Goal: Contribute content: Contribute content

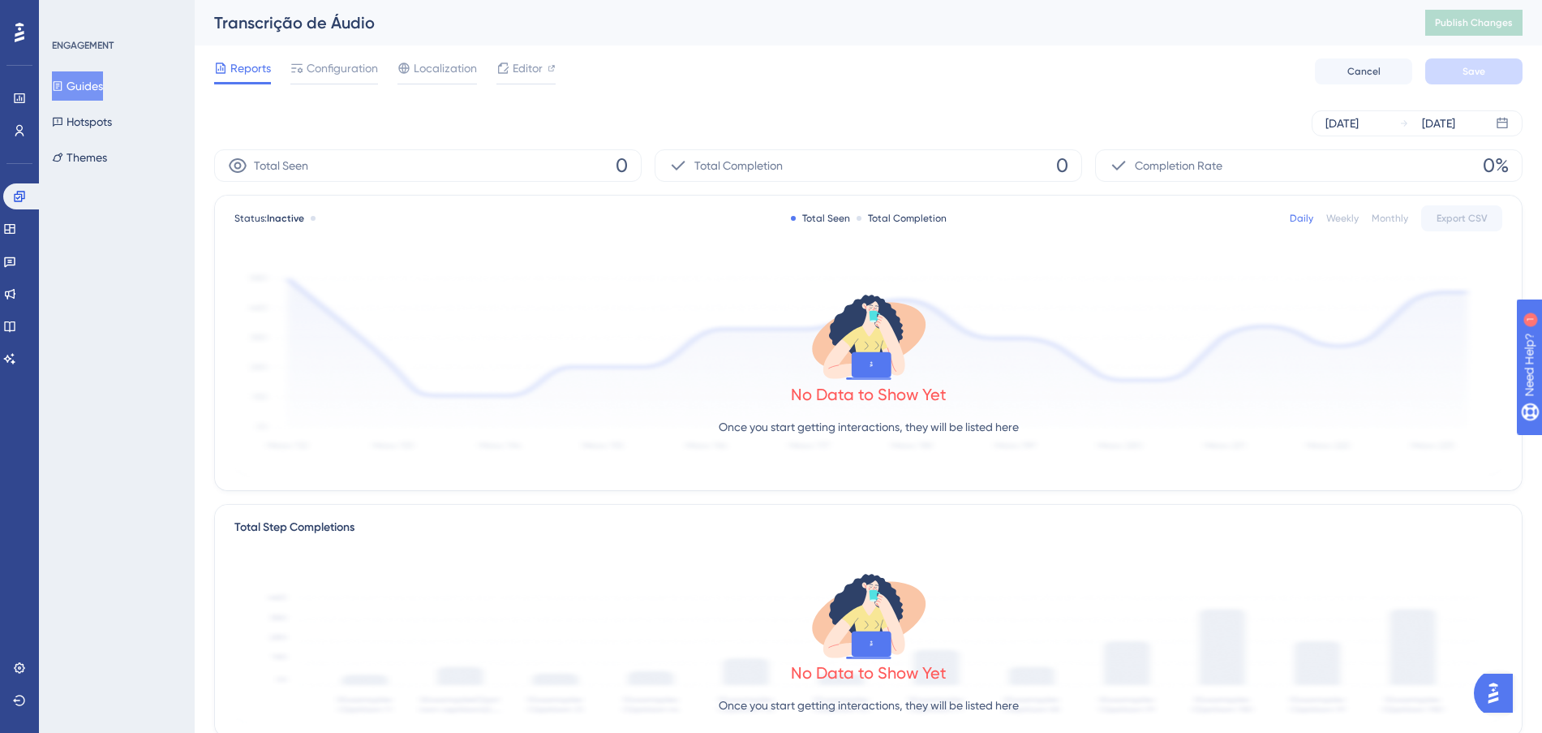
click at [85, 98] on button "Guides" at bounding box center [77, 85] width 51 height 29
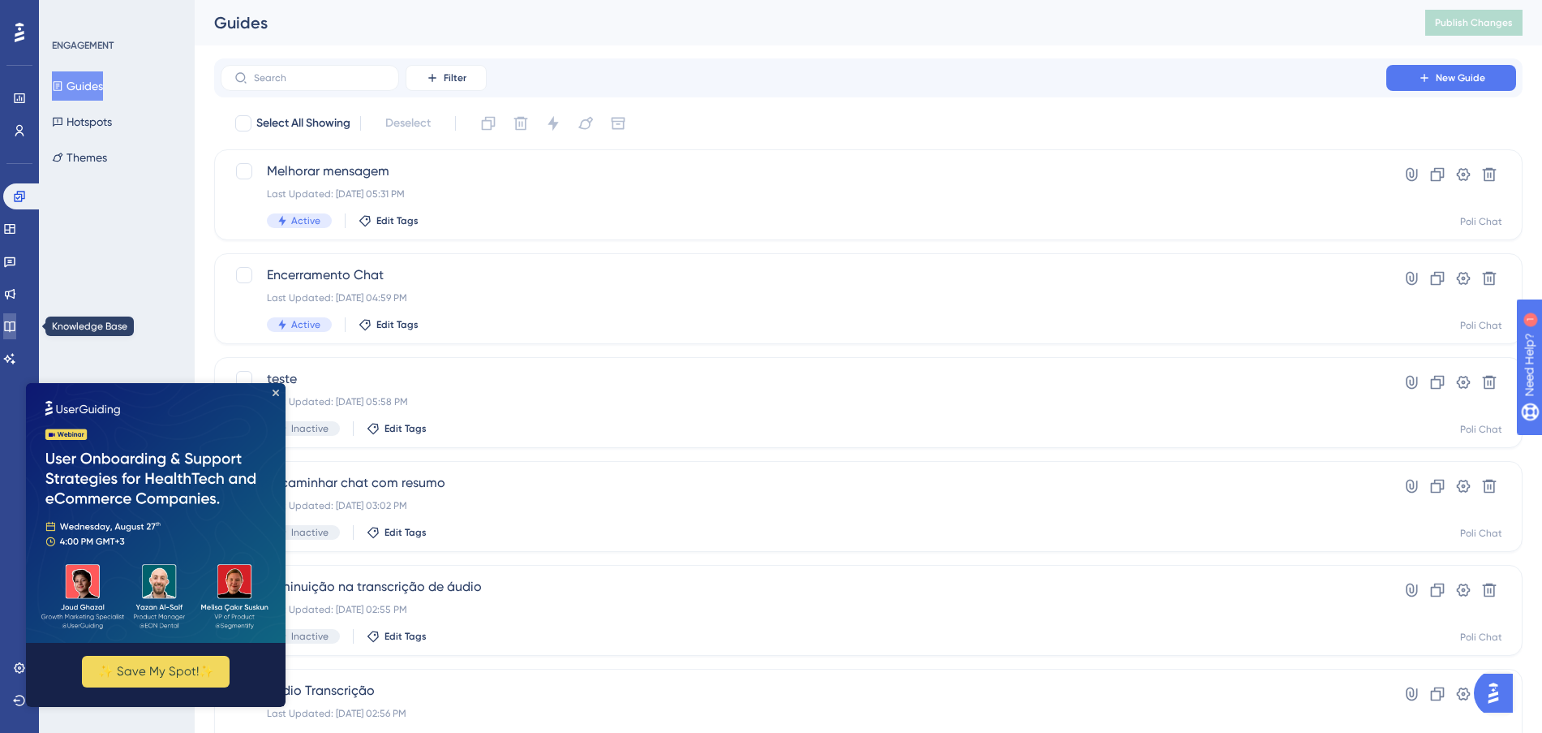
click at [12, 321] on link at bounding box center [9, 326] width 13 height 26
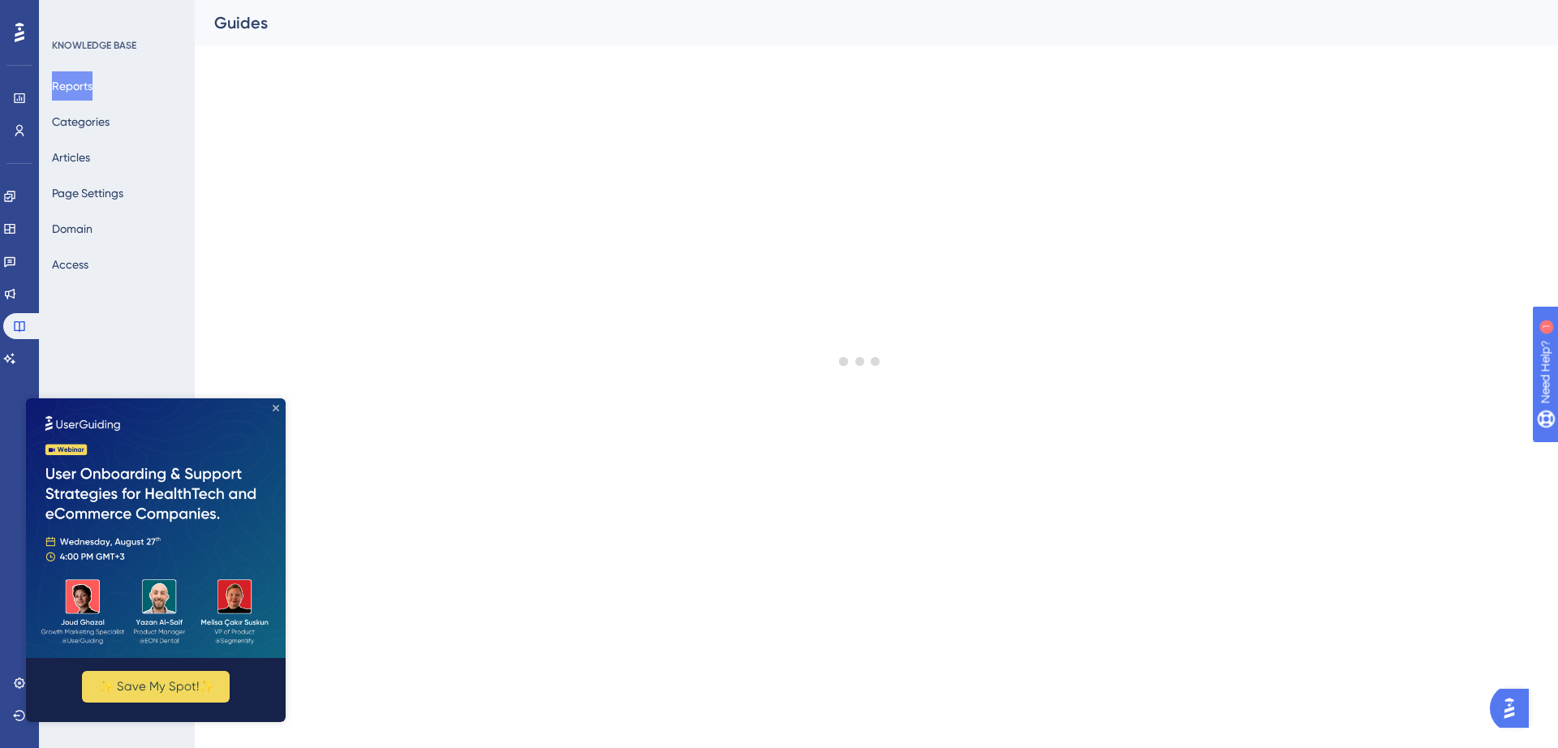
drag, startPoint x: 273, startPoint y: 407, endPoint x: 276, endPoint y: 771, distance: 364.3
click at [273, 407] on icon "Close Preview" at bounding box center [276, 408] width 6 height 6
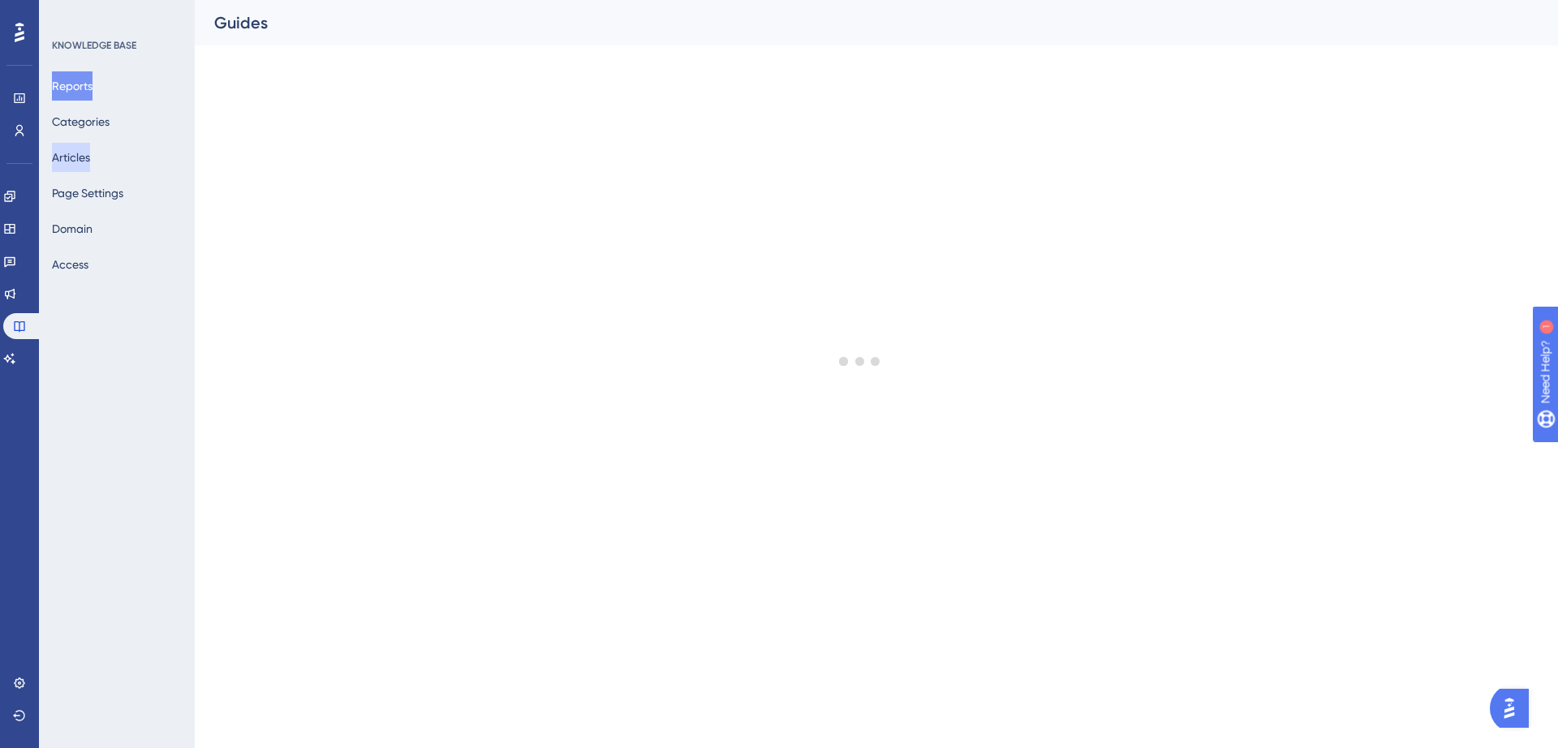
click at [78, 154] on button "Articles" at bounding box center [71, 157] width 38 height 29
click at [95, 114] on button "Categories" at bounding box center [81, 121] width 58 height 29
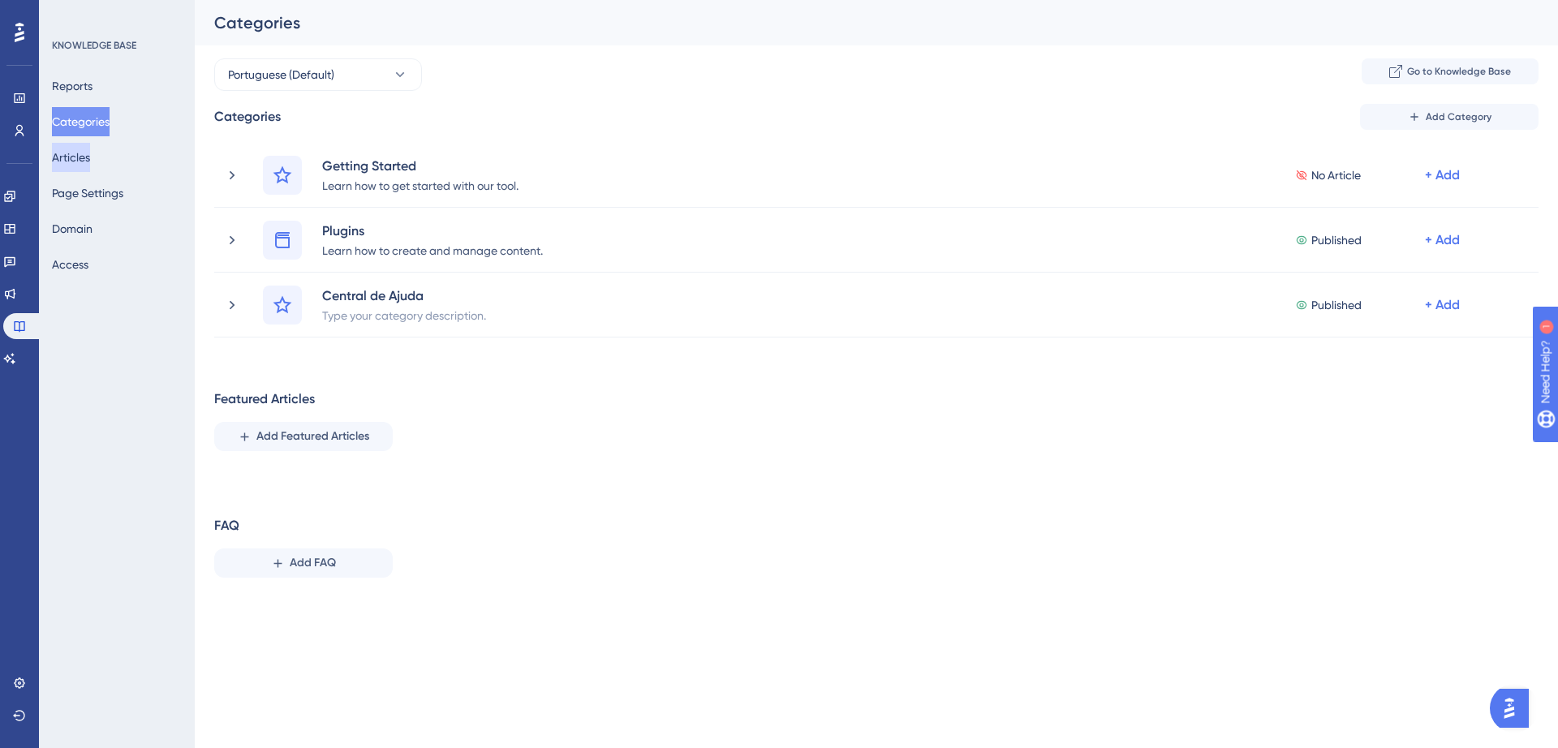
click at [90, 164] on button "Articles" at bounding box center [71, 157] width 38 height 29
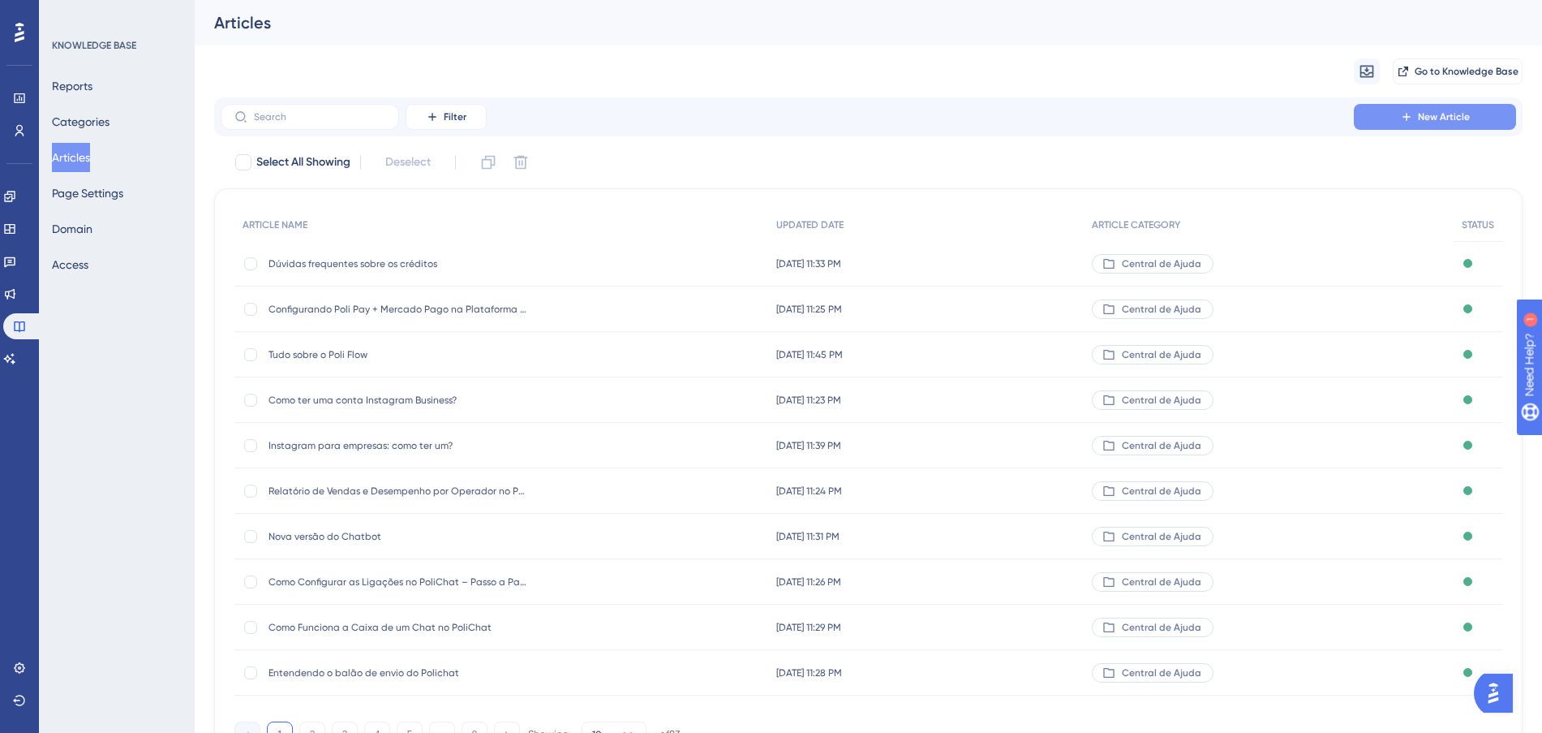
click at [1399, 110] on button "New Article" at bounding box center [1435, 117] width 162 height 26
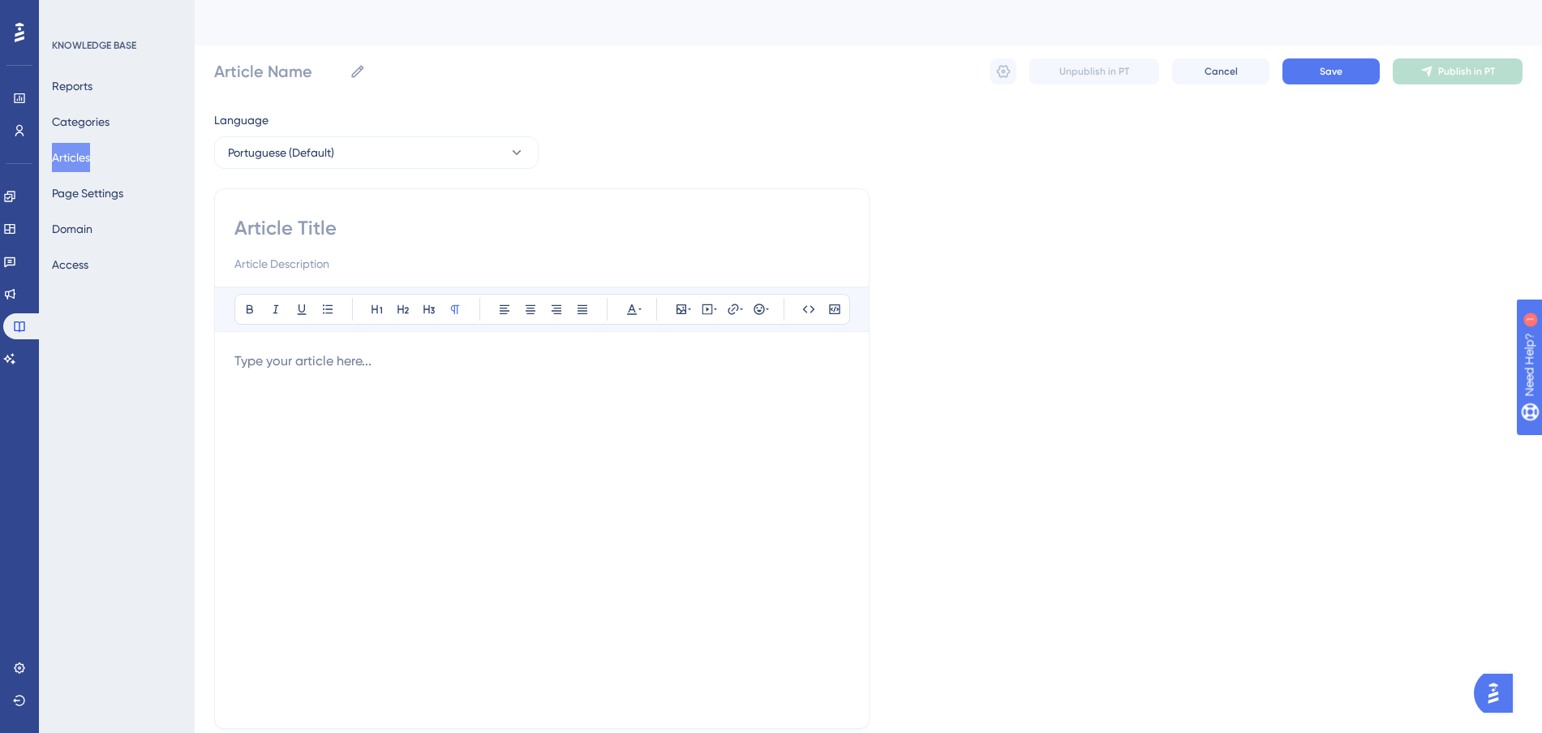
click at [311, 233] on input at bounding box center [541, 228] width 615 height 26
type input "a"
drag, startPoint x: 1353, startPoint y: 70, endPoint x: 449, endPoint y: 295, distance: 932.2
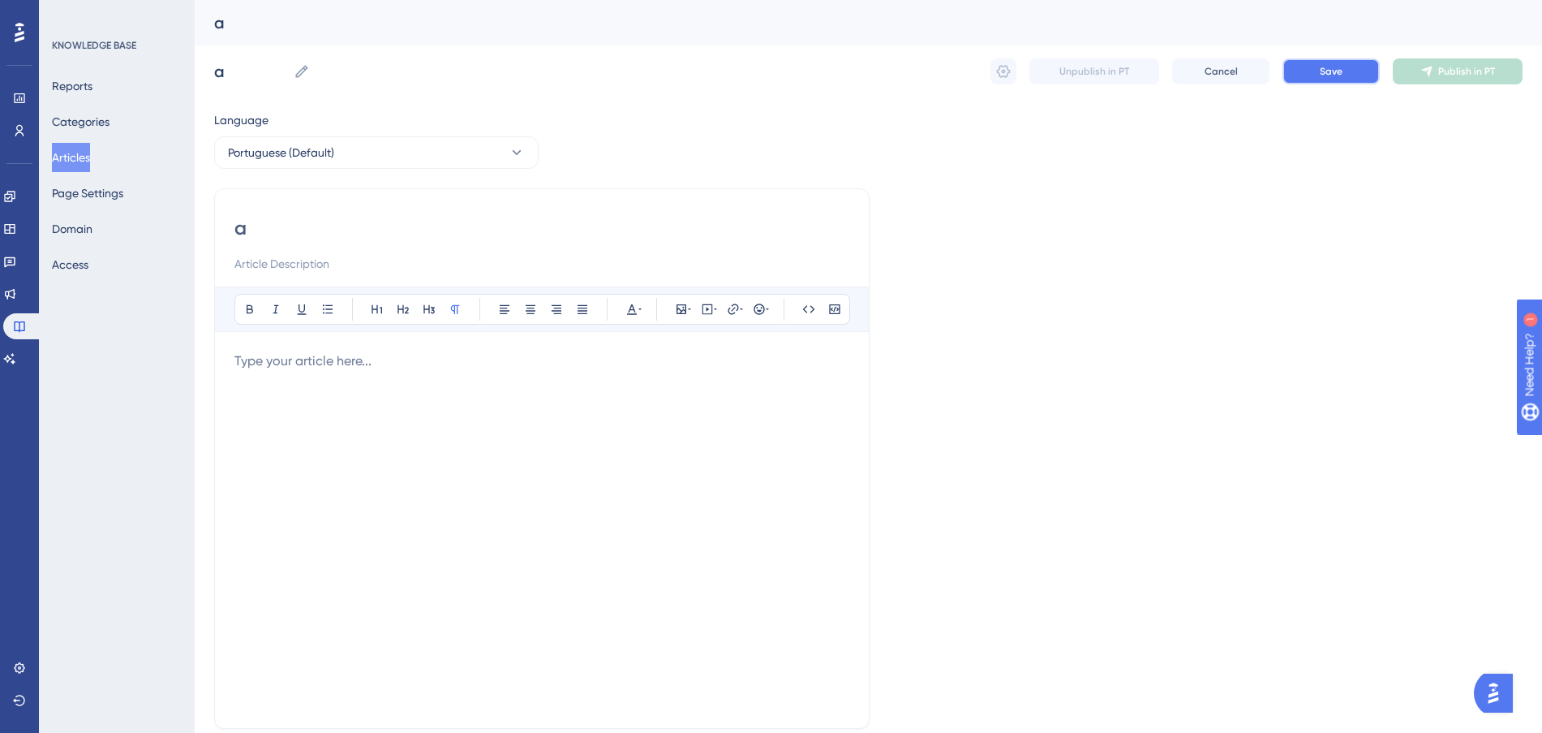
click at [449, 294] on div "Performance Users Engagement Widgets Feedback Product Updates Knowledge Base AI…" at bounding box center [868, 426] width 1347 height 852
click at [1326, 80] on button "Save" at bounding box center [1331, 71] width 97 height 26
click at [83, 157] on button "Articles" at bounding box center [71, 157] width 38 height 29
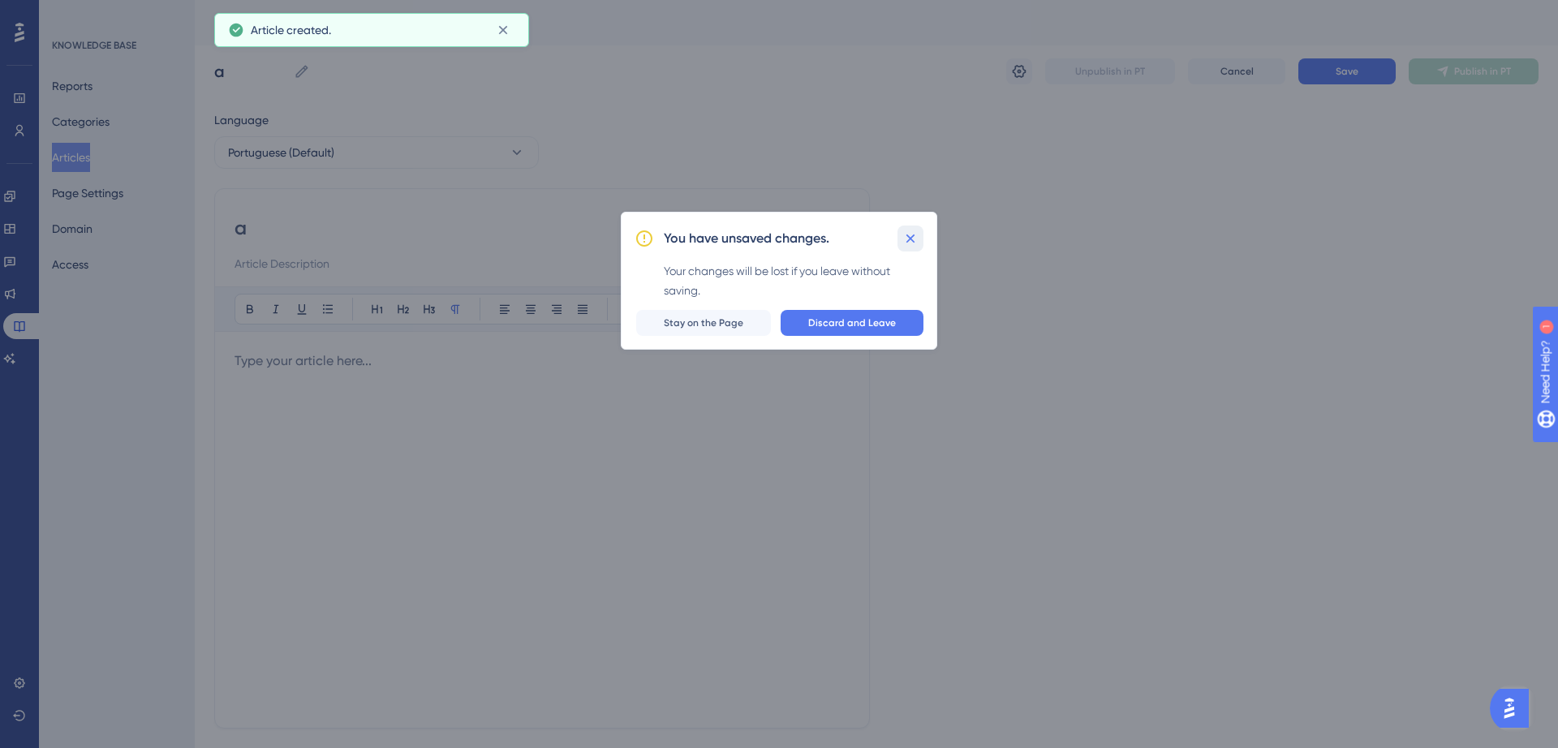
drag, startPoint x: 908, startPoint y: 236, endPoint x: 949, endPoint y: 221, distance: 44.2
click at [909, 234] on icon at bounding box center [910, 238] width 16 height 16
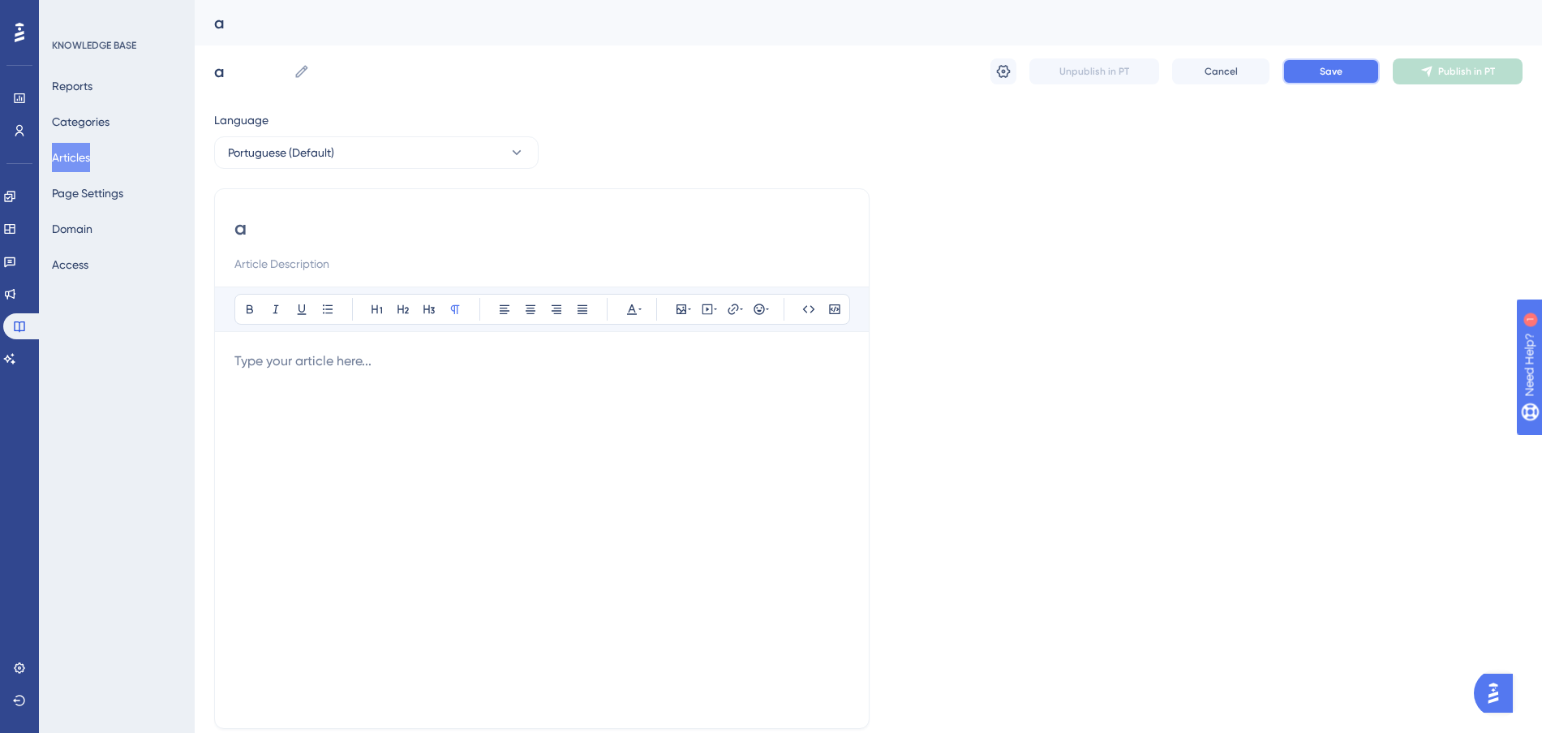
click at [1323, 72] on span "Save" at bounding box center [1331, 71] width 23 height 13
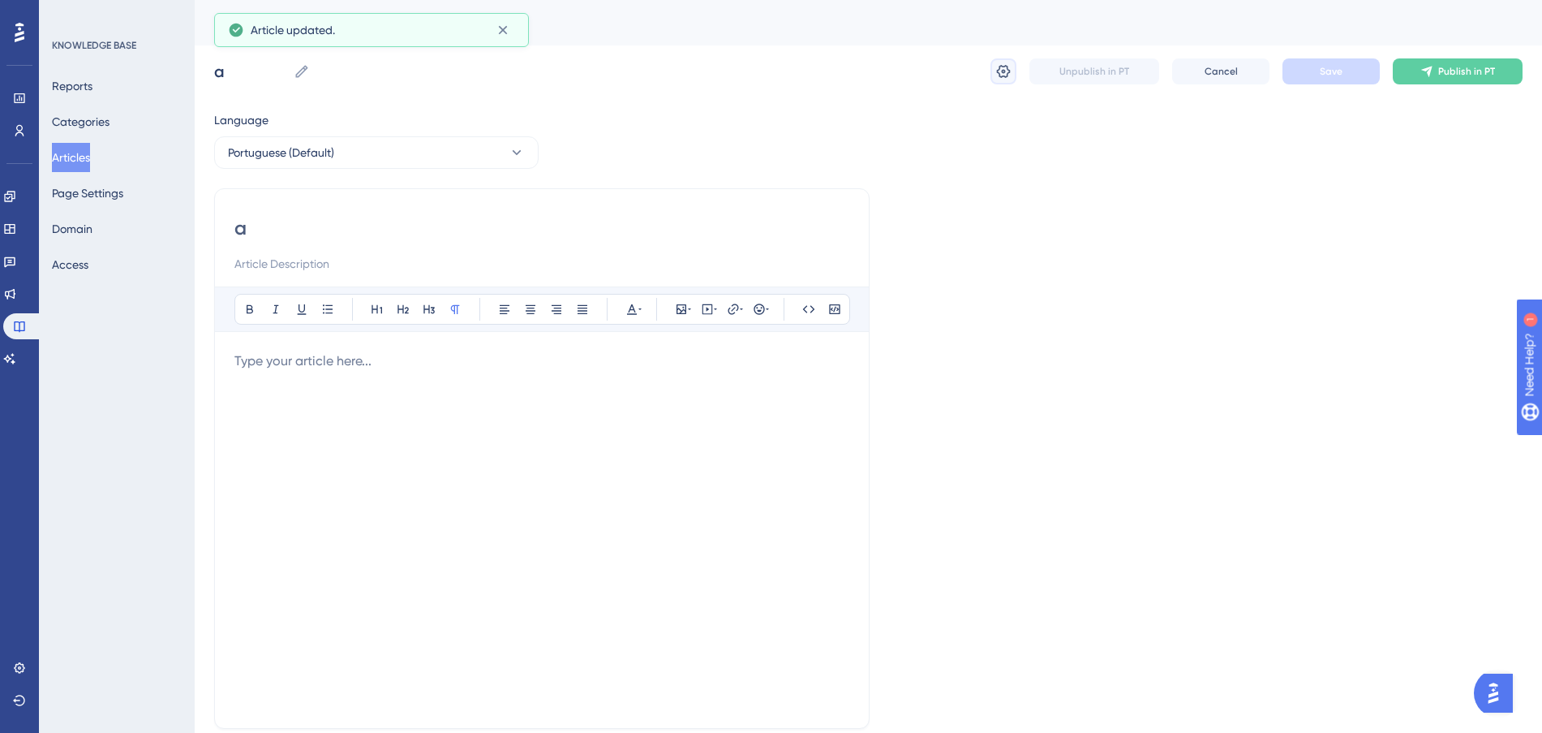
click at [1002, 61] on button at bounding box center [1004, 71] width 26 height 26
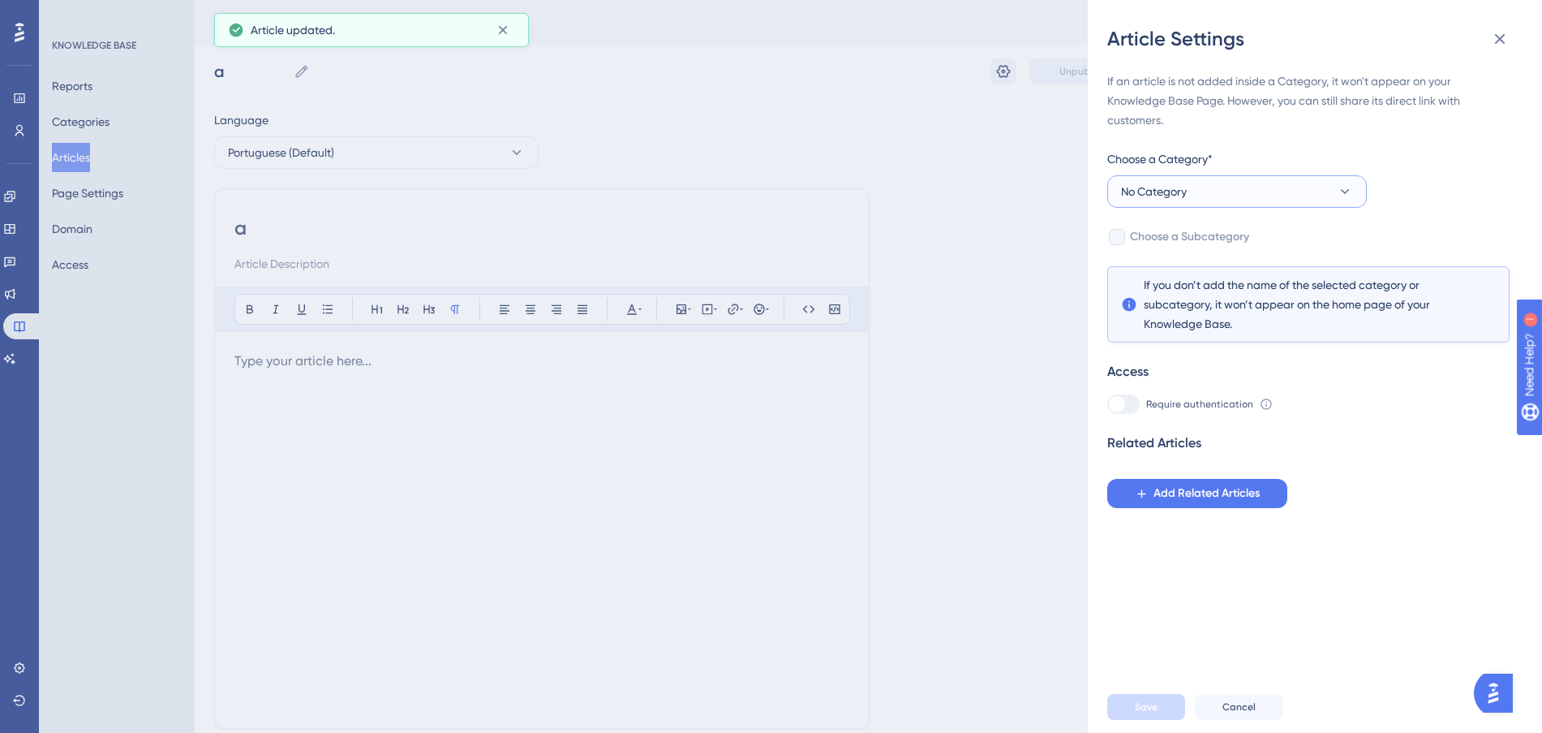
click at [1247, 183] on button "No Category" at bounding box center [1237, 191] width 260 height 32
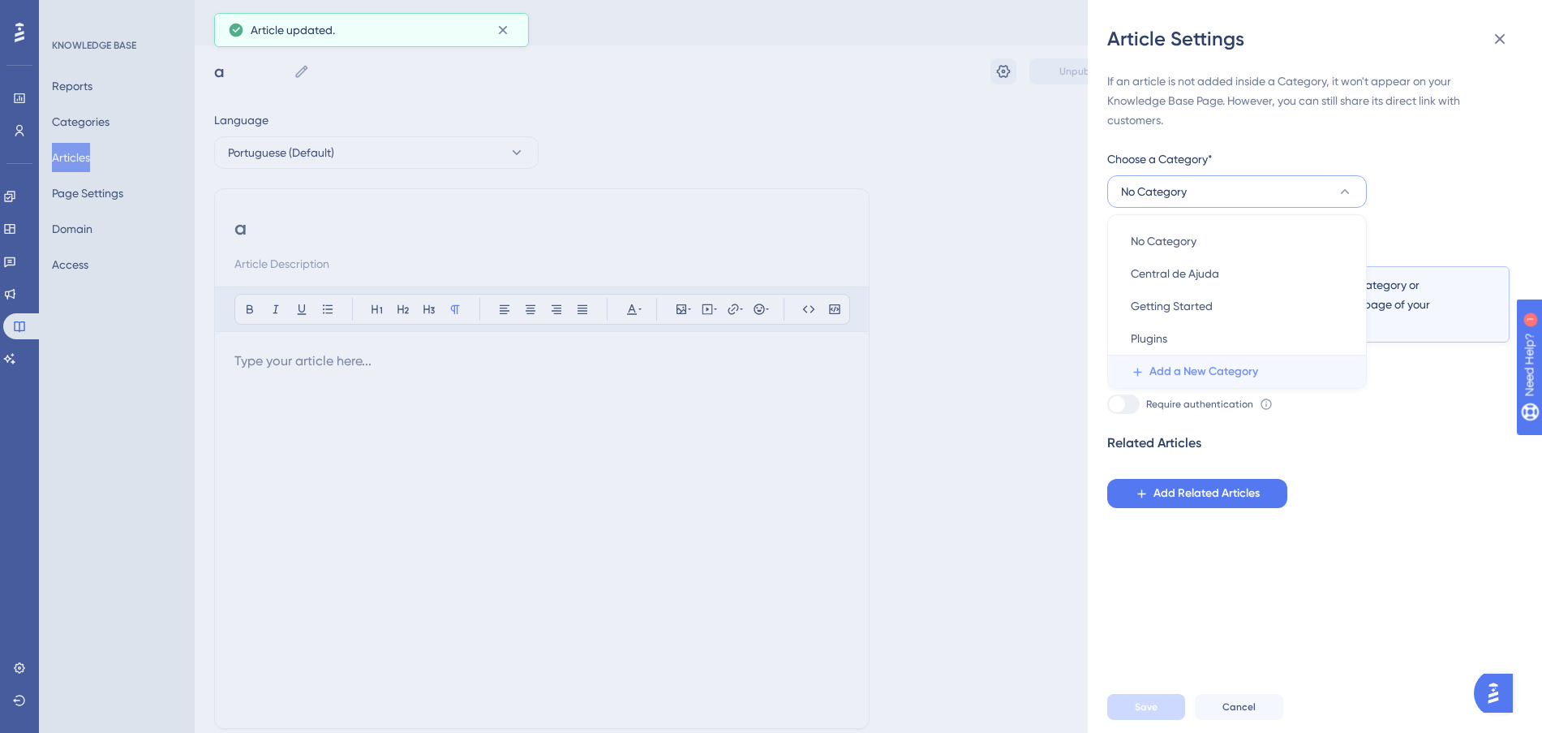
click at [1197, 371] on span "Add a New Category" at bounding box center [1204, 371] width 109 height 19
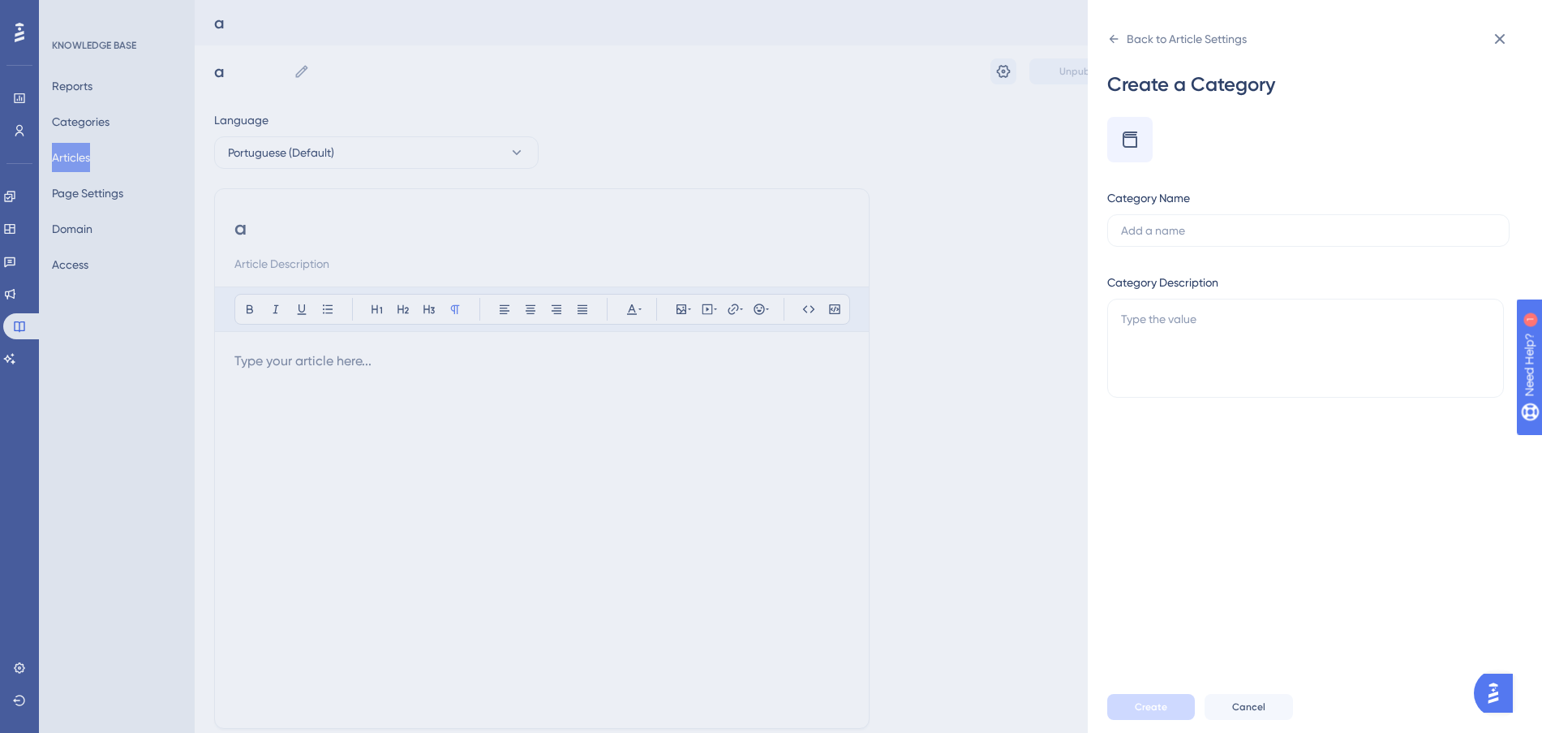
click at [1107, 28] on div "Back to Article Settings Create a Category Category Name Category Description C…" at bounding box center [1315, 366] width 454 height 733
click at [1111, 35] on icon at bounding box center [1113, 38] width 13 height 13
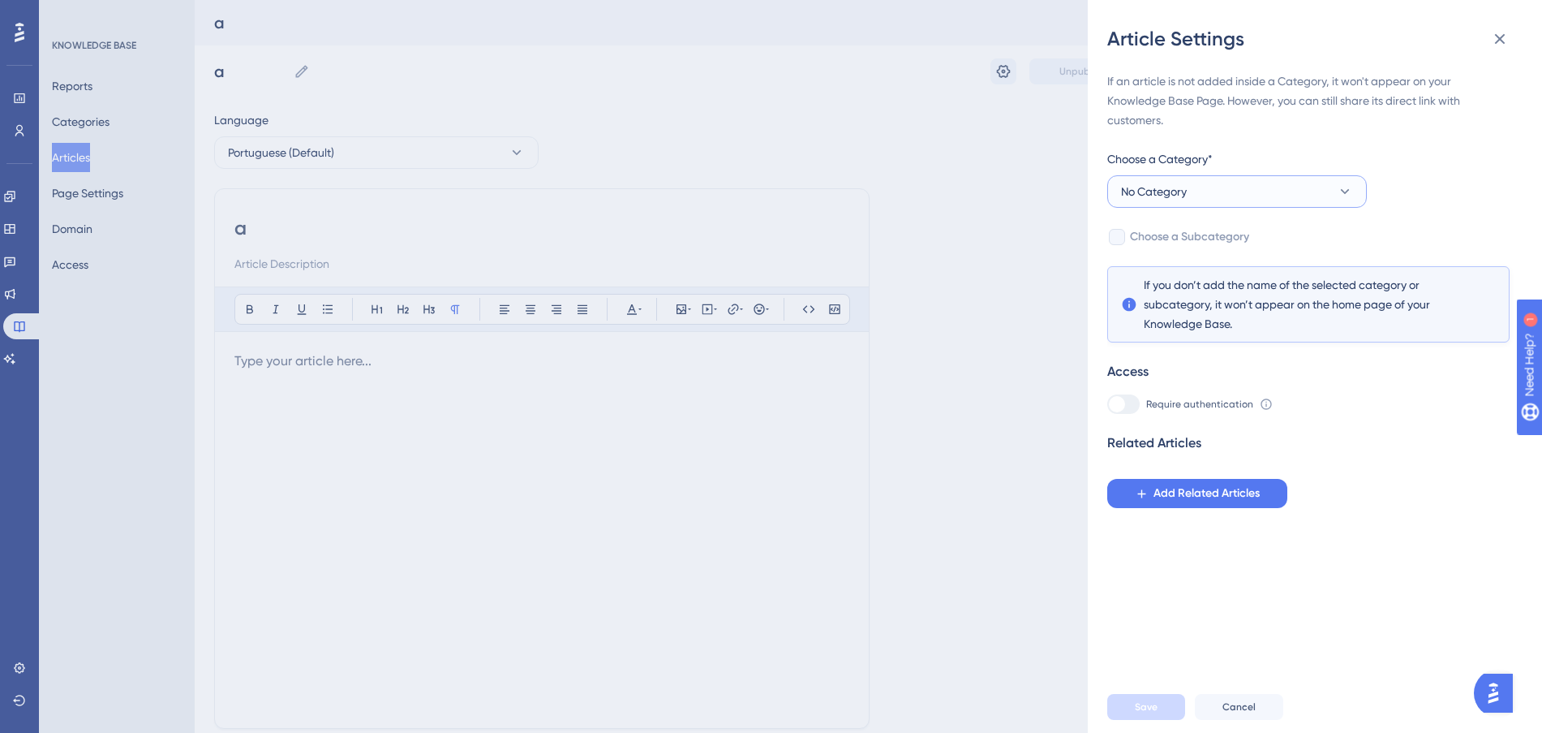
click at [1184, 191] on span "No Category" at bounding box center [1154, 191] width 66 height 19
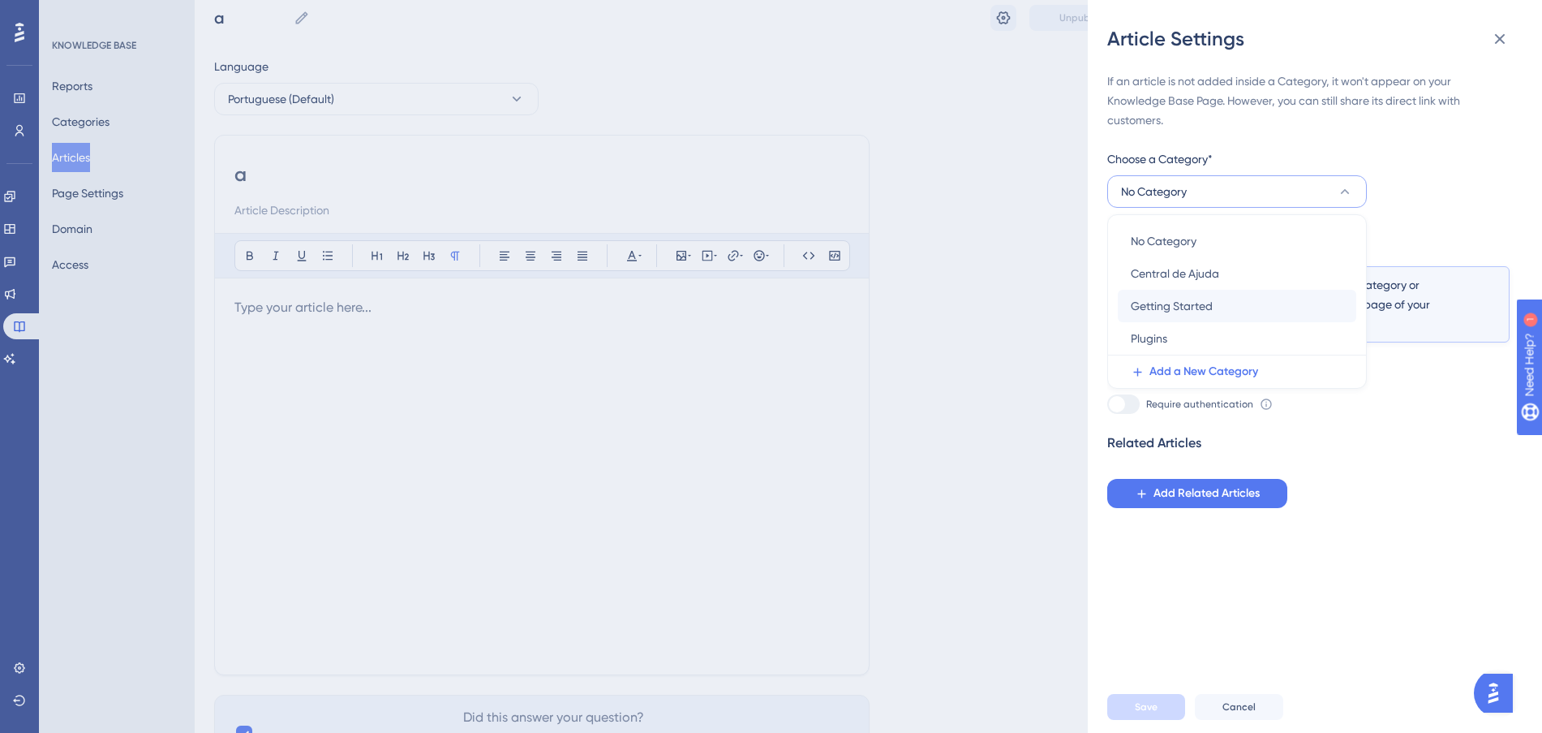
scroll to position [101, 0]
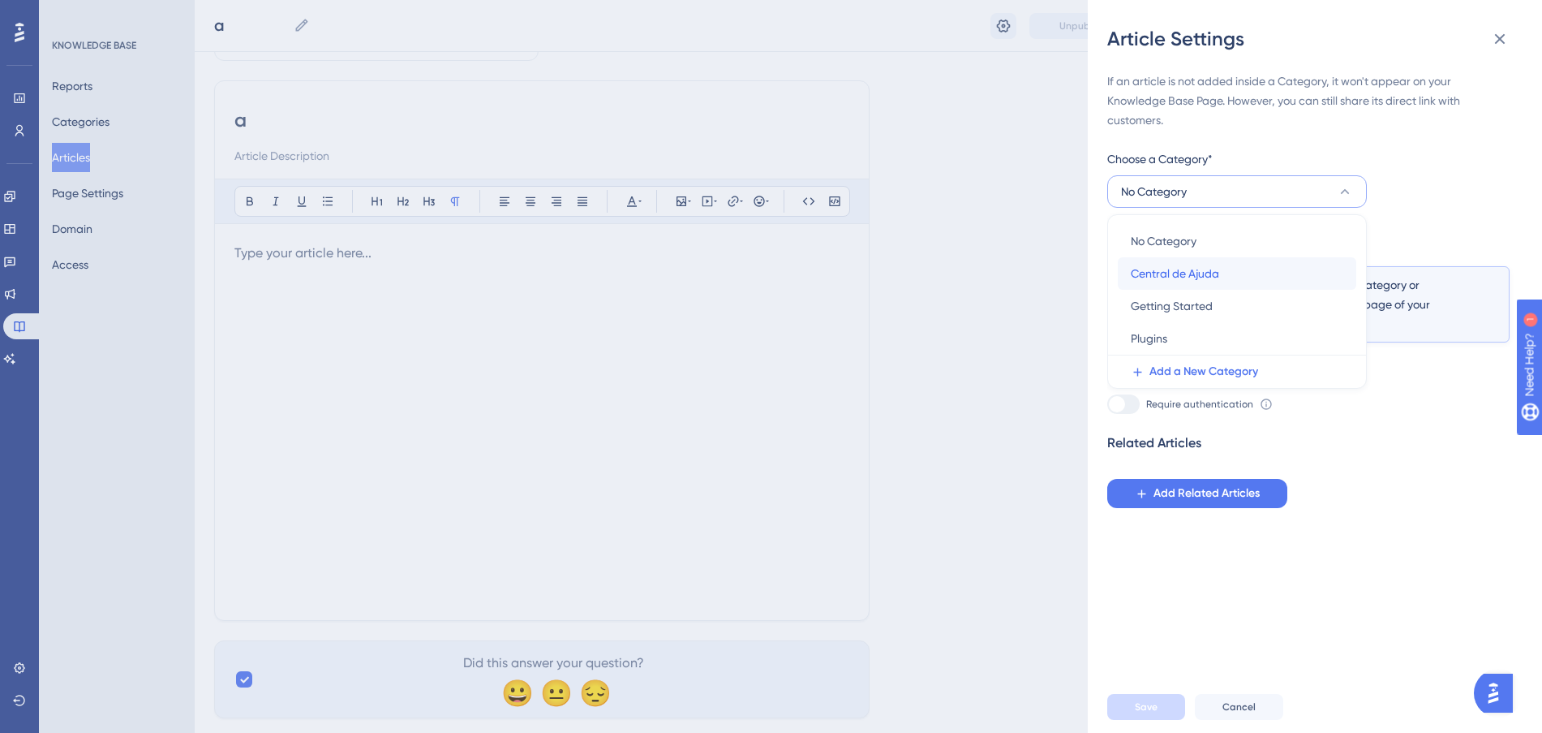
click at [1225, 277] on div "Central de Ajuda Central de [GEOGRAPHIC_DATA]" at bounding box center [1237, 273] width 213 height 32
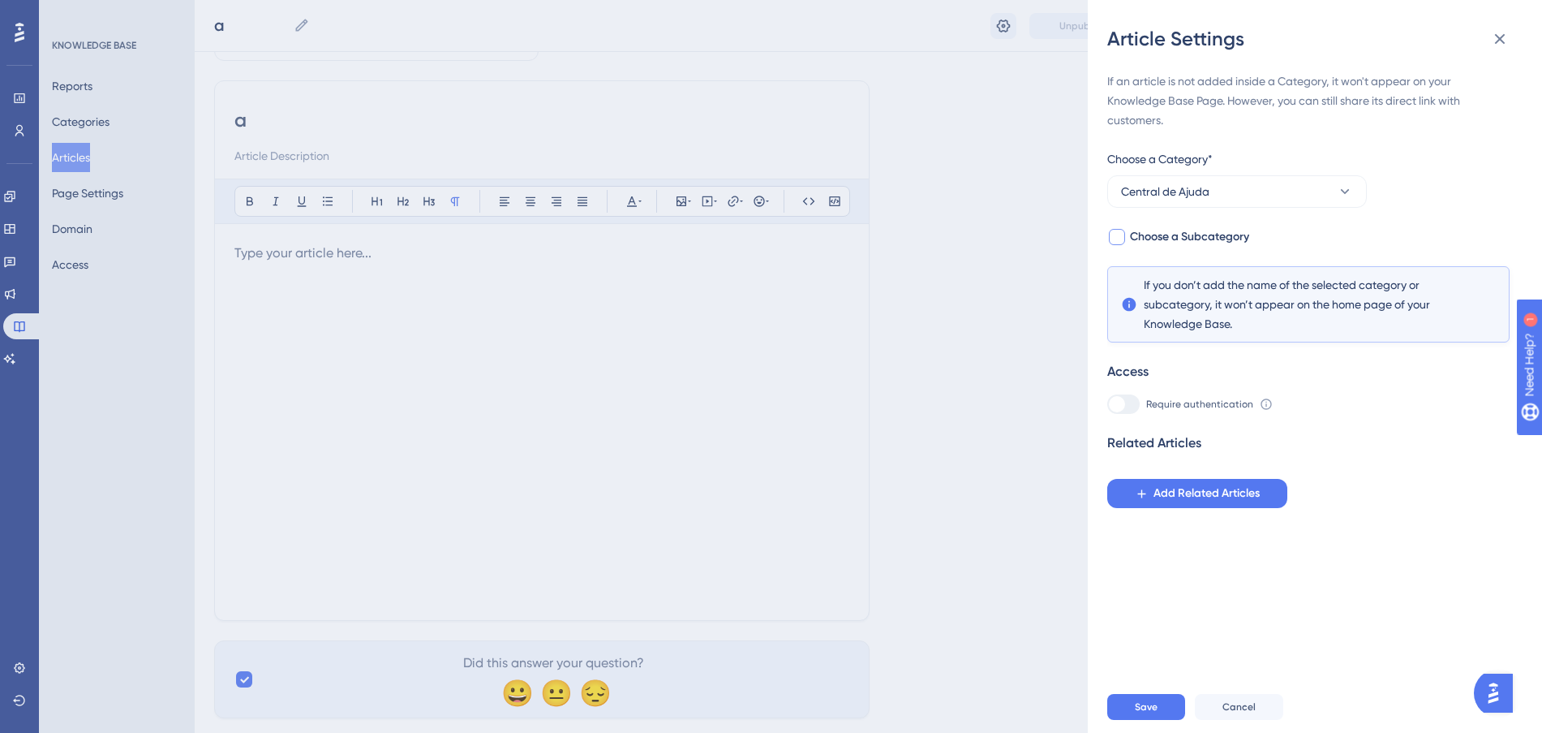
click at [1208, 233] on span "Choose a Subcategory" at bounding box center [1189, 236] width 119 height 19
checkbox input "true"
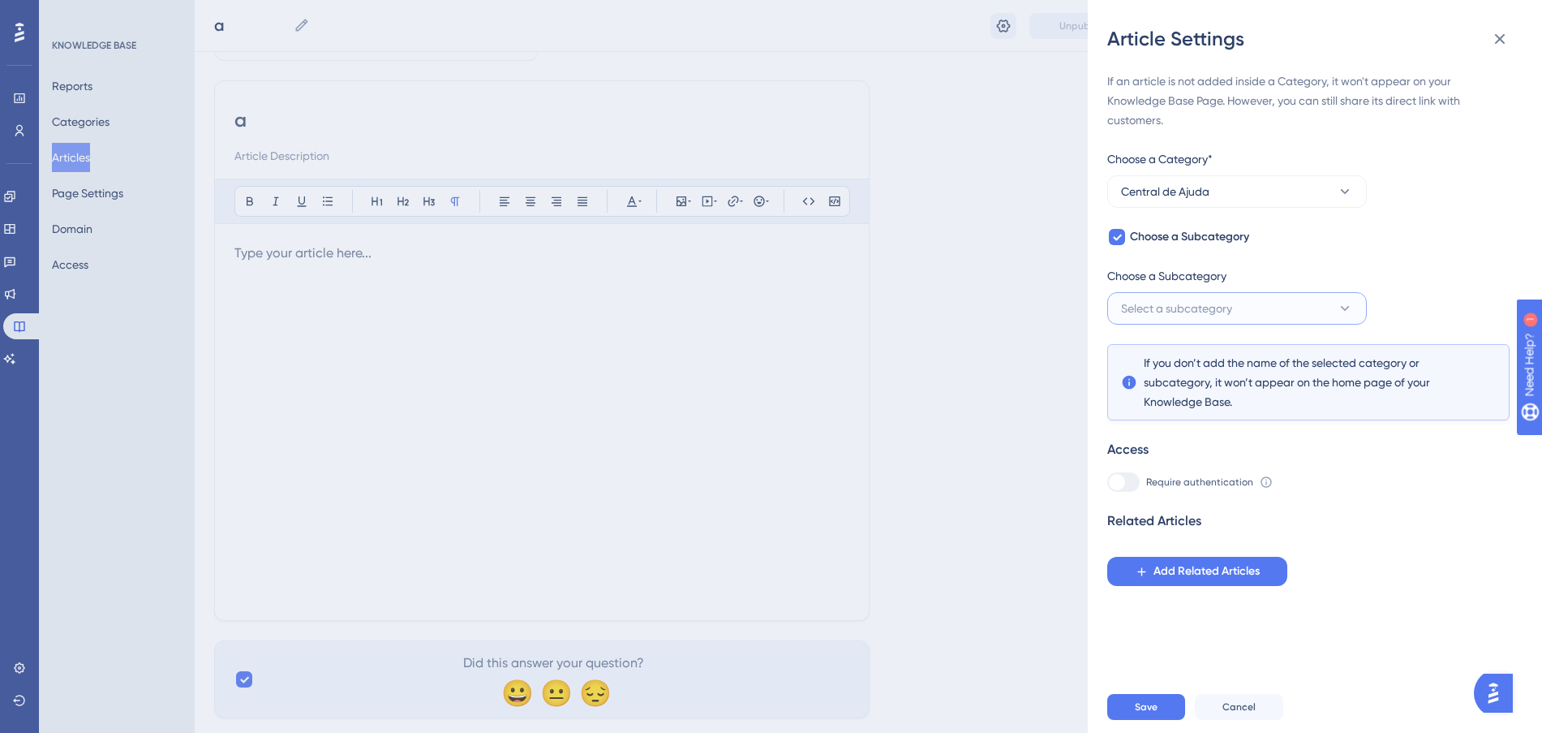
click at [1238, 297] on button "Select a subcategory" at bounding box center [1237, 308] width 260 height 32
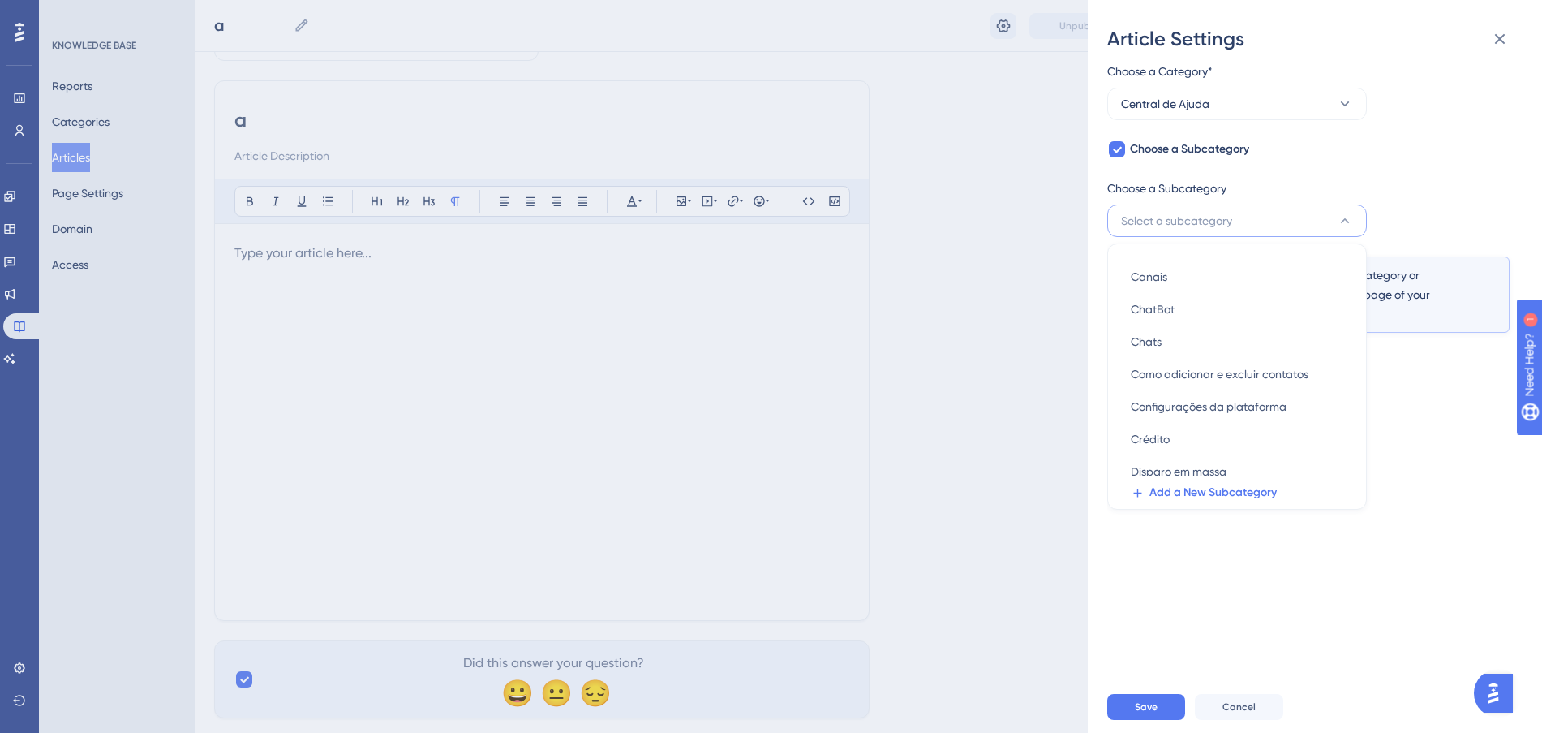
scroll to position [0, 0]
click at [1278, 217] on button "Select a subcategory" at bounding box center [1237, 220] width 260 height 32
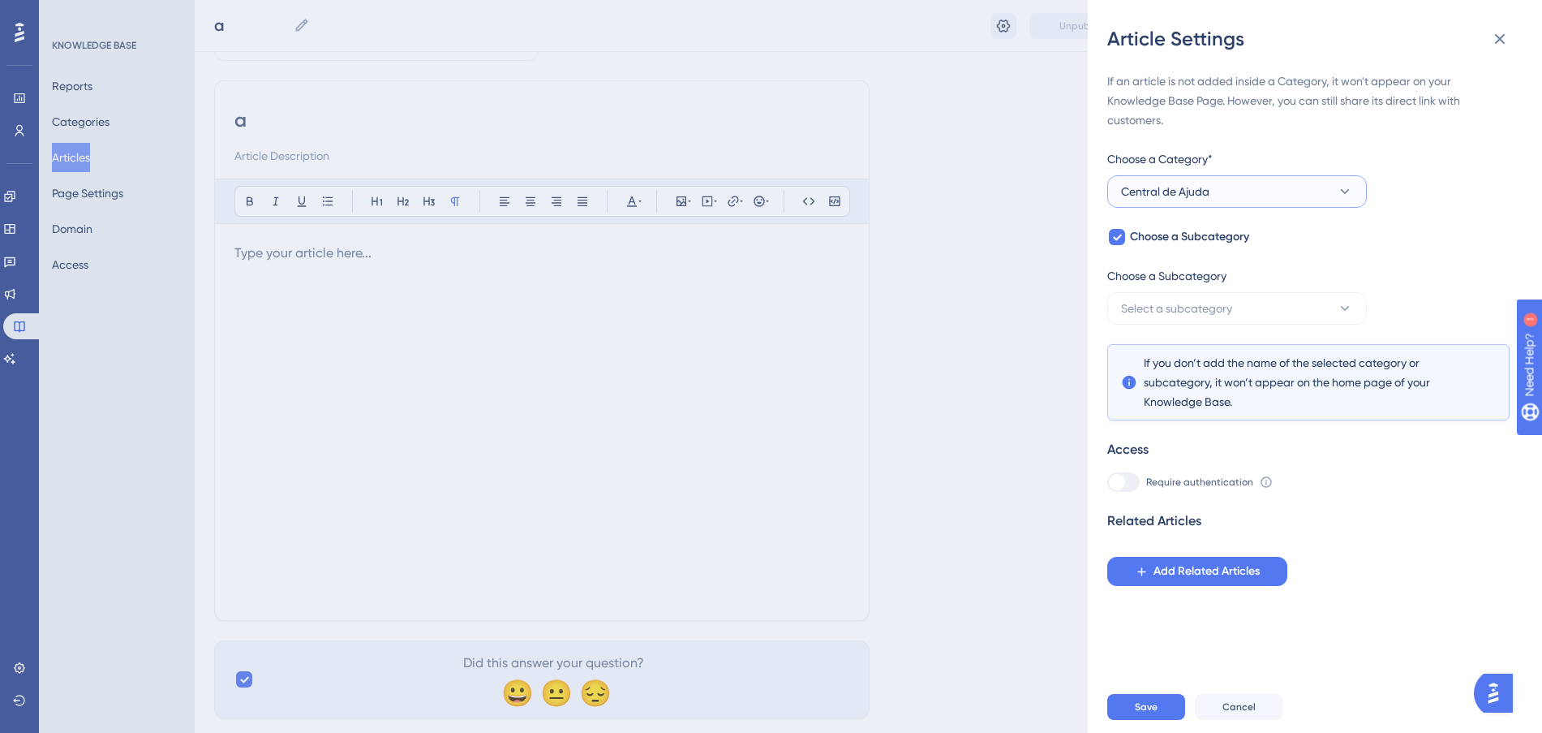
click at [1167, 187] on span "Central de Ajuda" at bounding box center [1165, 191] width 88 height 19
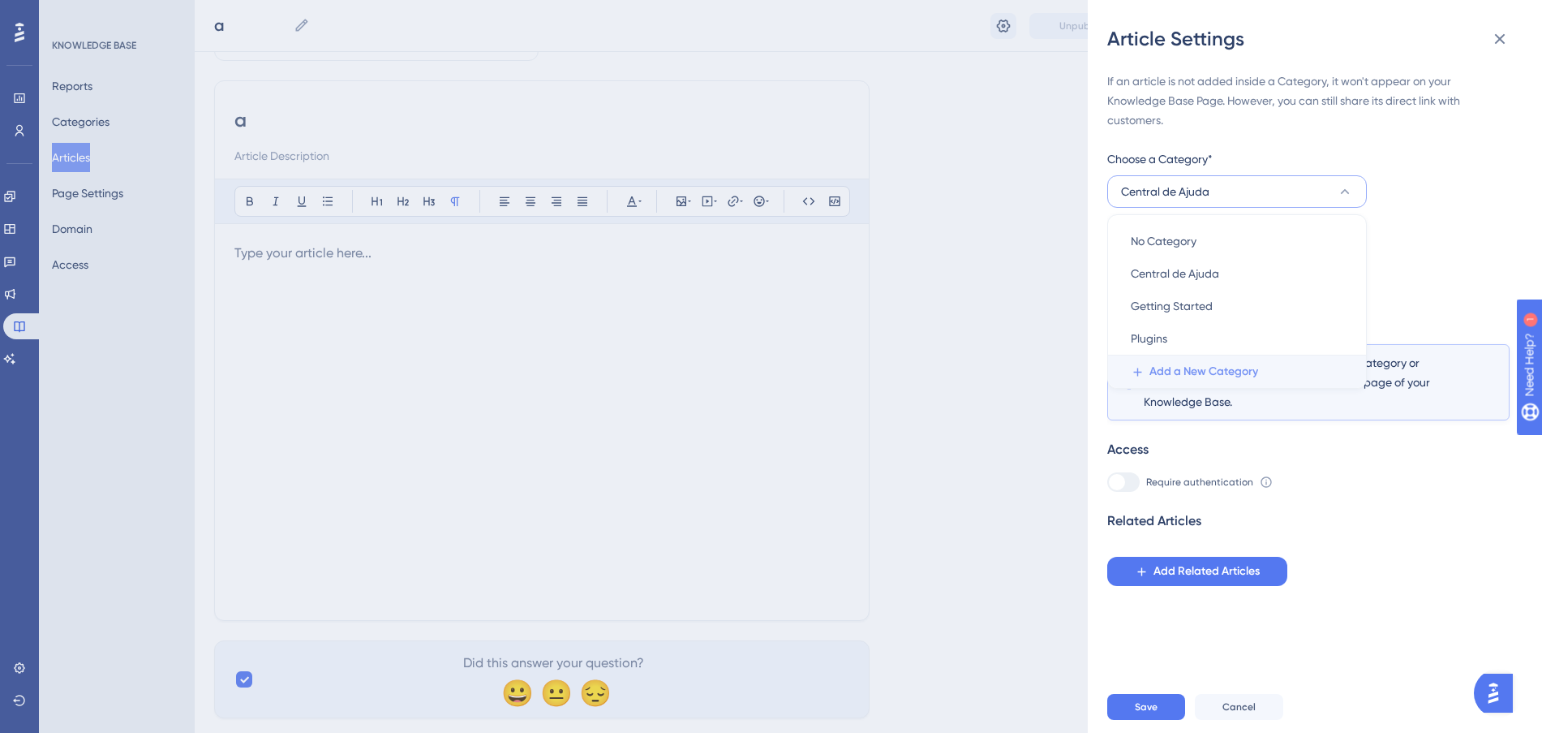
click at [1200, 375] on span "Add a New Category" at bounding box center [1204, 371] width 109 height 19
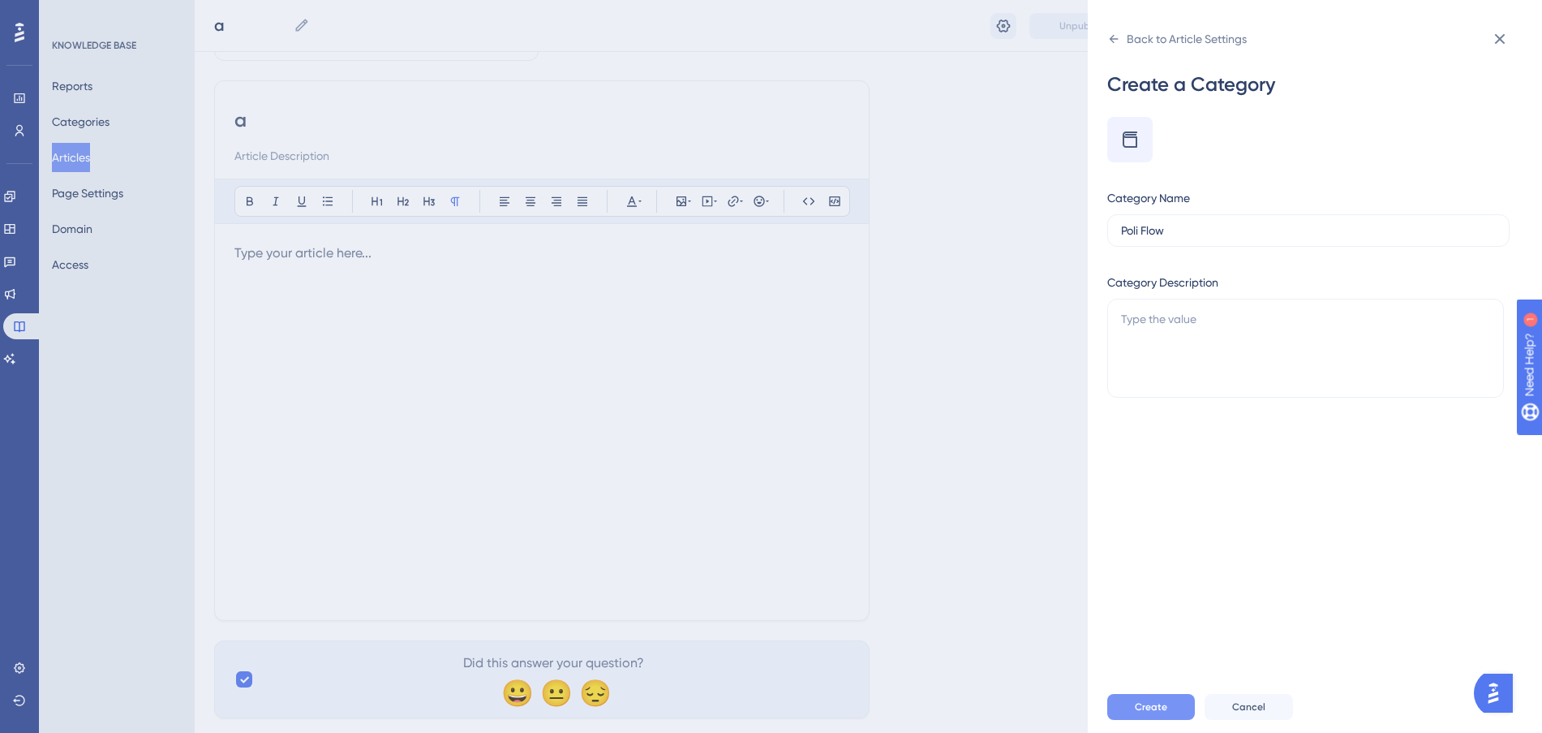
type input "Poli Flow"
click at [1184, 714] on button "Create" at bounding box center [1151, 707] width 88 height 26
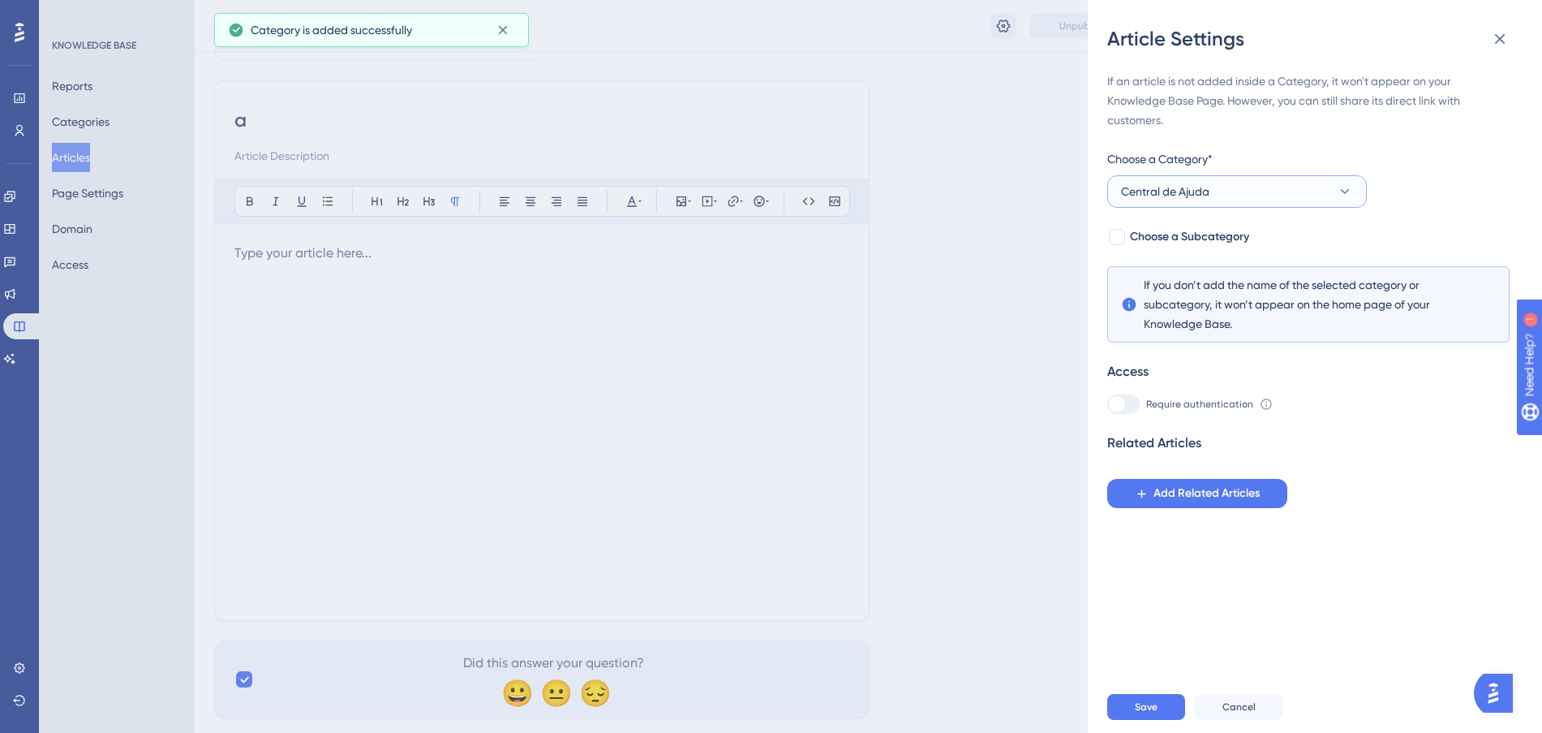
click at [1139, 196] on span "Central de Ajuda" at bounding box center [1165, 191] width 88 height 19
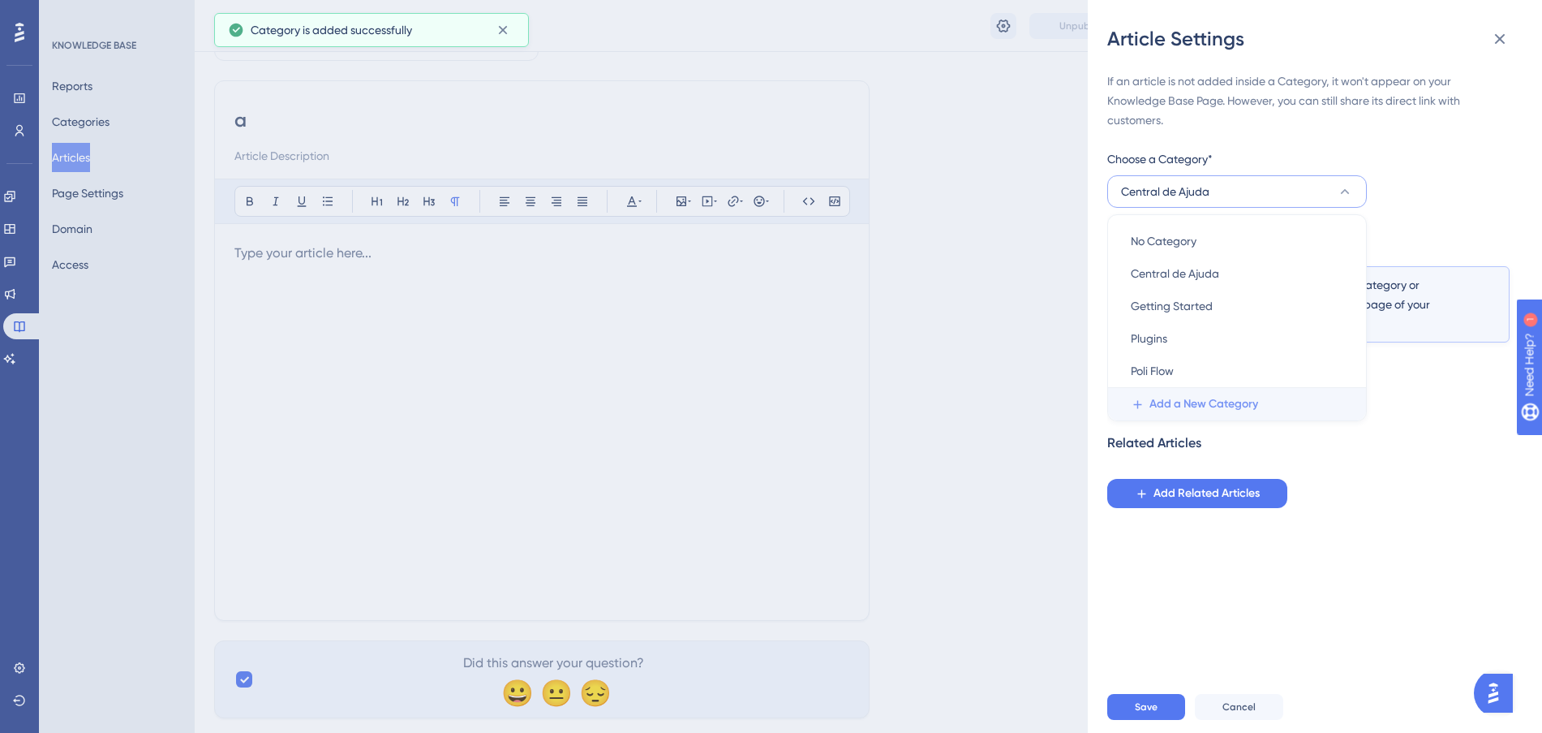
click at [1208, 402] on span "Add a New Category" at bounding box center [1204, 403] width 109 height 19
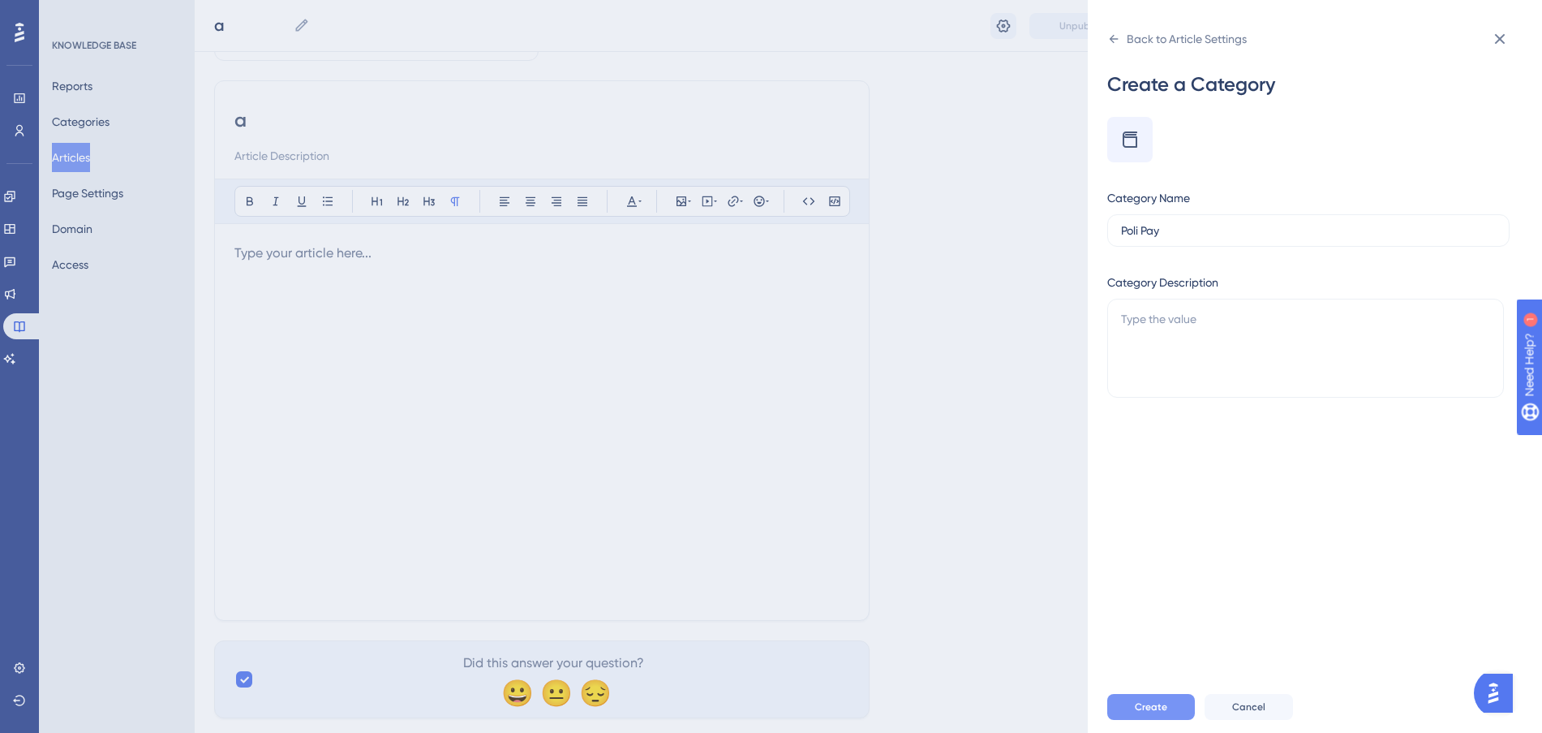
type input "Poli Pay"
click at [1166, 720] on button "Create" at bounding box center [1151, 707] width 88 height 26
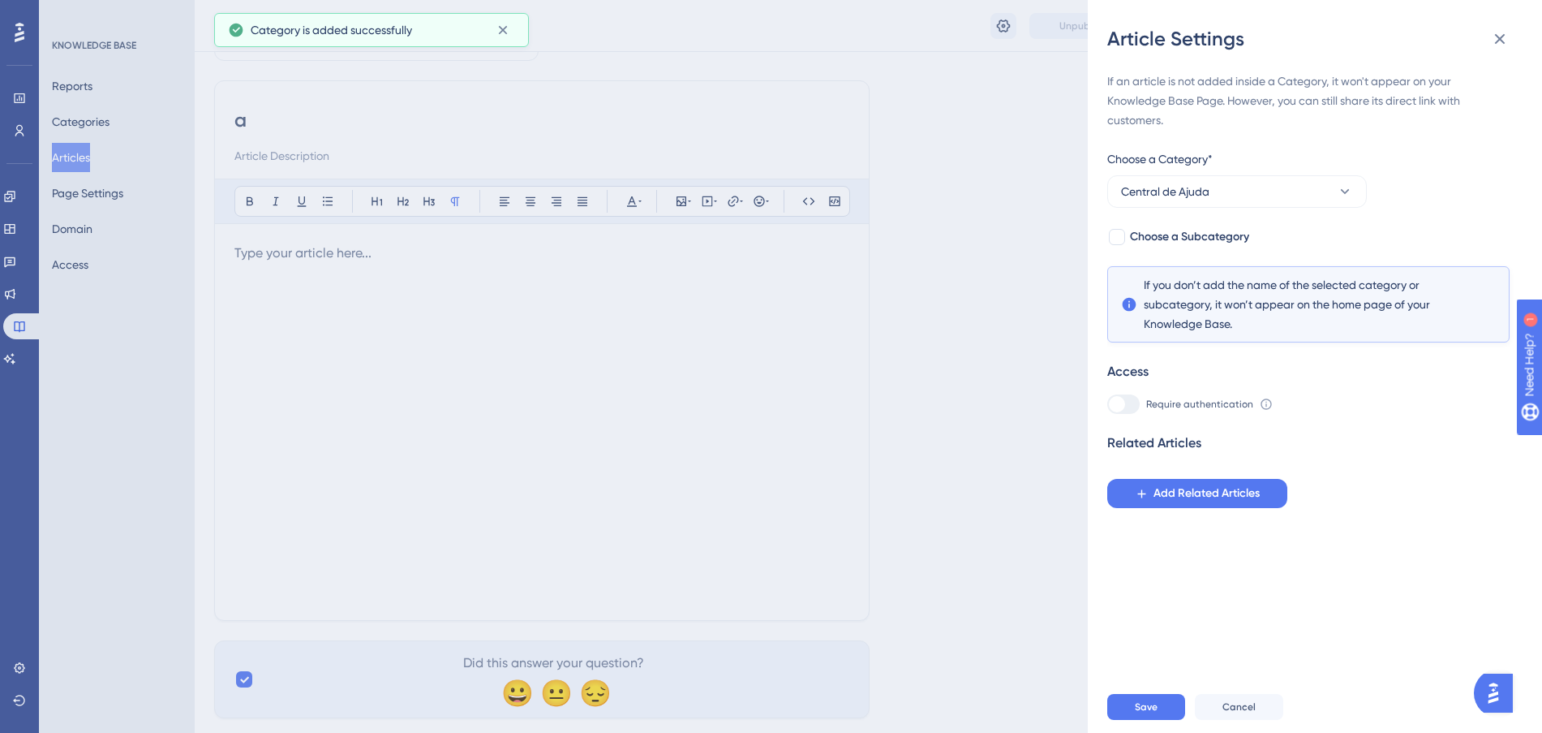
click at [69, 84] on div "Article Settings If an article is not added inside a Category, it won't appear …" at bounding box center [771, 366] width 1542 height 733
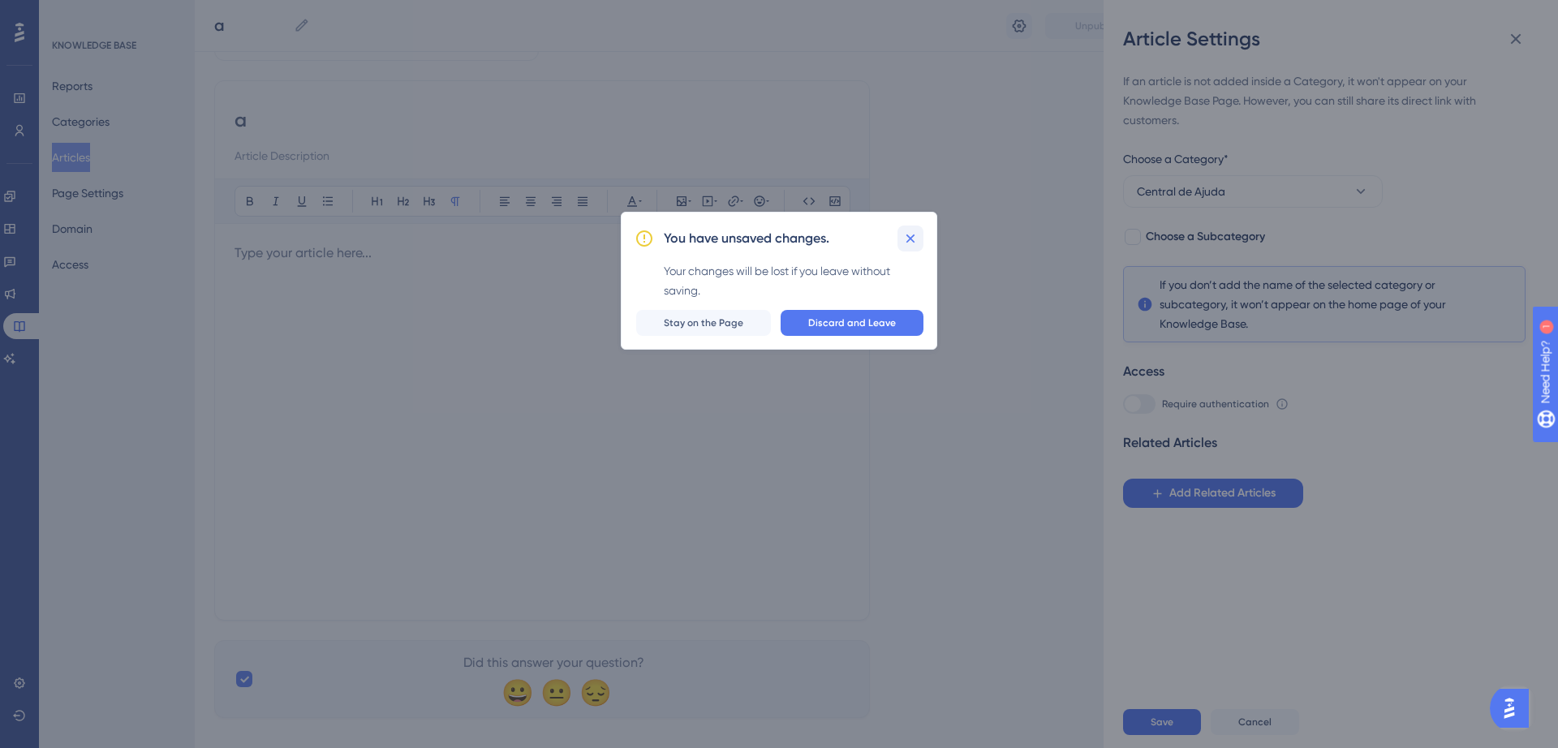
click at [911, 239] on icon at bounding box center [910, 238] width 9 height 9
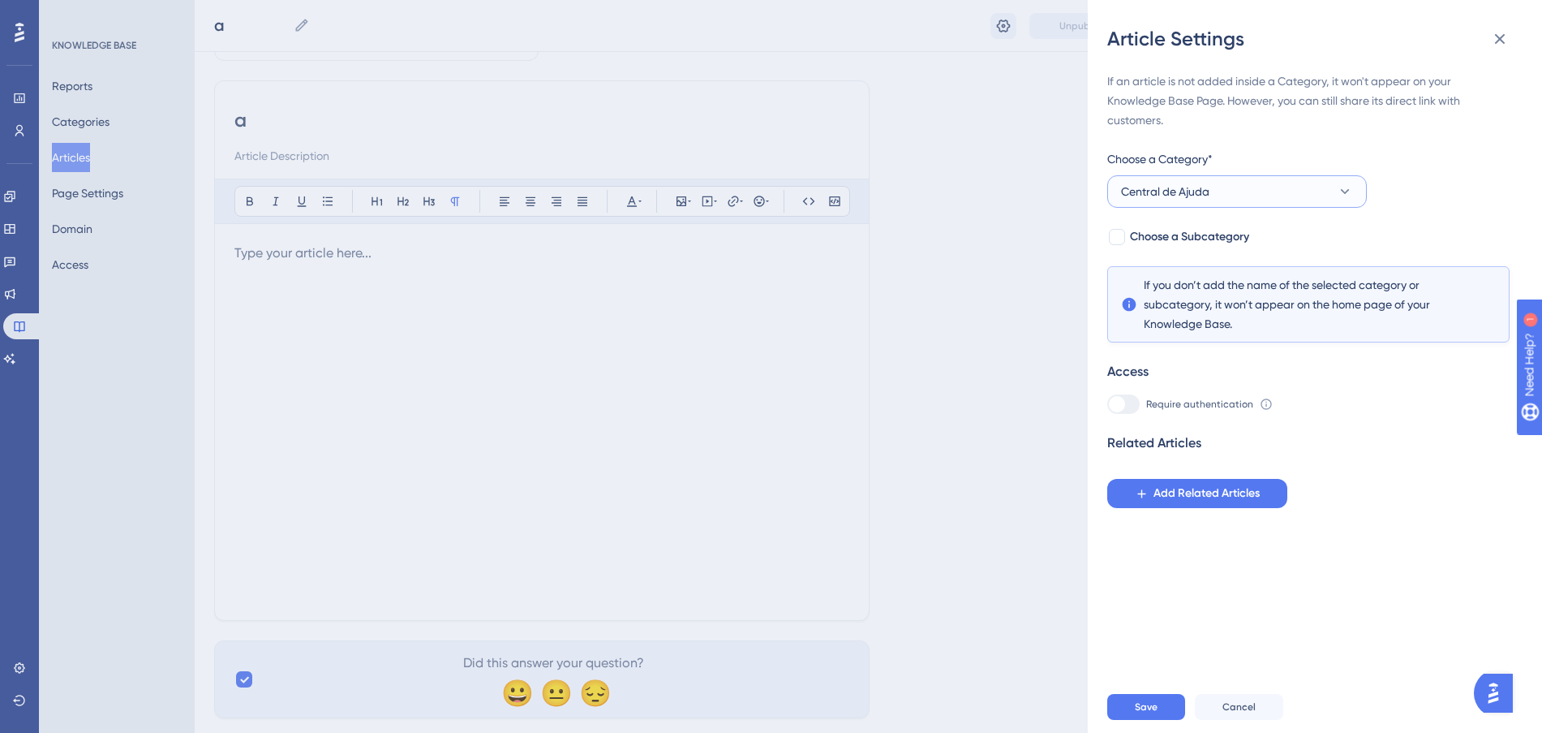
click at [1227, 196] on button "Central de Ajuda" at bounding box center [1237, 191] width 260 height 32
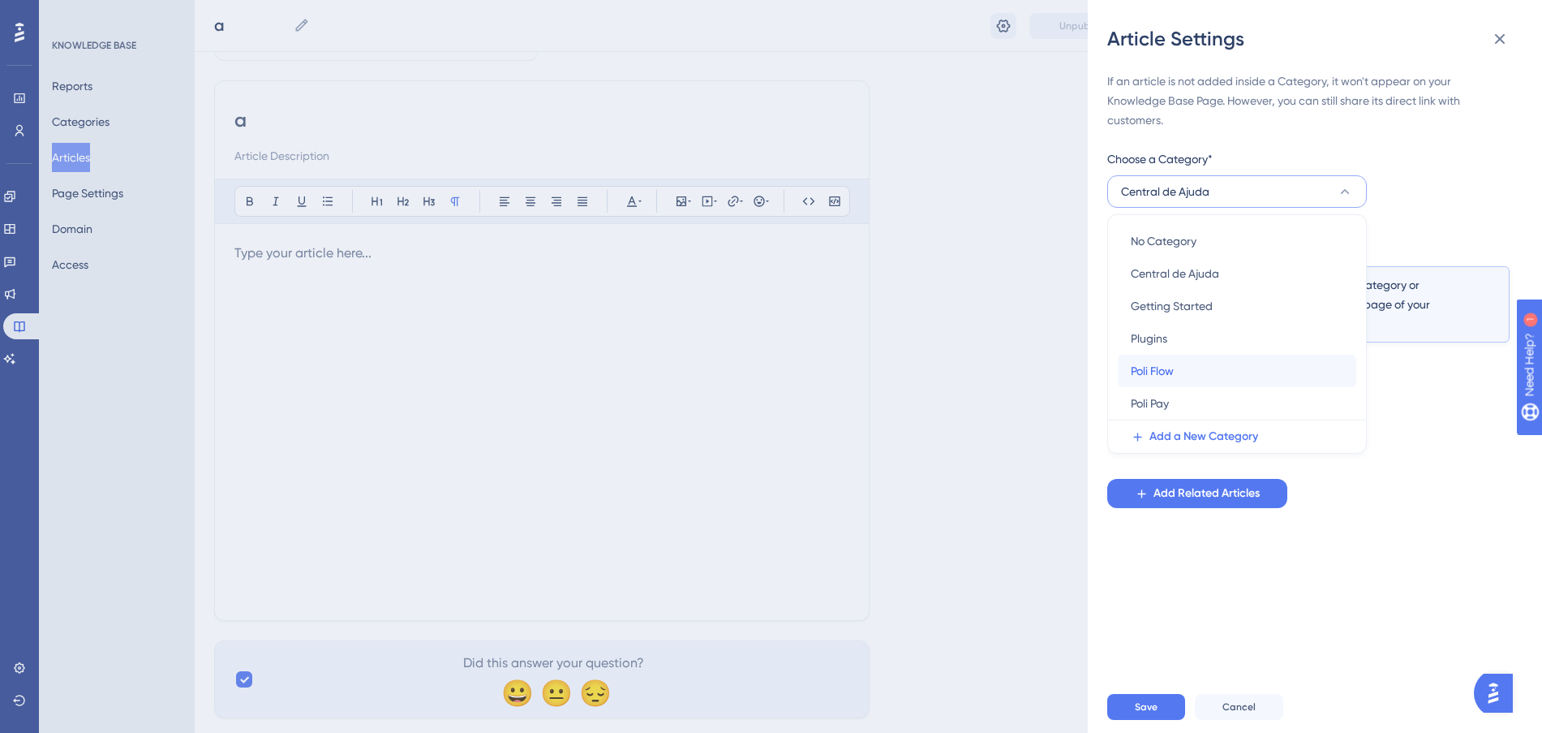
click at [1208, 370] on div "Poli Flow Poli Flow" at bounding box center [1237, 371] width 213 height 32
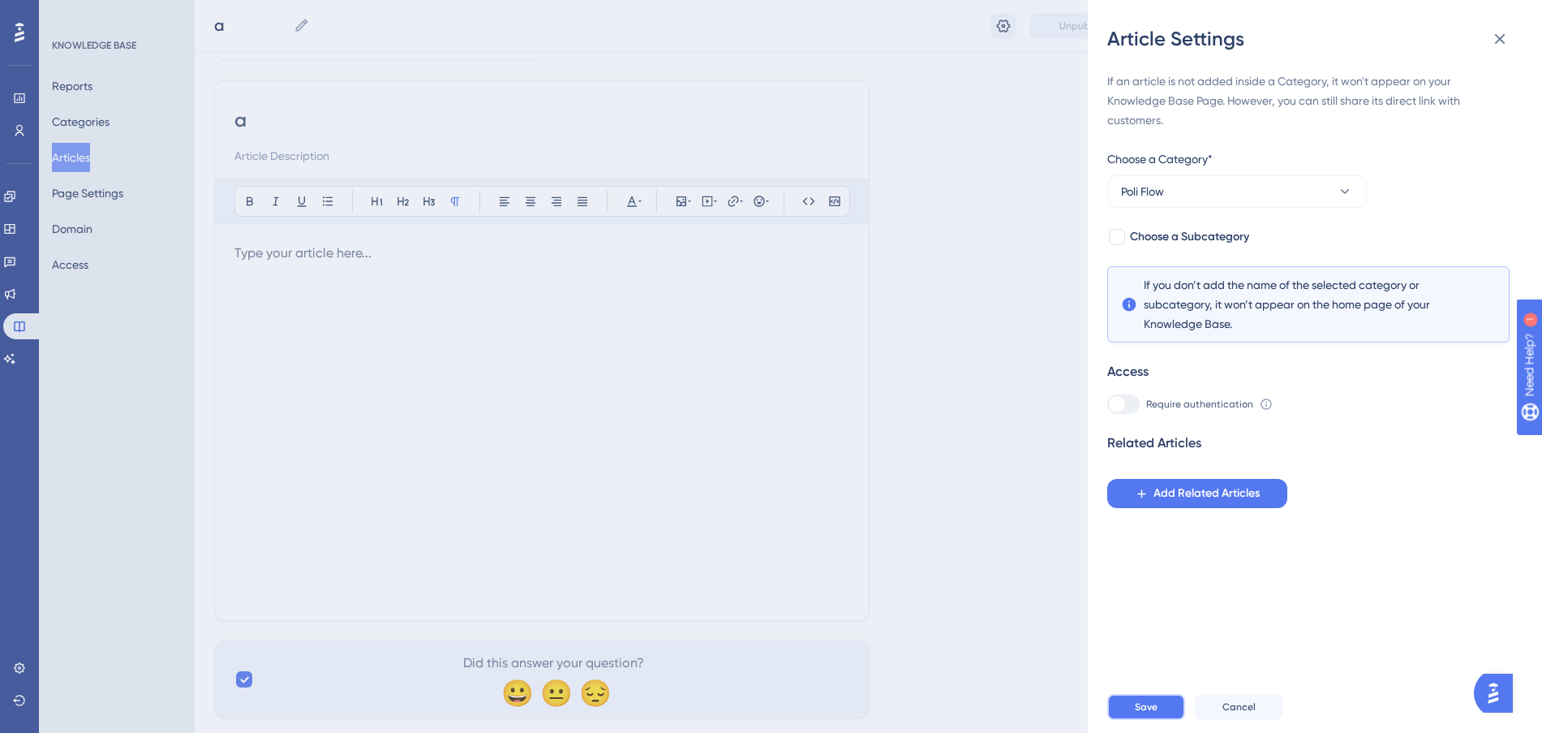
click at [1171, 720] on button "Save" at bounding box center [1146, 707] width 78 height 26
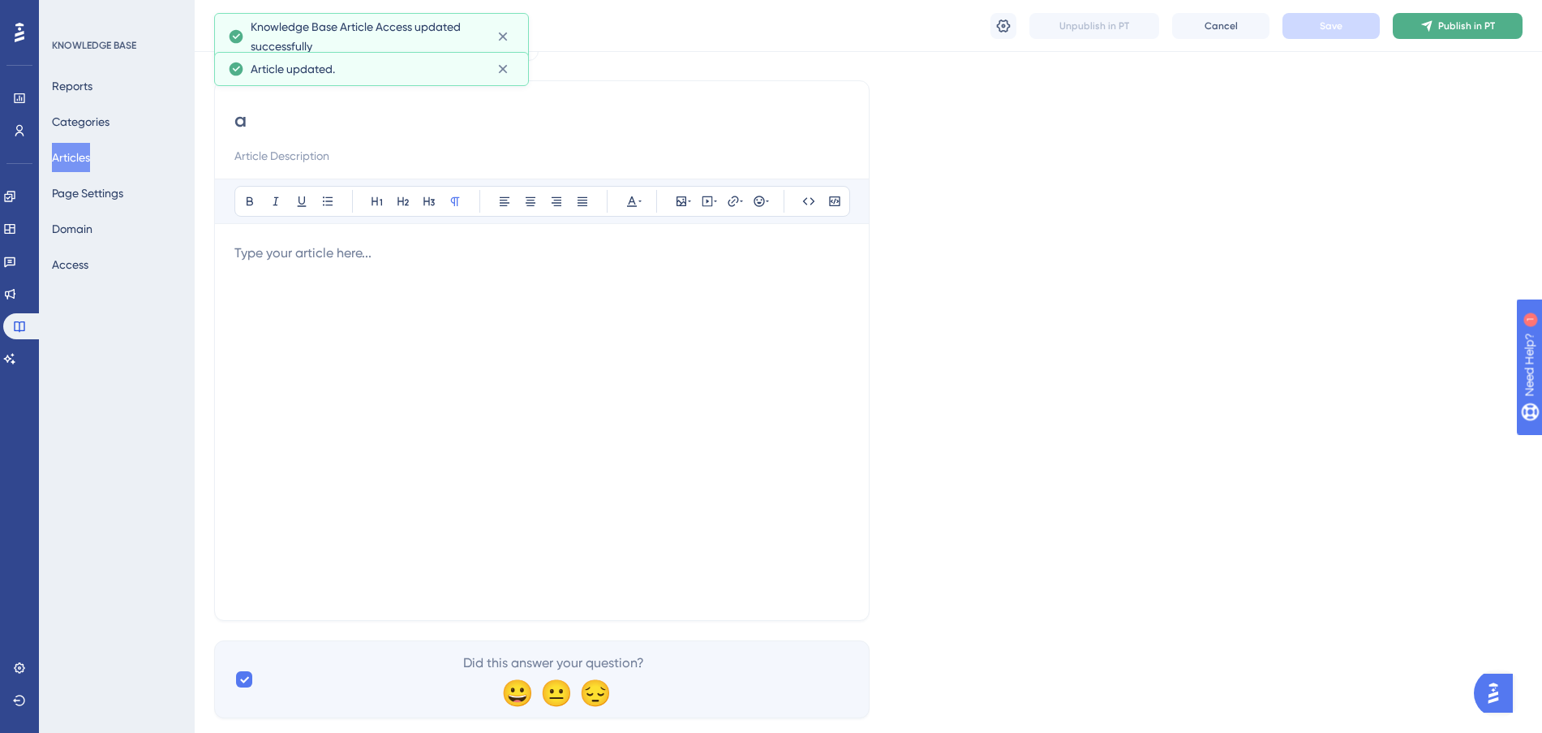
click at [1450, 29] on span "Publish in PT" at bounding box center [1466, 25] width 57 height 13
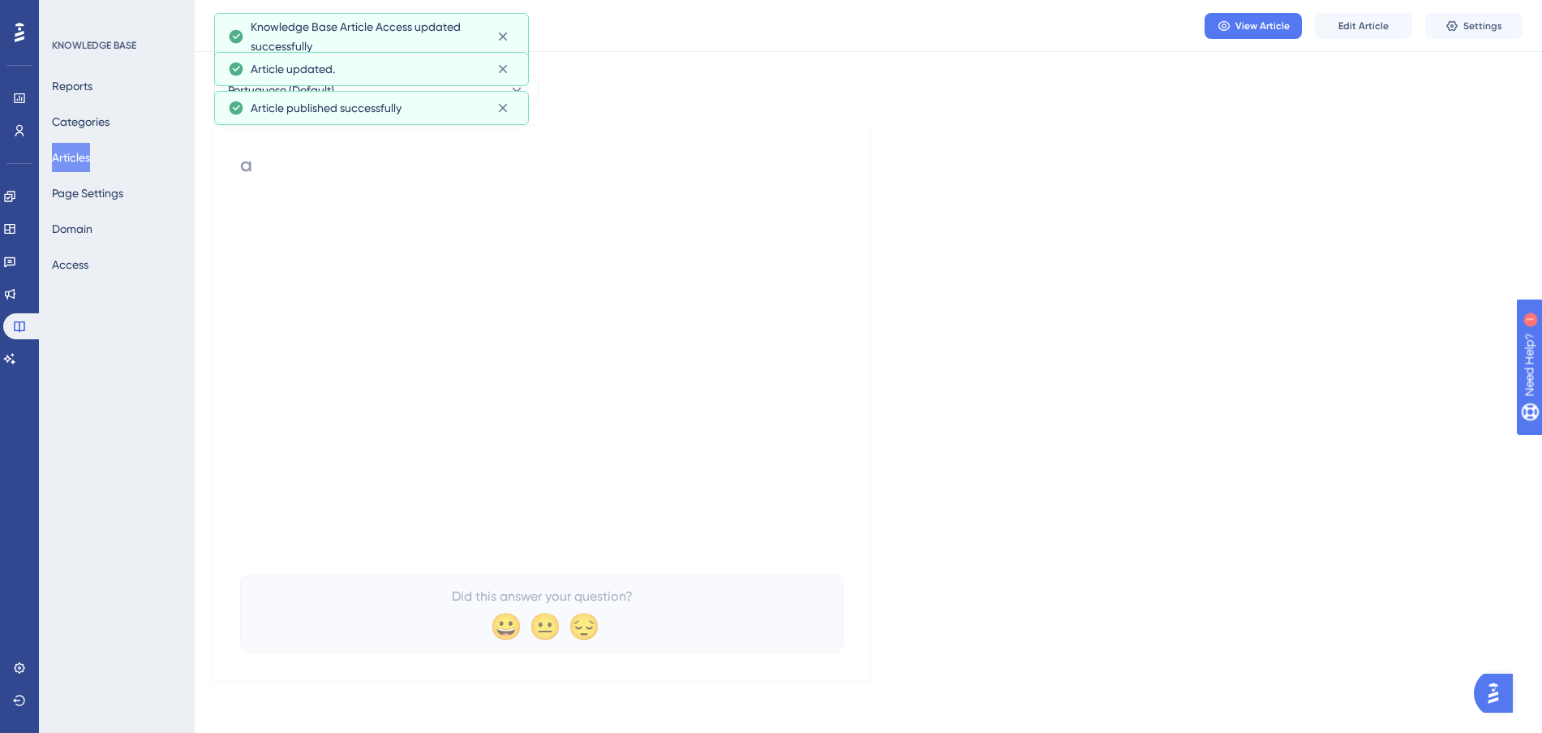
scroll to position [56, 0]
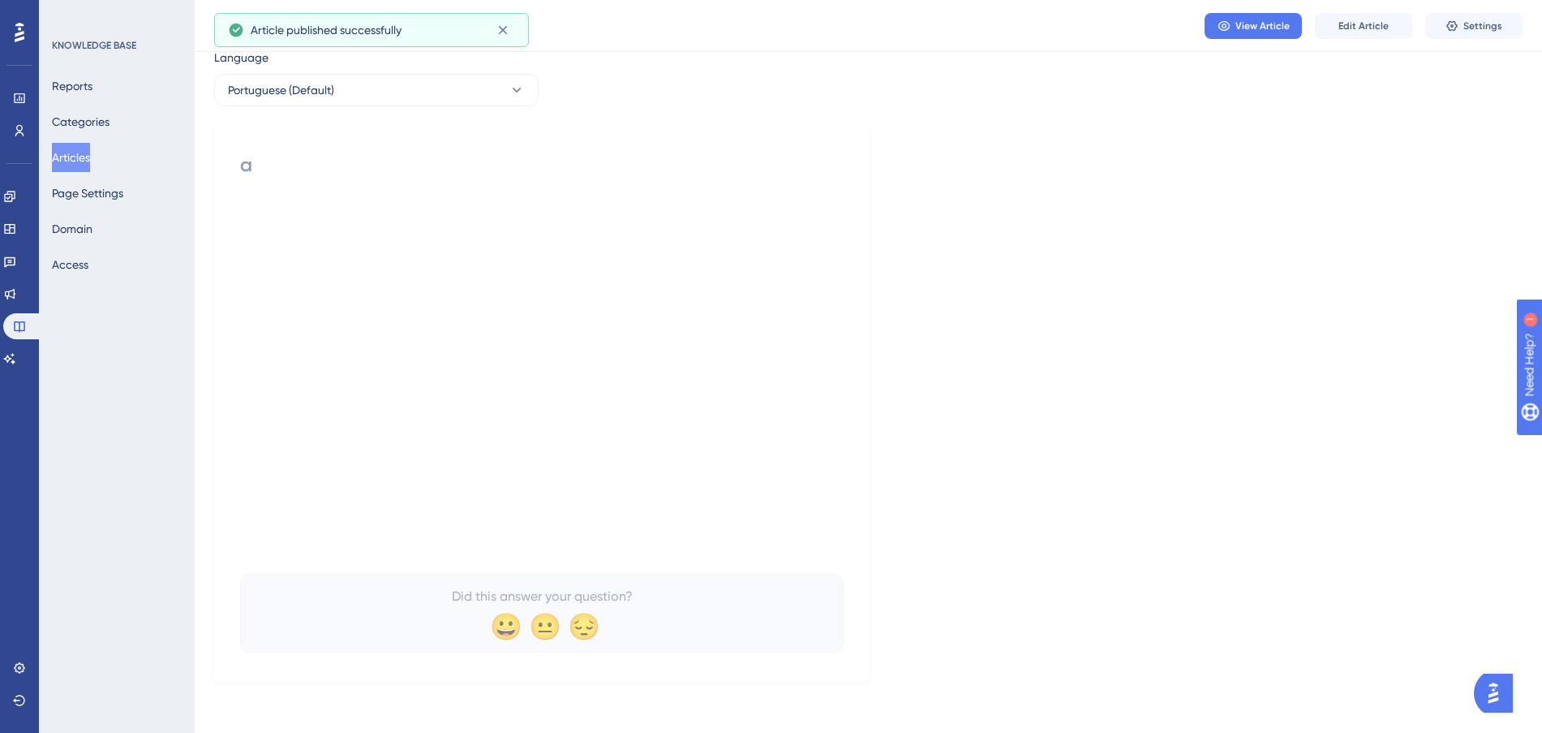
click at [73, 160] on button "Articles" at bounding box center [71, 157] width 38 height 29
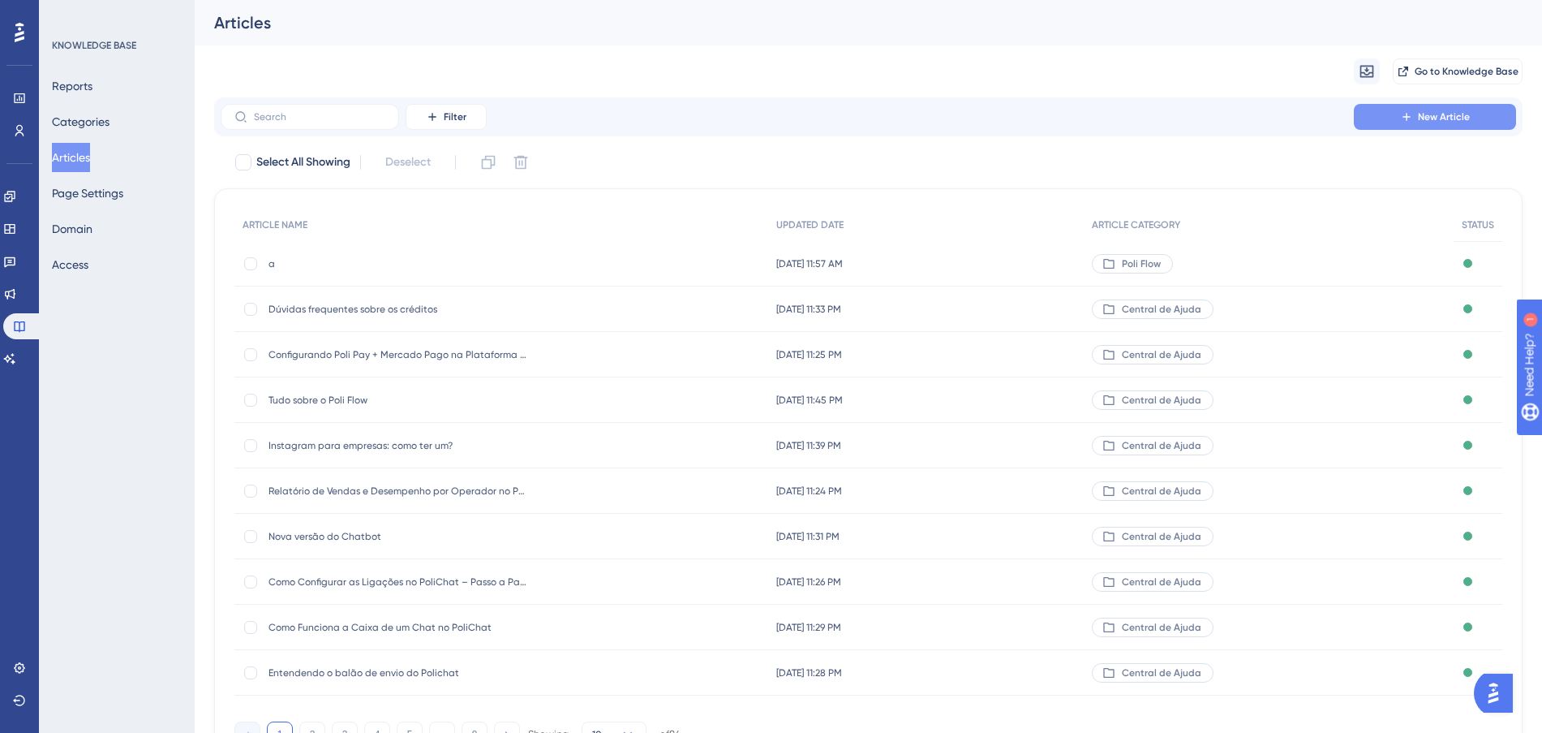
click at [1394, 121] on button "New Article" at bounding box center [1435, 117] width 162 height 26
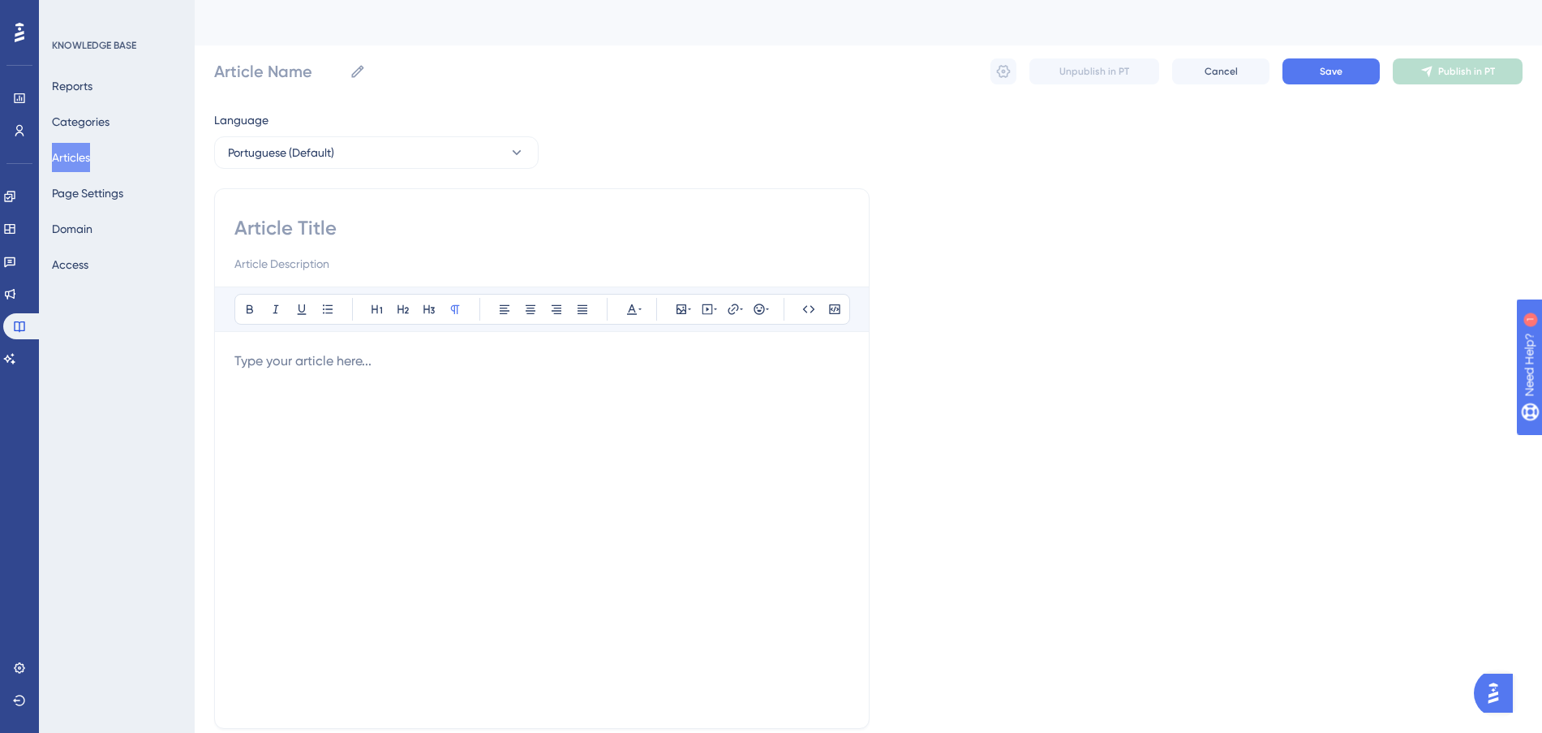
click at [406, 222] on input at bounding box center [541, 228] width 615 height 26
type input "b"
click at [1337, 68] on span "Save" at bounding box center [1331, 71] width 23 height 13
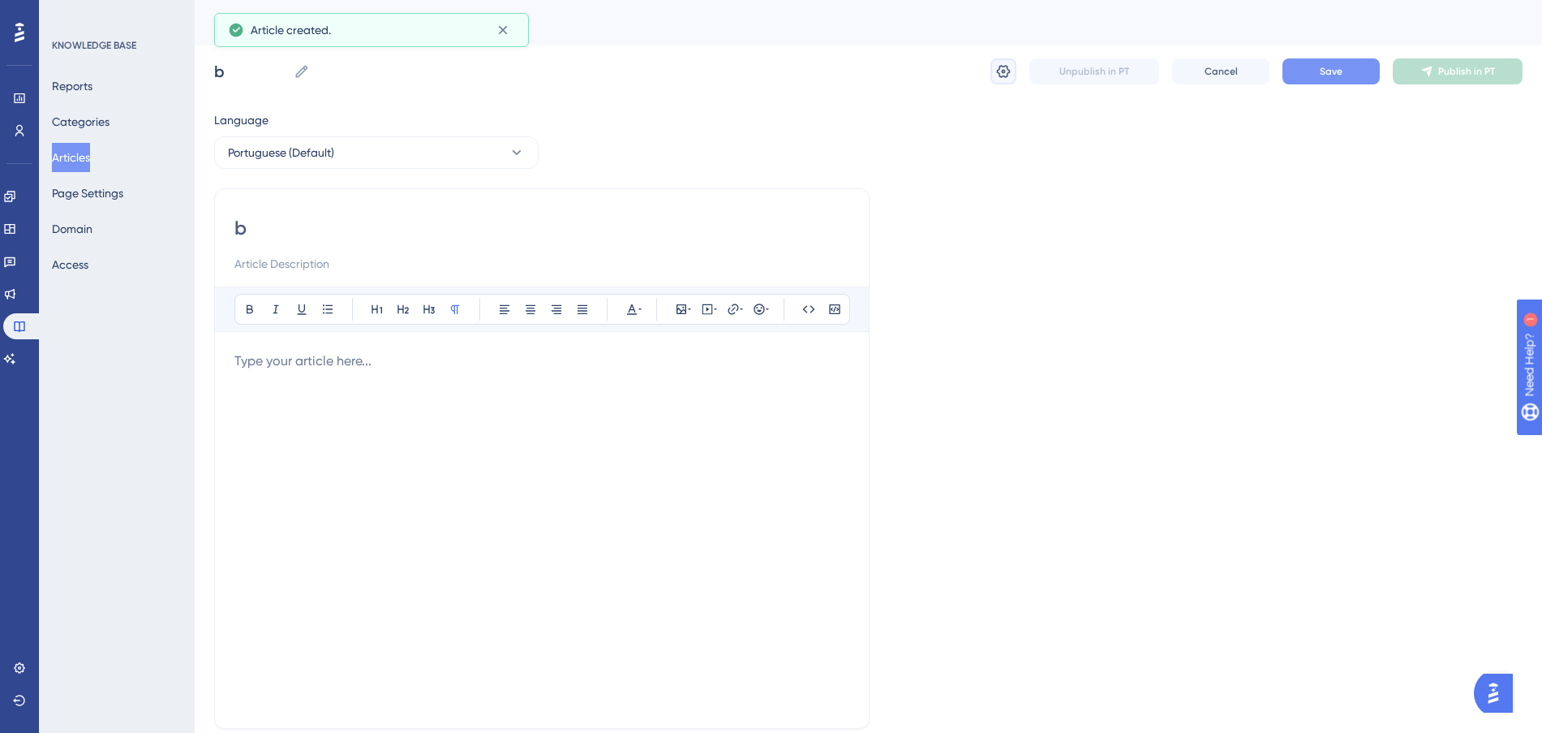
click at [1001, 71] on icon at bounding box center [1003, 71] width 16 height 16
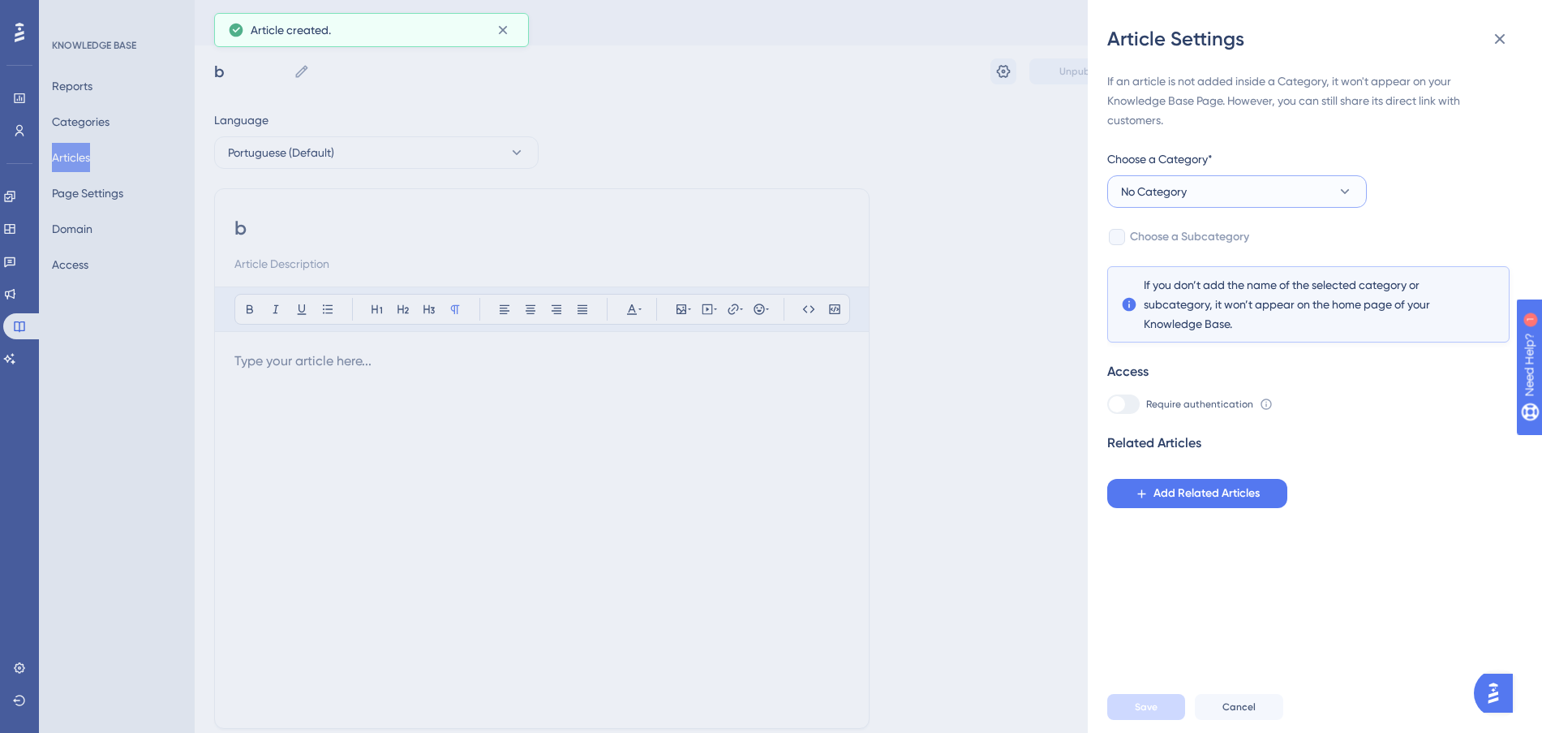
click at [1223, 185] on button "No Category" at bounding box center [1237, 191] width 260 height 32
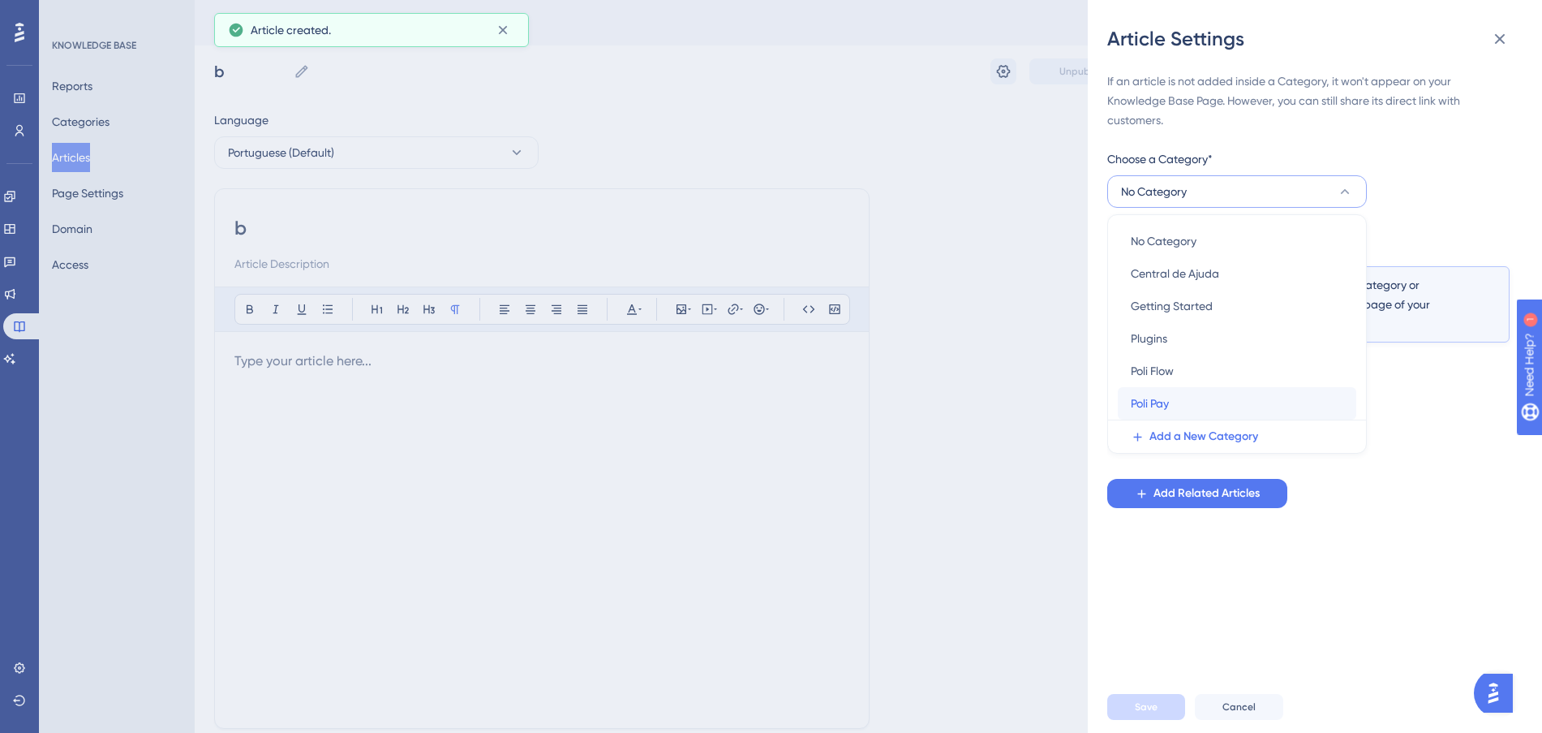
click at [1179, 402] on div "Poli Pay Poli Pay" at bounding box center [1237, 403] width 213 height 32
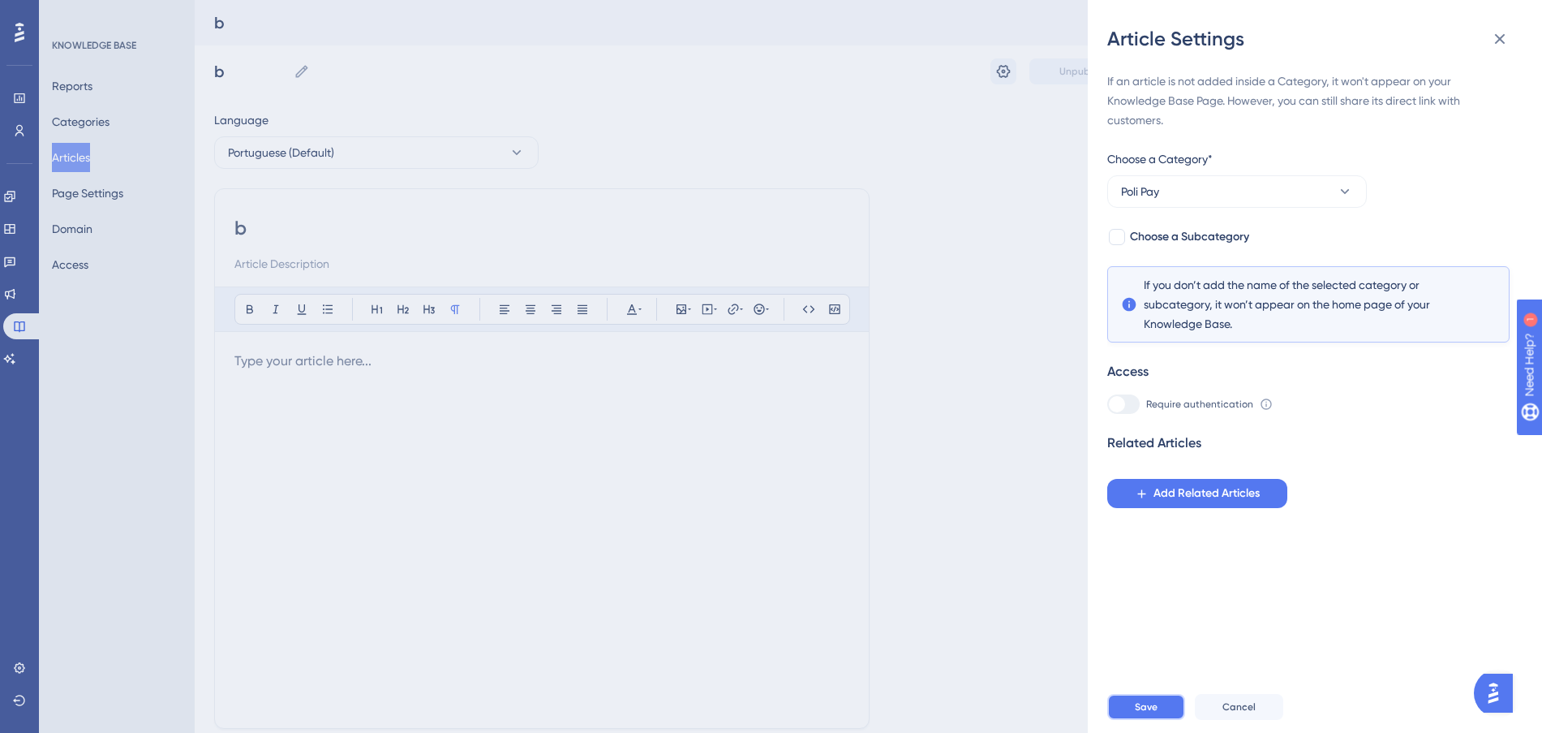
click at [1162, 720] on button "Save" at bounding box center [1146, 707] width 78 height 26
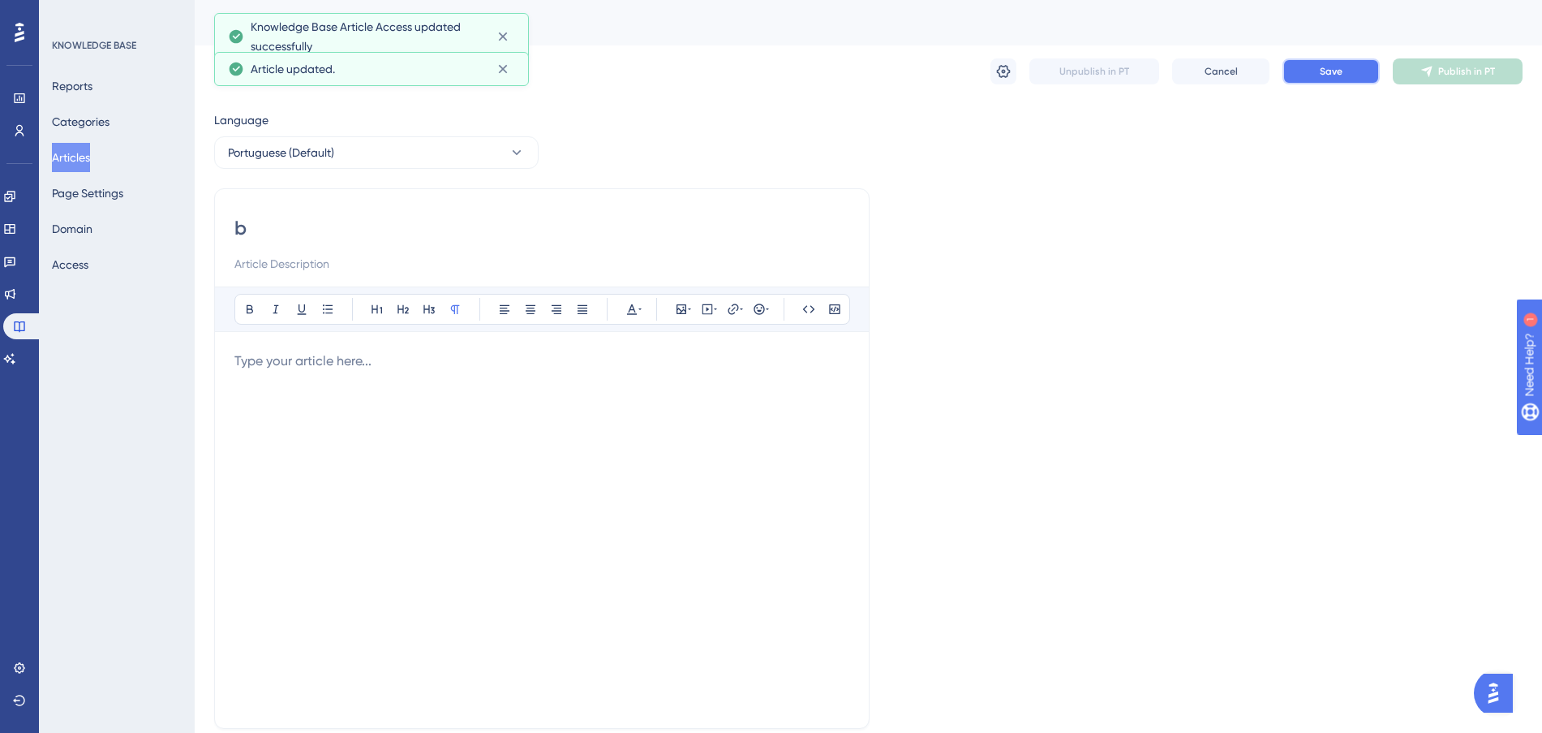
click at [1346, 62] on button "Save" at bounding box center [1331, 71] width 97 height 26
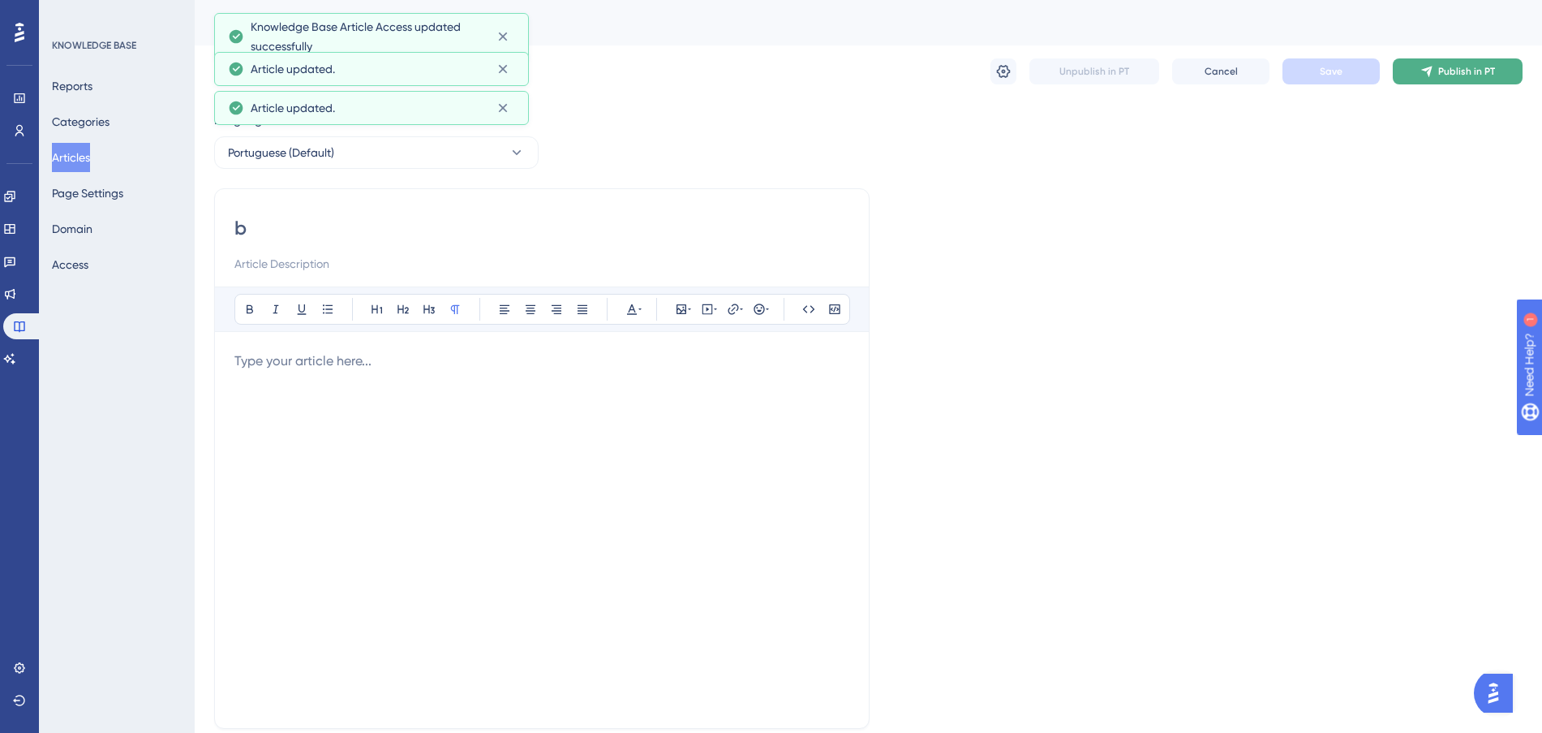
click at [1438, 65] on button "Publish in PT" at bounding box center [1458, 71] width 130 height 26
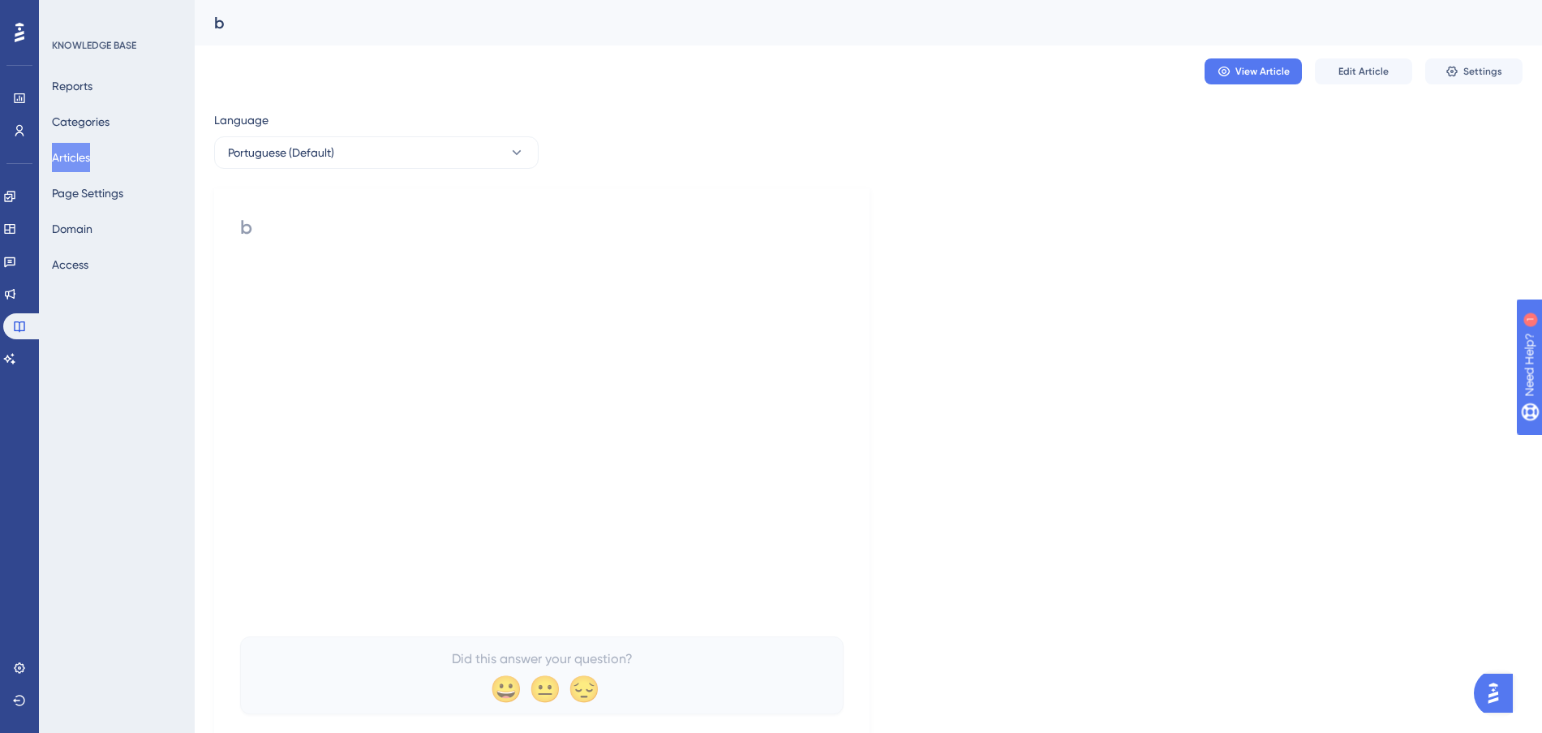
click at [81, 153] on button "Articles" at bounding box center [71, 157] width 38 height 29
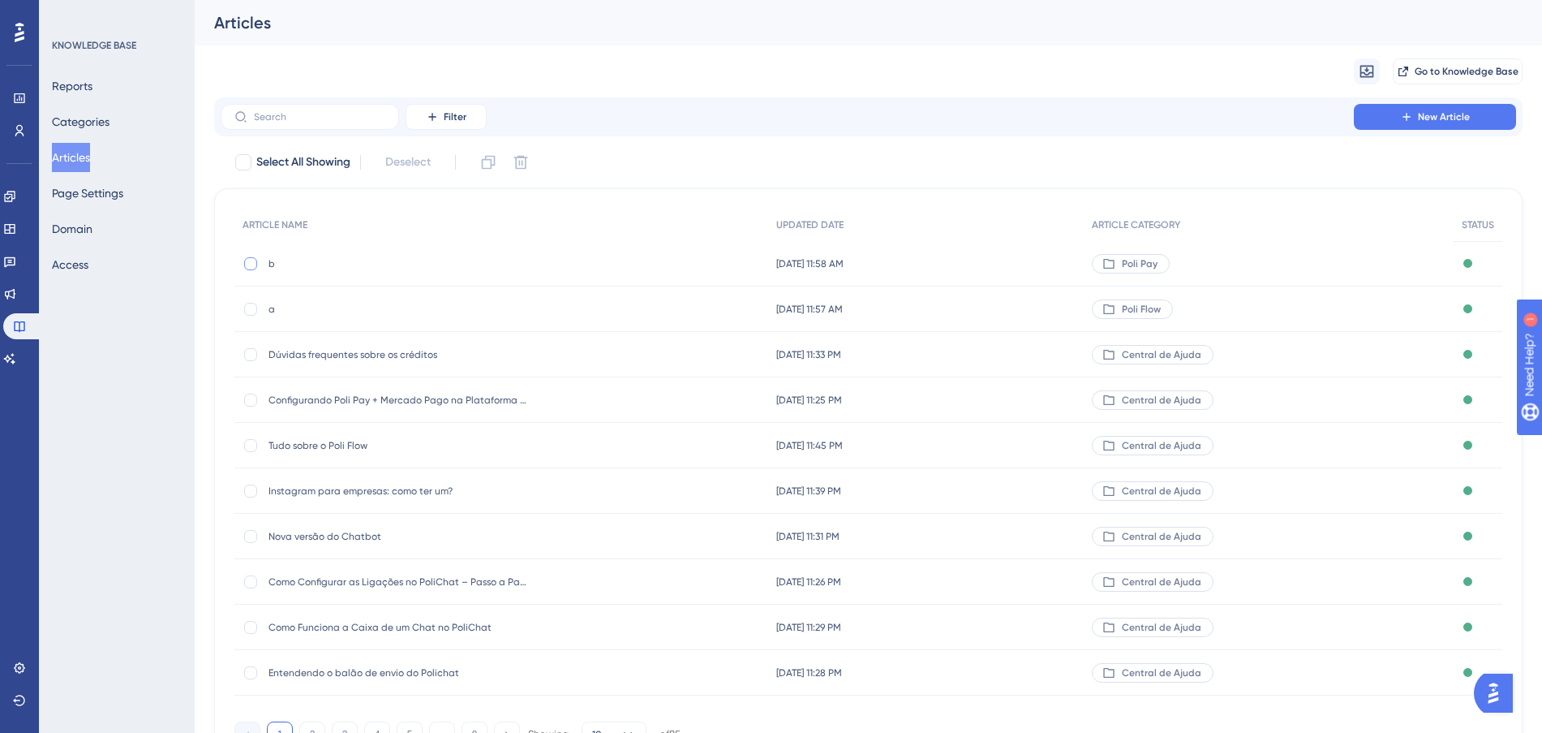
click at [246, 267] on div at bounding box center [250, 263] width 13 height 13
checkbox input "true"
click at [254, 312] on div at bounding box center [250, 309] width 13 height 13
checkbox input "true"
click at [520, 161] on icon at bounding box center [521, 162] width 16 height 16
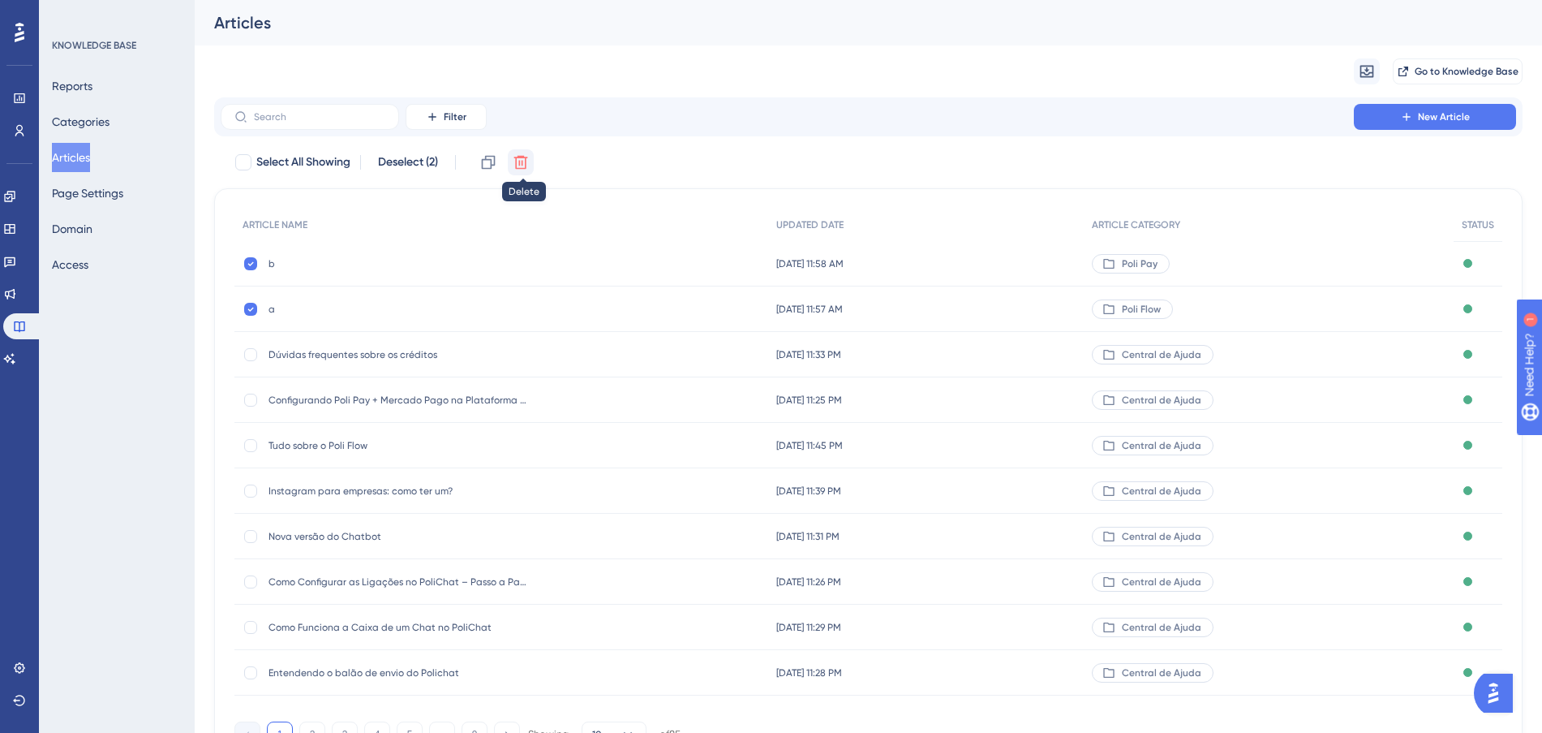
checkbox input "false"
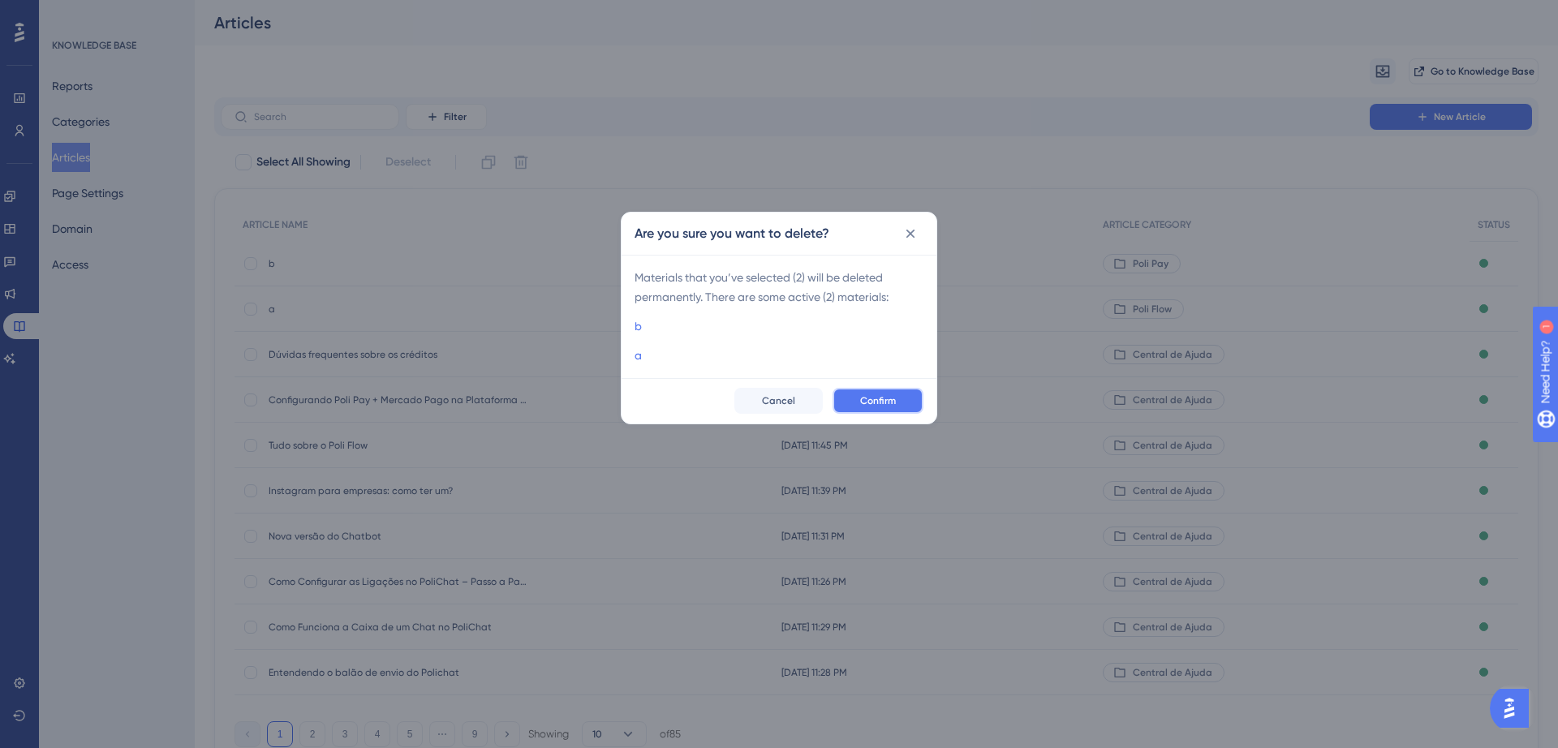
click at [879, 401] on span "Confirm" at bounding box center [878, 400] width 36 height 13
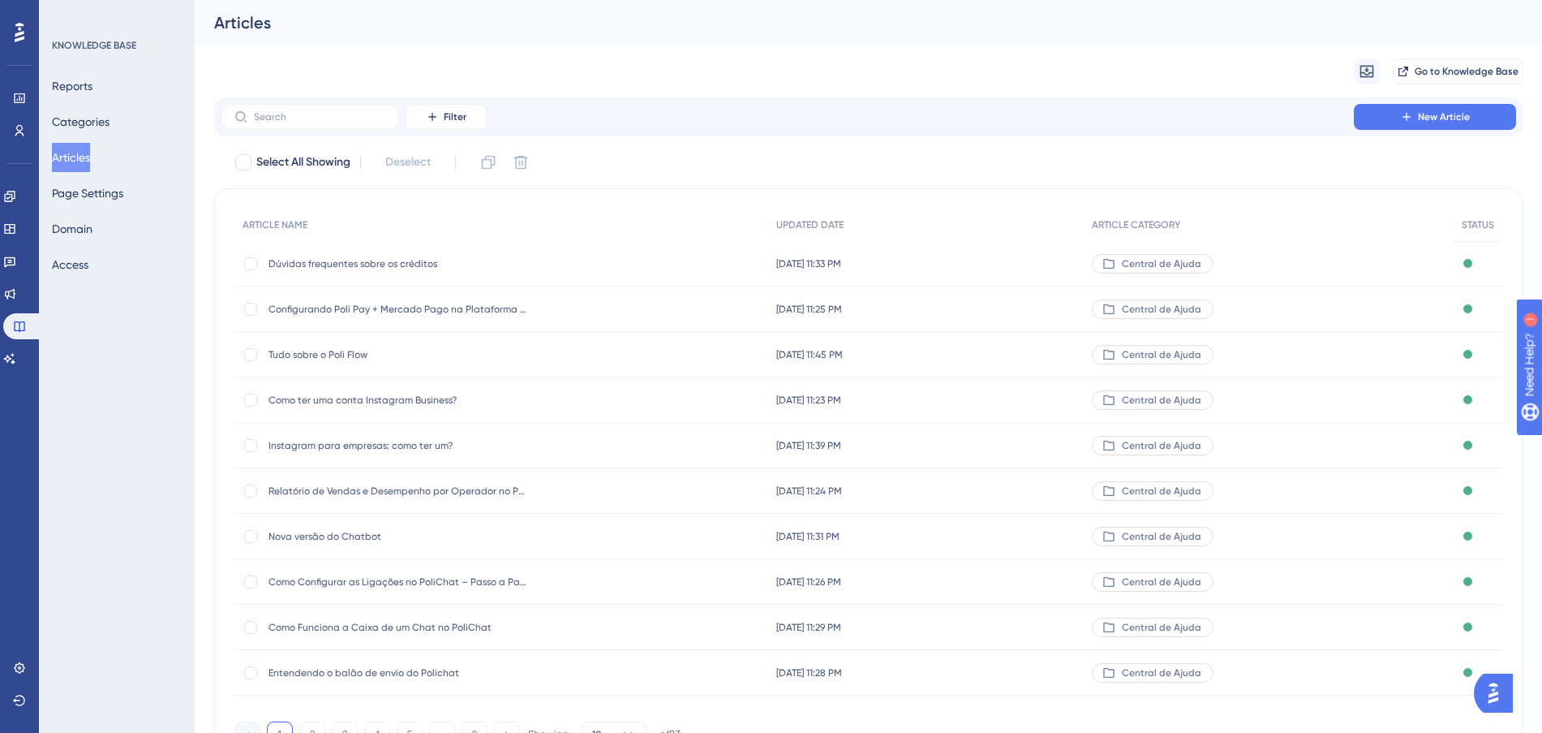
click at [376, 256] on div "Dúvidas frequentes sobre os créditos Dúvidas frequentes sobre os créditos" at bounding box center [399, 263] width 260 height 45
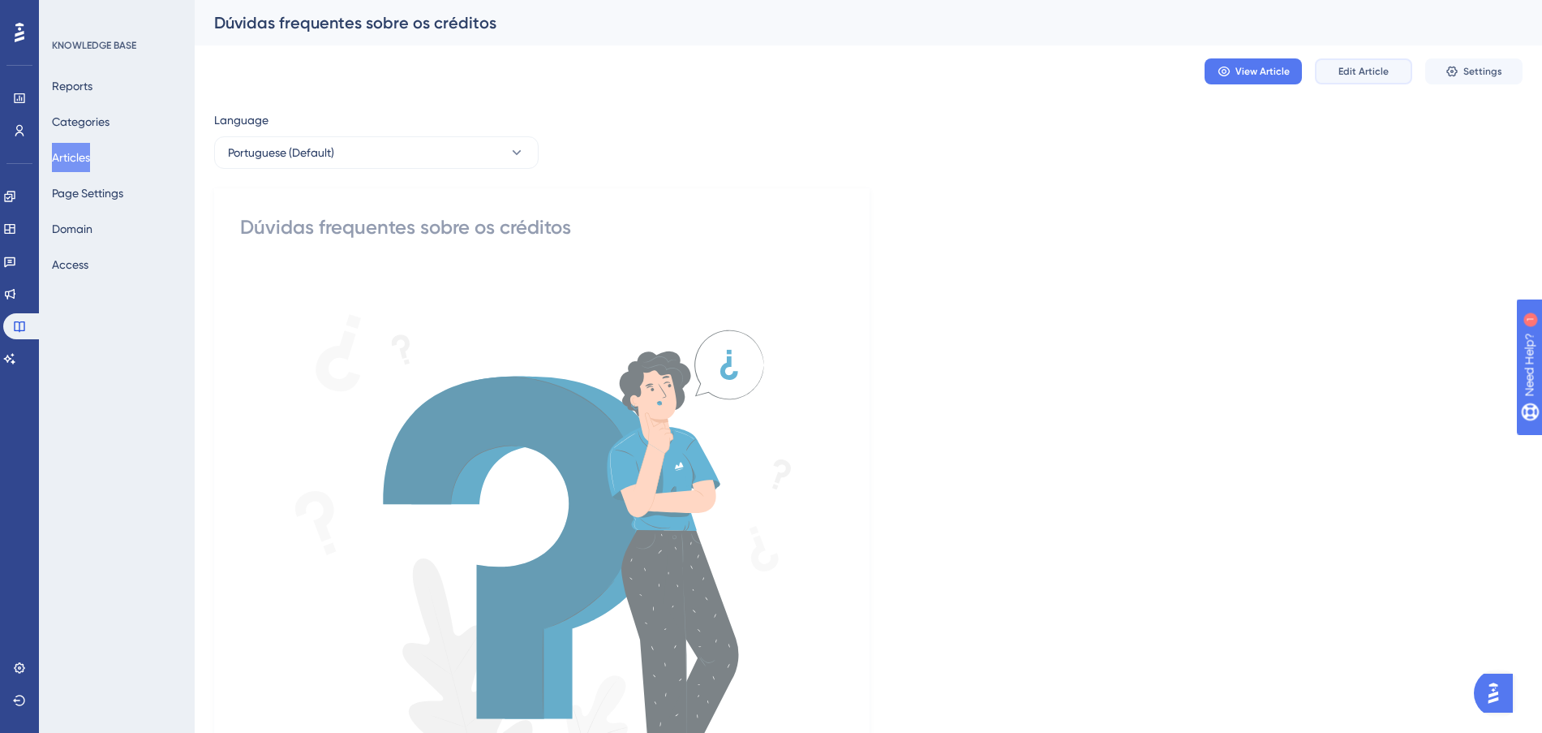
drag, startPoint x: 1356, startPoint y: 80, endPoint x: 1488, endPoint y: 112, distance: 135.4
click at [1504, 60] on button "Settings" at bounding box center [1473, 71] width 97 height 26
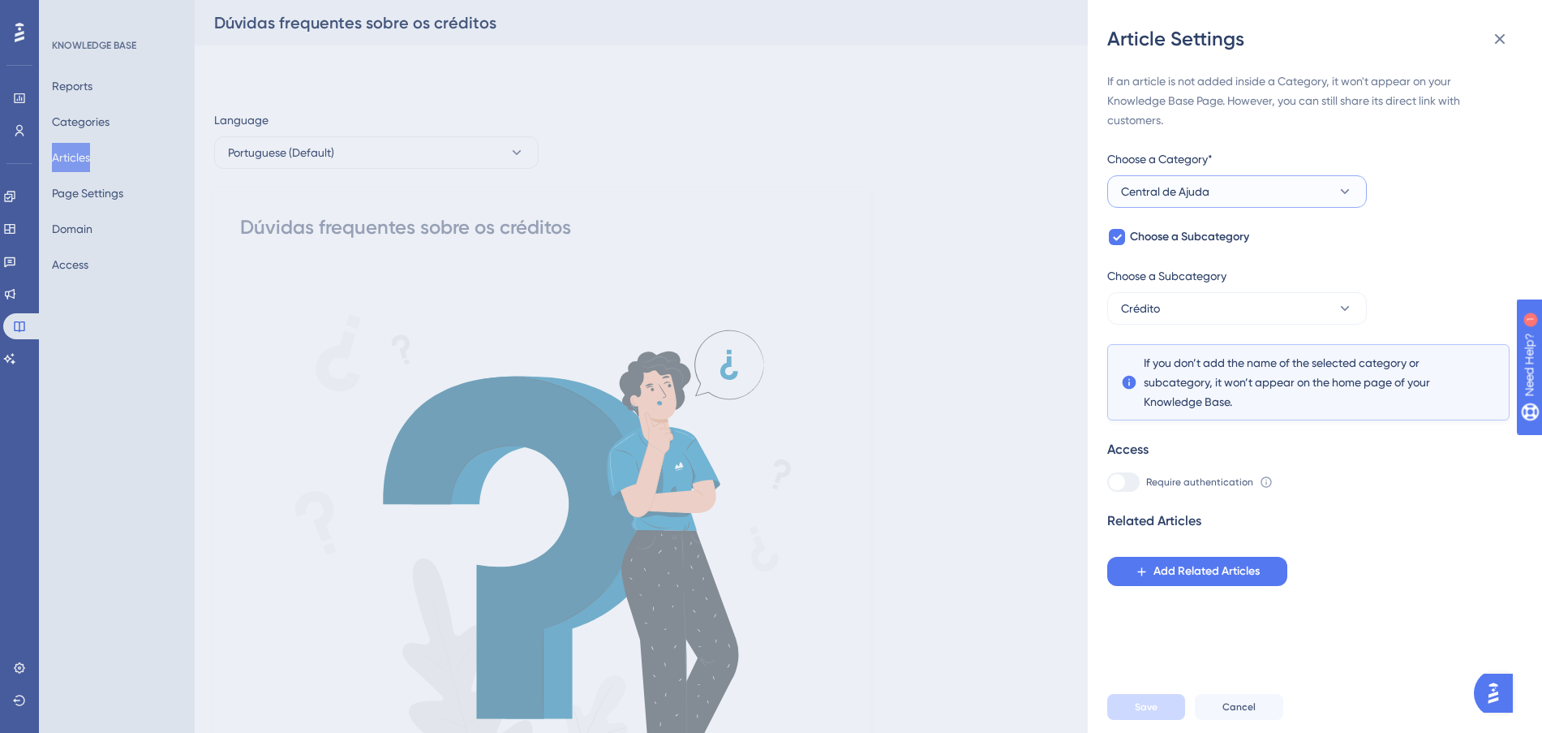
click at [1213, 200] on button "Central de Ajuda" at bounding box center [1237, 191] width 260 height 32
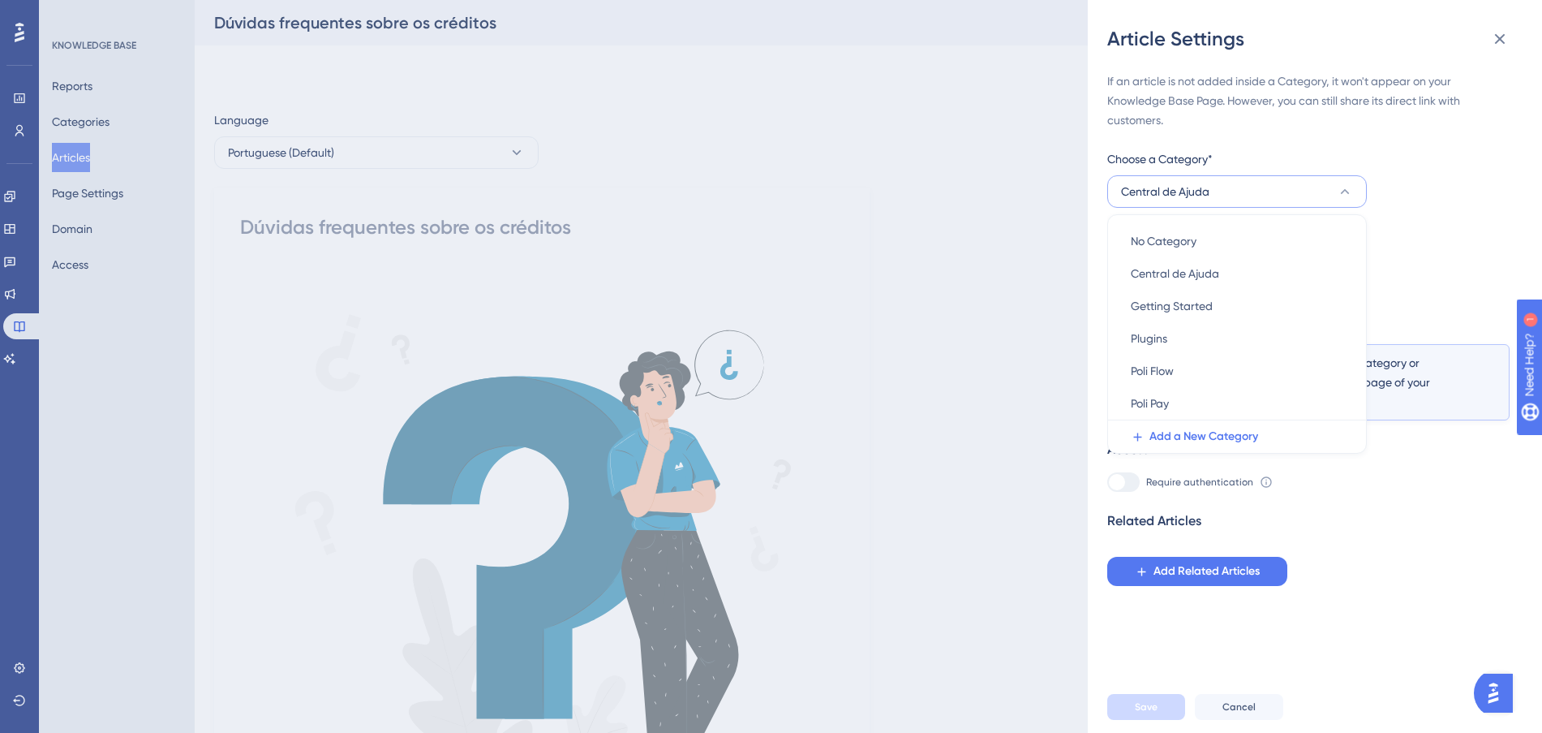
click at [1213, 197] on button "Central de Ajuda" at bounding box center [1237, 191] width 260 height 32
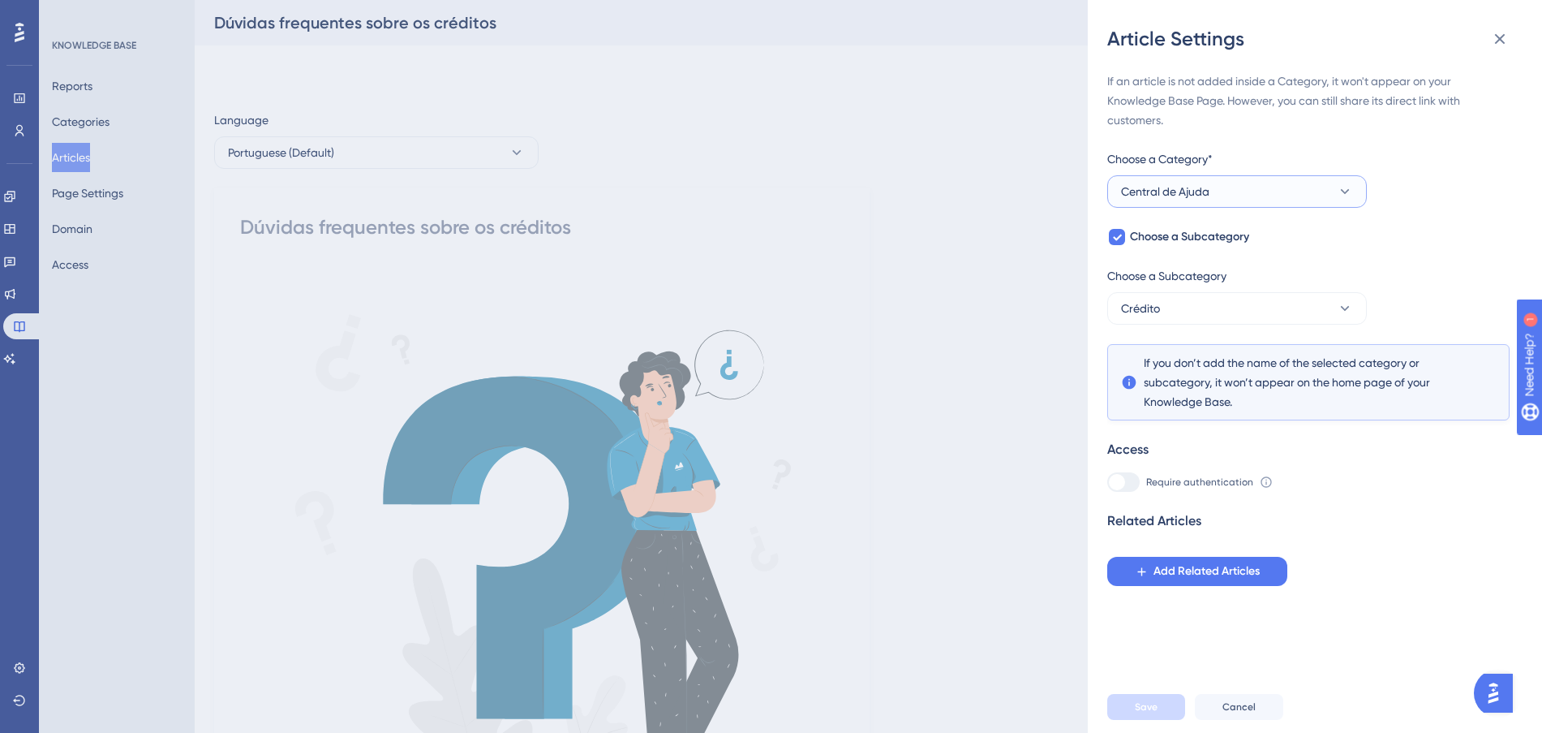
click at [1213, 197] on button "Central de Ajuda" at bounding box center [1237, 191] width 260 height 32
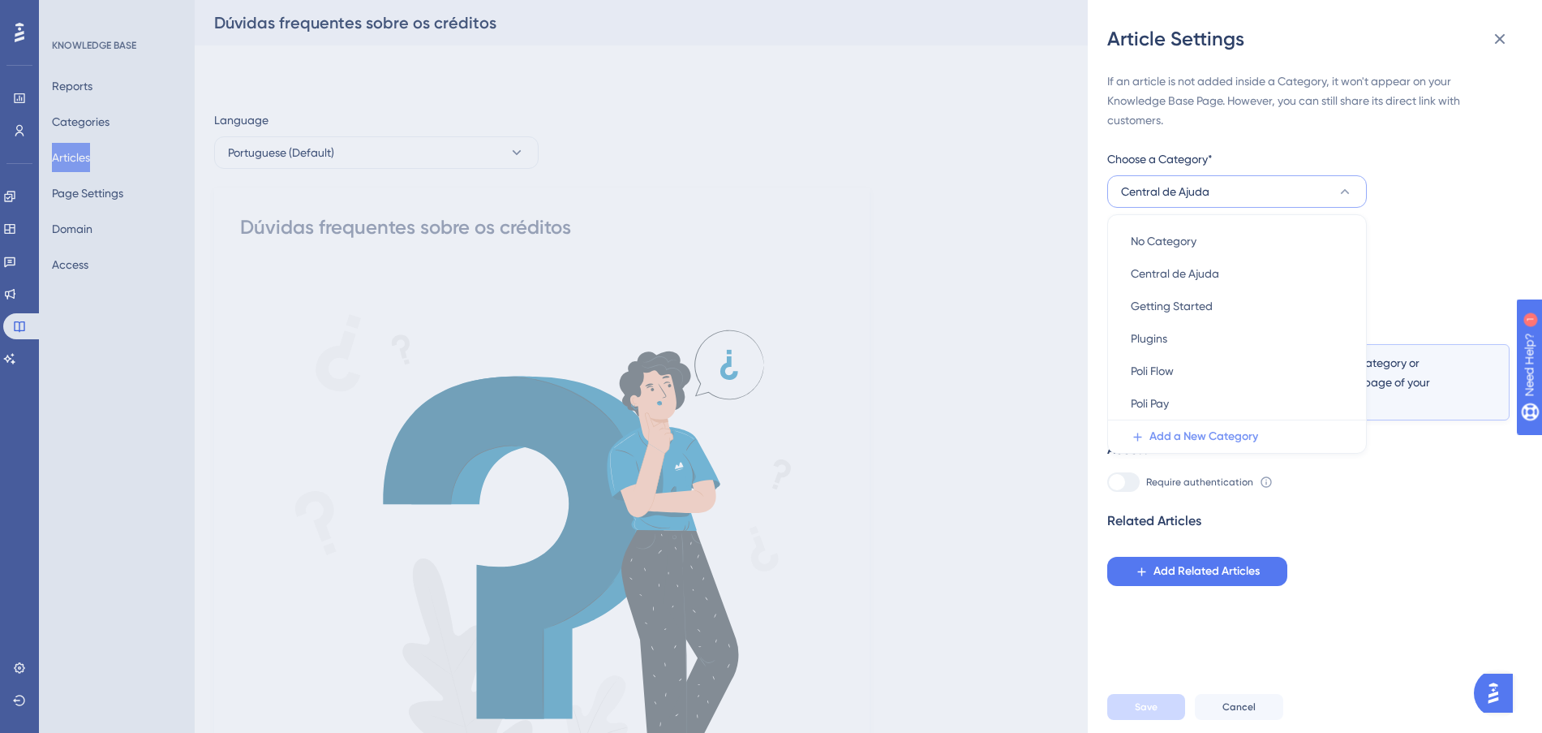
click at [1221, 434] on span "Add a New Category" at bounding box center [1204, 436] width 109 height 19
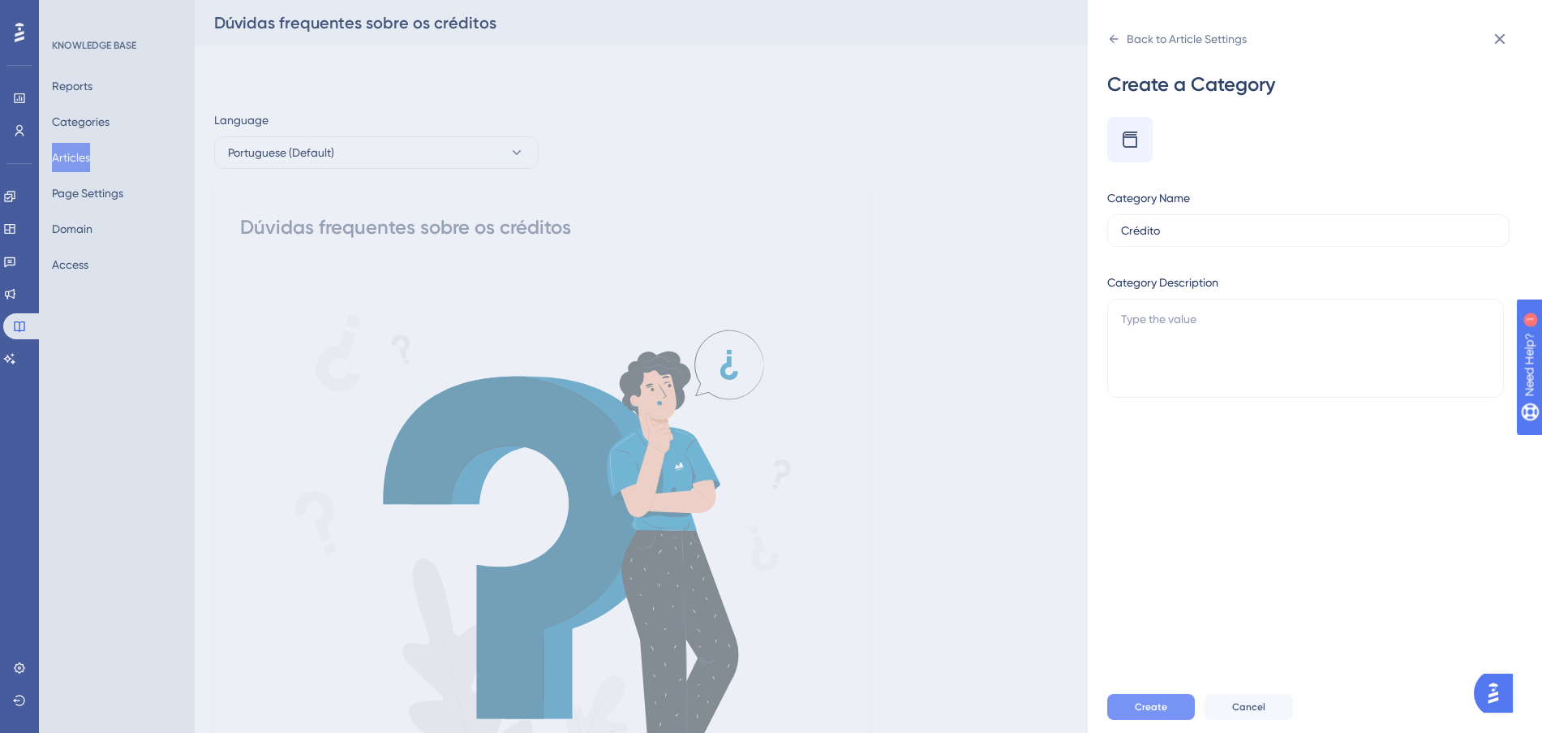
type input "Crédito"
click at [1184, 720] on button "Create" at bounding box center [1151, 707] width 88 height 26
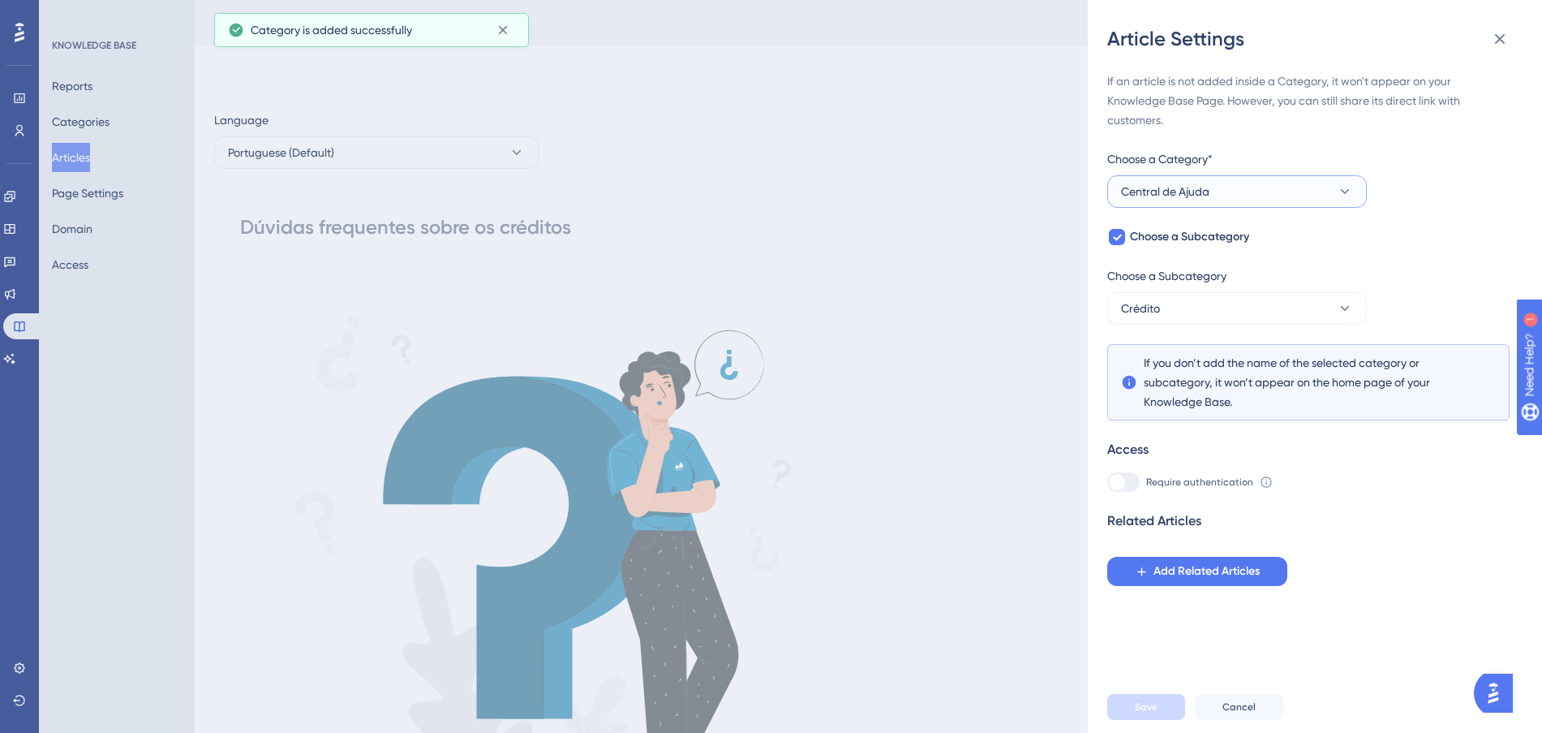
click at [1222, 179] on button "Central de Ajuda" at bounding box center [1237, 191] width 260 height 32
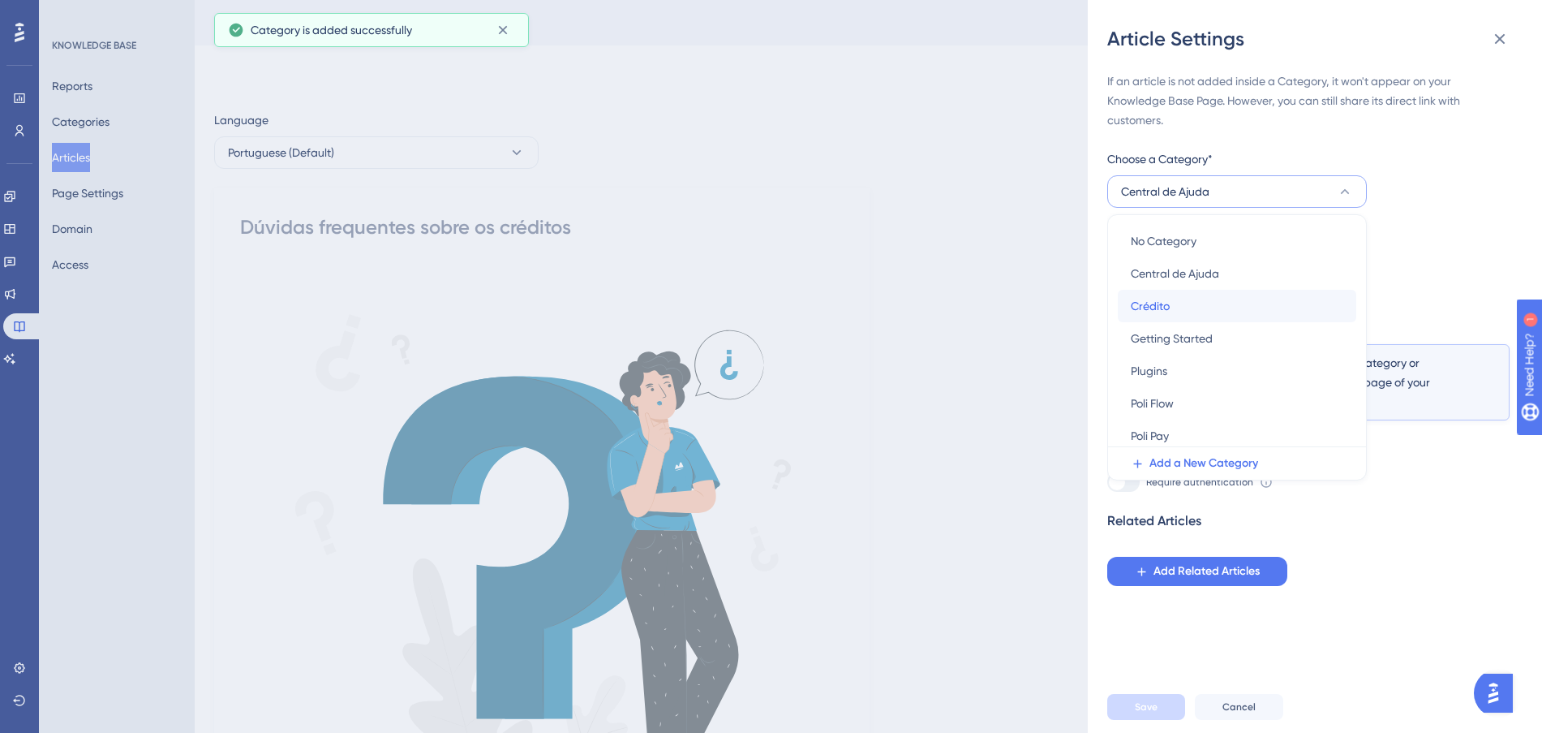
click at [1191, 297] on div "Crédito Crédito" at bounding box center [1237, 306] width 213 height 32
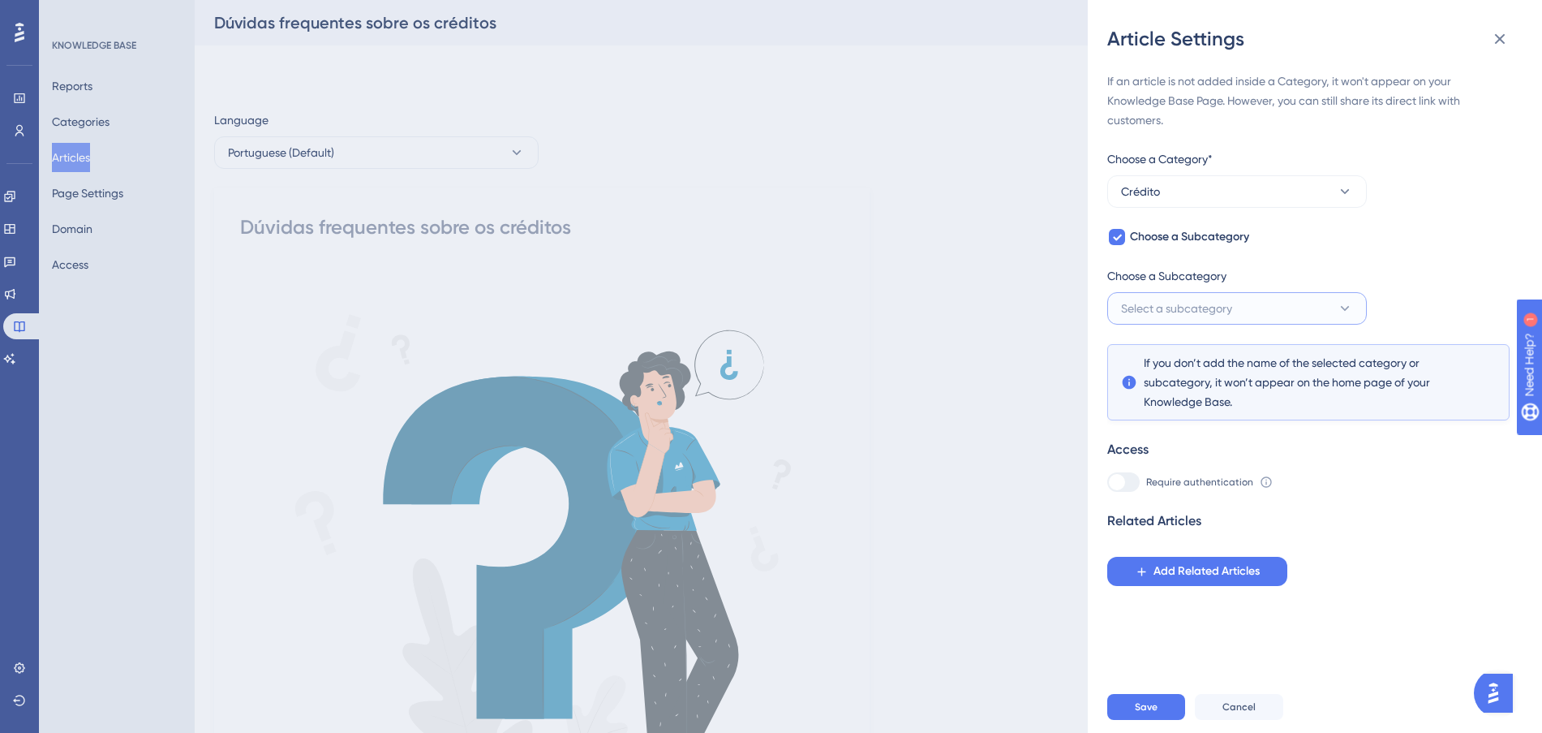
click at [1187, 299] on span "Select a subcategory" at bounding box center [1176, 308] width 111 height 19
click at [1151, 713] on span "Save" at bounding box center [1146, 706] width 23 height 13
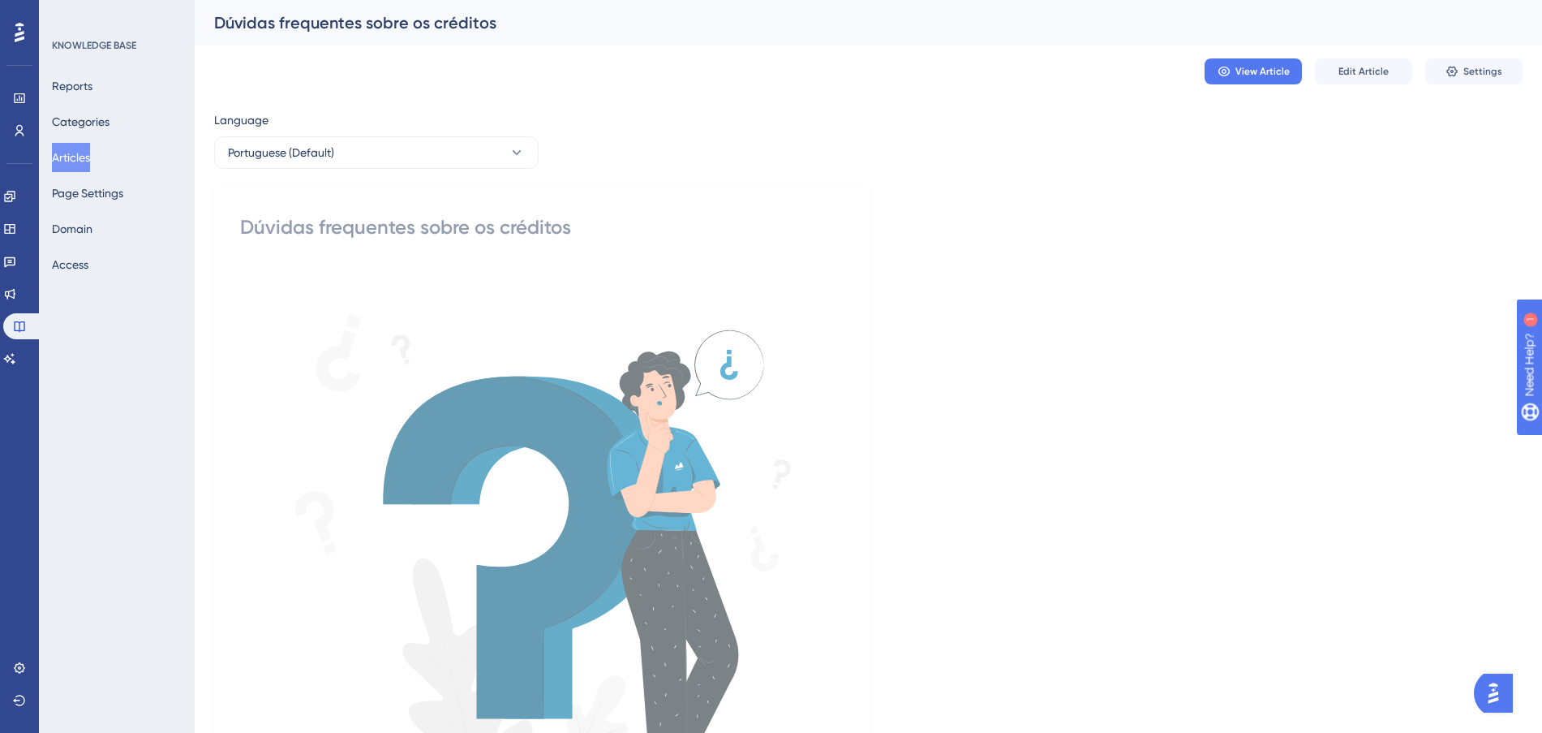
click at [85, 153] on button "Articles" at bounding box center [71, 157] width 38 height 29
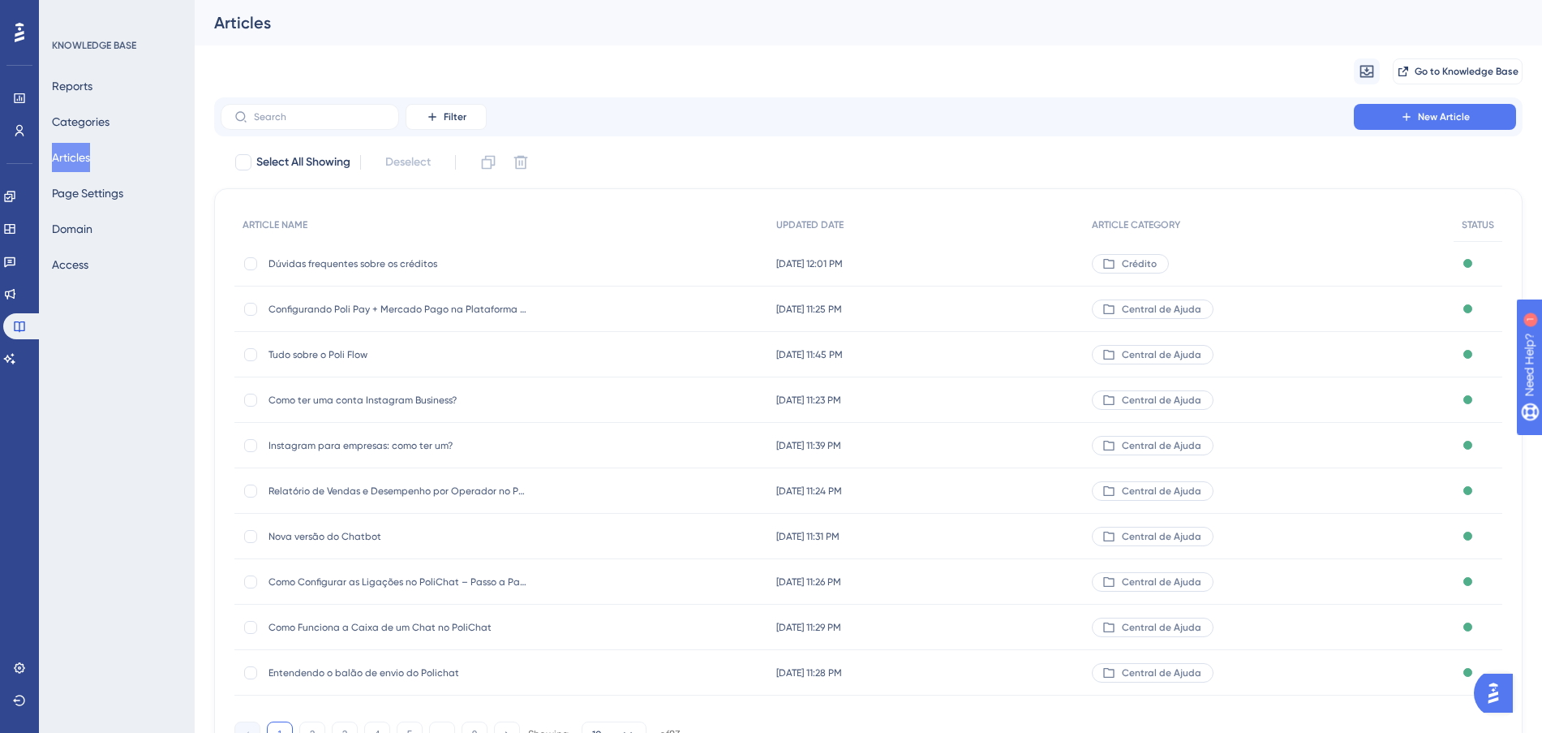
click at [604, 309] on div "Configurando Poli Pay + Mercado Pago na Plataforma Poli Digital Configurando Po…" at bounding box center [501, 308] width 534 height 45
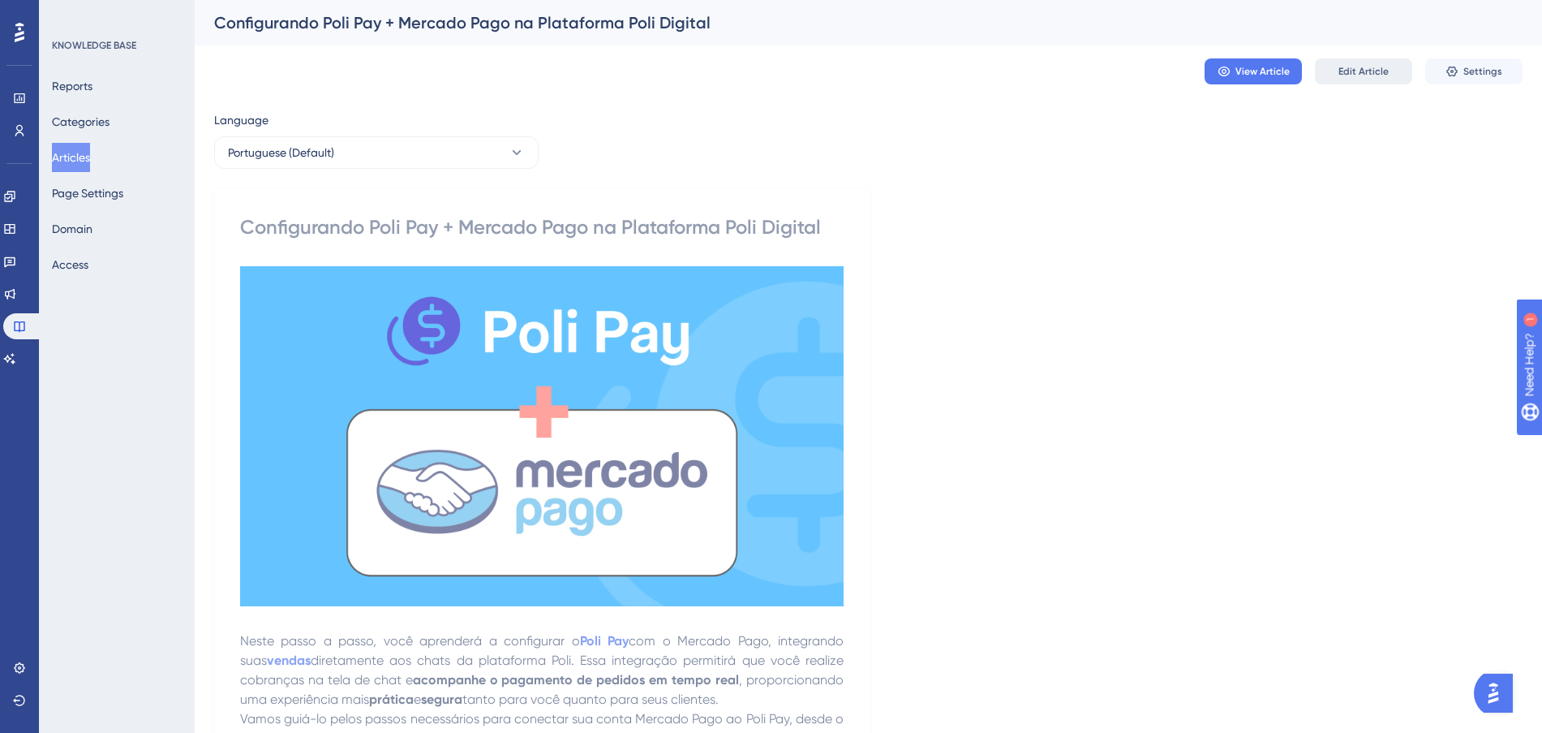
drag, startPoint x: 1363, startPoint y: 56, endPoint x: 1390, endPoint y: 67, distance: 29.8
click at [1368, 57] on div "View Article Edit Article Settings" at bounding box center [868, 71] width 1309 height 52
click at [1464, 67] on span "Settings" at bounding box center [1482, 71] width 39 height 13
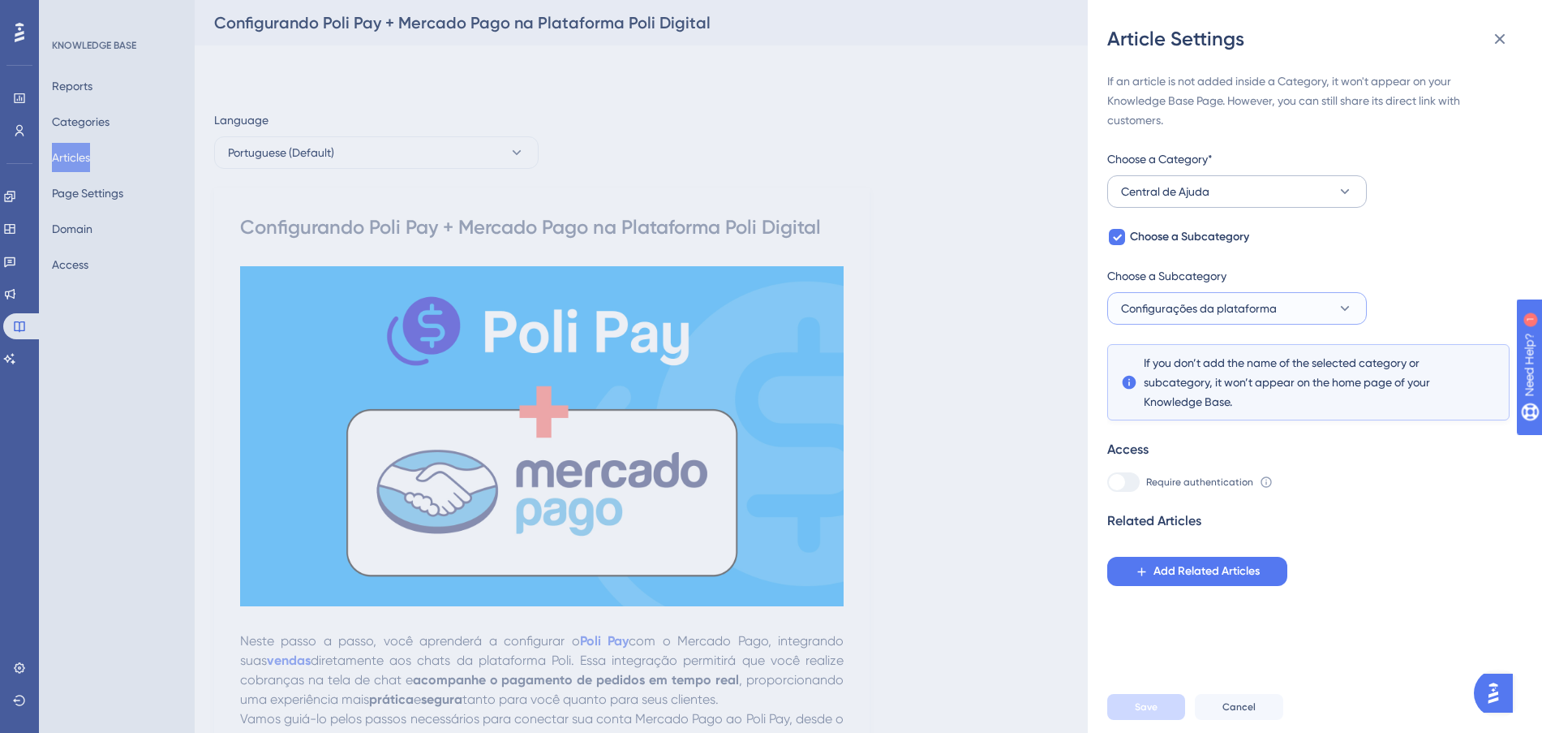
drag, startPoint x: 1286, startPoint y: 311, endPoint x: 1265, endPoint y: 191, distance: 121.9
click at [1280, 208] on div "If an article is not added inside a Category, it won't appear on your Knowledge…" at bounding box center [1308, 328] width 402 height 514
click at [1264, 190] on button "Central de Ajuda" at bounding box center [1237, 191] width 260 height 32
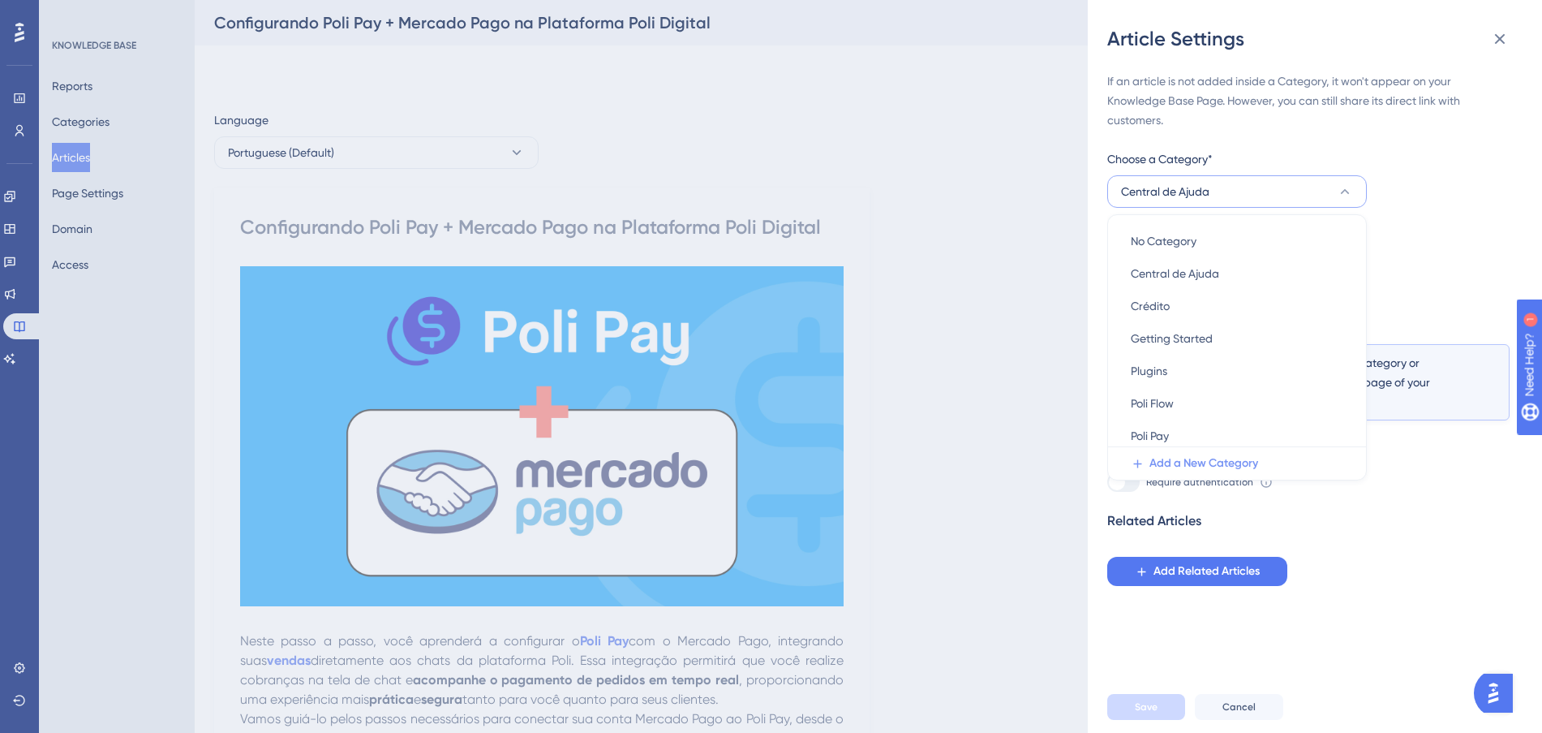
click at [1203, 467] on span "Add a New Category" at bounding box center [1204, 462] width 109 height 19
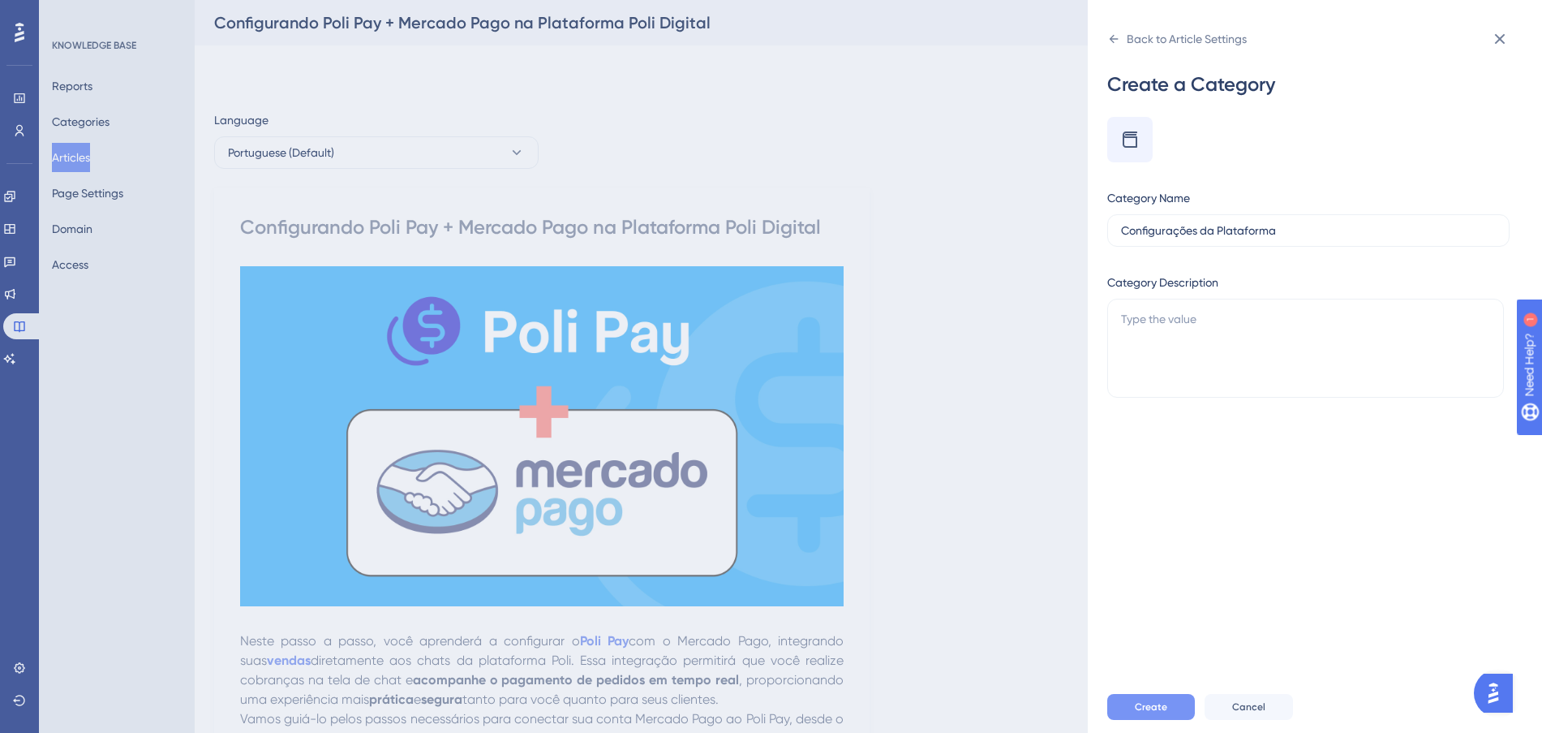
type input "Configurações da Plataforma"
click at [1151, 713] on button "Create" at bounding box center [1151, 707] width 88 height 26
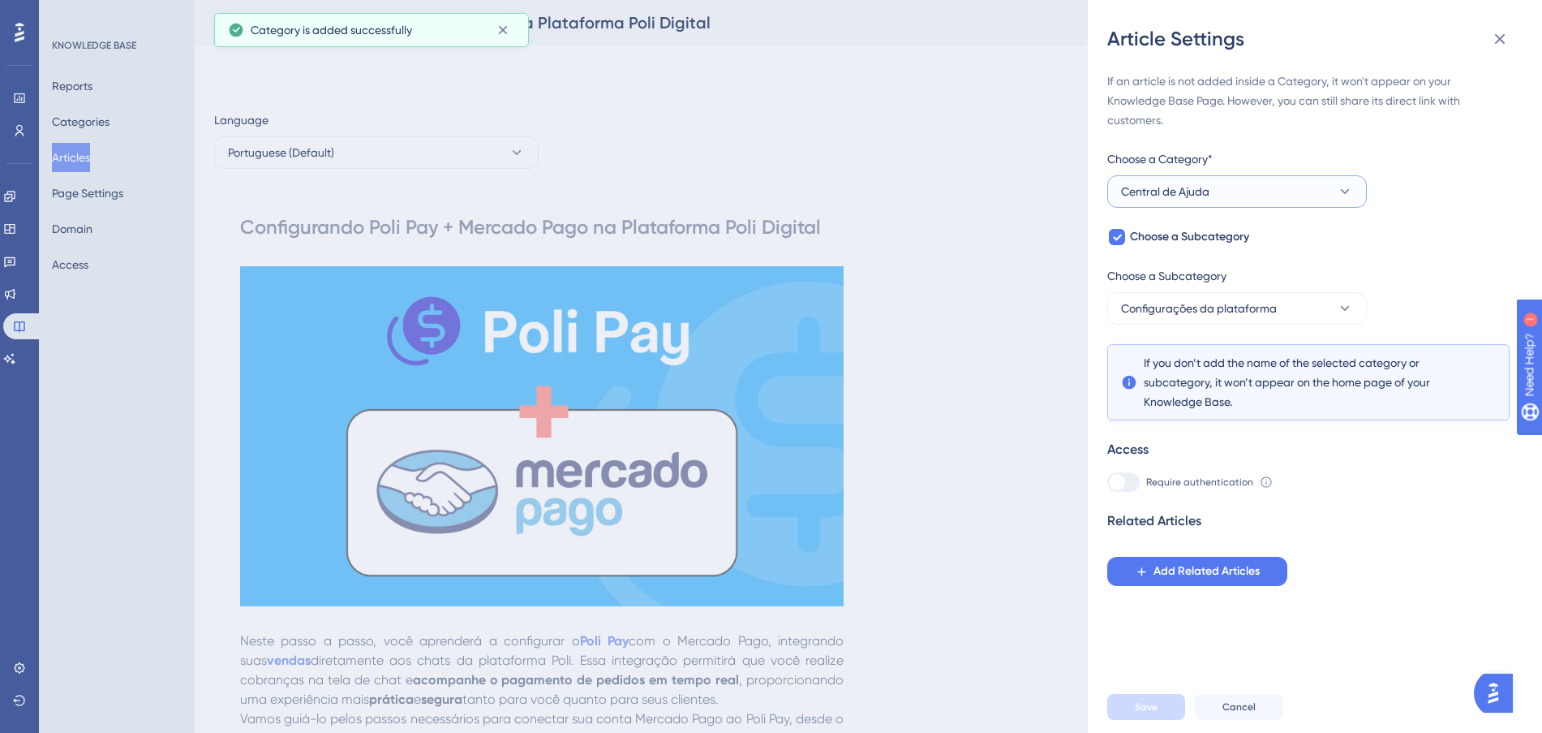
click at [1257, 191] on button "Central de Ajuda" at bounding box center [1237, 191] width 260 height 32
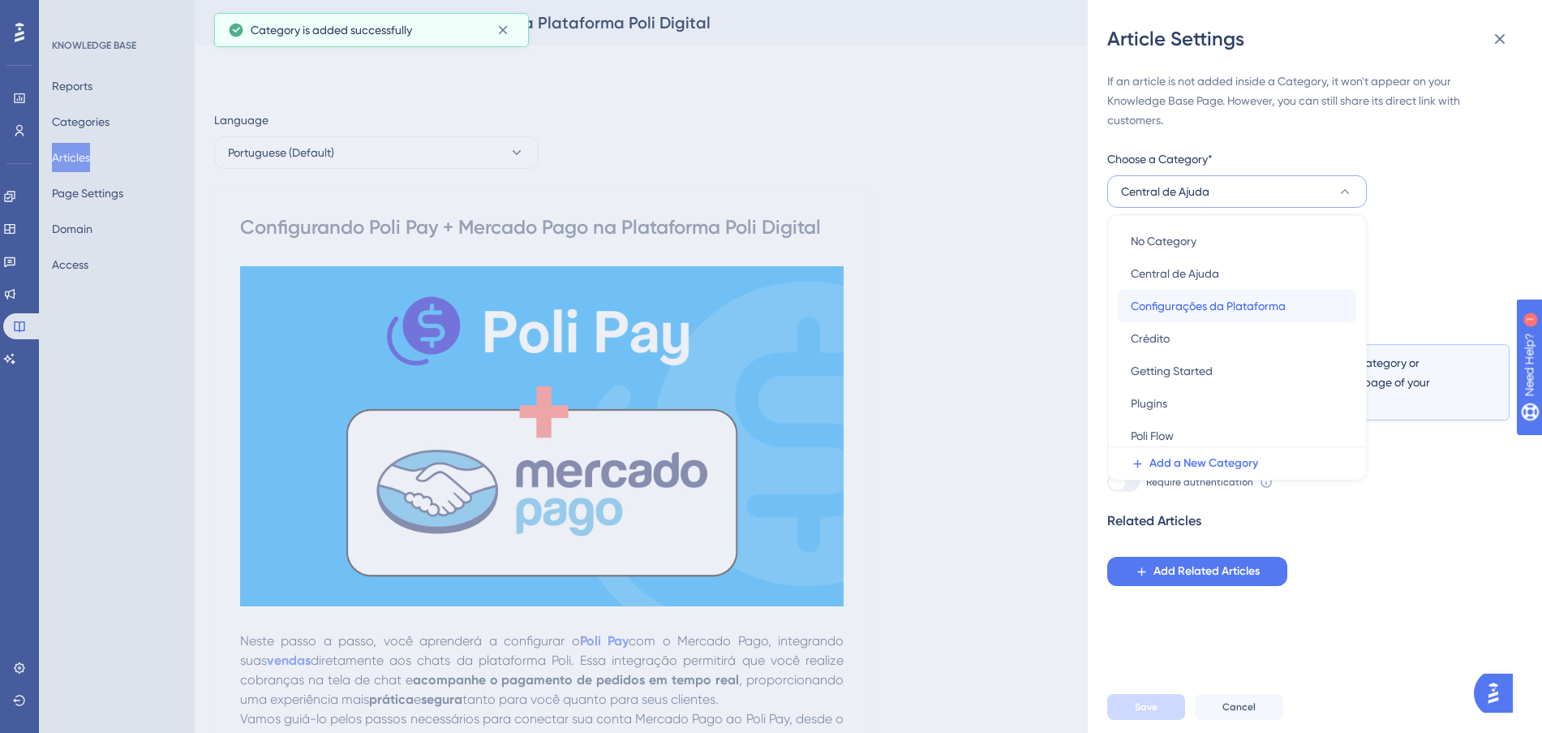
click at [1223, 308] on span "Configurações da Plataforma" at bounding box center [1208, 305] width 155 height 19
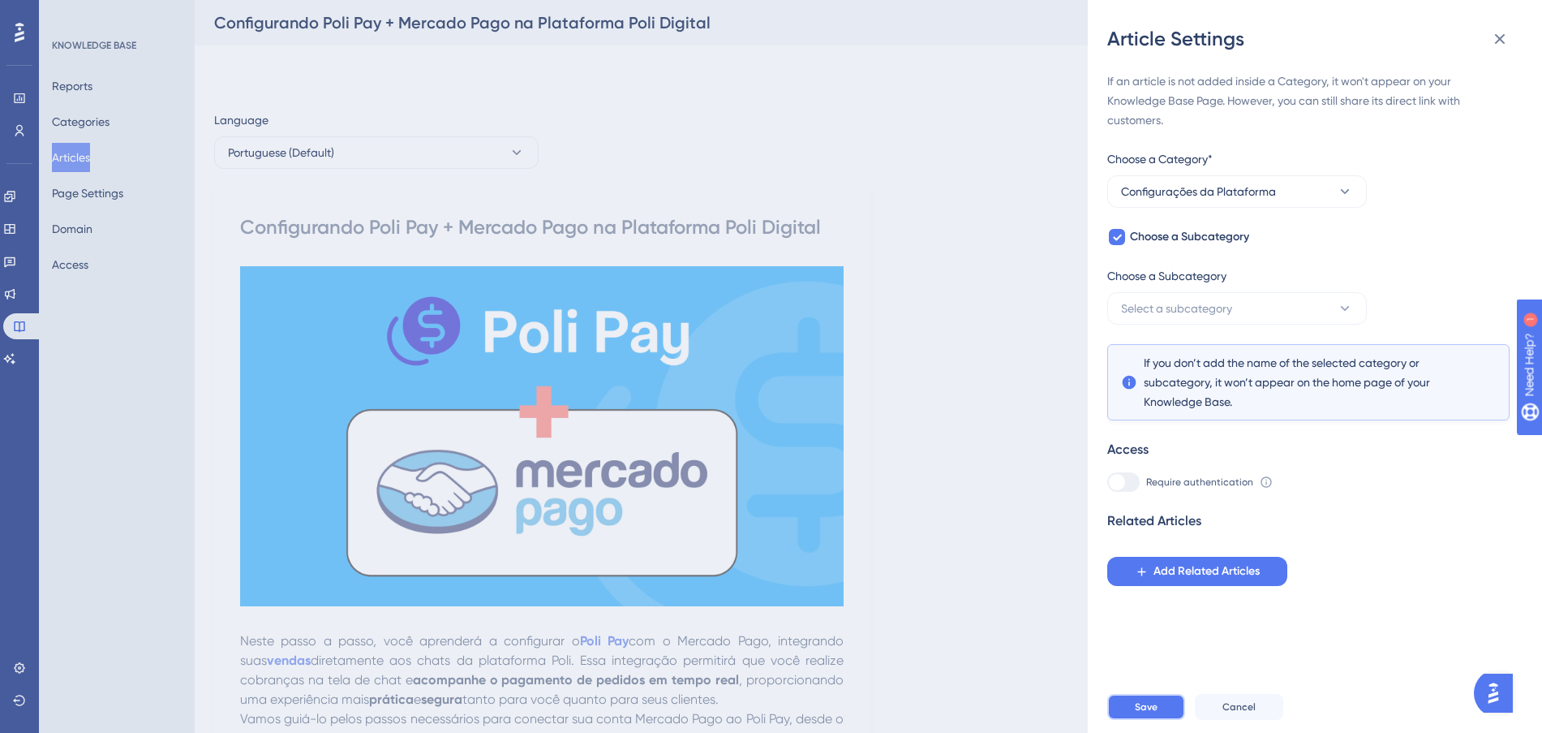
click at [1162, 712] on button "Save" at bounding box center [1146, 707] width 78 height 26
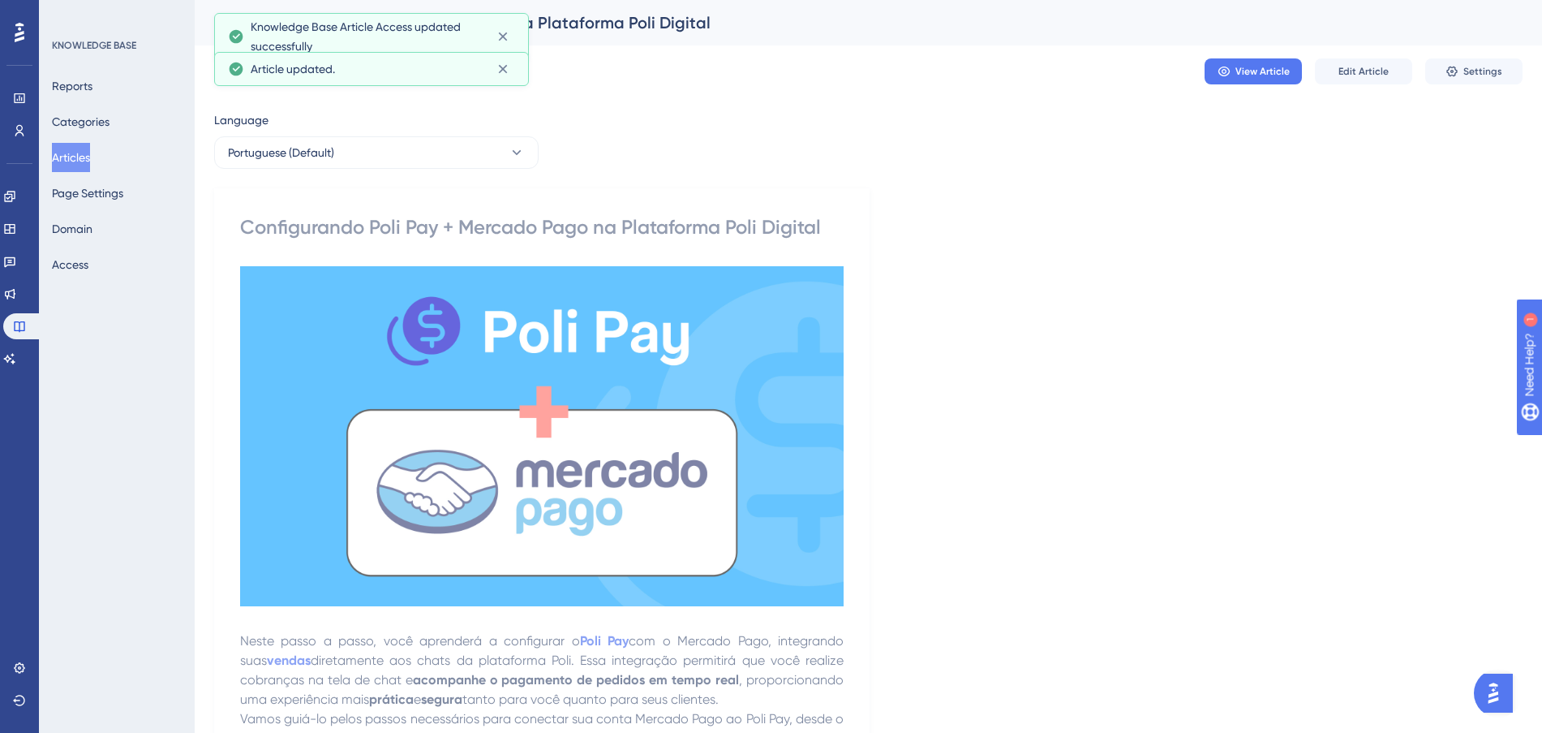
click at [86, 151] on button "Articles" at bounding box center [71, 157] width 38 height 29
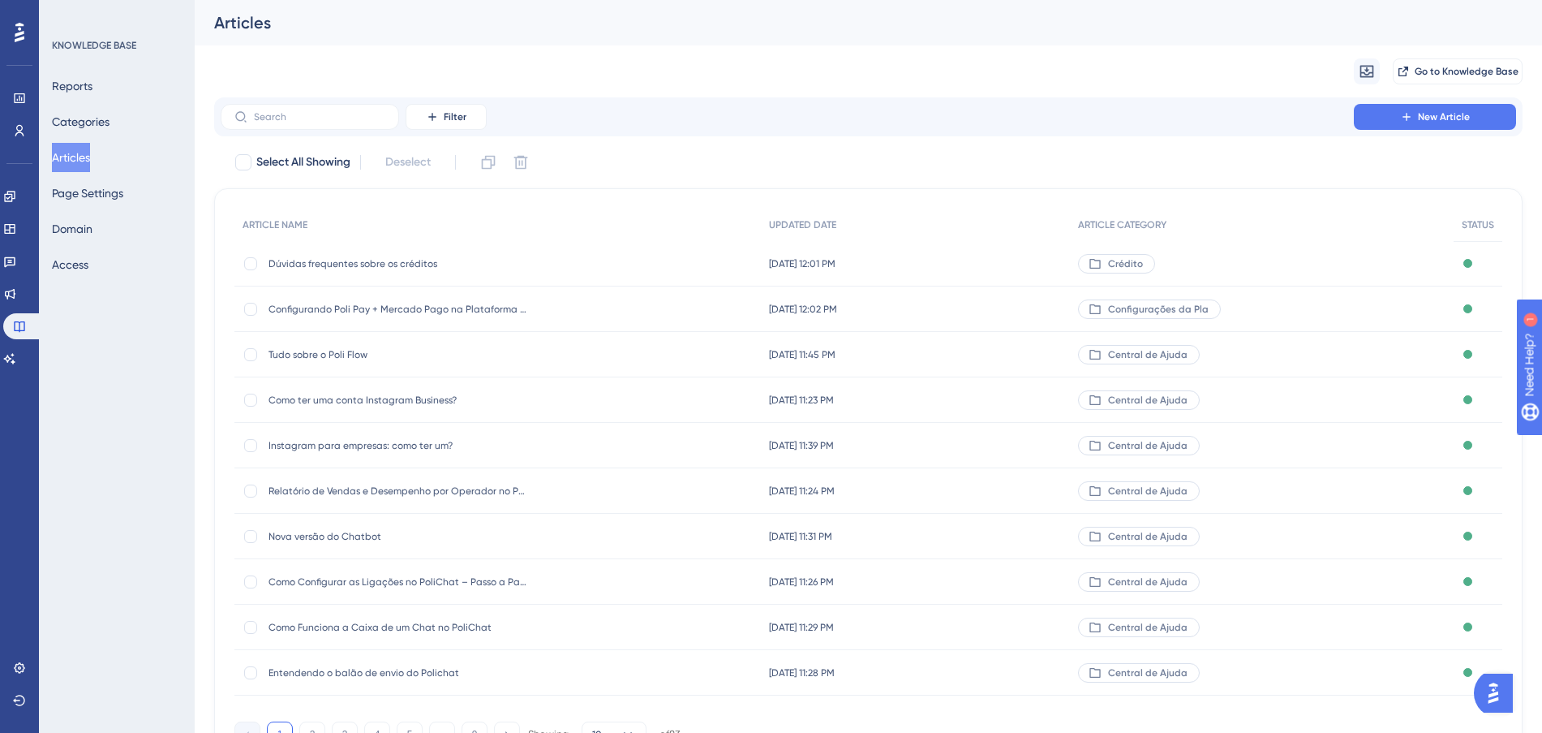
click at [685, 349] on div "Tudo sobre o Poli Flow Tudo sobre o Poli Flow" at bounding box center [497, 354] width 526 height 45
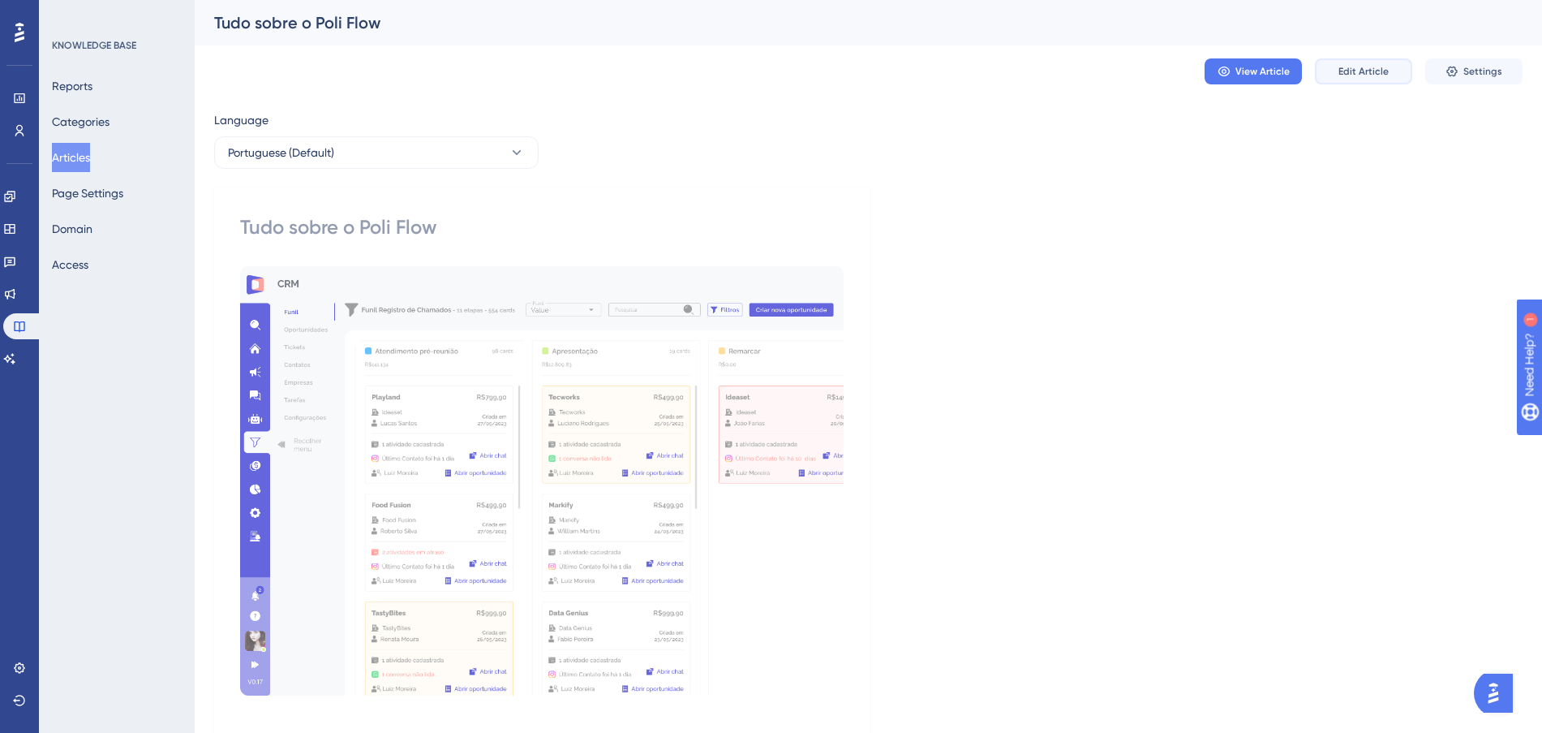
click at [1376, 62] on button "Edit Article" at bounding box center [1363, 71] width 97 height 26
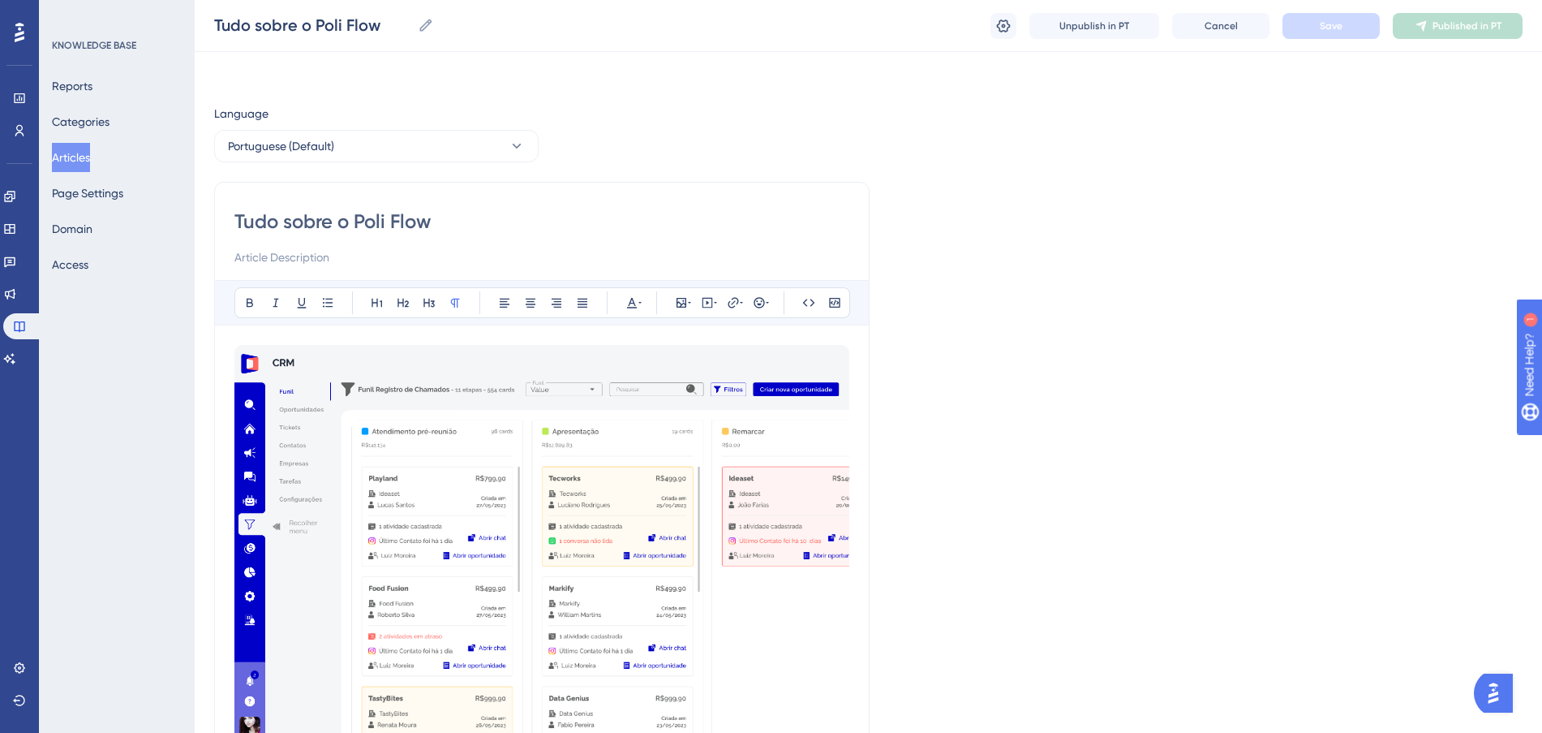
scroll to position [17580, 0]
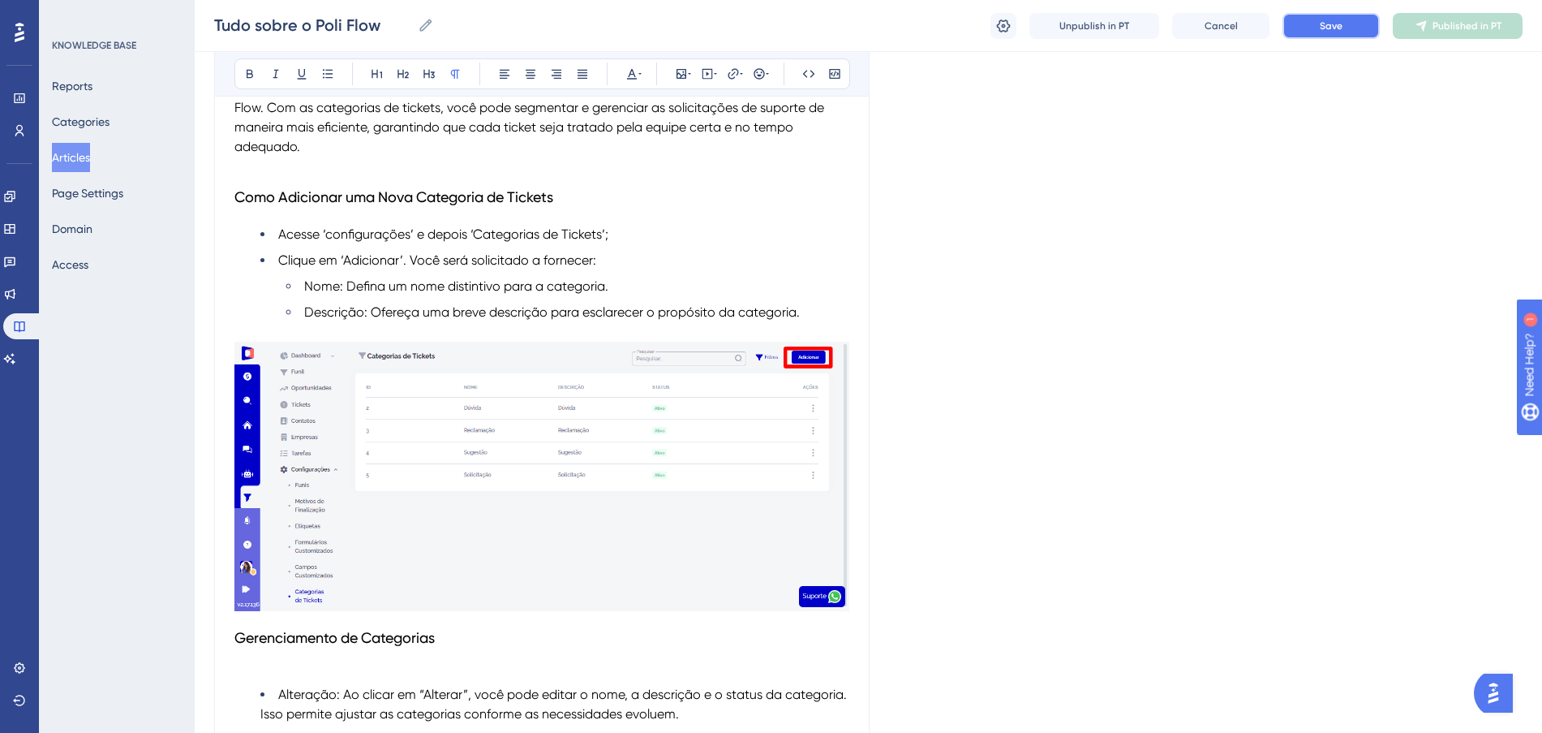
click at [1339, 13] on button "Save" at bounding box center [1331, 26] width 97 height 26
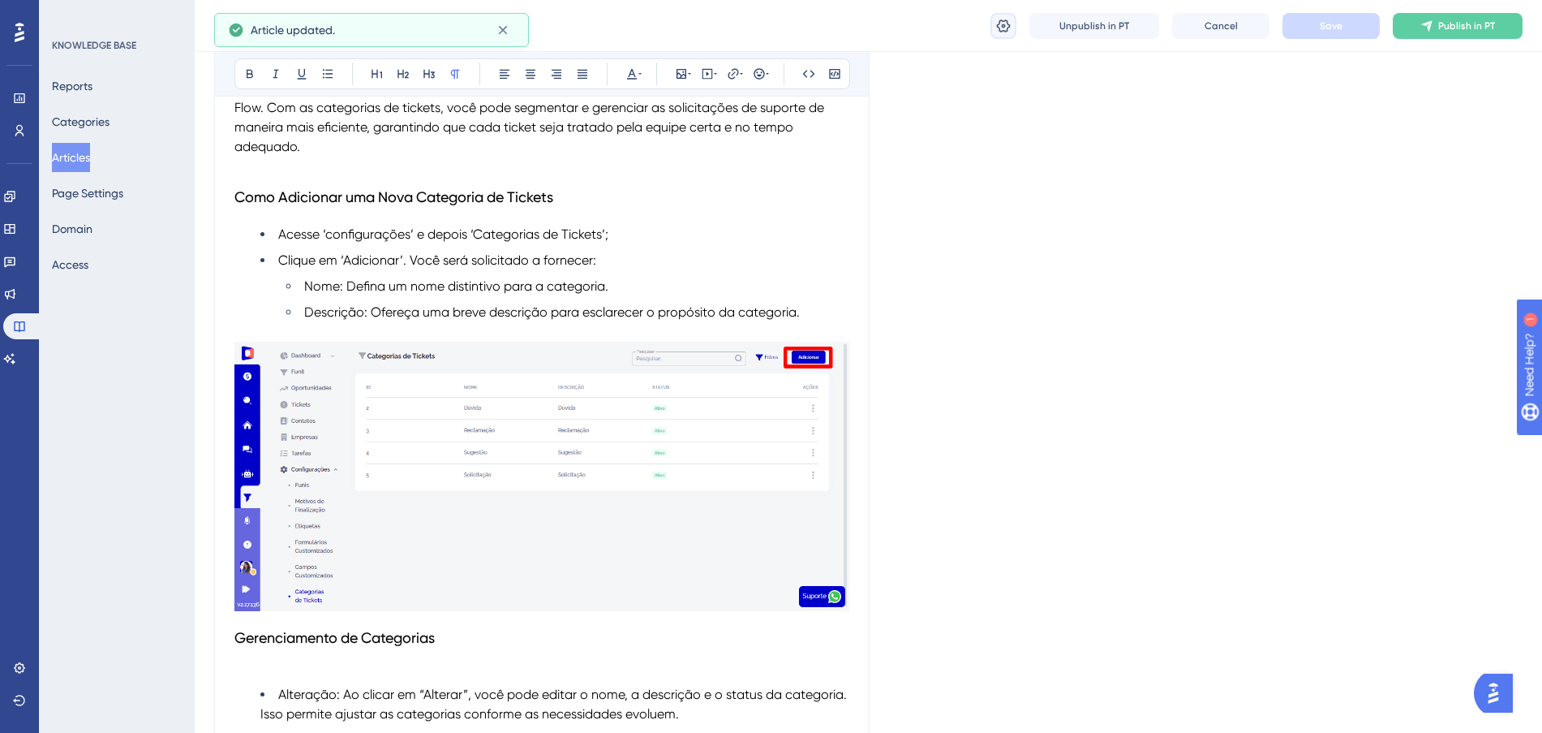
click at [1008, 31] on icon at bounding box center [1003, 26] width 16 height 16
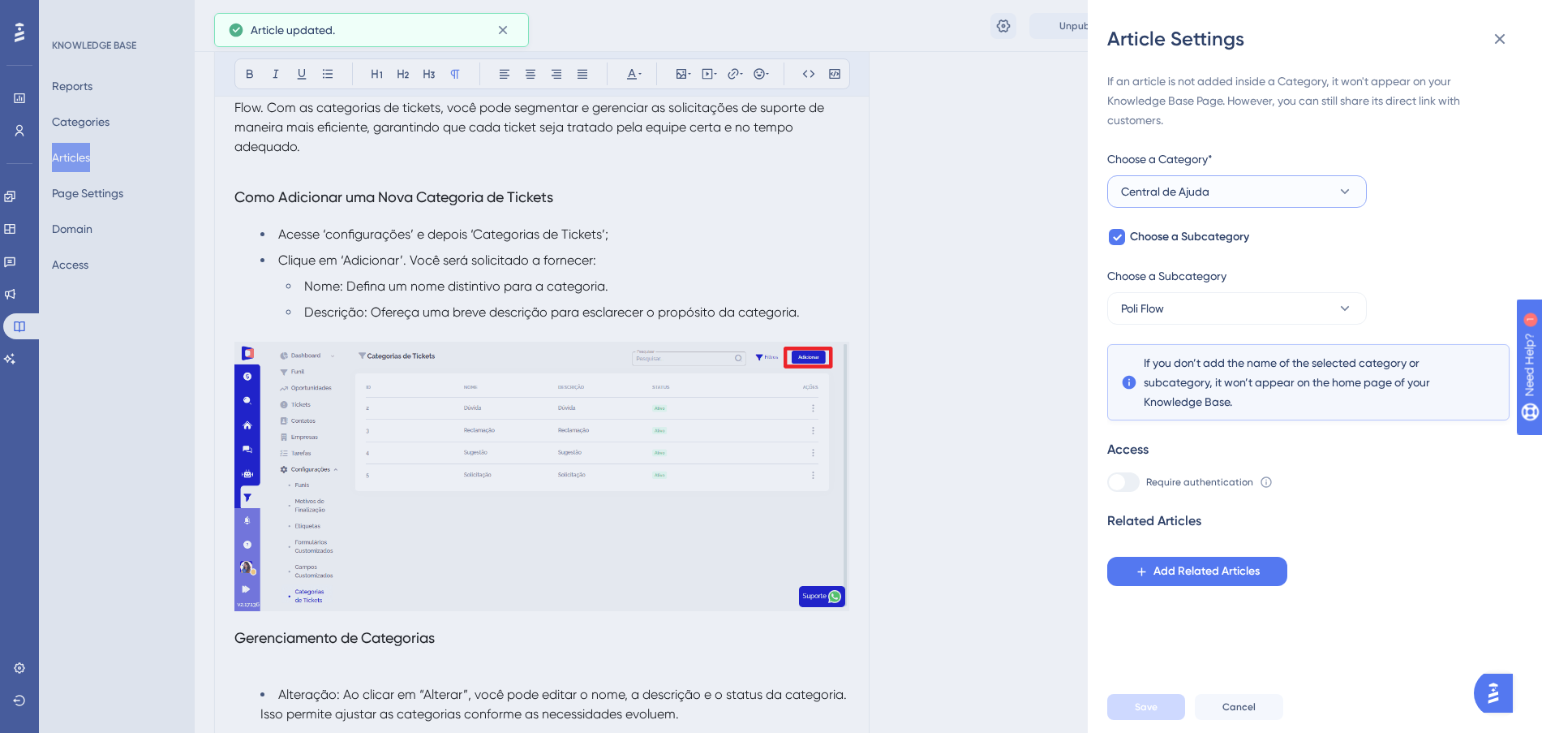
click at [1203, 191] on span "Central de Ajuda" at bounding box center [1165, 191] width 88 height 19
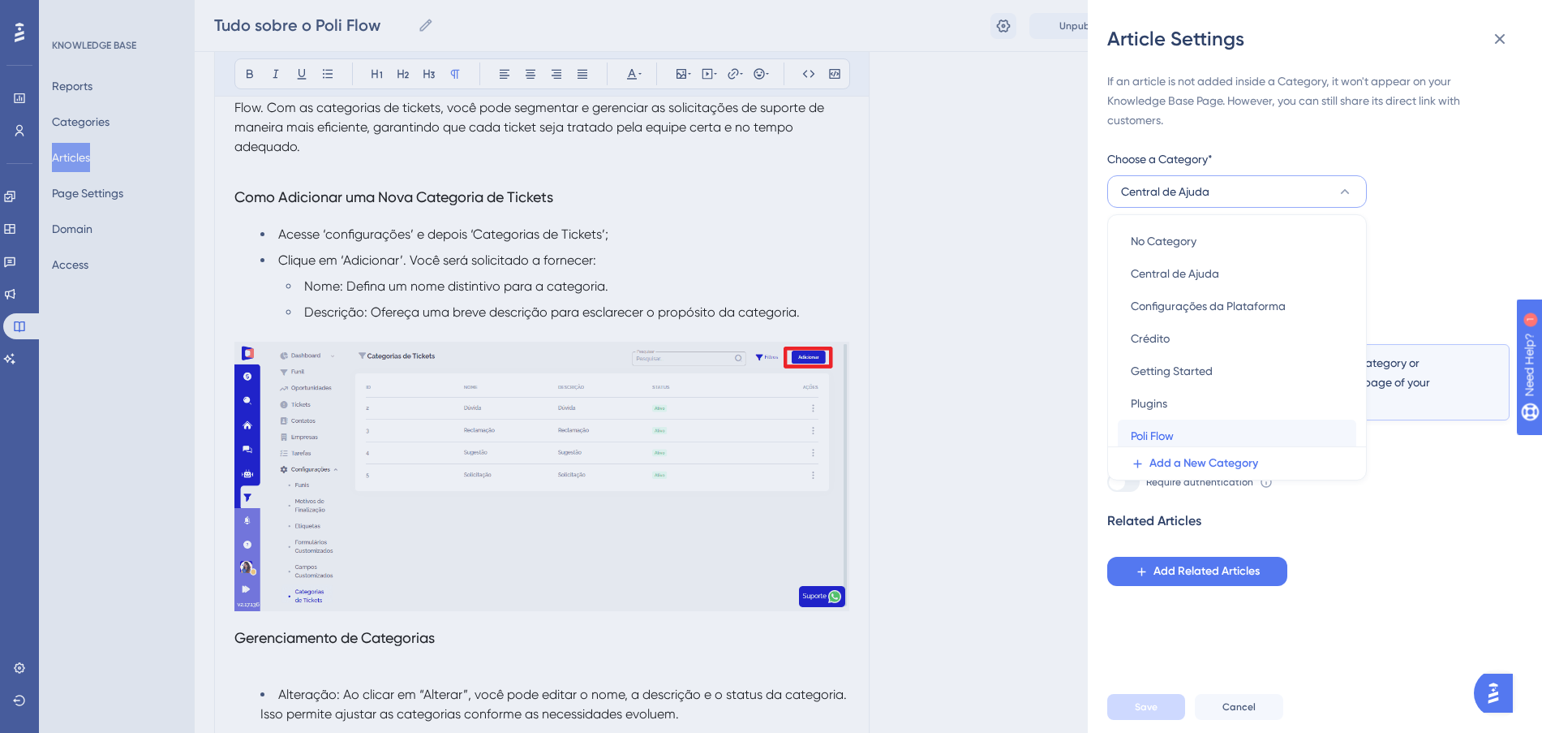
click at [1183, 434] on div "Poli Flow Poli Flow" at bounding box center [1237, 435] width 213 height 32
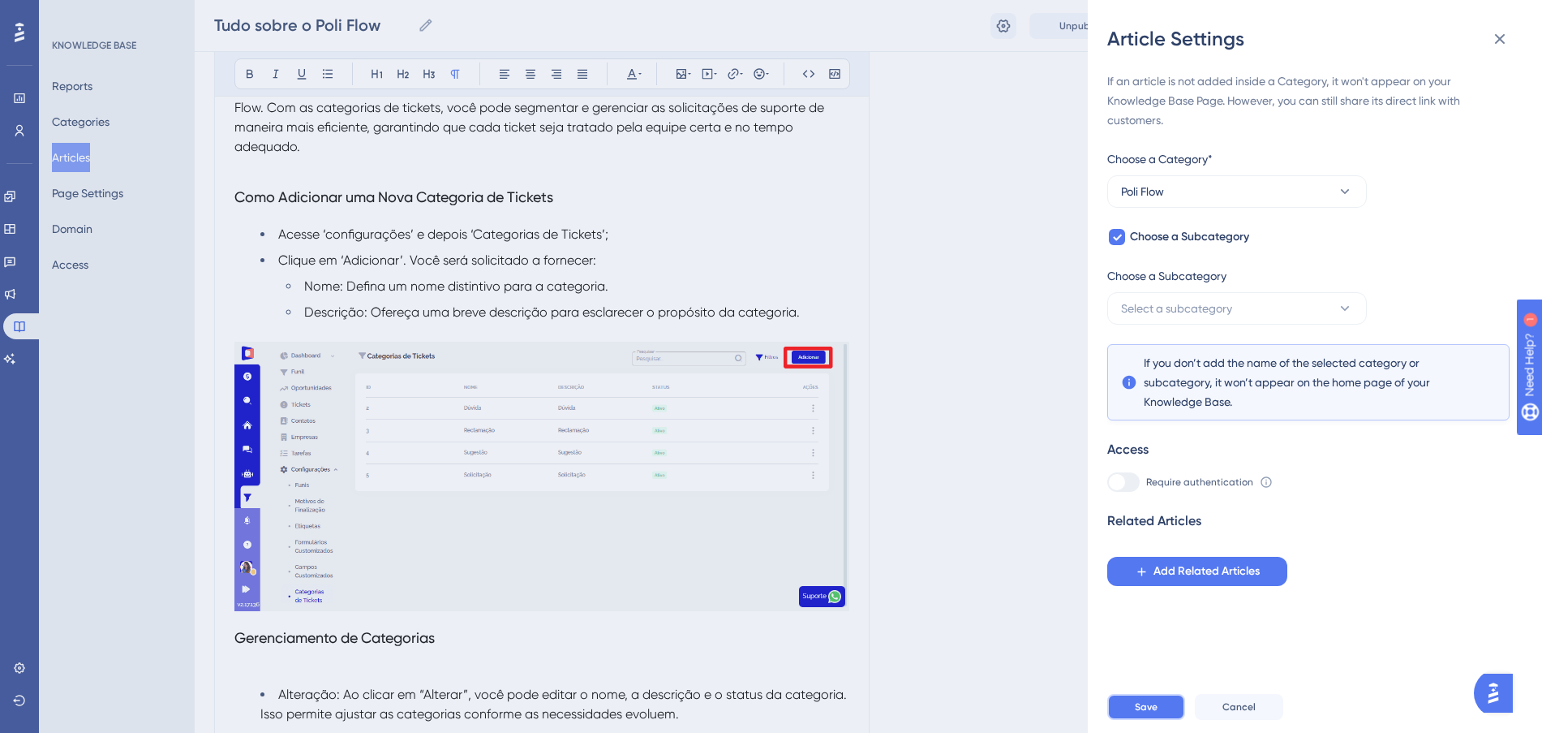
click at [1150, 713] on span "Save" at bounding box center [1146, 706] width 23 height 13
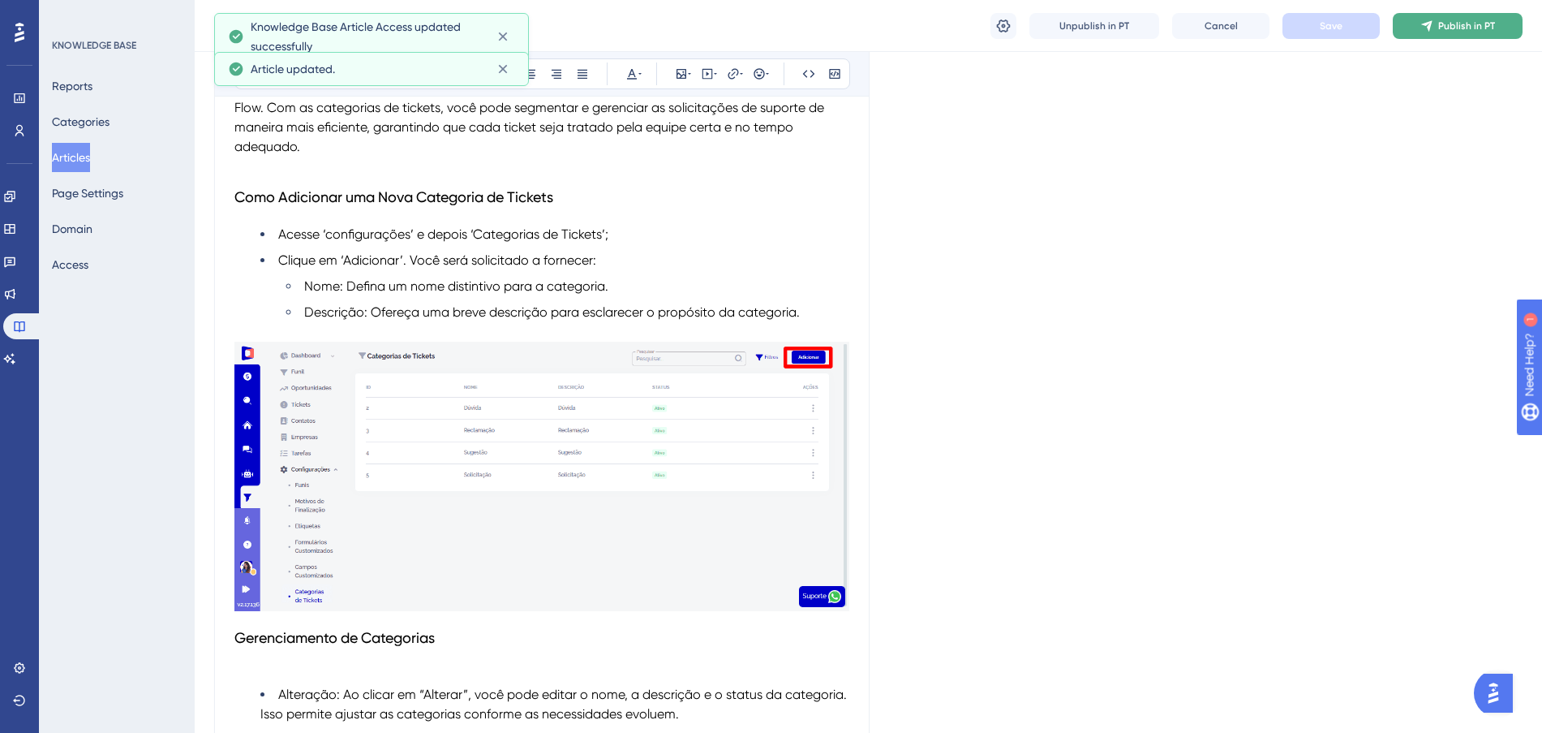
click at [1451, 27] on span "Publish in PT" at bounding box center [1466, 25] width 57 height 13
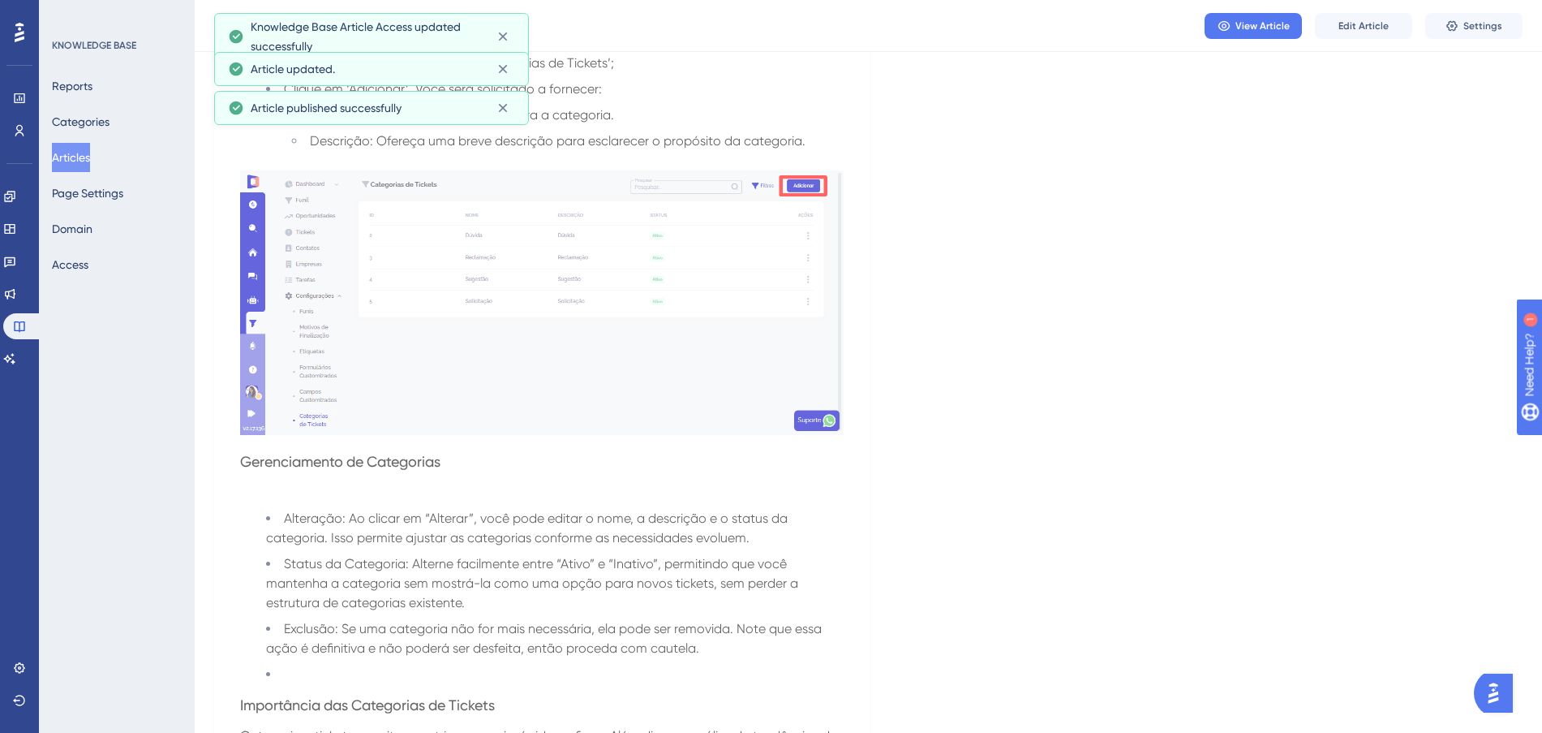
click at [88, 151] on button "Articles" at bounding box center [71, 157] width 38 height 29
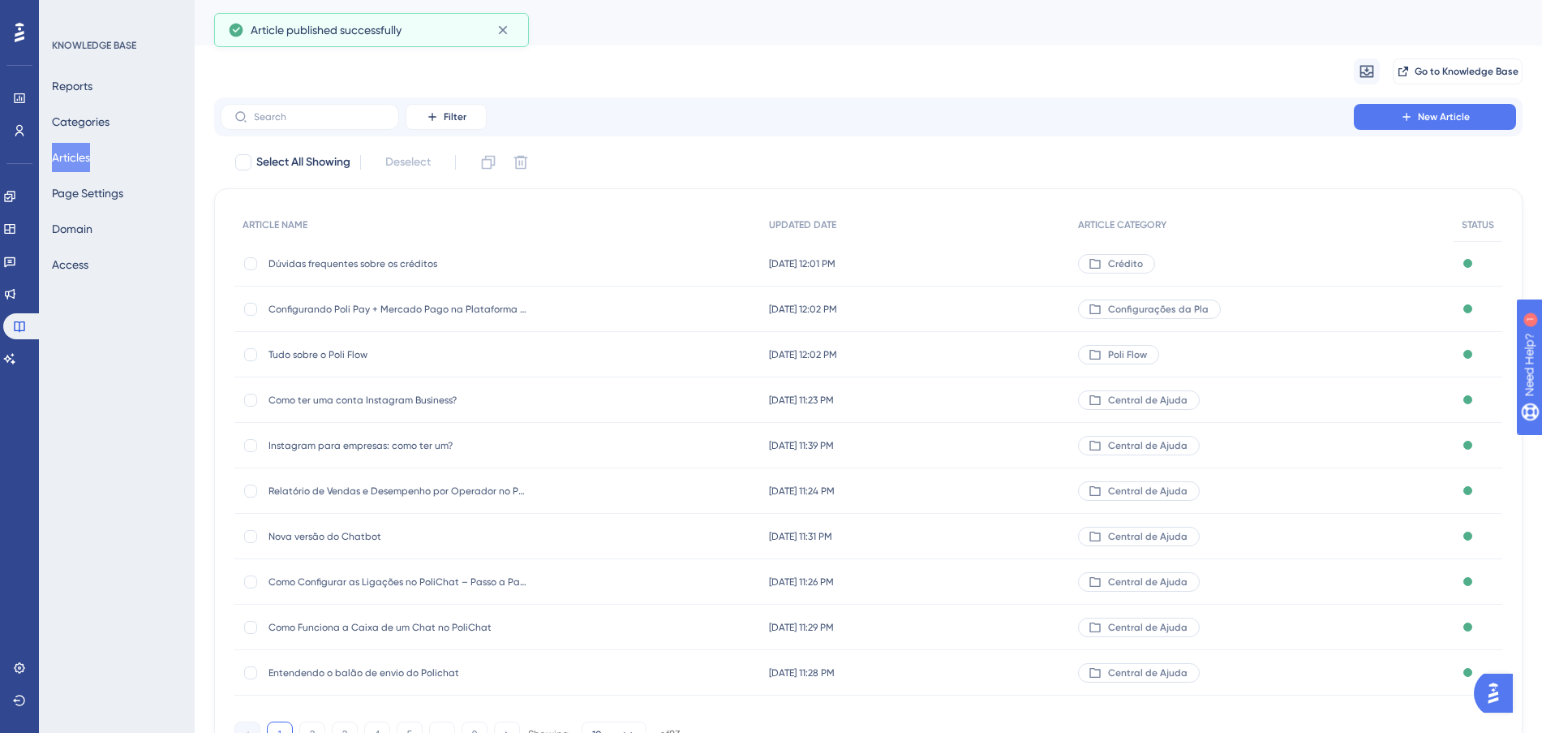
click at [980, 397] on div "[DATE] 11:23 PM [DATE] 11:23 PM" at bounding box center [915, 399] width 309 height 45
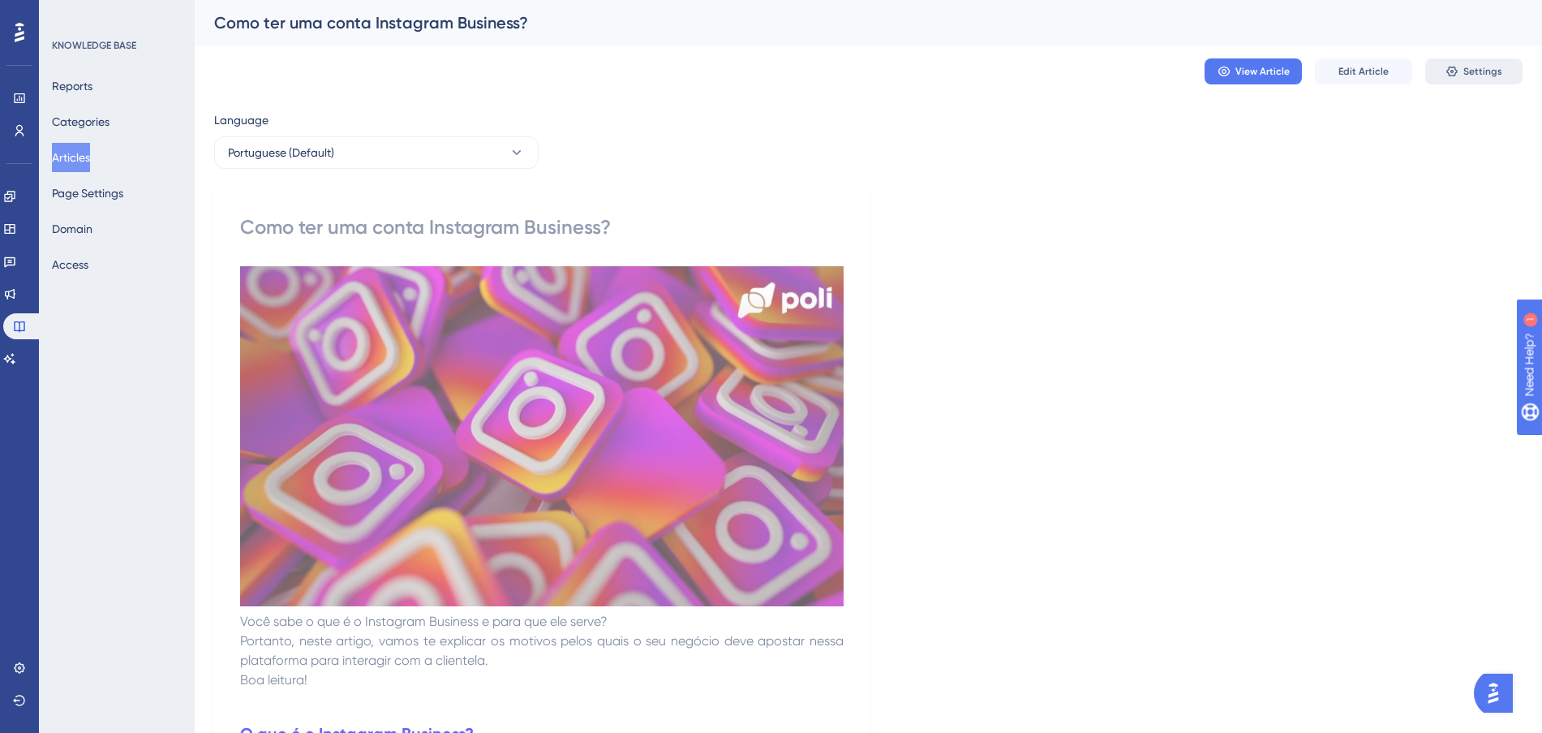
click at [1448, 67] on icon at bounding box center [1452, 71] width 13 height 13
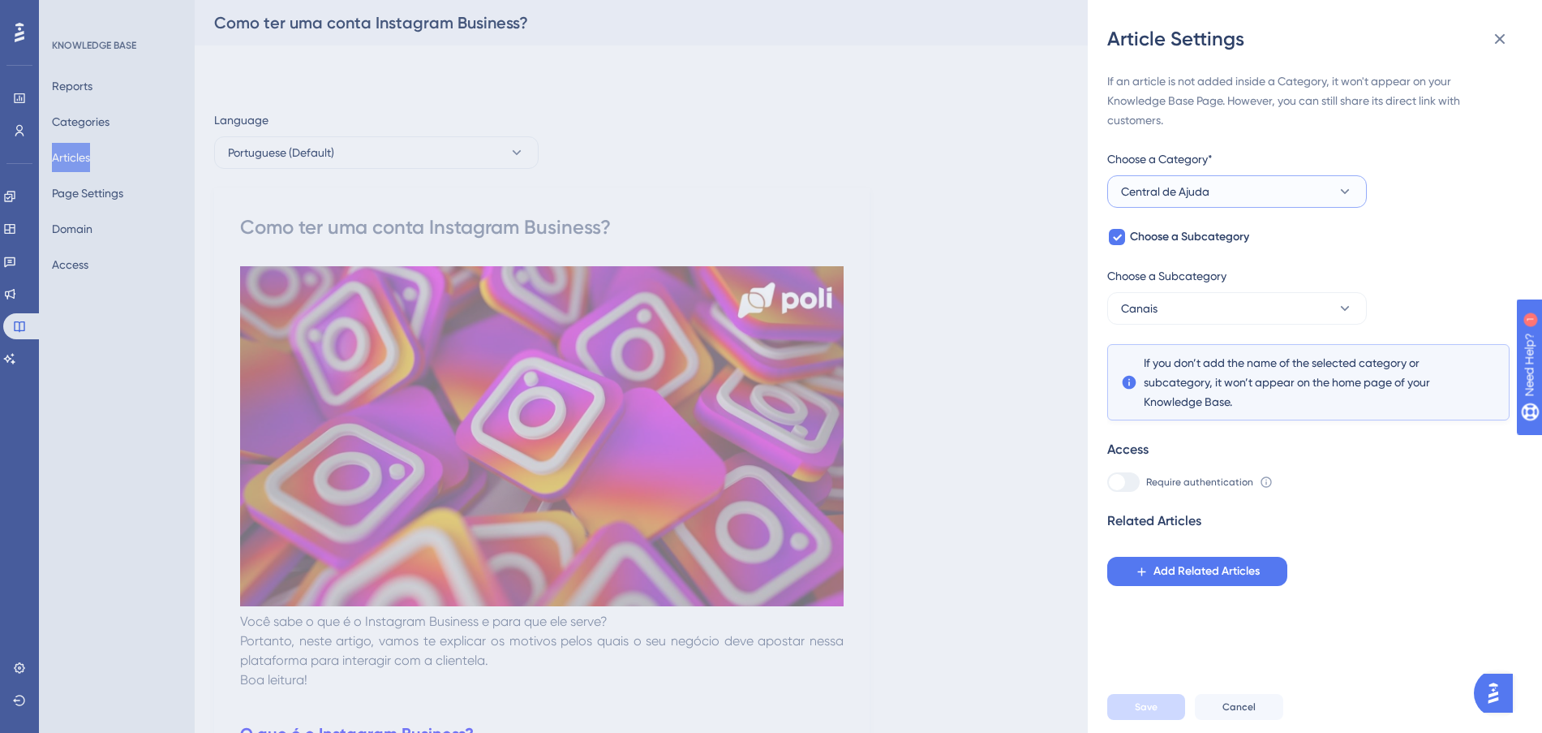
click at [1258, 183] on button "Central de Ajuda" at bounding box center [1237, 191] width 260 height 32
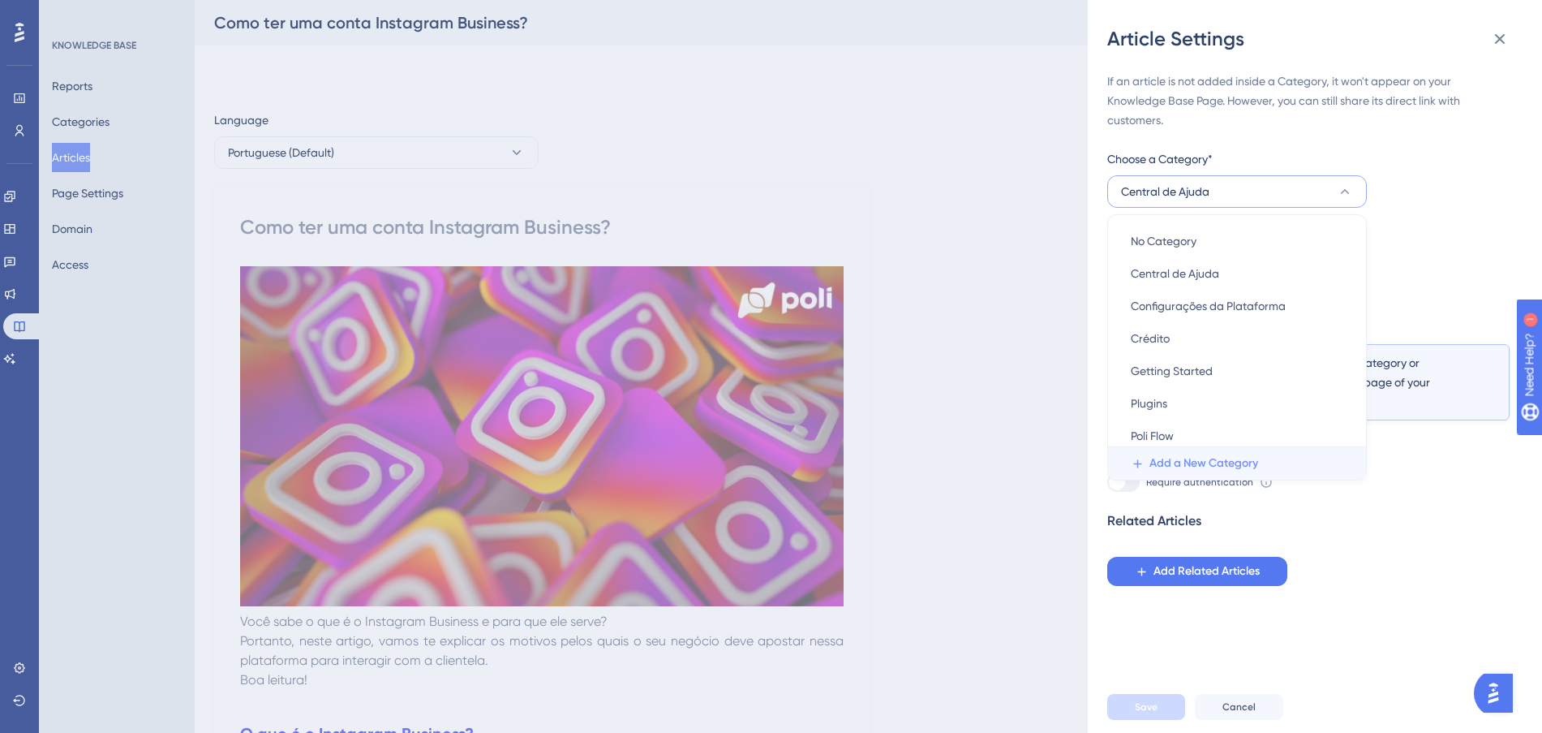
click at [1240, 461] on span "Add a New Category" at bounding box center [1204, 462] width 109 height 19
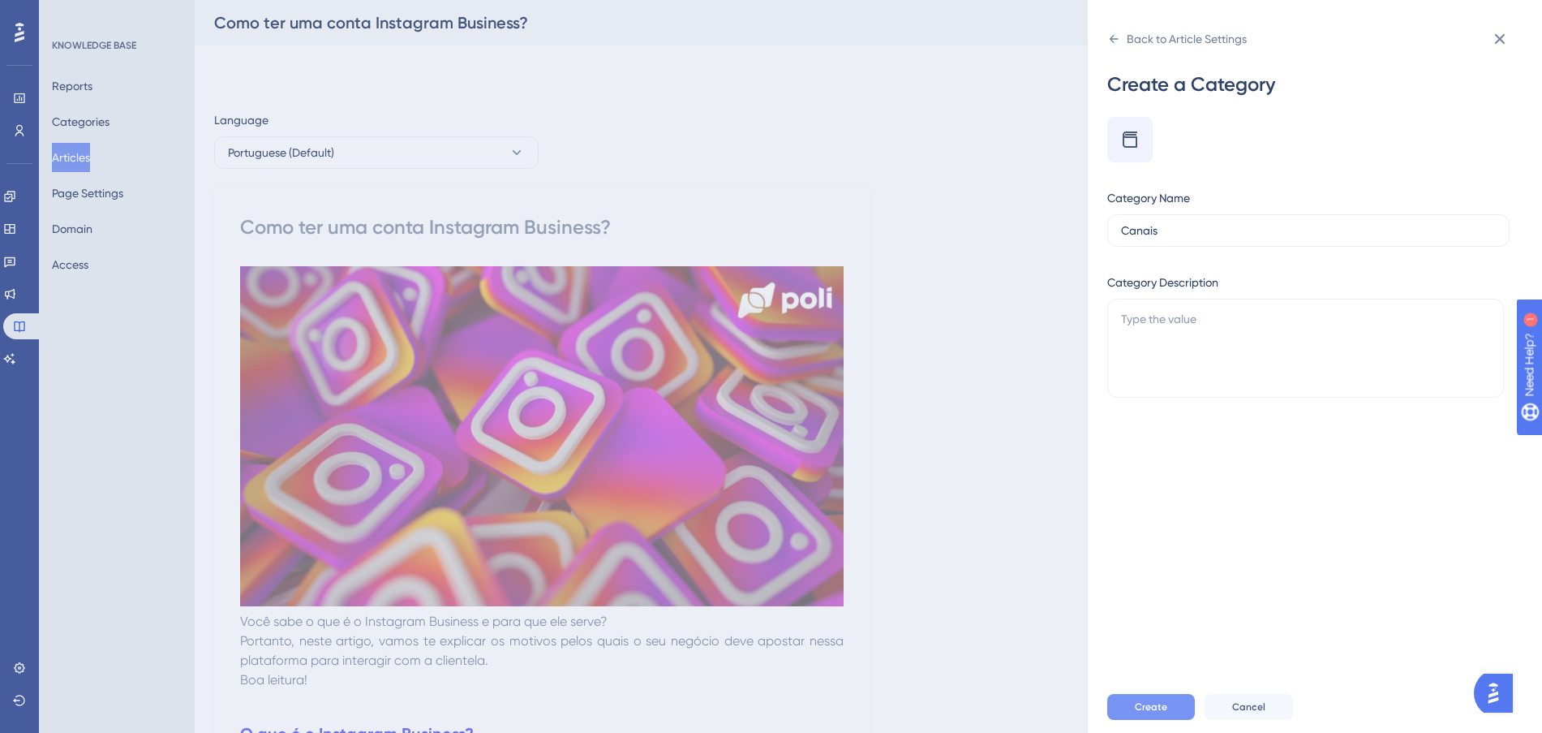
type input "Canais"
click at [1175, 720] on button "Create" at bounding box center [1151, 707] width 88 height 26
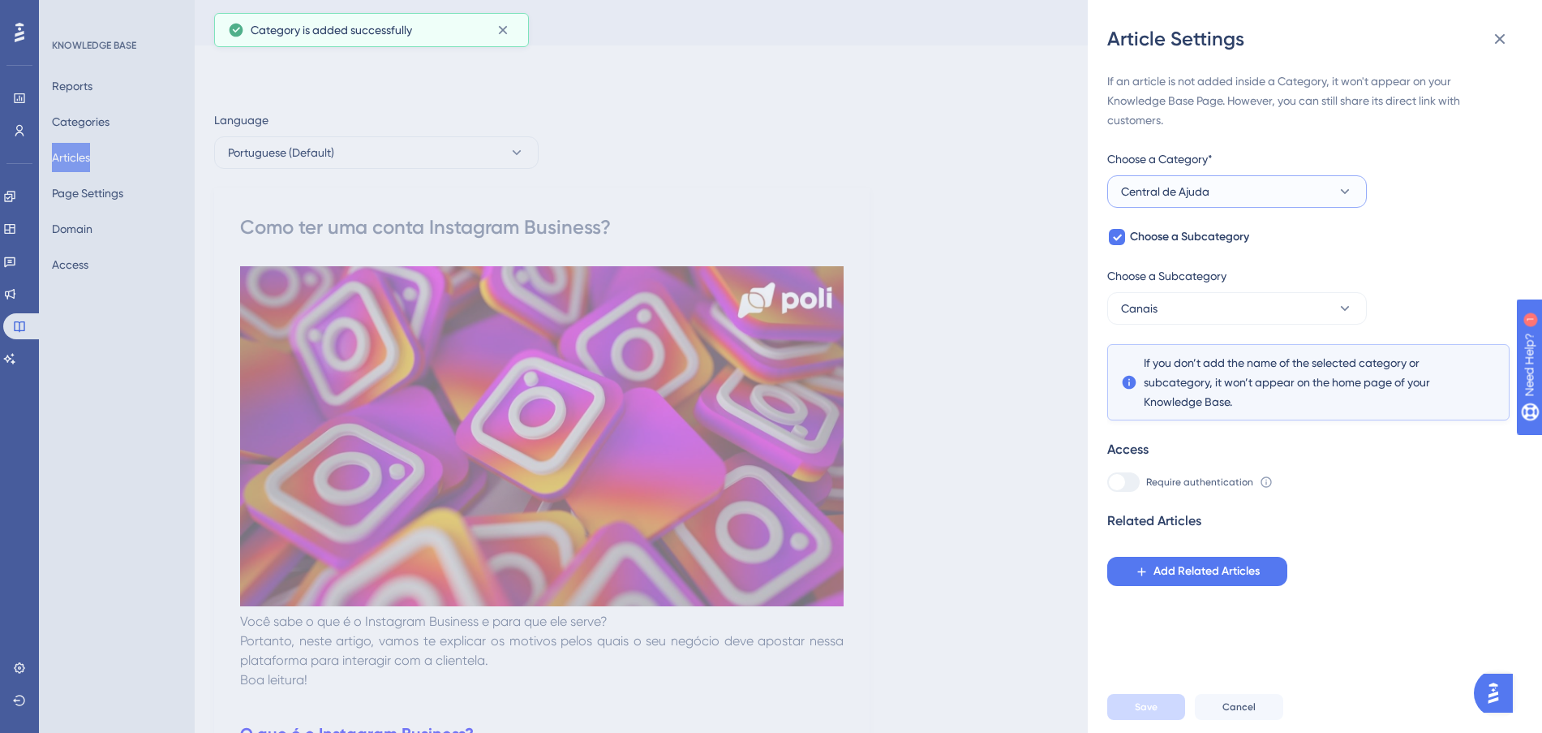
click at [1254, 179] on button "Central de Ajuda" at bounding box center [1237, 191] width 260 height 32
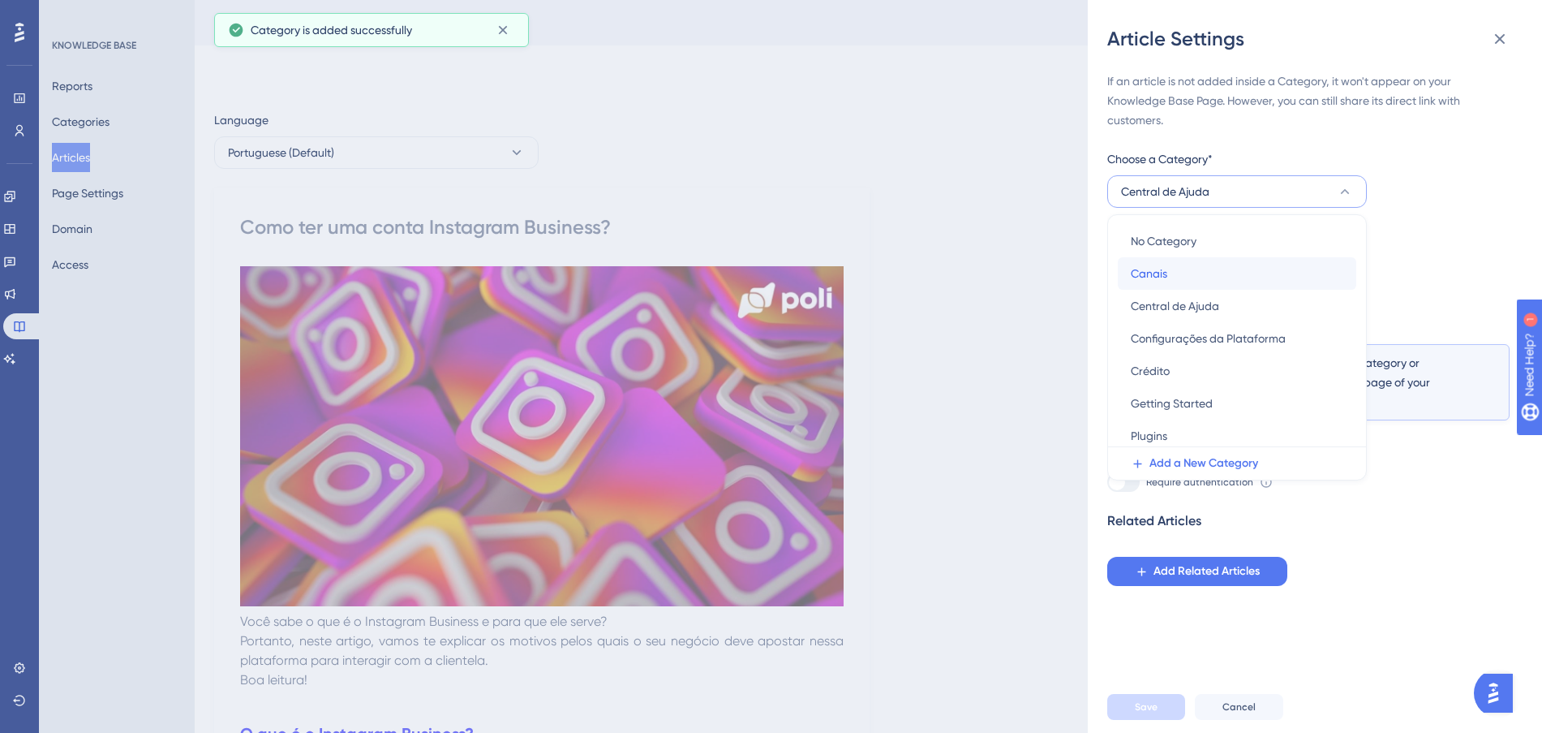
click at [1179, 271] on div "Canais Canais" at bounding box center [1237, 273] width 213 height 32
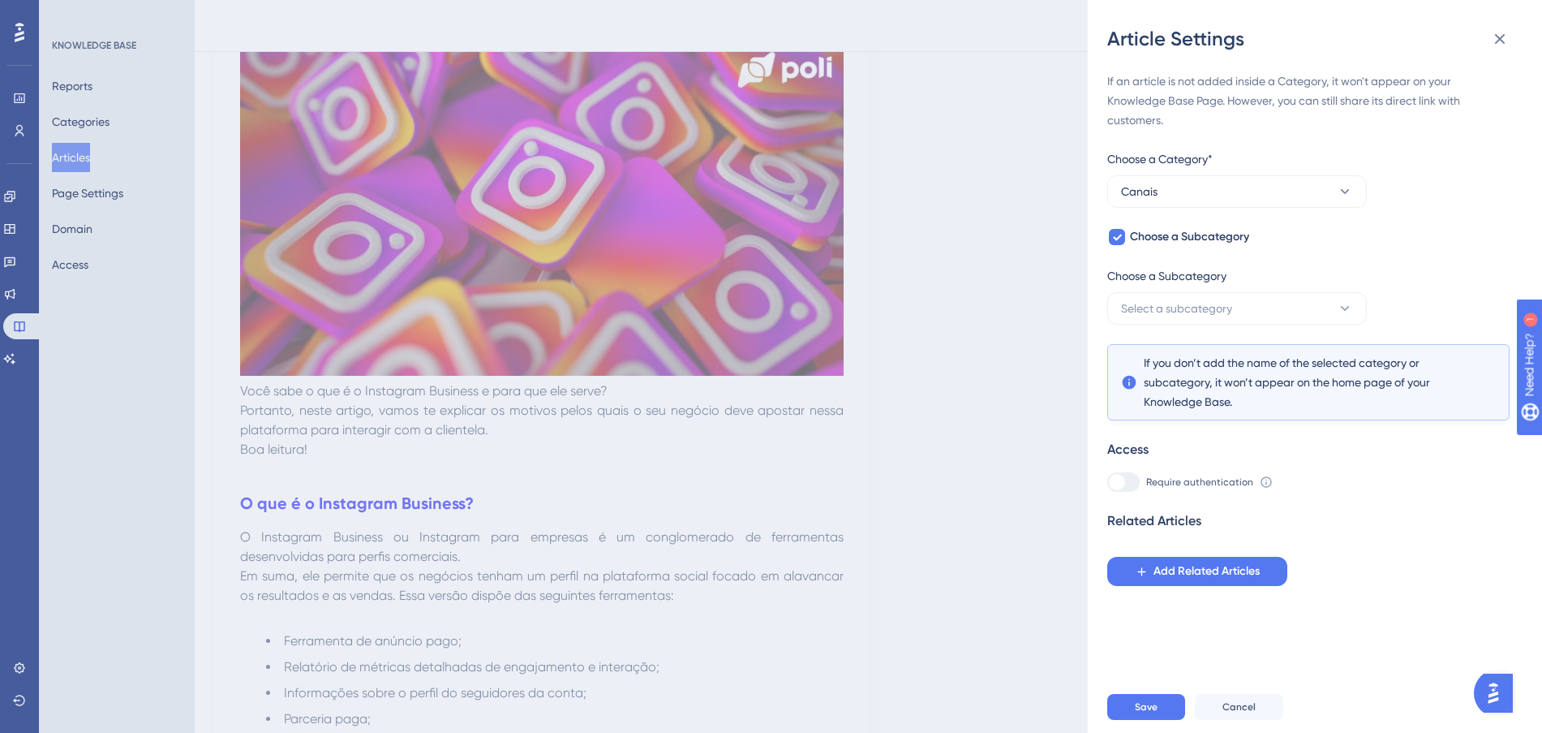
scroll to position [507, 0]
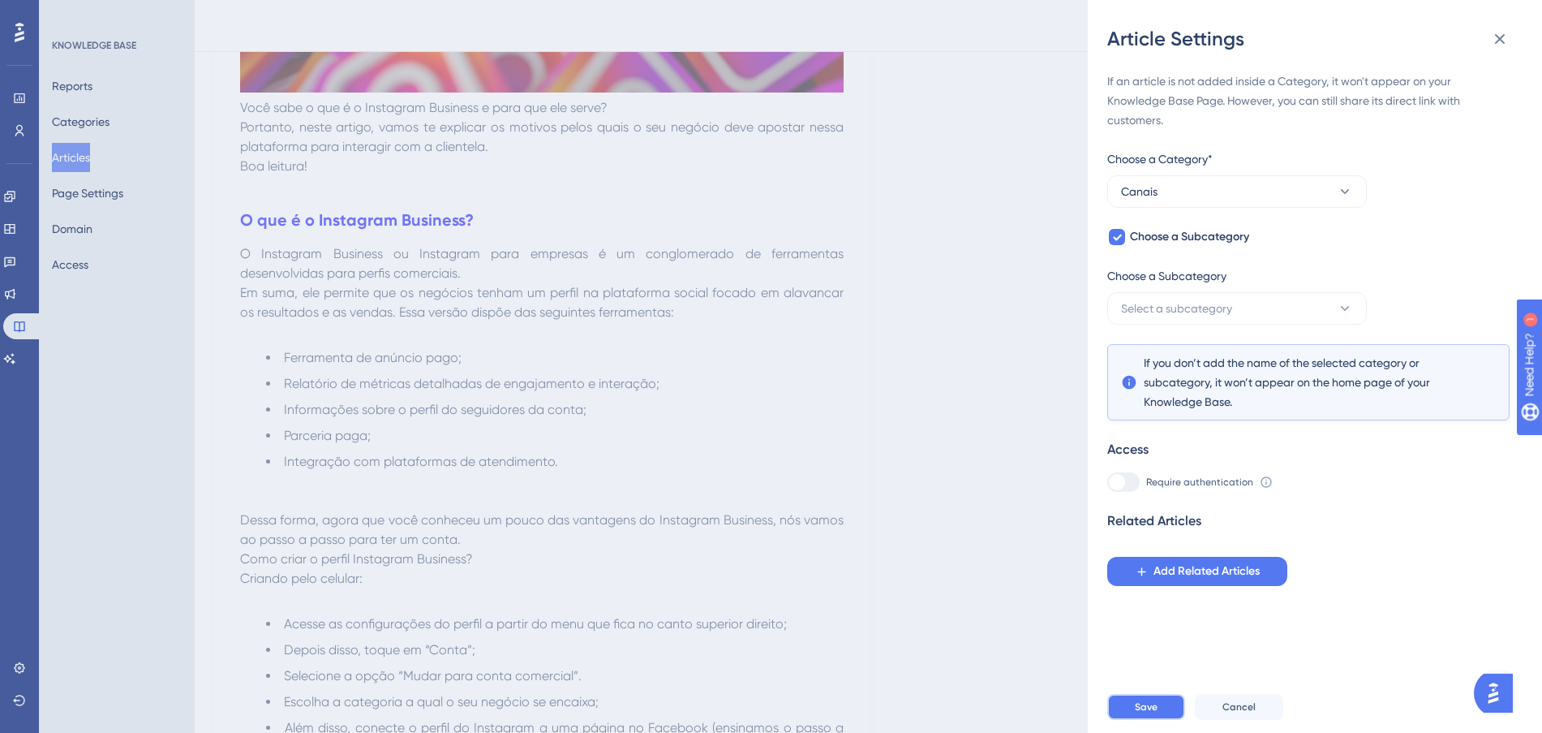
click at [1168, 713] on button "Save" at bounding box center [1146, 707] width 78 height 26
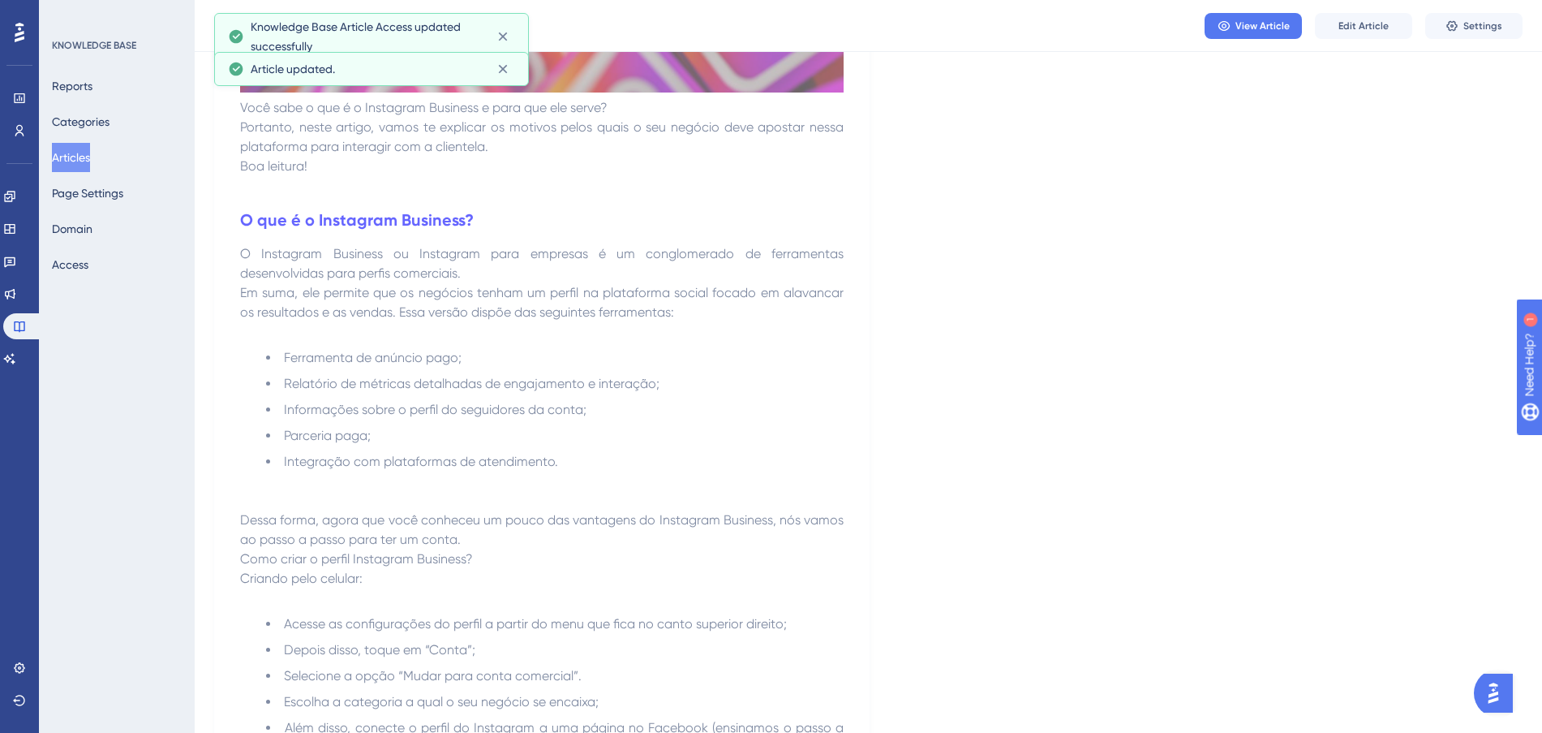
click at [75, 162] on button "Articles" at bounding box center [71, 157] width 38 height 29
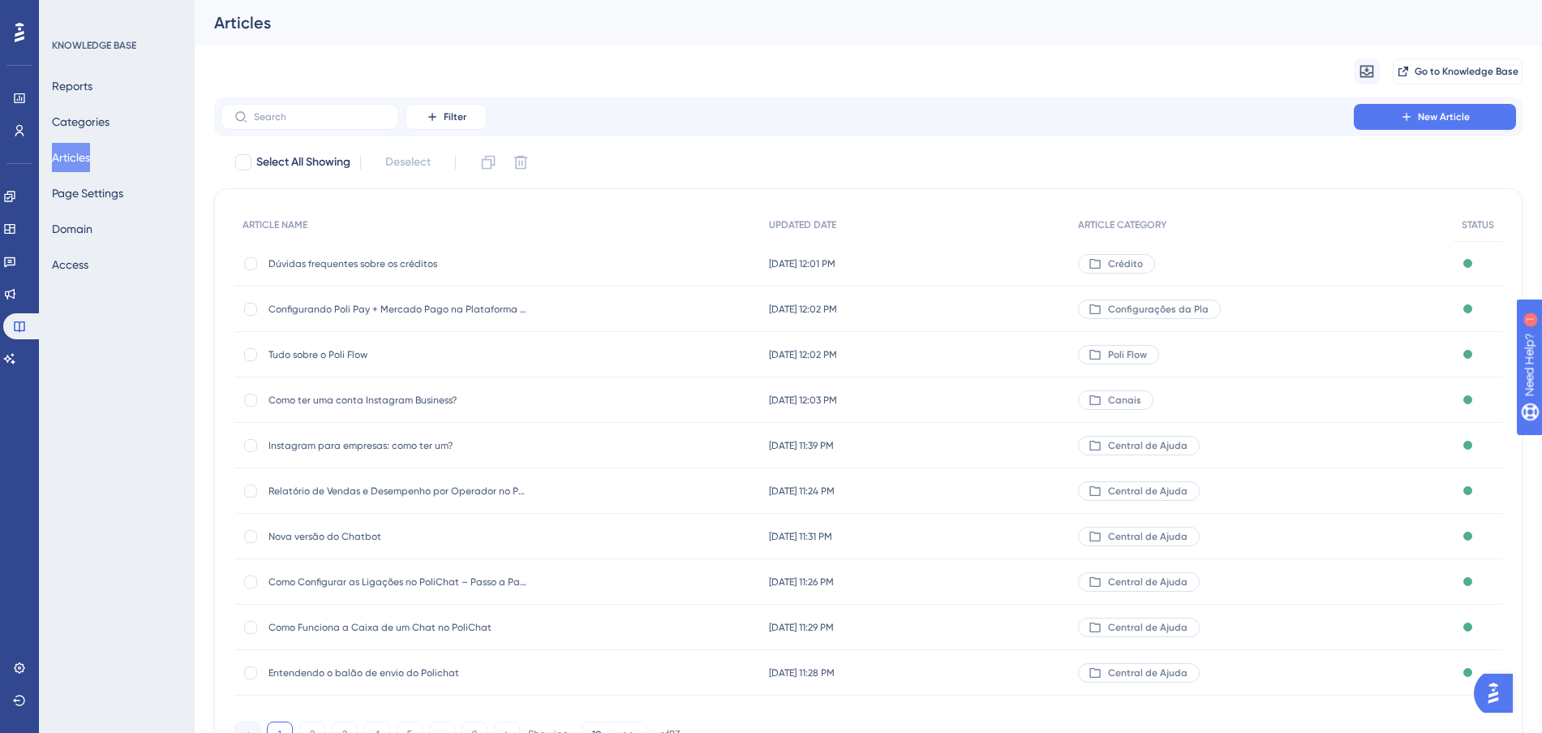
click at [1025, 443] on div "[DATE] 11:39 PM [DATE] 11:39 PM" at bounding box center [915, 445] width 309 height 45
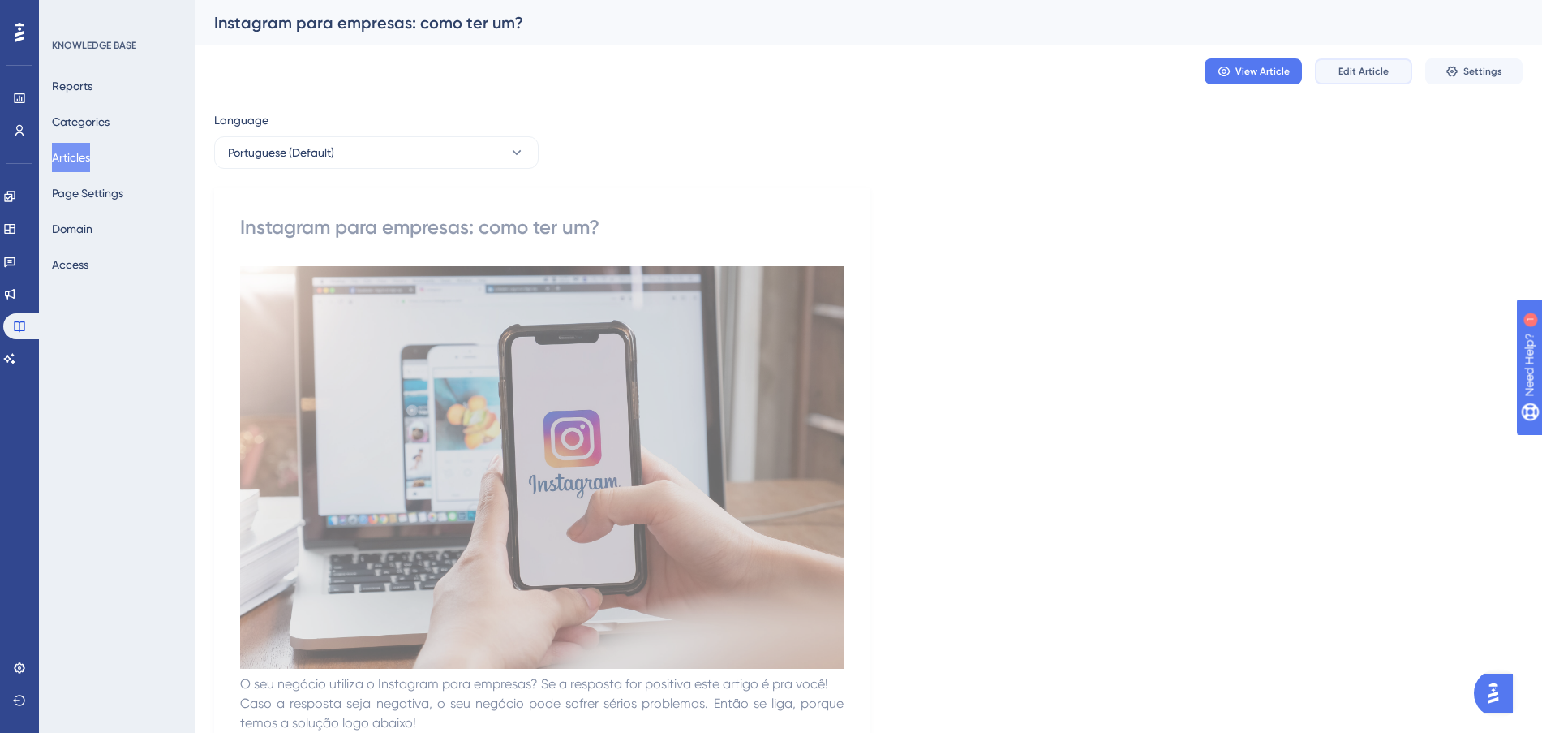
click at [1388, 59] on button "Edit Article" at bounding box center [1363, 71] width 97 height 26
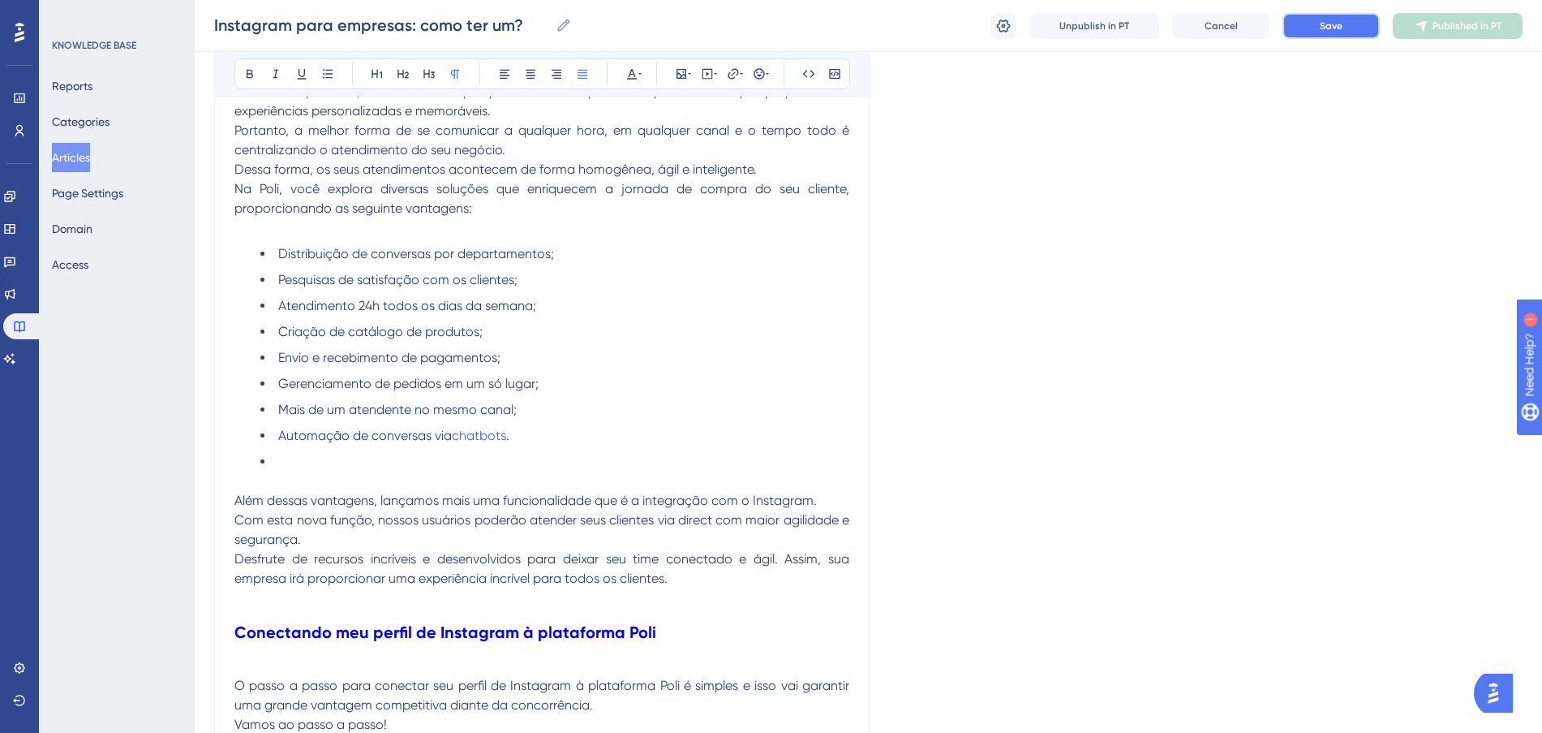
click at [1321, 31] on span "Save" at bounding box center [1331, 25] width 23 height 13
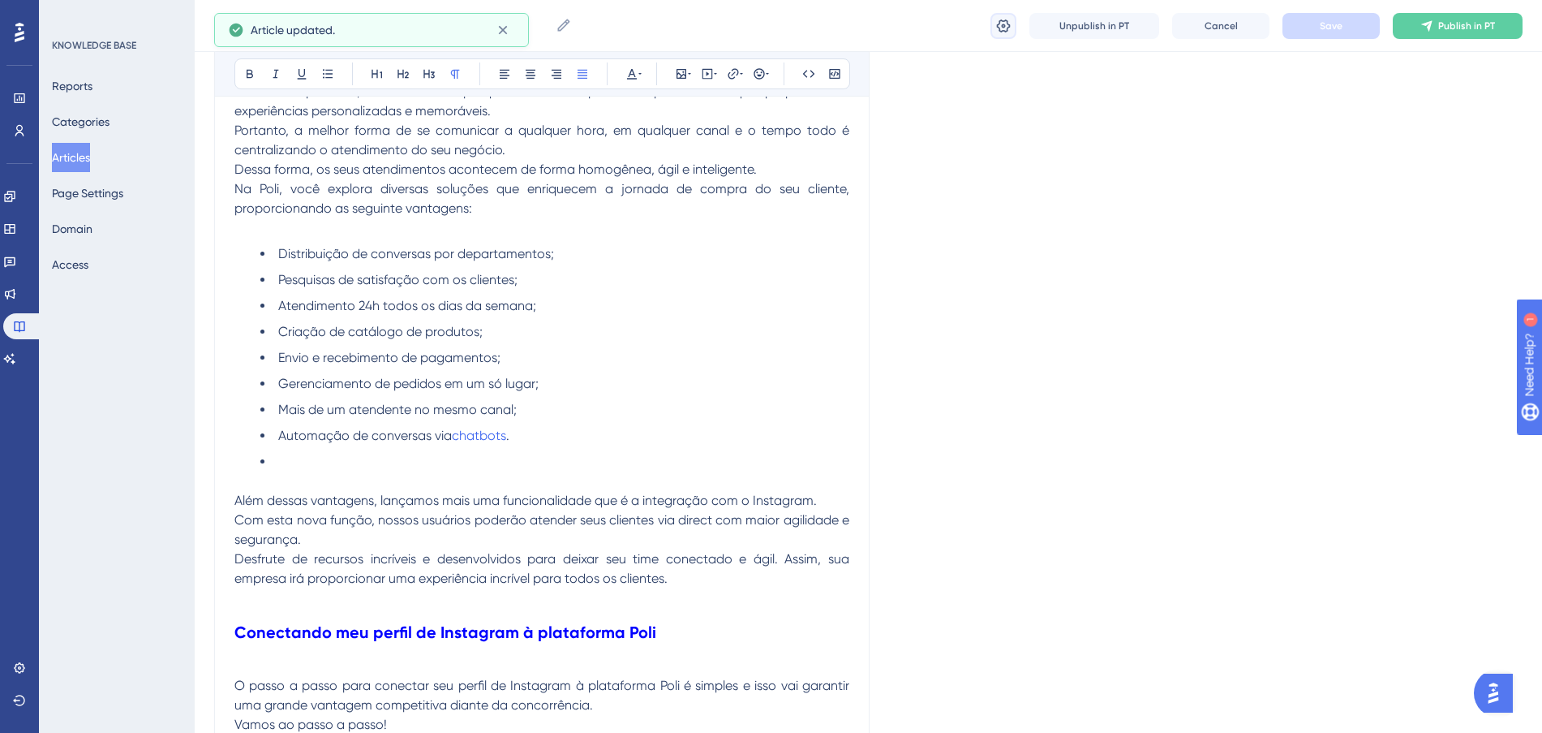
click at [1006, 31] on icon at bounding box center [1004, 25] width 14 height 13
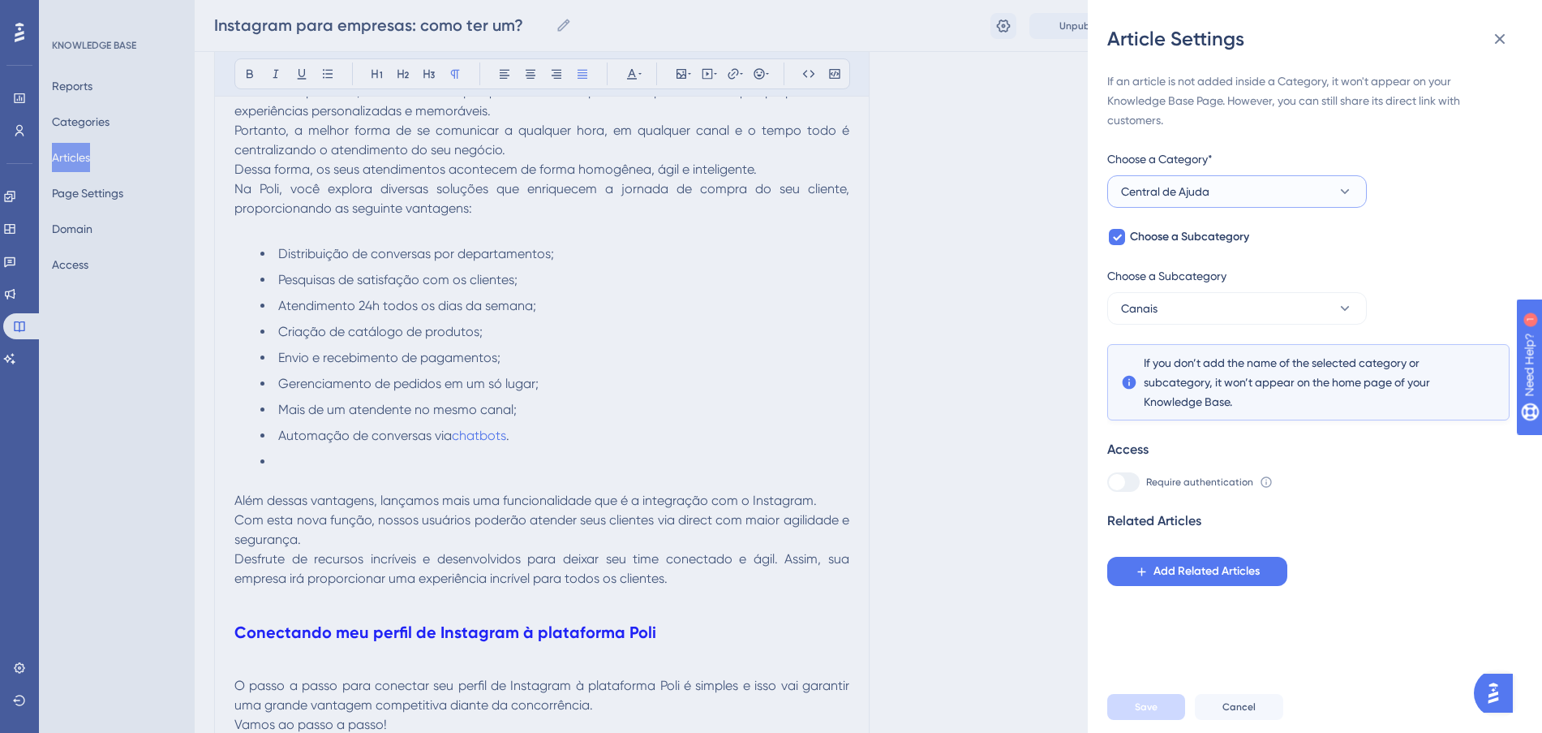
click at [1198, 189] on span "Central de Ajuda" at bounding box center [1165, 191] width 88 height 19
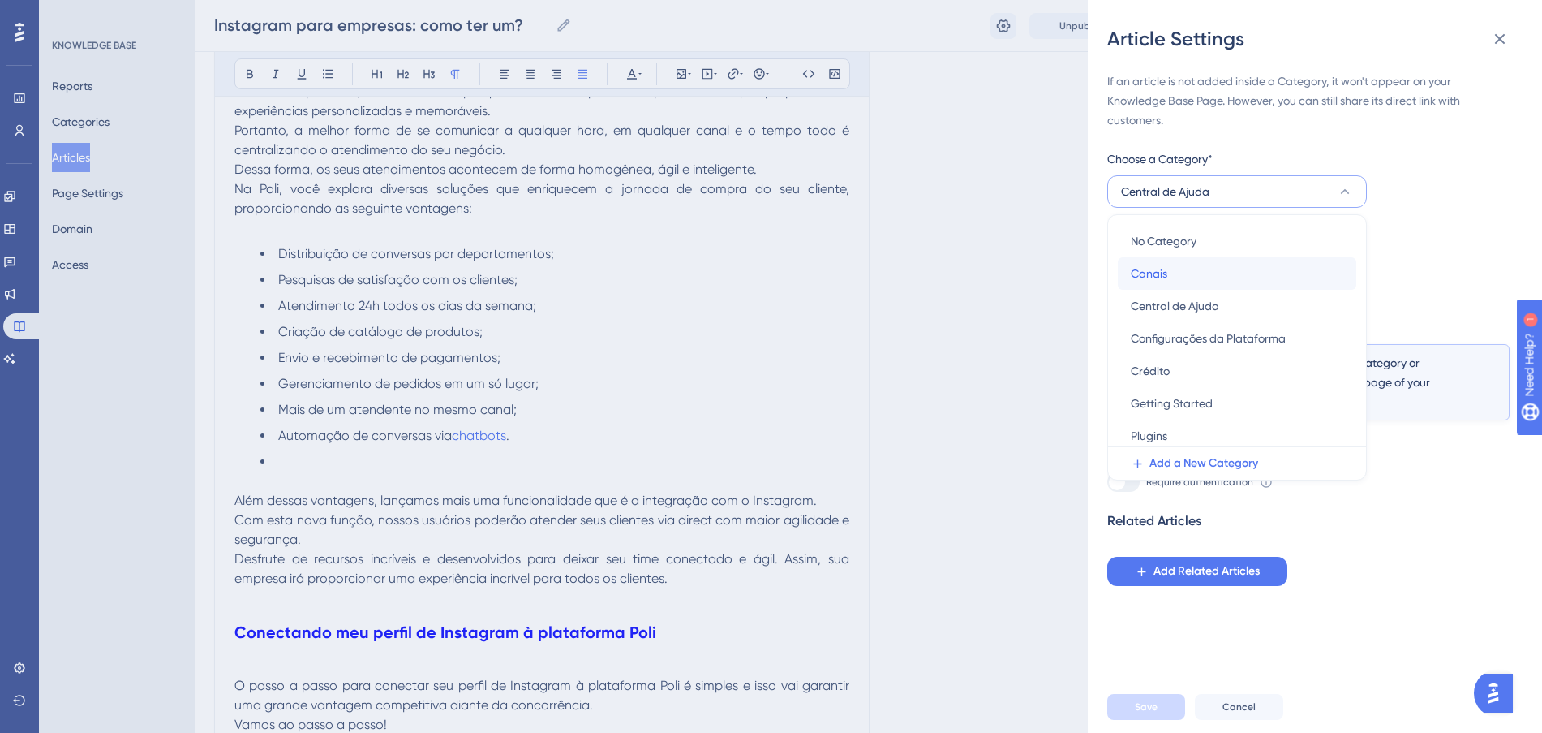
click at [1202, 266] on div "Canais Canais" at bounding box center [1237, 273] width 213 height 32
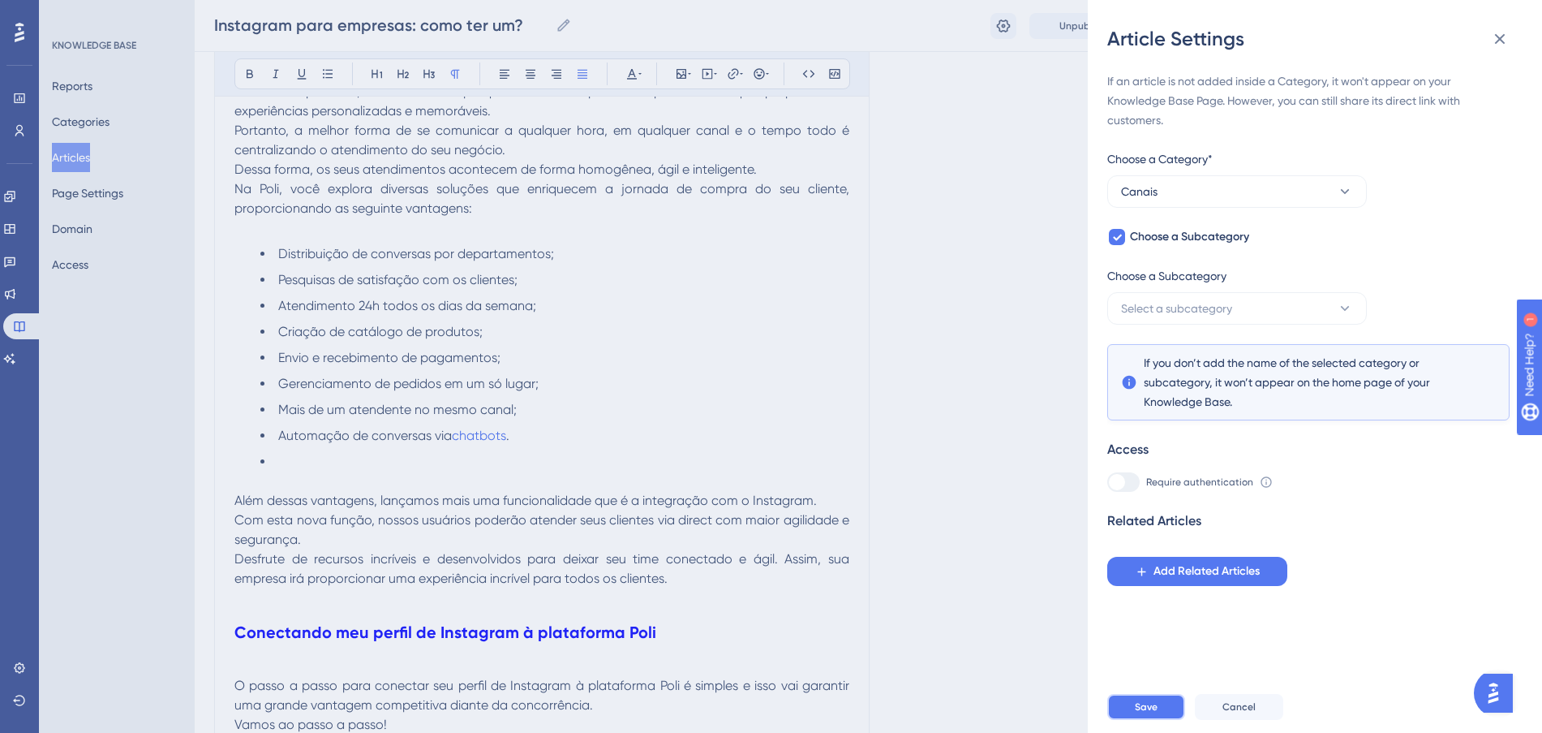
click at [1174, 716] on button "Save" at bounding box center [1146, 707] width 78 height 26
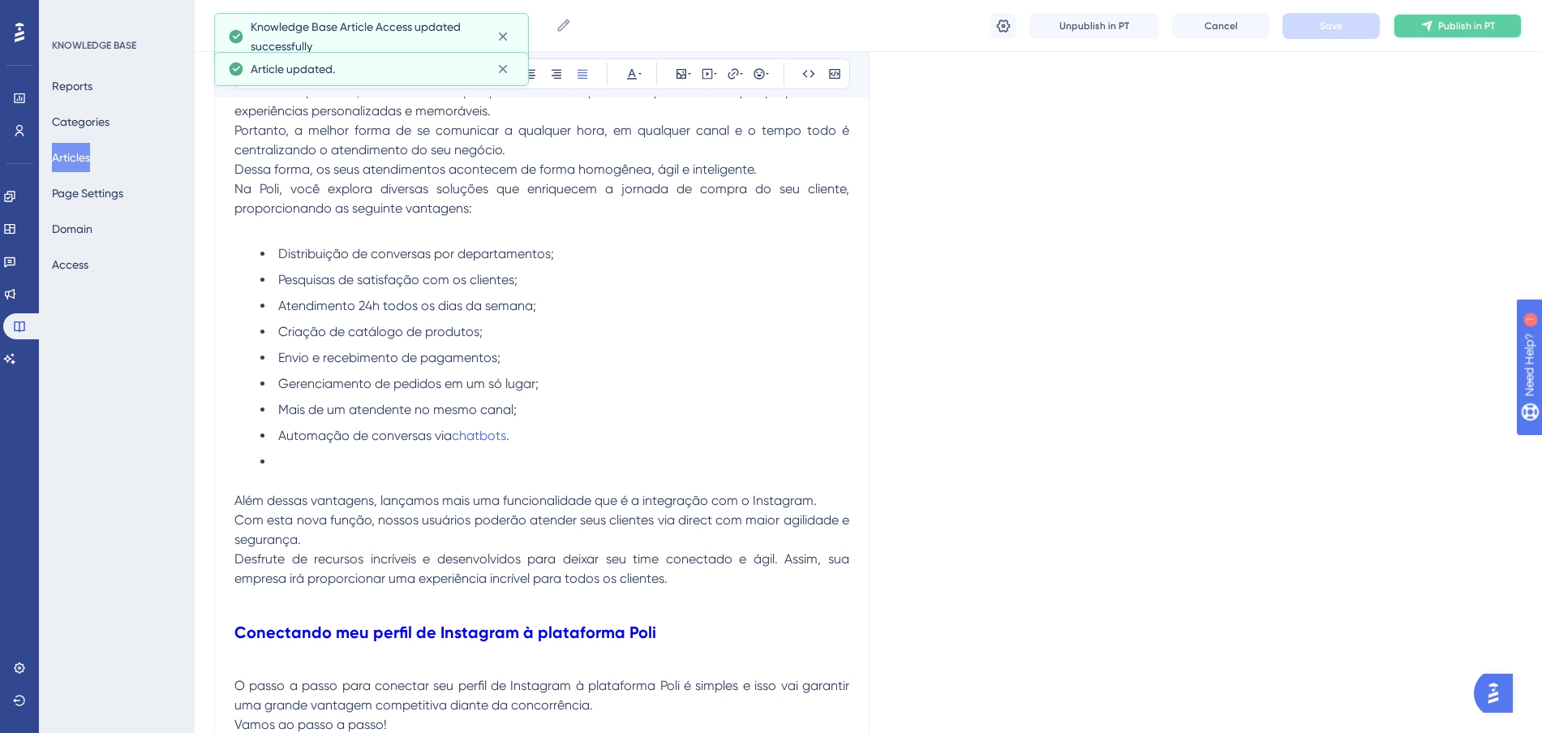
click at [1477, 32] on button "Publish in PT" at bounding box center [1458, 26] width 130 height 26
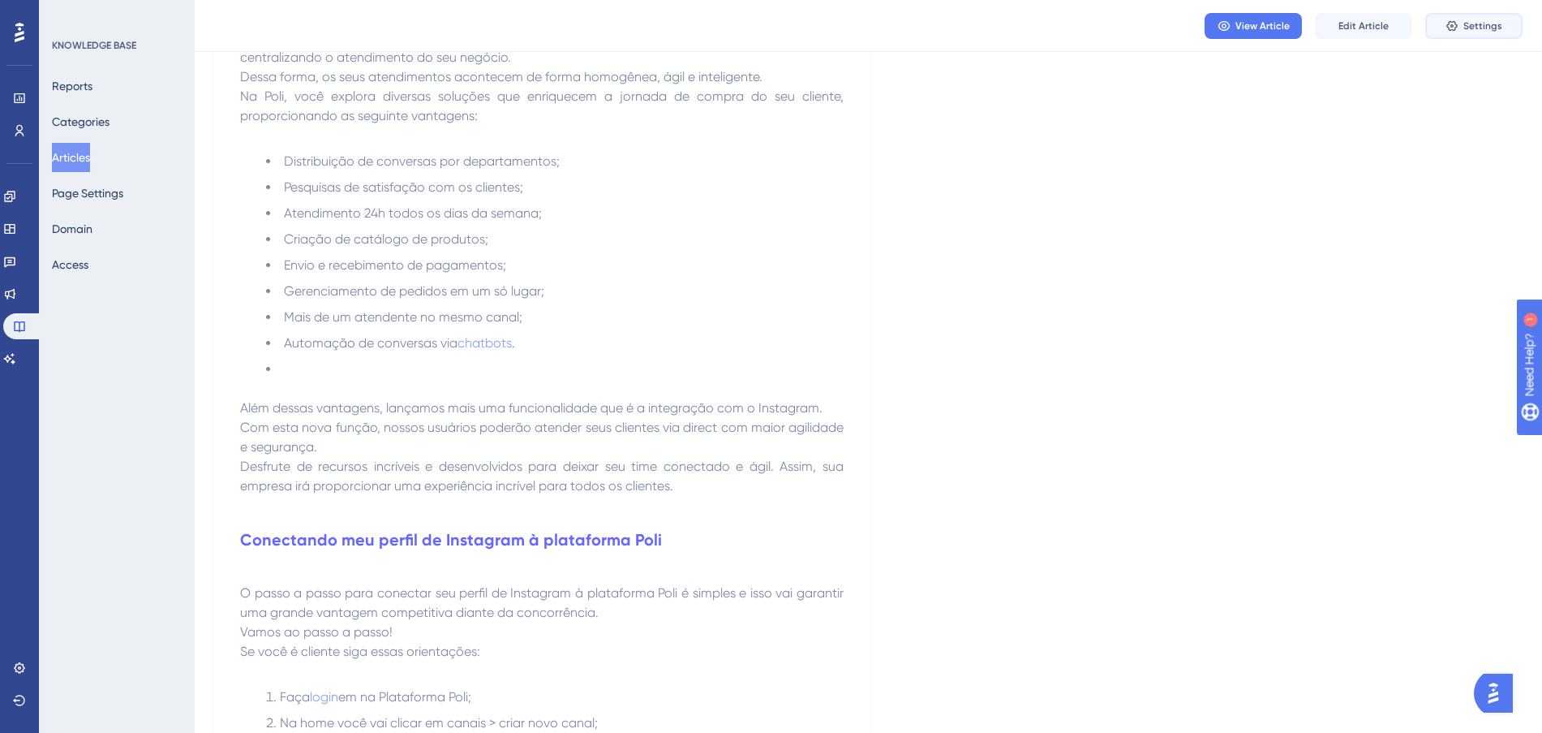
click at [1489, 29] on span "Settings" at bounding box center [1482, 25] width 39 height 13
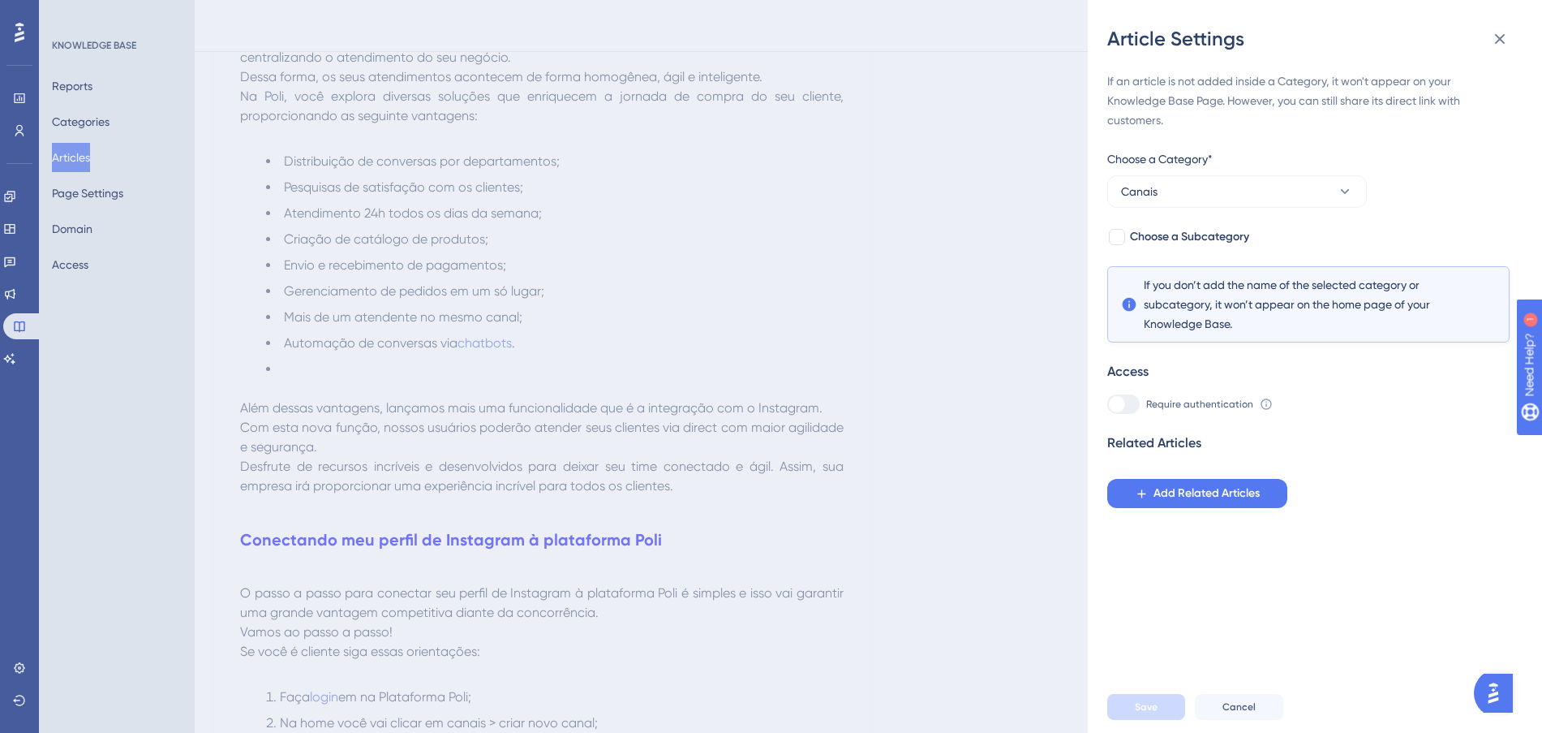
click at [899, 131] on div "Article Settings If an article is not added inside a Category, it won't appear …" at bounding box center [771, 366] width 1542 height 733
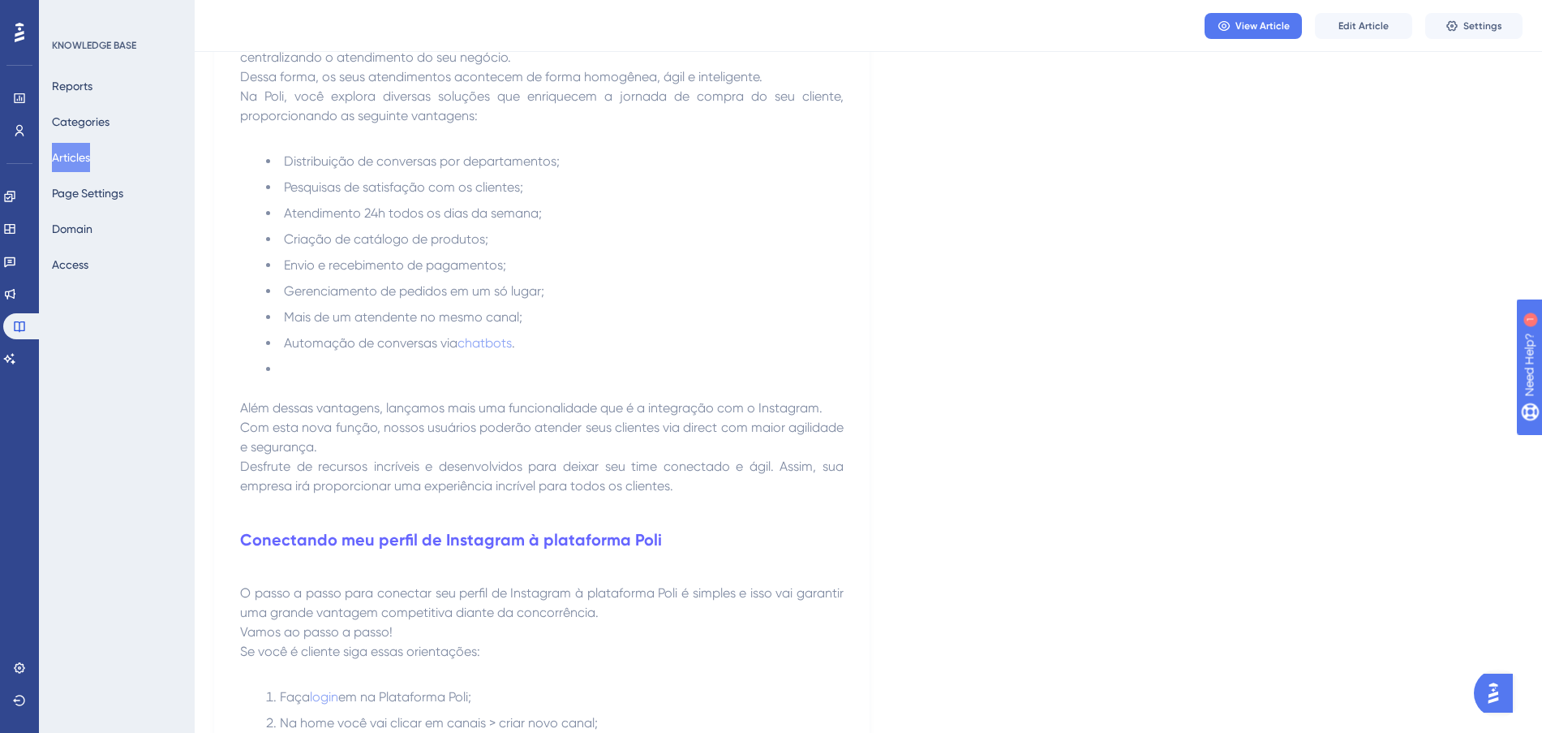
click at [80, 147] on button "Articles" at bounding box center [71, 157] width 38 height 29
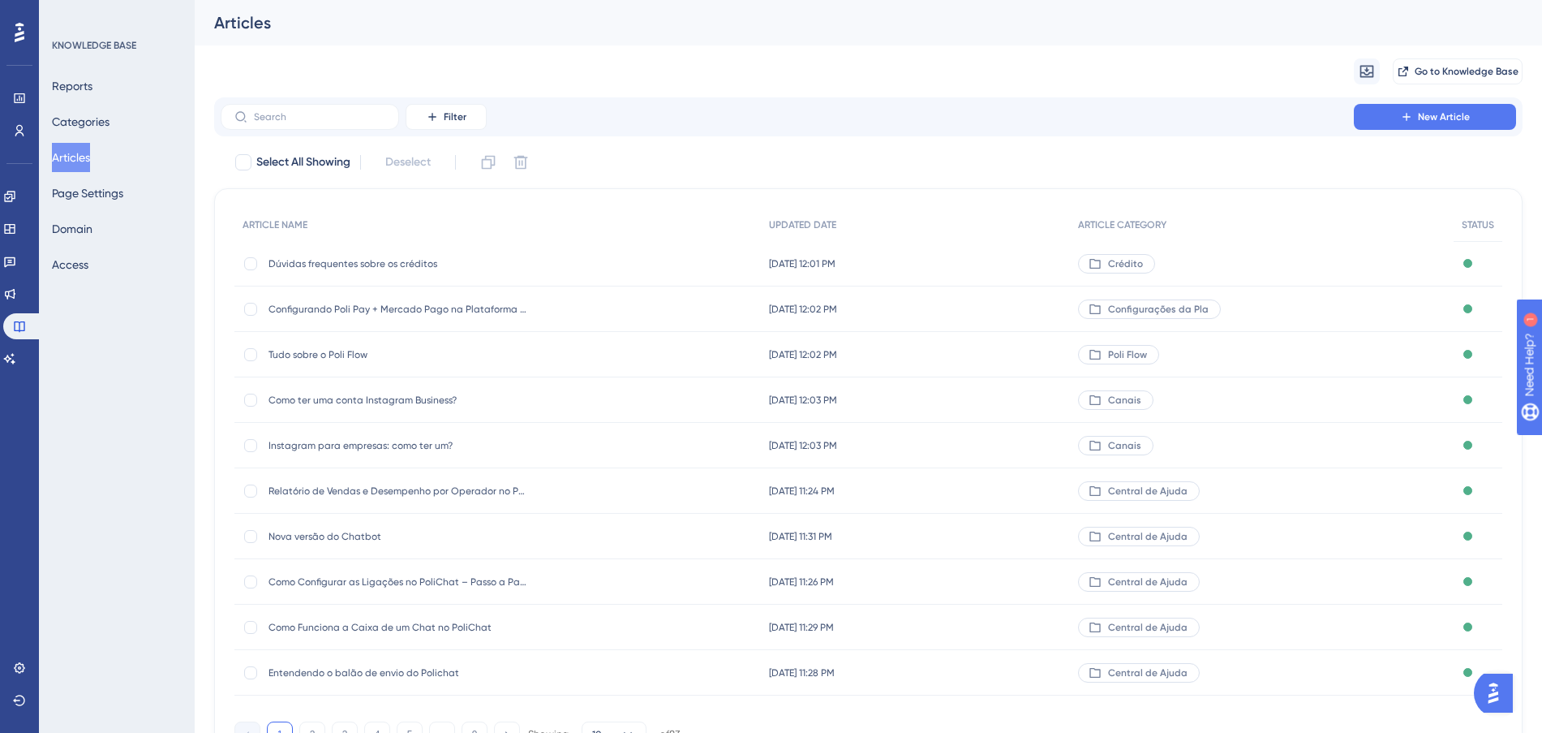
click at [920, 493] on div "[DATE] 11:24 PM [DATE] 11:24 PM" at bounding box center [915, 490] width 309 height 45
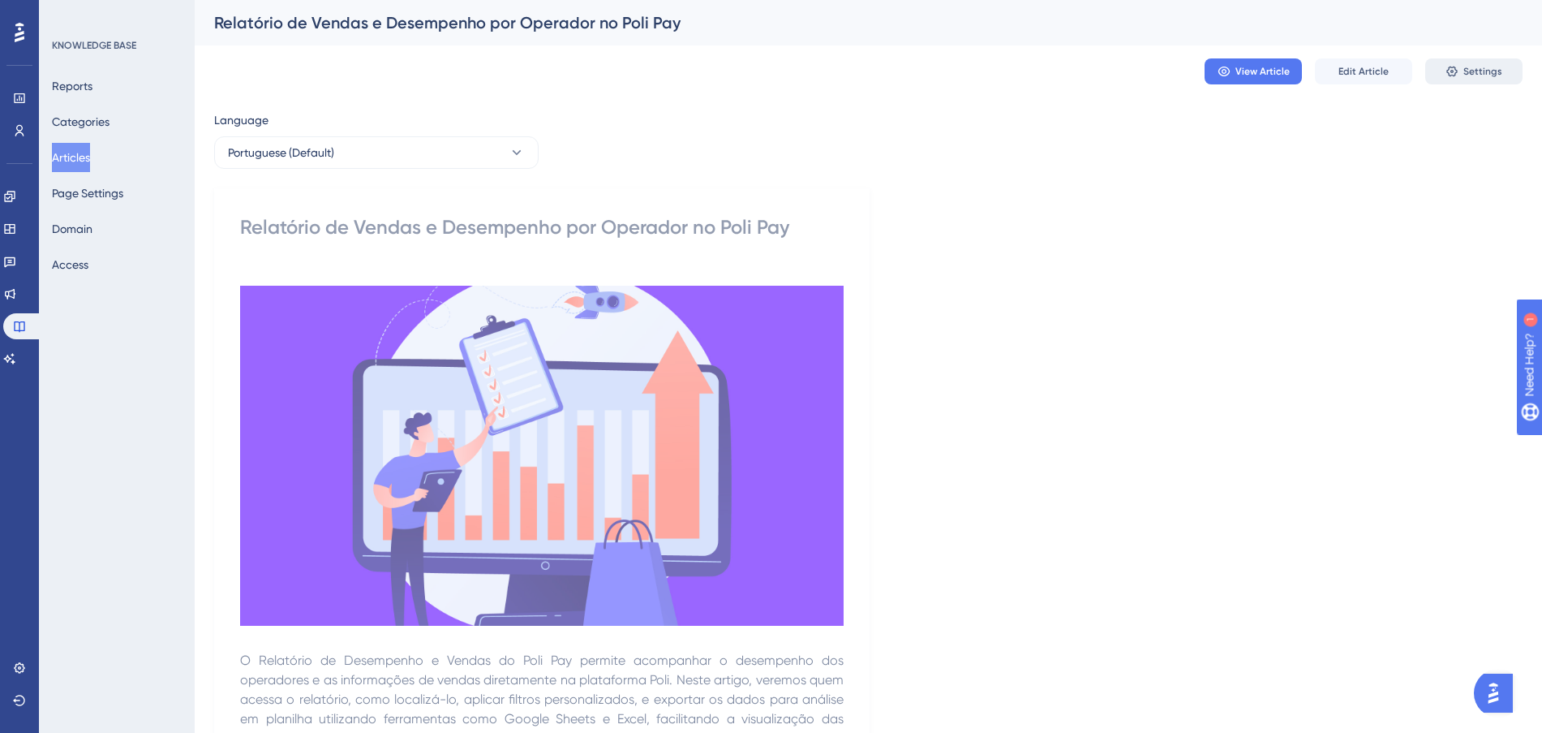
click at [1499, 67] on span "Settings" at bounding box center [1482, 71] width 39 height 13
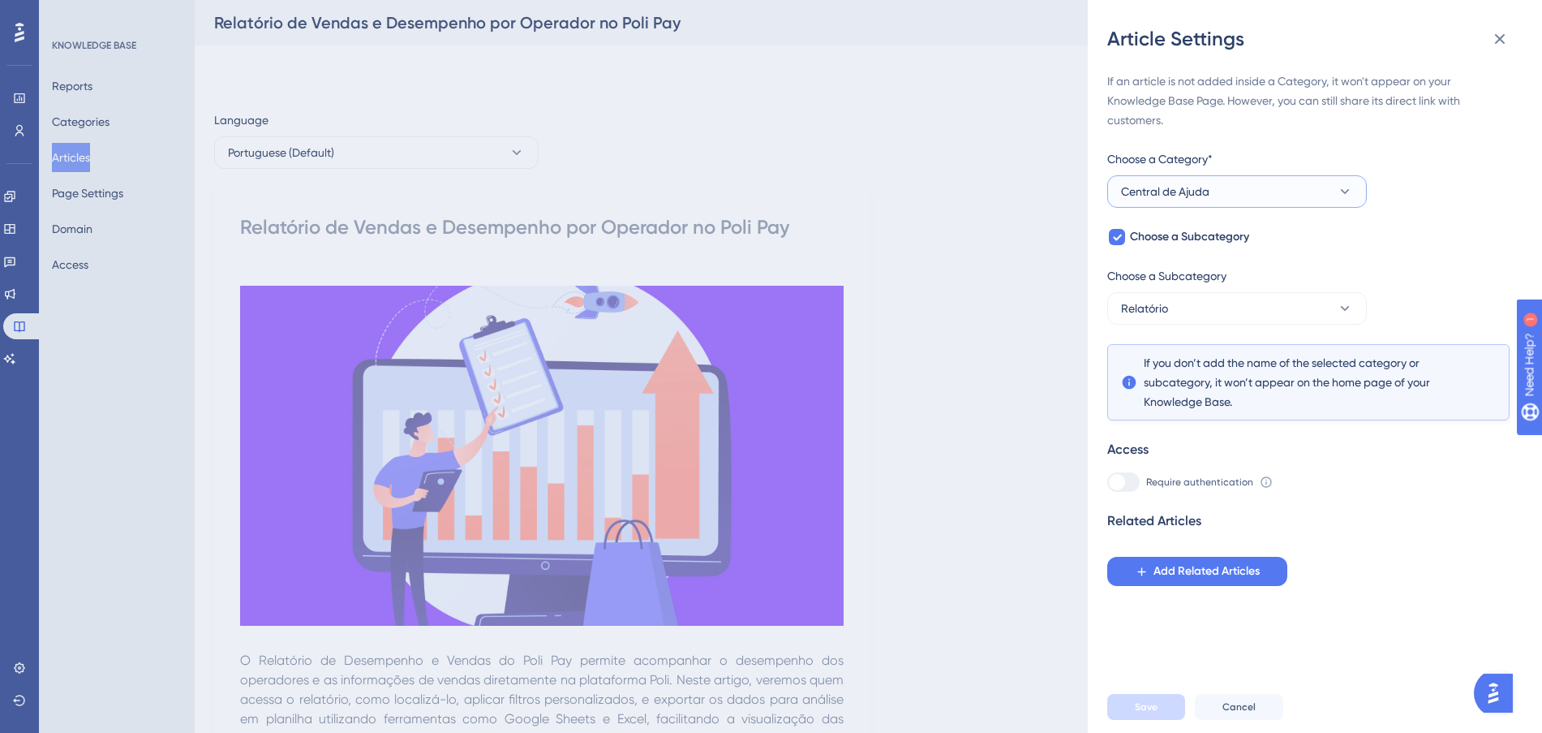
click at [1240, 197] on button "Central de Ajuda" at bounding box center [1237, 191] width 260 height 32
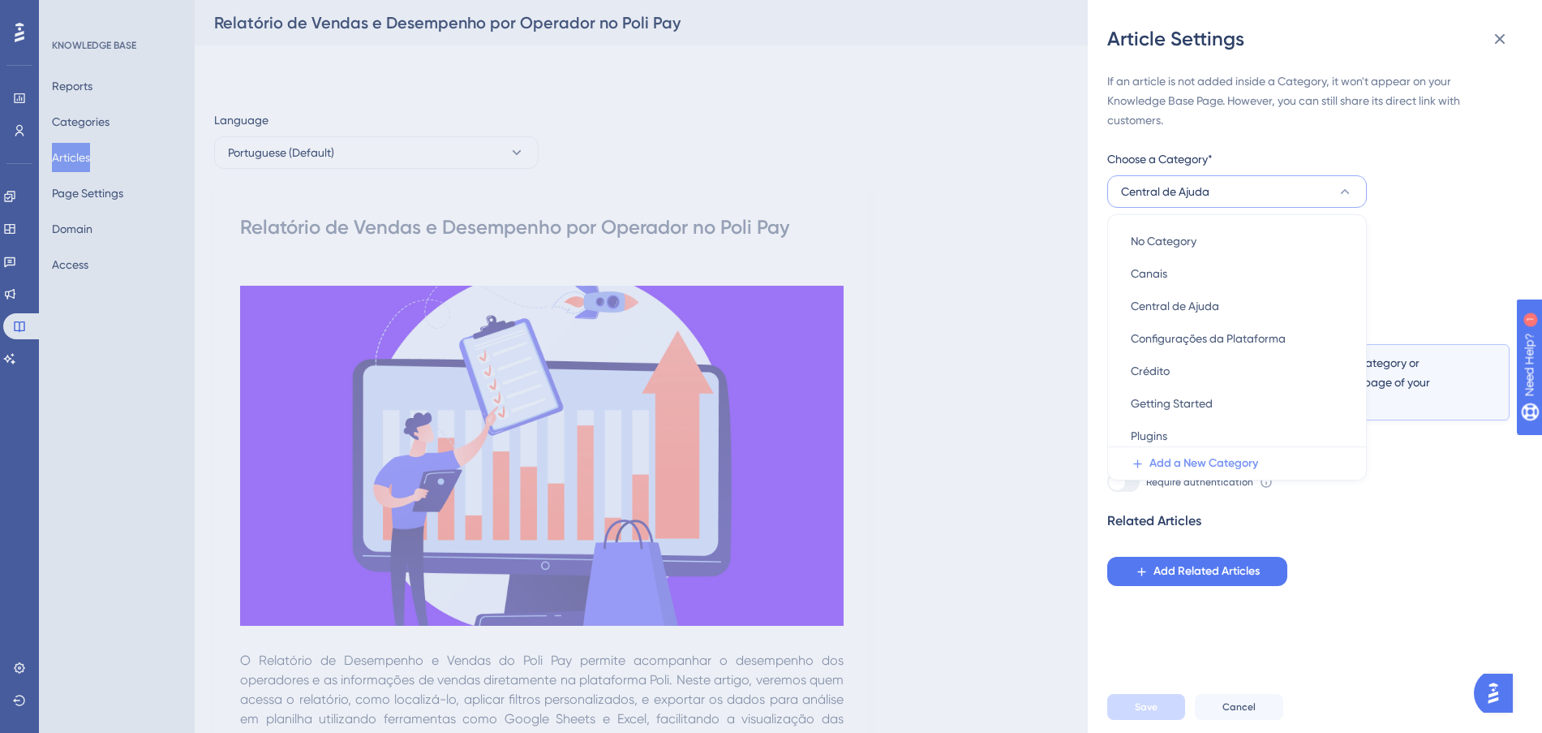
click at [1209, 455] on span "Add a New Category" at bounding box center [1204, 462] width 109 height 19
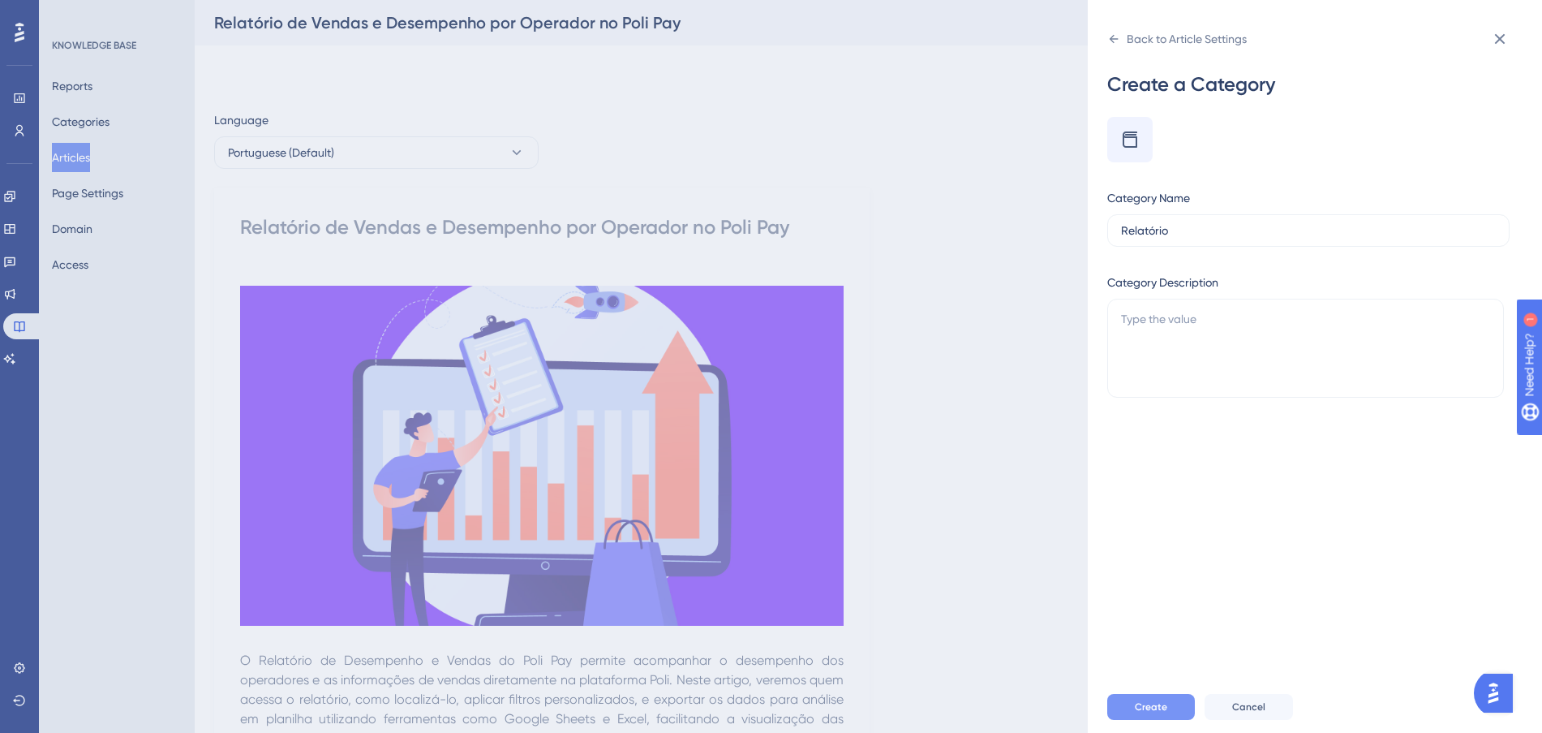
type input "Relatório"
click at [1132, 720] on button "Create" at bounding box center [1151, 707] width 88 height 26
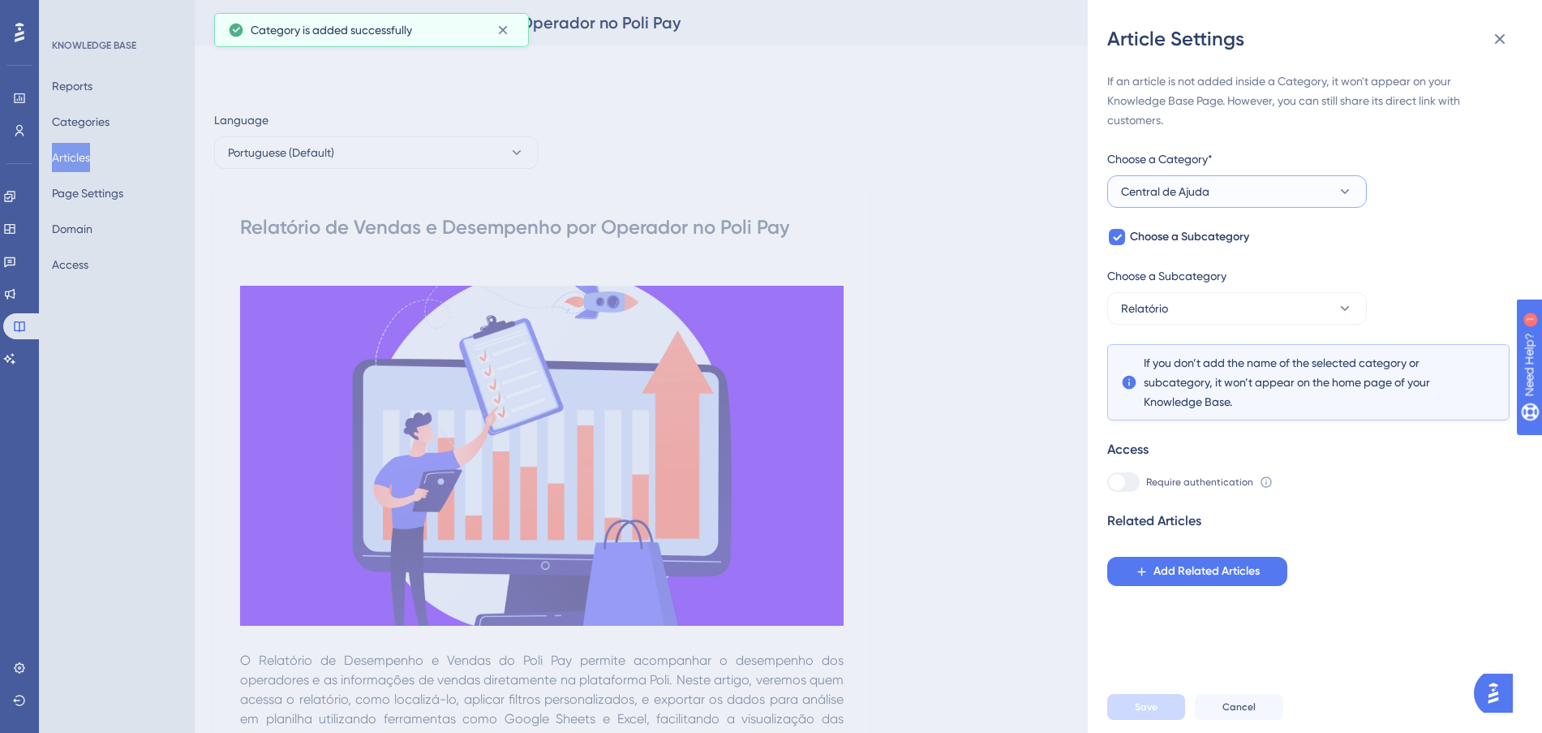
click at [1249, 196] on button "Central de Ajuda" at bounding box center [1237, 191] width 260 height 32
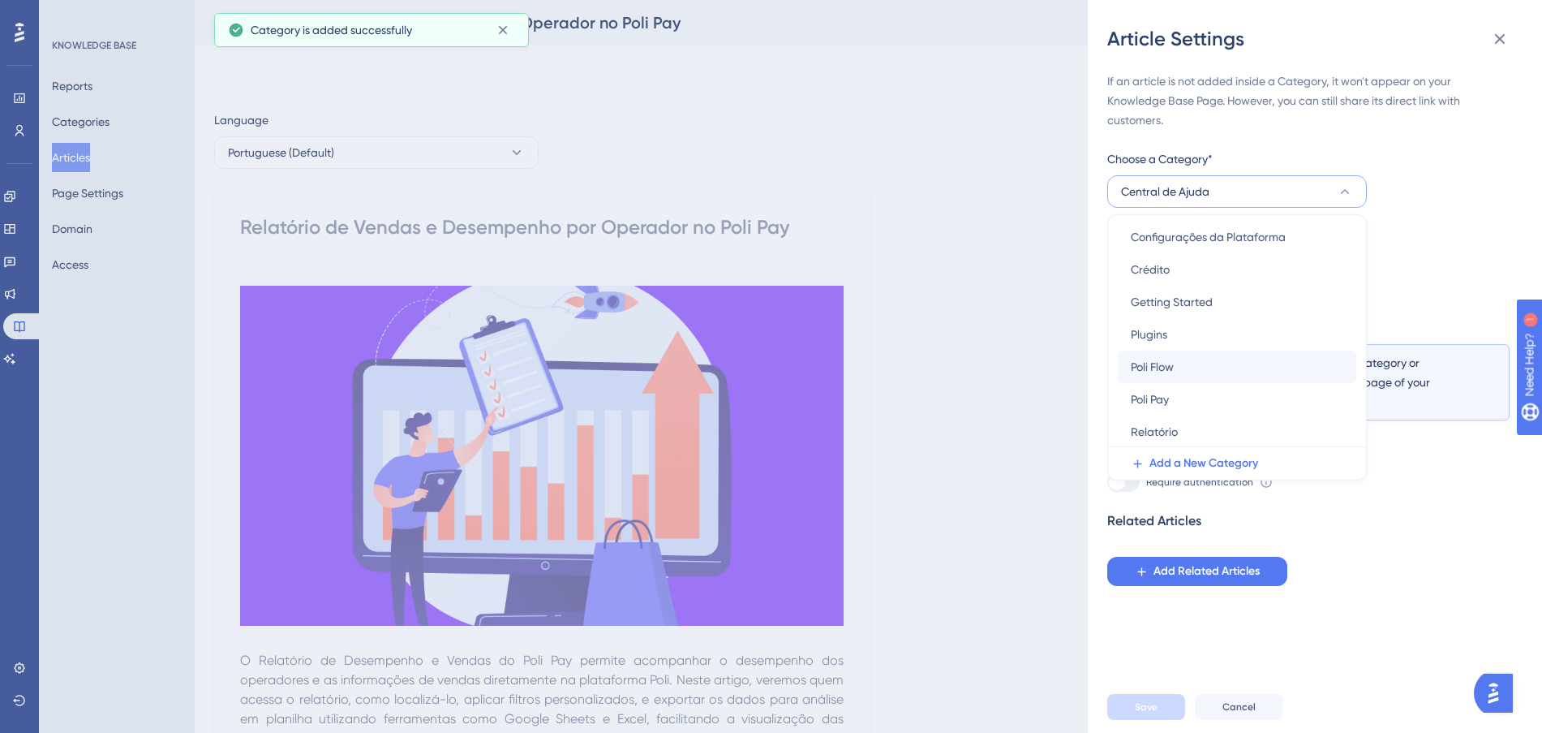
scroll to position [103, 0]
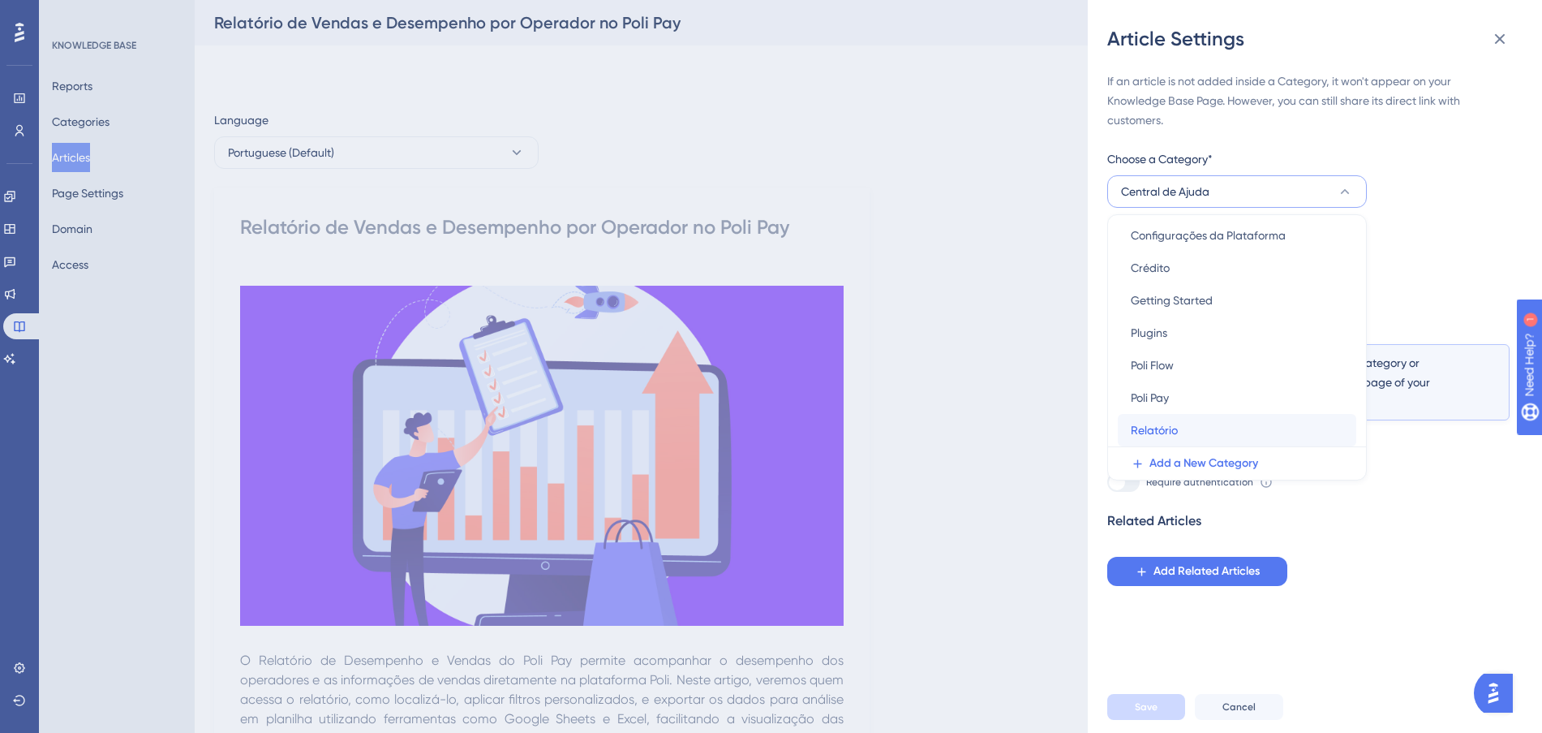
click at [1215, 430] on div "Relatório Relatório" at bounding box center [1237, 430] width 213 height 32
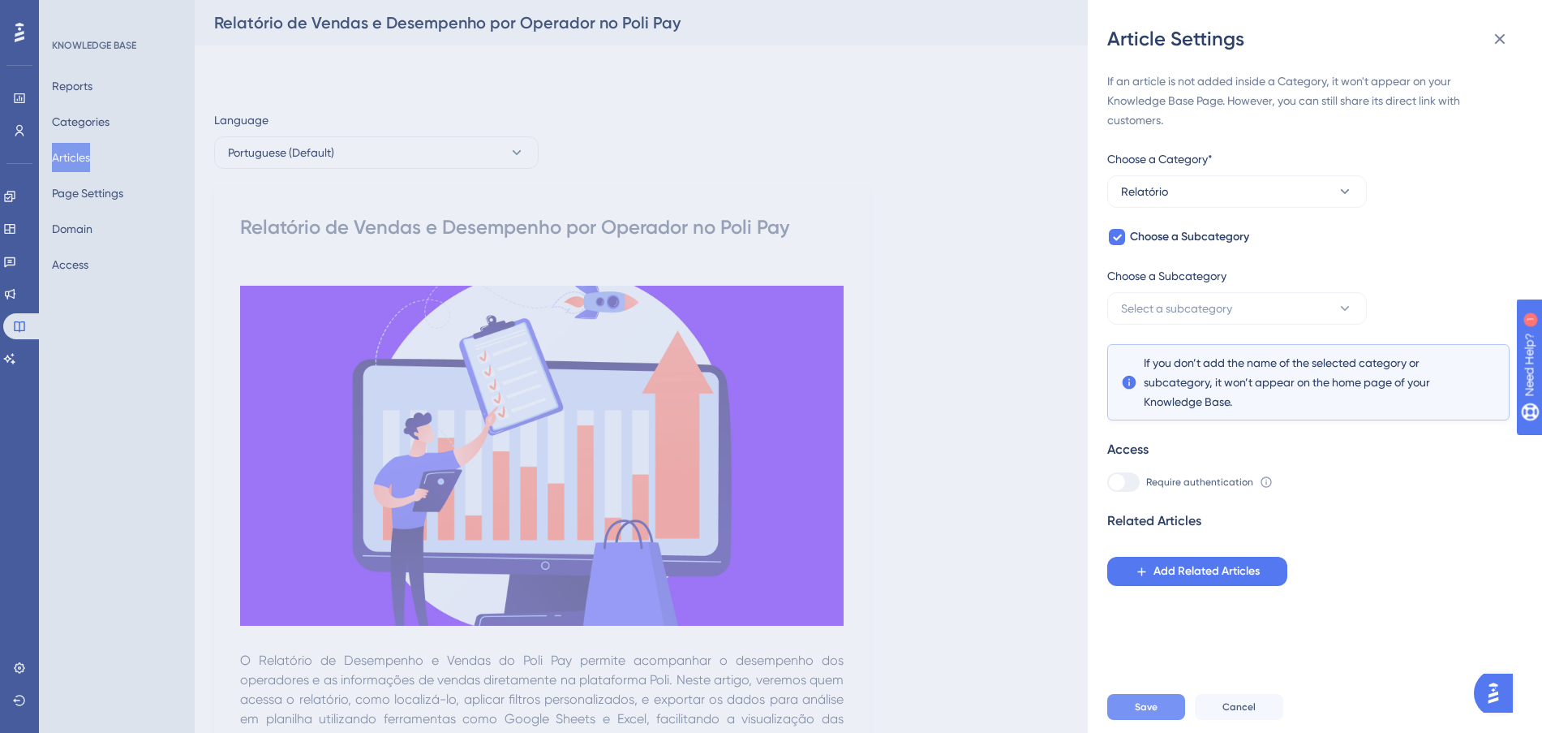
click at [1153, 713] on span "Save" at bounding box center [1146, 706] width 23 height 13
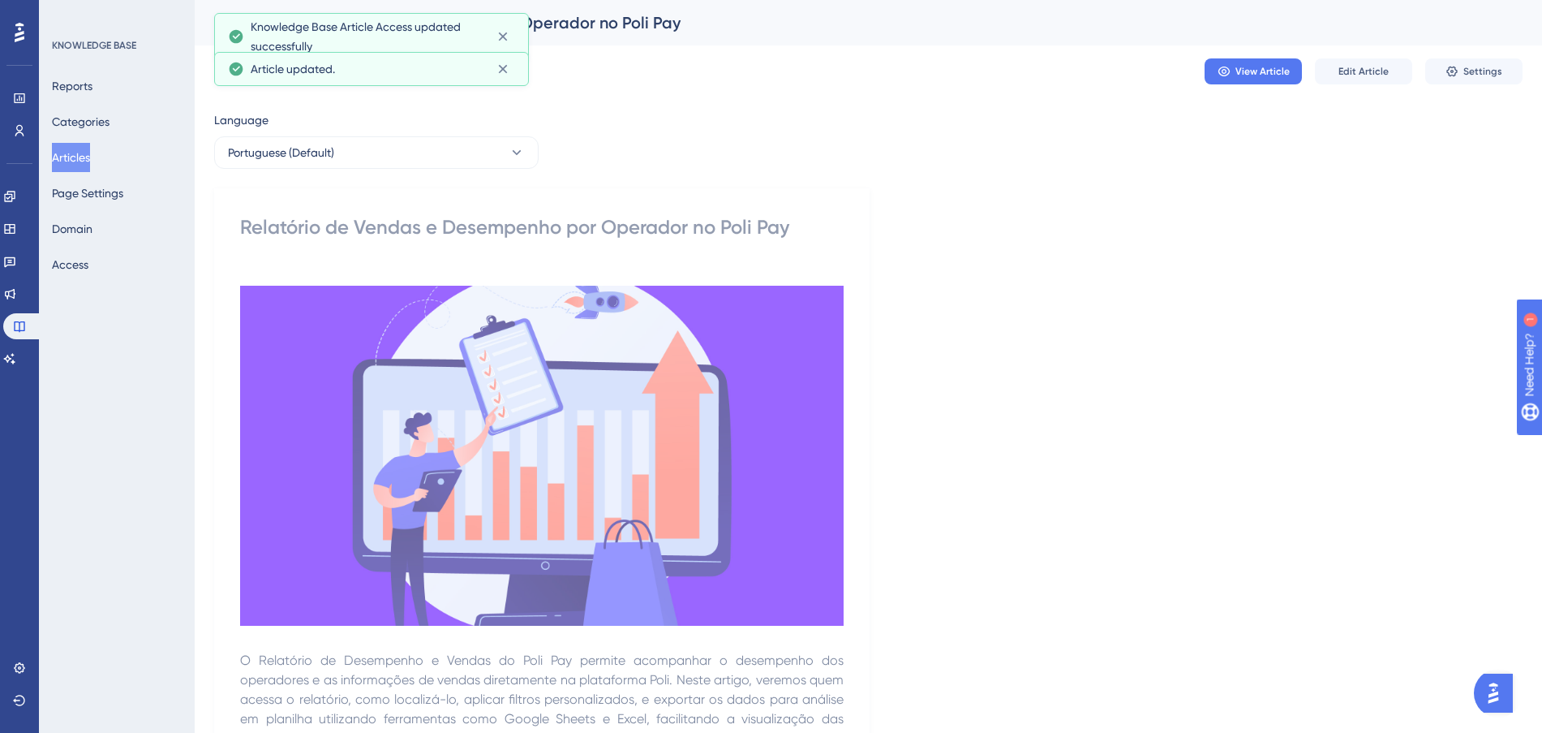
click at [75, 157] on button "Articles" at bounding box center [71, 157] width 38 height 29
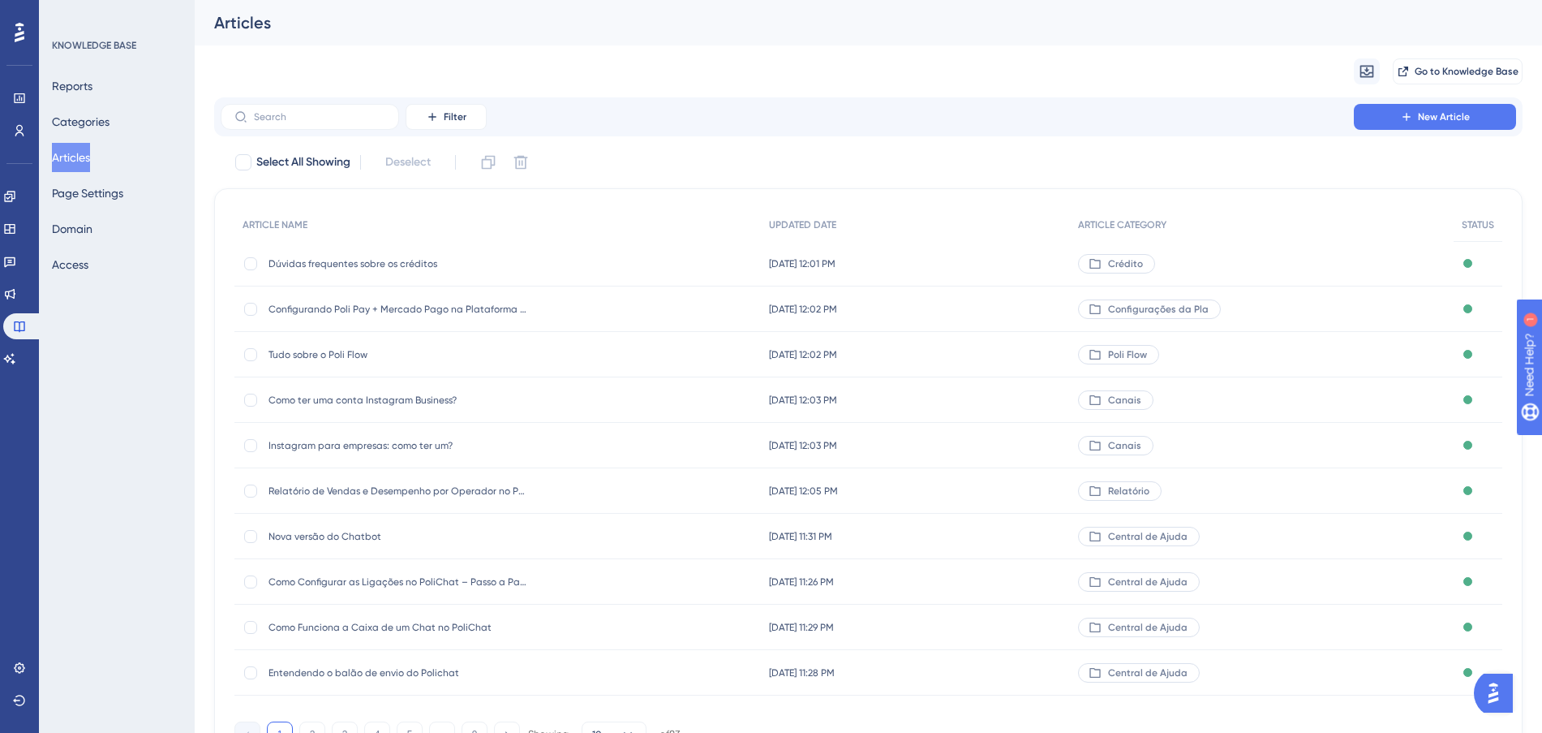
click at [1004, 541] on div "[DATE] 11:31 PM [DATE] 11:31 PM" at bounding box center [916, 536] width 310 height 45
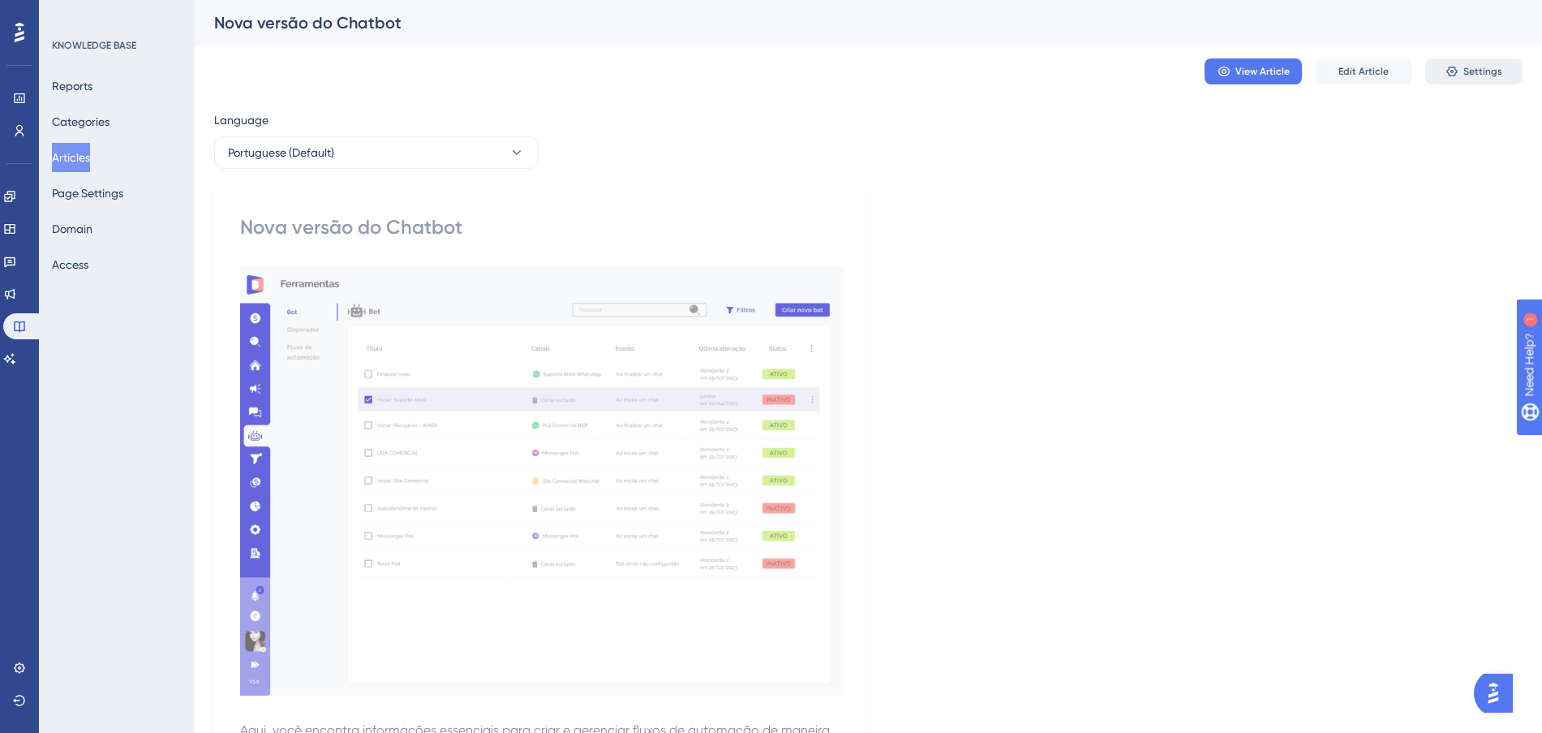
click at [1464, 66] on span "Settings" at bounding box center [1482, 71] width 39 height 13
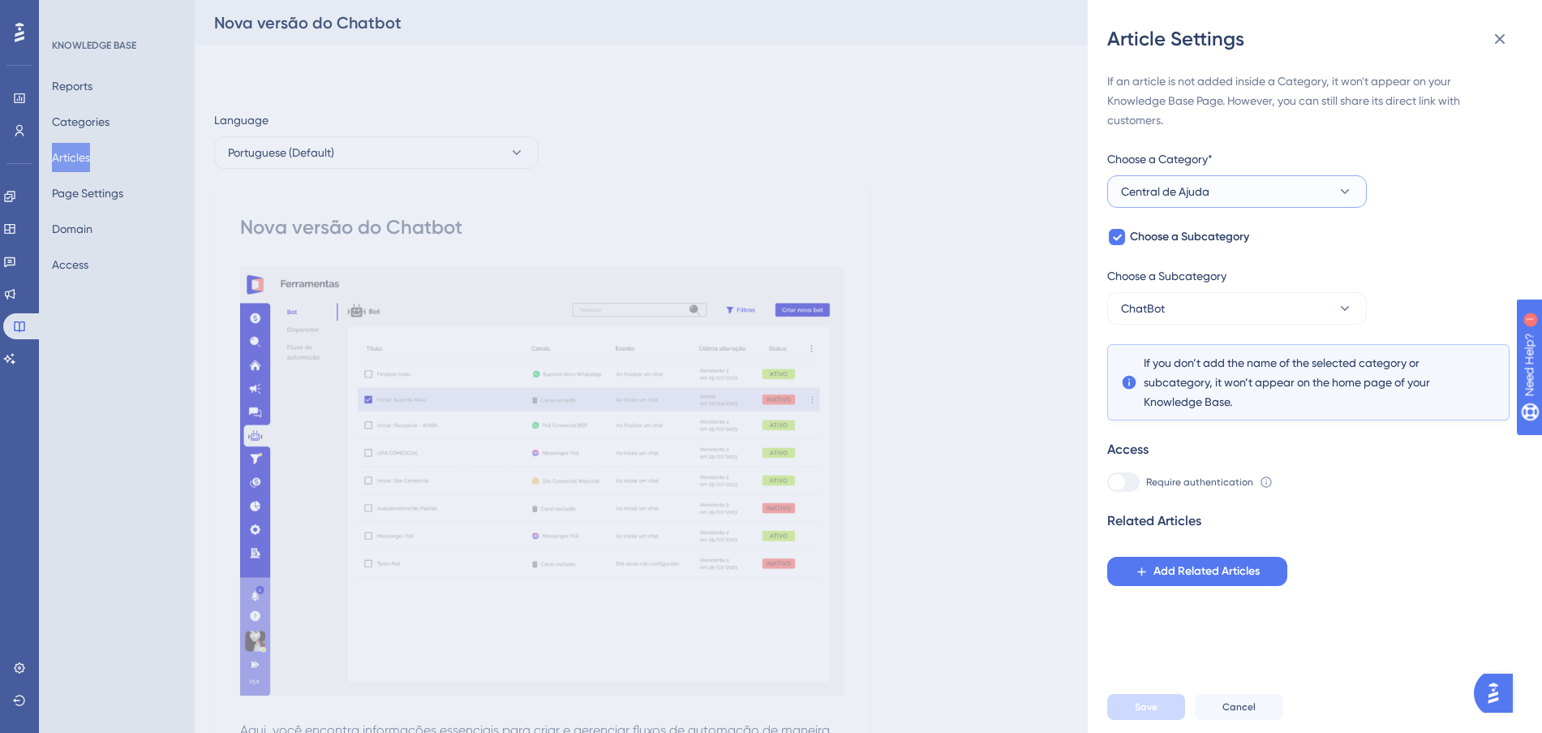
click at [1258, 198] on button "Central de Ajuda" at bounding box center [1237, 191] width 260 height 32
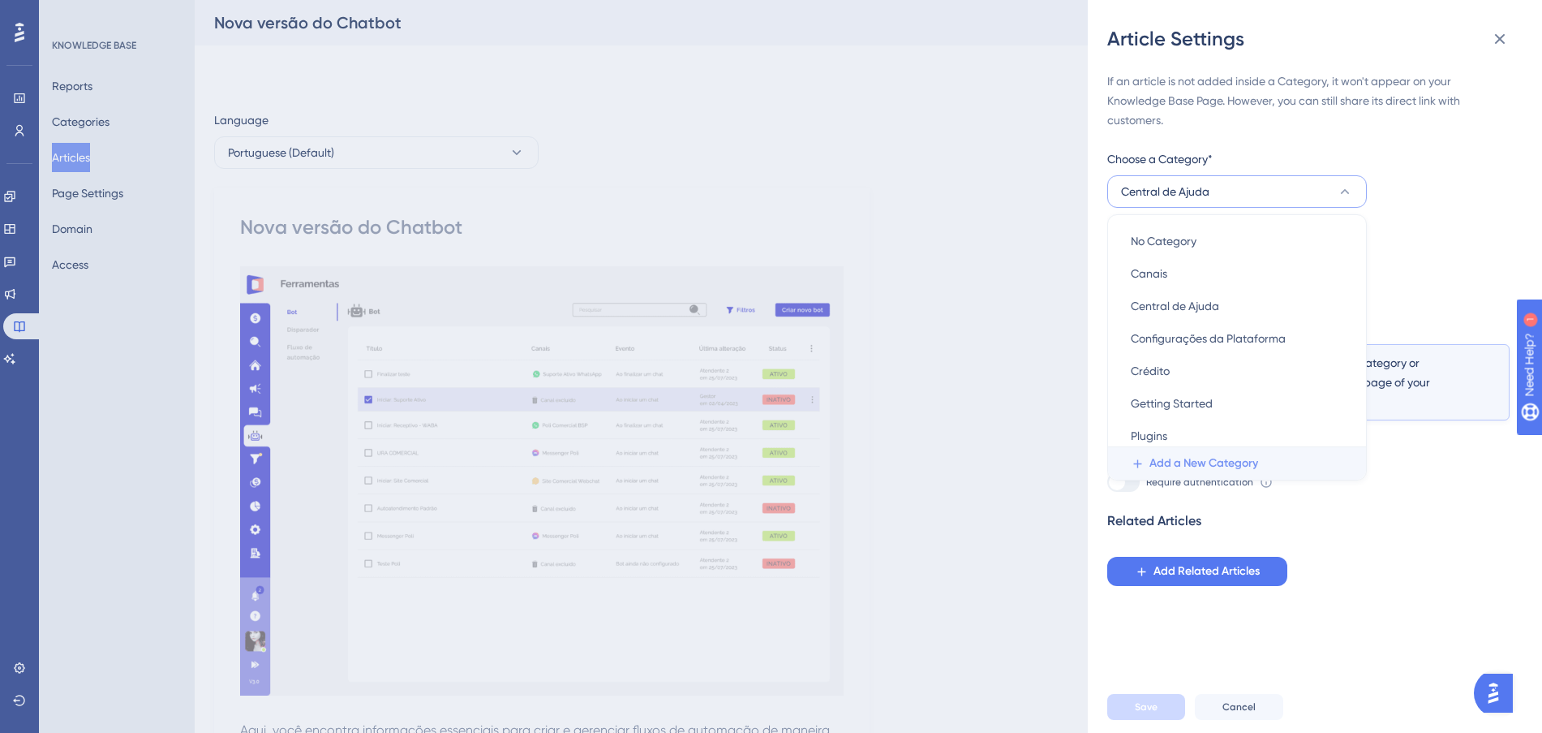
click at [1214, 464] on span "Add a New Category" at bounding box center [1204, 462] width 109 height 19
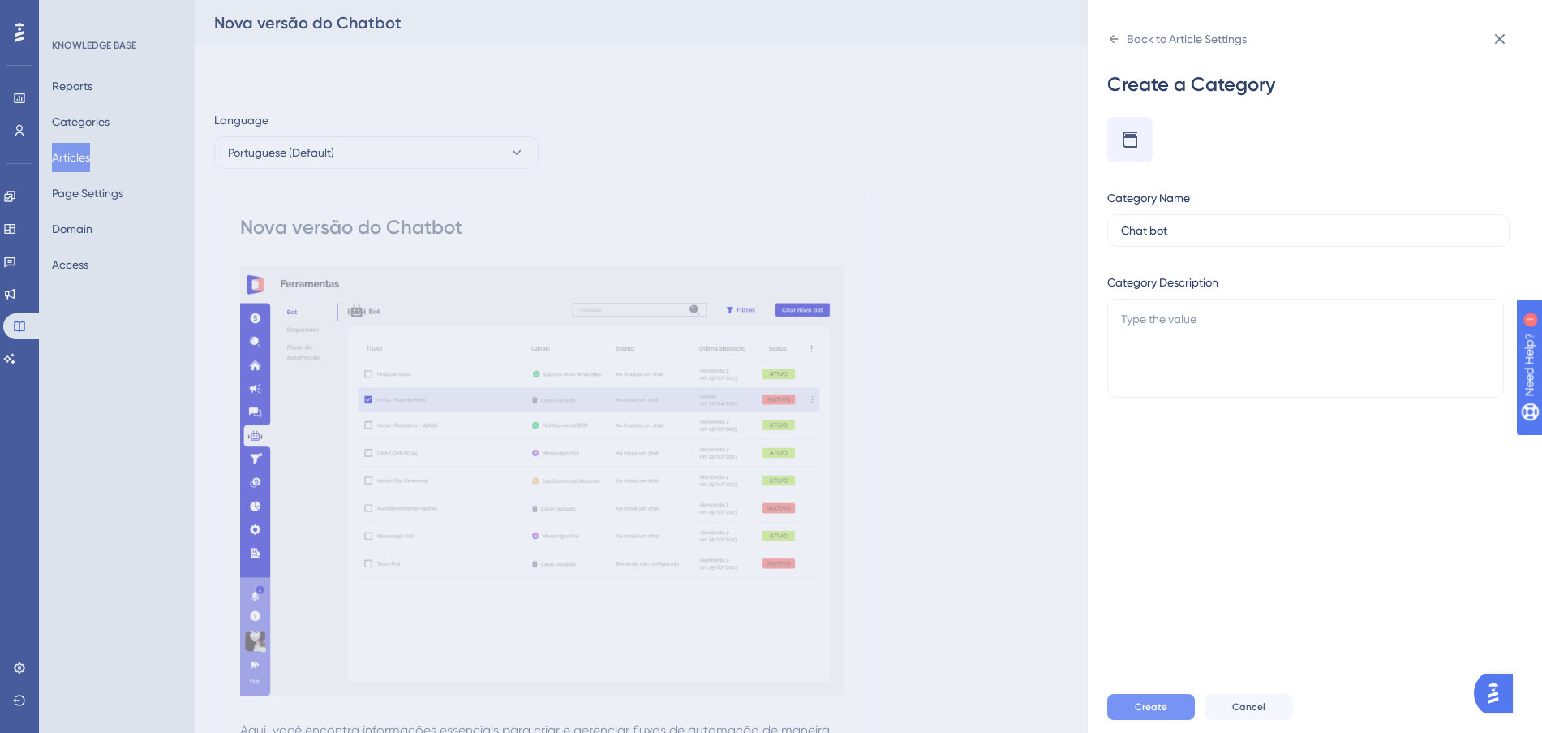
type input "Chat bot"
click at [1174, 712] on button "Create" at bounding box center [1151, 707] width 88 height 26
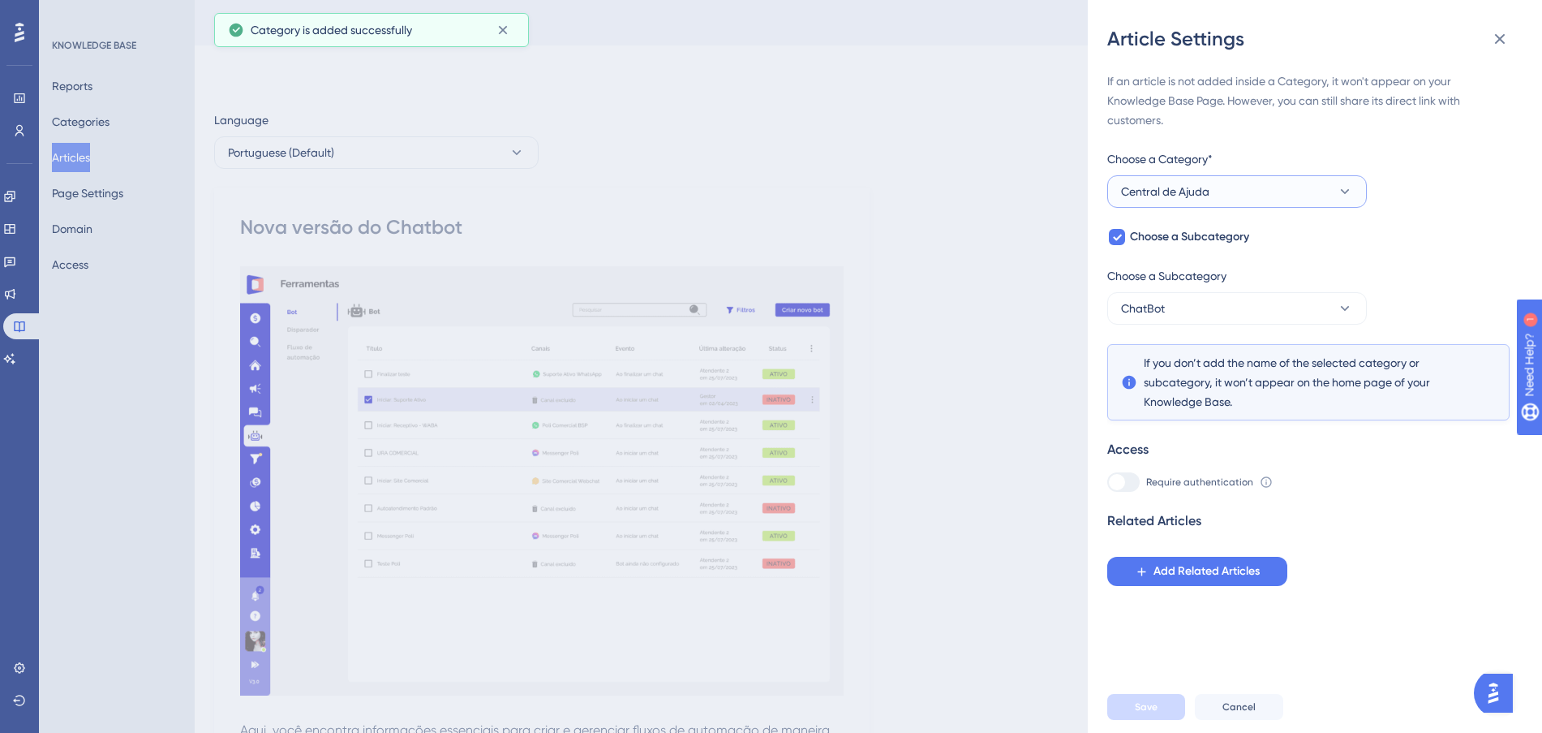
click at [1226, 190] on button "Central de Ajuda" at bounding box center [1237, 191] width 260 height 32
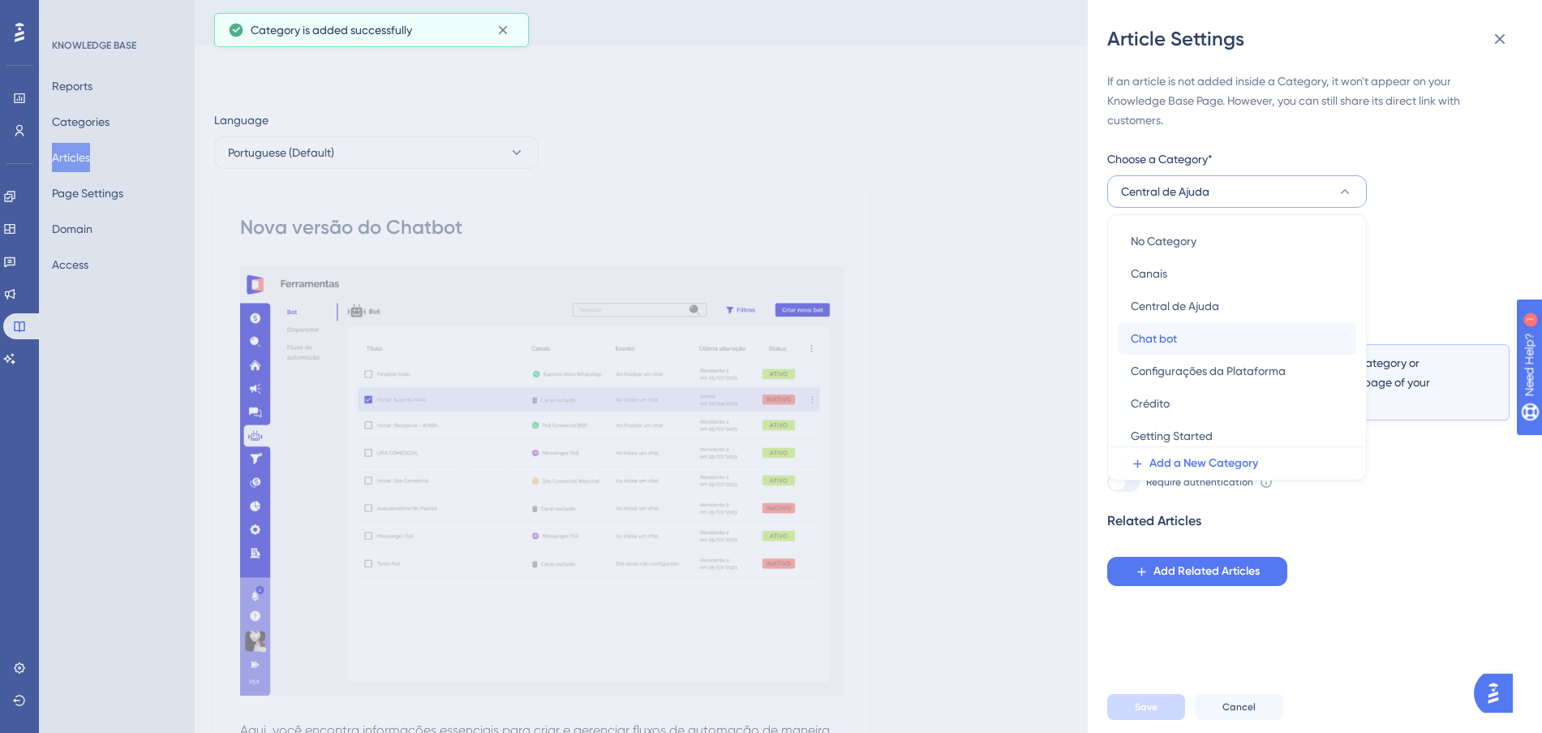
click at [1241, 337] on div "Chat bot Chat bot" at bounding box center [1237, 338] width 213 height 32
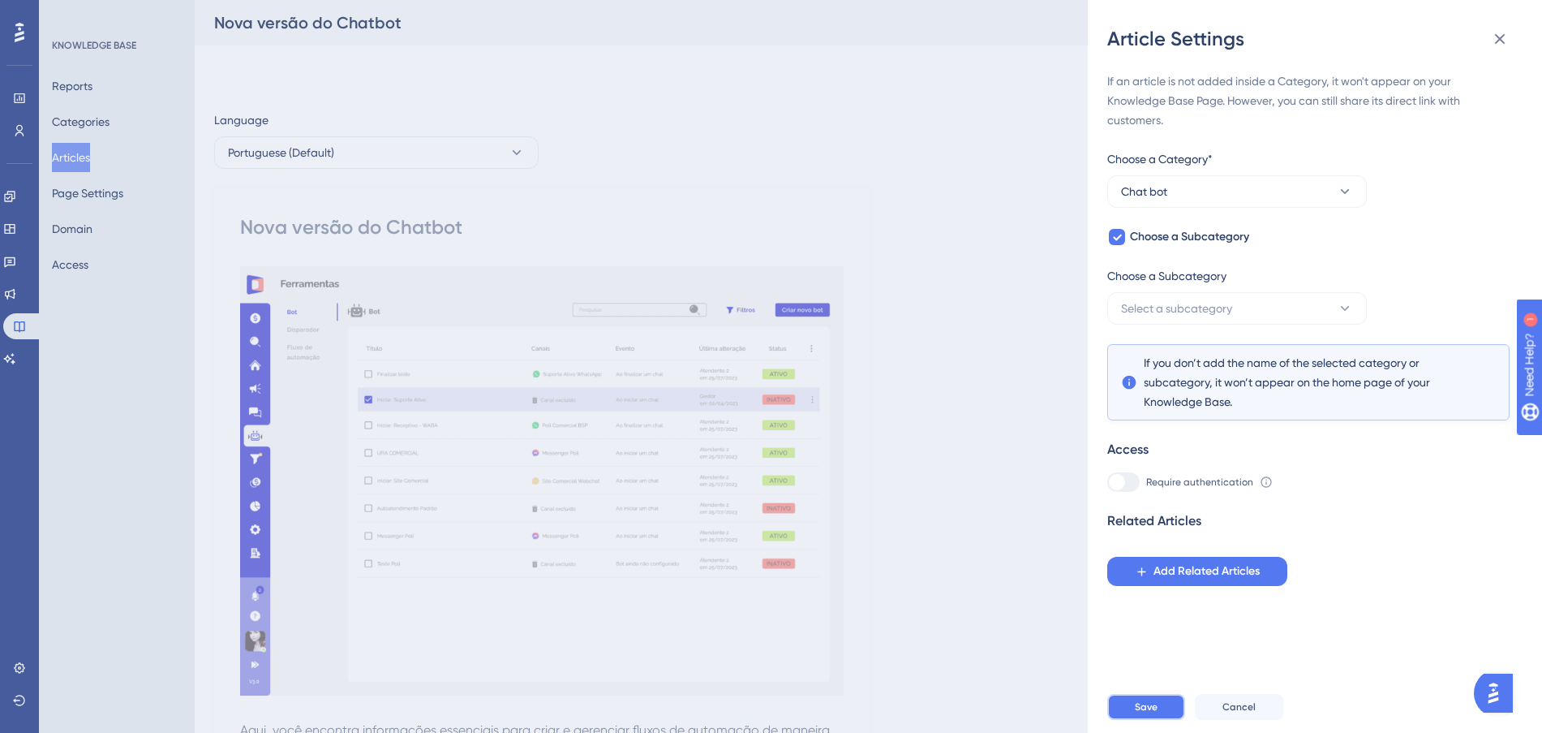
click at [1145, 713] on span "Save" at bounding box center [1146, 706] width 23 height 13
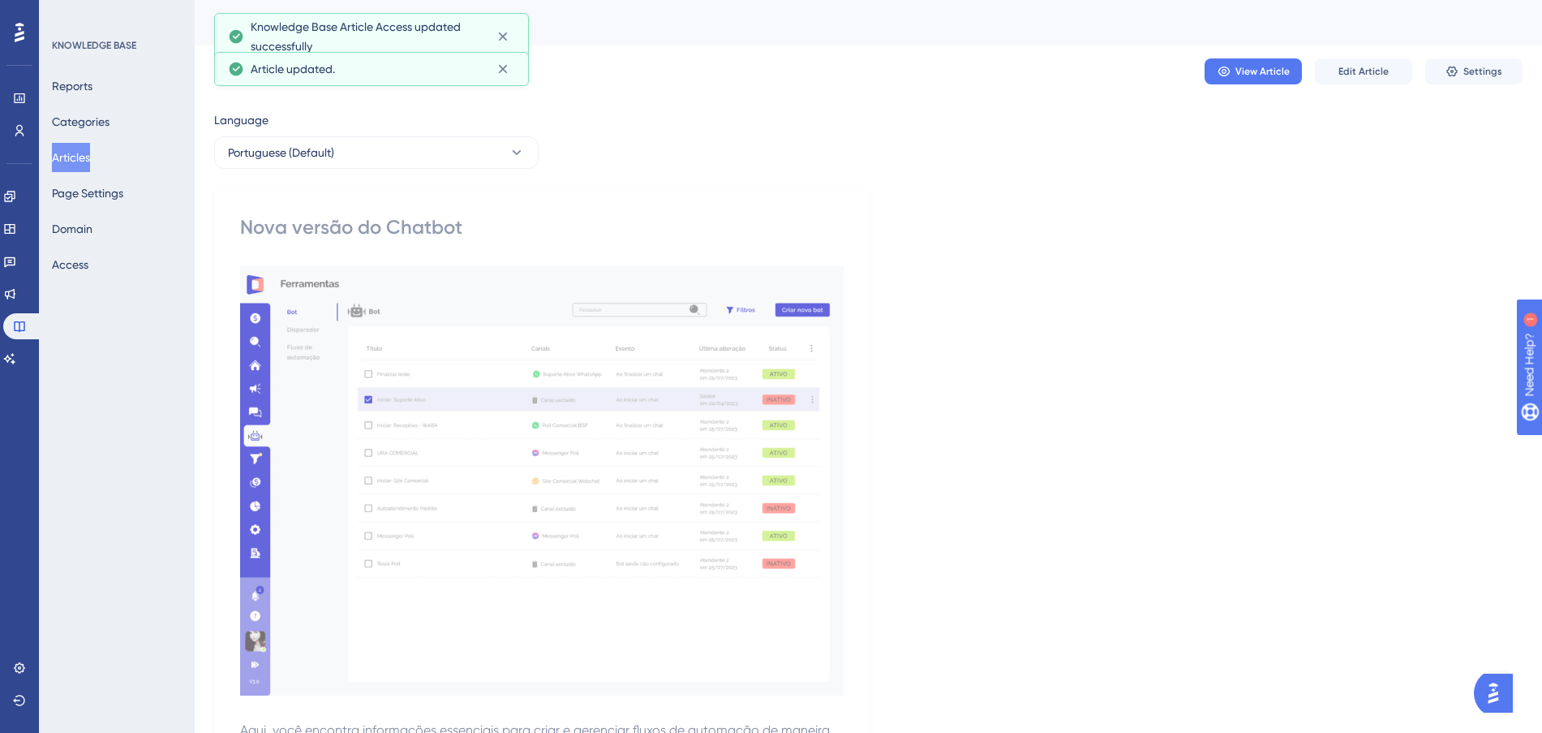
click at [70, 156] on button "Articles" at bounding box center [71, 157] width 38 height 29
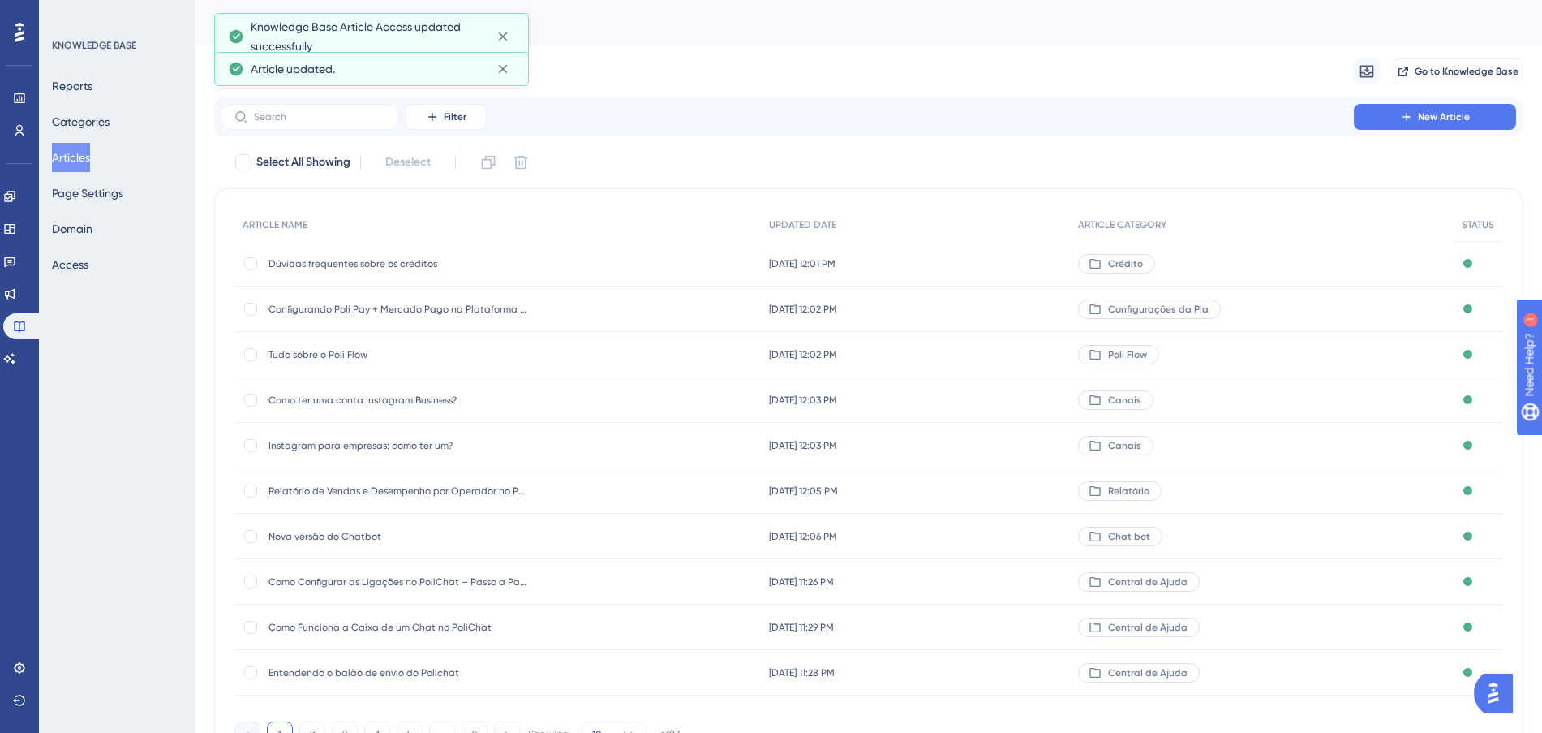
click at [1055, 583] on div "[DATE] 11:26 PM [DATE] 11:26 PM" at bounding box center [916, 581] width 310 height 45
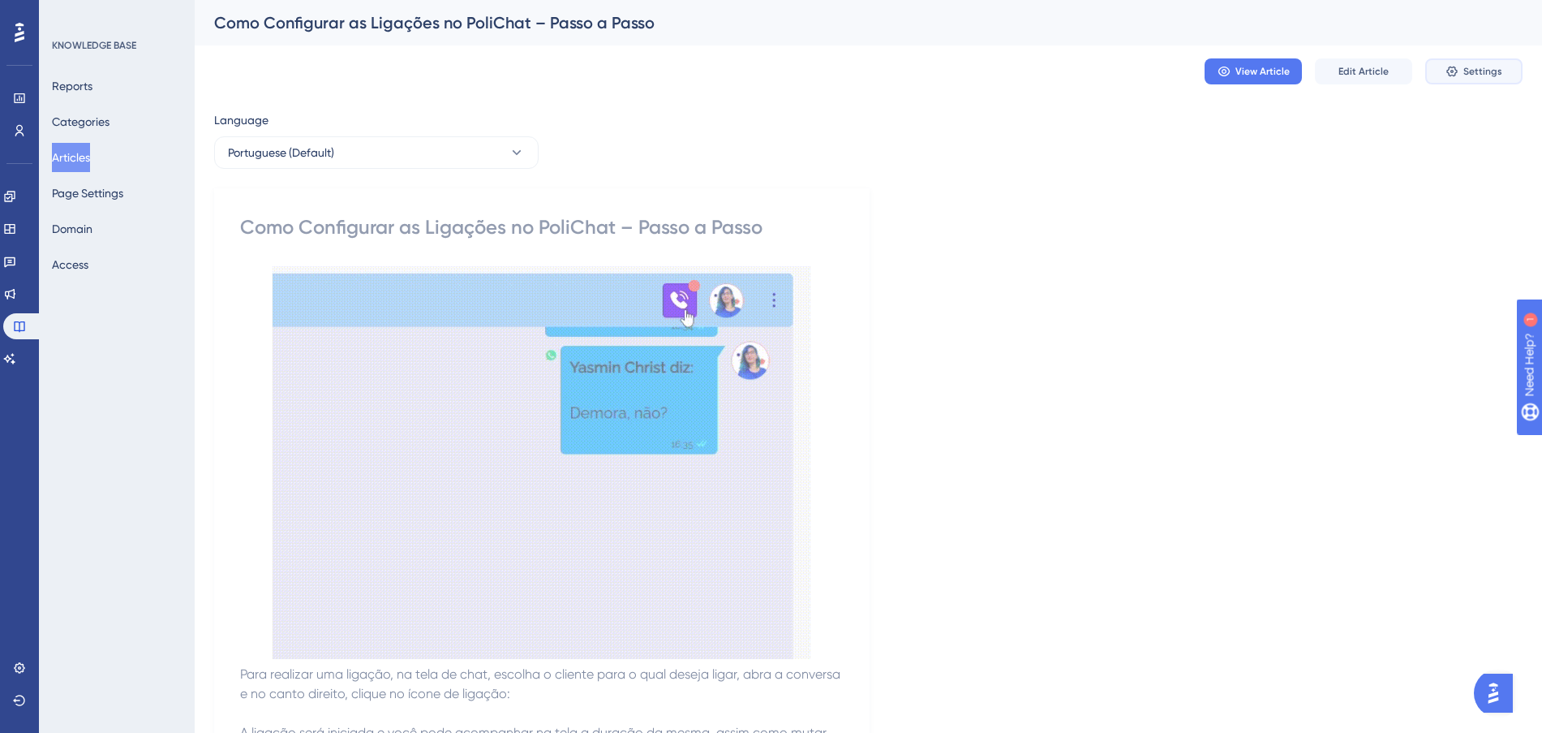
drag, startPoint x: 1481, startPoint y: 76, endPoint x: 1309, endPoint y: 172, distance: 196.1
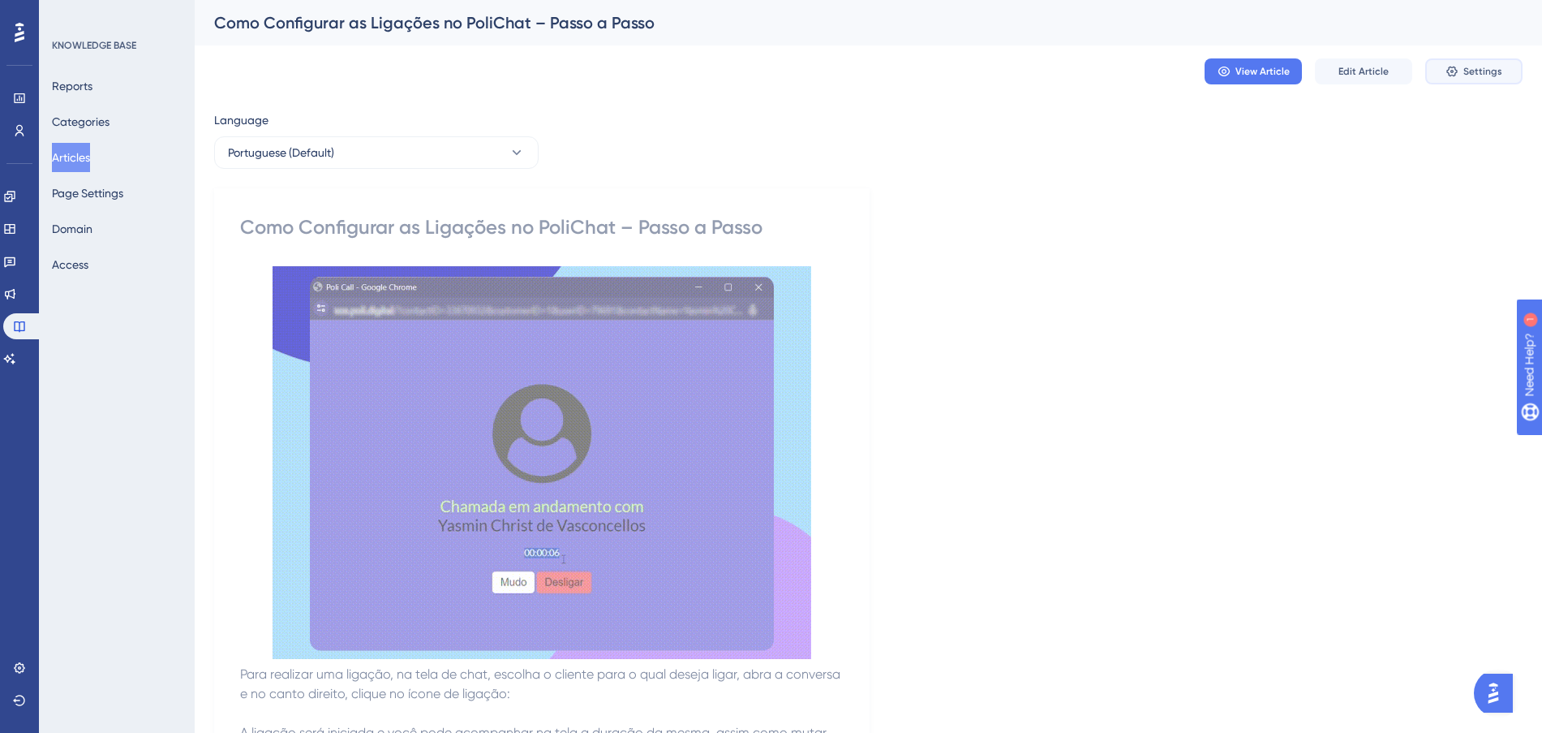
click at [1482, 69] on span "Settings" at bounding box center [1482, 71] width 39 height 13
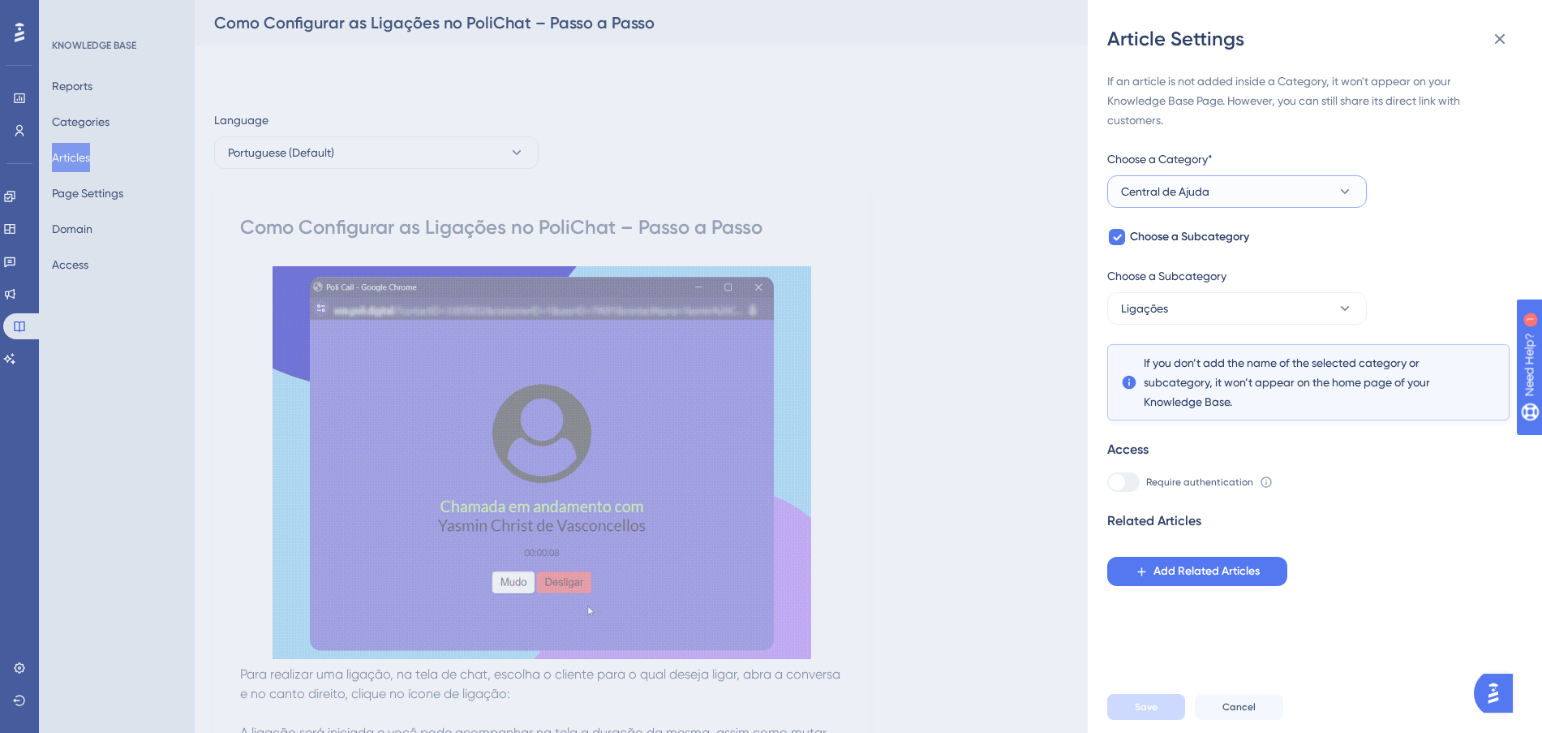
click at [1311, 185] on button "Central de Ajuda" at bounding box center [1237, 191] width 260 height 32
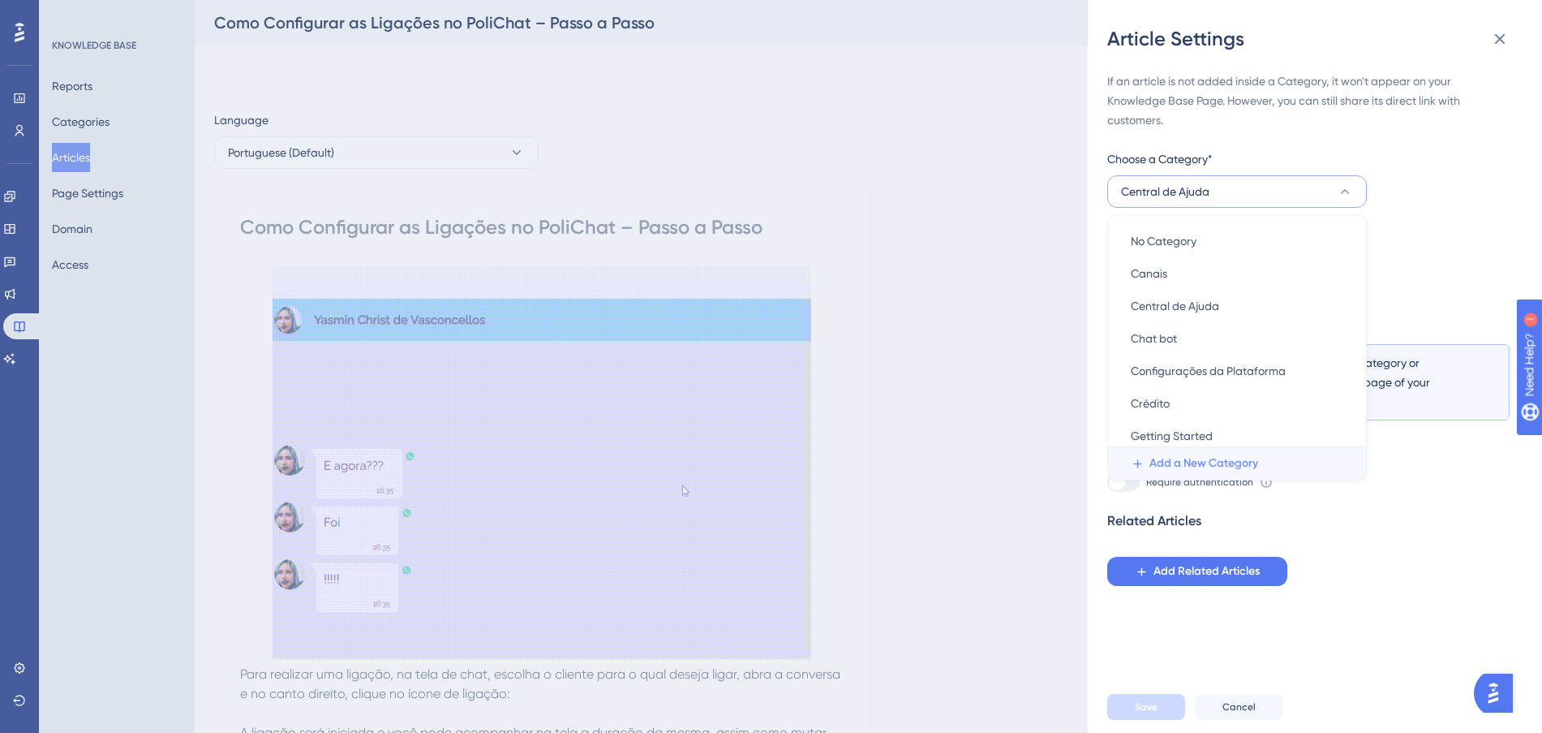
click at [1263, 462] on button "Add a New Category" at bounding box center [1242, 463] width 248 height 32
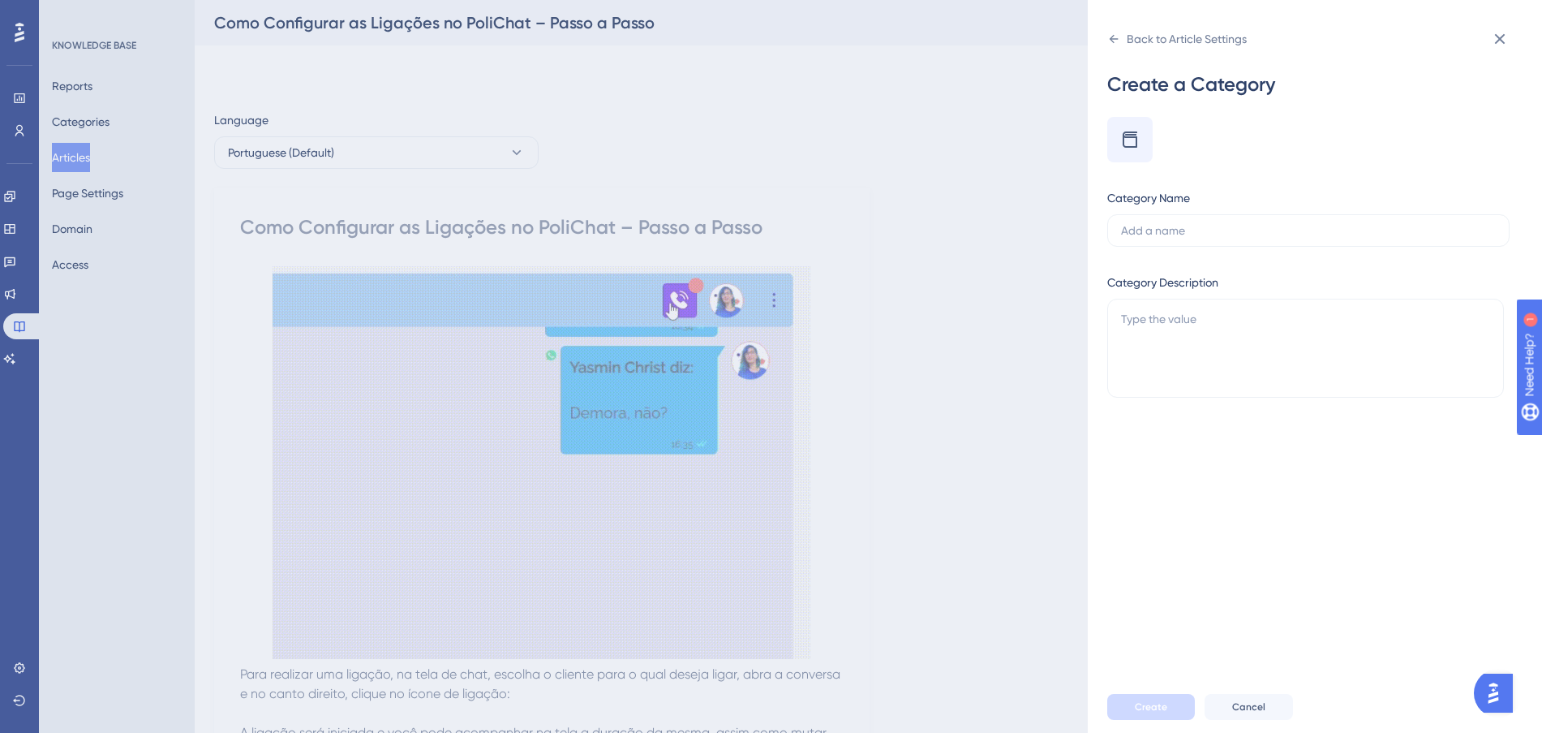
type input "l"
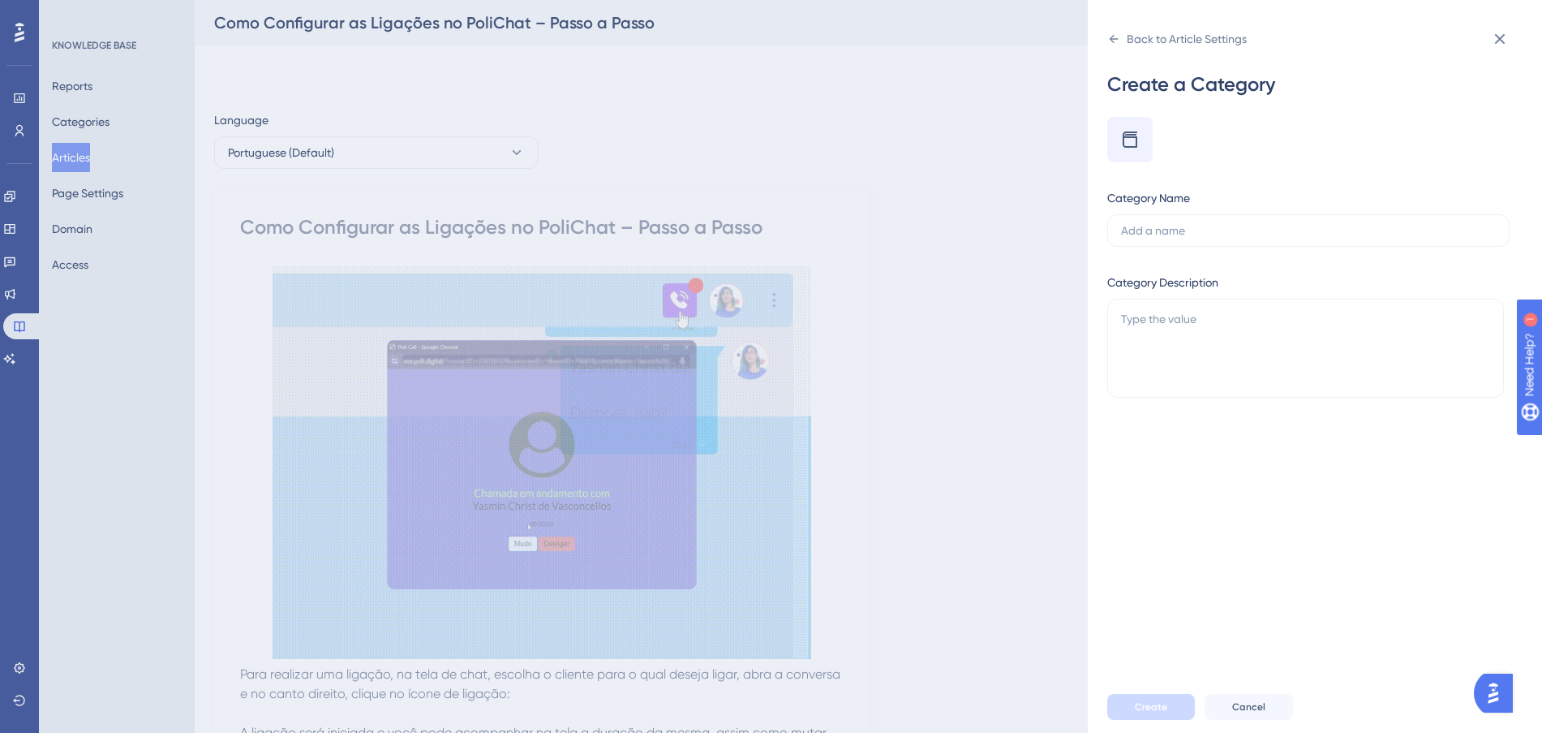
type input "l"
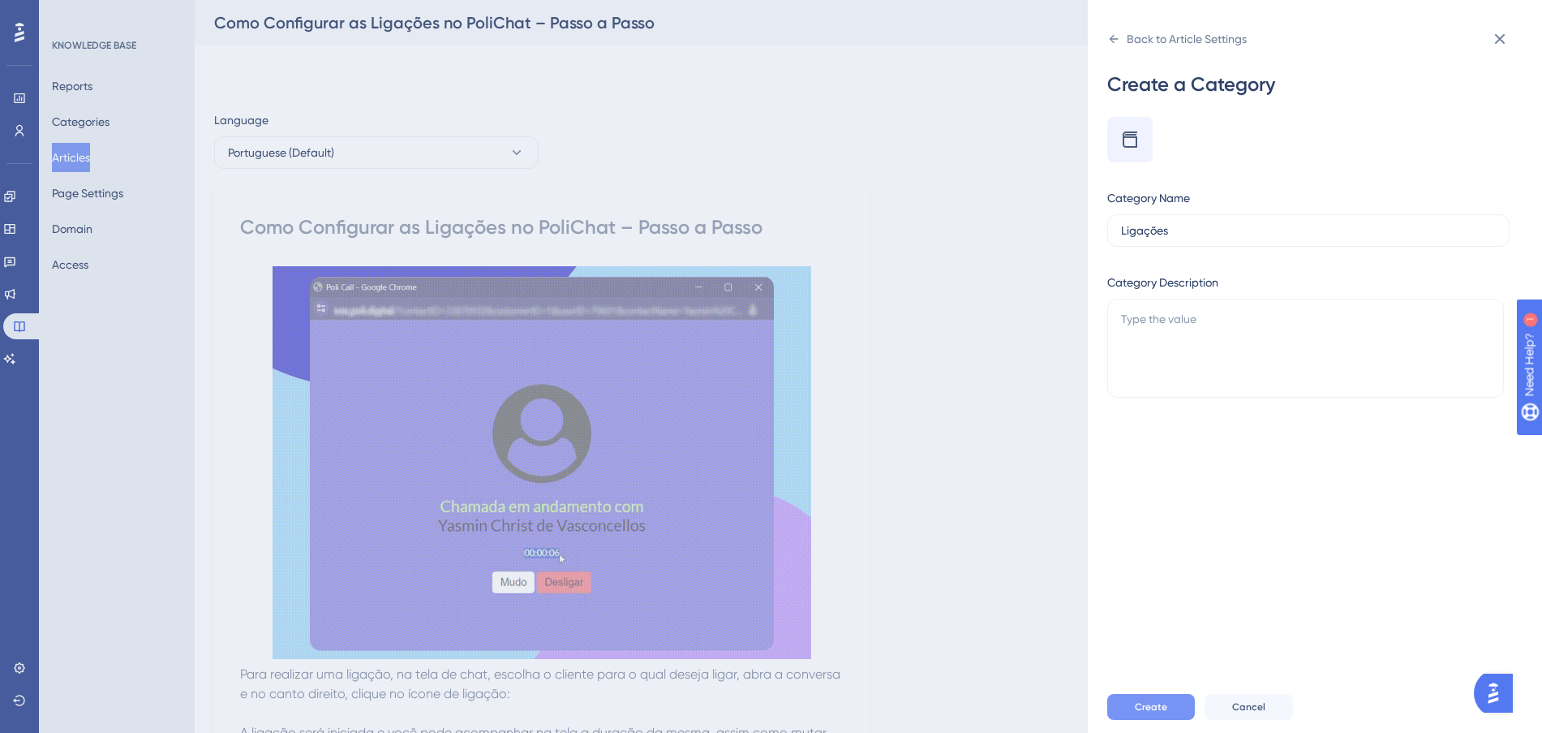
type input "Ligações"
click at [1154, 713] on span "Create" at bounding box center [1151, 706] width 32 height 13
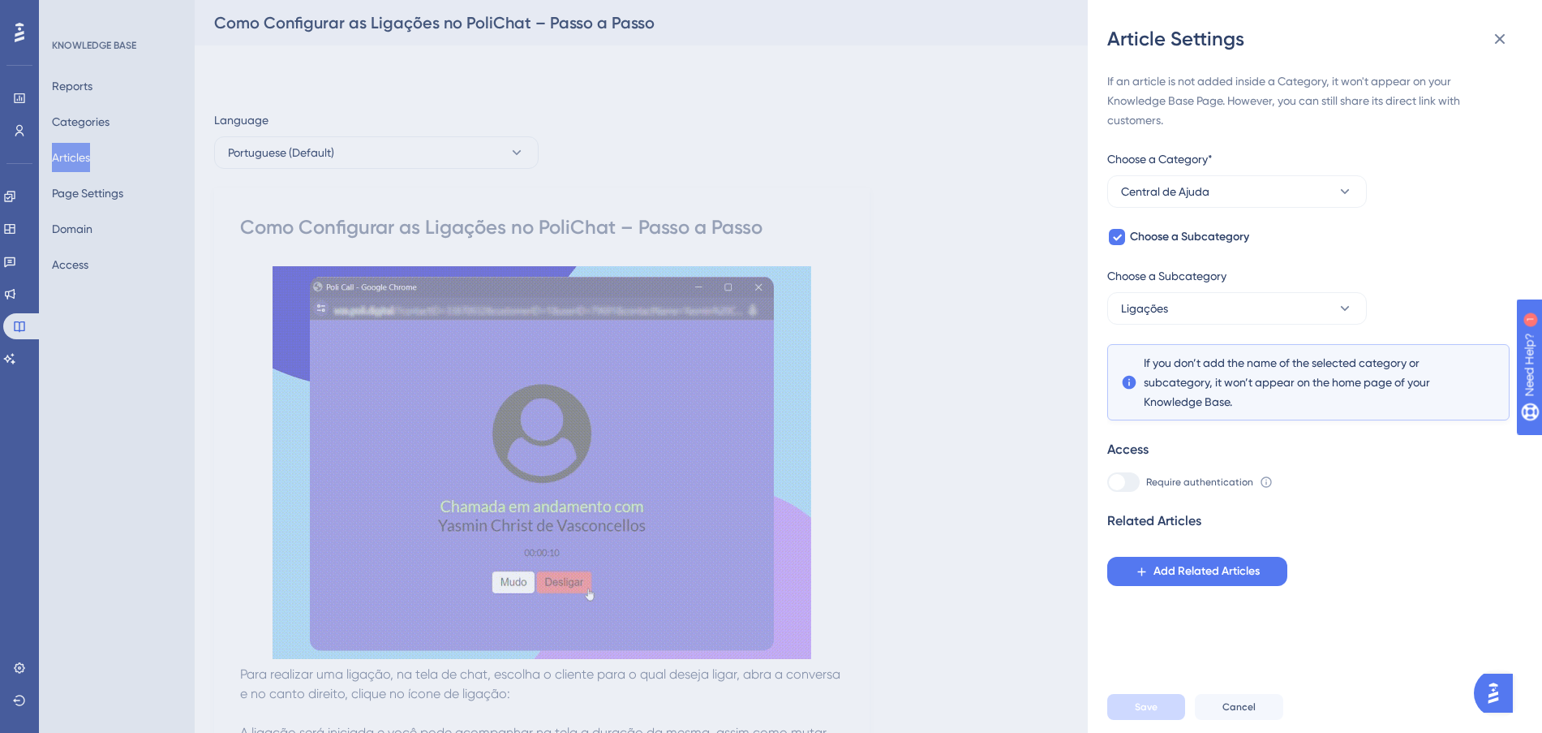
click at [1011, 114] on div "Article Settings If an article is not added inside a Category, it won't appear …" at bounding box center [771, 366] width 1542 height 733
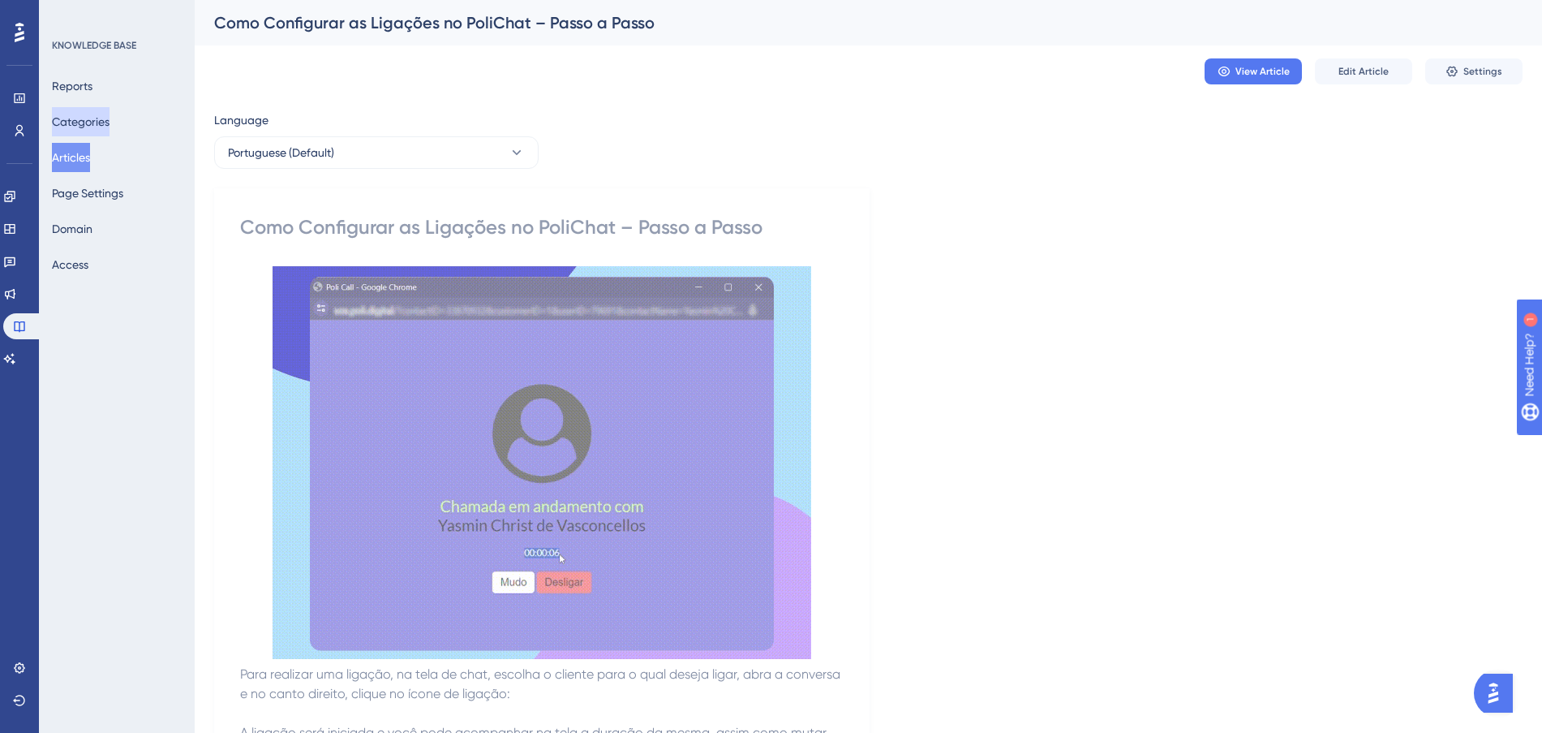
click at [98, 113] on button "Categories" at bounding box center [81, 121] width 58 height 29
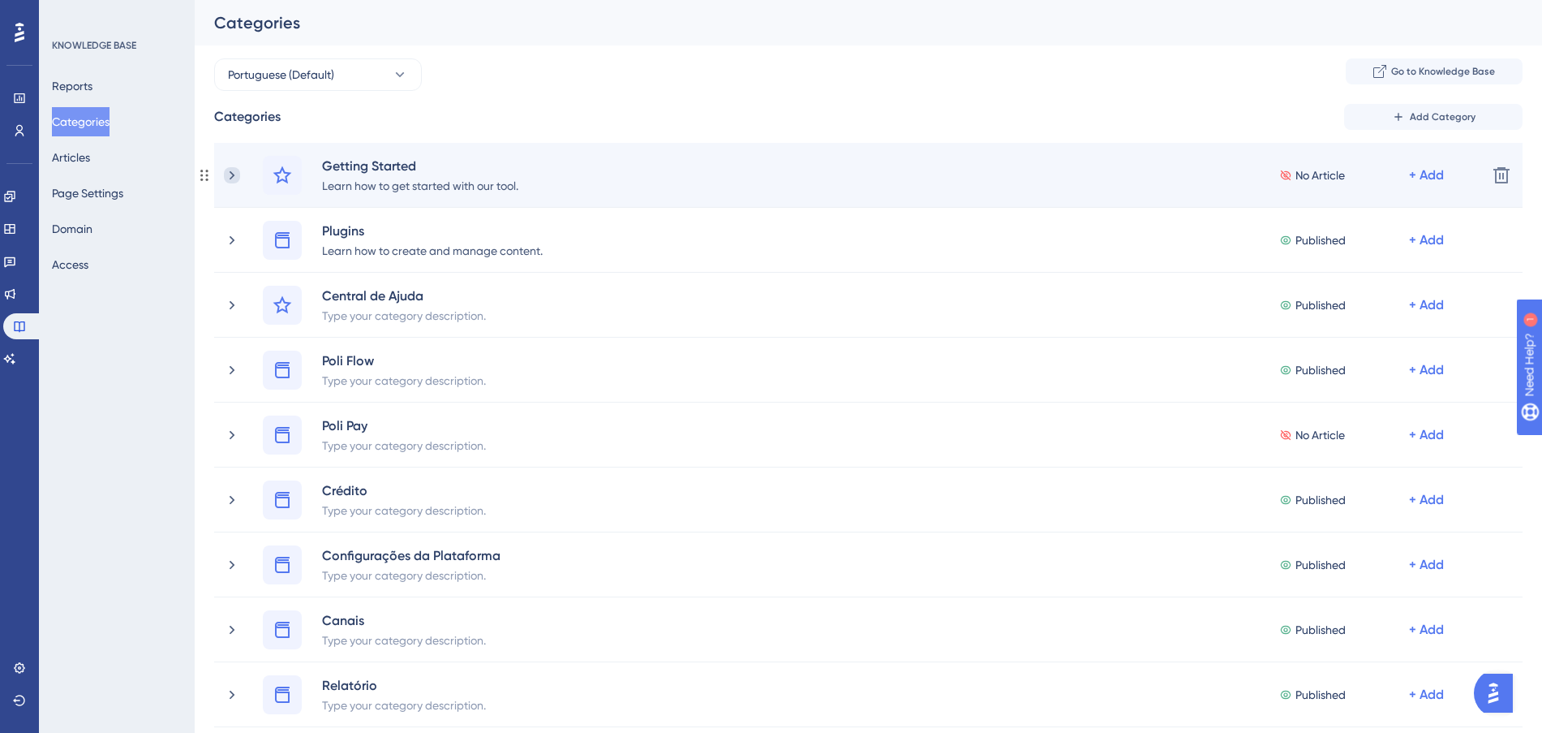
click at [233, 178] on icon at bounding box center [232, 175] width 16 height 16
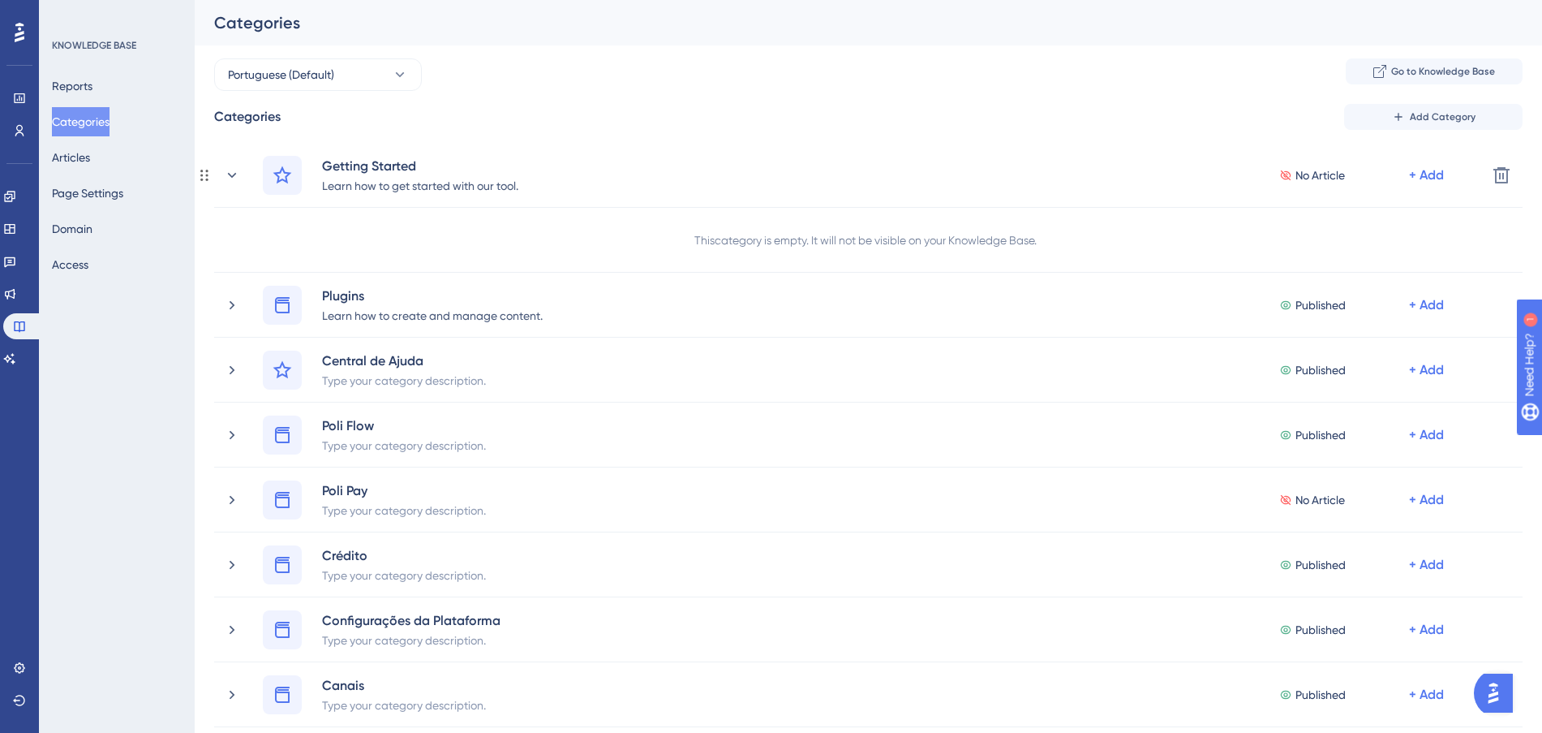
click at [233, 178] on icon at bounding box center [232, 175] width 16 height 16
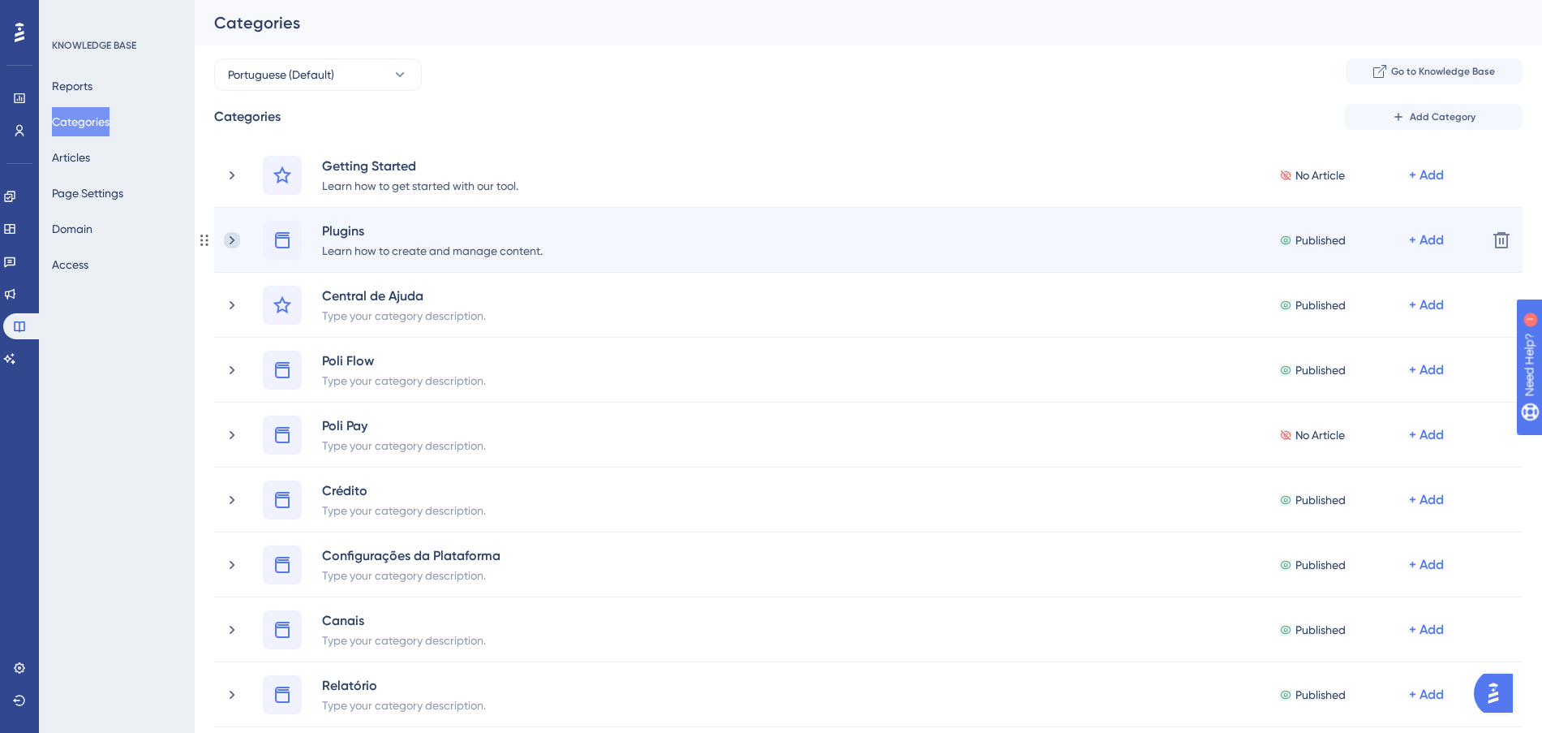
click at [236, 237] on icon at bounding box center [232, 240] width 16 height 16
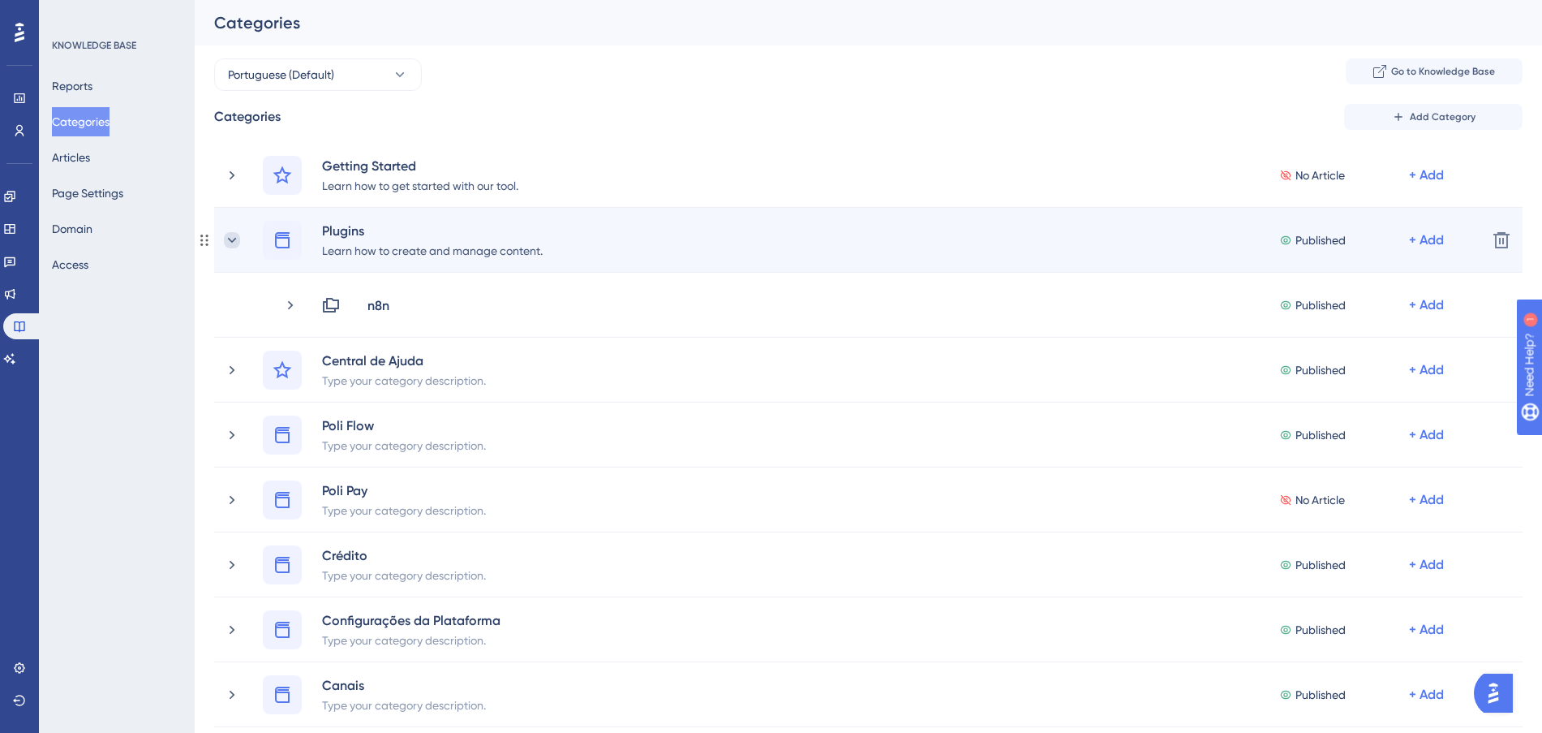
click at [233, 237] on icon at bounding box center [232, 240] width 16 height 16
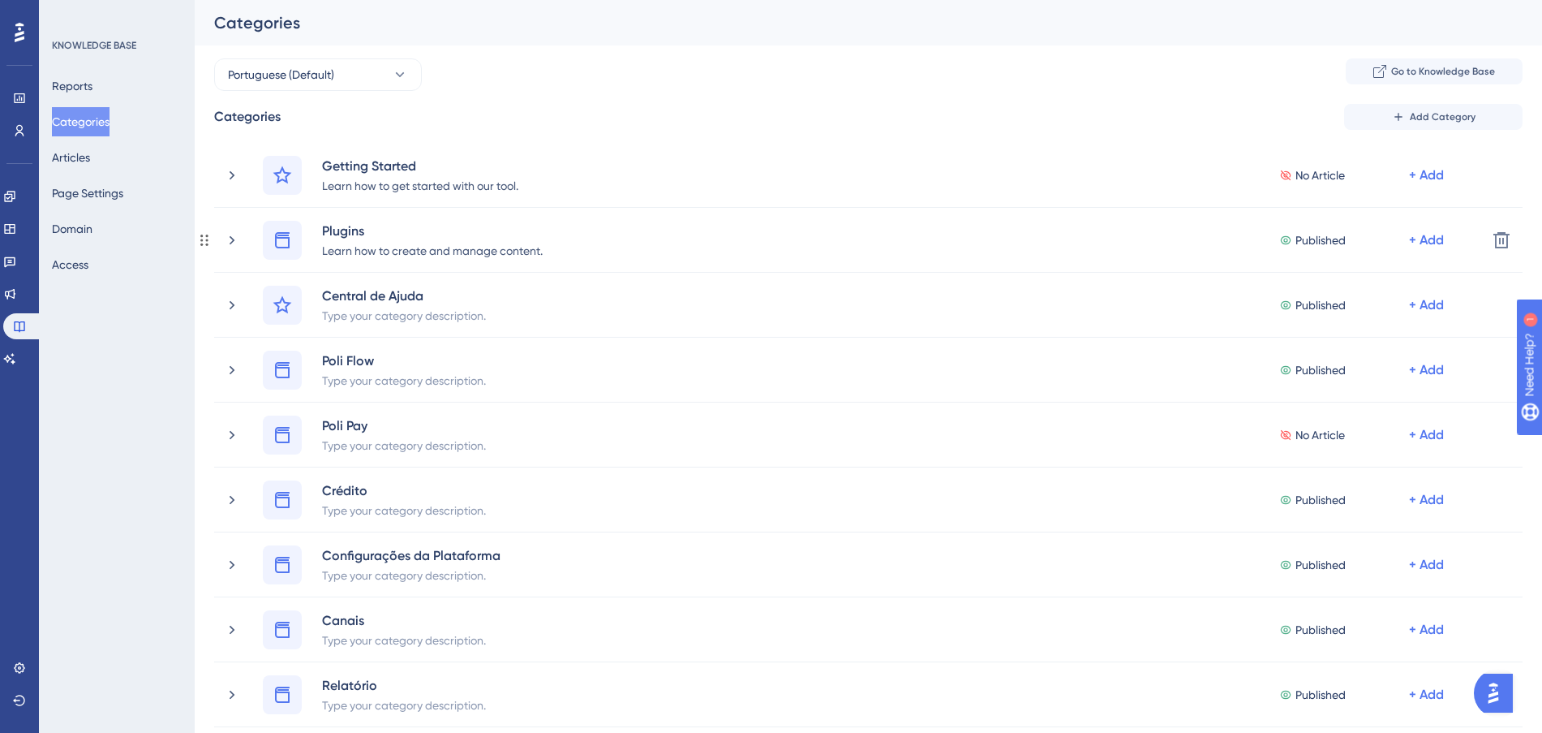
click at [233, 237] on icon at bounding box center [232, 240] width 16 height 16
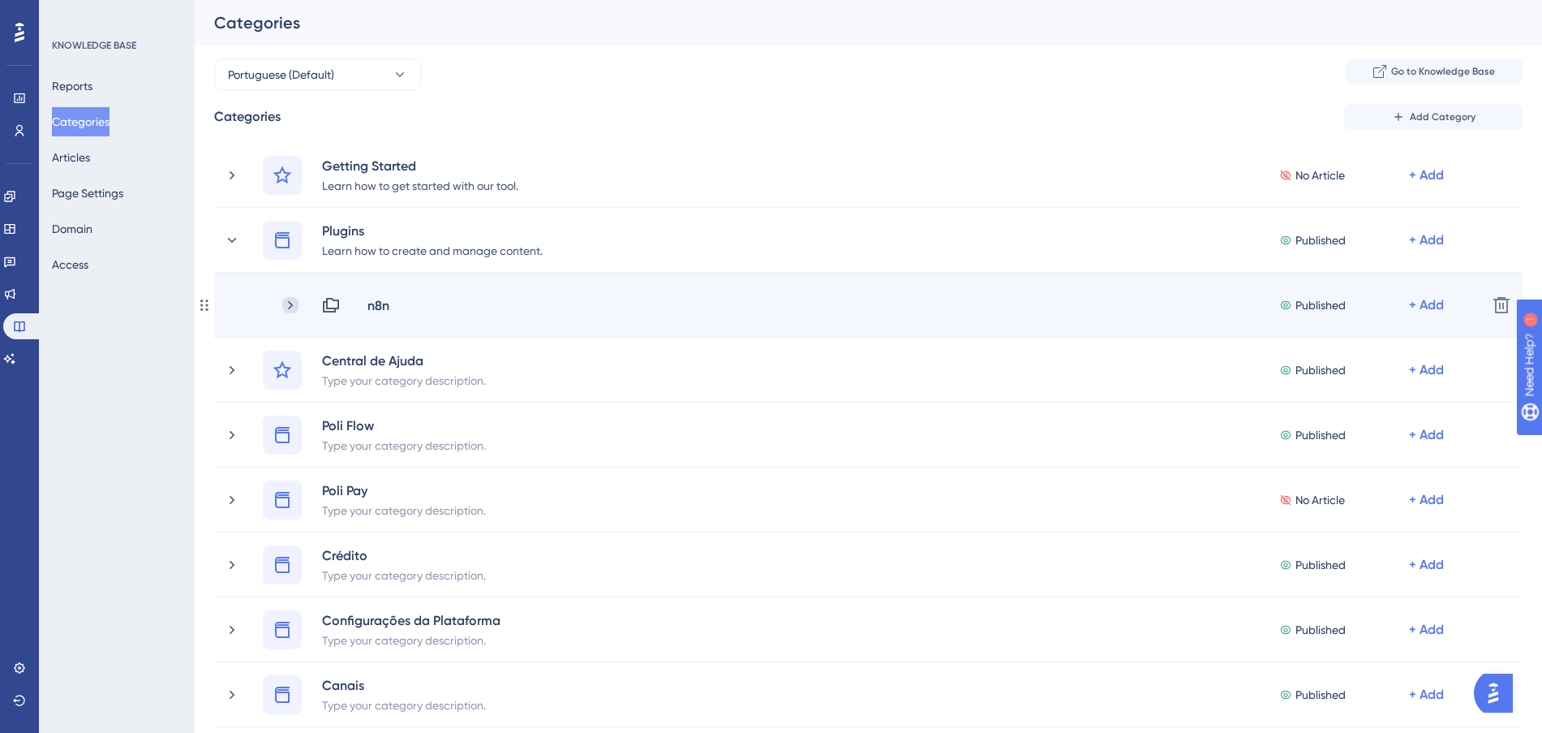
click at [288, 312] on icon at bounding box center [290, 305] width 16 height 16
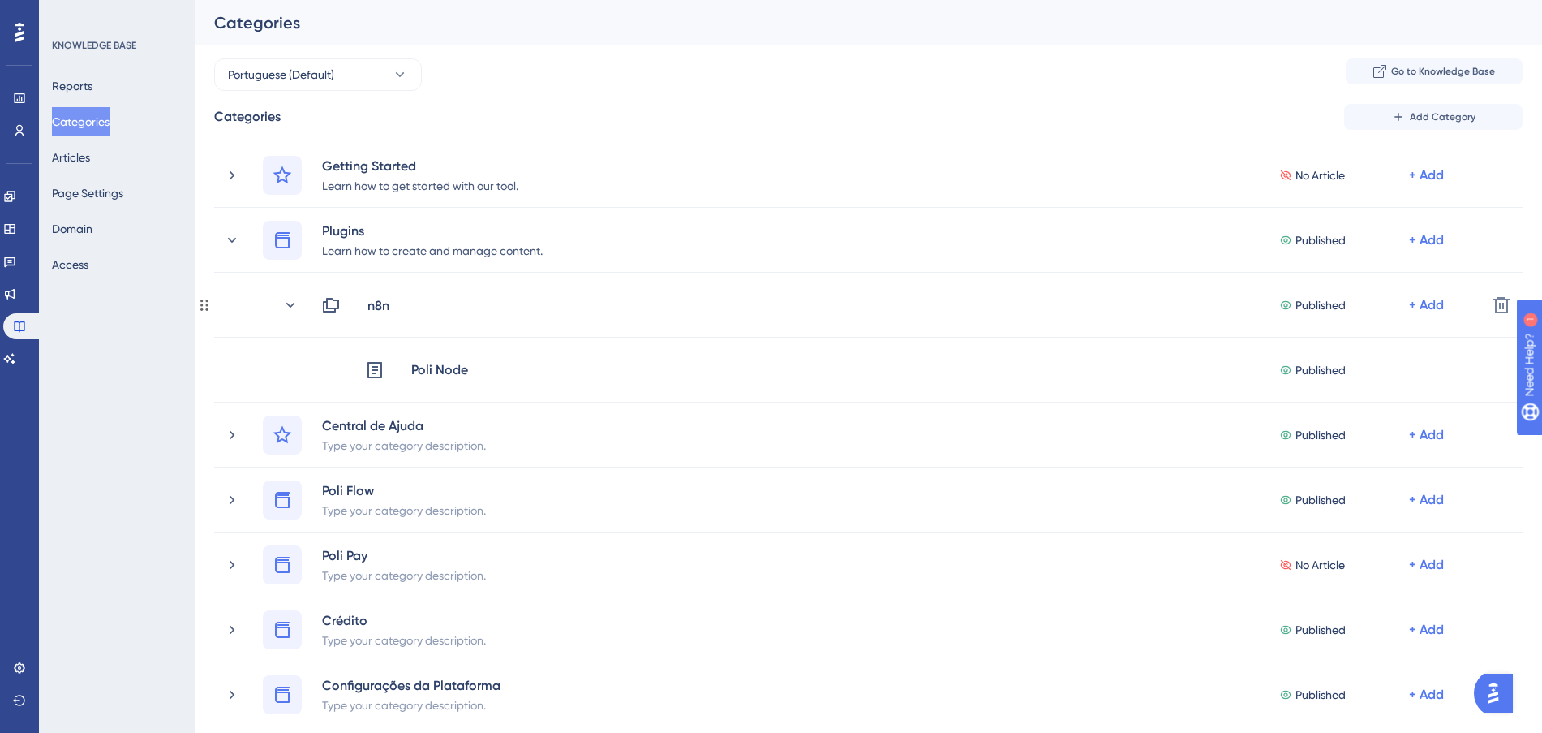
click at [288, 312] on icon at bounding box center [290, 305] width 16 height 16
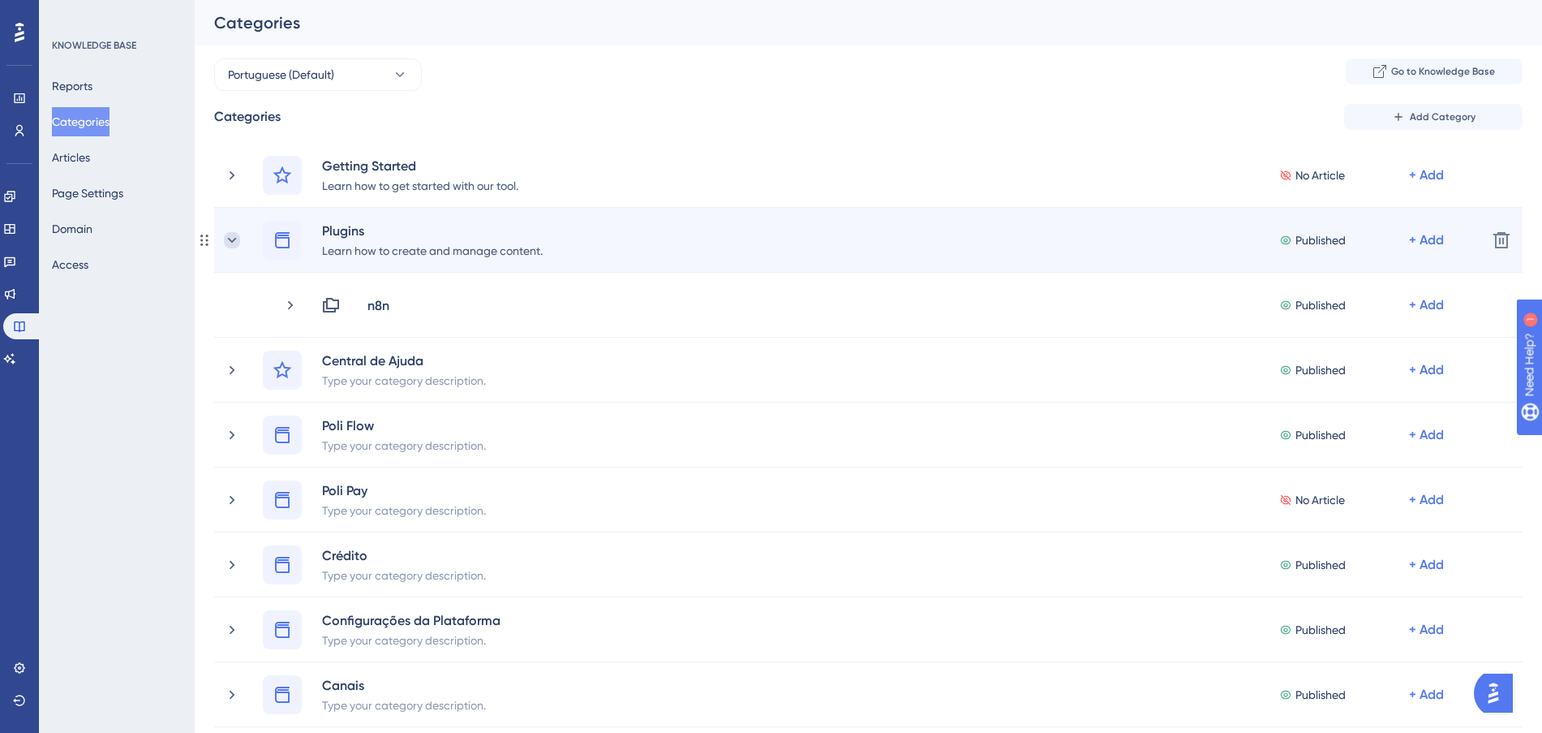
click at [232, 238] on icon at bounding box center [232, 240] width 16 height 16
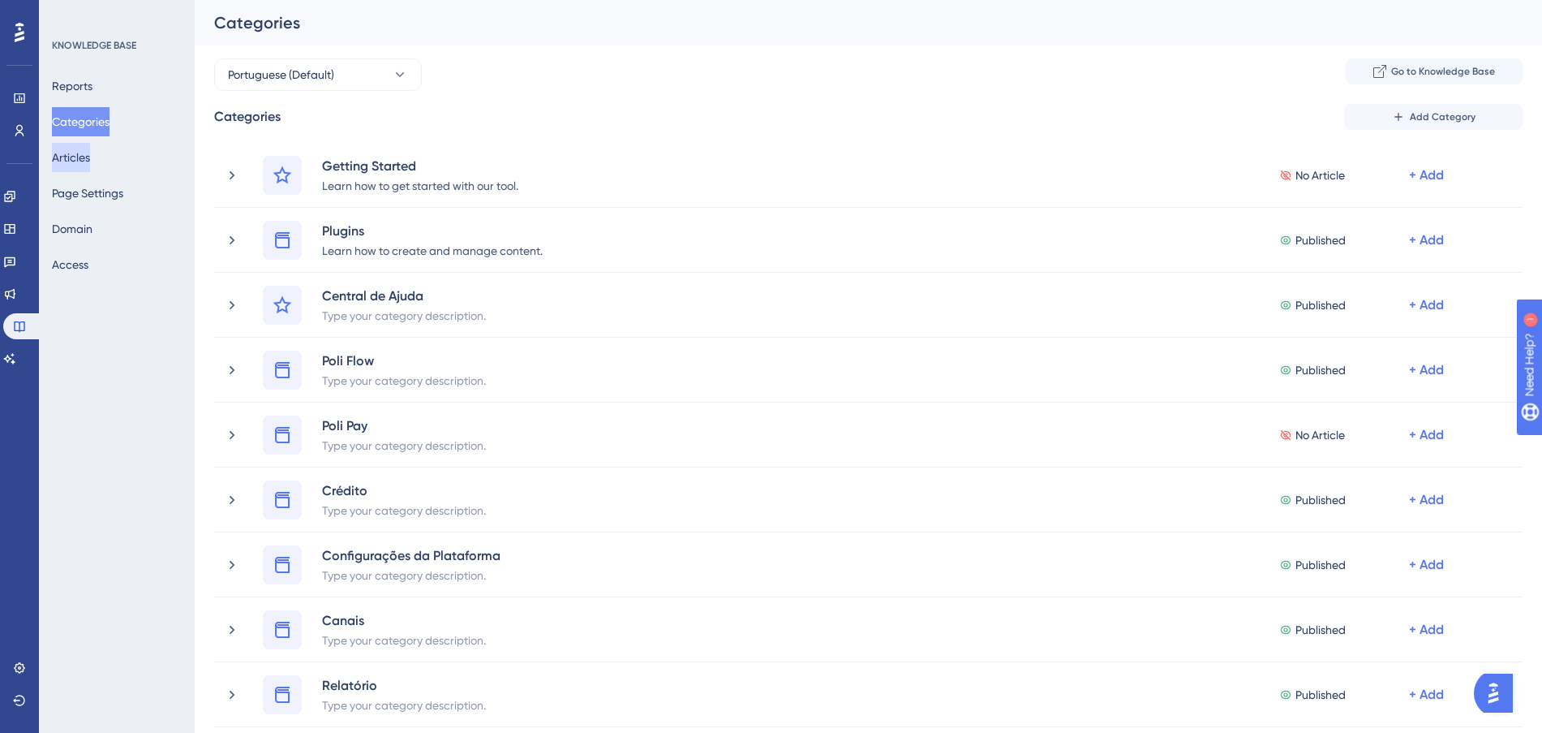
click at [90, 159] on button "Articles" at bounding box center [71, 157] width 38 height 29
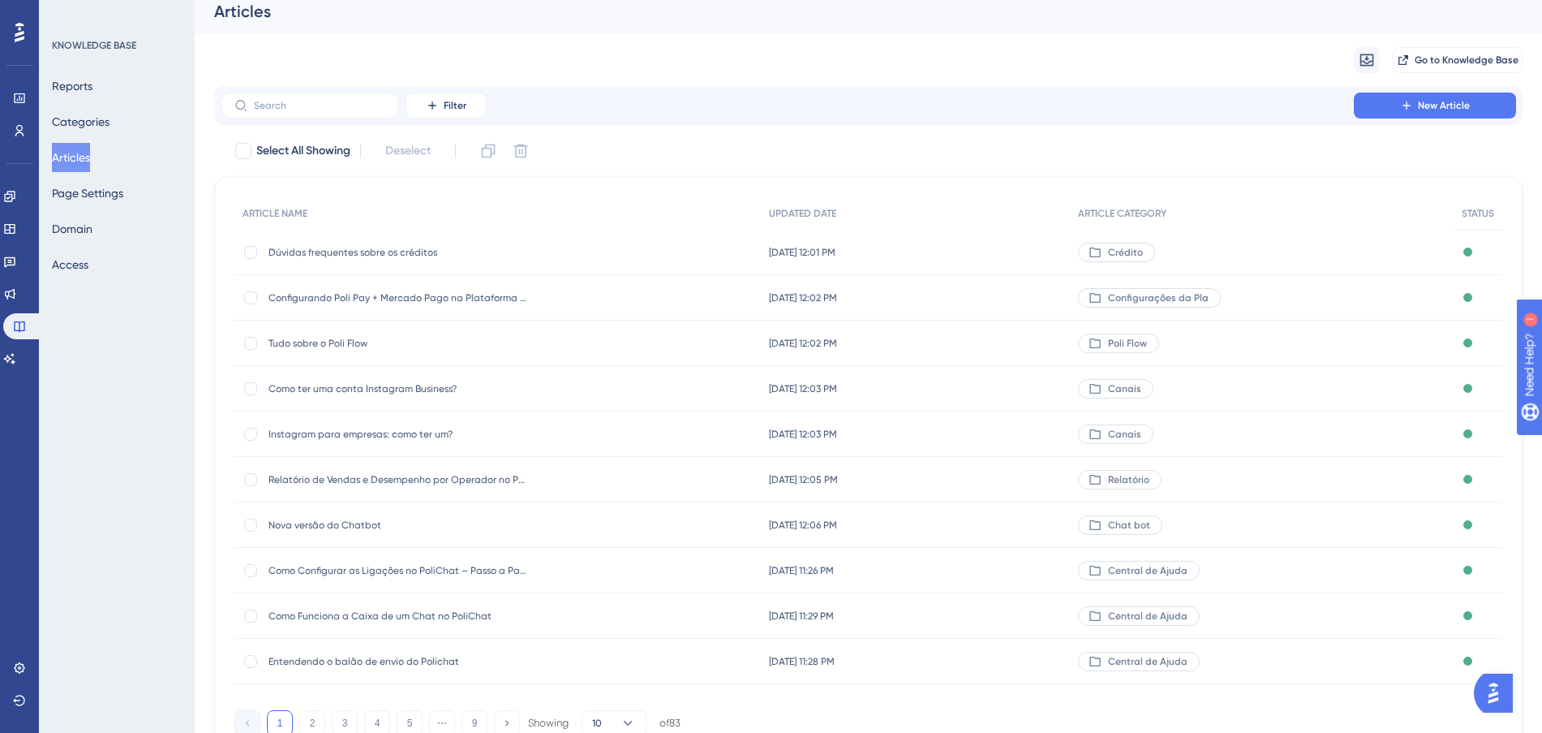
scroll to position [87, 0]
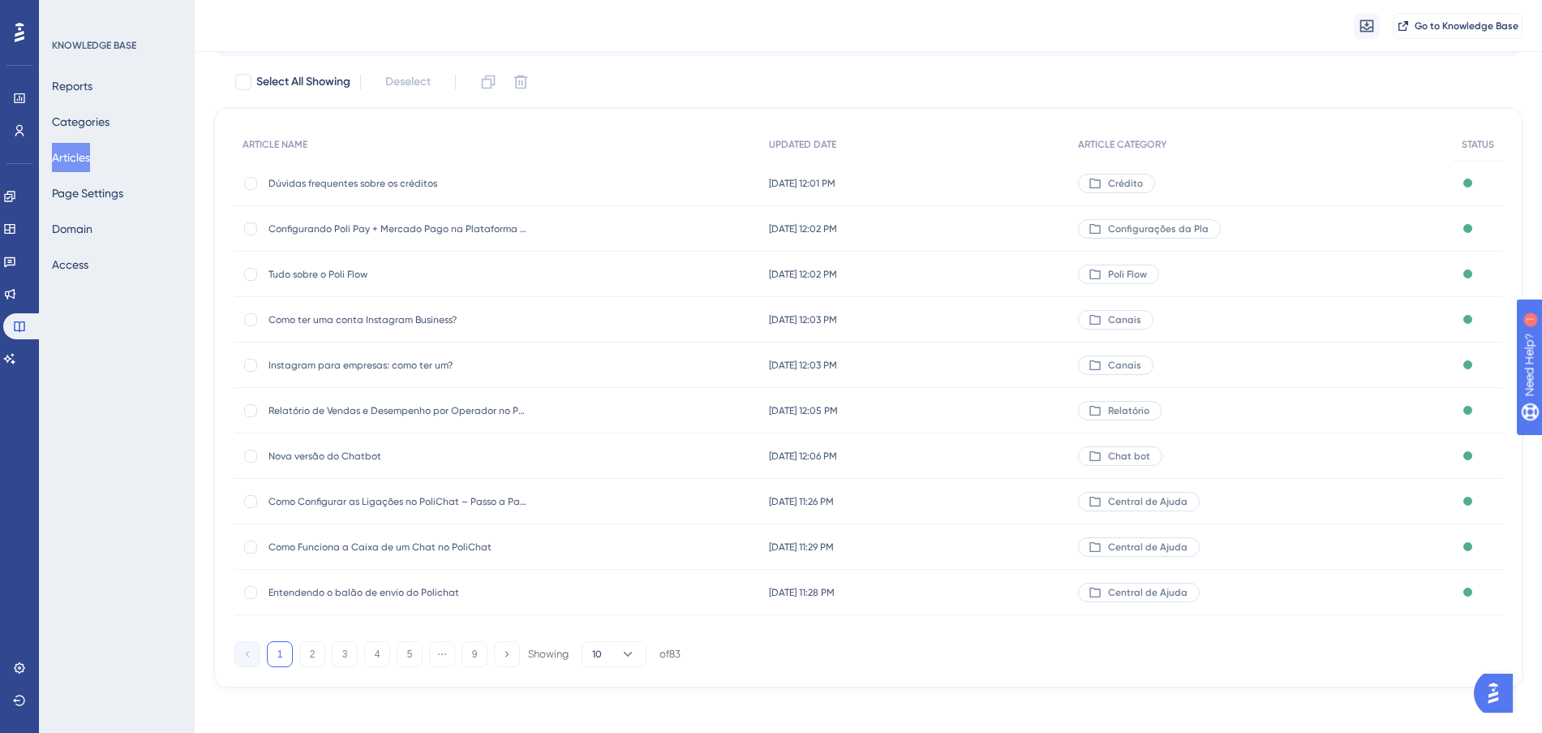
click at [1014, 496] on div "[DATE] 11:26 PM [DATE] 11:26 PM" at bounding box center [916, 501] width 310 height 45
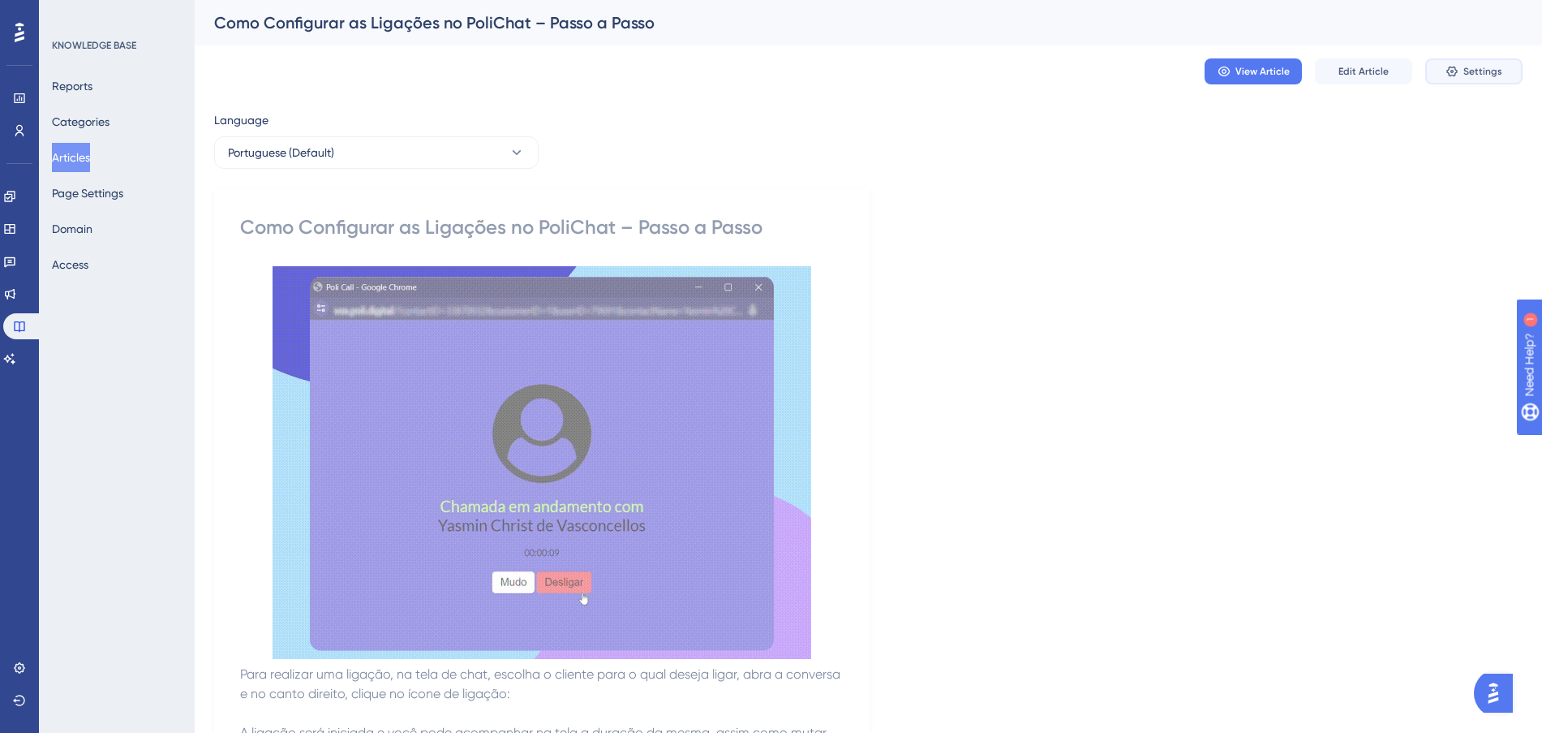
click at [1473, 66] on span "Settings" at bounding box center [1482, 71] width 39 height 13
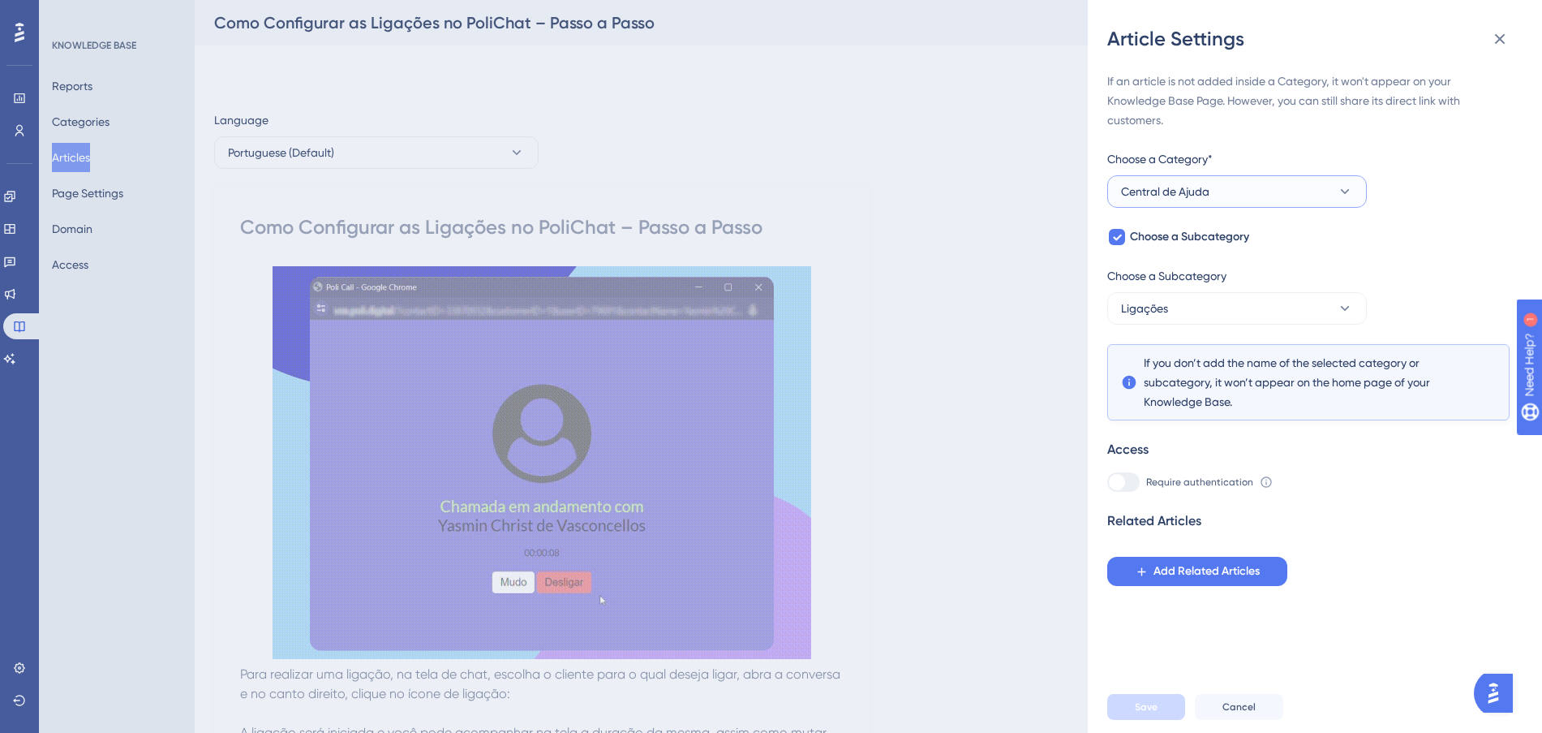
click at [1241, 189] on button "Central de Ajuda" at bounding box center [1237, 191] width 260 height 32
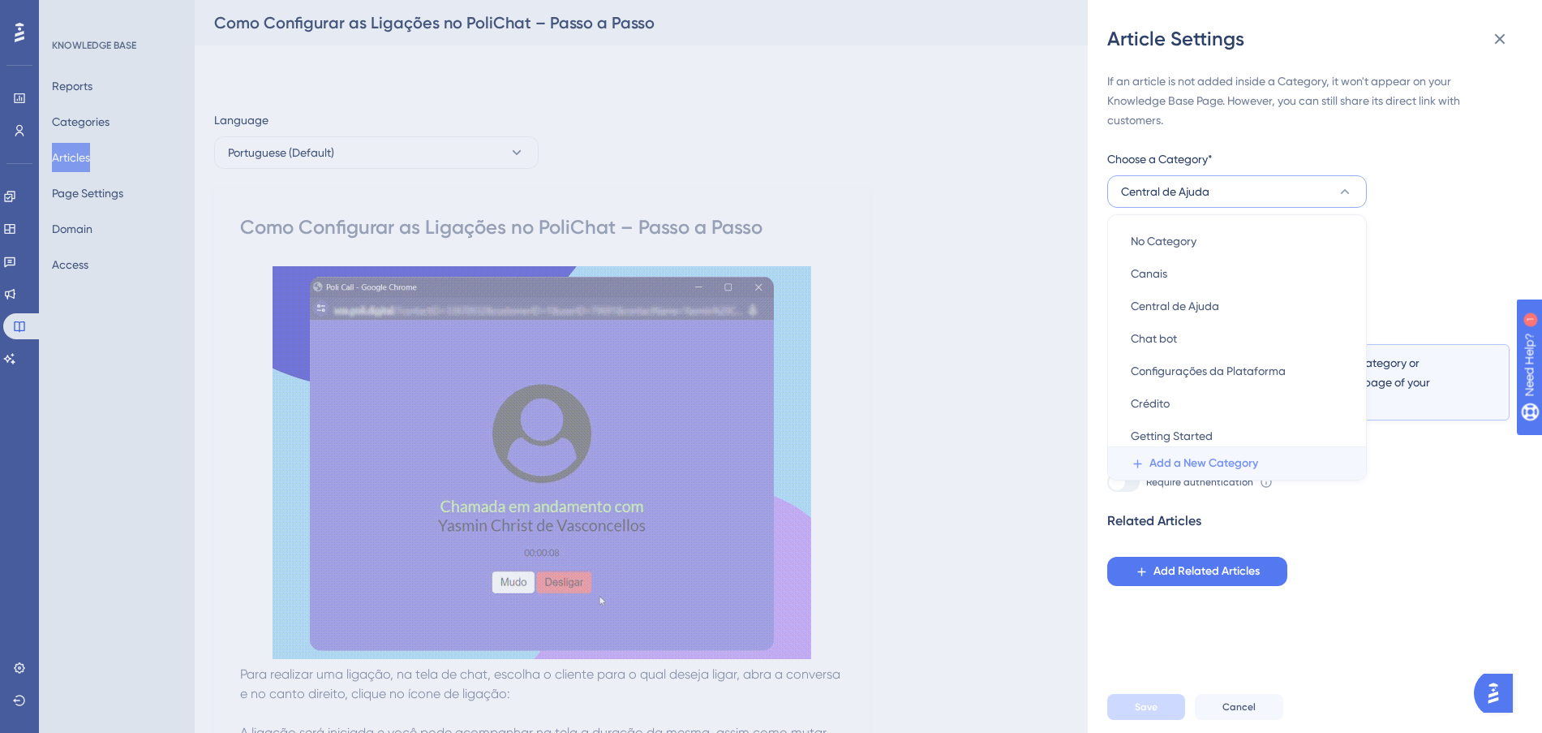
click at [1230, 466] on span "Add a New Category" at bounding box center [1204, 462] width 109 height 19
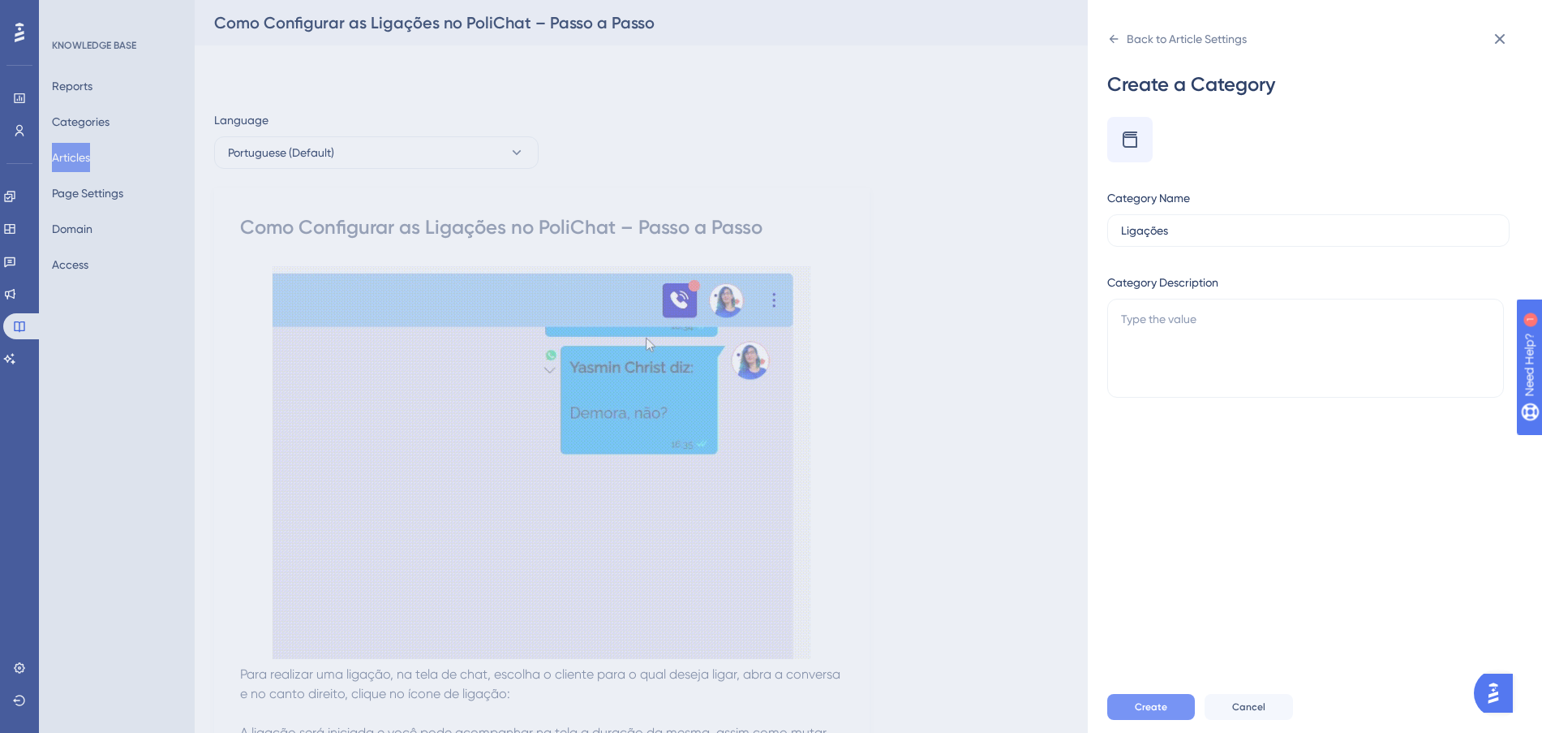
type input "Ligações"
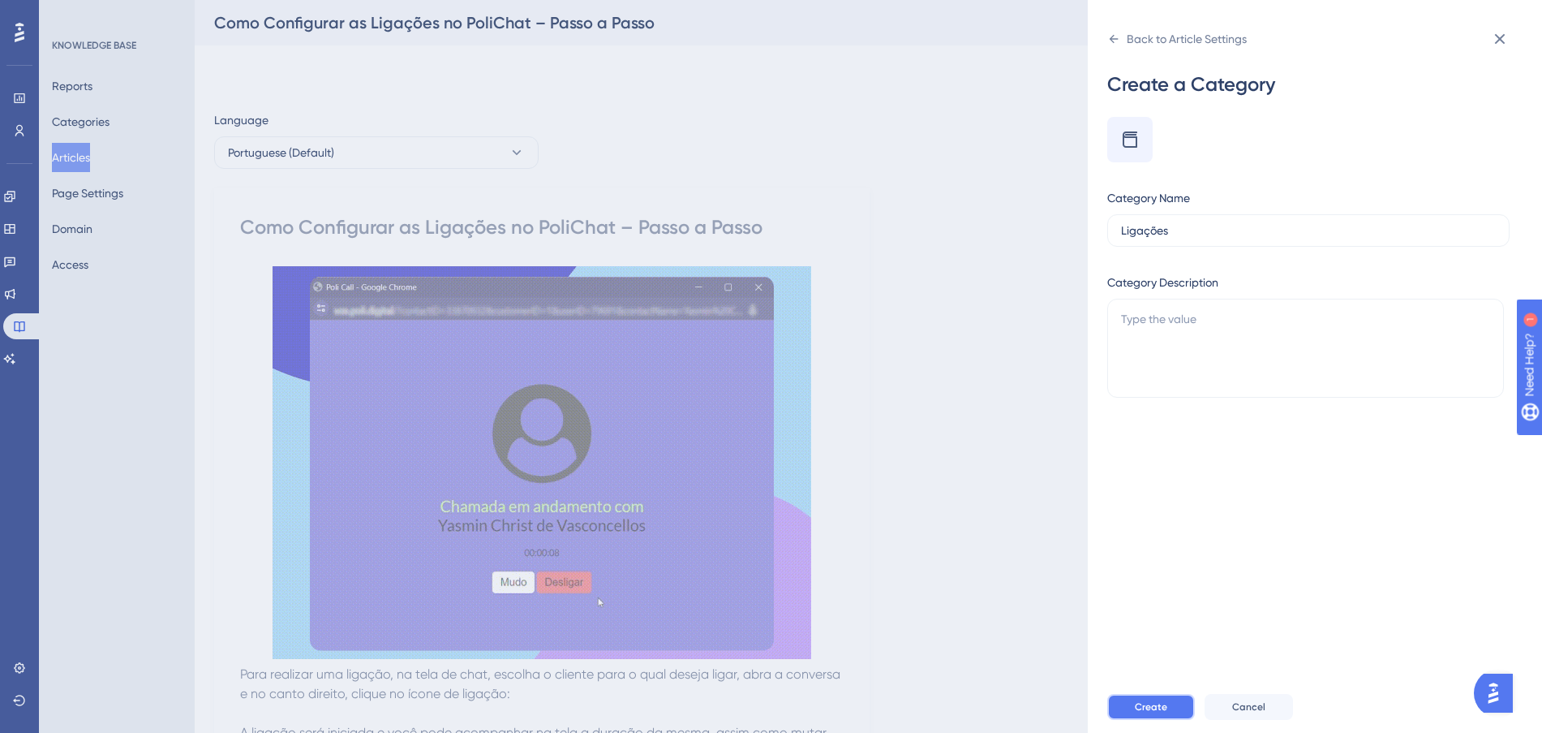
click at [1166, 713] on span "Create" at bounding box center [1151, 706] width 32 height 13
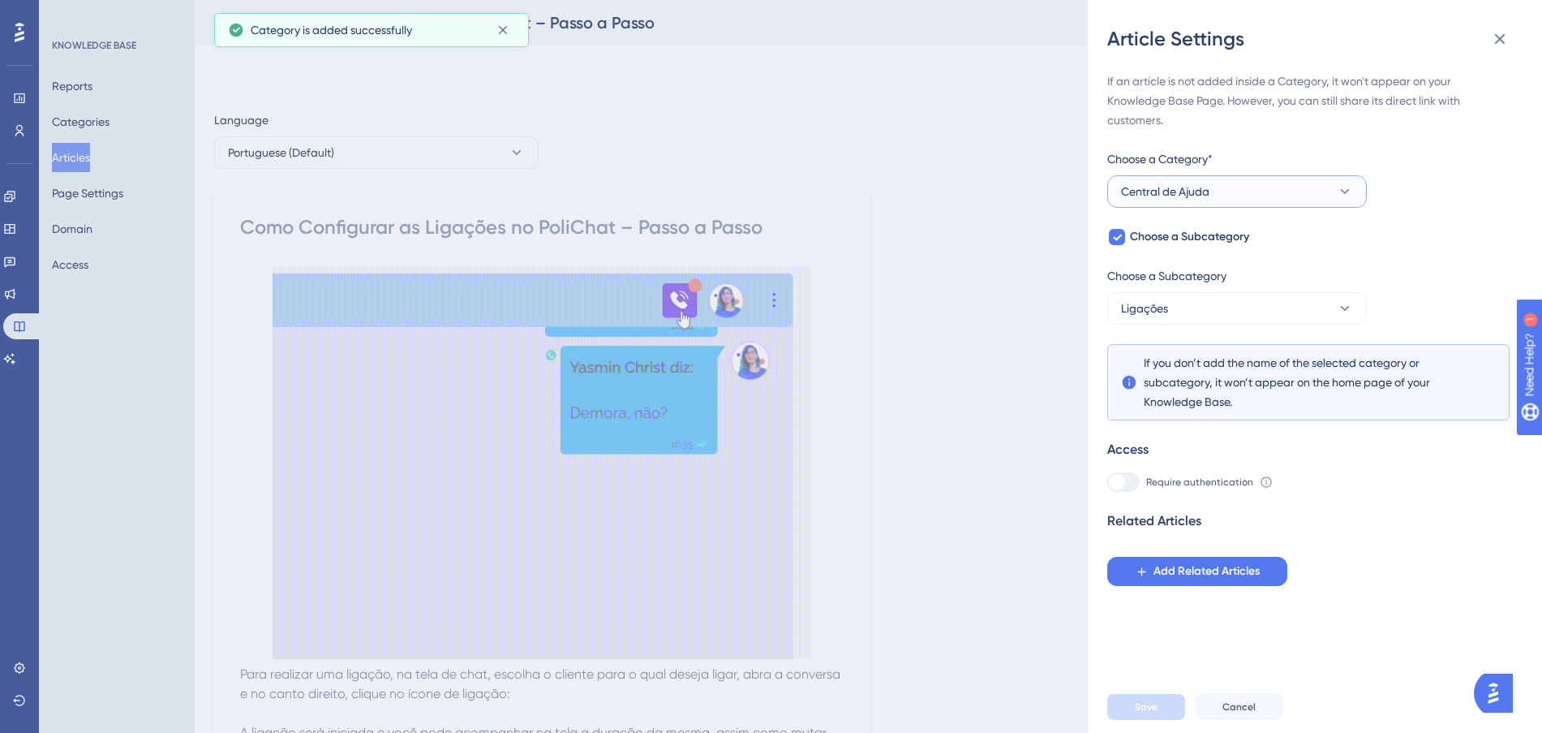
click at [1230, 175] on button "Central de Ajuda" at bounding box center [1237, 191] width 260 height 32
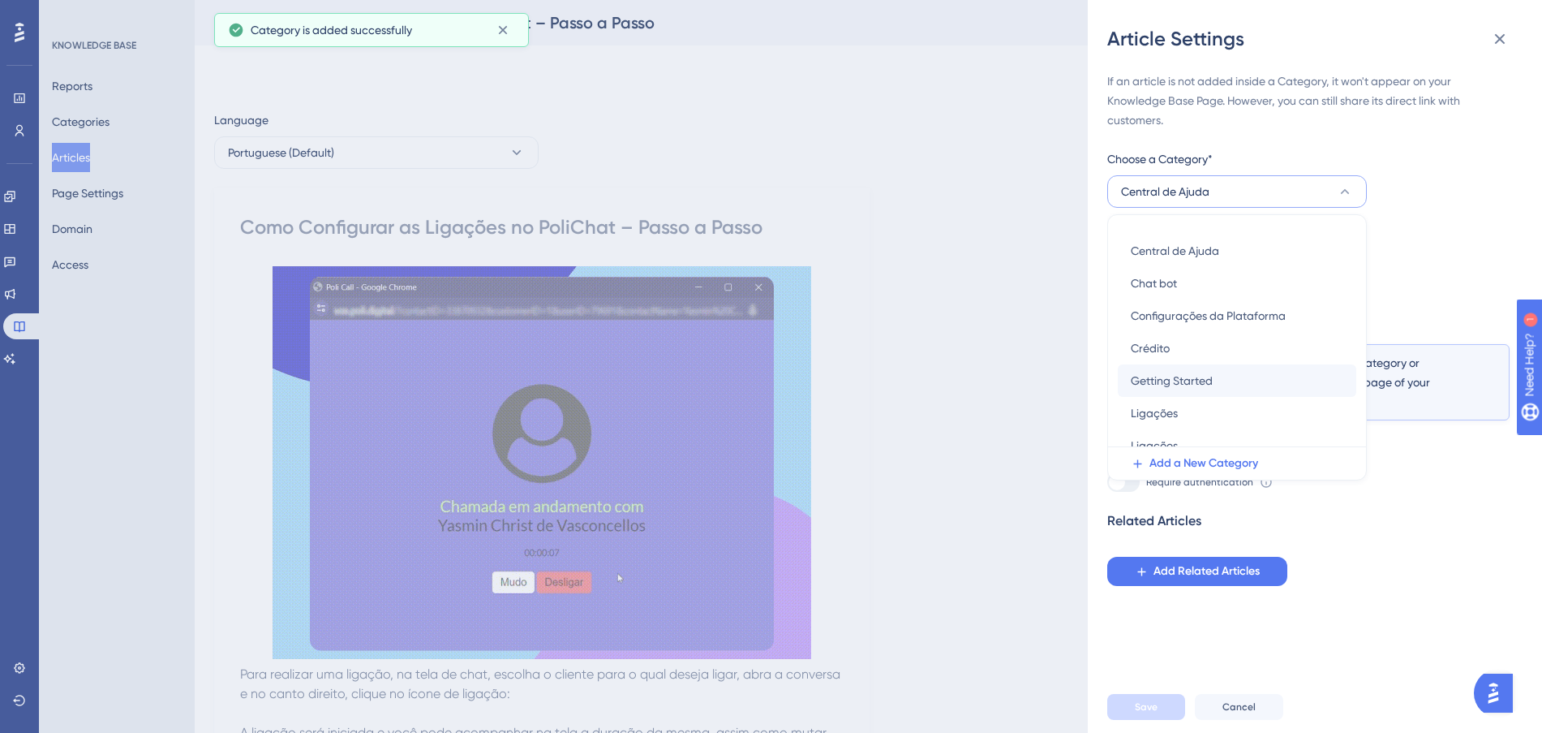
scroll to position [101, 0]
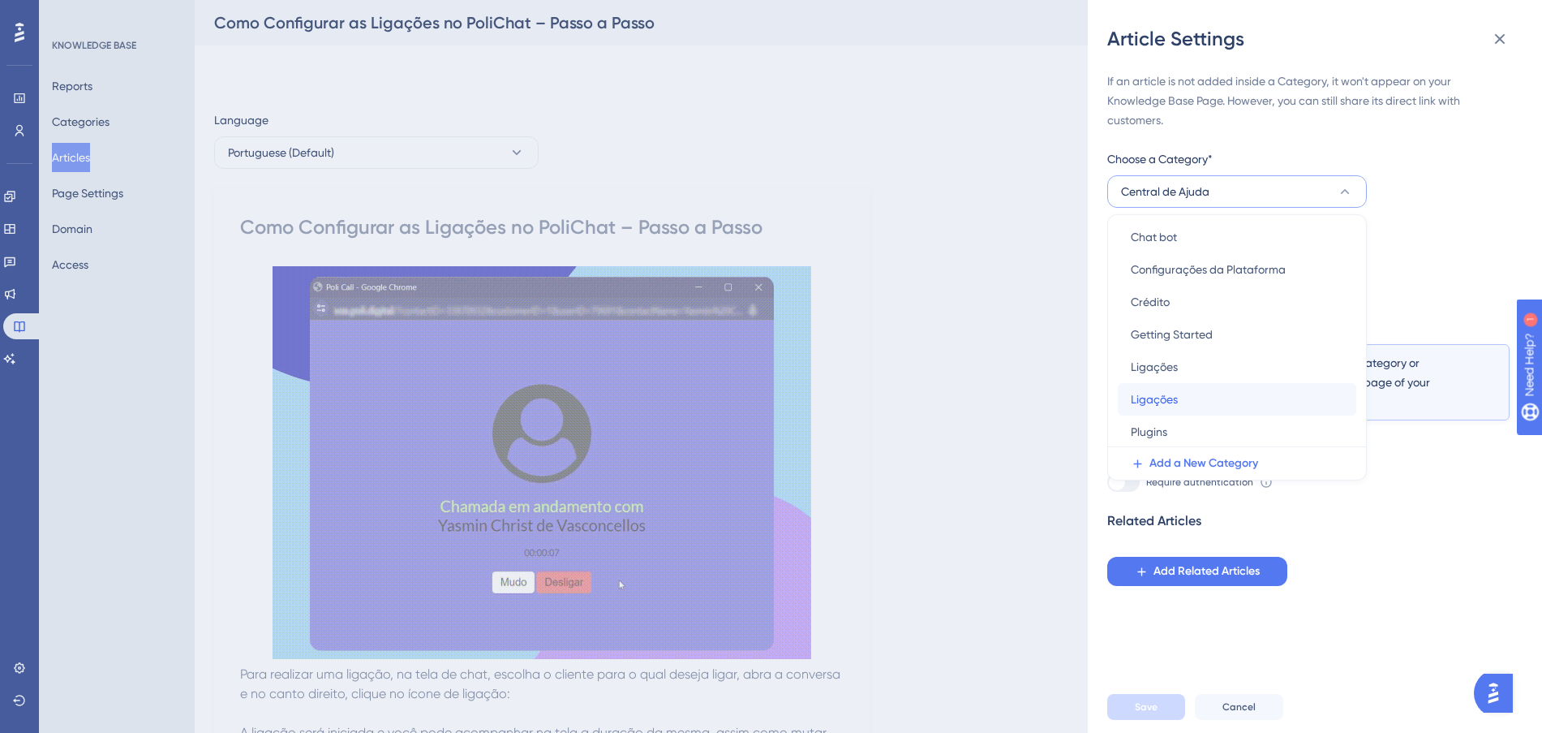
drag, startPoint x: 1212, startPoint y: 389, endPoint x: 1197, endPoint y: 403, distance: 20.7
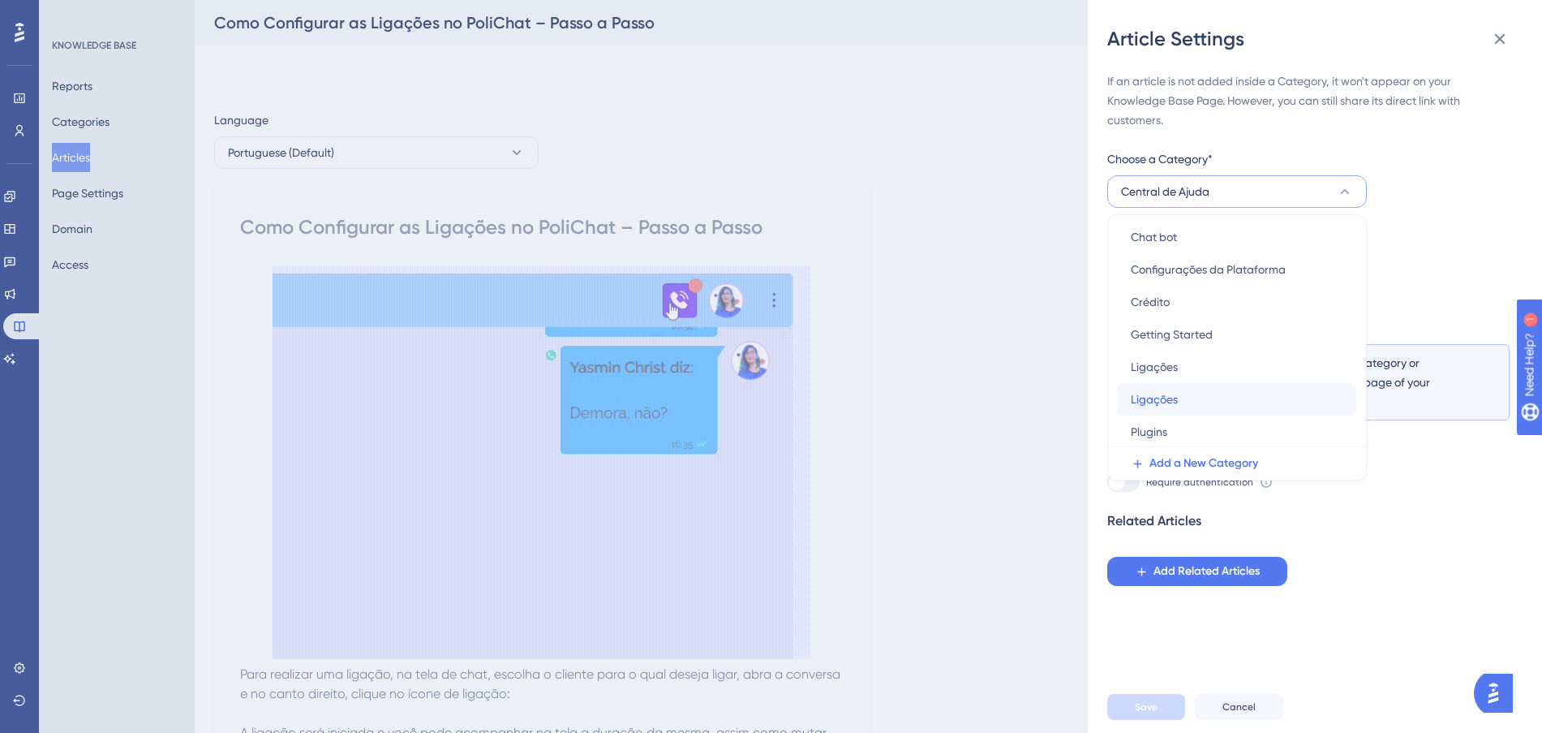
click at [1197, 403] on div "Ligações Ligações" at bounding box center [1237, 399] width 213 height 32
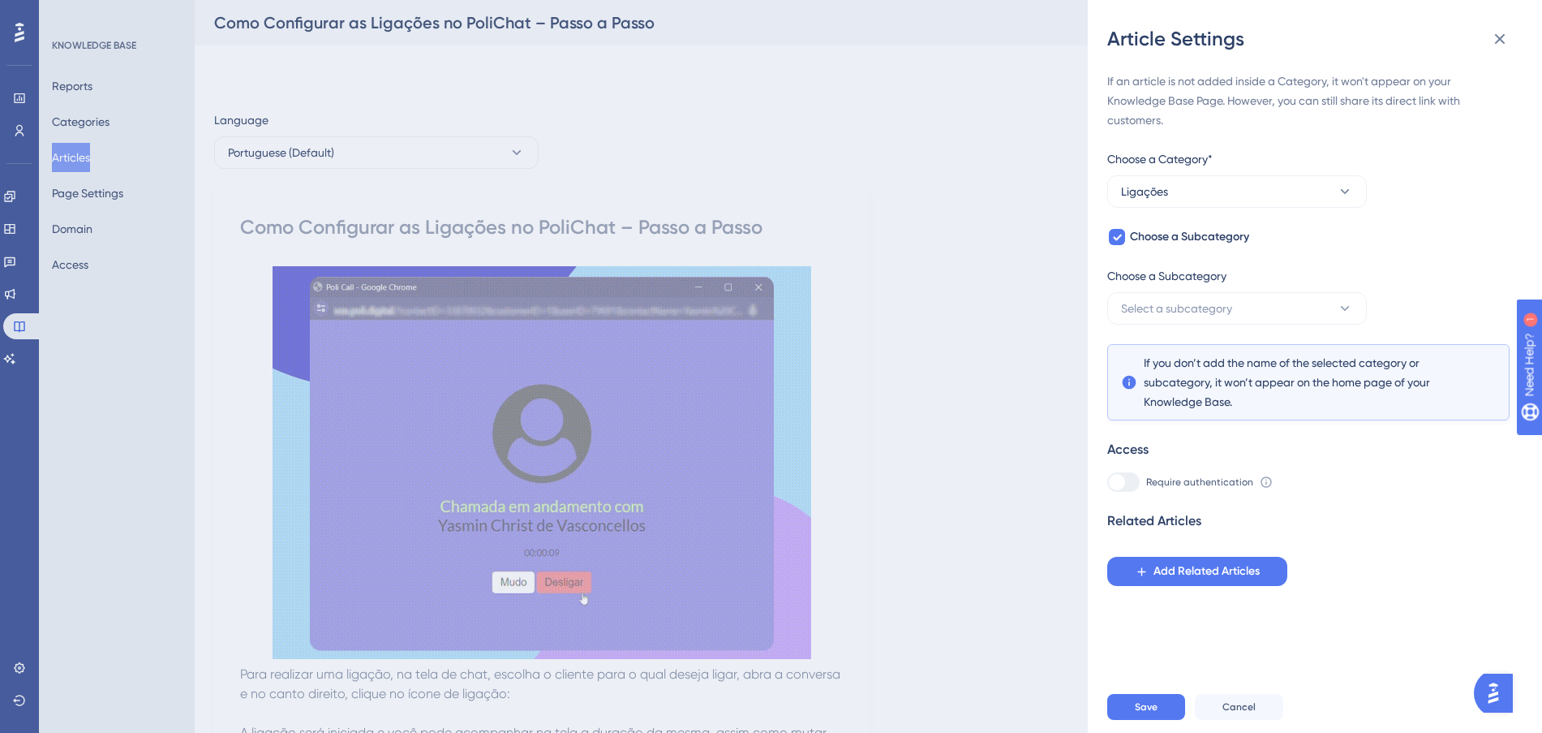
click at [86, 160] on div "Article Settings If an article is not added inside a Category, it won't appear …" at bounding box center [771, 366] width 1542 height 733
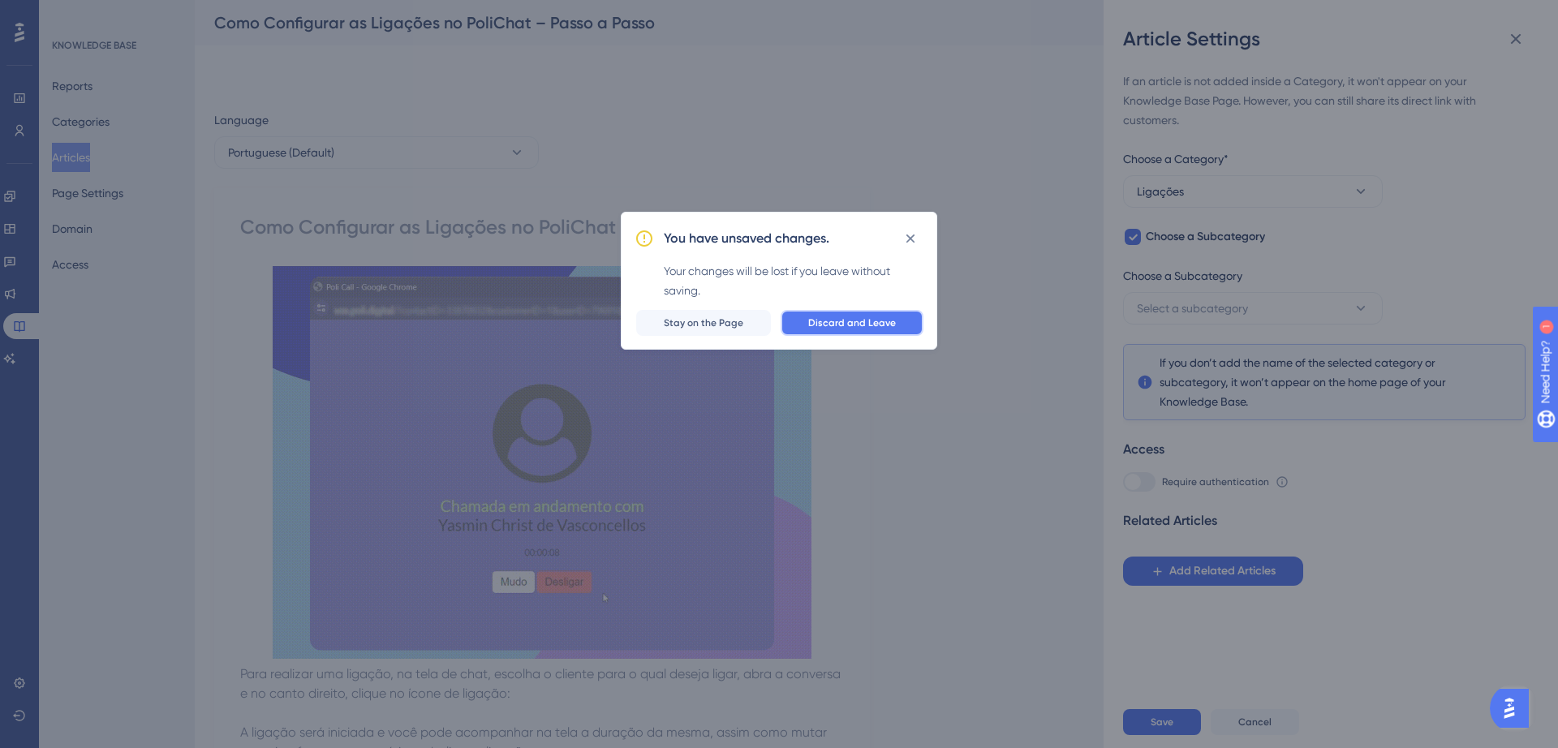
click at [875, 324] on span "Discard and Leave" at bounding box center [852, 322] width 88 height 13
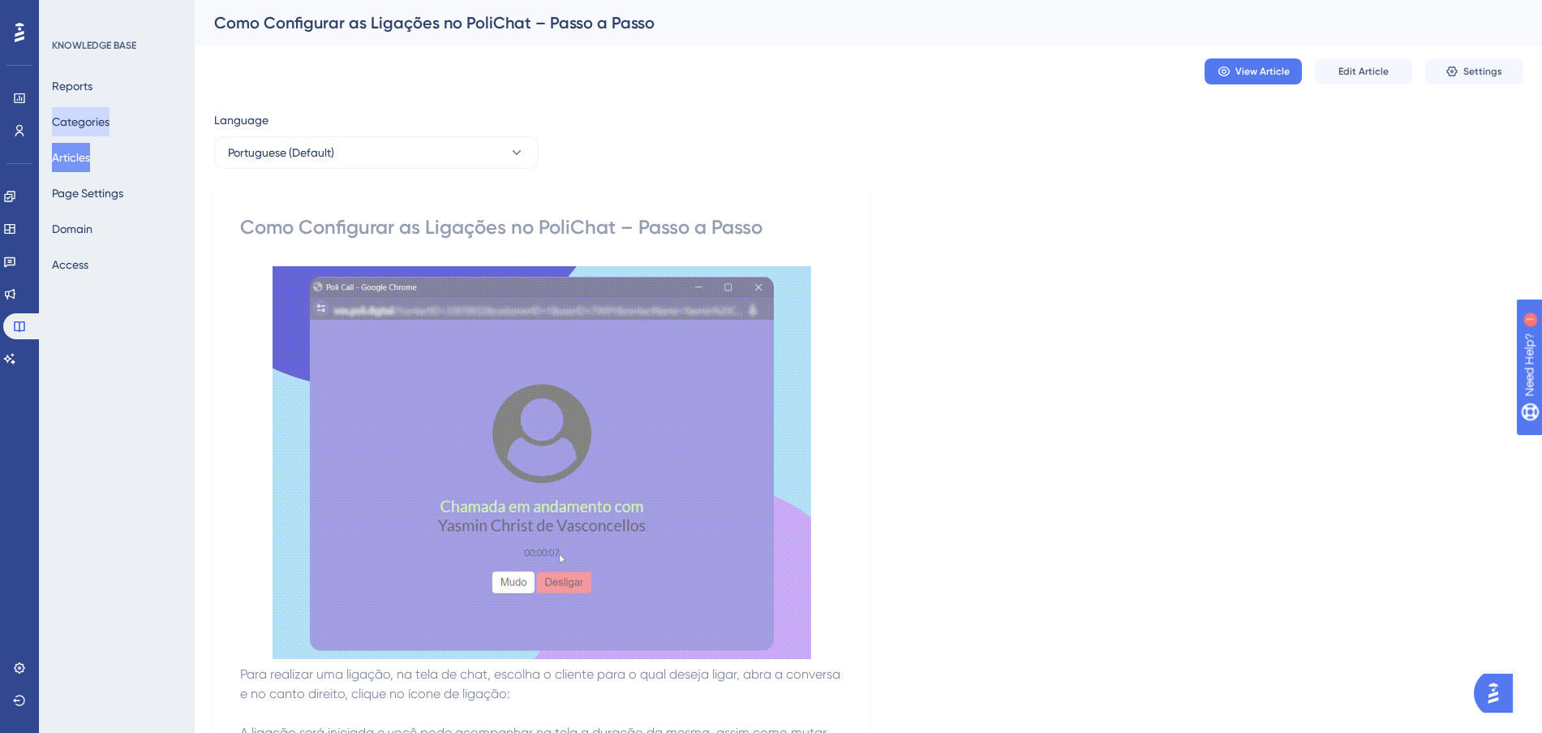
click at [89, 117] on button "Categories" at bounding box center [81, 121] width 58 height 29
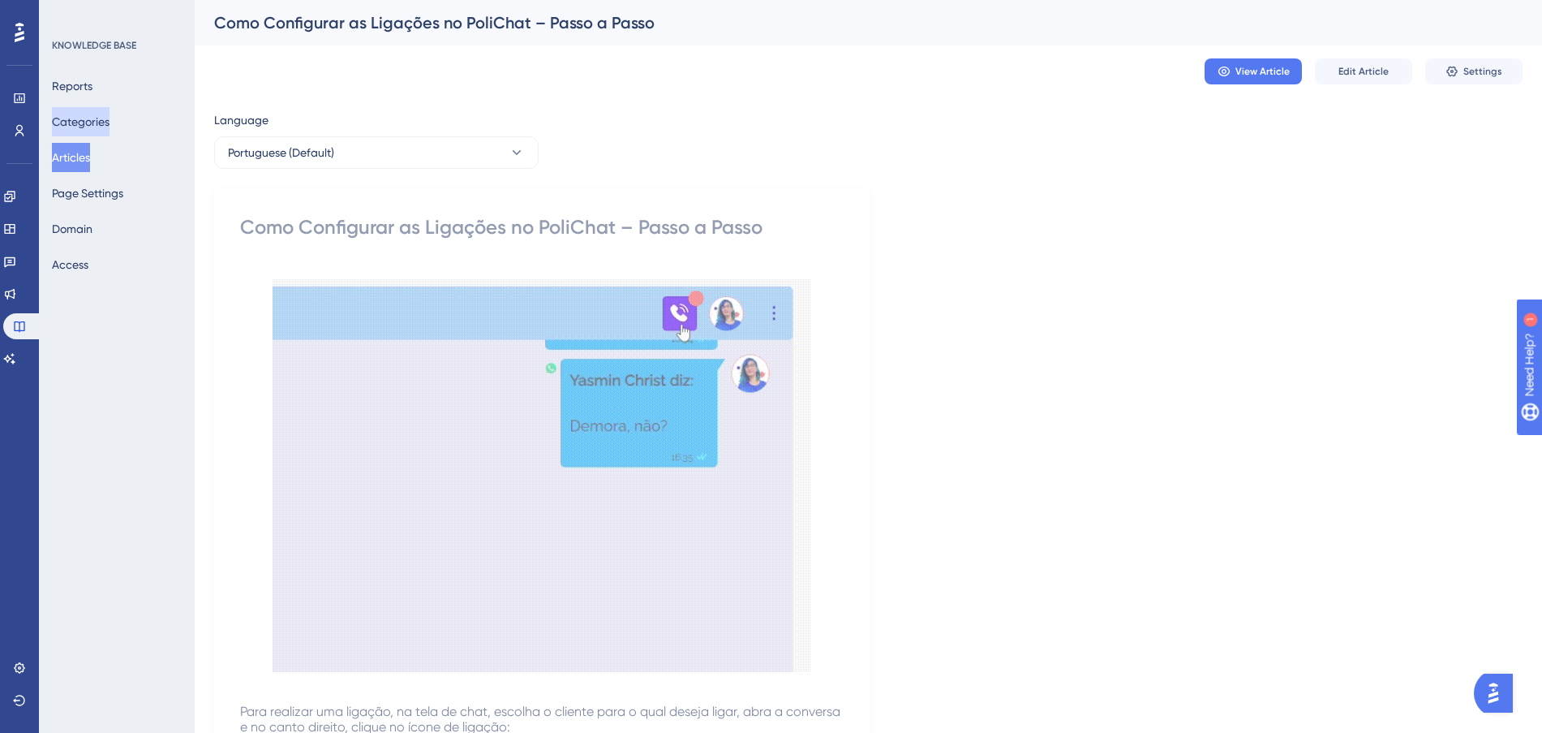
click at [91, 117] on button "Categories" at bounding box center [81, 121] width 58 height 29
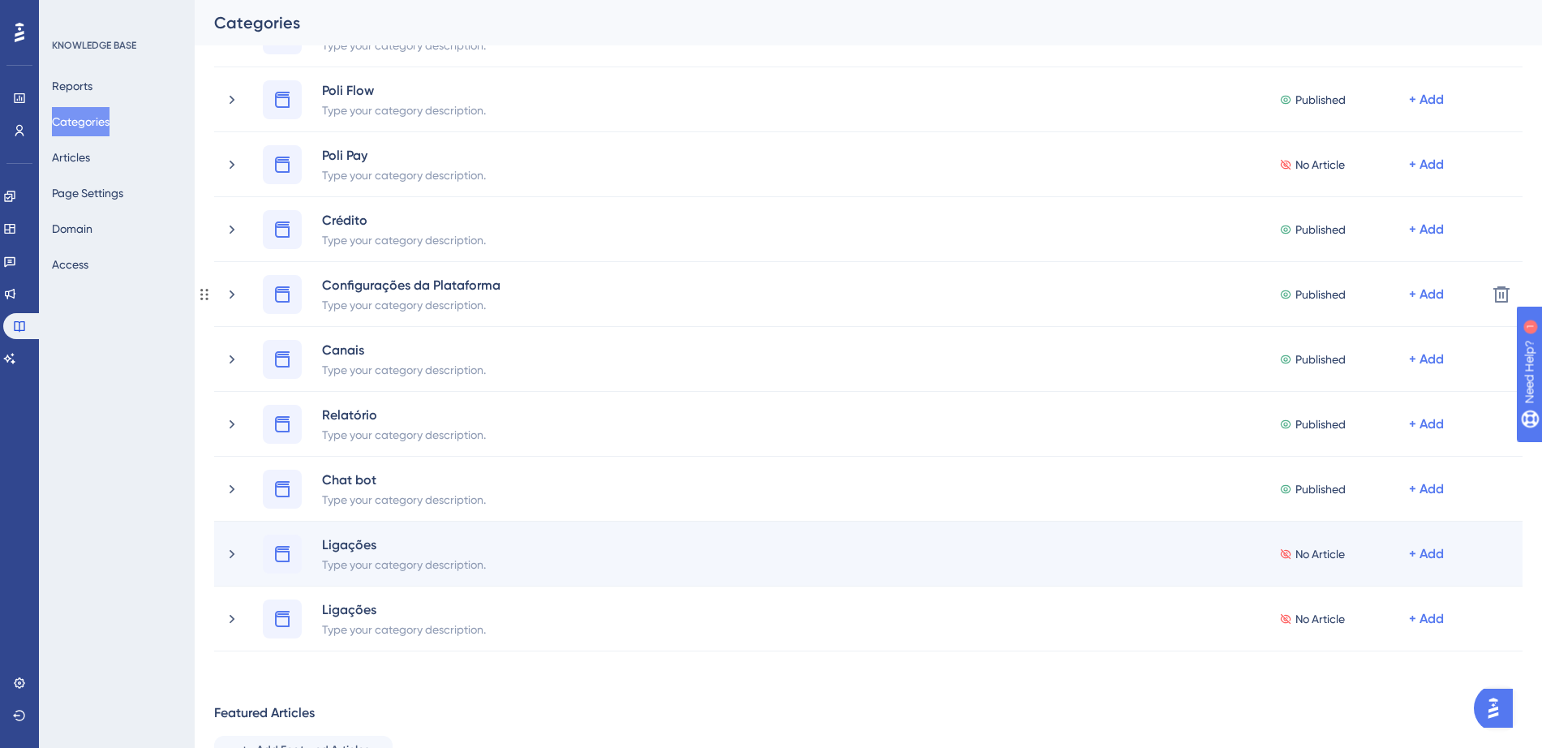
scroll to position [304, 0]
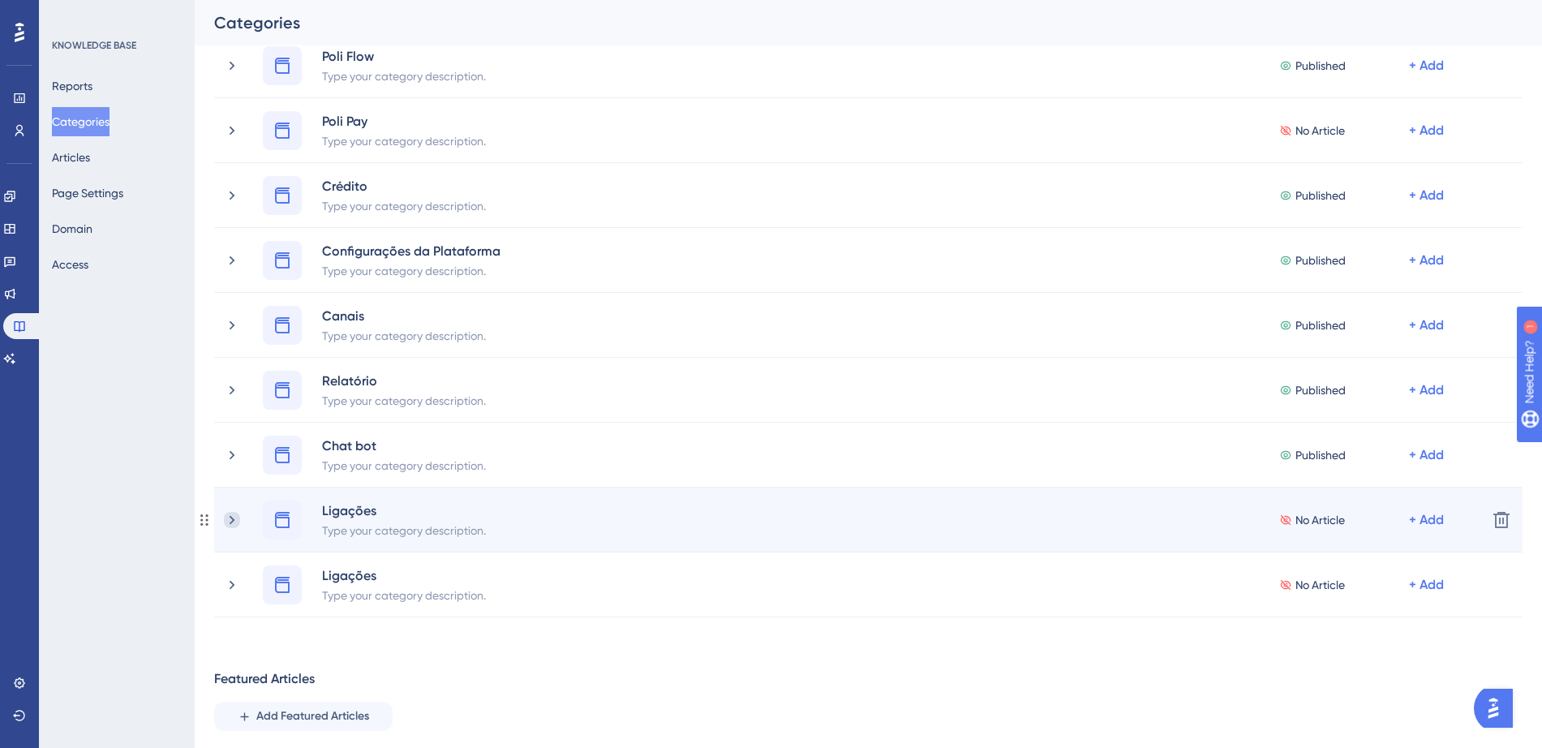
click at [234, 522] on icon at bounding box center [232, 520] width 16 height 16
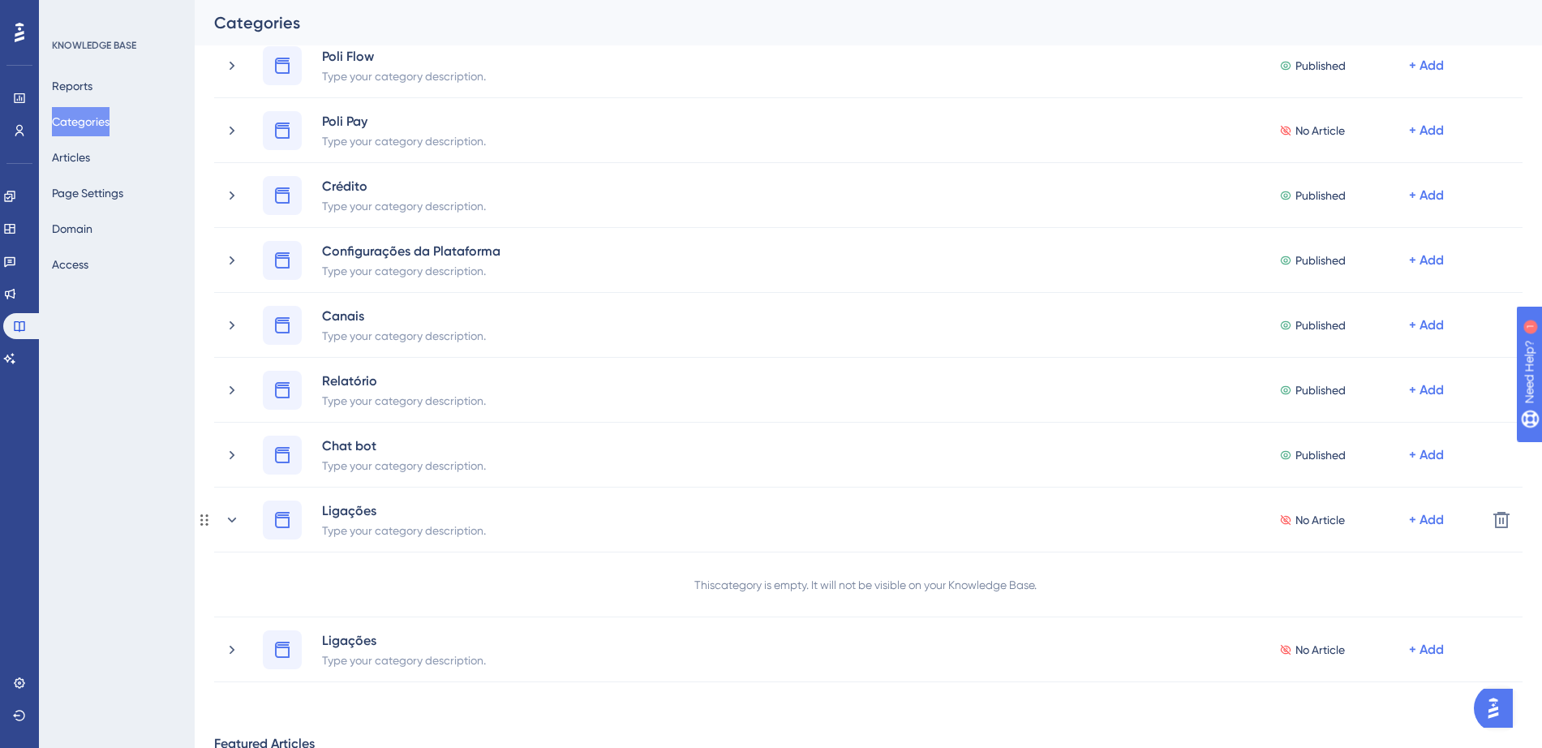
click at [234, 522] on icon at bounding box center [232, 520] width 16 height 16
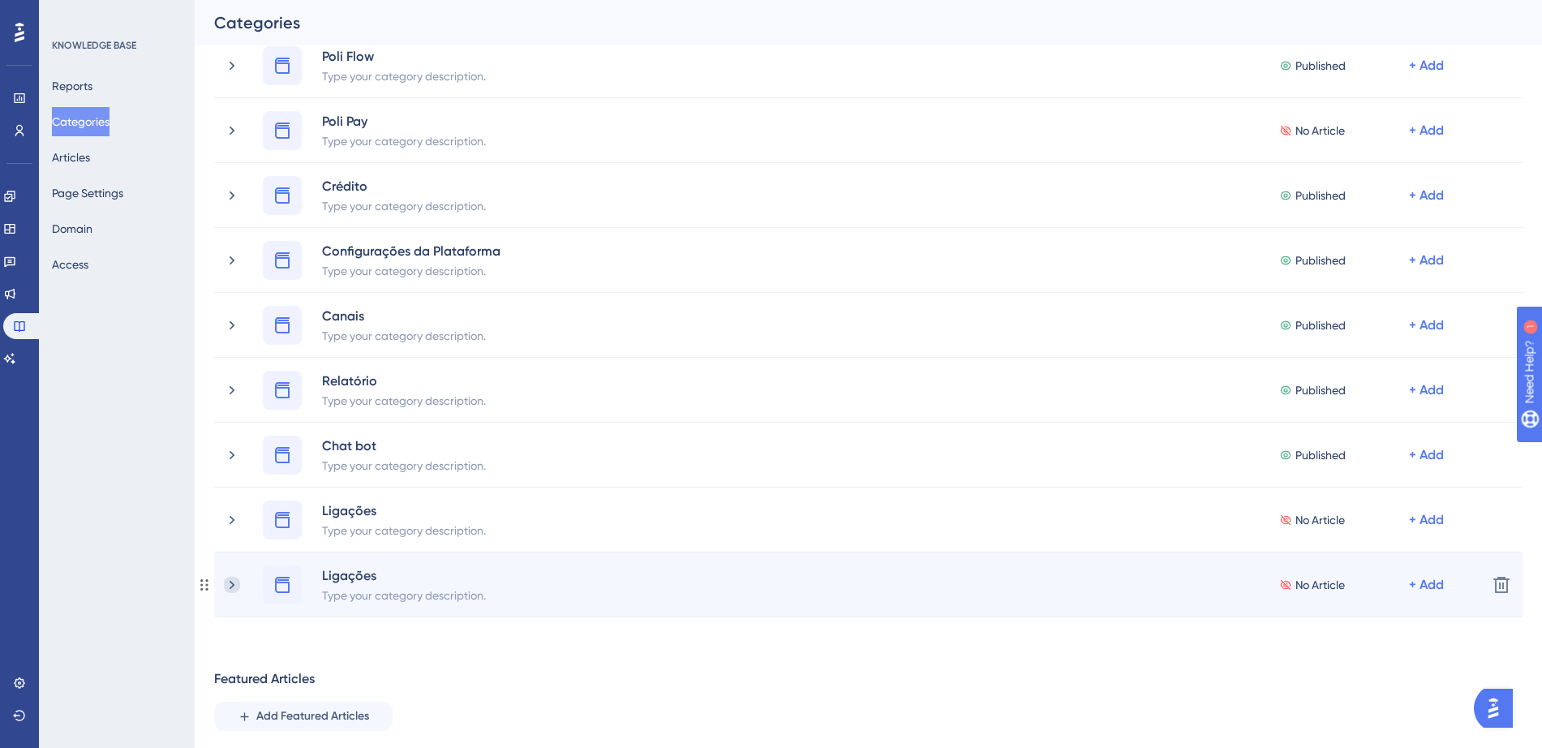
click at [230, 587] on icon at bounding box center [232, 585] width 16 height 16
click at [232, 585] on icon at bounding box center [232, 585] width 16 height 16
click at [1506, 578] on icon at bounding box center [1501, 584] width 19 height 19
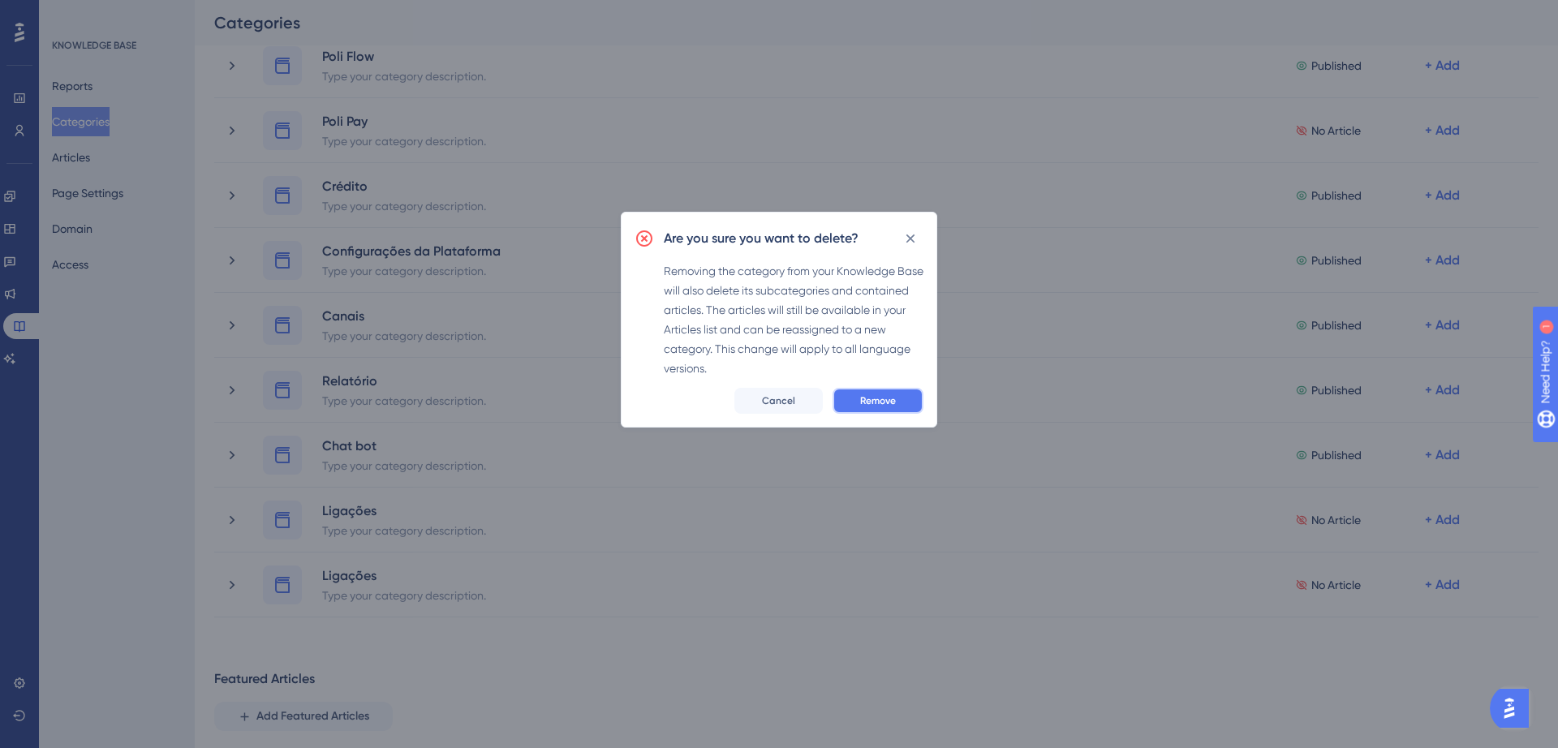
click at [873, 403] on span "Remove" at bounding box center [878, 400] width 36 height 13
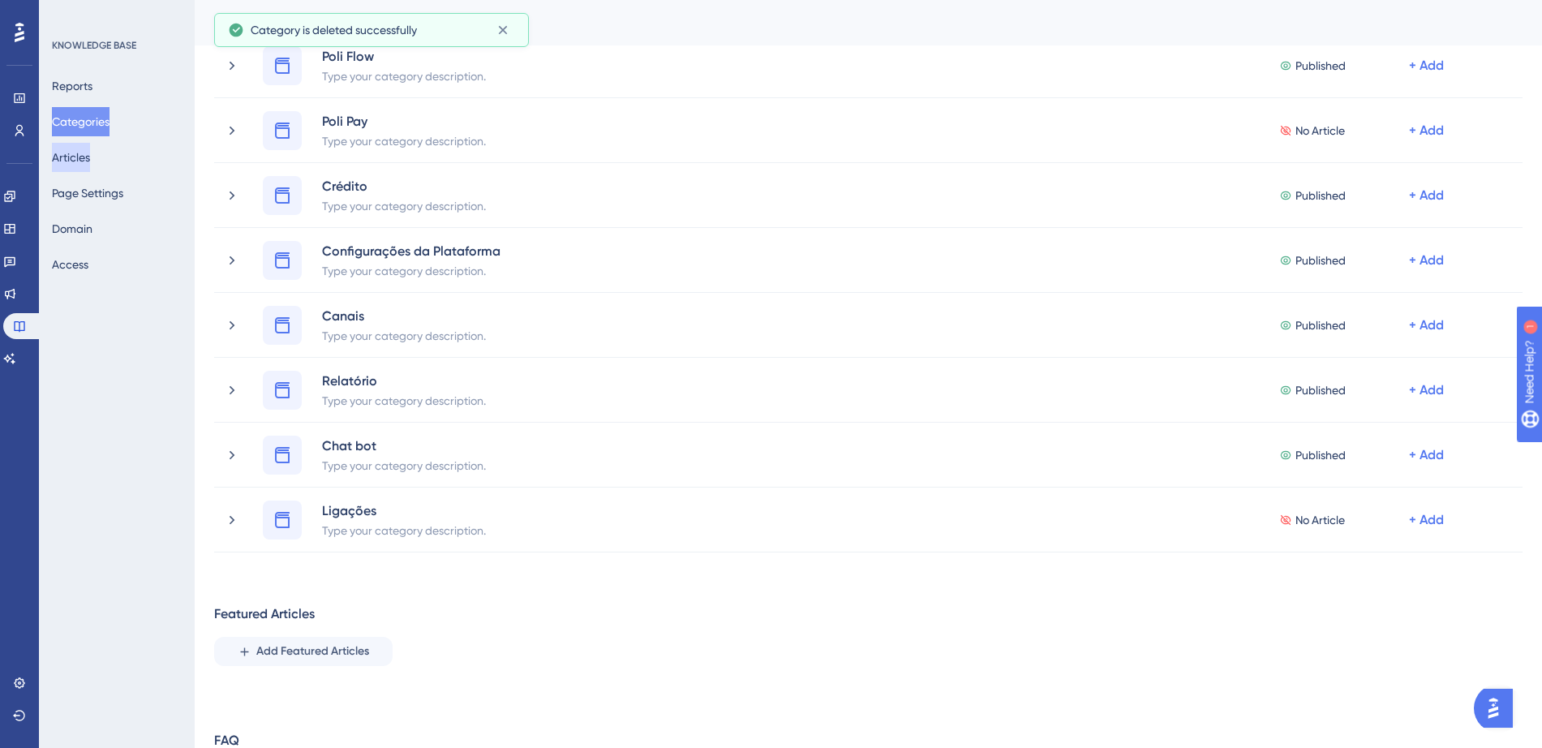
drag, startPoint x: 90, startPoint y: 126, endPoint x: 94, endPoint y: 165, distance: 40.0
click at [94, 165] on div "Reports Categories Articles Page Settings Domain Access" at bounding box center [117, 175] width 131 height 208
click at [90, 165] on button "Articles" at bounding box center [71, 157] width 38 height 29
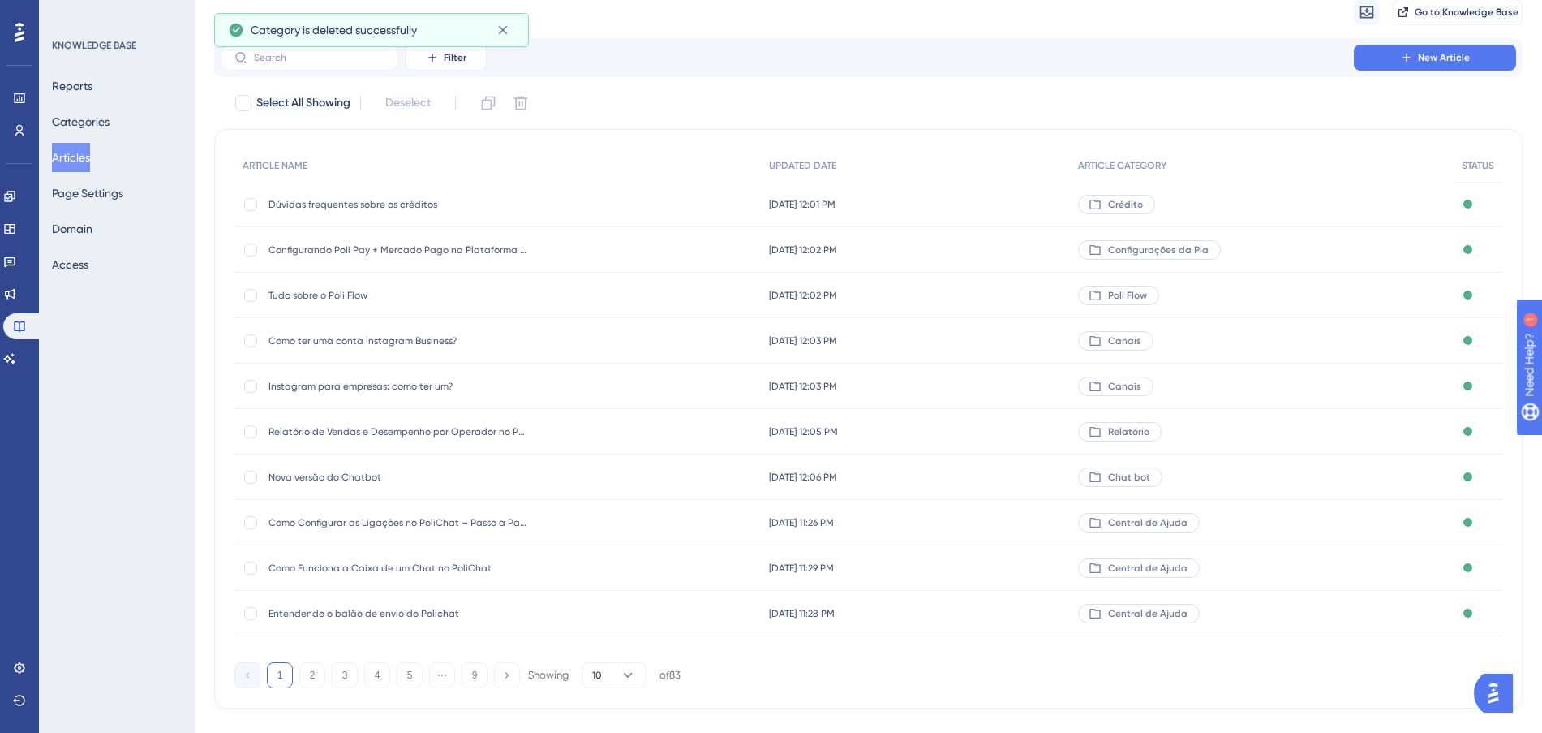
scroll to position [87, 0]
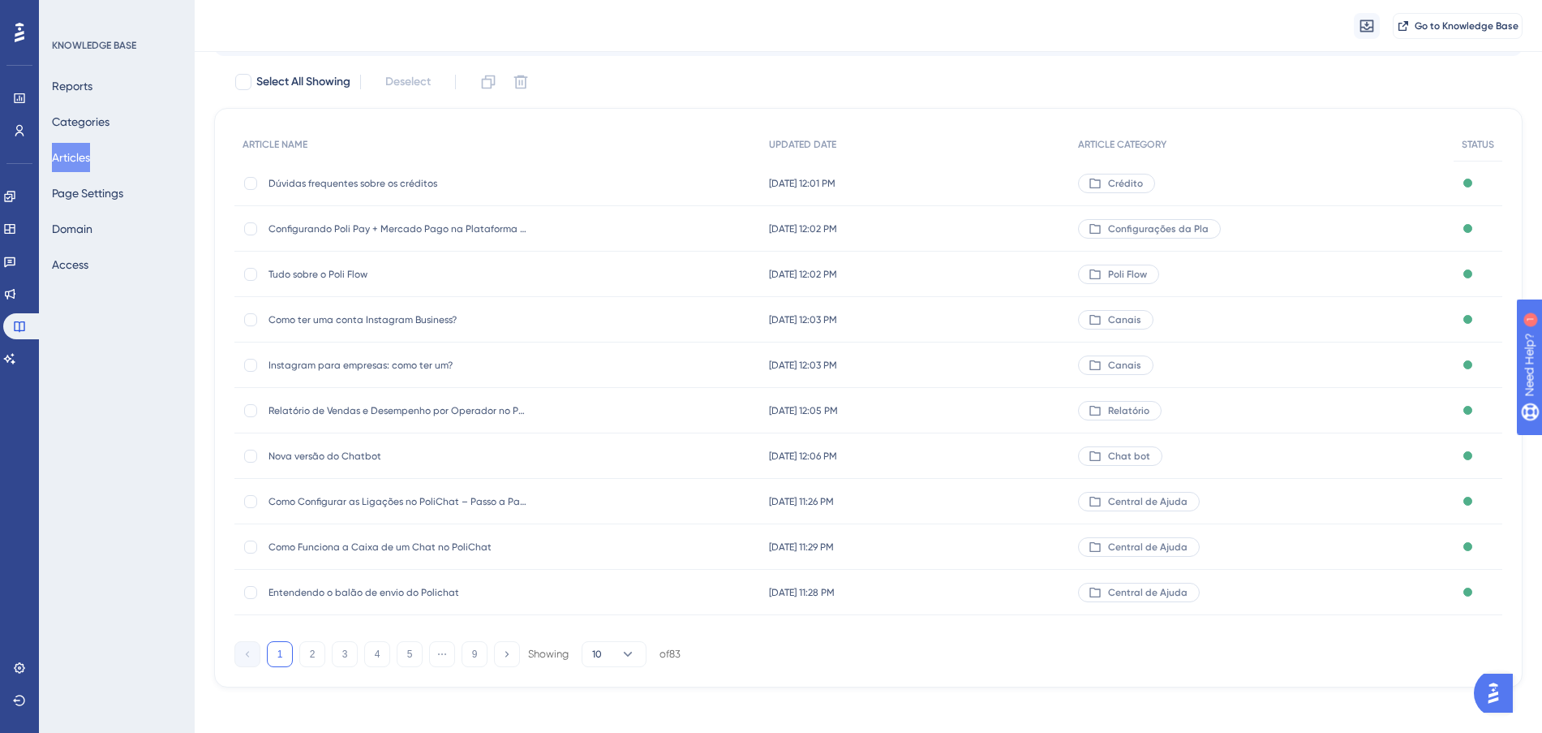
click at [1060, 494] on div "[DATE] 11:26 PM [DATE] 11:26 PM" at bounding box center [916, 501] width 310 height 45
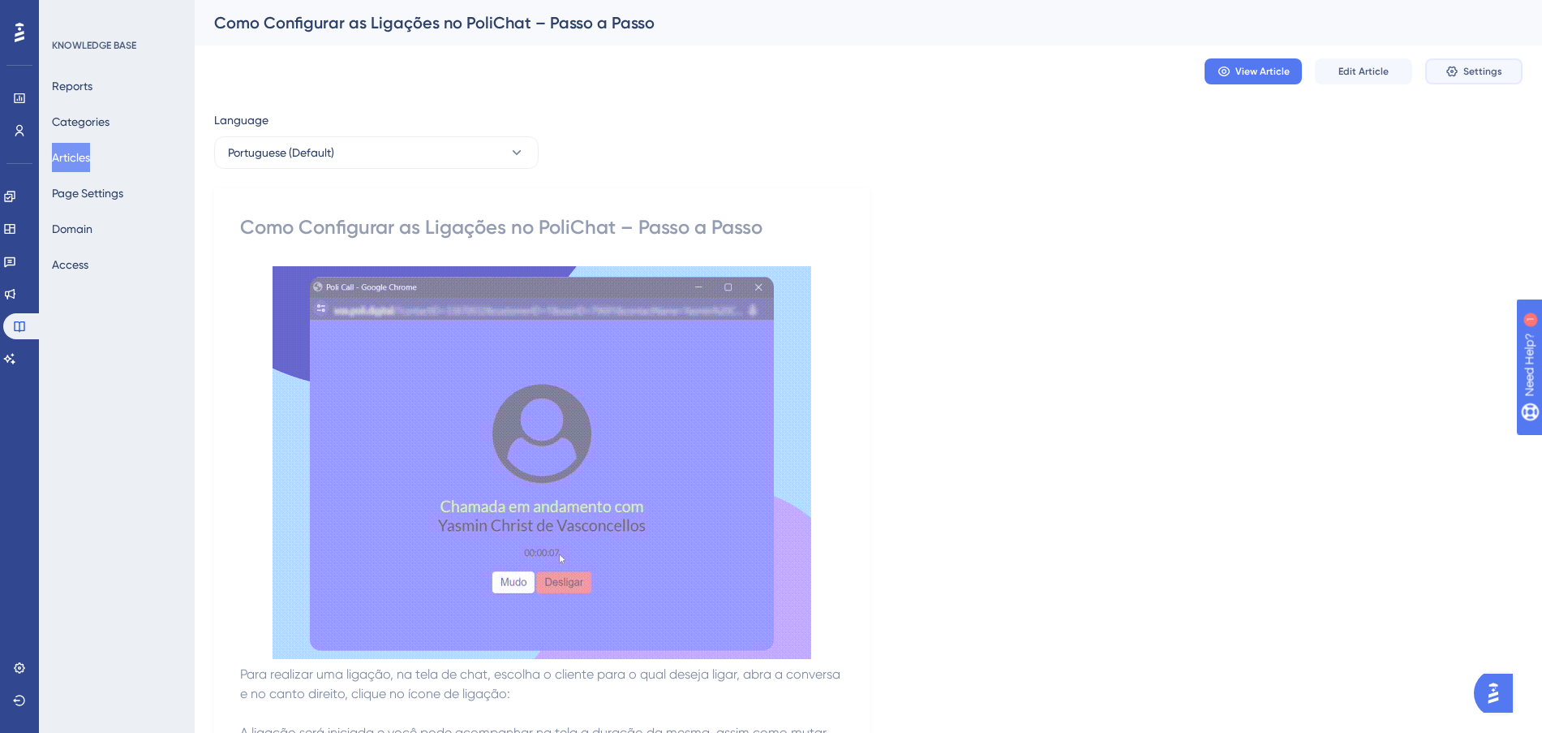
click at [1472, 66] on span "Settings" at bounding box center [1482, 71] width 39 height 13
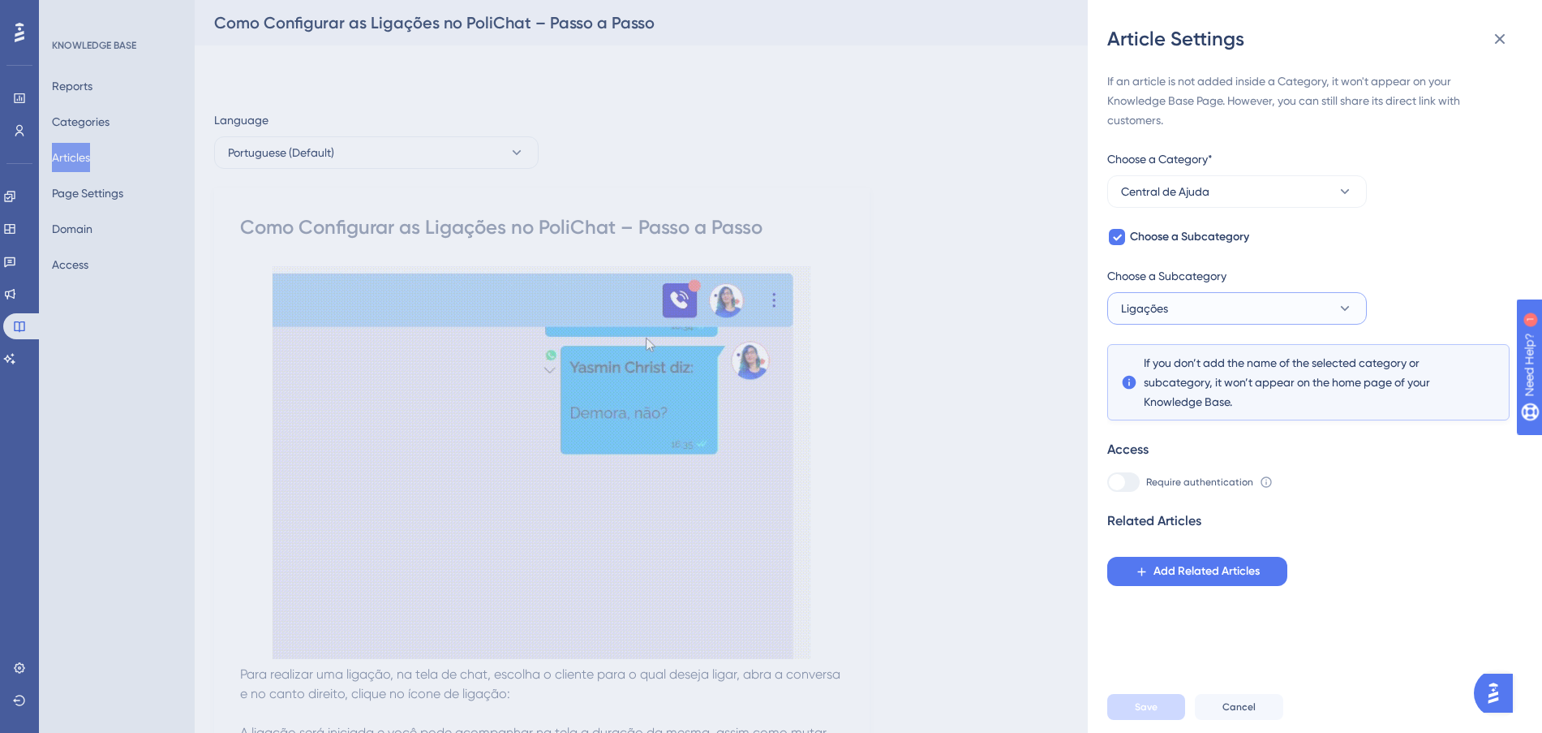
click at [1236, 307] on button "Ligações" at bounding box center [1237, 308] width 260 height 32
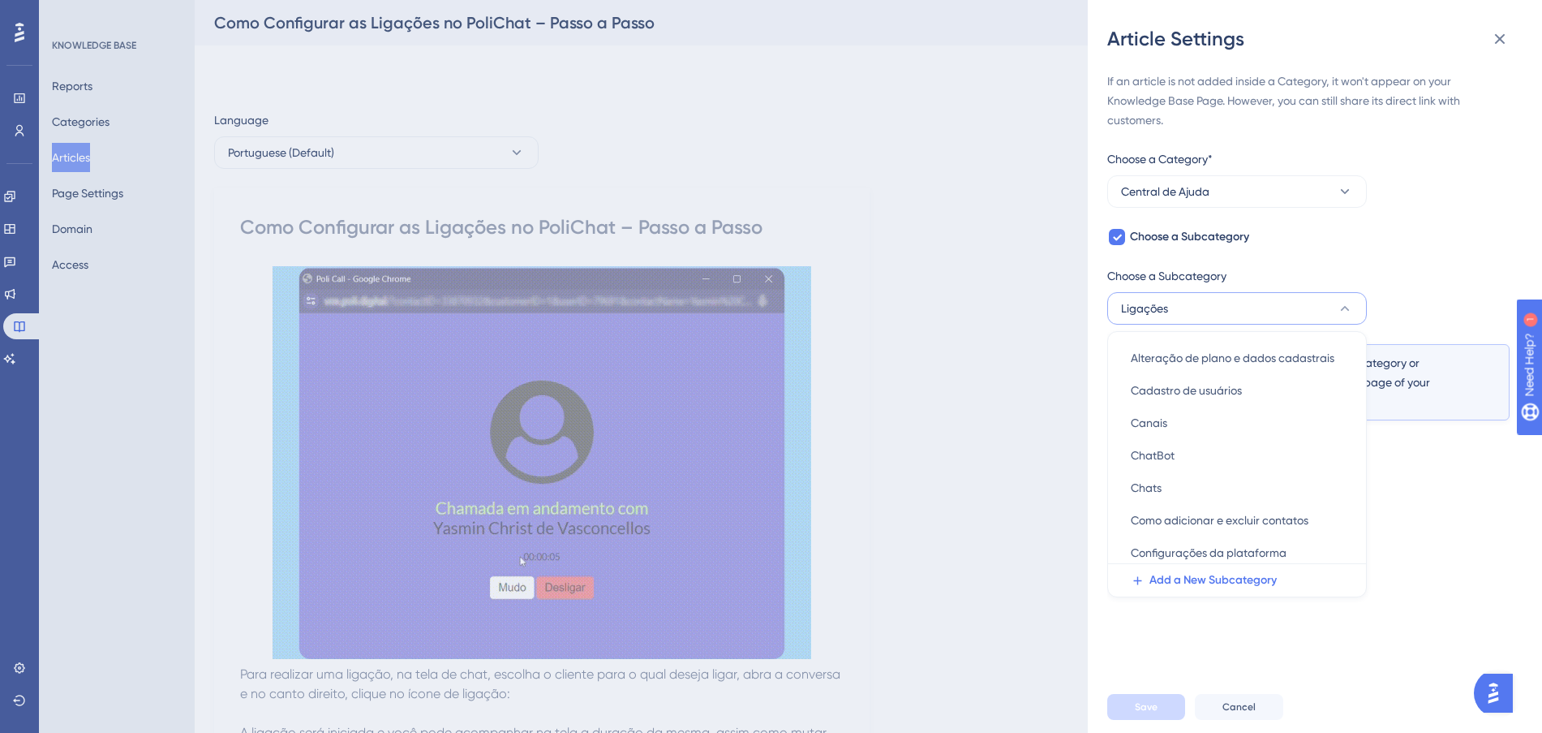
scroll to position [90, 0]
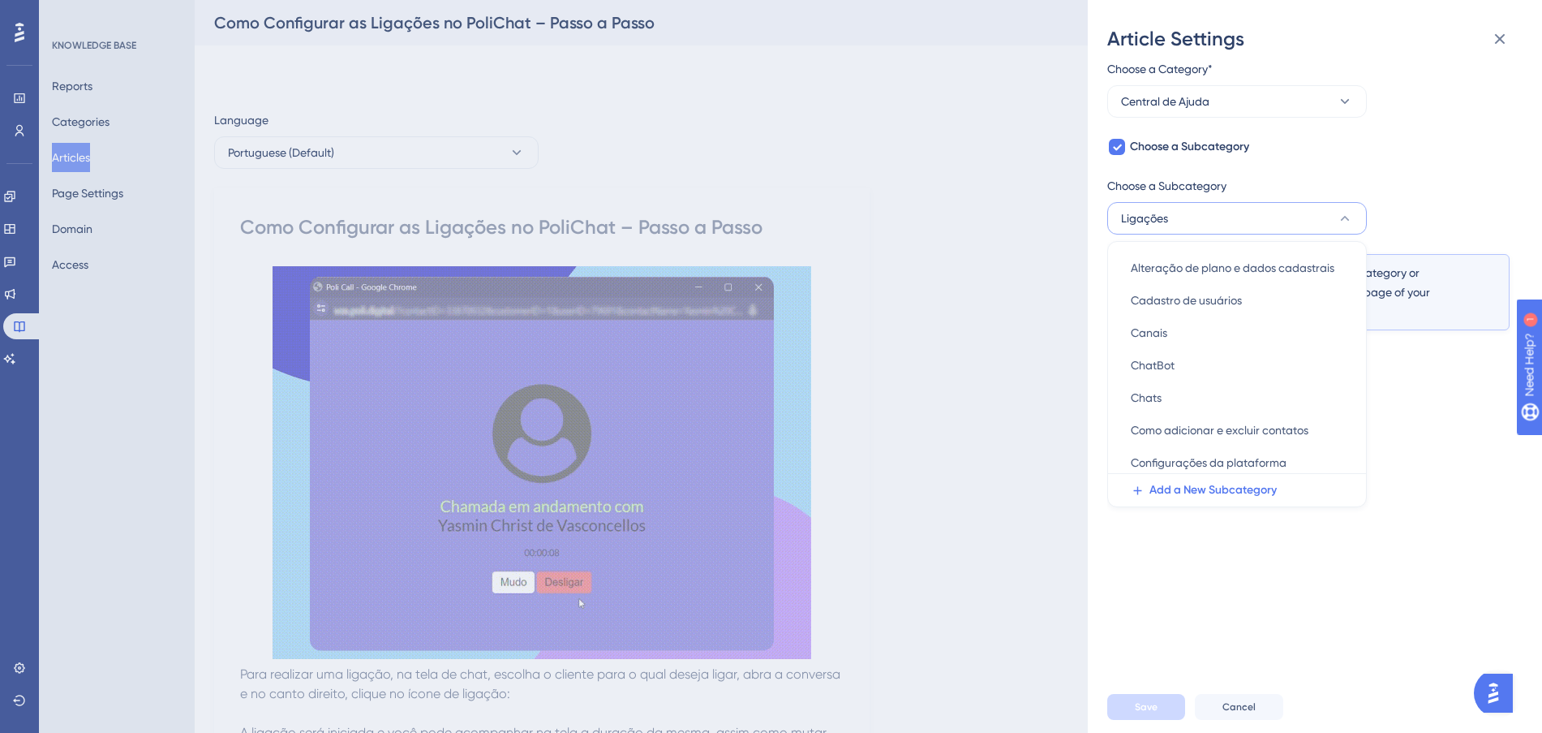
click at [1248, 213] on button "Ligações" at bounding box center [1237, 218] width 260 height 32
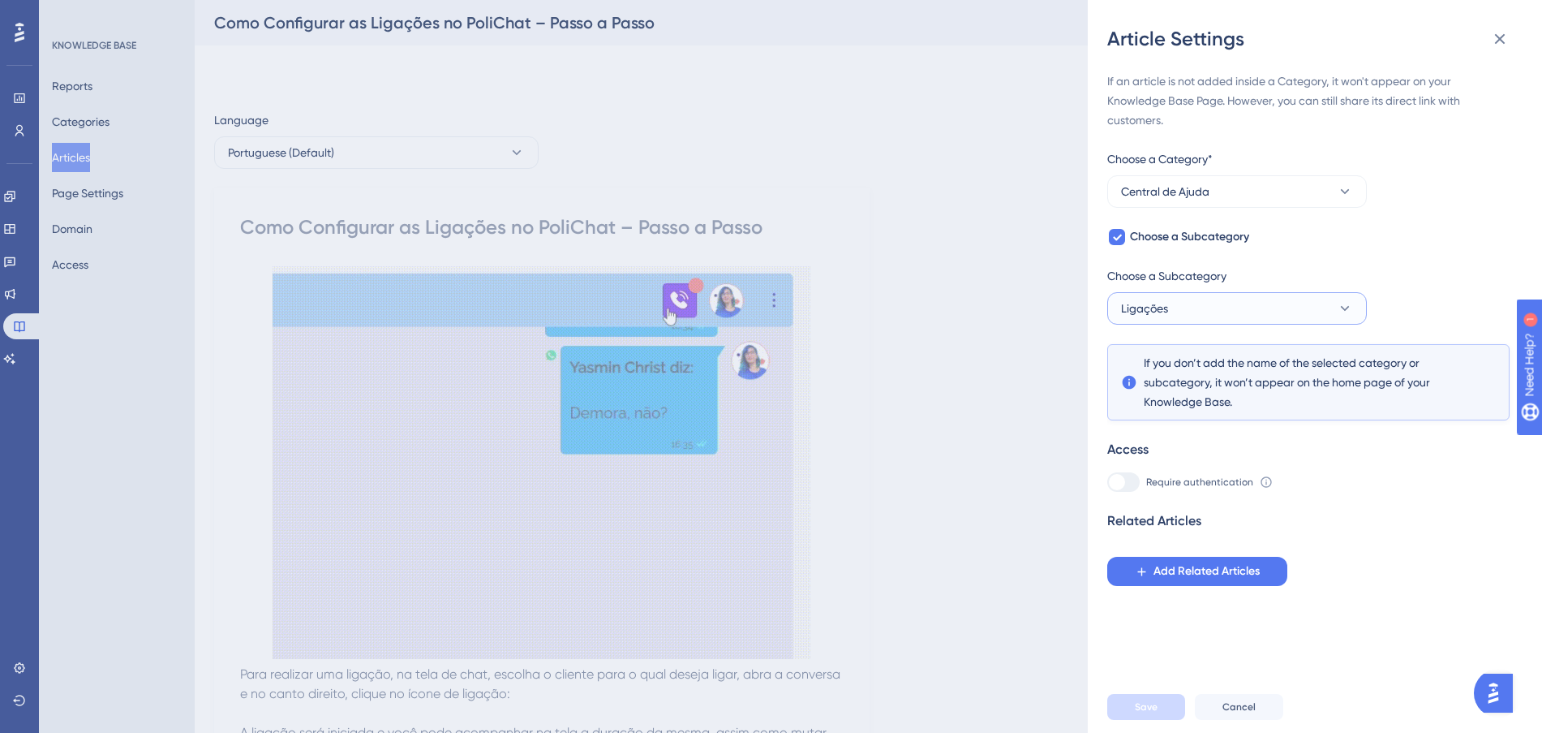
scroll to position [0, 0]
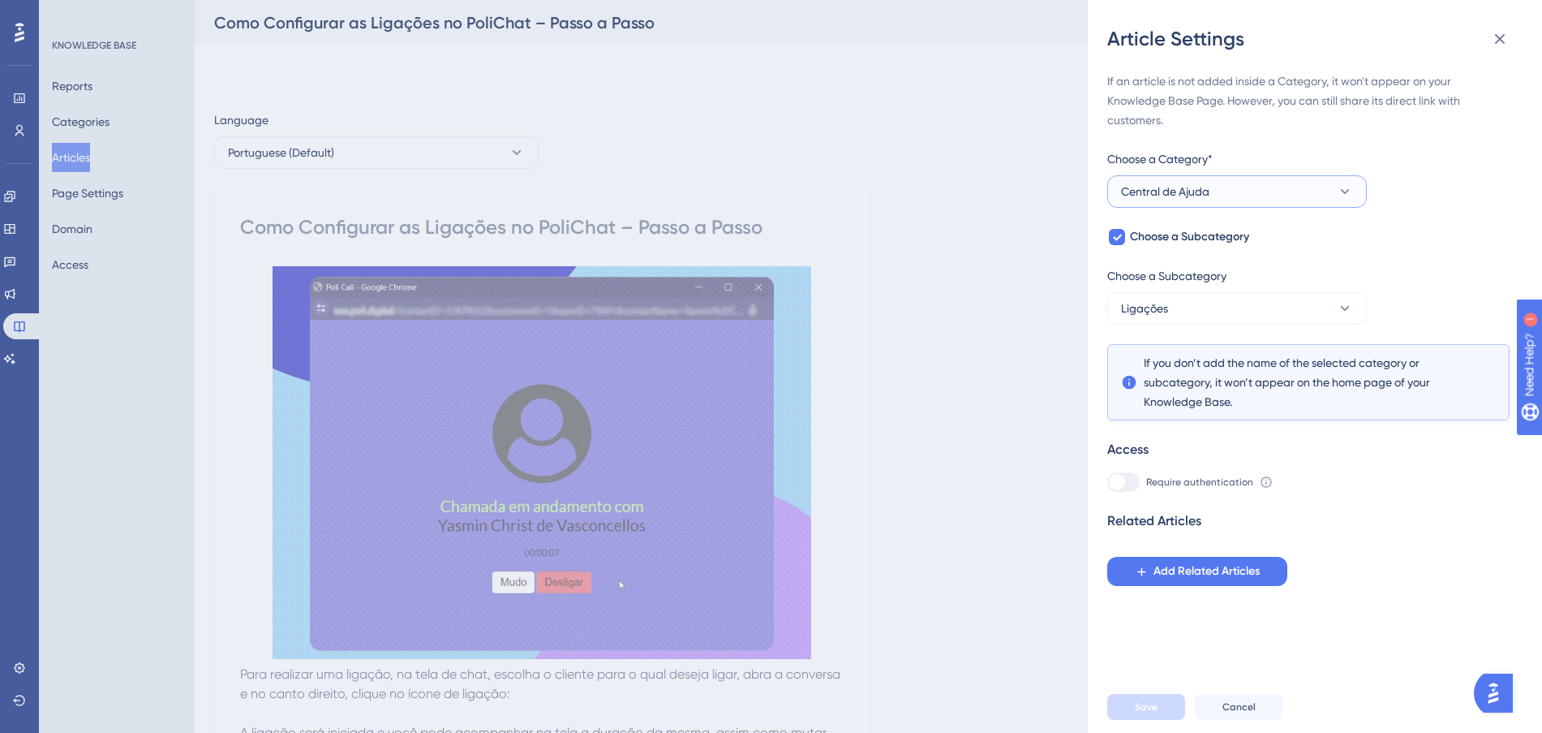
click at [1253, 197] on button "Central de Ajuda" at bounding box center [1237, 191] width 260 height 32
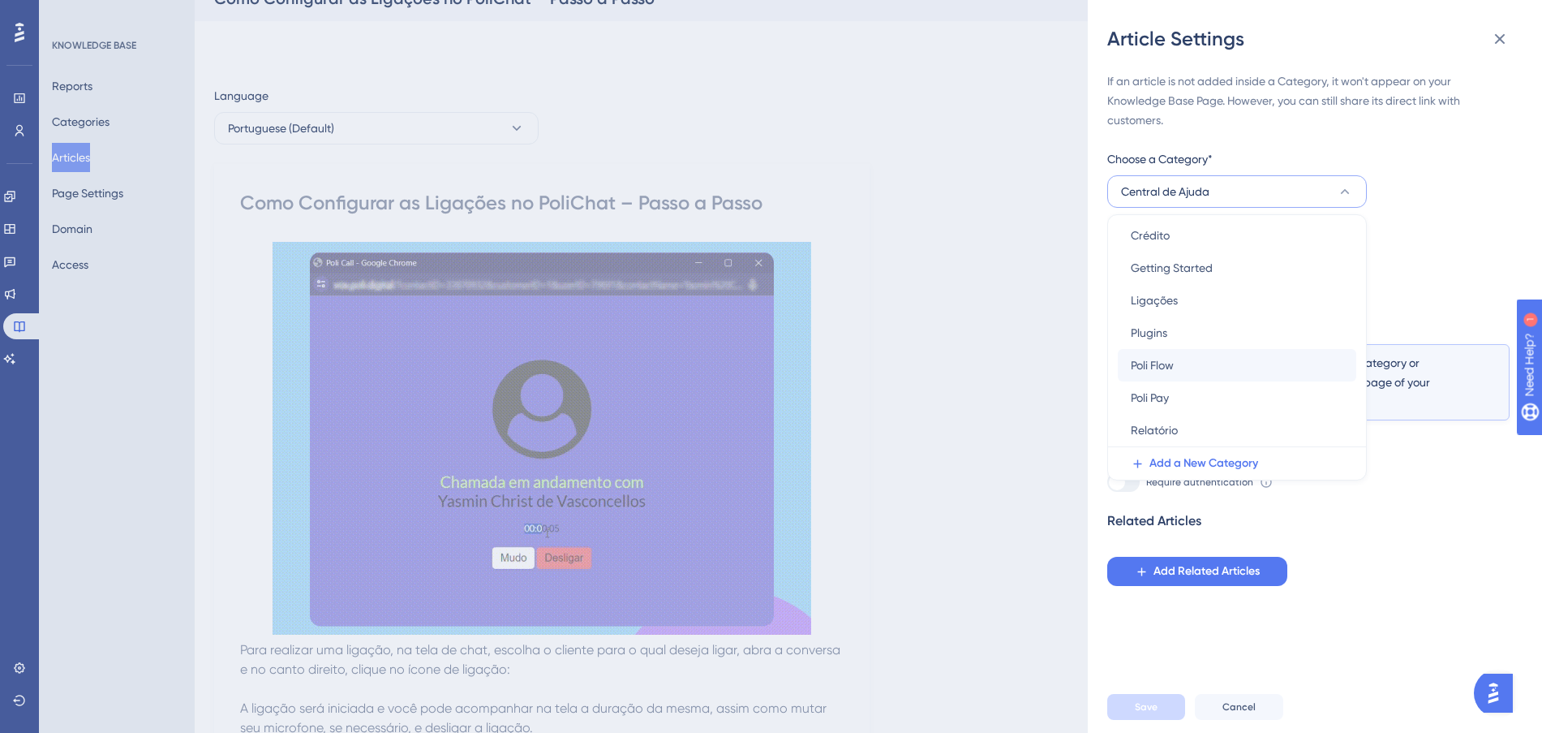
scroll to position [203, 0]
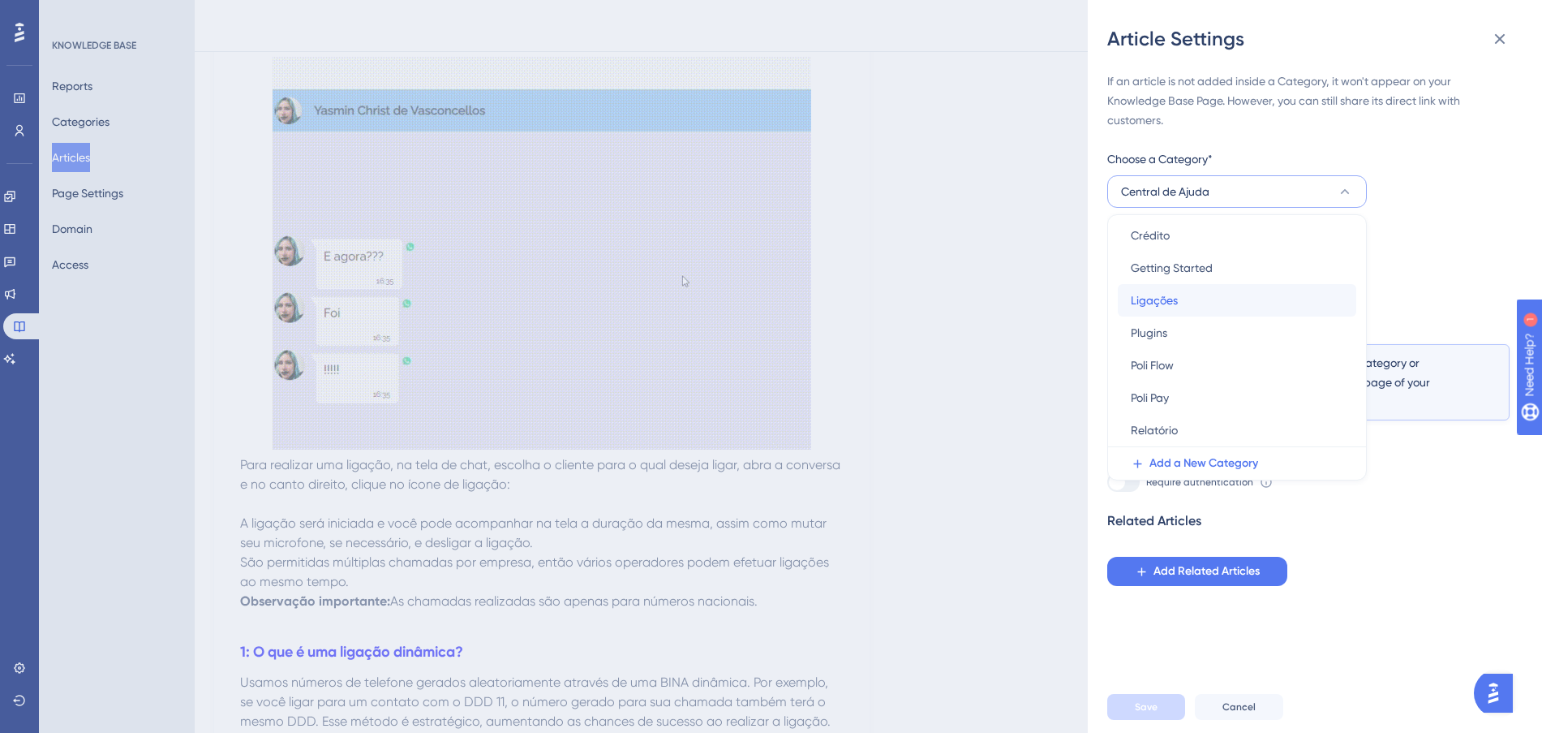
click at [1202, 304] on div "Ligações Ligações" at bounding box center [1237, 300] width 213 height 32
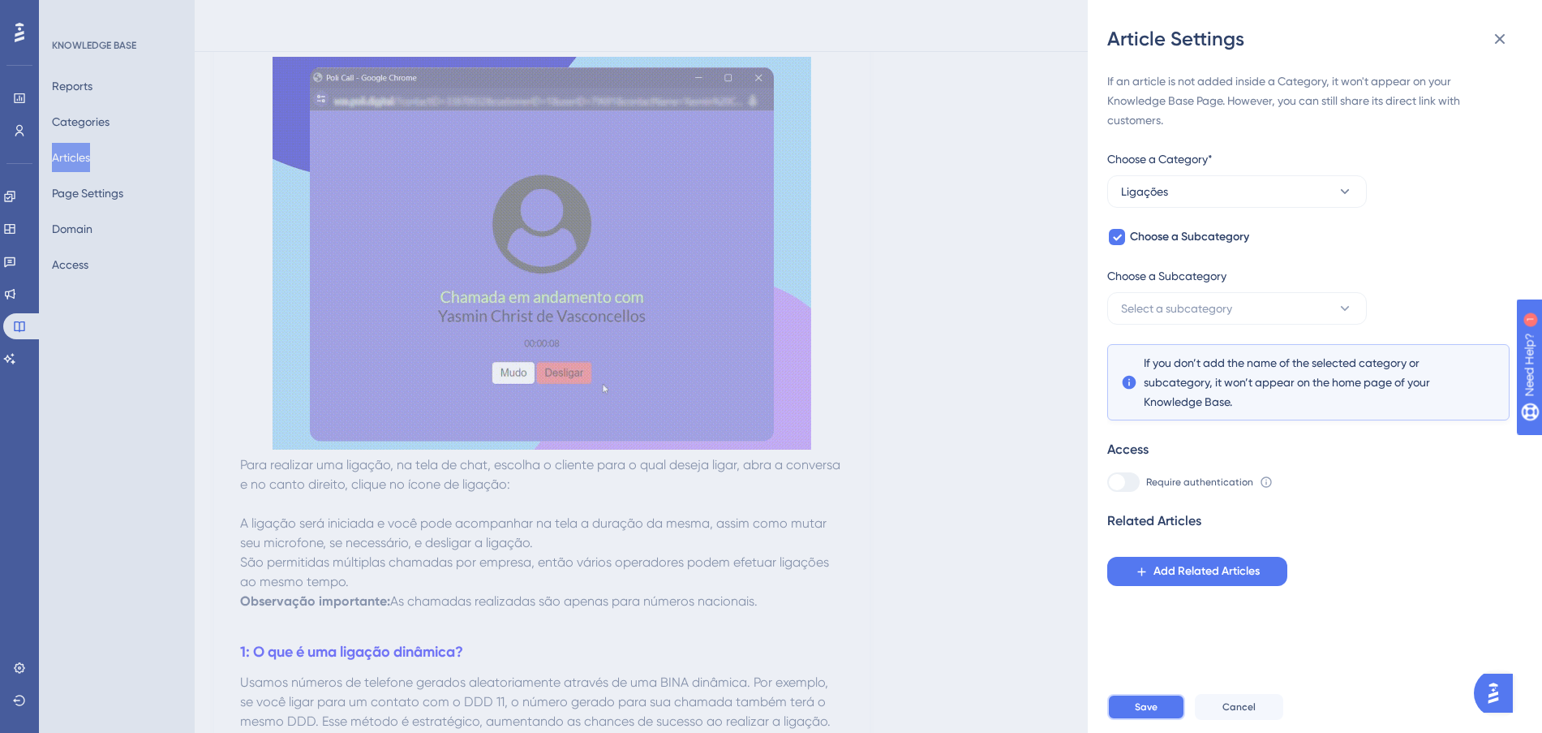
click at [1158, 715] on button "Save" at bounding box center [1146, 707] width 78 height 26
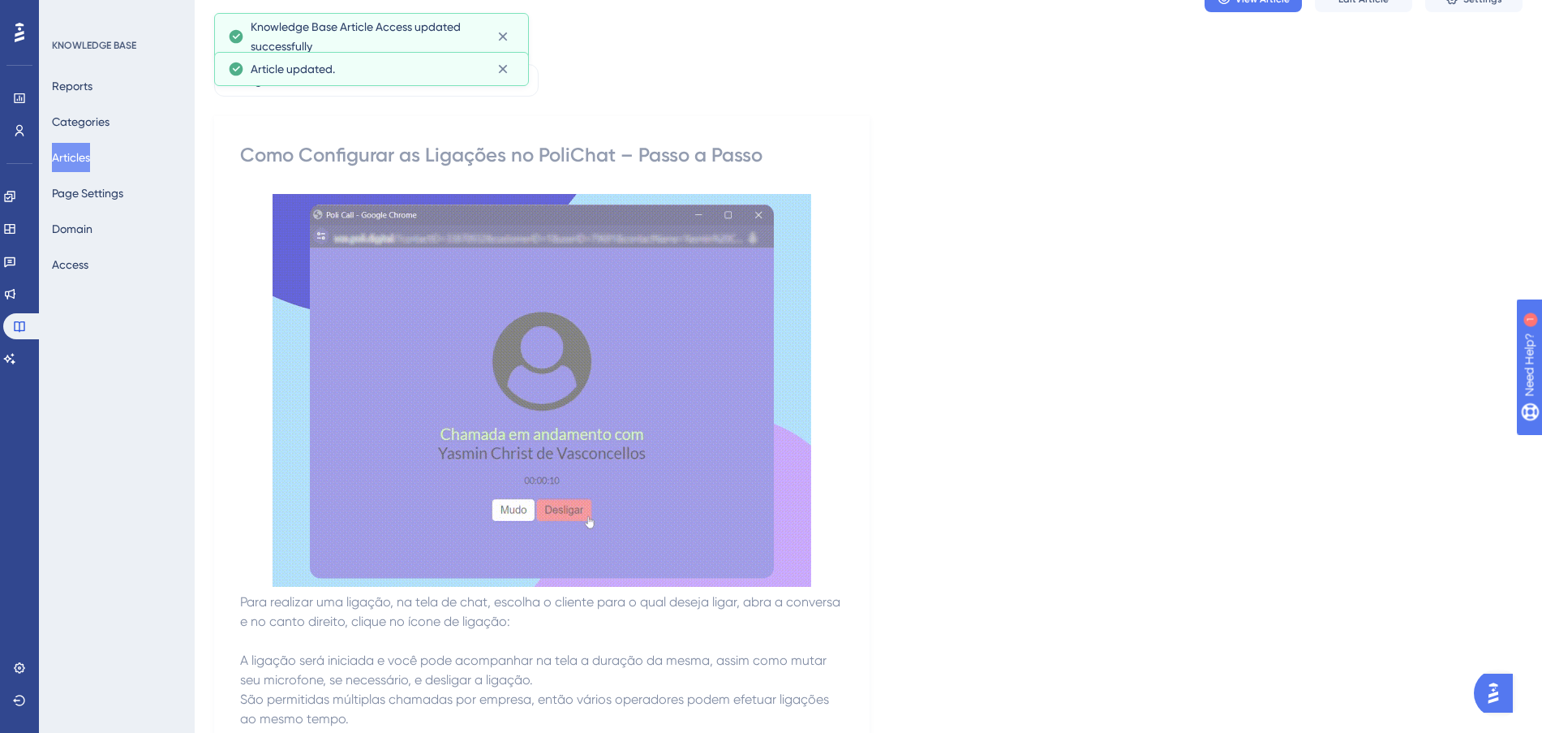
scroll to position [0, 0]
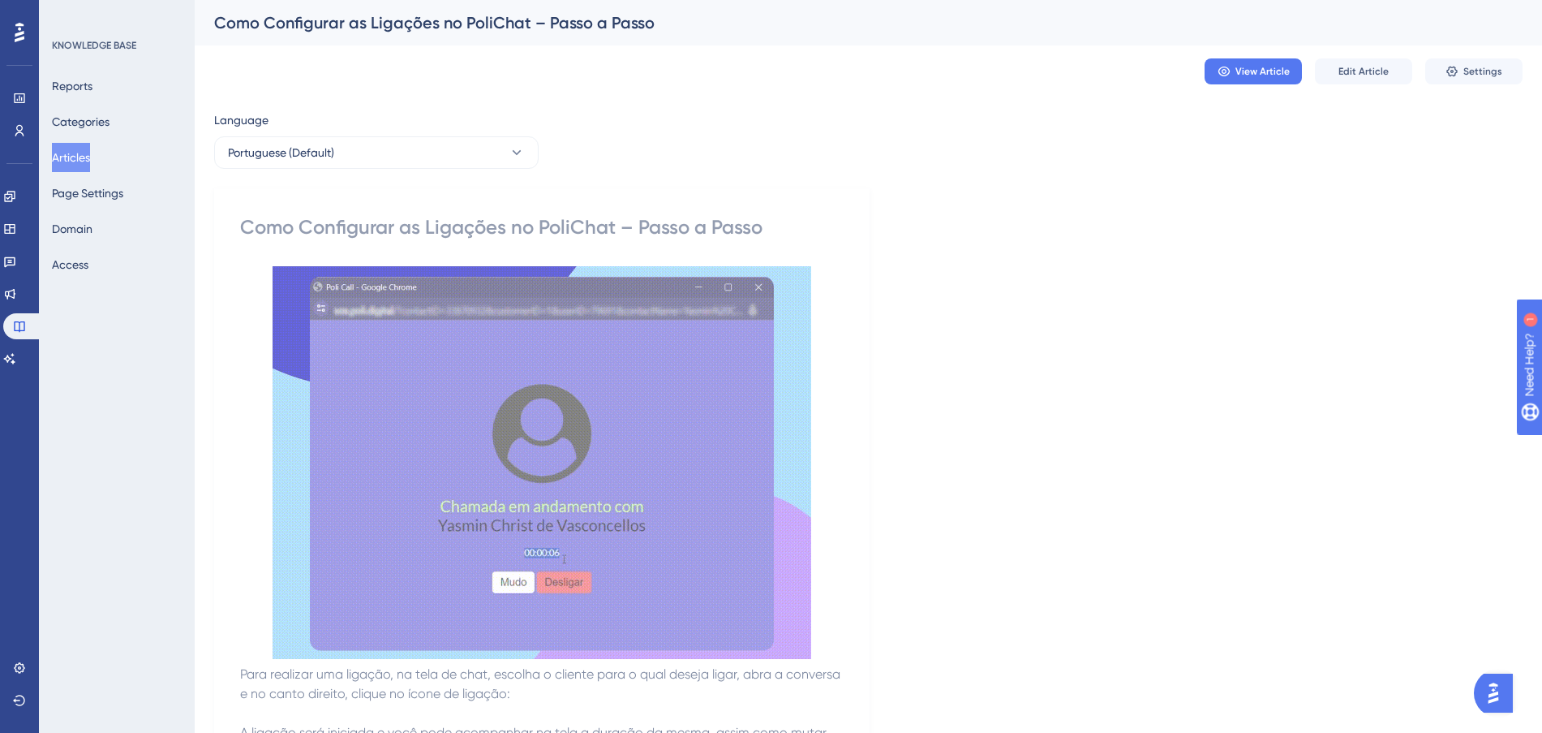
click at [80, 153] on button "Articles" at bounding box center [71, 157] width 38 height 29
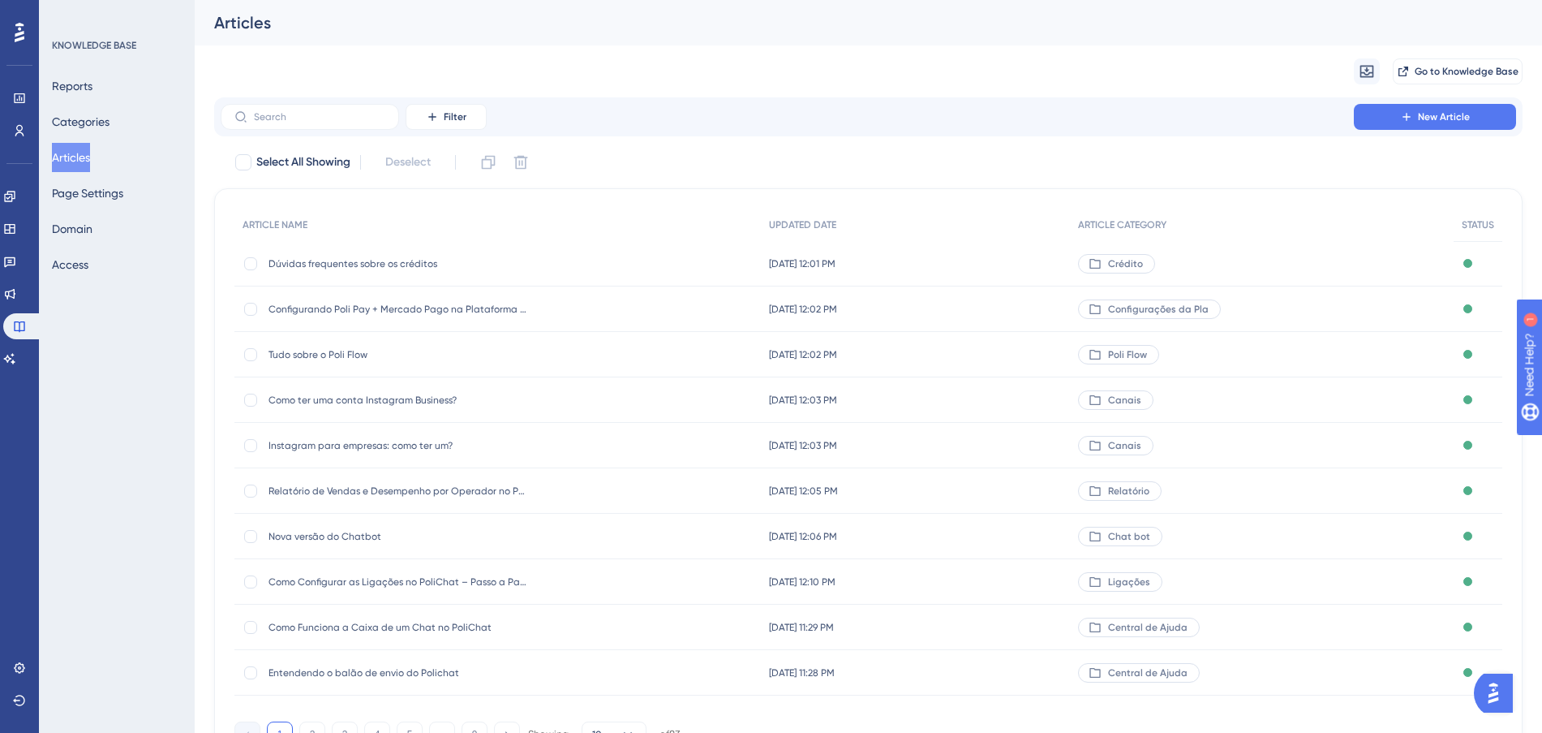
scroll to position [87, 0]
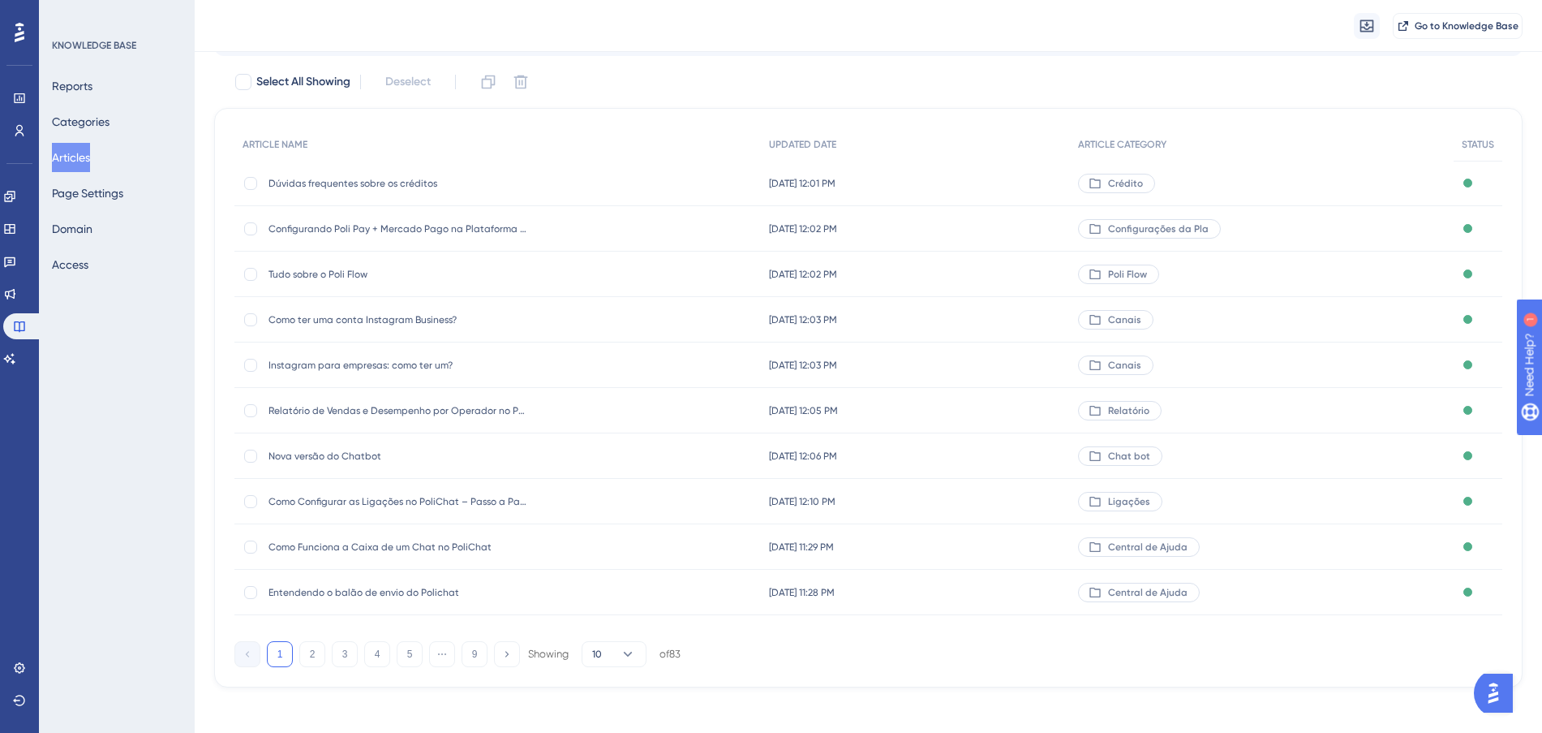
click at [1038, 544] on div "[DATE] 11:29 PM [DATE] 11:29 PM" at bounding box center [916, 546] width 310 height 45
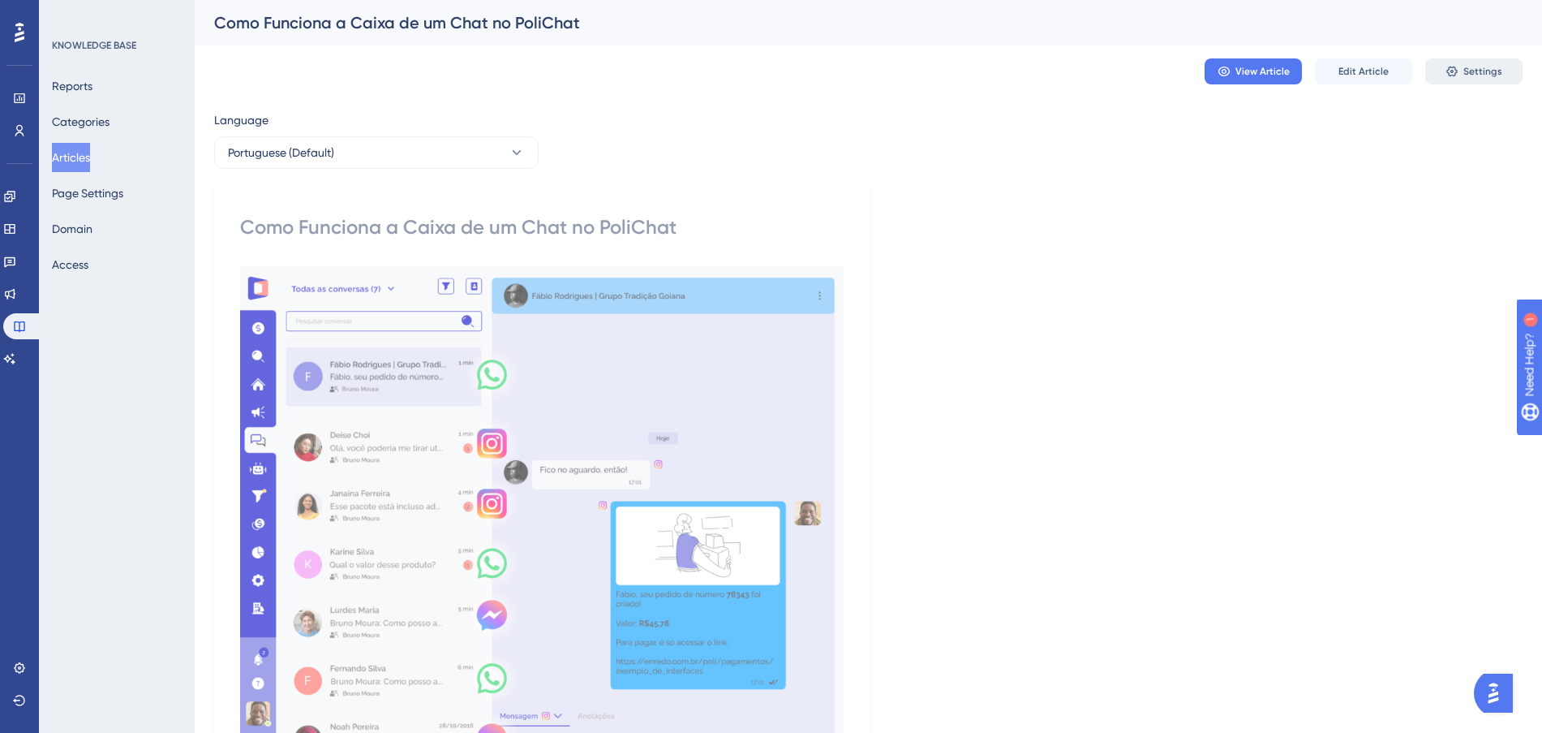
click at [1468, 69] on span "Settings" at bounding box center [1482, 71] width 39 height 13
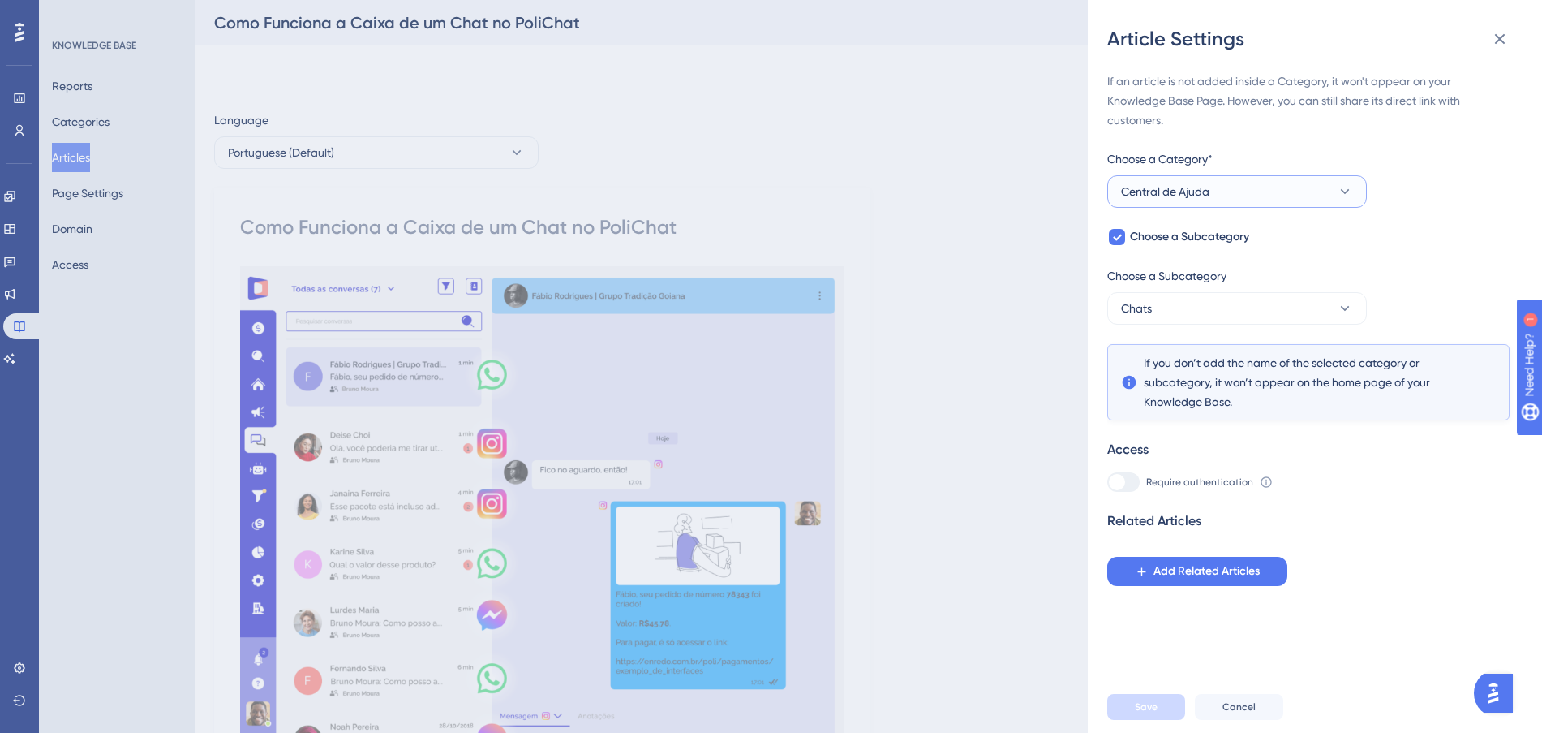
click at [1268, 196] on button "Central de Ajuda" at bounding box center [1237, 191] width 260 height 32
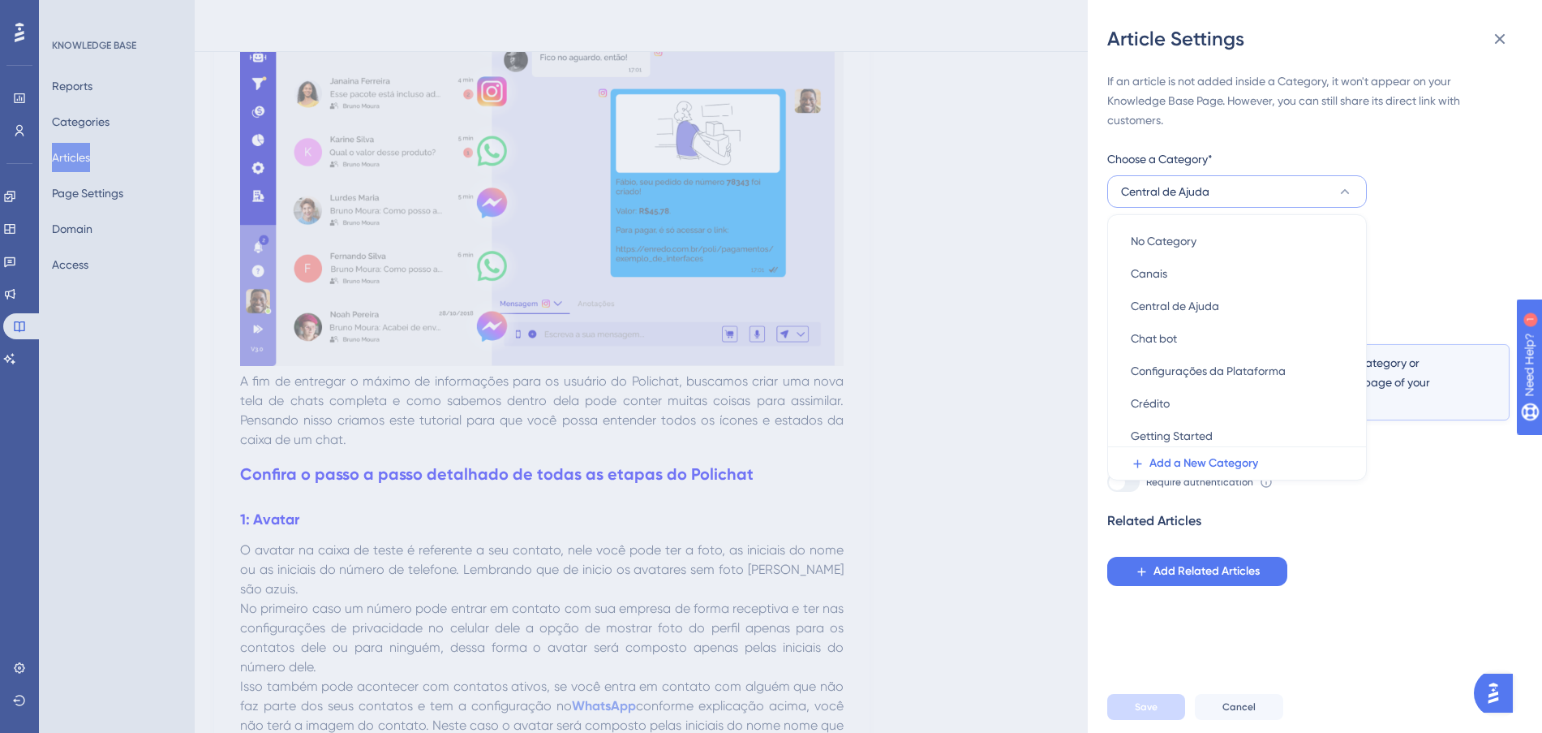
click at [1429, 155] on div "If an article is not added inside a Category, it won't appear on your Knowledge…" at bounding box center [1308, 328] width 402 height 514
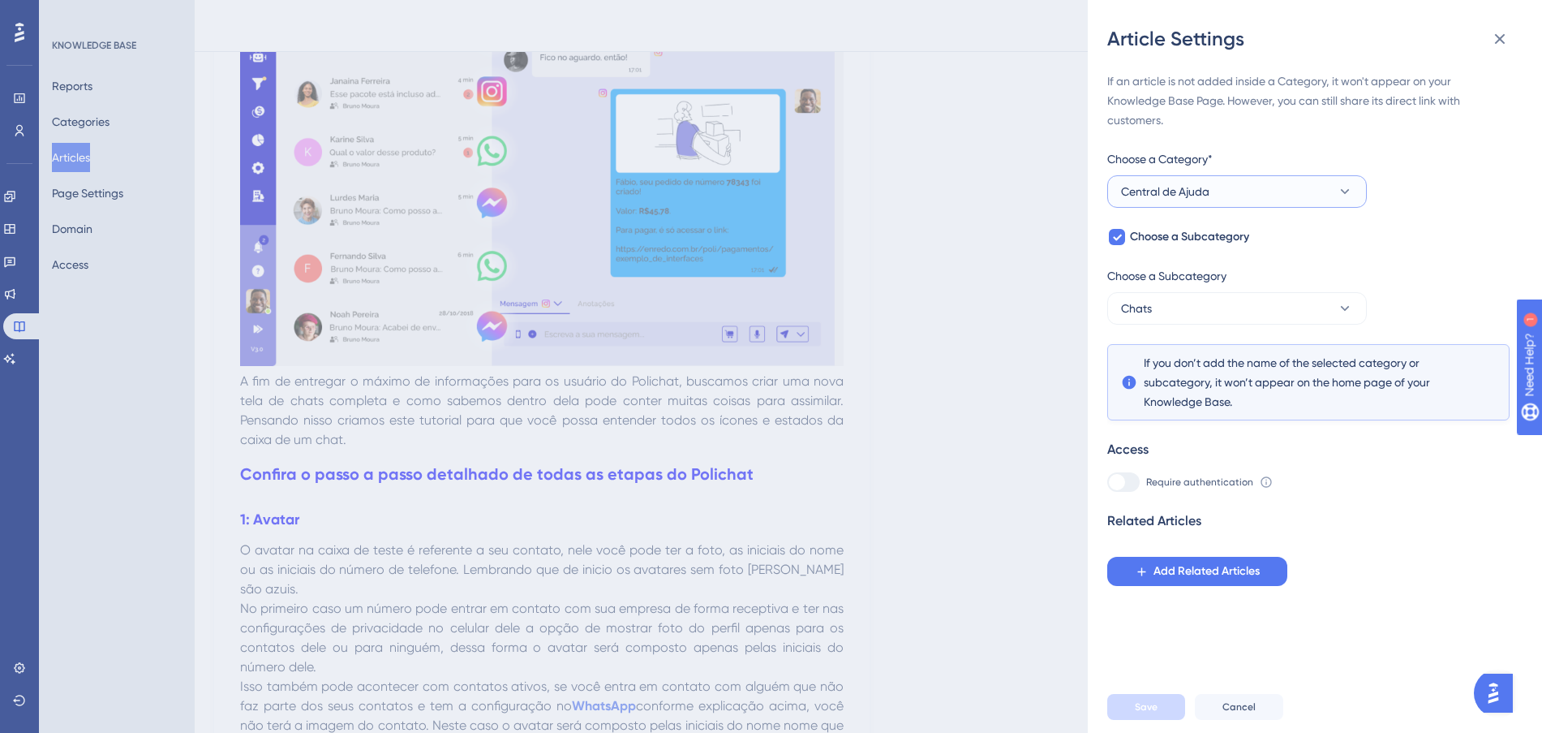
click at [1314, 186] on button "Central de Ajuda" at bounding box center [1237, 191] width 260 height 32
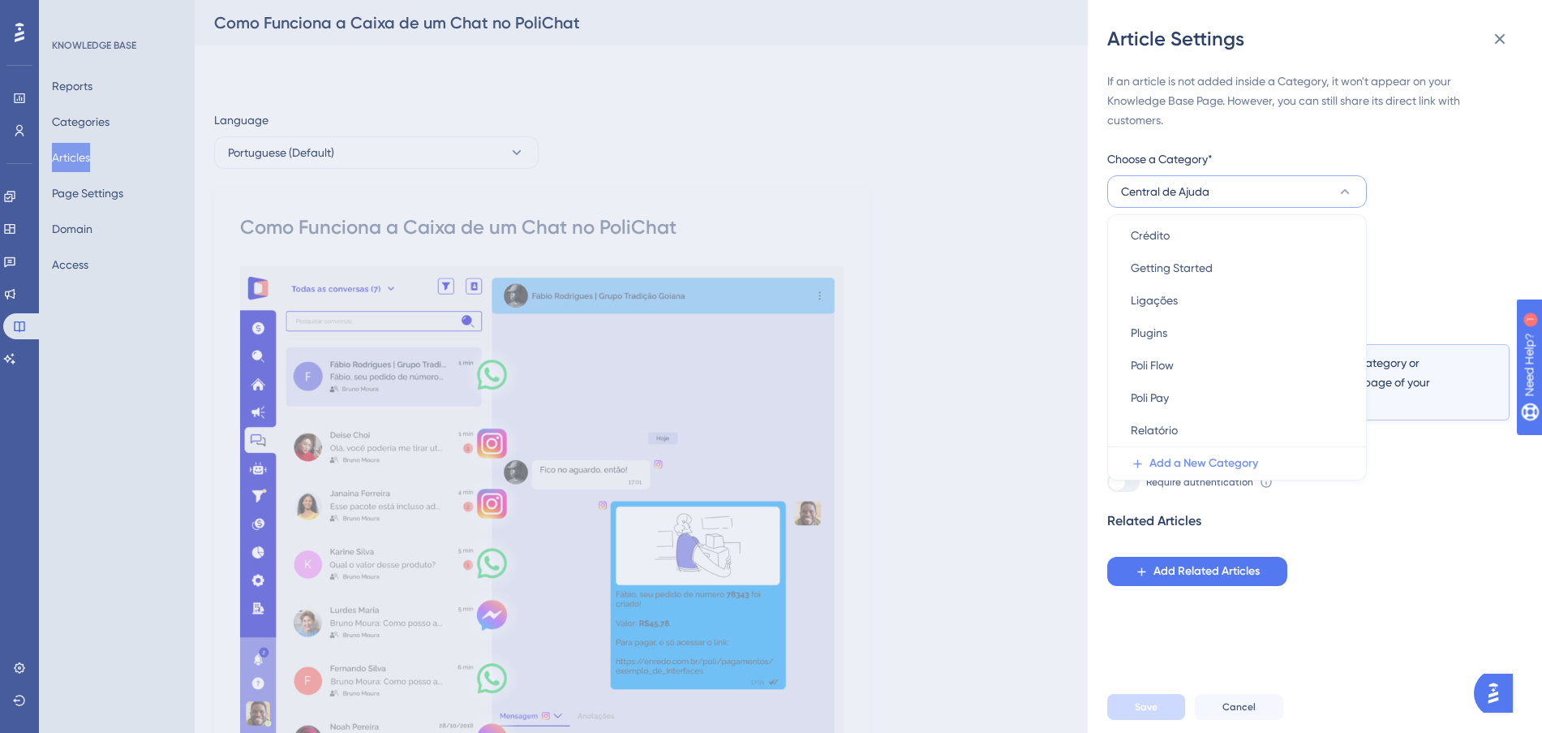
click at [1233, 469] on span "Add a New Category" at bounding box center [1204, 462] width 109 height 19
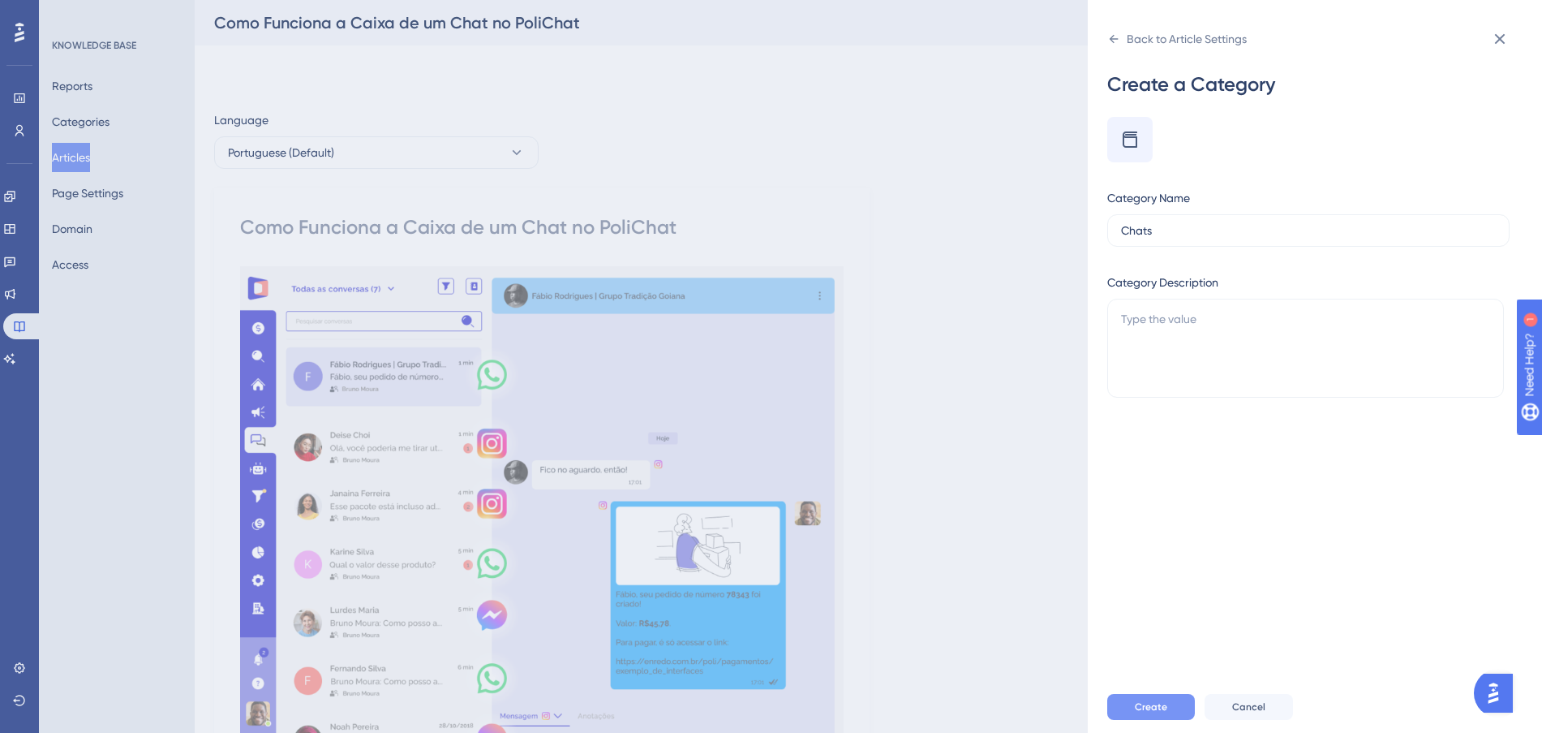
type input "Chats"
click at [1171, 712] on button "Create" at bounding box center [1151, 707] width 88 height 26
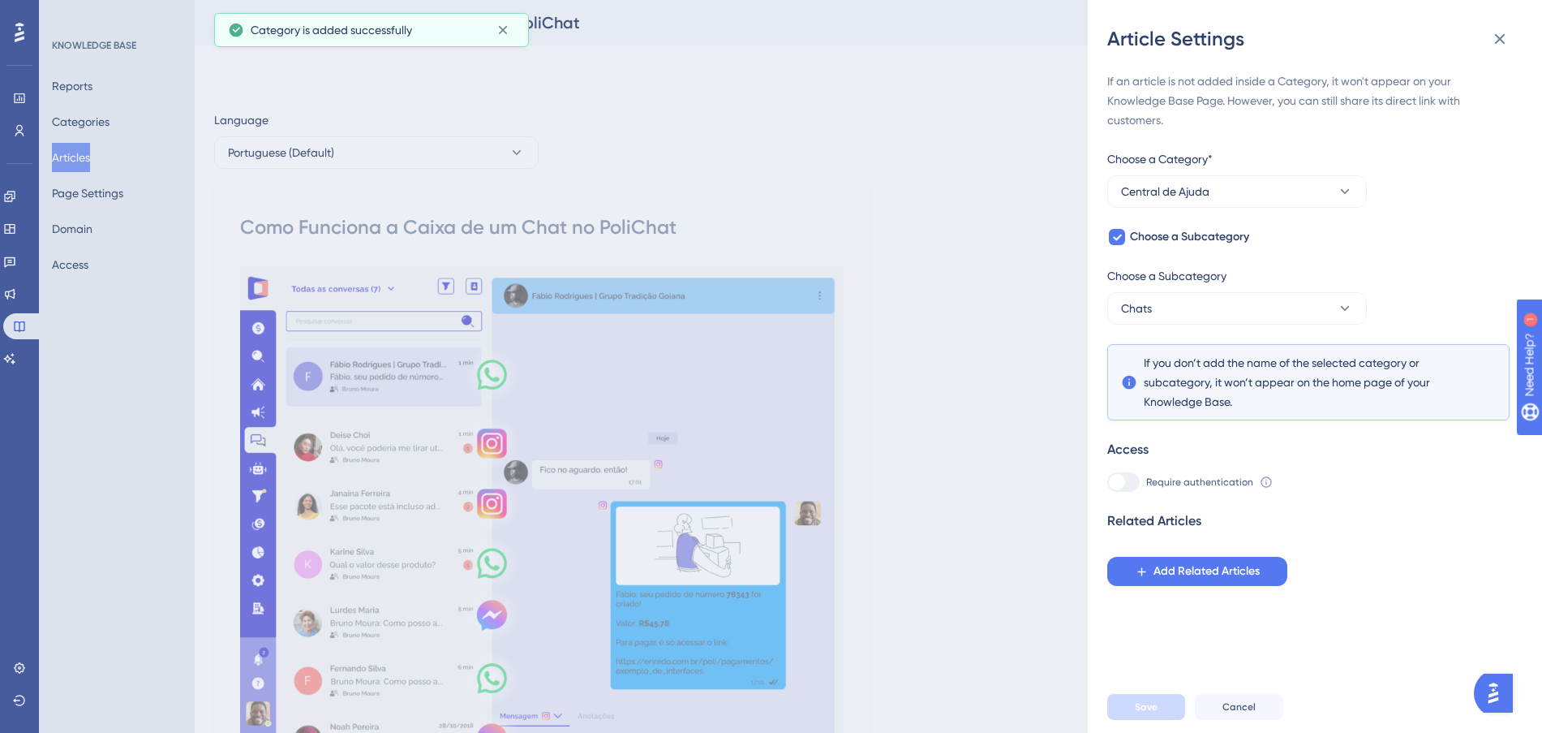
click at [1264, 170] on div "Choose a Category*" at bounding box center [1237, 162] width 260 height 26
click at [1264, 182] on button "Central de Ajuda" at bounding box center [1237, 191] width 260 height 32
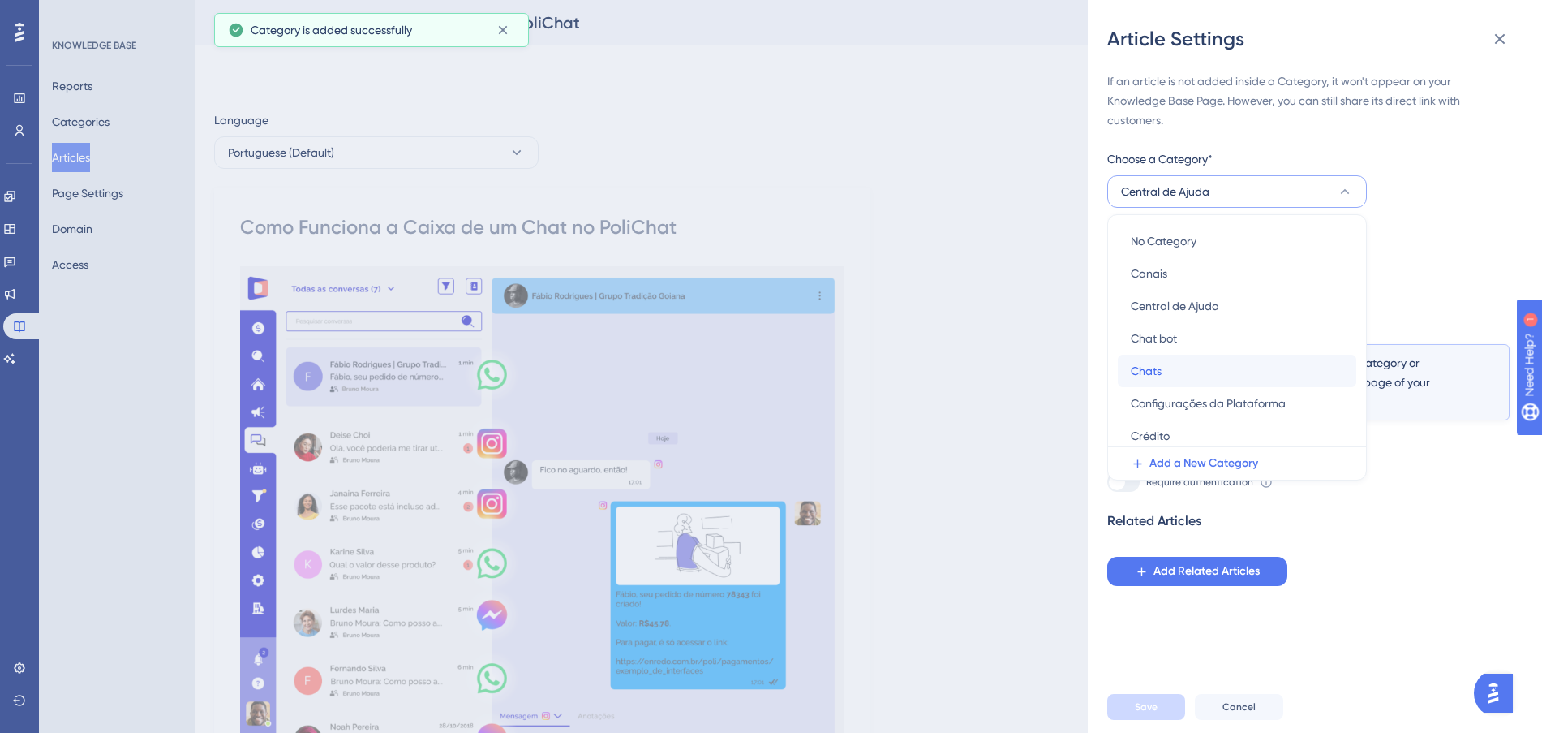
click at [1204, 373] on div "Chats Chats" at bounding box center [1237, 371] width 213 height 32
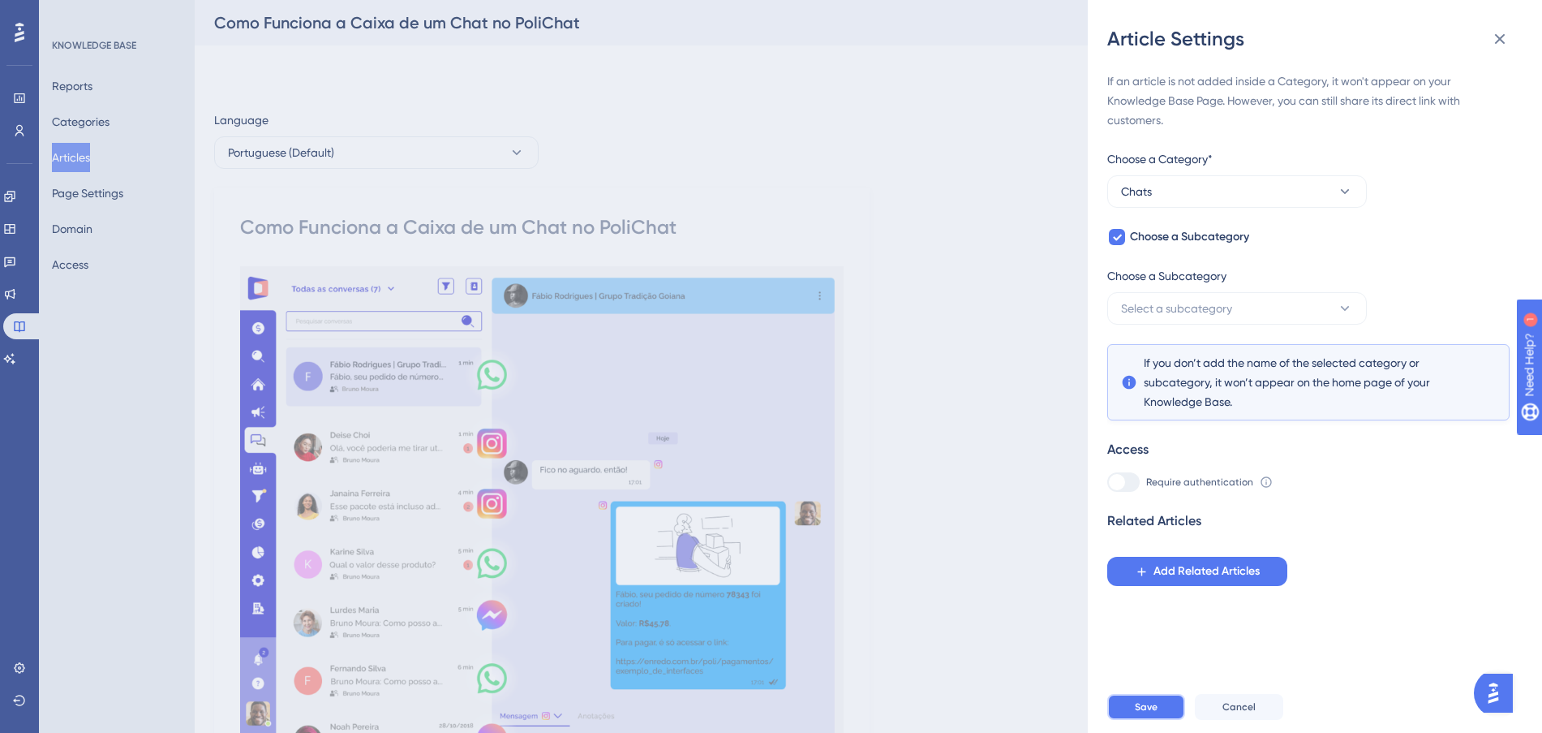
click at [1167, 717] on button "Save" at bounding box center [1146, 707] width 78 height 26
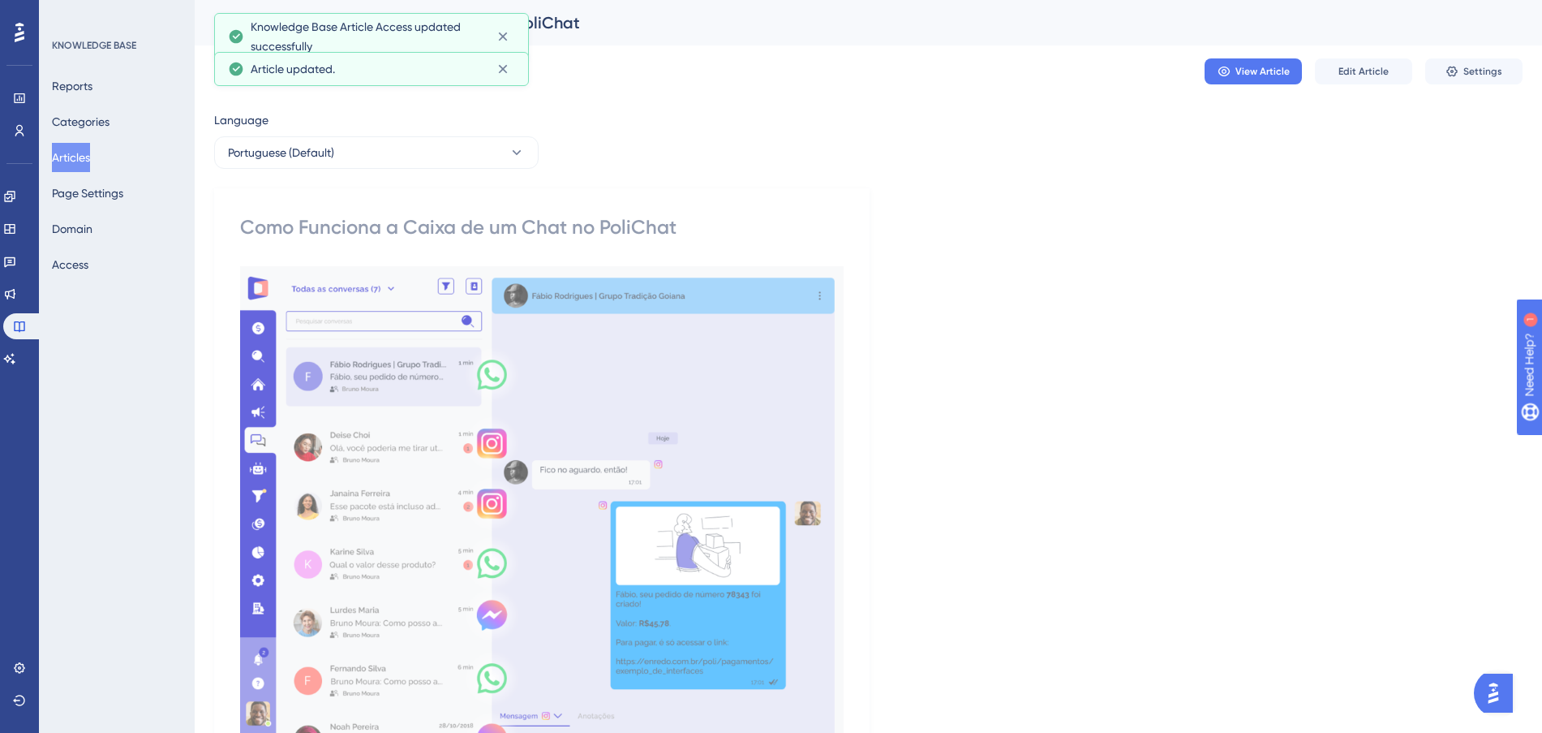
click at [85, 150] on button "Articles" at bounding box center [71, 157] width 38 height 29
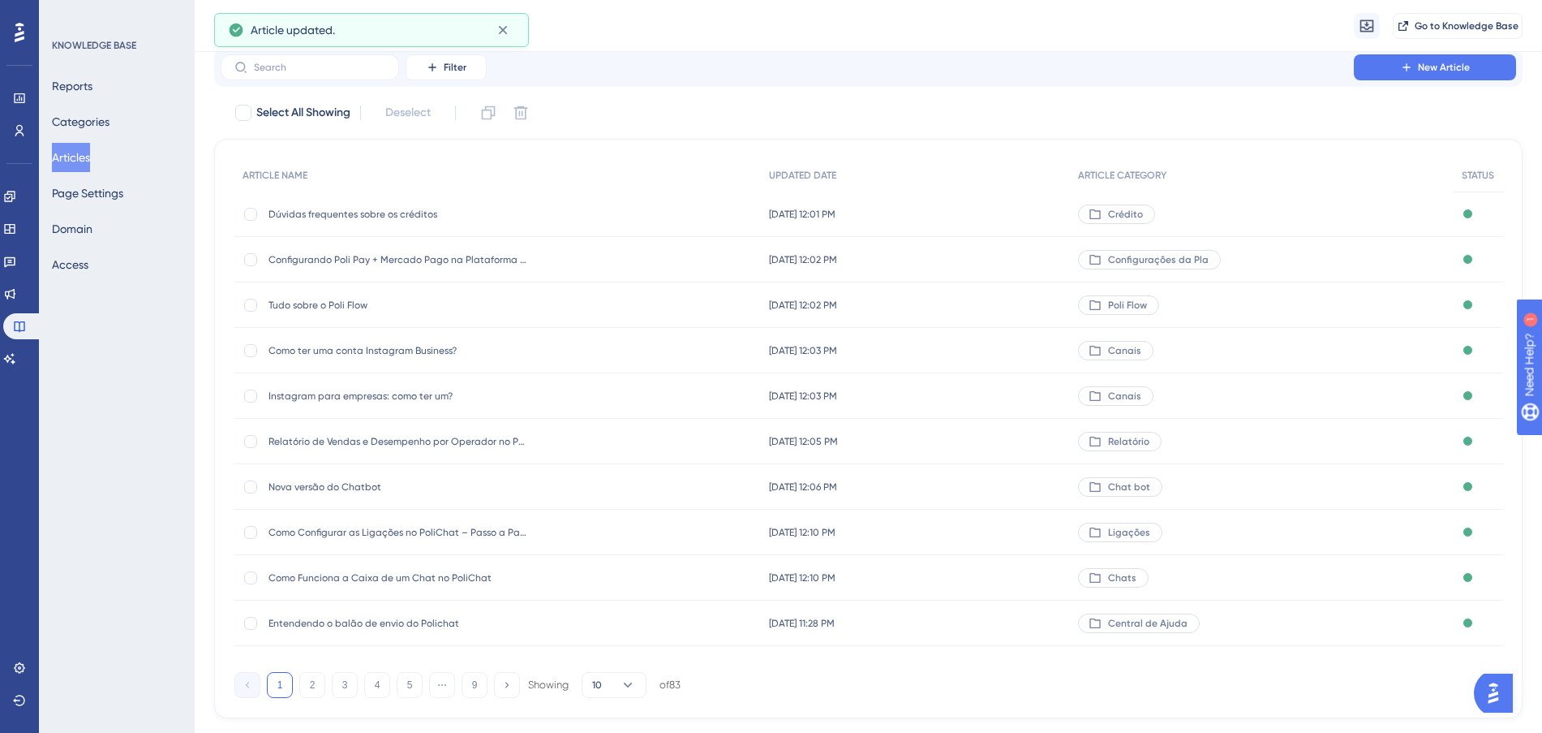
scroll to position [87, 0]
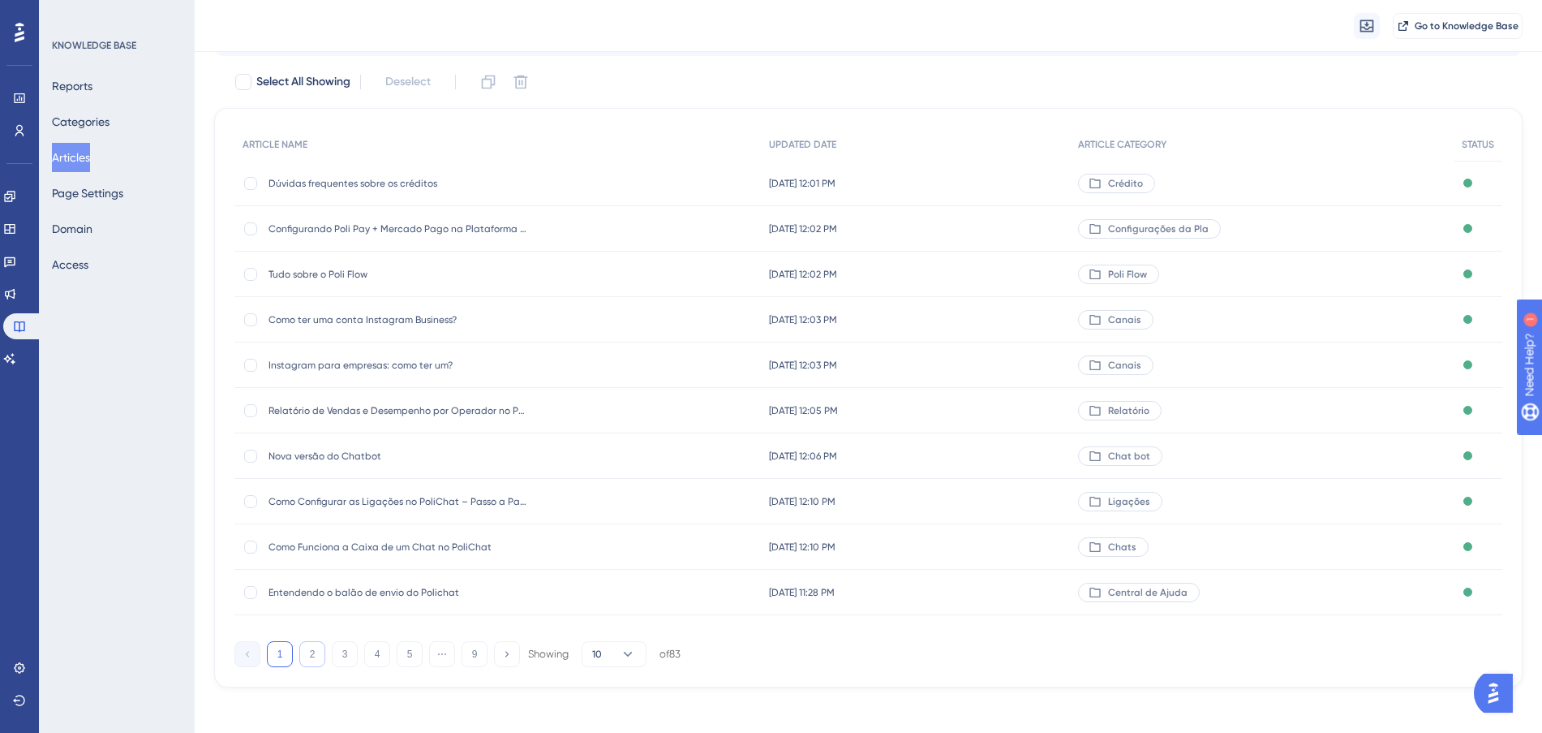
click at [303, 649] on button "2" at bounding box center [312, 654] width 26 height 26
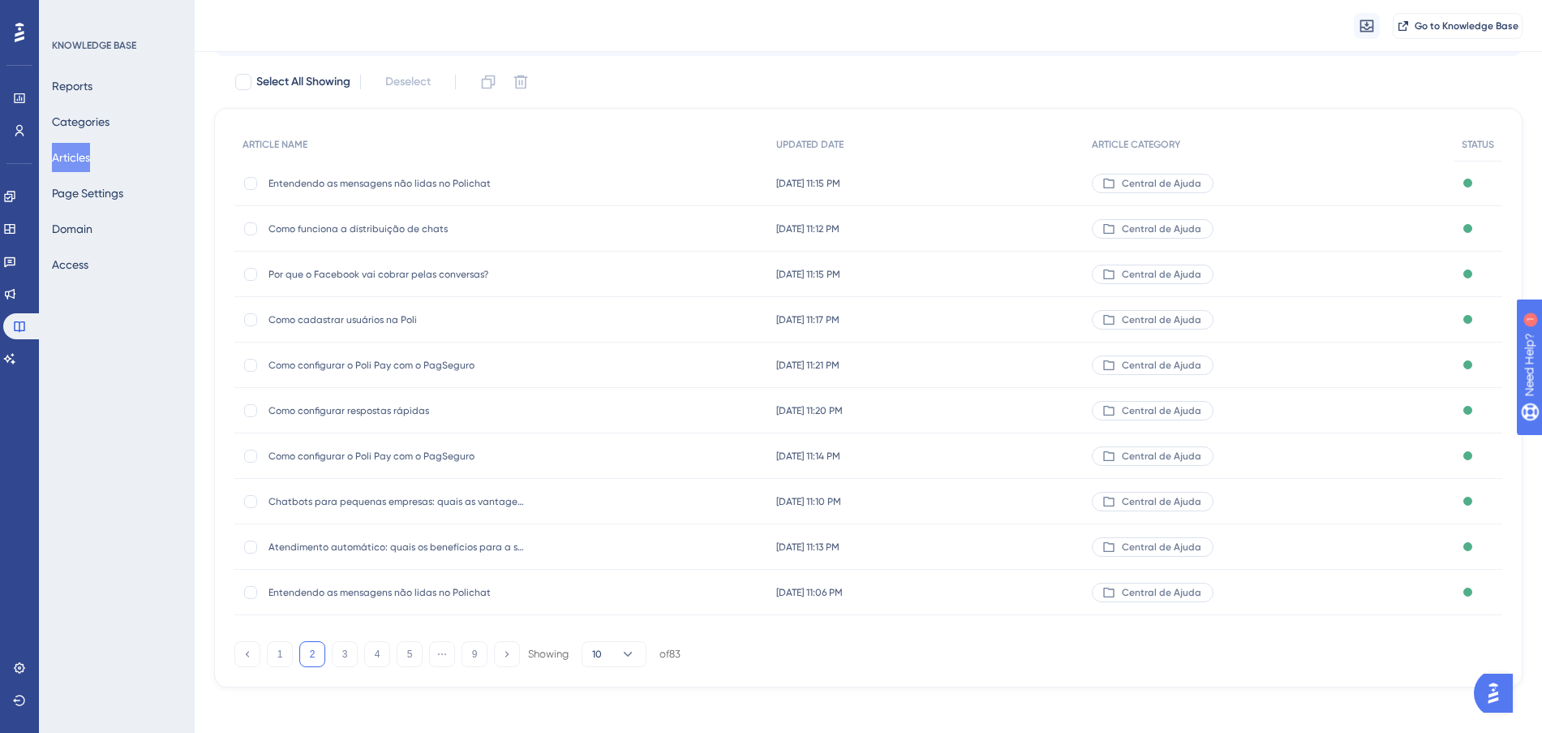
click at [1052, 185] on div "[DATE] 11:15 PM [DATE] 11:15 PM" at bounding box center [926, 183] width 316 height 45
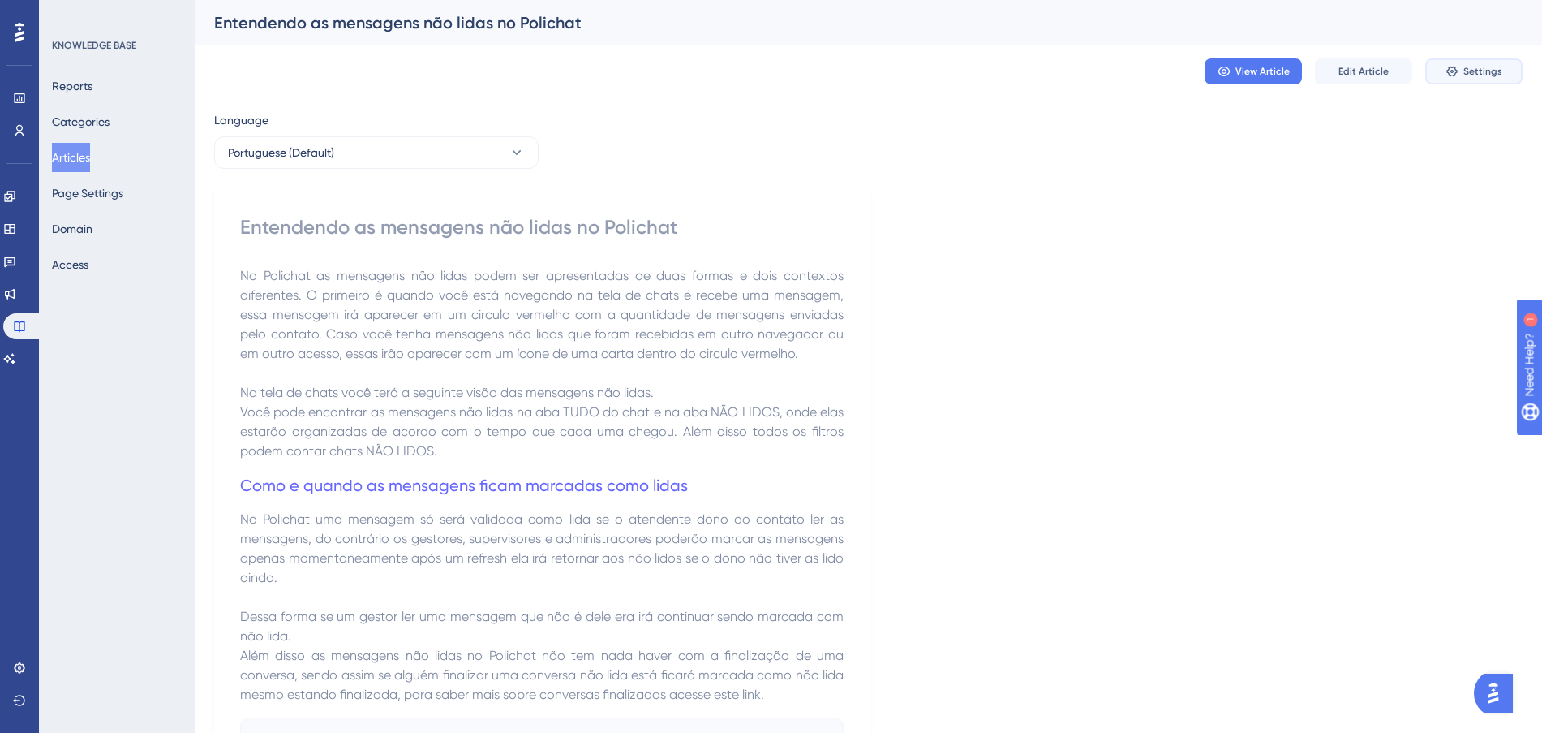
click at [1477, 70] on span "Settings" at bounding box center [1482, 71] width 39 height 13
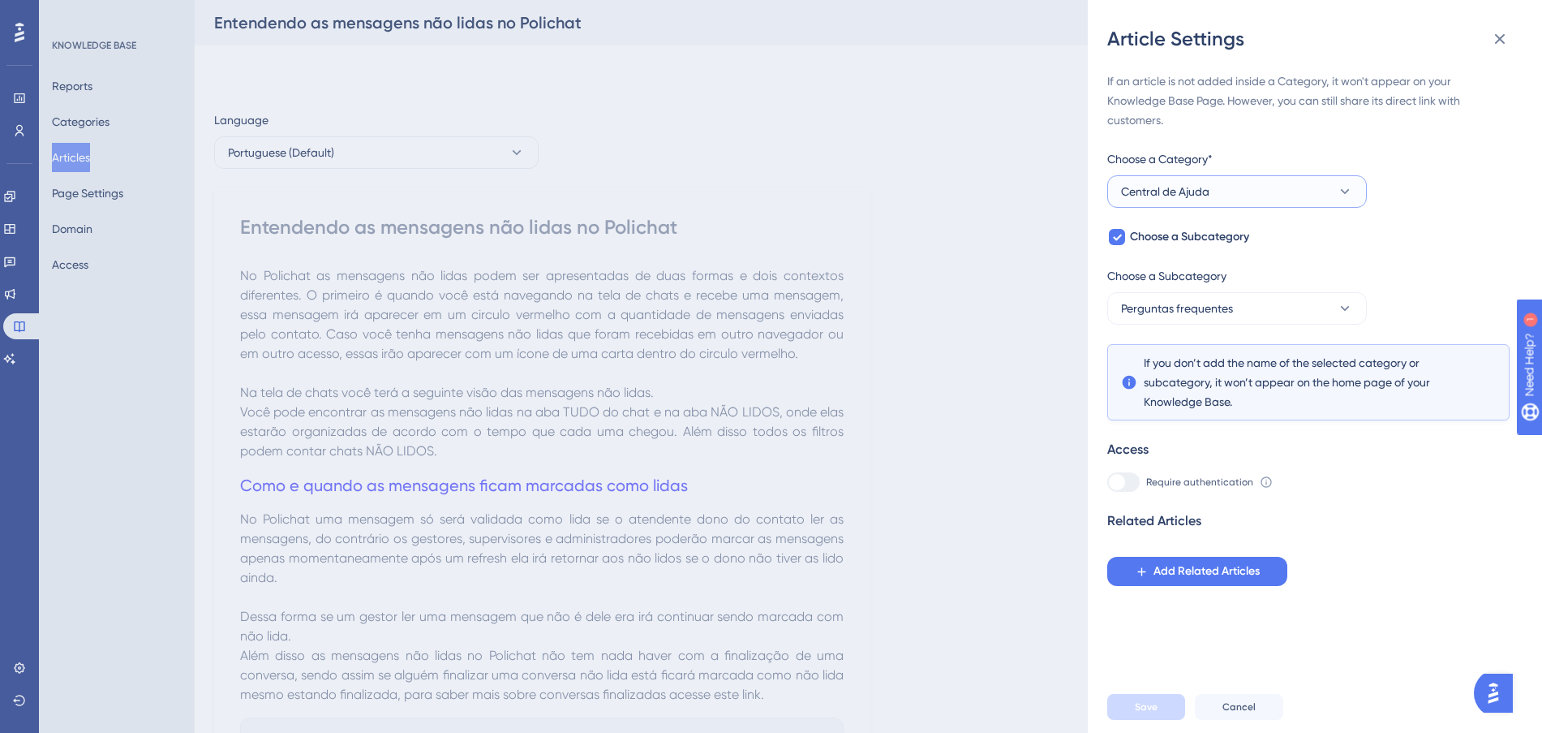
click at [1269, 196] on button "Central de Ajuda" at bounding box center [1237, 191] width 260 height 32
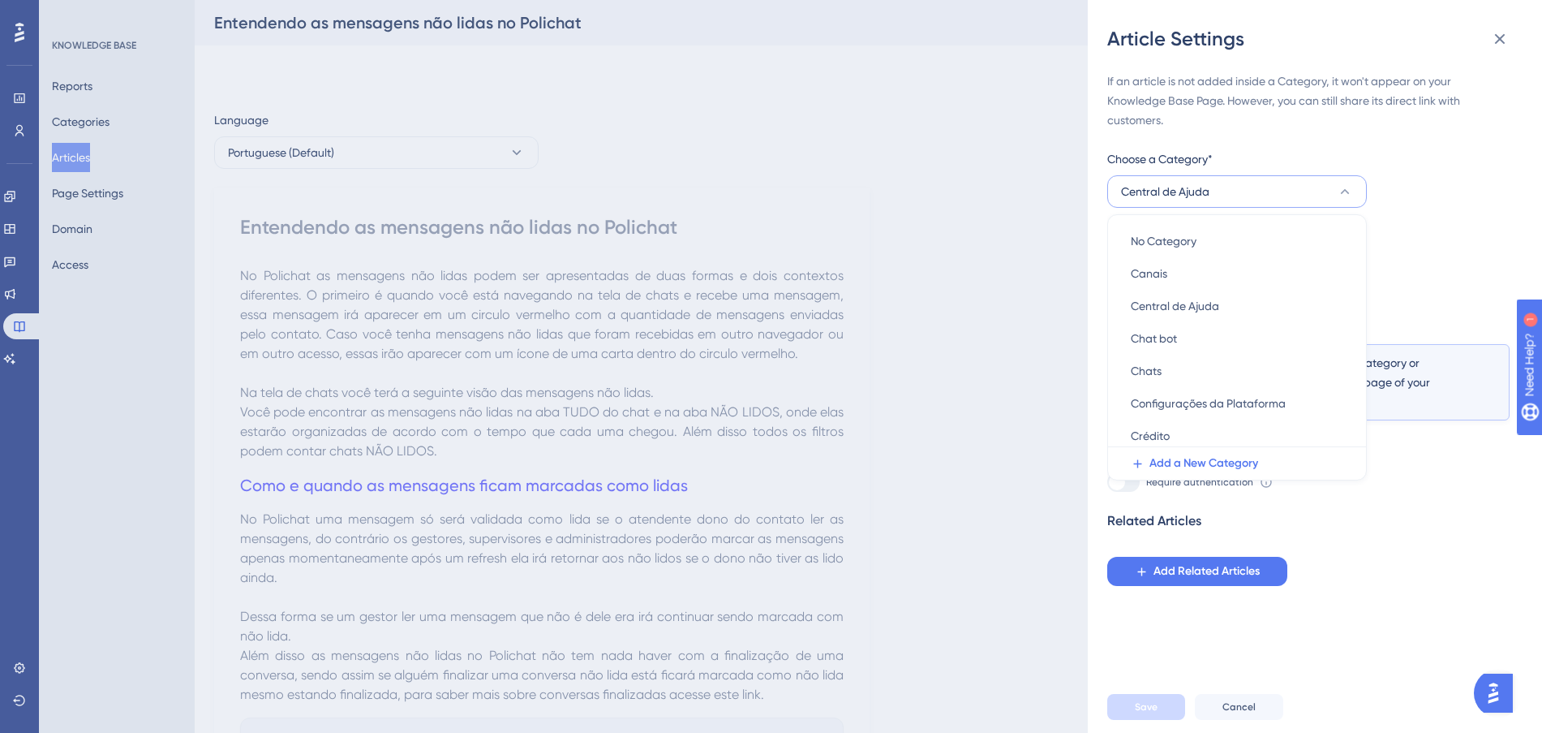
click at [1269, 196] on button "Central de Ajuda" at bounding box center [1237, 191] width 260 height 32
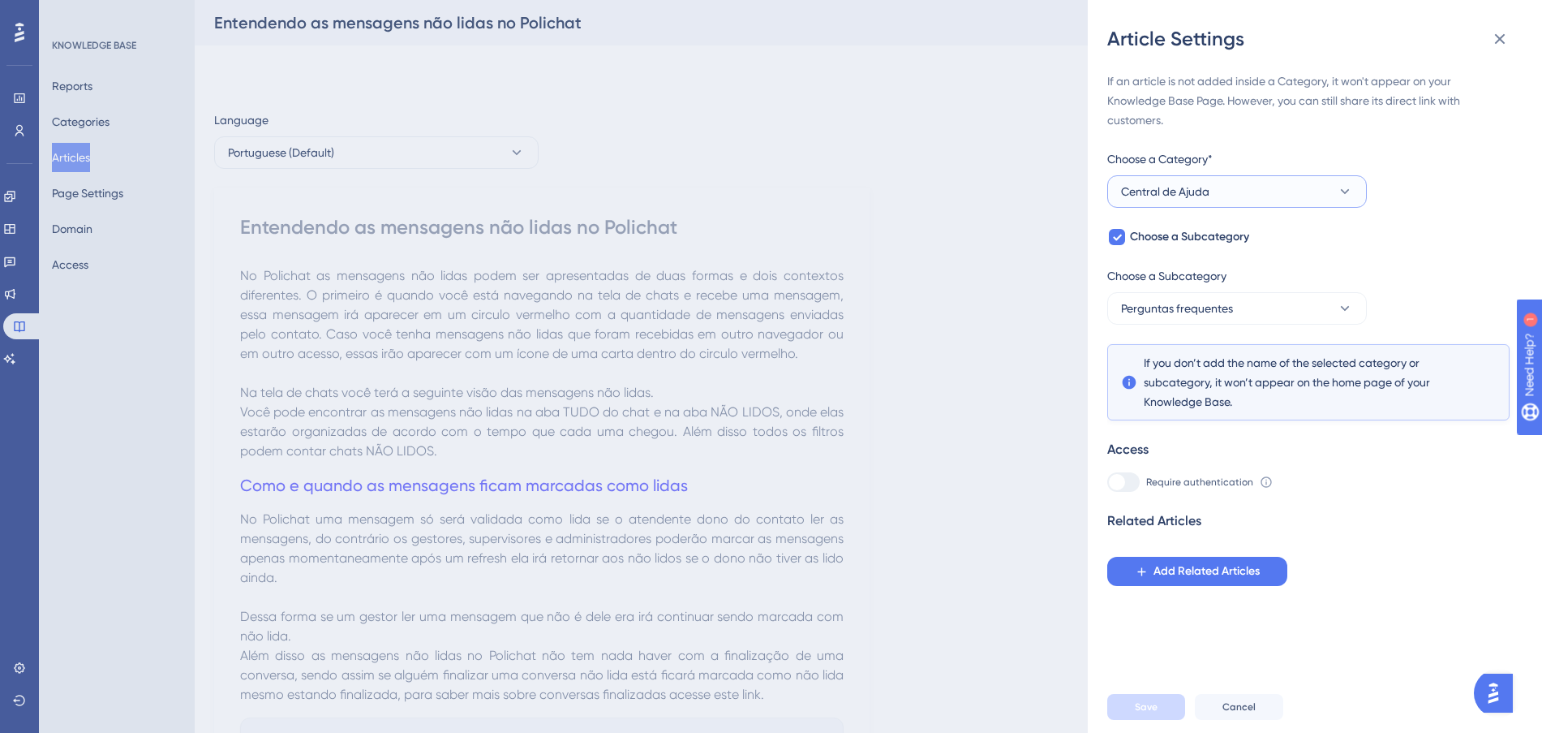
click at [1269, 196] on button "Central de Ajuda" at bounding box center [1237, 191] width 260 height 32
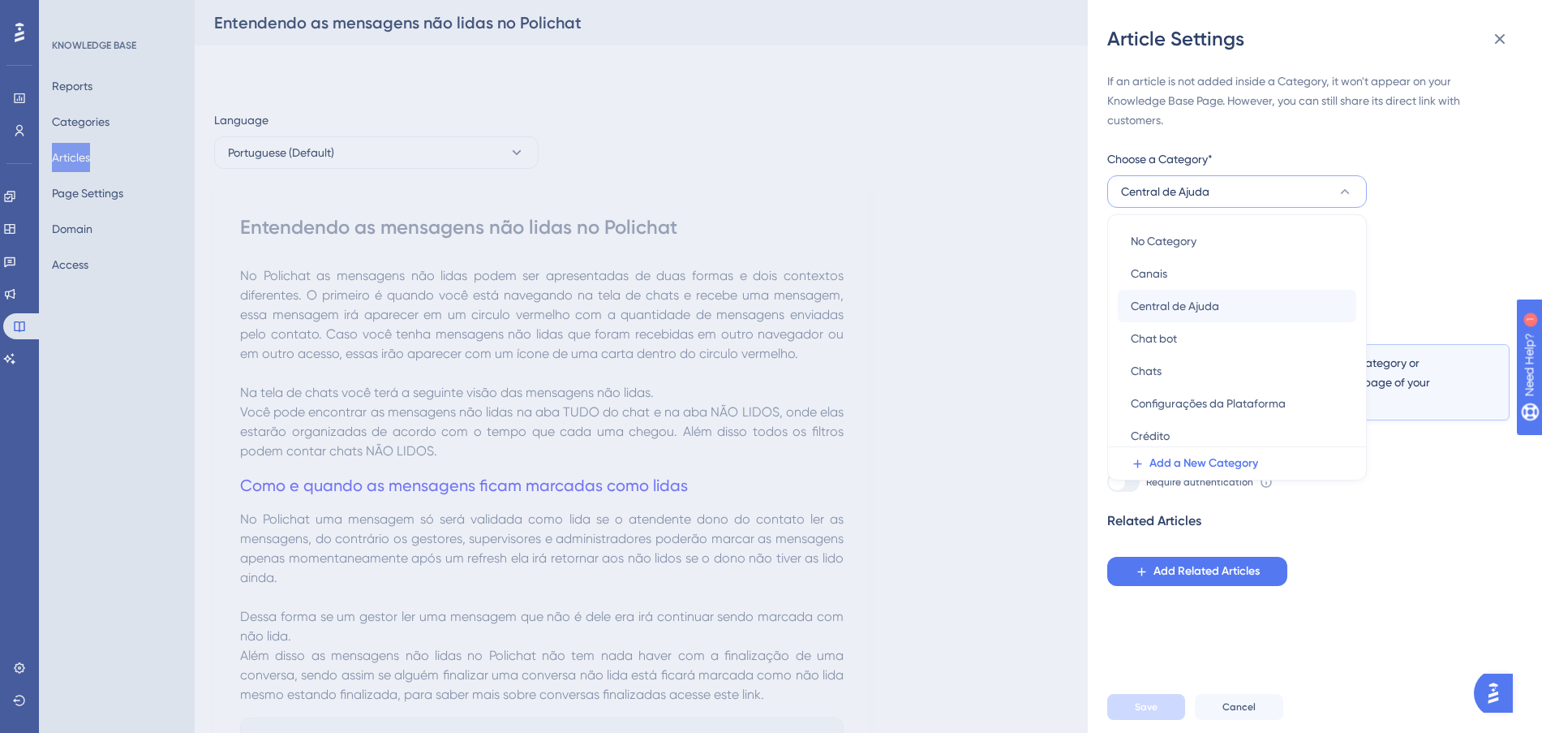
scroll to position [200, 0]
click at [1238, 465] on span "Add a New Category" at bounding box center [1204, 462] width 109 height 19
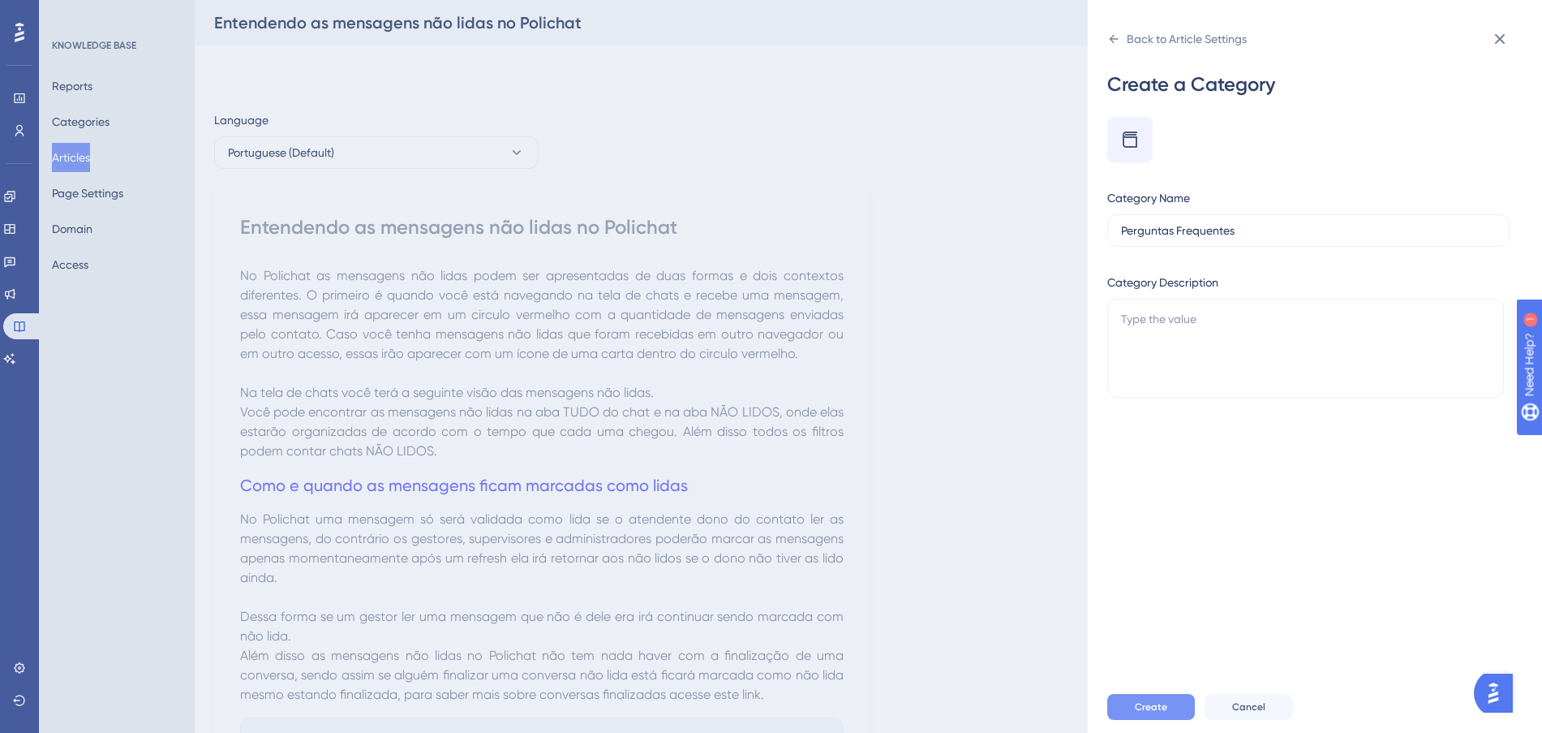
type input "Perguntas Frequentes"
click at [1164, 712] on button "Create" at bounding box center [1151, 707] width 88 height 26
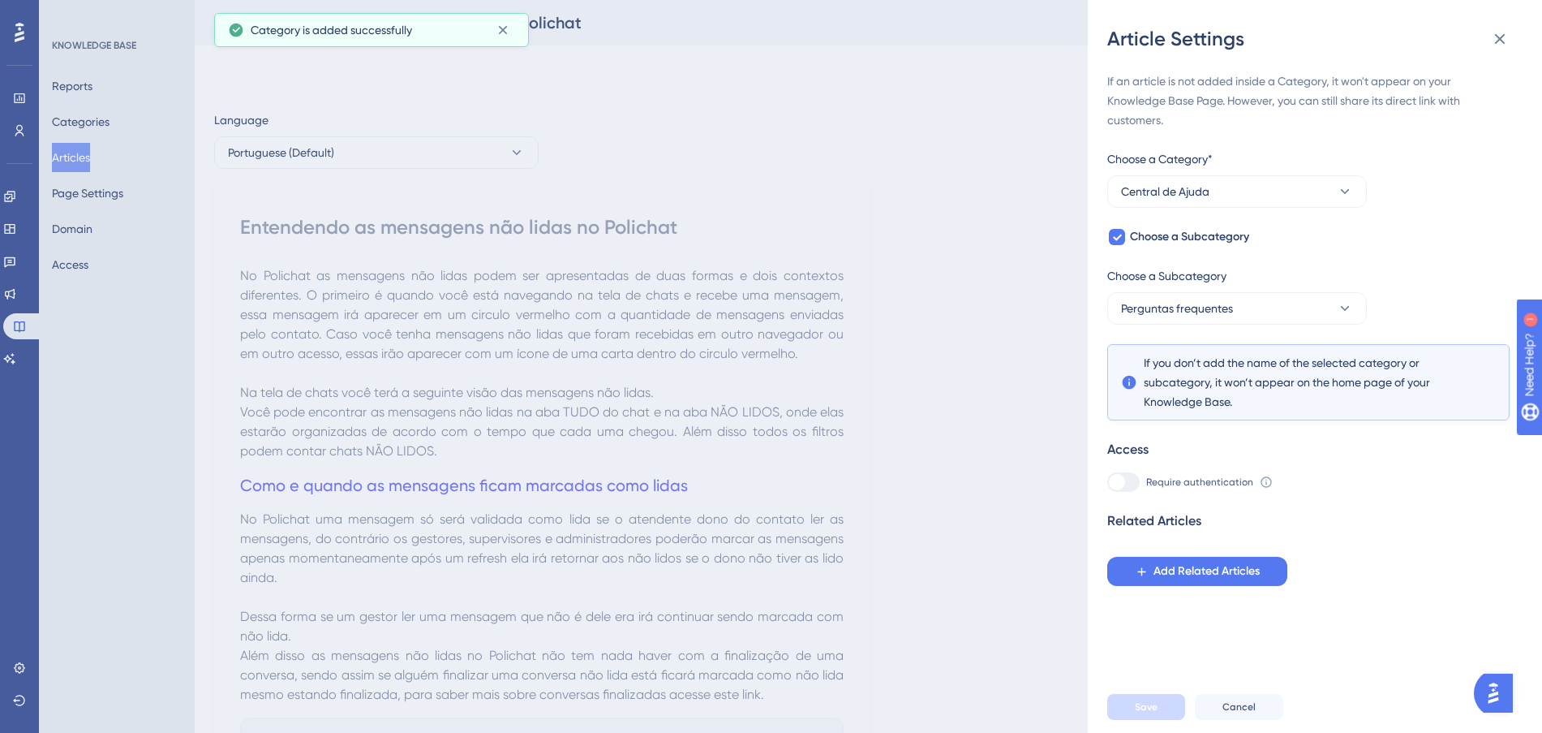
click at [1317, 170] on div "Choose a Category*" at bounding box center [1237, 162] width 260 height 26
click at [1330, 187] on button "Central de Ajuda" at bounding box center [1237, 191] width 260 height 32
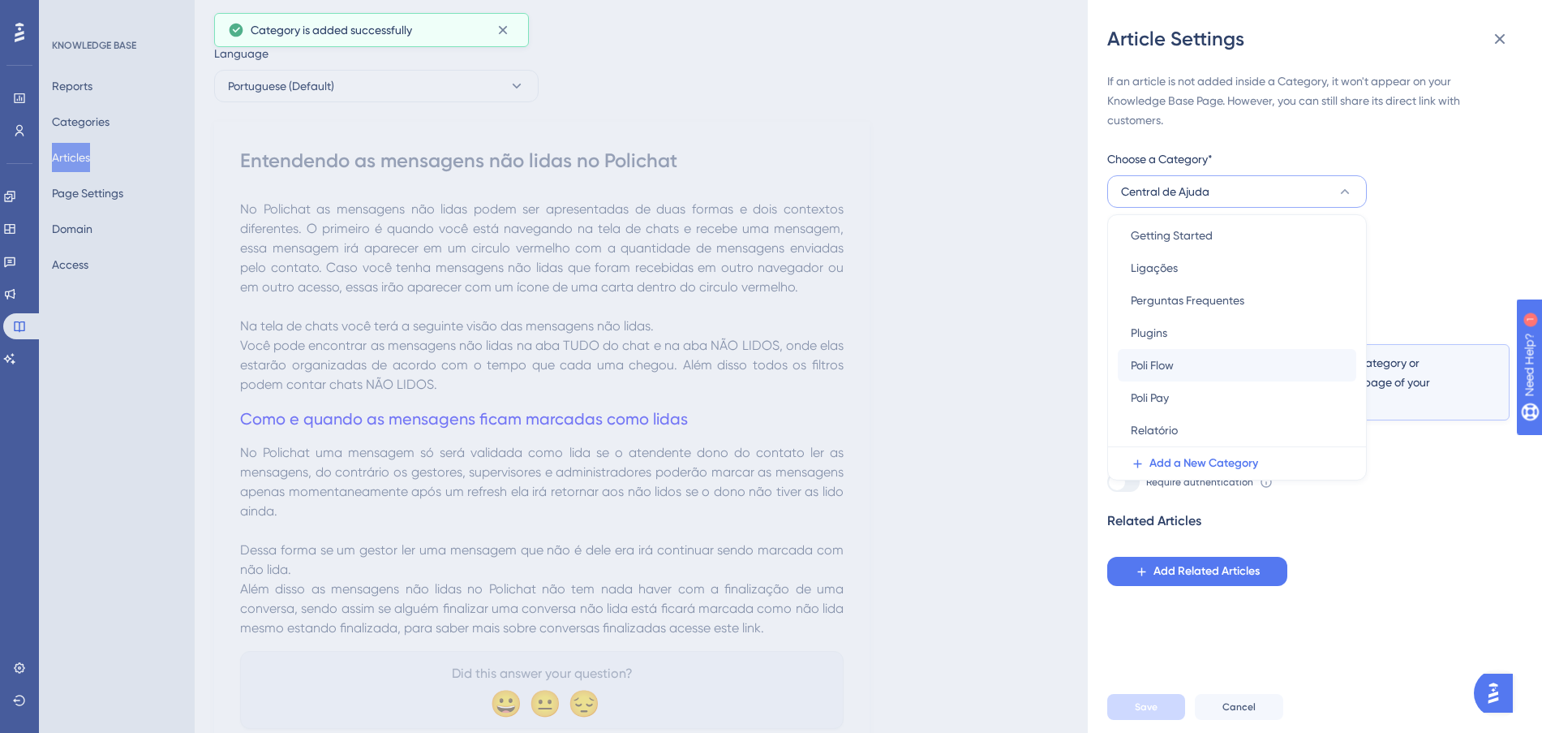
scroll to position [0, 0]
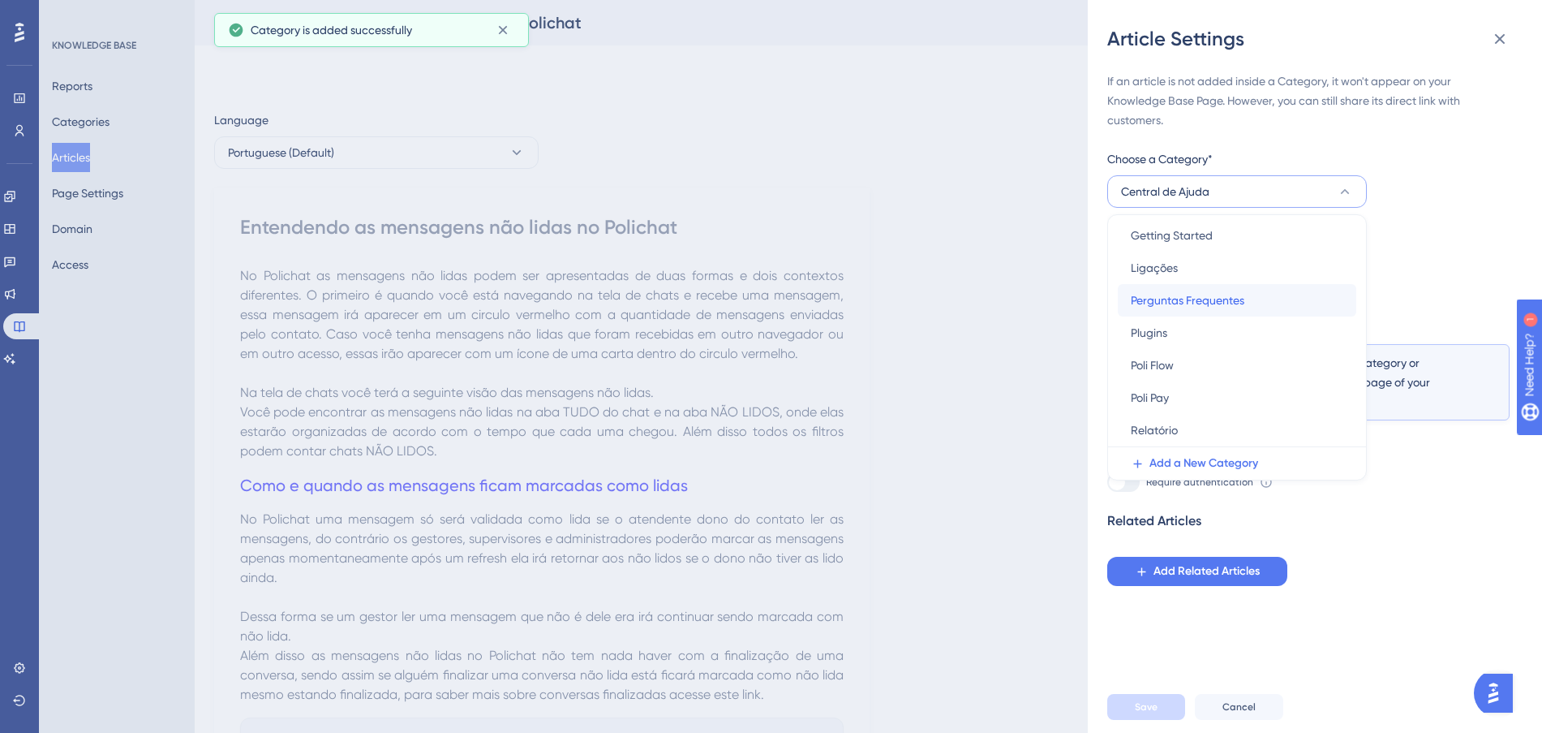
click at [1251, 302] on div "Perguntas Frequentes Perguntas Frequentes" at bounding box center [1237, 300] width 213 height 32
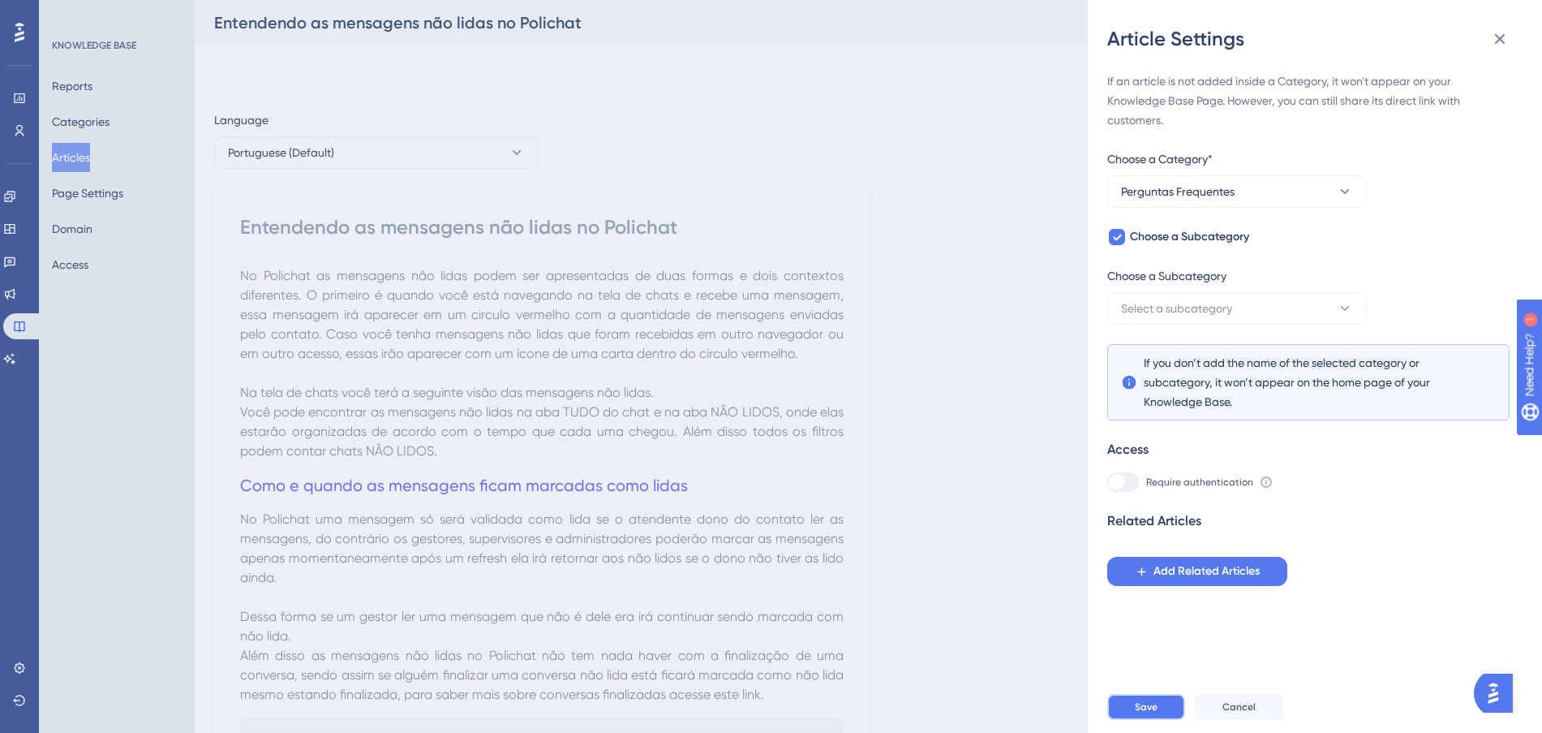
click at [1148, 712] on button "Save" at bounding box center [1146, 707] width 78 height 26
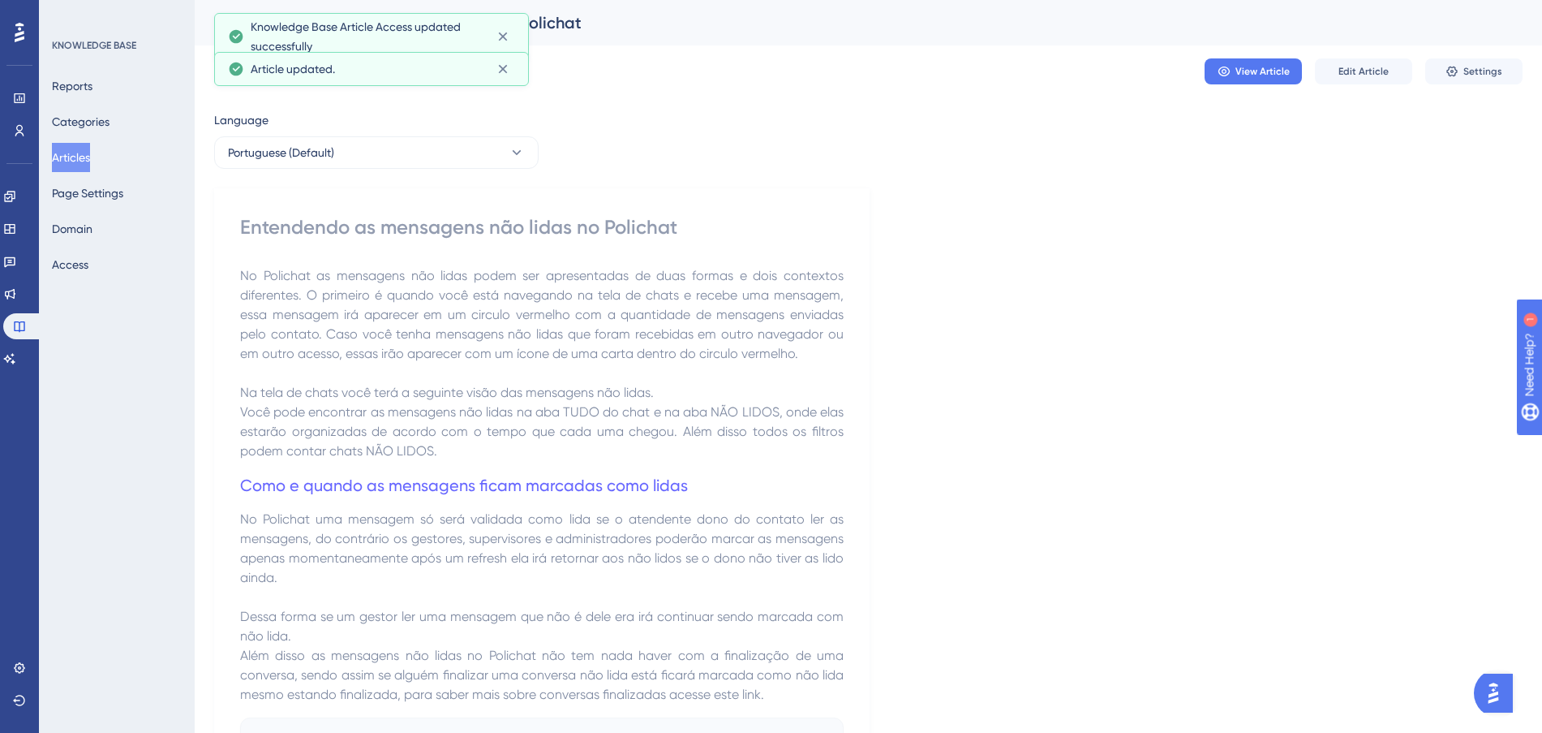
click at [70, 152] on button "Articles" at bounding box center [71, 157] width 38 height 29
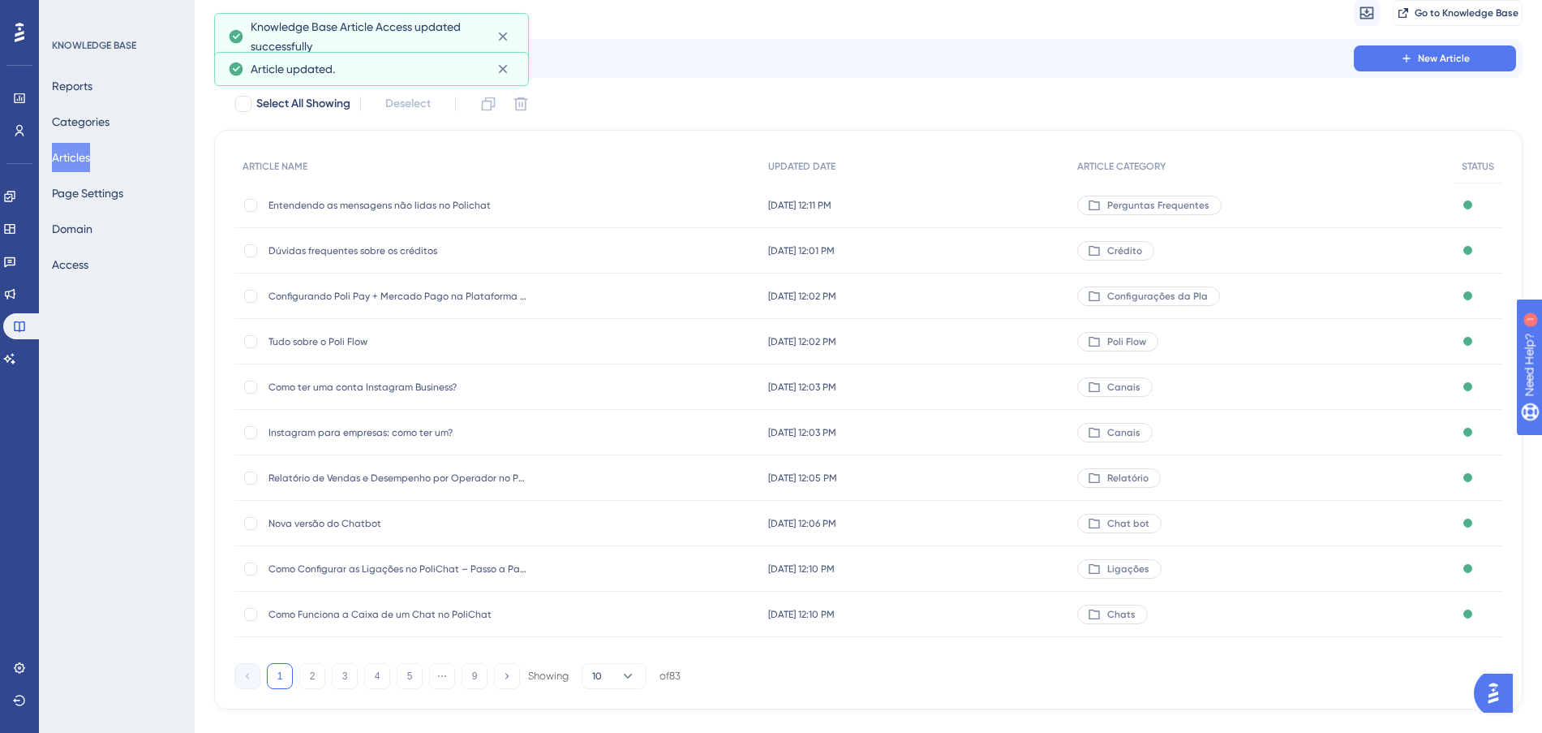
scroll to position [87, 0]
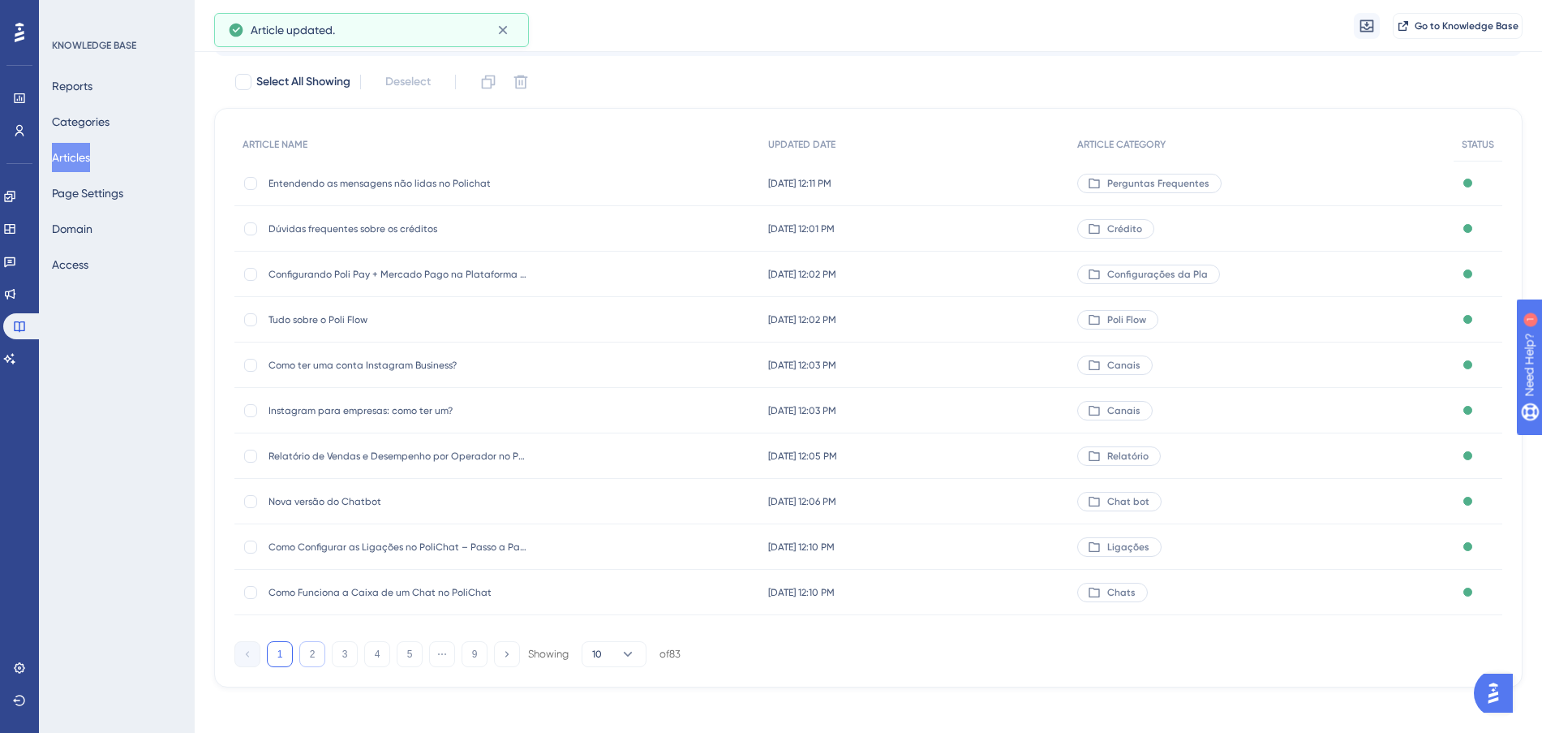
click at [309, 651] on button "2" at bounding box center [312, 654] width 26 height 26
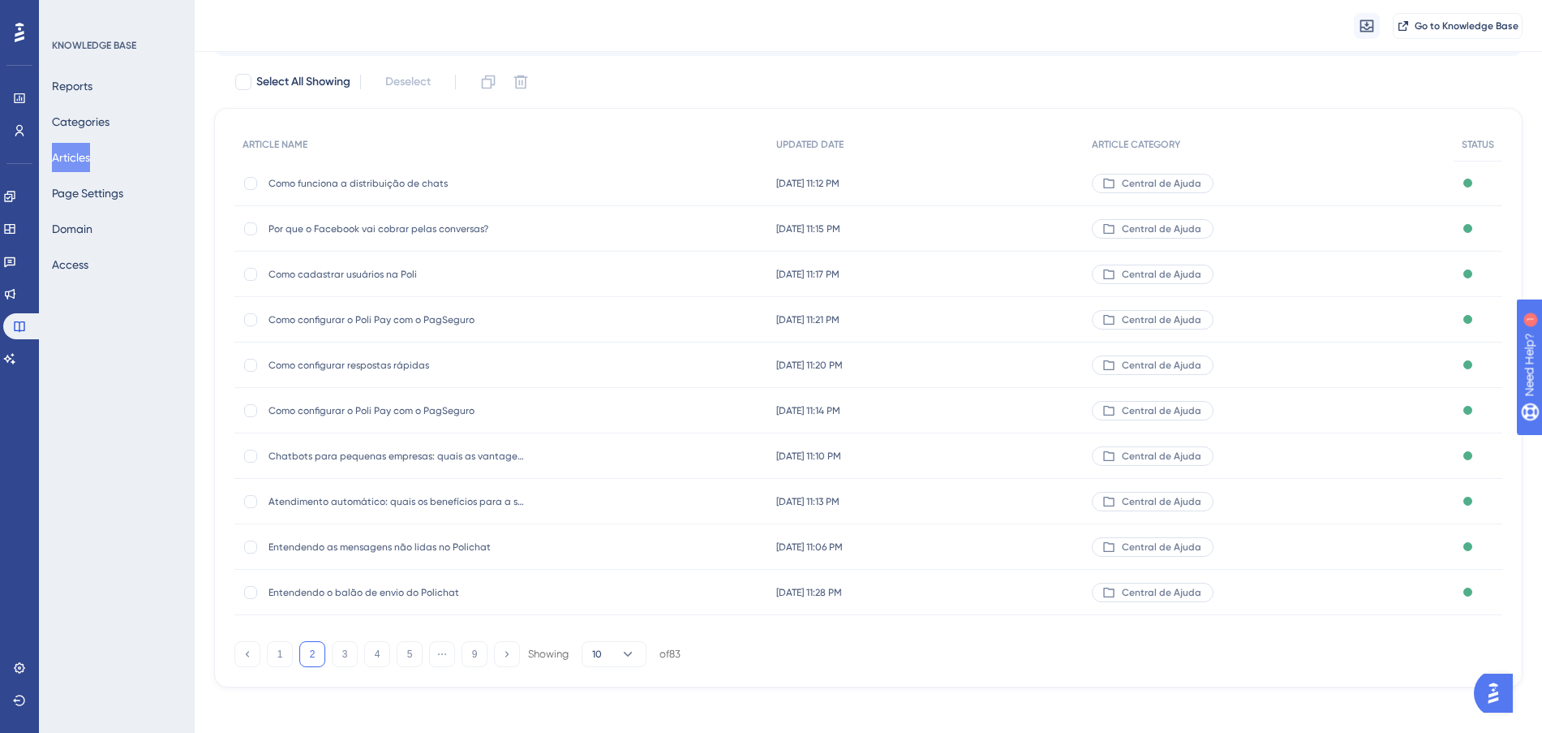
scroll to position [0, 0]
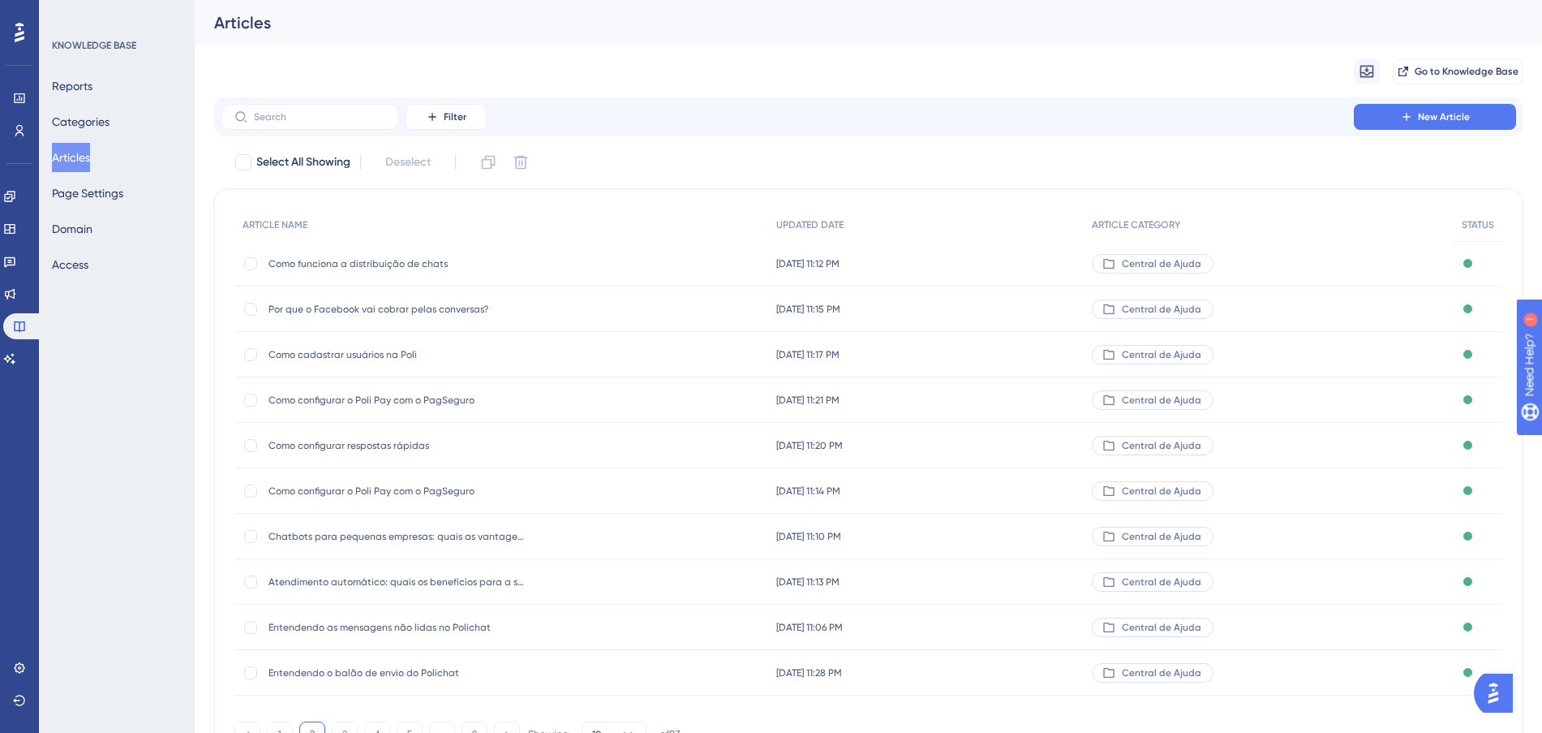
click at [1046, 260] on div "[DATE] 11:12 PM [DATE] 11:12 PM" at bounding box center [926, 263] width 316 height 45
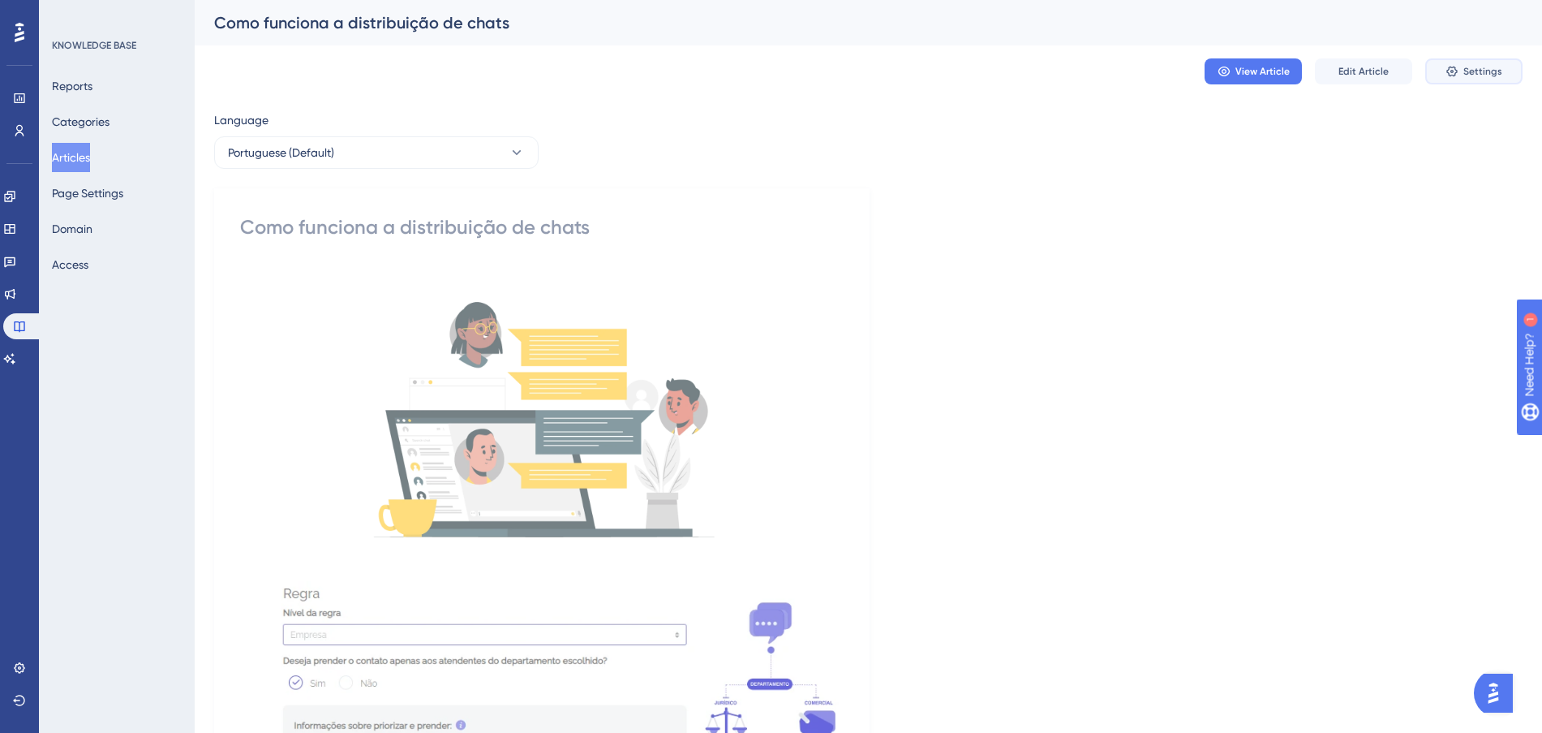
click at [1483, 70] on span "Settings" at bounding box center [1482, 71] width 39 height 13
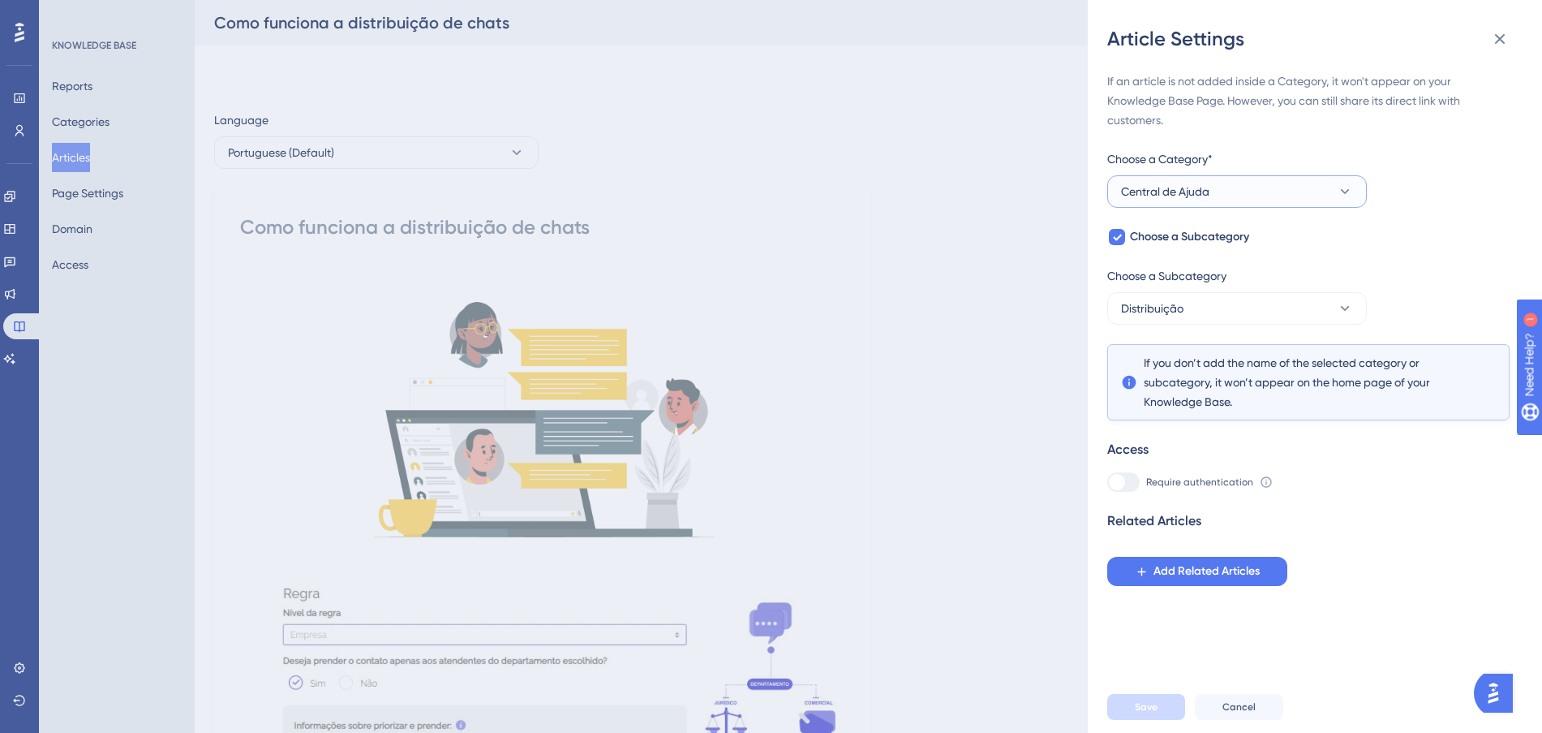
click at [1313, 197] on button "Central de Ajuda" at bounding box center [1237, 191] width 260 height 32
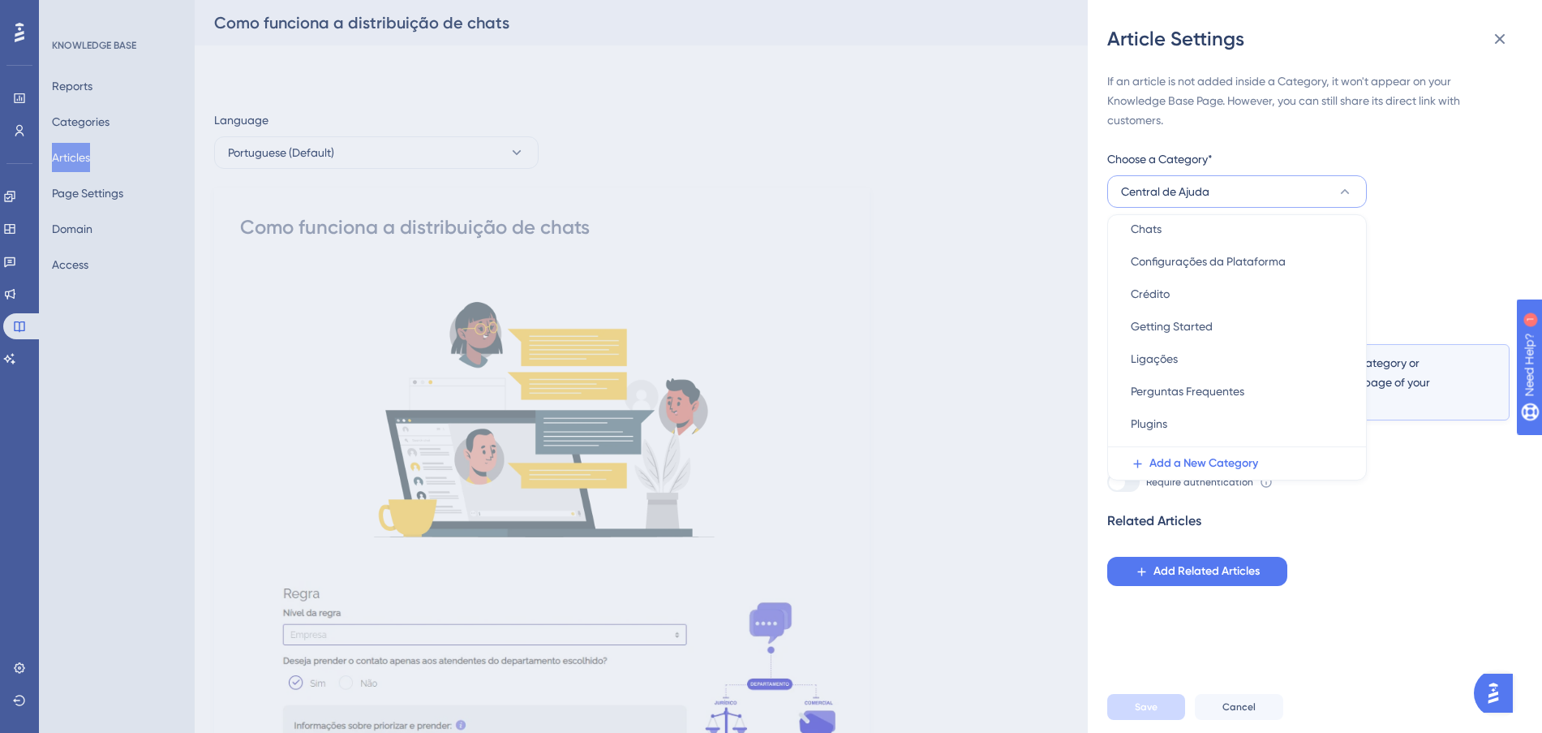
scroll to position [233, 0]
click at [1234, 464] on span "Add a New Category" at bounding box center [1204, 462] width 109 height 19
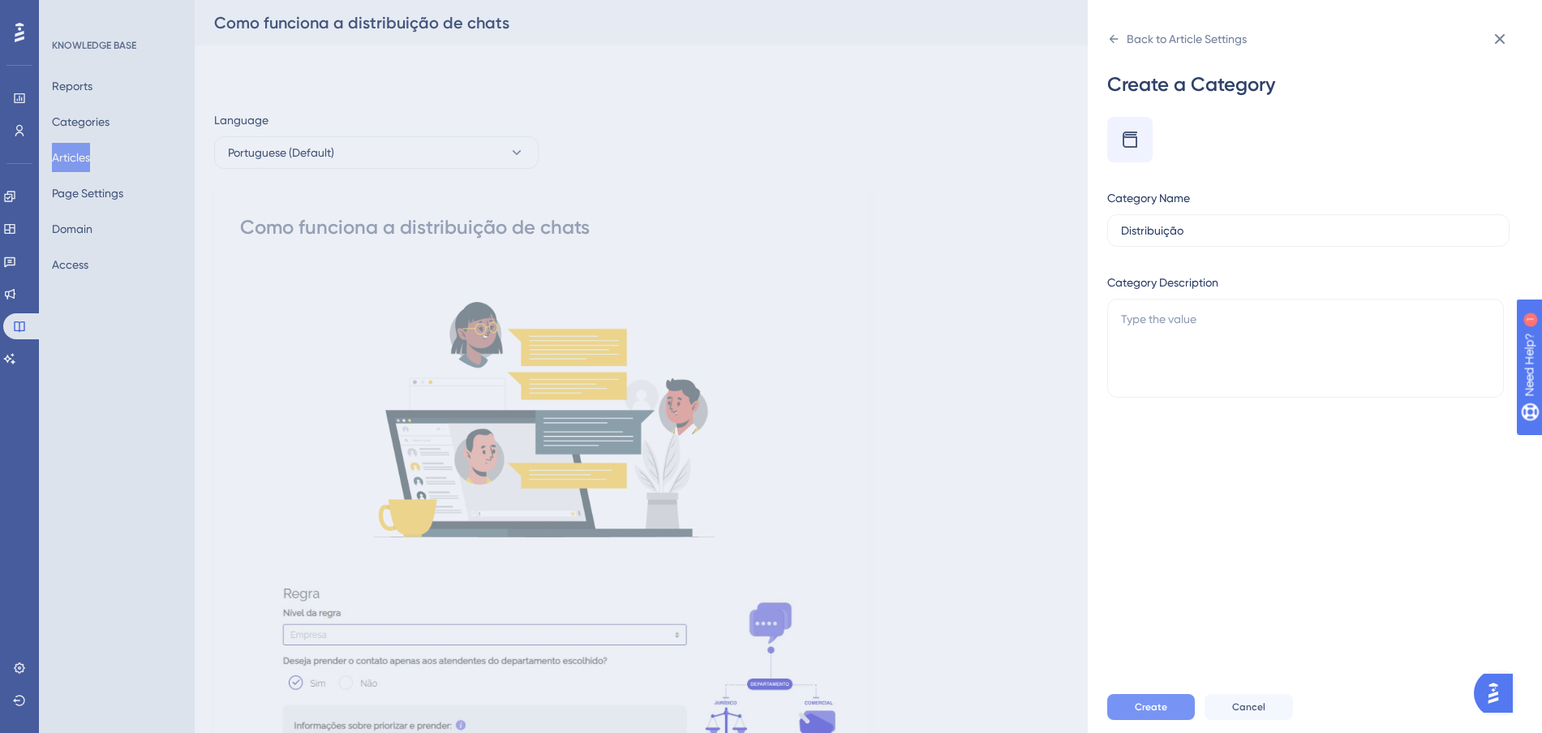
type input "Distribuição"
click at [1156, 713] on span "Create" at bounding box center [1151, 706] width 32 height 13
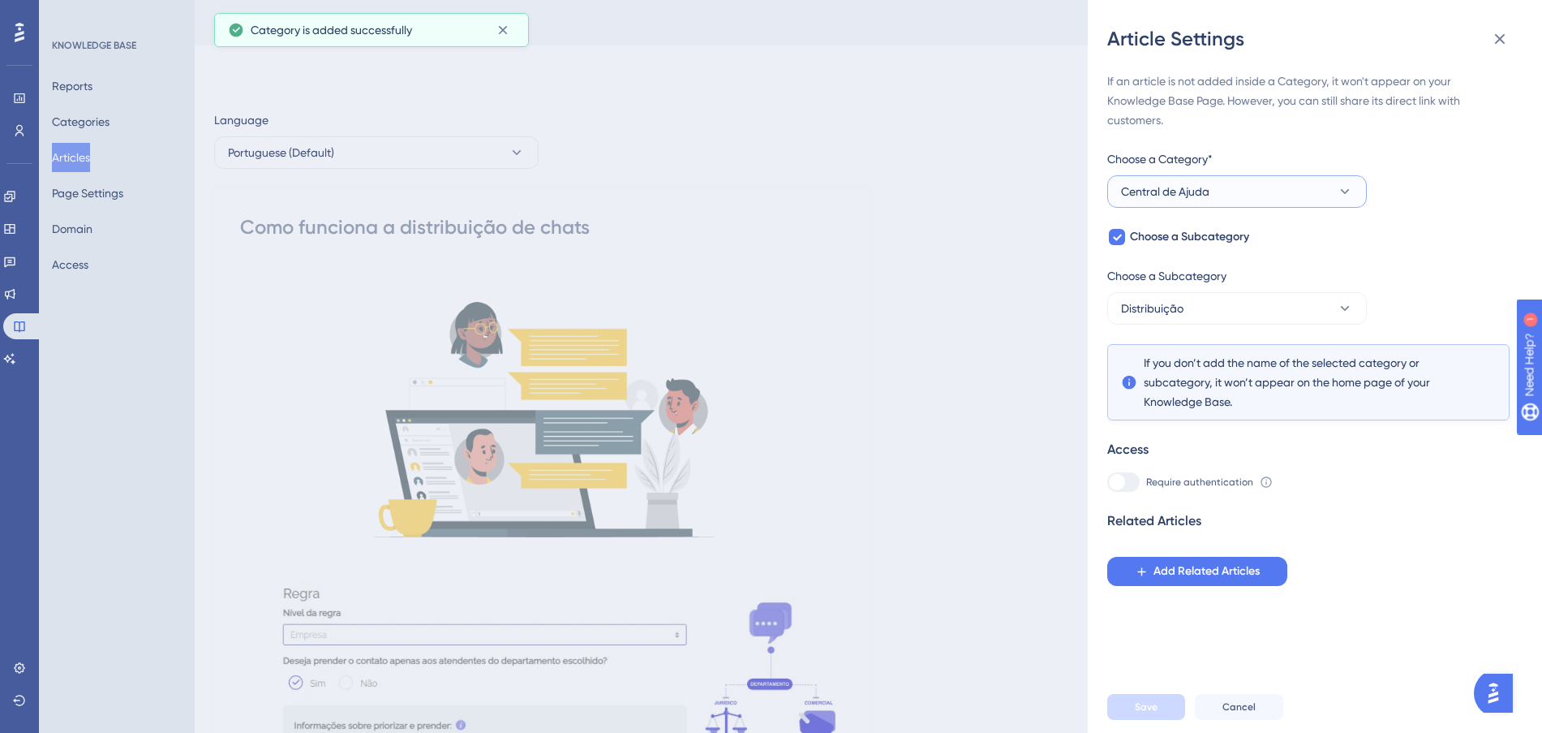
click at [1338, 191] on icon at bounding box center [1345, 191] width 16 height 16
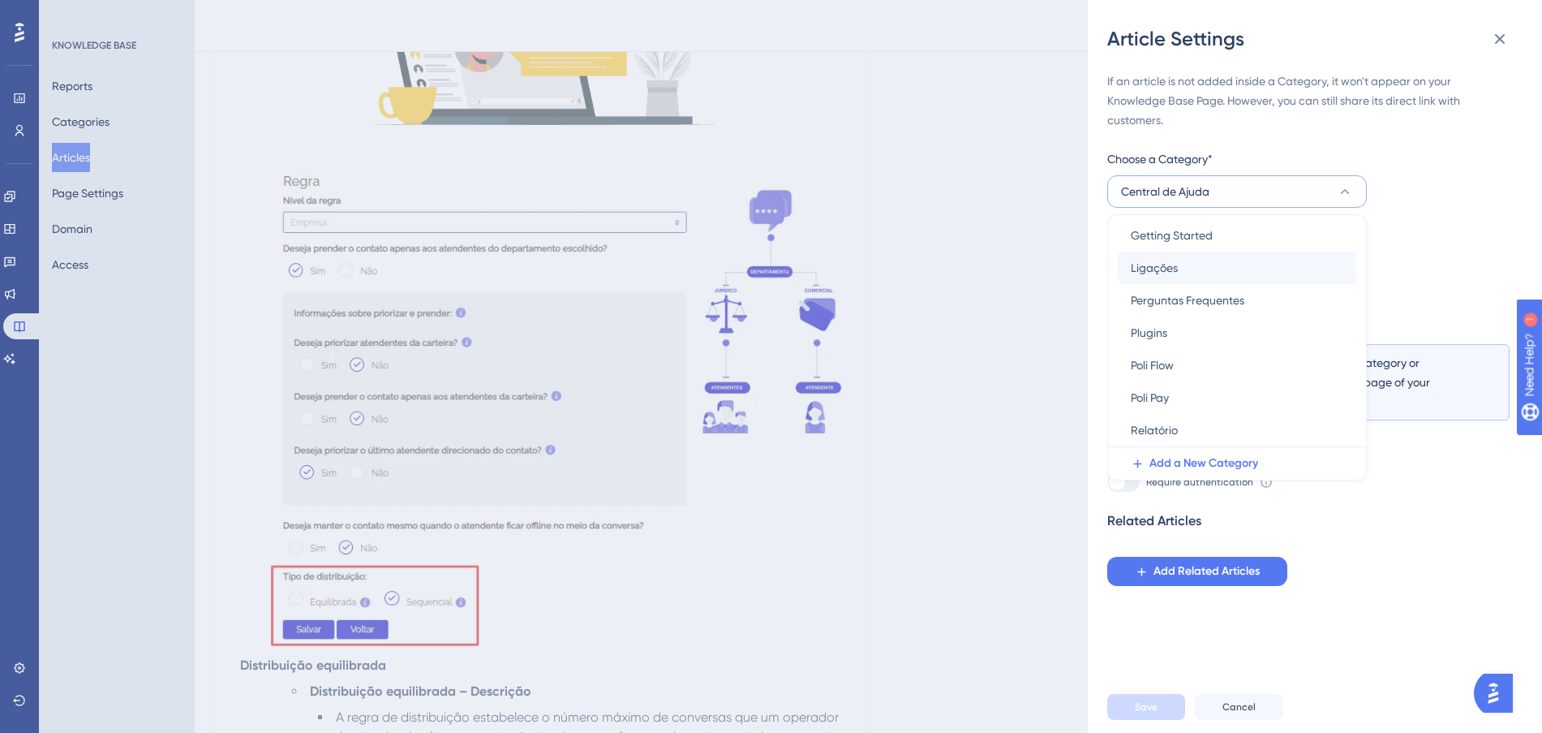
scroll to position [164, 0]
click at [1199, 303] on div "Distribuição Distribuição" at bounding box center [1237, 304] width 213 height 32
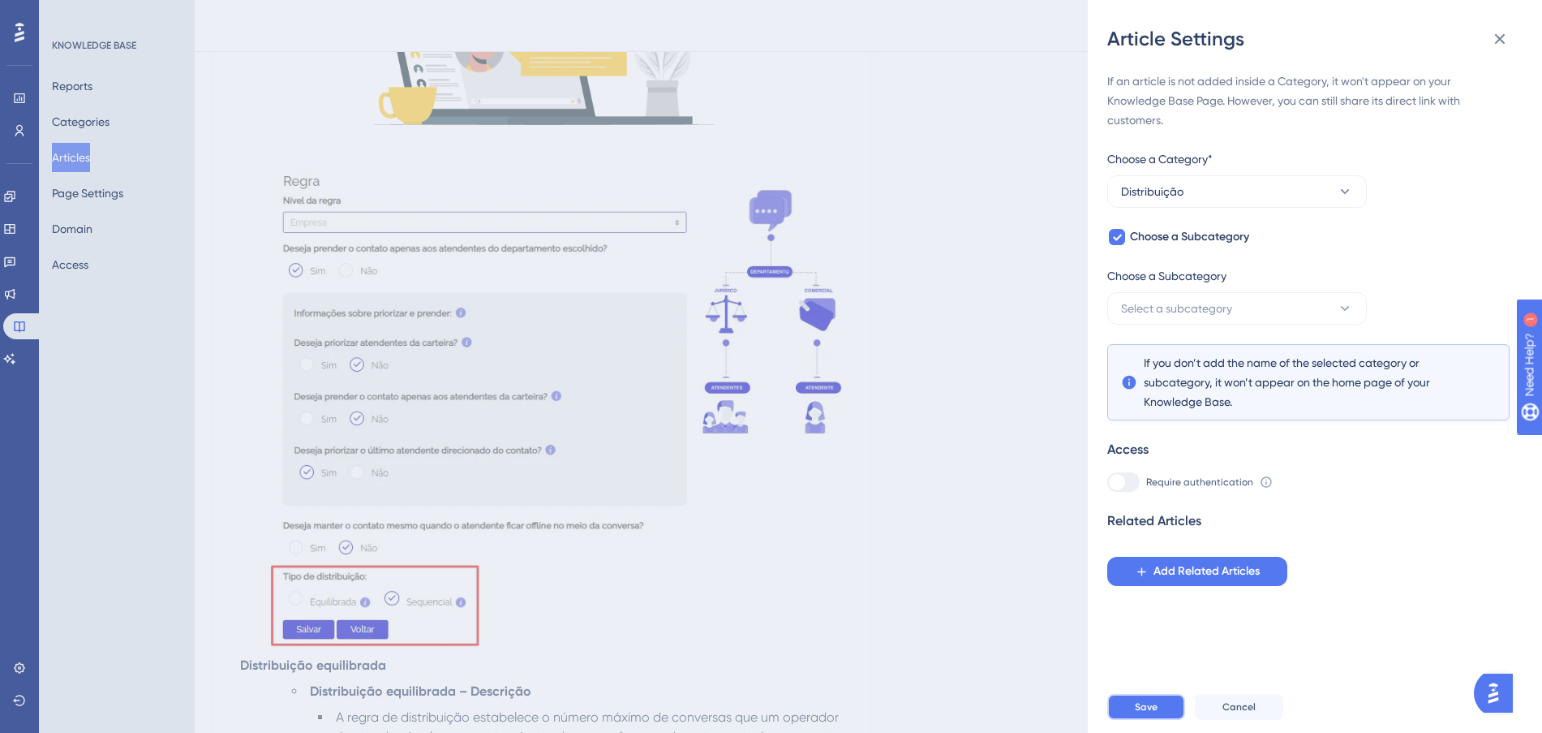
click at [1134, 715] on button "Save" at bounding box center [1146, 707] width 78 height 26
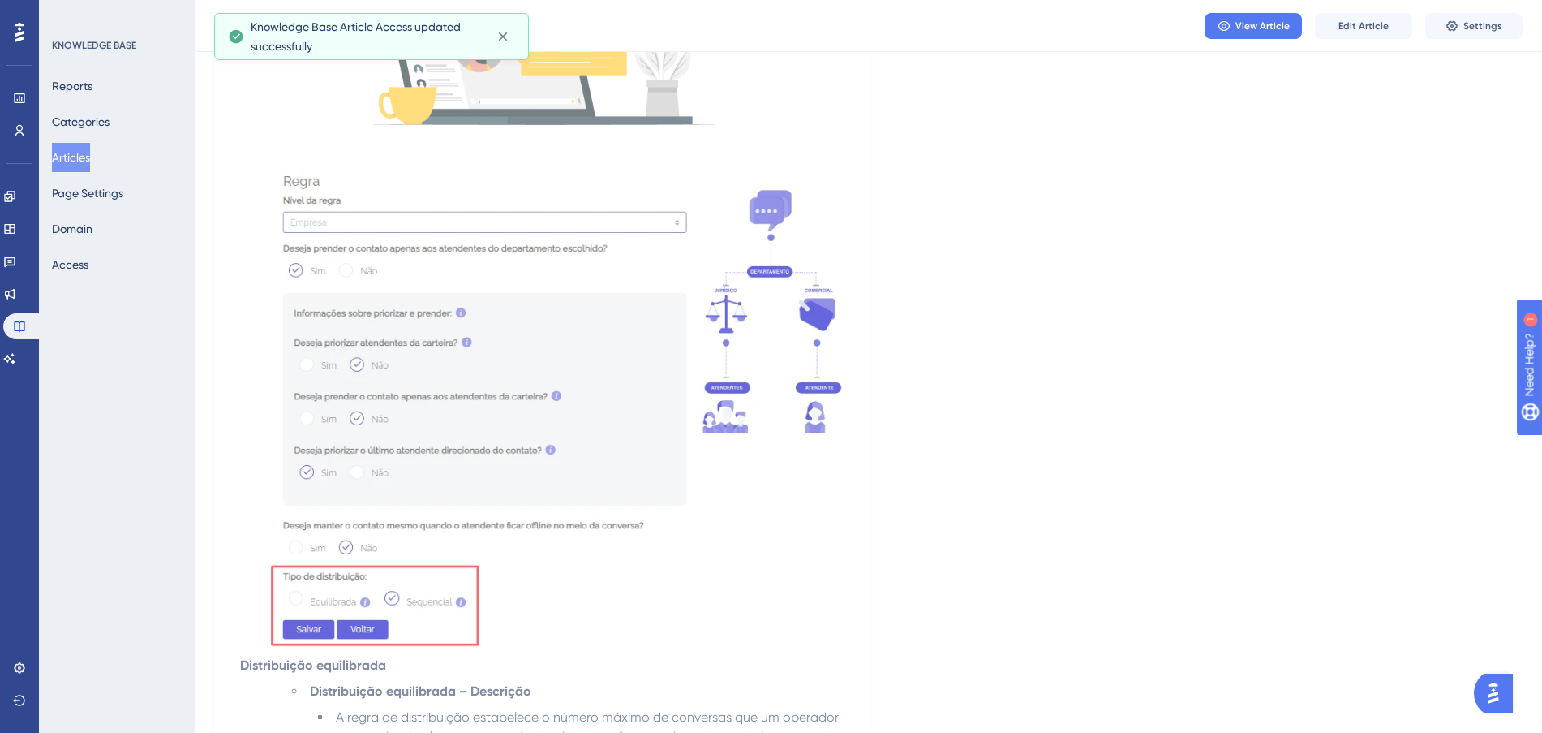
click at [75, 163] on button "Articles" at bounding box center [71, 157] width 38 height 29
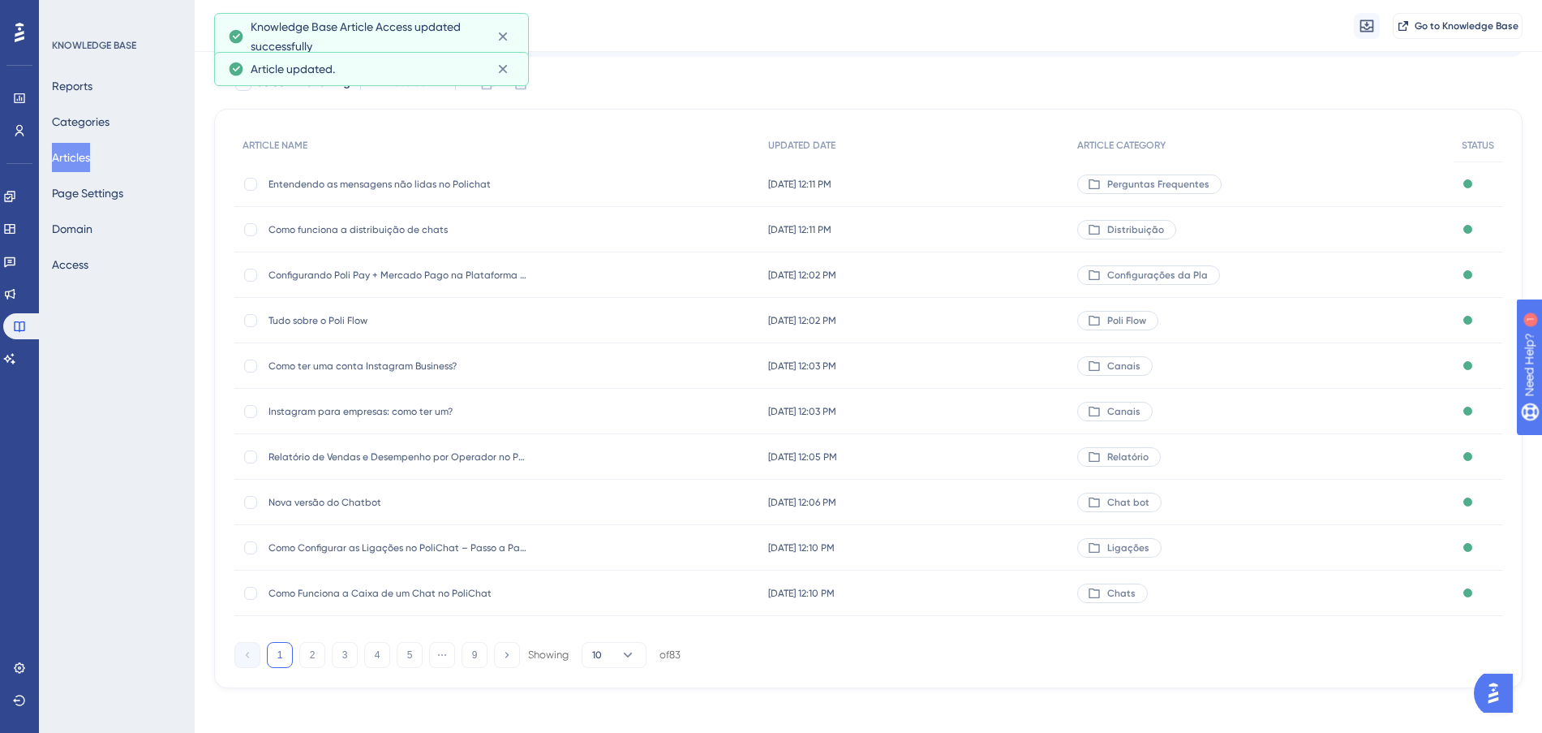
scroll to position [87, 0]
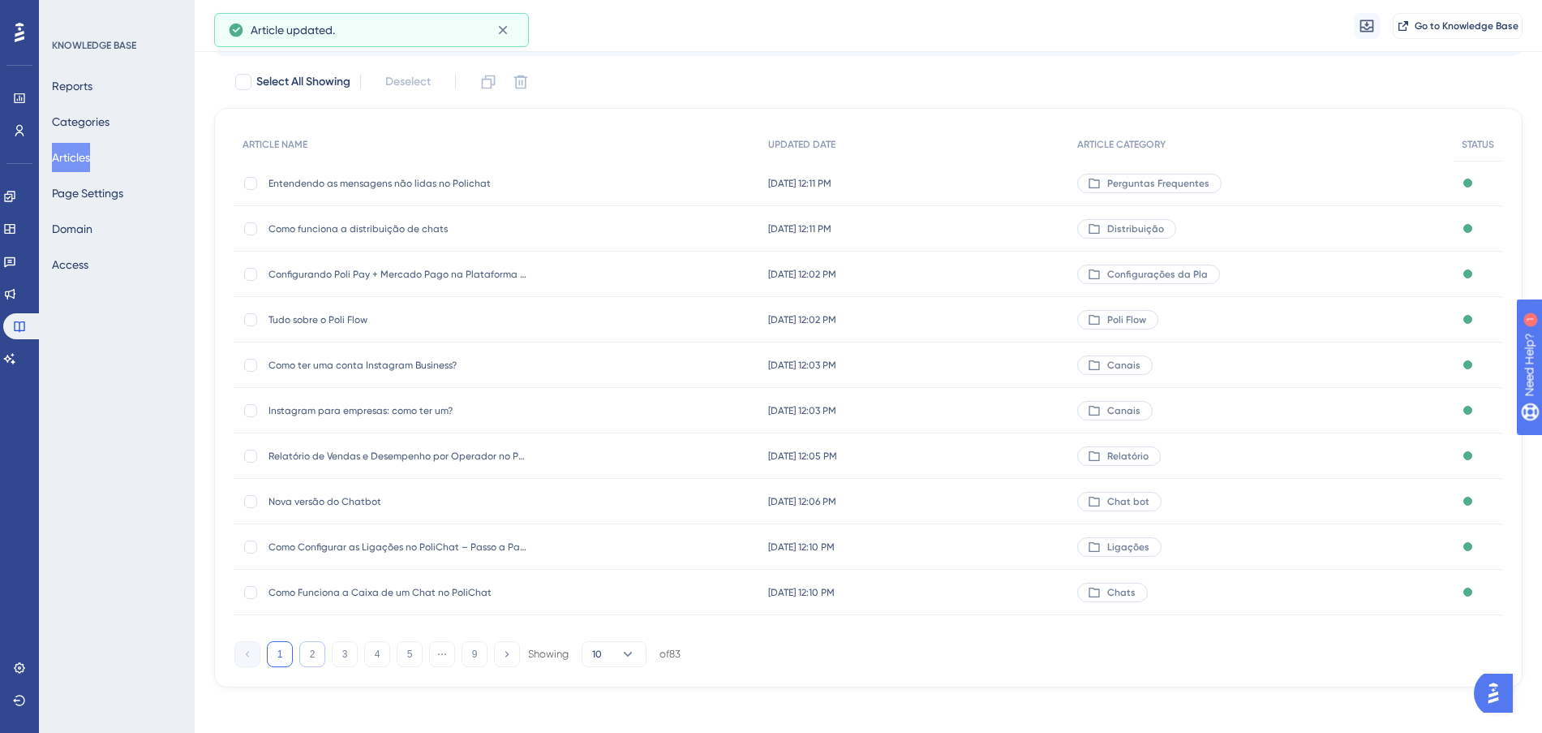
click at [318, 657] on button "2" at bounding box center [312, 654] width 26 height 26
click at [1049, 276] on div "[DATE] 11:17 PM [DATE] 11:17 PM" at bounding box center [926, 273] width 316 height 45
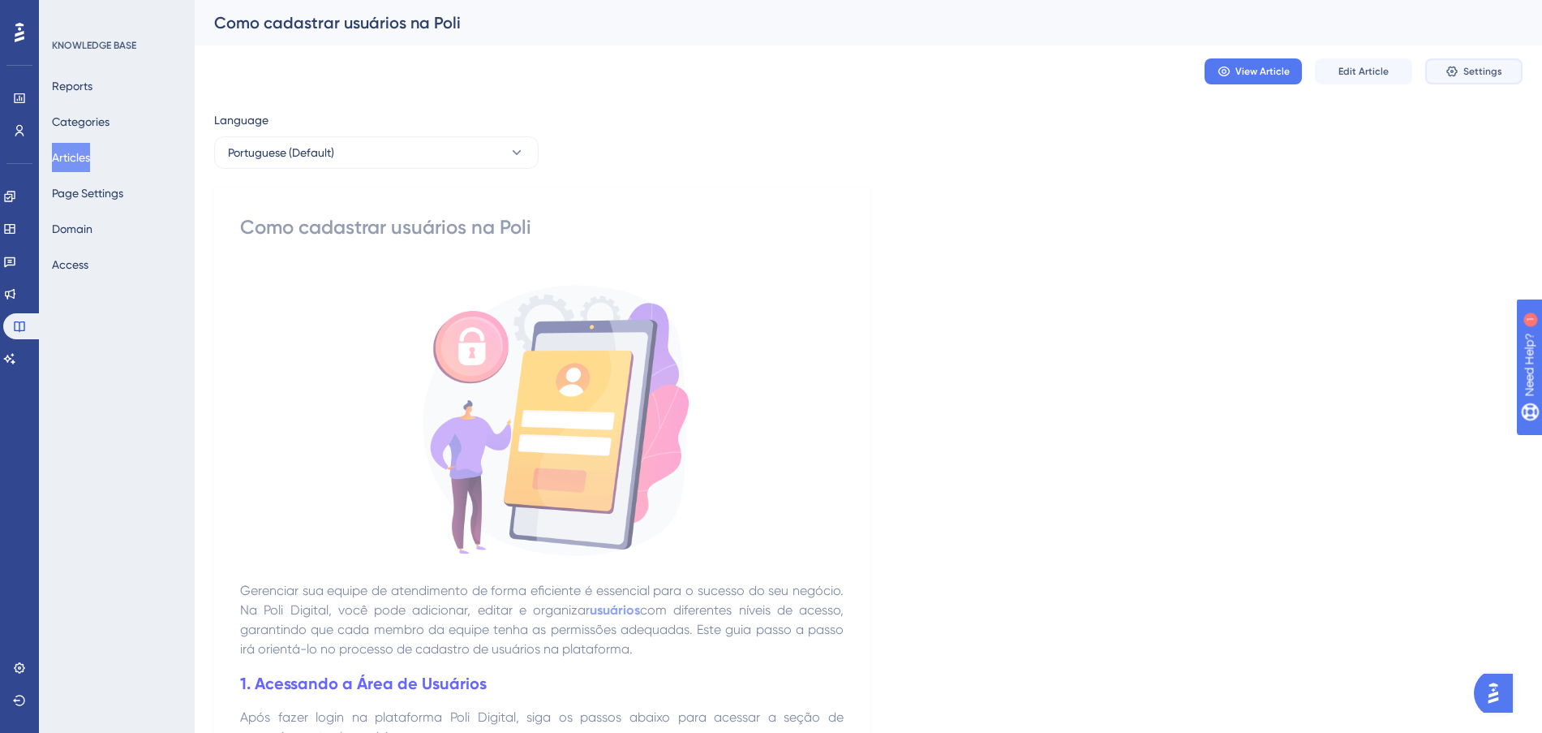
click at [1463, 66] on button "Settings" at bounding box center [1473, 71] width 97 height 26
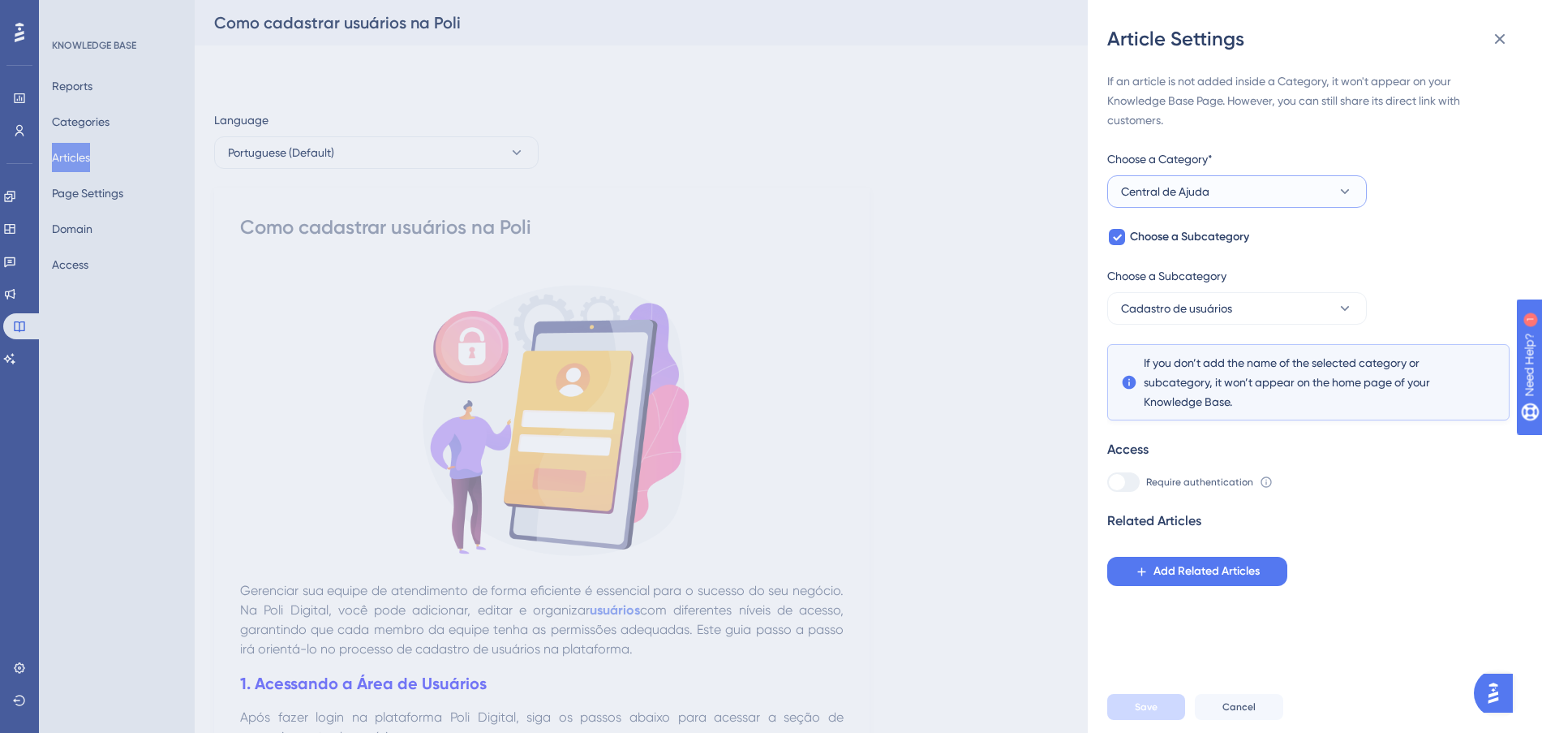
click at [1234, 192] on button "Central de Ajuda" at bounding box center [1237, 191] width 260 height 32
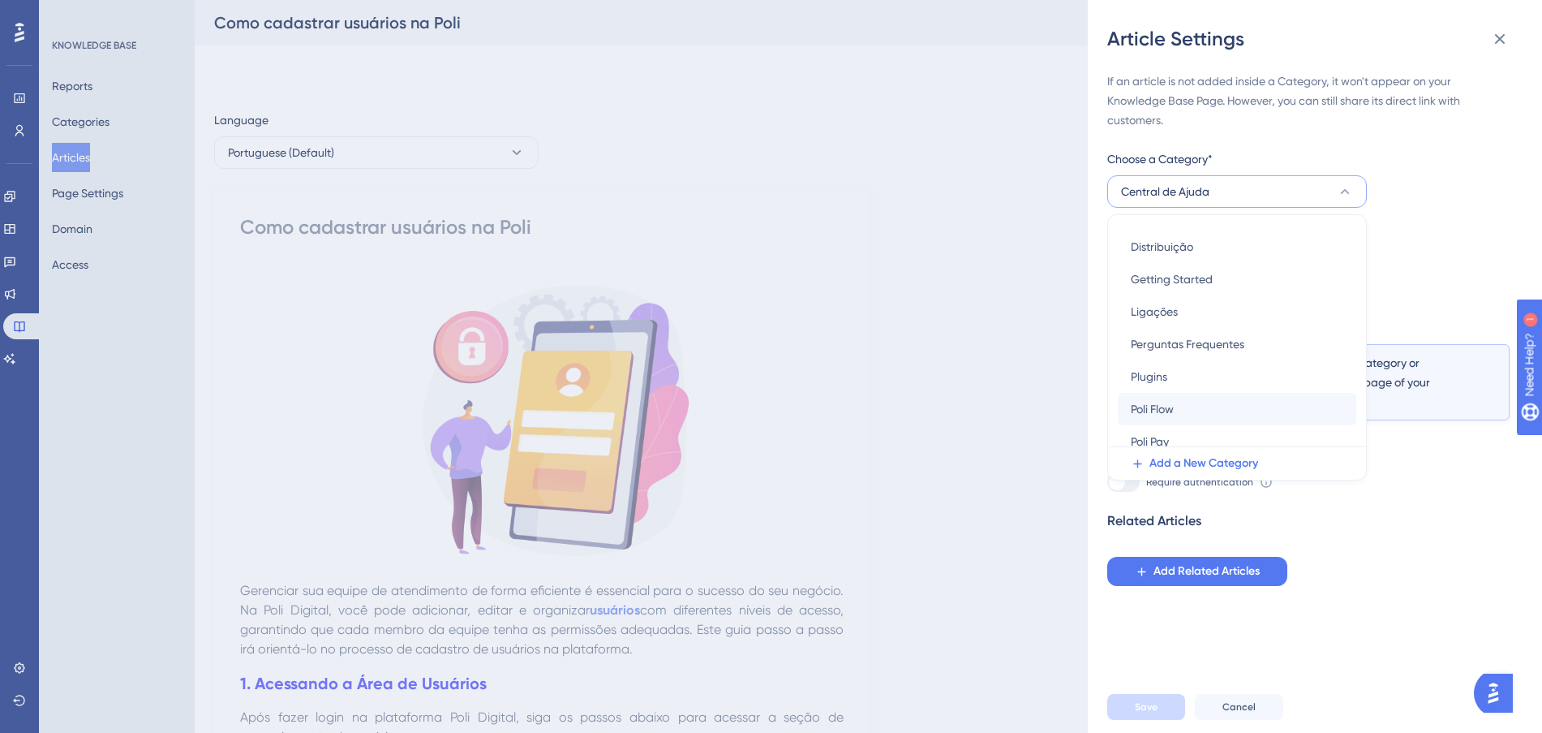
scroll to position [265, 0]
click at [1227, 455] on span "Add a New Category" at bounding box center [1204, 462] width 109 height 19
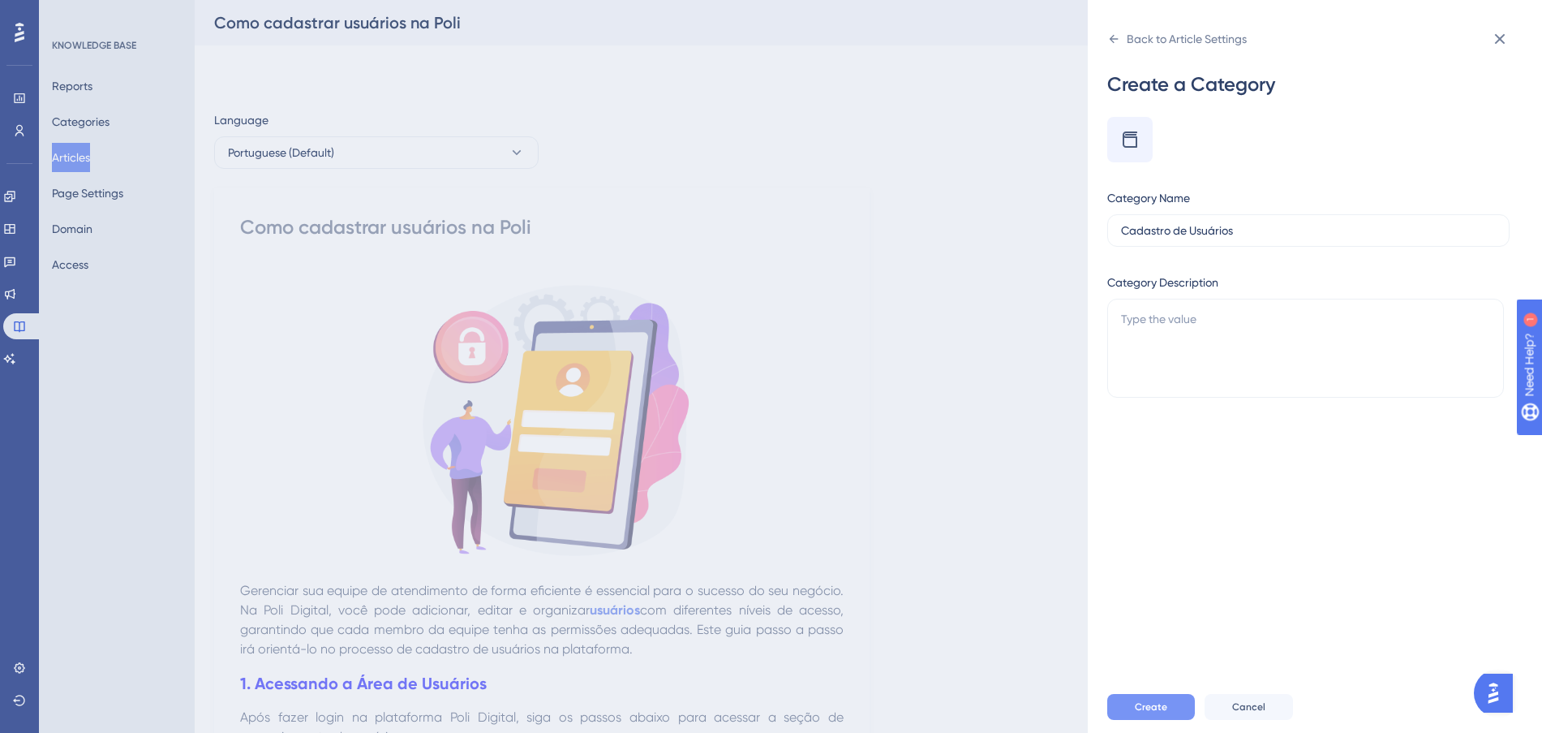
type input "Cadastro de Usuários"
click at [1135, 713] on span "Create" at bounding box center [1151, 706] width 32 height 13
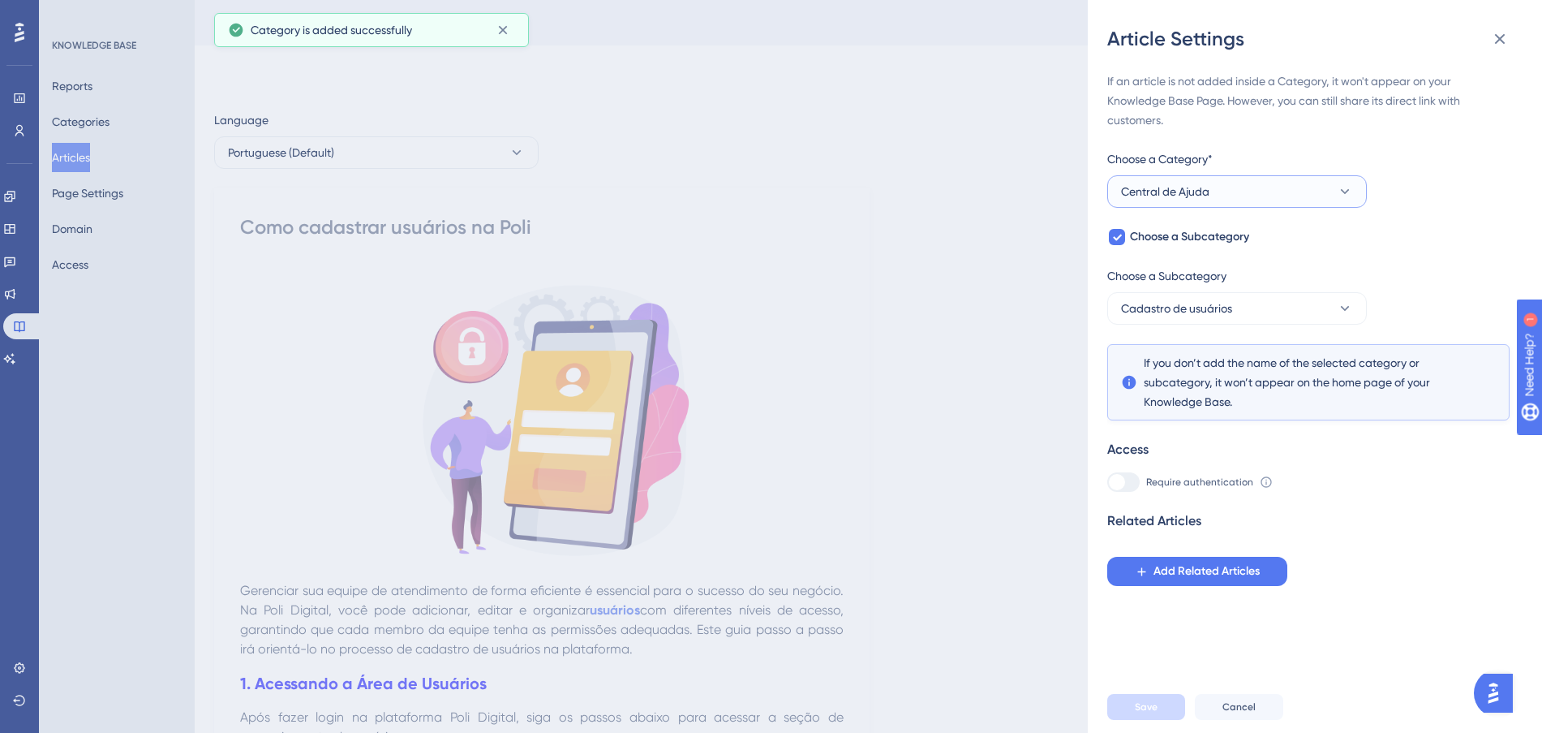
click at [1238, 198] on button "Central de Ajuda" at bounding box center [1237, 191] width 260 height 32
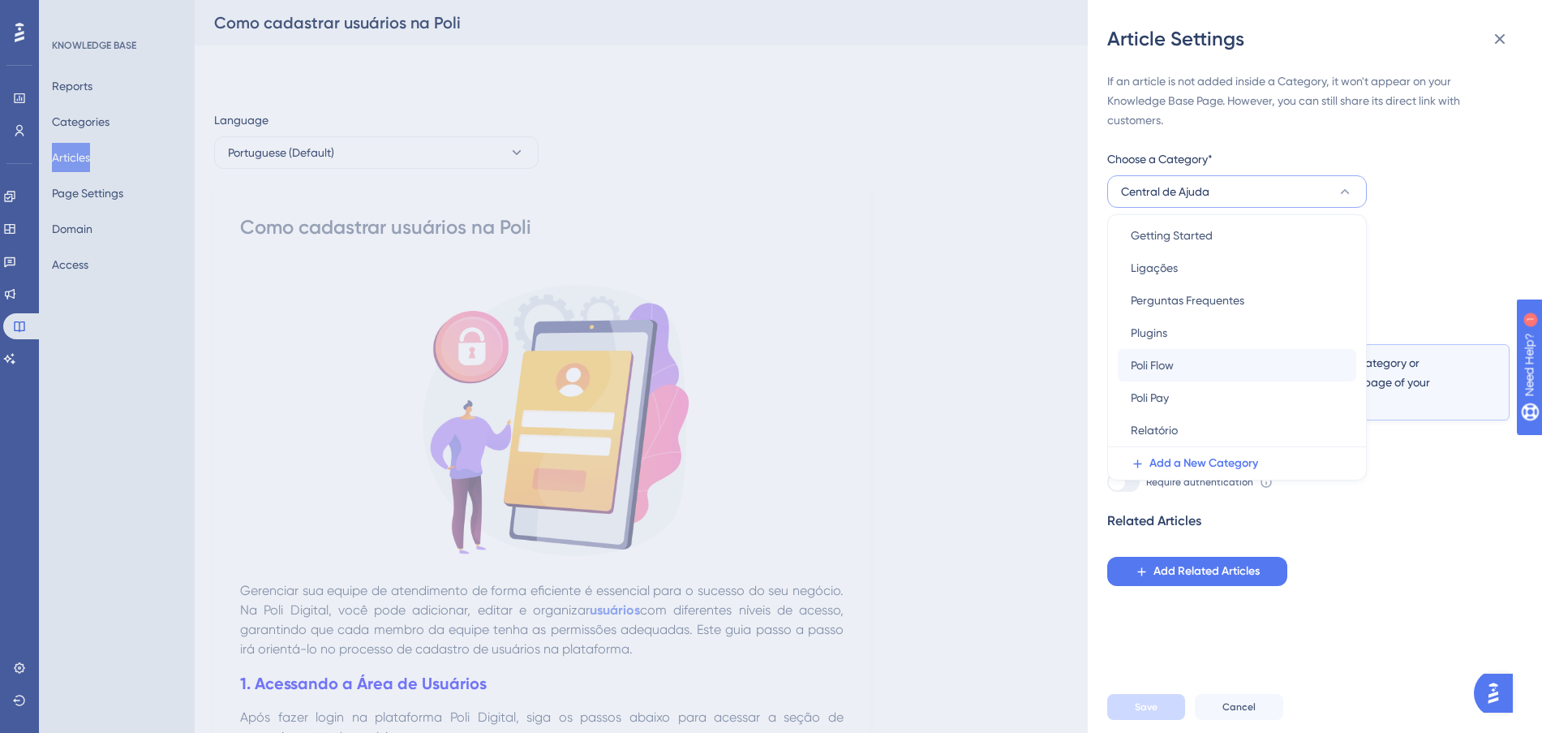
scroll to position [0, 0]
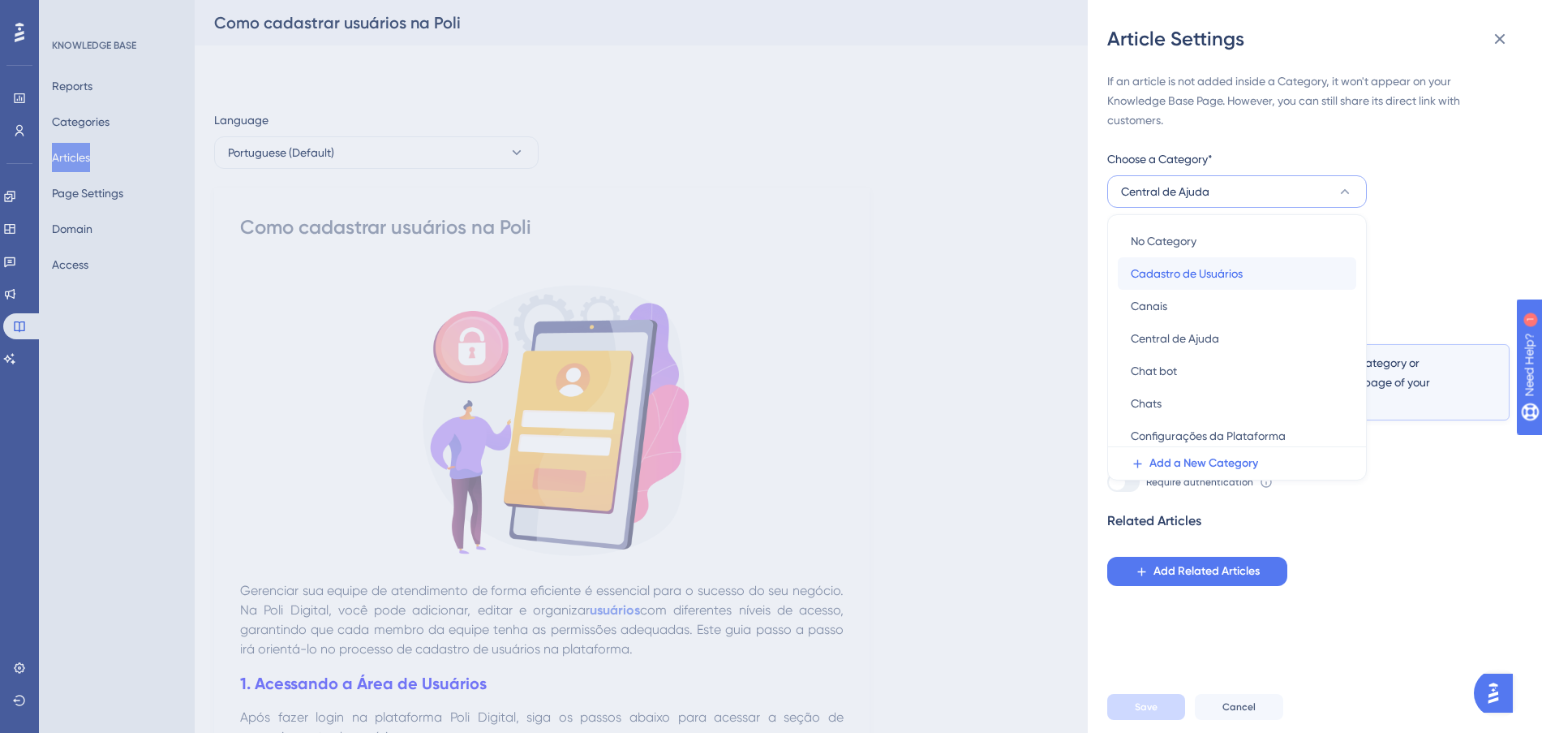
click at [1247, 266] on div "Cadastro de Usuários Cadastro de Usuários" at bounding box center [1237, 273] width 213 height 32
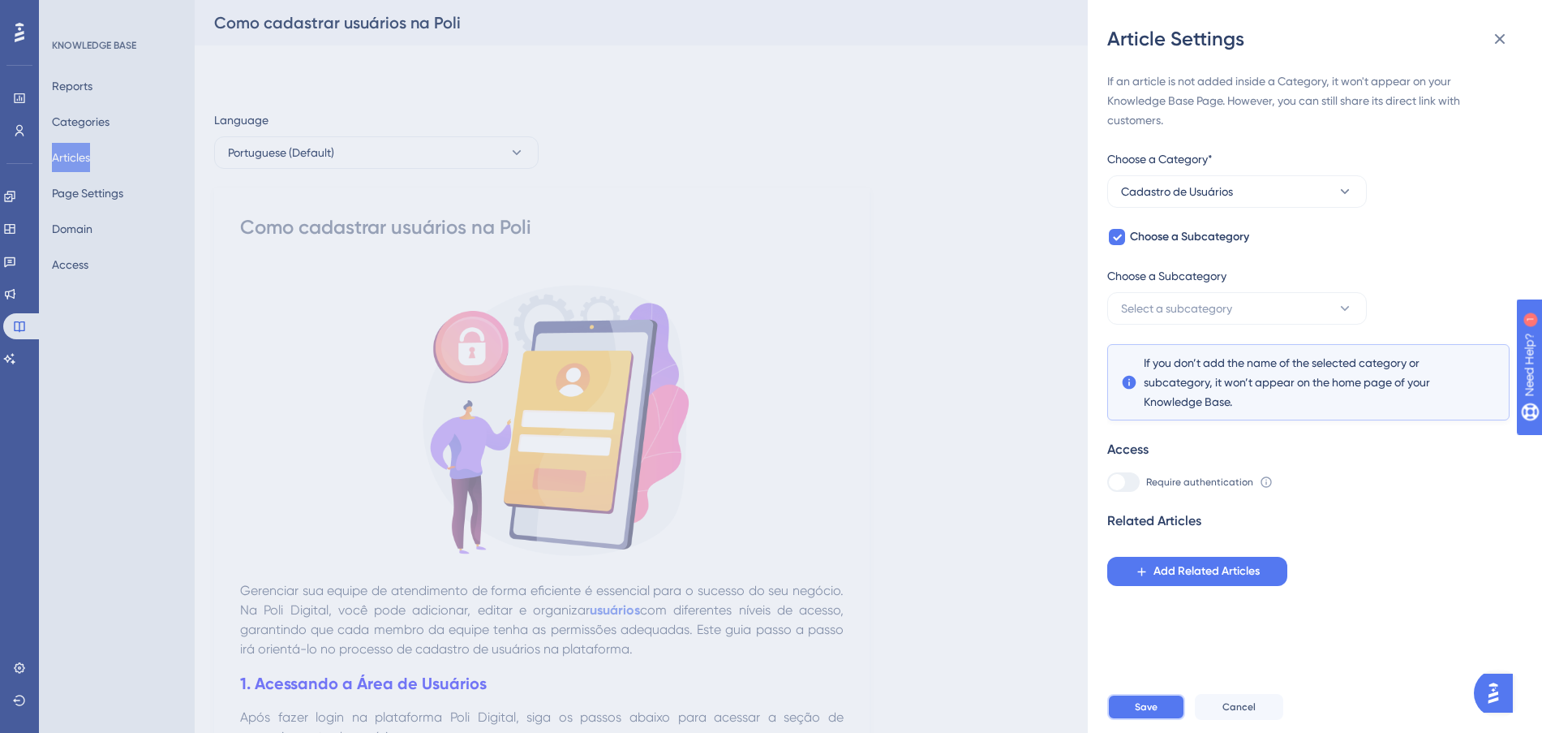
click at [1159, 720] on button "Save" at bounding box center [1146, 707] width 78 height 26
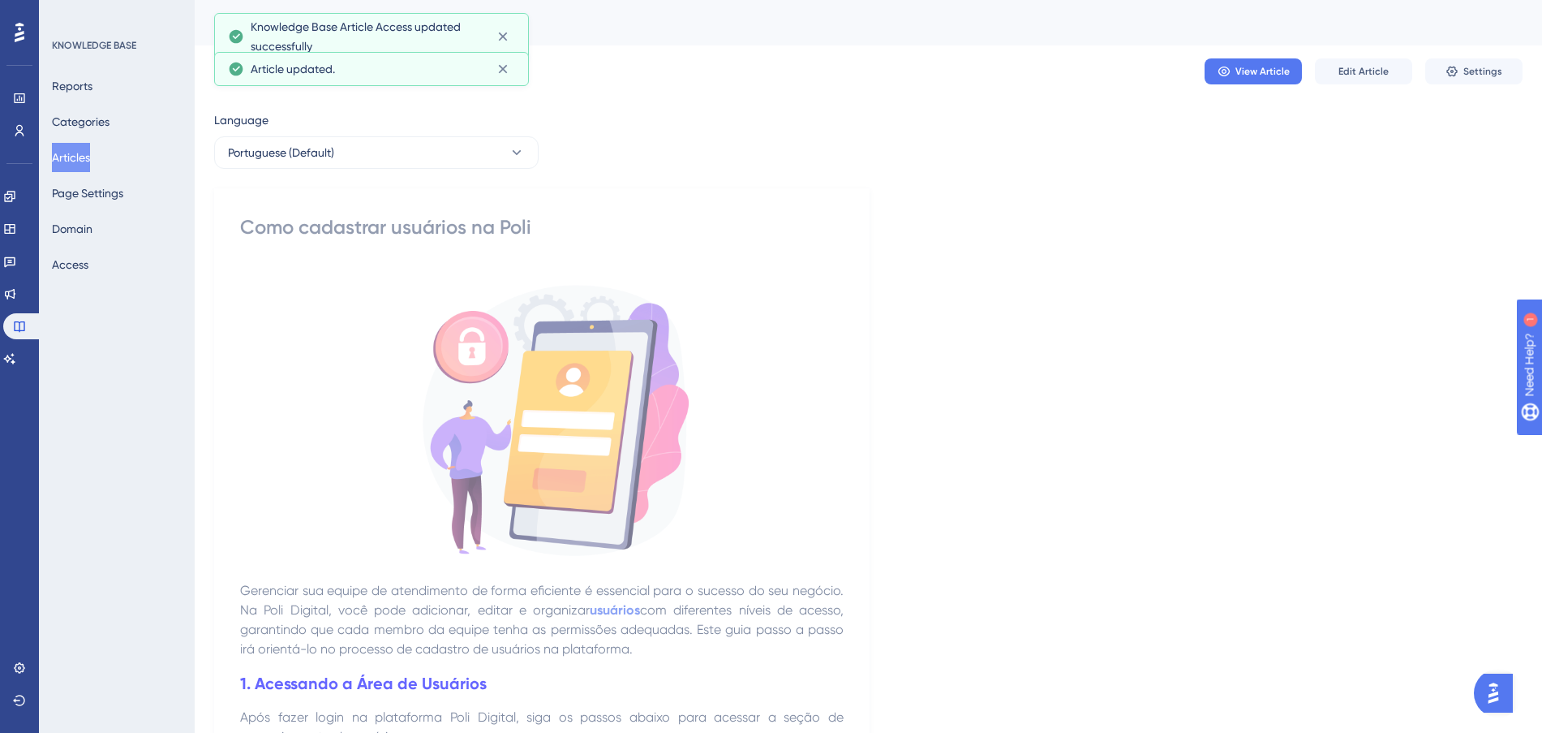
click at [71, 161] on button "Articles" at bounding box center [71, 157] width 38 height 29
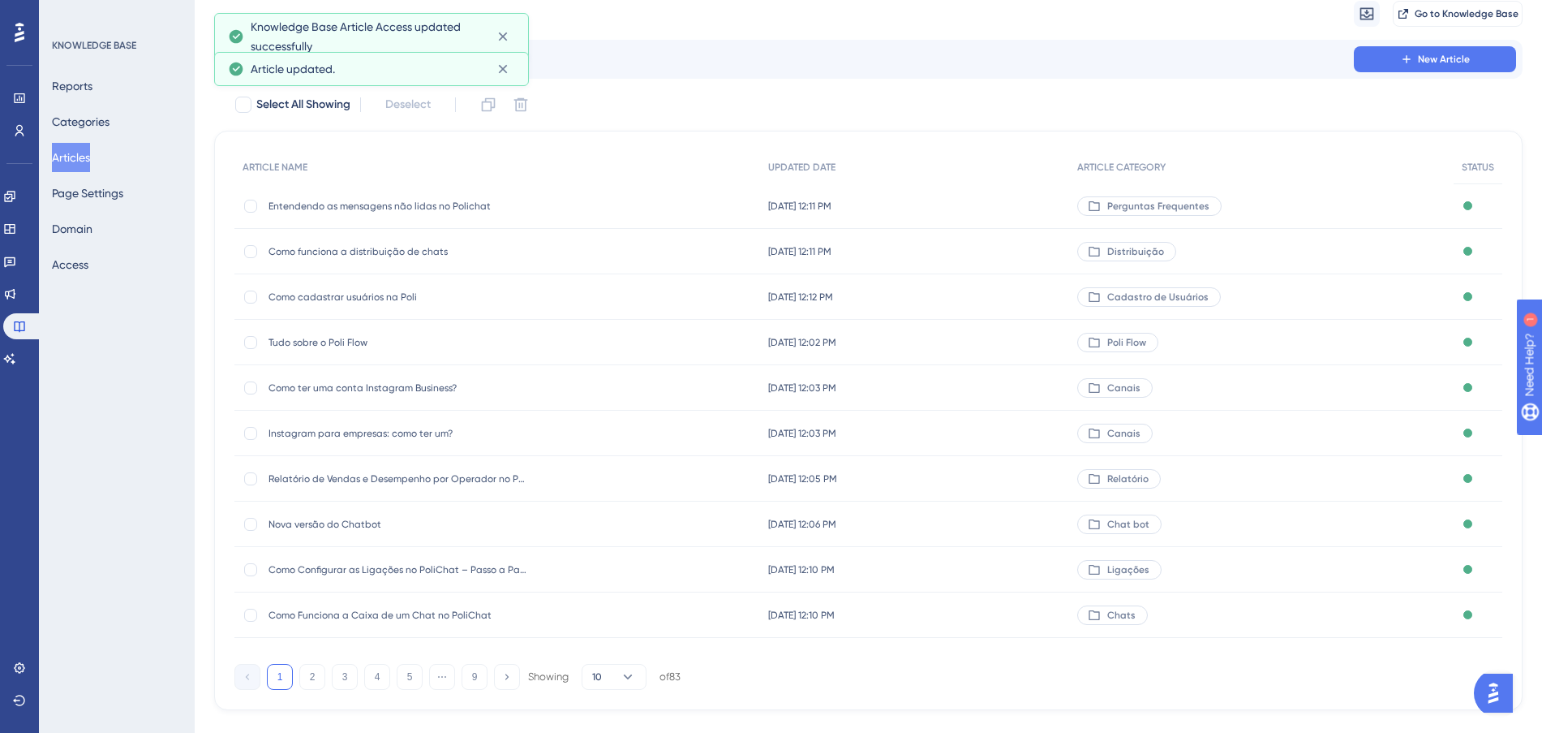
scroll to position [87, 0]
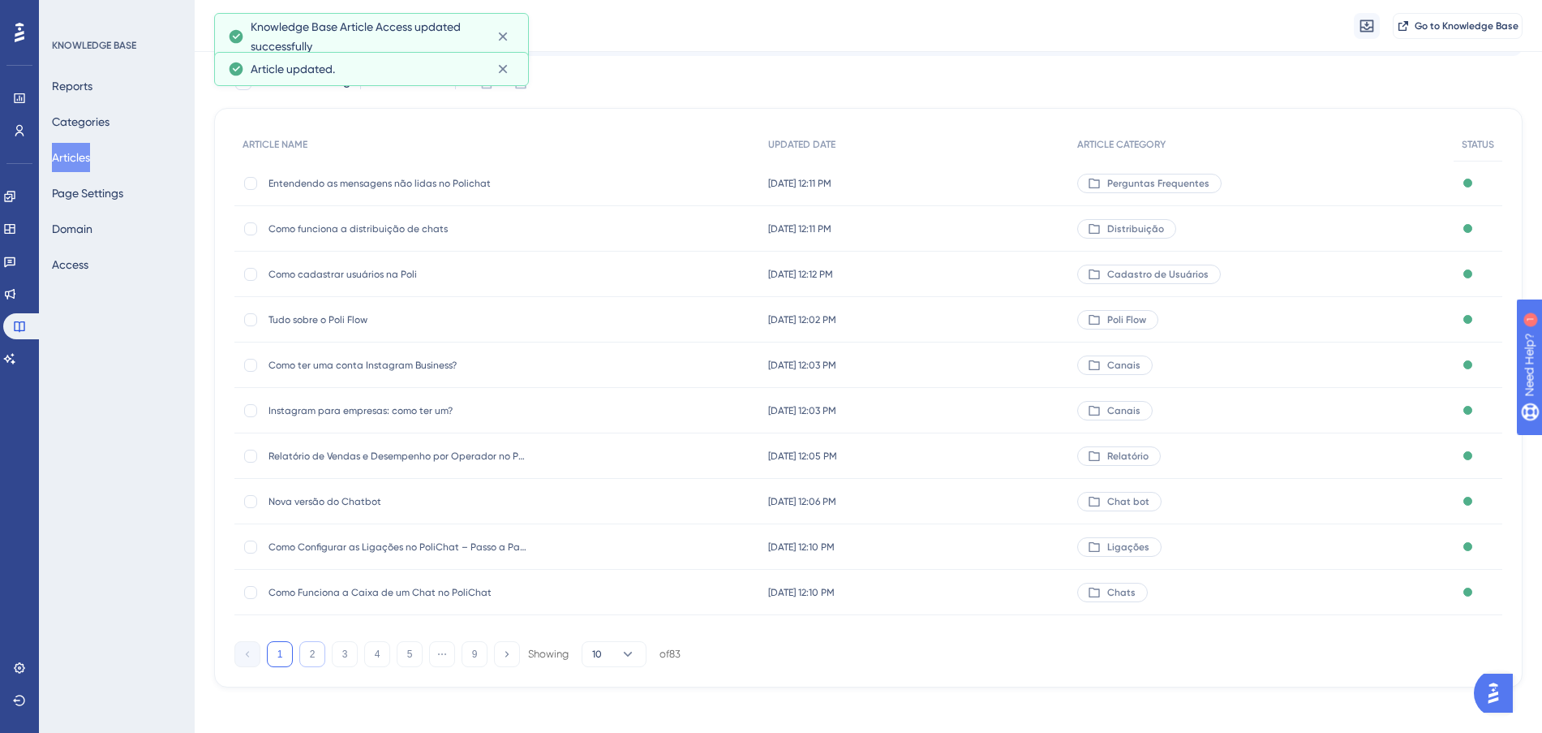
click at [312, 664] on button "2" at bounding box center [312, 654] width 26 height 26
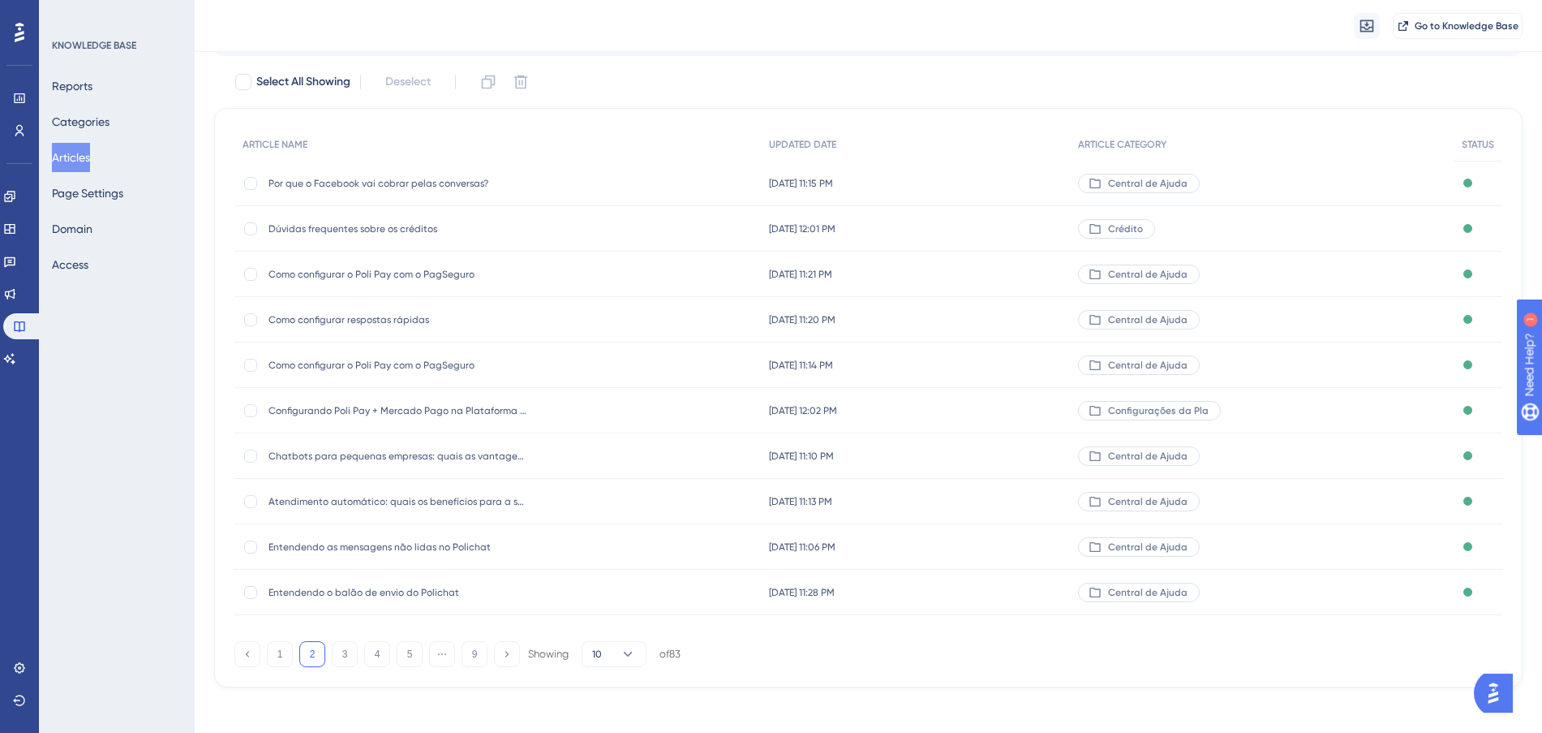
click at [1034, 178] on div "[DATE] 11:15 PM [DATE] 11:15 PM" at bounding box center [915, 183] width 309 height 45
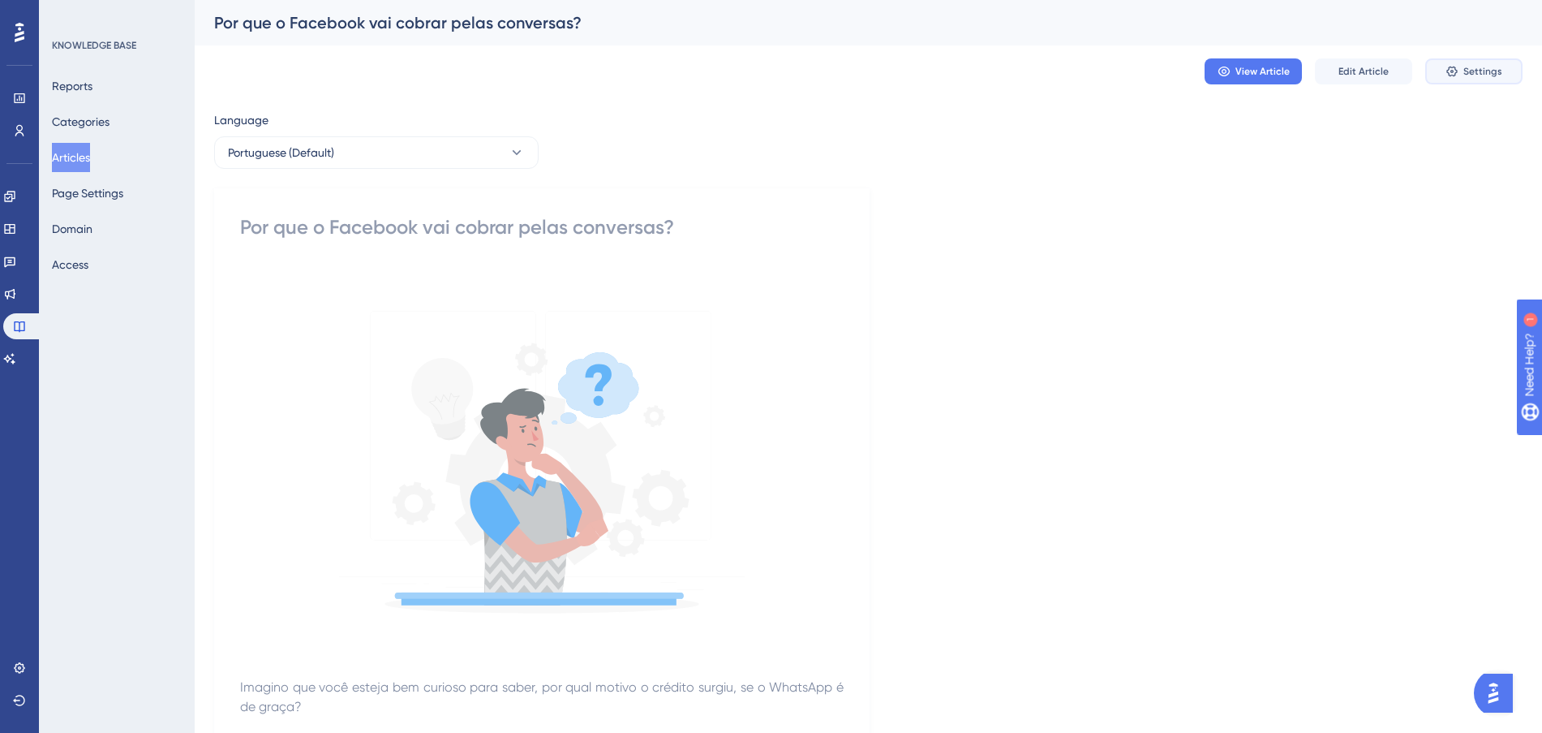
click at [1473, 73] on span "Settings" at bounding box center [1482, 71] width 39 height 13
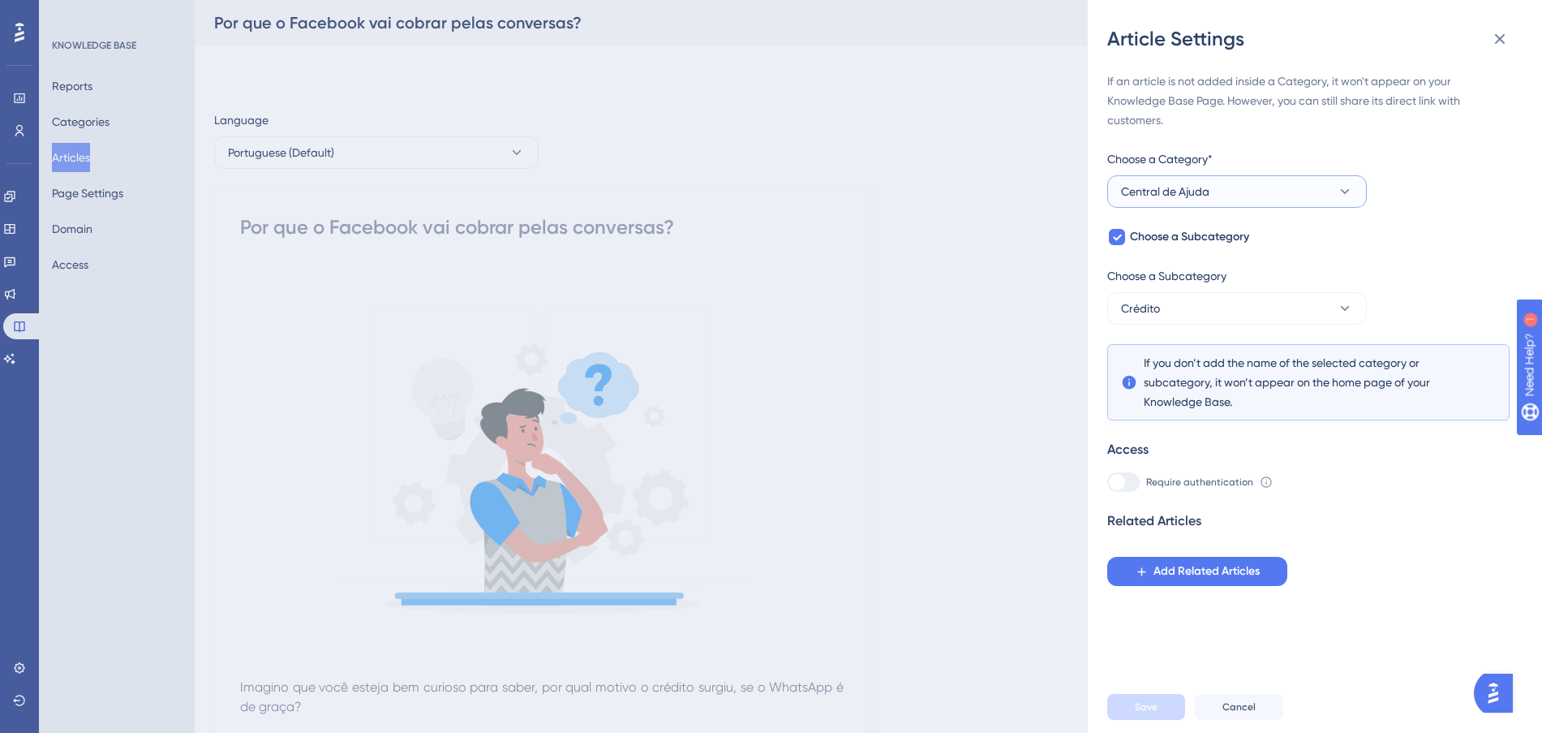
click at [1252, 207] on button "Central de Ajuda" at bounding box center [1237, 191] width 260 height 32
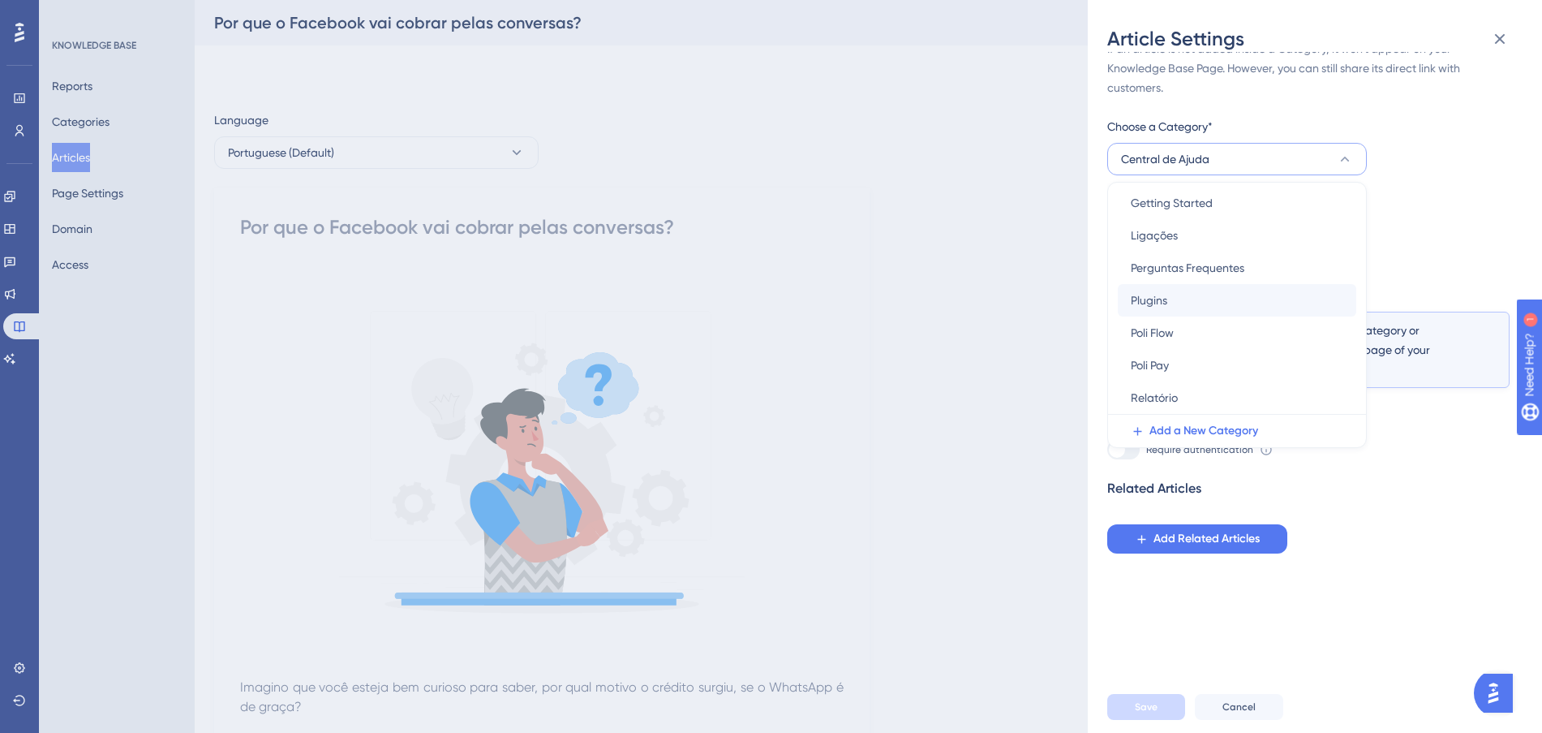
scroll to position [196, 0]
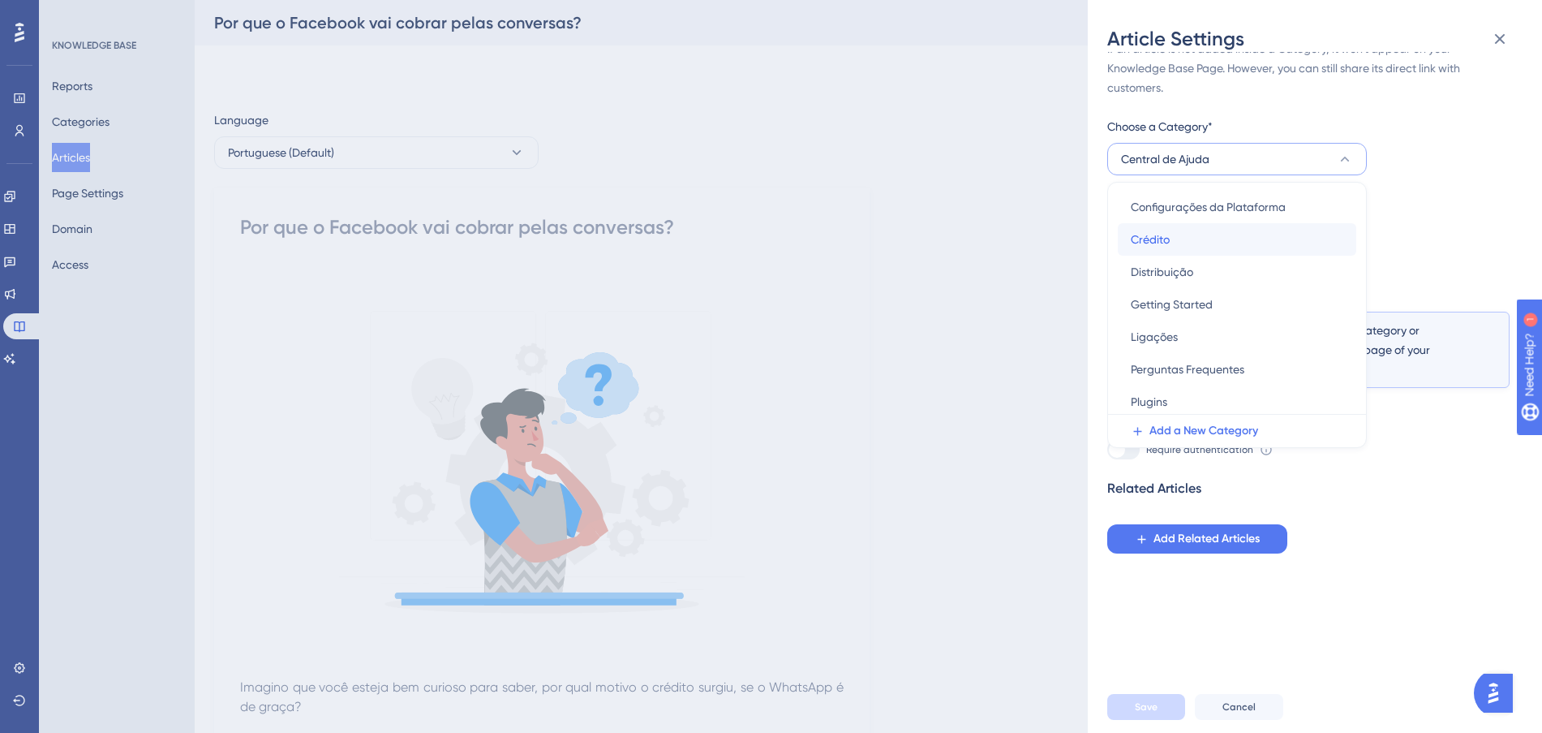
click at [1189, 243] on div "Crédito Crédito" at bounding box center [1237, 239] width 213 height 32
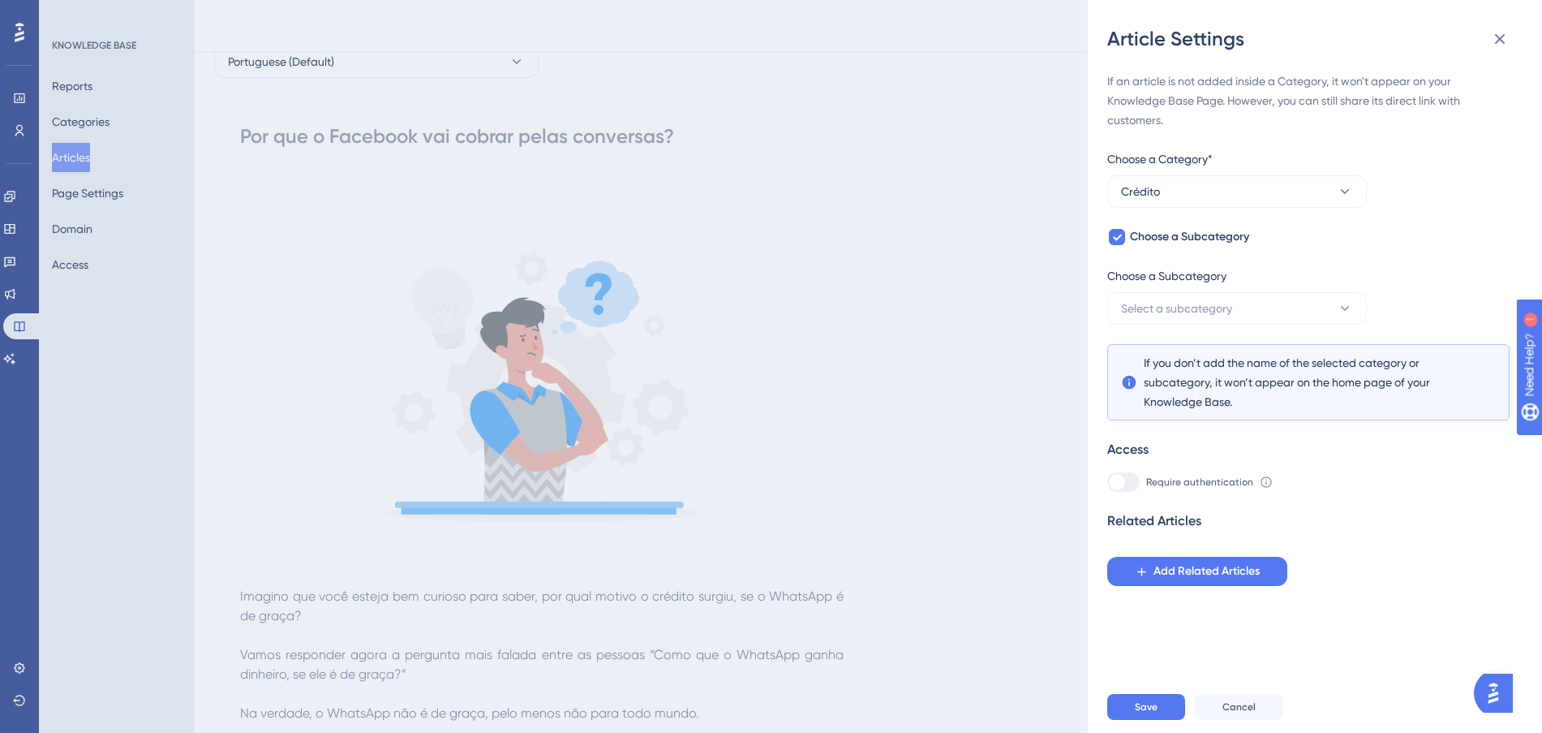
scroll to position [203, 0]
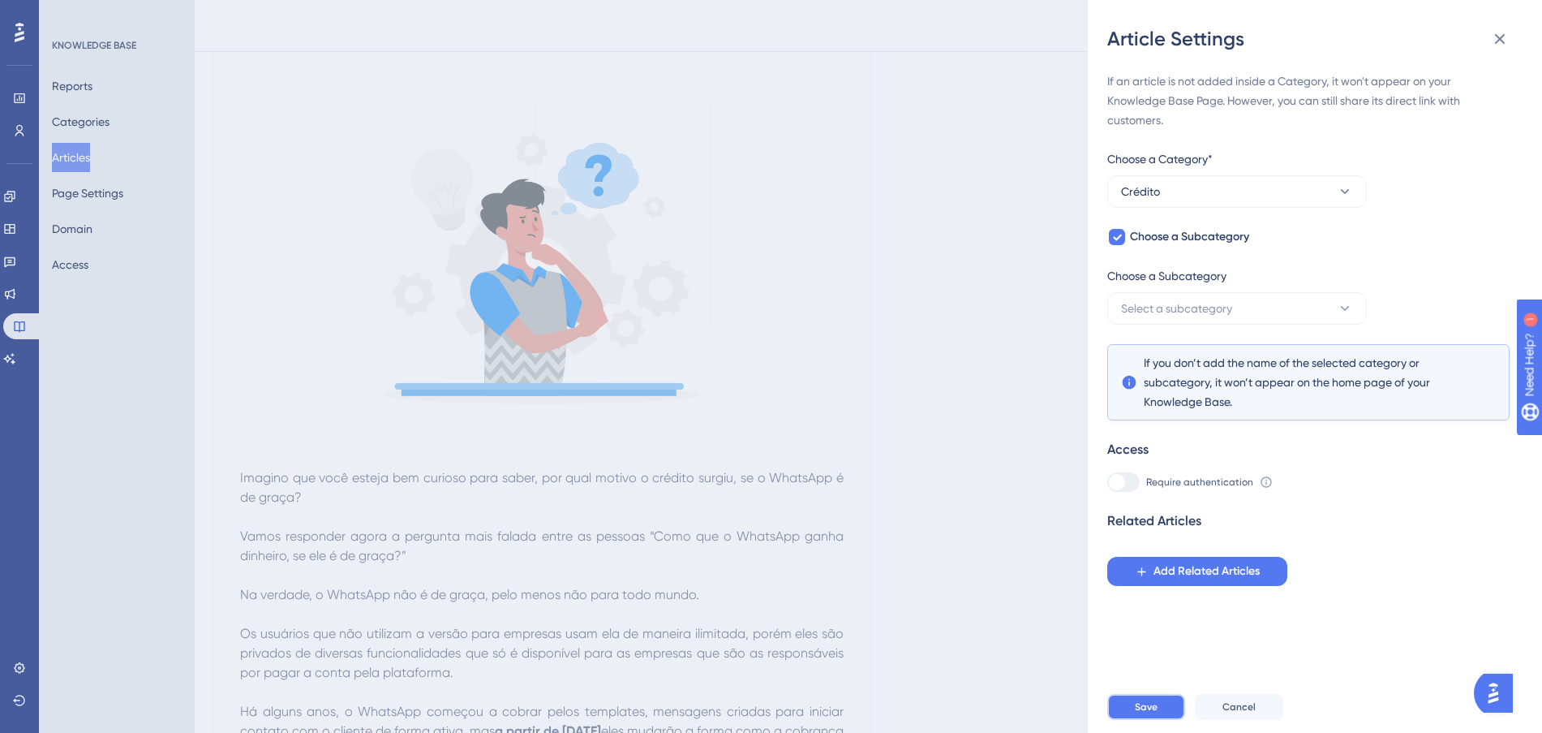
click at [1161, 717] on button "Save" at bounding box center [1146, 707] width 78 height 26
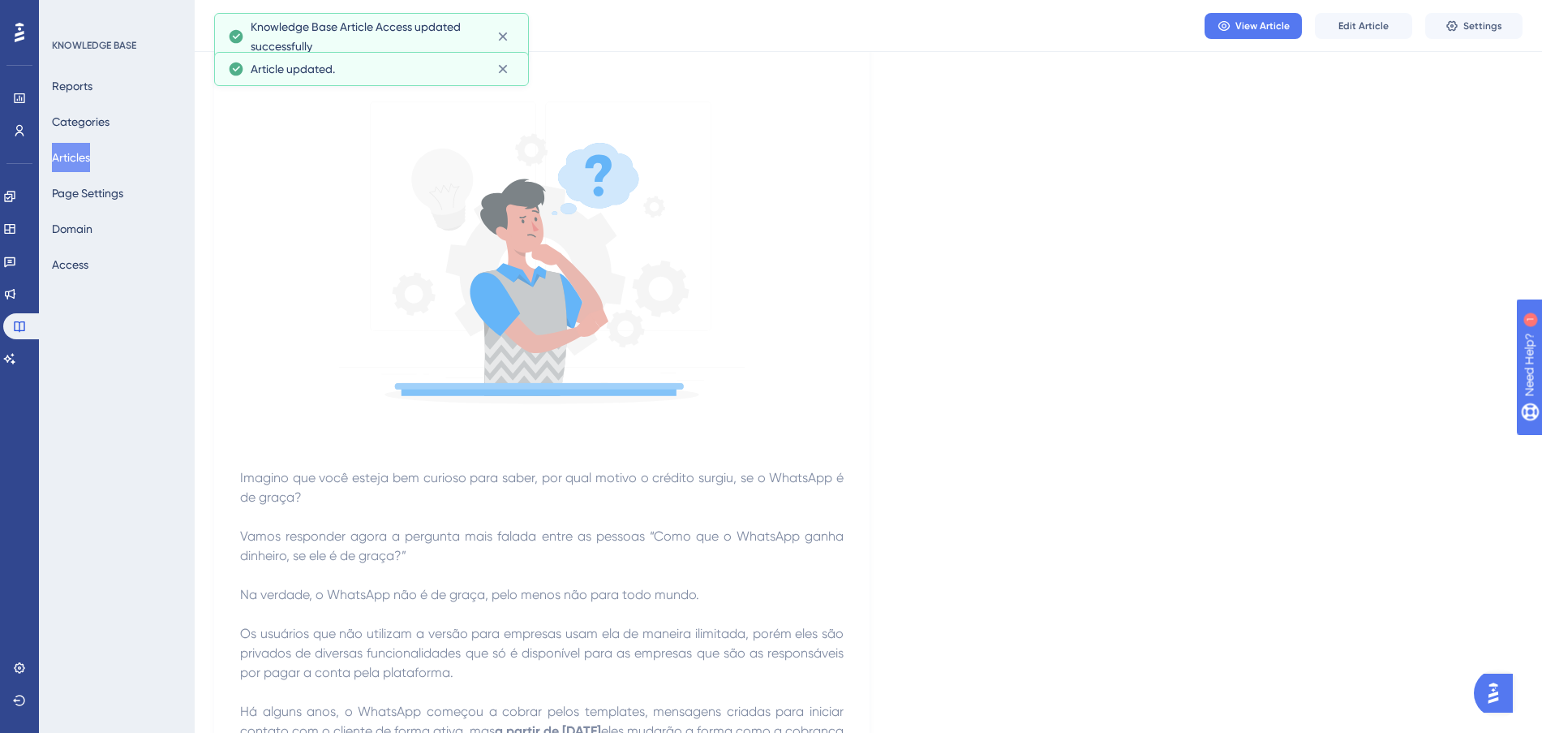
click at [61, 152] on button "Articles" at bounding box center [71, 157] width 38 height 29
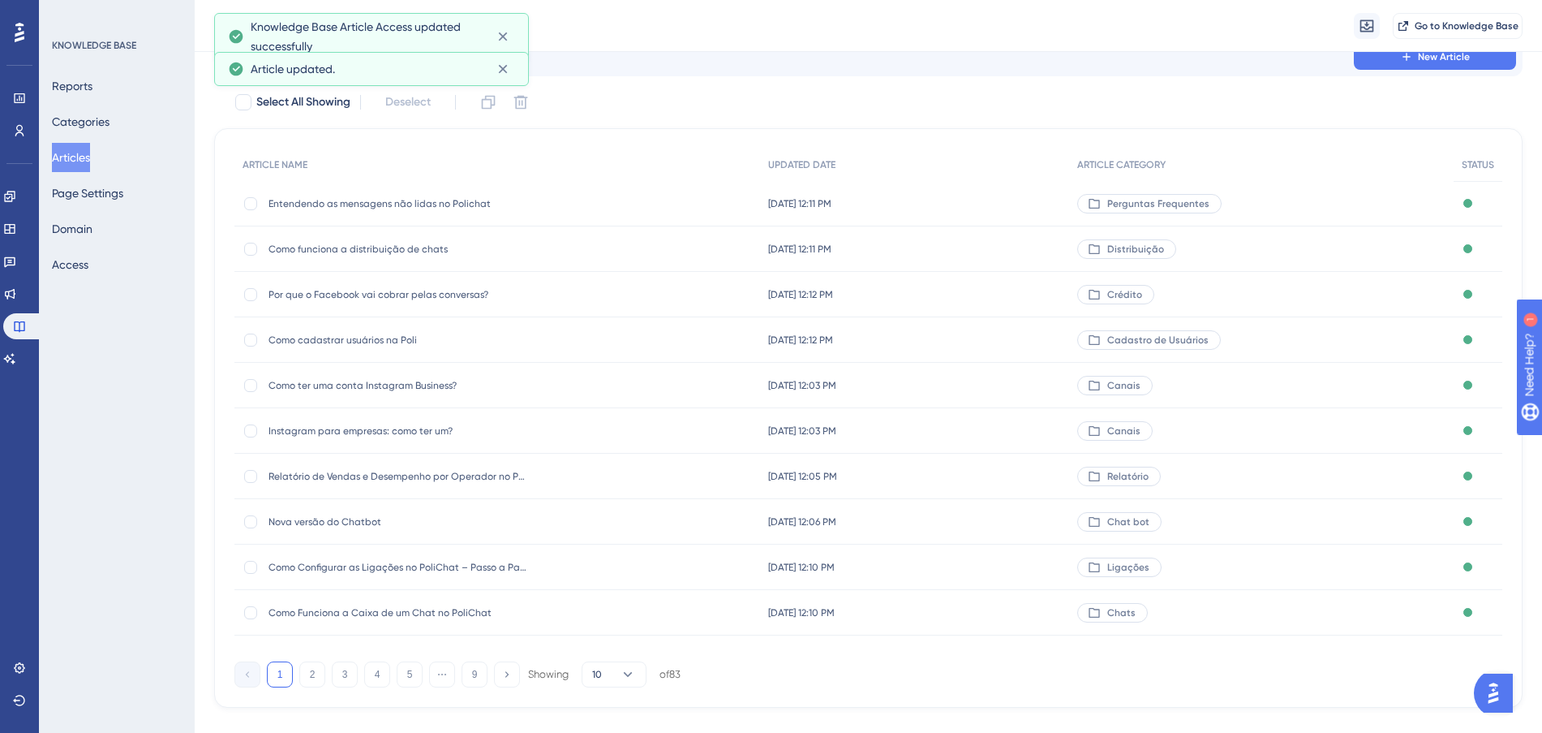
scroll to position [87, 0]
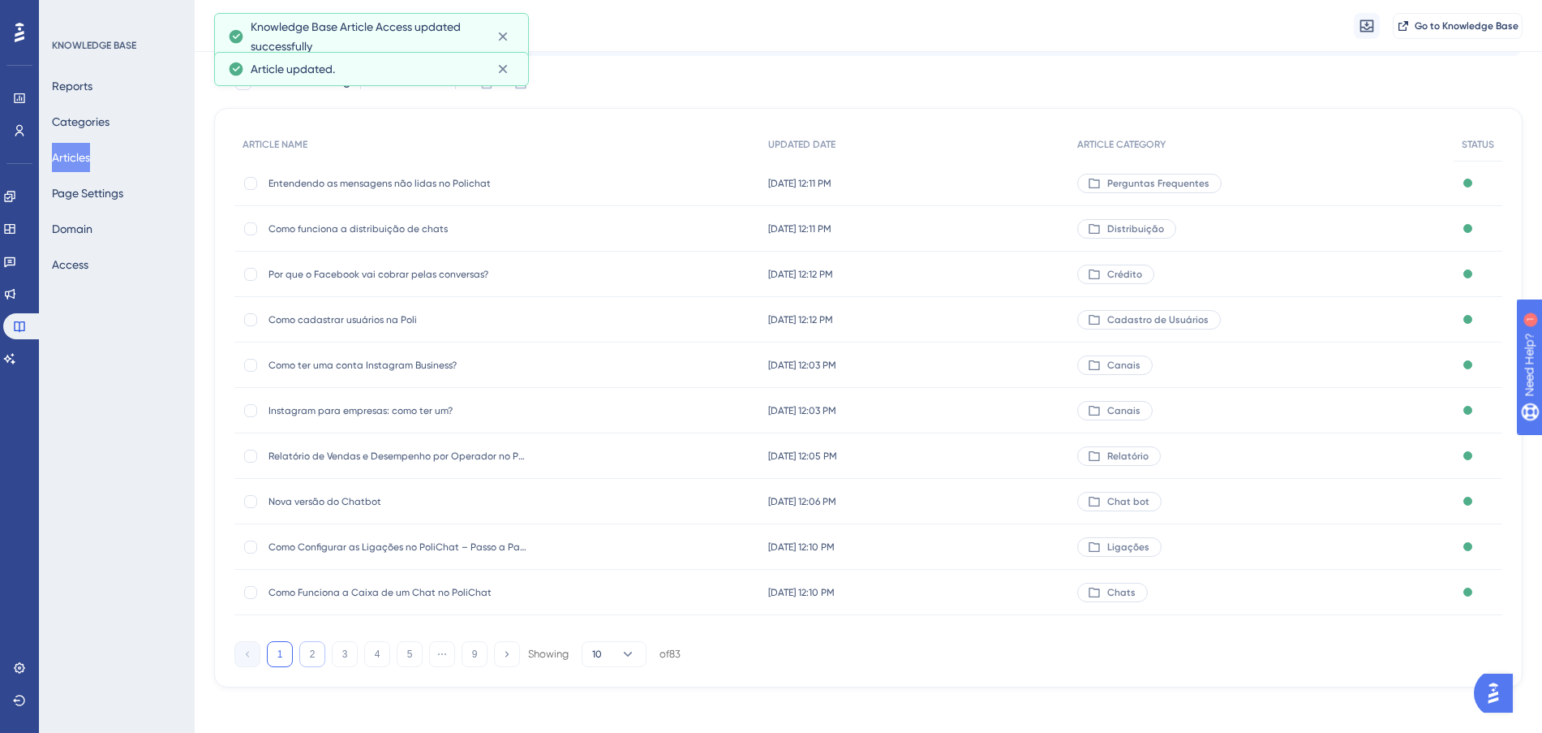
click at [312, 658] on button "2" at bounding box center [312, 654] width 26 height 26
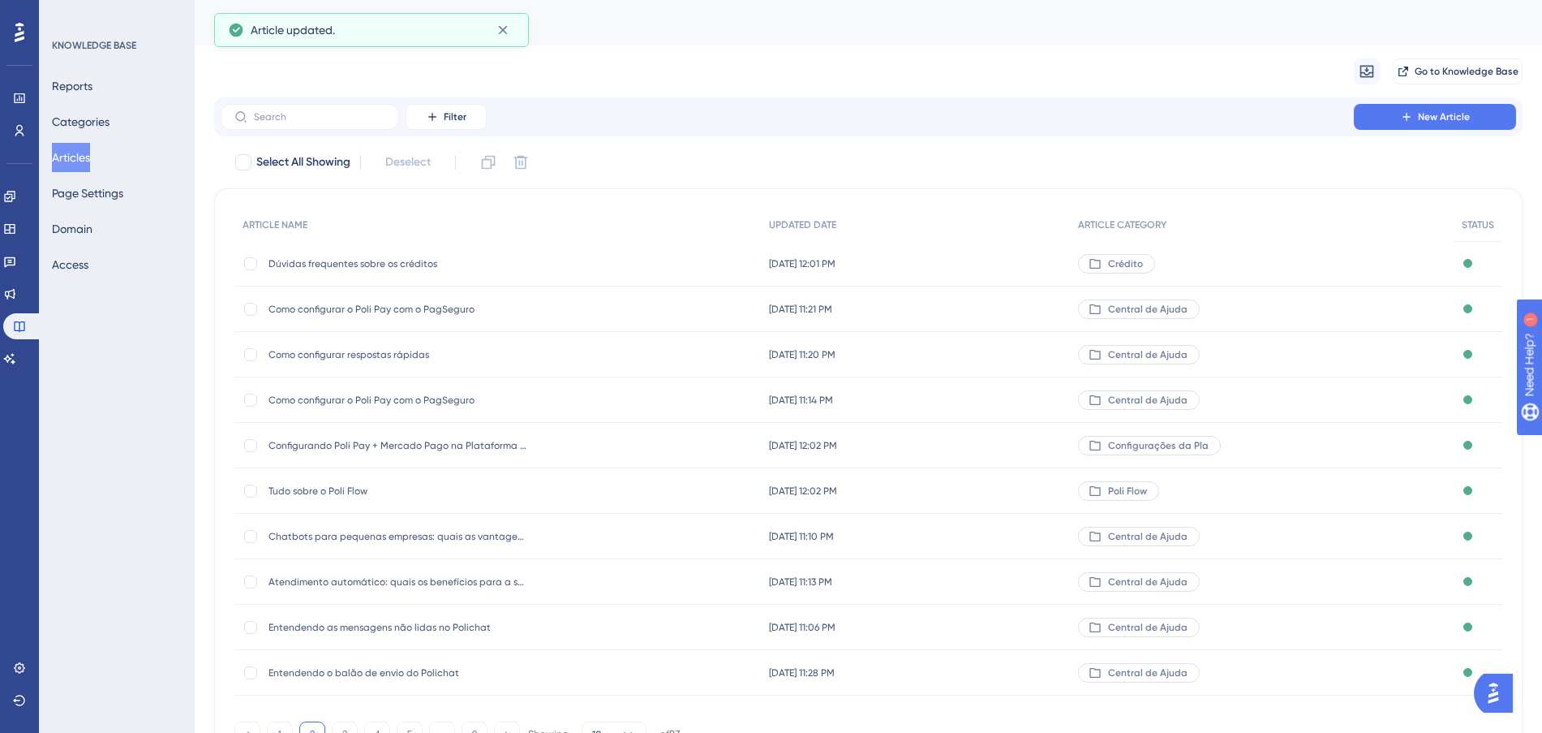
click at [990, 318] on div "[DATE] 11:21 PM [DATE] 11:21 PM" at bounding box center [915, 308] width 309 height 45
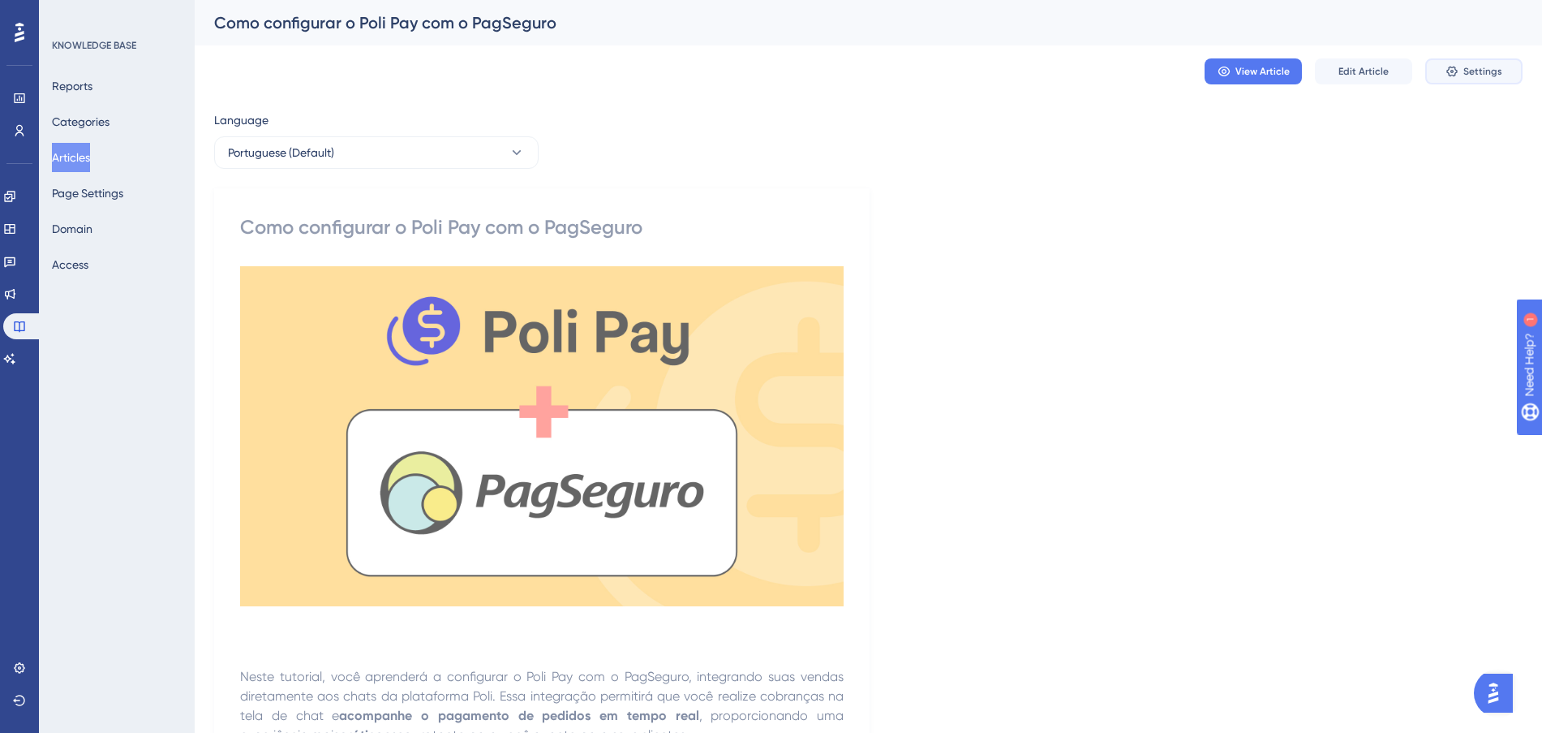
click at [1511, 73] on button "Settings" at bounding box center [1473, 71] width 97 height 26
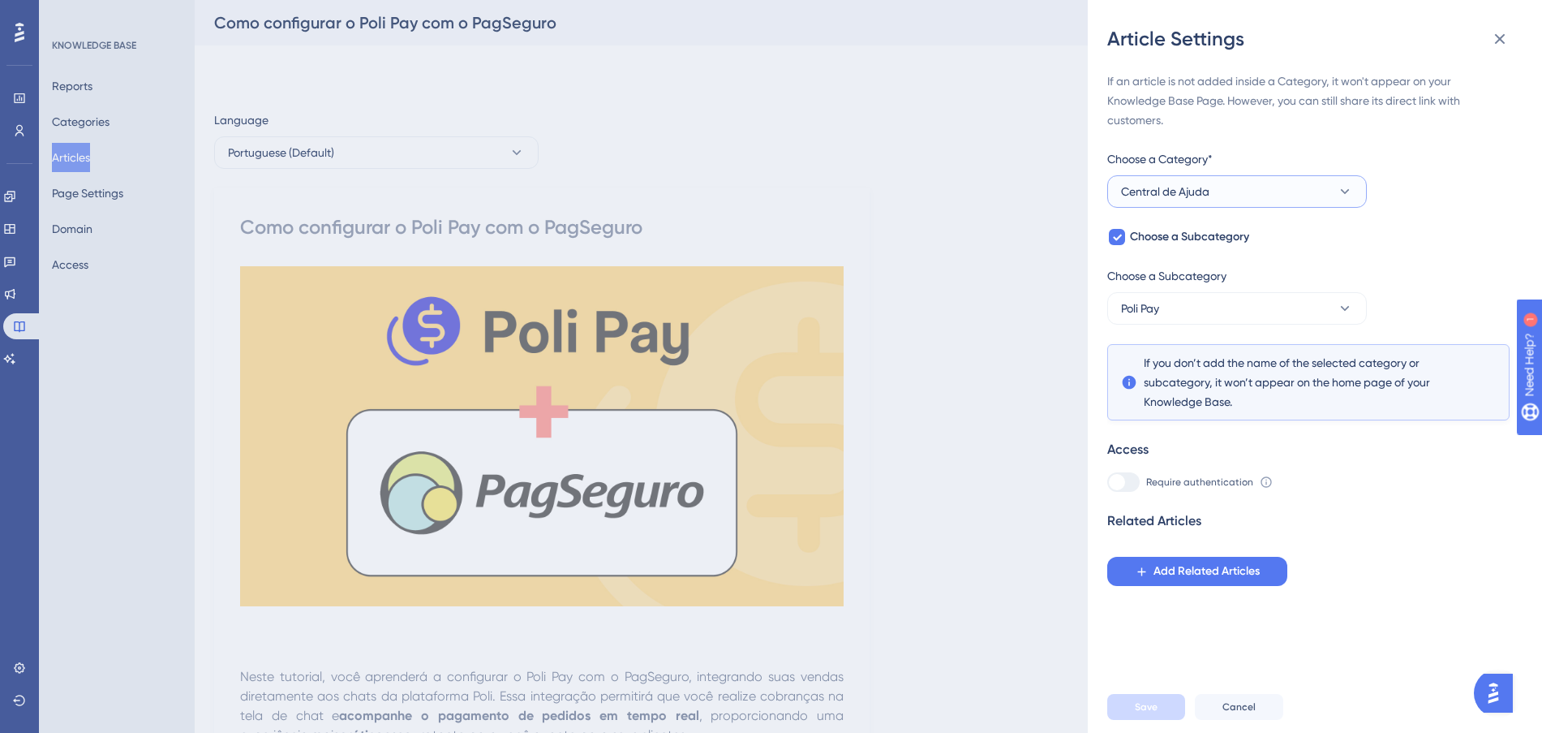
click at [1253, 191] on button "Central de Ajuda" at bounding box center [1237, 191] width 260 height 32
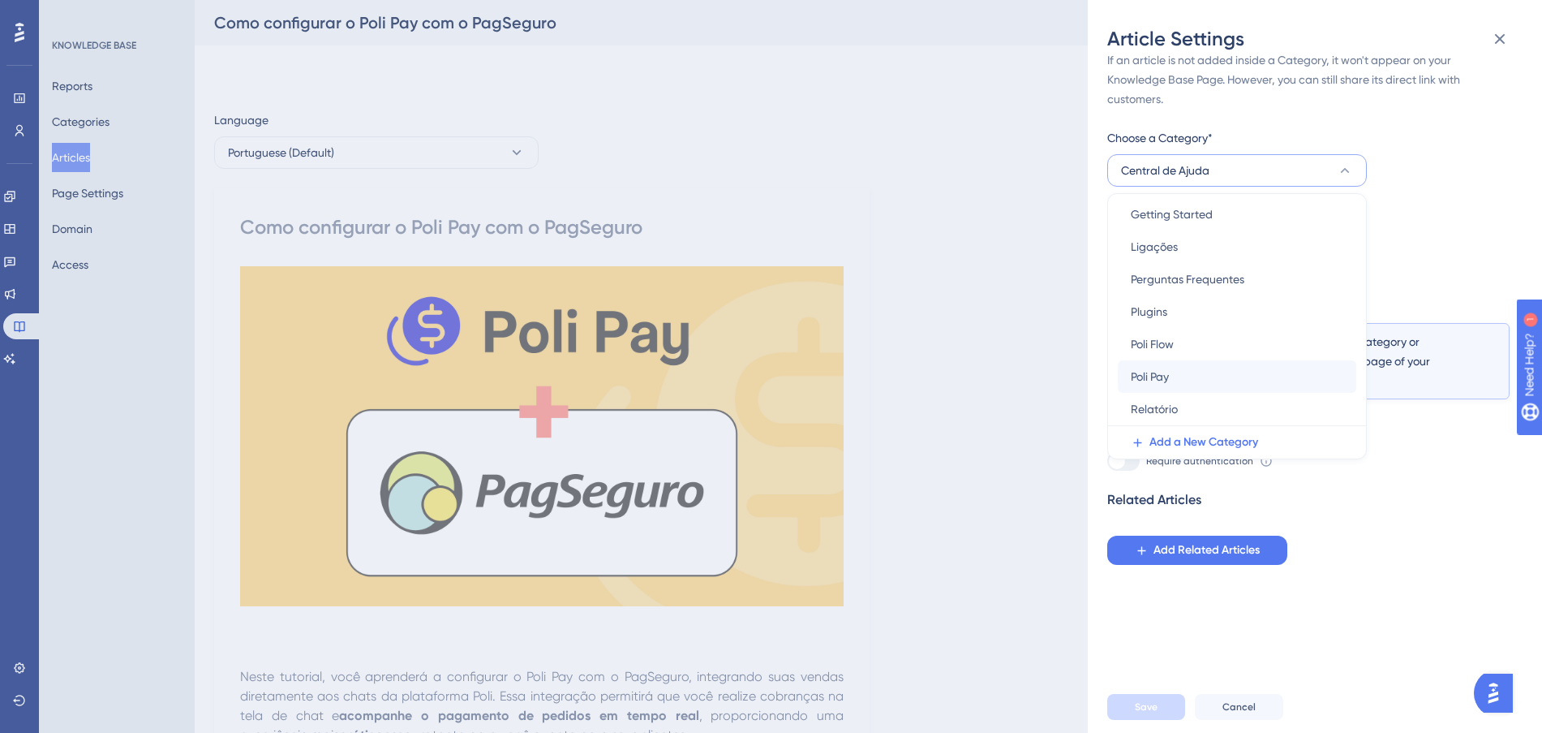
scroll to position [32, 0]
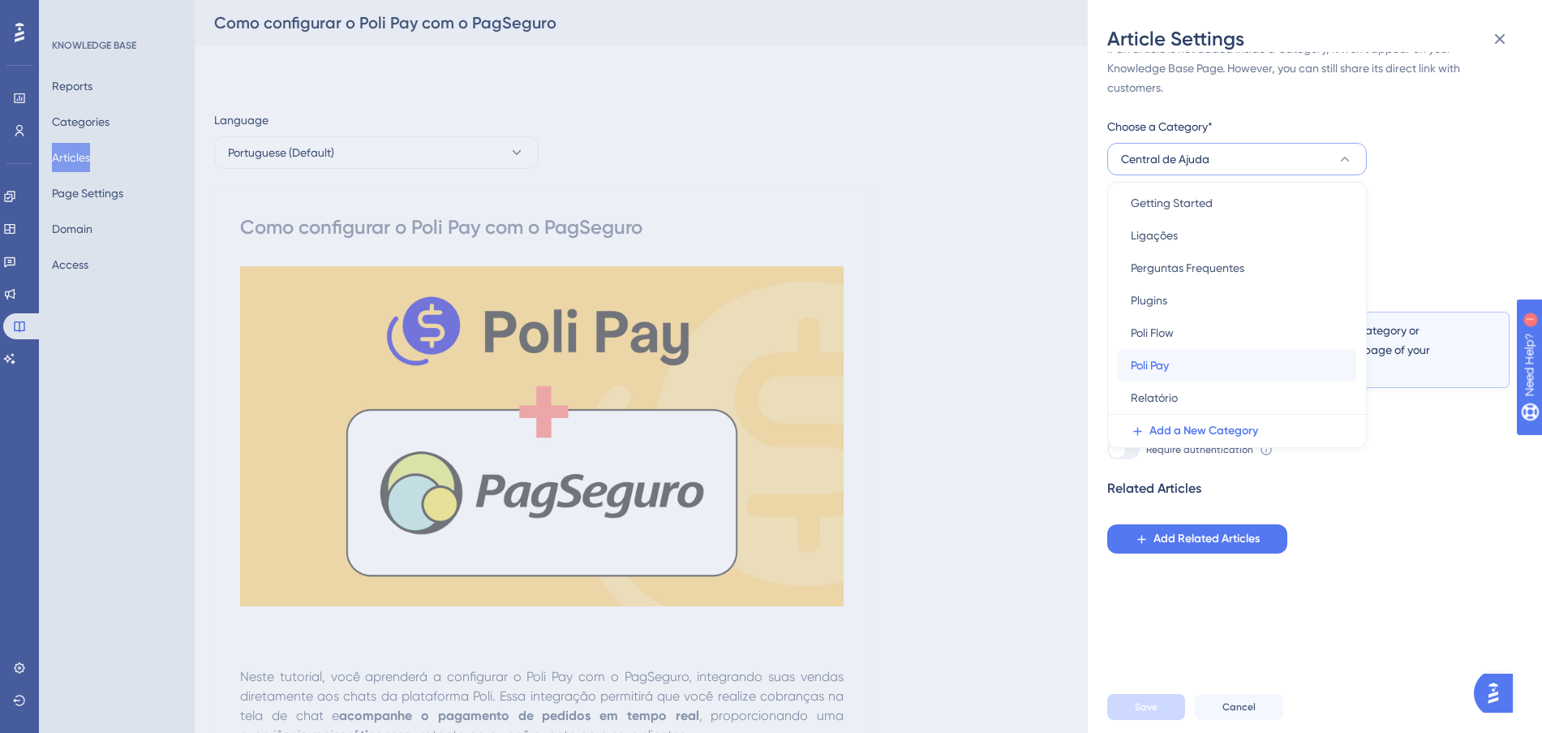
click at [1225, 360] on div "Poli Pay Poli Pay" at bounding box center [1237, 365] width 213 height 32
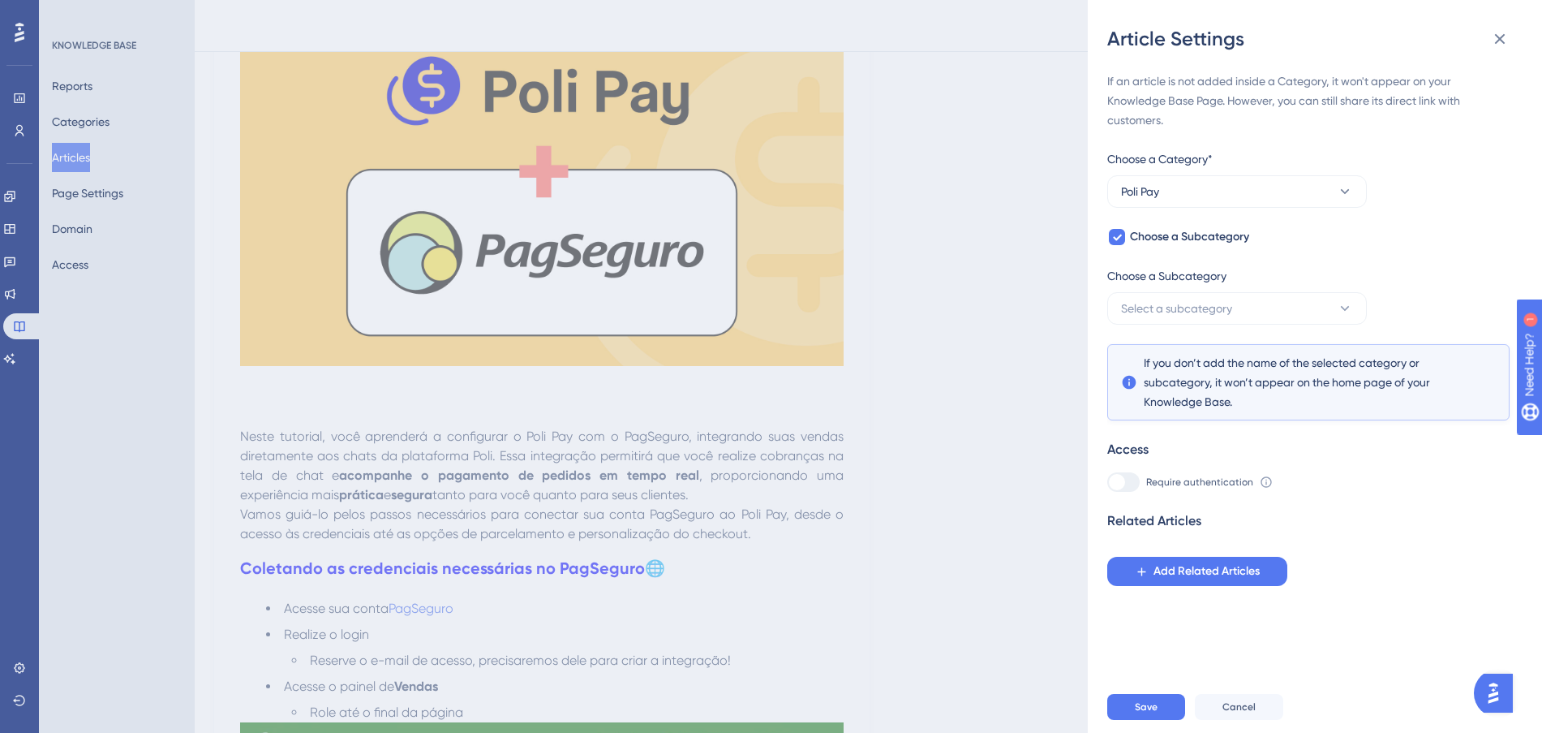
scroll to position [406, 0]
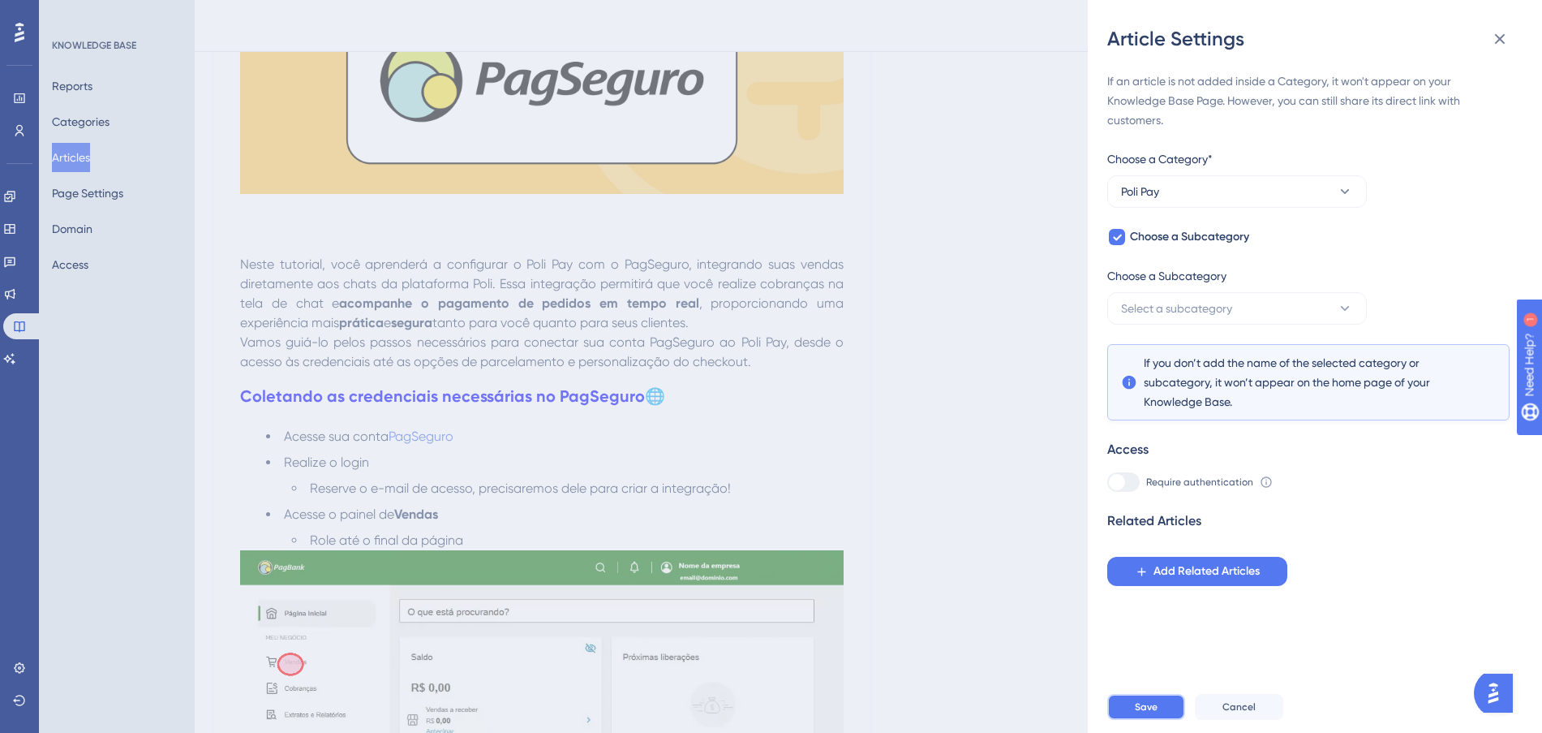
click at [1158, 720] on button "Save" at bounding box center [1146, 707] width 78 height 26
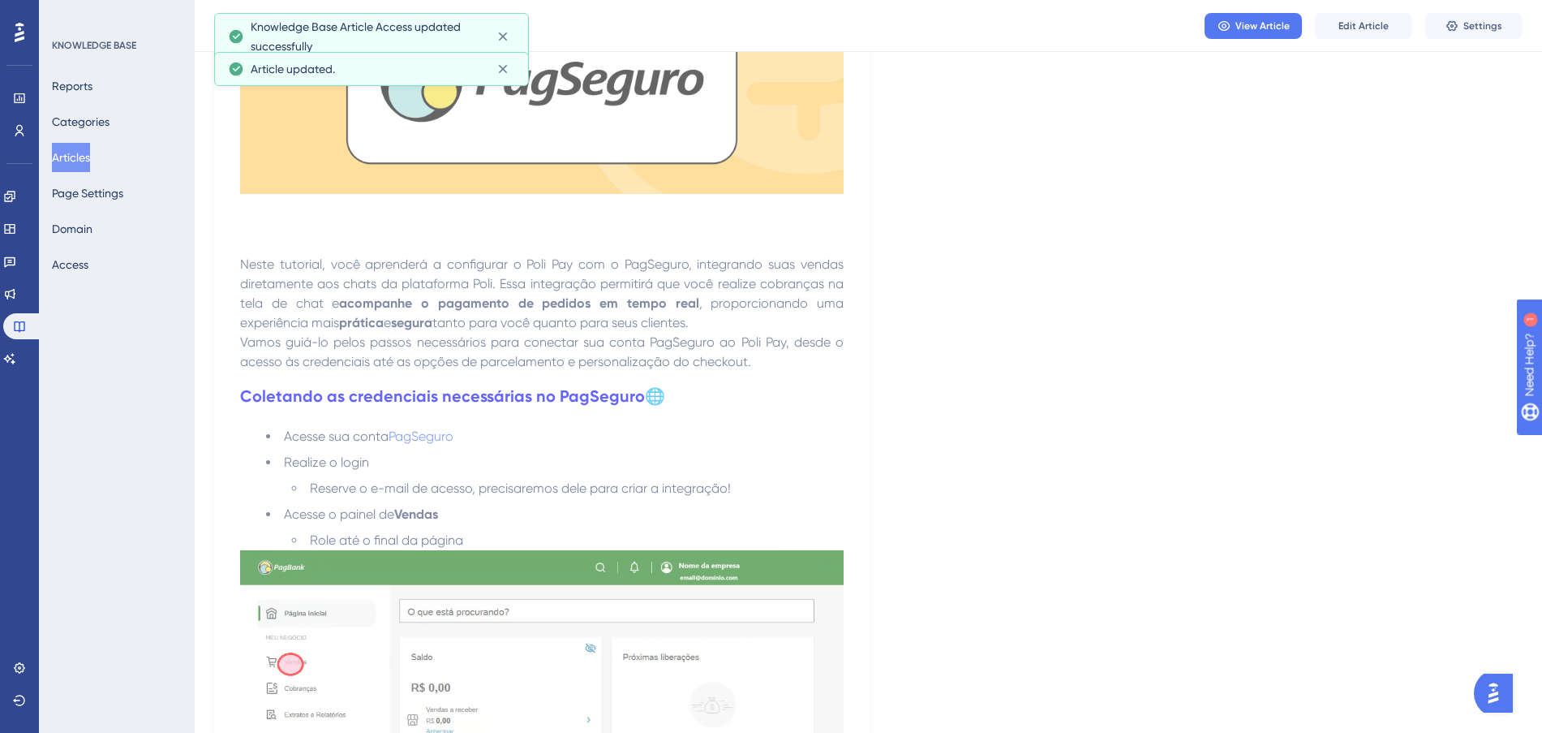
click at [75, 161] on button "Articles" at bounding box center [71, 157] width 38 height 29
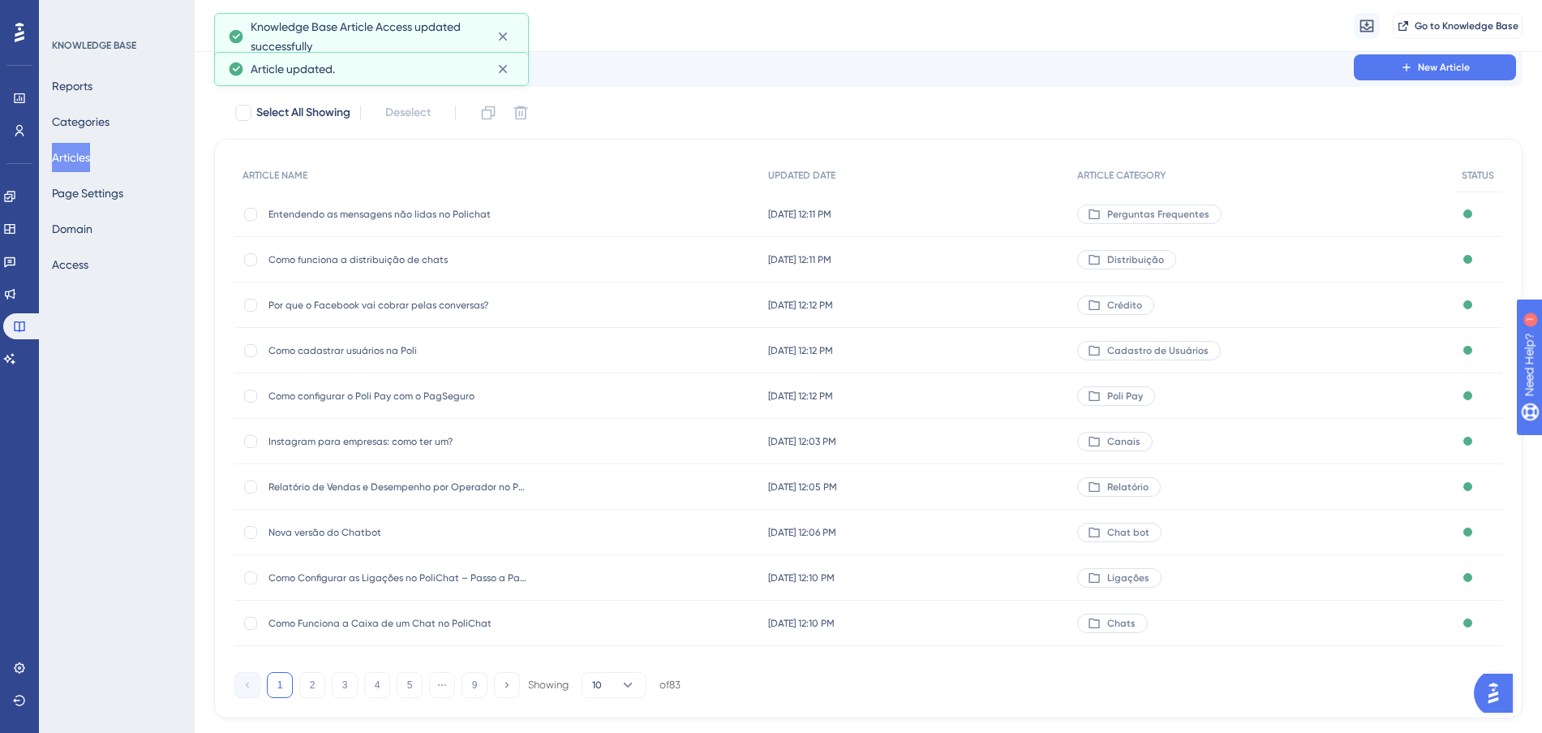
scroll to position [87, 0]
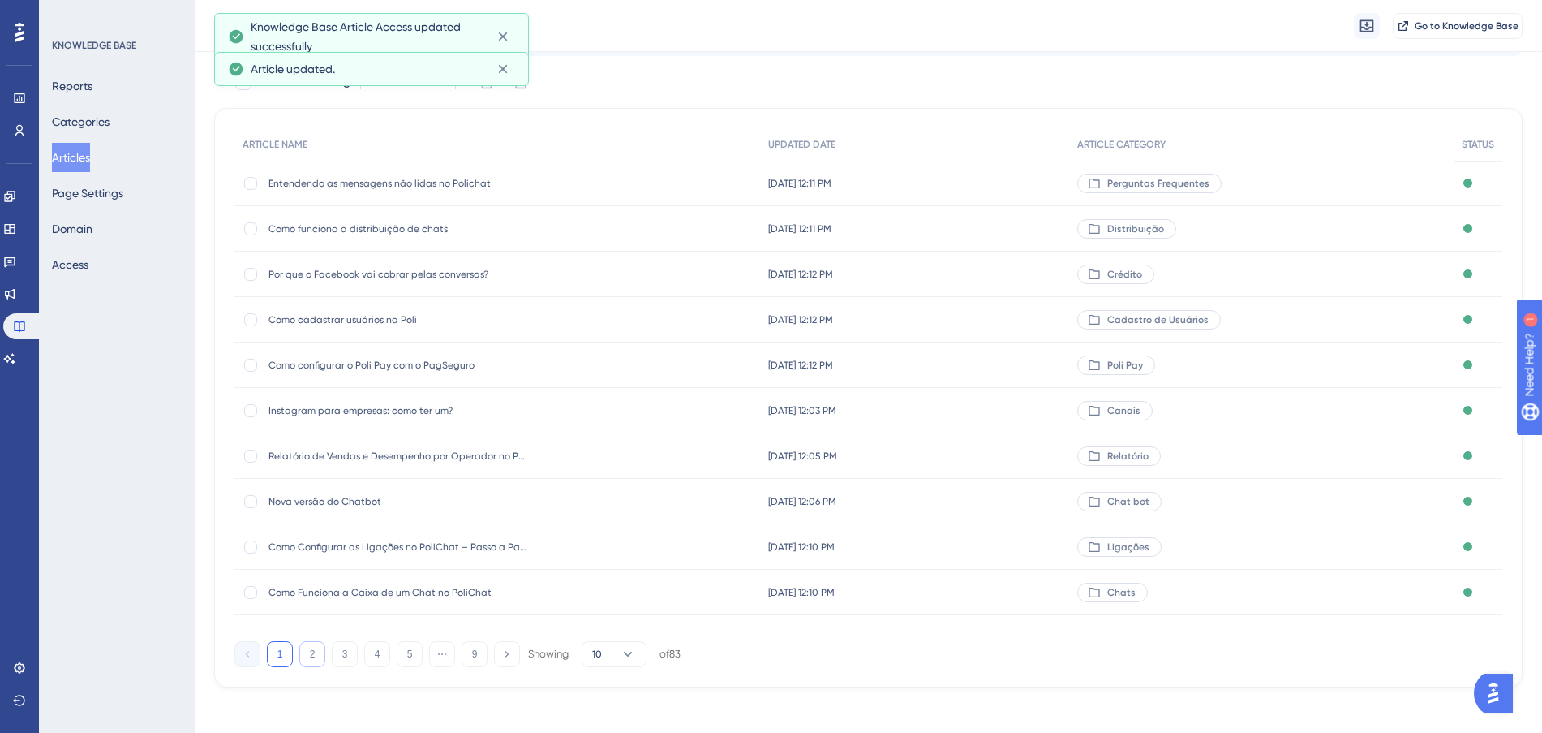
click at [316, 652] on button "2" at bounding box center [312, 654] width 26 height 26
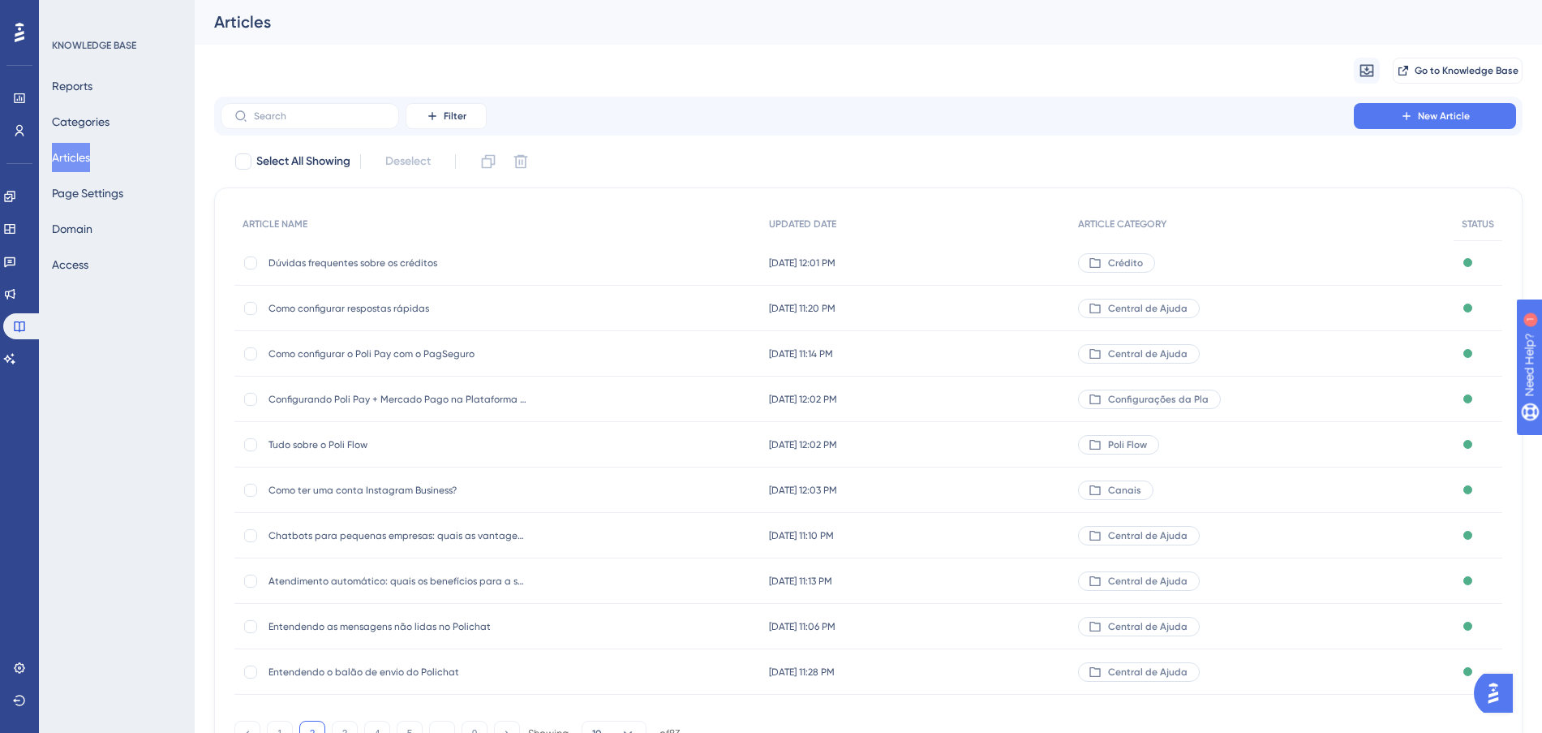
scroll to position [0, 0]
click at [1012, 300] on div "[DATE] 11:20 PM [DATE] 11:20 PM" at bounding box center [915, 308] width 309 height 45
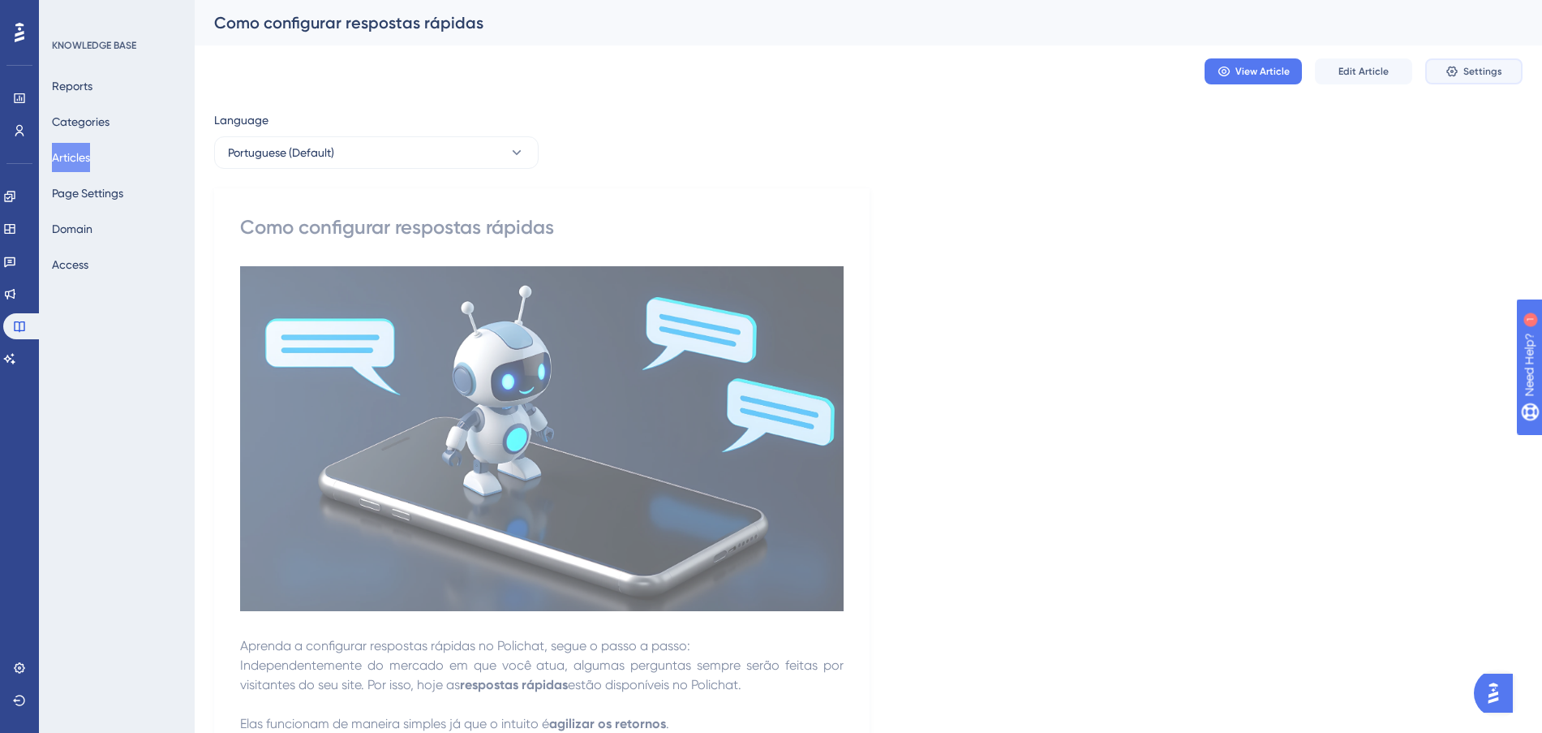
click at [1464, 70] on span "Settings" at bounding box center [1482, 71] width 39 height 13
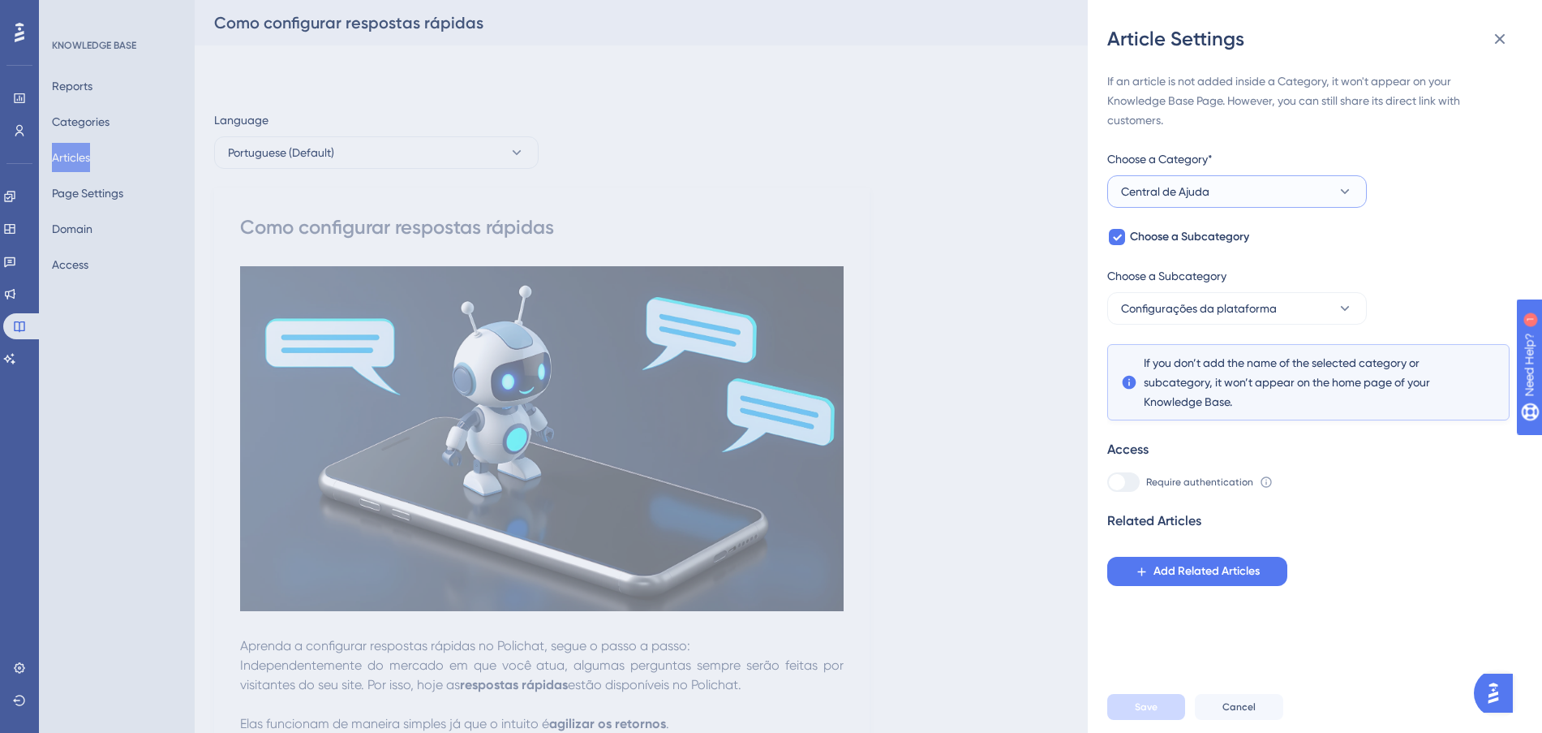
click at [1296, 194] on button "Central de Ajuda" at bounding box center [1237, 191] width 260 height 32
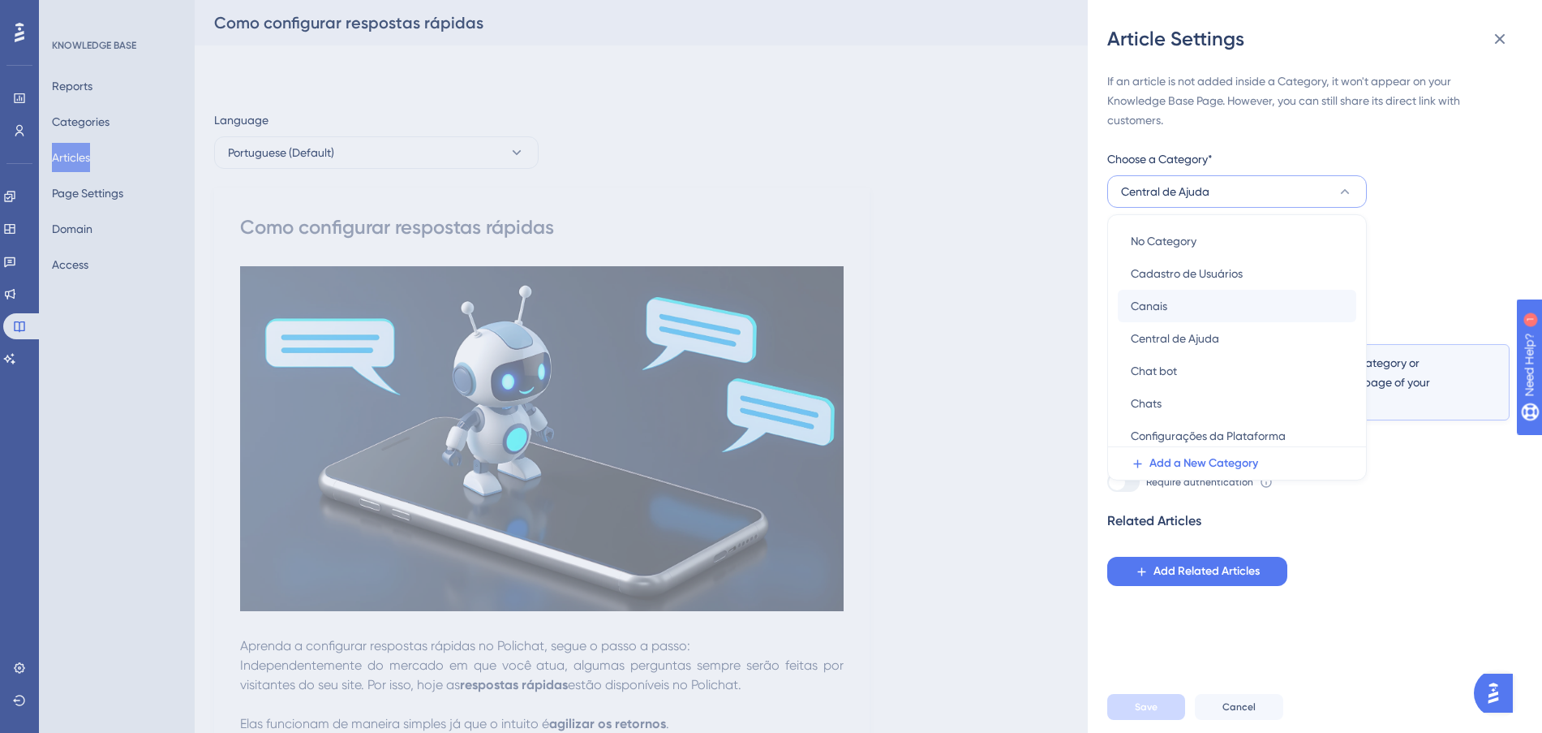
scroll to position [101, 0]
click at [1261, 329] on span "Configurações da Plataforma" at bounding box center [1208, 333] width 155 height 19
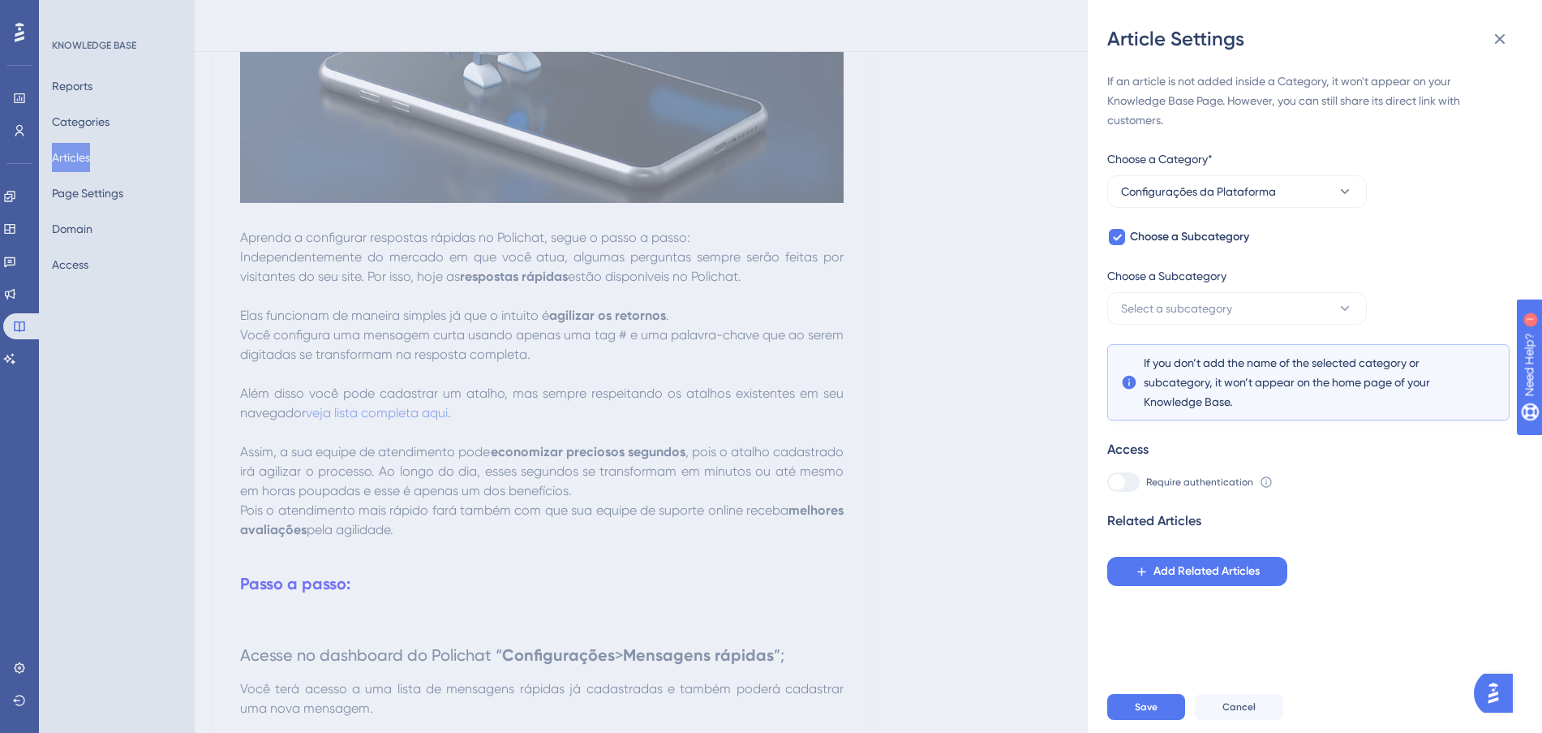
scroll to position [406, 0]
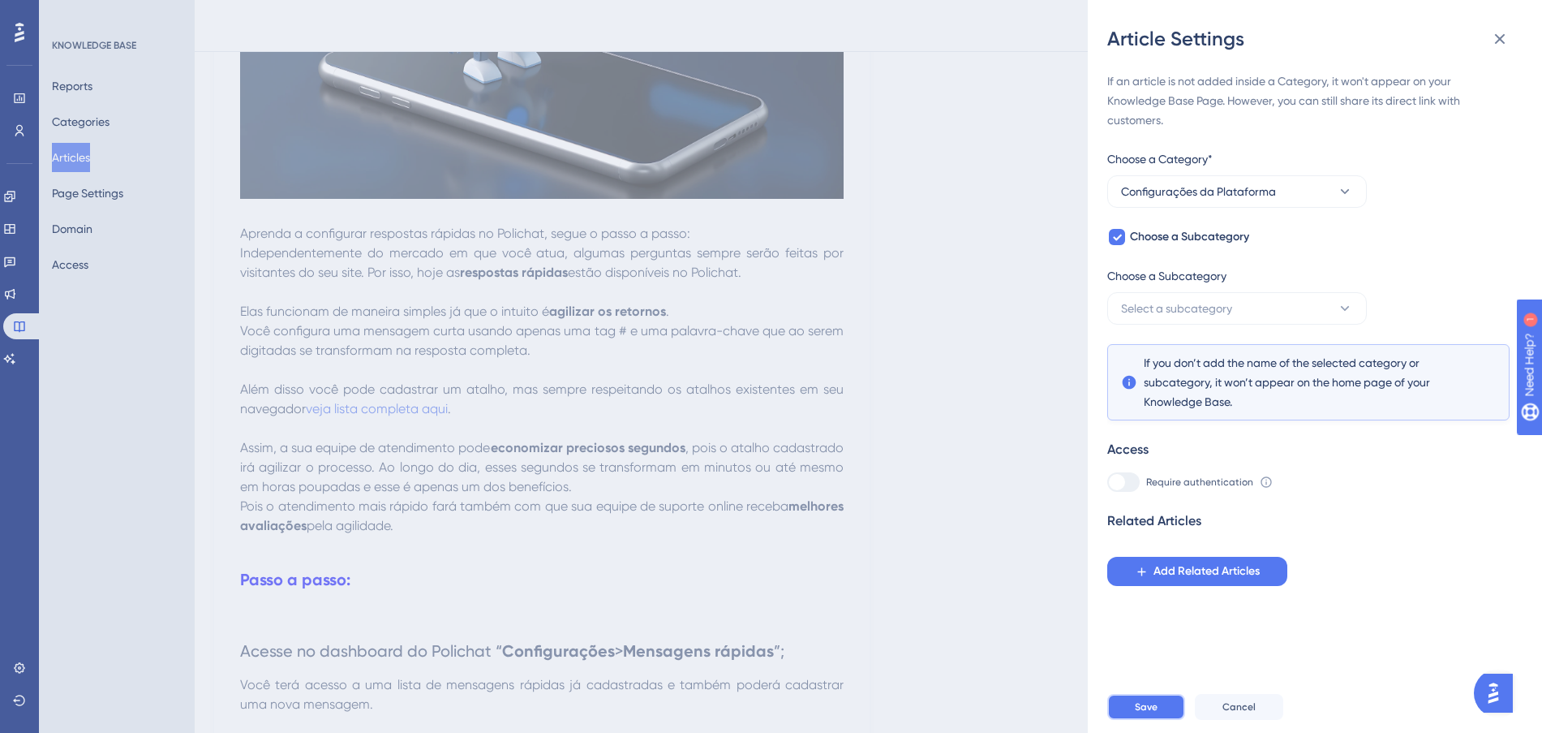
click at [1158, 710] on button "Save" at bounding box center [1146, 707] width 78 height 26
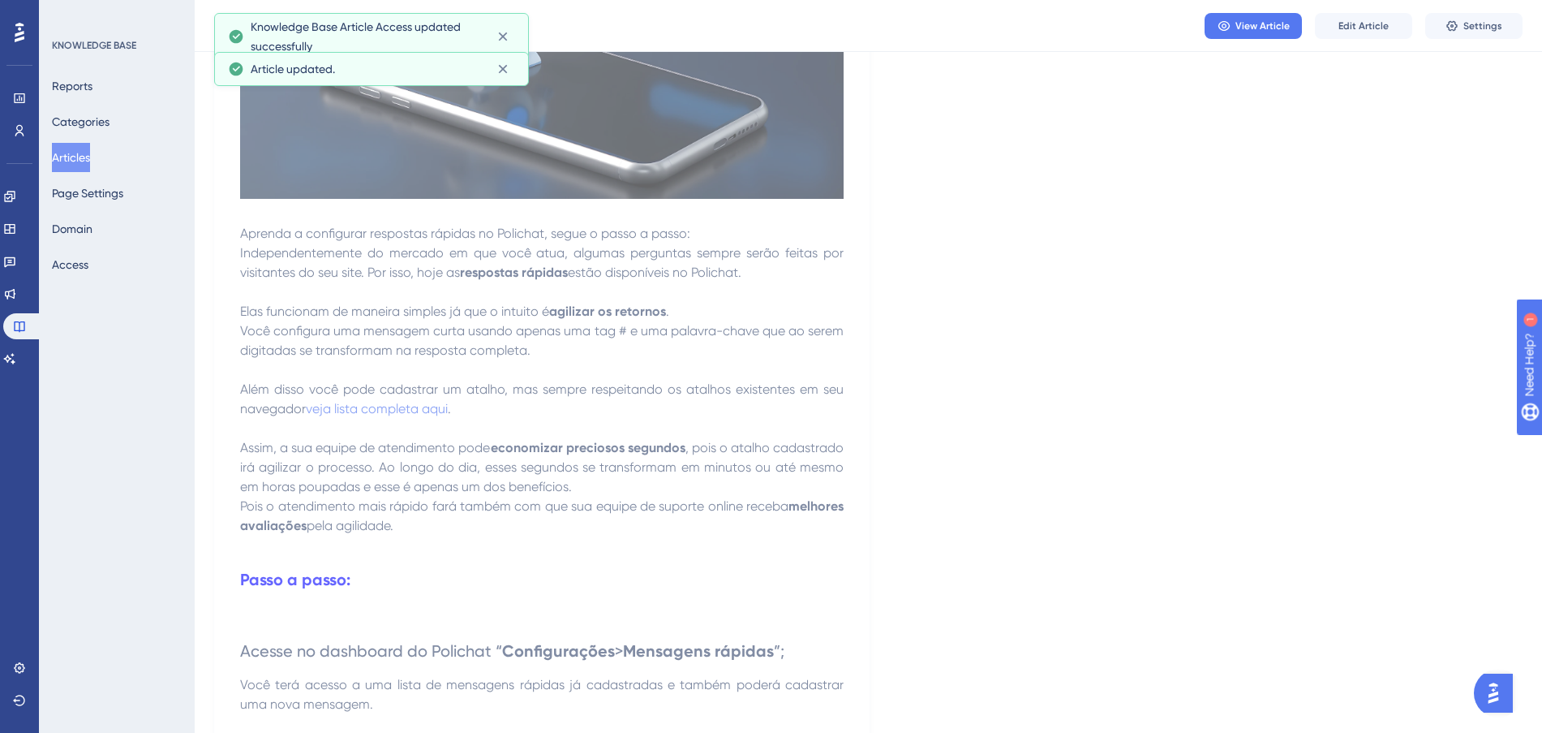
click at [89, 153] on button "Articles" at bounding box center [71, 157] width 38 height 29
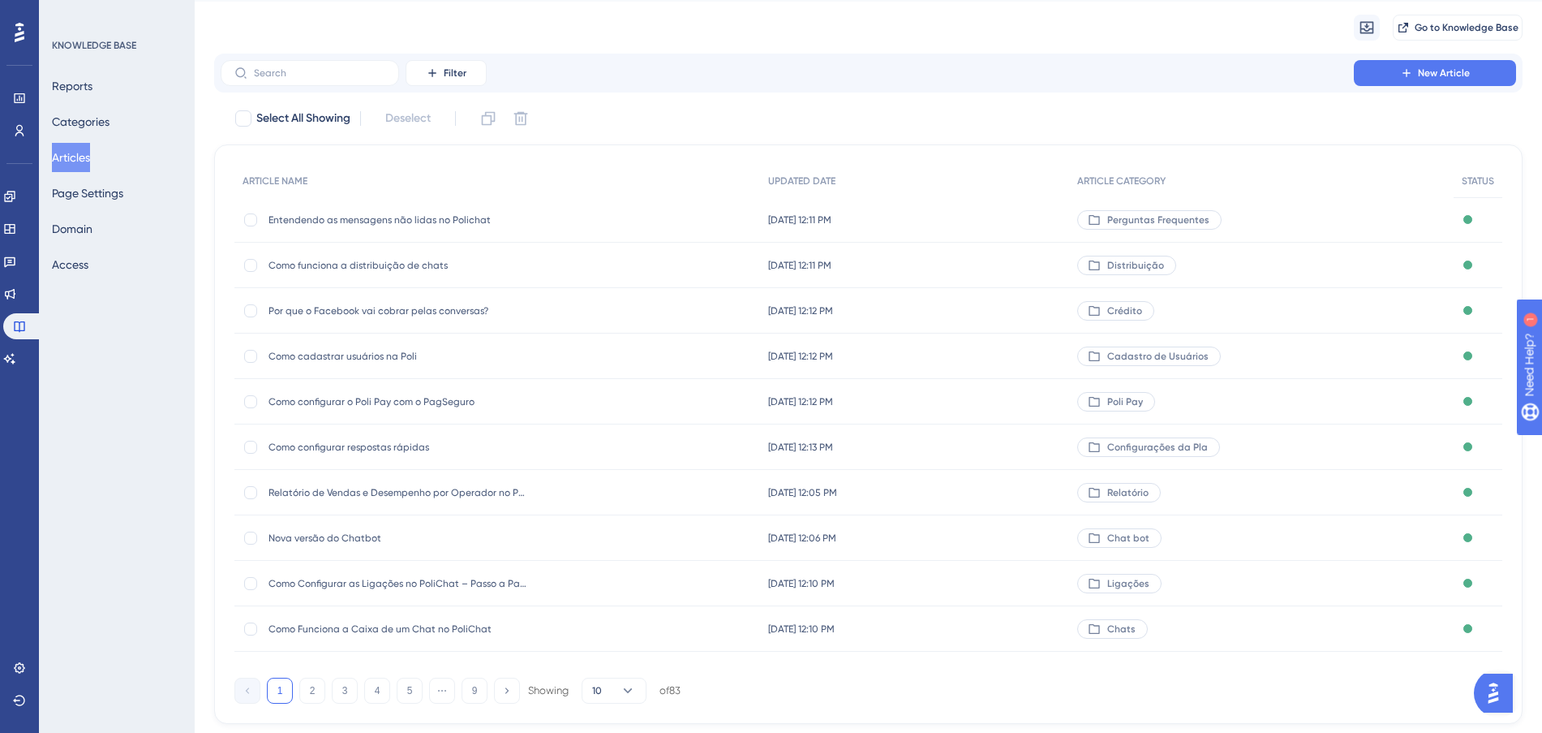
scroll to position [87, 0]
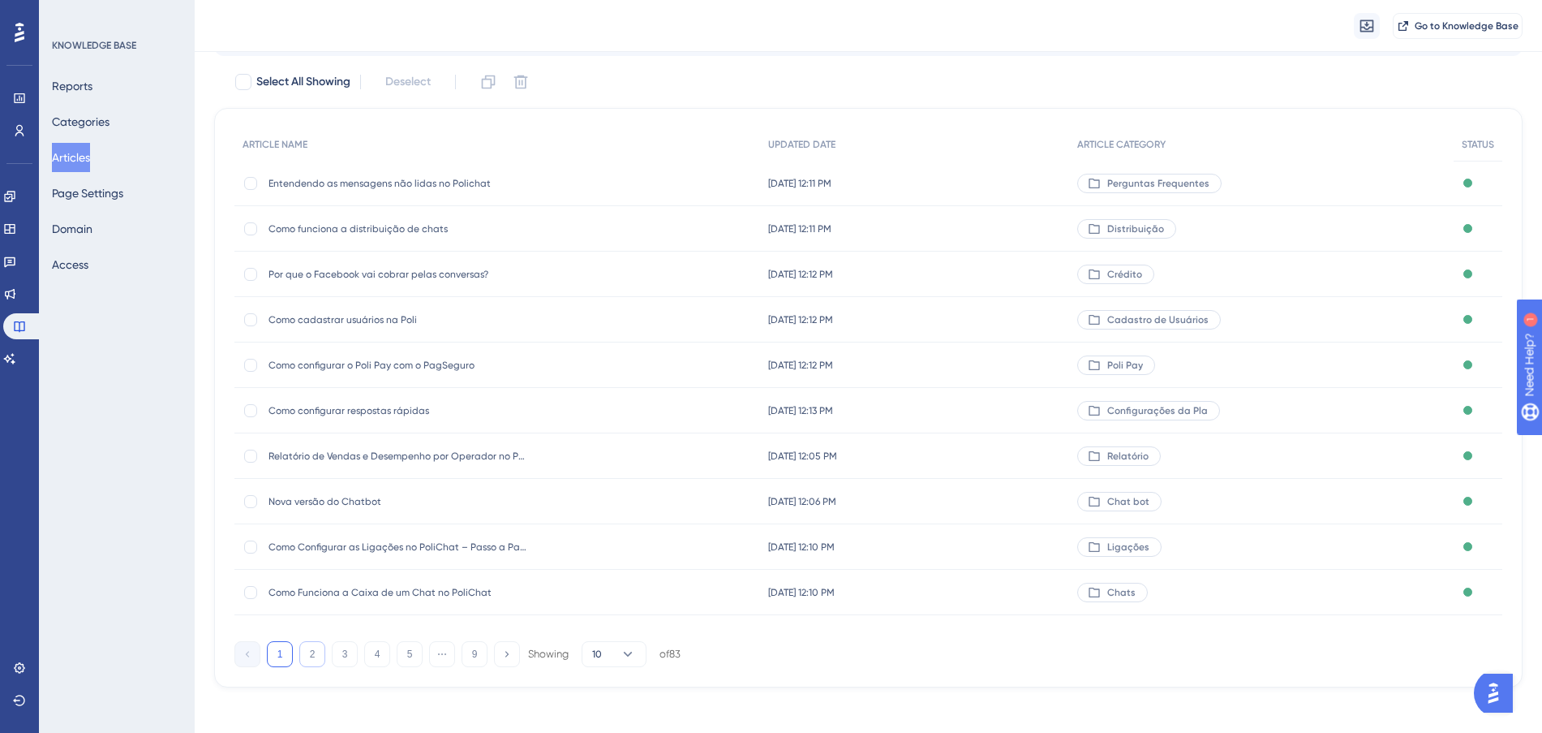
click at [301, 655] on button "2" at bounding box center [312, 654] width 26 height 26
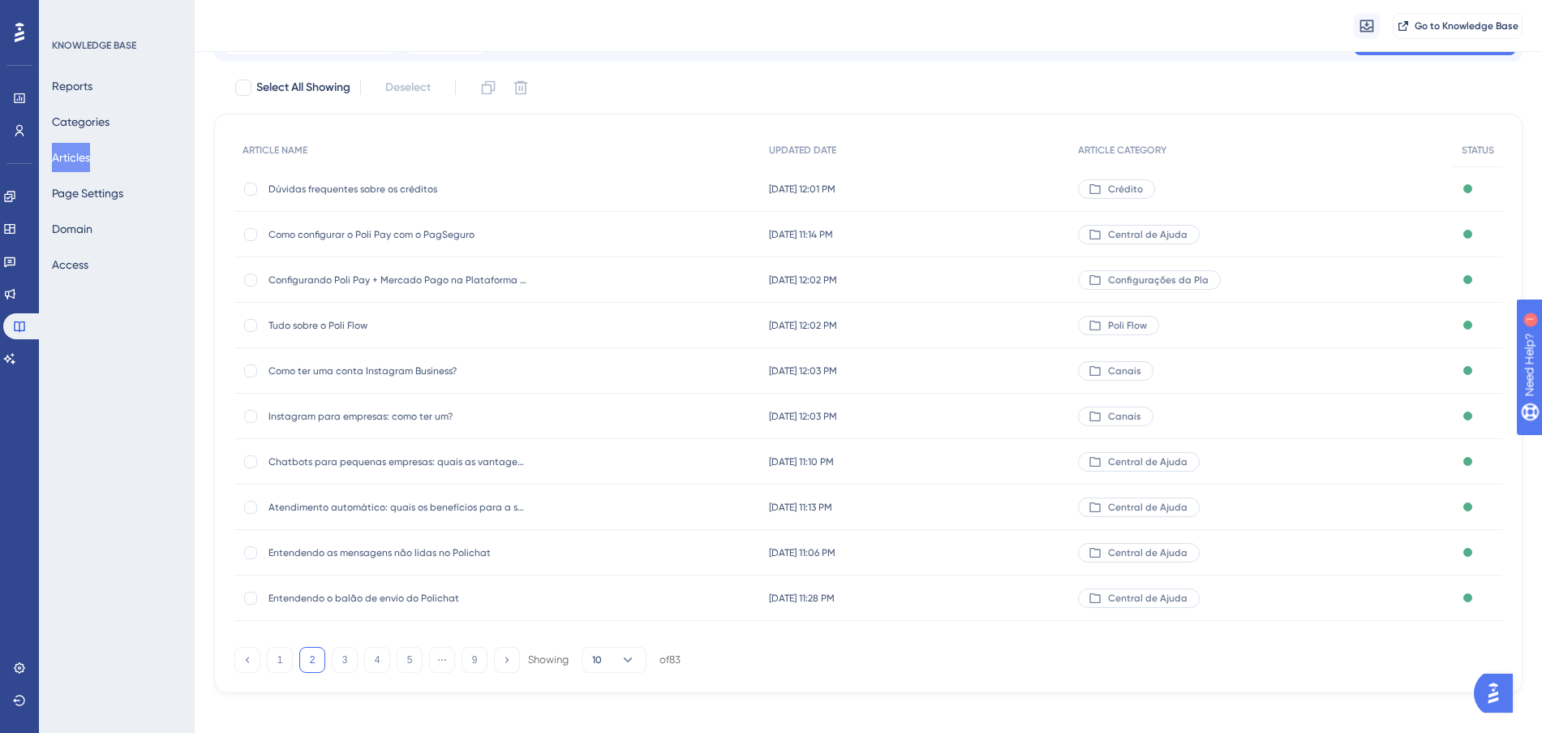
scroll to position [0, 0]
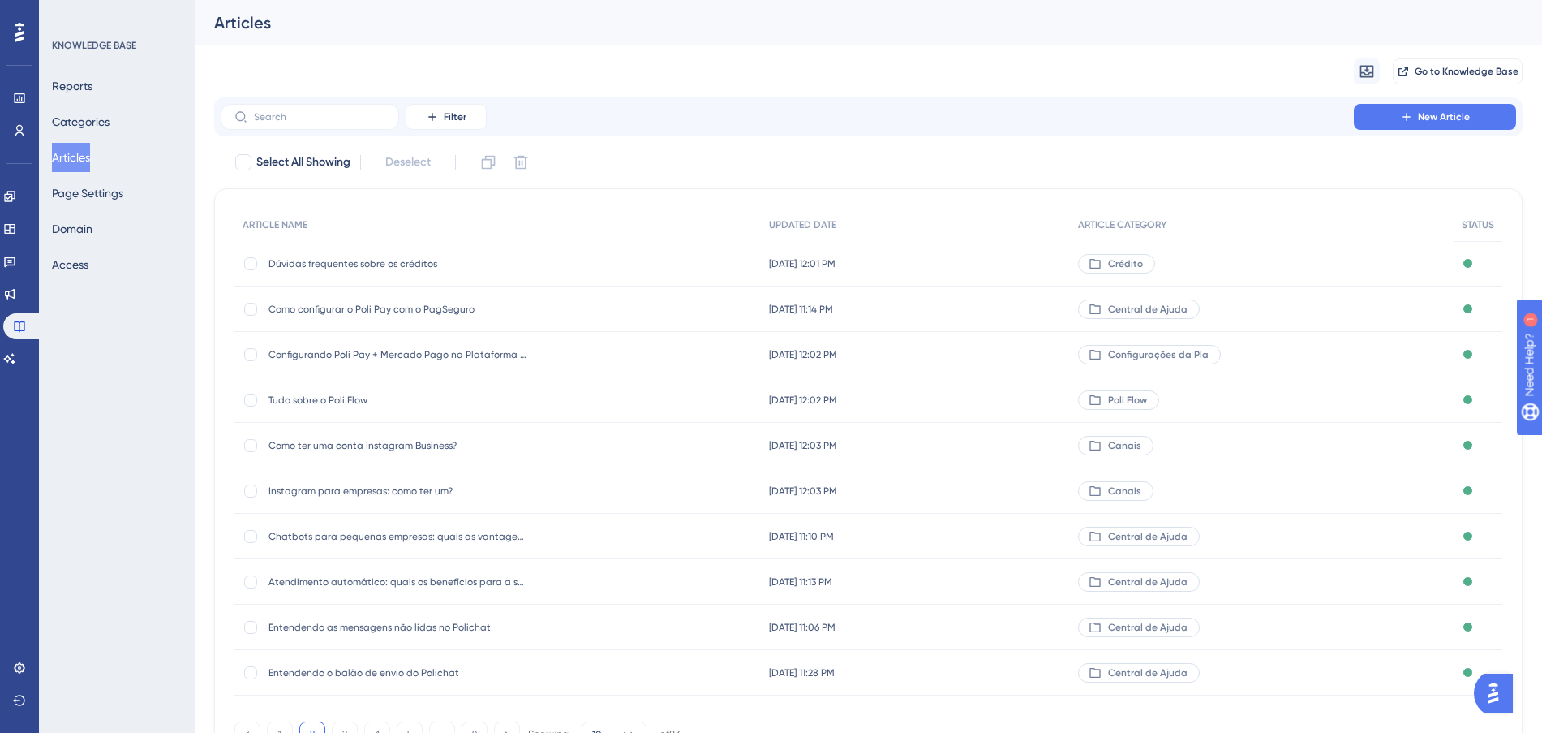
click at [1013, 317] on div "[DATE] 11:14 PM [DATE] 11:14 PM" at bounding box center [915, 308] width 309 height 45
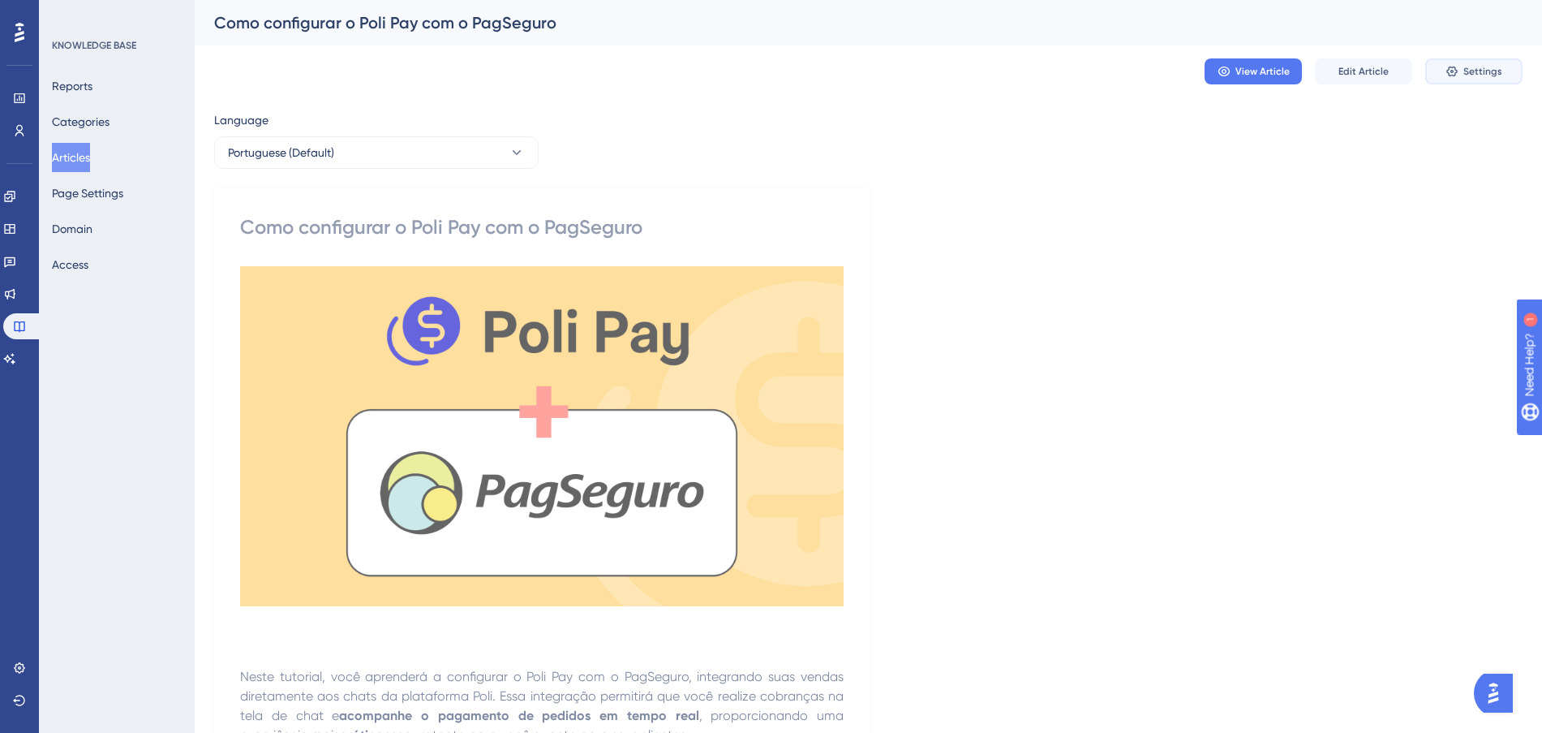
click at [1459, 58] on button "Settings" at bounding box center [1473, 71] width 97 height 26
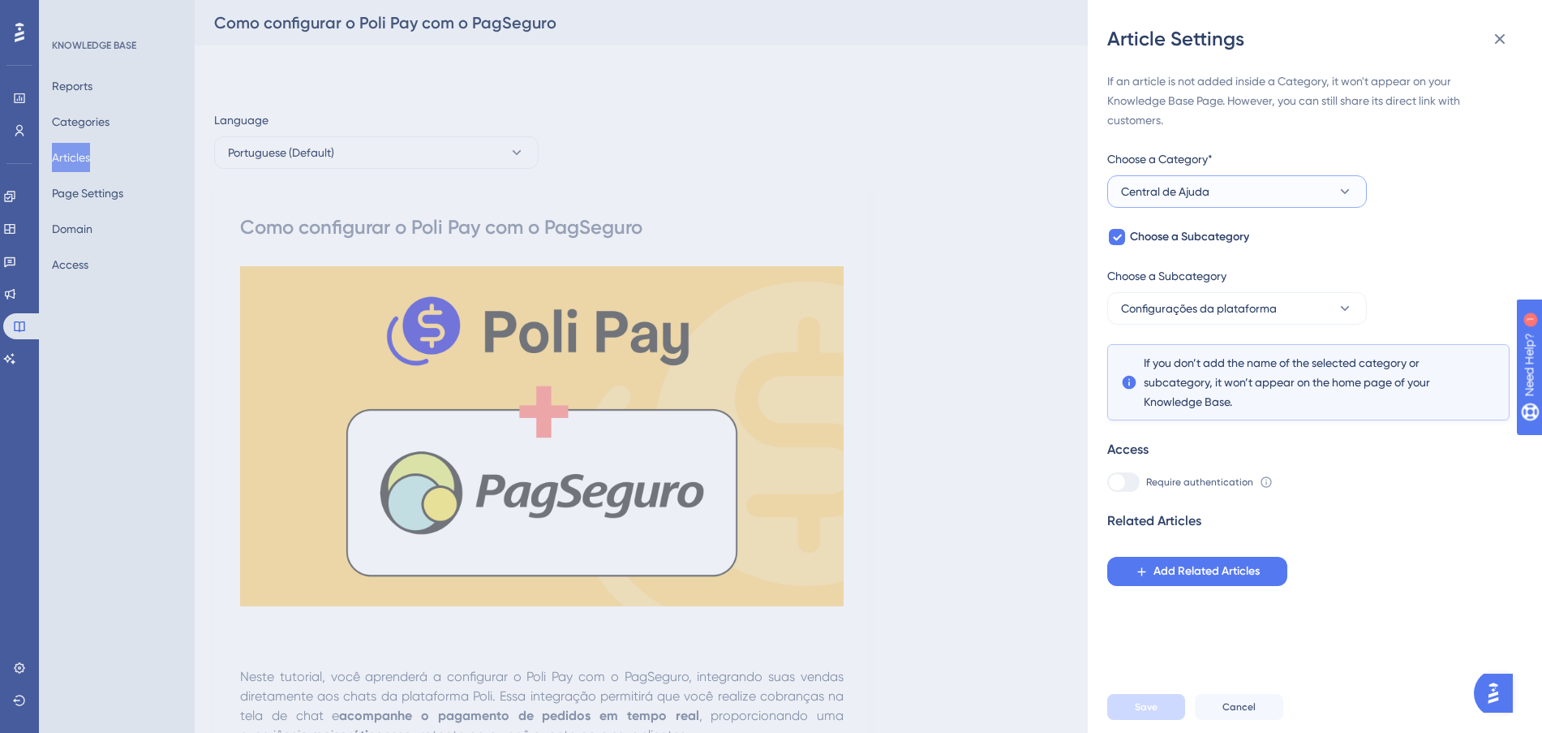
click at [1261, 193] on button "Central de Ajuda" at bounding box center [1237, 191] width 260 height 32
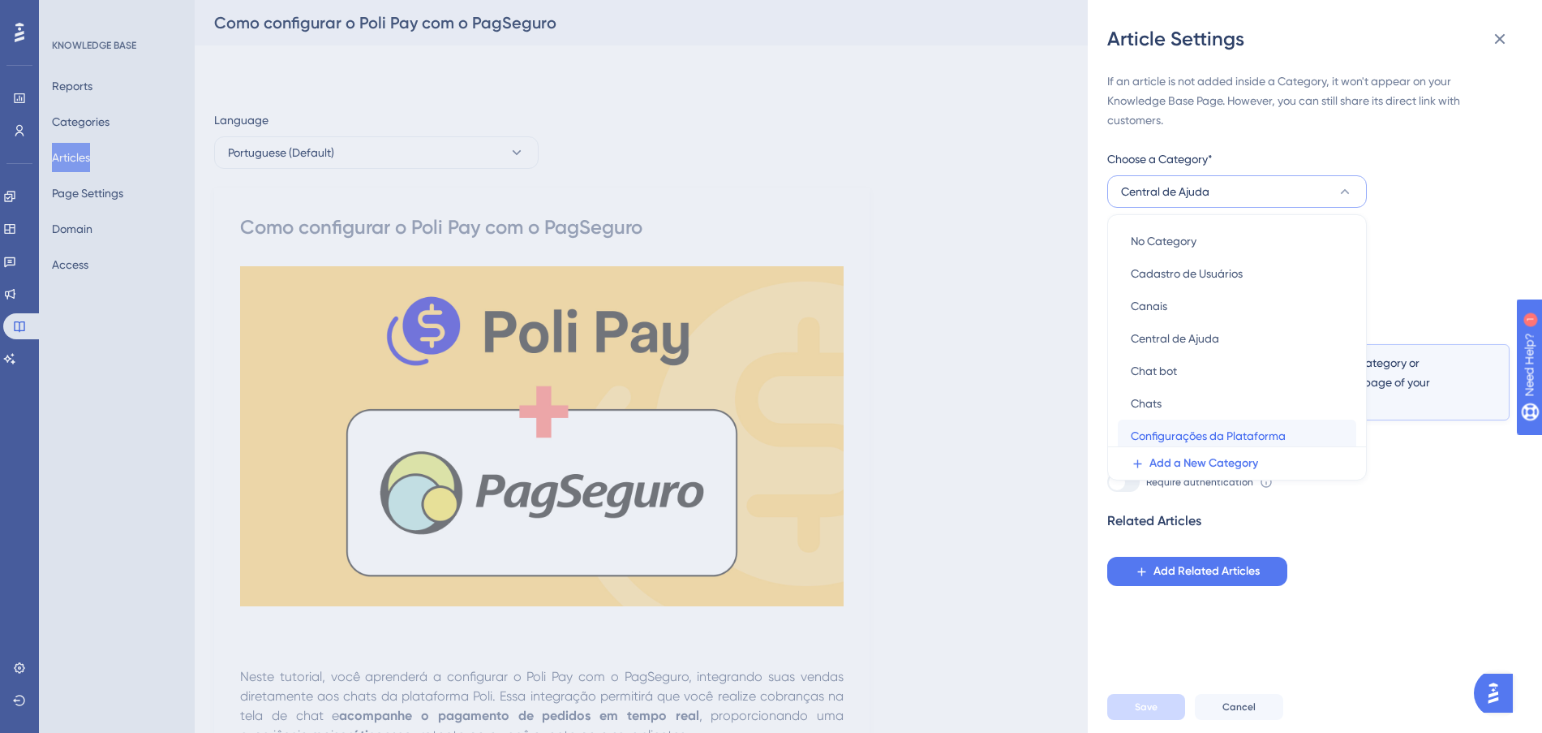
click at [1248, 430] on span "Configurações da Plataforma" at bounding box center [1208, 435] width 155 height 19
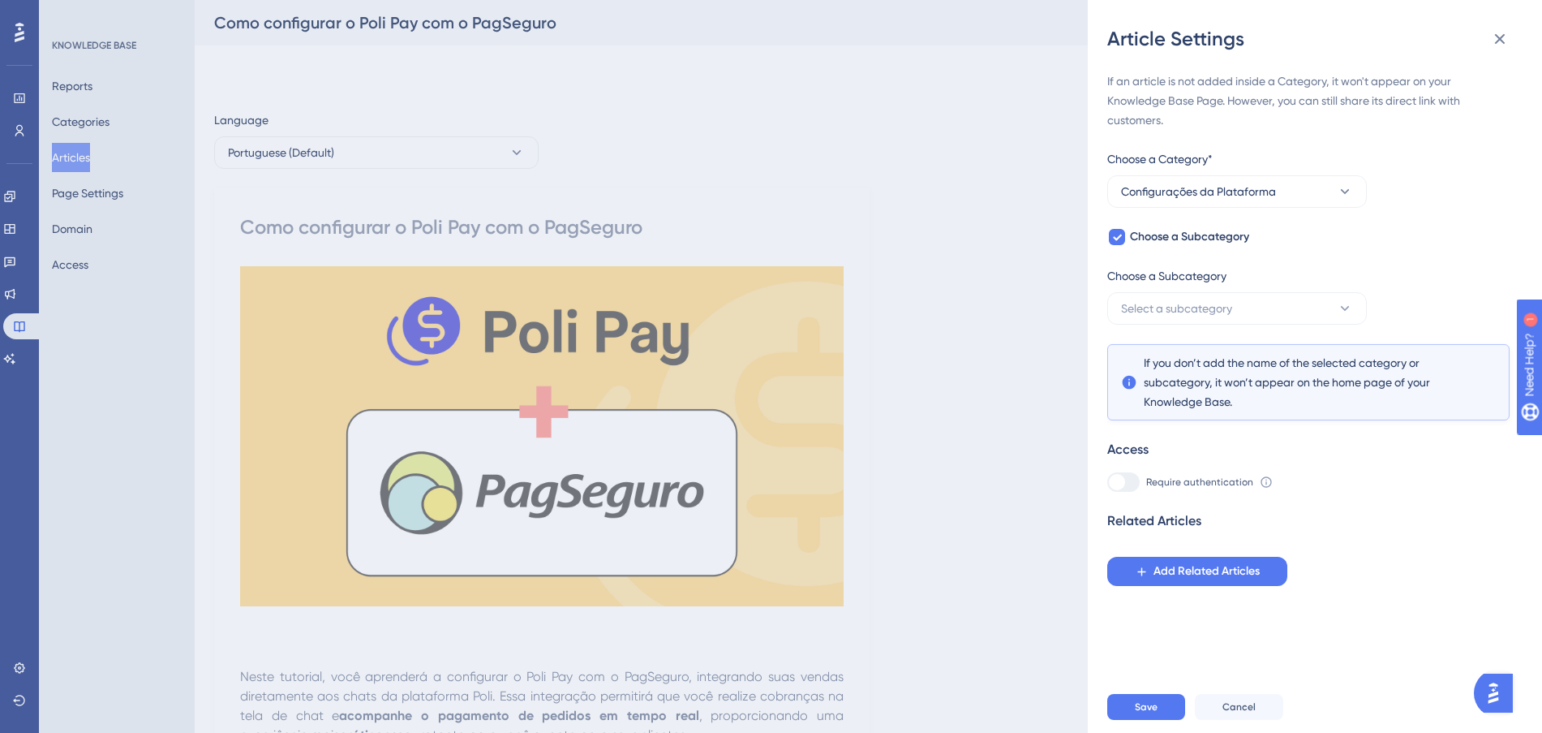
scroll to position [507, 0]
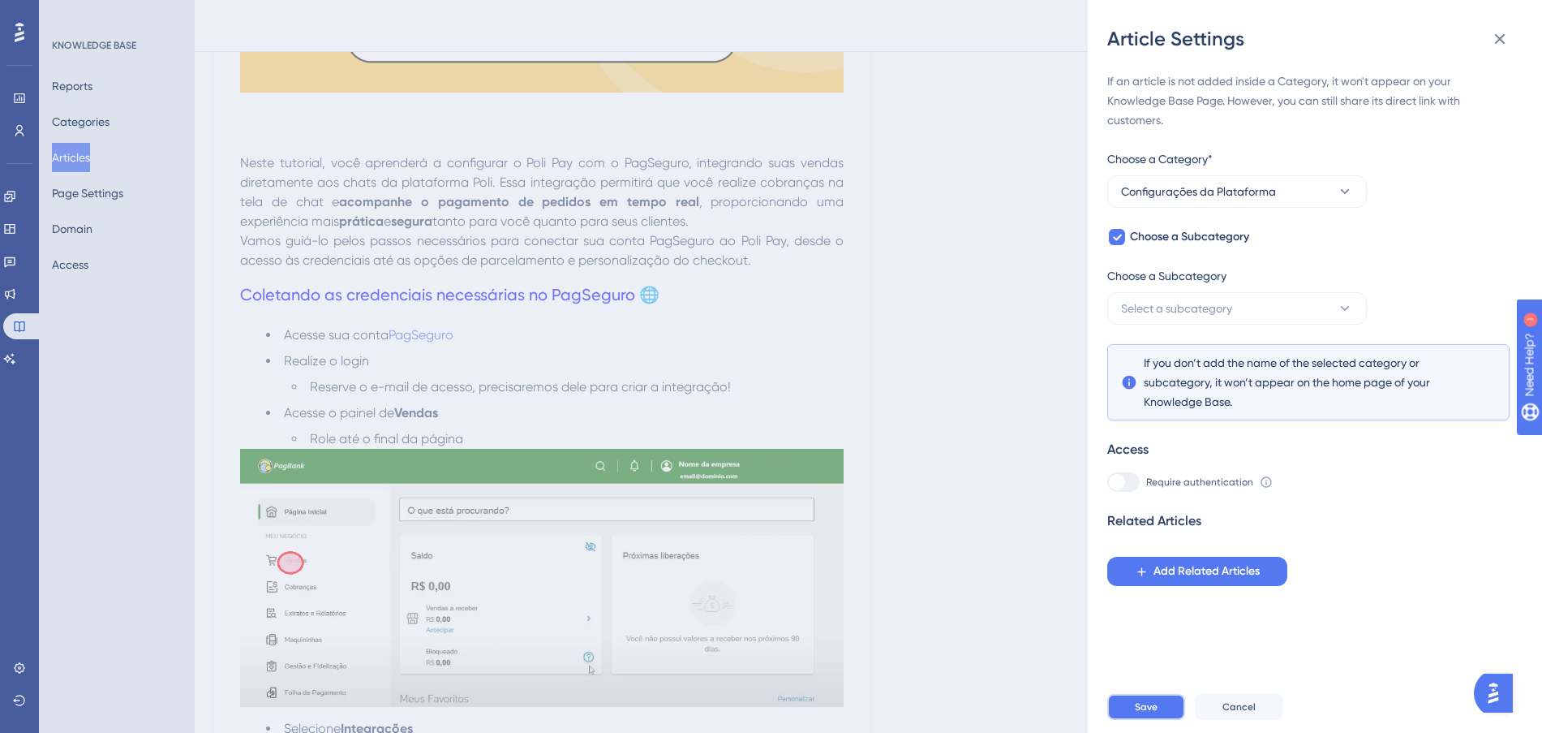
click at [1162, 718] on button "Save" at bounding box center [1146, 707] width 78 height 26
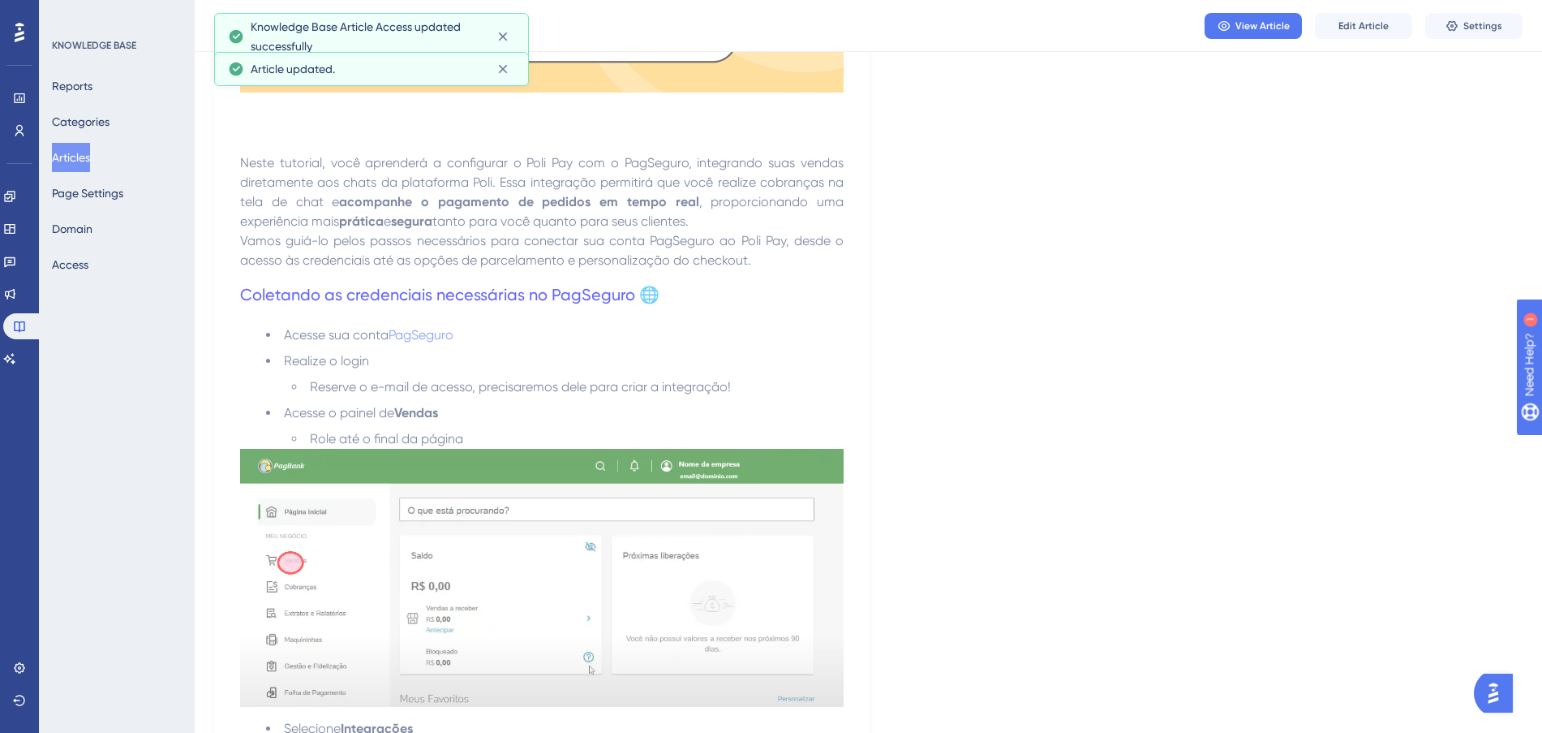
click at [75, 154] on button "Articles" at bounding box center [71, 157] width 38 height 29
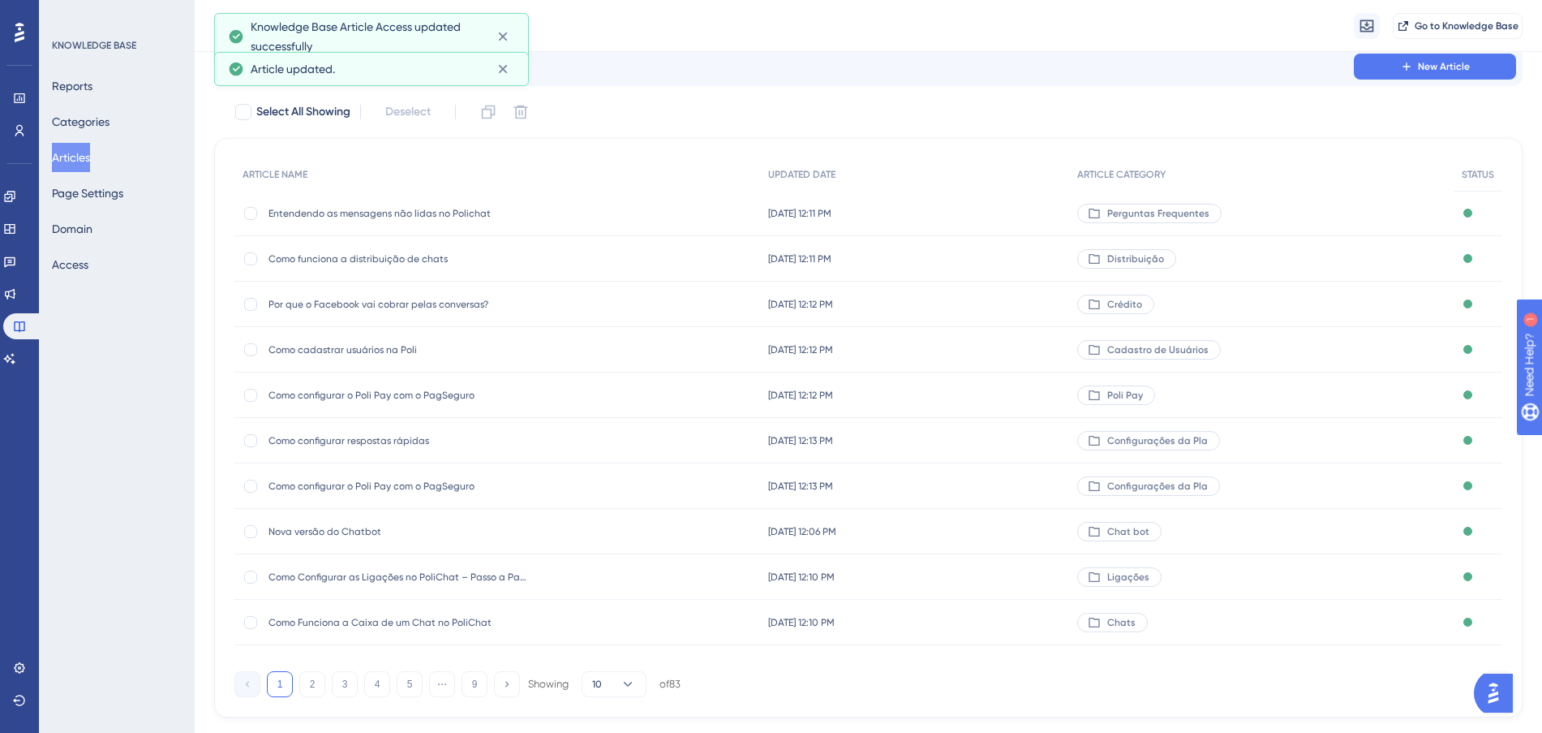
scroll to position [87, 0]
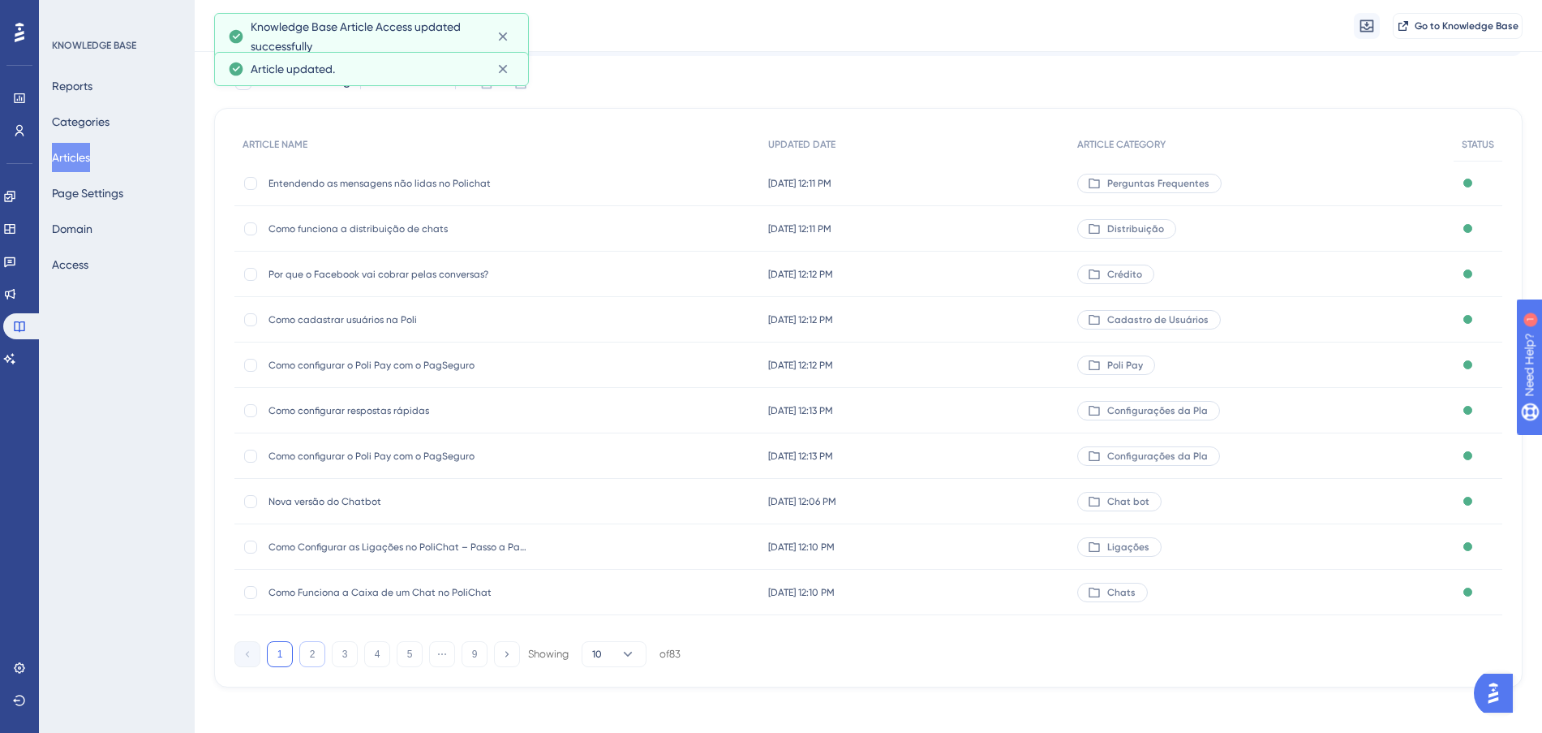
click at [312, 652] on button "2" at bounding box center [312, 654] width 26 height 26
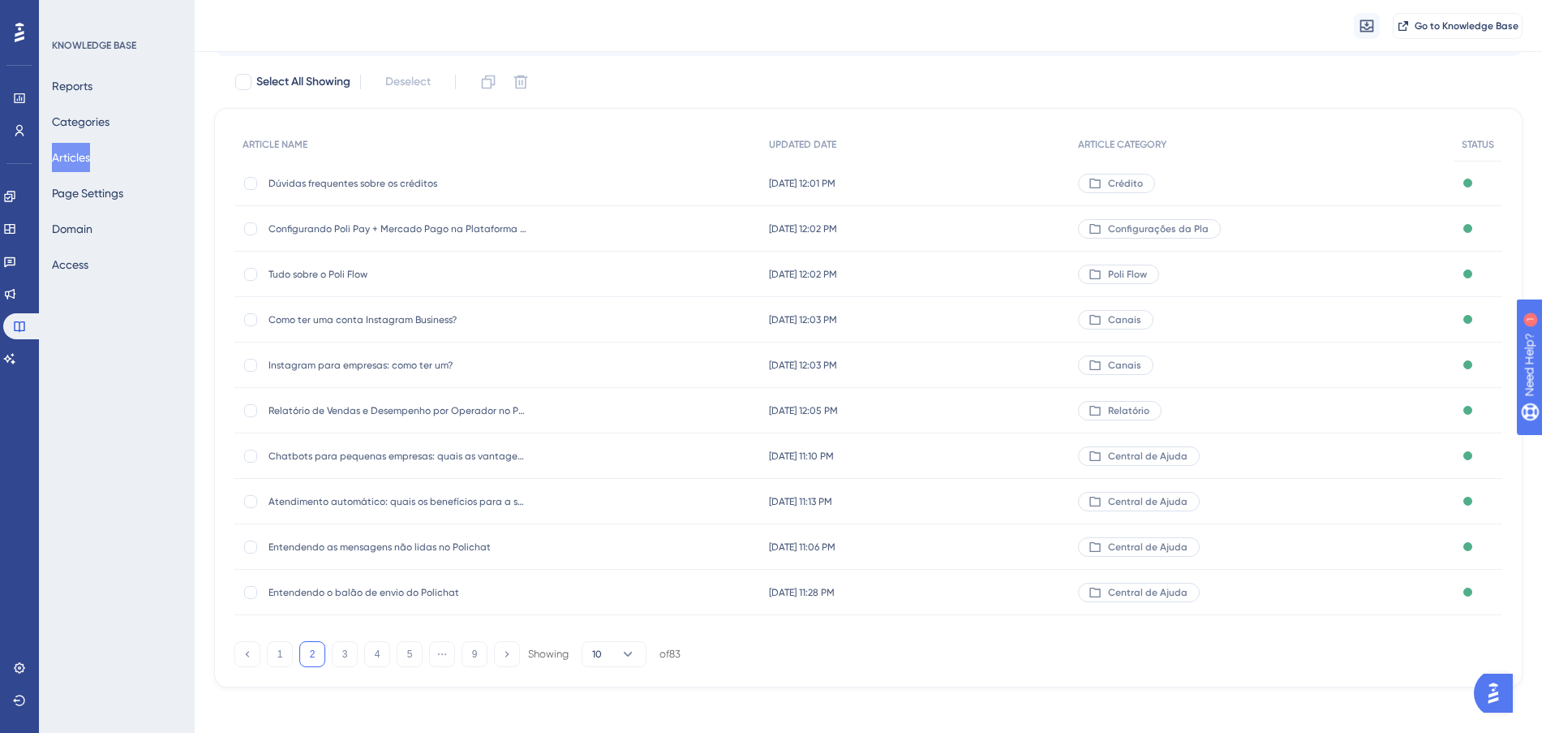
click at [1006, 464] on div "[DATE] 11:10 PM [DATE] 11:10 PM" at bounding box center [916, 455] width 310 height 45
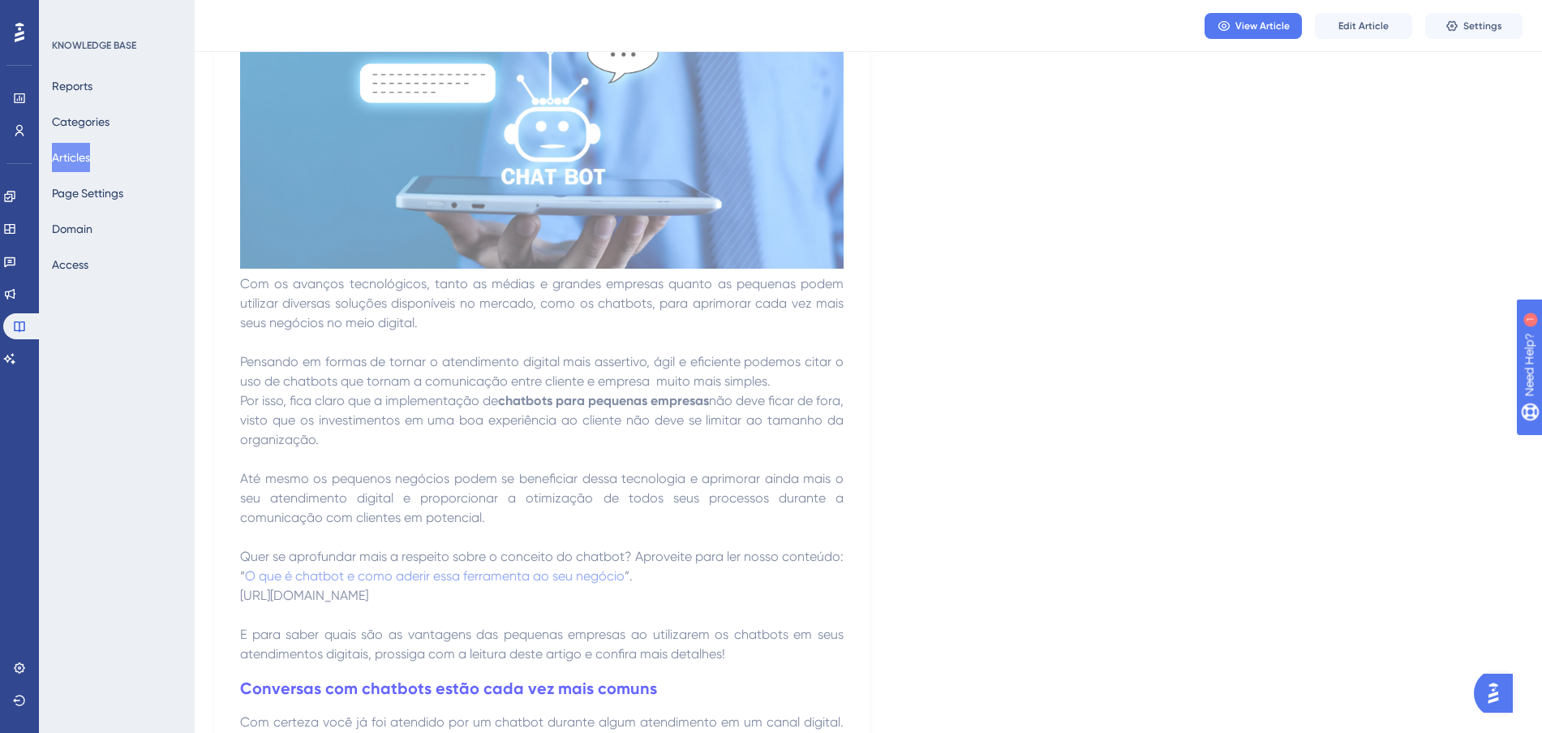
scroll to position [304, 0]
click at [1481, 21] on span "Settings" at bounding box center [1482, 25] width 39 height 13
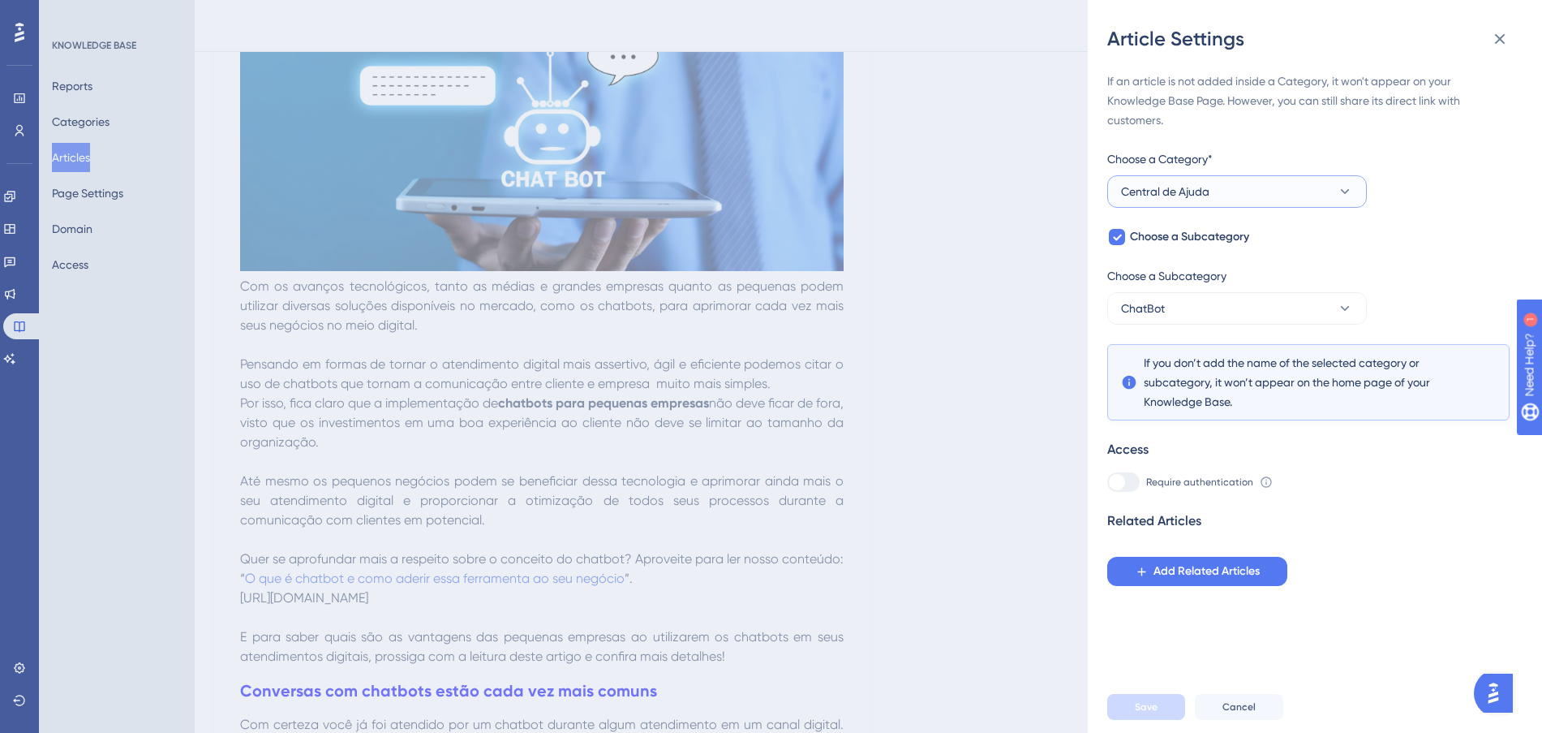
click at [1232, 190] on button "Central de Ajuda" at bounding box center [1237, 191] width 260 height 32
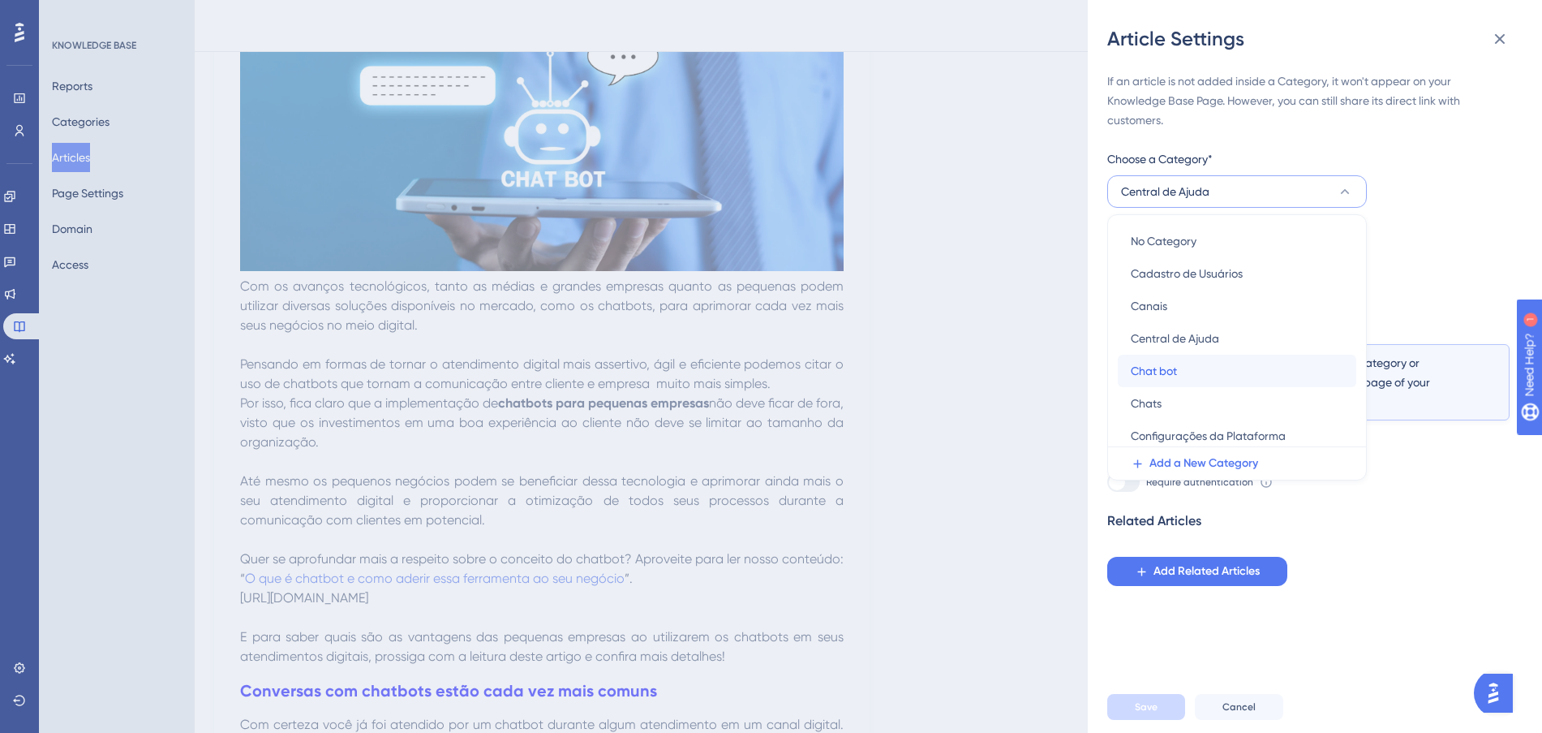
click at [1210, 383] on div "Chat bot Chat bot" at bounding box center [1237, 371] width 213 height 32
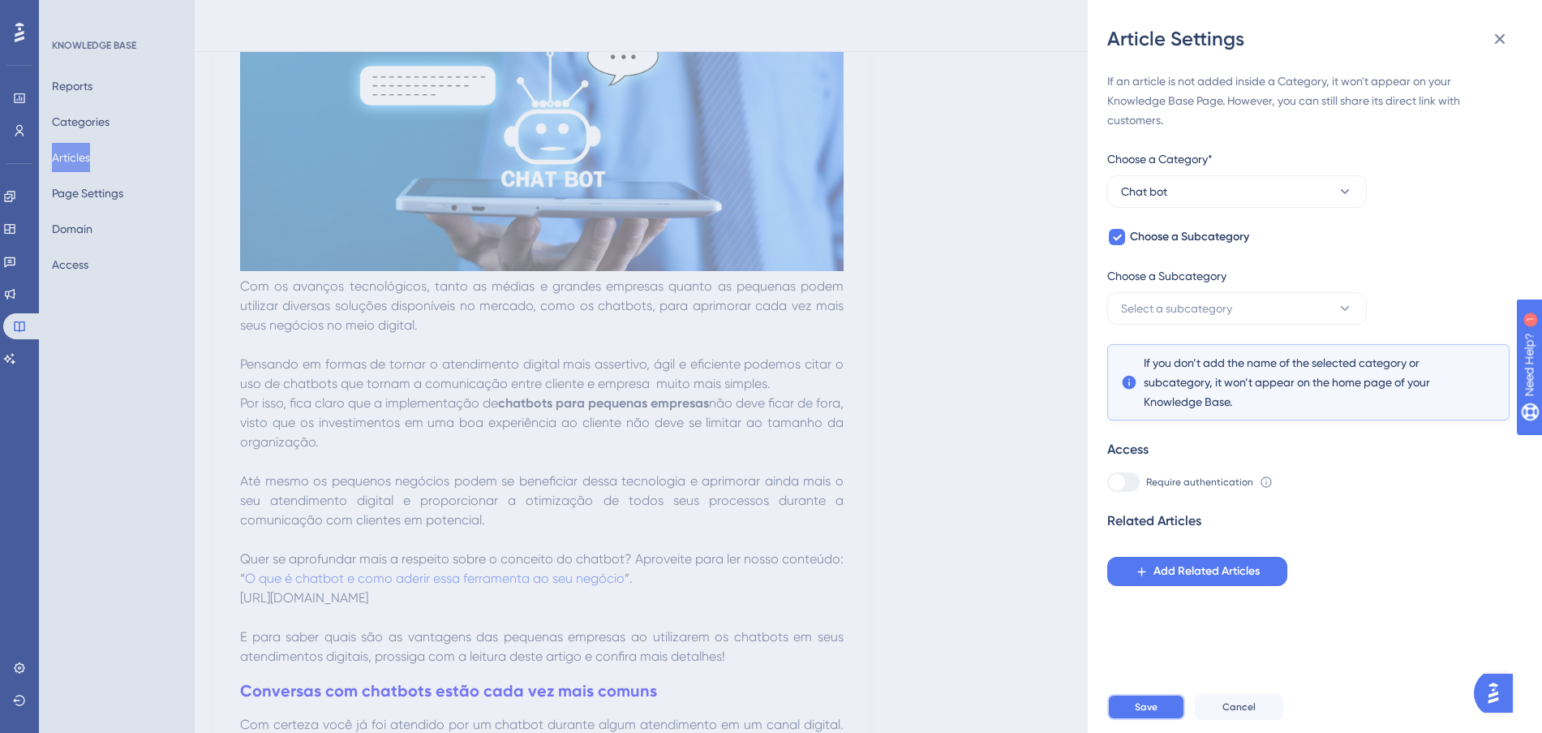
click at [1154, 713] on span "Save" at bounding box center [1146, 706] width 23 height 13
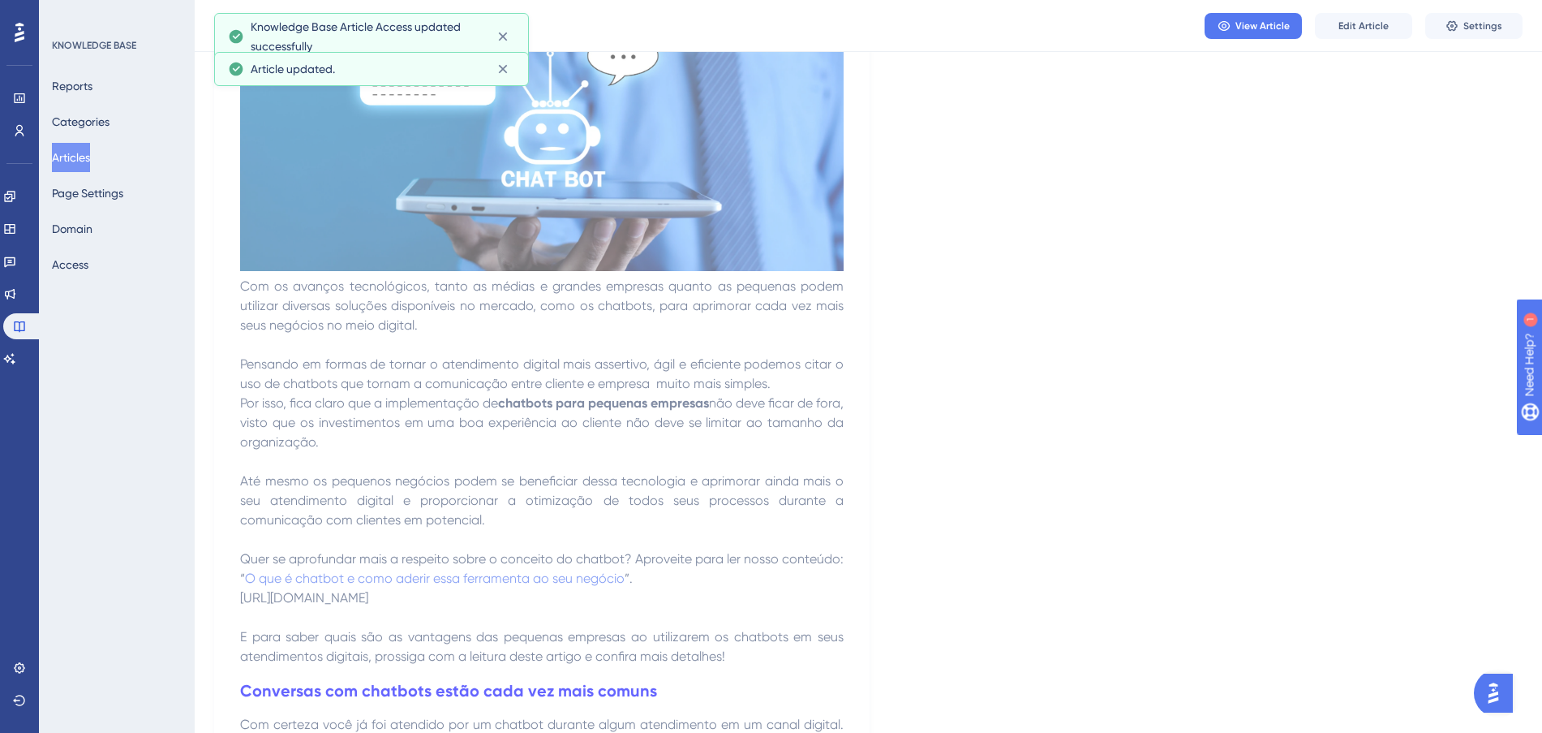
click at [90, 151] on button "Articles" at bounding box center [71, 157] width 38 height 29
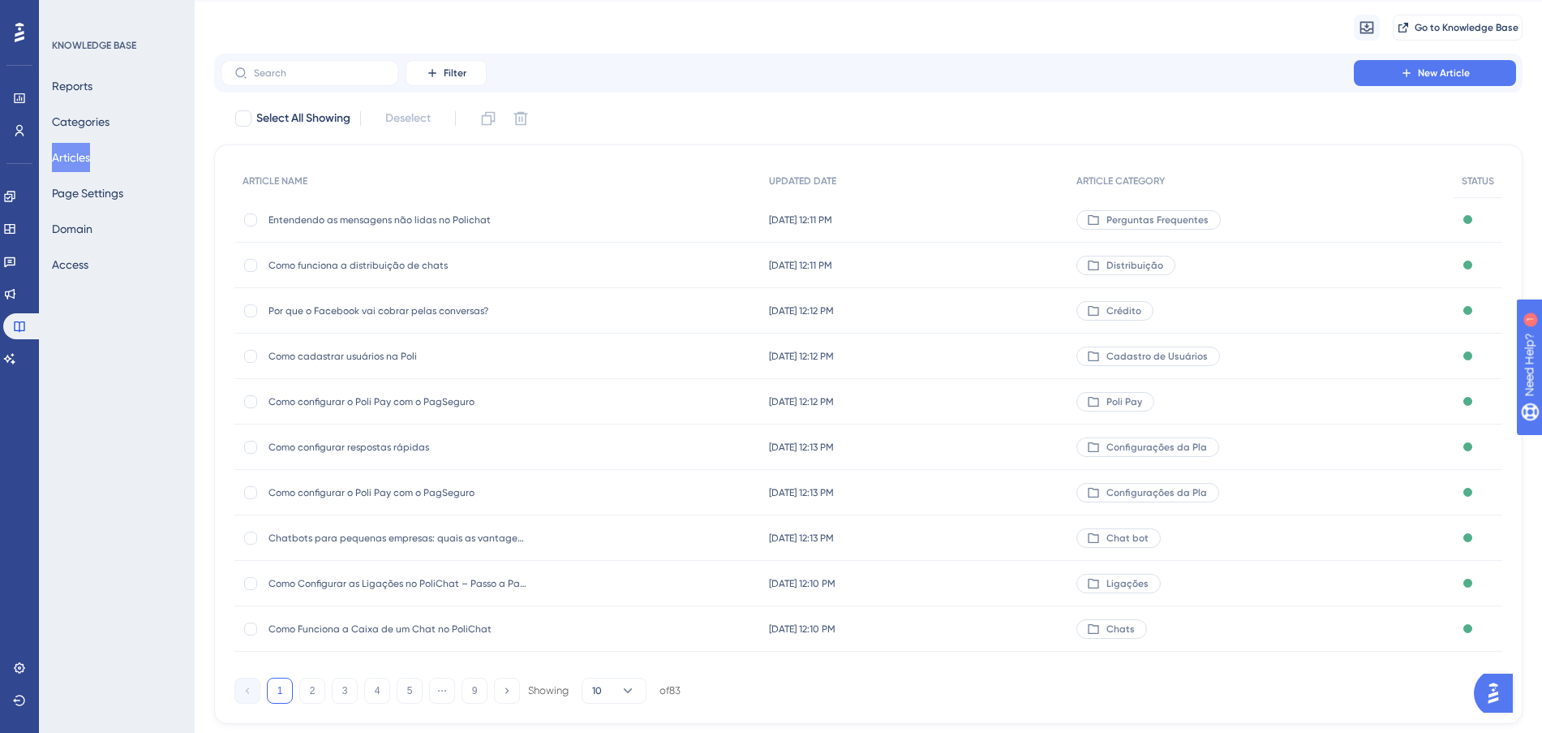
scroll to position [87, 0]
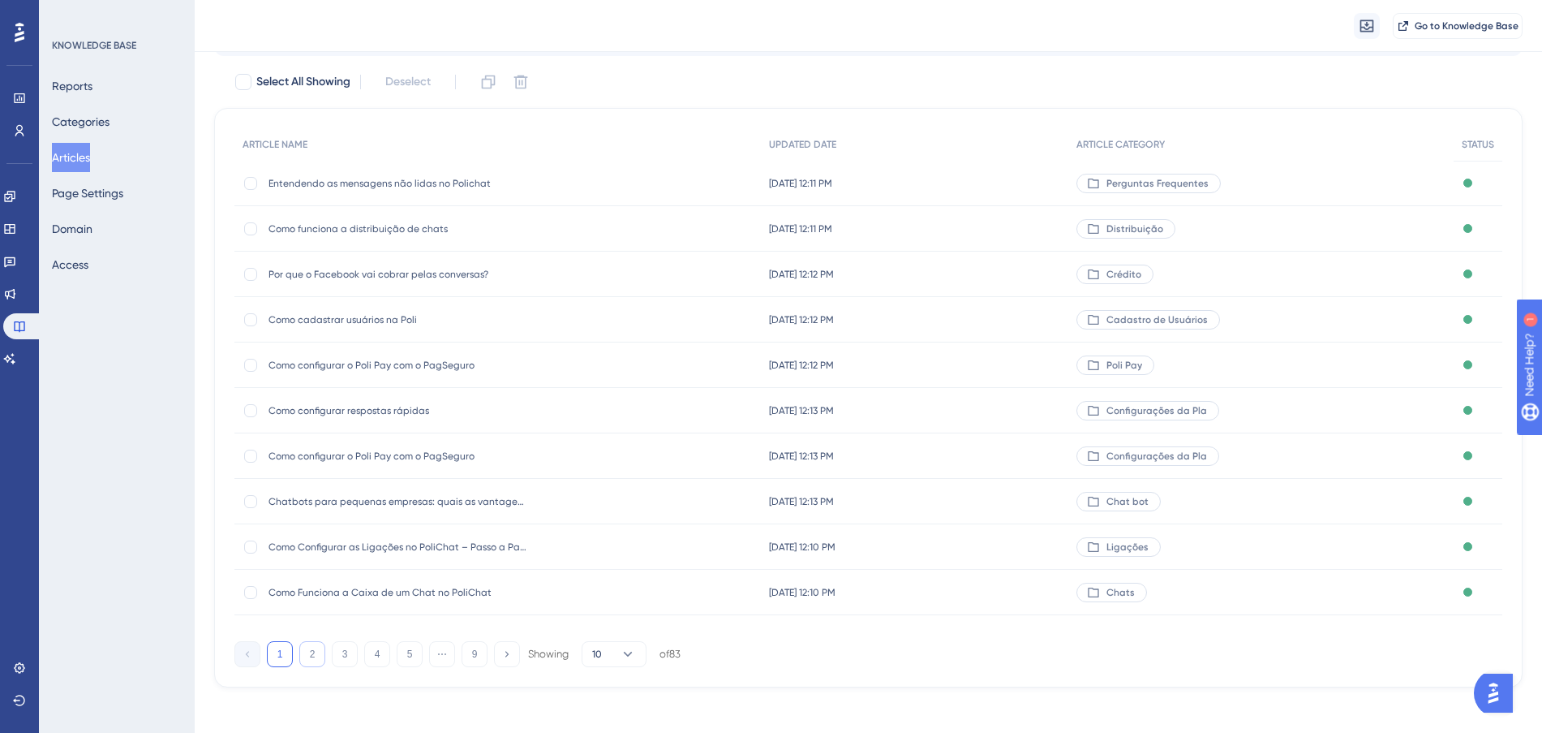
click at [317, 655] on button "2" at bounding box center [312, 654] width 26 height 26
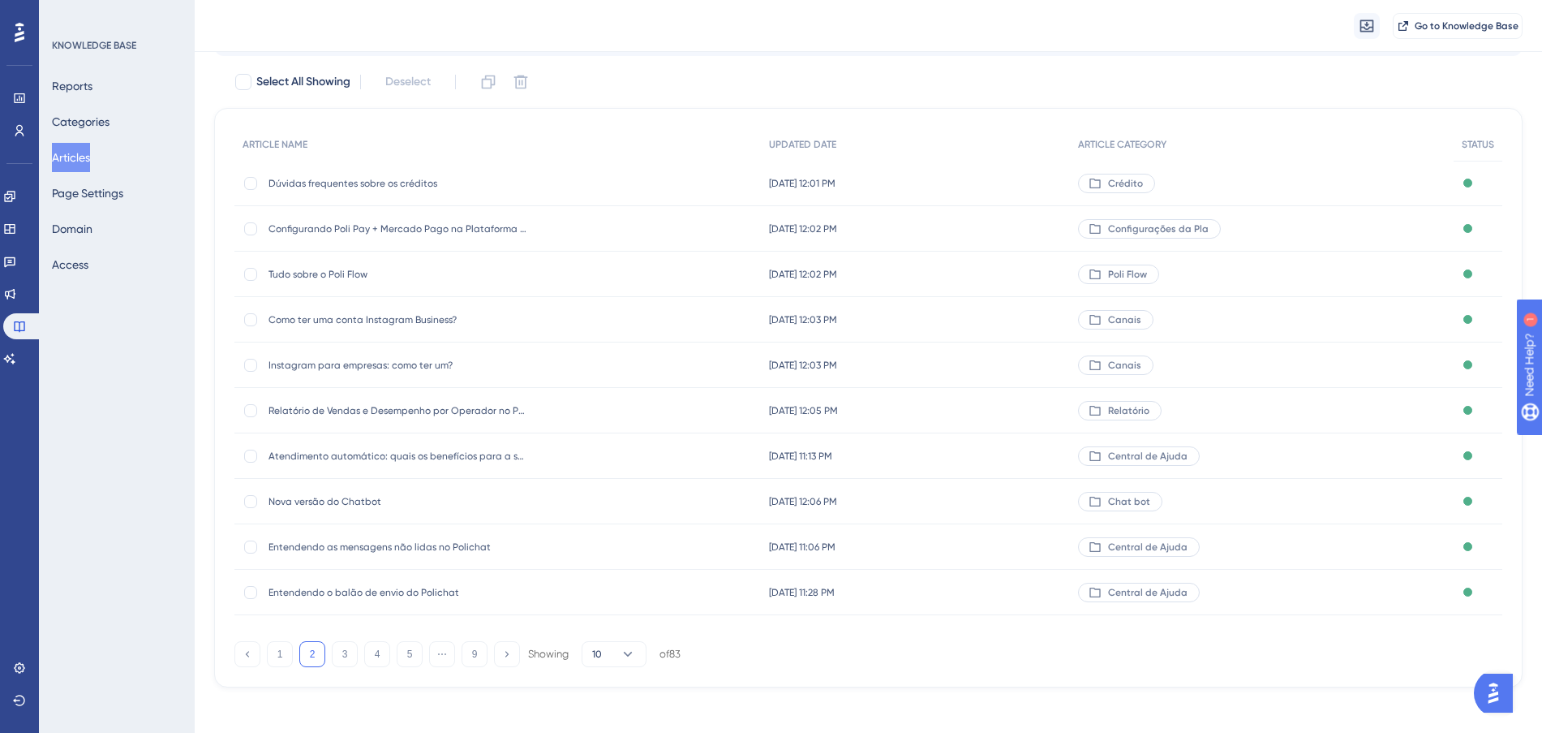
click at [1056, 461] on div "[DATE] 11:13 PM [DATE] 11:13 PM" at bounding box center [916, 455] width 310 height 45
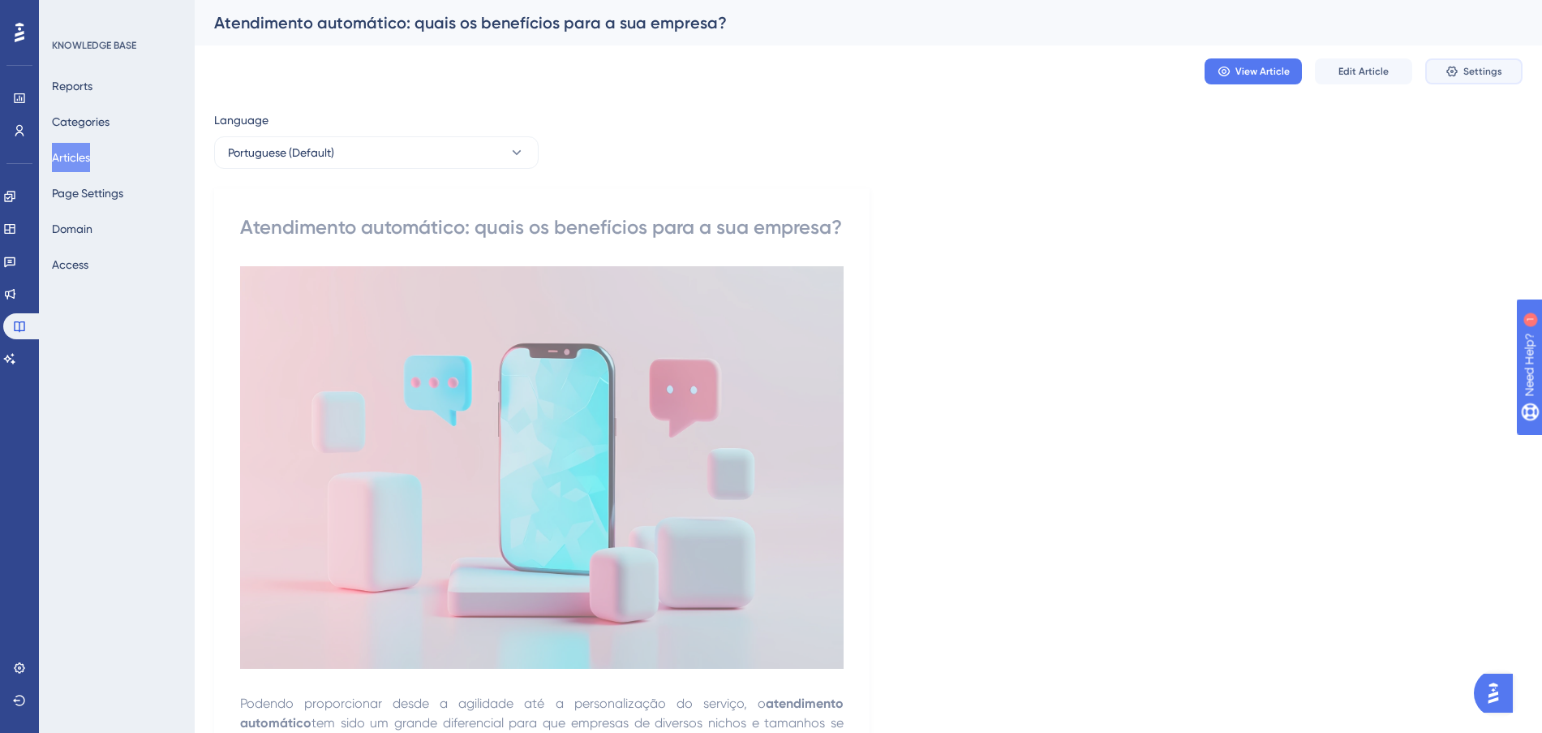
click at [1454, 76] on icon at bounding box center [1452, 71] width 13 height 13
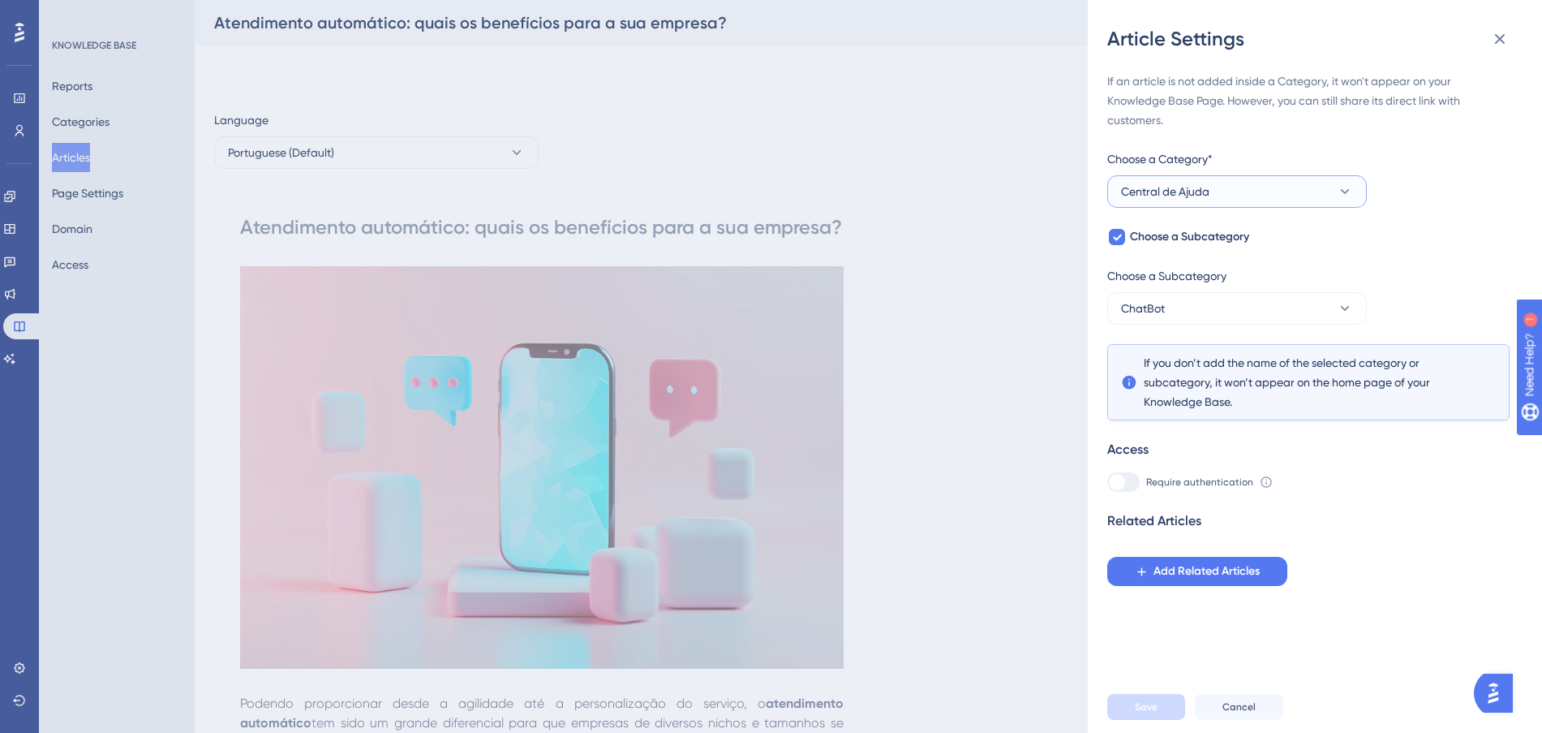
click at [1255, 198] on button "Central de Ajuda" at bounding box center [1237, 191] width 260 height 32
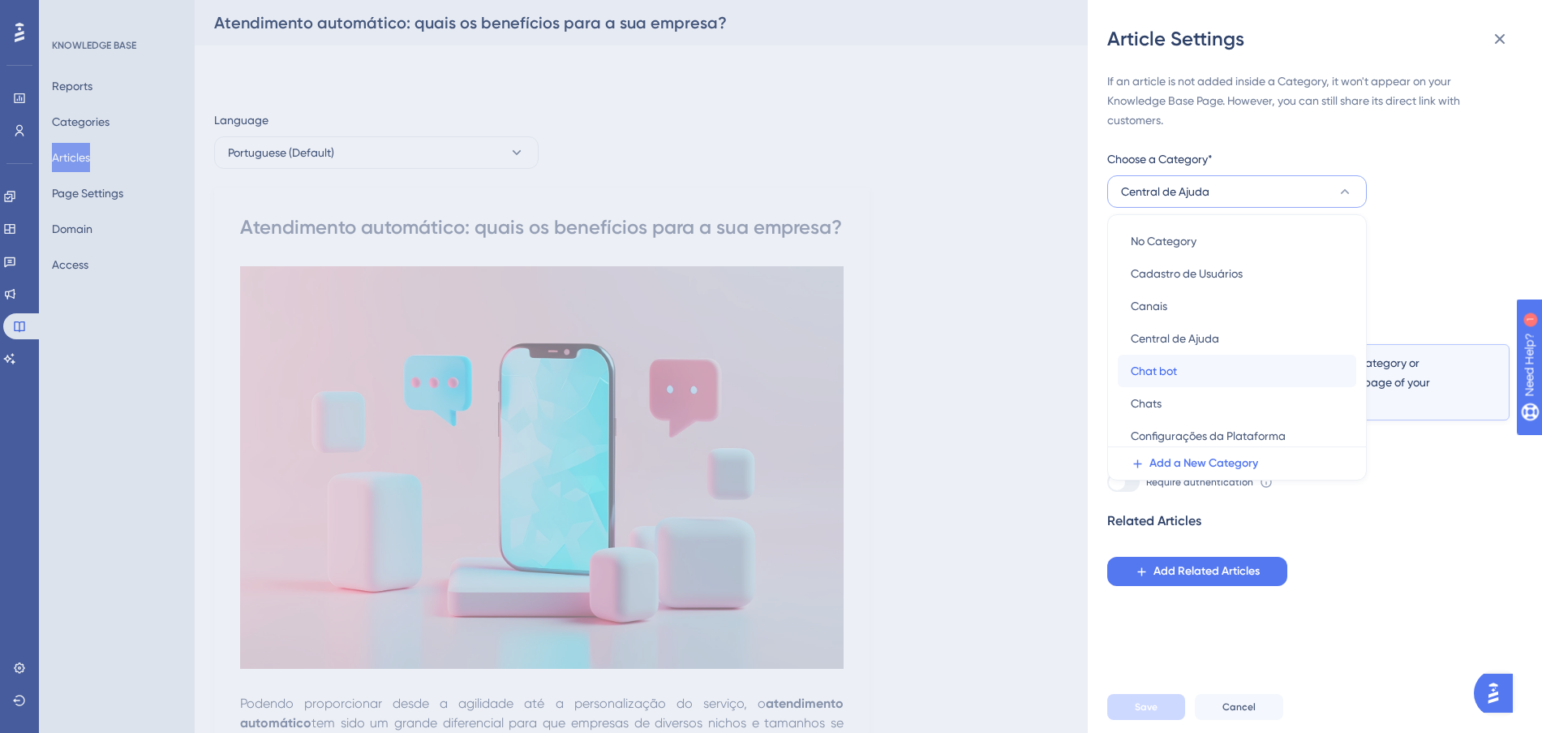
click at [1227, 366] on div "Chat bot Chat bot" at bounding box center [1237, 371] width 213 height 32
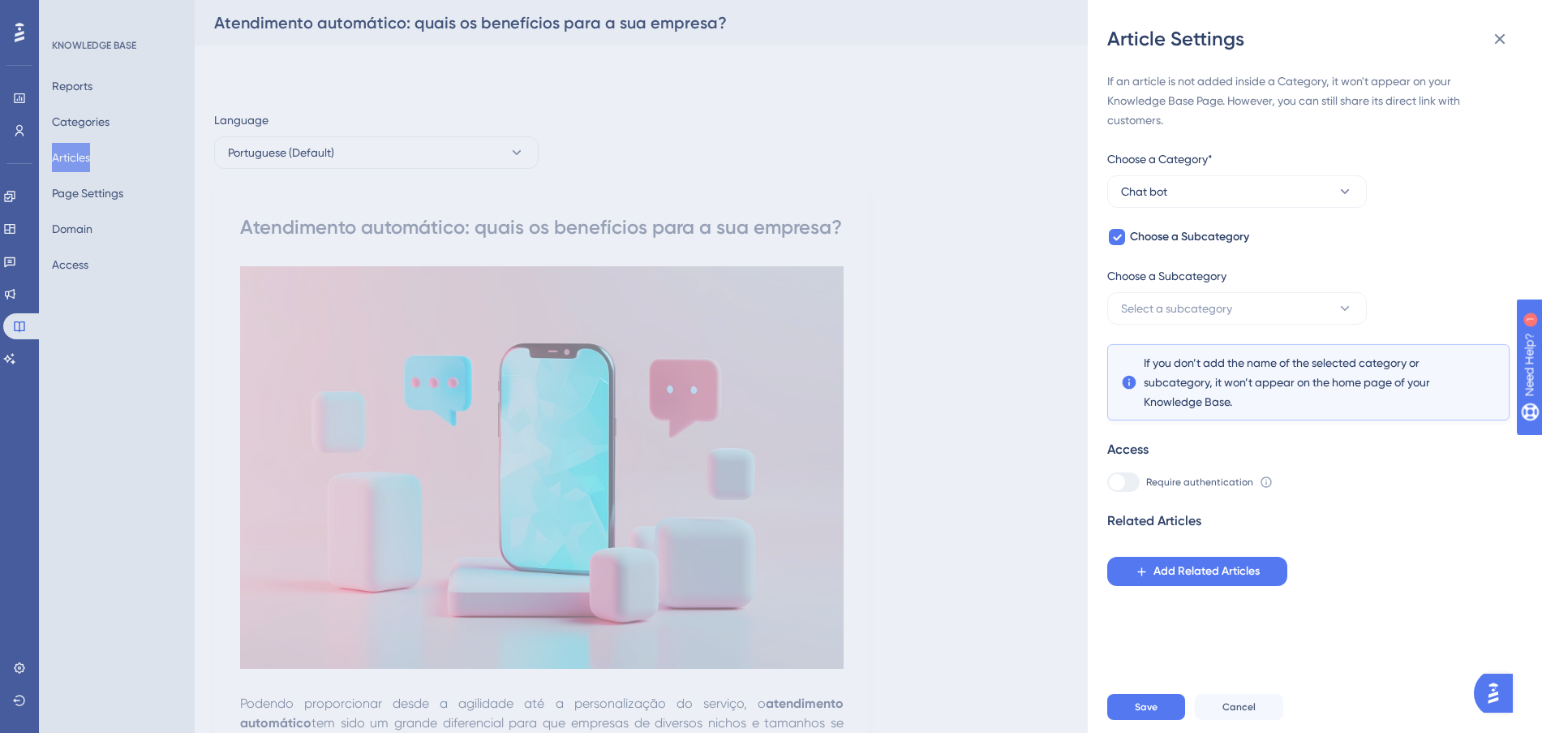
scroll to position [203, 0]
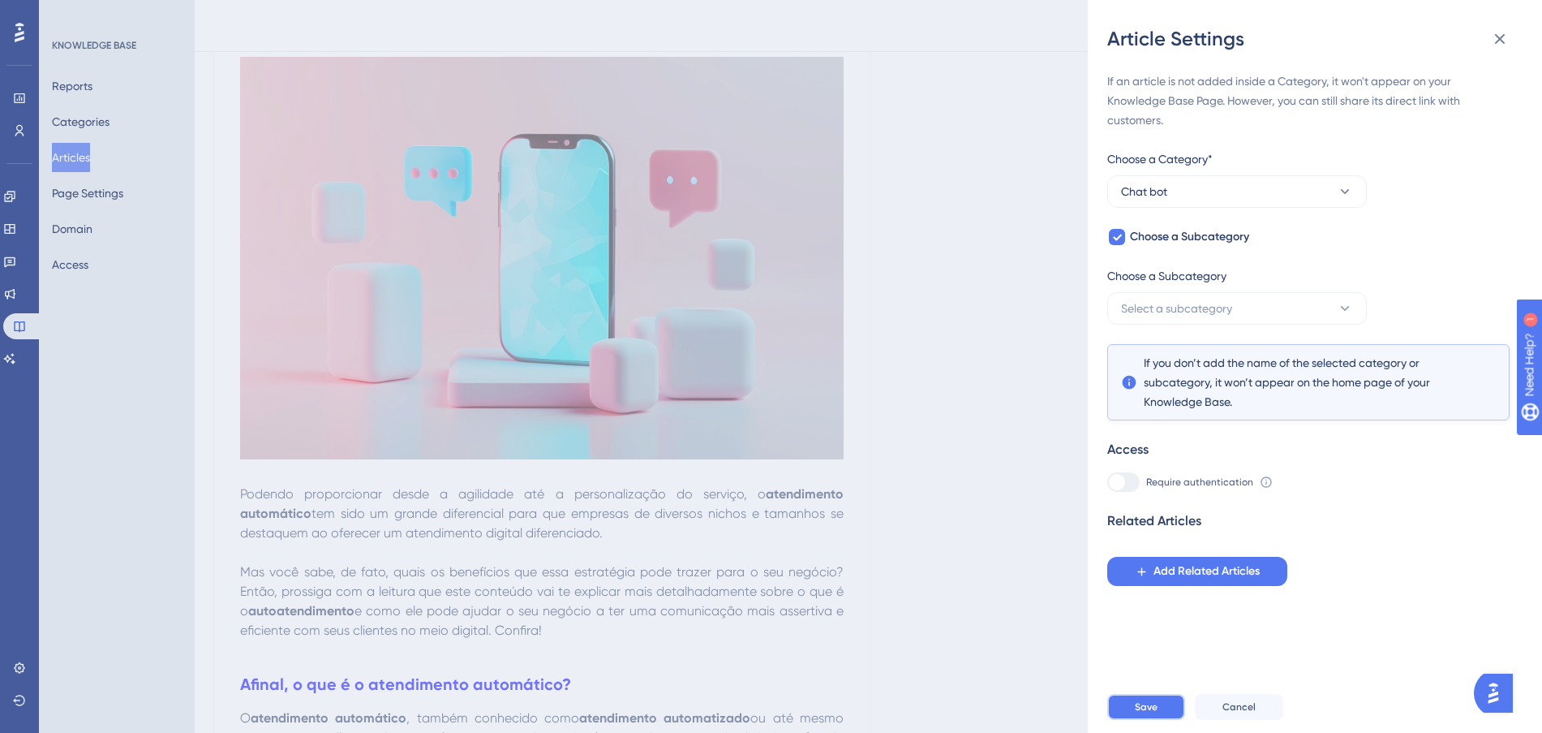
click at [1167, 713] on button "Save" at bounding box center [1146, 707] width 78 height 26
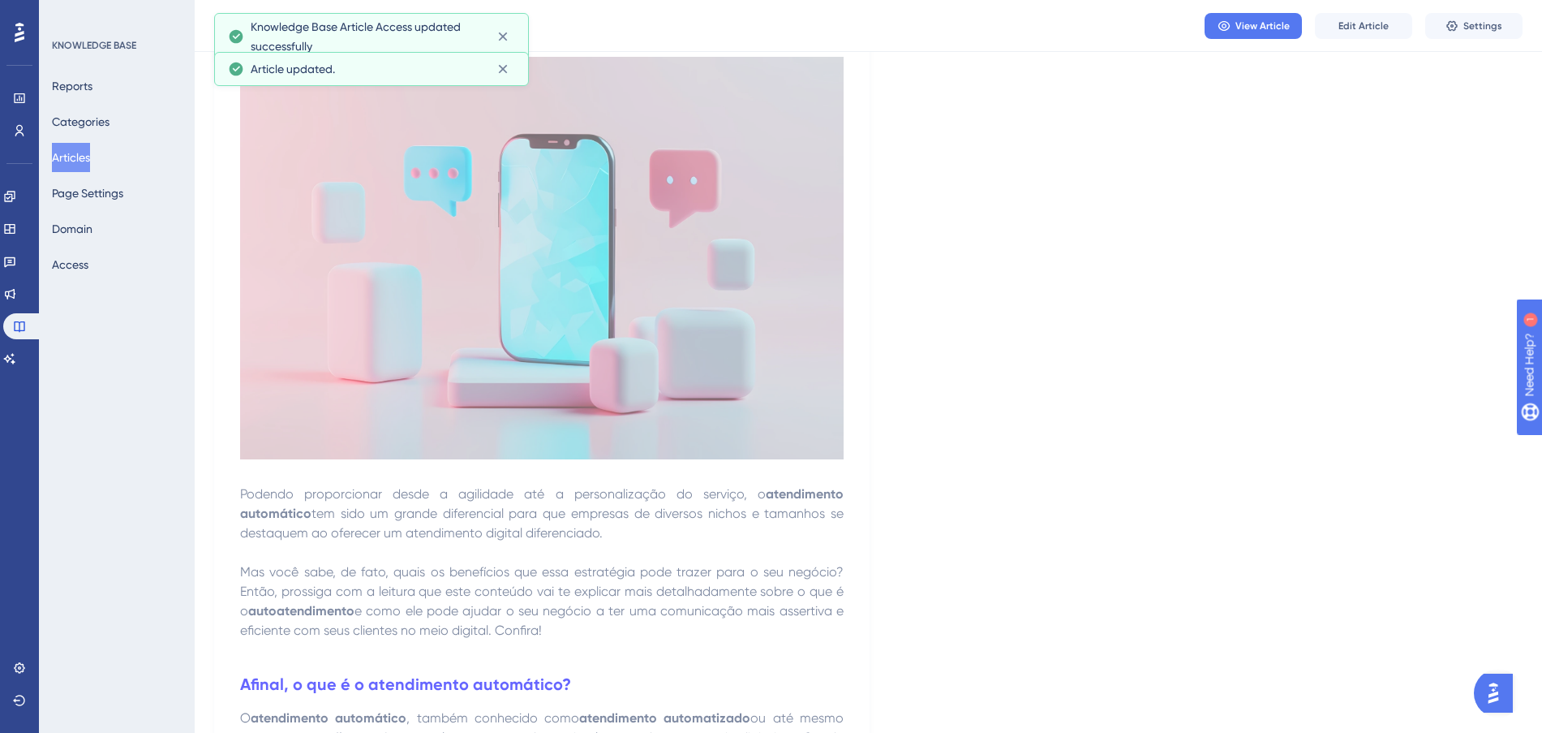
click at [89, 155] on button "Articles" at bounding box center [71, 157] width 38 height 29
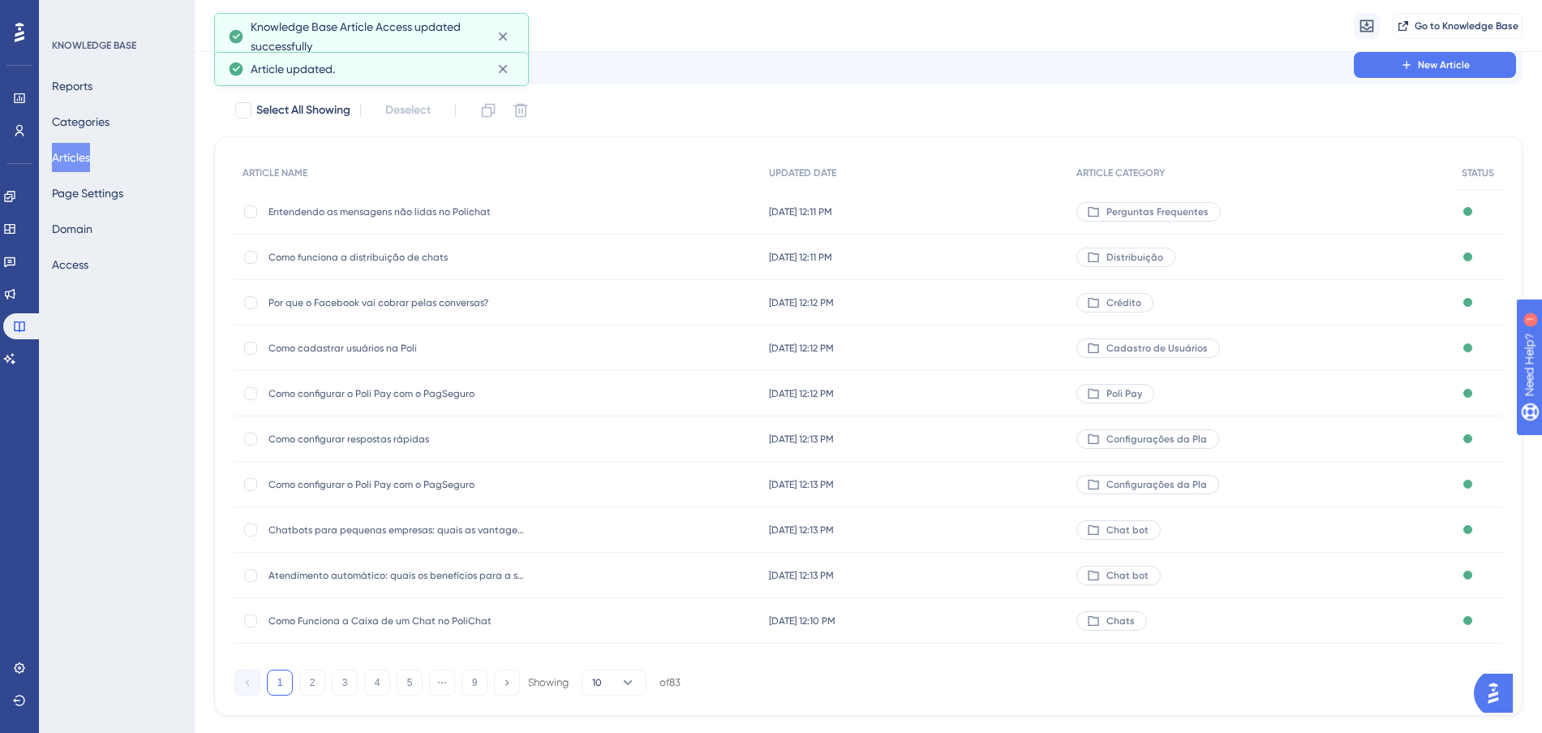
scroll to position [87, 0]
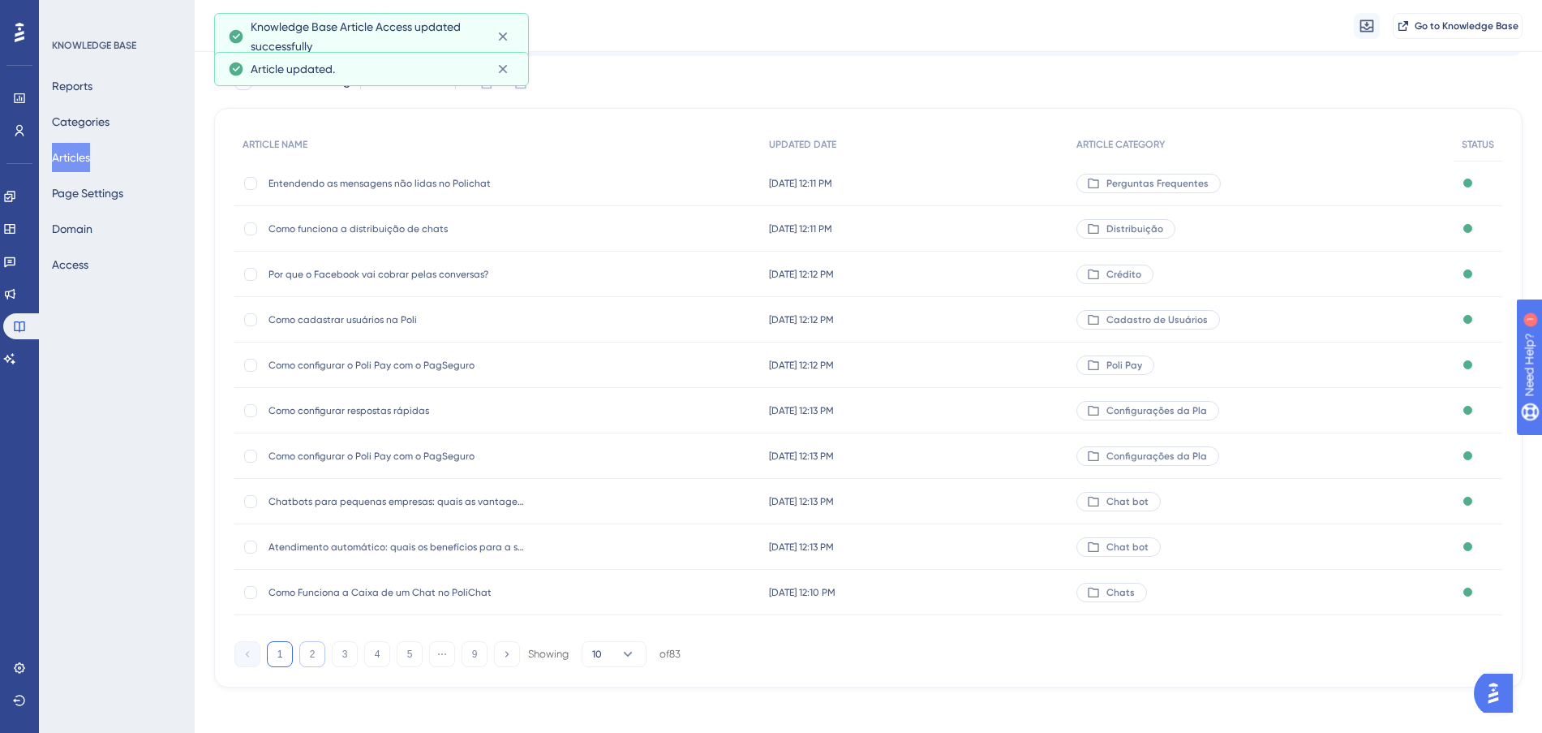
click at [312, 656] on button "2" at bounding box center [312, 654] width 26 height 26
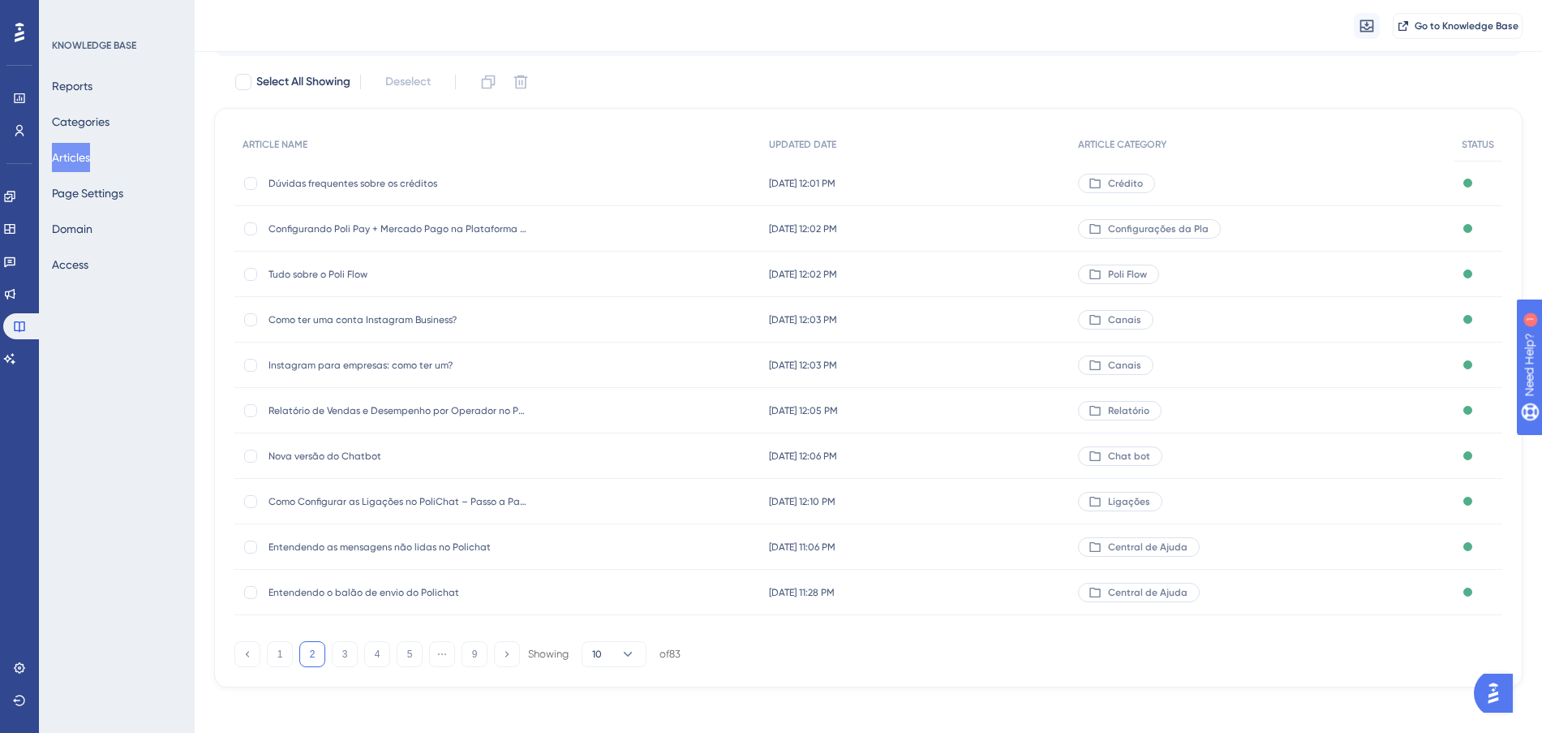
click at [975, 541] on div "[DATE] 11:06 PM [DATE] 11:06 PM" at bounding box center [916, 546] width 310 height 45
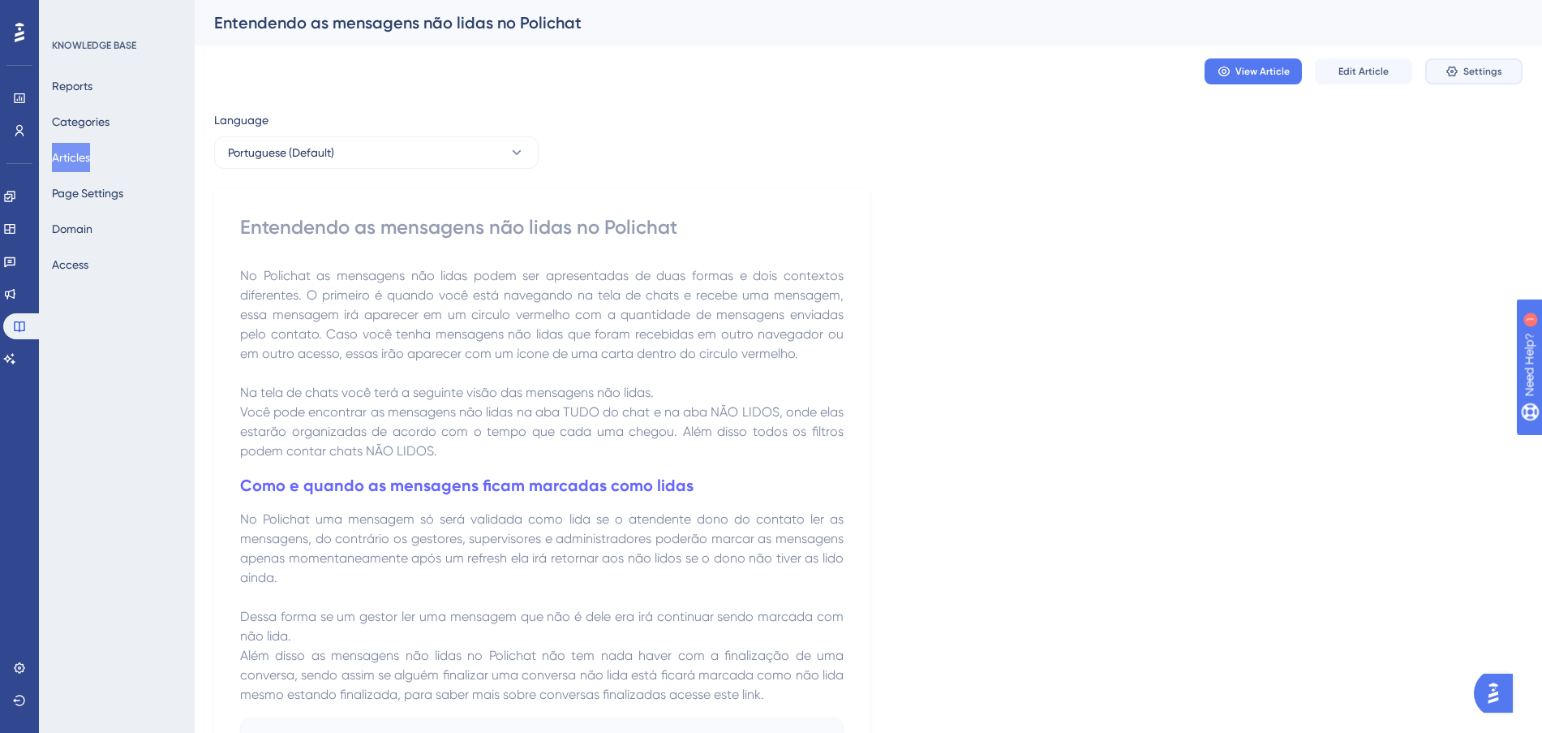
click at [1459, 62] on button "Settings" at bounding box center [1473, 71] width 97 height 26
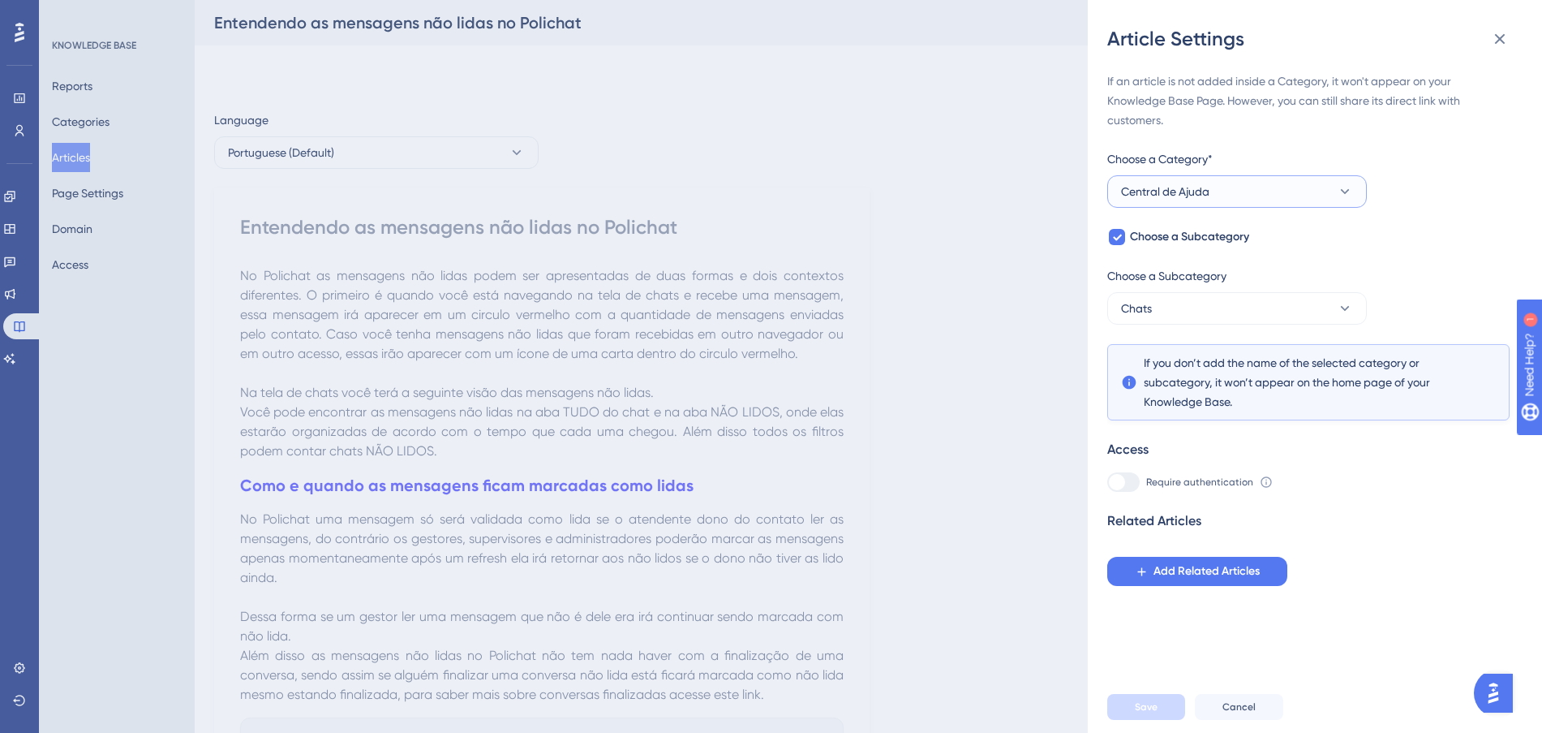
click at [1269, 188] on button "Central de Ajuda" at bounding box center [1237, 191] width 260 height 32
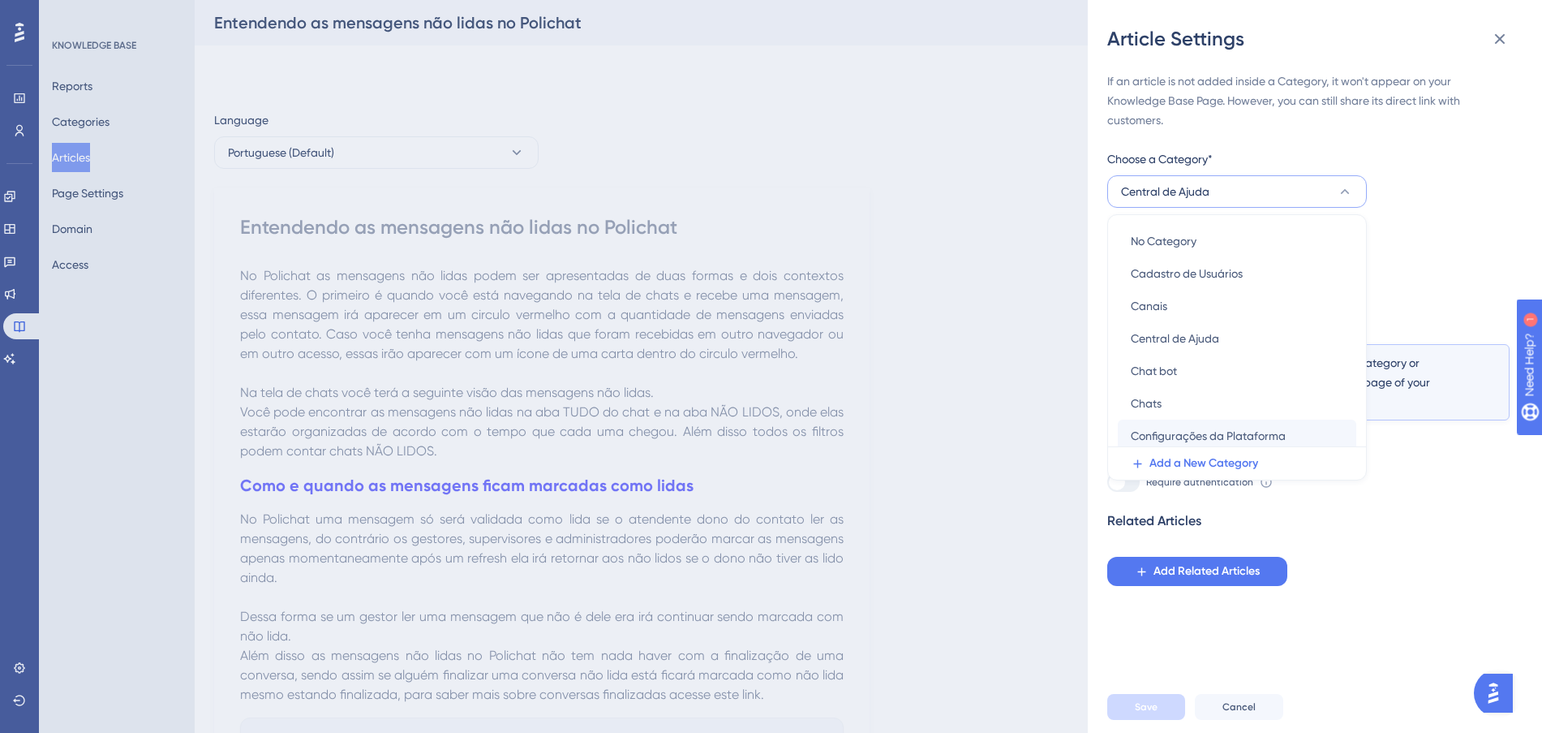
scroll to position [101, 0]
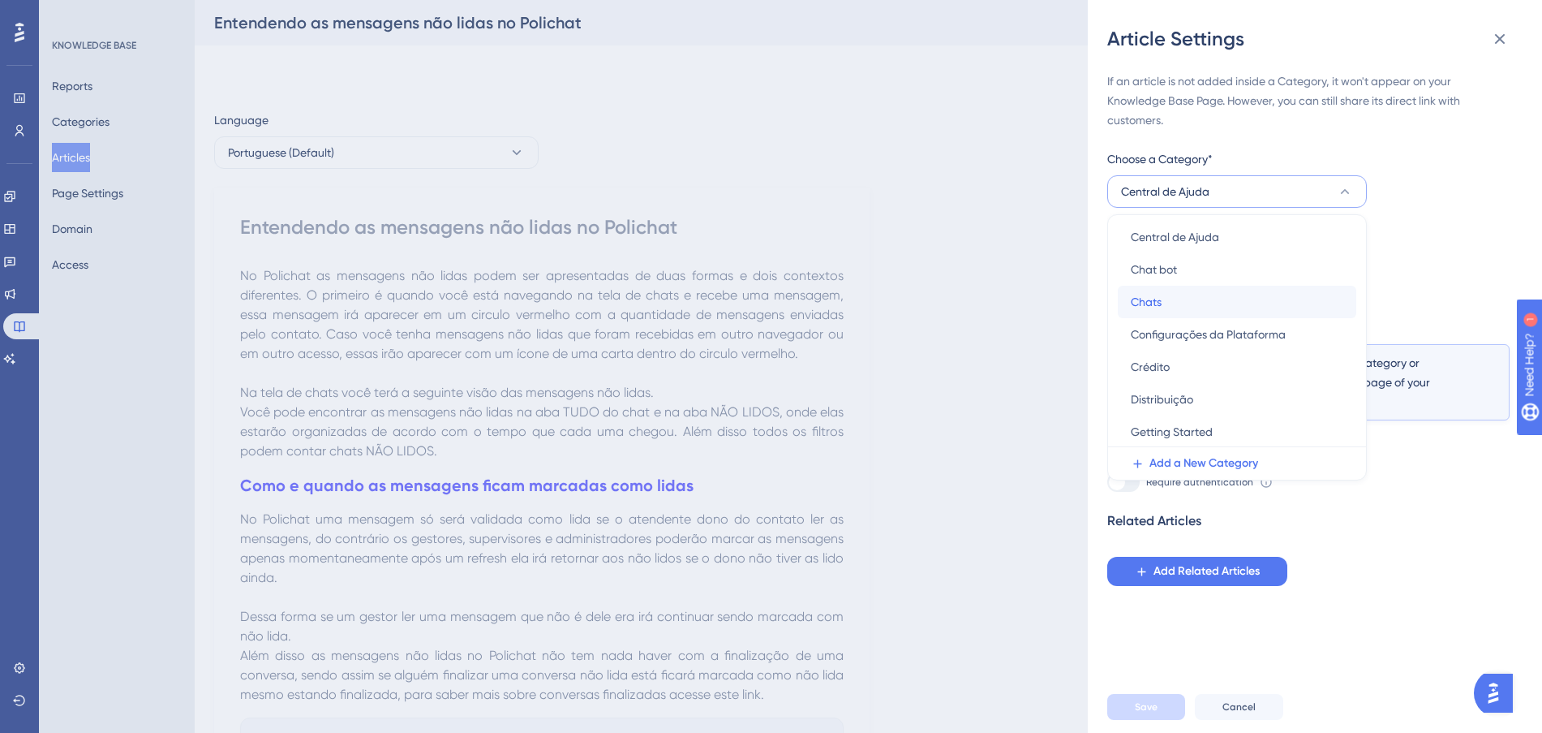
click at [1199, 303] on div "Chats Chats" at bounding box center [1237, 302] width 213 height 32
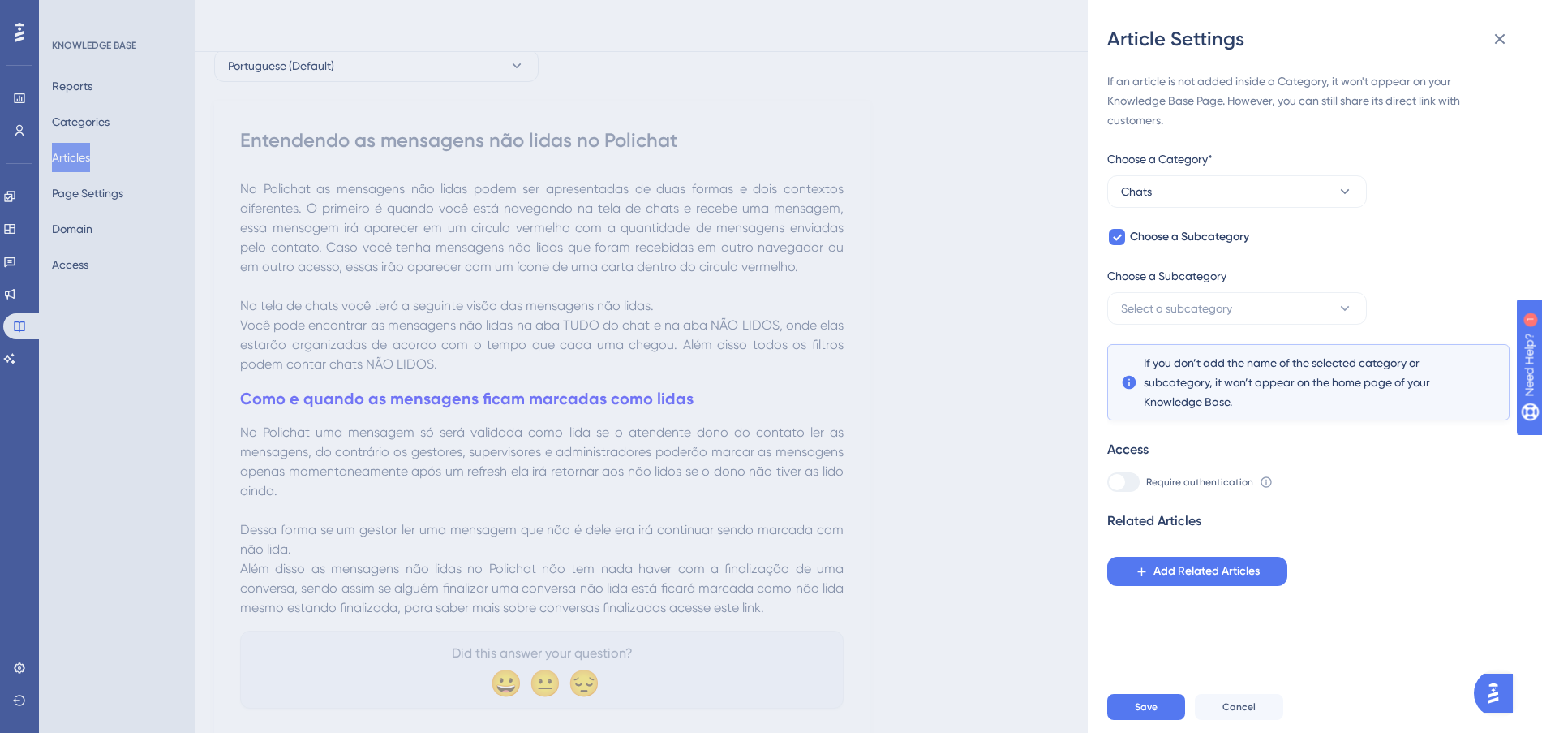
scroll to position [137, 0]
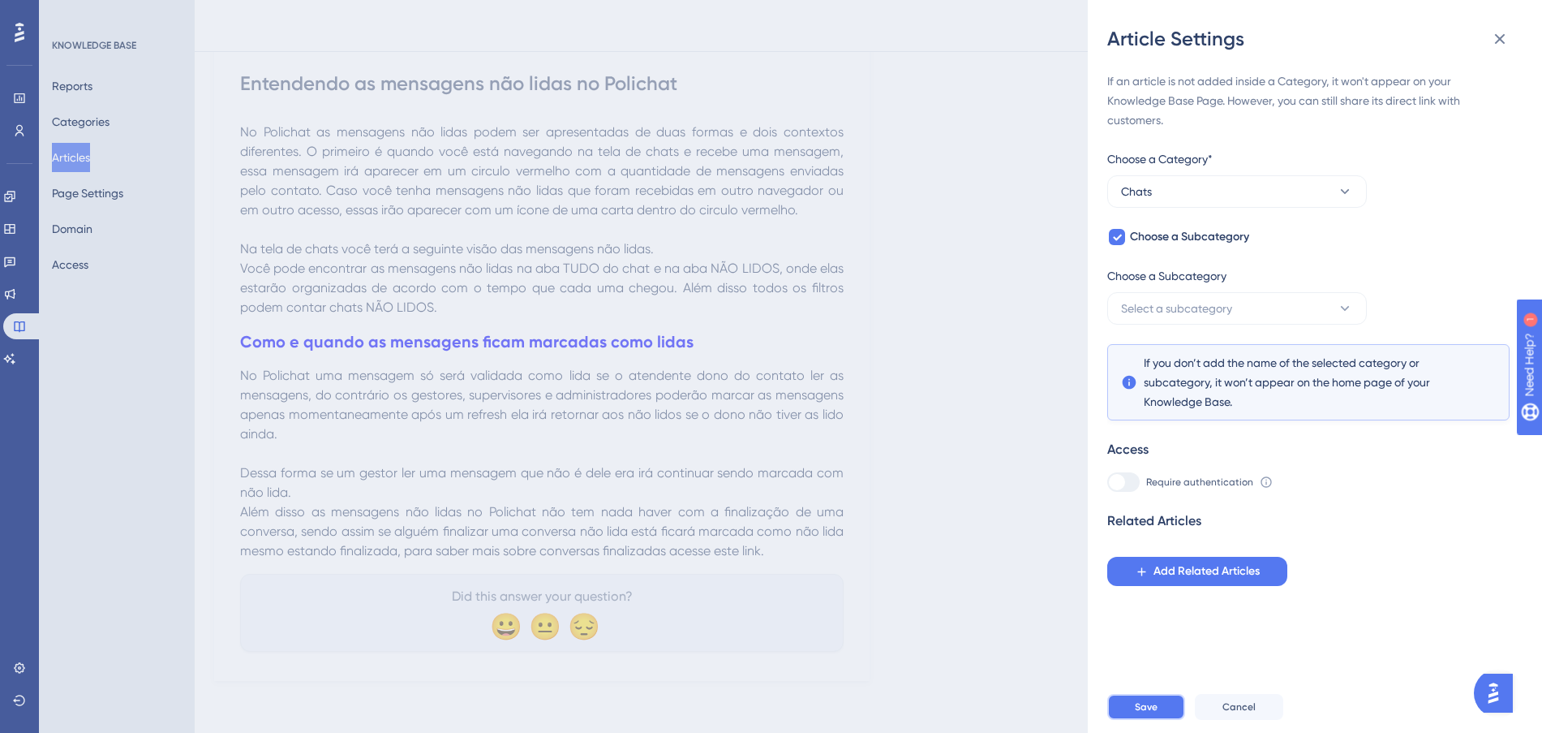
click at [1166, 718] on button "Save" at bounding box center [1146, 707] width 78 height 26
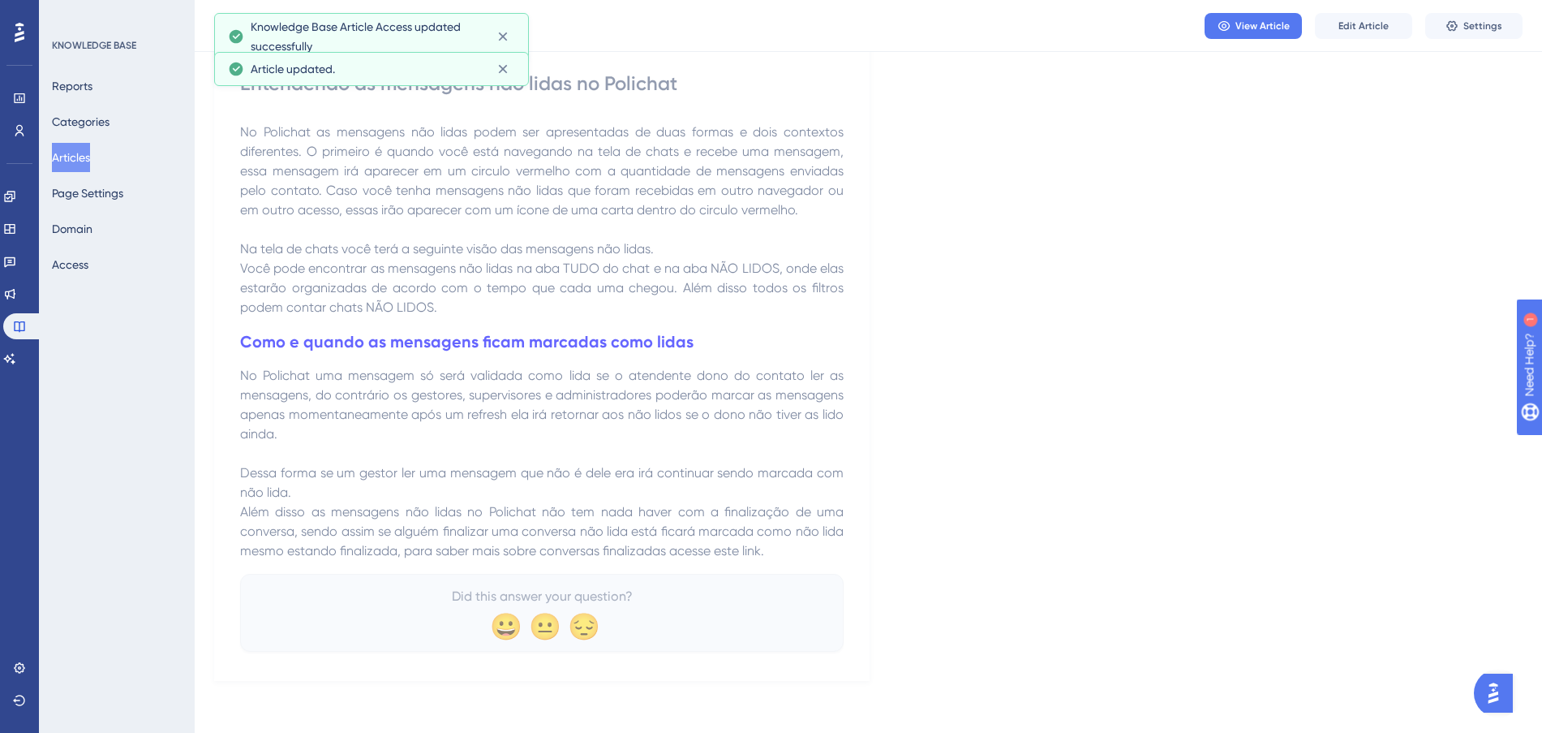
click at [81, 153] on button "Articles" at bounding box center [71, 157] width 38 height 29
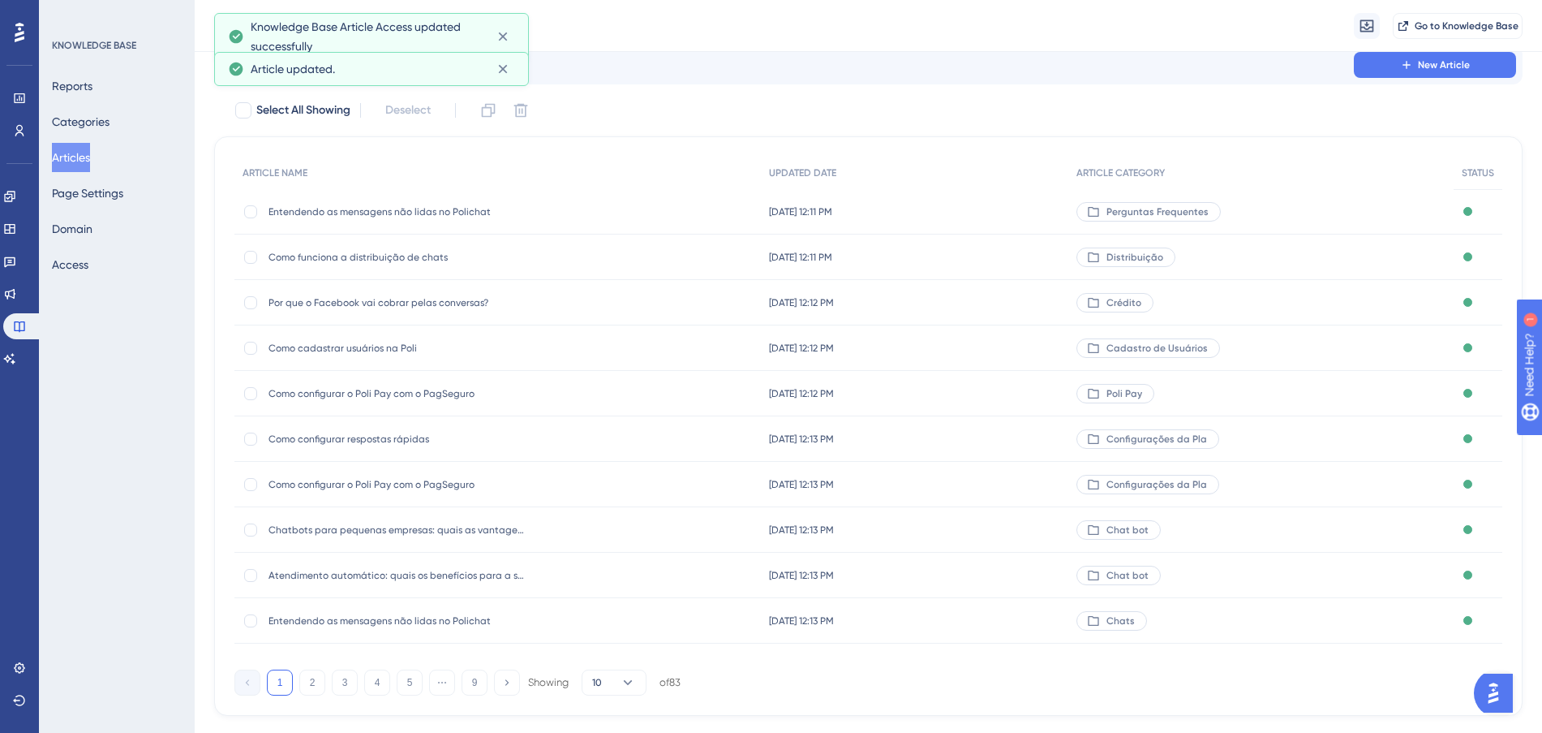
scroll to position [87, 0]
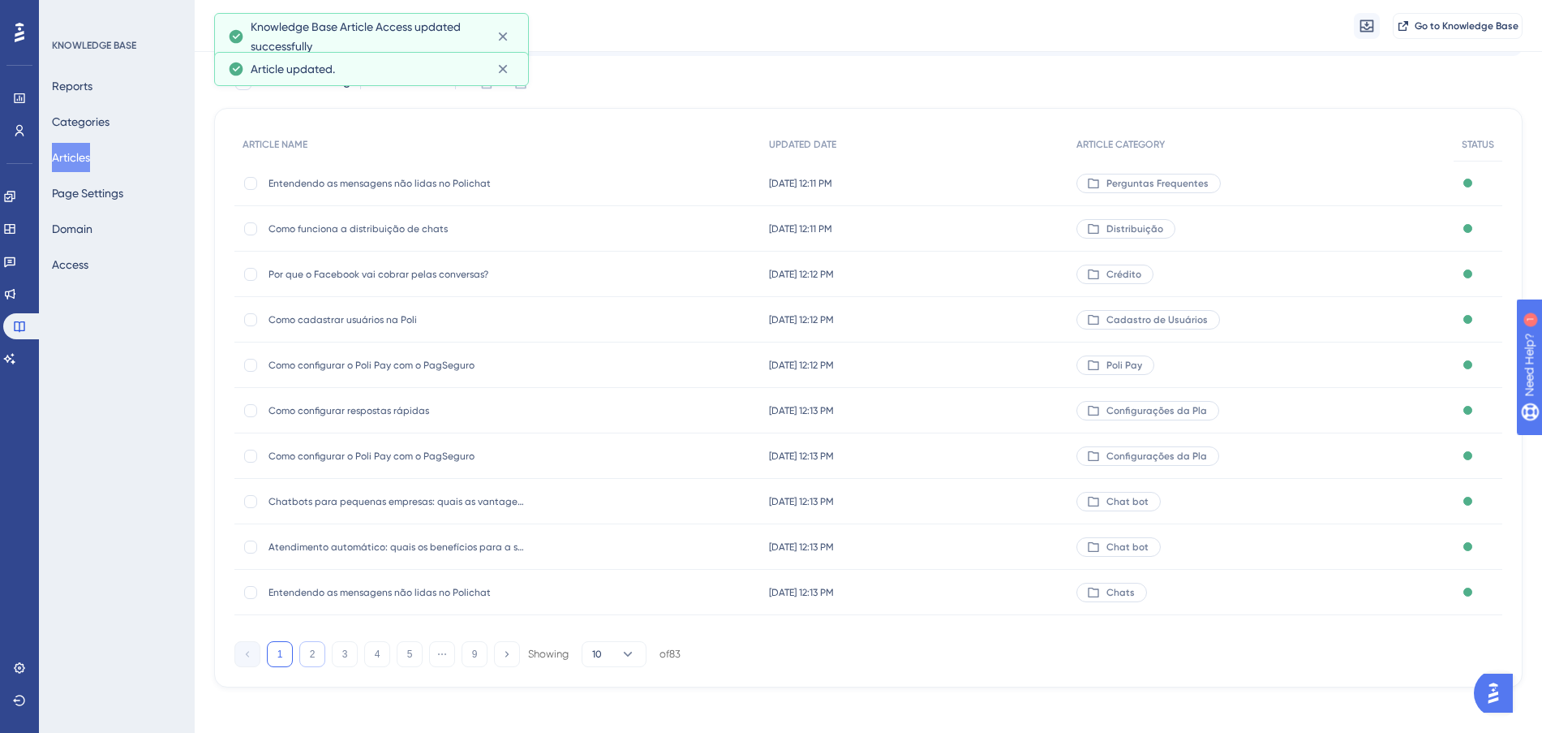
click at [312, 654] on button "2" at bounding box center [312, 654] width 26 height 26
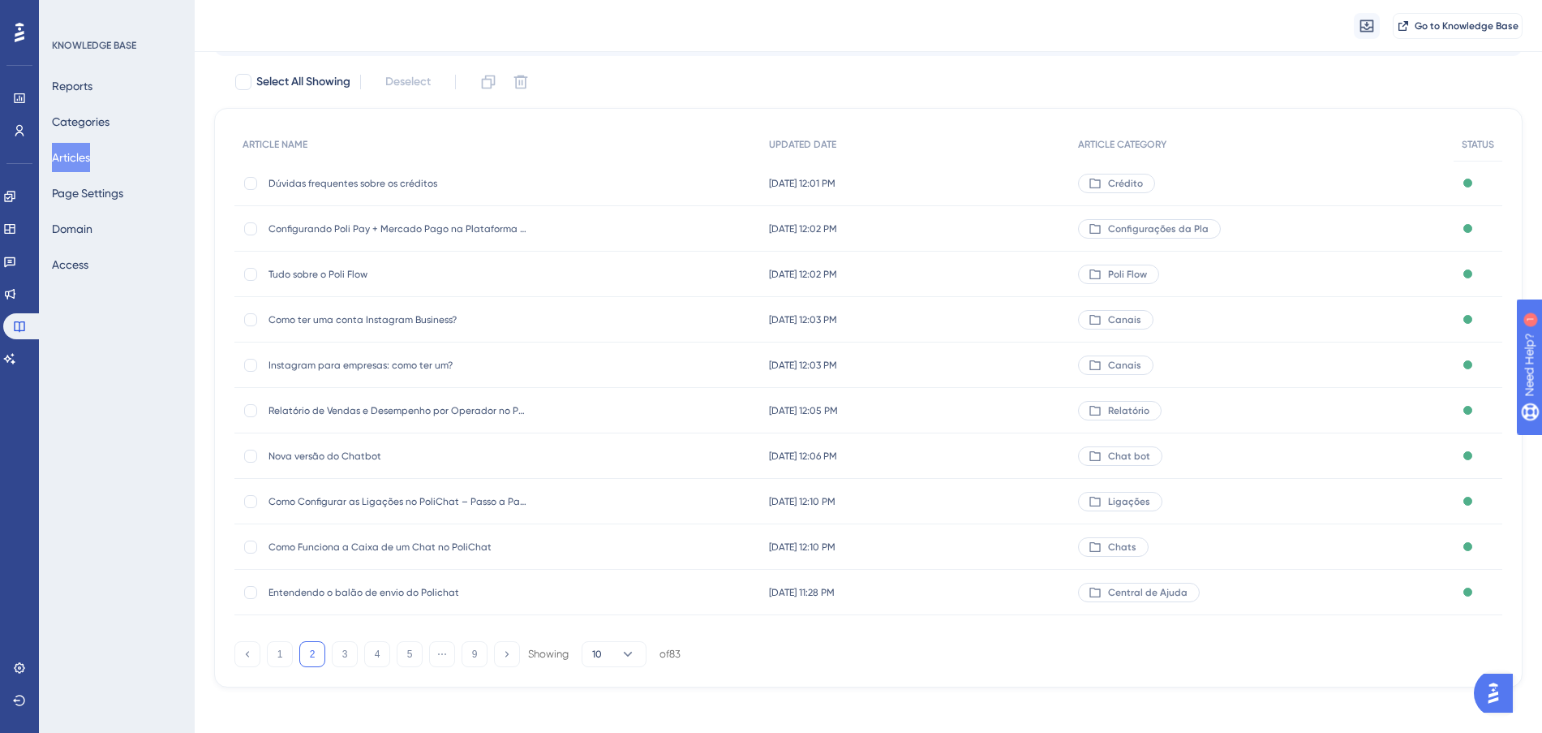
click at [977, 587] on div "[DATE] 11:28 PM [DATE] 11:28 PM" at bounding box center [916, 591] width 310 height 45
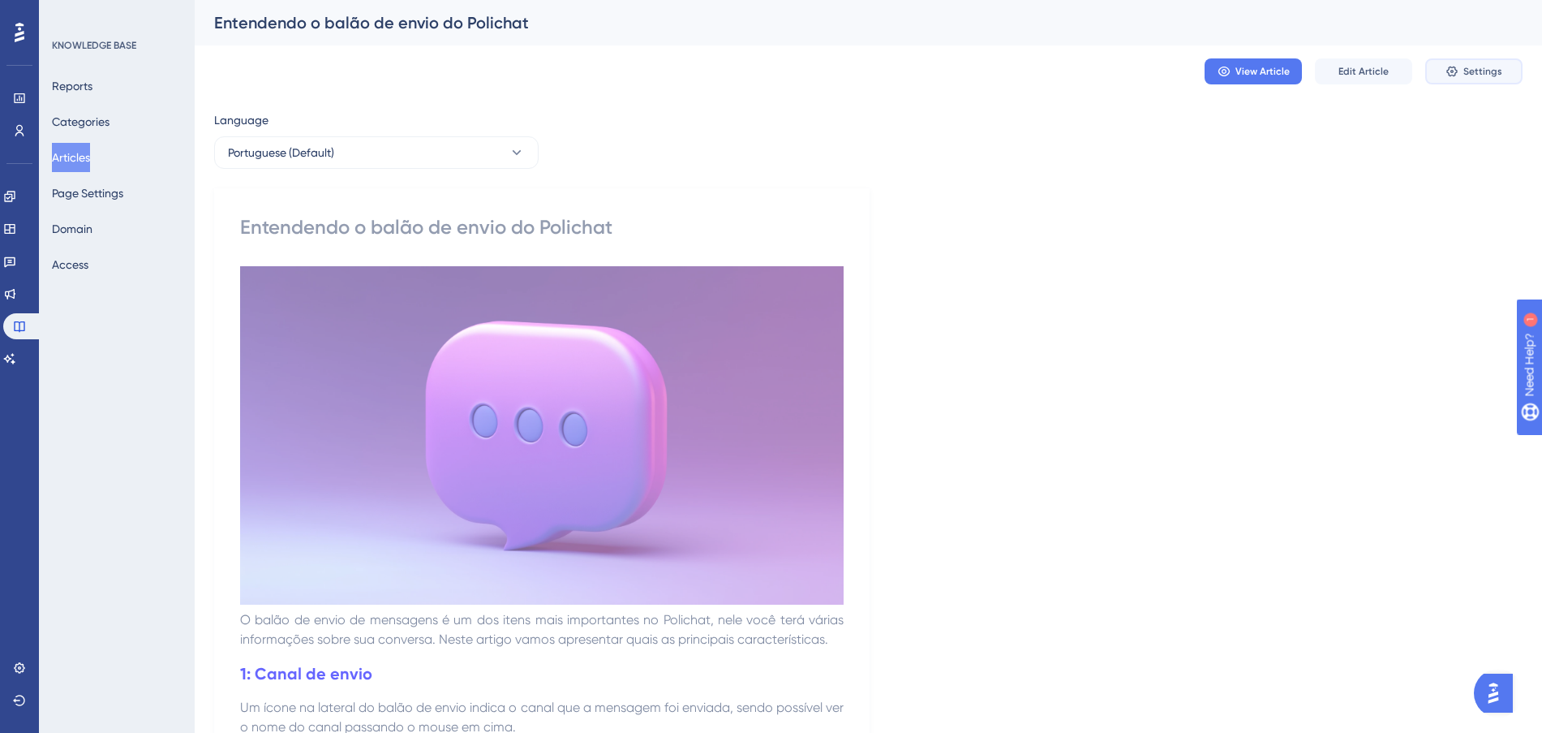
click at [1477, 69] on span "Settings" at bounding box center [1482, 71] width 39 height 13
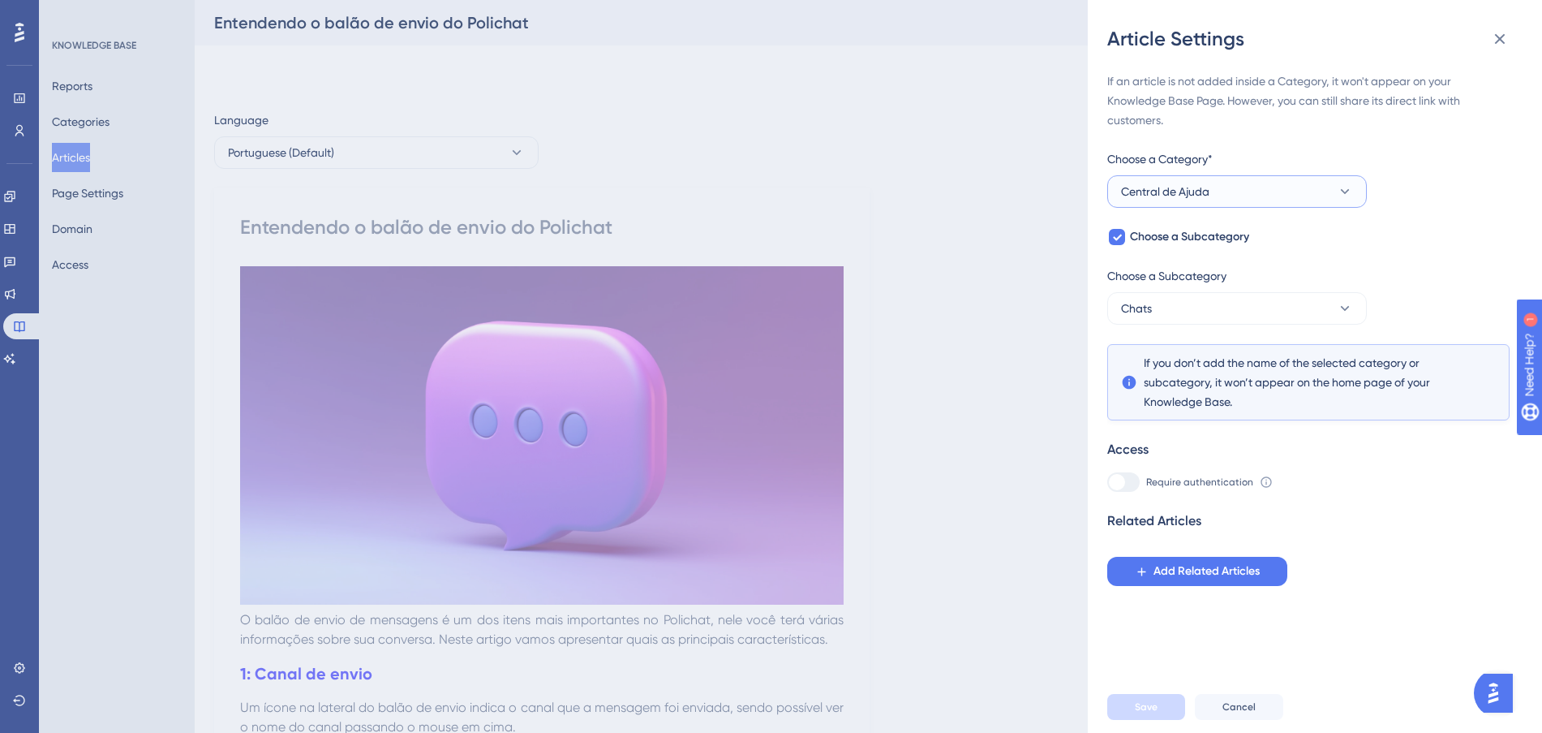
click at [1225, 194] on button "Central de Ajuda" at bounding box center [1237, 191] width 260 height 32
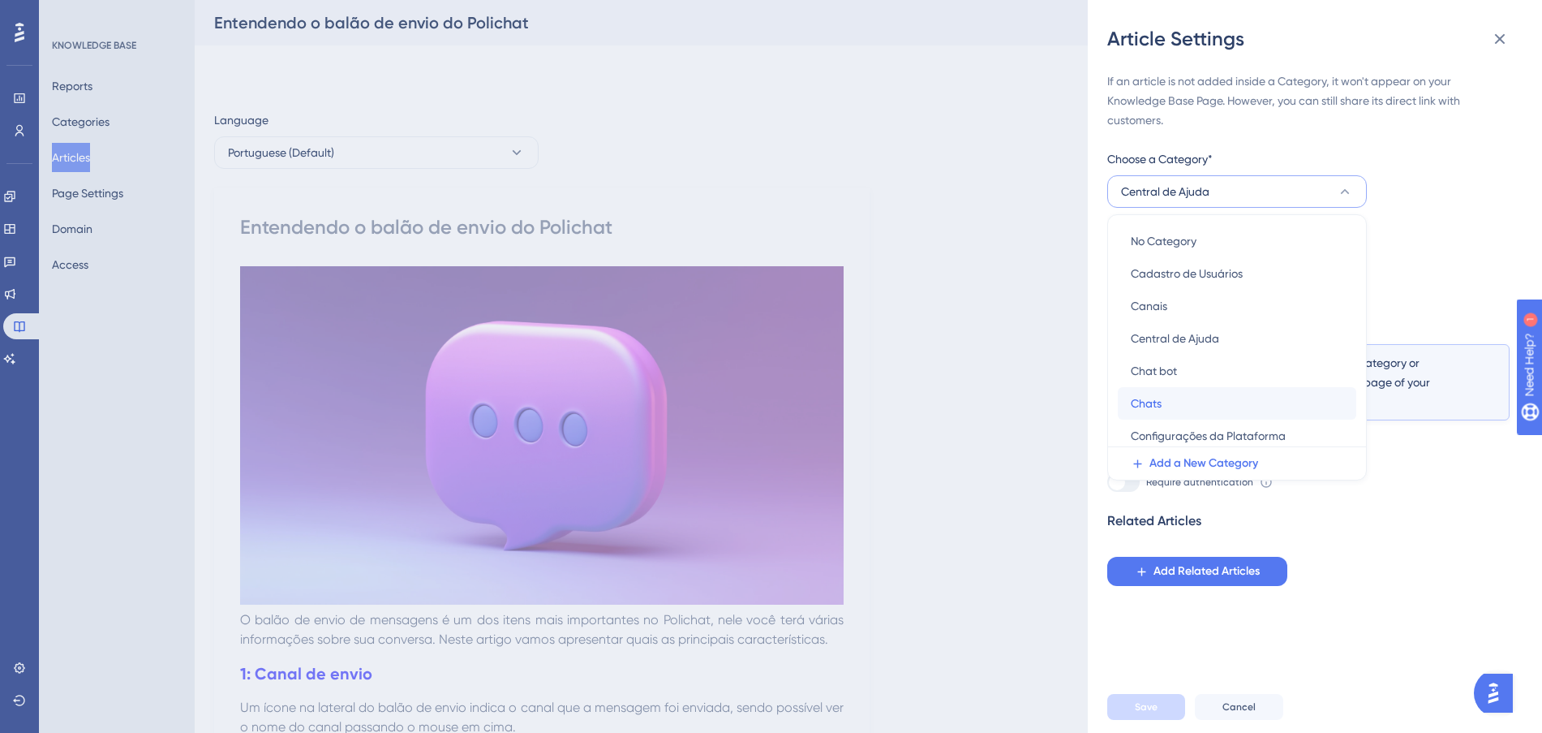
click at [1223, 402] on div "Chats Chats" at bounding box center [1237, 403] width 213 height 32
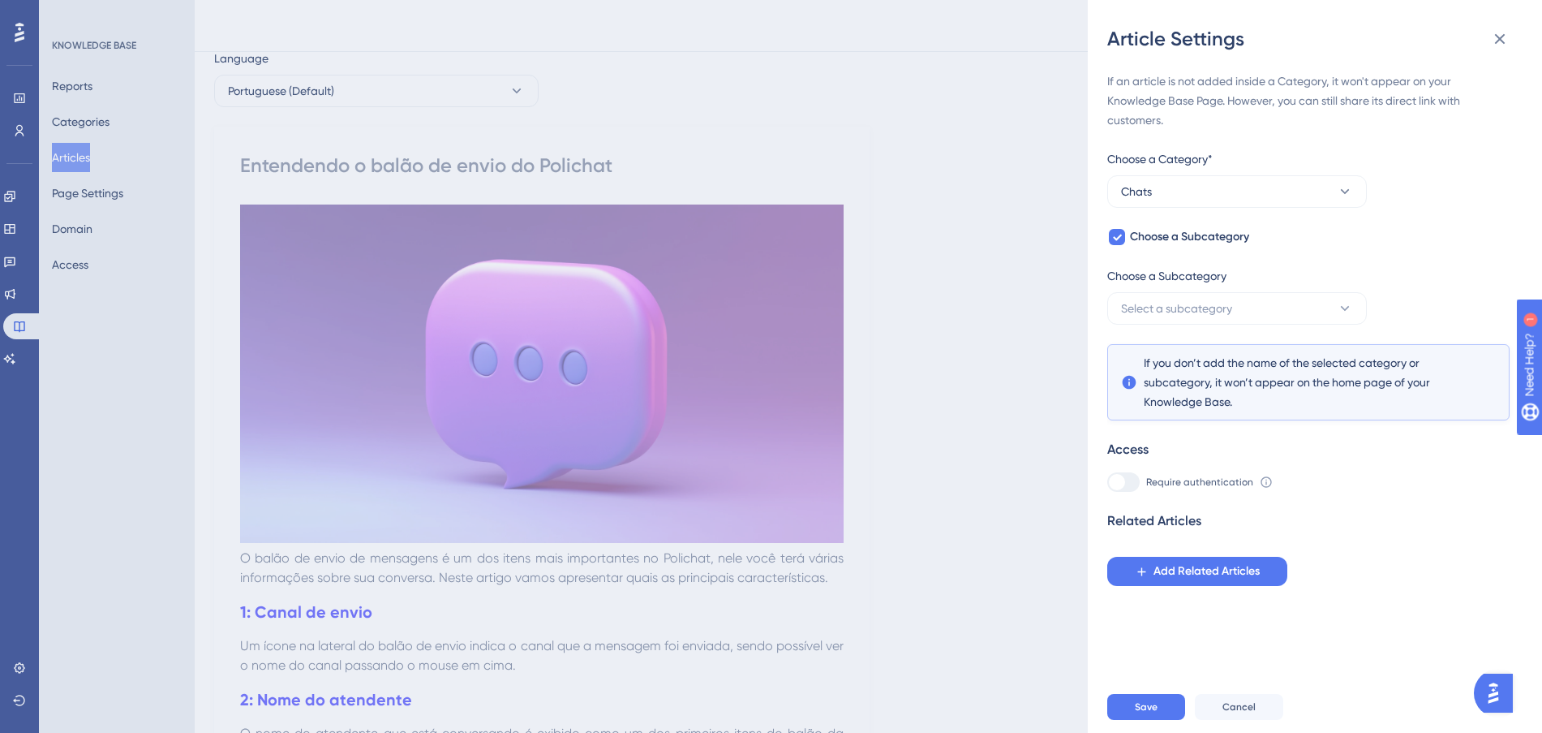
scroll to position [101, 0]
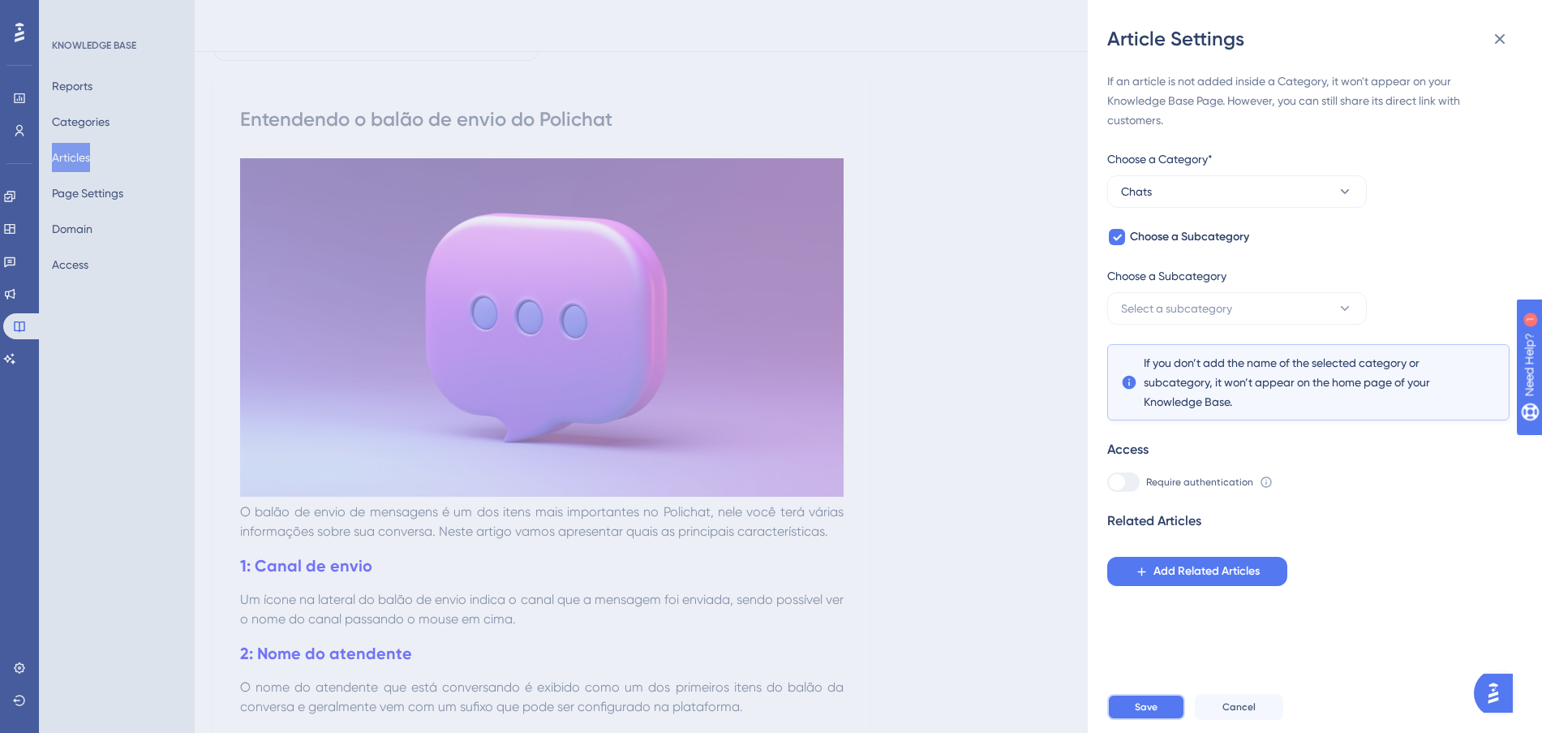
click at [1148, 713] on span "Save" at bounding box center [1146, 706] width 23 height 13
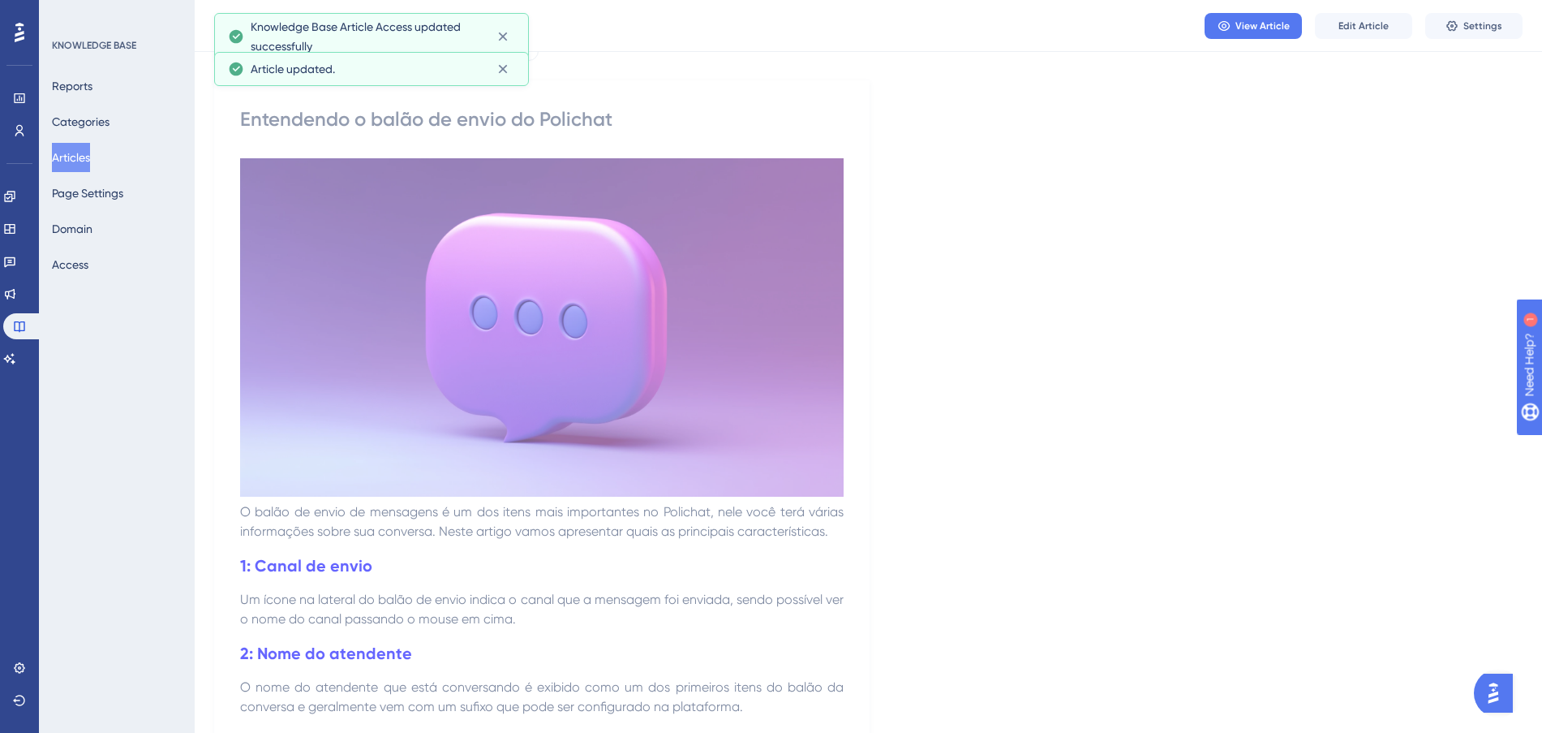
click at [62, 144] on button "Articles" at bounding box center [71, 157] width 38 height 29
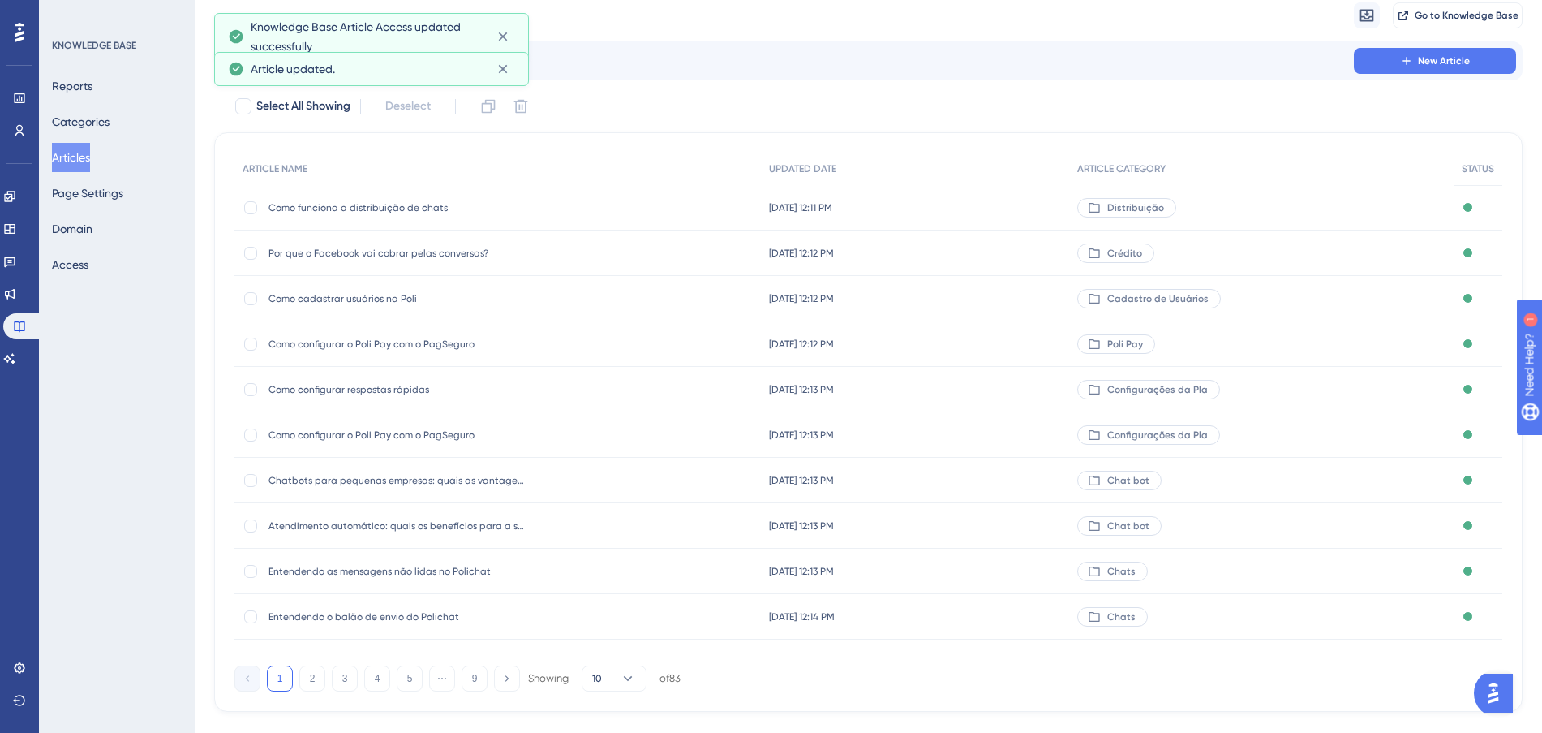
scroll to position [87, 0]
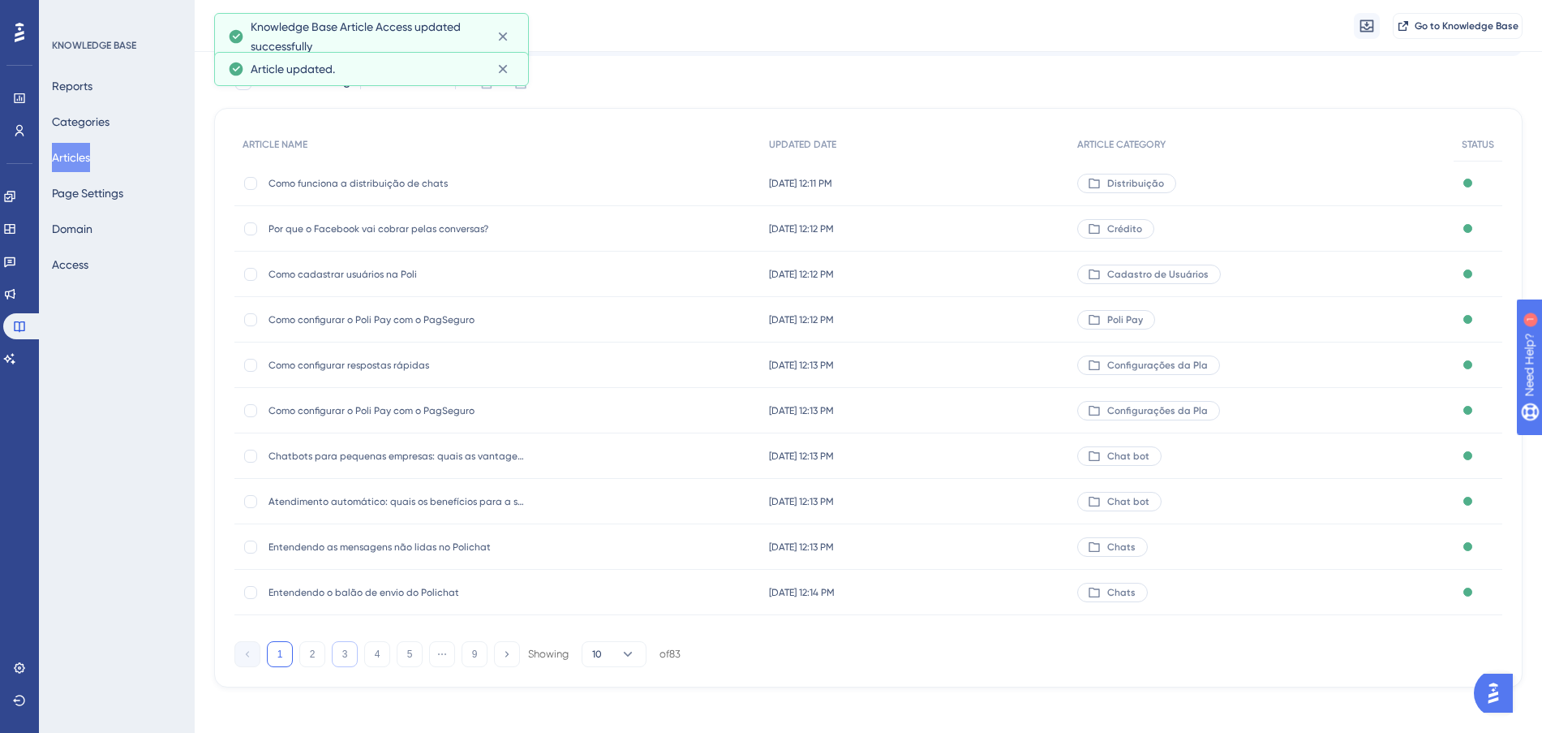
click at [335, 656] on button "3" at bounding box center [345, 654] width 26 height 26
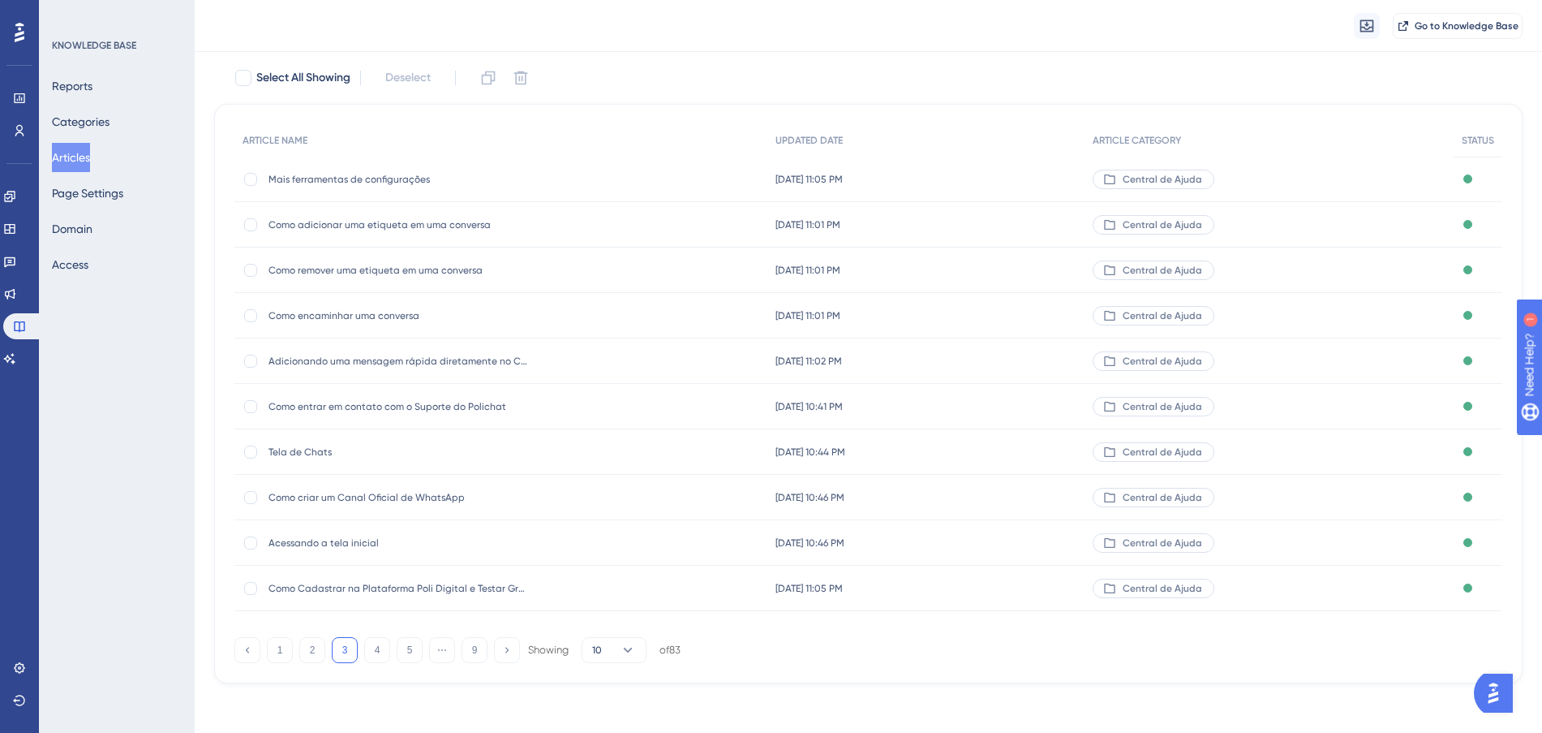
scroll to position [93, 0]
click at [672, 171] on div "Mais ferramentas de configurações Mais ferramentas de configurações" at bounding box center [500, 176] width 533 height 45
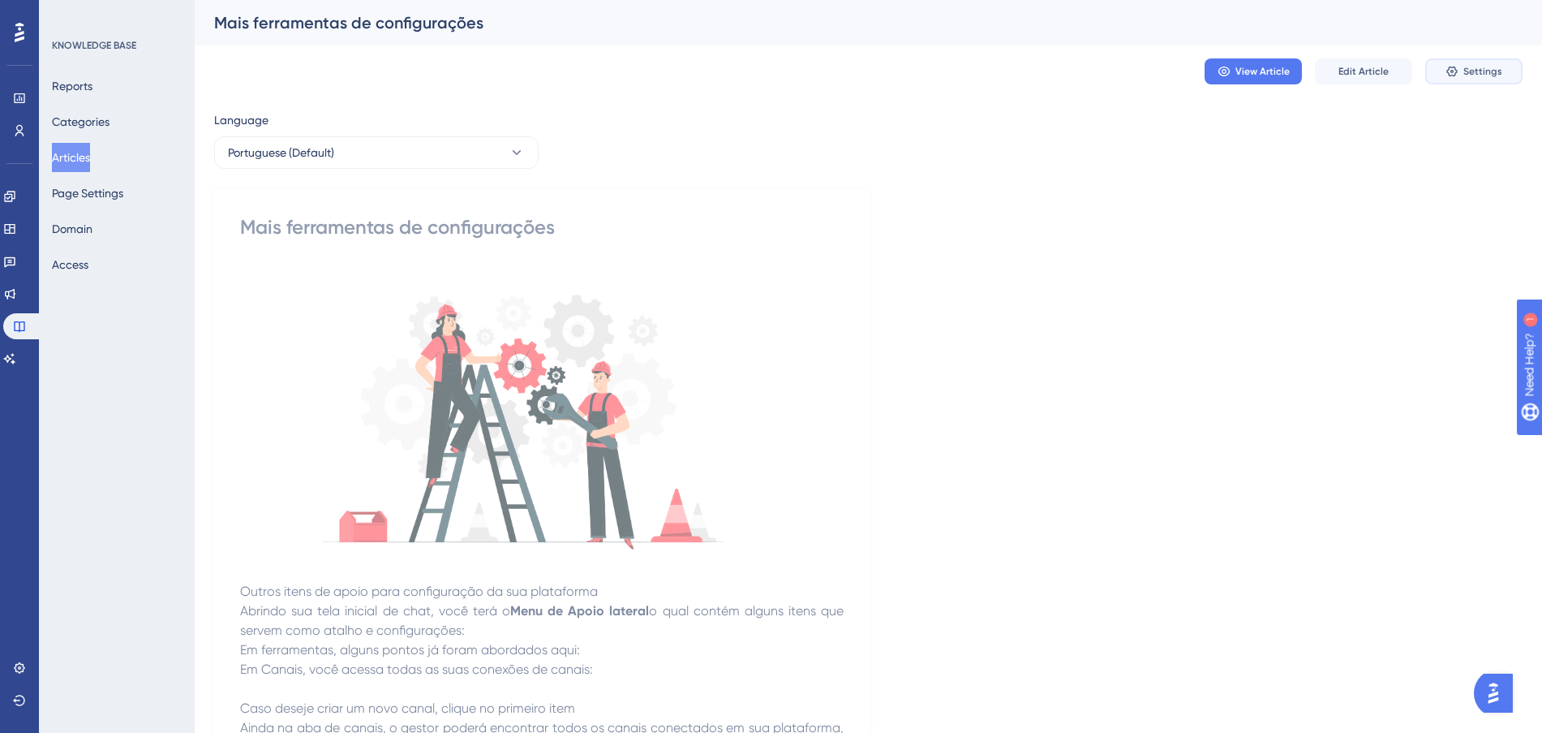
click at [1481, 72] on span "Settings" at bounding box center [1482, 71] width 39 height 13
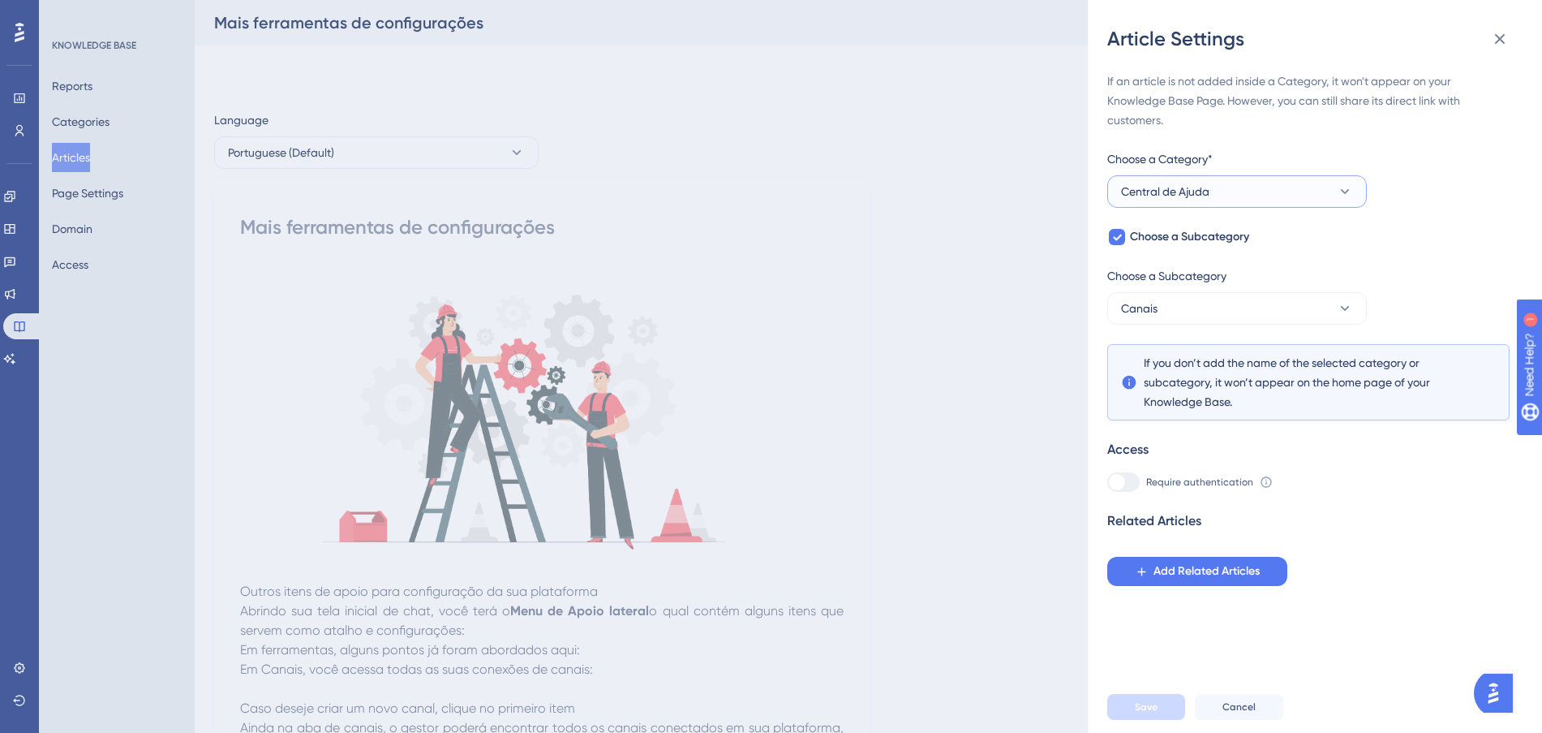
click at [1285, 192] on button "Central de Ajuda" at bounding box center [1237, 191] width 260 height 32
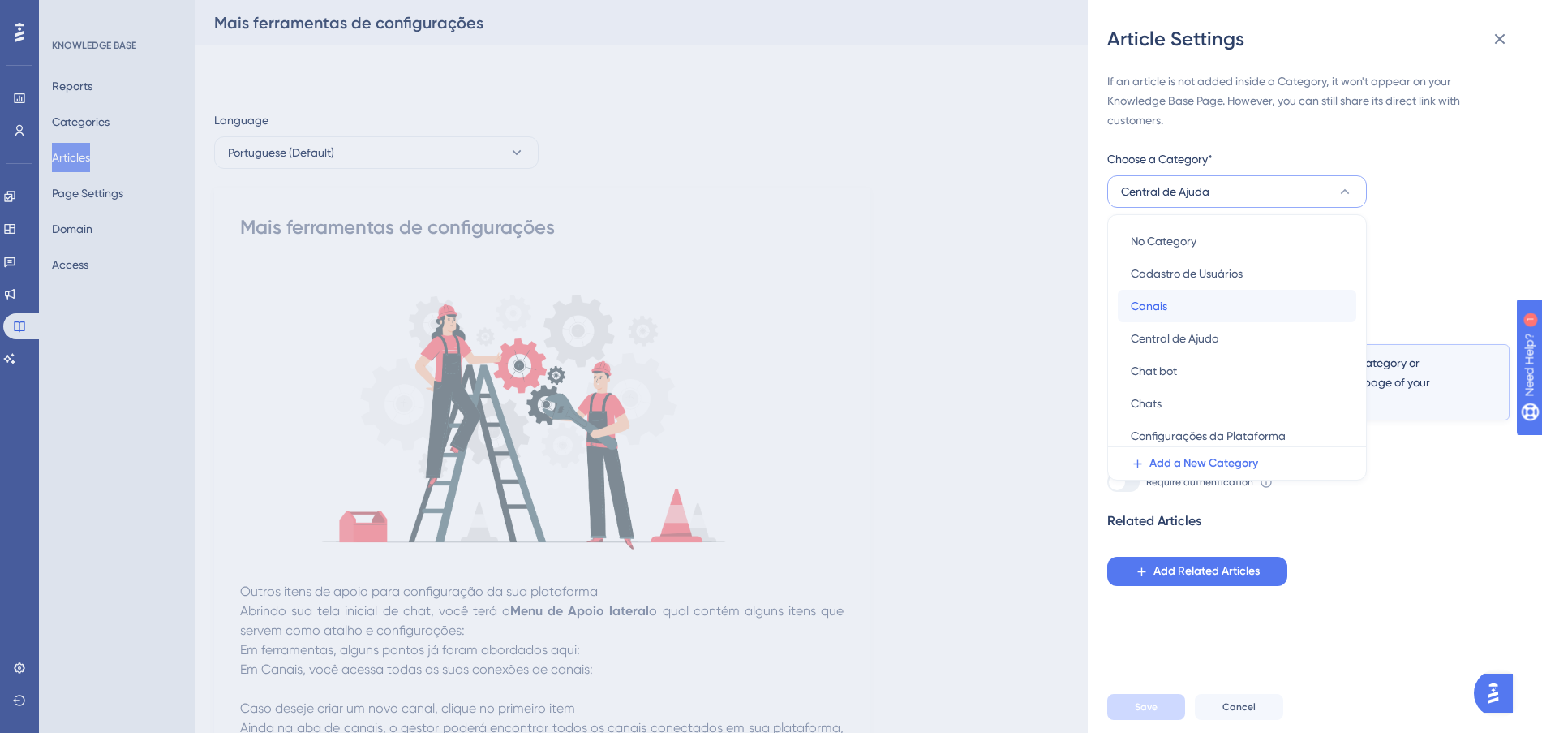
click at [1188, 315] on div "Canais Canais" at bounding box center [1237, 306] width 213 height 32
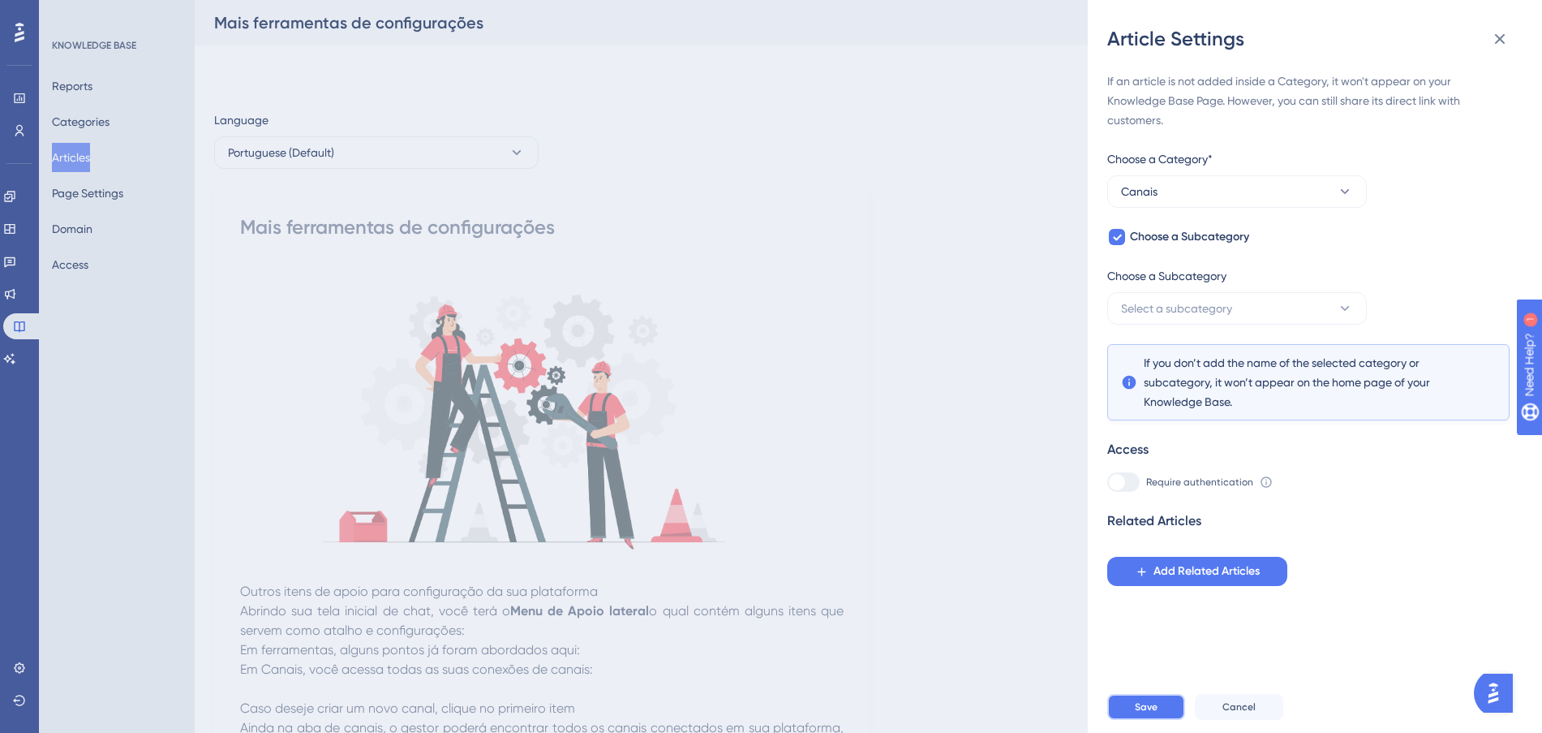
click at [1132, 720] on button "Save" at bounding box center [1146, 707] width 78 height 26
click at [67, 154] on div "Article Settings If an article is not added inside a Category, it won't appear …" at bounding box center [771, 366] width 1542 height 733
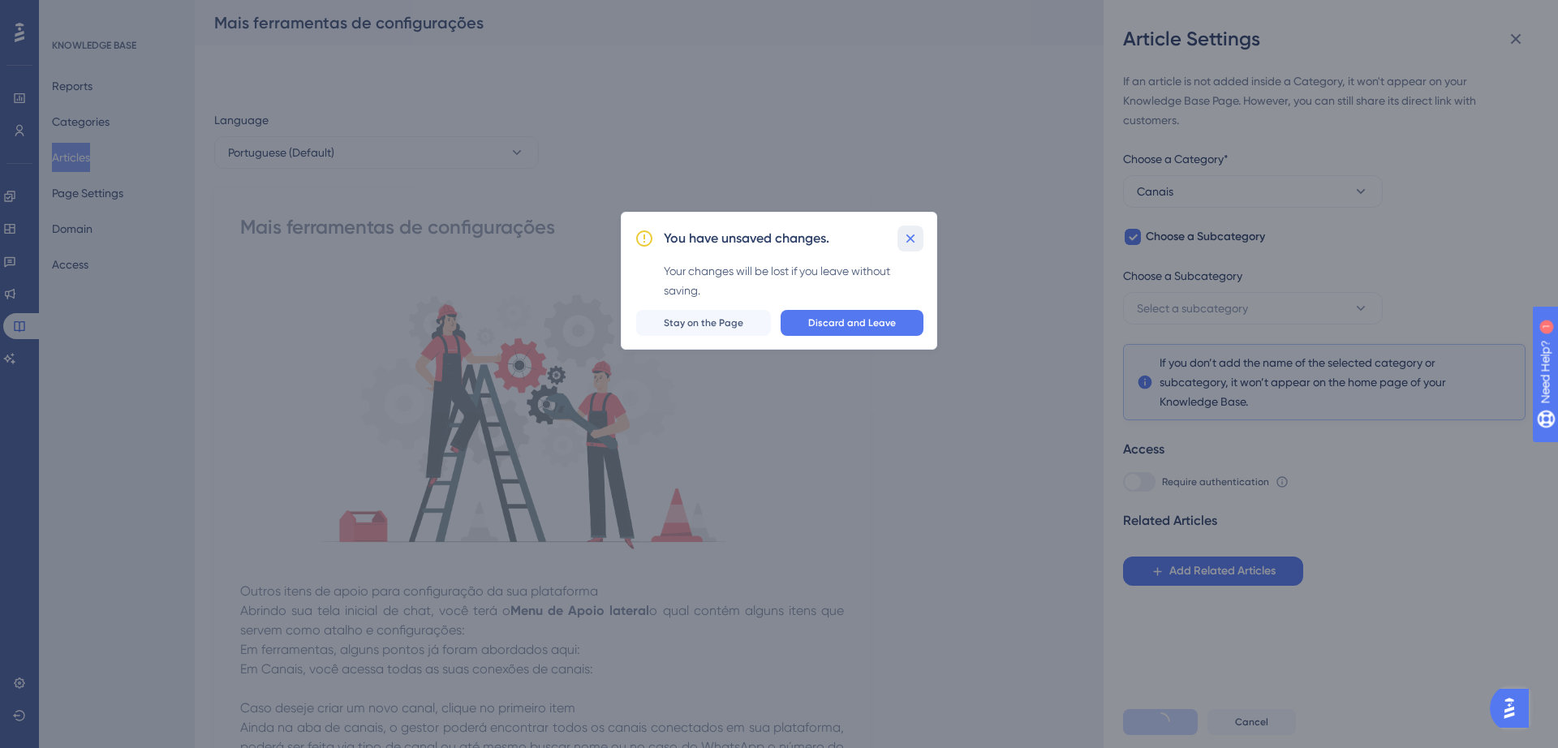
click at [909, 234] on icon at bounding box center [910, 238] width 16 height 16
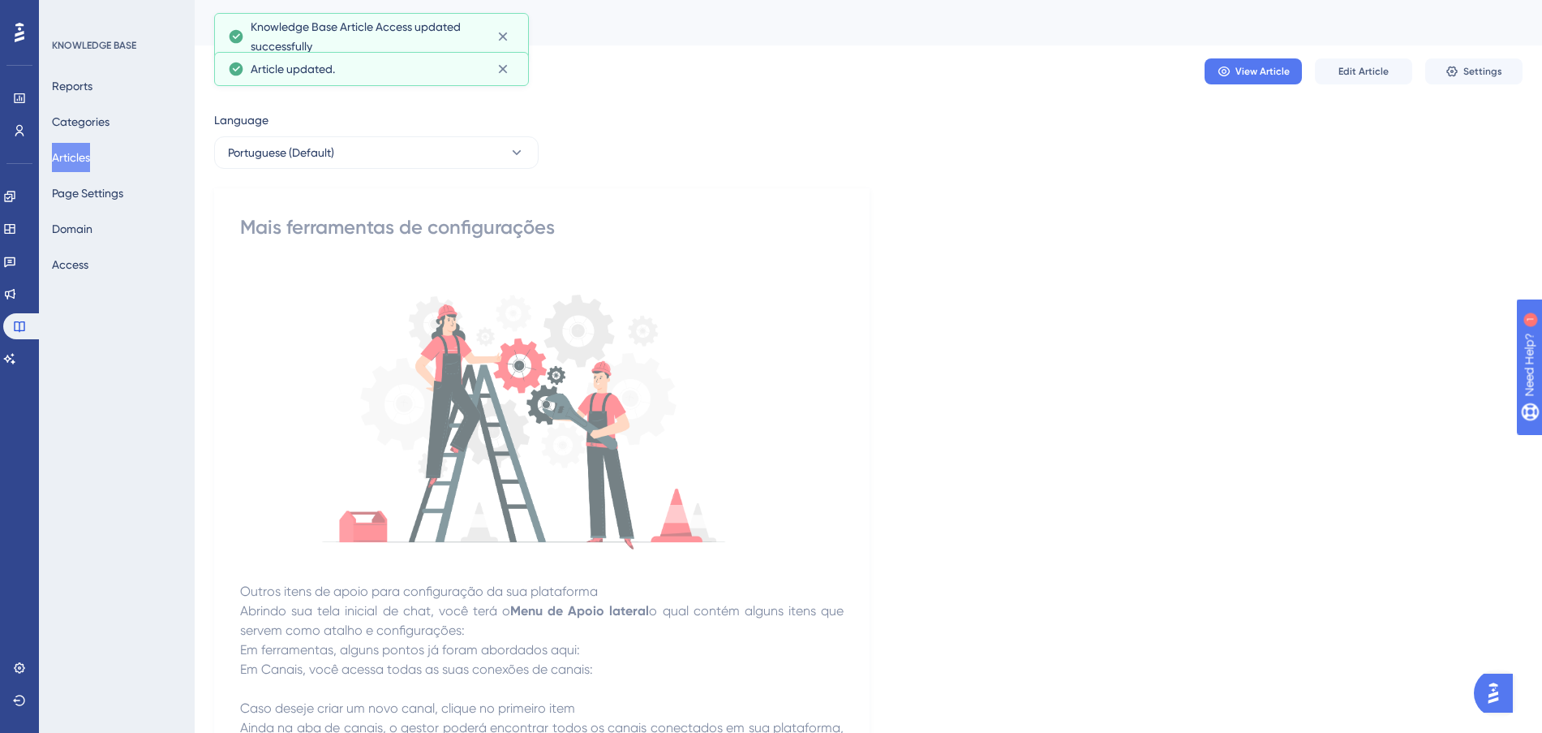
click at [68, 158] on button "Articles" at bounding box center [71, 157] width 38 height 29
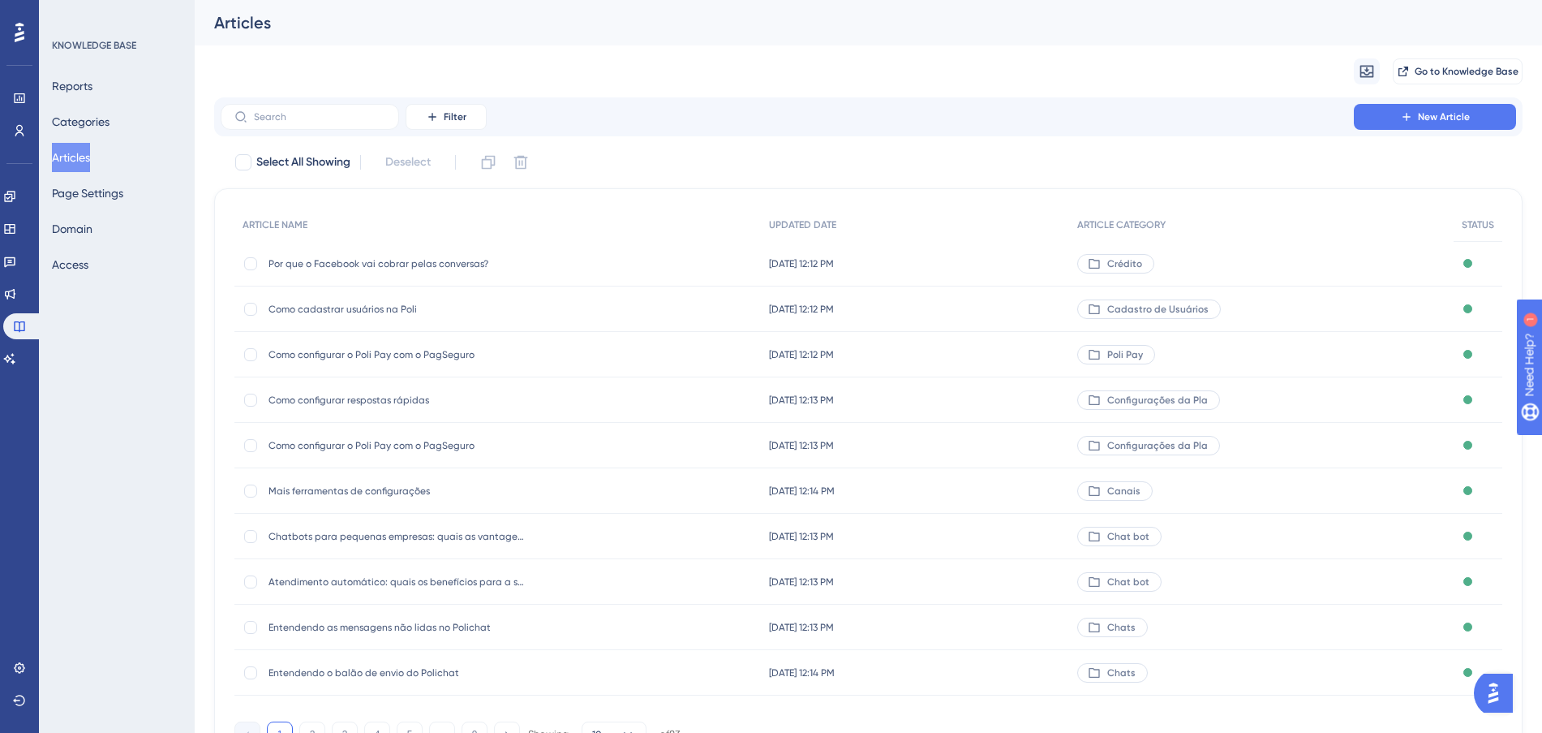
scroll to position [87, 0]
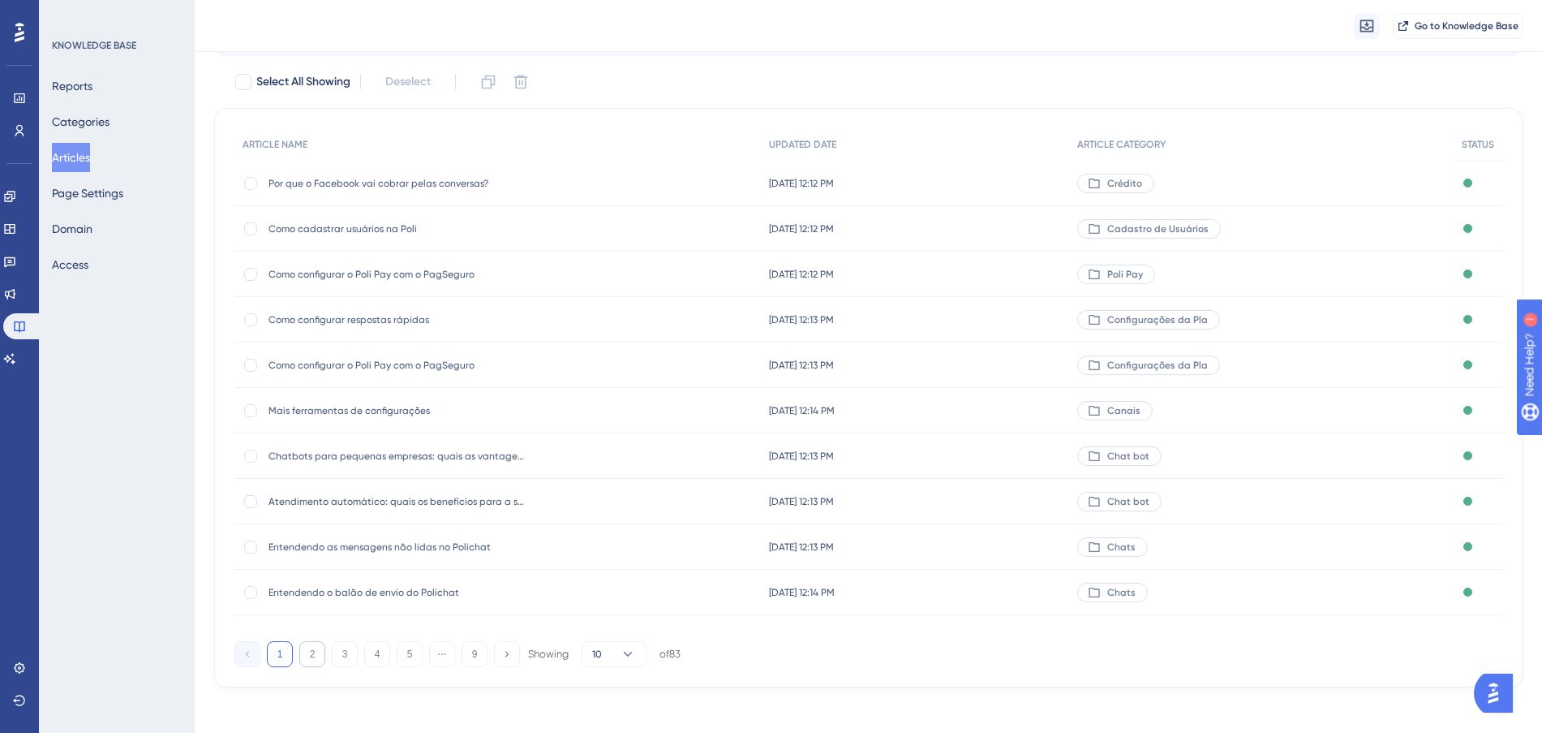
click at [313, 652] on button "2" at bounding box center [312, 654] width 26 height 26
click at [333, 652] on button "3" at bounding box center [345, 654] width 26 height 26
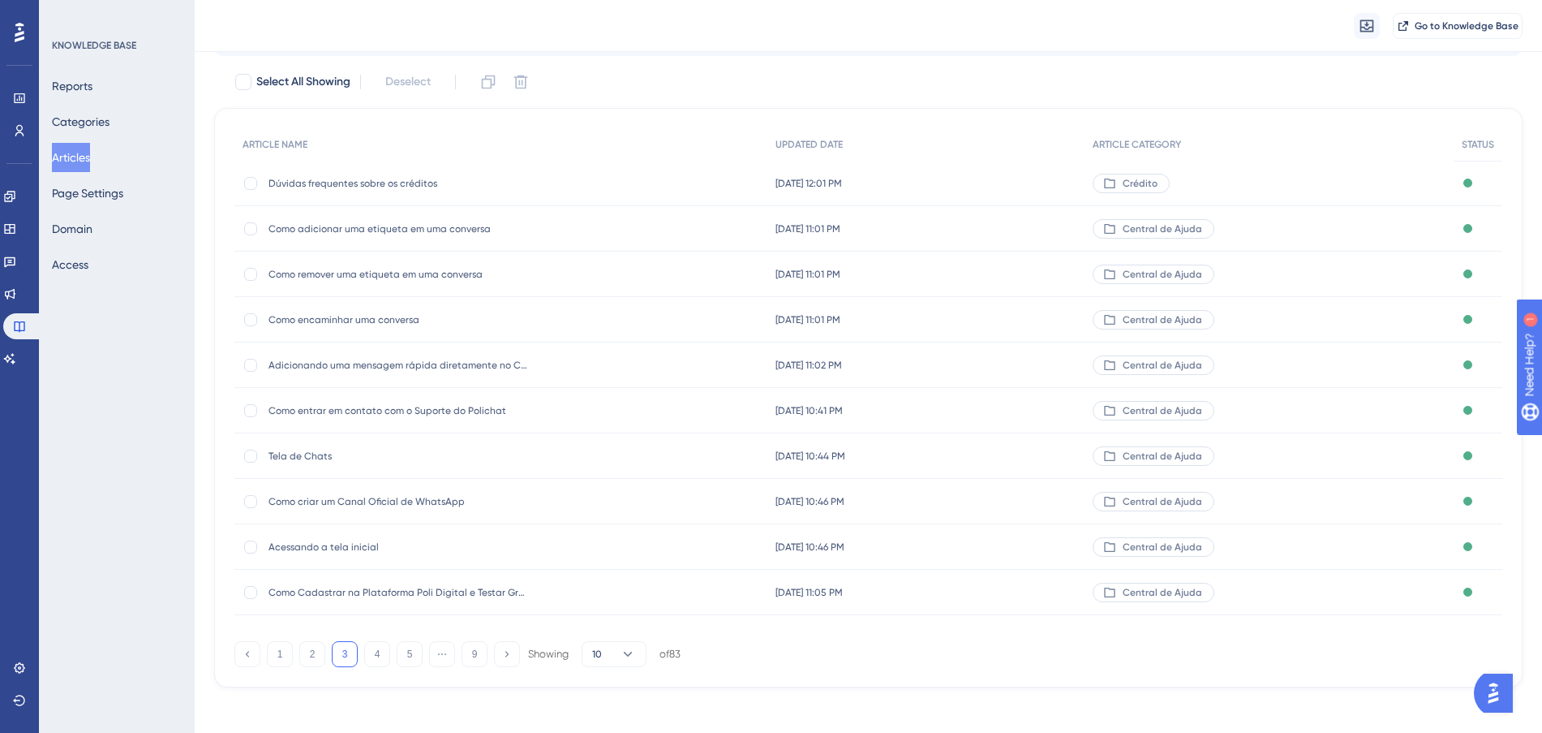
click at [524, 227] on span "Como adicionar uma etiqueta em uma conversa" at bounding box center [399, 228] width 260 height 13
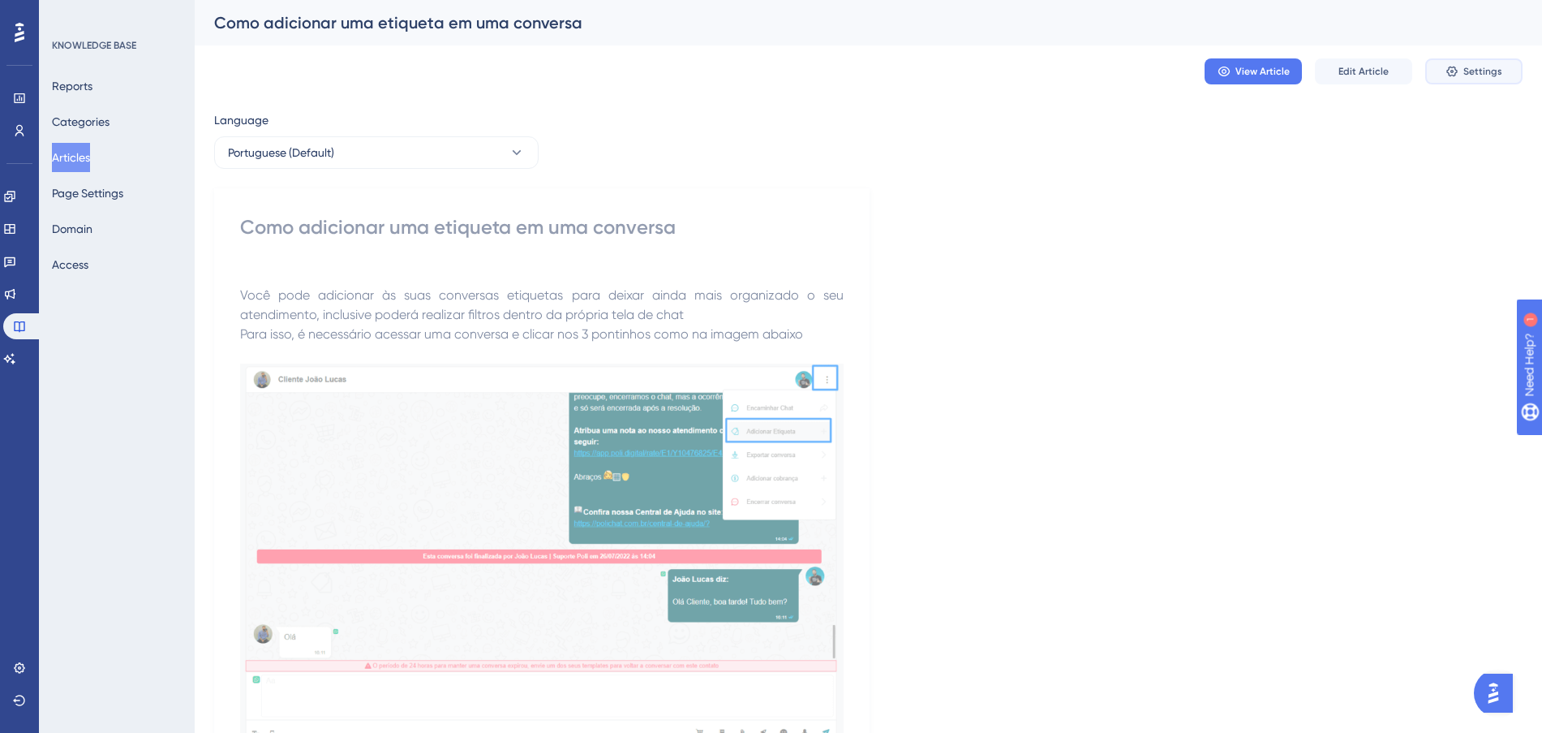
click at [1449, 76] on icon at bounding box center [1452, 71] width 13 height 13
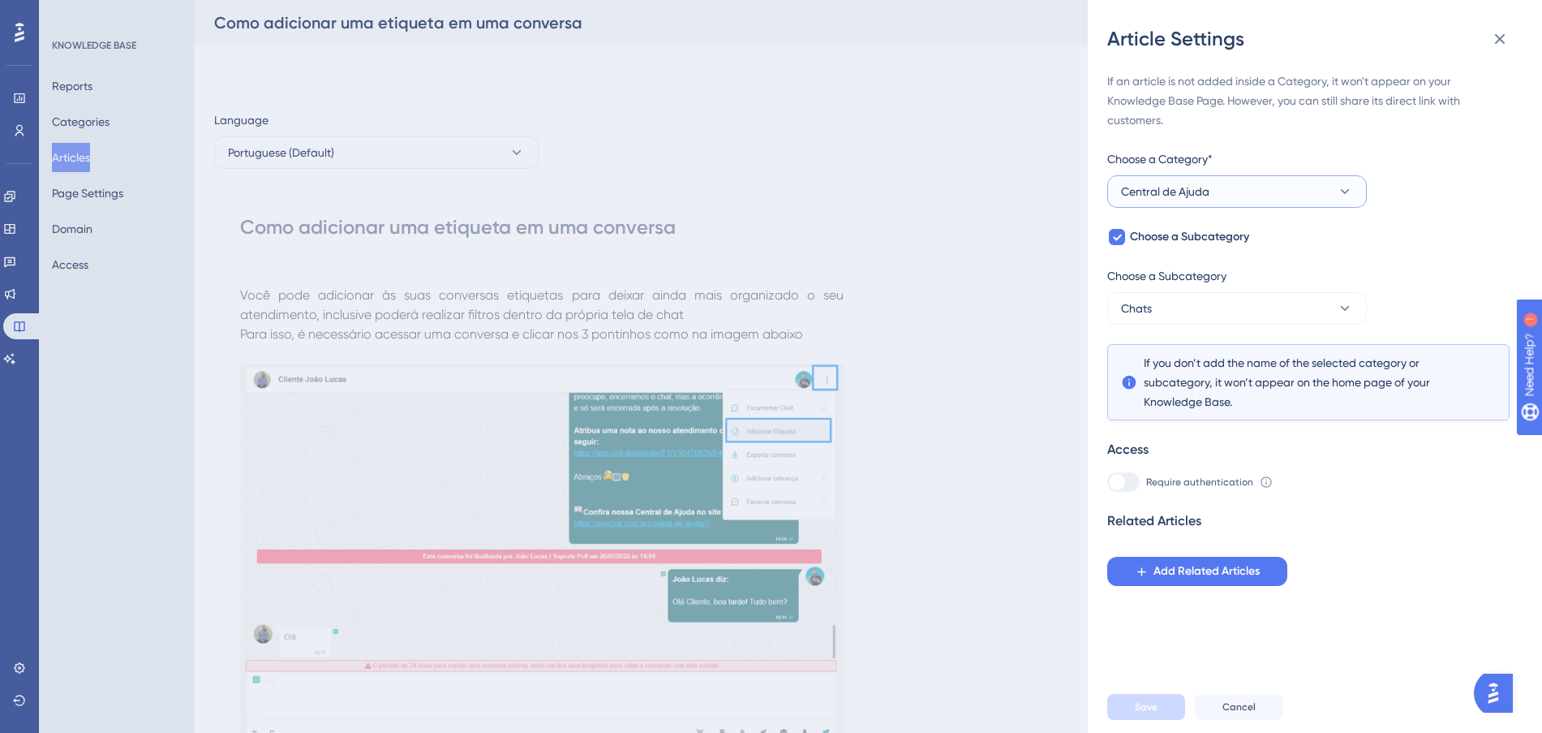
click at [1223, 196] on button "Central de Ajuda" at bounding box center [1237, 191] width 260 height 32
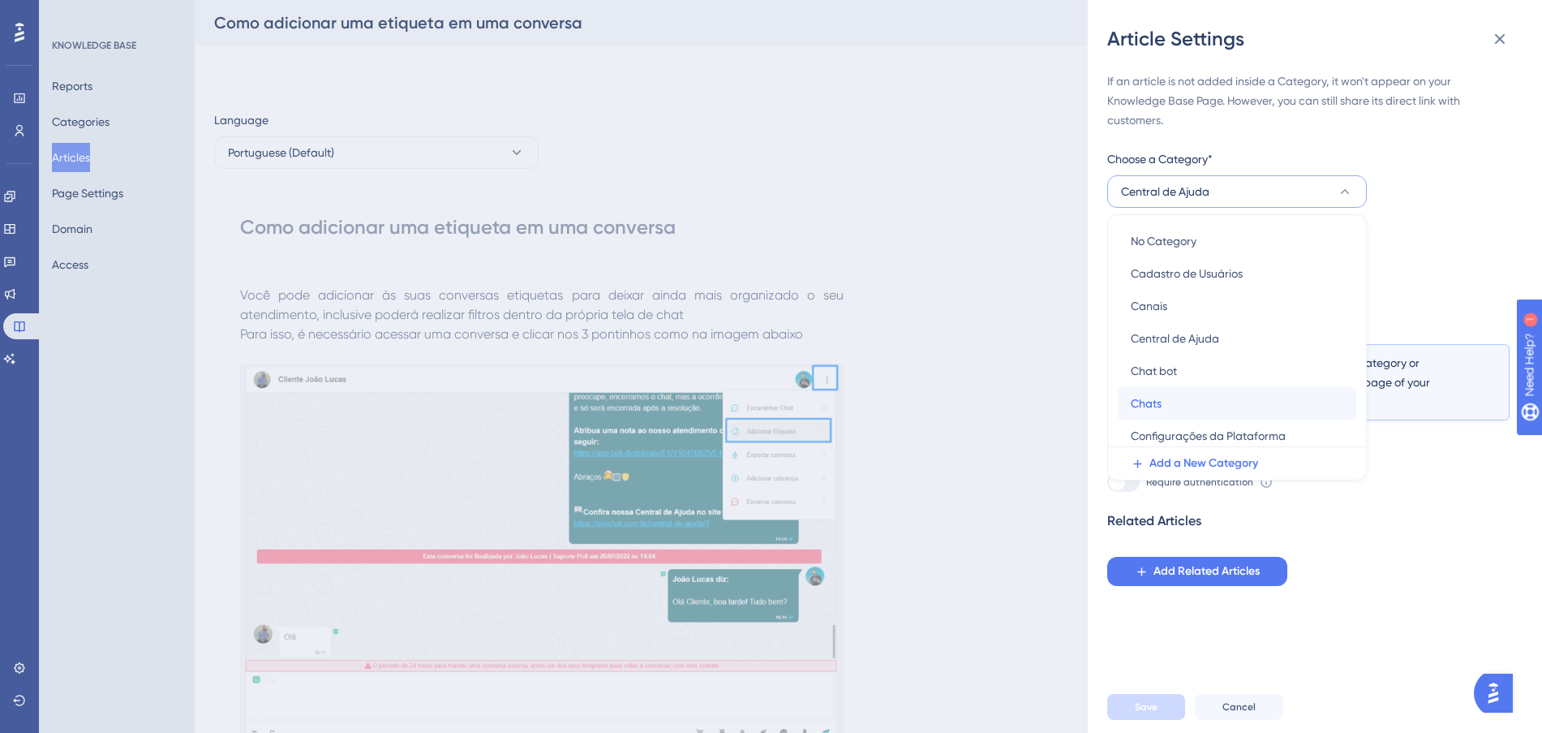
click at [1179, 407] on div "Chats Chats" at bounding box center [1237, 403] width 213 height 32
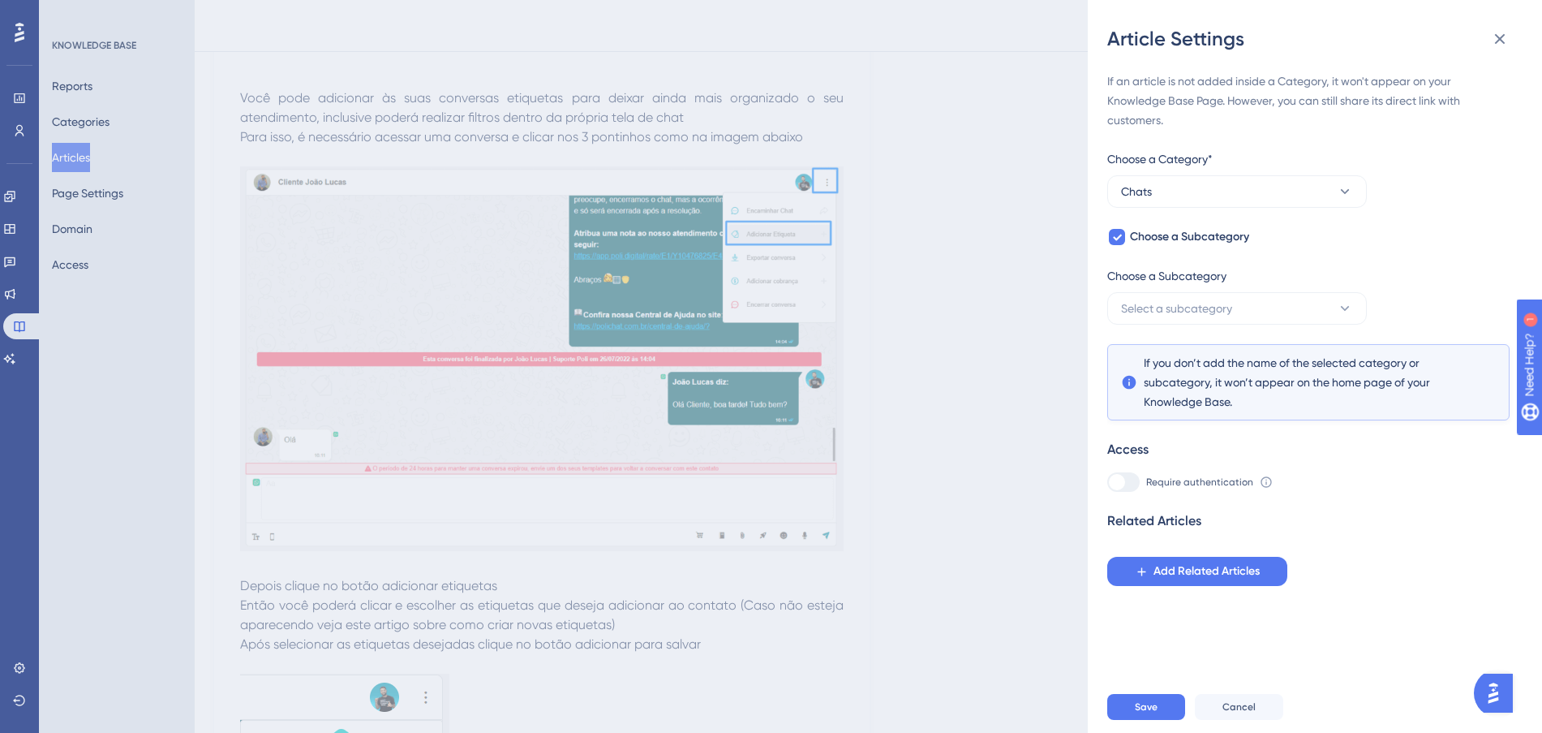
scroll to position [203, 0]
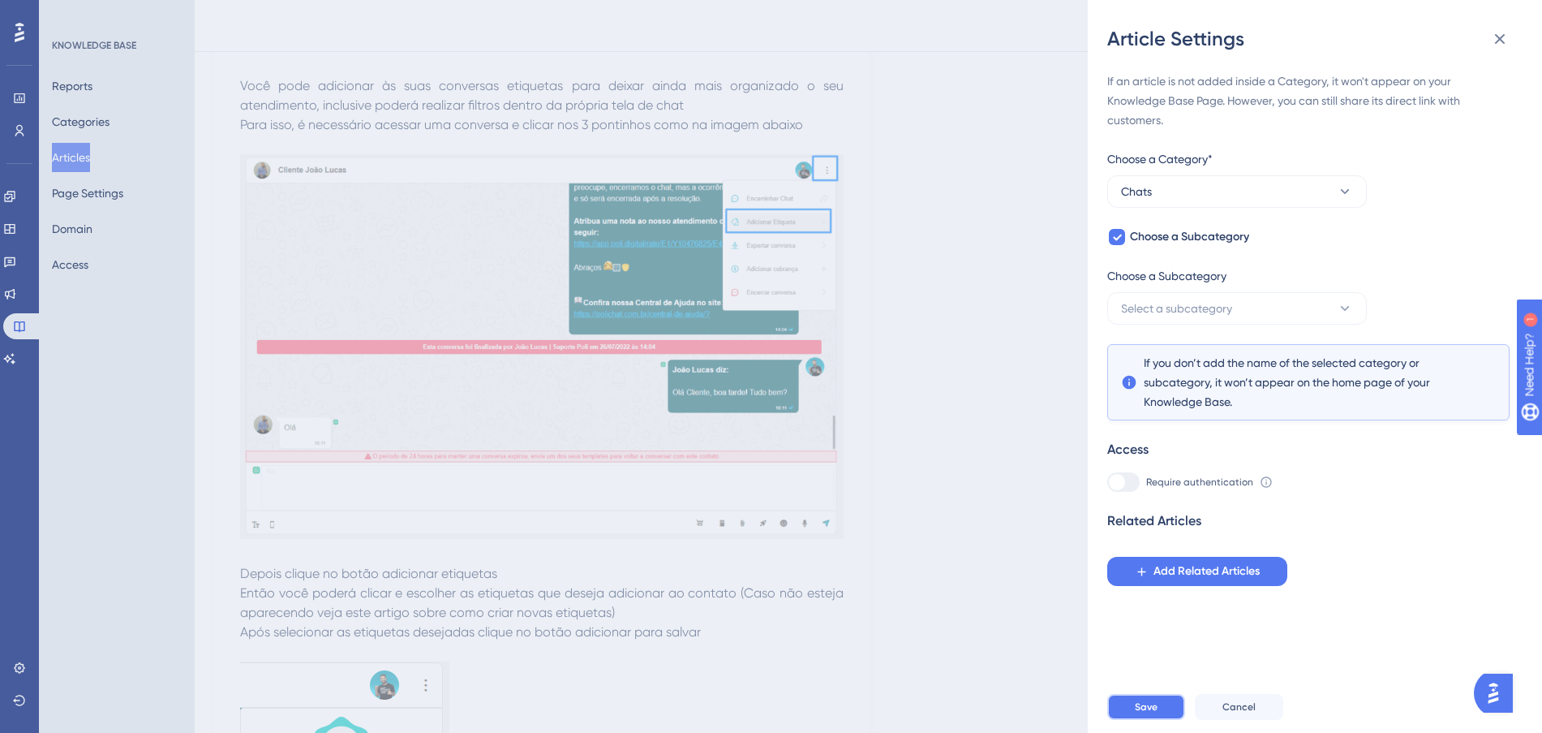
click at [1156, 713] on span "Save" at bounding box center [1146, 706] width 23 height 13
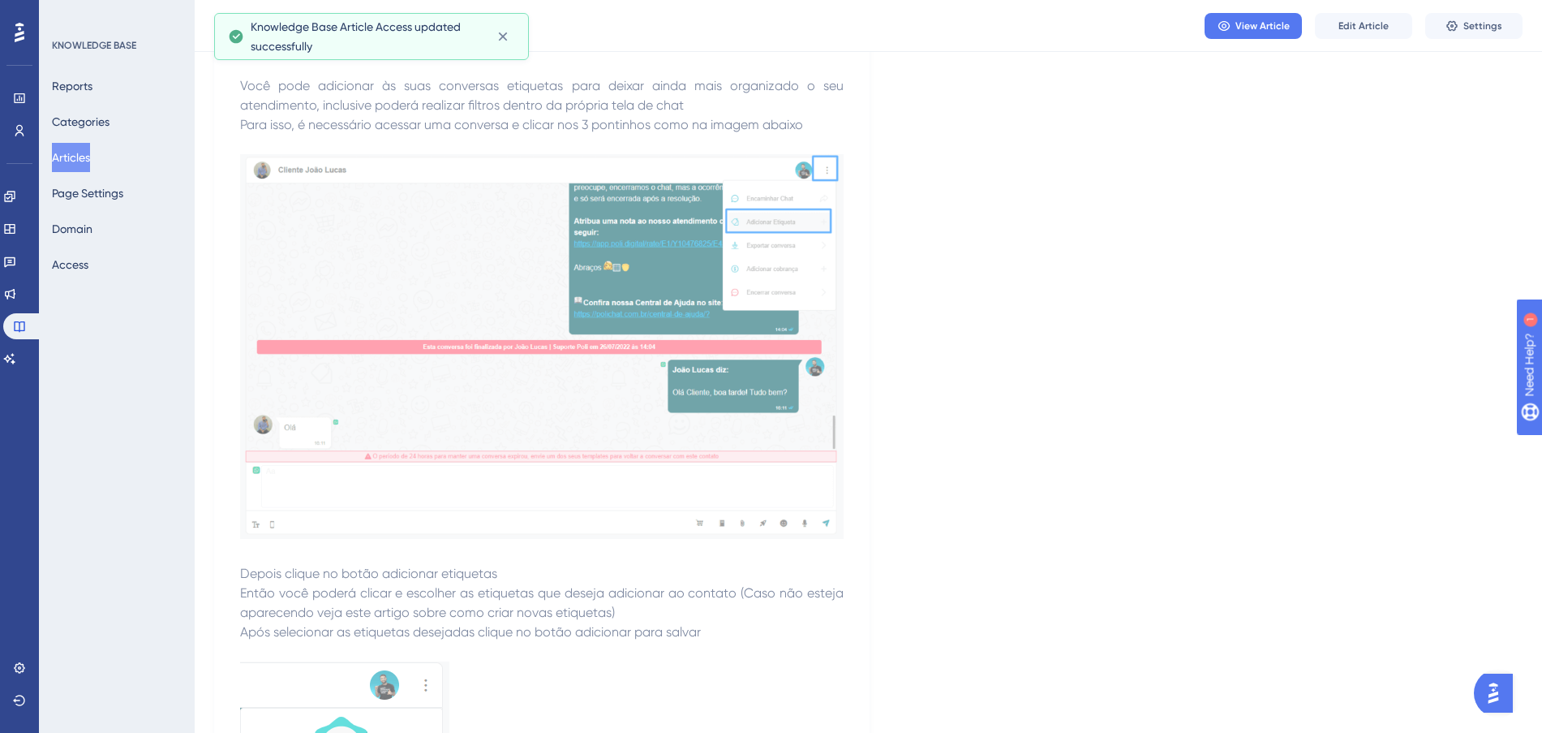
click at [80, 153] on button "Articles" at bounding box center [71, 157] width 38 height 29
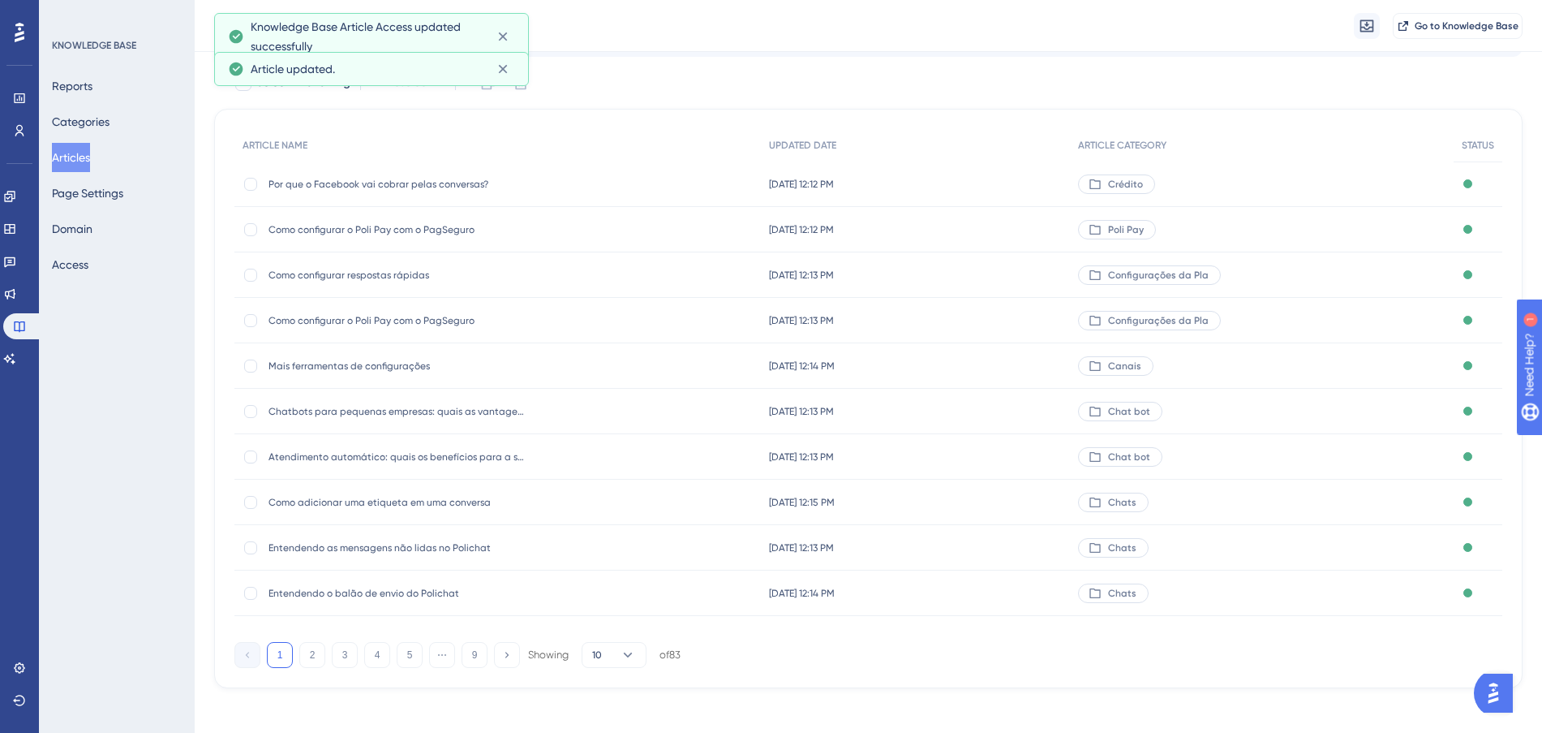
scroll to position [87, 0]
click at [349, 647] on button "3" at bounding box center [345, 654] width 26 height 26
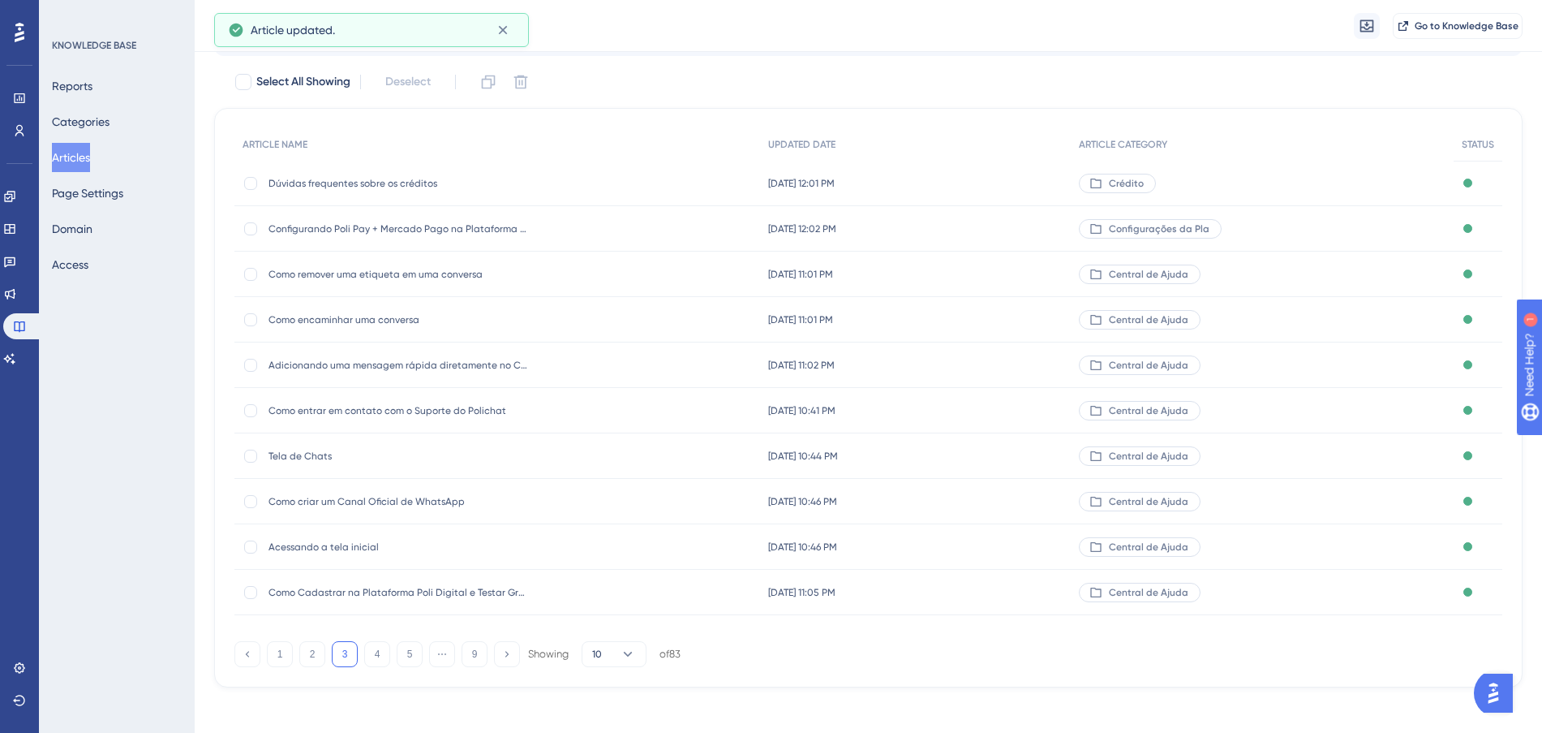
click at [622, 227] on div "Configurando Poli Pay + Mercado Pago na Plataforma Poli Digital Configurando Po…" at bounding box center [497, 228] width 526 height 45
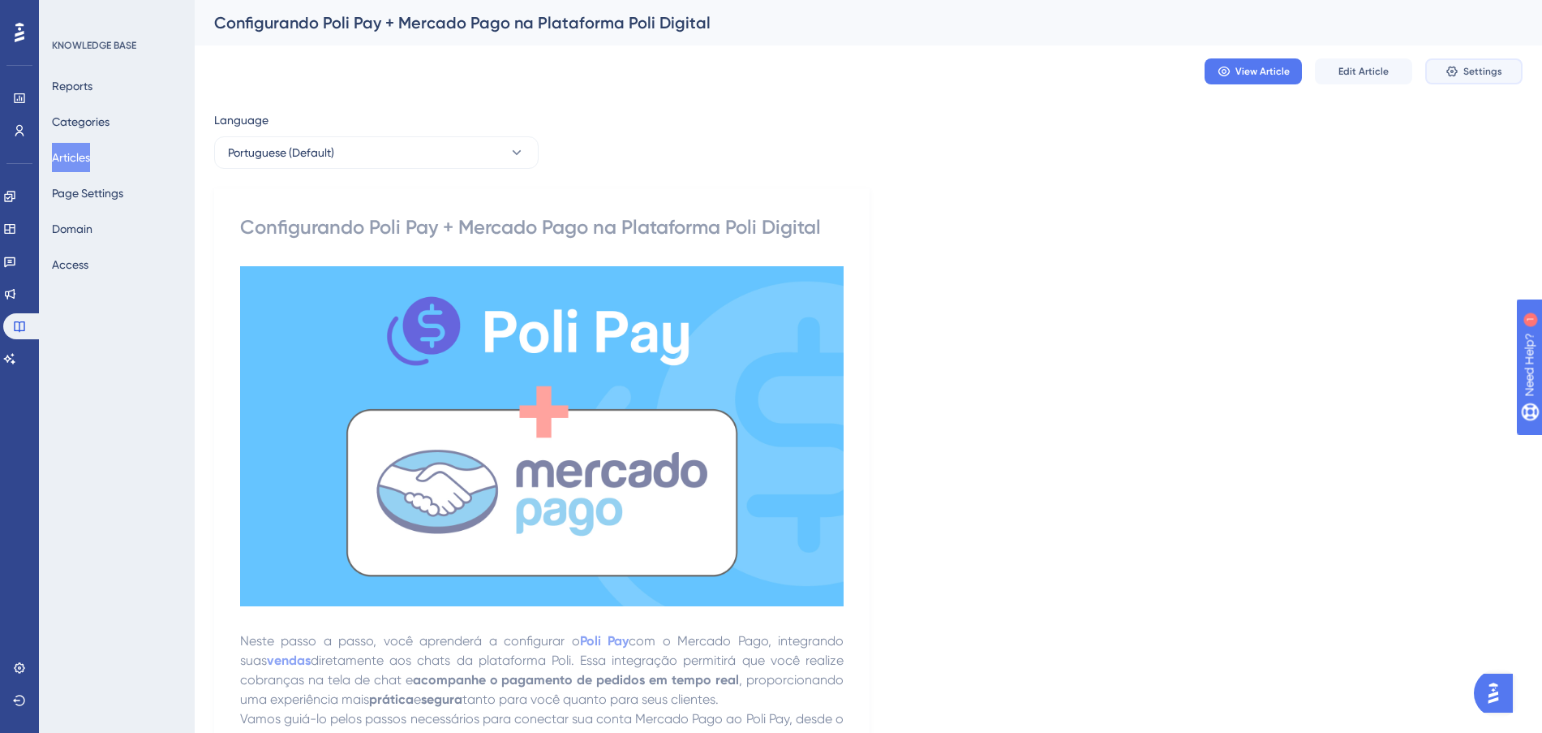
click at [1476, 70] on span "Settings" at bounding box center [1482, 71] width 39 height 13
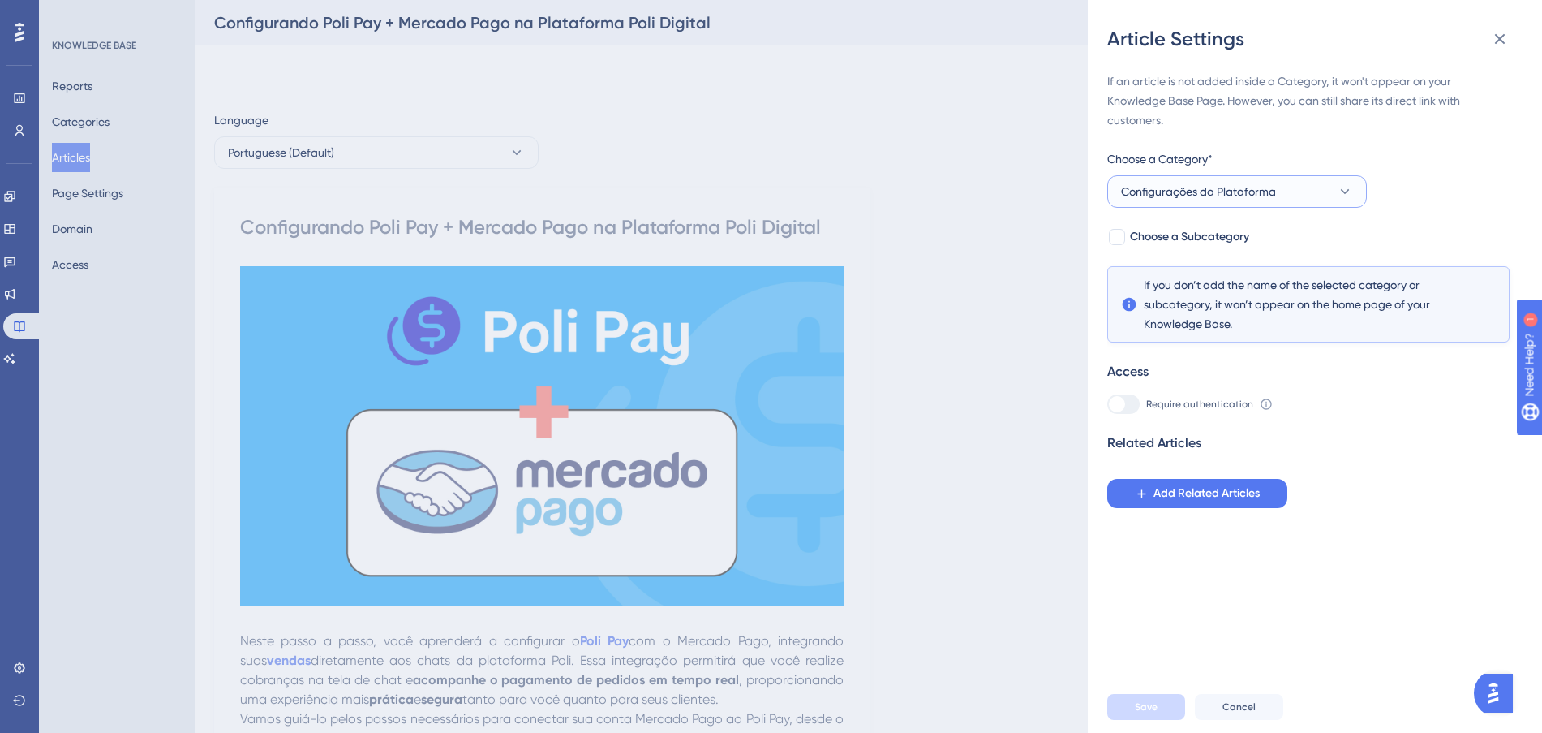
click at [1248, 191] on span "Configurações da Plataforma" at bounding box center [1198, 191] width 155 height 19
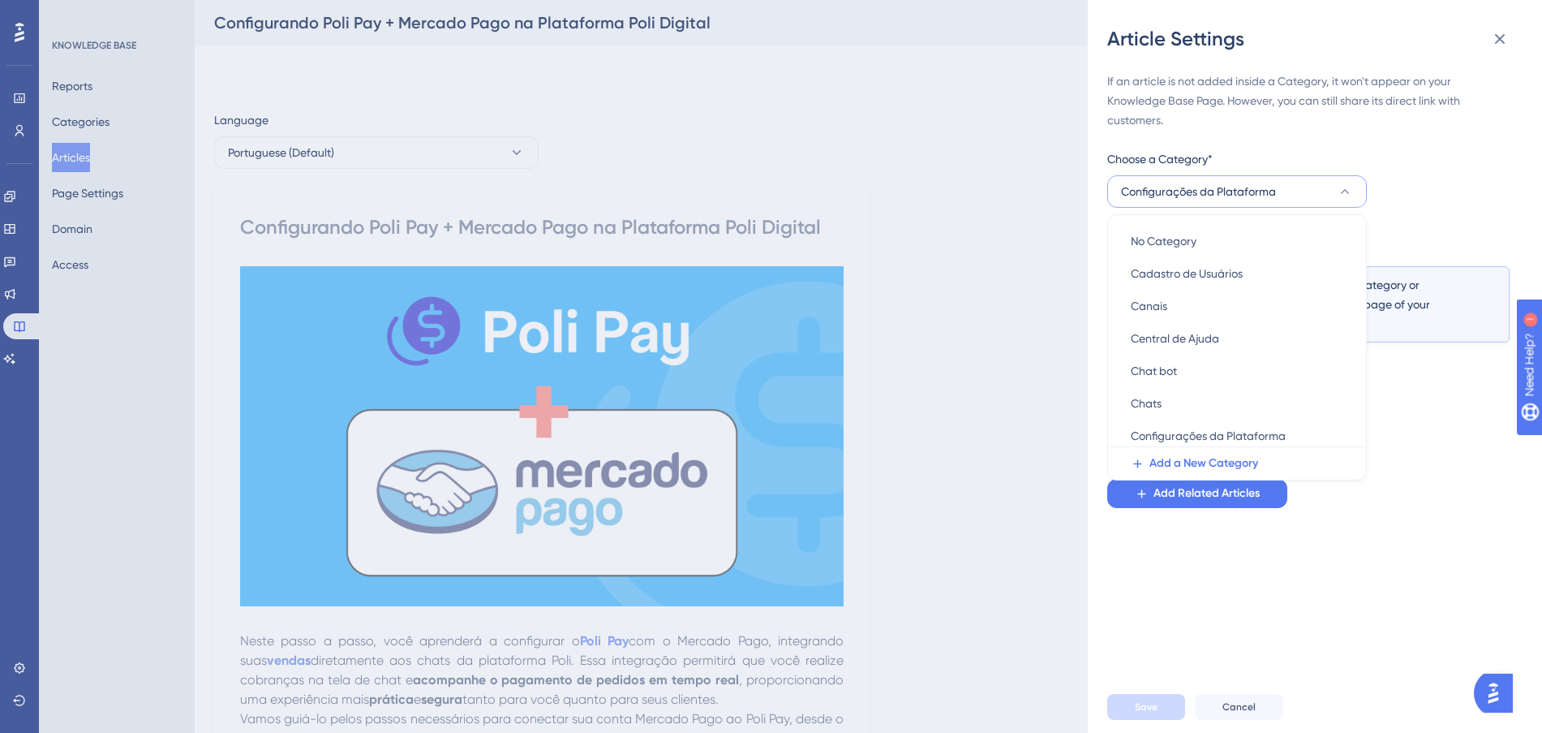
click at [1313, 179] on button "Configurações da Plataforma" at bounding box center [1237, 191] width 260 height 32
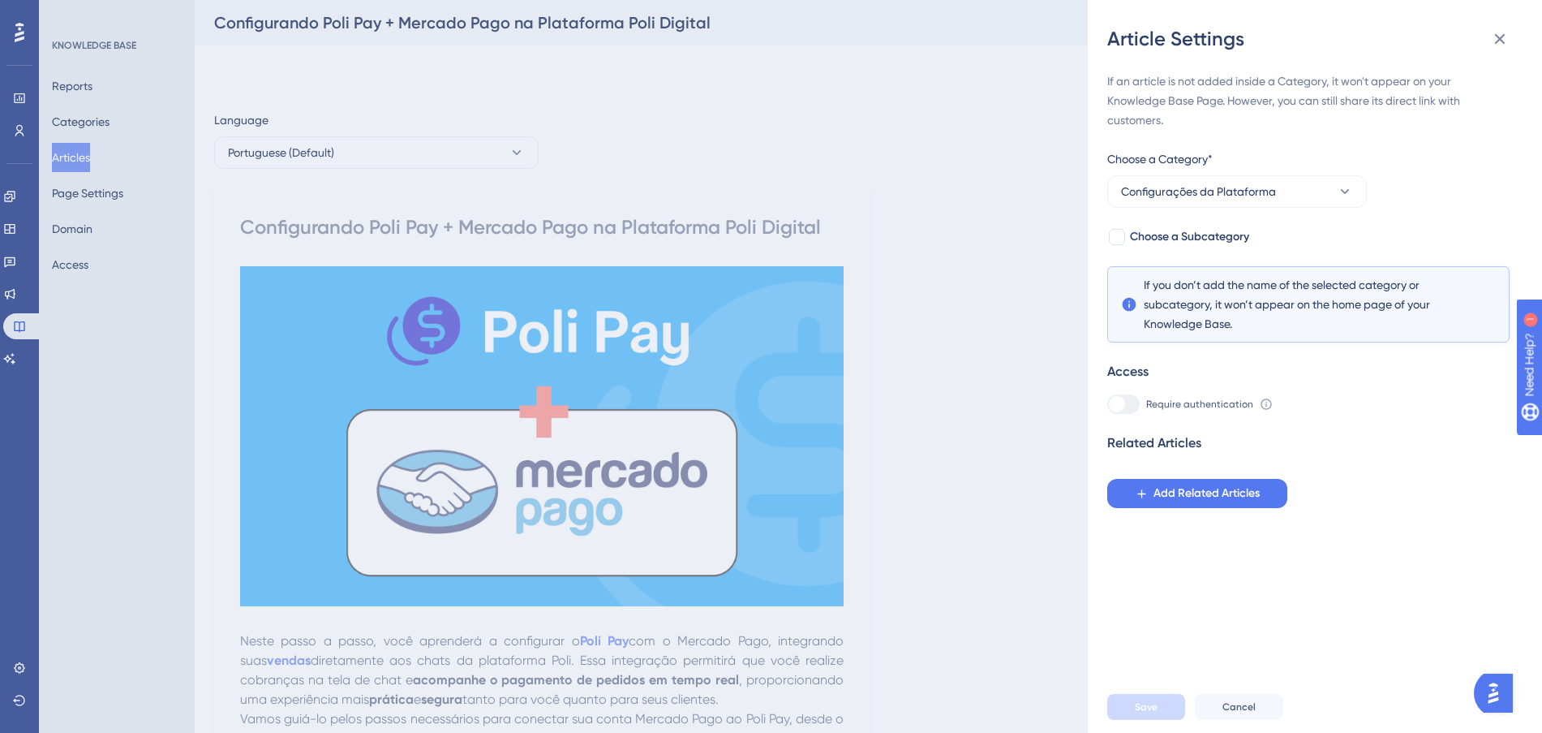
click at [897, 234] on div "Article Settings If an article is not added inside a Category, it won't appear …" at bounding box center [771, 366] width 1542 height 733
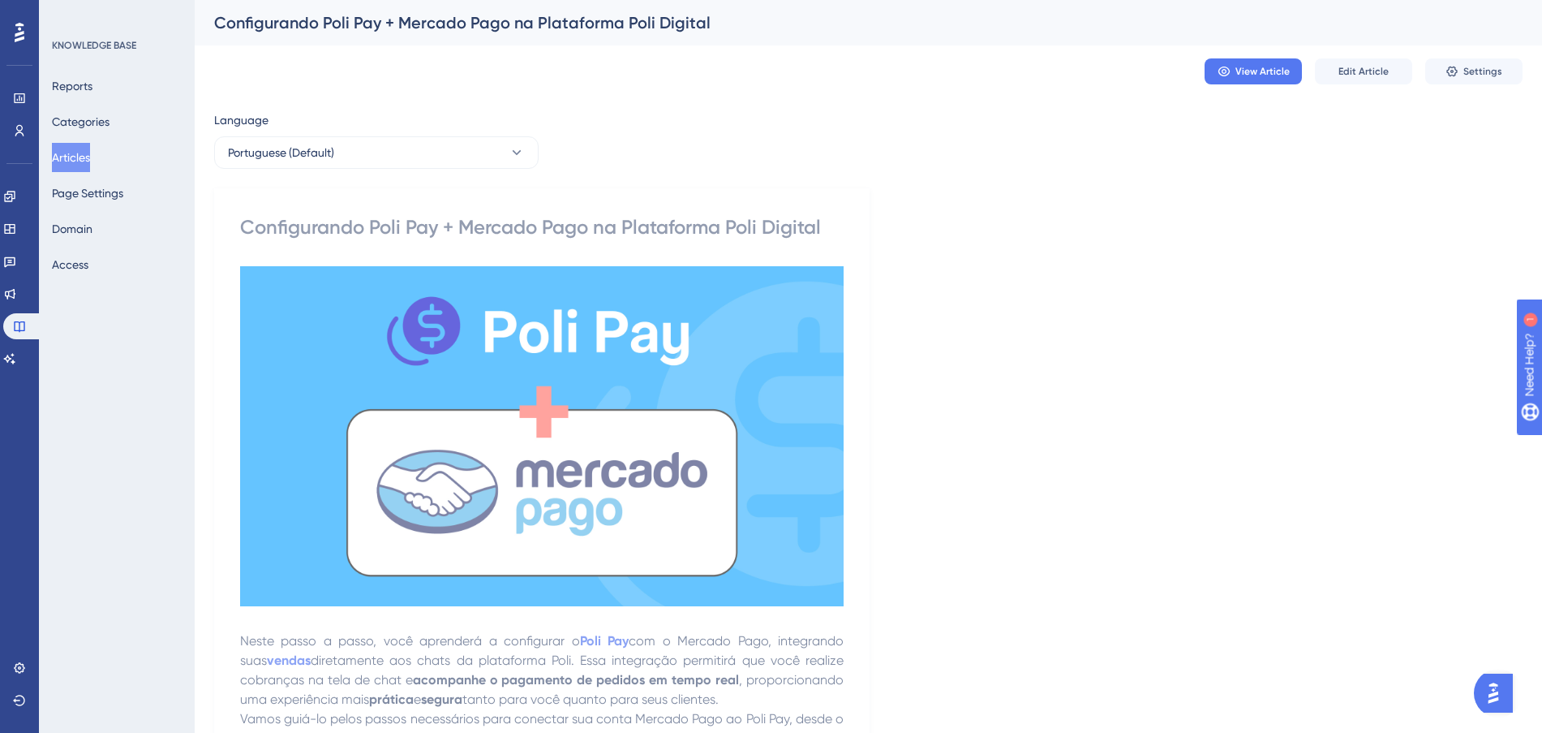
click at [77, 153] on button "Articles" at bounding box center [71, 157] width 38 height 29
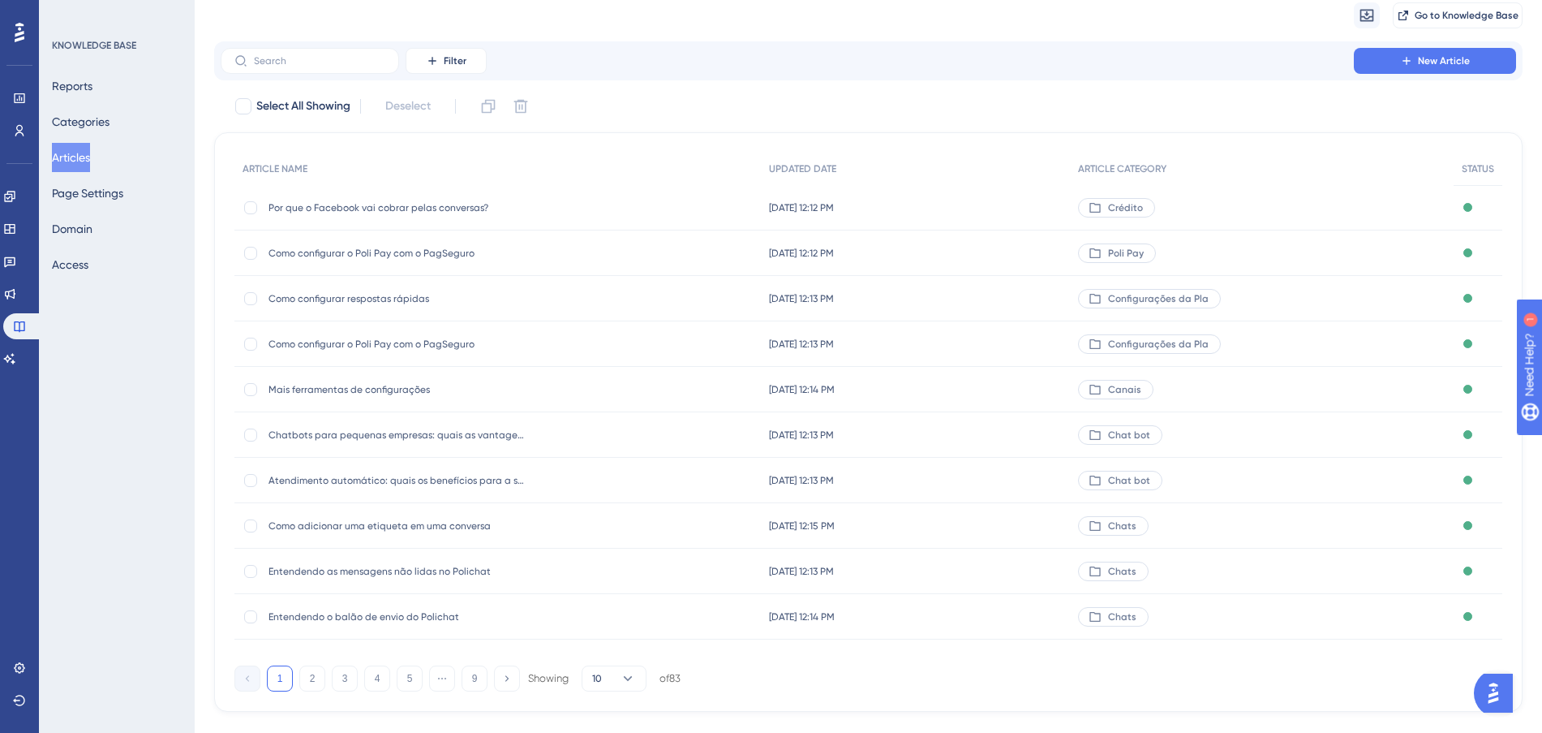
scroll to position [87, 0]
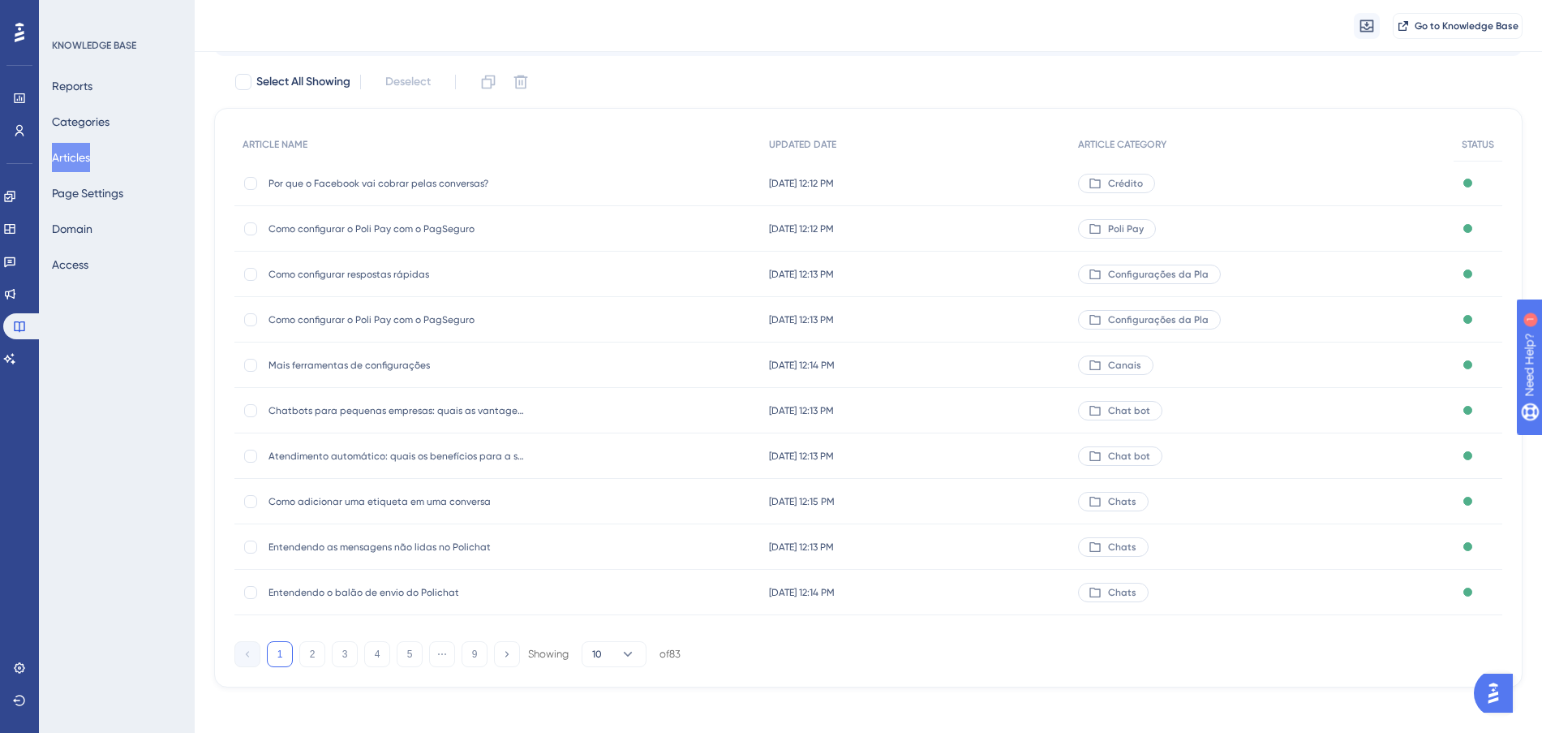
click at [330, 651] on div "1 2 3 4 5 ⋯ 9 Showing 10 of 83" at bounding box center [457, 654] width 446 height 26
click at [342, 653] on button "3" at bounding box center [345, 654] width 26 height 26
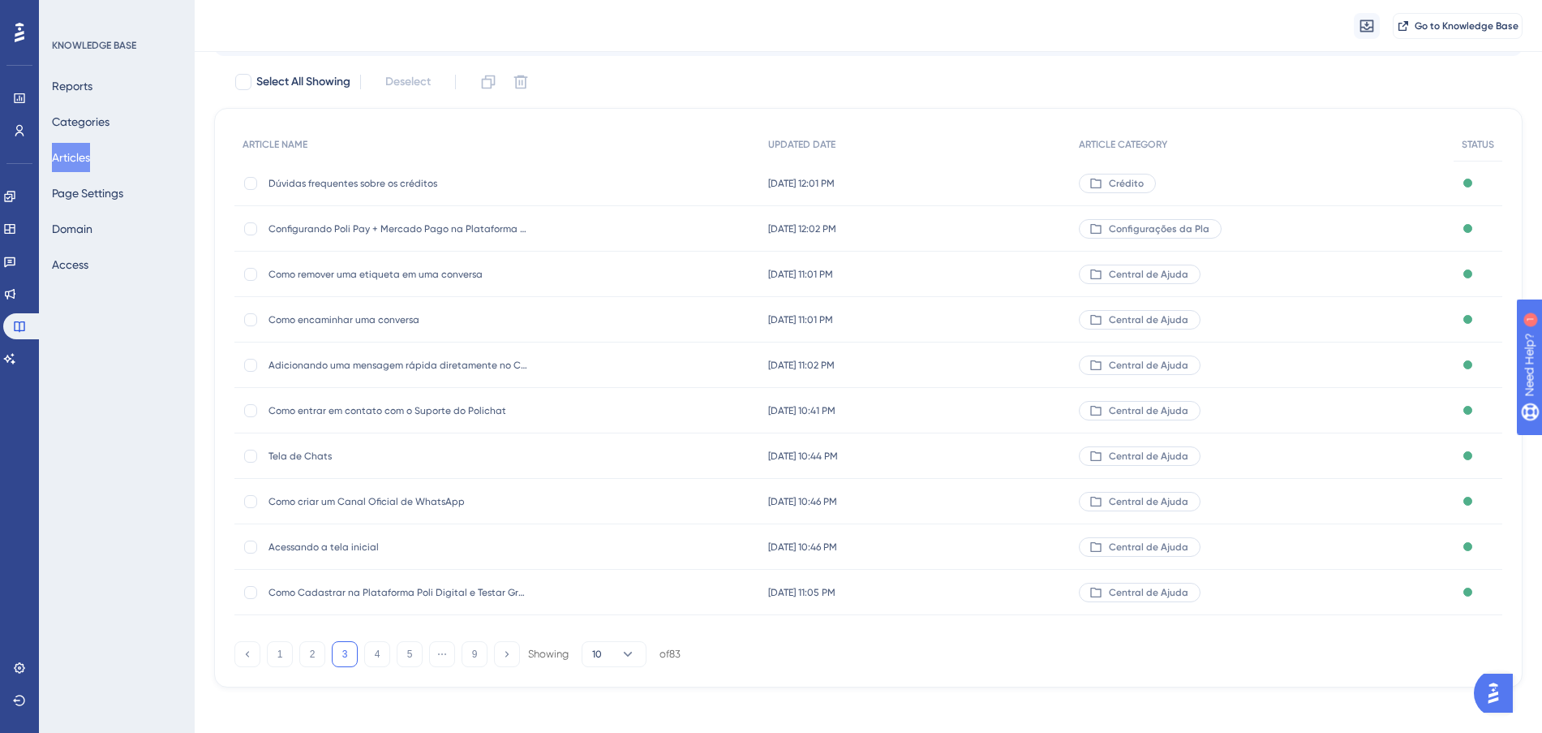
click at [984, 269] on div "[DATE] 11:01 PM [DATE] 11:01 PM" at bounding box center [915, 273] width 310 height 45
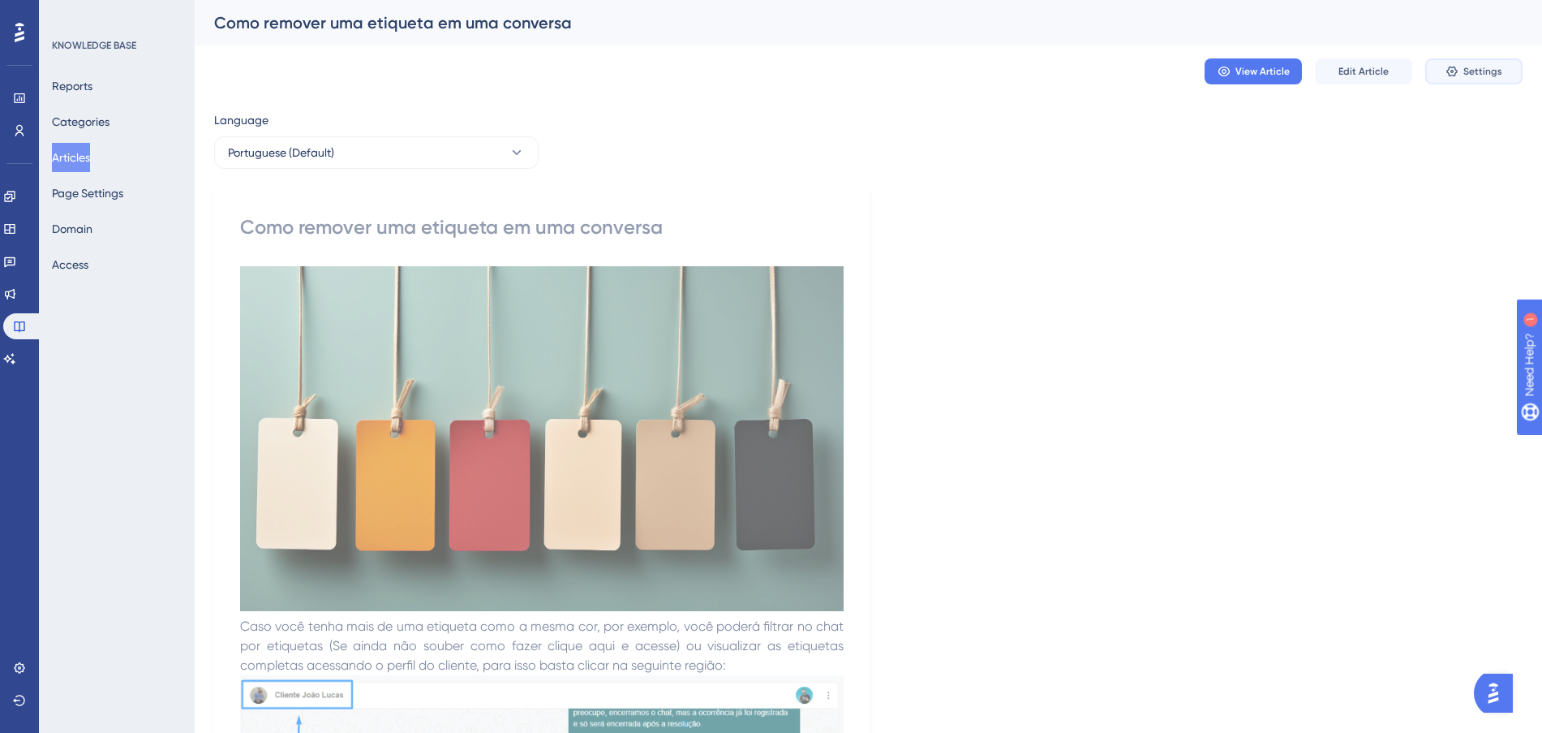
click at [1487, 75] on span "Settings" at bounding box center [1482, 71] width 39 height 13
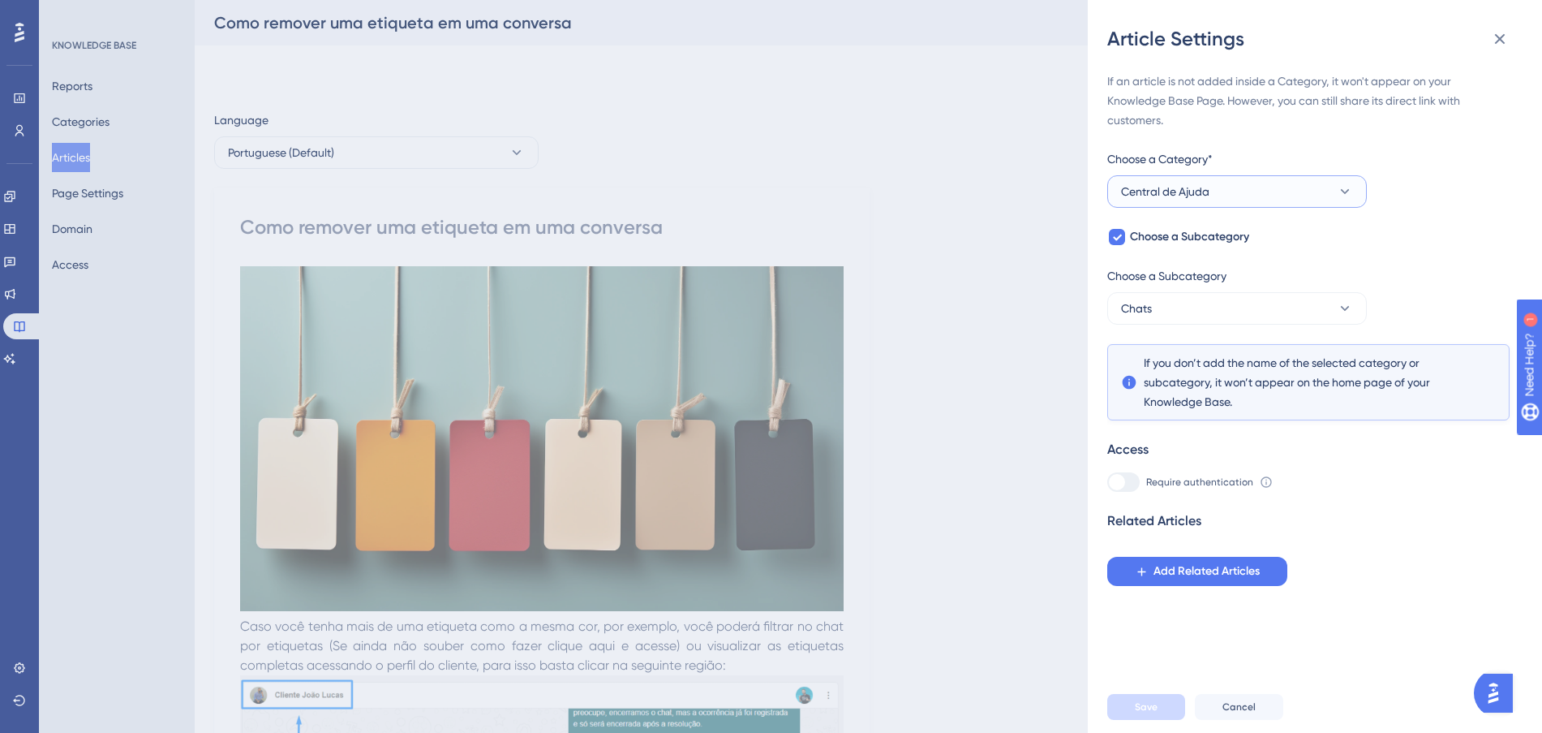
click at [1310, 183] on button "Central de Ajuda" at bounding box center [1237, 191] width 260 height 32
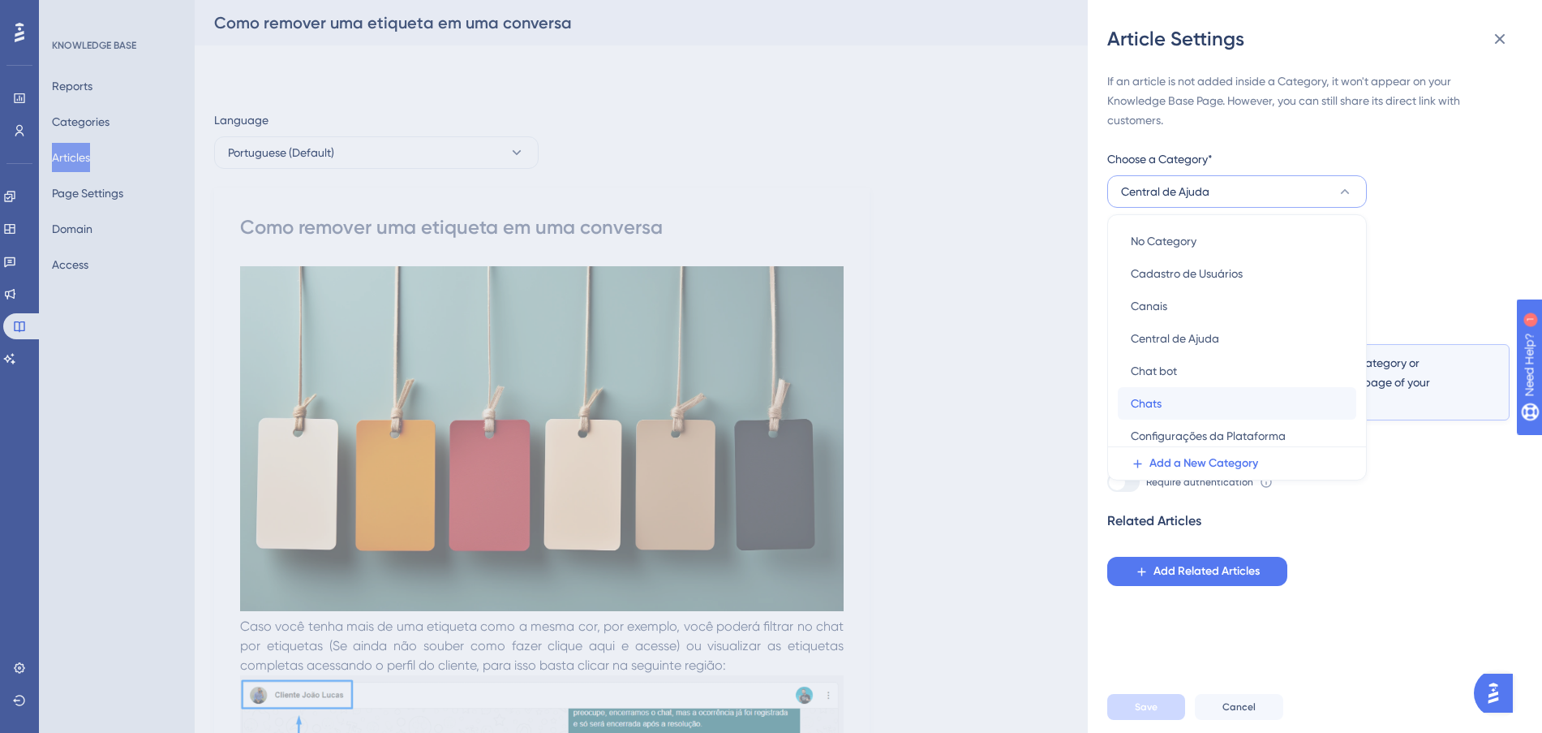
click at [1173, 406] on div "Chats Chats" at bounding box center [1237, 403] width 213 height 32
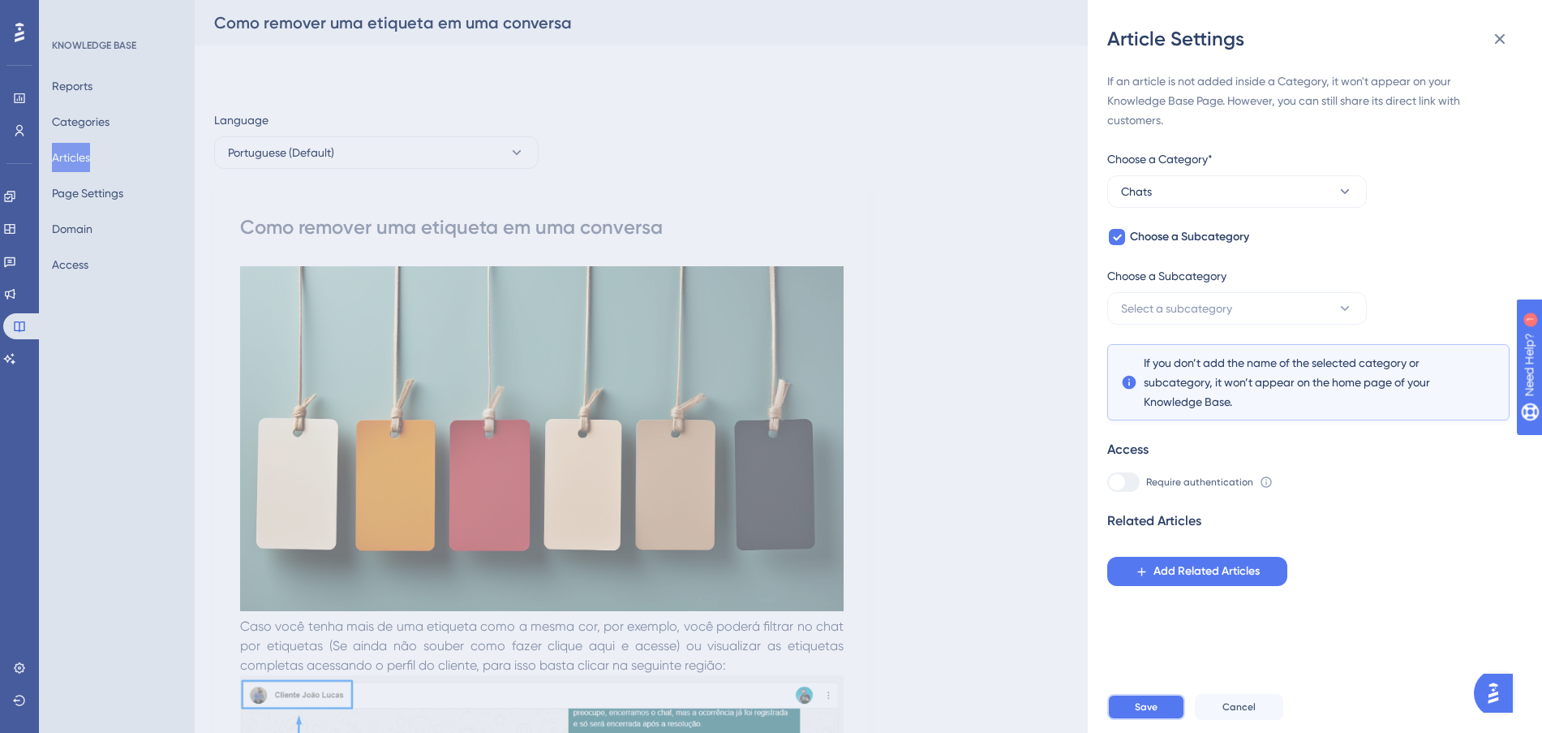
click at [1136, 713] on span "Save" at bounding box center [1146, 706] width 23 height 13
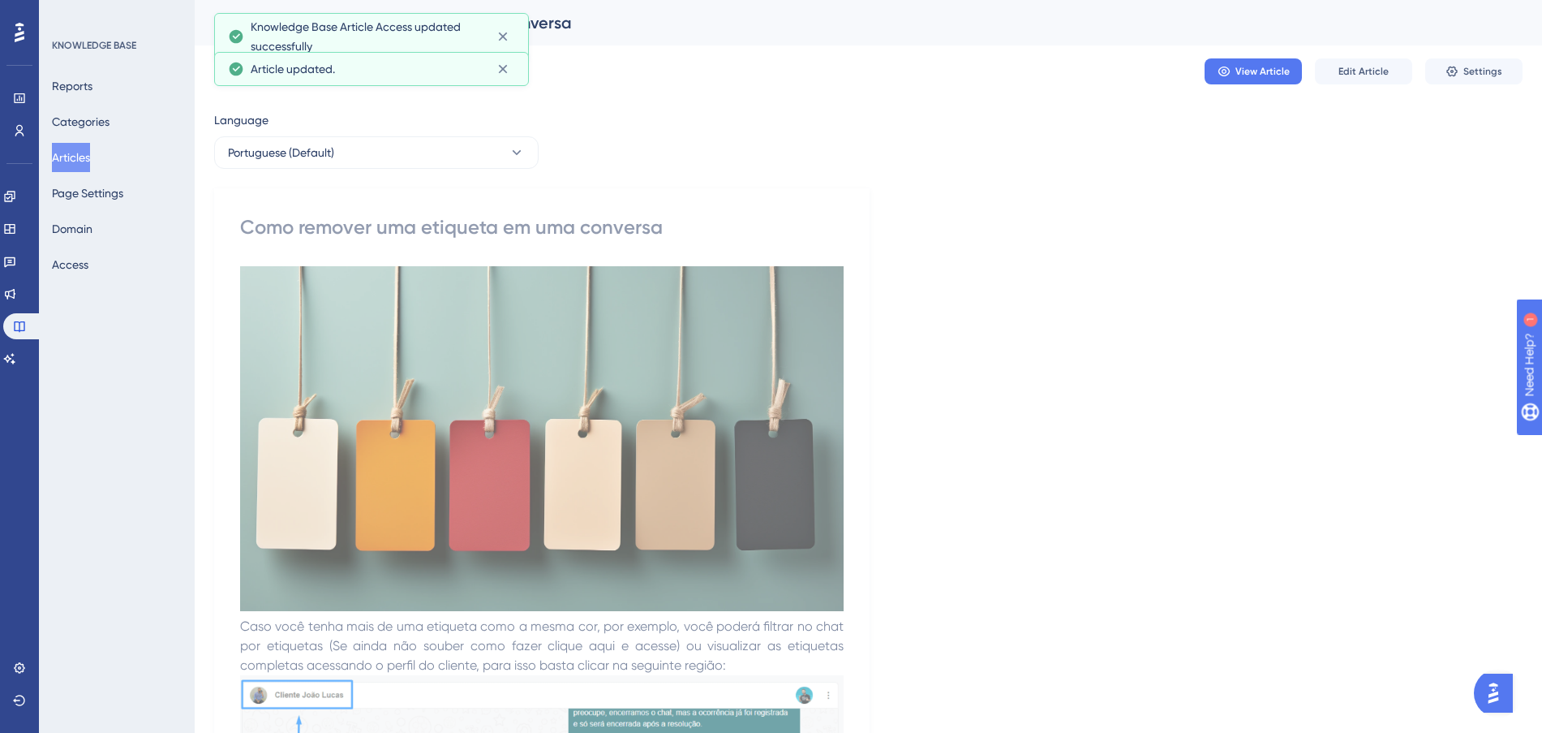
click at [73, 162] on button "Articles" at bounding box center [71, 157] width 38 height 29
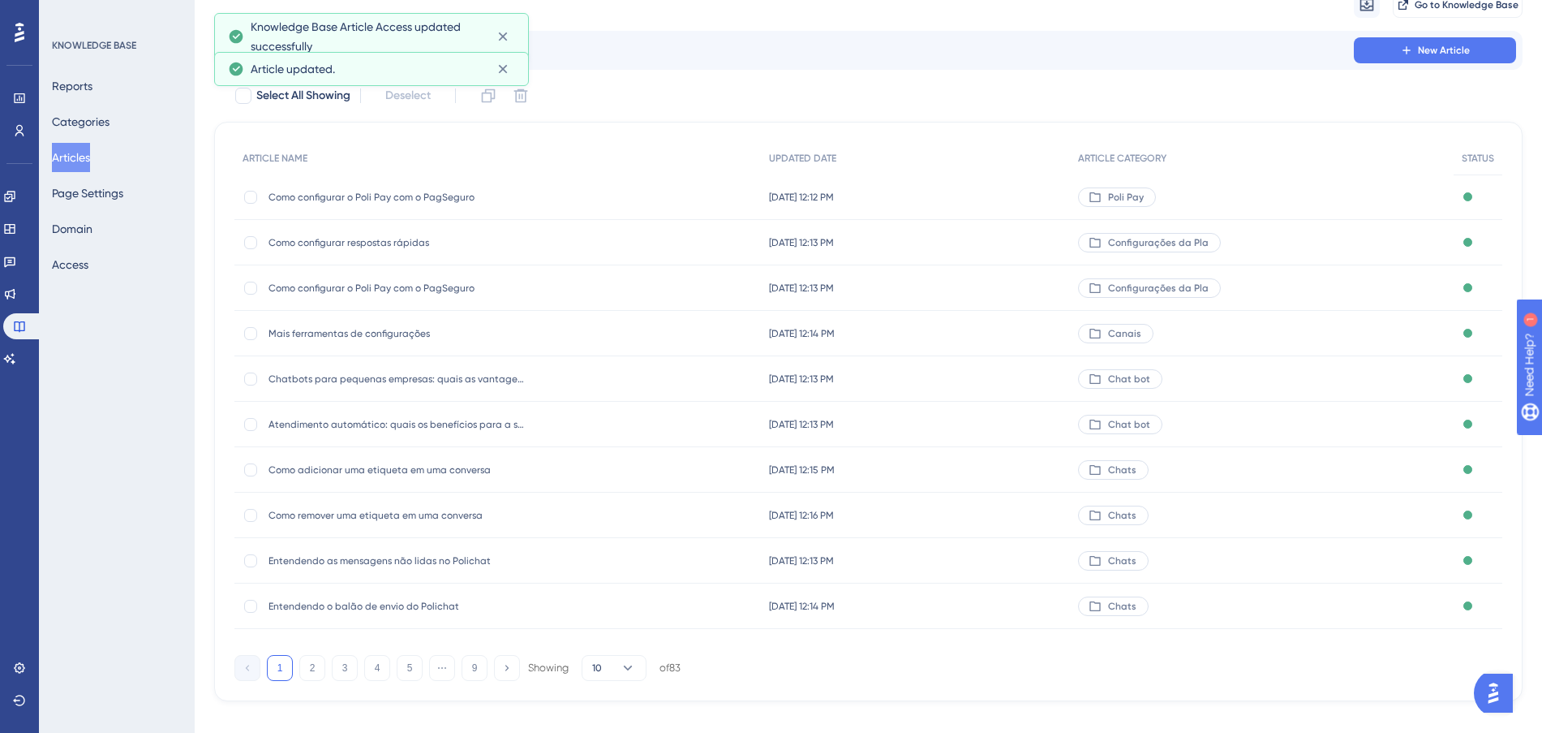
scroll to position [87, 0]
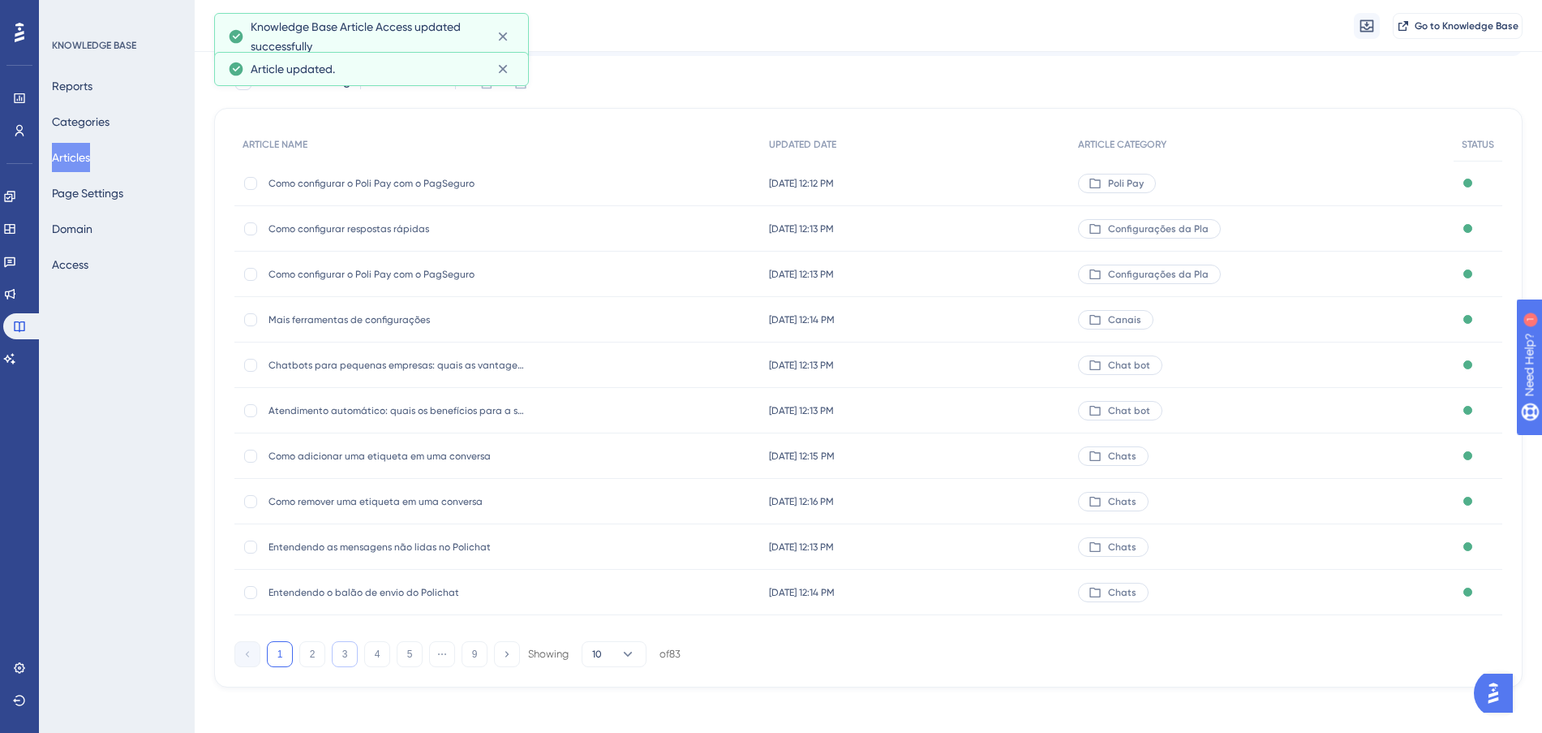
click at [347, 655] on button "3" at bounding box center [345, 654] width 26 height 26
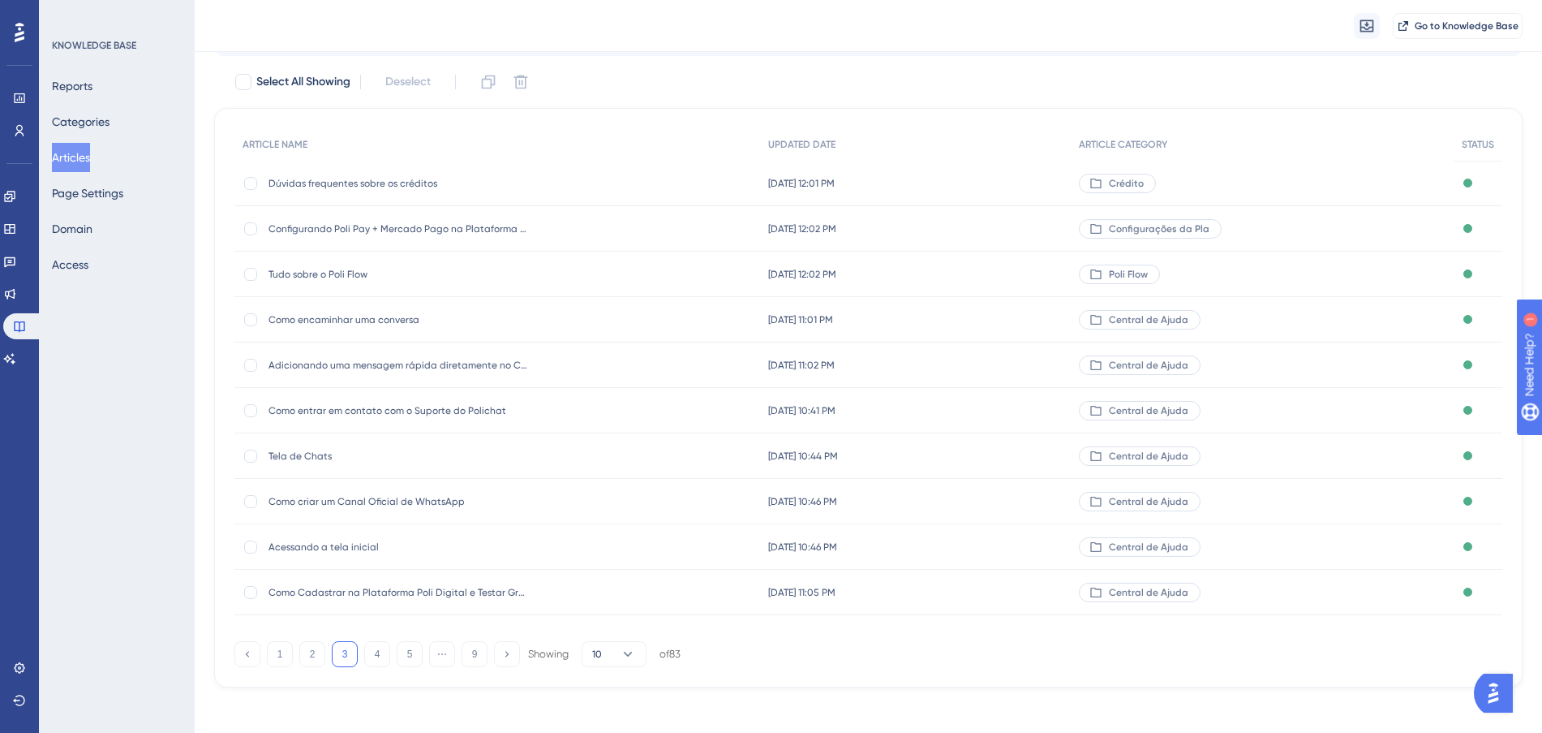
click at [1013, 324] on div "[DATE] 11:01 PM [DATE] 11:01 PM" at bounding box center [915, 319] width 310 height 45
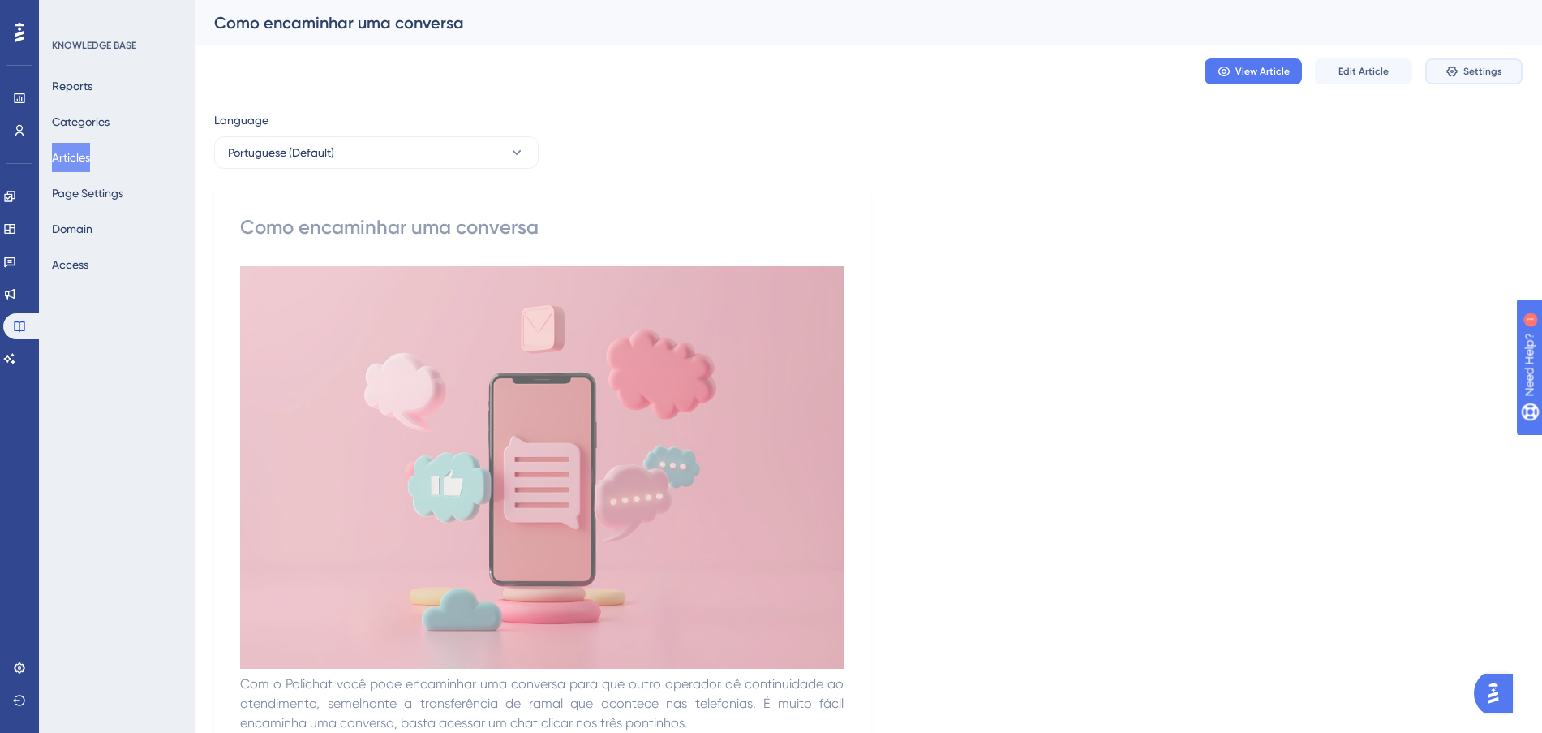
click at [1448, 67] on icon at bounding box center [1452, 71] width 13 height 13
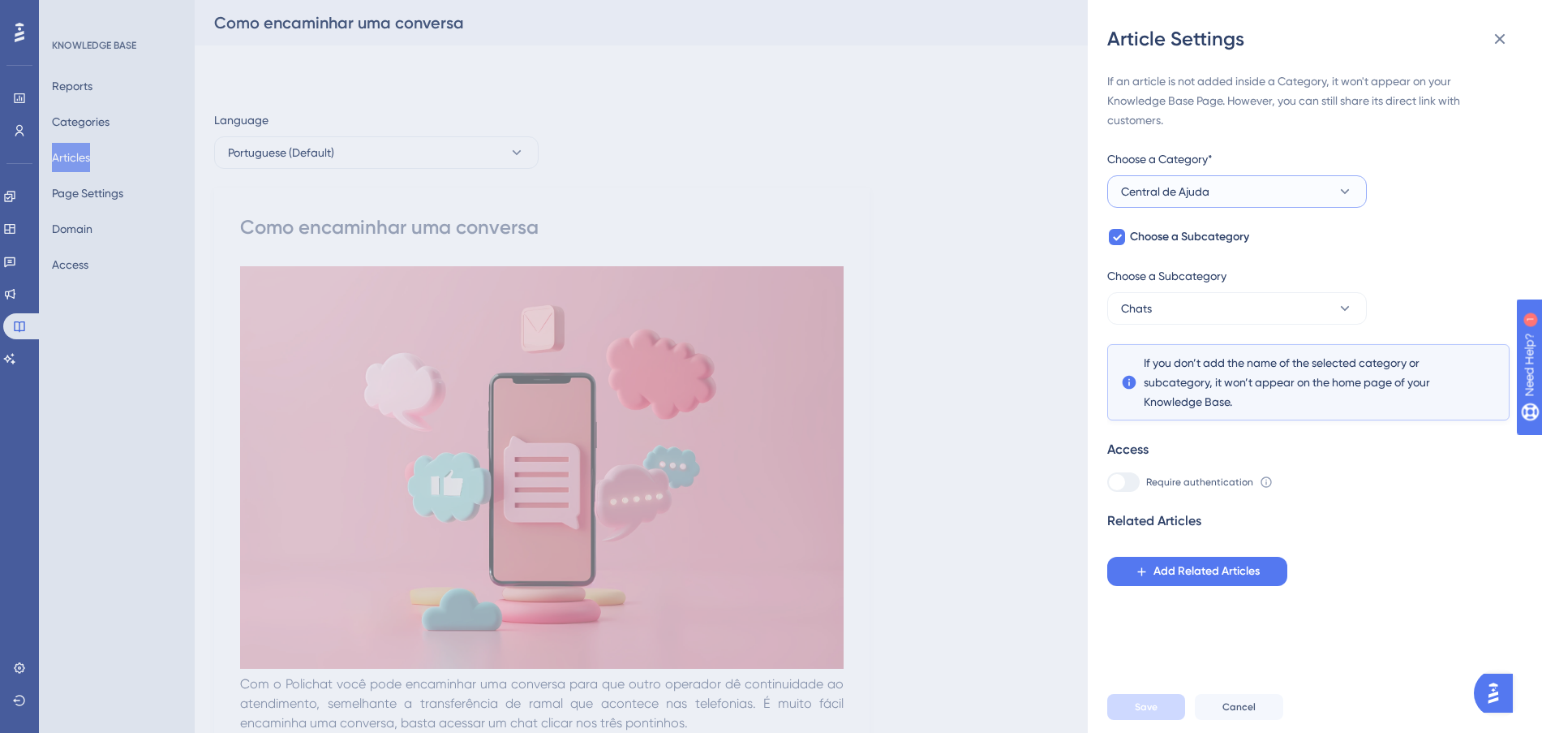
click at [1257, 196] on button "Central de Ajuda" at bounding box center [1237, 191] width 260 height 32
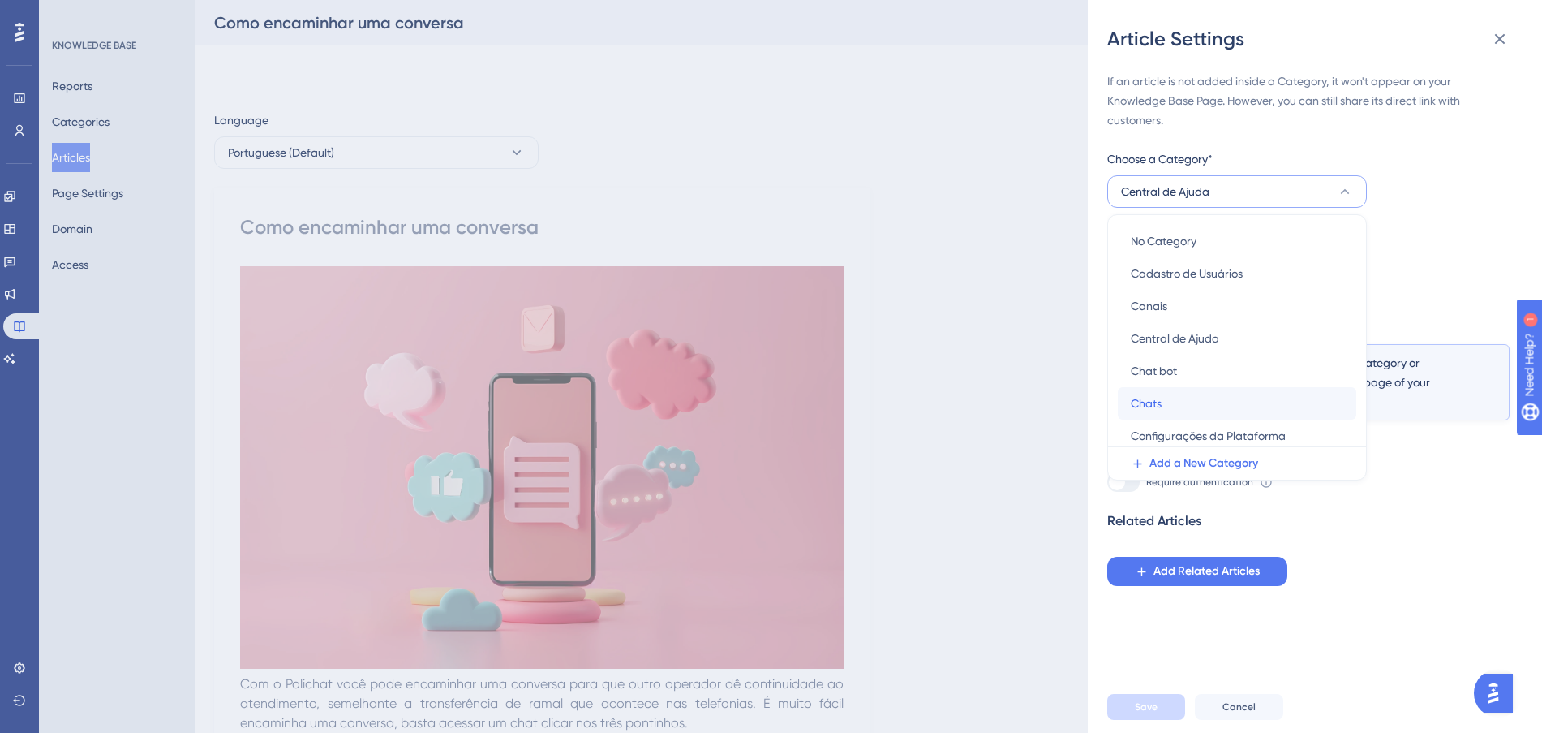
click at [1190, 398] on div "Chats Chats" at bounding box center [1237, 403] width 213 height 32
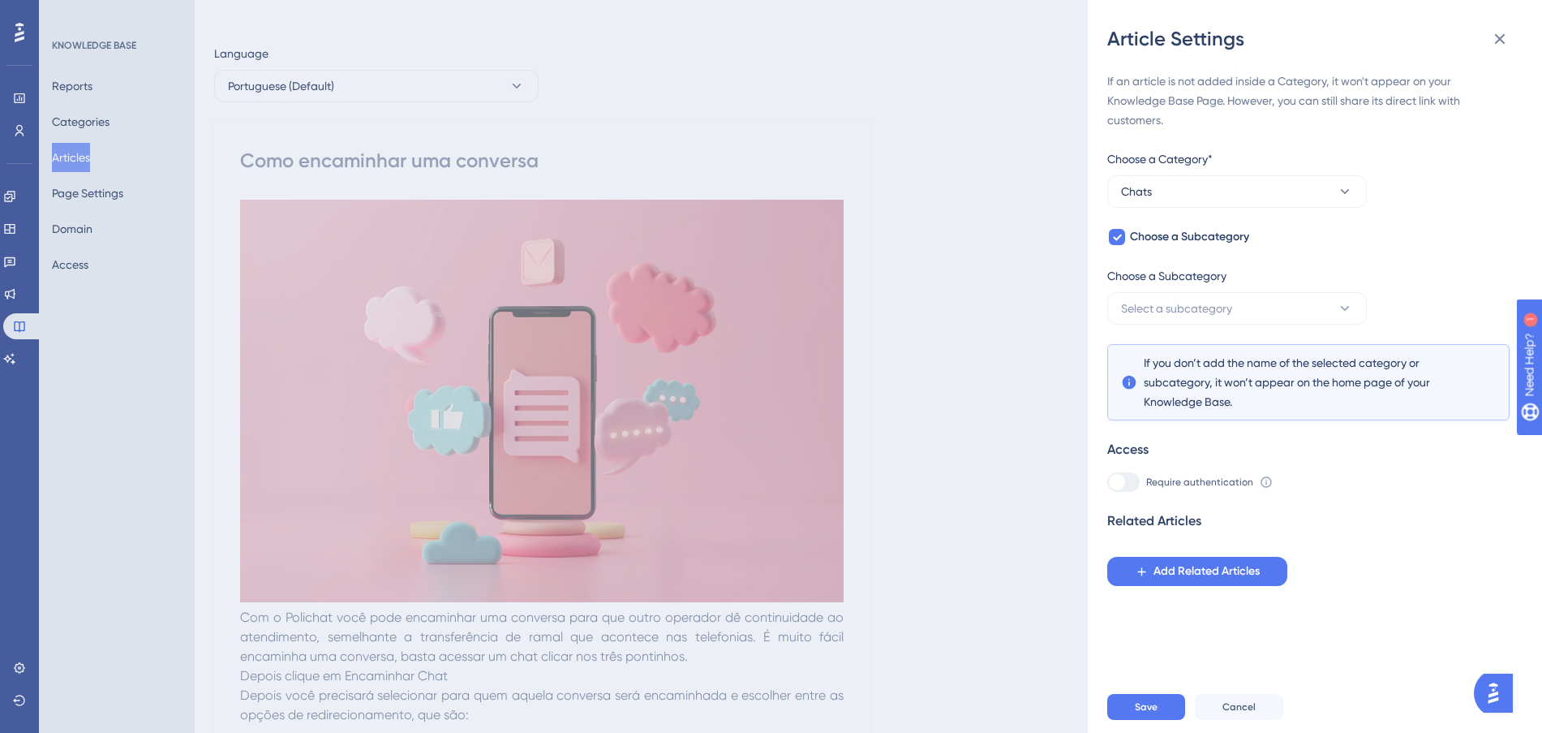
scroll to position [203, 0]
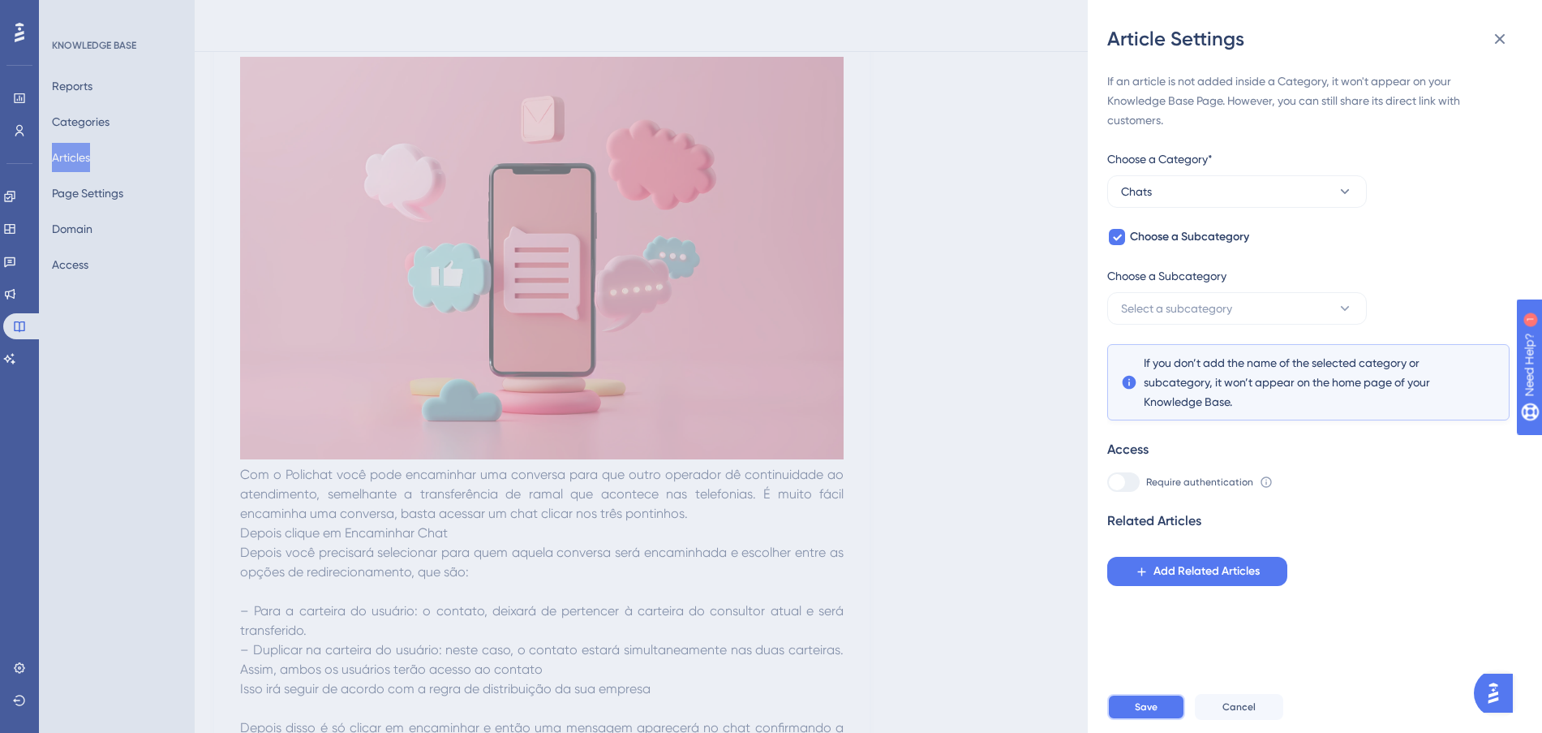
click at [1147, 713] on span "Save" at bounding box center [1146, 706] width 23 height 13
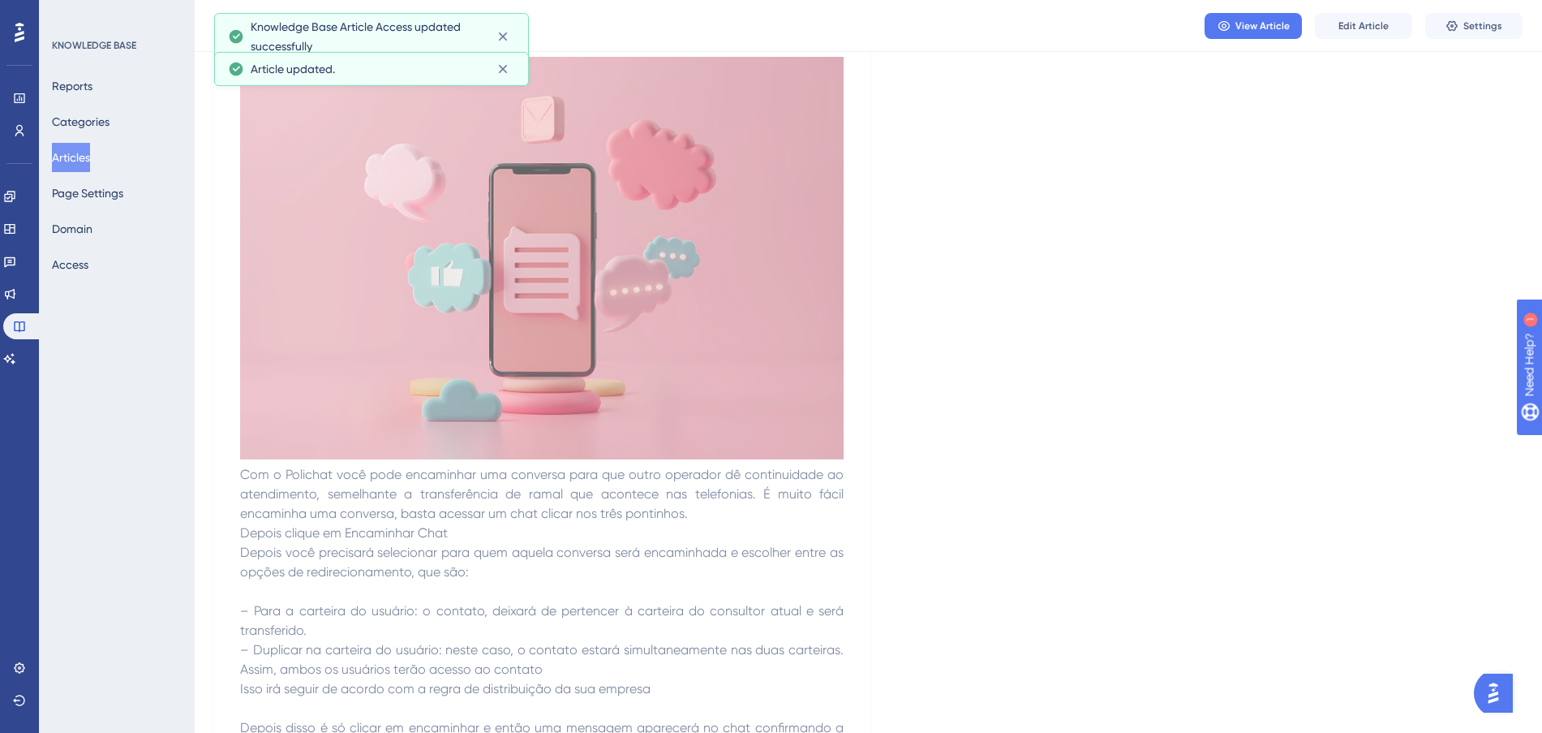
click at [90, 165] on button "Articles" at bounding box center [71, 157] width 38 height 29
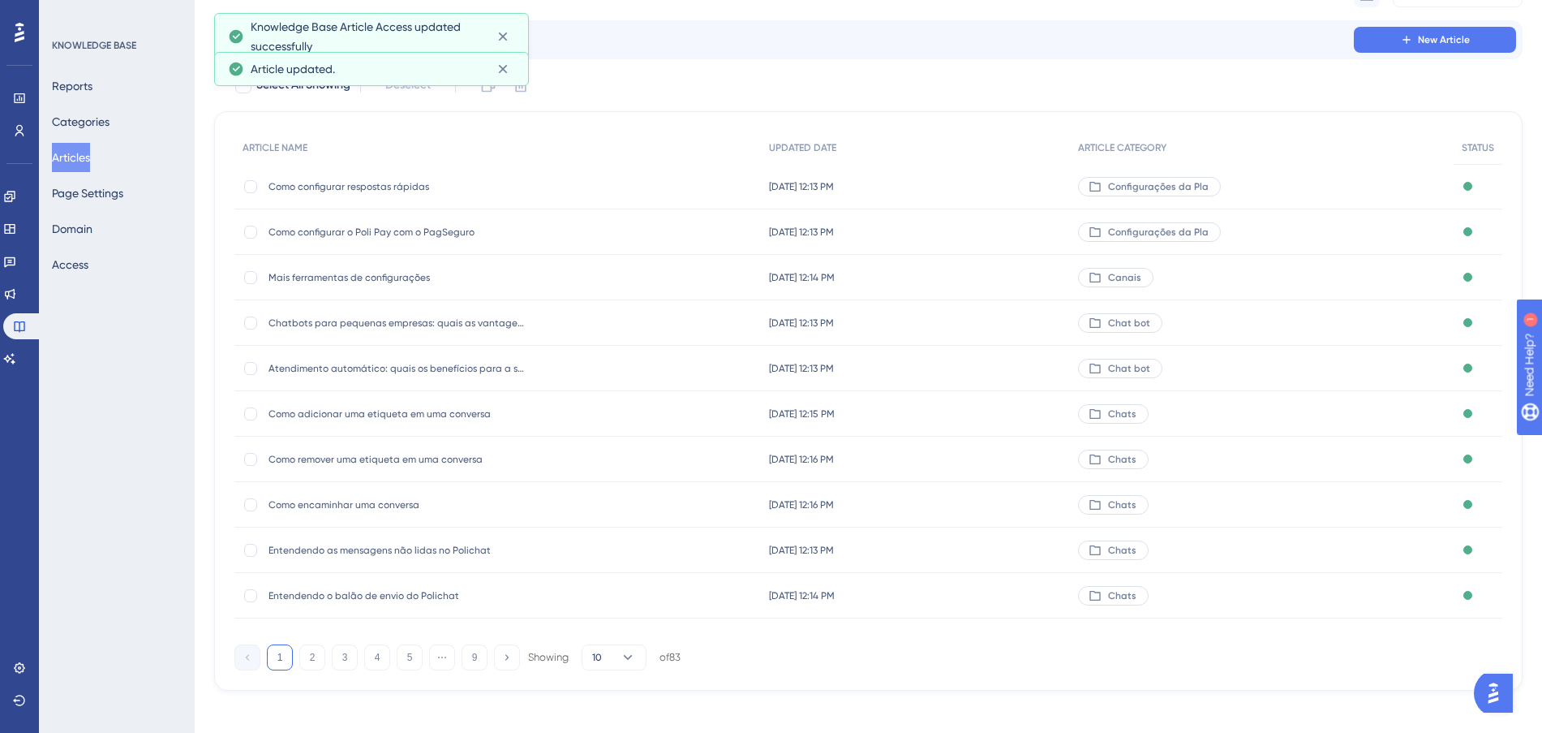
scroll to position [87, 0]
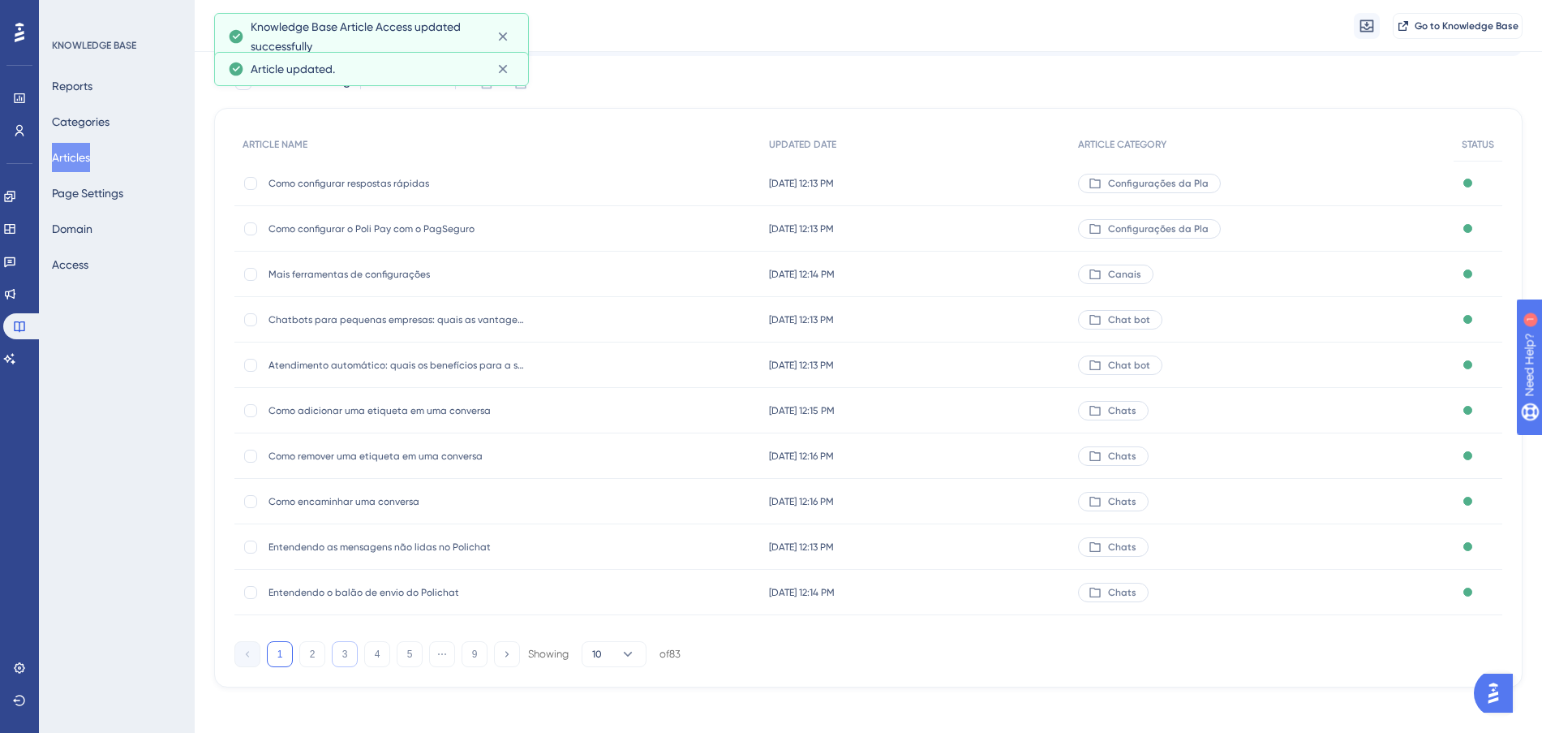
click at [346, 655] on button "3" at bounding box center [345, 654] width 26 height 26
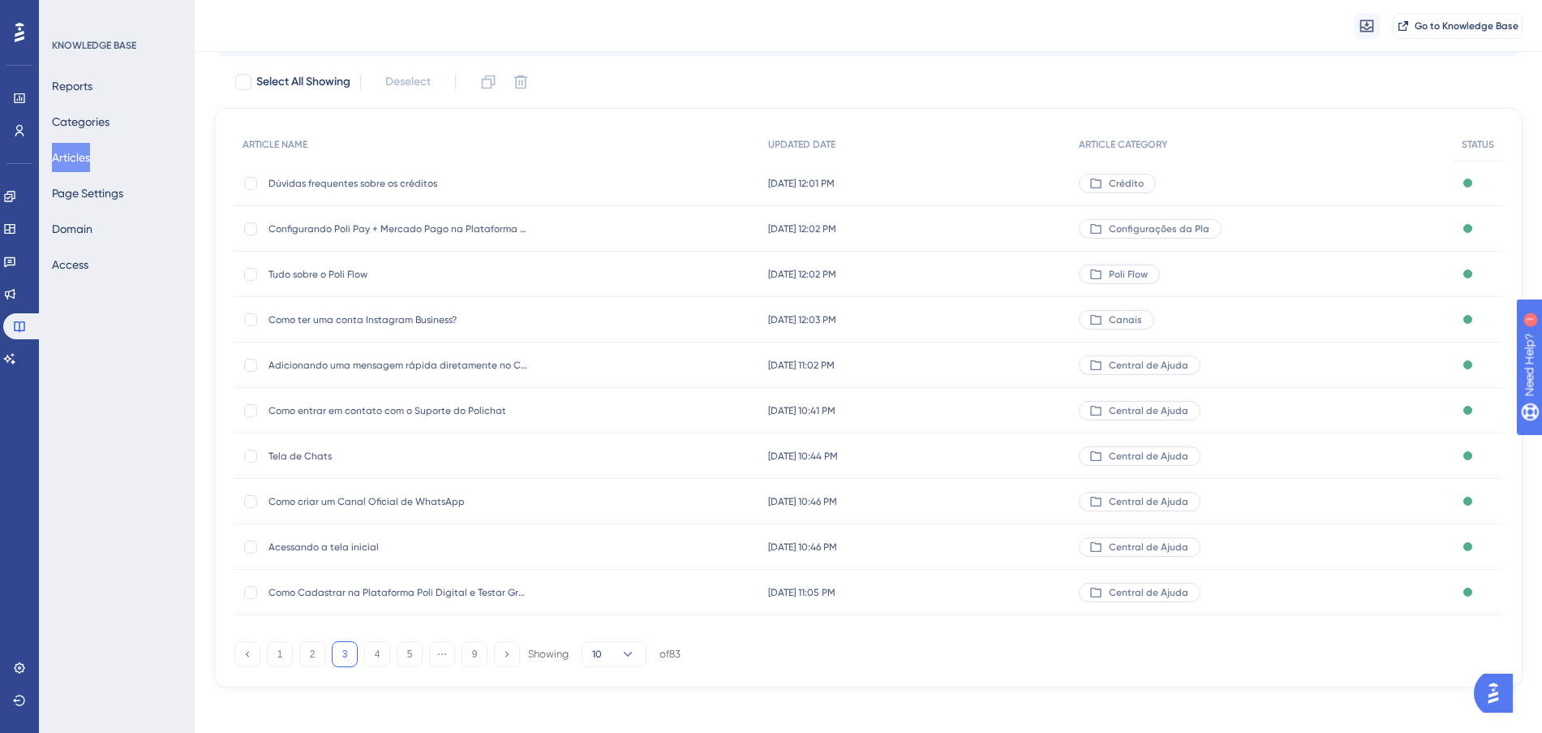
click at [998, 360] on div "[DATE] 11:02 PM [DATE] 11:02 PM" at bounding box center [915, 364] width 310 height 45
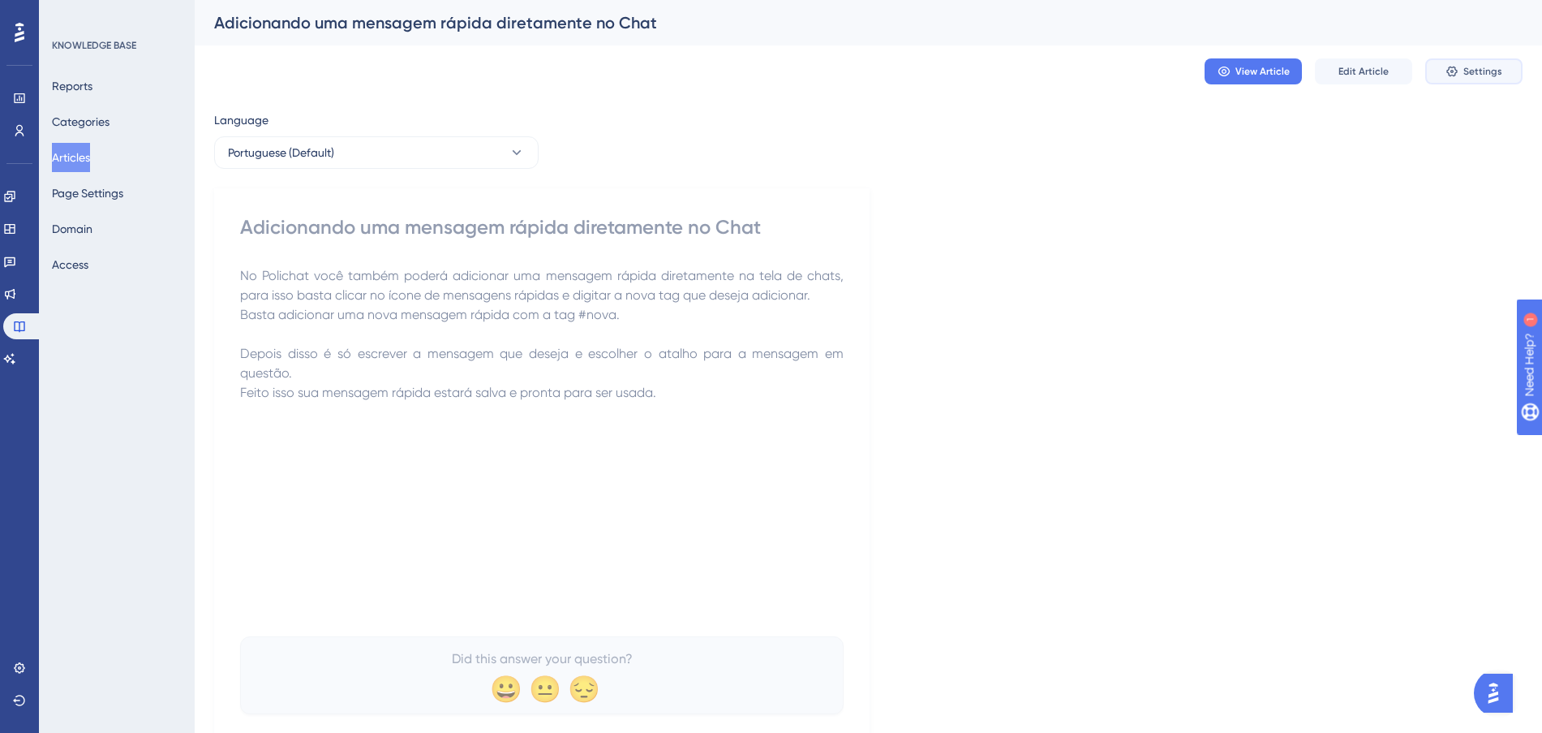
click at [1516, 65] on button "Settings" at bounding box center [1473, 71] width 97 height 26
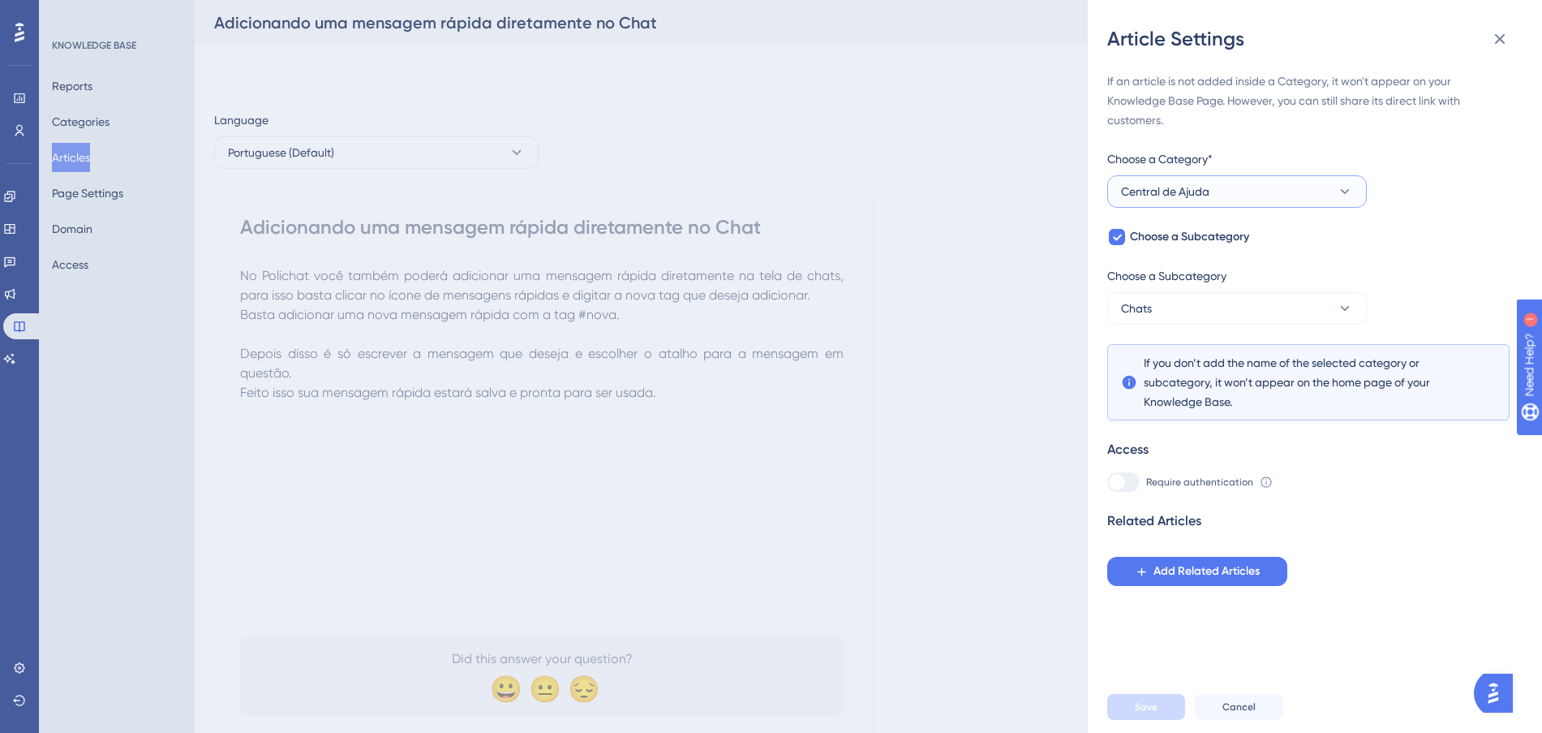
click at [1231, 191] on button "Central de Ajuda" at bounding box center [1237, 191] width 260 height 32
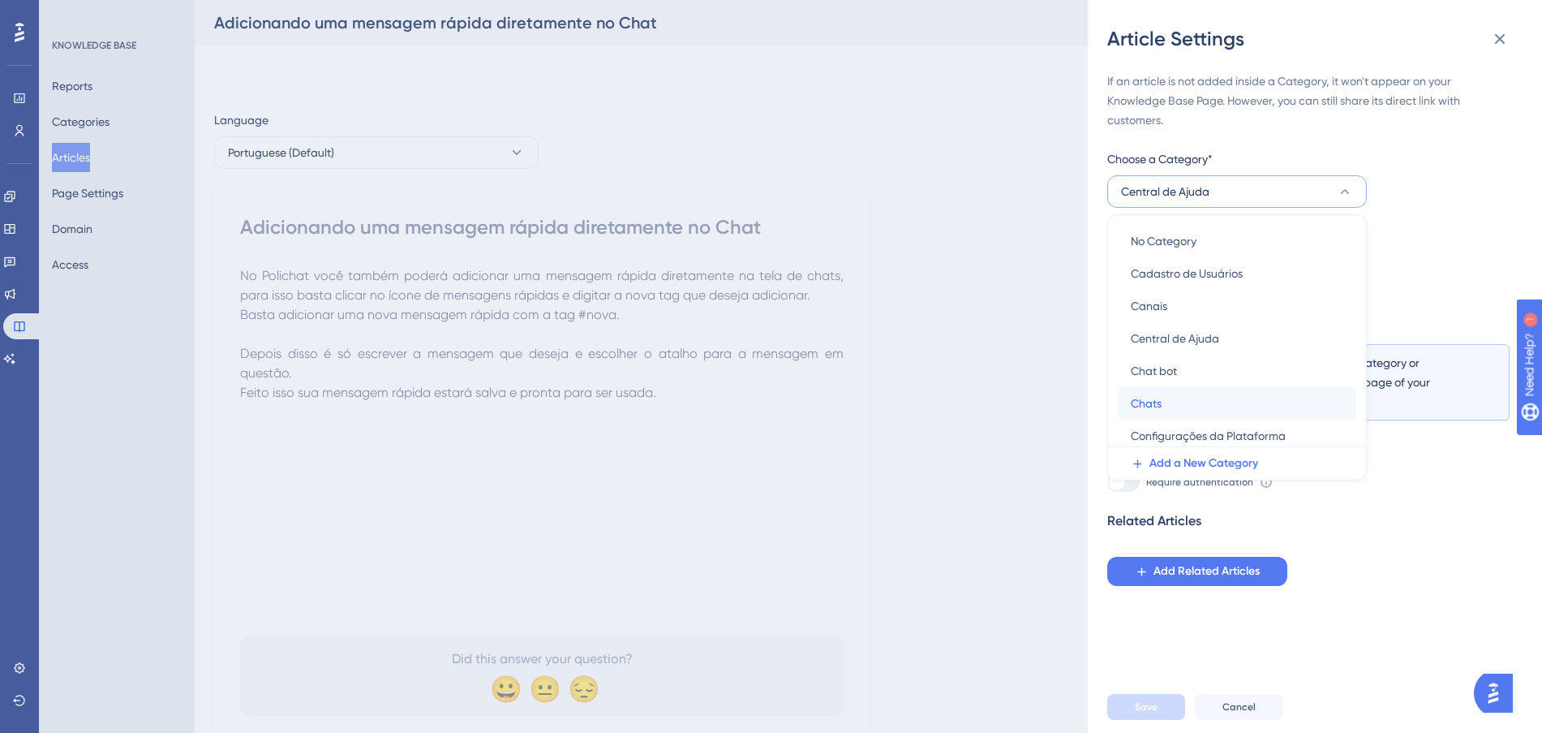
click at [1175, 394] on div "Chats Chats" at bounding box center [1237, 403] width 213 height 32
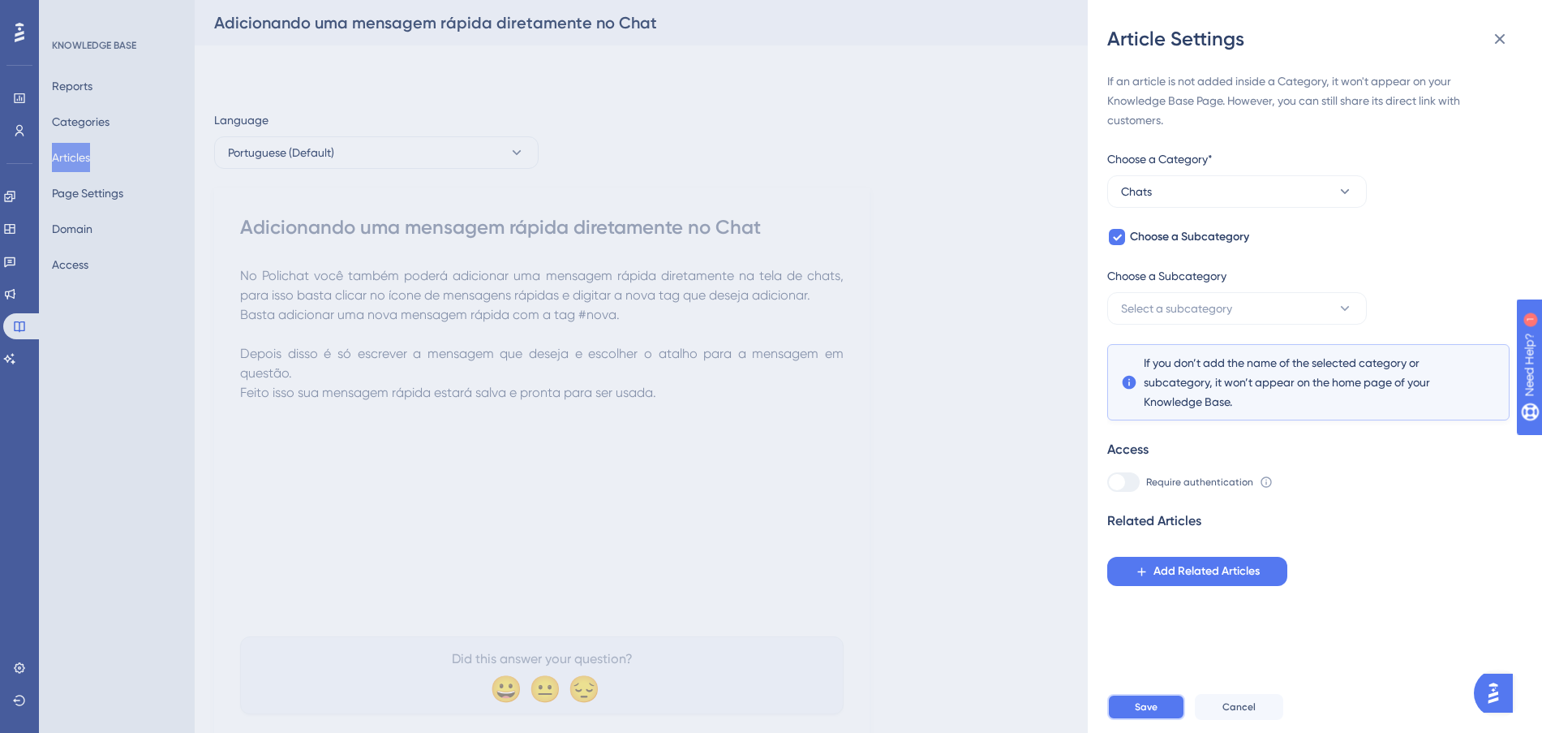
click at [1154, 720] on button "Save" at bounding box center [1146, 707] width 78 height 26
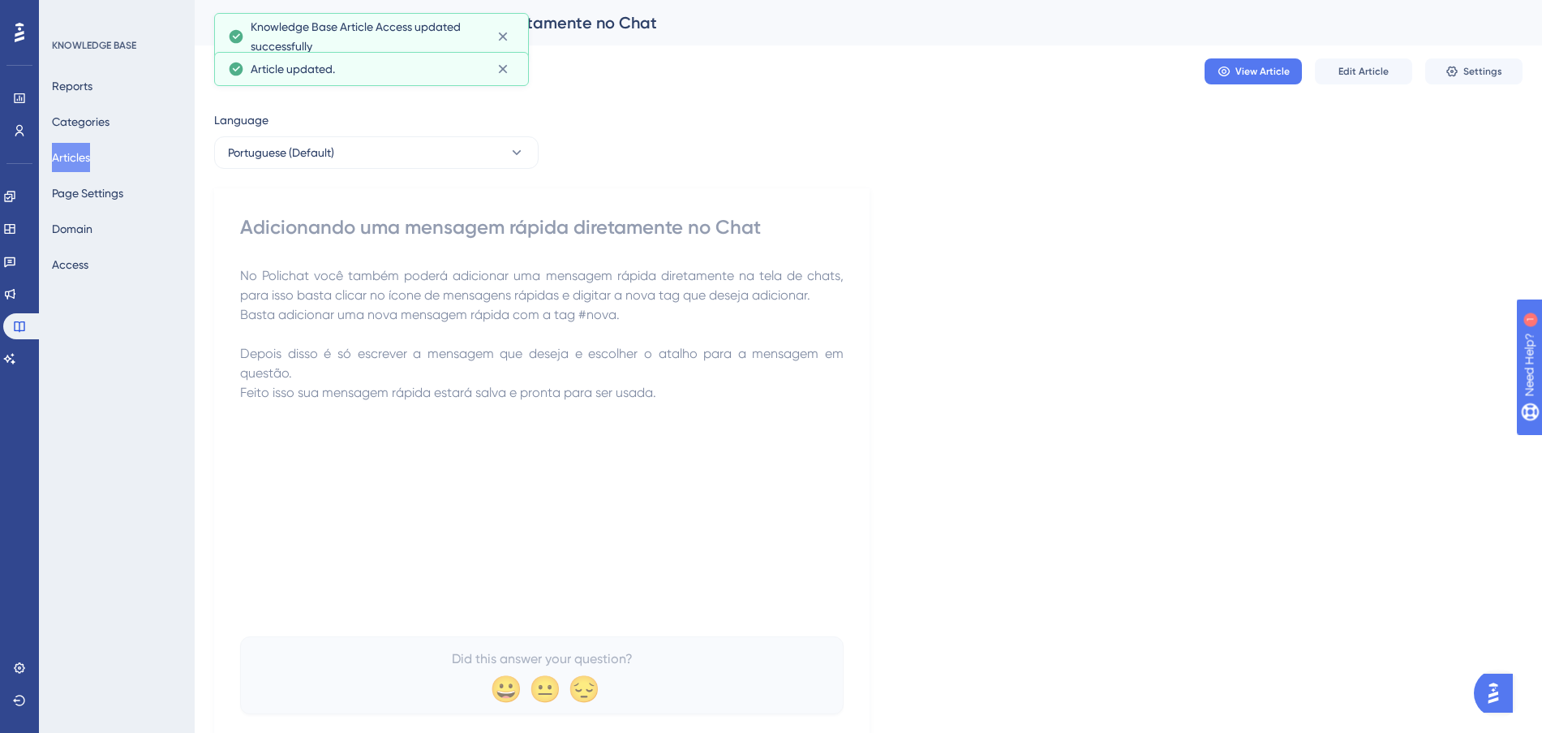
click at [80, 158] on button "Articles" at bounding box center [71, 157] width 38 height 29
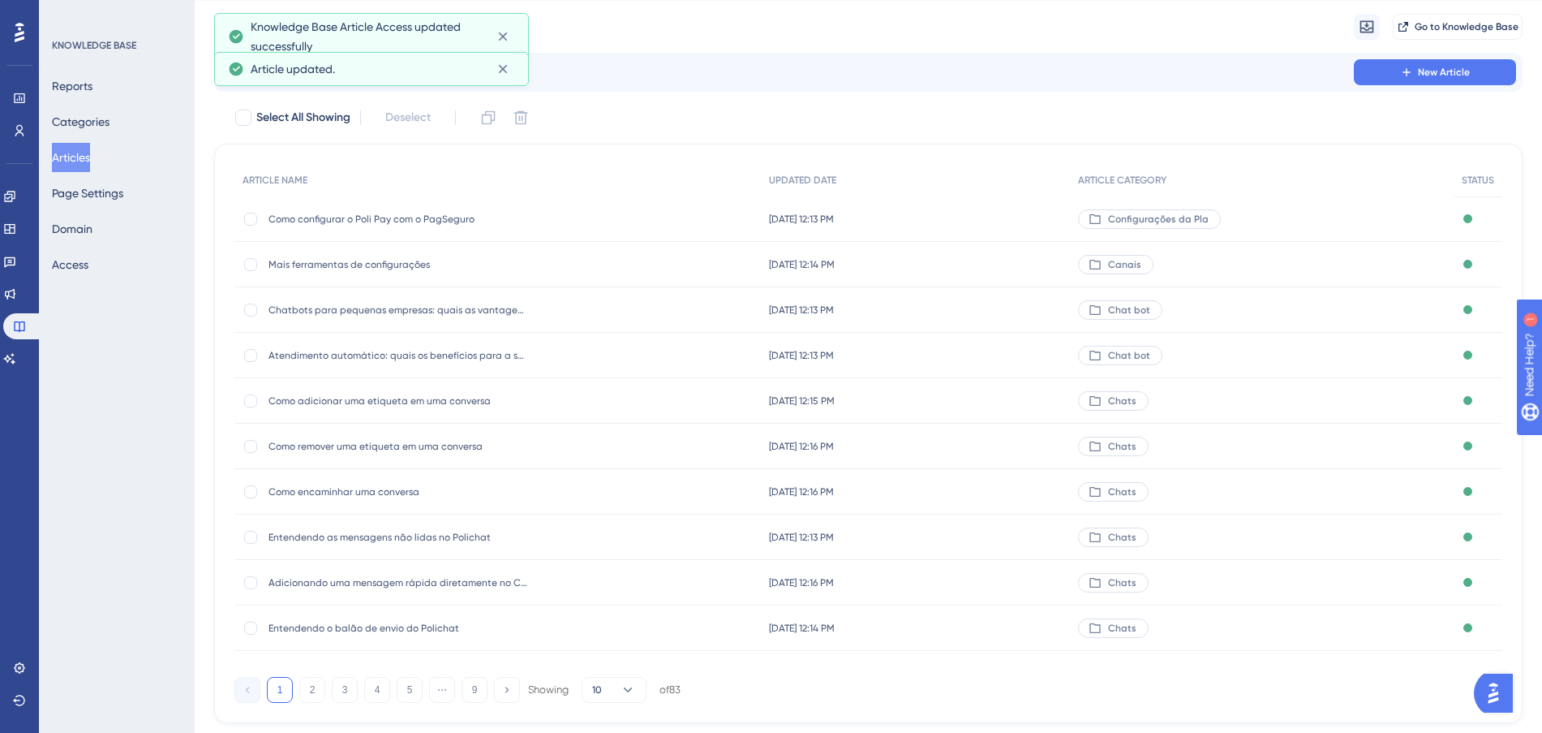
scroll to position [87, 0]
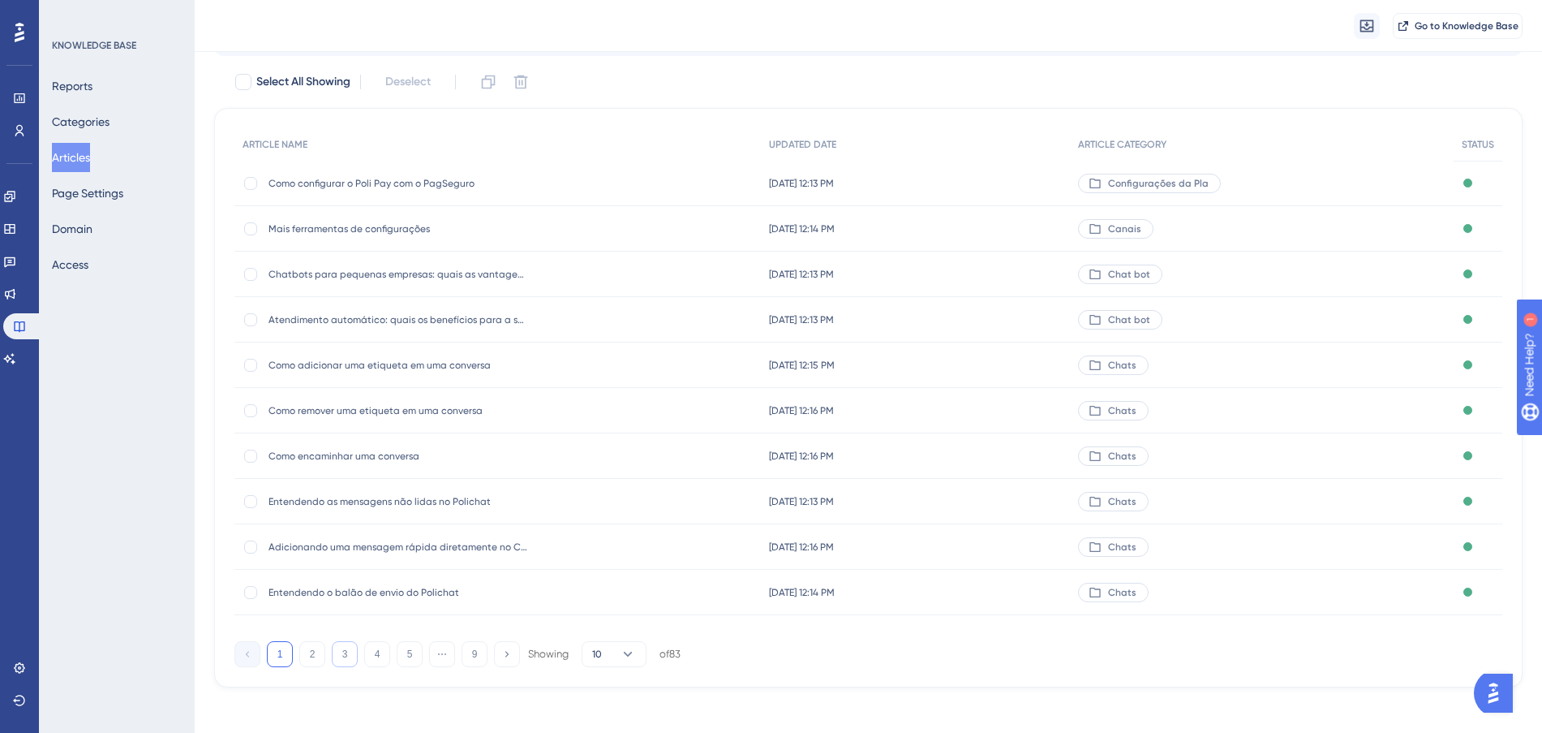
click at [347, 656] on button "3" at bounding box center [345, 654] width 26 height 26
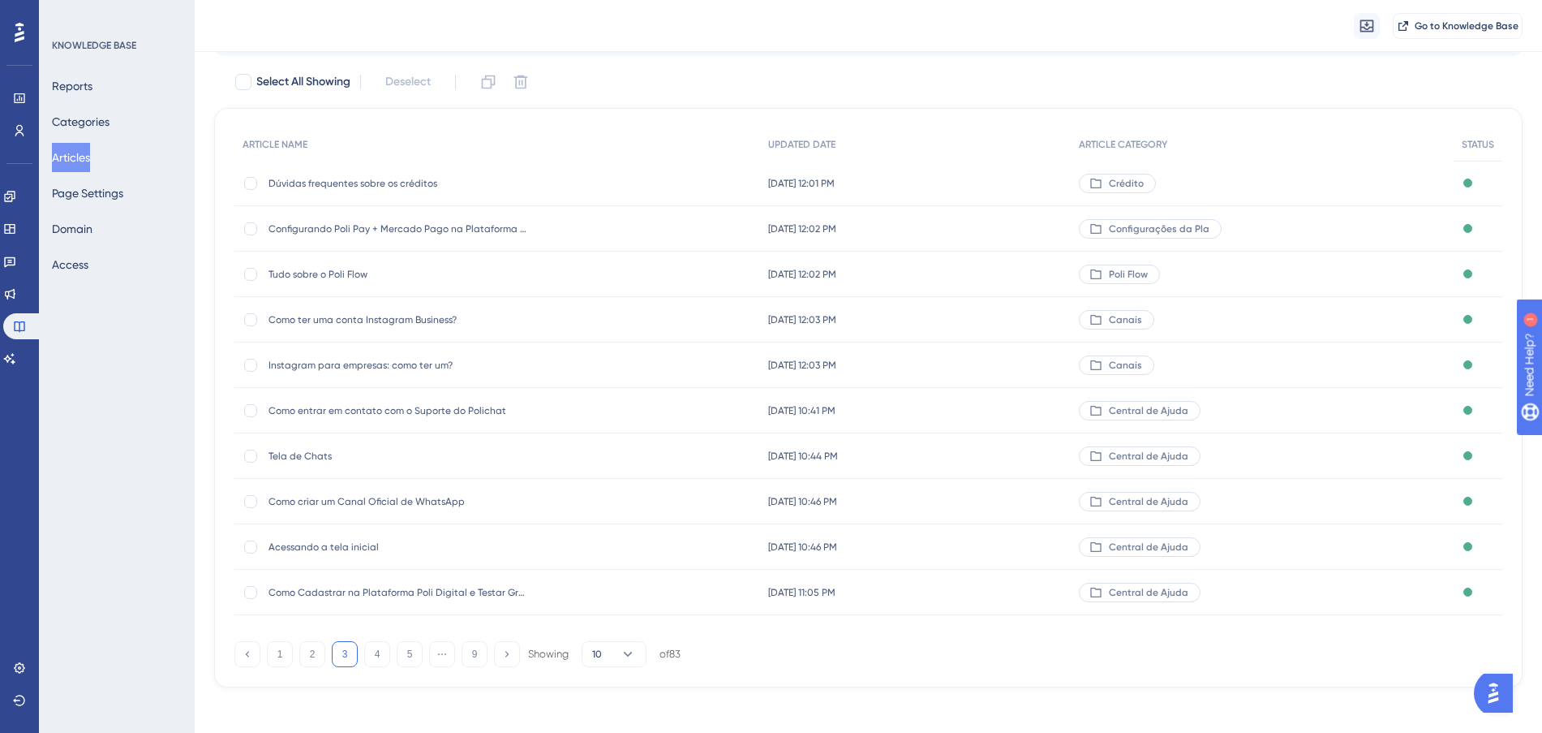
click at [1018, 406] on div "[DATE] 10:41 PM [DATE] 10:41 PM" at bounding box center [915, 410] width 310 height 45
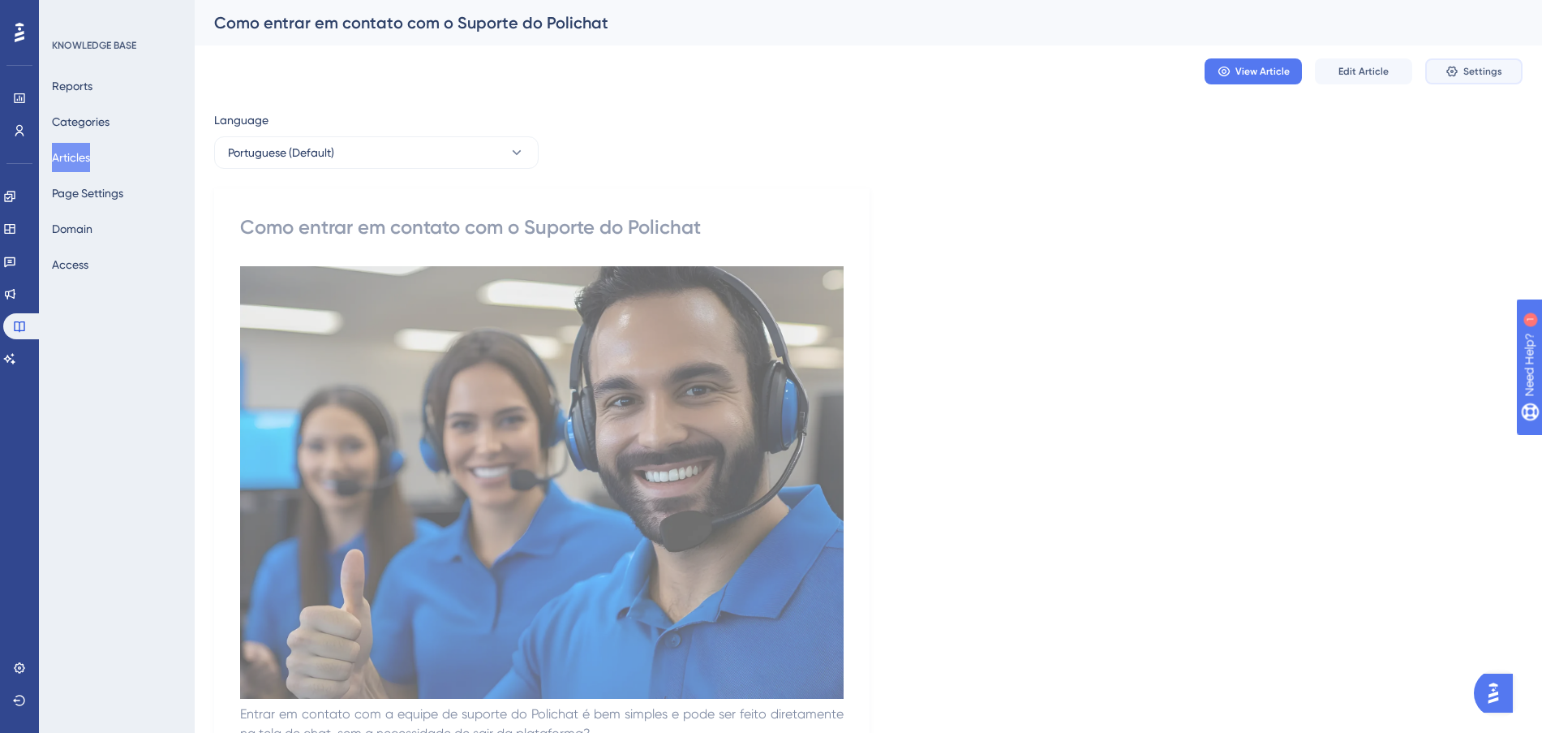
click at [1455, 62] on button "Settings" at bounding box center [1473, 71] width 97 height 26
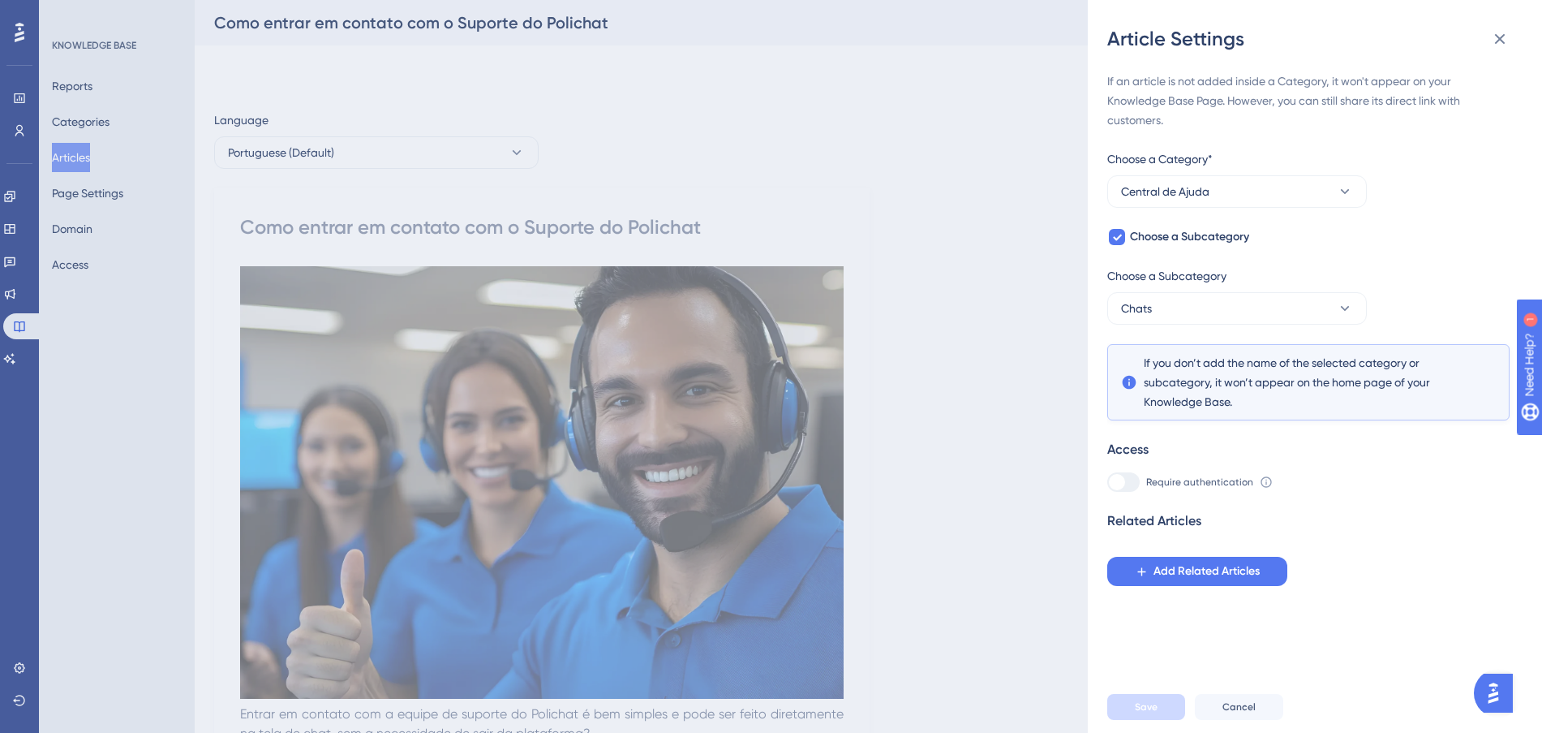
click at [1244, 208] on div "If an article is not added inside a Category, it won't appear on your Knowledge…" at bounding box center [1308, 328] width 402 height 514
click at [1253, 187] on button "Central de Ajuda" at bounding box center [1237, 191] width 260 height 32
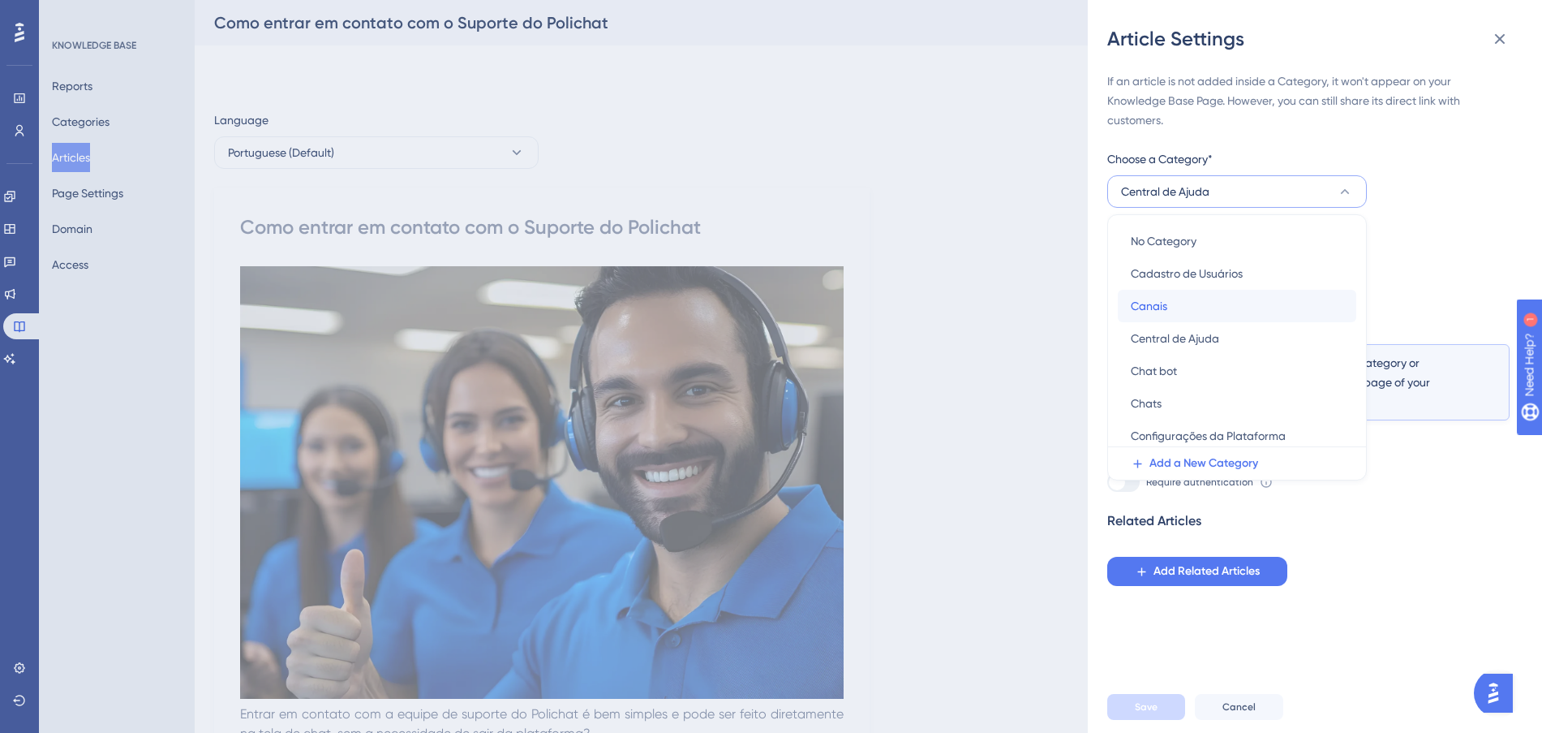
click at [1216, 307] on div "Canais Canais" at bounding box center [1237, 306] width 213 height 32
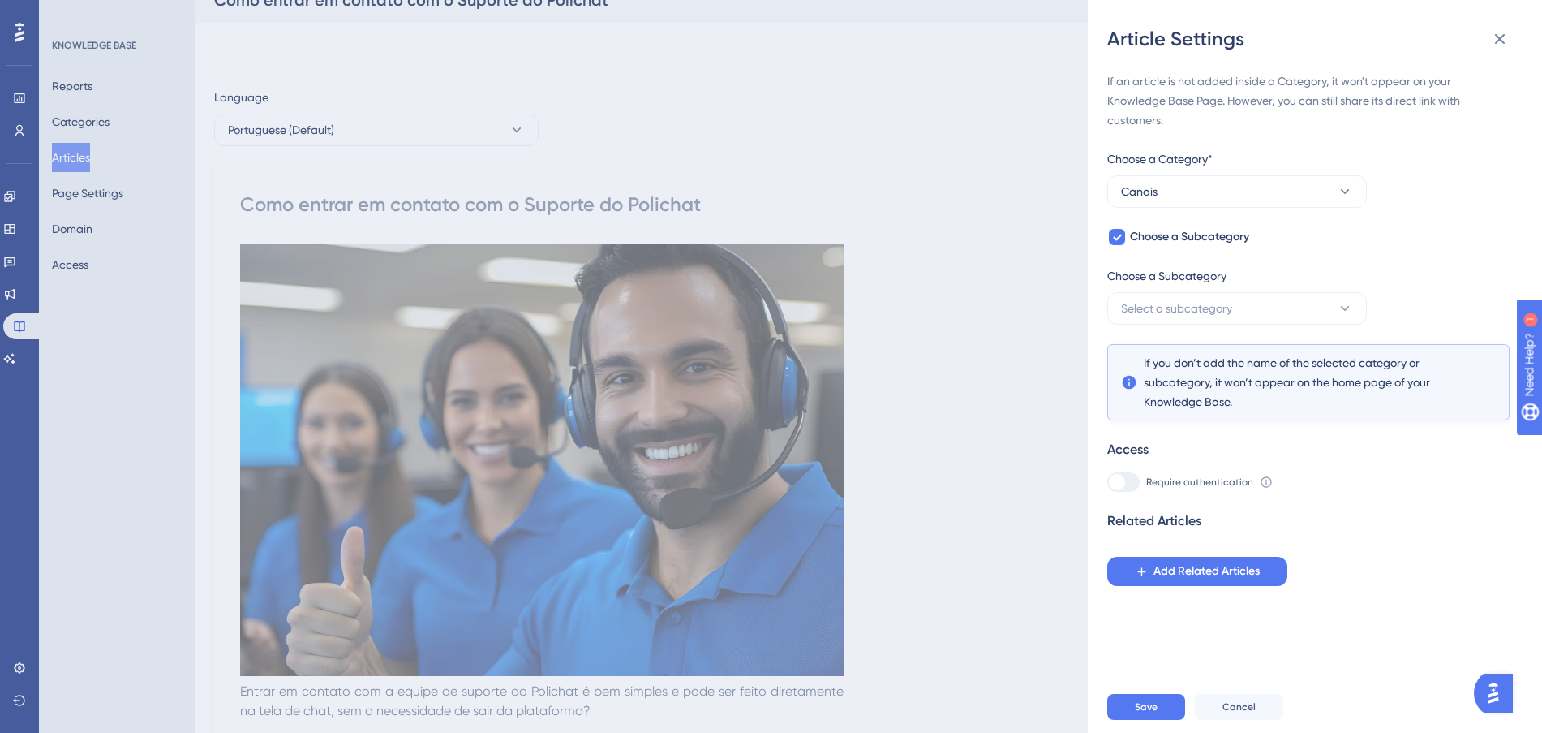
scroll to position [304, 0]
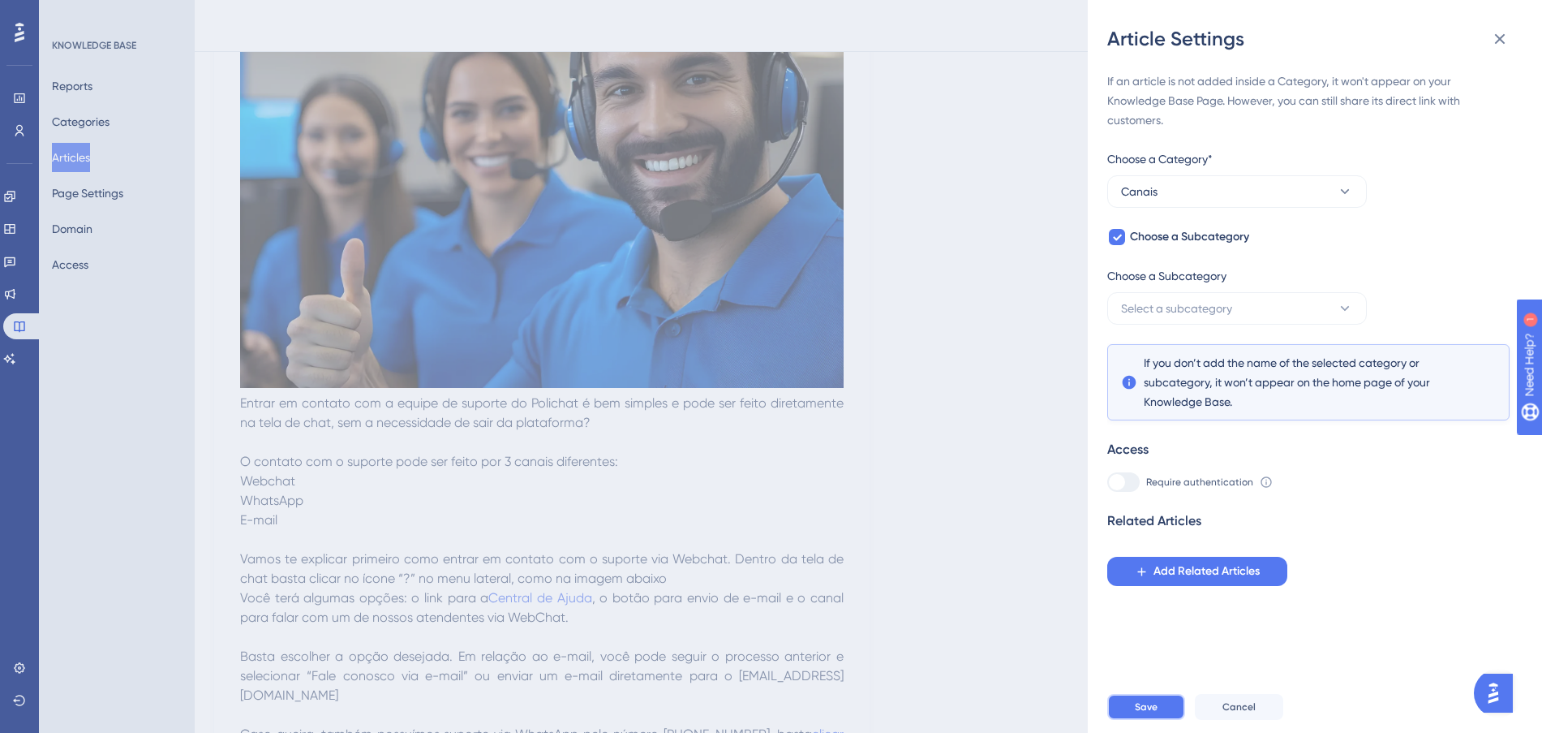
click at [1146, 714] on button "Save" at bounding box center [1146, 707] width 78 height 26
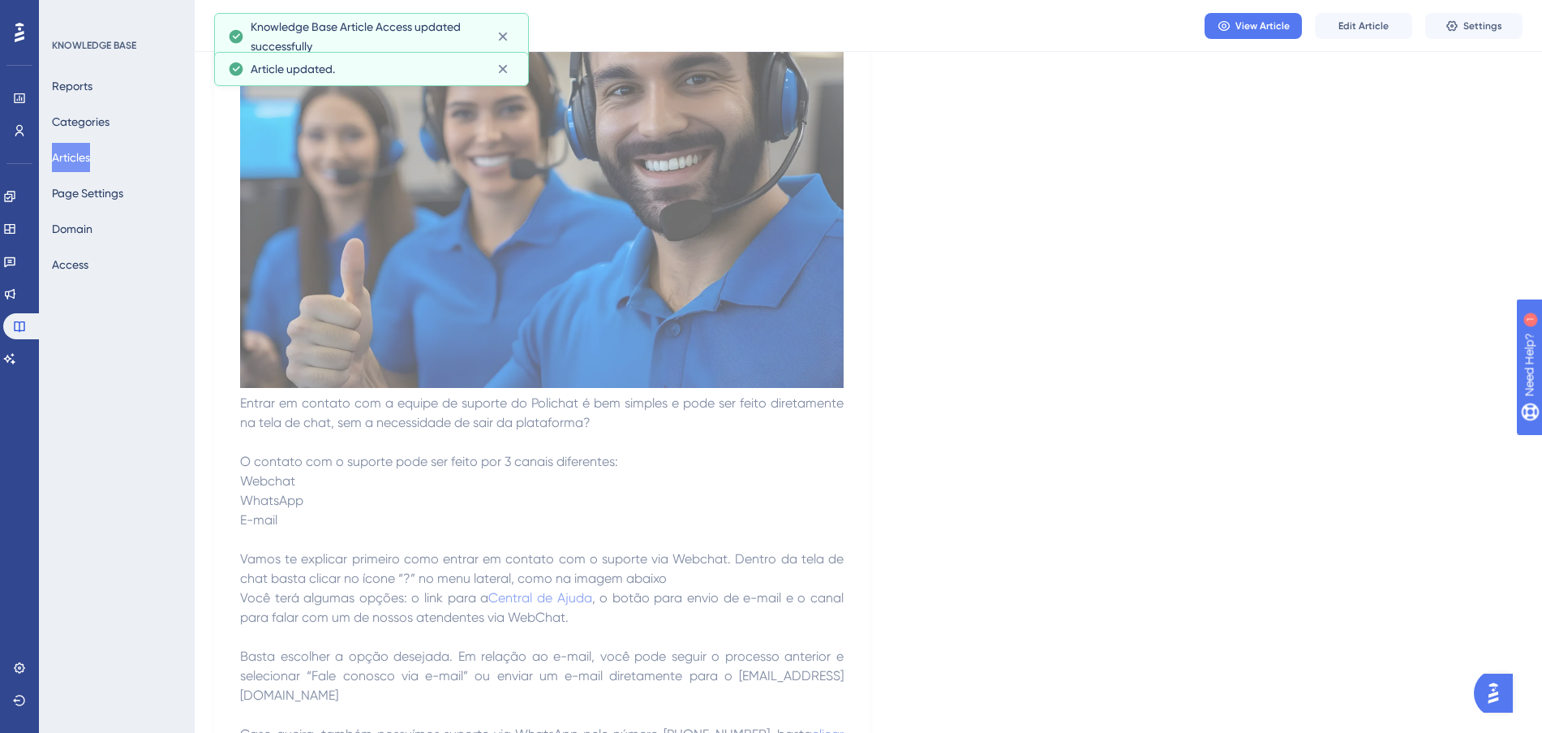
click at [85, 160] on button "Articles" at bounding box center [71, 157] width 38 height 29
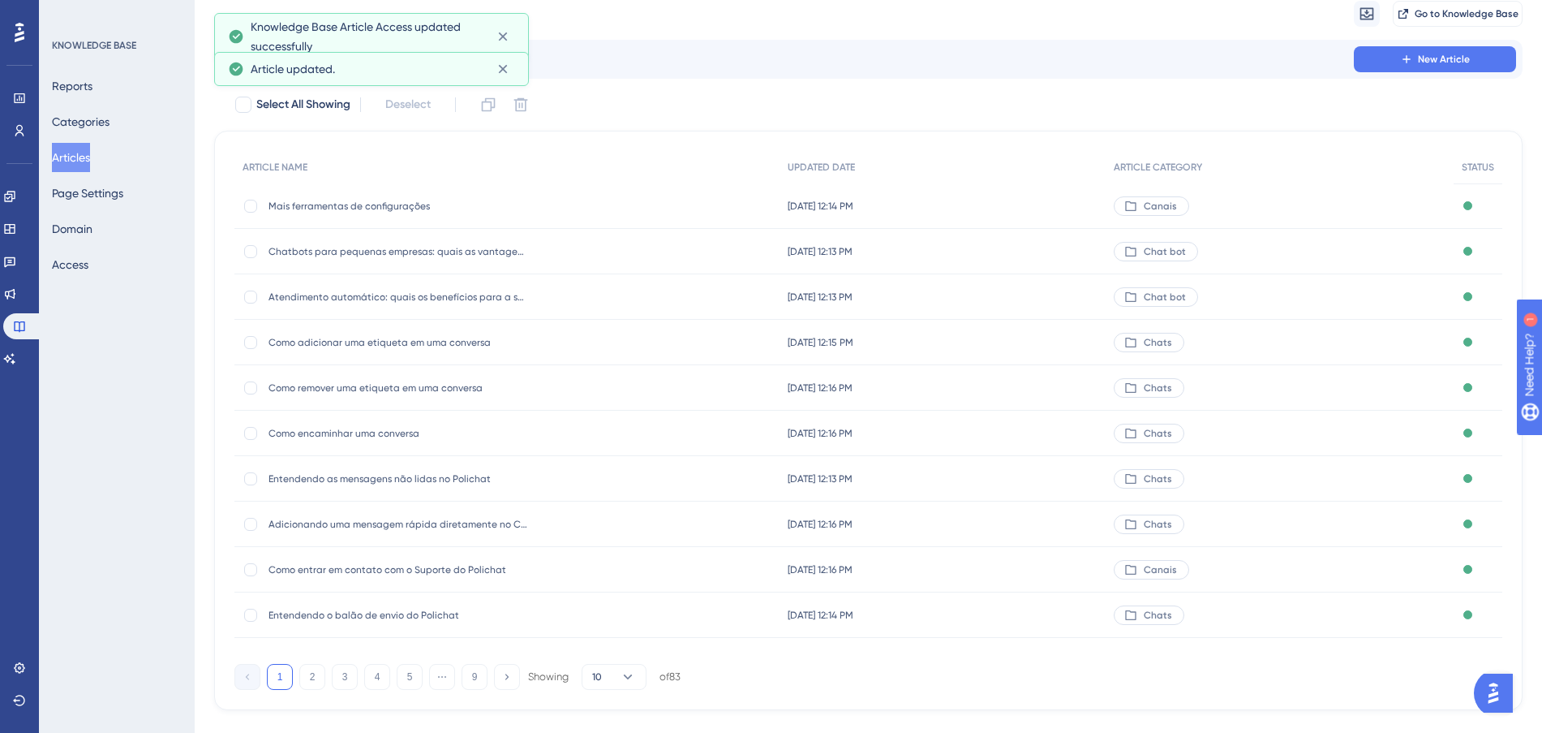
scroll to position [87, 0]
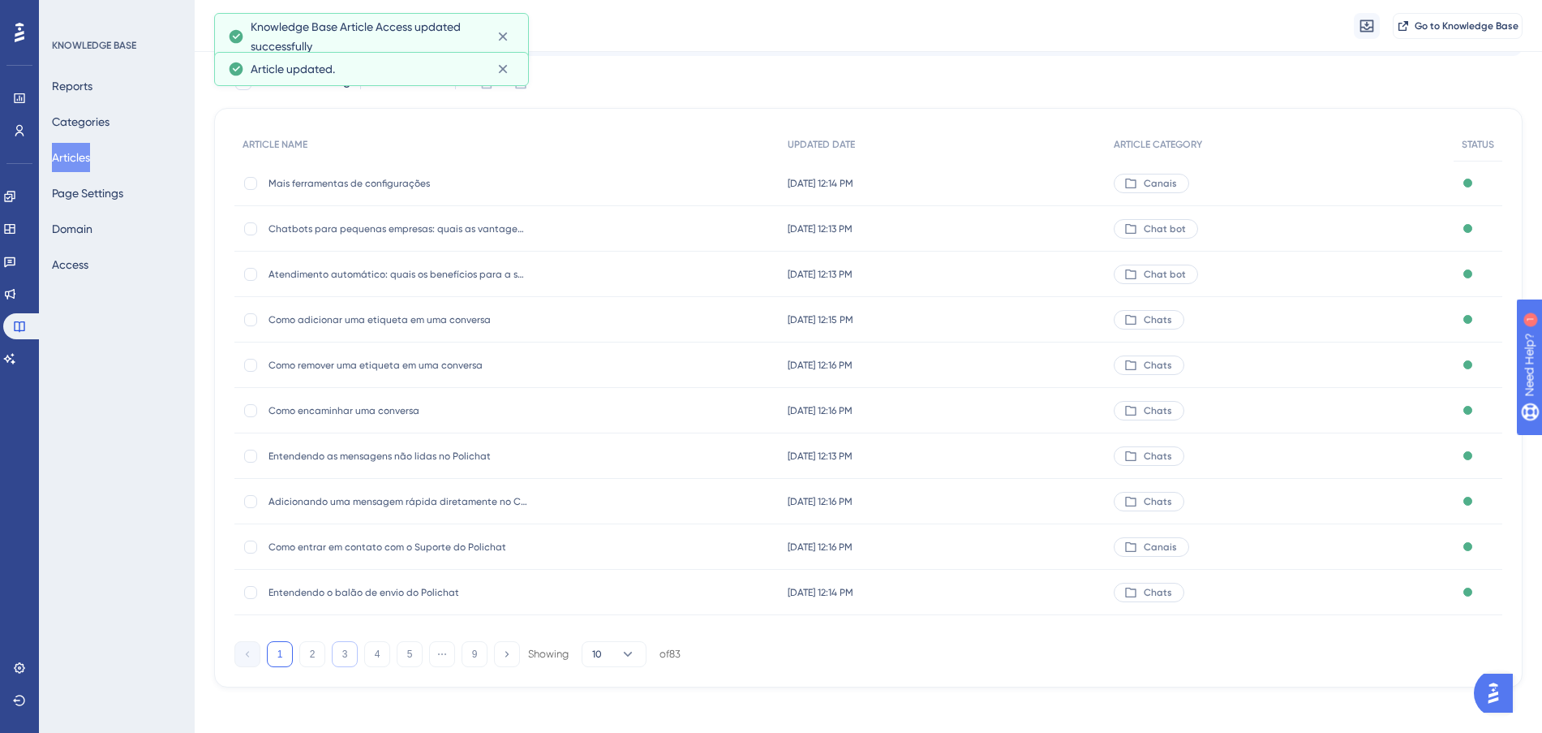
click at [341, 657] on button "3" at bounding box center [345, 654] width 26 height 26
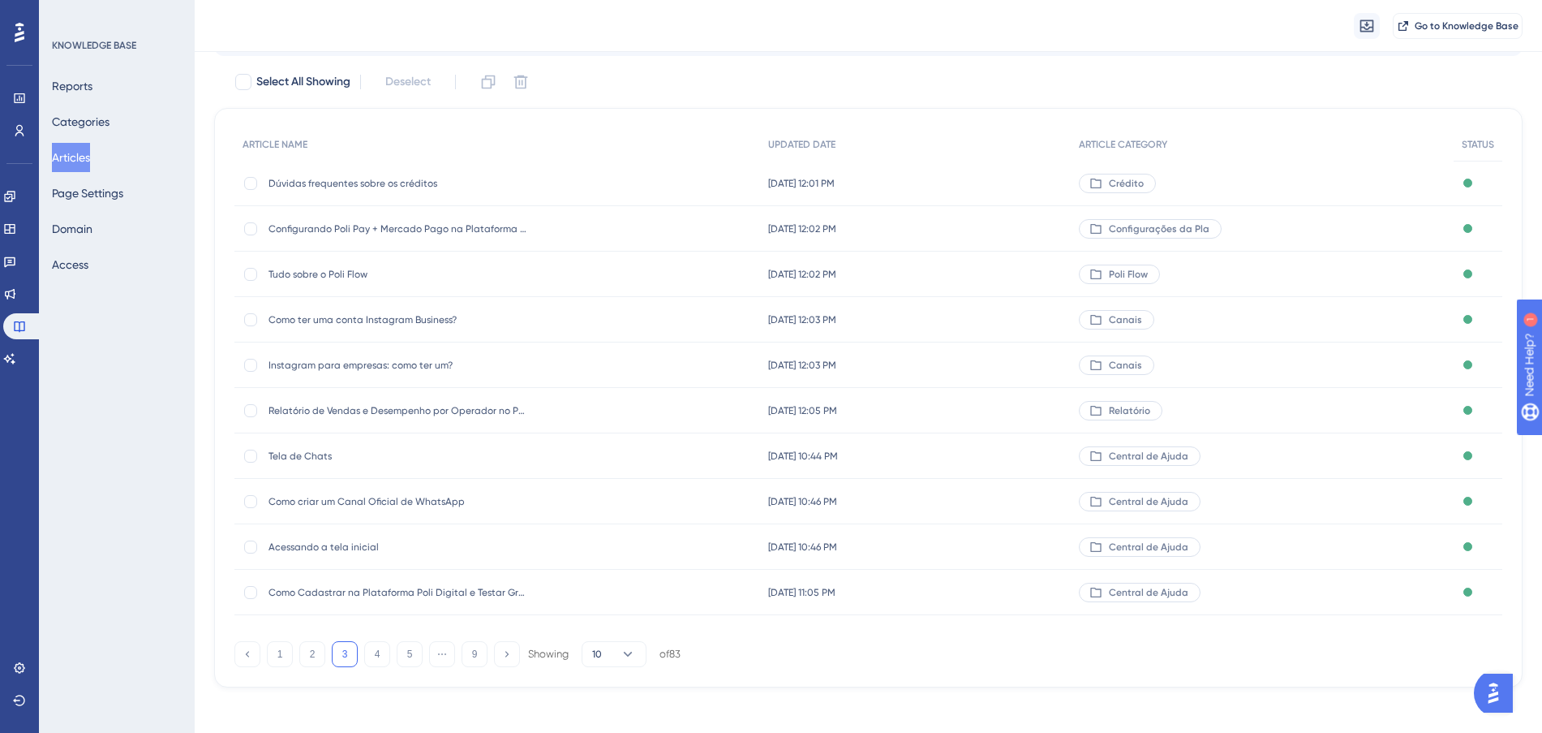
click at [989, 457] on div "[DATE] 10:44 PM [DATE] 10:44 PM" at bounding box center [915, 455] width 310 height 45
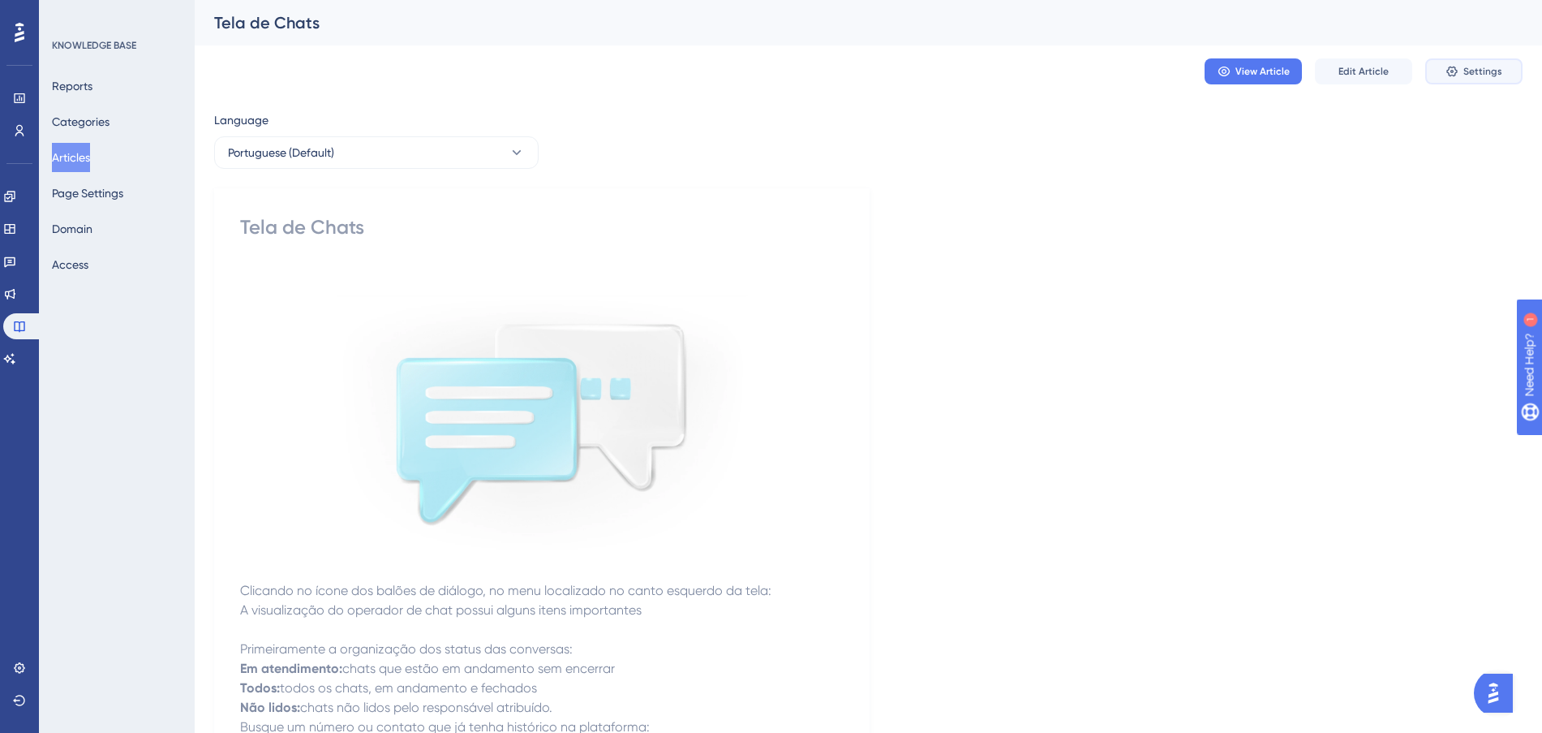
click at [1484, 72] on span "Settings" at bounding box center [1482, 71] width 39 height 13
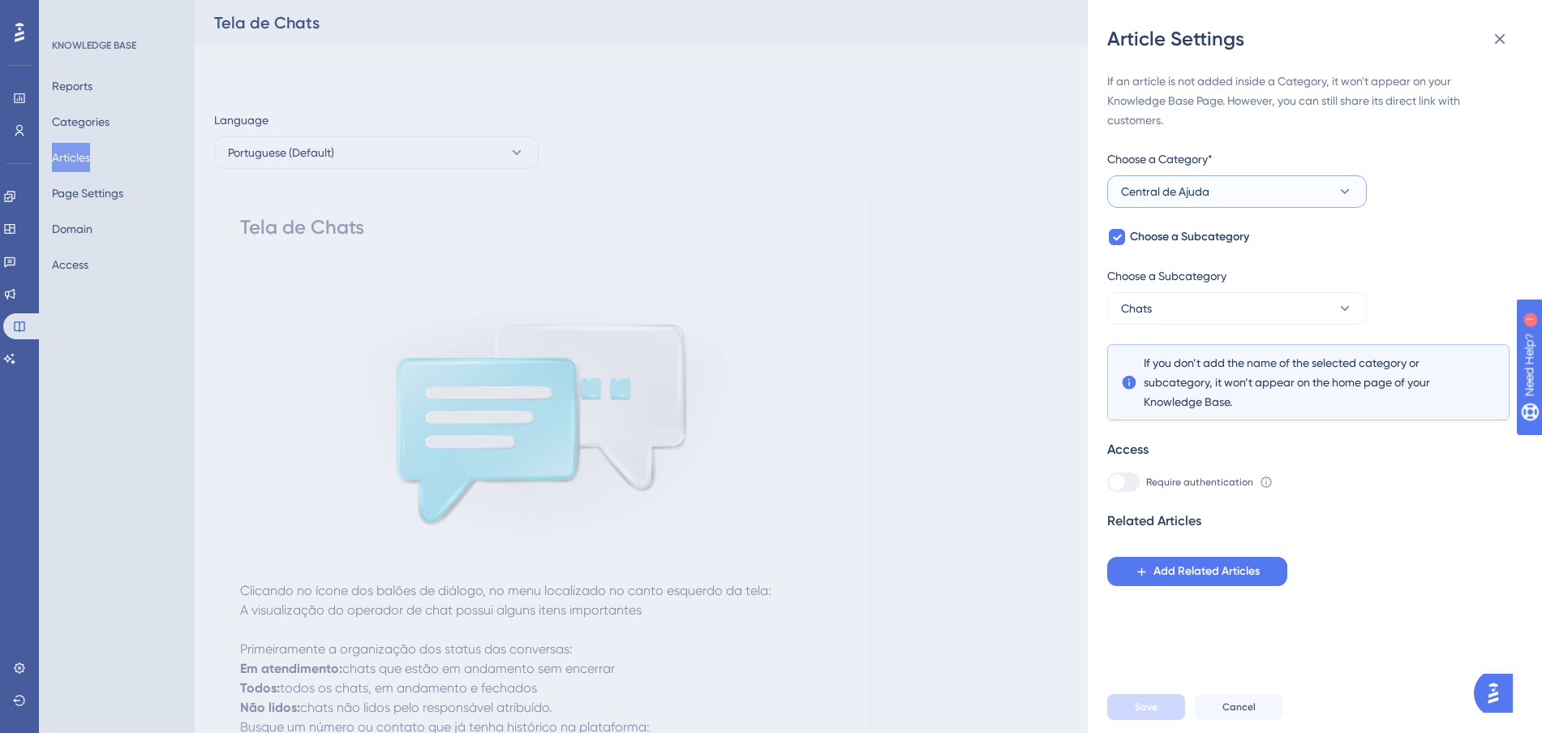
click at [1259, 187] on button "Central de Ajuda" at bounding box center [1237, 191] width 260 height 32
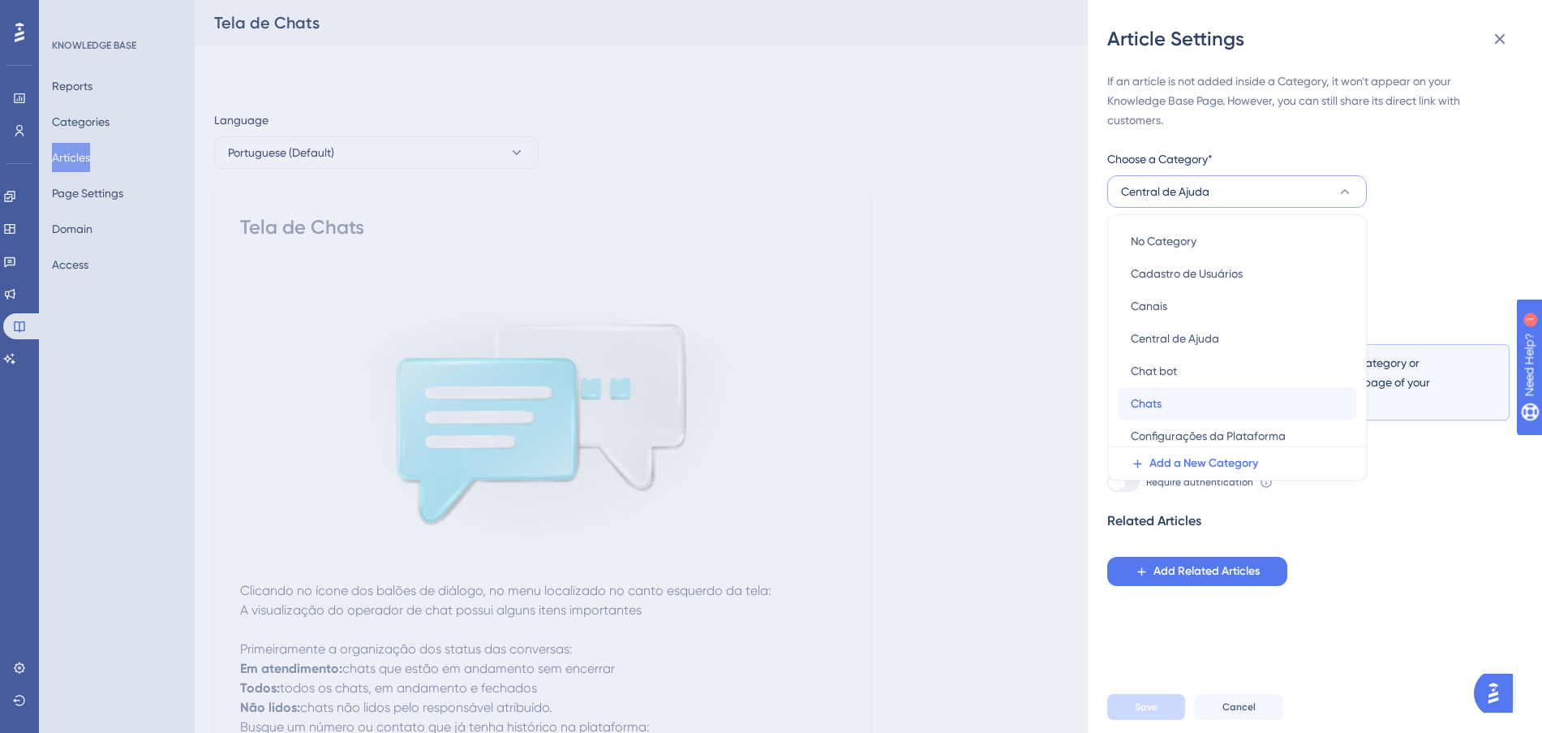
click at [1155, 411] on span "Chats" at bounding box center [1146, 402] width 31 height 19
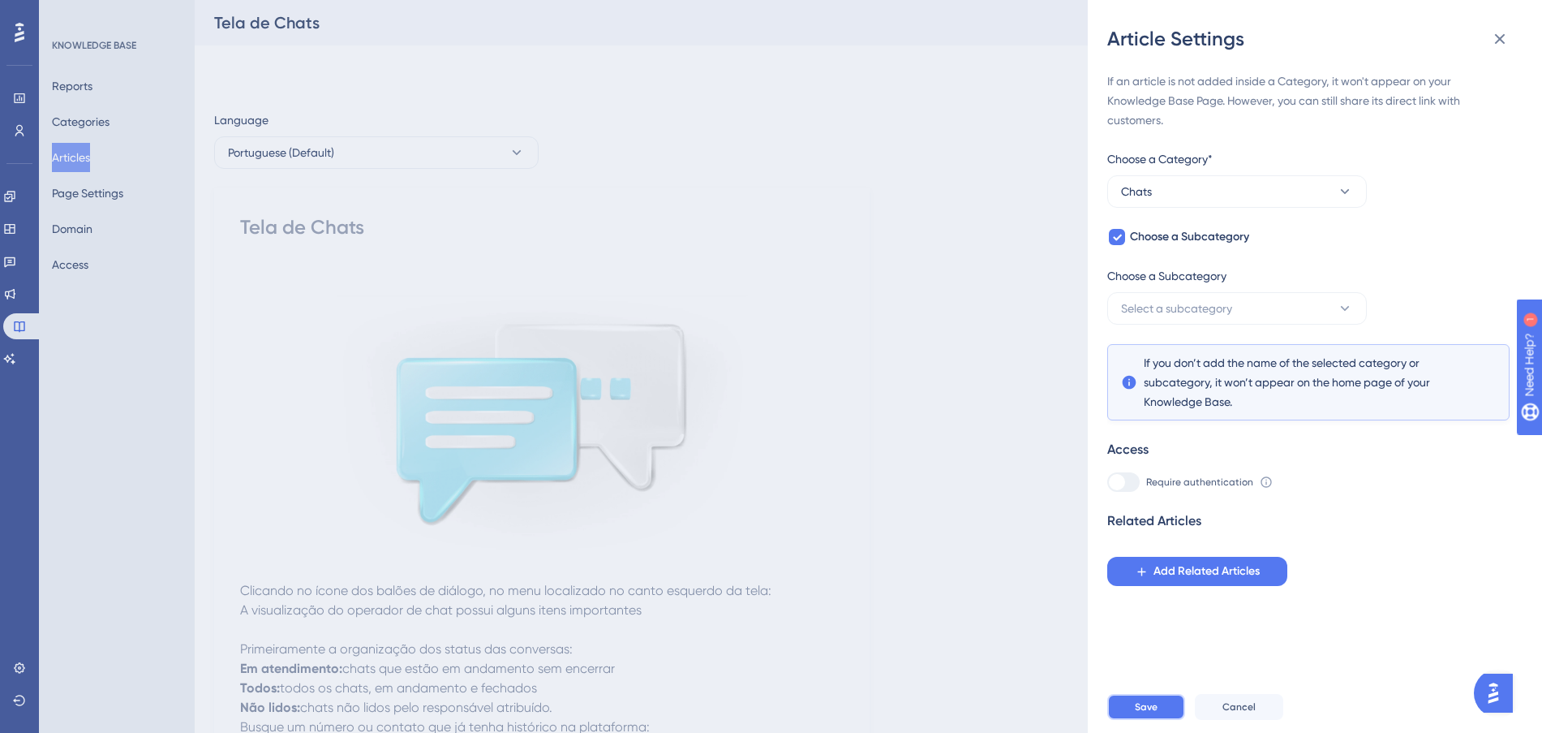
click at [1171, 720] on button "Save" at bounding box center [1146, 707] width 78 height 26
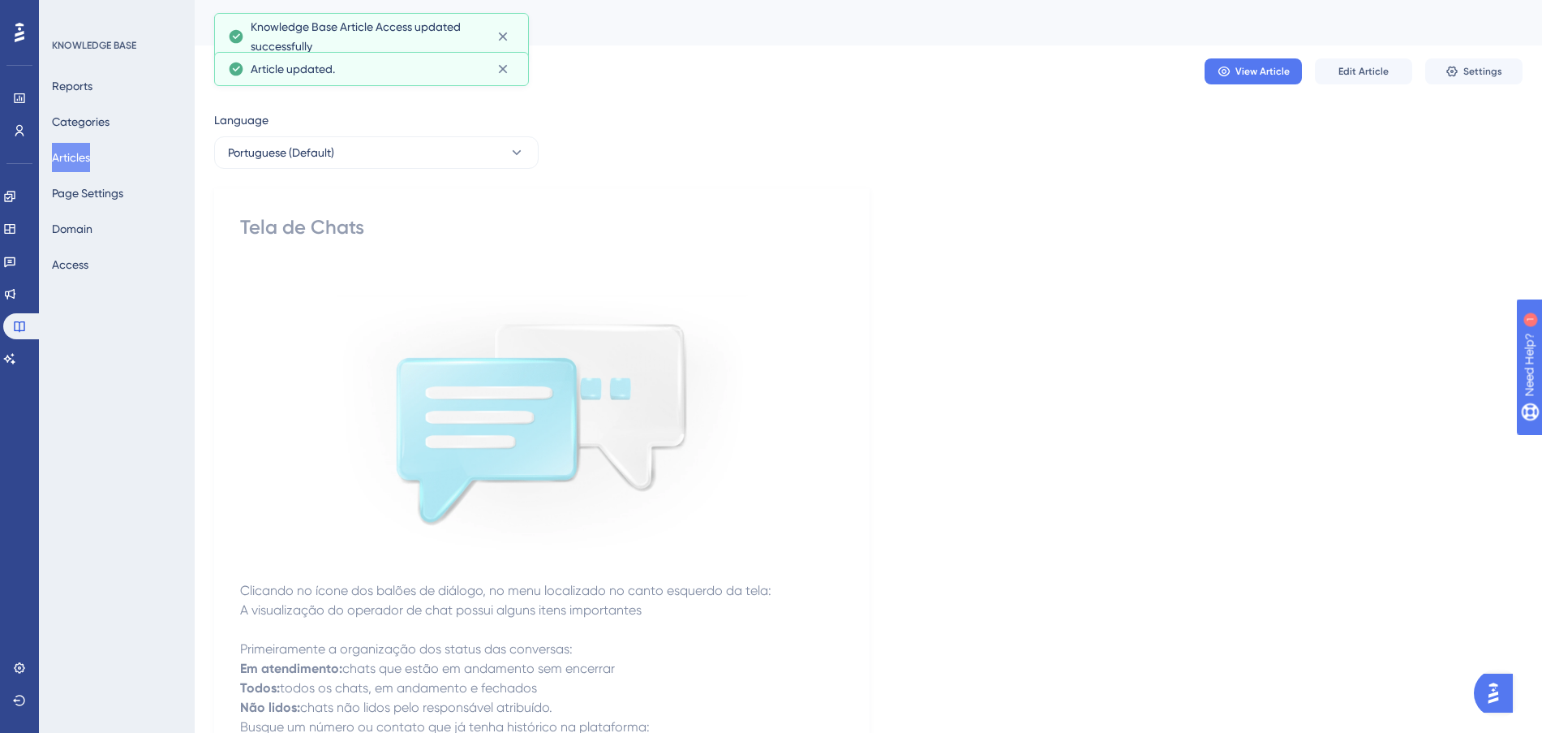
click at [74, 157] on button "Articles" at bounding box center [71, 157] width 38 height 29
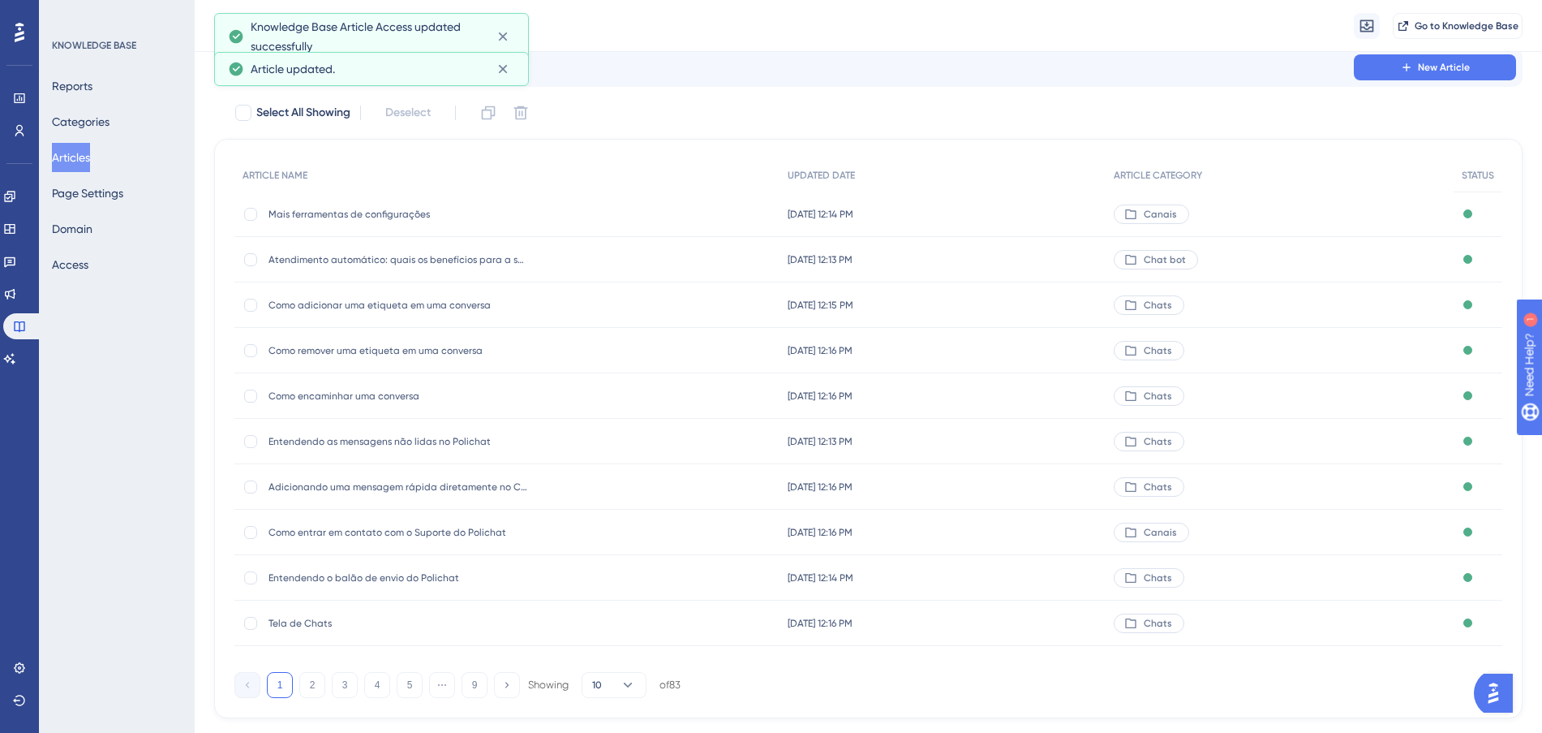
scroll to position [87, 0]
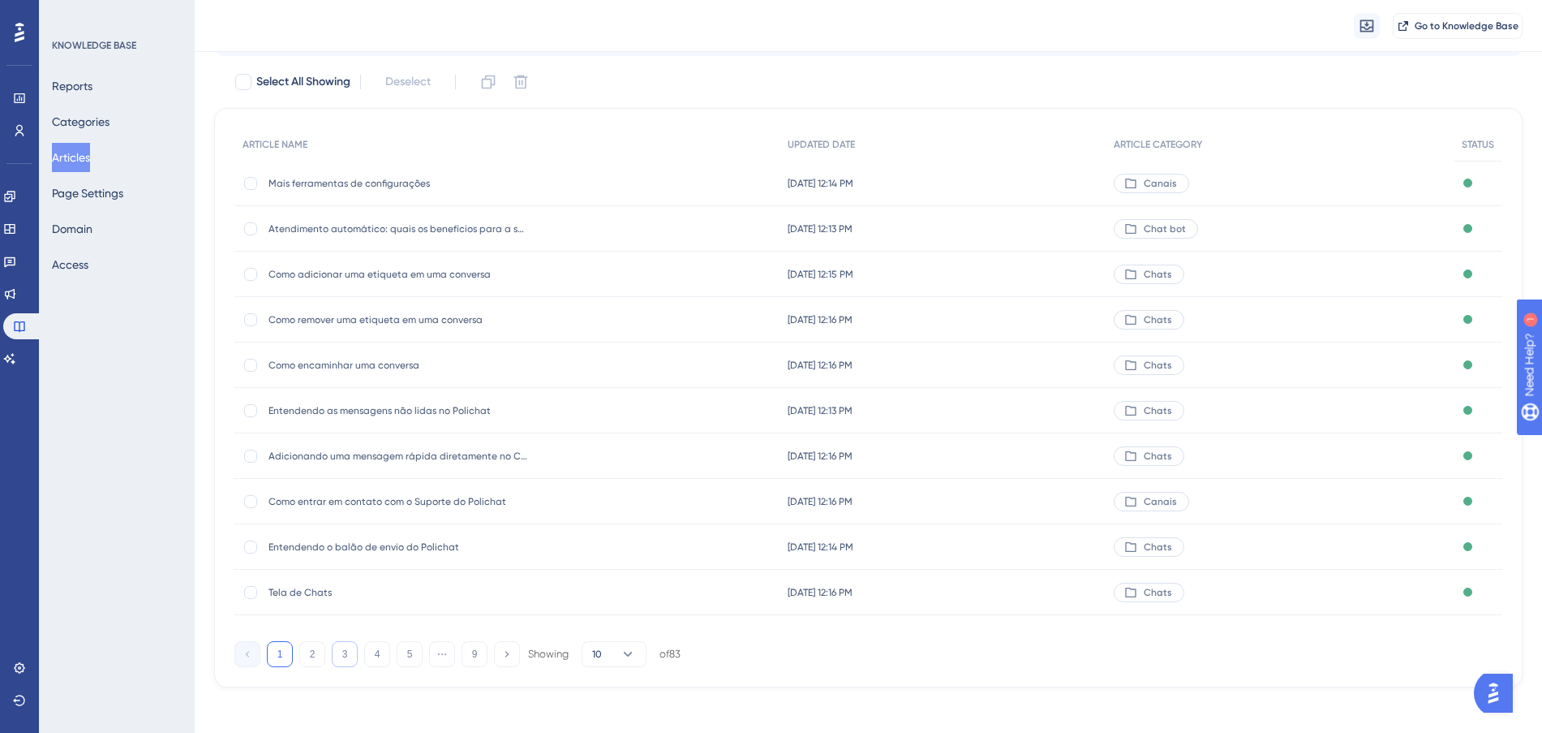
click at [344, 647] on button "3" at bounding box center [345, 654] width 26 height 26
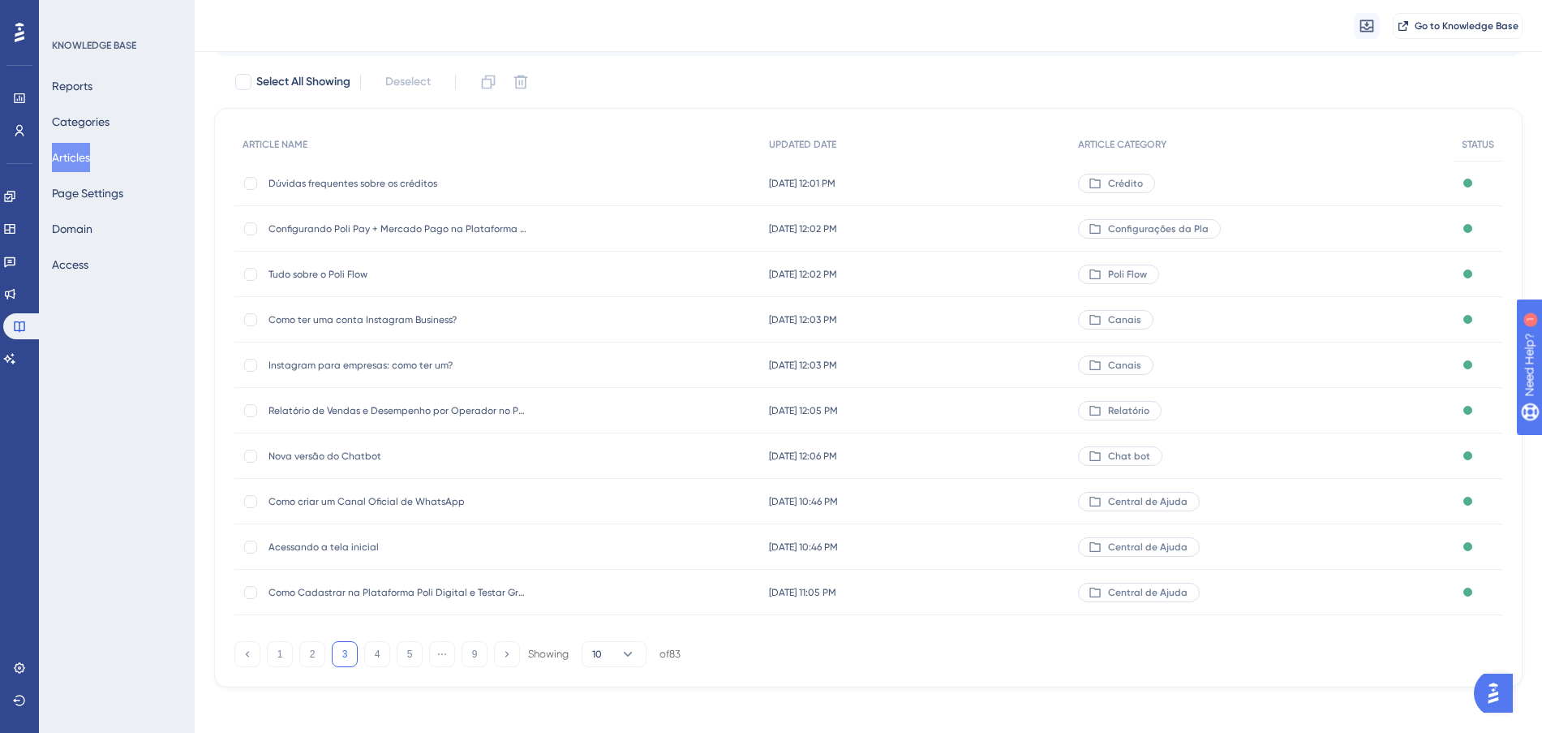
click at [987, 505] on div "[DATE] 10:46 PM [DATE] 10:46 PM" at bounding box center [916, 501] width 310 height 45
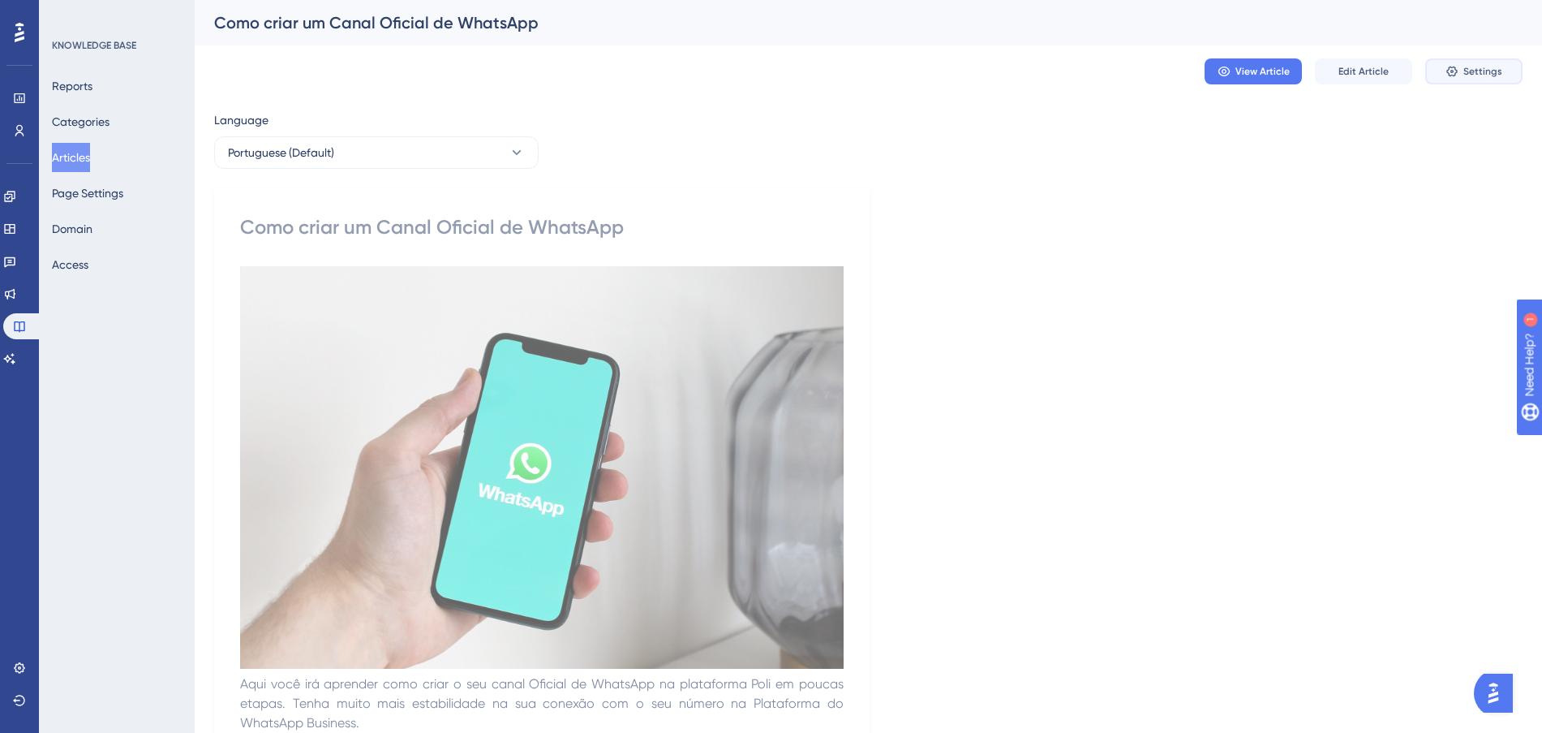
click at [1472, 81] on button "Settings" at bounding box center [1473, 71] width 97 height 26
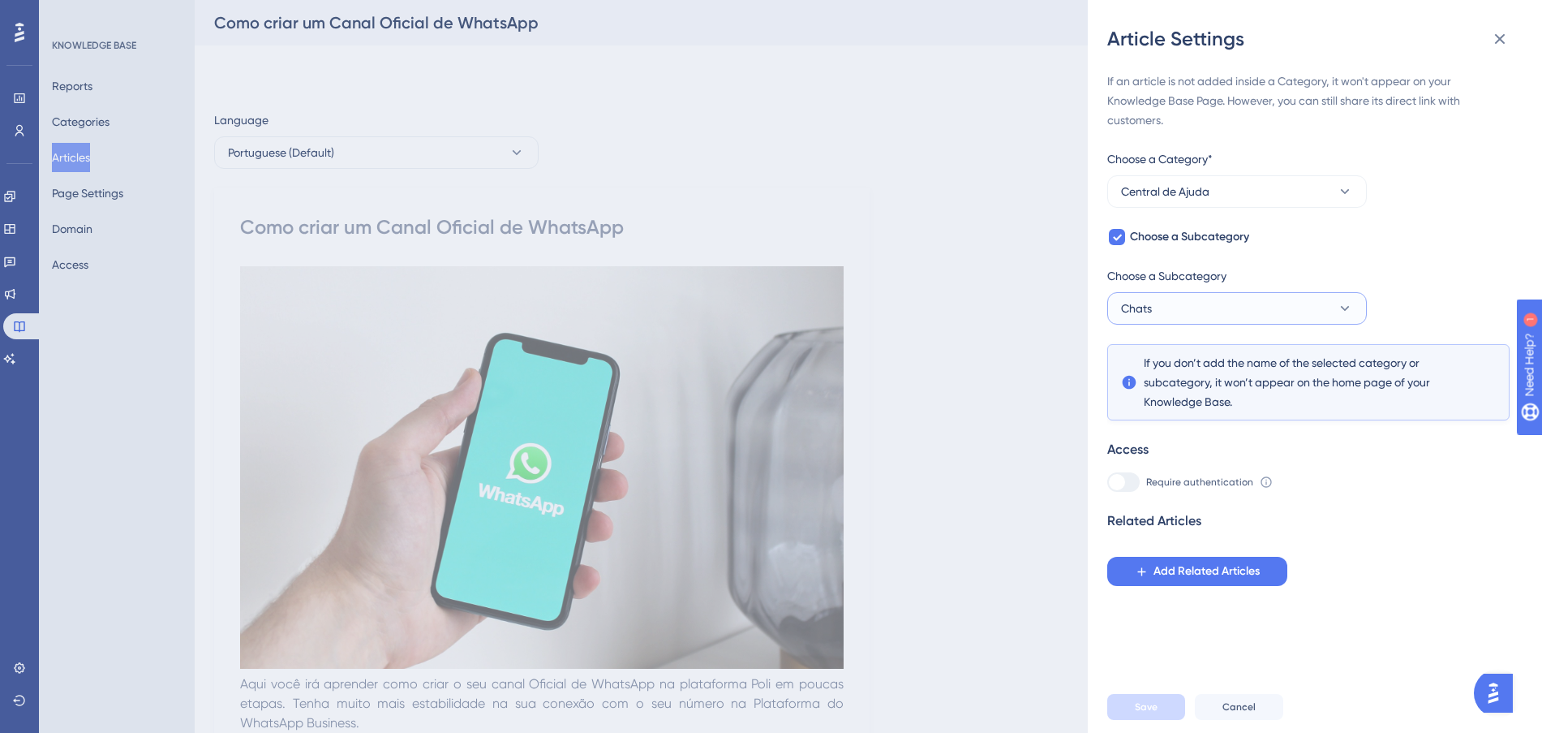
click at [1262, 313] on button "Chats" at bounding box center [1237, 308] width 260 height 32
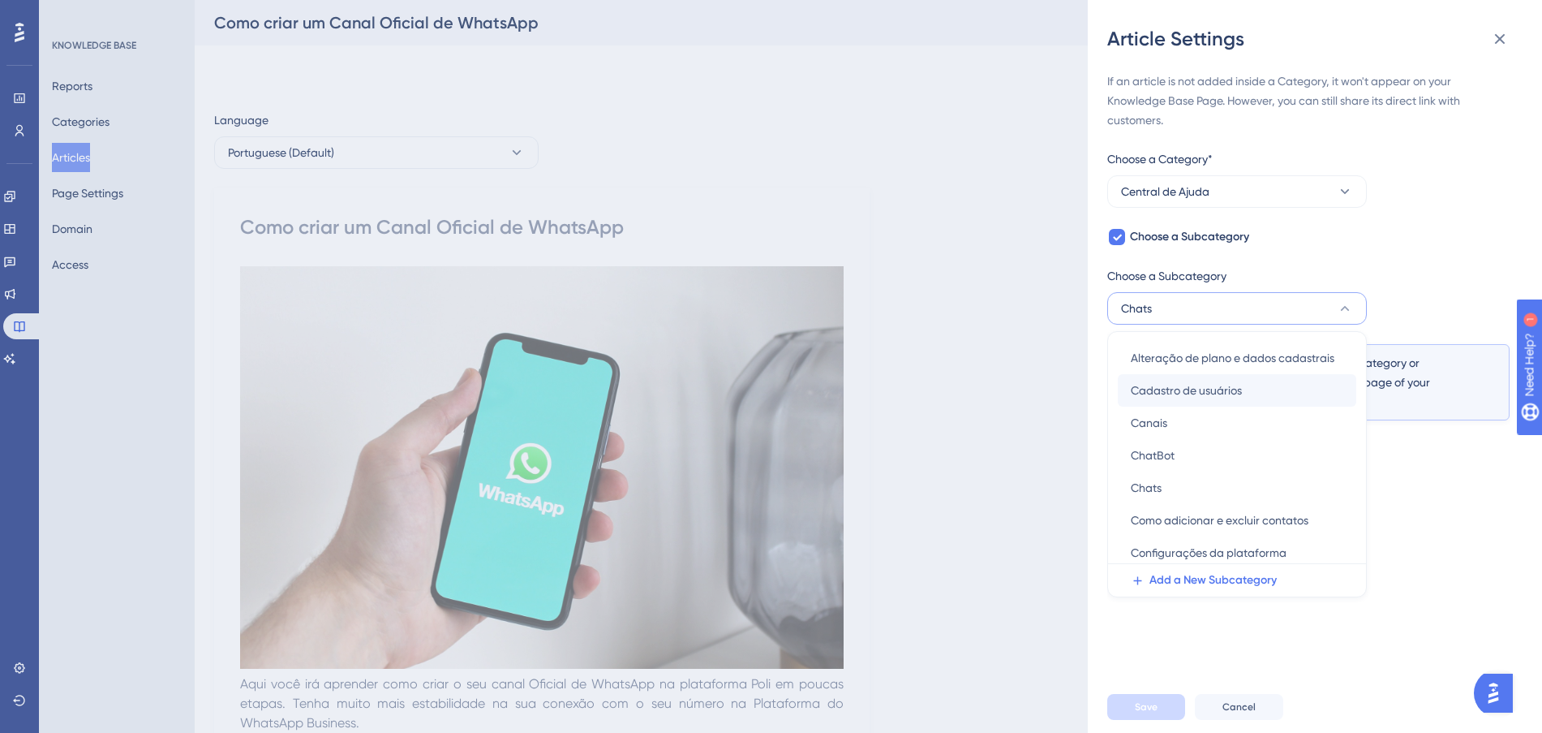
scroll to position [88, 0]
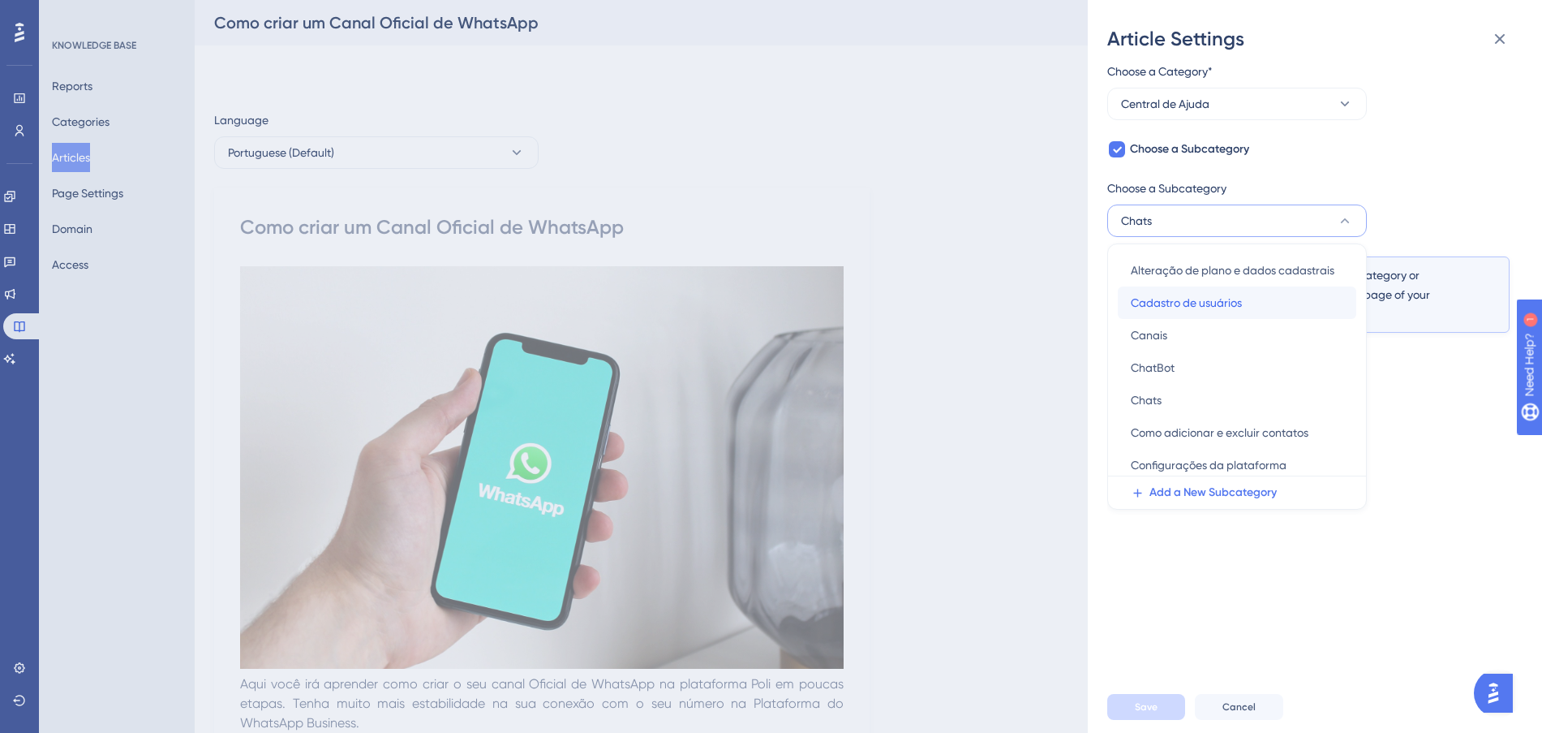
click at [1264, 312] on div "Cadastro de usuários Cadastro de usuários" at bounding box center [1237, 302] width 213 height 32
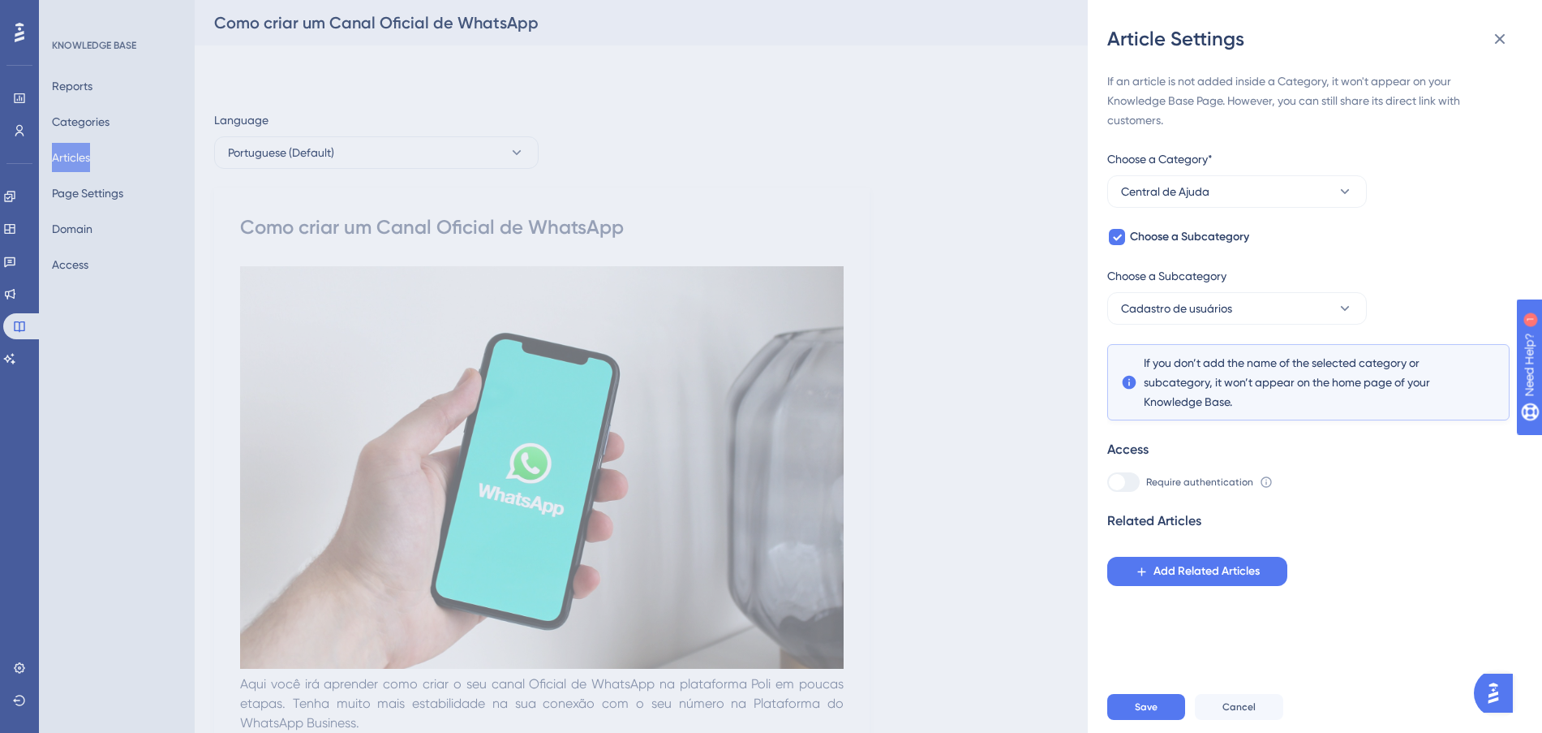
scroll to position [0, 0]
click at [1312, 302] on button "Cadastro de usuários" at bounding box center [1237, 308] width 260 height 32
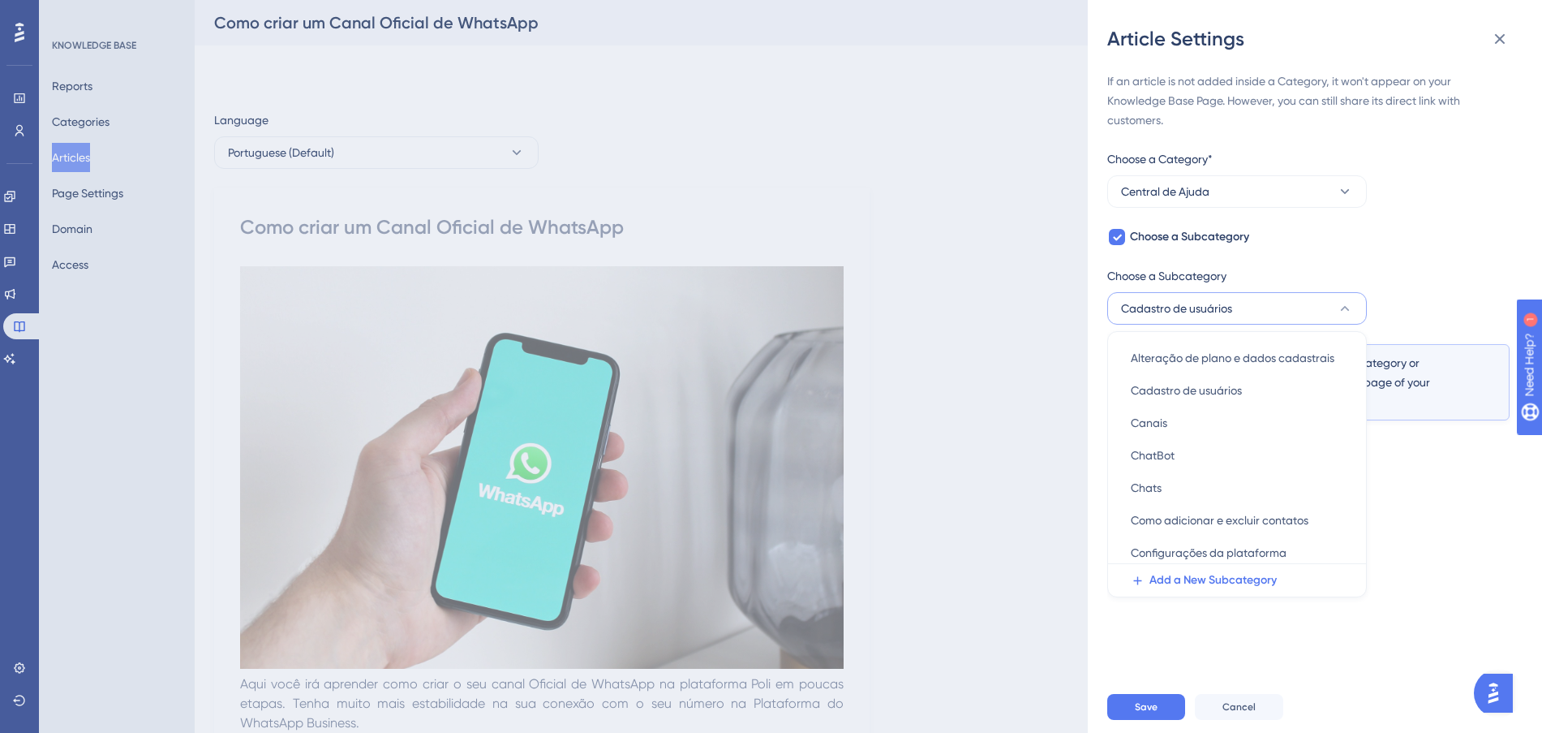
scroll to position [88, 0]
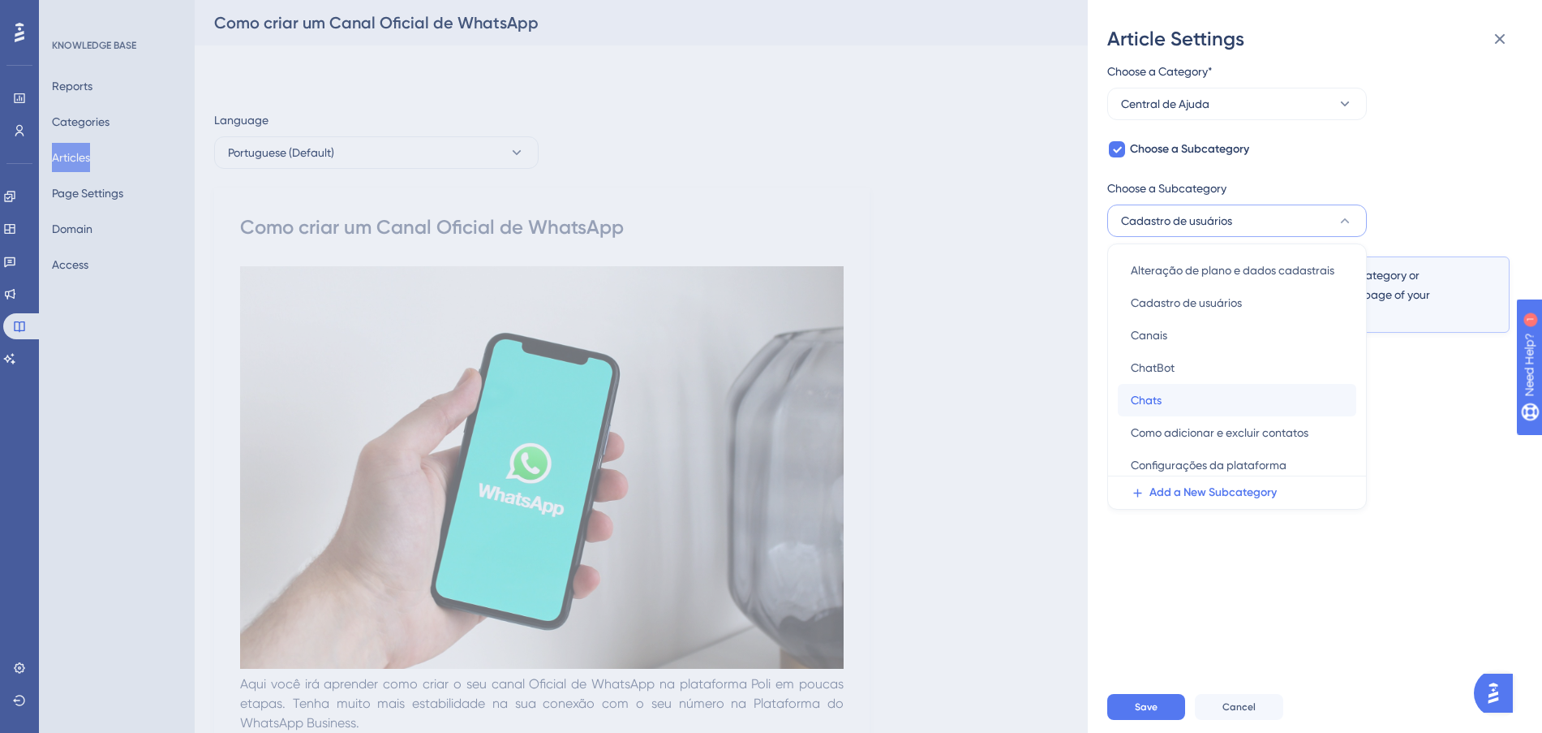
click at [1188, 403] on div "Chats Chats" at bounding box center [1237, 400] width 213 height 32
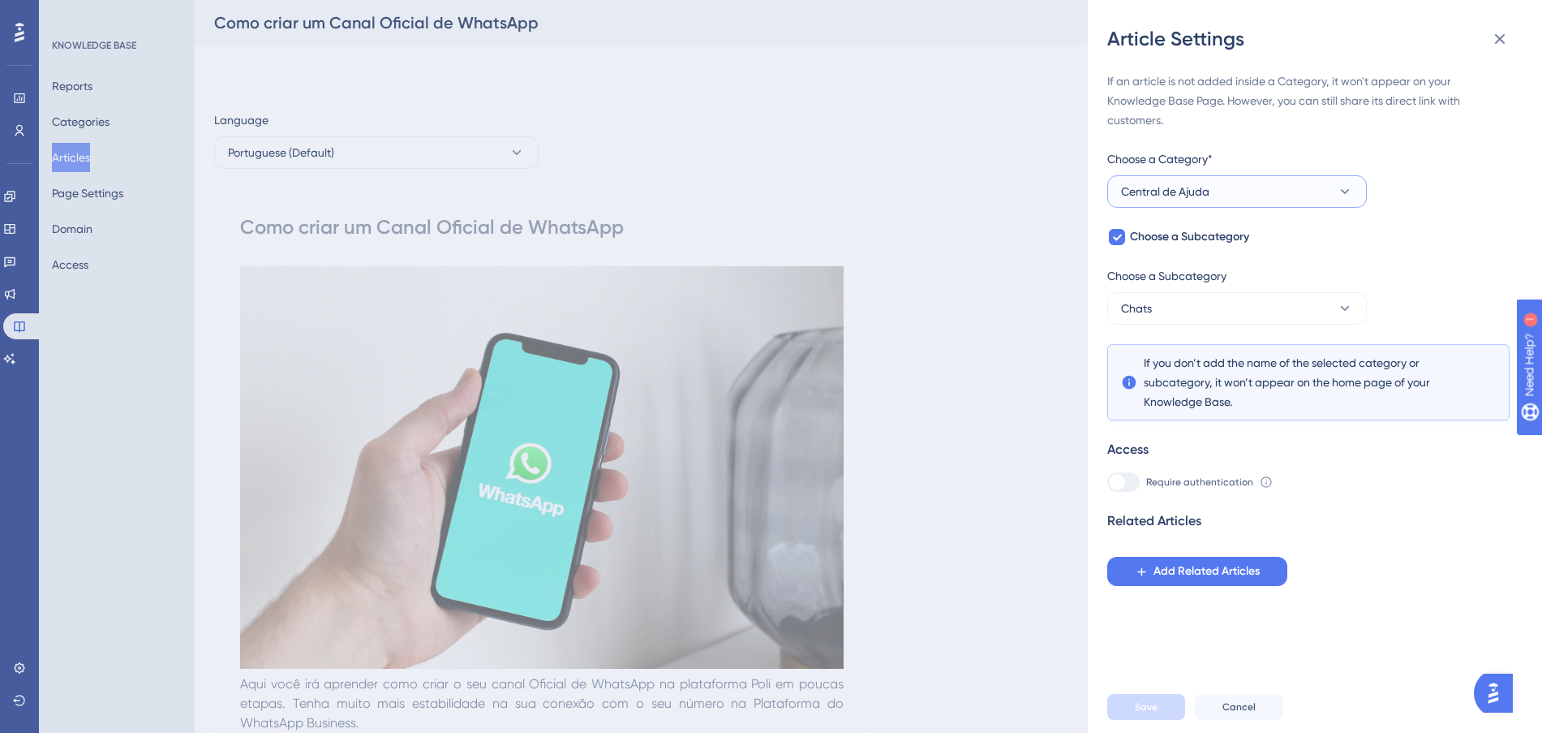
click at [1240, 187] on button "Central de Ajuda" at bounding box center [1237, 191] width 260 height 32
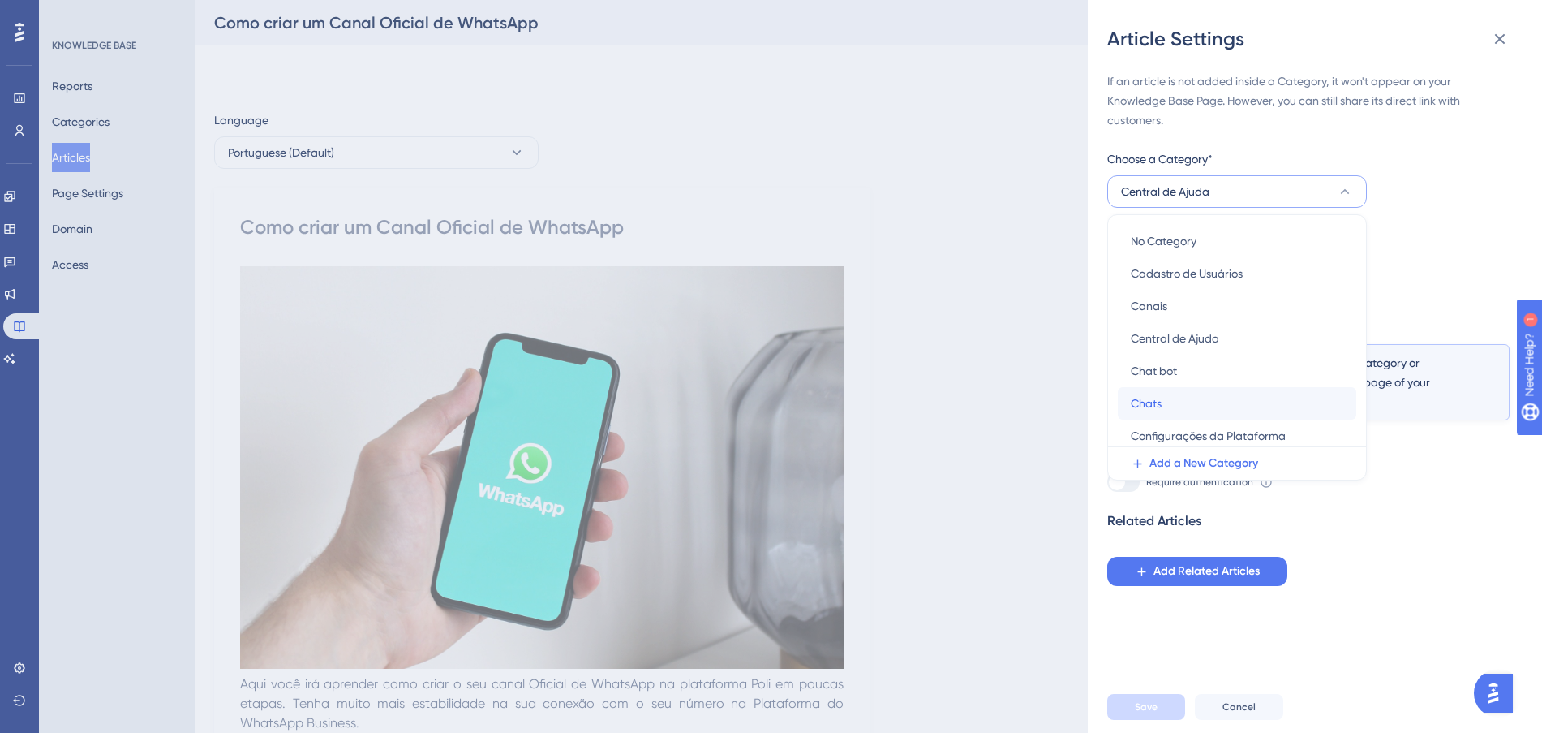
click at [1193, 407] on div "Chats Chats" at bounding box center [1237, 403] width 213 height 32
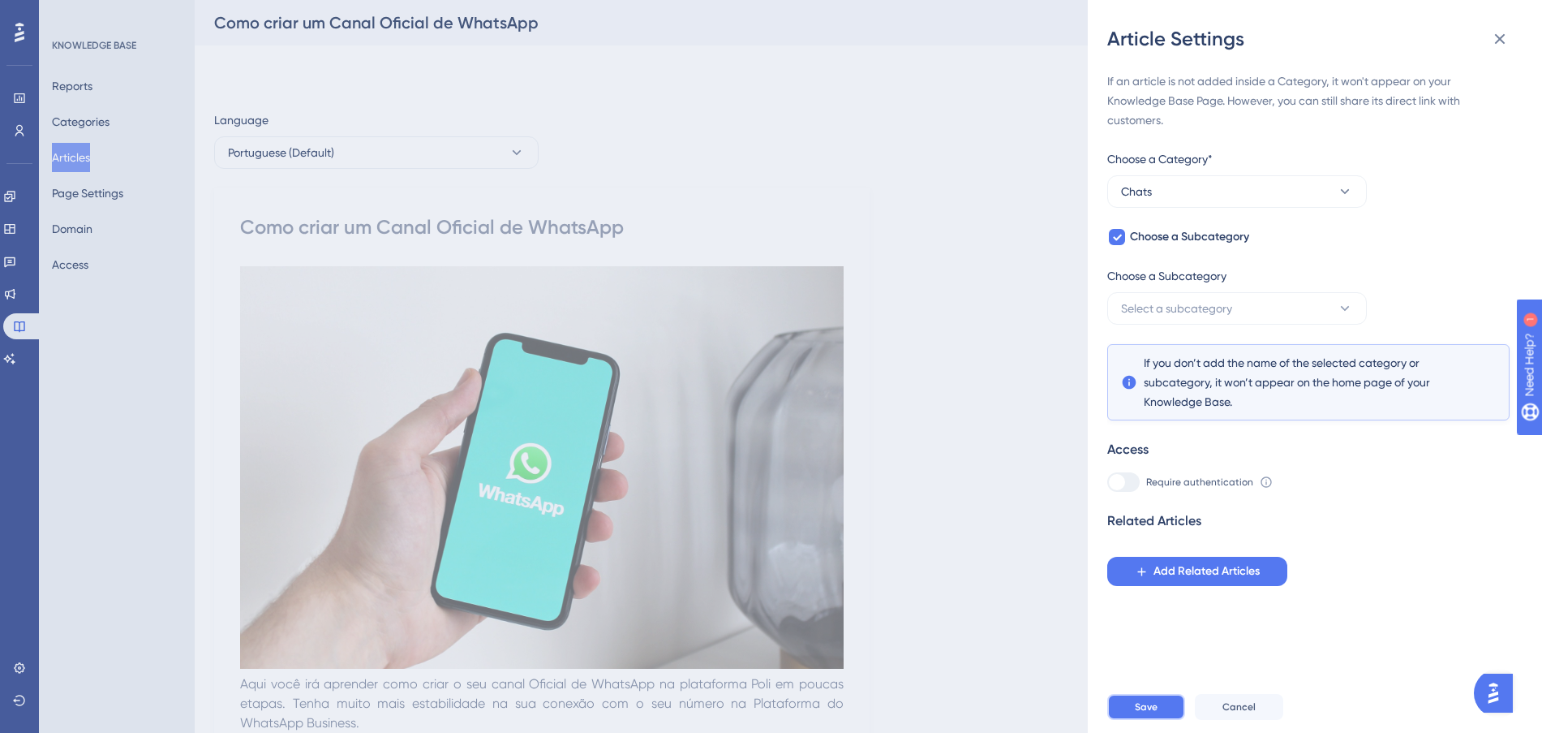
click at [1135, 715] on button "Save" at bounding box center [1146, 707] width 78 height 26
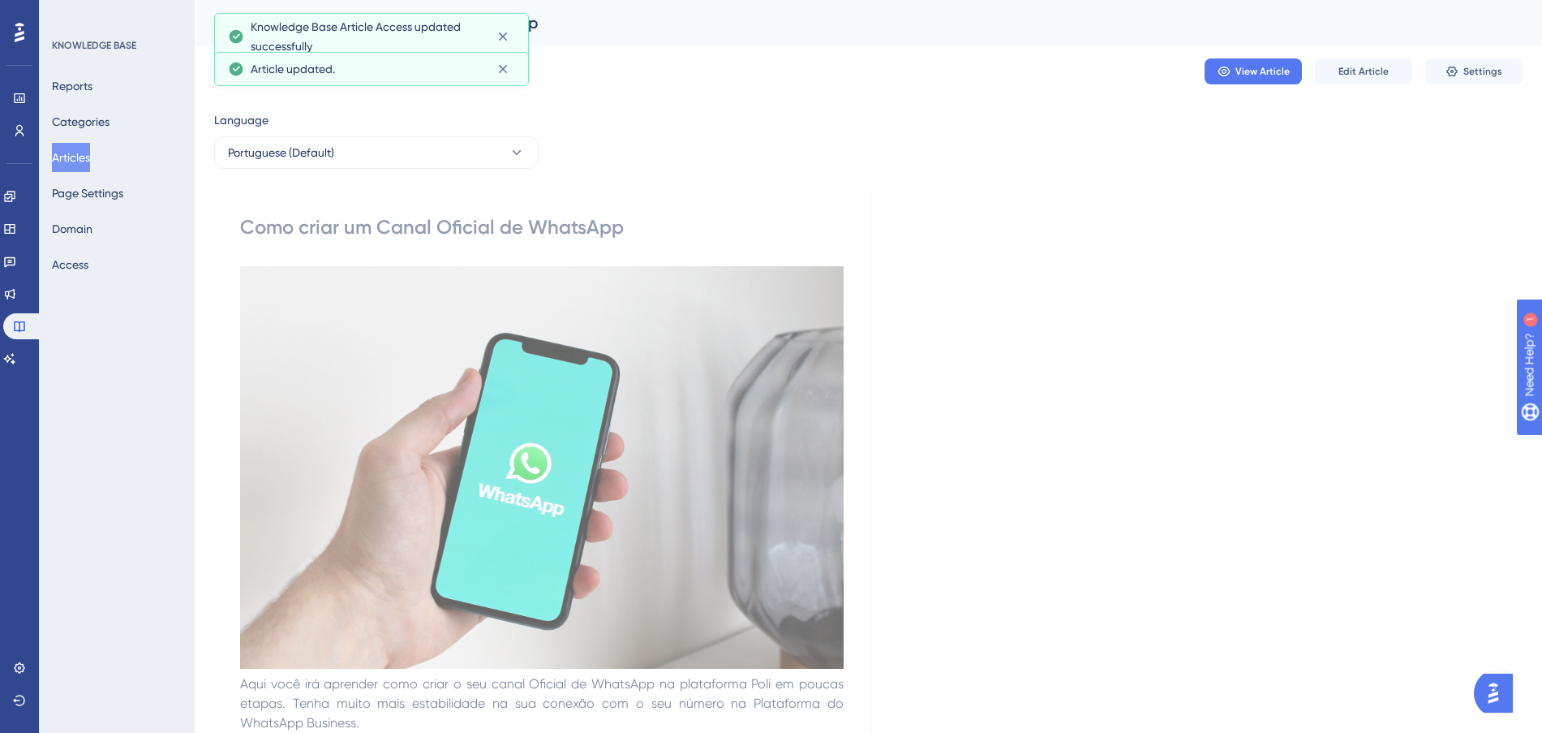
click at [74, 159] on button "Articles" at bounding box center [71, 157] width 38 height 29
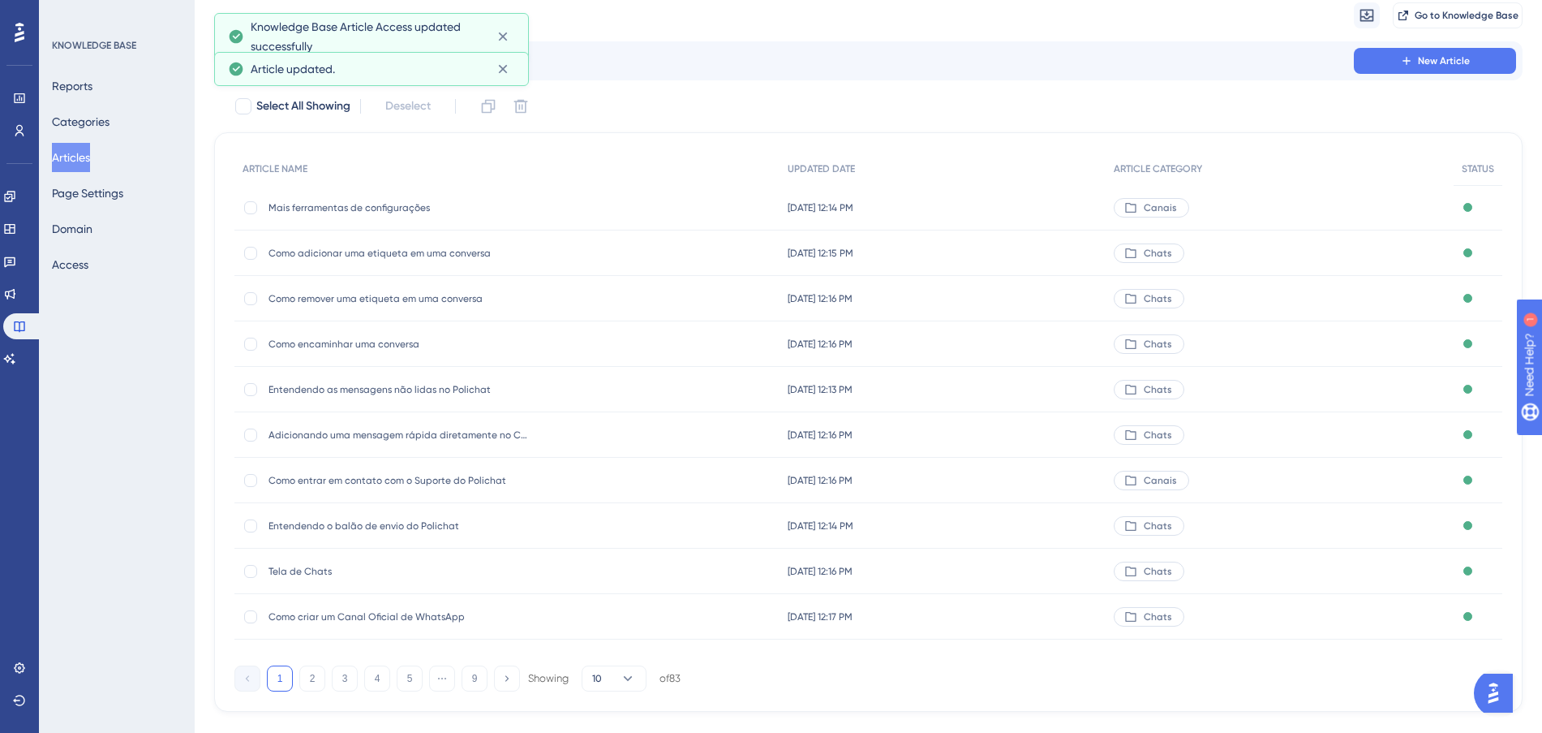
scroll to position [87, 0]
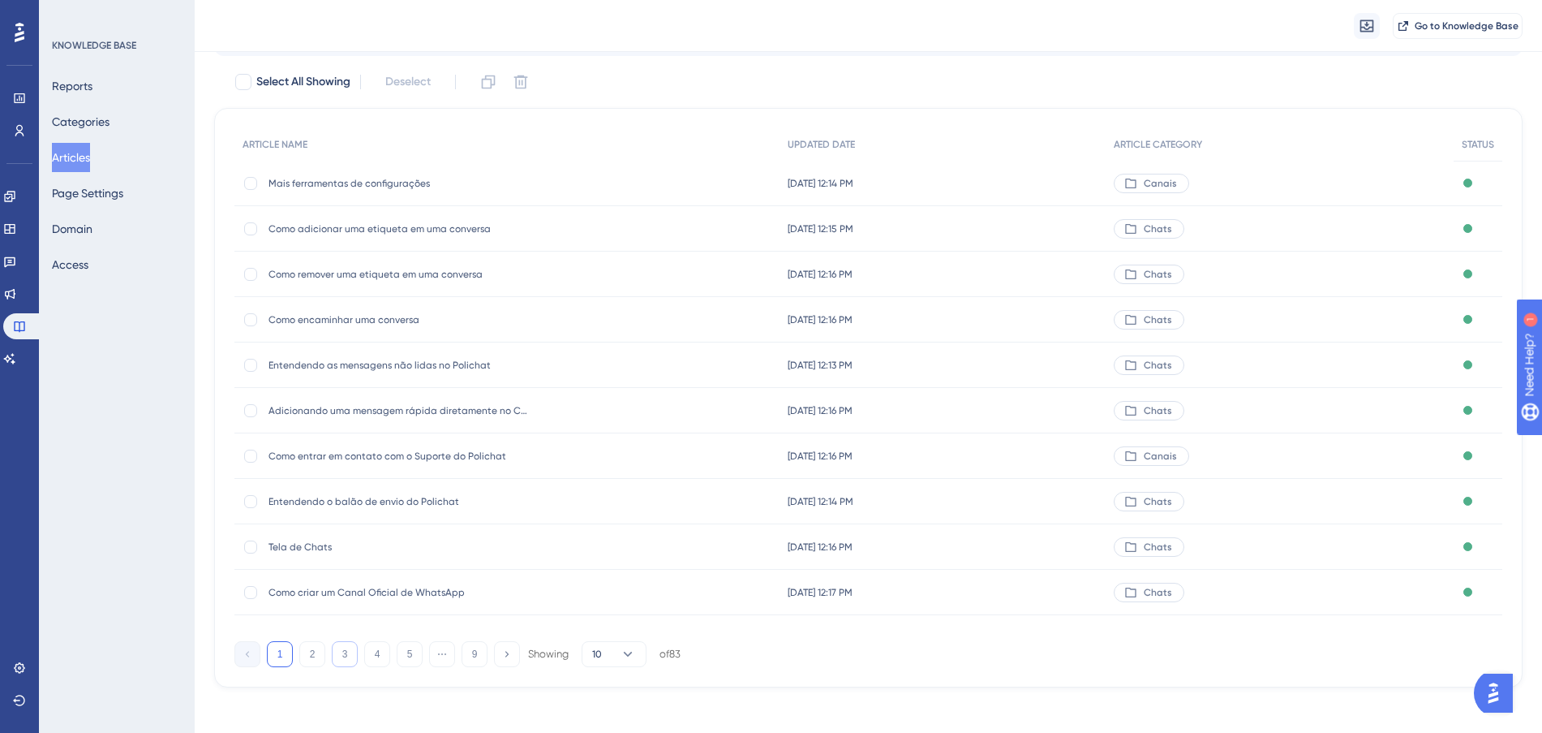
click at [350, 651] on button "3" at bounding box center [345, 654] width 26 height 26
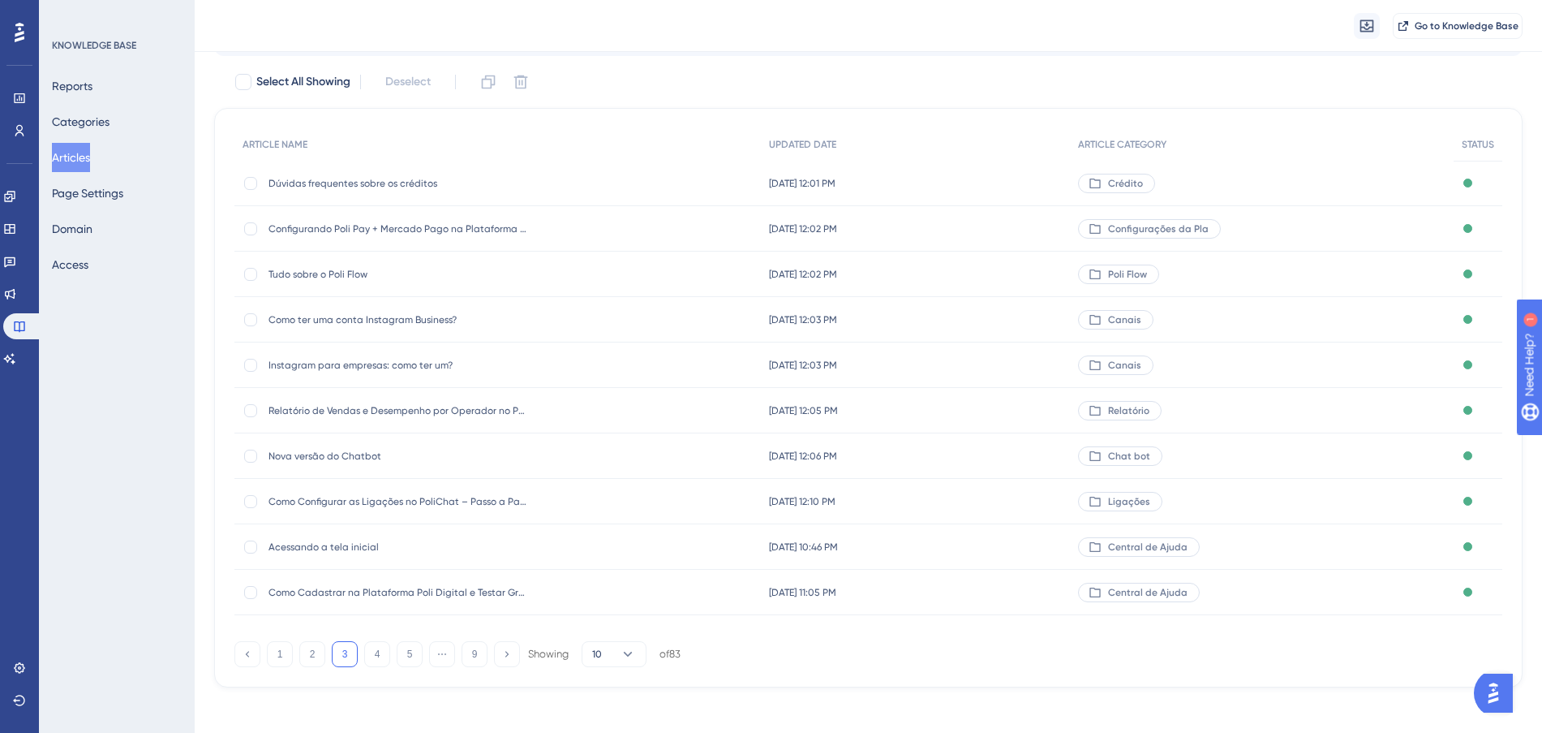
click at [607, 542] on div "Acessando a tela inicial Acessando a tela inicial" at bounding box center [497, 546] width 526 height 45
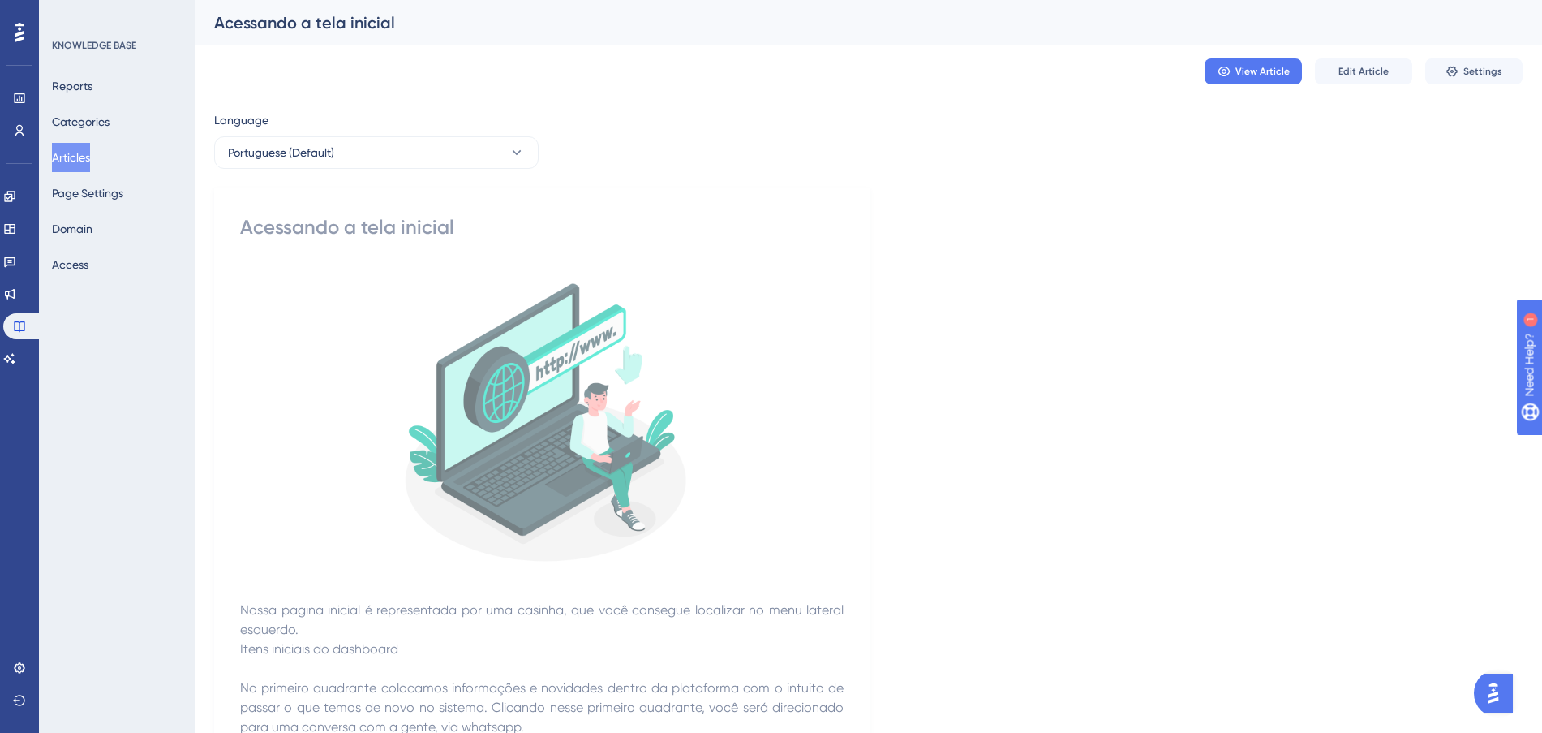
click at [1471, 56] on div "View Article Edit Article Settings" at bounding box center [868, 71] width 1309 height 52
click at [1467, 67] on span "Settings" at bounding box center [1482, 71] width 39 height 13
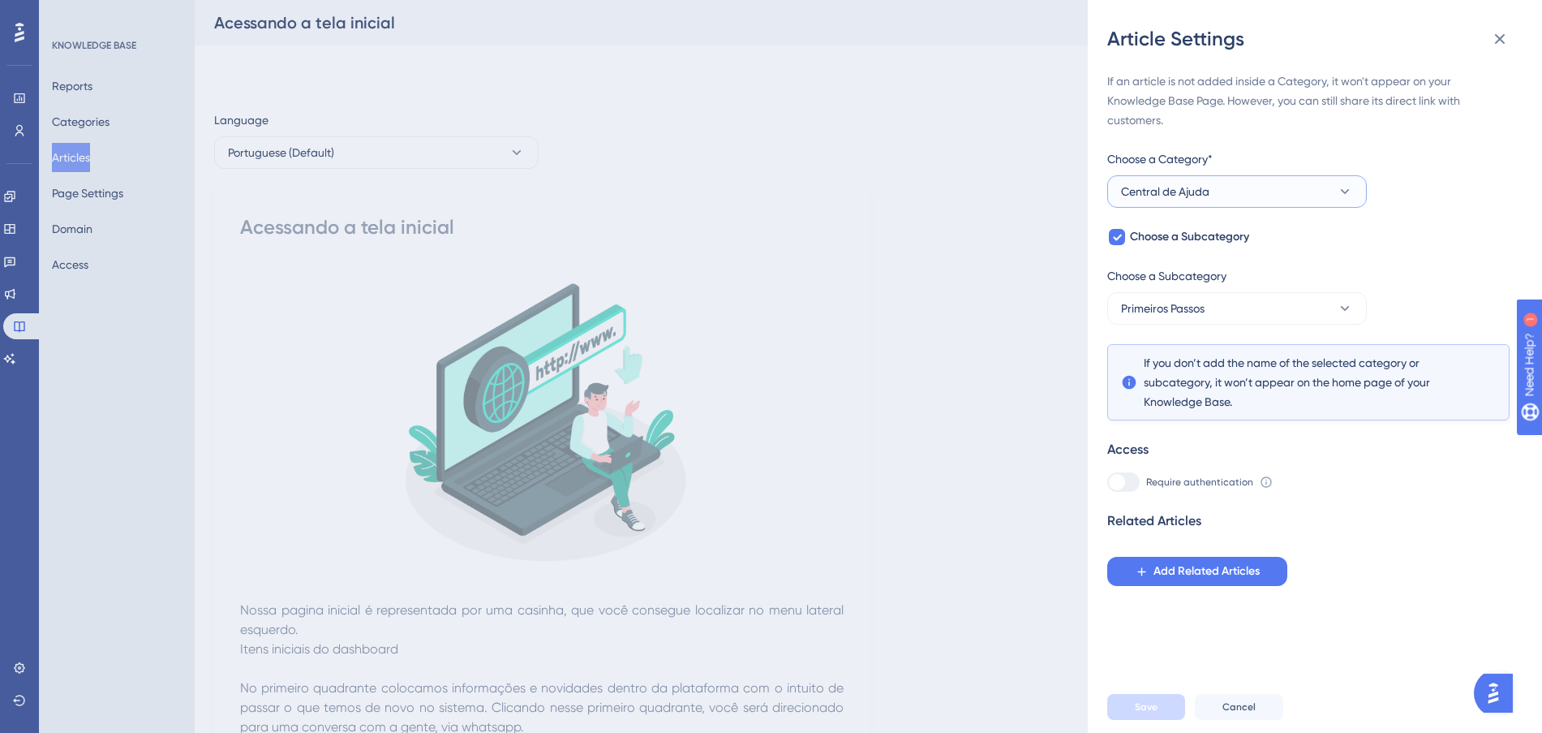
click at [1233, 196] on button "Central de Ajuda" at bounding box center [1237, 191] width 260 height 32
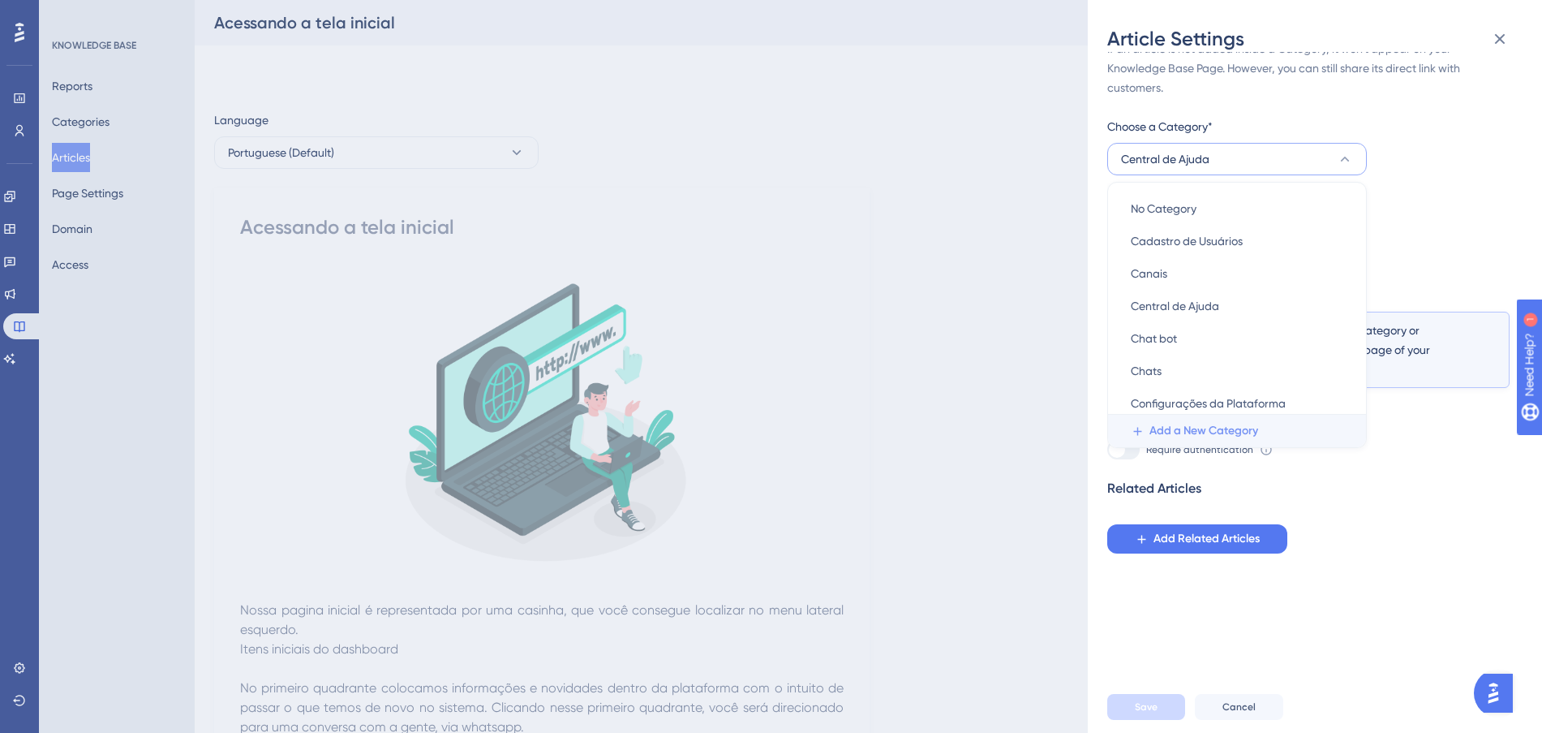
click at [1217, 435] on span "Add a New Category" at bounding box center [1204, 430] width 109 height 19
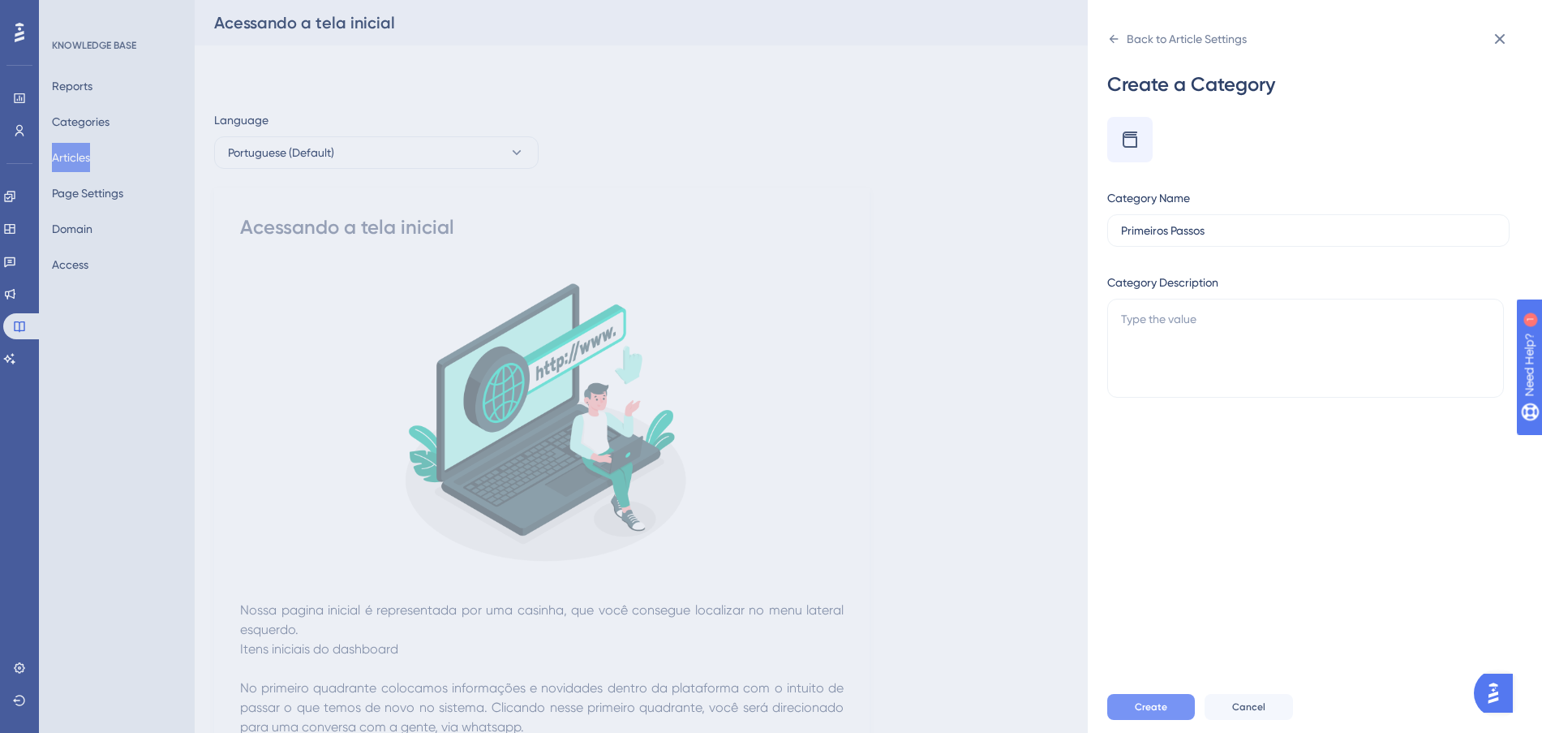
type input "Primeiros Passos"
click at [1140, 713] on span "Create" at bounding box center [1151, 706] width 32 height 13
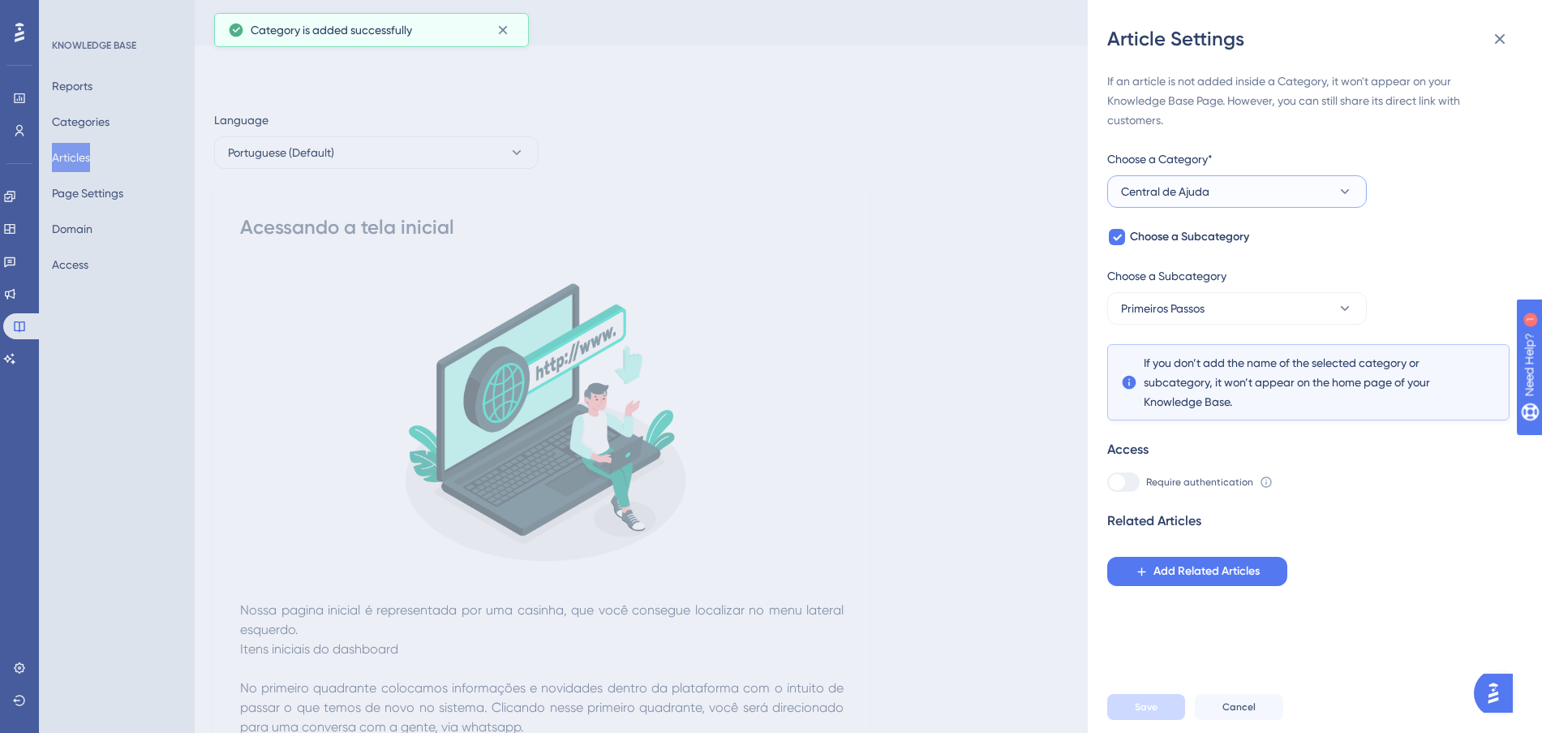
click at [1231, 196] on button "Central de Ajuda" at bounding box center [1237, 191] width 260 height 32
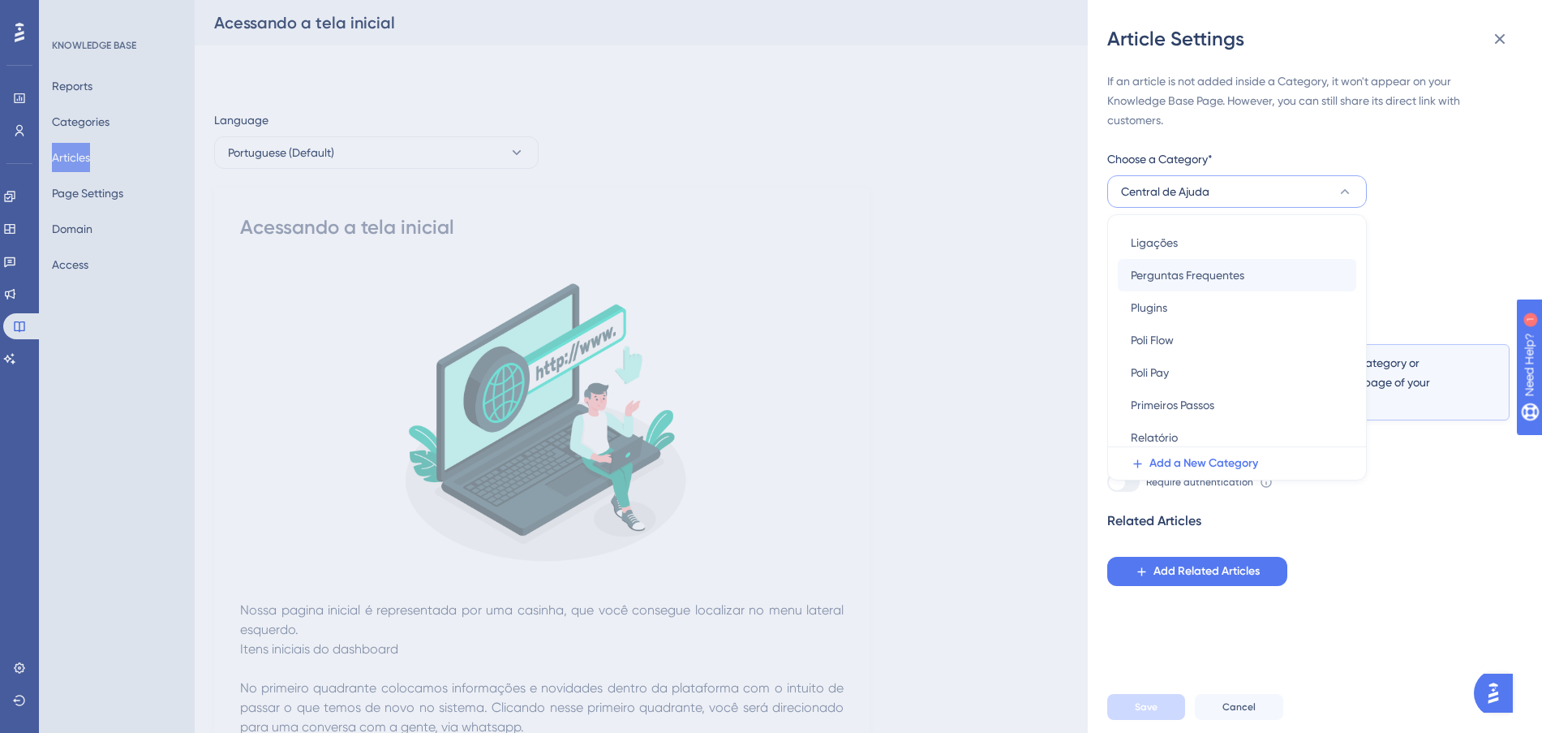
scroll to position [330, 0]
click at [1227, 391] on div "Primeiros Passos Primeiros Passos" at bounding box center [1237, 397] width 213 height 32
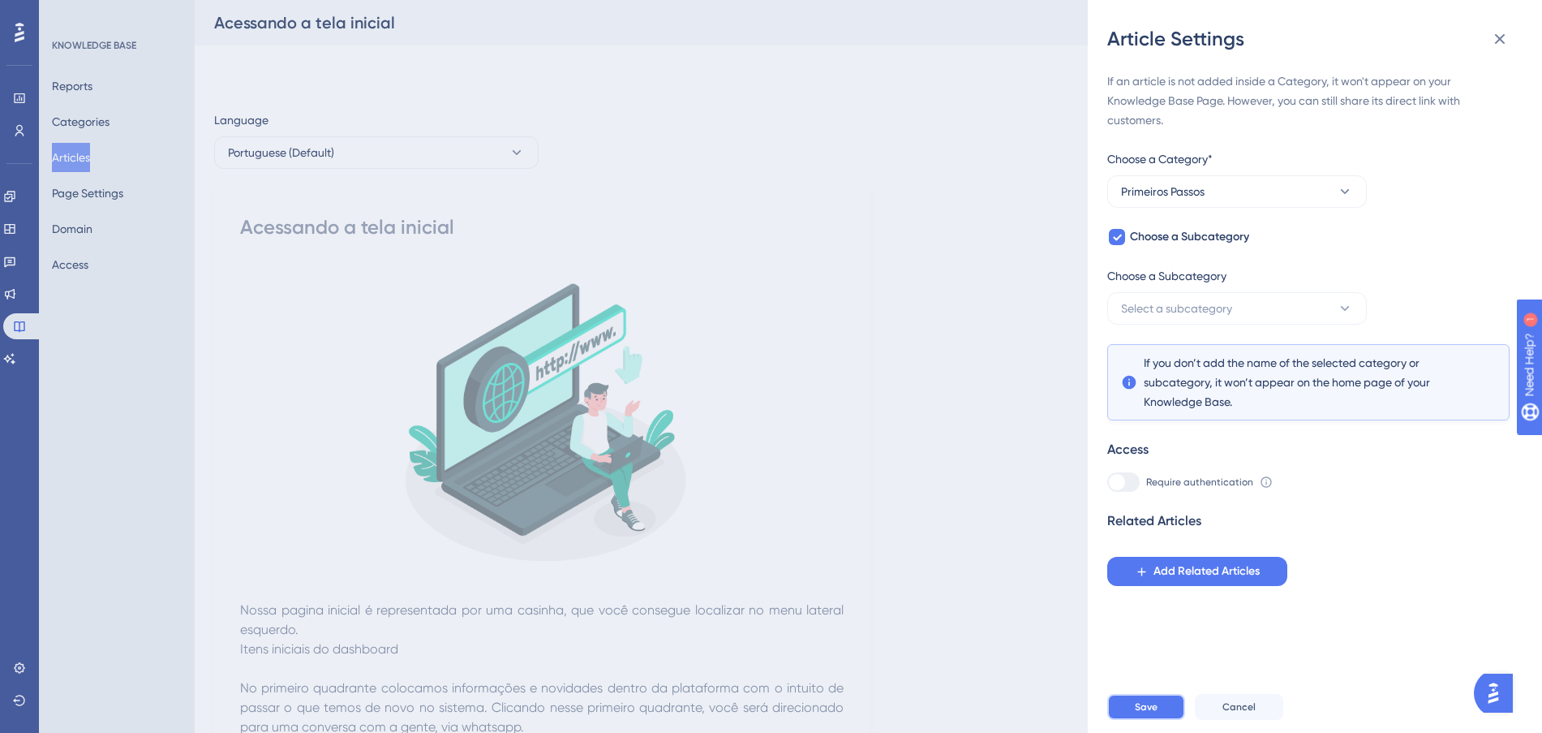
click at [1157, 720] on button "Save" at bounding box center [1146, 707] width 78 height 26
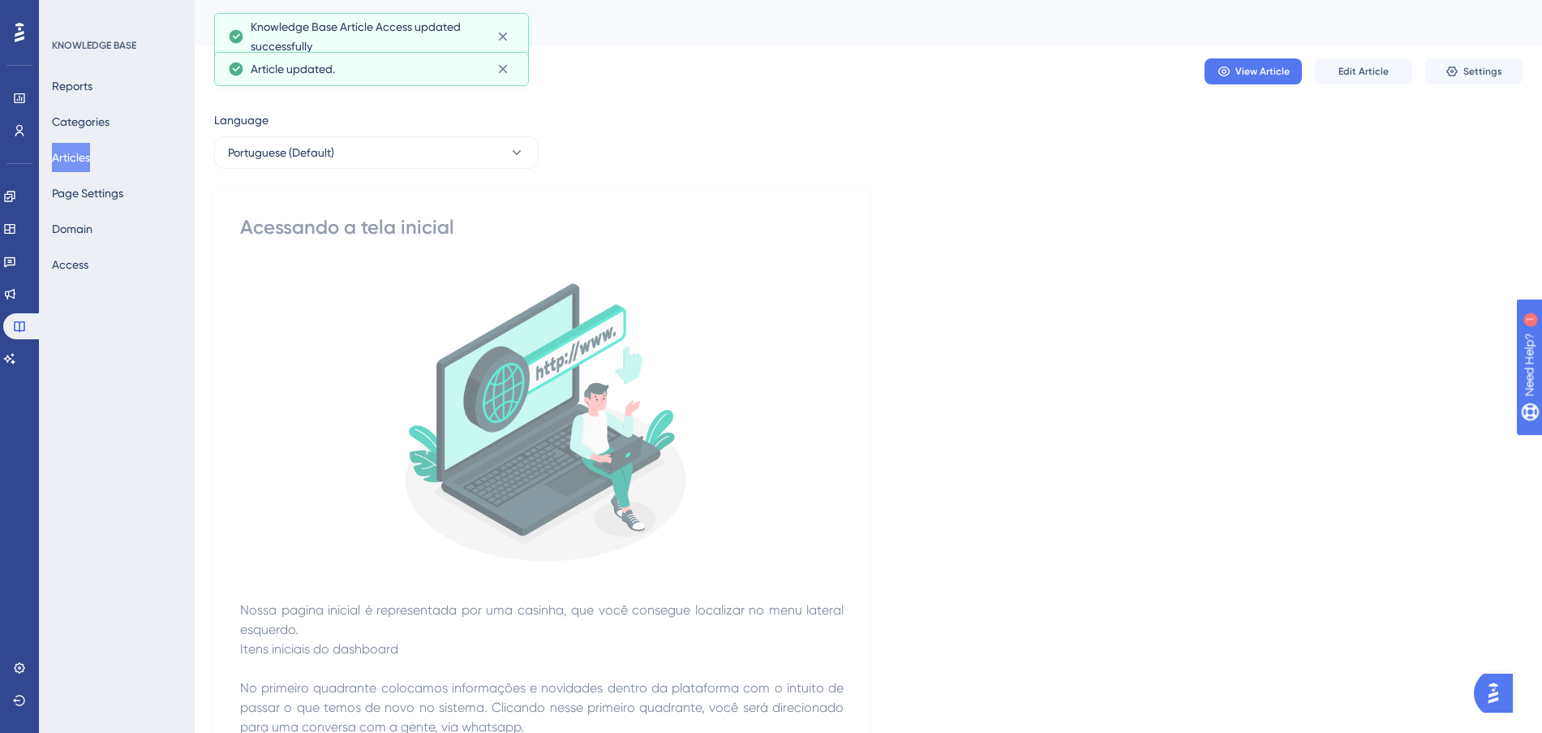
click at [72, 157] on button "Articles" at bounding box center [71, 157] width 38 height 29
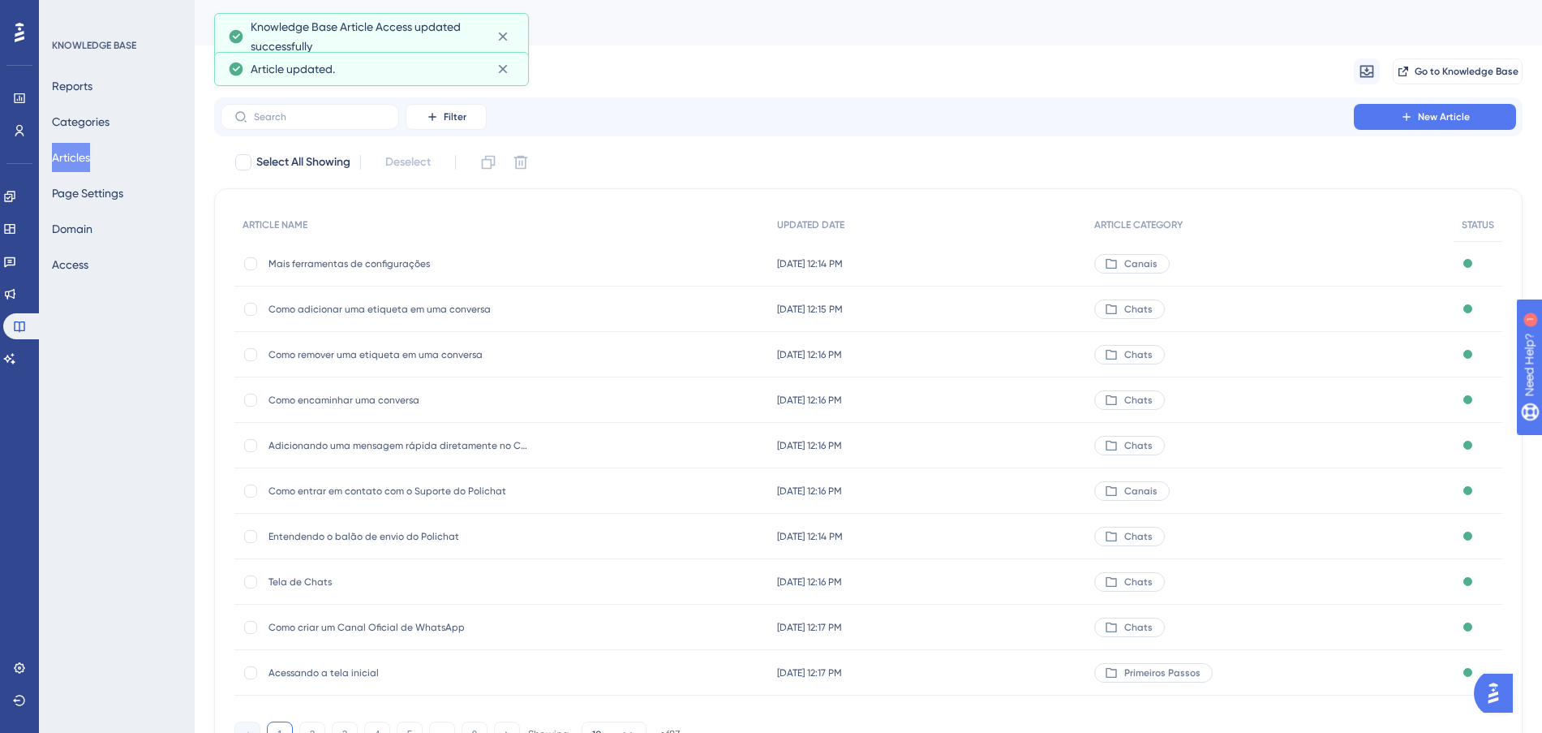
scroll to position [87, 0]
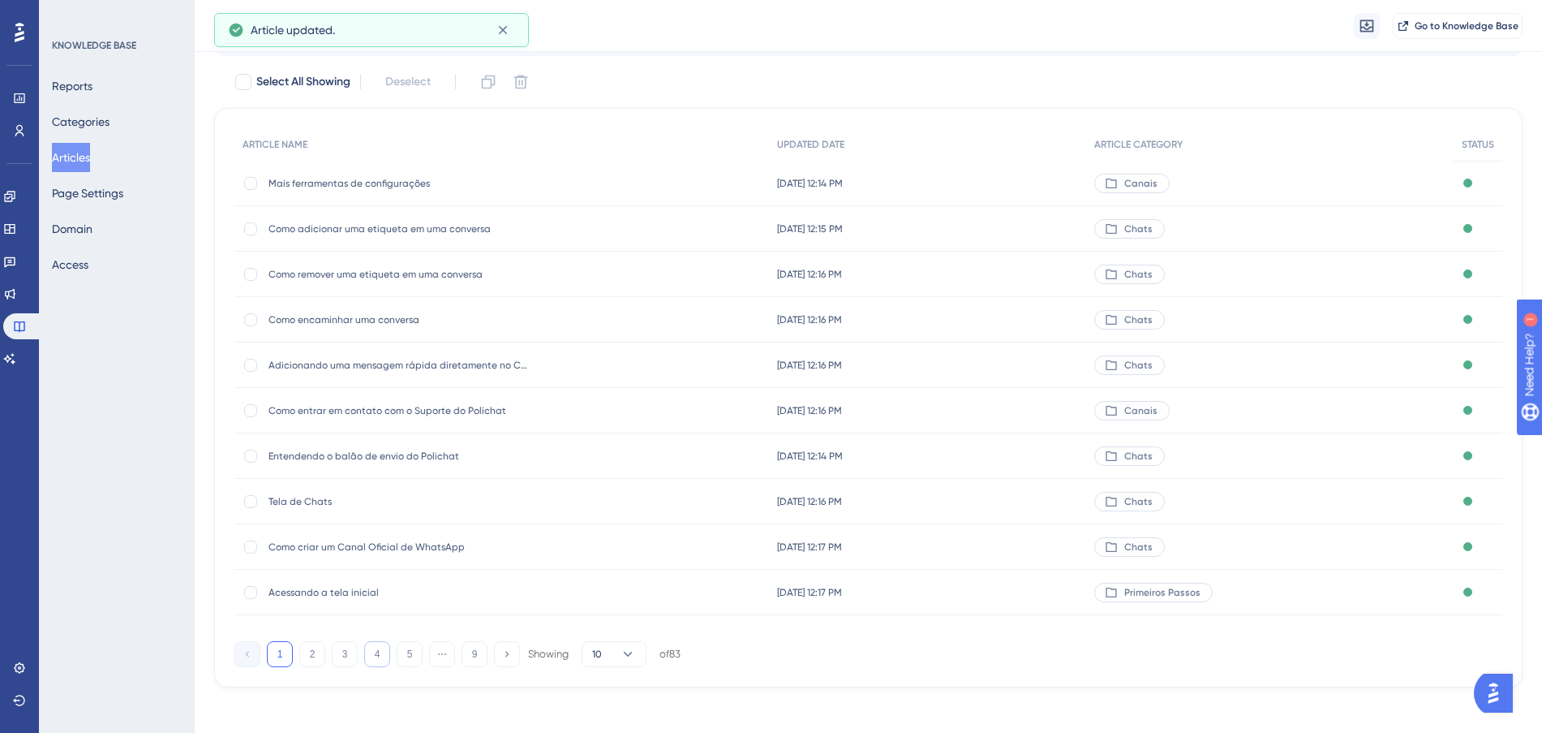
click at [378, 666] on button "4" at bounding box center [377, 654] width 26 height 26
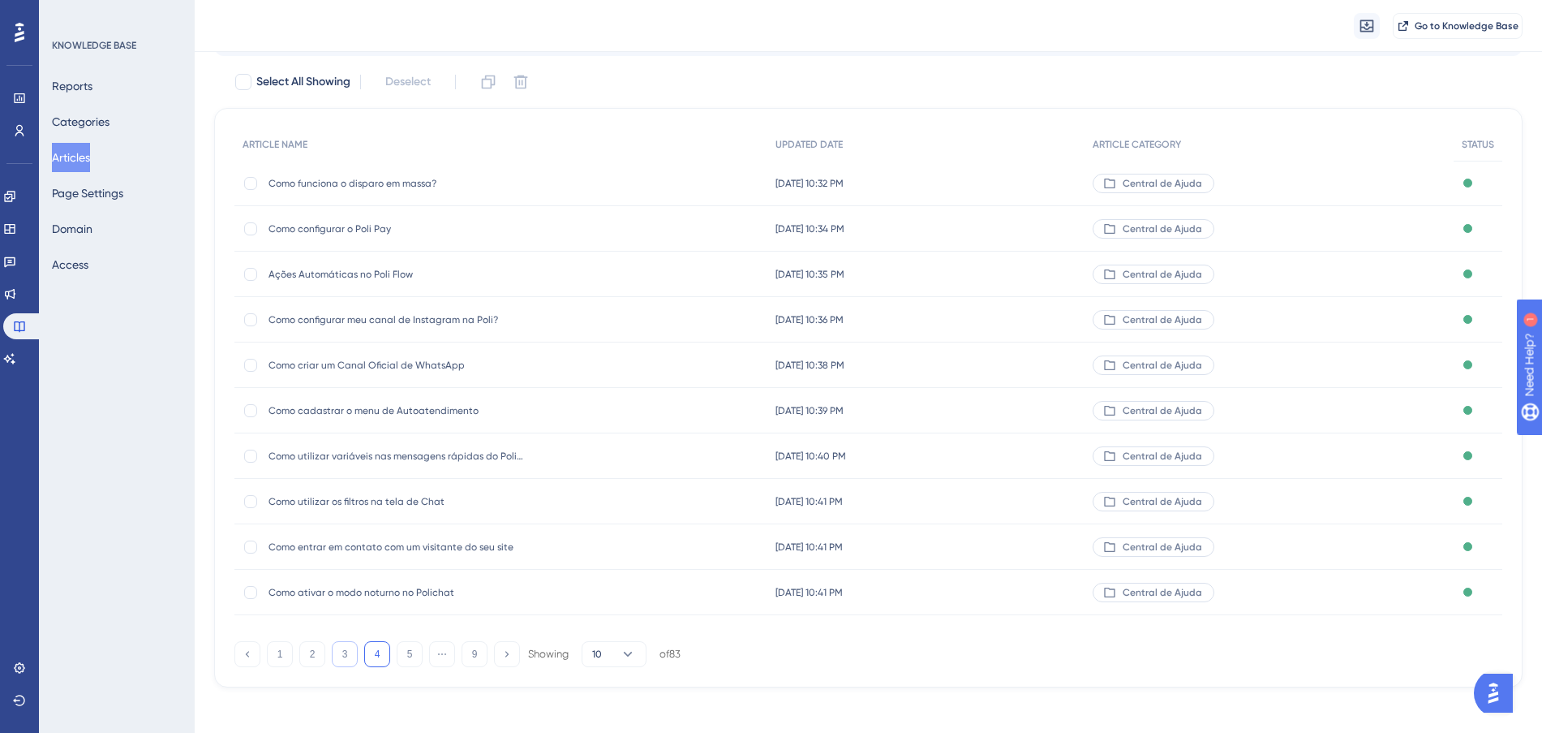
click at [350, 659] on button "3" at bounding box center [345, 654] width 26 height 26
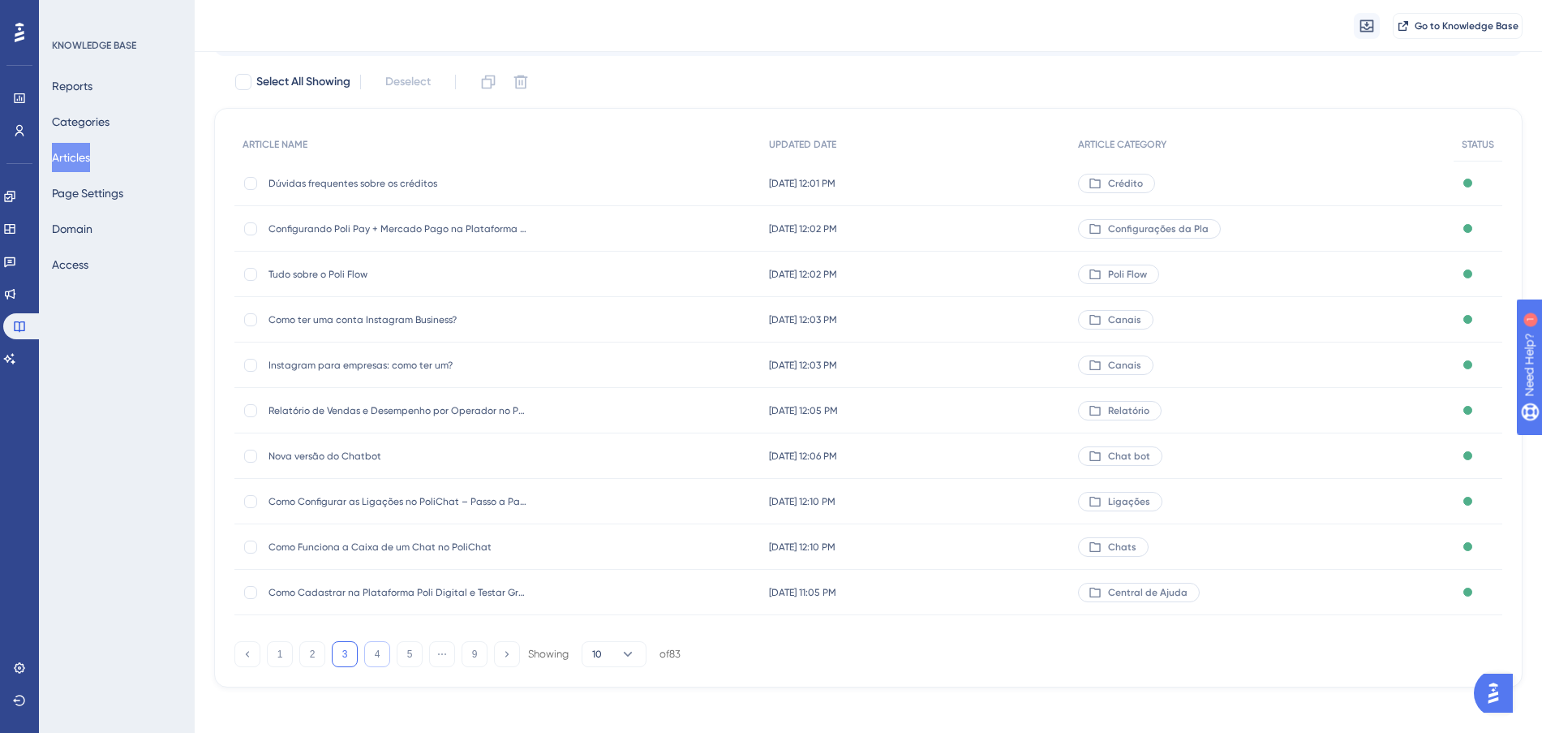
click at [367, 654] on button "4" at bounding box center [377, 654] width 26 height 26
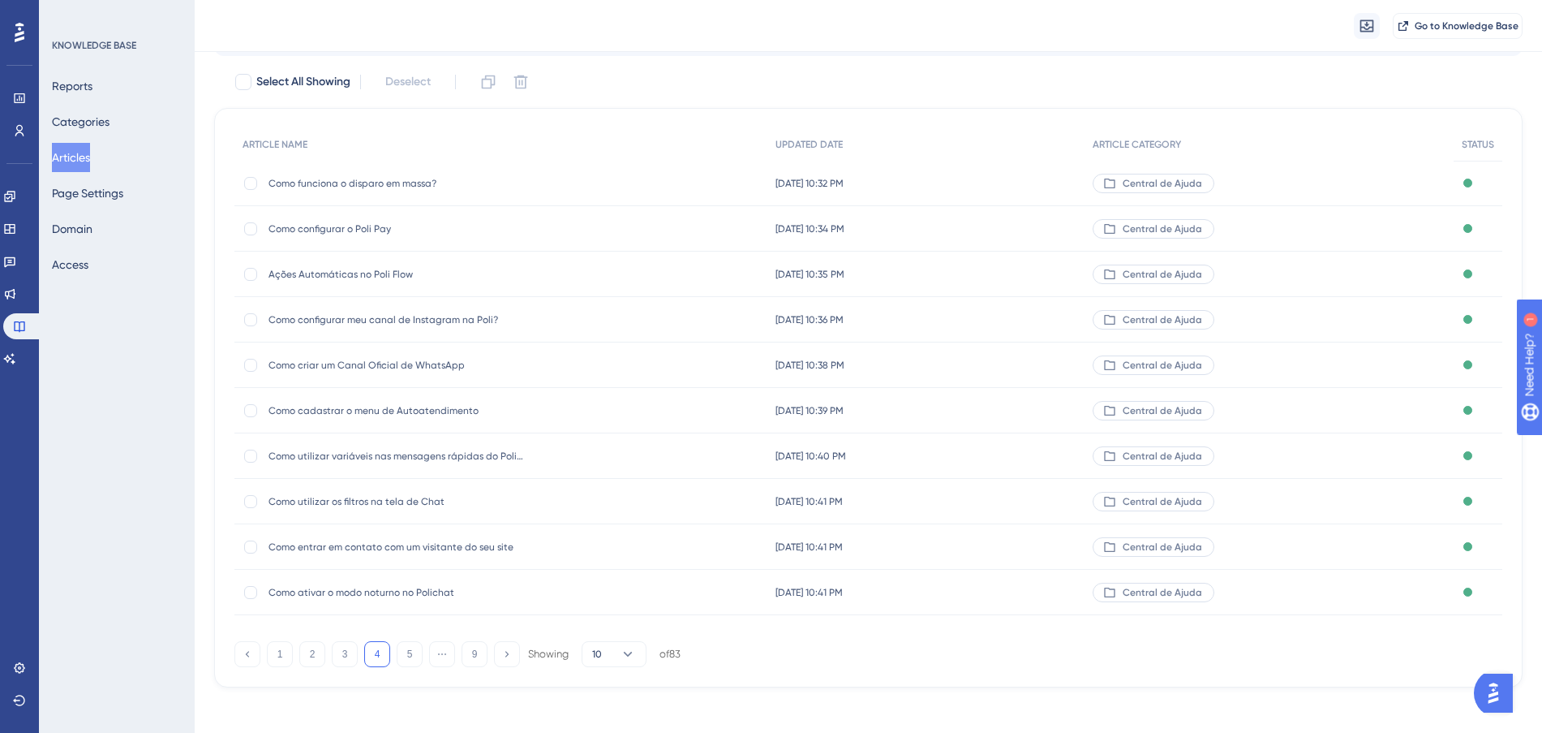
click at [637, 186] on div "Como funciona o disparo em massa? Como funciona o disparo em massa?" at bounding box center [500, 183] width 533 height 45
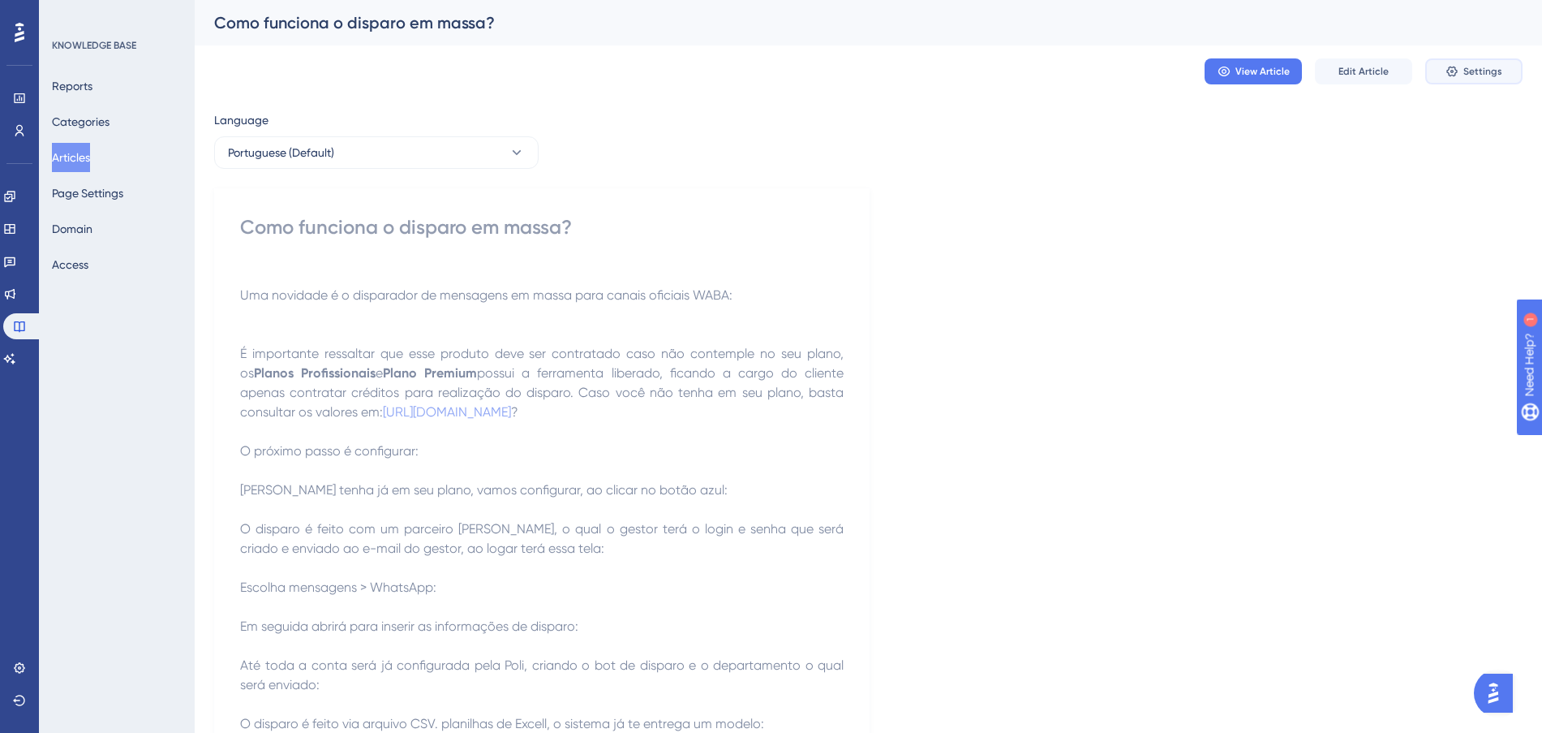
click at [1478, 67] on span "Settings" at bounding box center [1482, 71] width 39 height 13
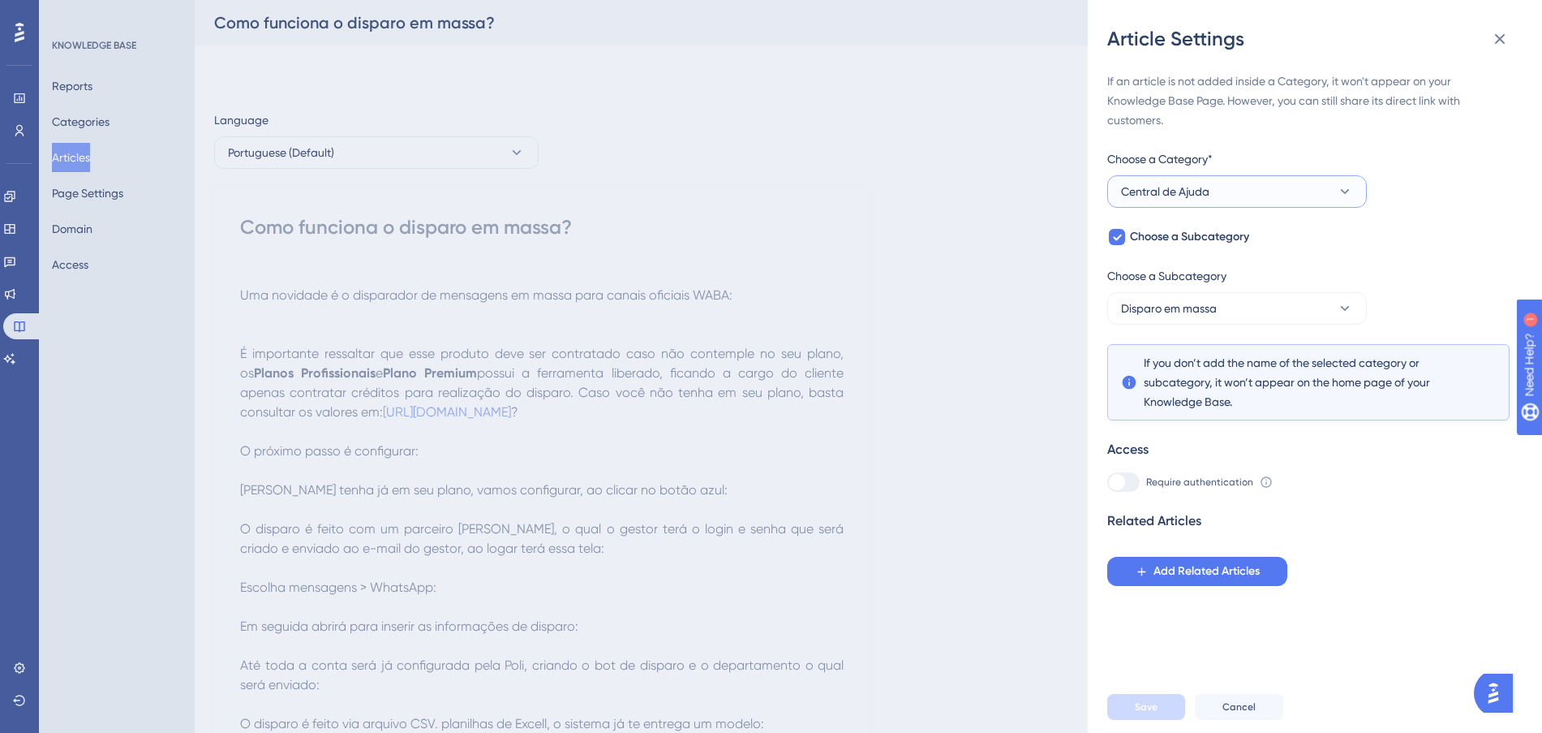
click at [1227, 183] on button "Central de Ajuda" at bounding box center [1237, 191] width 260 height 32
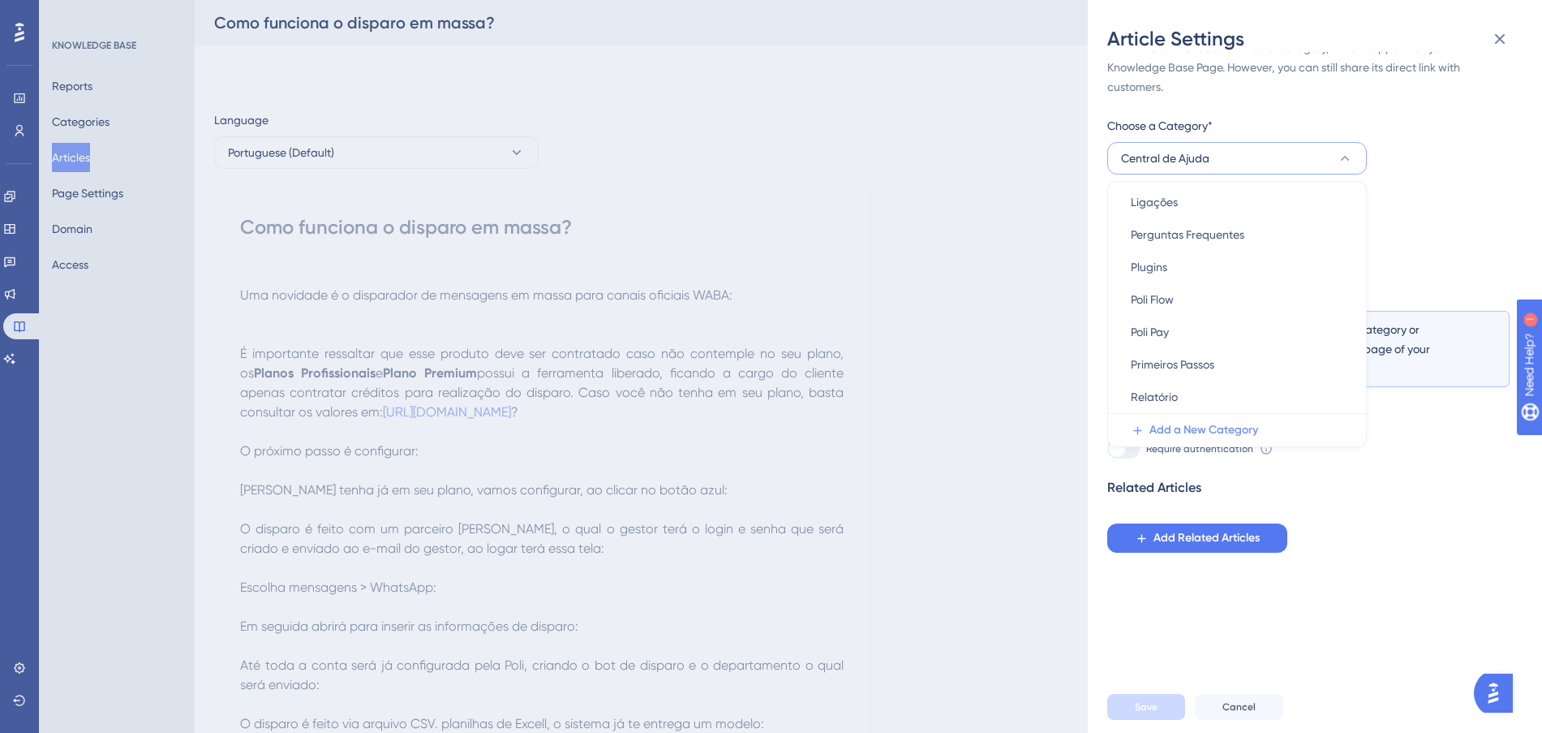
scroll to position [65, 0]
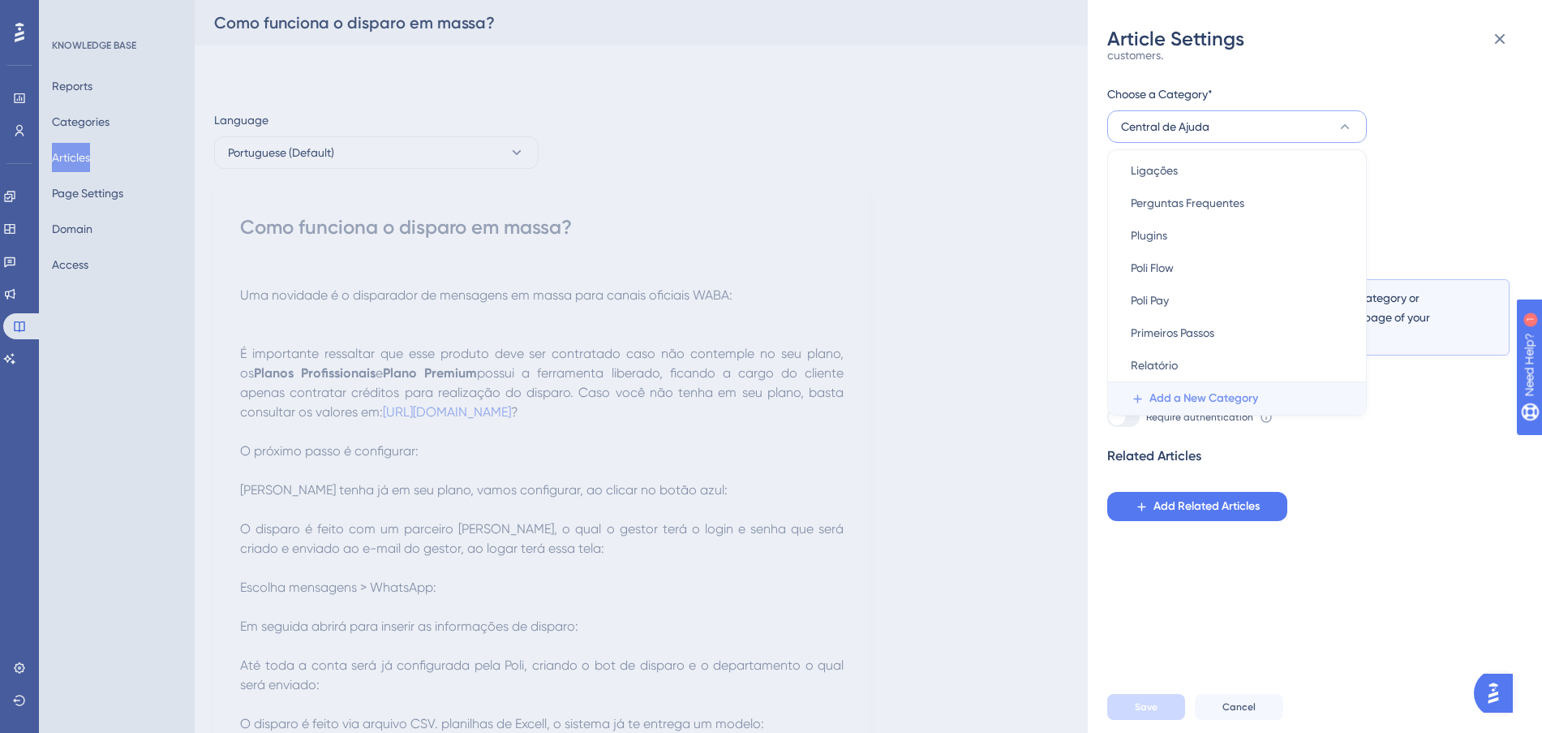
click at [1236, 393] on span "Add a New Category" at bounding box center [1204, 398] width 109 height 19
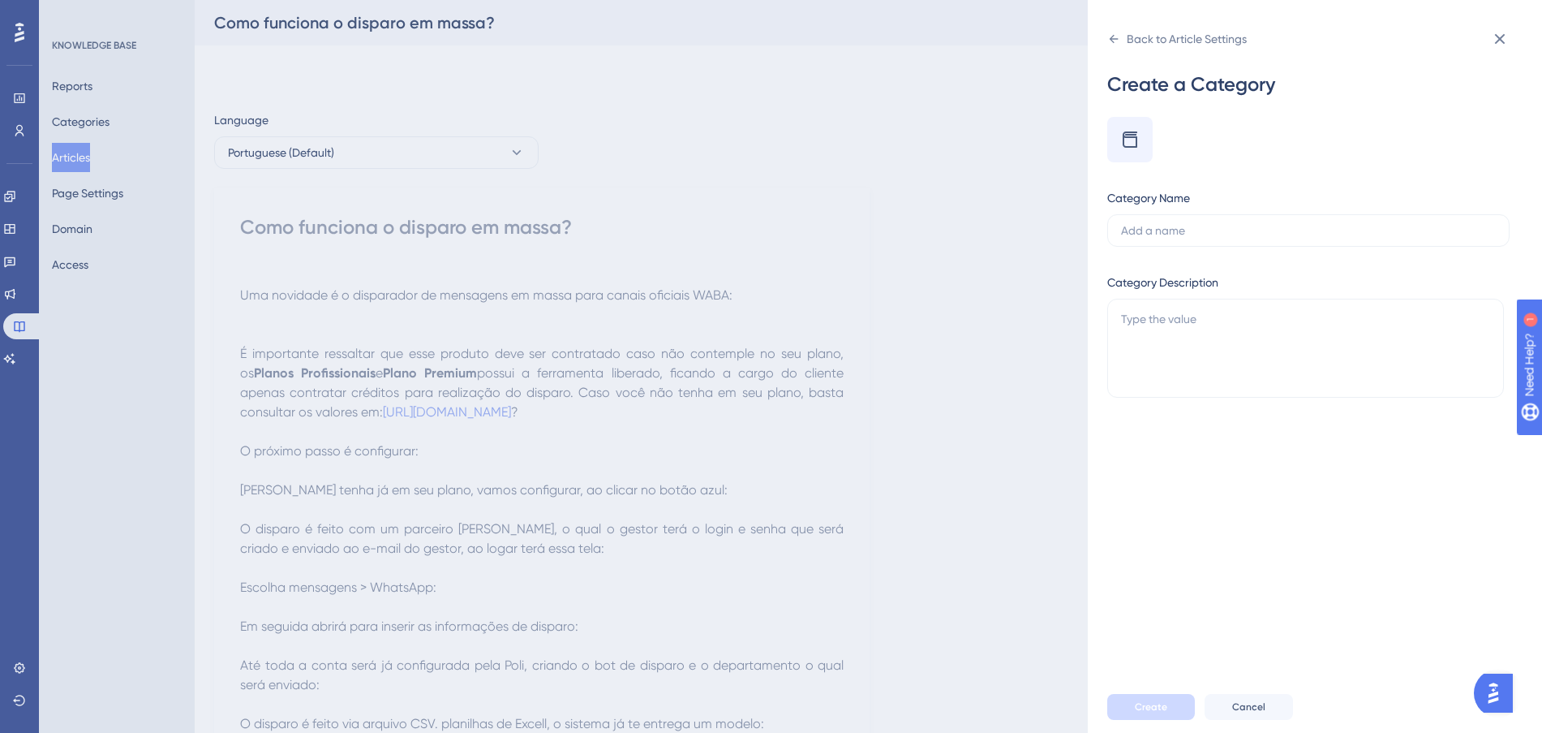
scroll to position [0, 0]
click at [1191, 234] on input "Disparo em [GEOGRAPHIC_DATA]" at bounding box center [1308, 230] width 375 height 18
drag, startPoint x: 1173, startPoint y: 232, endPoint x: 1335, endPoint y: 60, distance: 236.4
click at [1172, 230] on input "Disparo em [GEOGRAPHIC_DATA]" at bounding box center [1308, 230] width 375 height 18
type input "Disparo em massa"
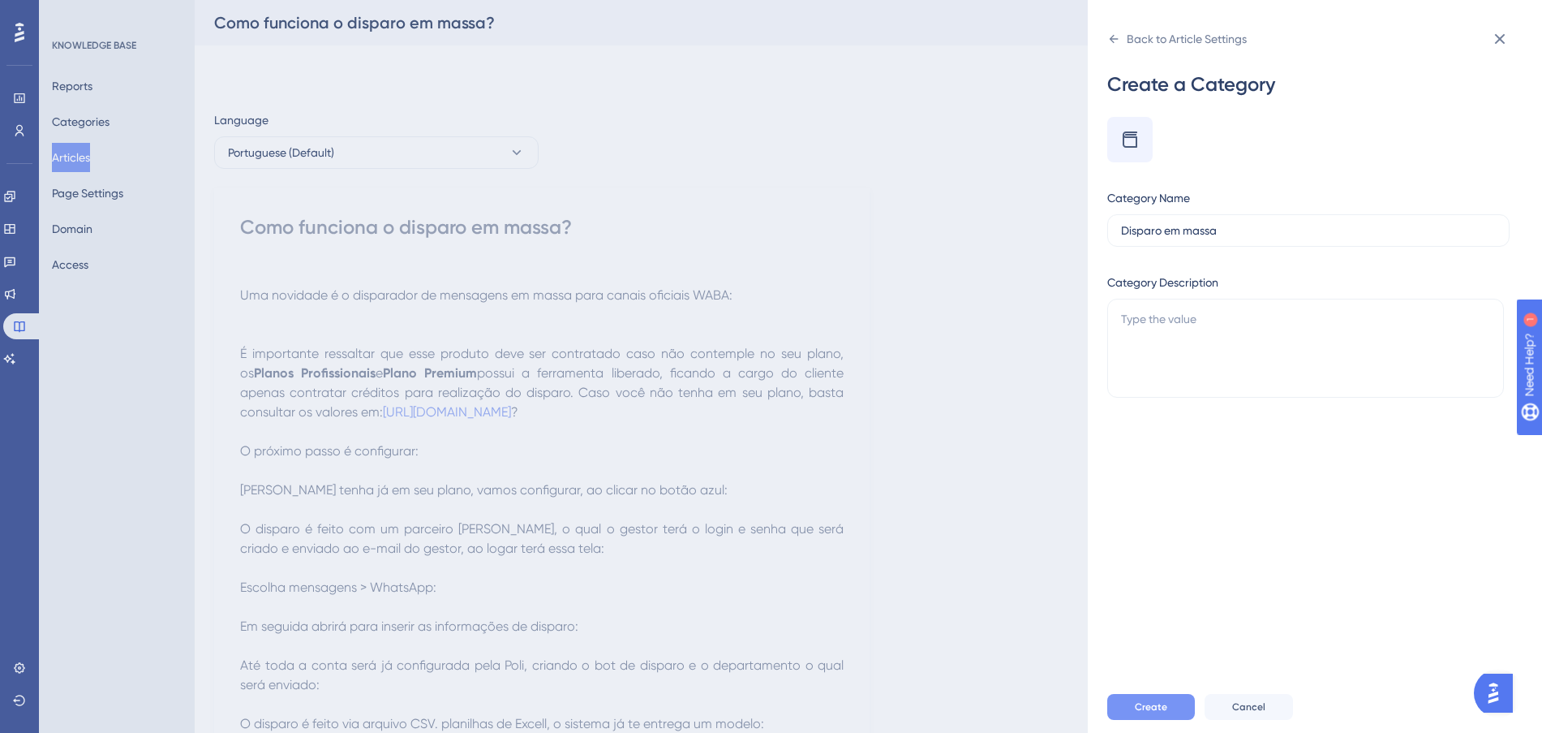
click at [1148, 713] on span "Create" at bounding box center [1151, 706] width 32 height 13
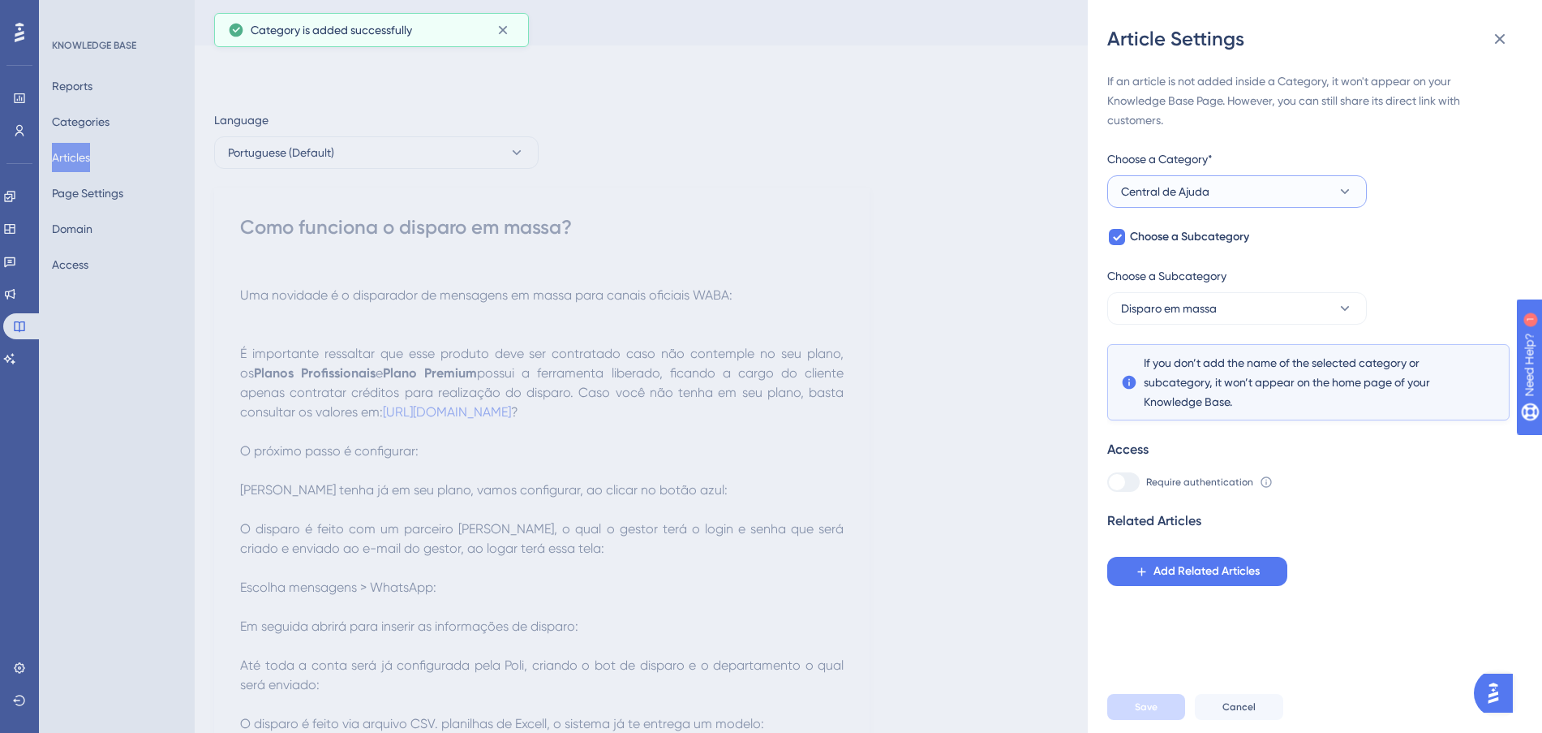
click at [1171, 193] on span "Central de Ajuda" at bounding box center [1165, 191] width 88 height 19
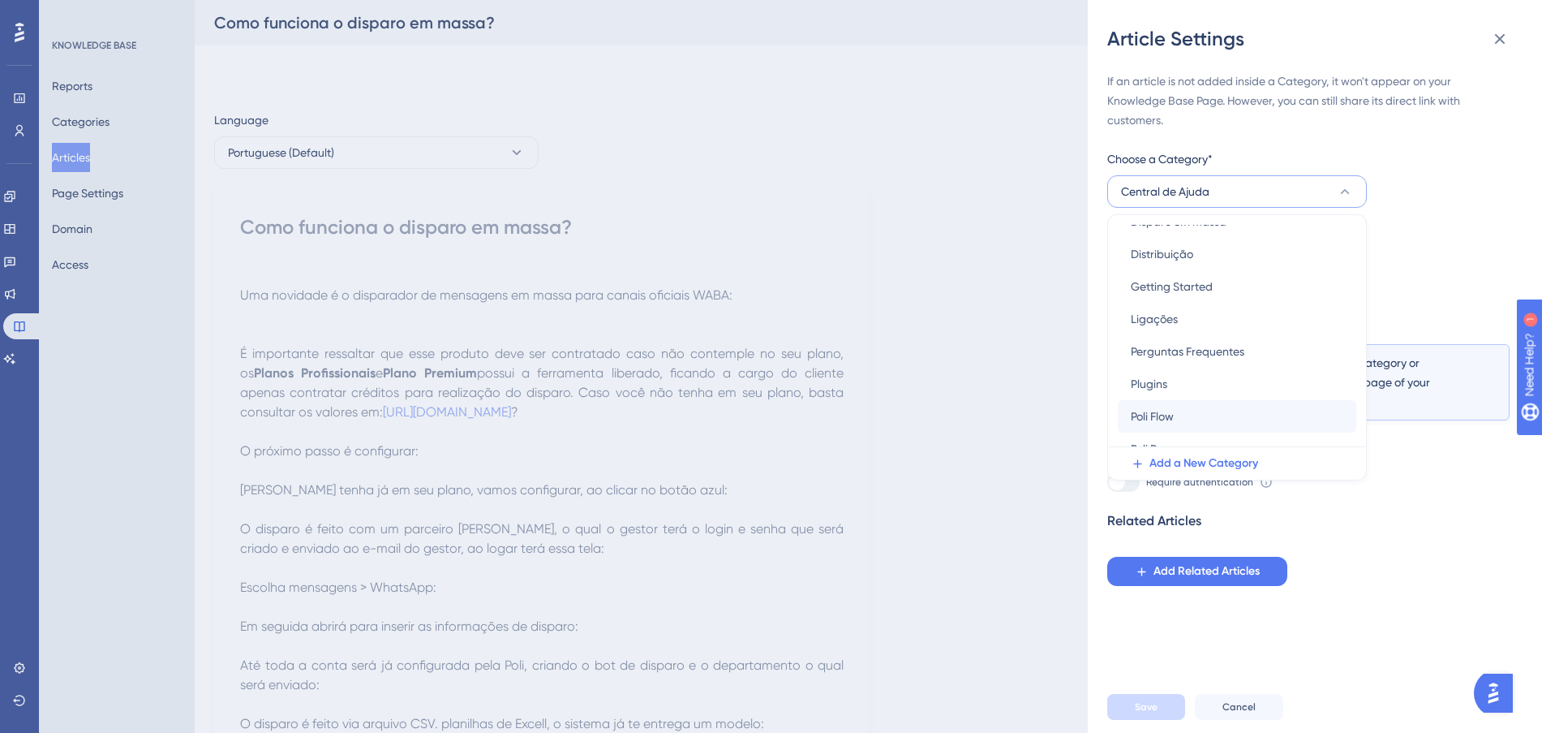
scroll to position [160, 0]
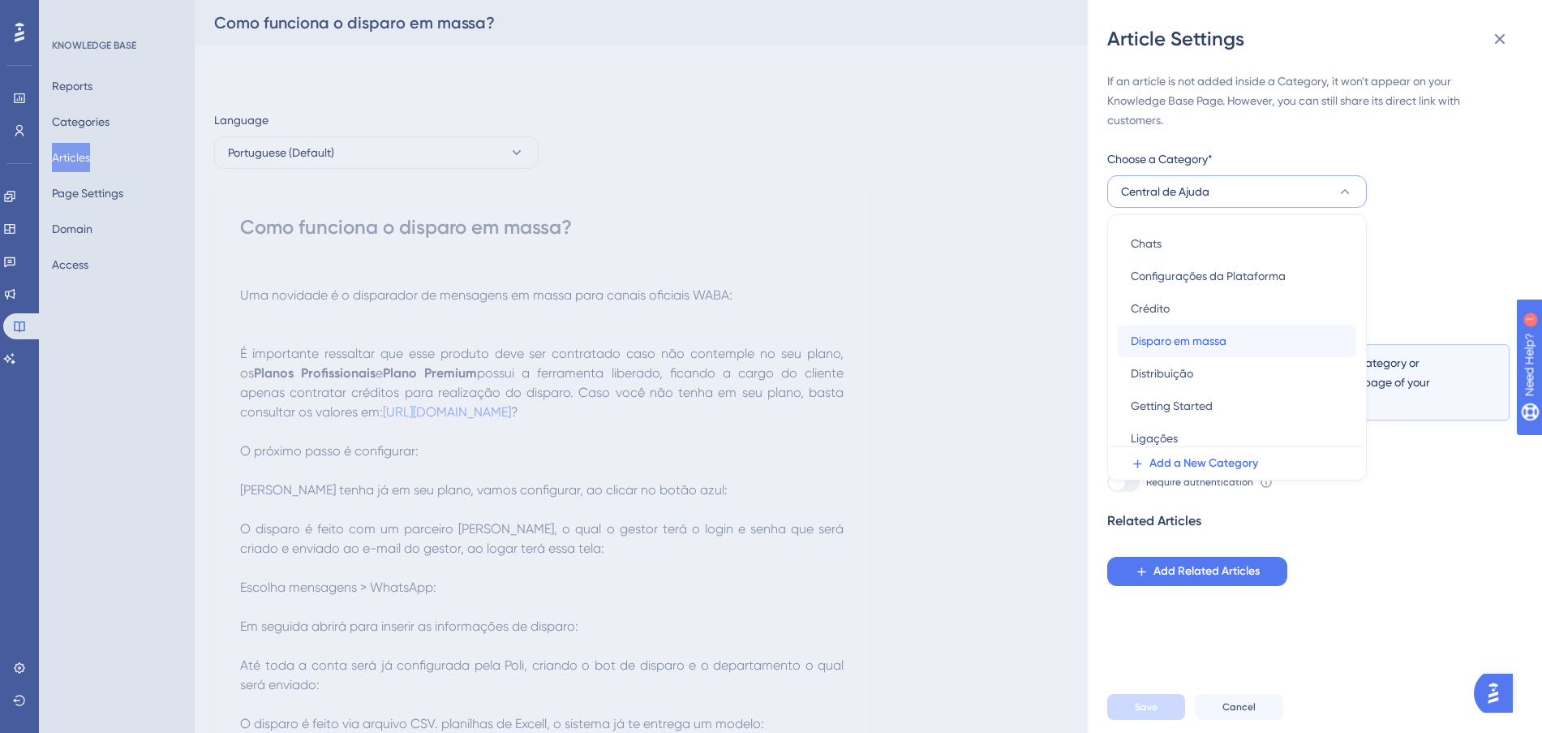
click at [1233, 342] on div "Disparo em massa Disparo em massa" at bounding box center [1237, 340] width 213 height 32
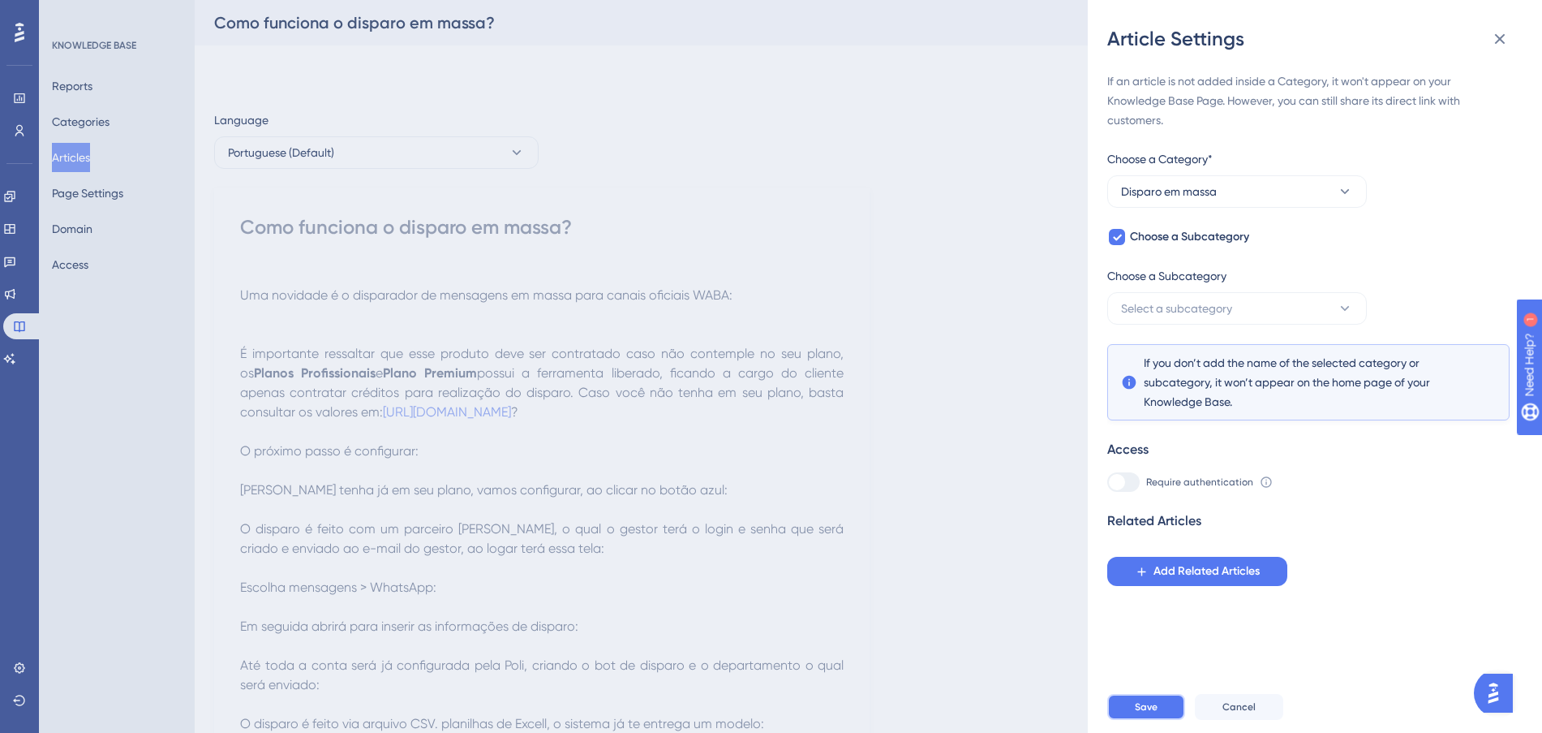
click at [1143, 714] on button "Save" at bounding box center [1146, 707] width 78 height 26
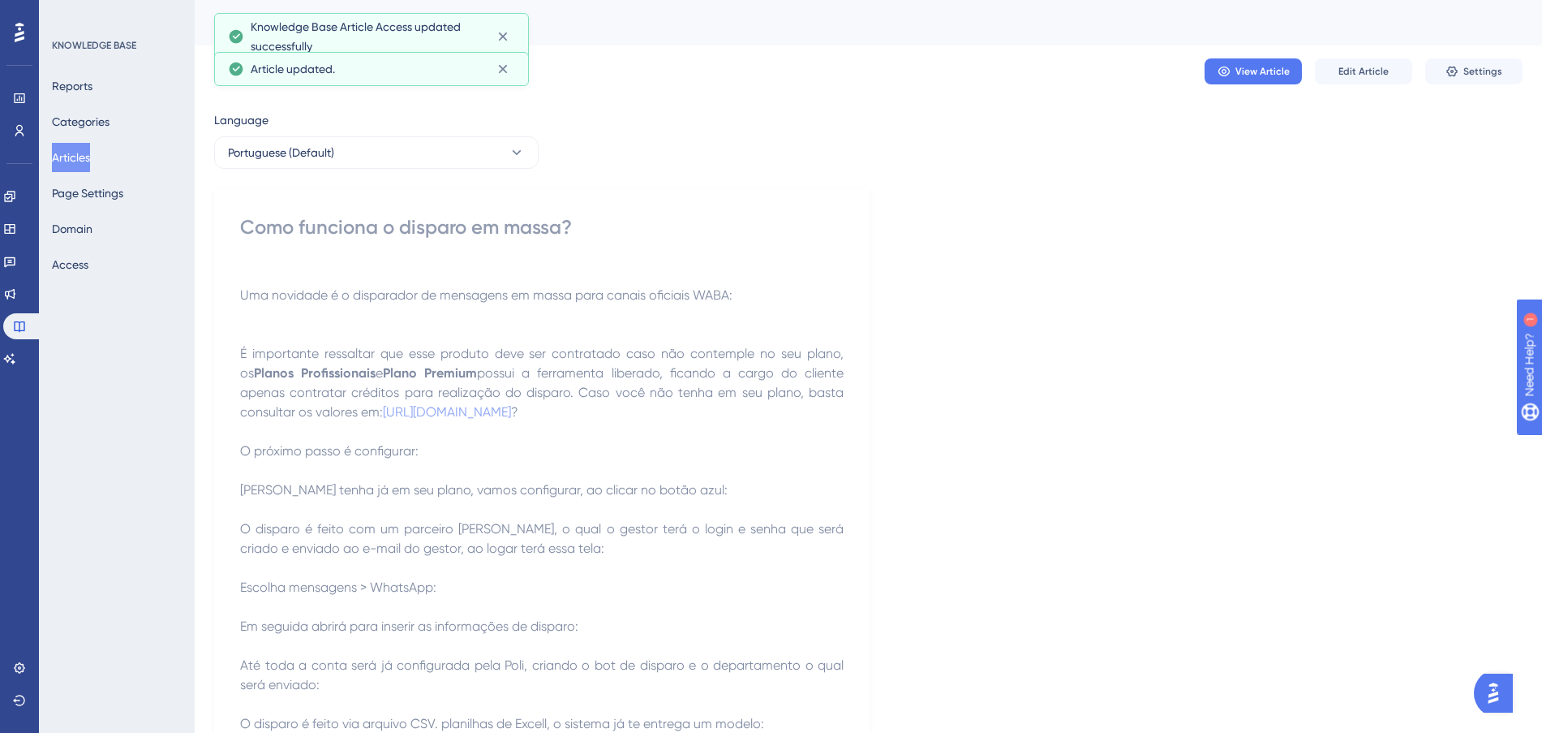
click at [90, 153] on button "Articles" at bounding box center [71, 157] width 38 height 29
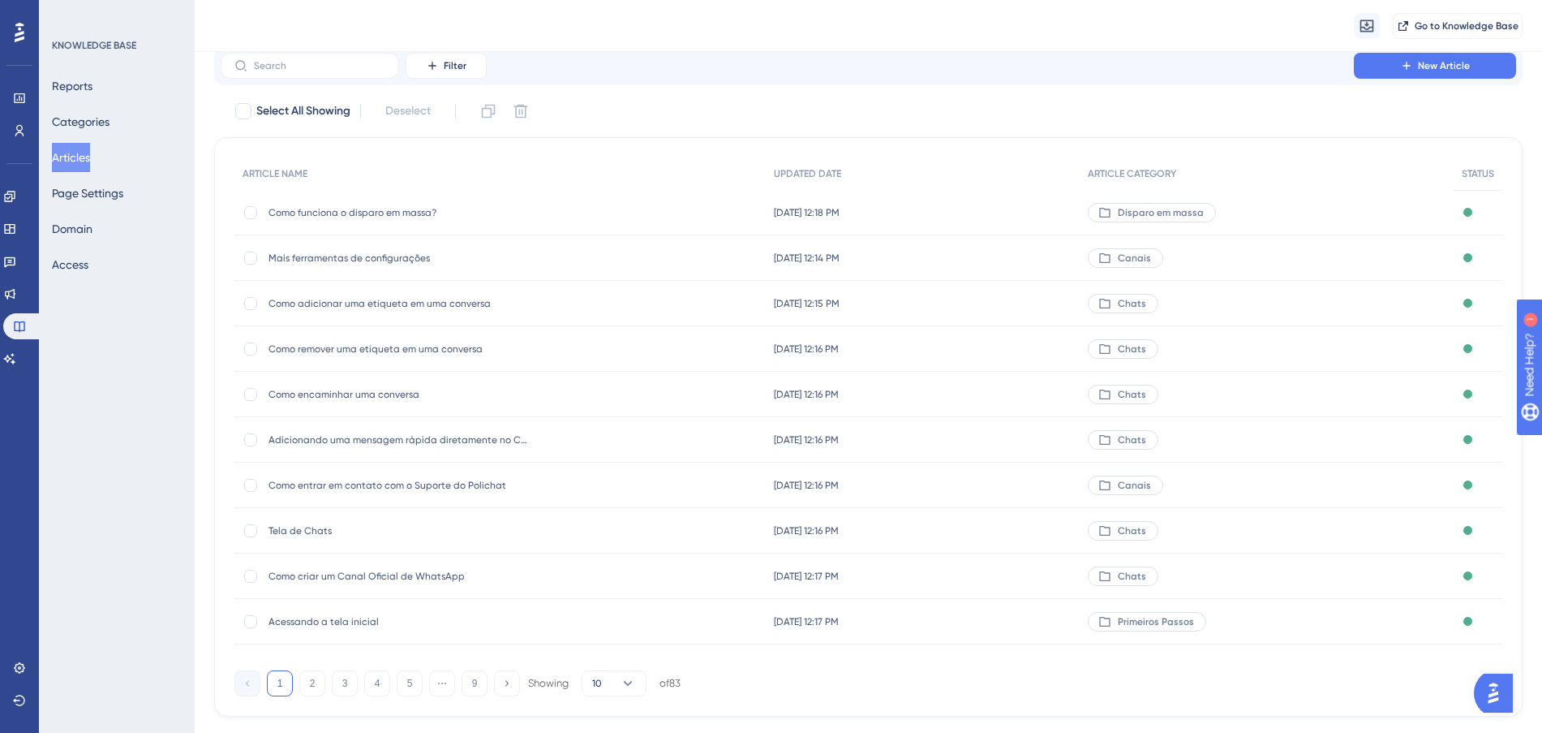
scroll to position [87, 0]
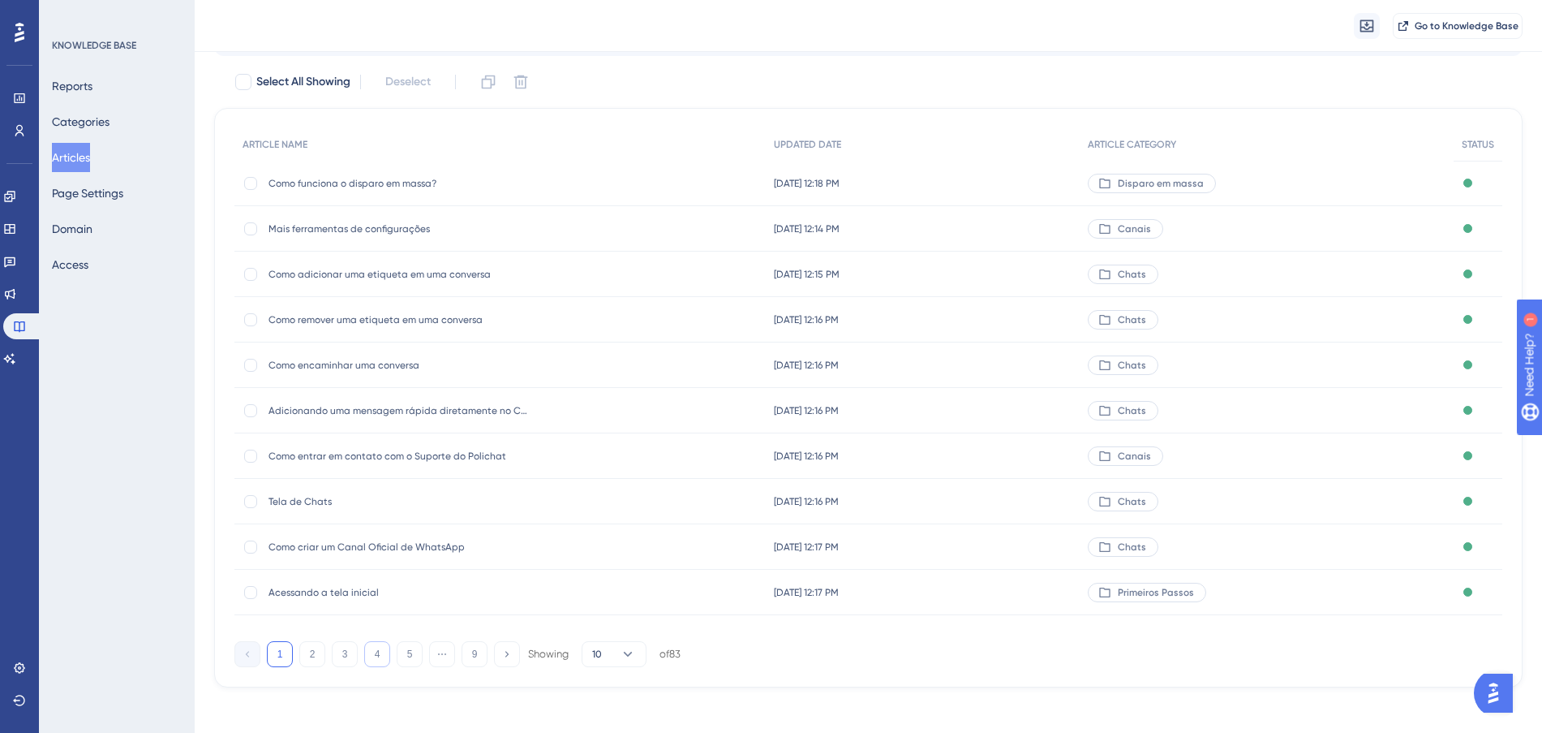
click at [376, 652] on button "4" at bounding box center [377, 654] width 26 height 26
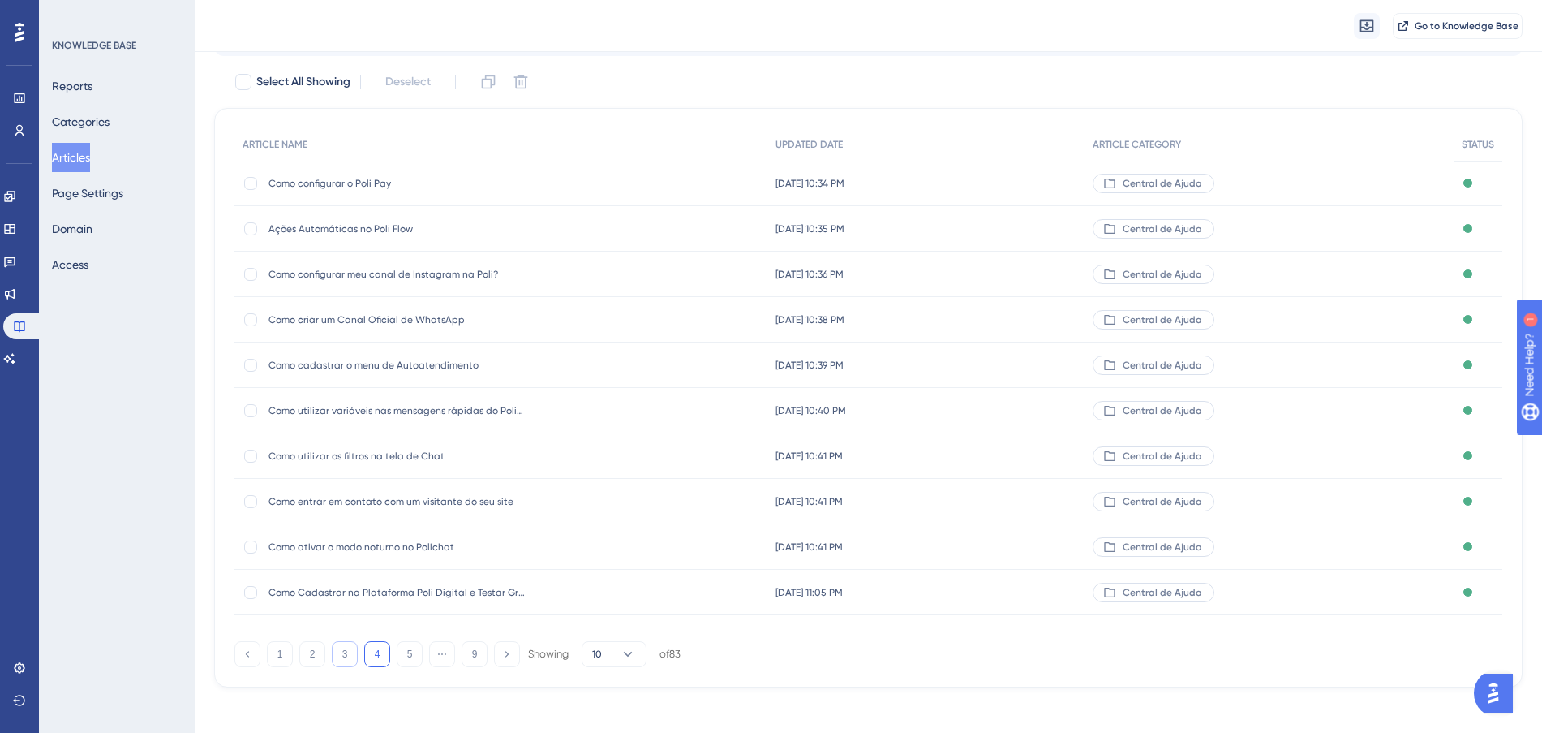
click at [345, 651] on button "3" at bounding box center [345, 654] width 26 height 26
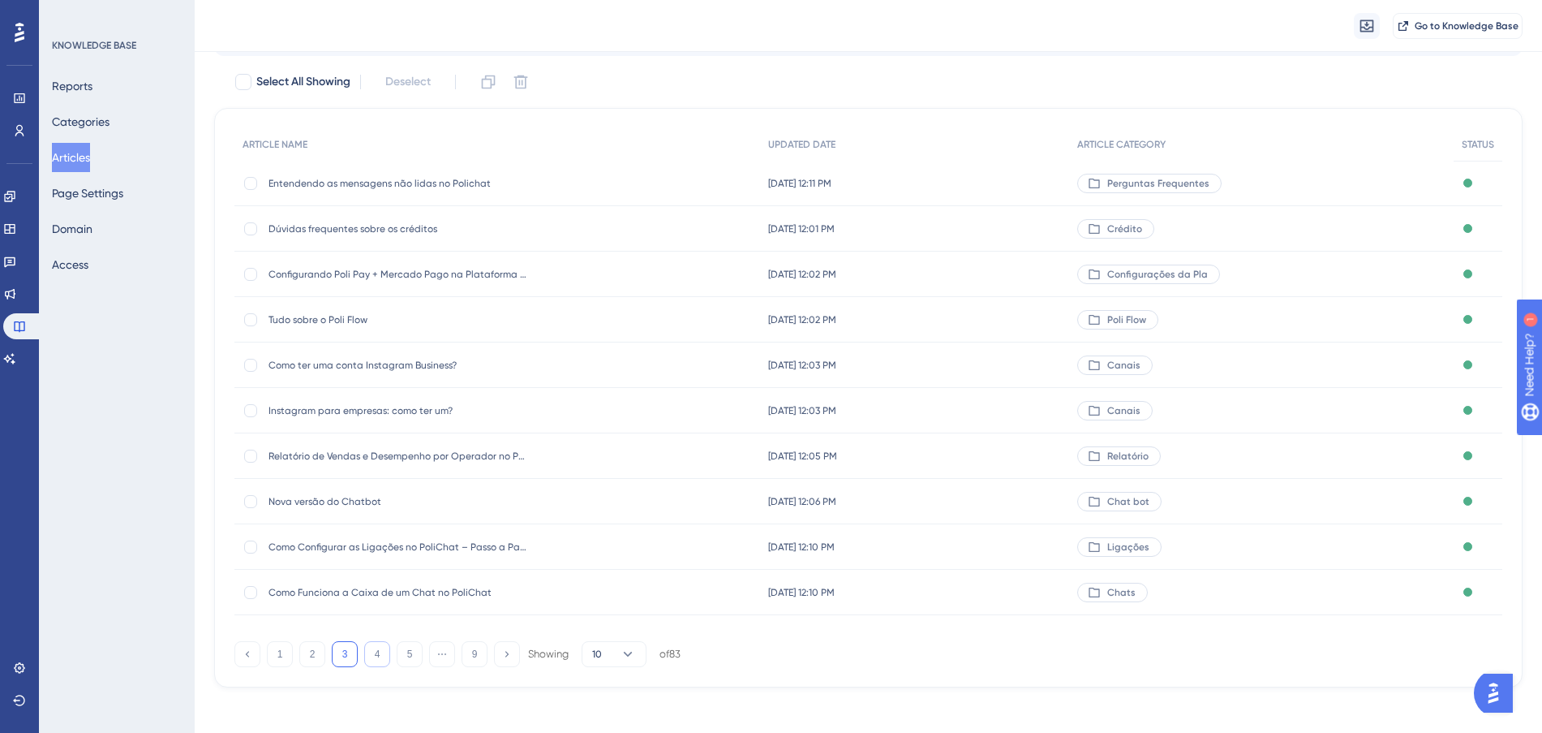
click at [374, 653] on button "4" at bounding box center [377, 654] width 26 height 26
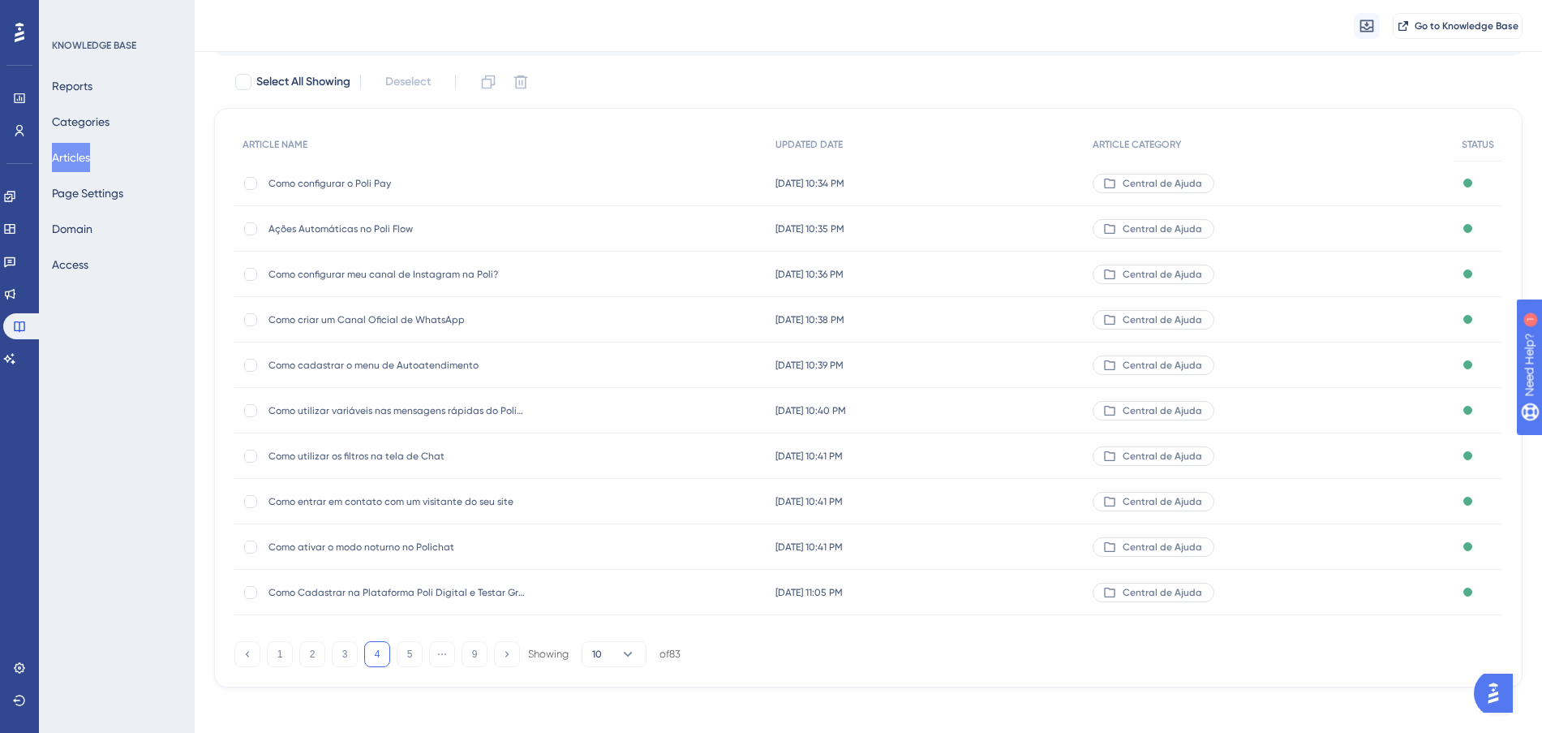
click at [1008, 175] on div "[DATE] 10:34 PM [DATE] 10:34 PM" at bounding box center [926, 183] width 318 height 45
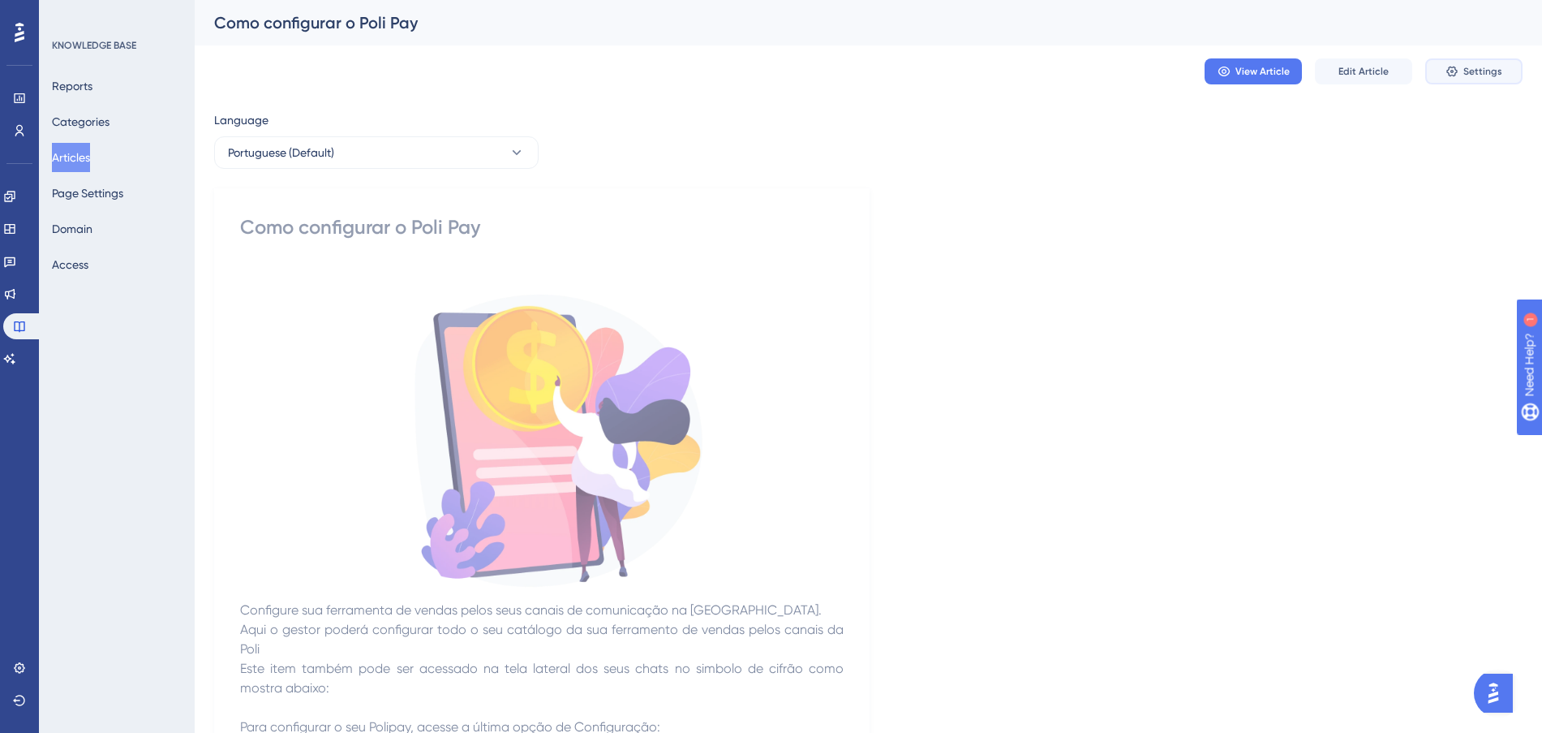
click at [1481, 67] on span "Settings" at bounding box center [1482, 71] width 39 height 13
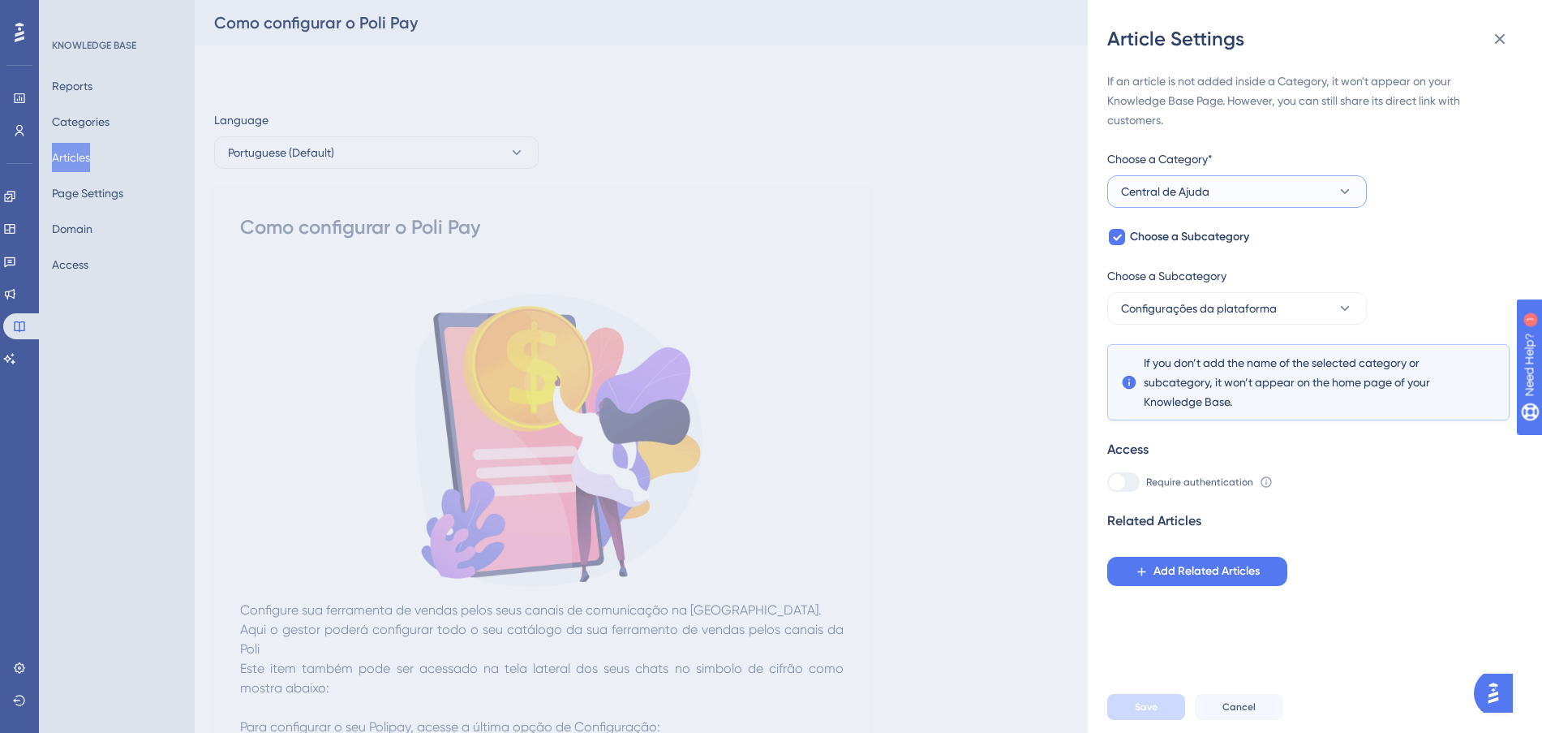
click at [1315, 198] on button "Central de Ajuda" at bounding box center [1237, 191] width 260 height 32
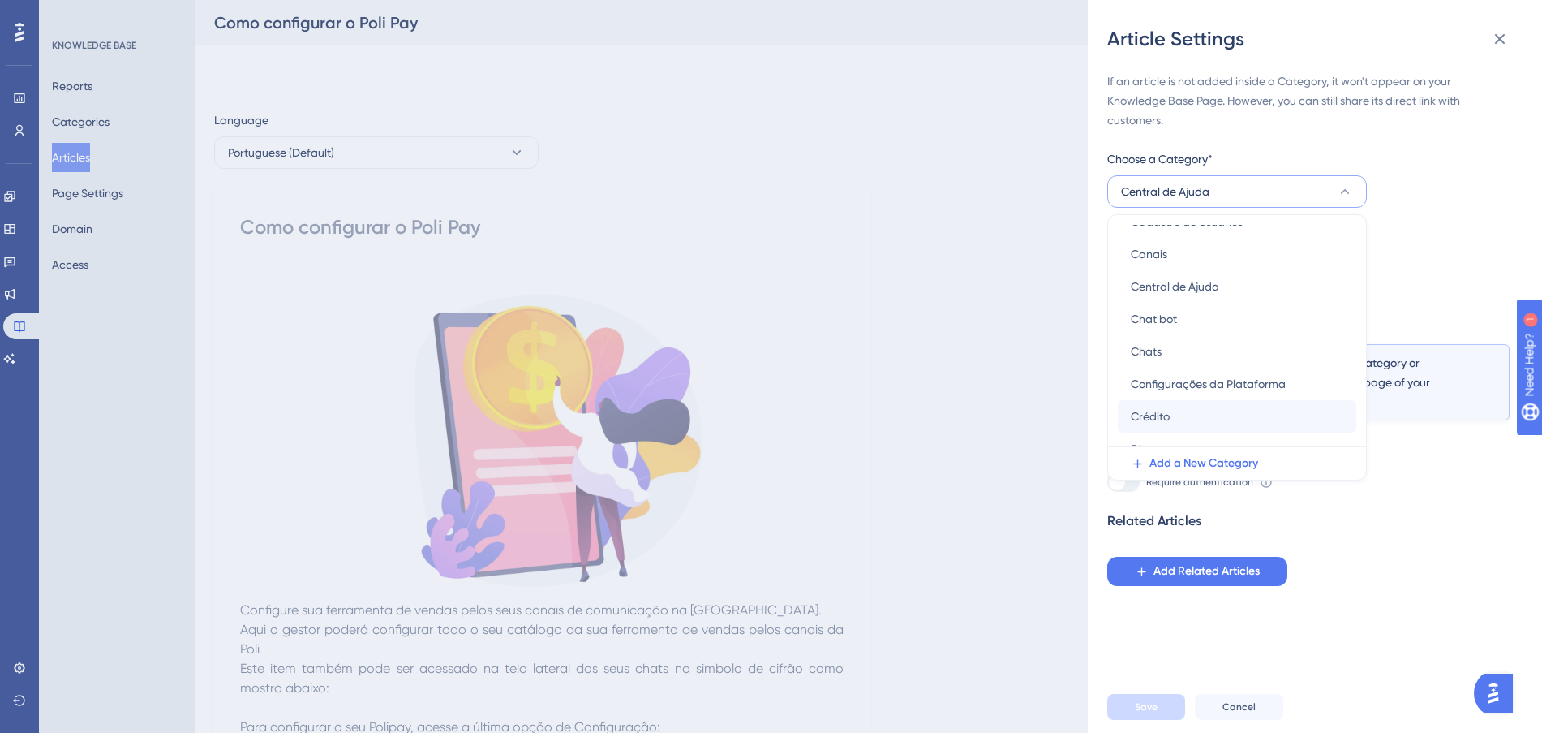
scroll to position [101, 0]
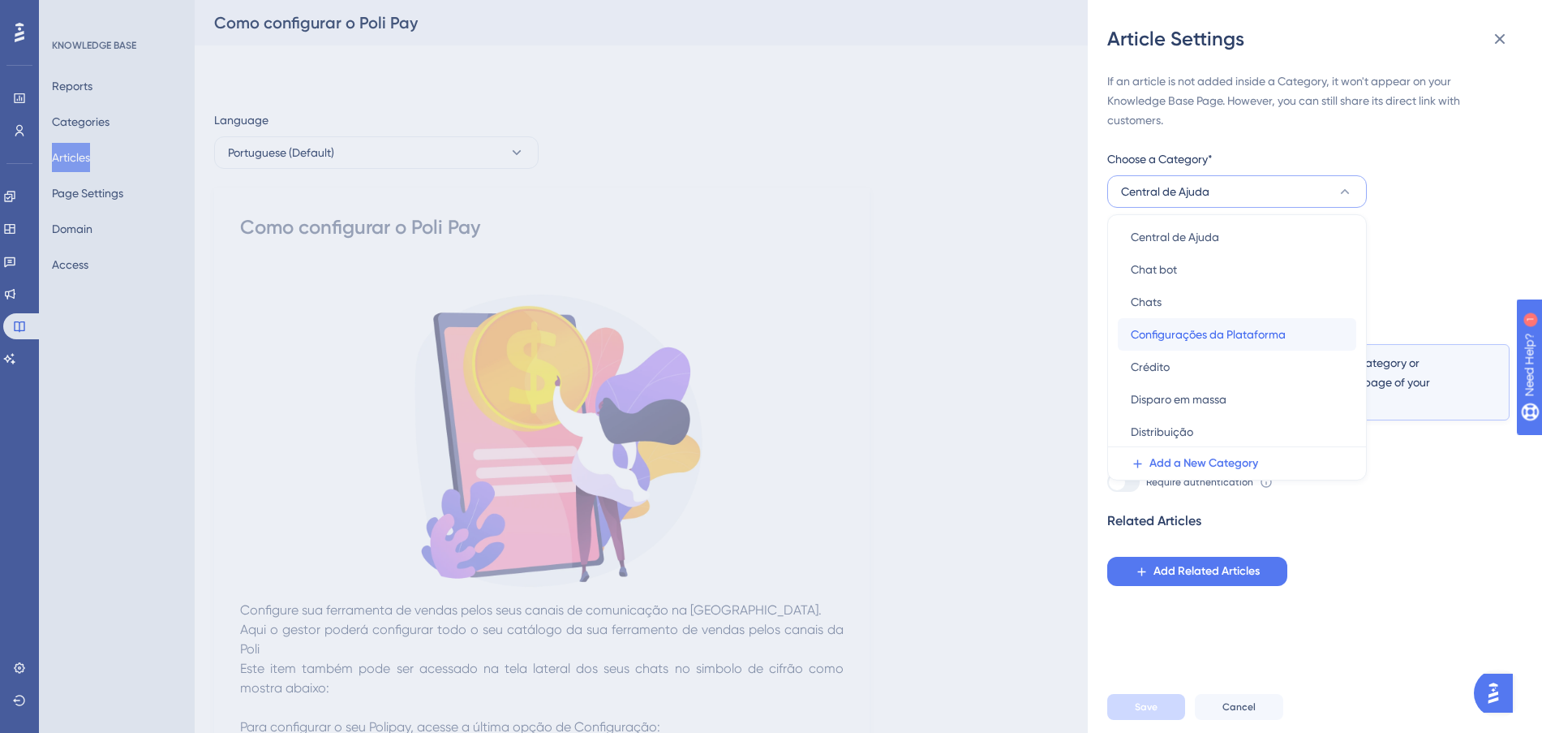
click at [1226, 328] on span "Configurações da Plataforma" at bounding box center [1208, 333] width 155 height 19
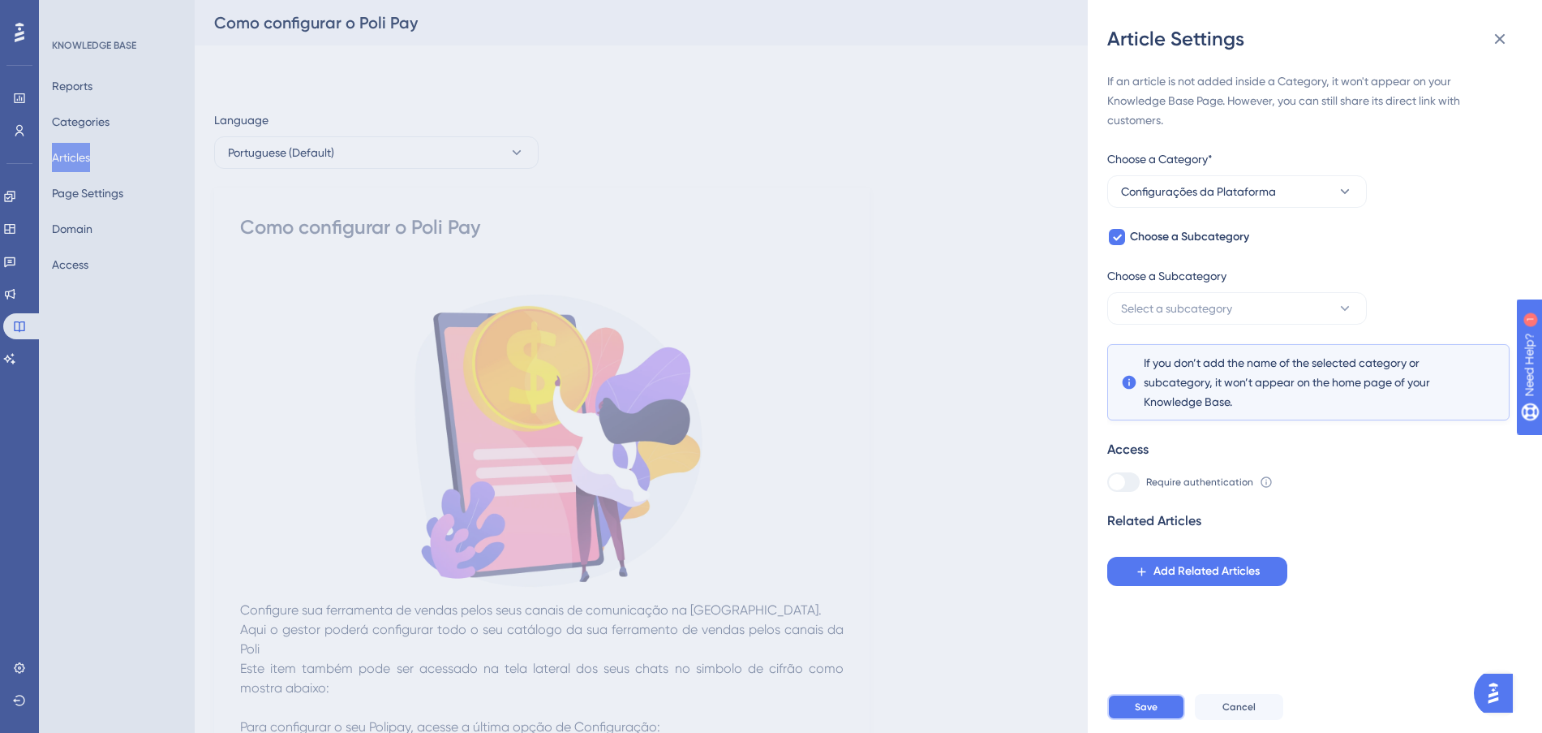
click at [1124, 712] on button "Save" at bounding box center [1146, 707] width 78 height 26
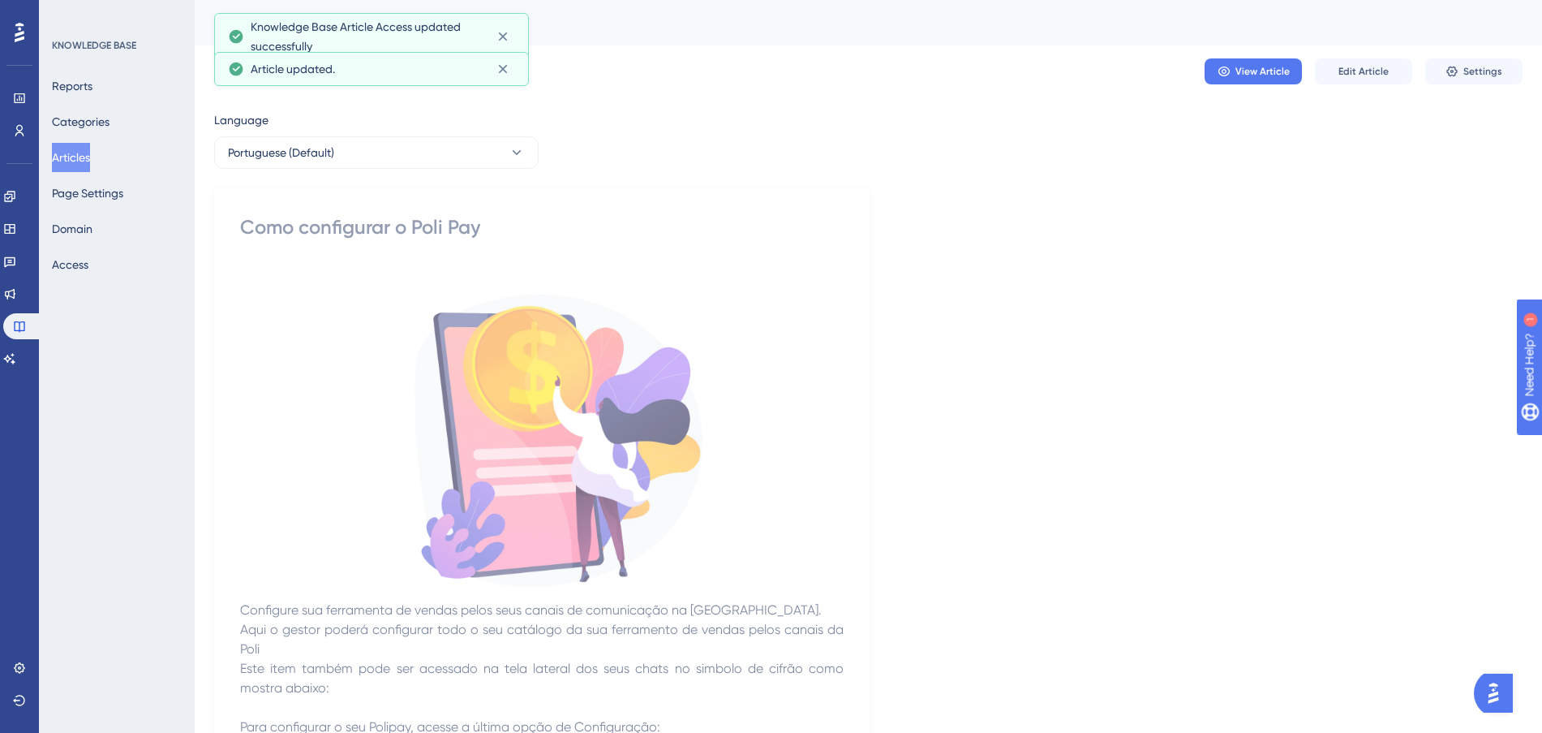
click at [67, 153] on button "Articles" at bounding box center [71, 157] width 38 height 29
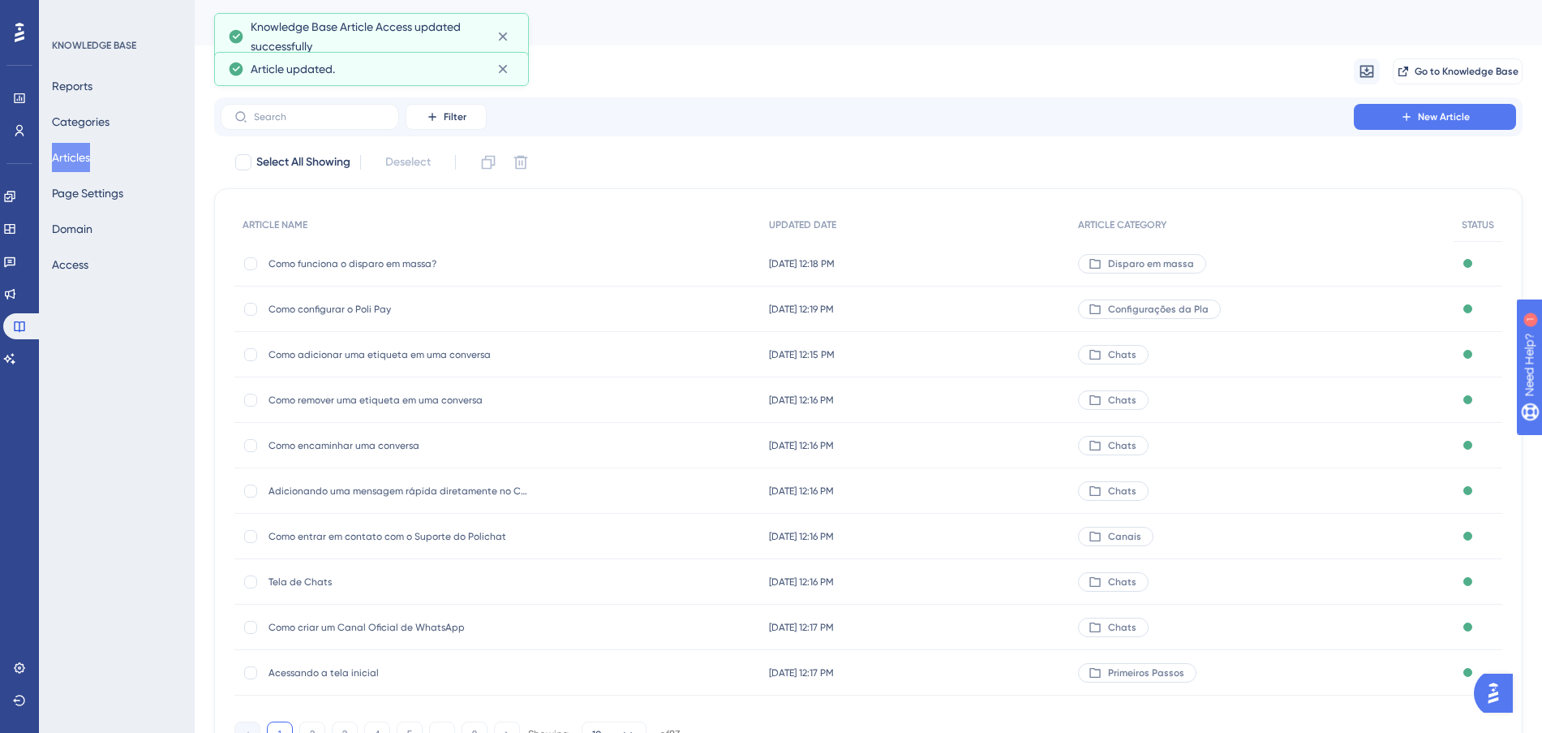
scroll to position [87, 0]
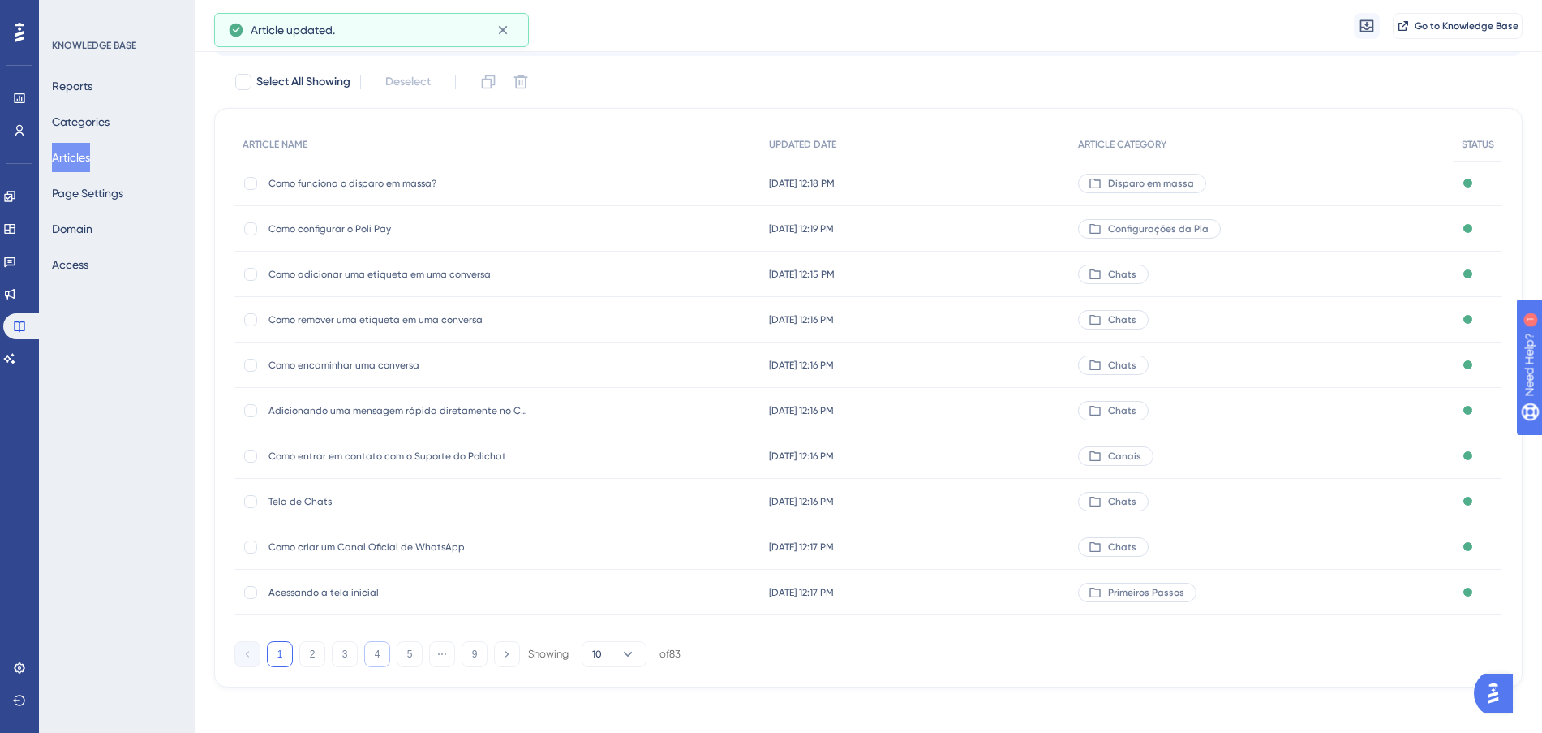
click at [380, 652] on button "4" at bounding box center [377, 654] width 26 height 26
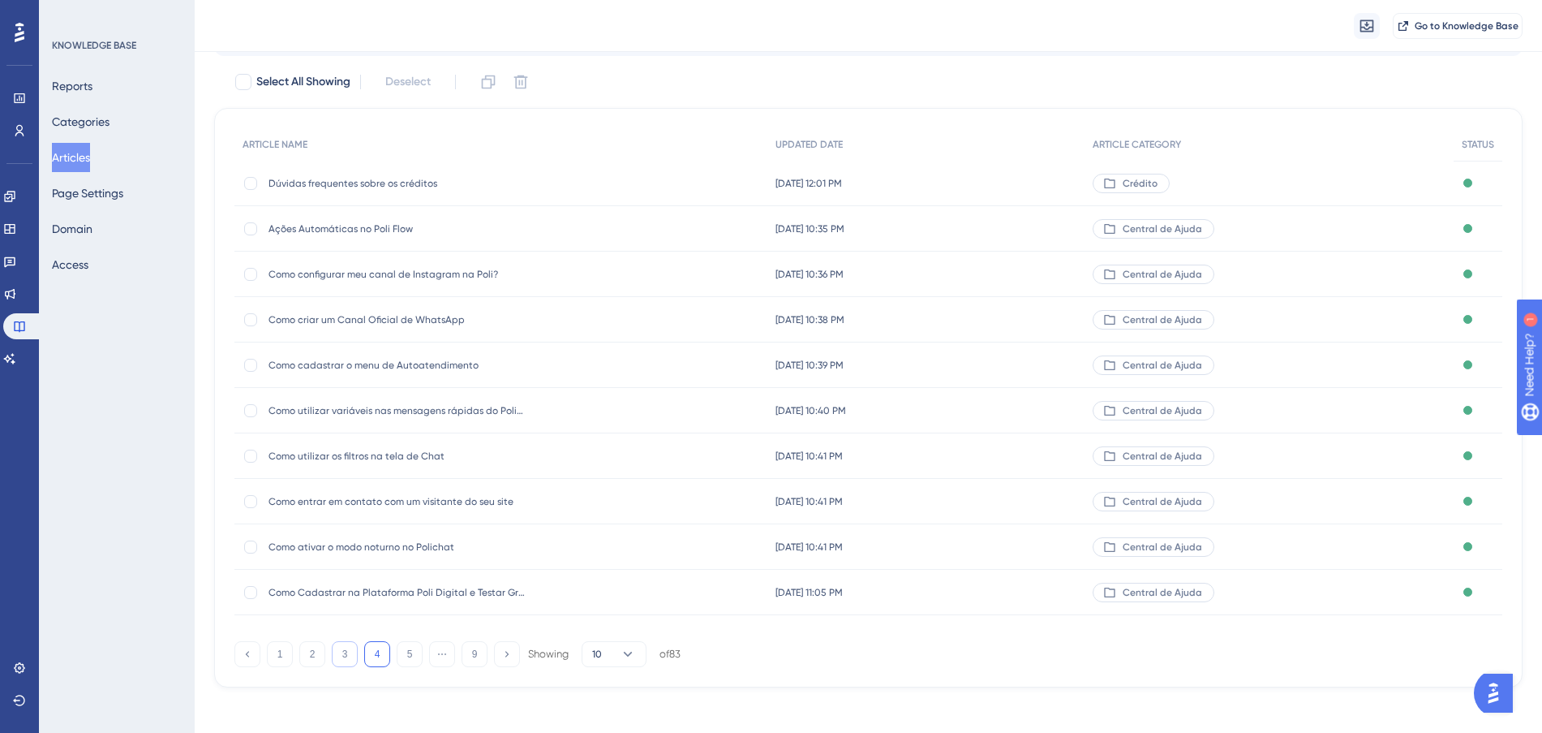
click at [346, 664] on div "ARTICLE NAME UPDATED DATE ARTICLE CATEGORY STATUS Dúvidas frequentes sobre os c…" at bounding box center [868, 397] width 1309 height 579
click at [346, 660] on button "3" at bounding box center [345, 654] width 26 height 26
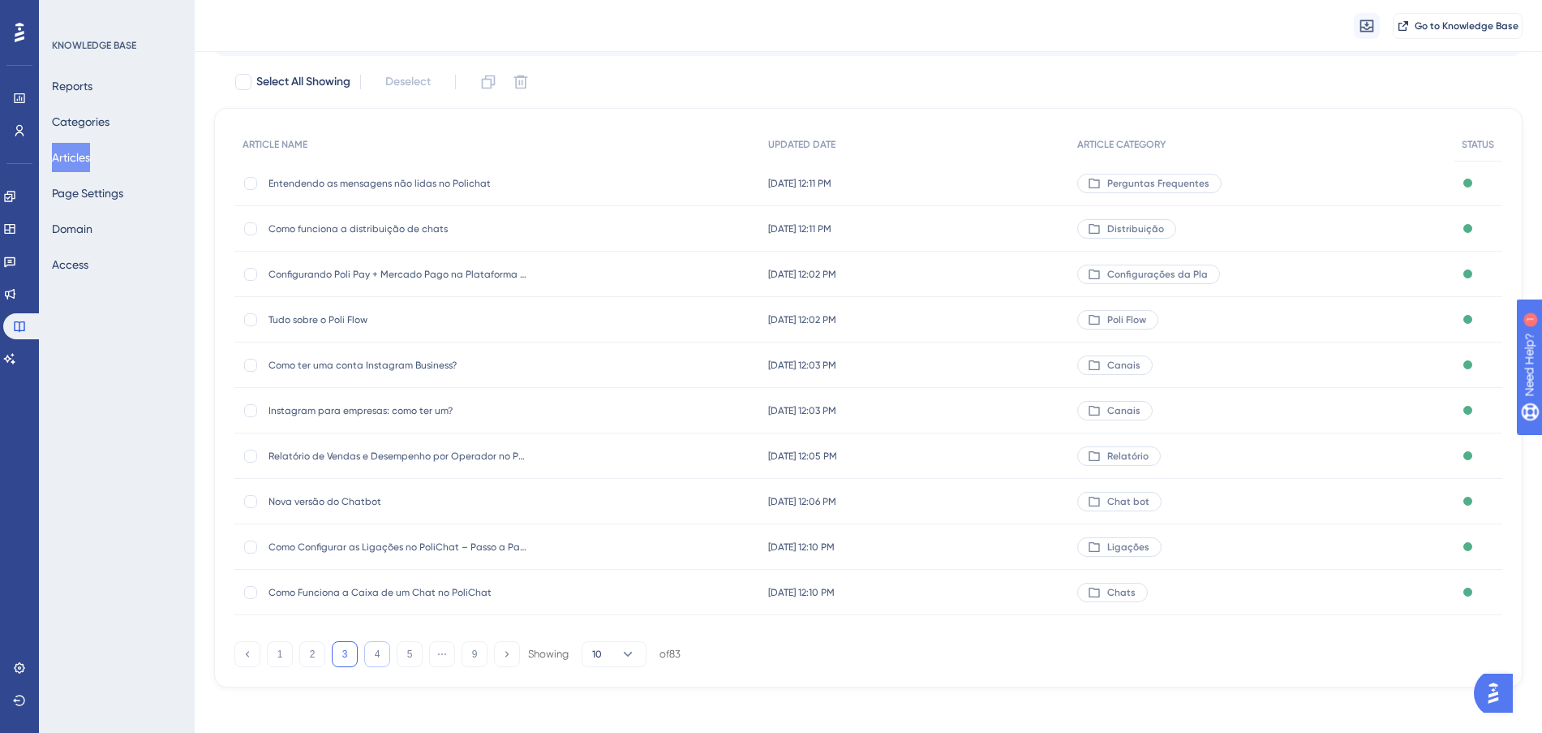
click at [379, 651] on button "4" at bounding box center [377, 654] width 26 height 26
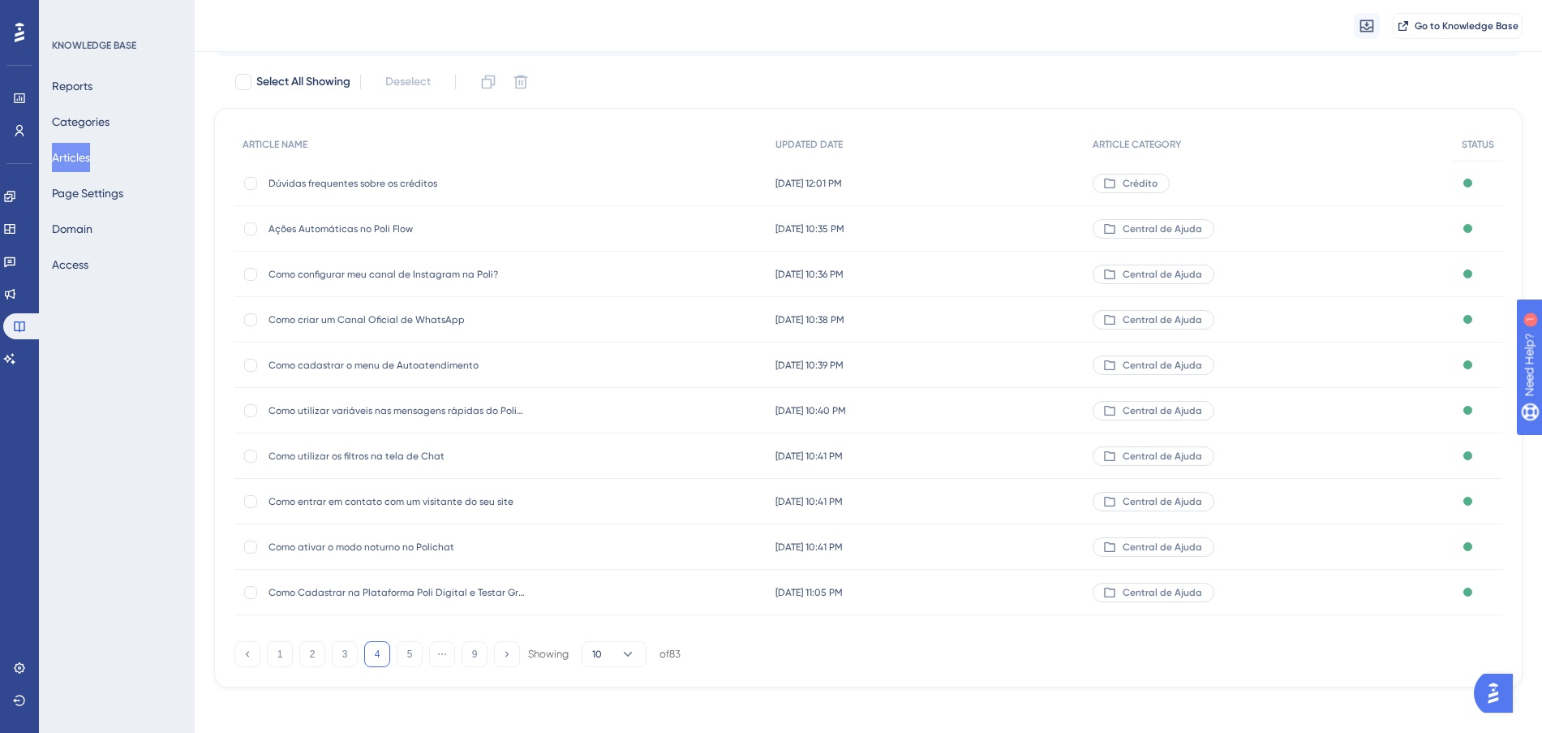
click at [716, 227] on div "Ações Automáticas no Poli Flow Ações Automáticas no Poli Flow" at bounding box center [500, 228] width 533 height 45
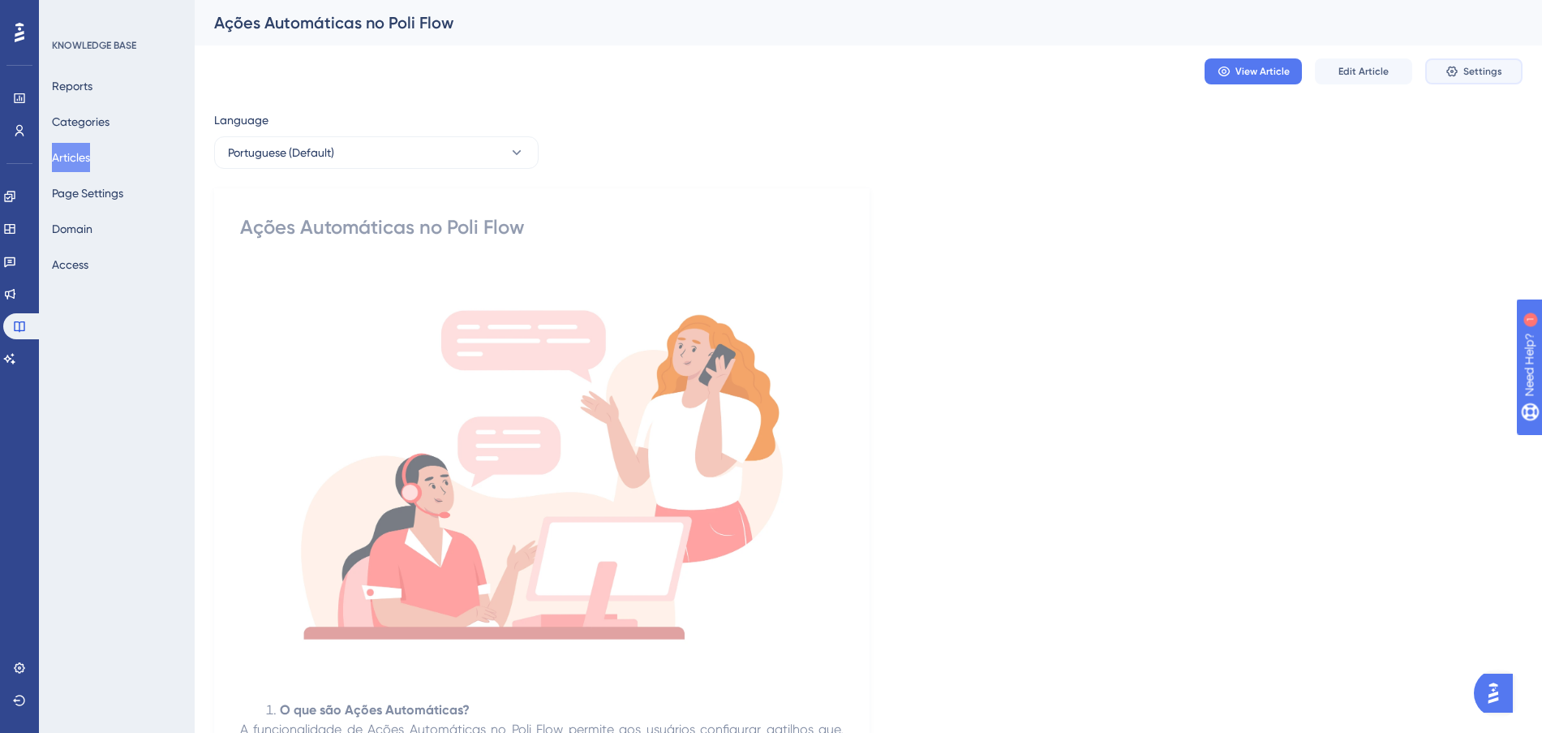
click at [1485, 75] on span "Settings" at bounding box center [1482, 71] width 39 height 13
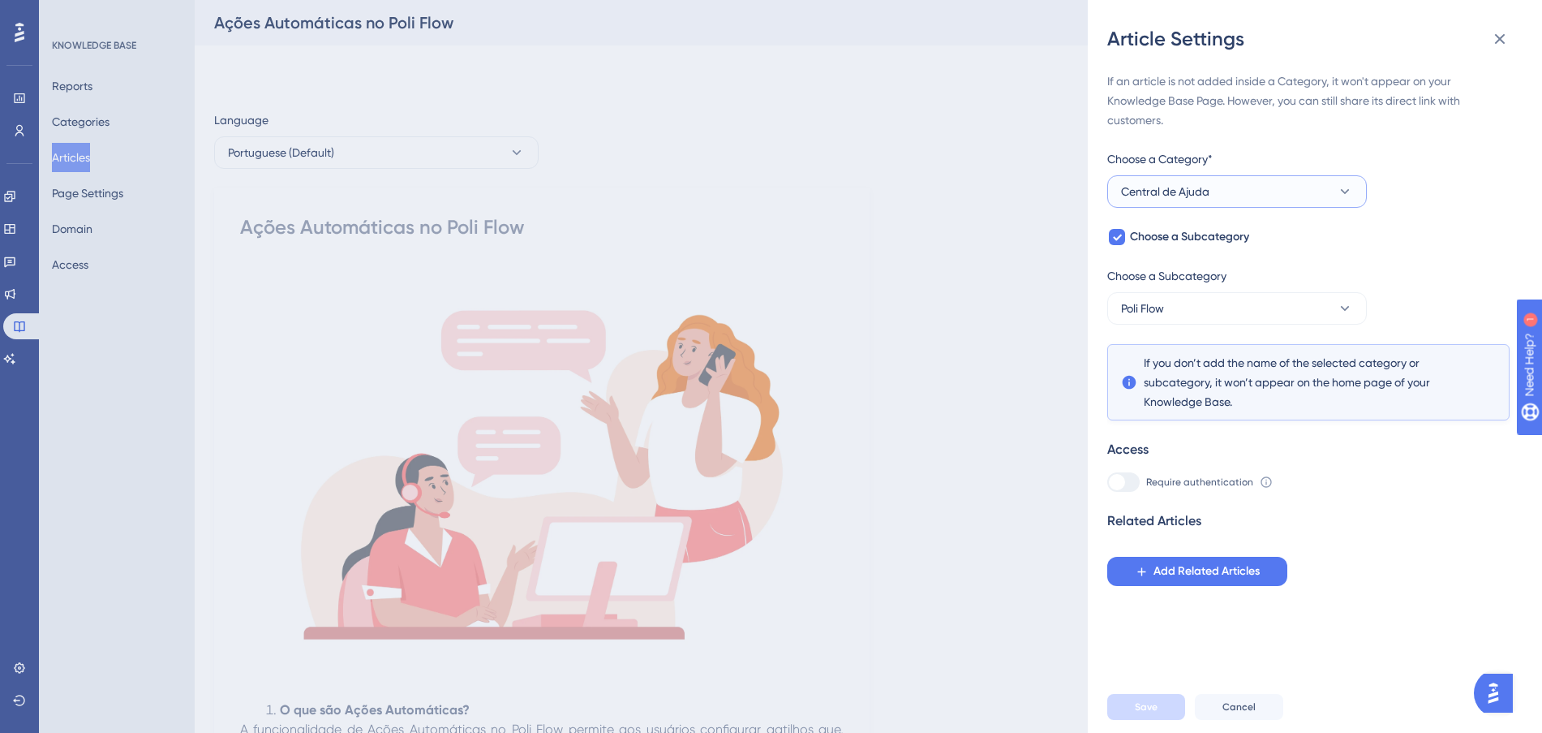
click at [1283, 183] on button "Central de Ajuda" at bounding box center [1237, 191] width 260 height 32
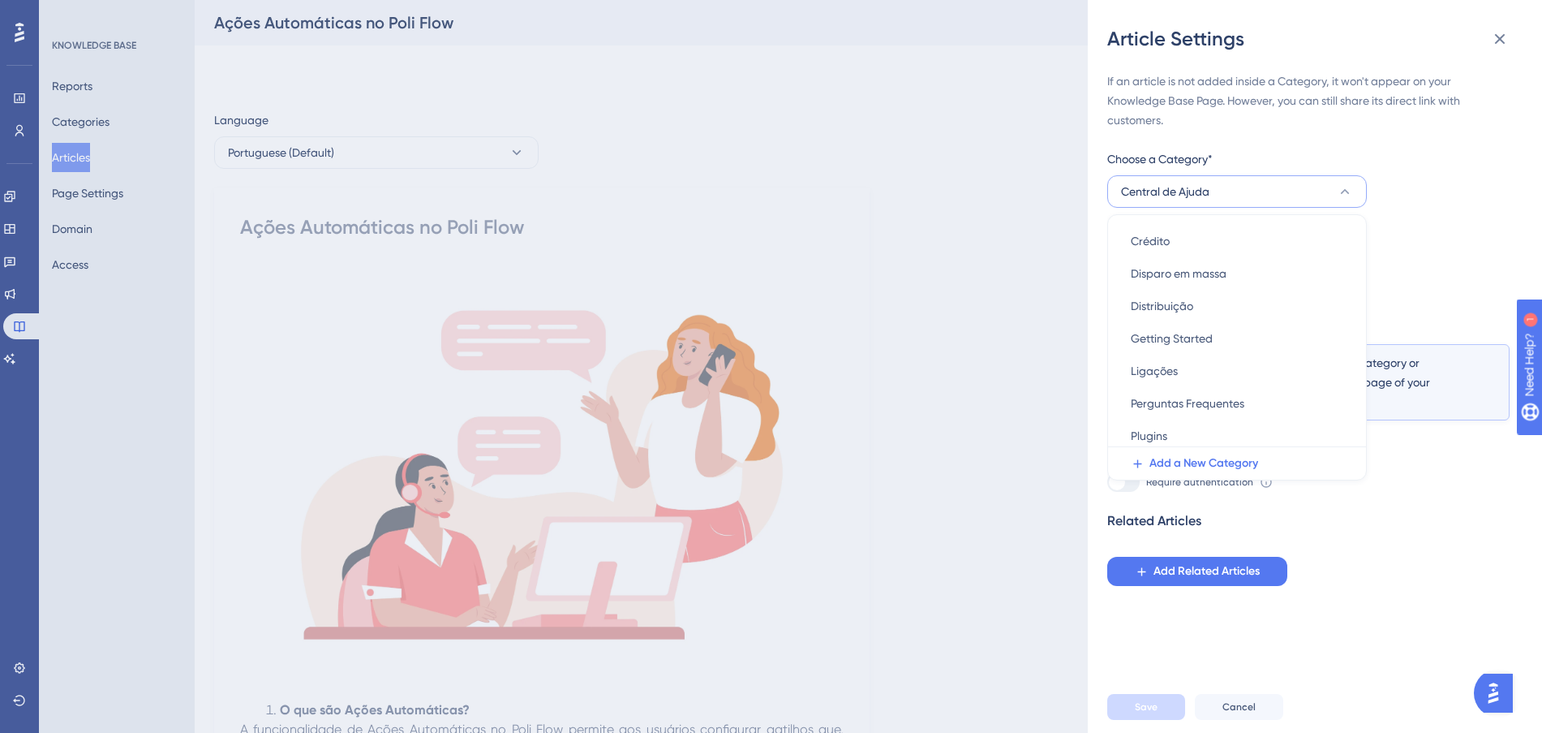
scroll to position [363, 0]
click at [1194, 326] on div "Poli Flow Poli Flow" at bounding box center [1237, 332] width 213 height 32
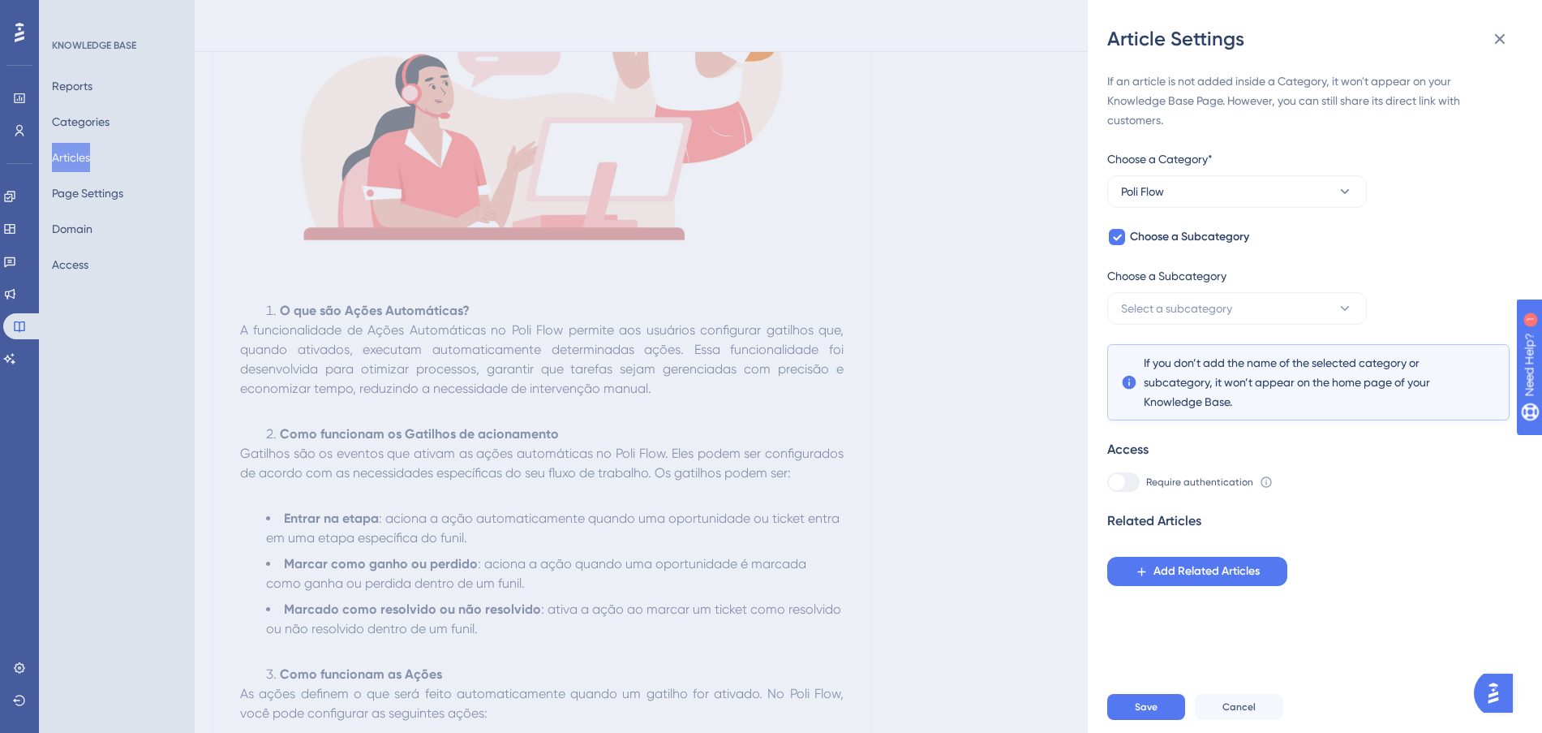
scroll to position [406, 0]
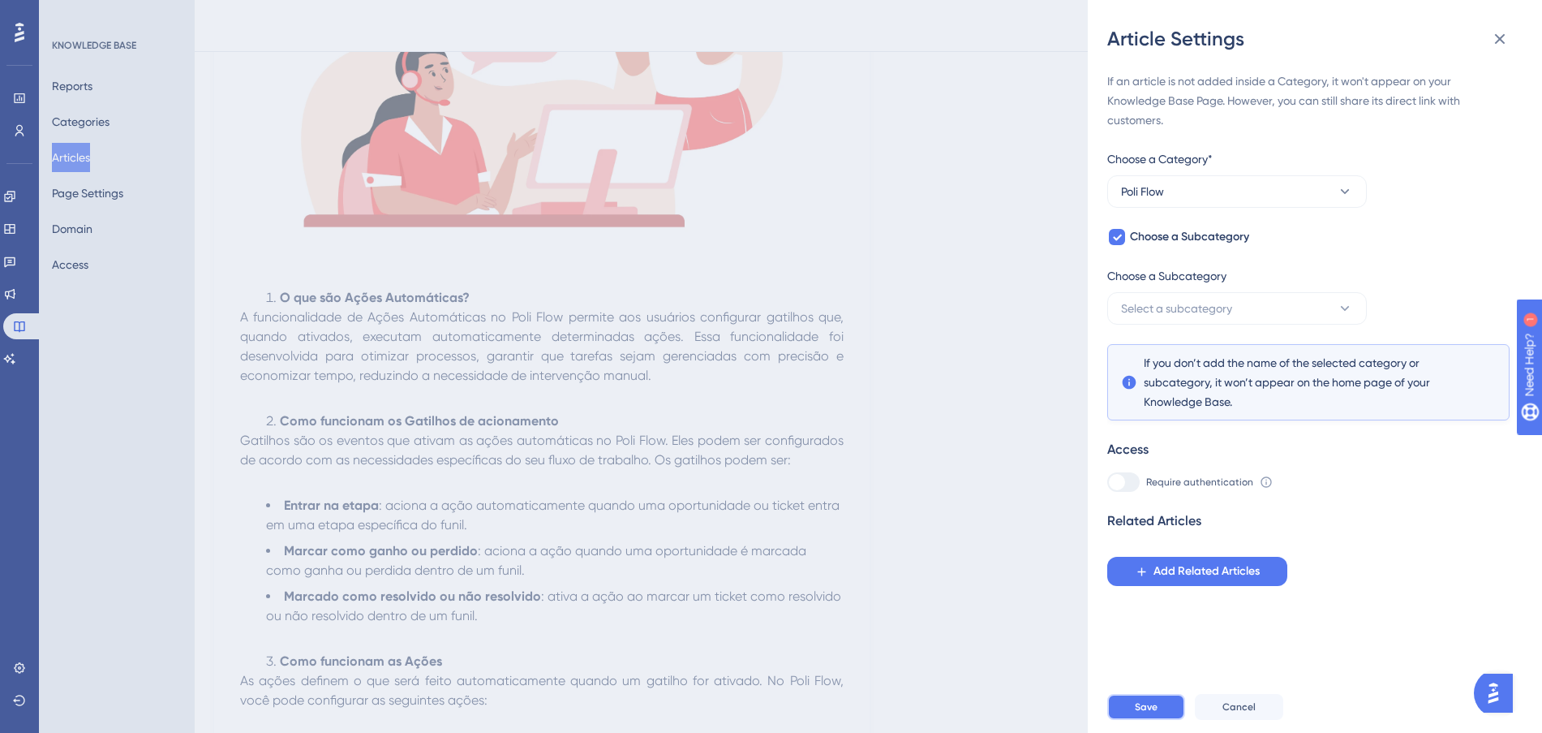
click at [1164, 720] on button "Save" at bounding box center [1146, 707] width 78 height 26
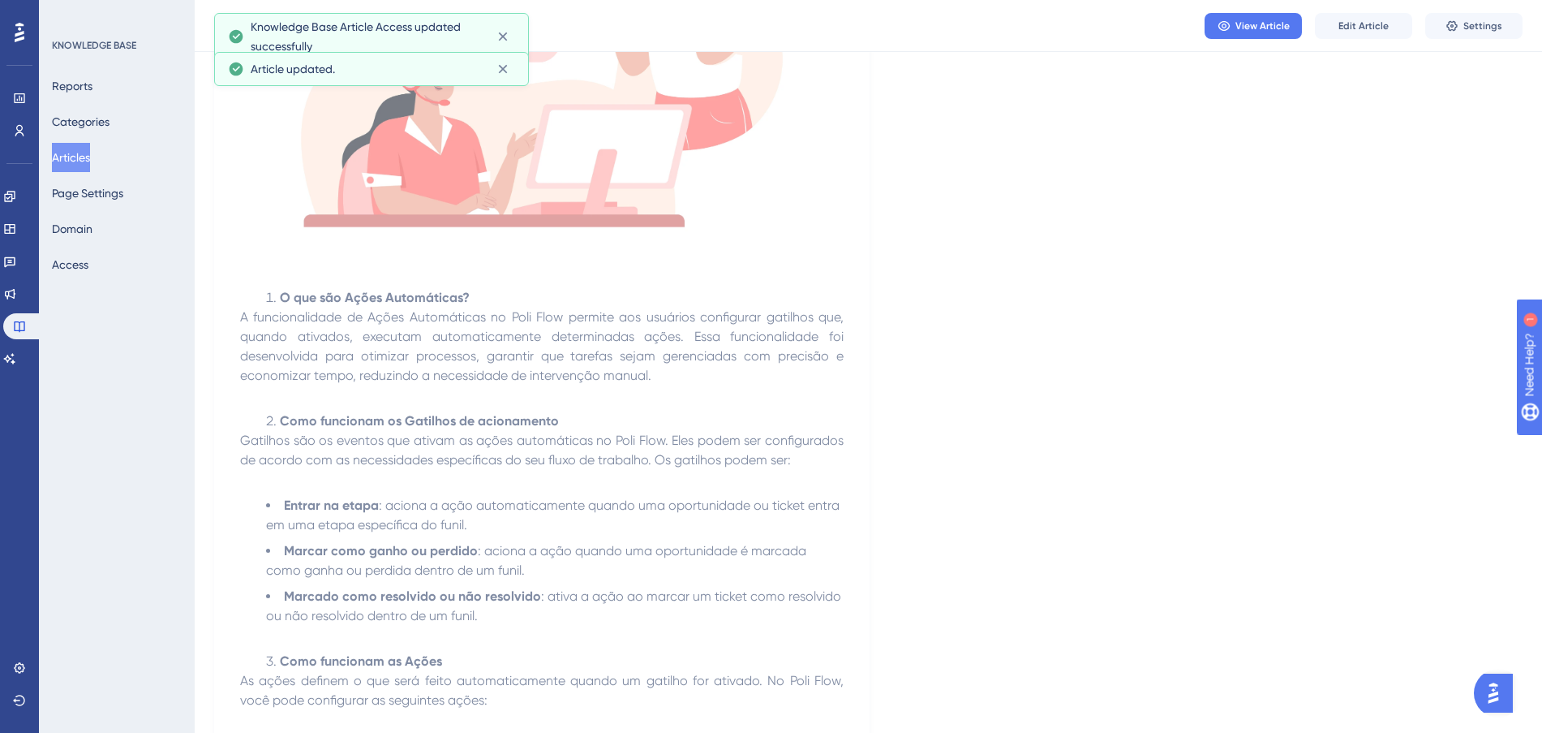
click at [75, 157] on button "Articles" at bounding box center [71, 157] width 38 height 29
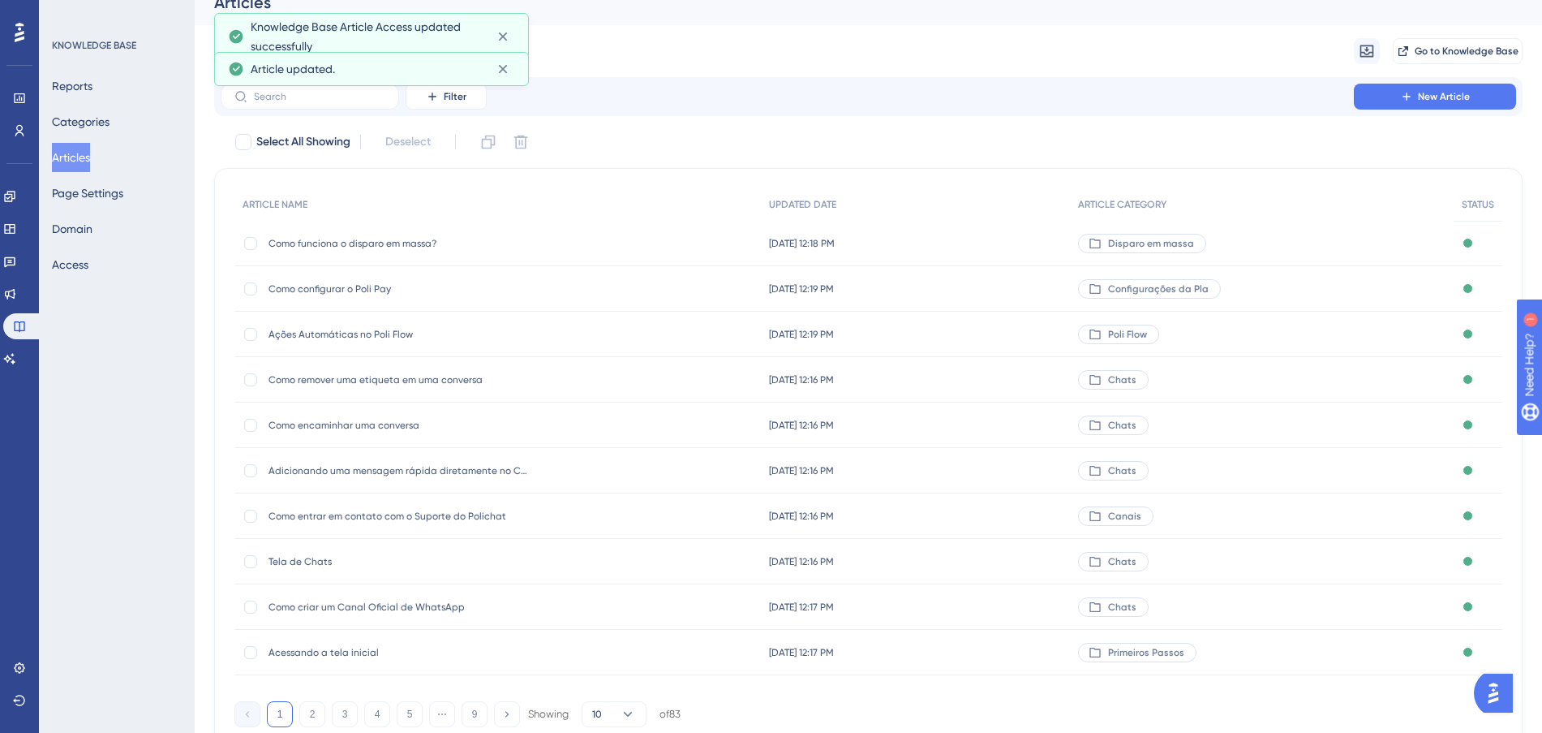
scroll to position [87, 0]
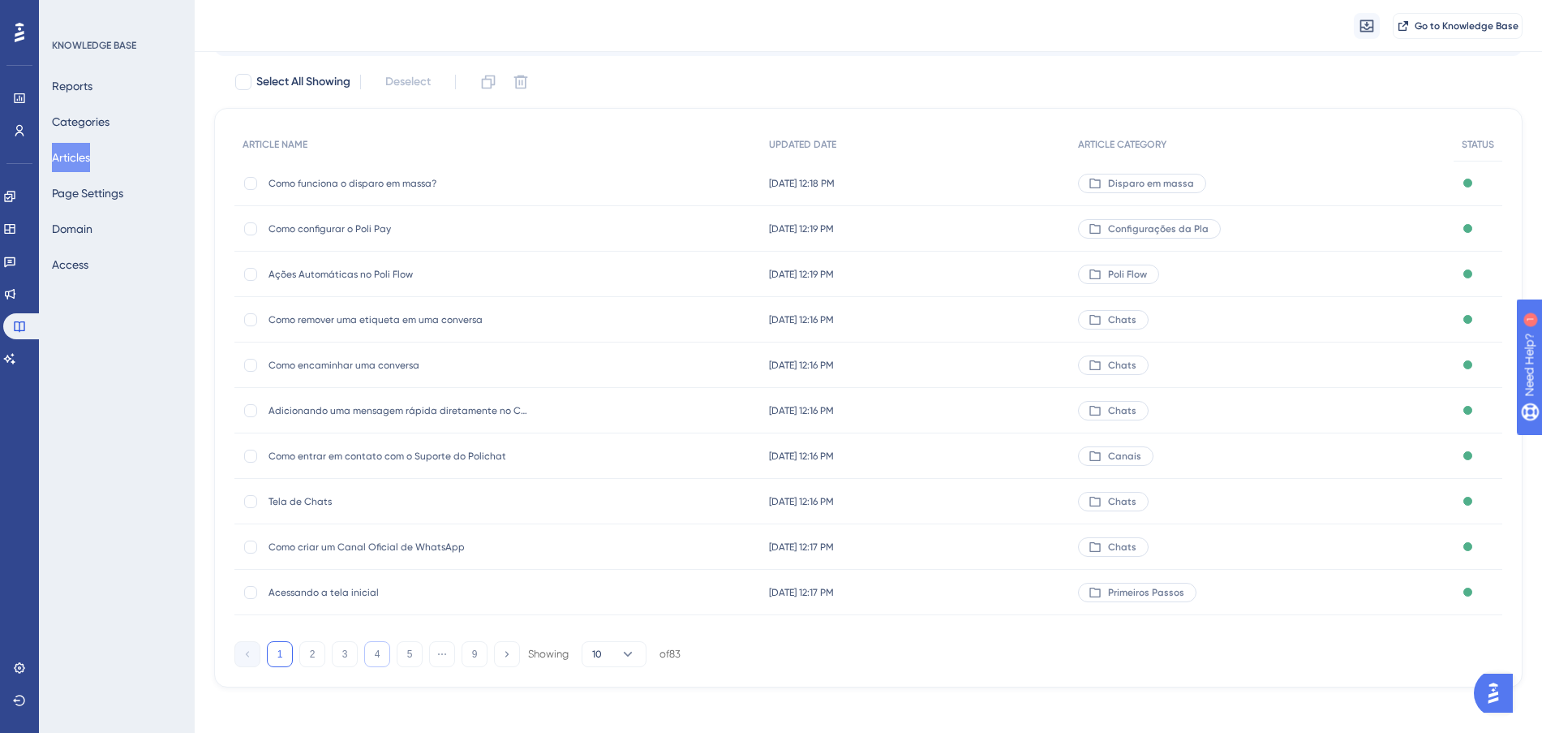
click at [374, 654] on button "4" at bounding box center [377, 654] width 26 height 26
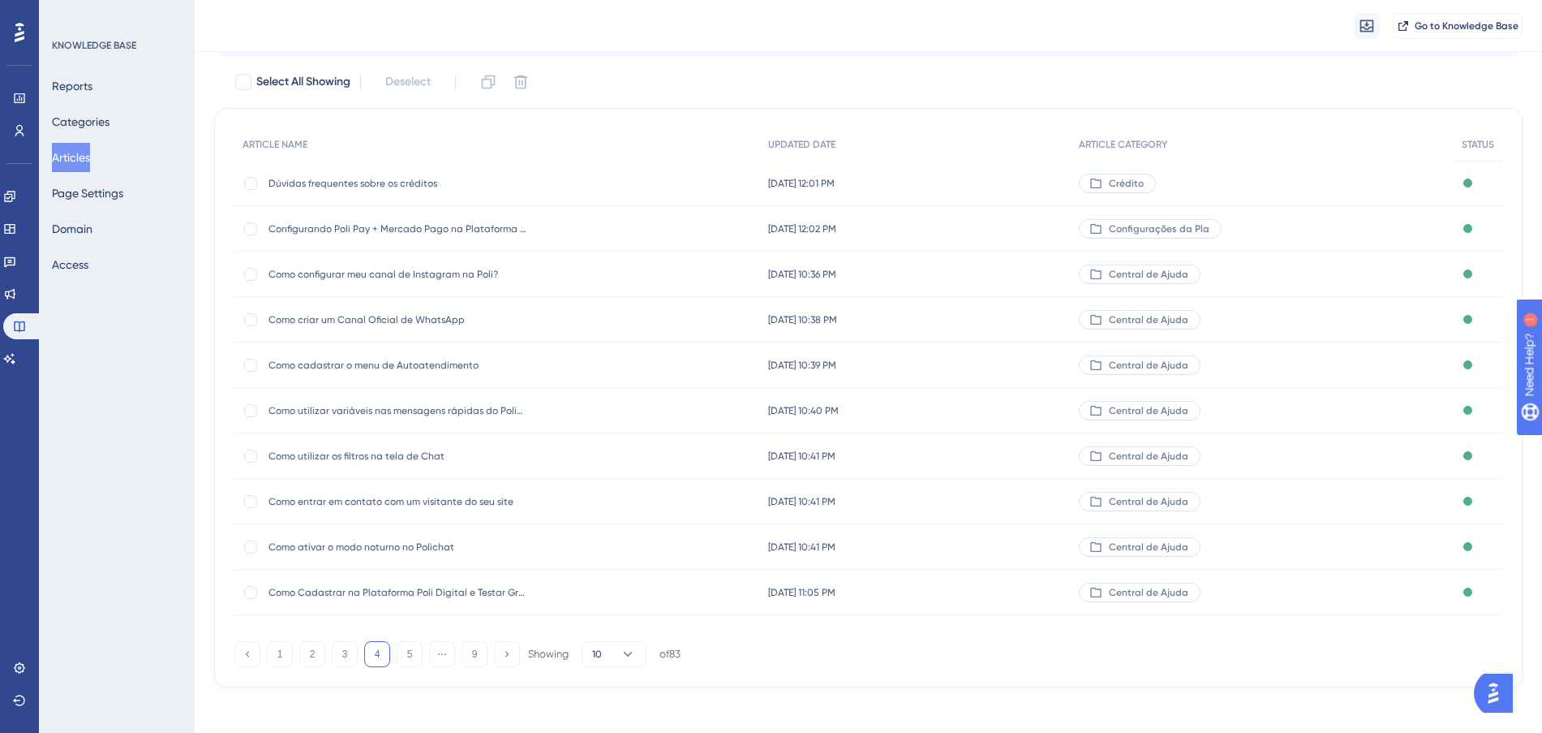
click at [930, 273] on div "[DATE] 10:36 PM [DATE] 10:36 PM" at bounding box center [915, 273] width 311 height 45
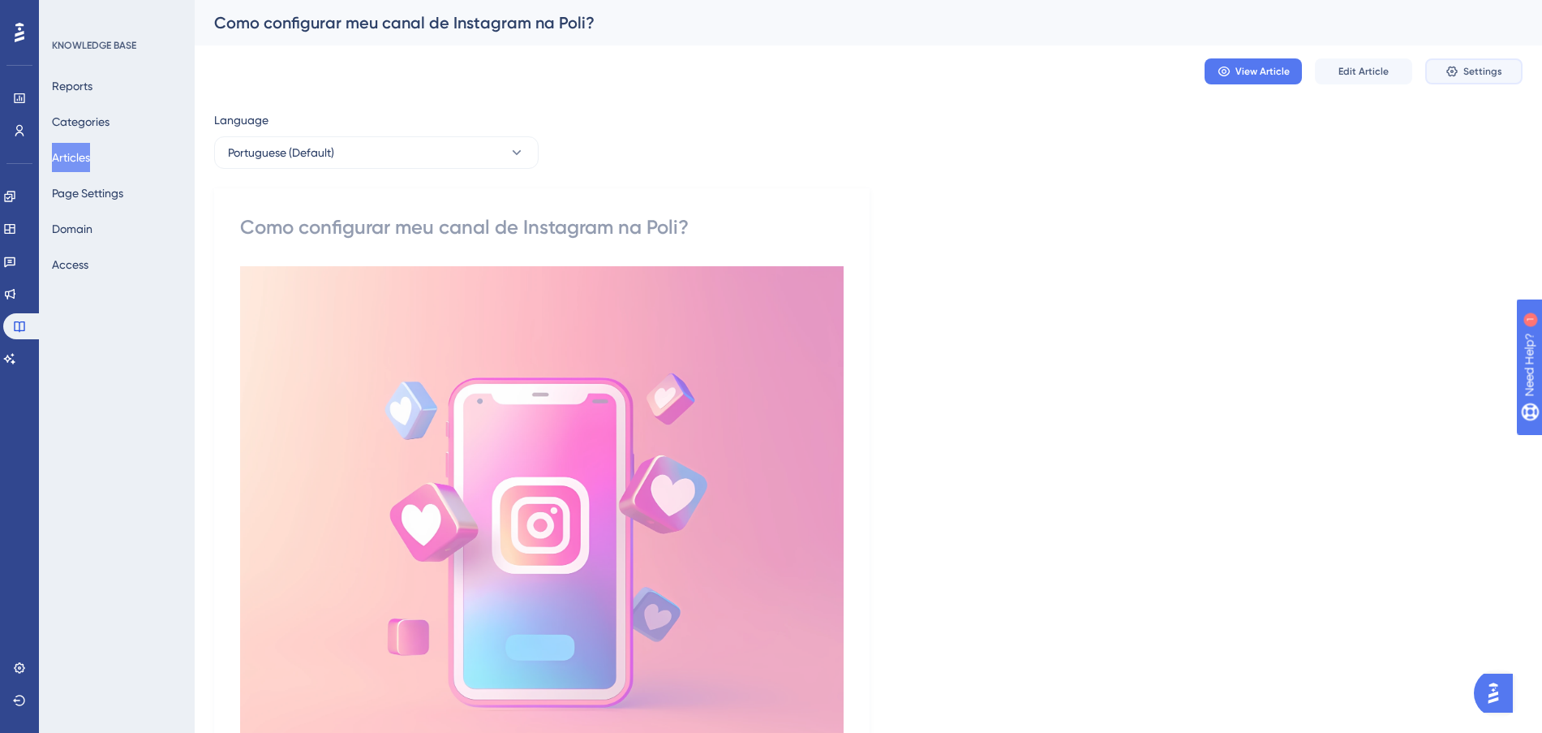
click at [1449, 75] on icon at bounding box center [1452, 71] width 13 height 13
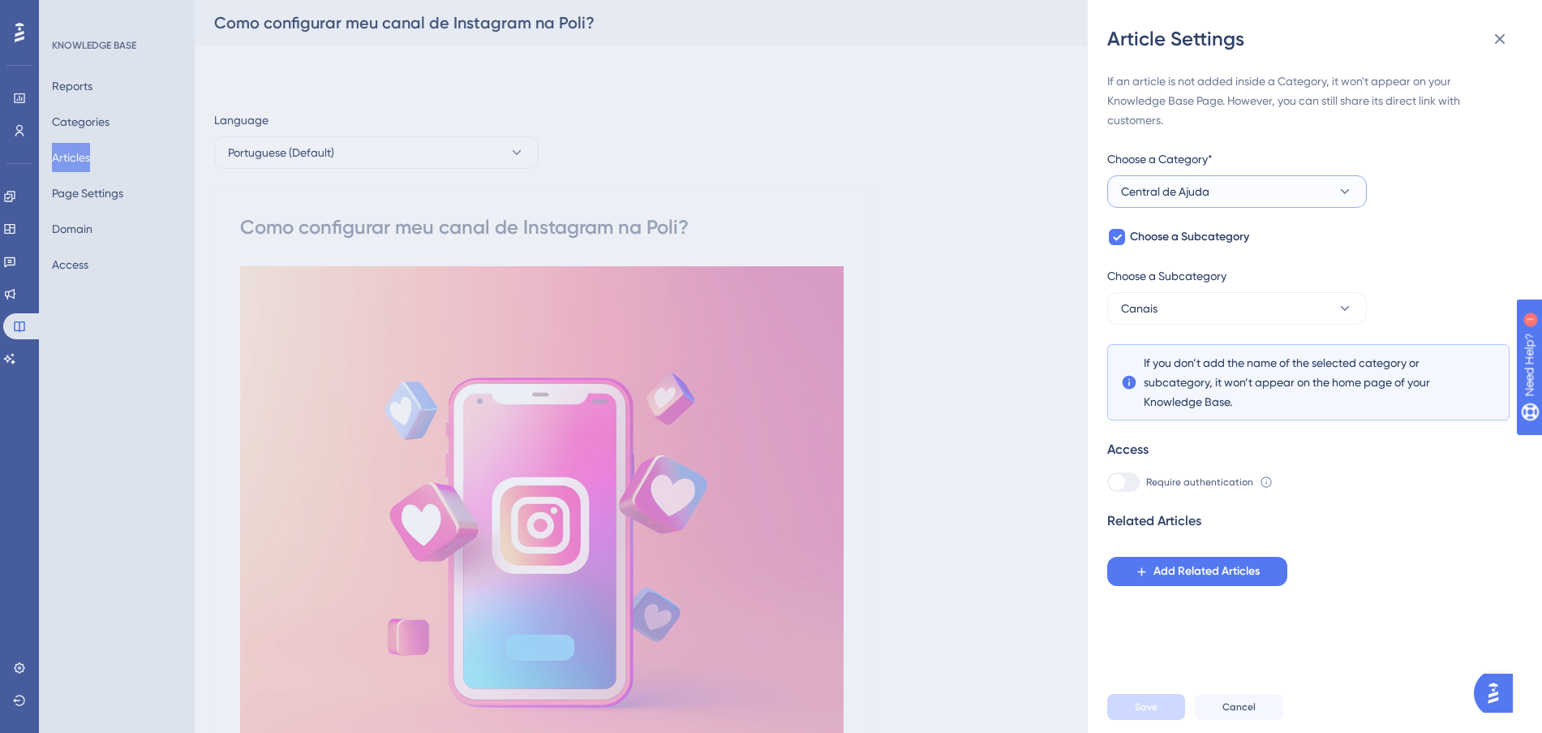
click at [1265, 197] on button "Central de Ajuda" at bounding box center [1237, 191] width 260 height 32
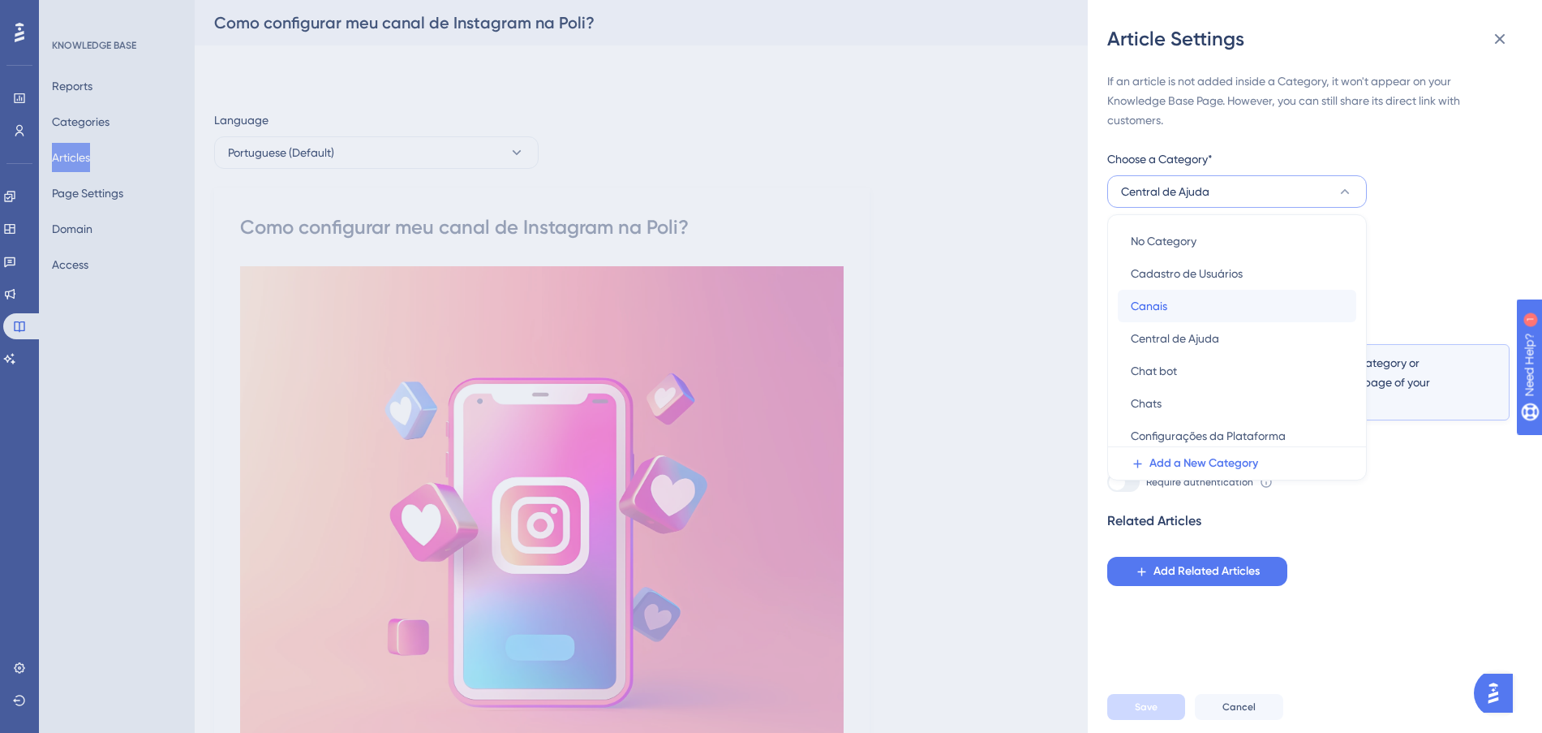
click at [1185, 301] on div "Canais Canais" at bounding box center [1237, 306] width 213 height 32
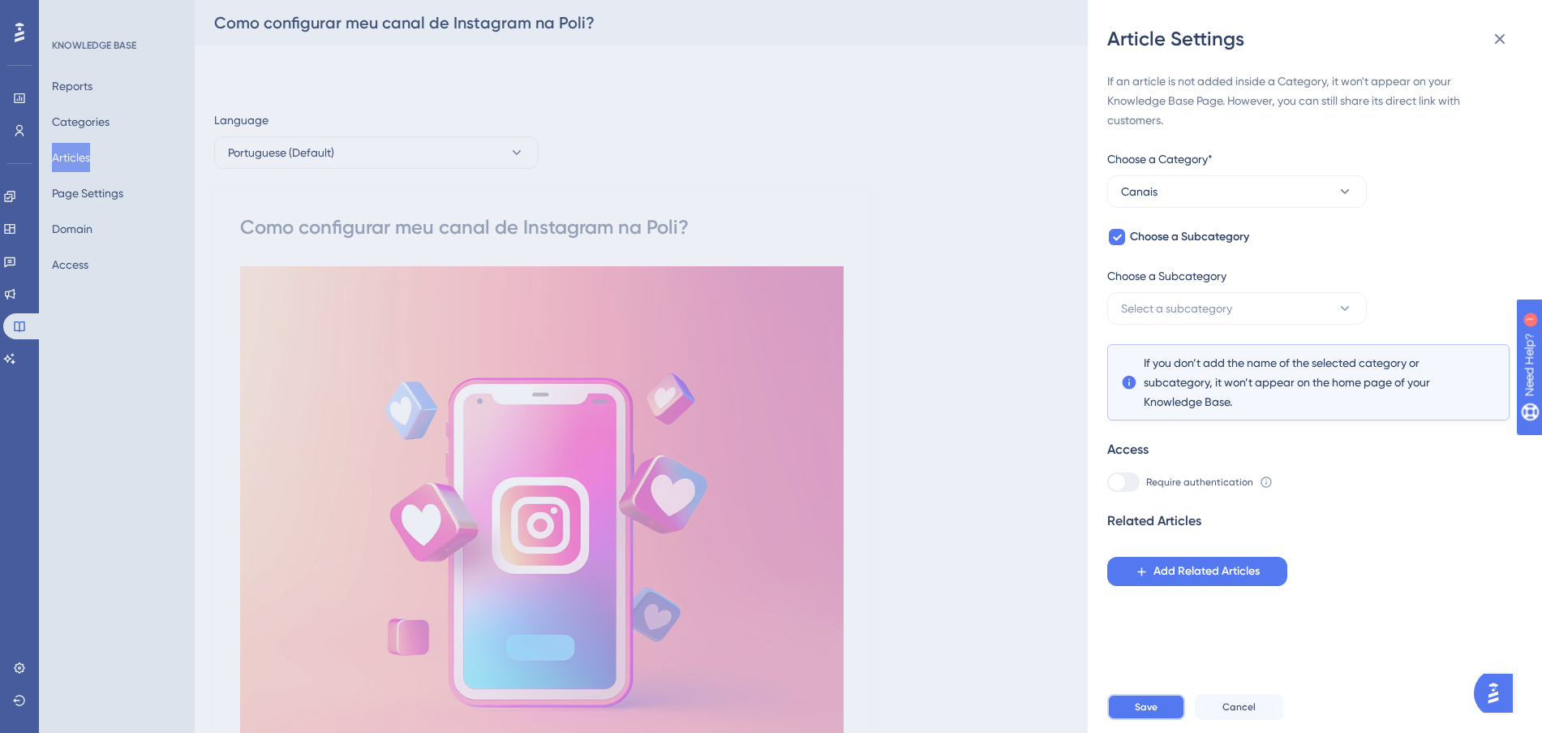
click at [1164, 717] on button "Save" at bounding box center [1146, 707] width 78 height 26
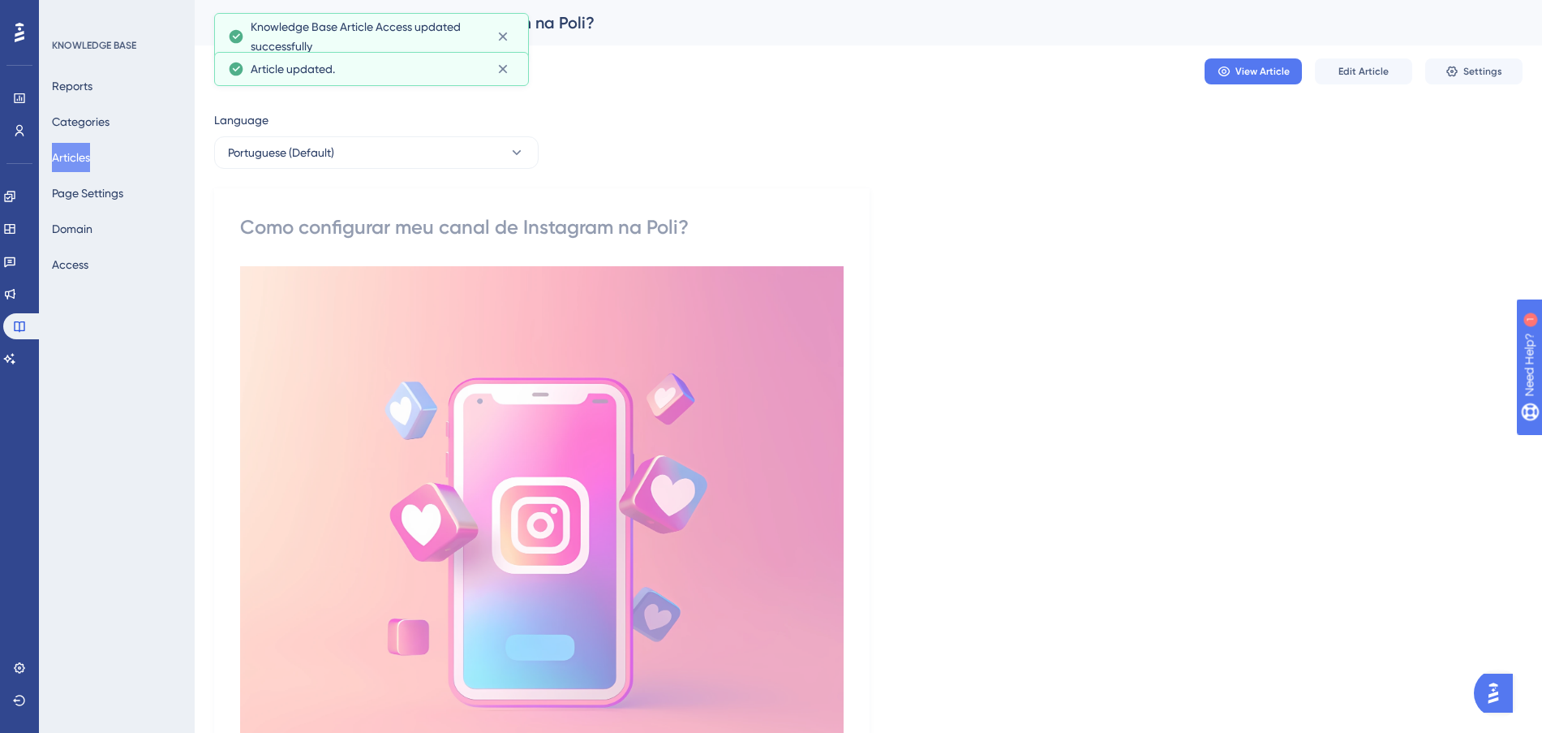
click at [83, 160] on button "Articles" at bounding box center [71, 157] width 38 height 29
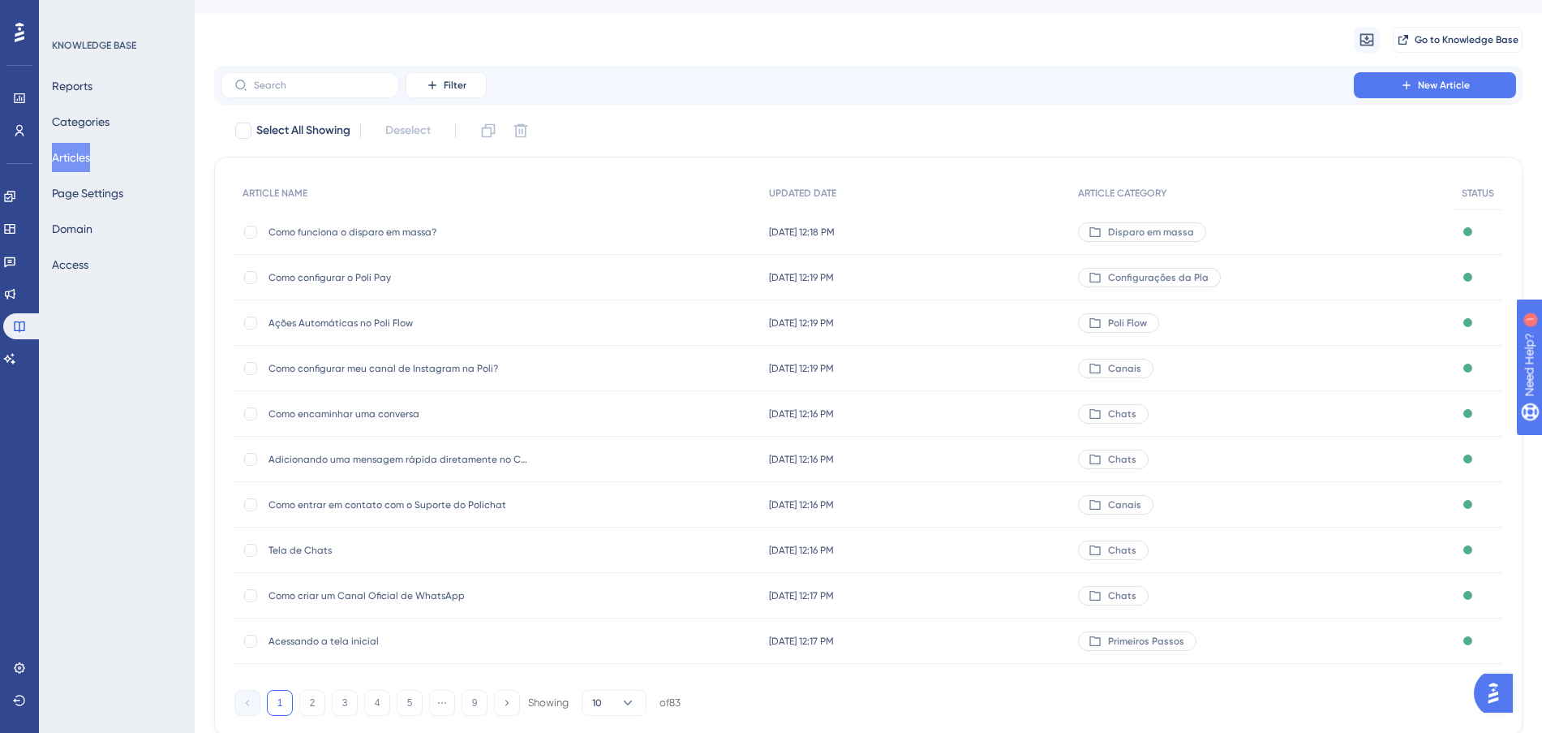
scroll to position [87, 0]
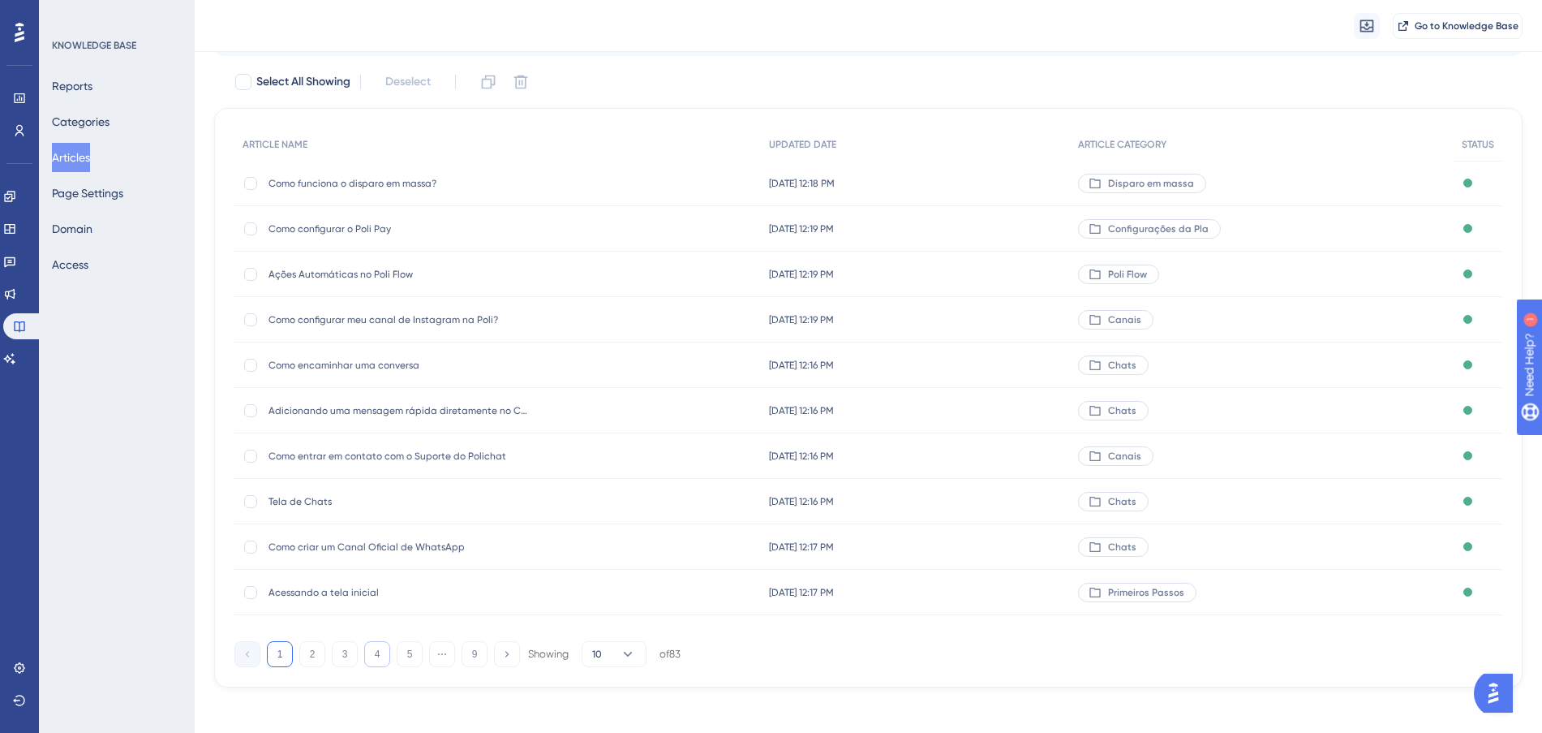
click at [381, 651] on button "4" at bounding box center [377, 654] width 26 height 26
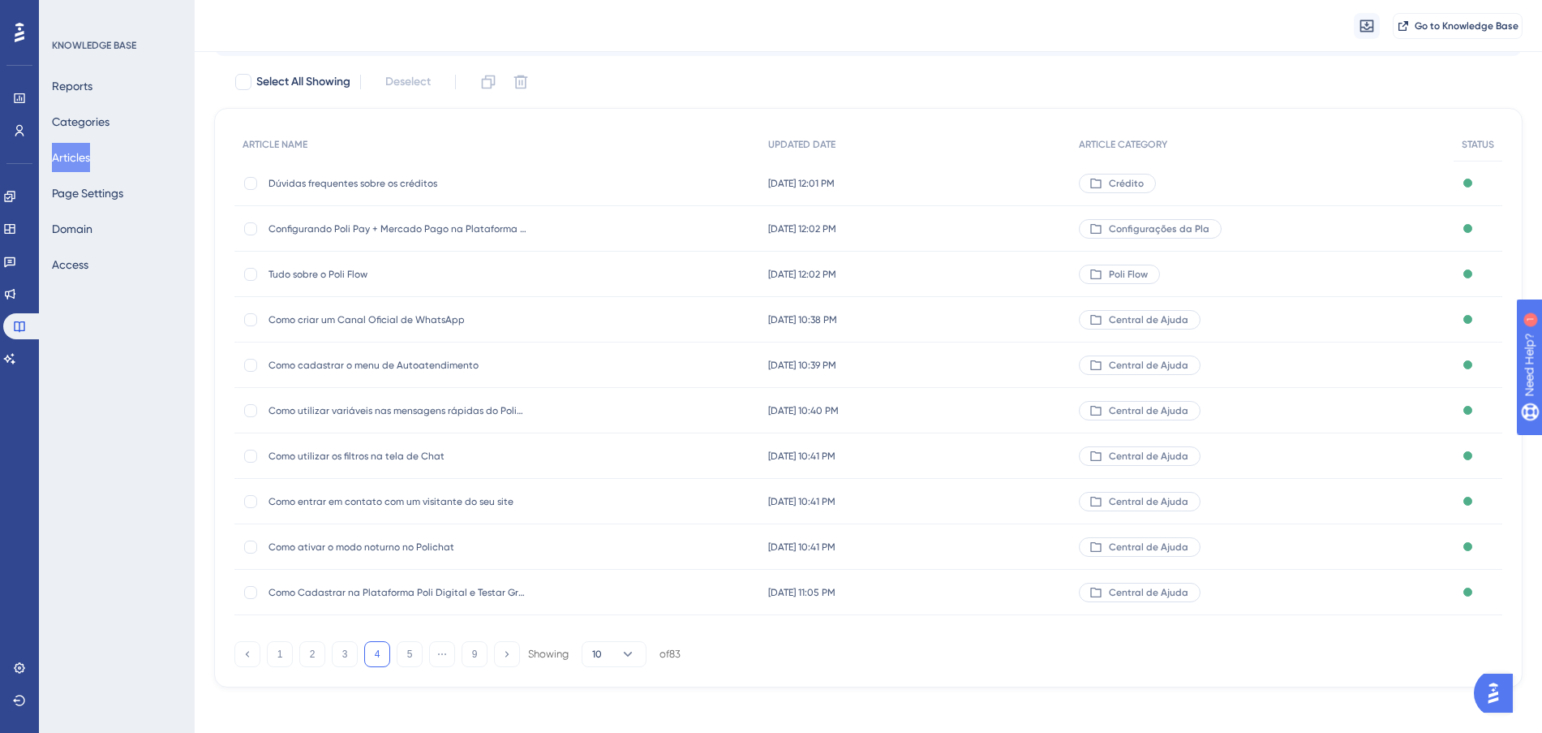
click at [958, 317] on div "[DATE] 10:38 PM [DATE] 10:38 PM" at bounding box center [915, 319] width 311 height 45
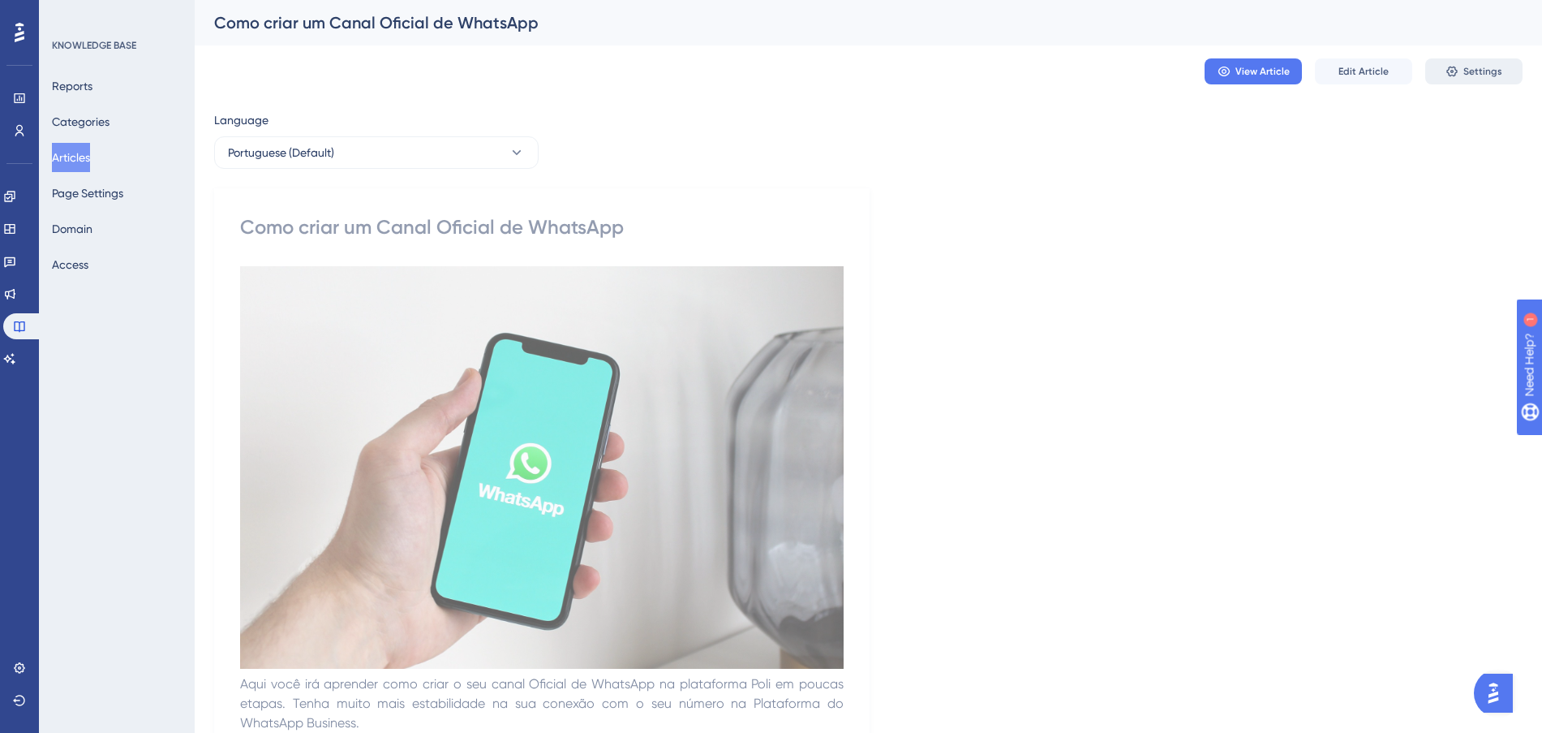
click at [1465, 75] on span "Settings" at bounding box center [1482, 71] width 39 height 13
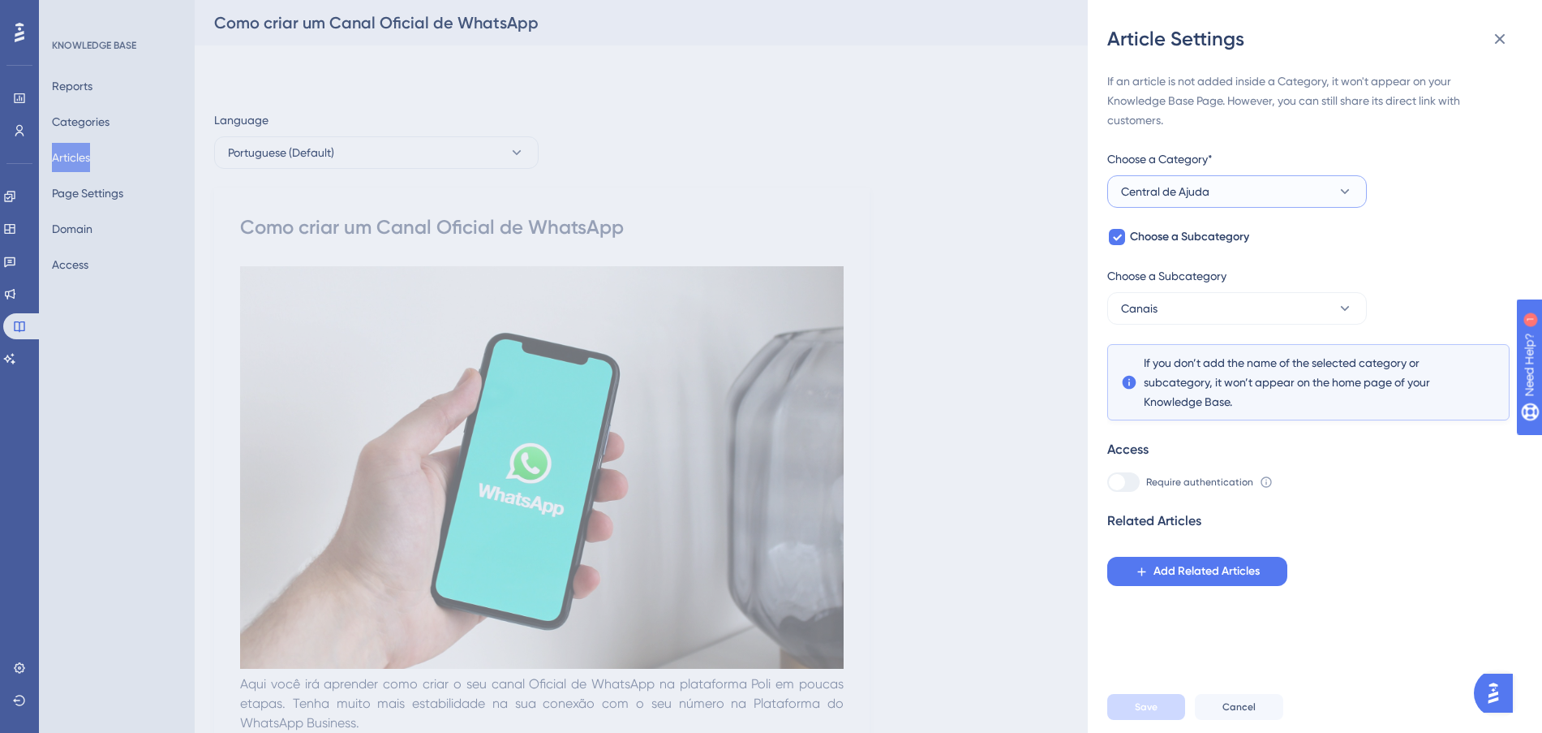
click at [1291, 183] on button "Central de Ajuda" at bounding box center [1237, 191] width 260 height 32
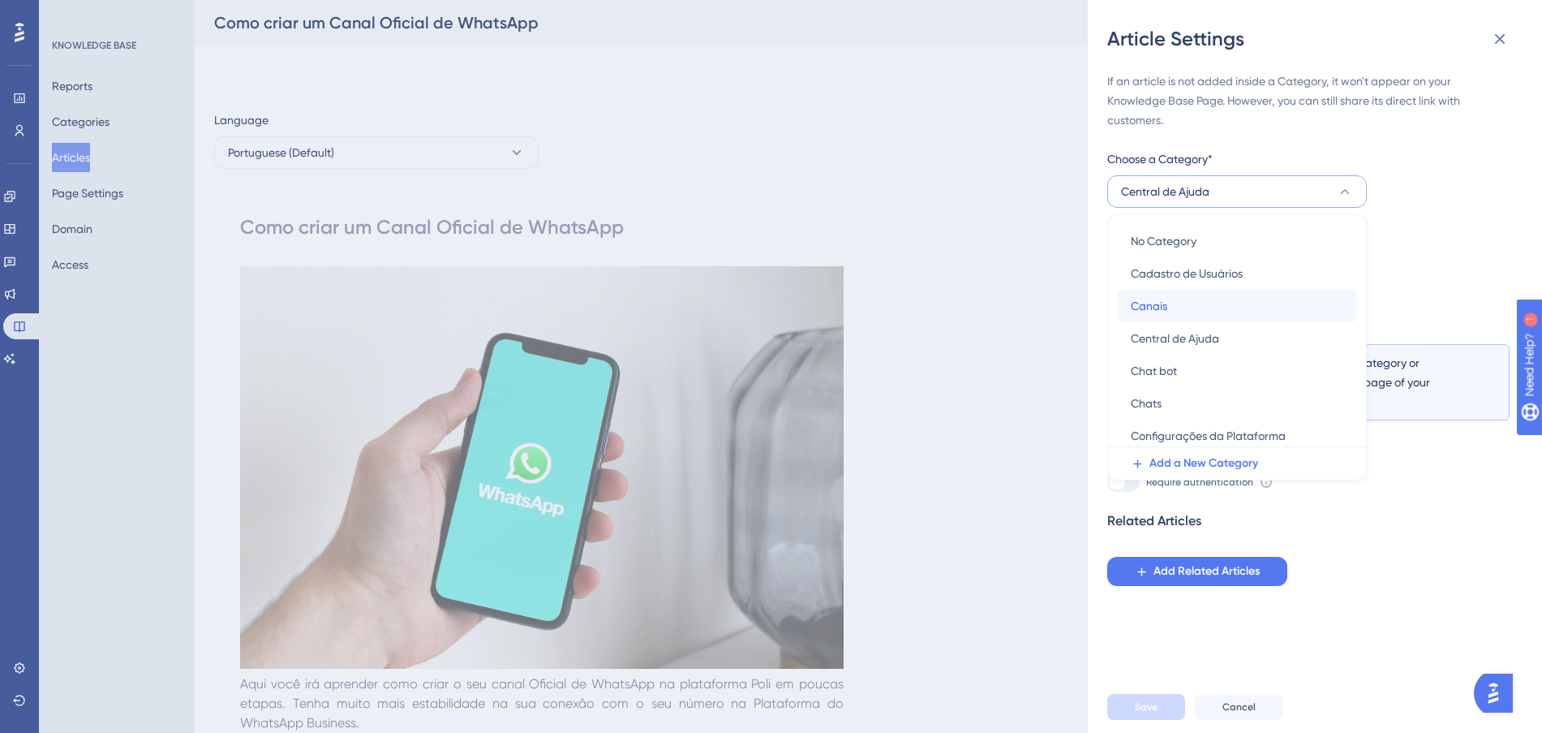
click at [1202, 305] on div "Canais Canais" at bounding box center [1237, 306] width 213 height 32
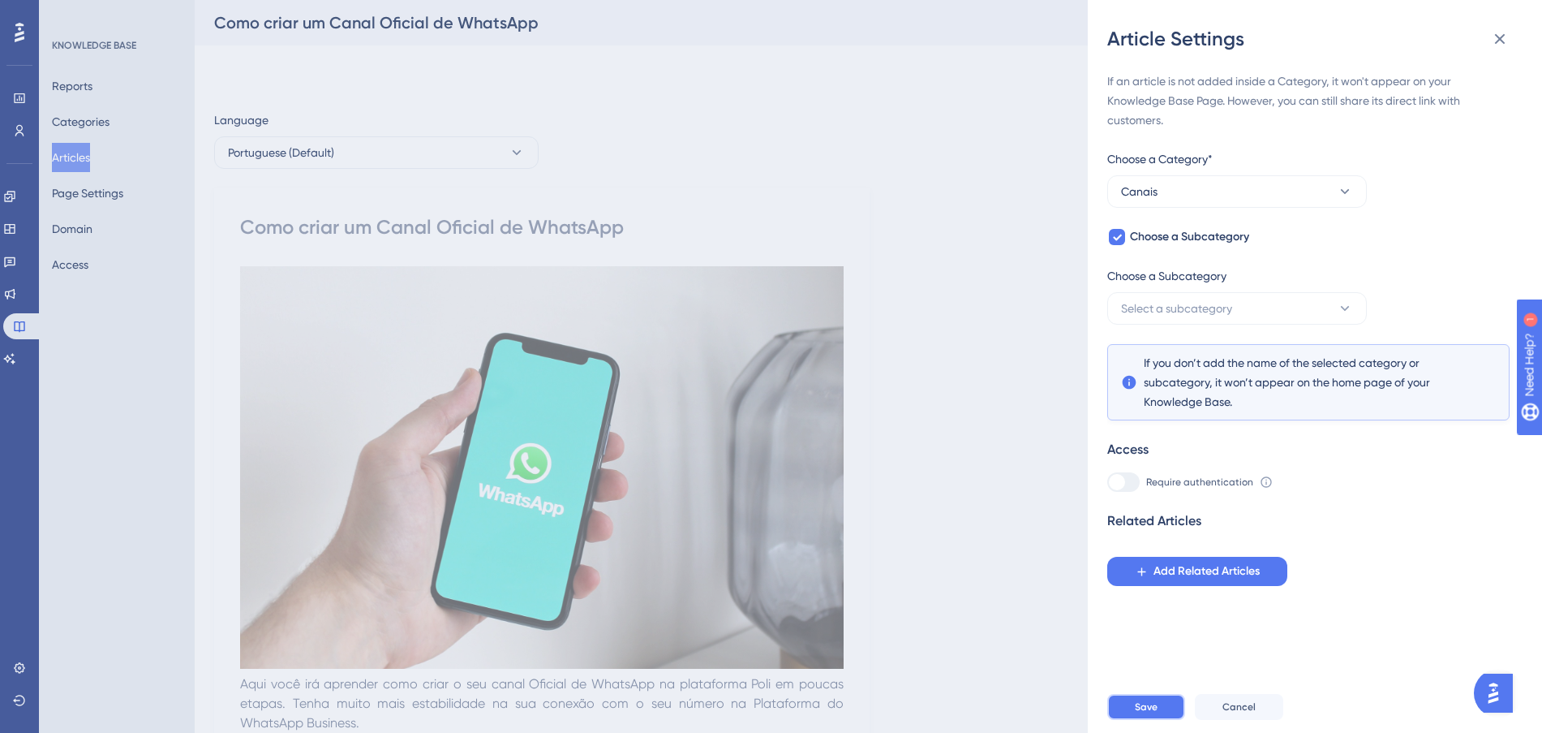
click at [1160, 712] on button "Save" at bounding box center [1146, 707] width 78 height 26
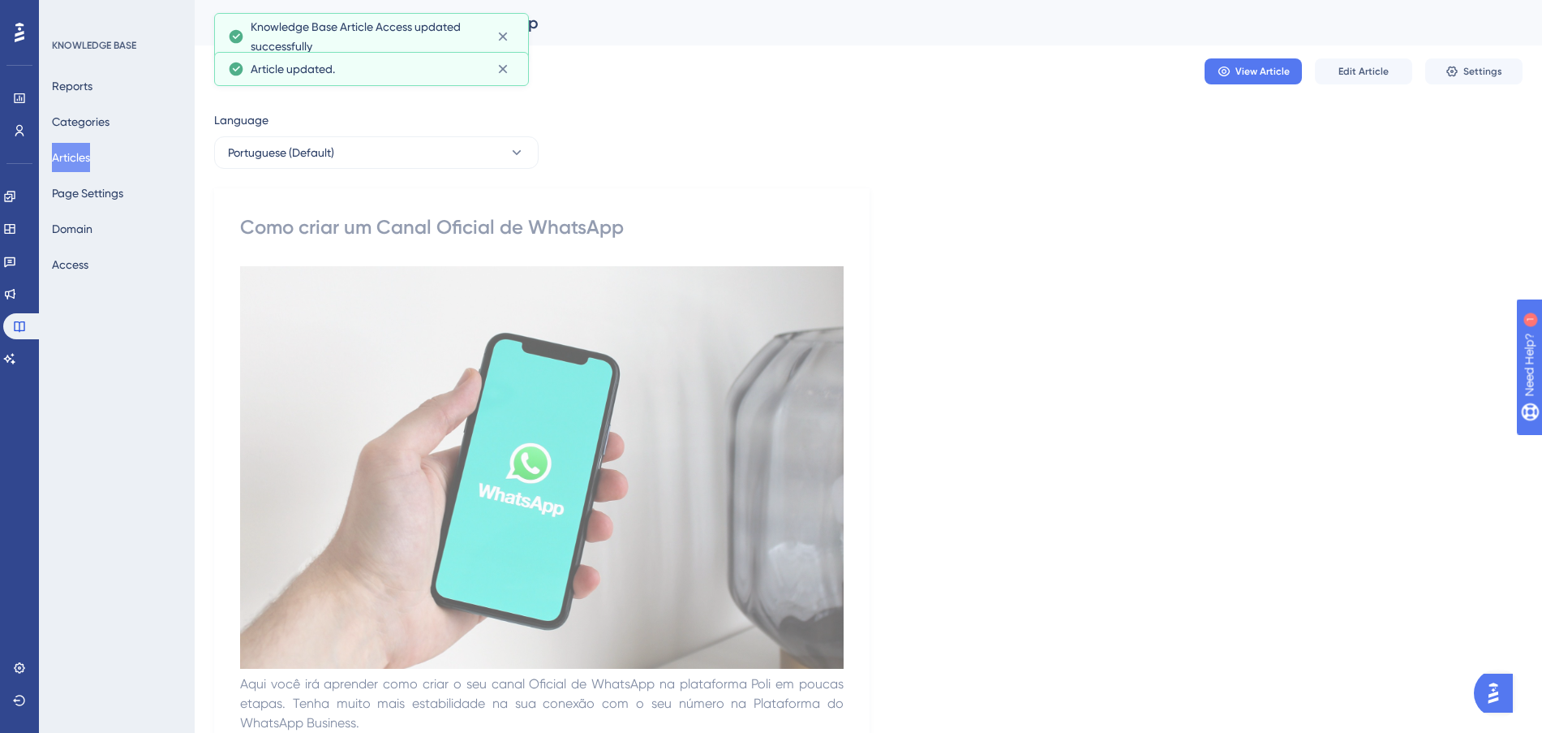
click at [71, 152] on button "Articles" at bounding box center [71, 157] width 38 height 29
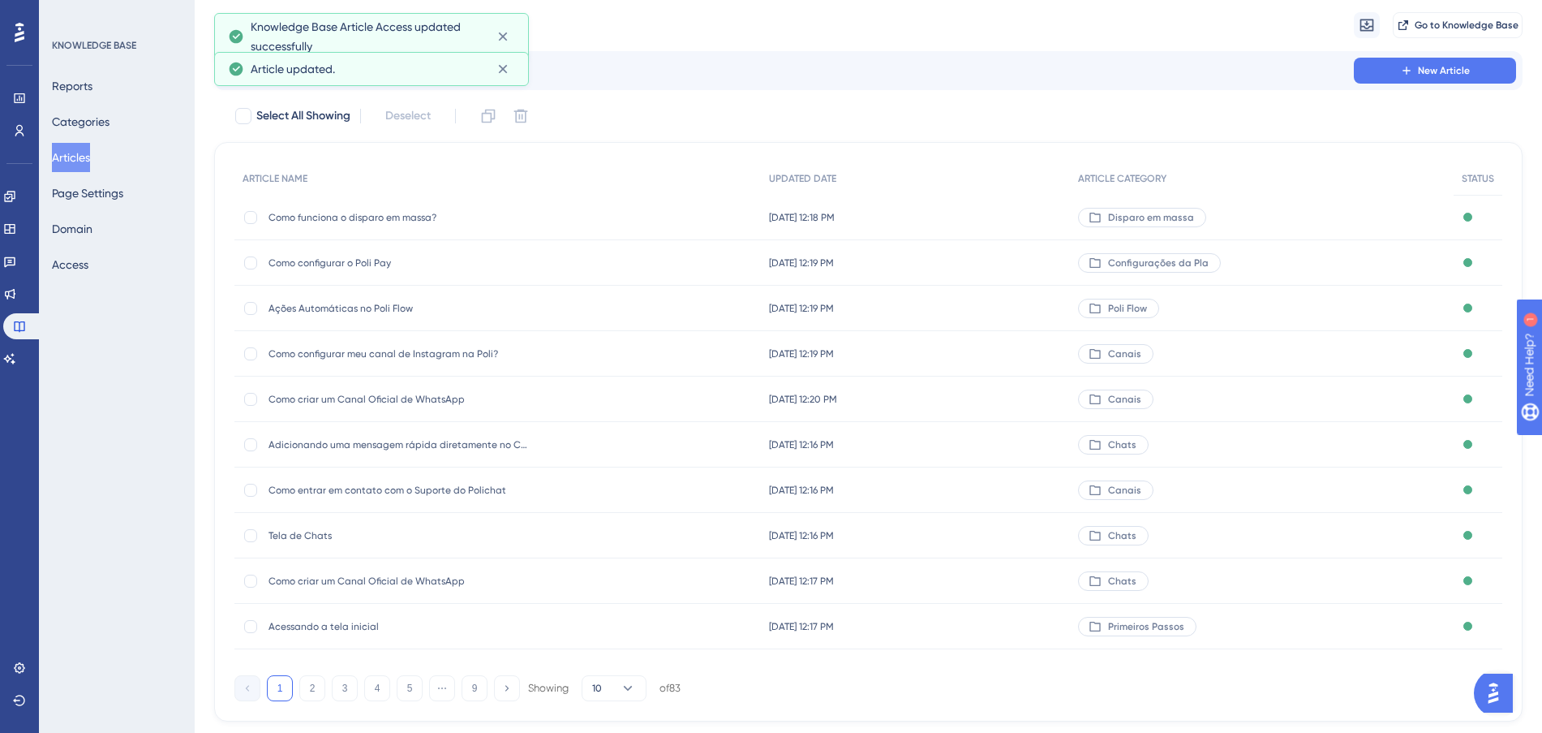
scroll to position [87, 0]
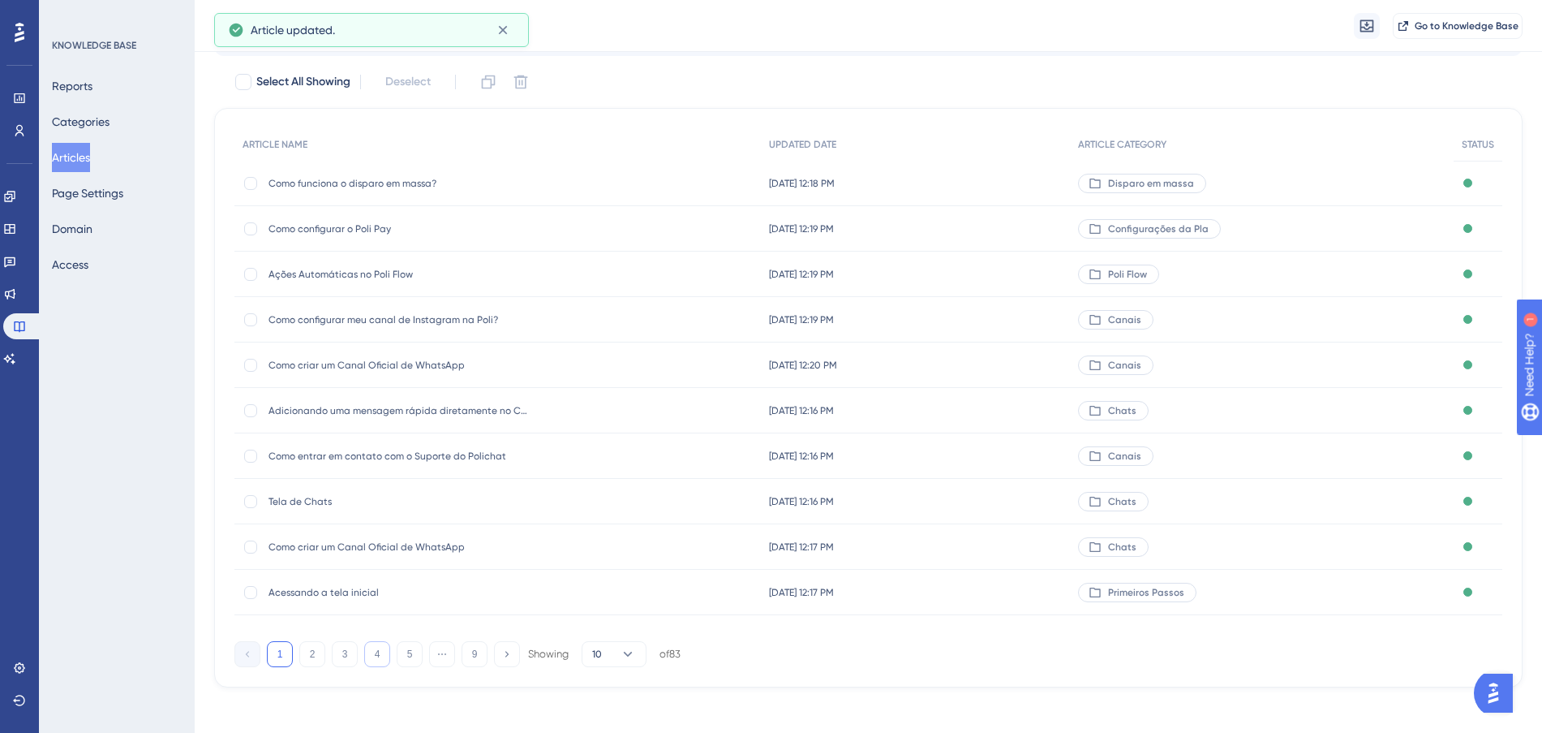
click at [369, 651] on button "4" at bounding box center [377, 654] width 26 height 26
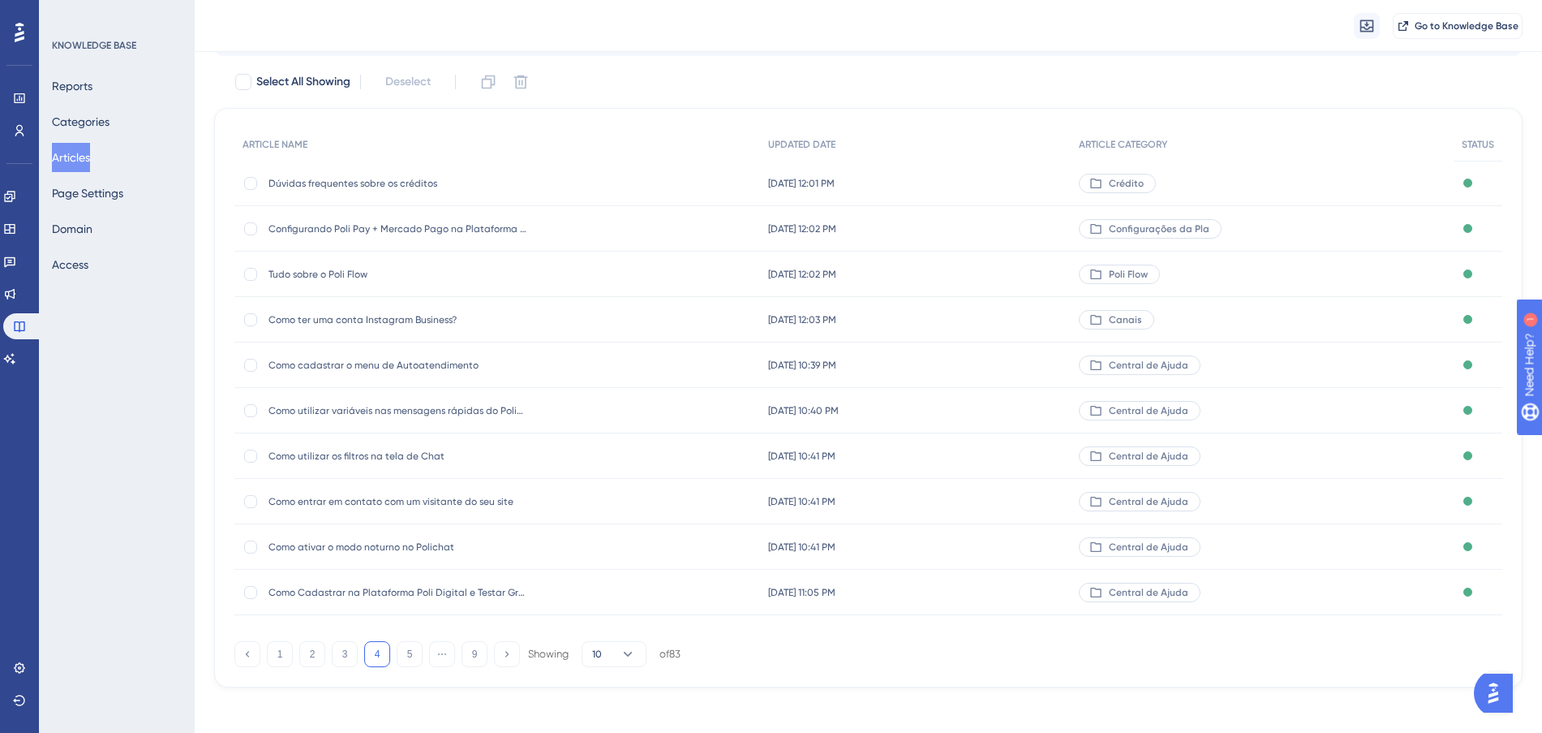
click at [964, 368] on div "[DATE] 10:39 PM [DATE] 10:39 PM" at bounding box center [915, 364] width 311 height 45
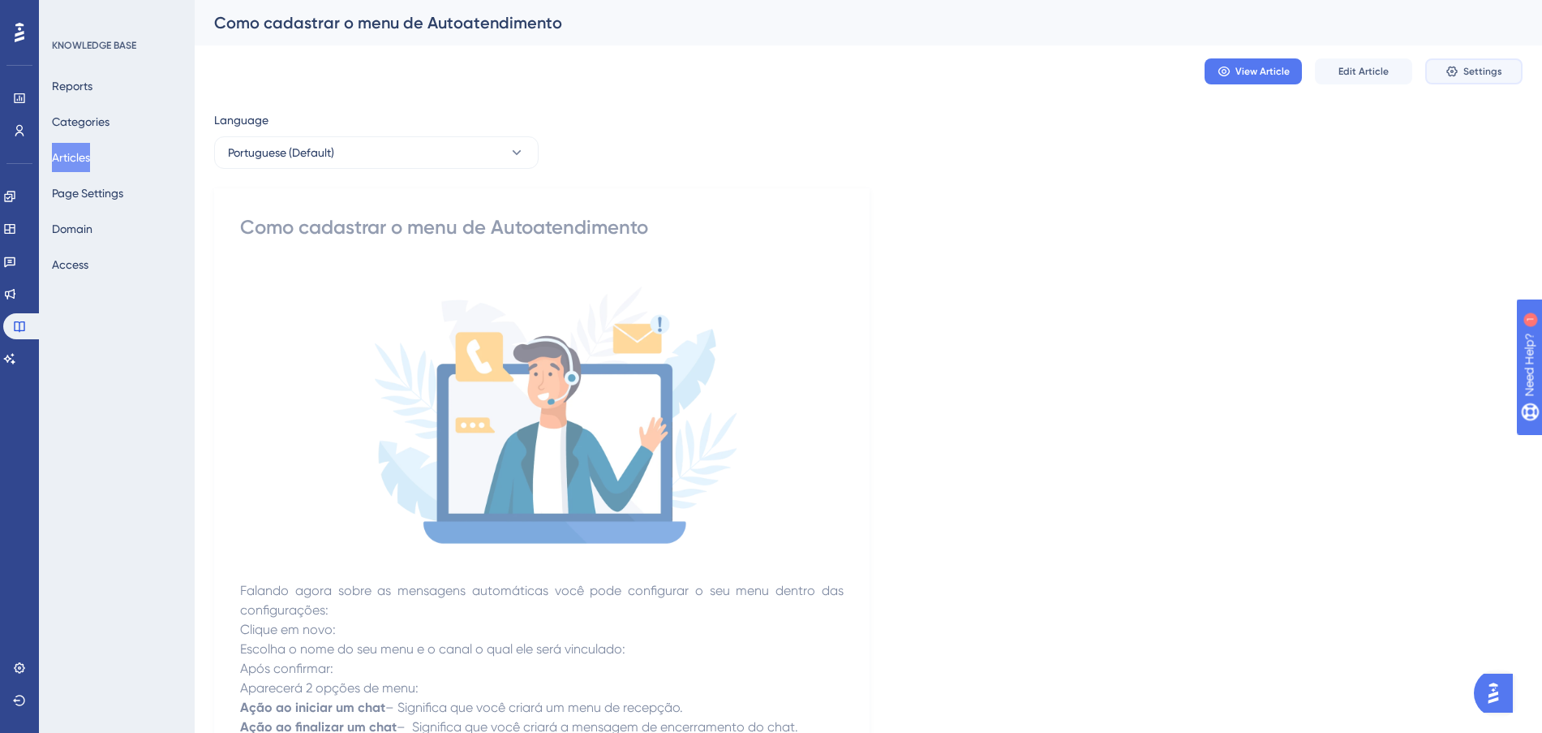
click at [1458, 65] on icon at bounding box center [1452, 71] width 13 height 13
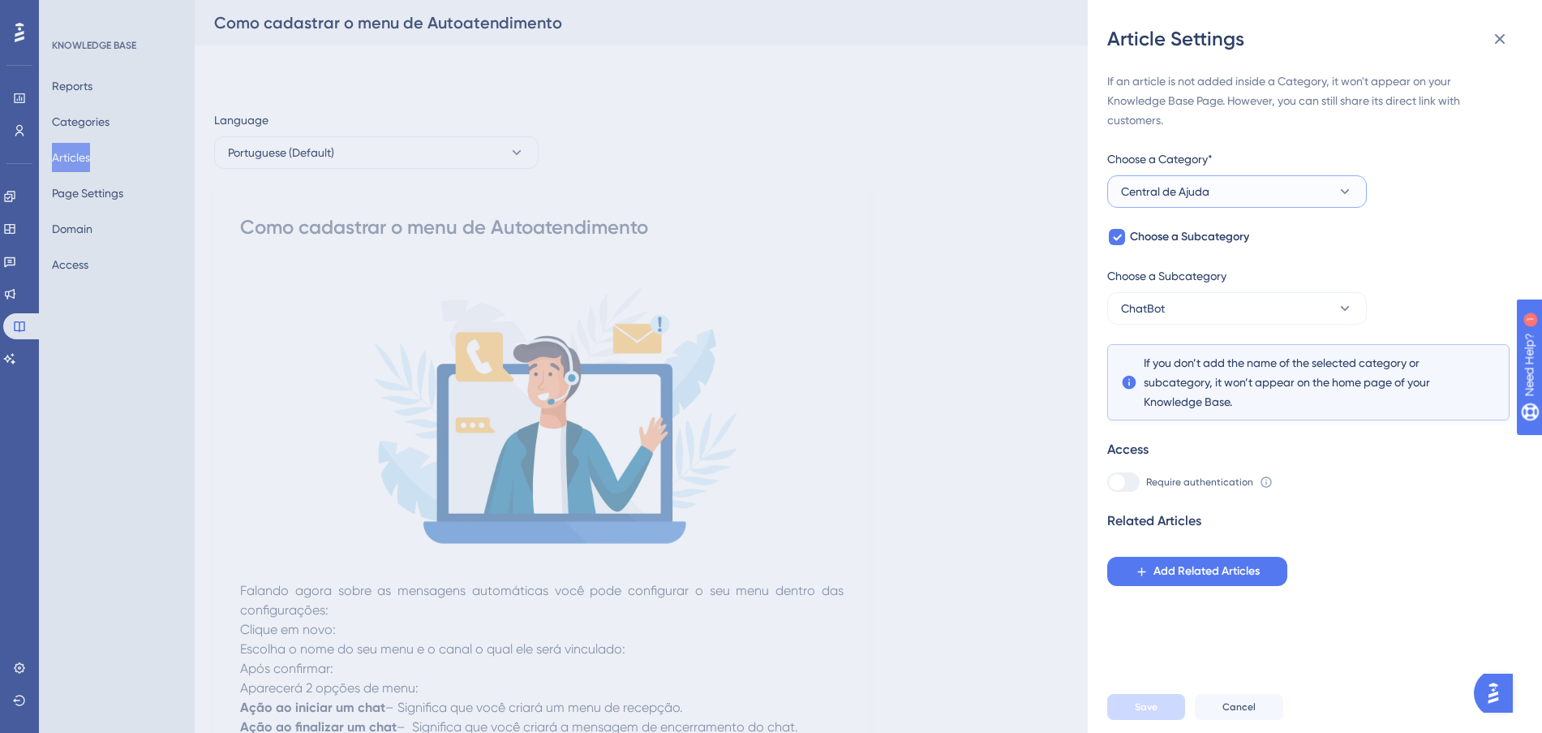
click at [1231, 183] on button "Central de Ajuda" at bounding box center [1237, 191] width 260 height 32
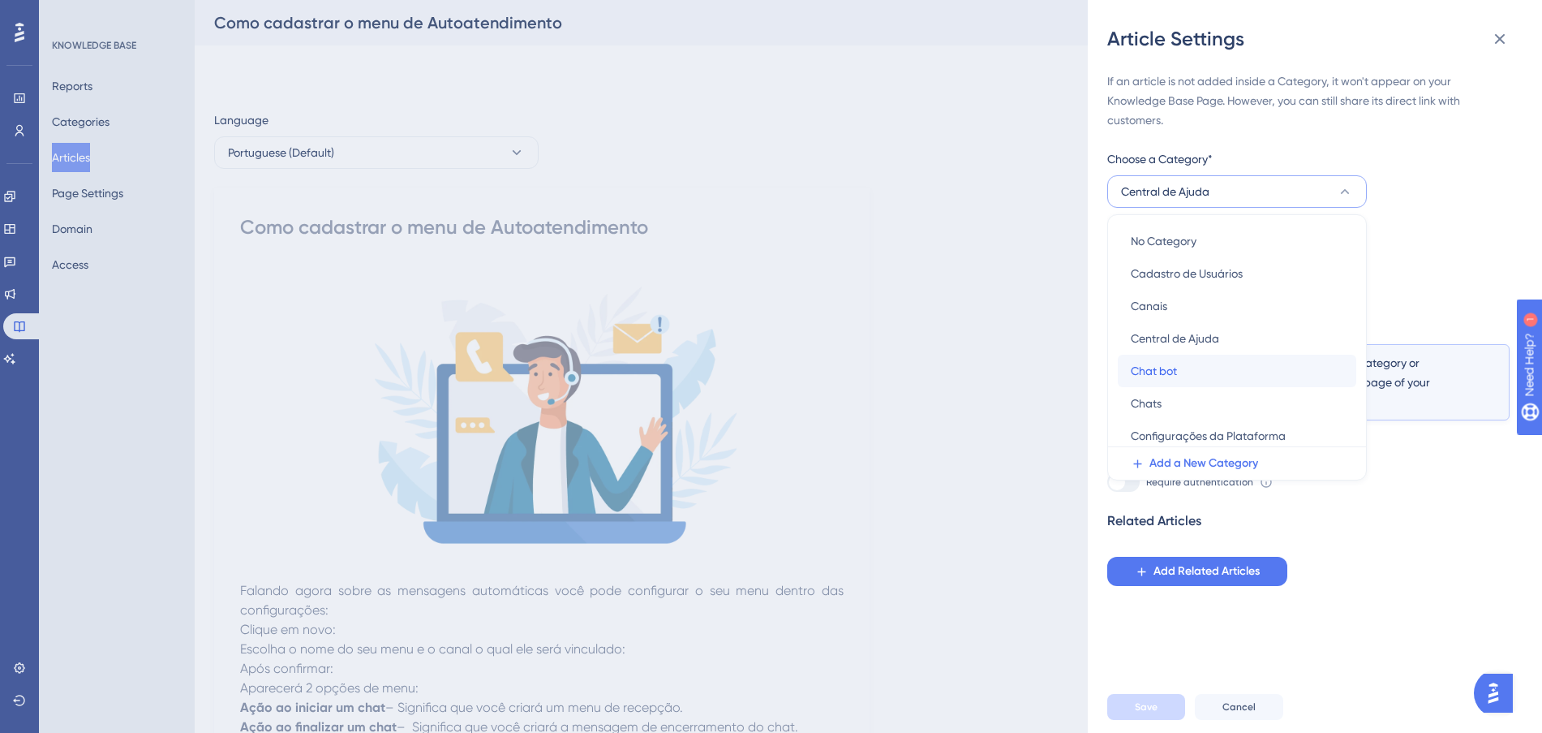
click at [1239, 367] on div "Chat bot Chat bot" at bounding box center [1237, 371] width 213 height 32
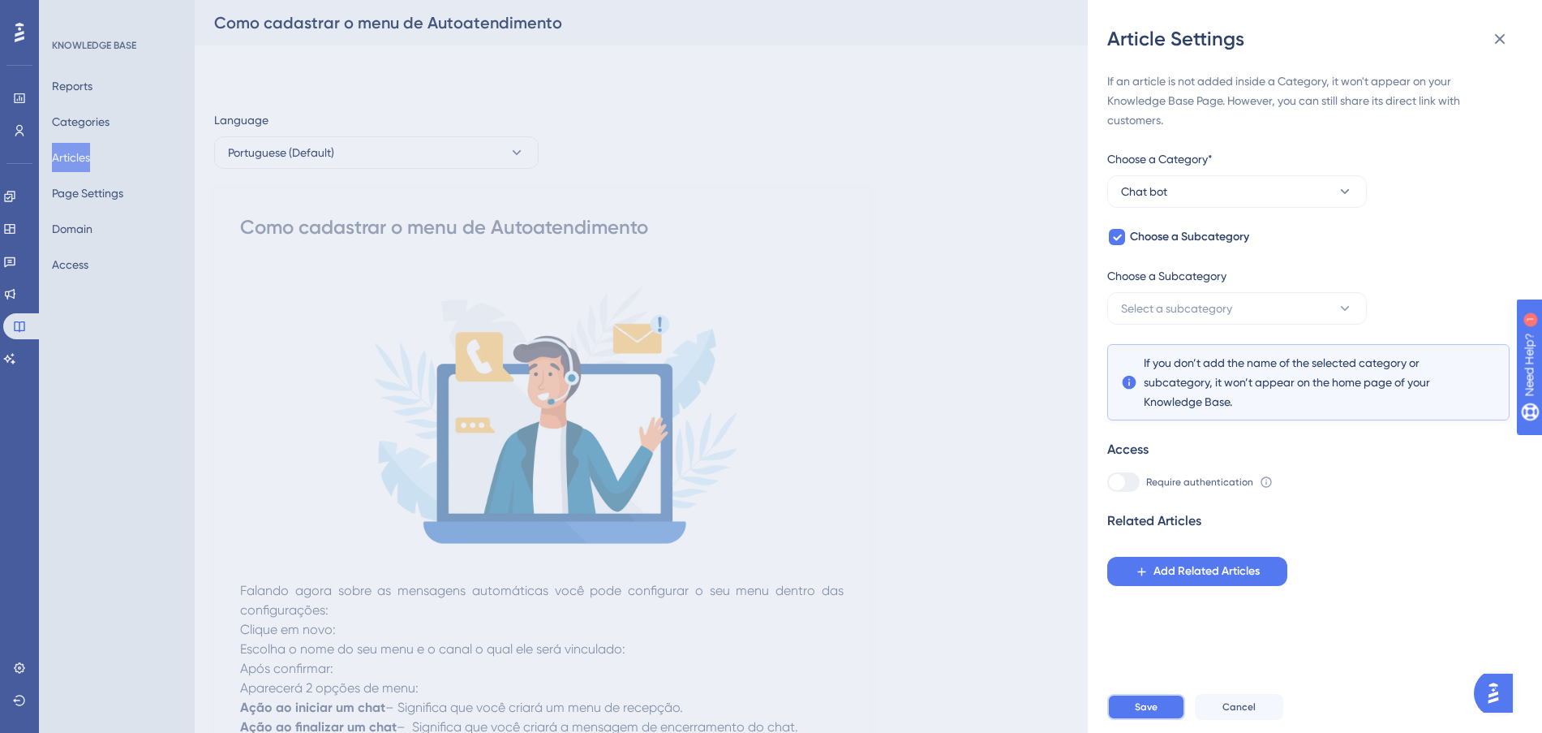
click at [1144, 713] on span "Save" at bounding box center [1146, 706] width 23 height 13
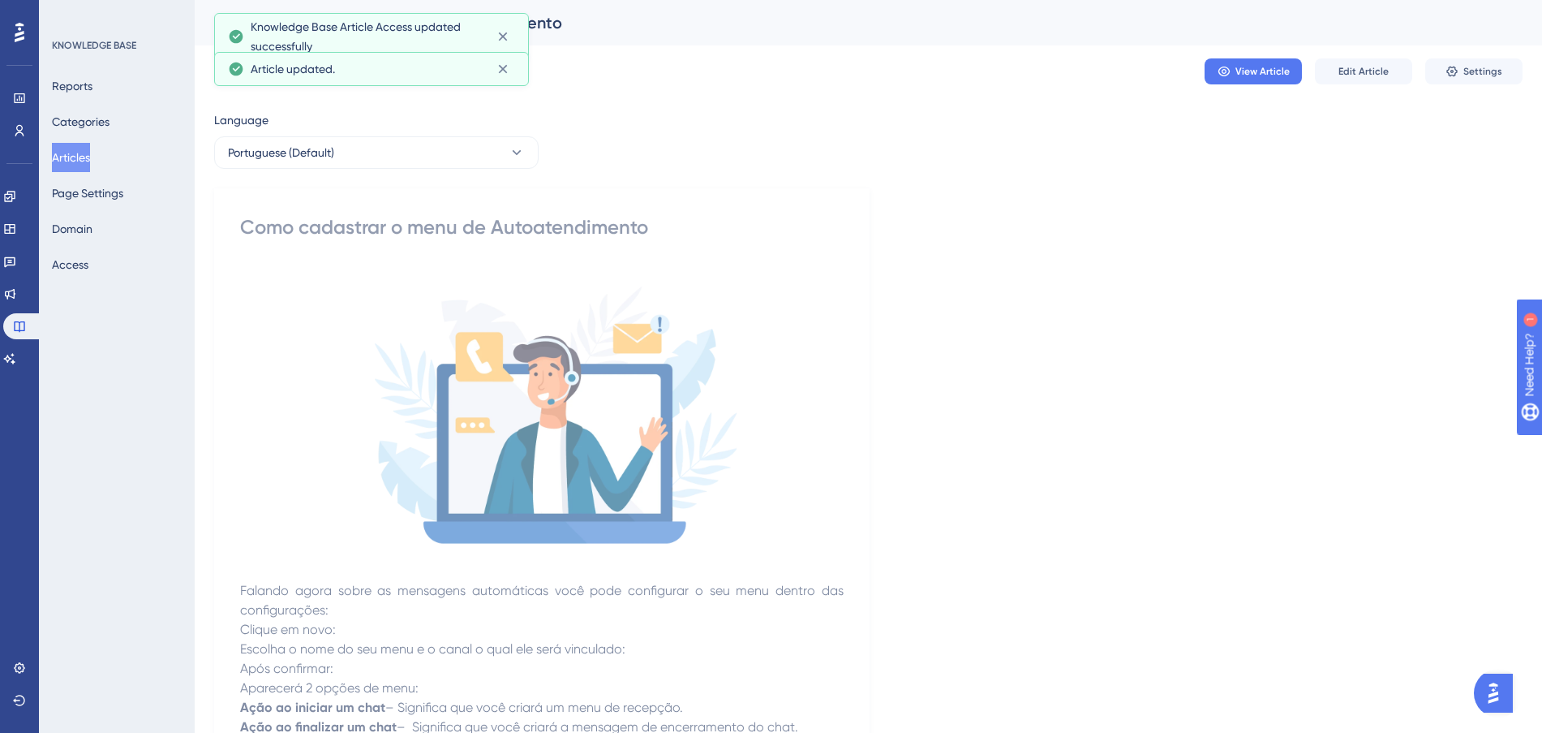
click at [65, 157] on button "Articles" at bounding box center [71, 157] width 38 height 29
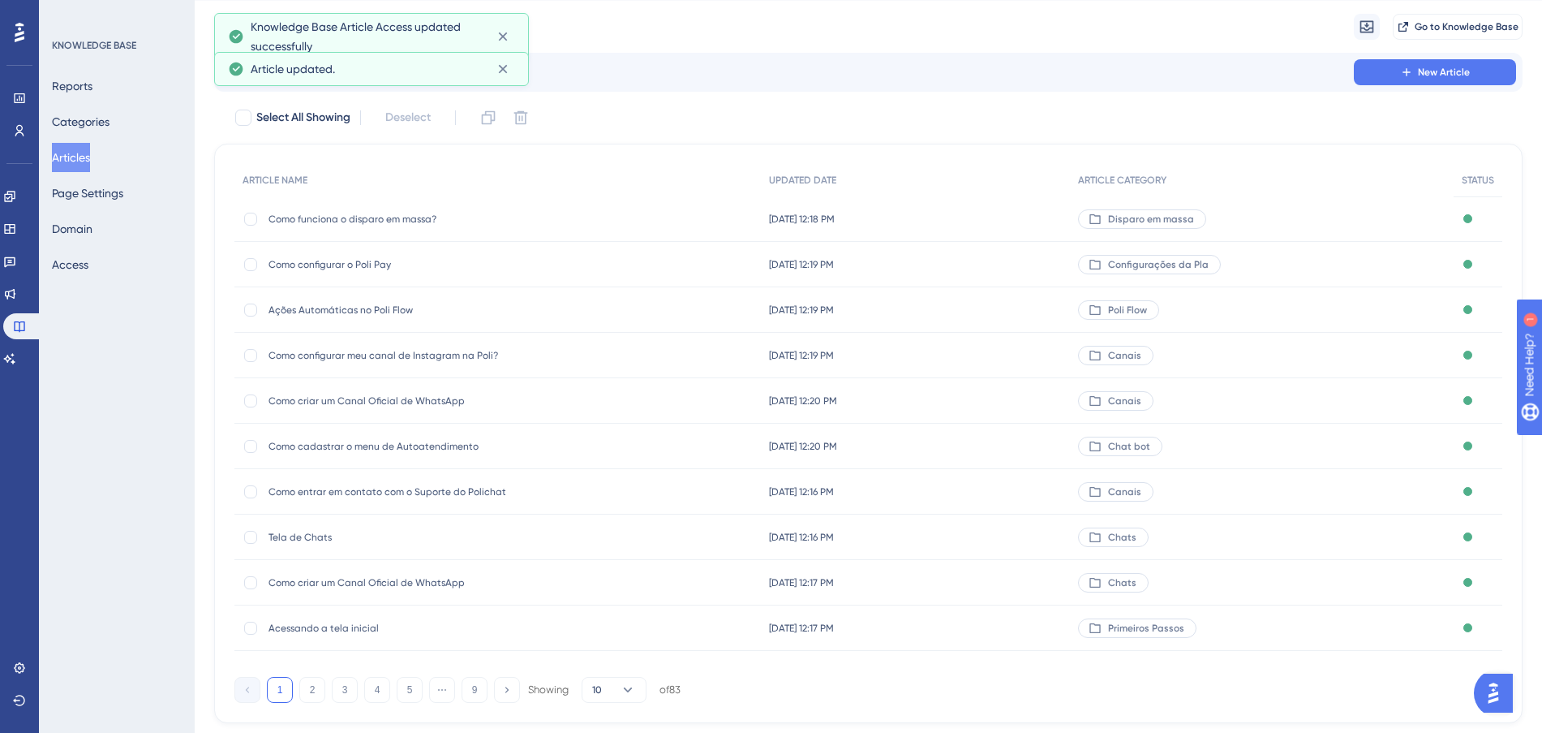
scroll to position [87, 0]
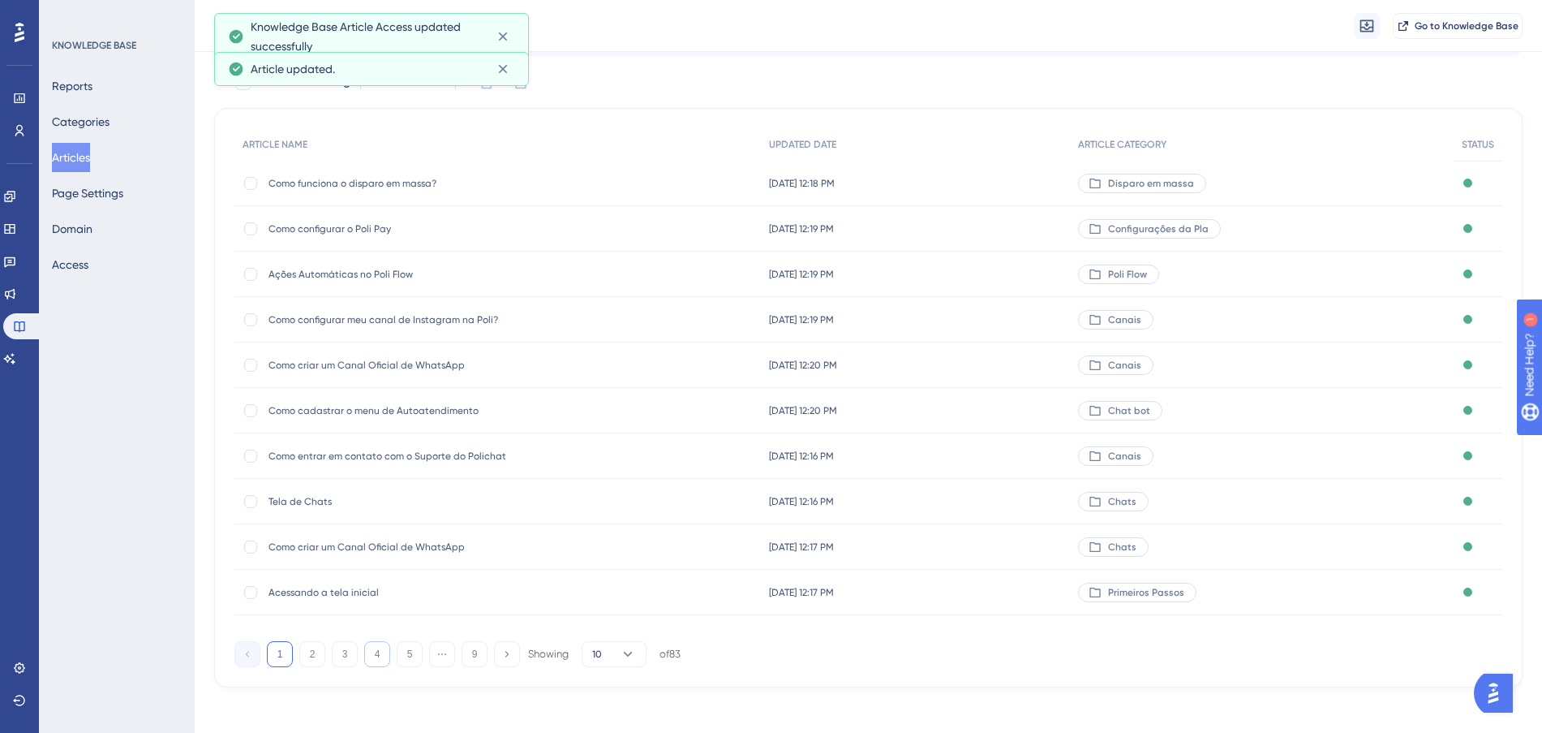
click at [380, 660] on button "4" at bounding box center [377, 654] width 26 height 26
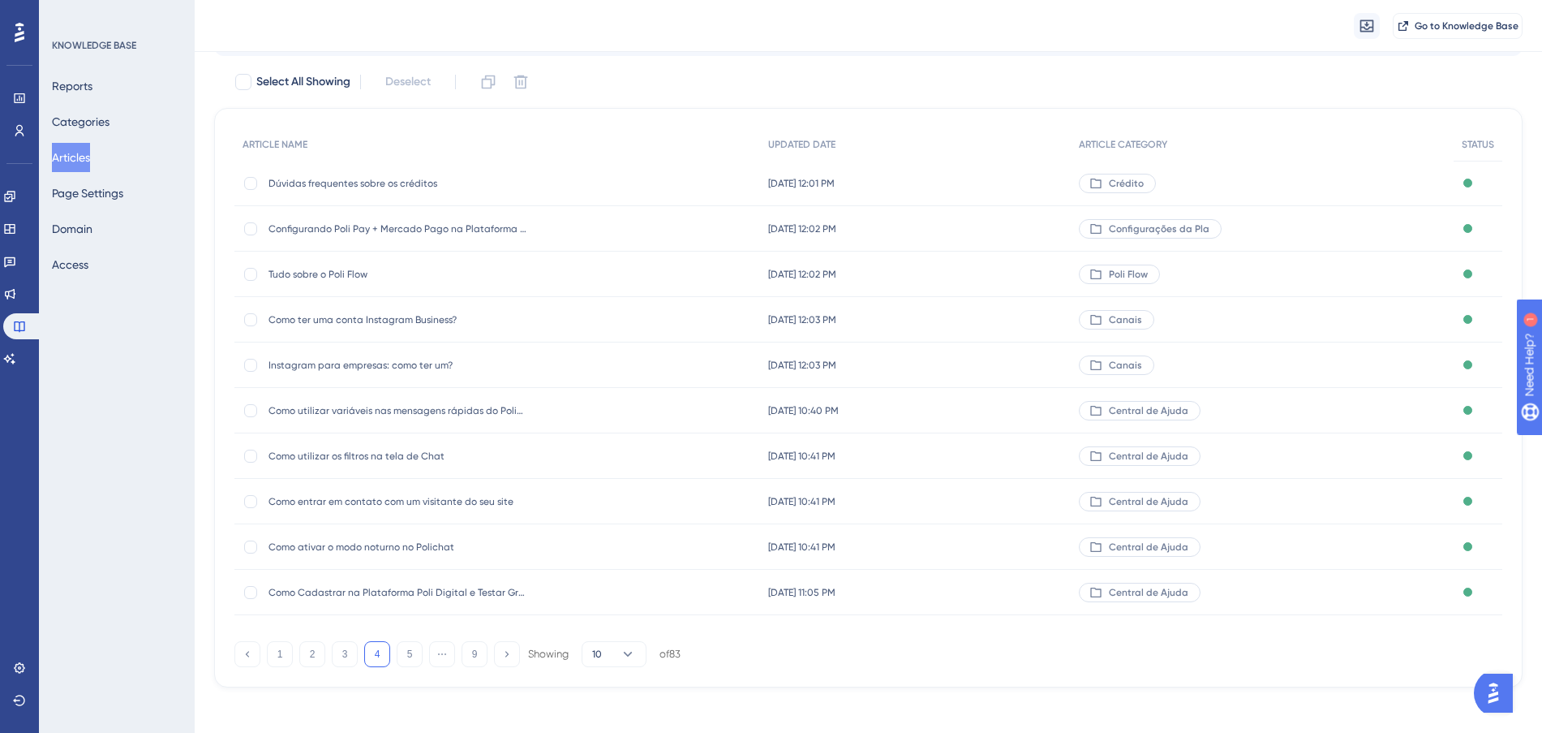
click at [1026, 410] on div "[DATE] 10:40 PM [DATE] 10:40 PM" at bounding box center [915, 410] width 311 height 45
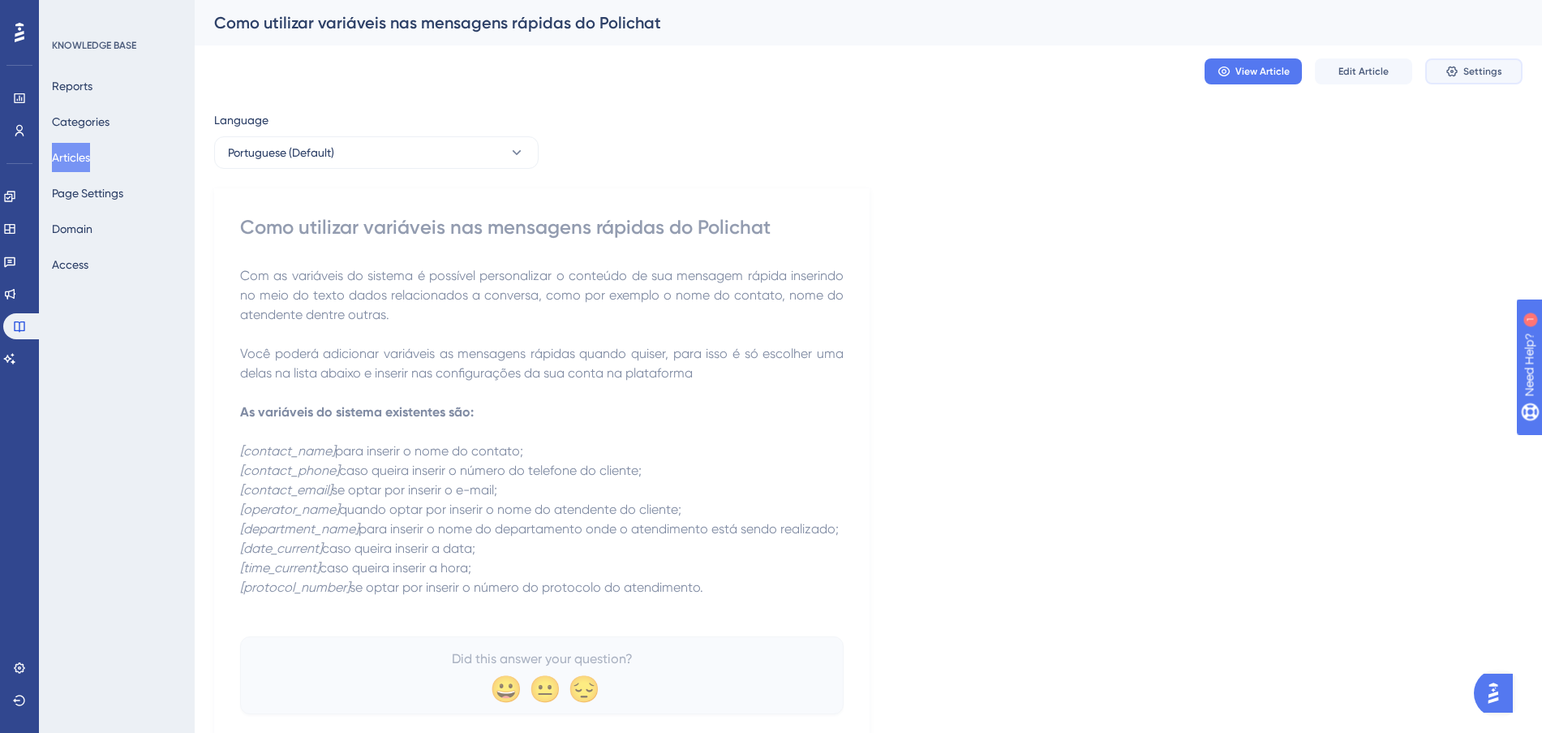
click at [1475, 65] on span "Settings" at bounding box center [1482, 71] width 39 height 13
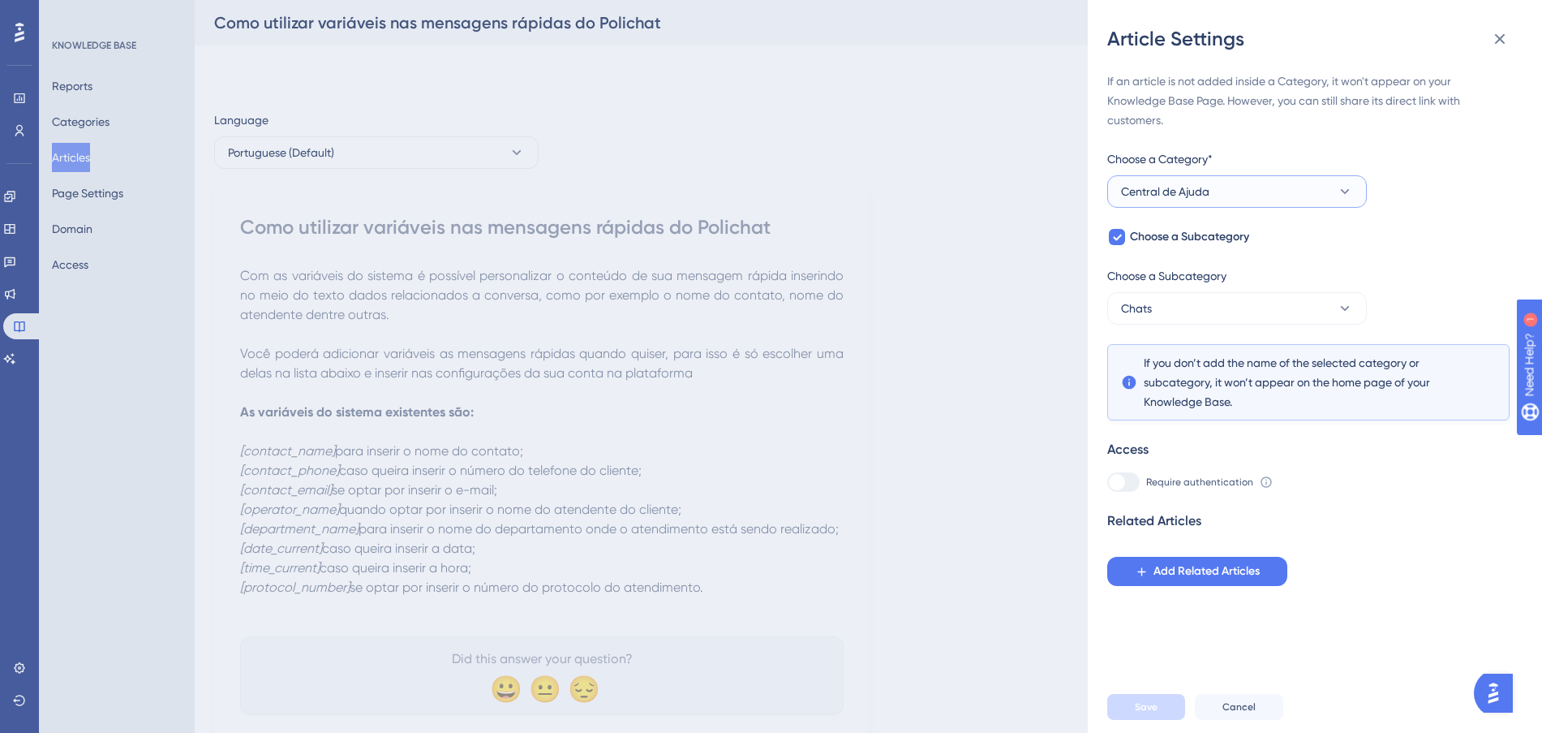
click at [1306, 191] on button "Central de Ajuda" at bounding box center [1237, 191] width 260 height 32
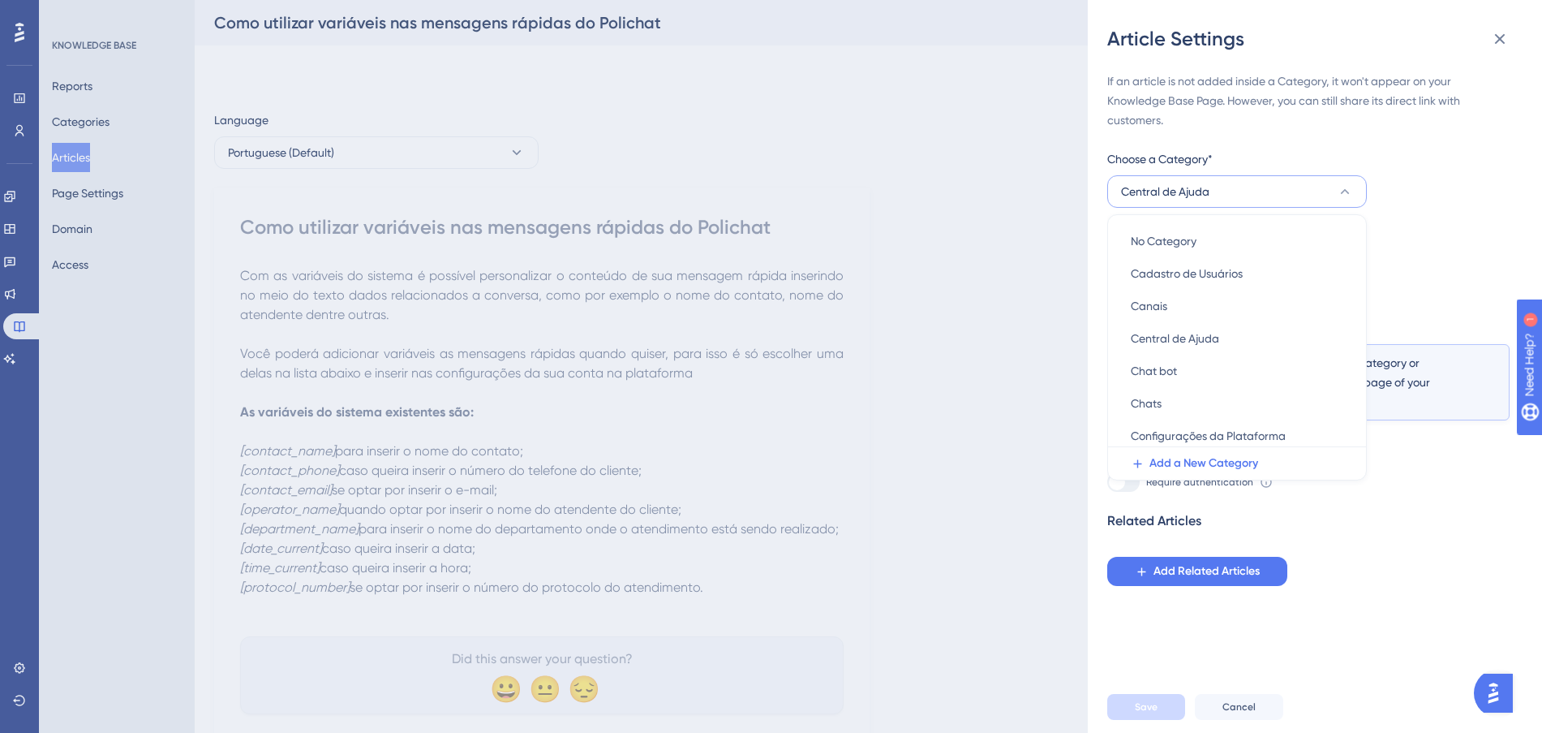
click at [1309, 191] on button "Central de Ajuda" at bounding box center [1237, 191] width 260 height 32
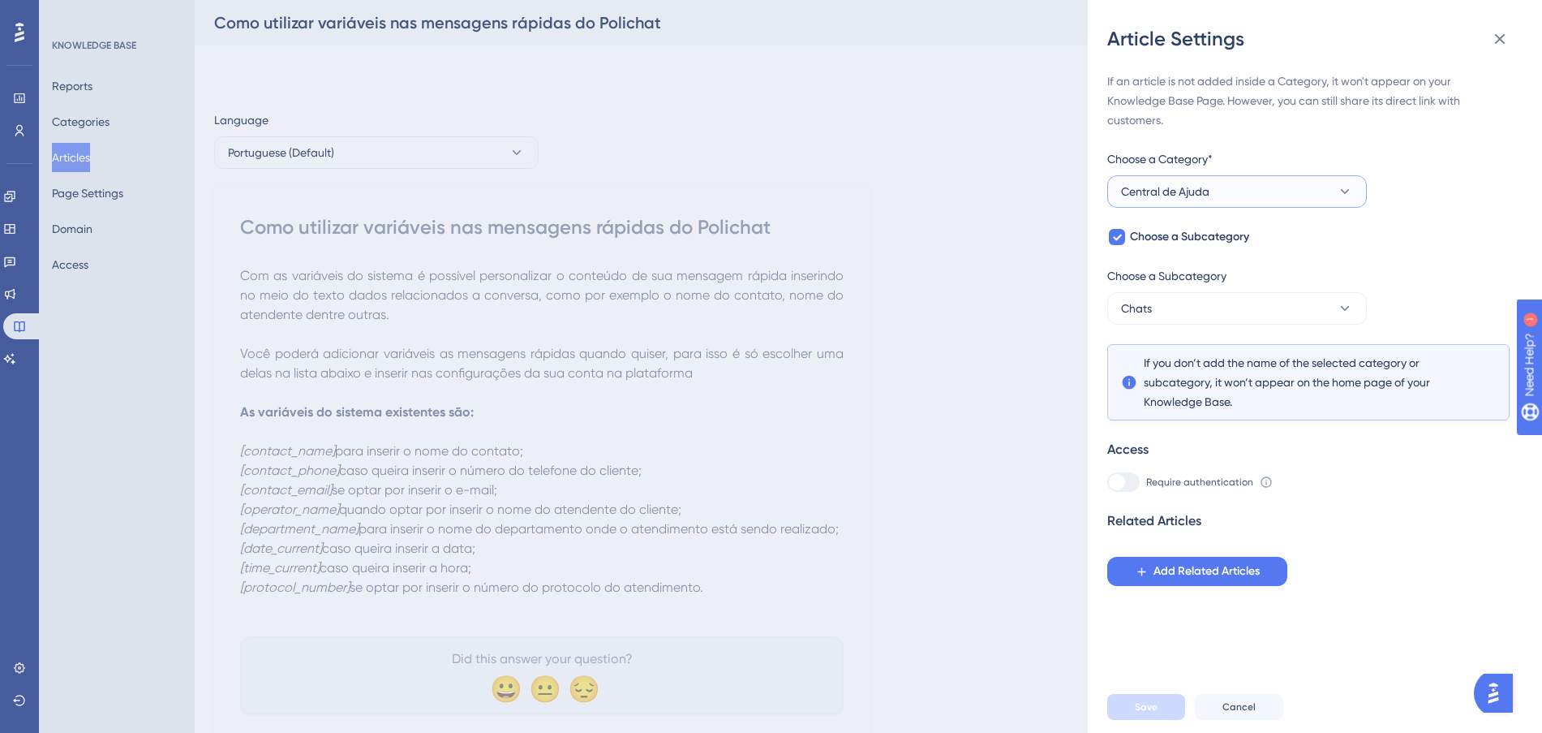
click at [1313, 196] on button "Central de Ajuda" at bounding box center [1237, 191] width 260 height 32
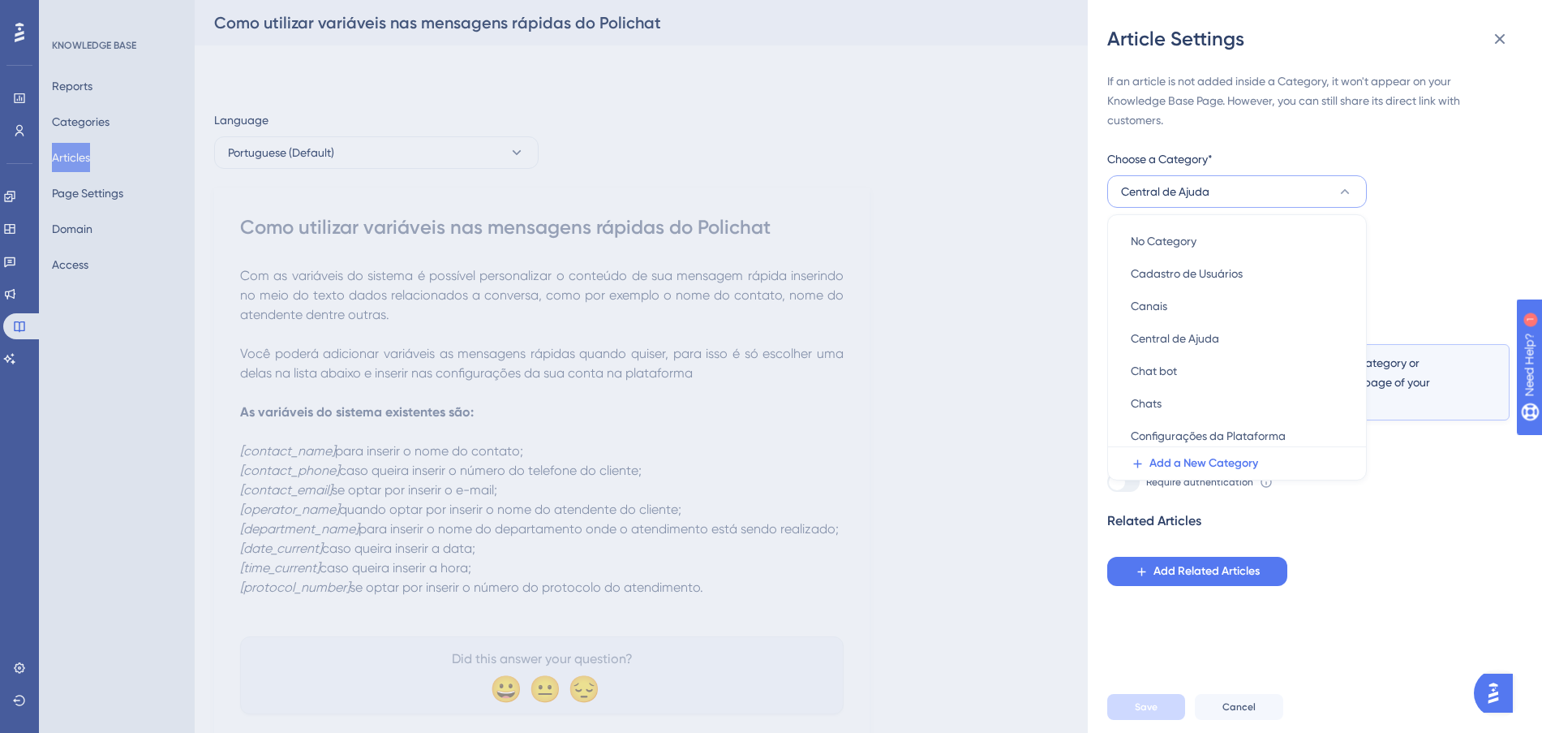
click at [1286, 194] on button "Central de Ajuda" at bounding box center [1237, 191] width 260 height 32
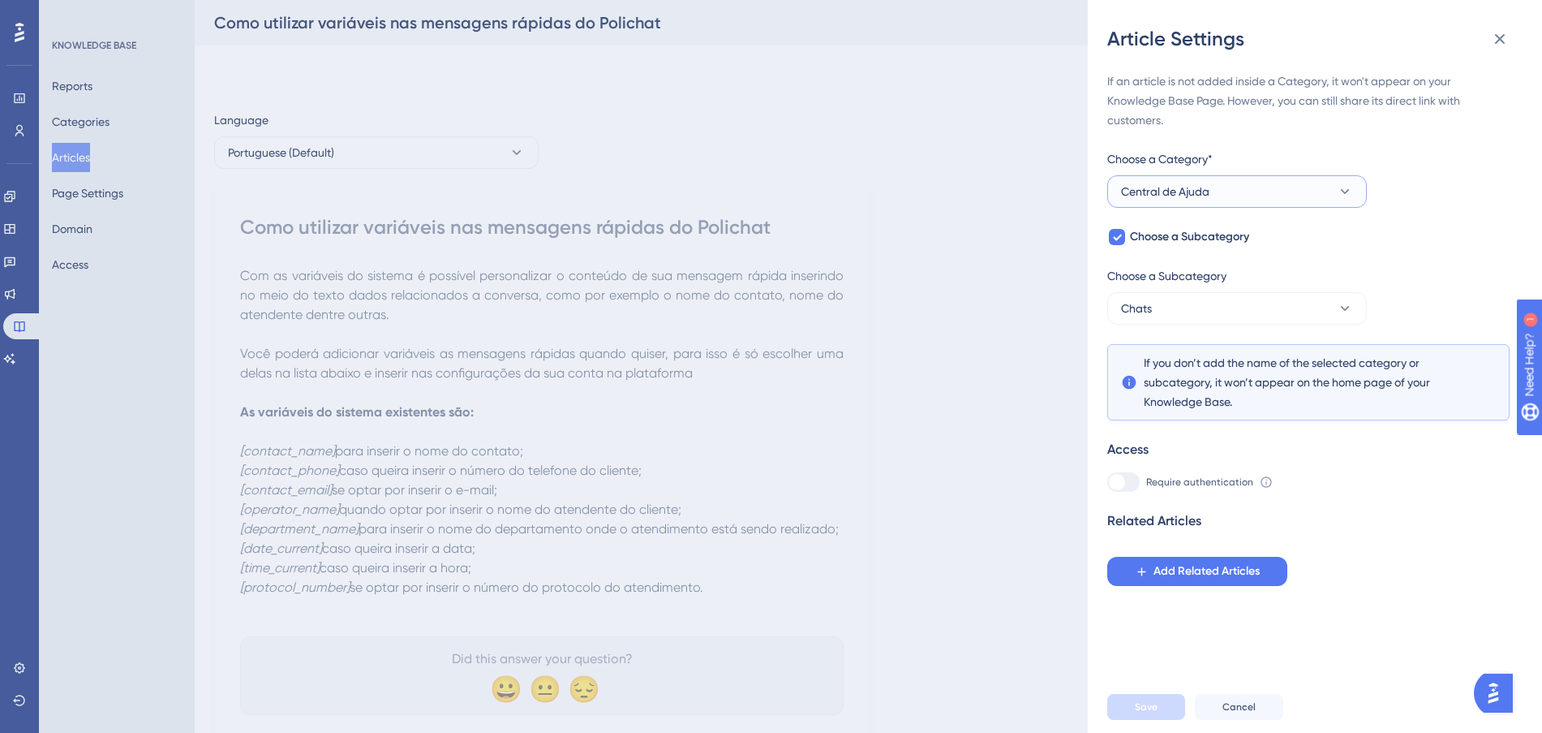
click at [1286, 194] on button "Central de Ajuda" at bounding box center [1237, 191] width 260 height 32
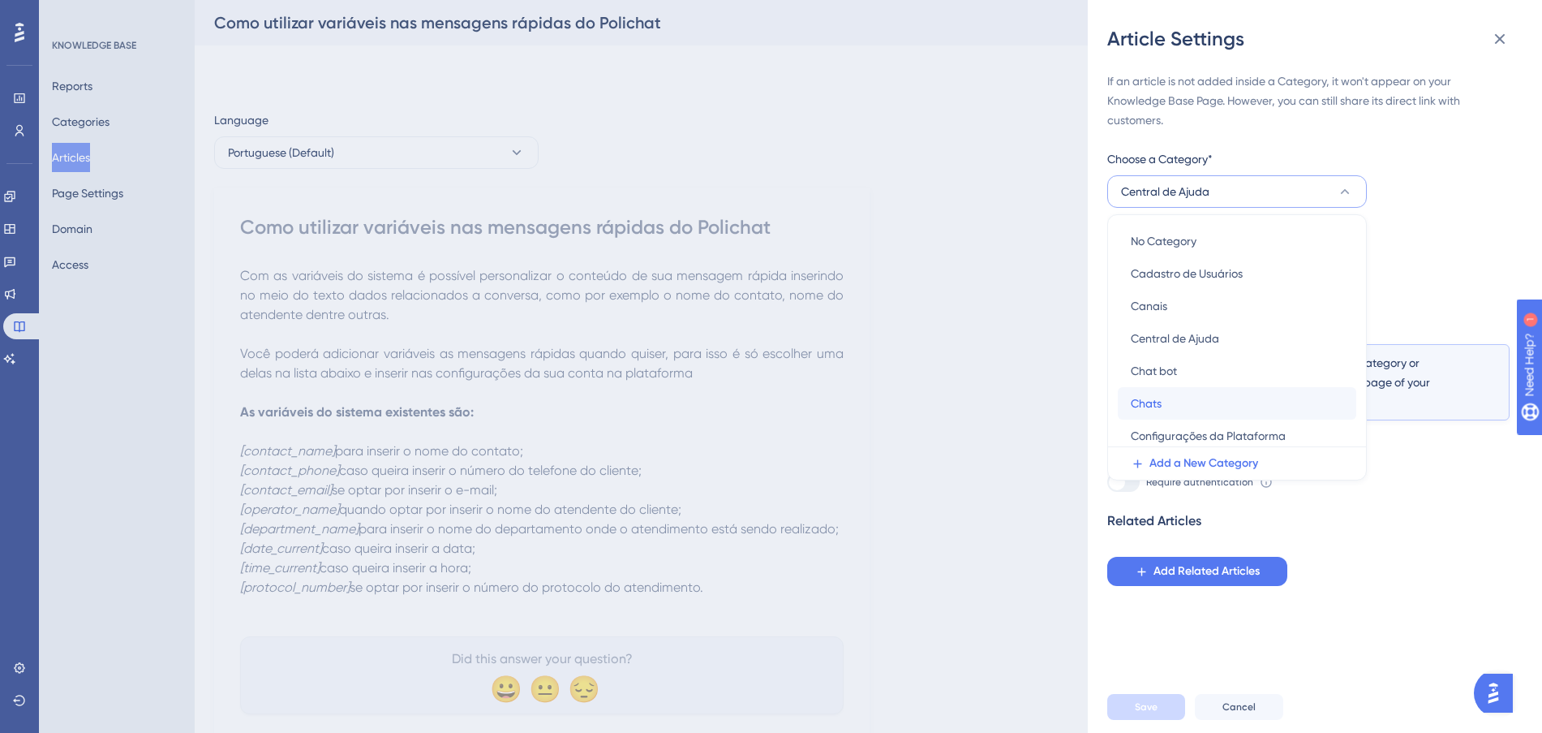
click at [1222, 406] on div "Chats Chats" at bounding box center [1237, 403] width 213 height 32
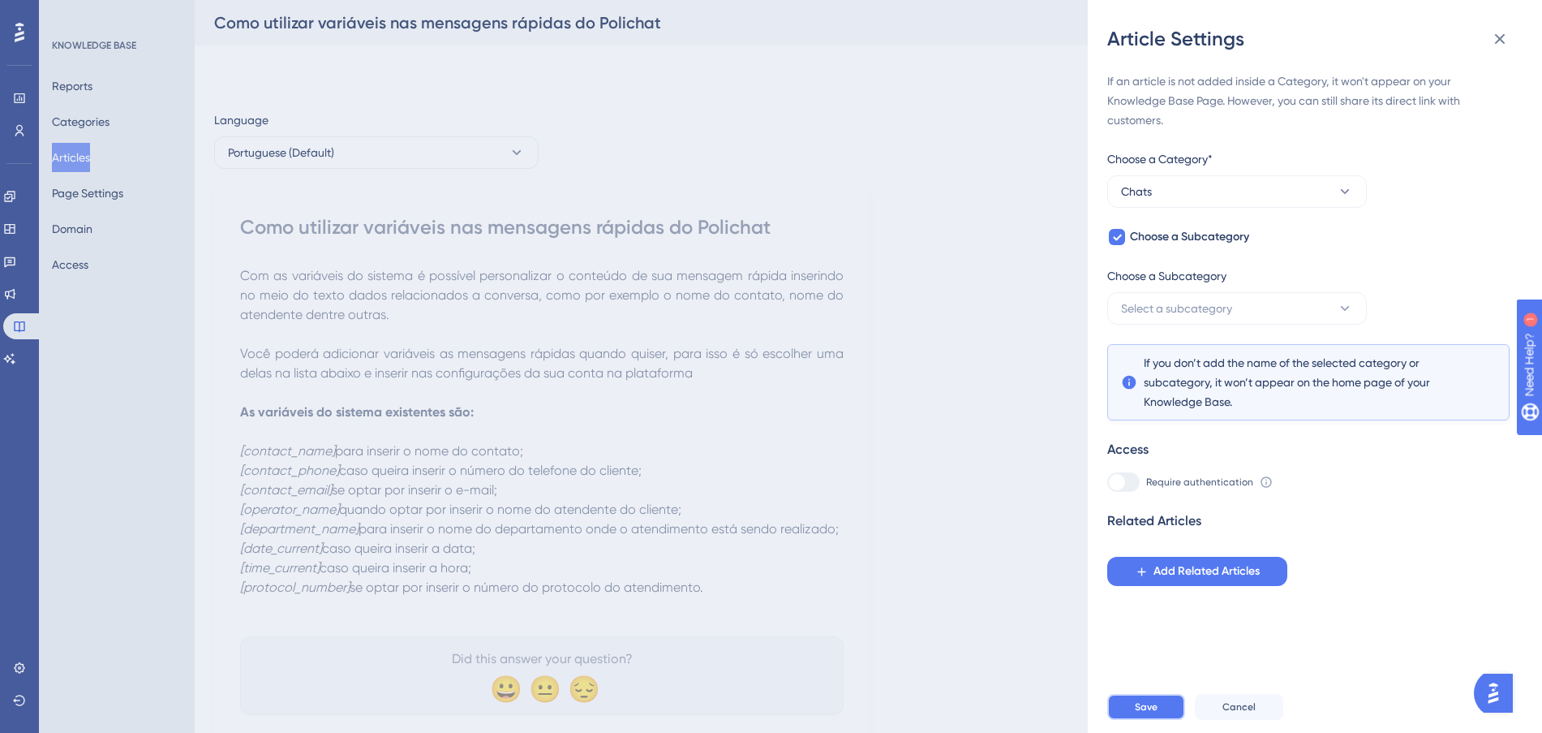
click at [1172, 720] on button "Save" at bounding box center [1146, 707] width 78 height 26
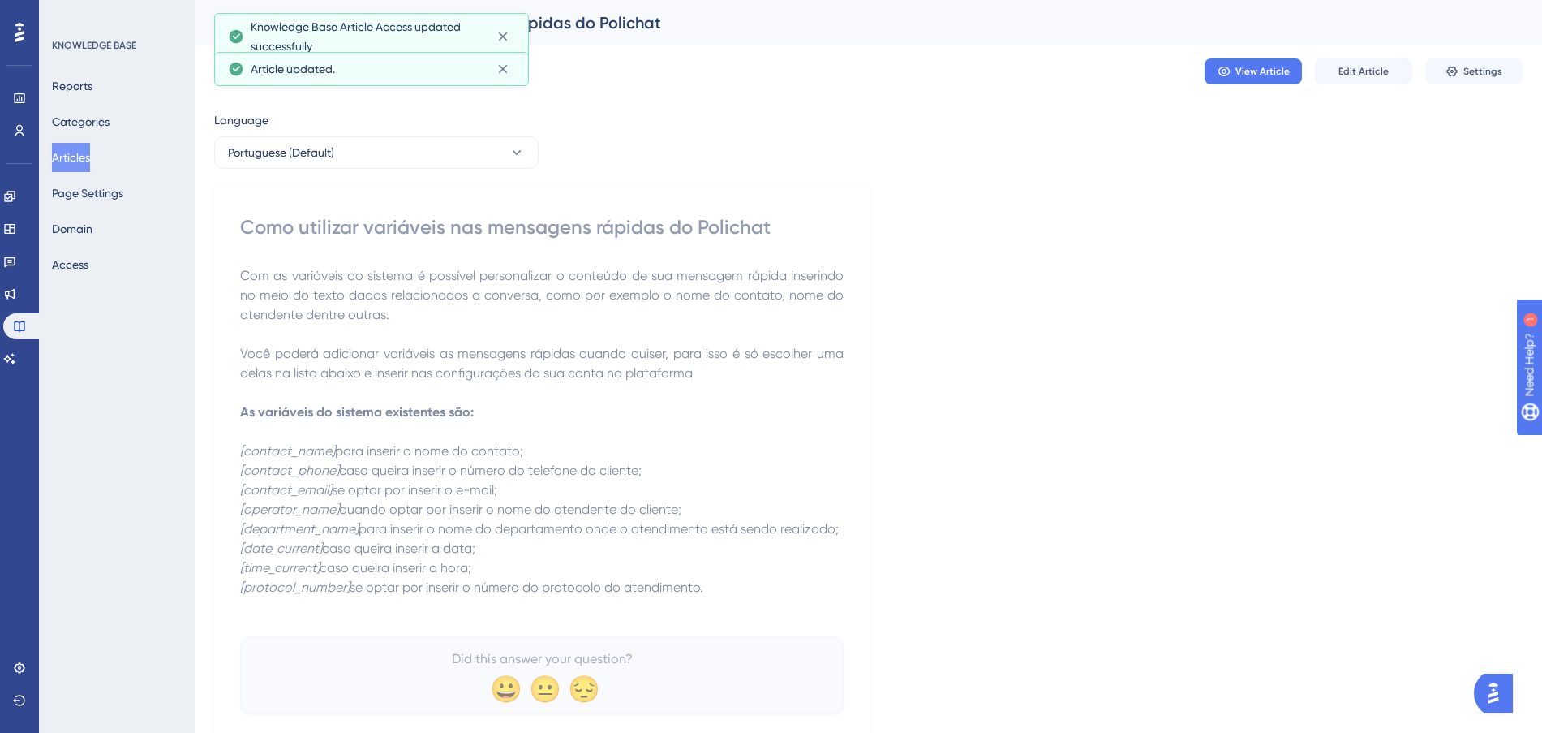
click at [90, 166] on button "Articles" at bounding box center [71, 157] width 38 height 29
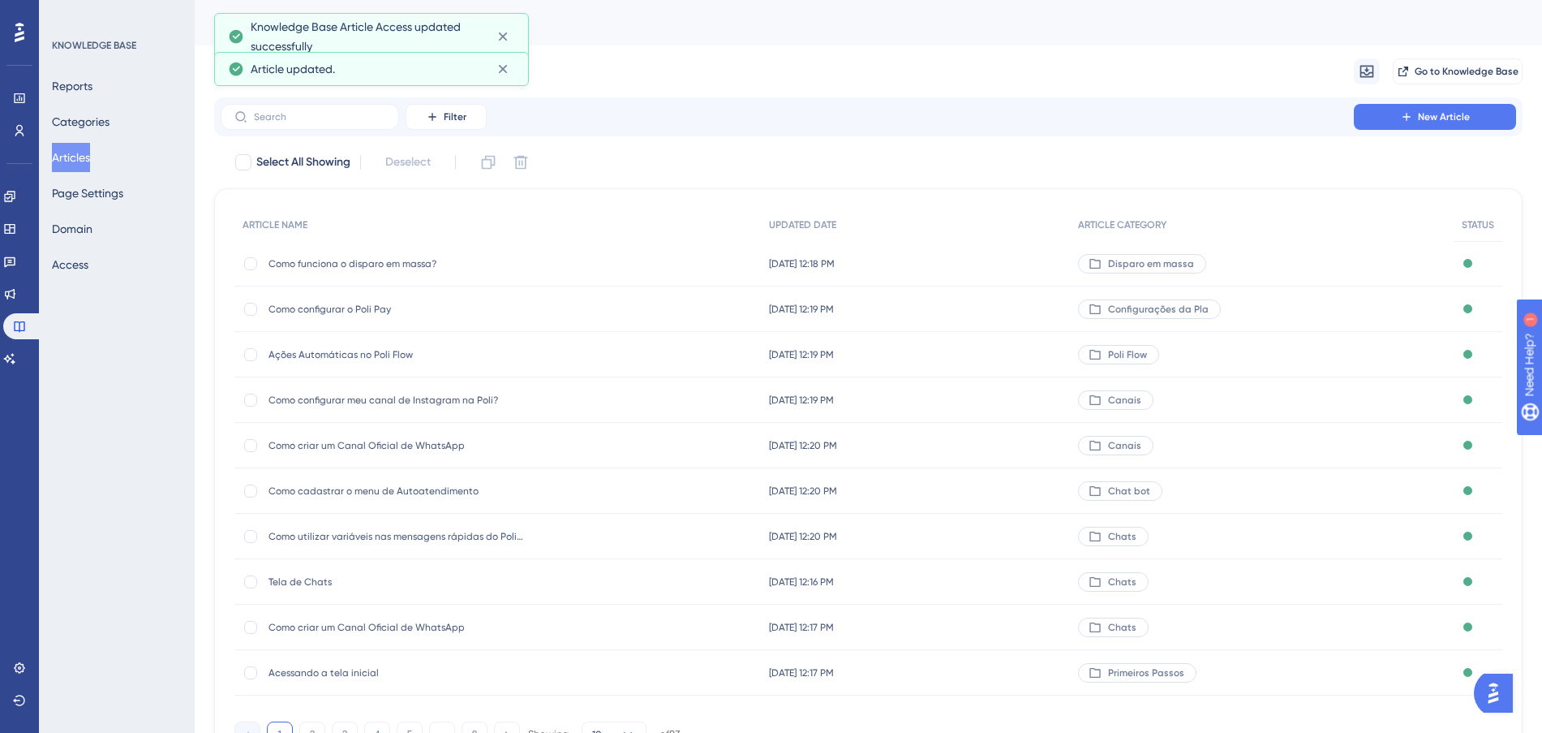
scroll to position [87, 0]
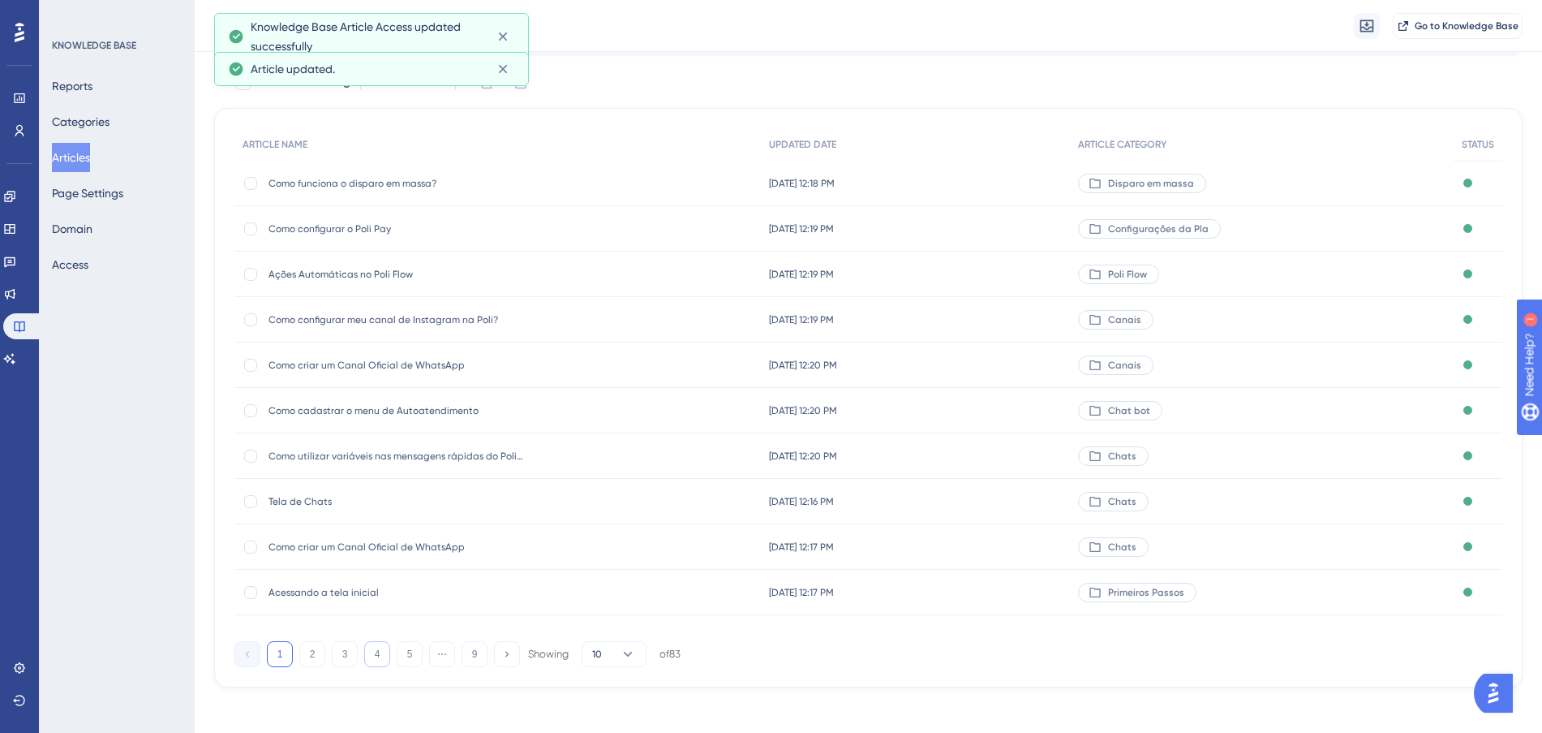
click at [384, 655] on button "4" at bounding box center [377, 654] width 26 height 26
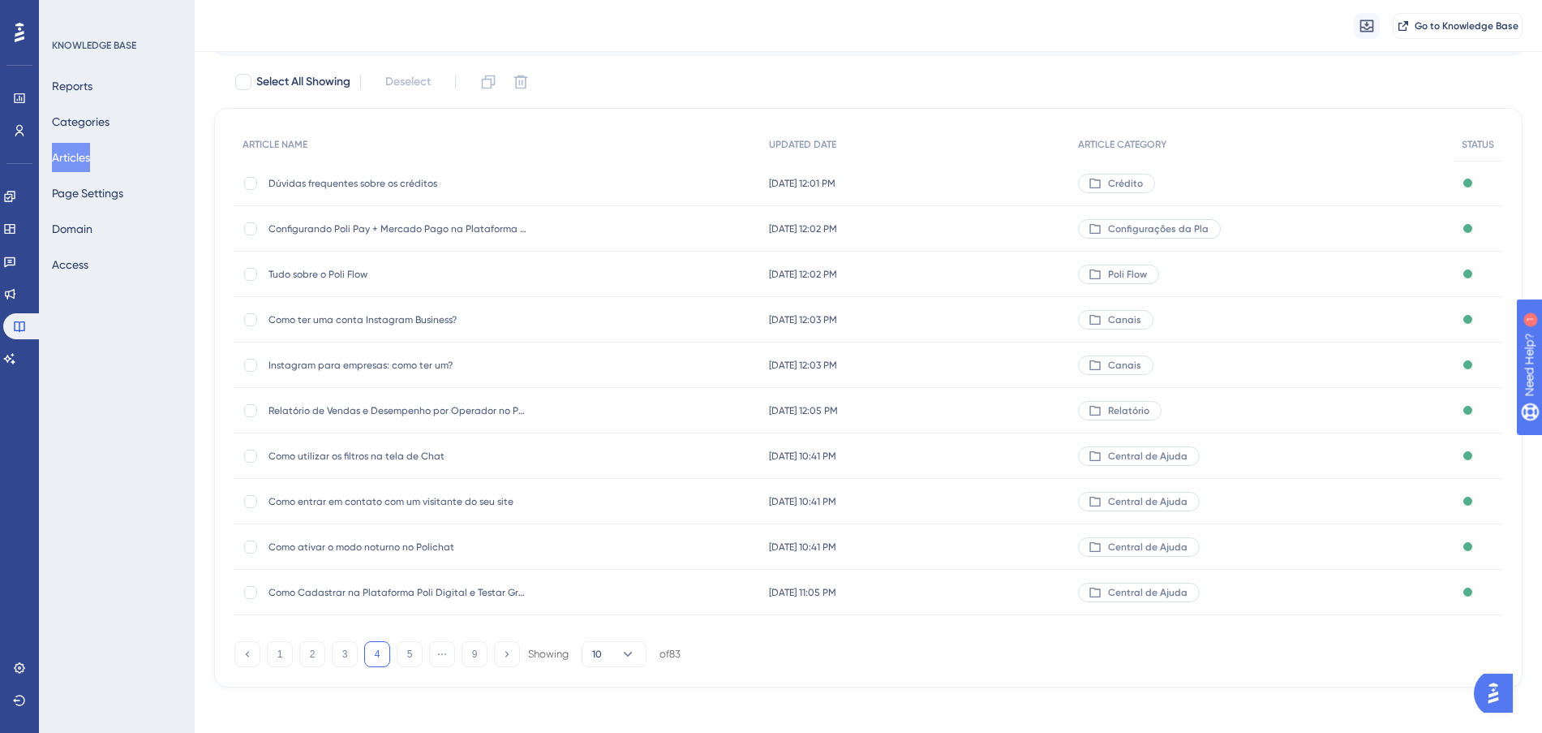
click at [999, 461] on div "[DATE] 10:41 PM [DATE] 10:41 PM" at bounding box center [916, 455] width 310 height 45
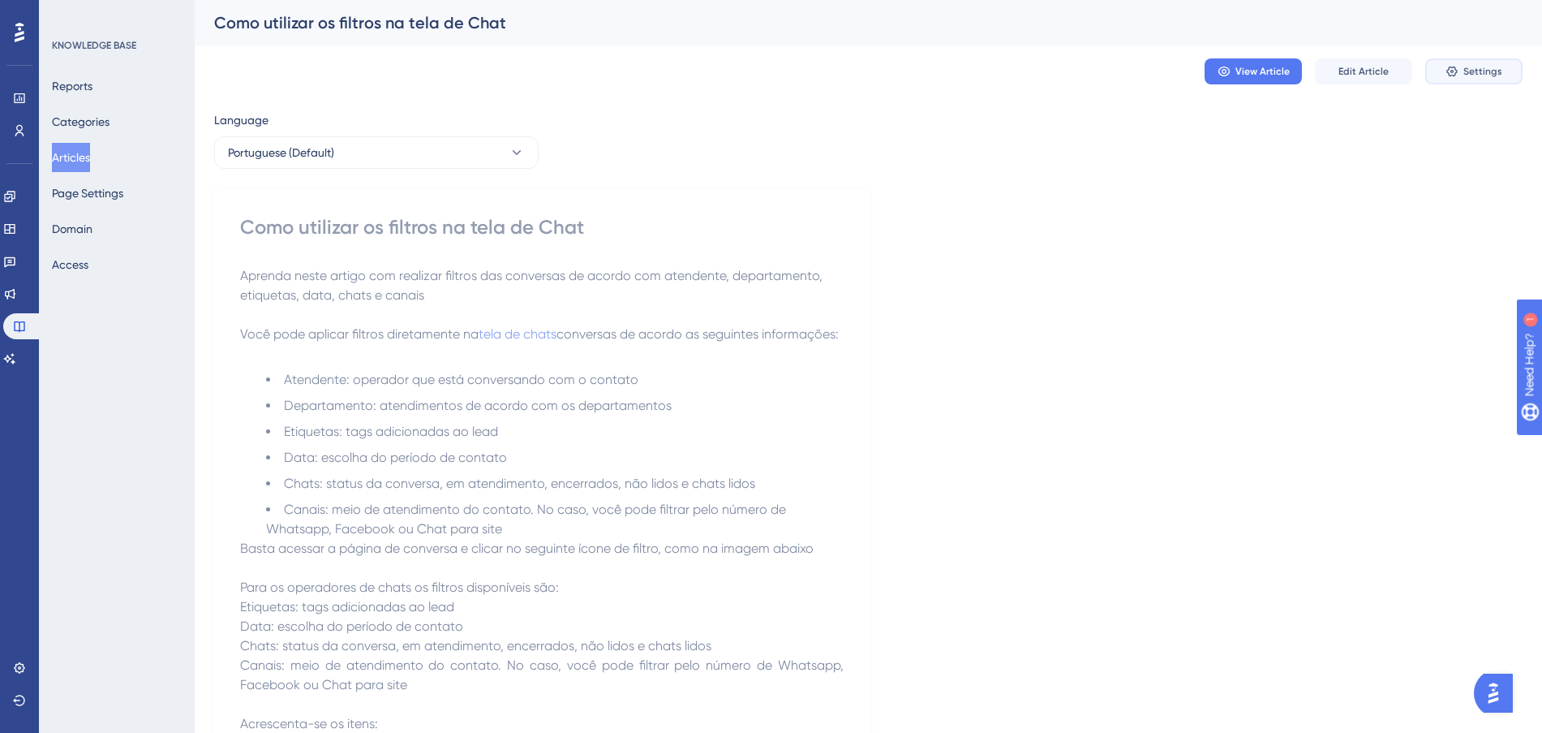
click at [1472, 82] on button "Settings" at bounding box center [1473, 71] width 97 height 26
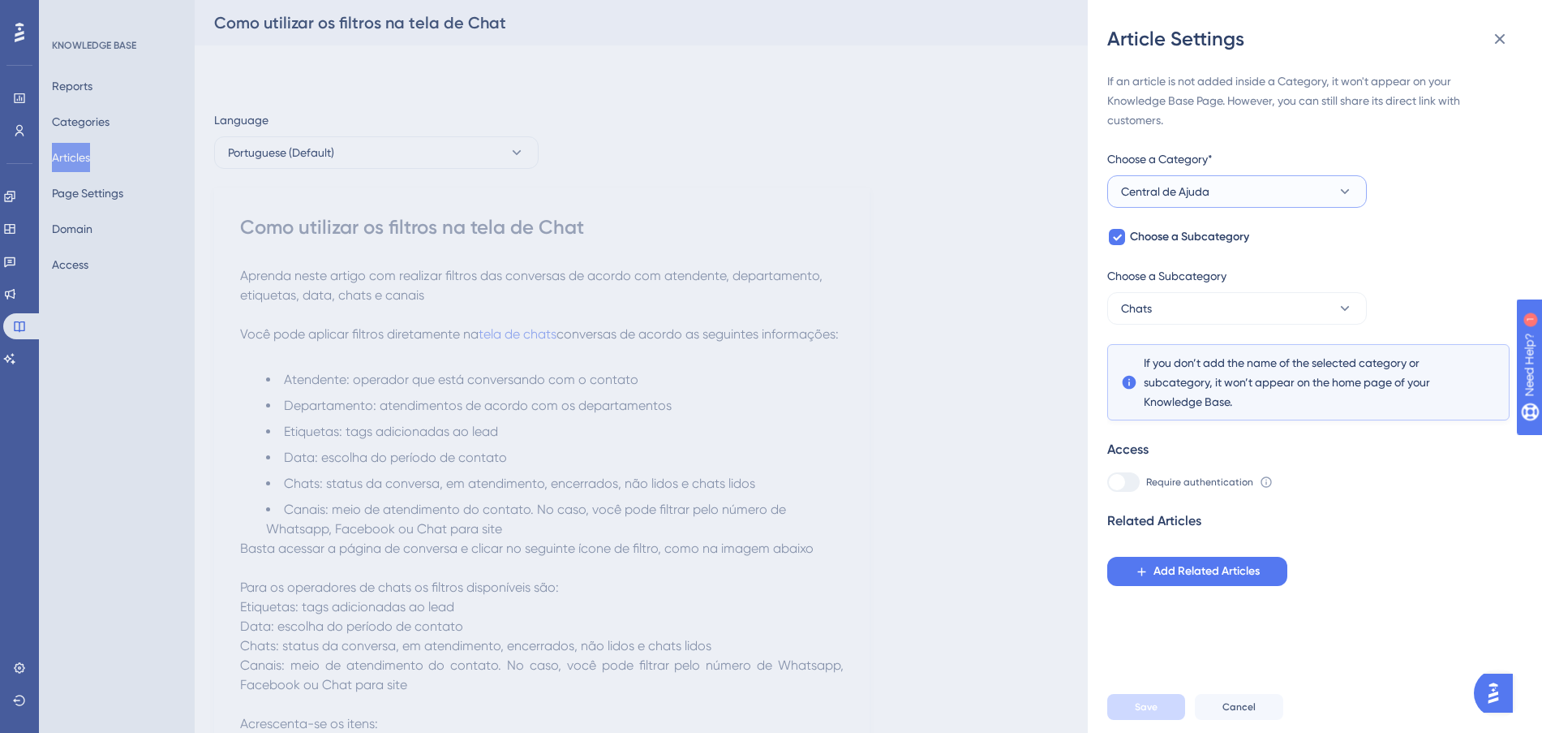
click at [1262, 202] on button "Central de Ajuda" at bounding box center [1237, 191] width 260 height 32
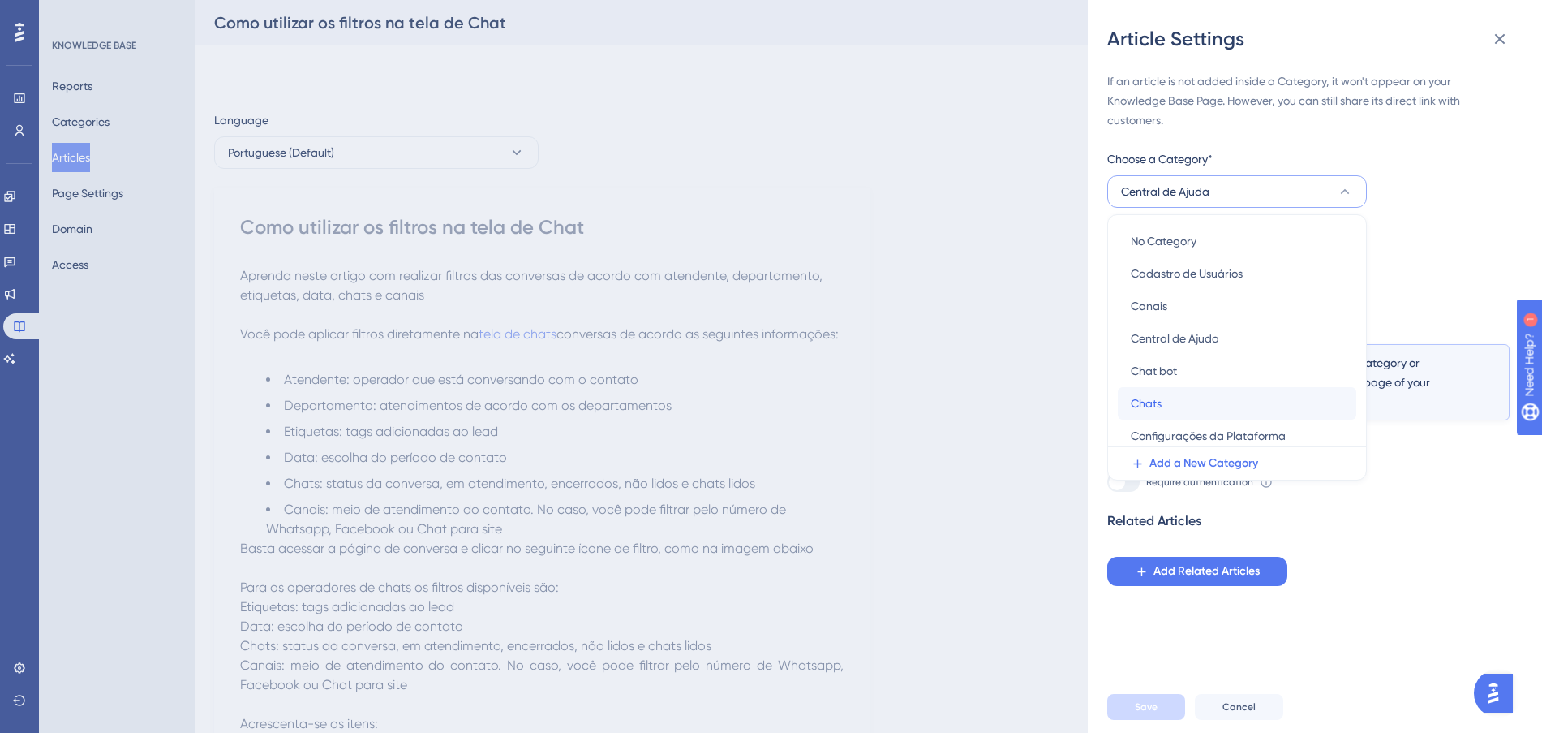
click at [1217, 397] on div "Chats Chats" at bounding box center [1237, 403] width 213 height 32
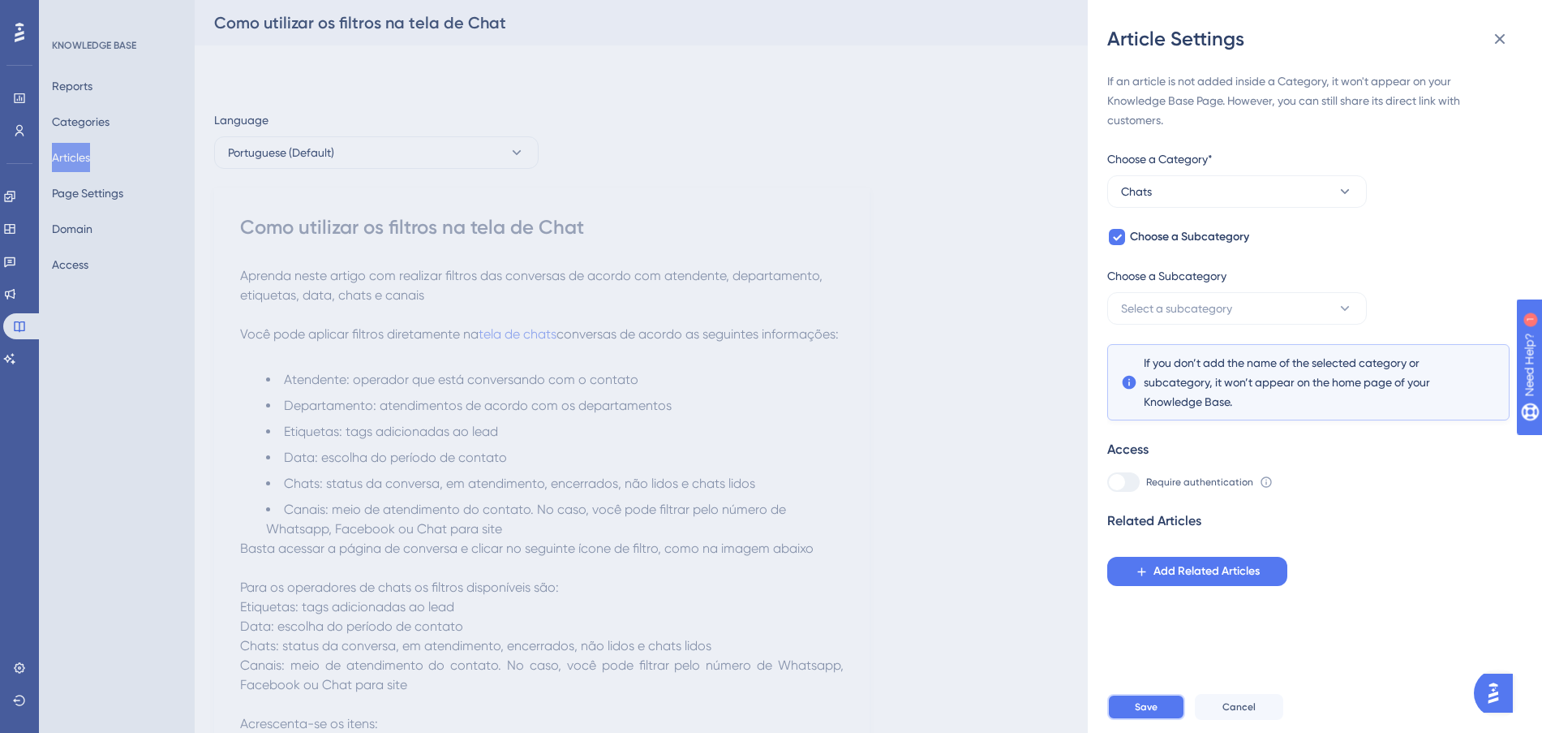
click at [1147, 713] on span "Save" at bounding box center [1146, 706] width 23 height 13
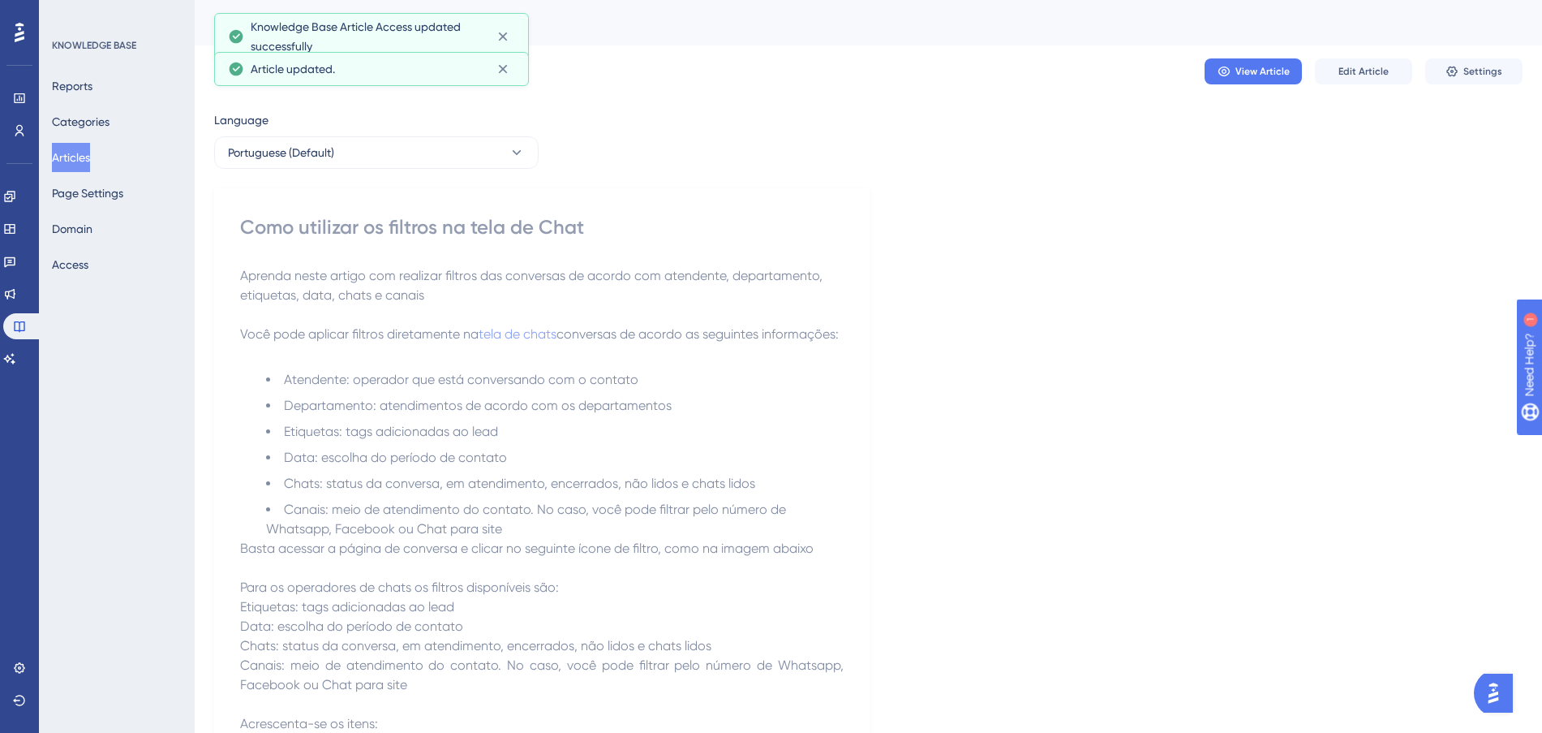
click at [90, 153] on button "Articles" at bounding box center [71, 157] width 38 height 29
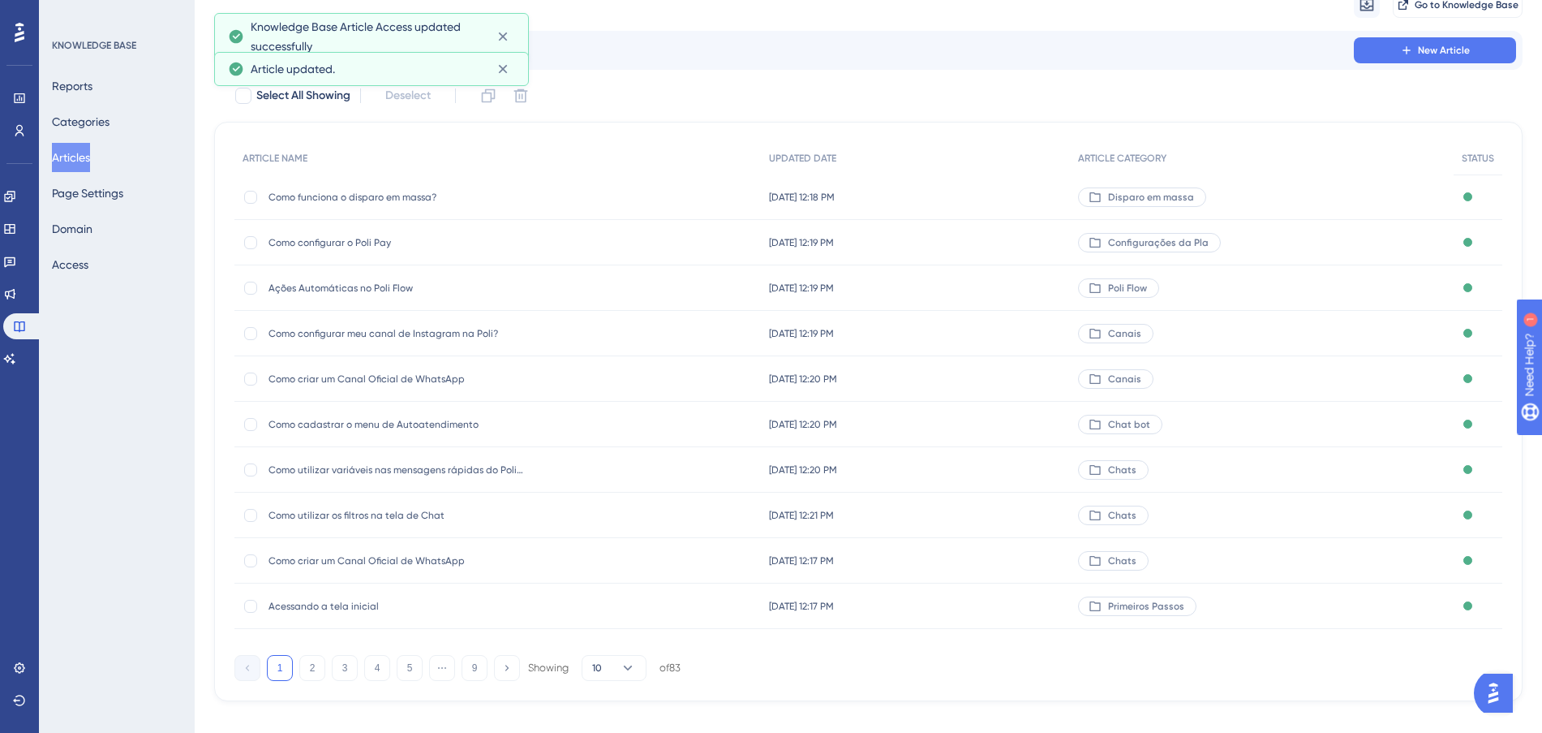
scroll to position [87, 0]
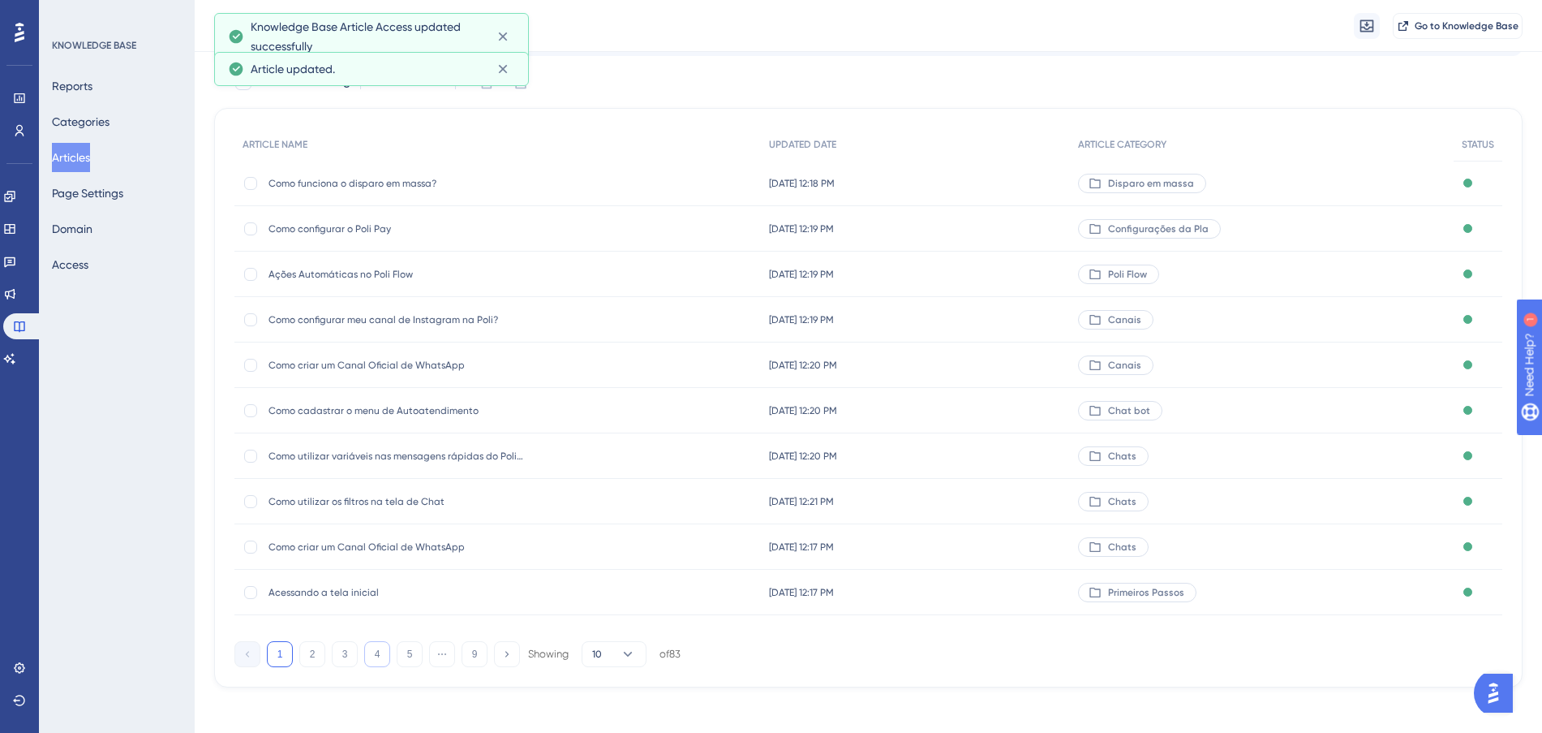
click at [381, 657] on button "4" at bounding box center [377, 654] width 26 height 26
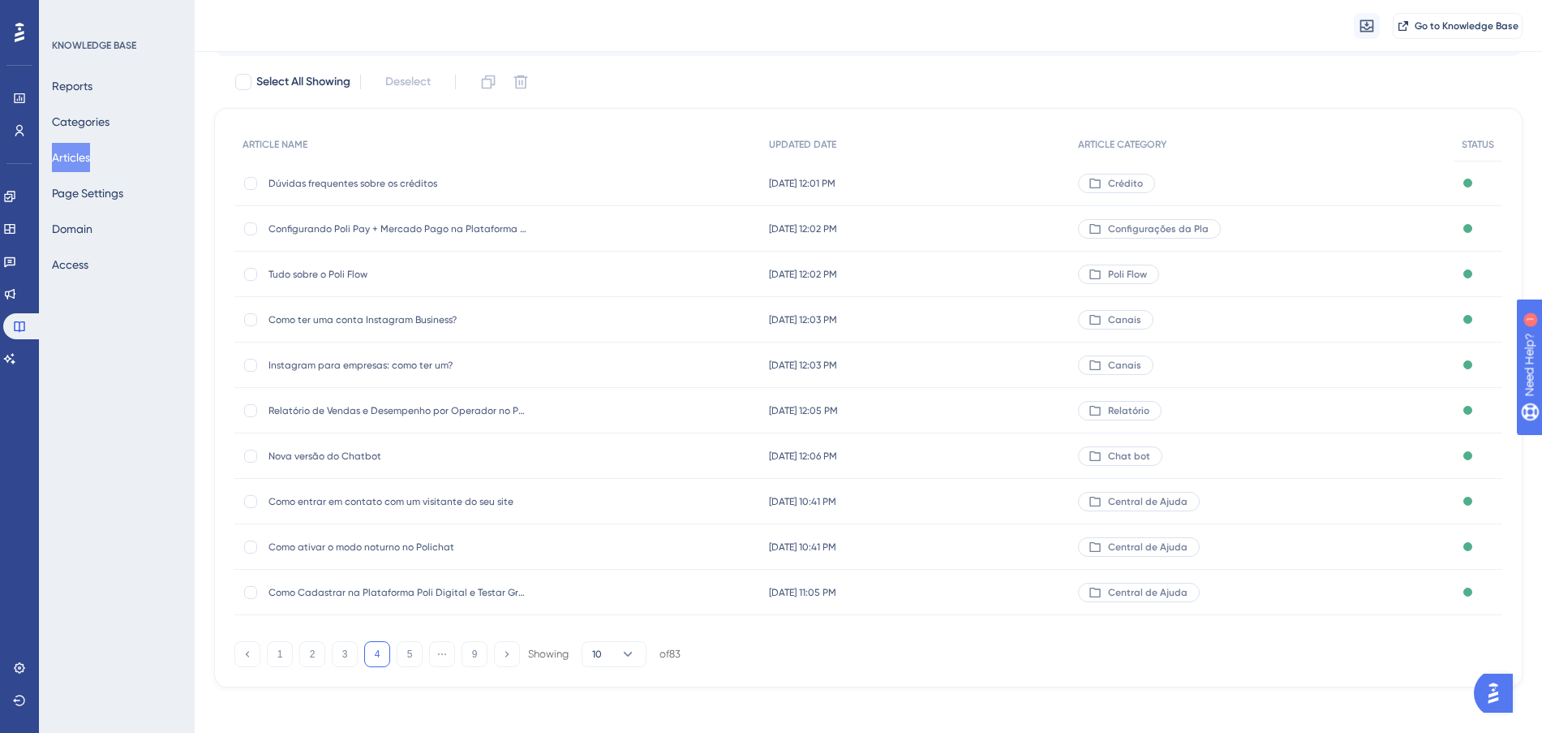
click at [995, 501] on div "[DATE] 10:41 PM [DATE] 10:41 PM" at bounding box center [916, 501] width 310 height 45
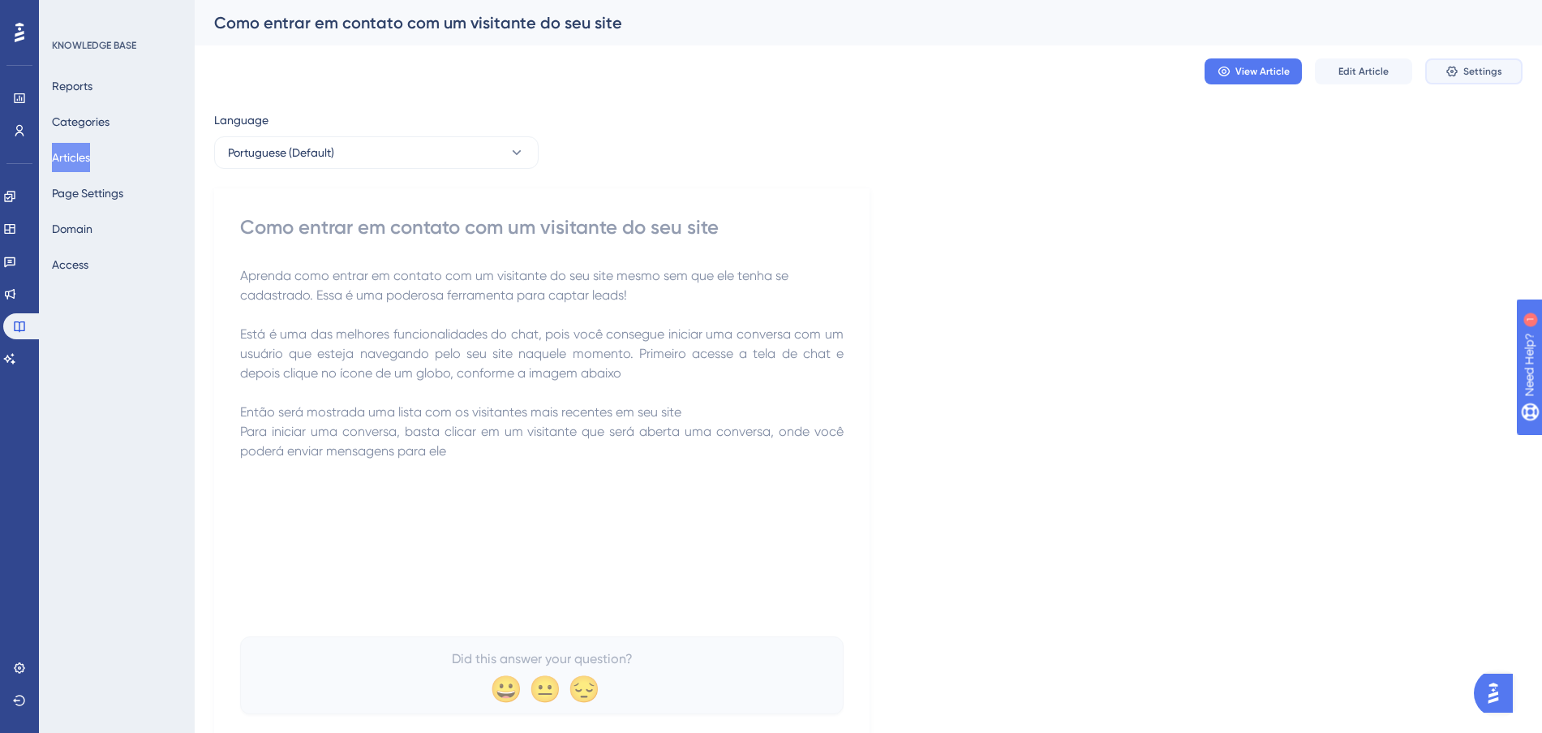
click at [1458, 79] on button "Settings" at bounding box center [1473, 71] width 97 height 26
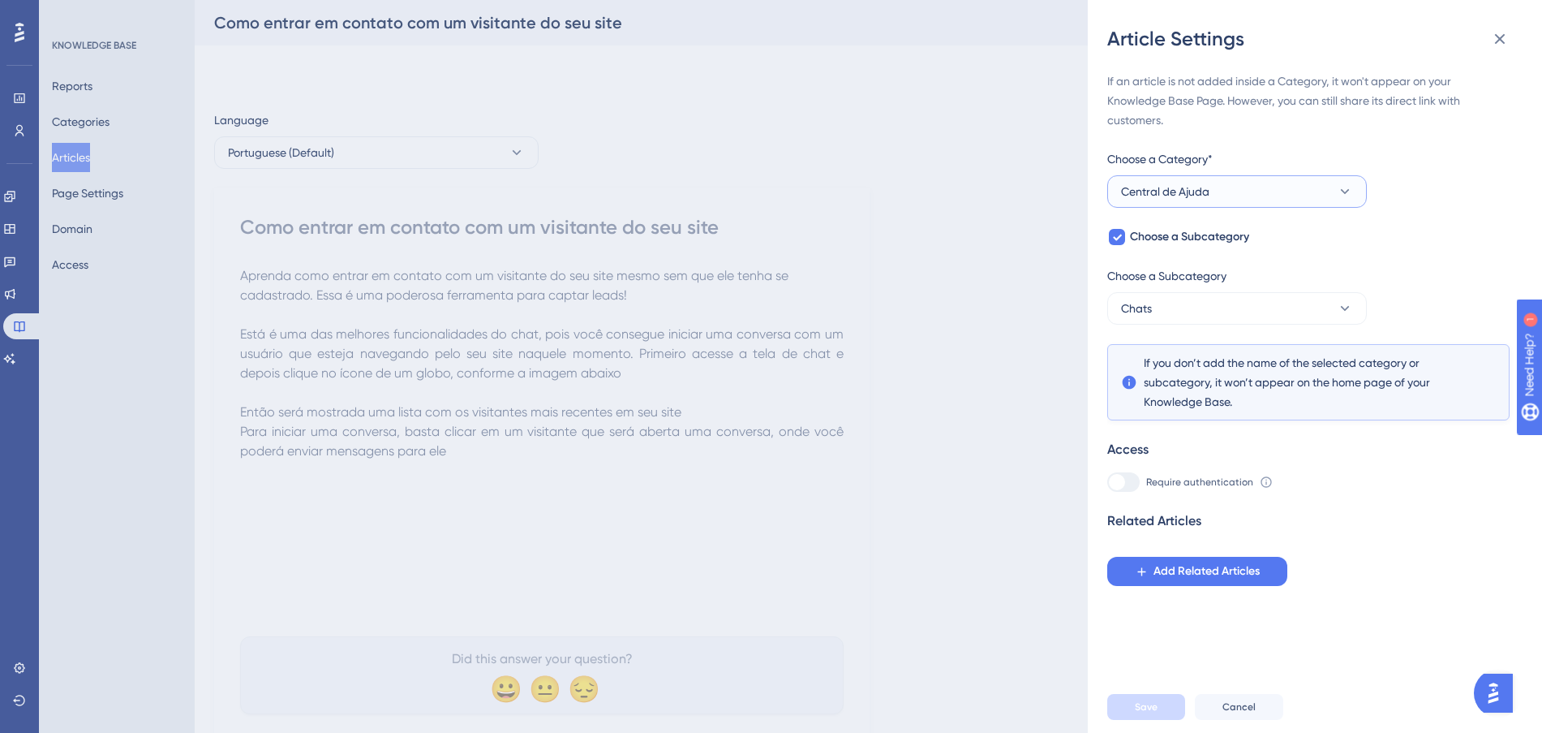
click at [1197, 204] on button "Central de Ajuda" at bounding box center [1237, 191] width 260 height 32
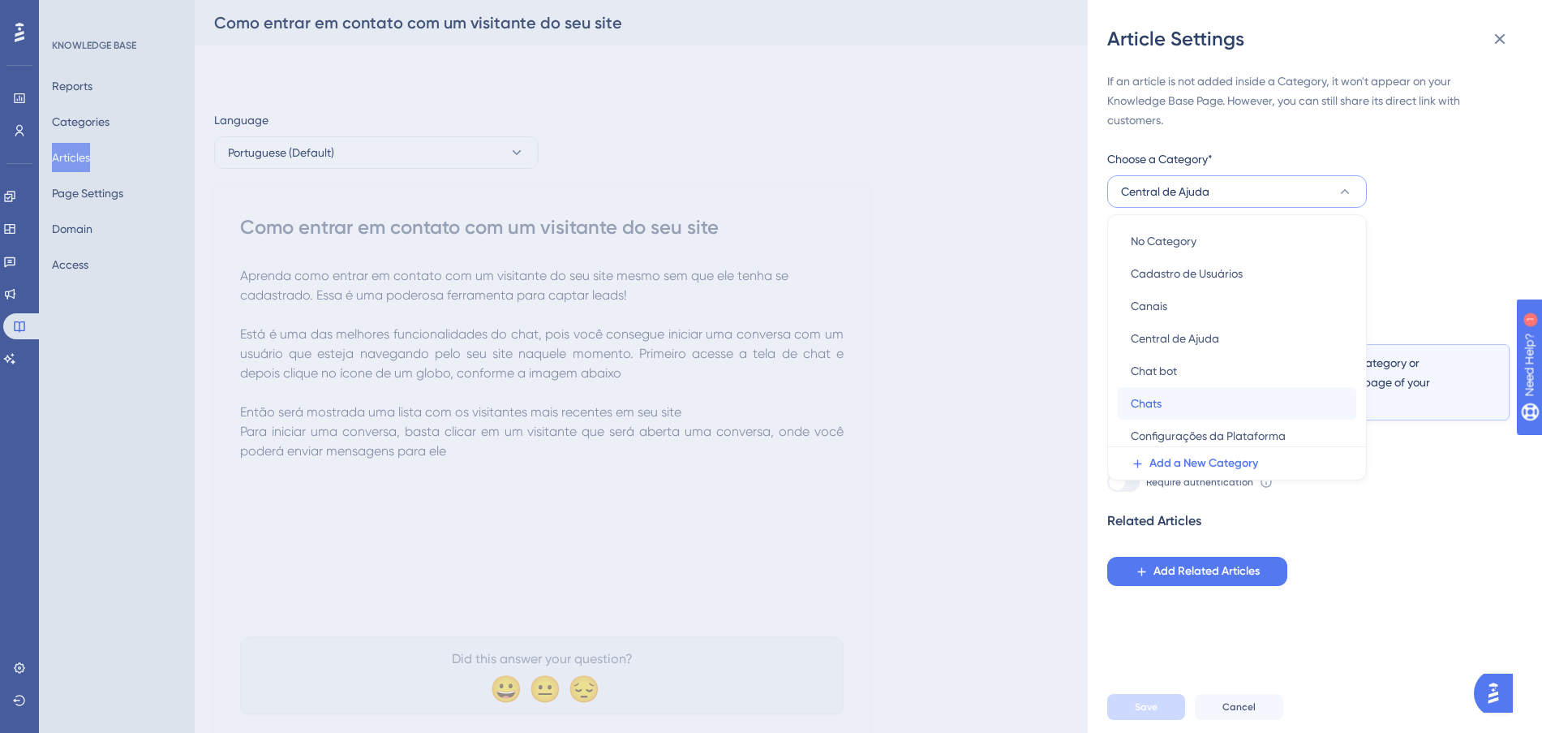
click at [1186, 398] on div "Chats Chats" at bounding box center [1237, 403] width 213 height 32
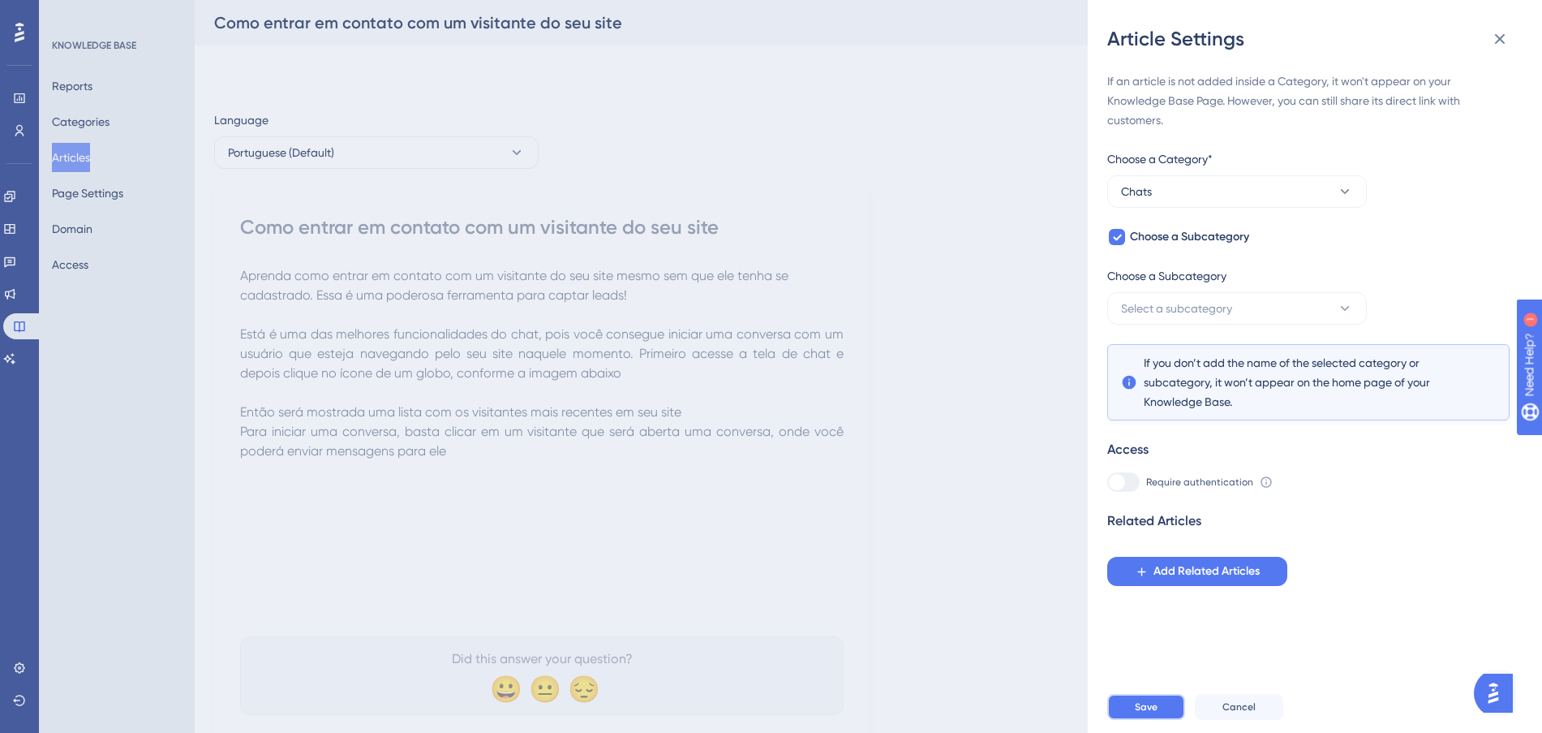
click at [1154, 713] on button "Save" at bounding box center [1146, 707] width 78 height 26
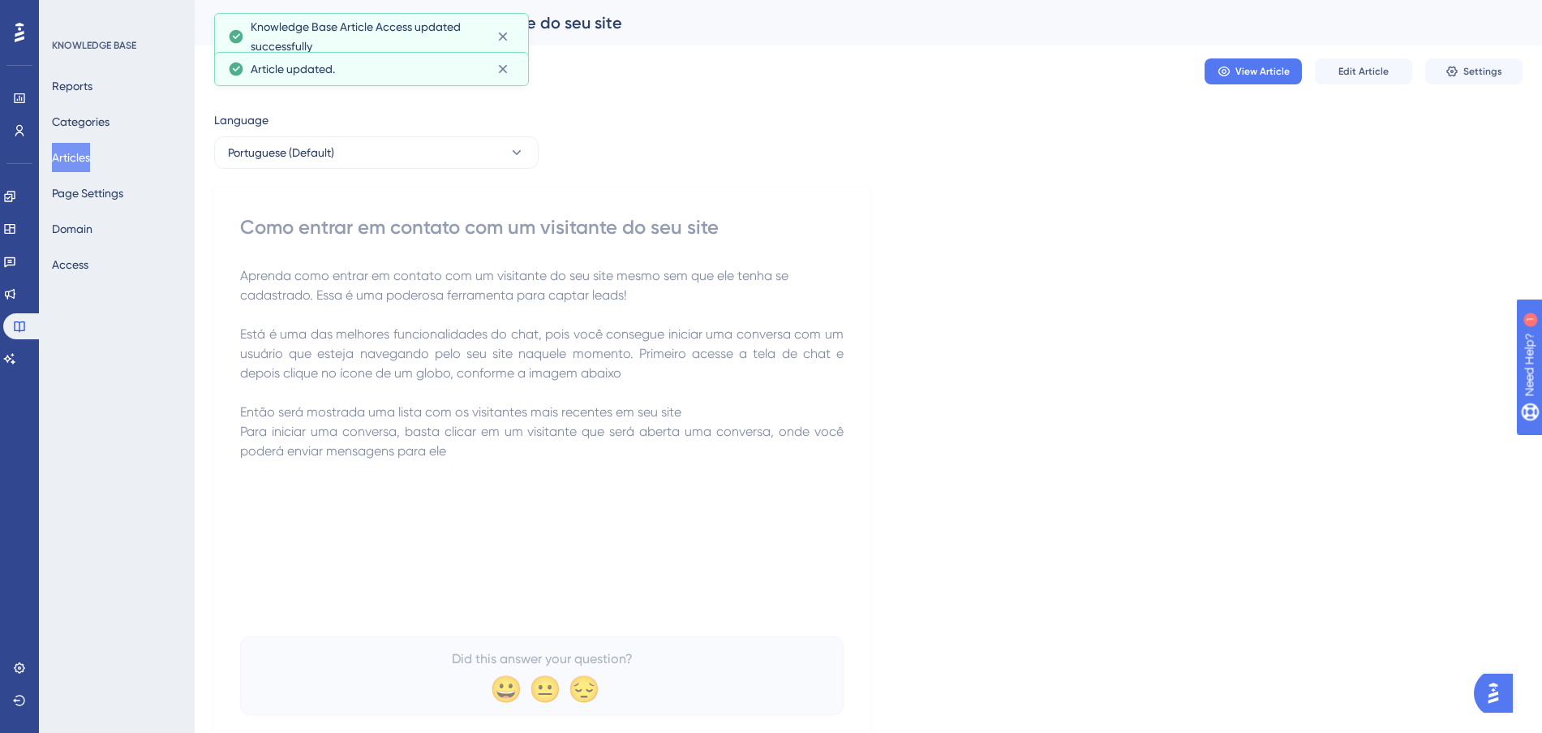
click at [85, 157] on button "Articles" at bounding box center [71, 157] width 38 height 29
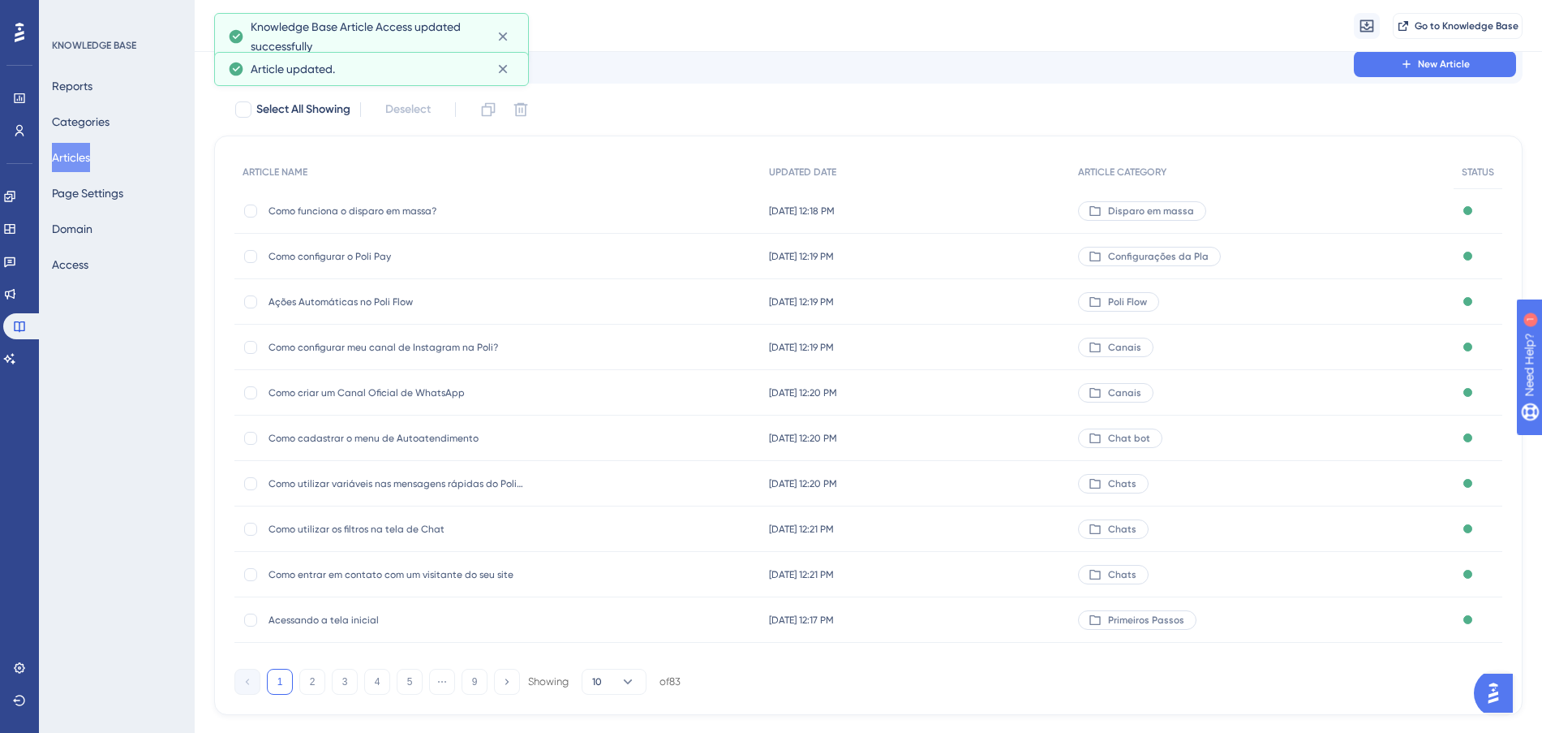
scroll to position [87, 0]
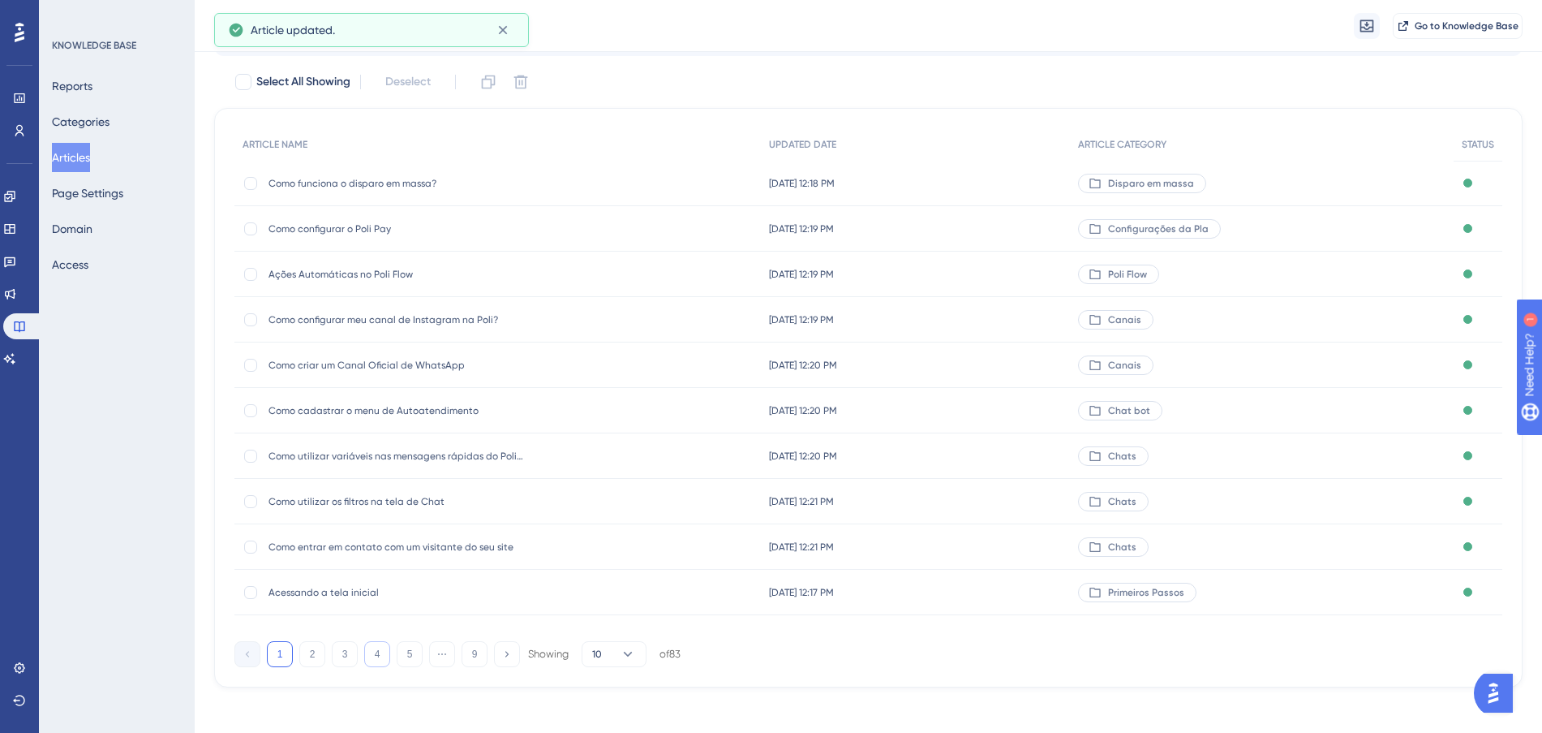
click at [374, 647] on button "4" at bounding box center [377, 654] width 26 height 26
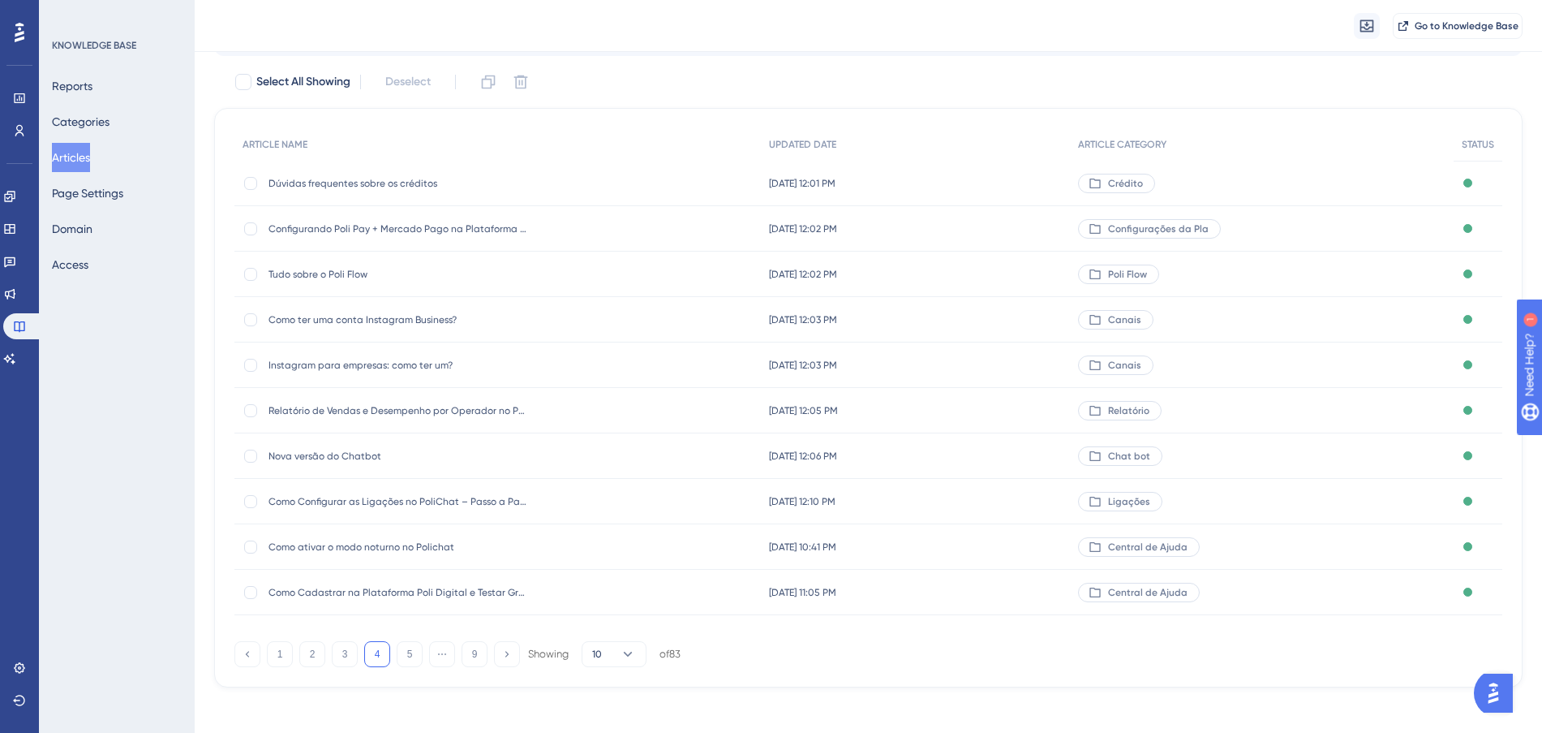
click at [1024, 544] on div "[DATE] 10:41 PM [DATE] 10:41 PM" at bounding box center [916, 546] width 310 height 45
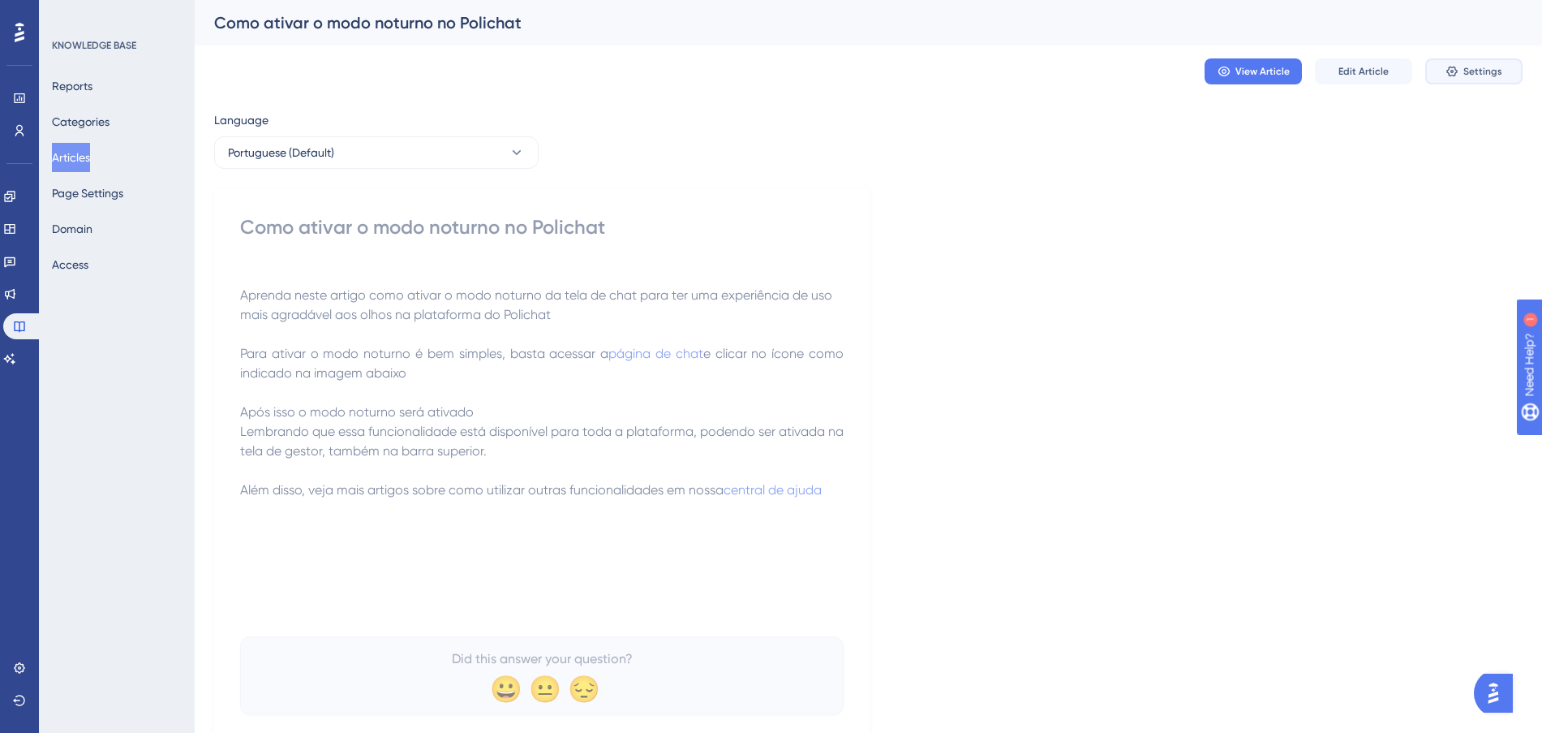
click at [1474, 62] on button "Settings" at bounding box center [1473, 71] width 97 height 26
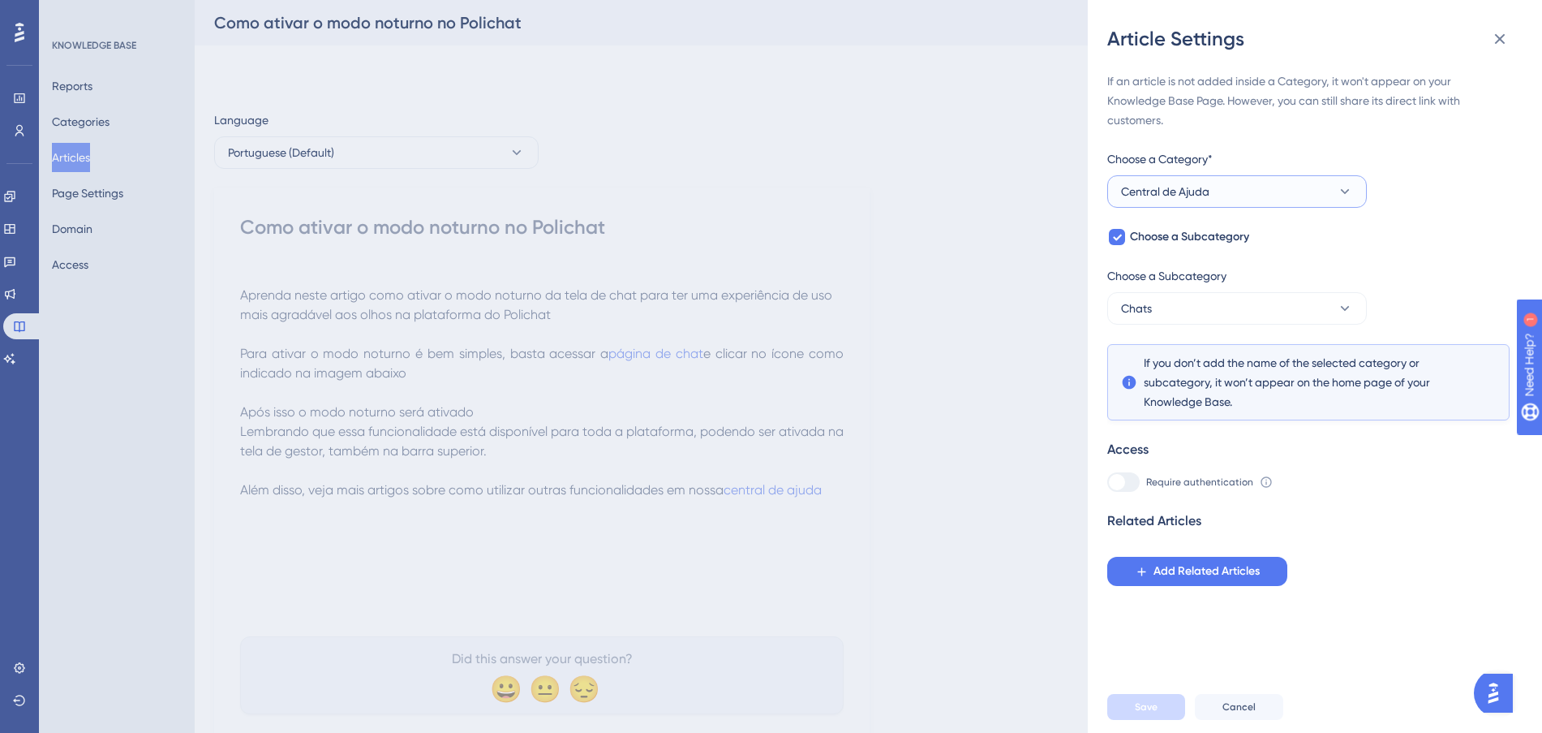
click at [1261, 188] on button "Central de Ajuda" at bounding box center [1237, 191] width 260 height 32
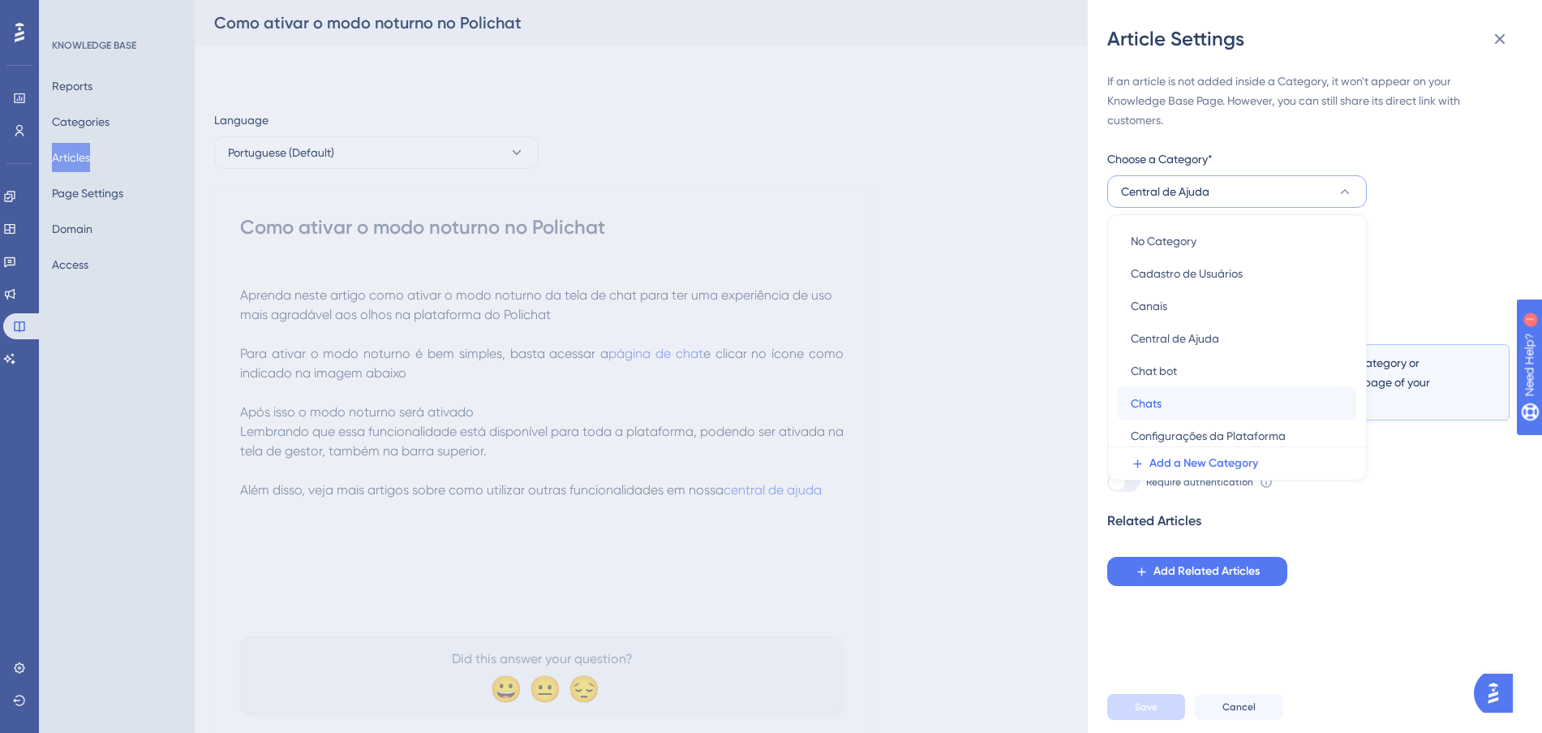
click at [1171, 394] on div "Chats Chats" at bounding box center [1237, 403] width 213 height 32
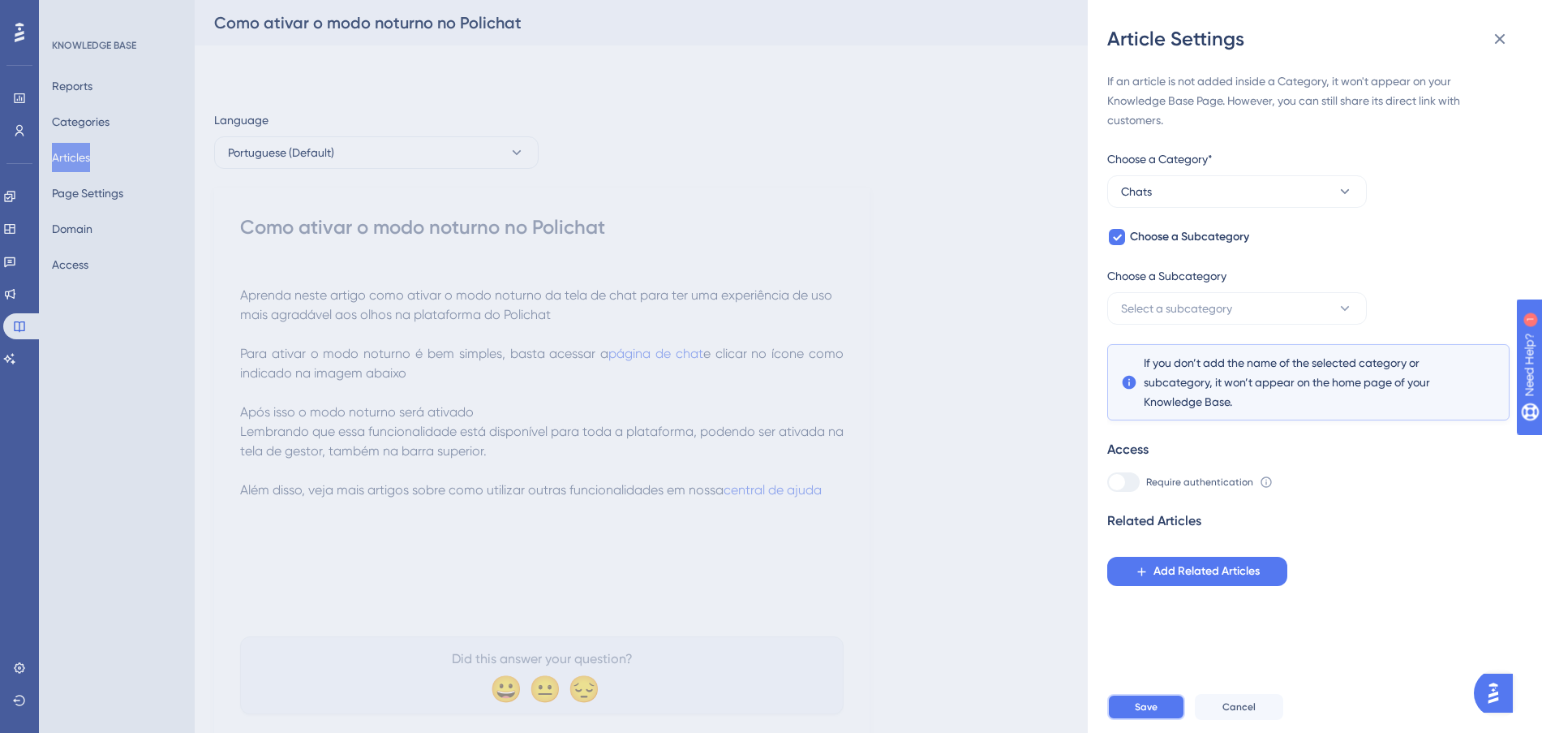
click at [1157, 713] on span "Save" at bounding box center [1146, 706] width 23 height 13
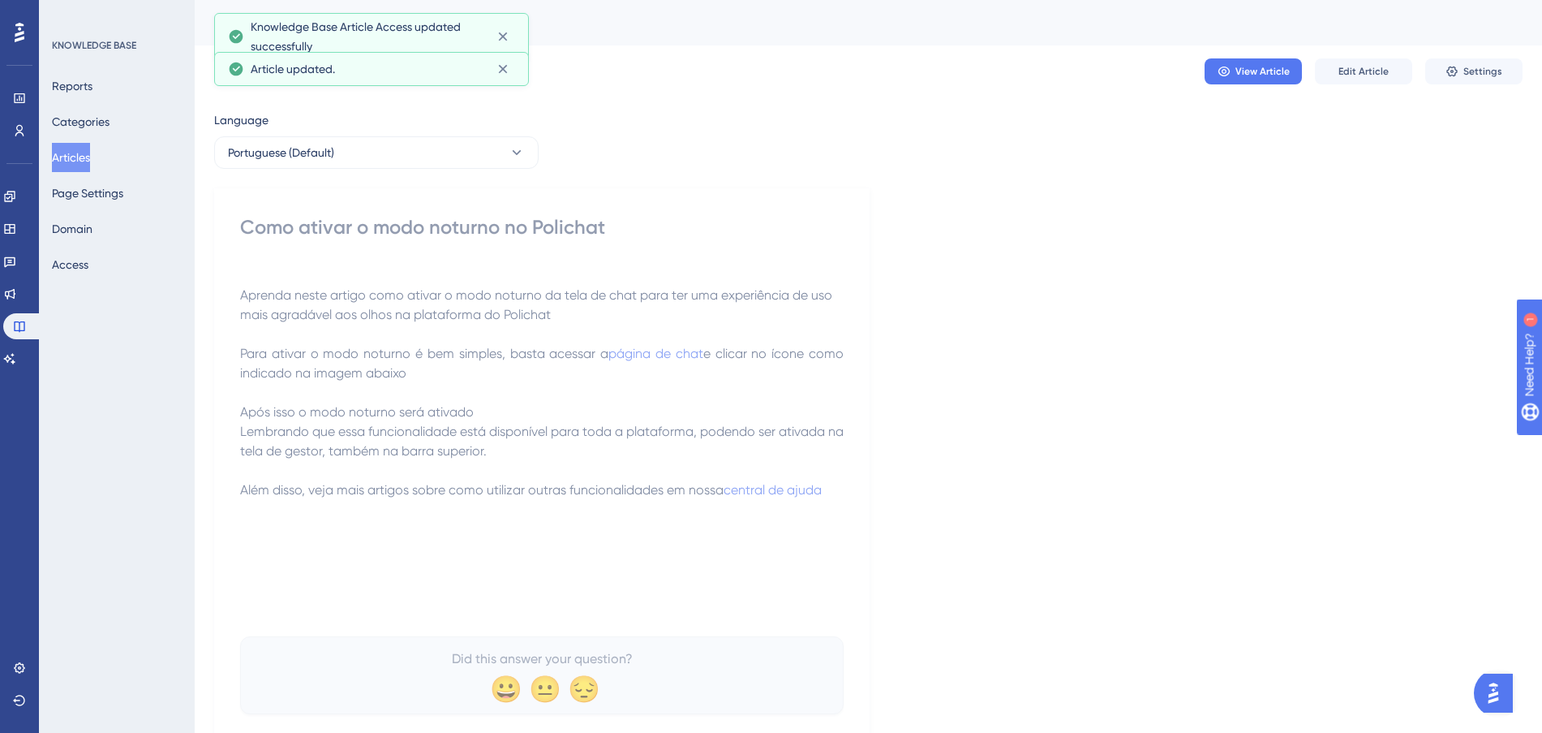
click at [83, 157] on button "Articles" at bounding box center [71, 157] width 38 height 29
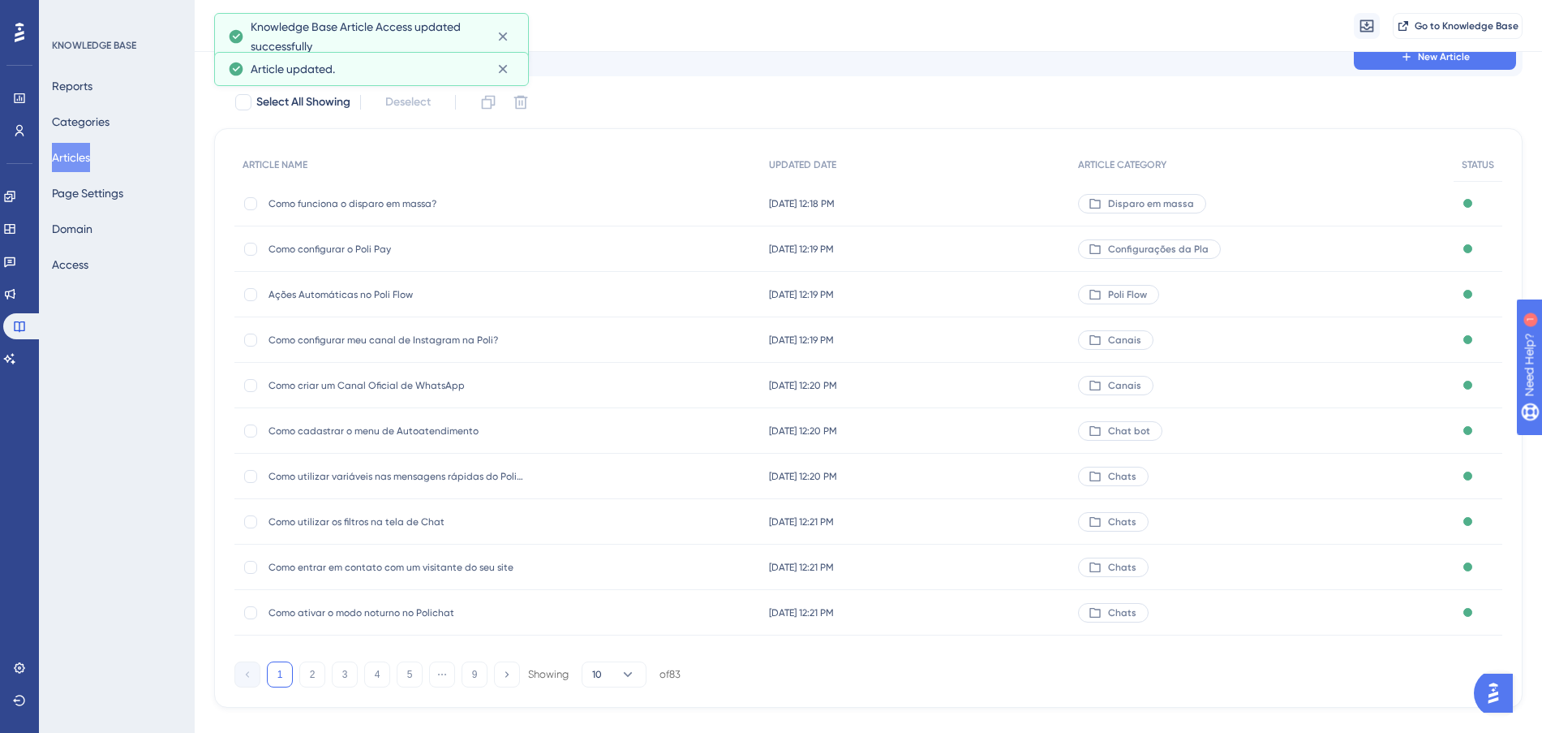
scroll to position [87, 0]
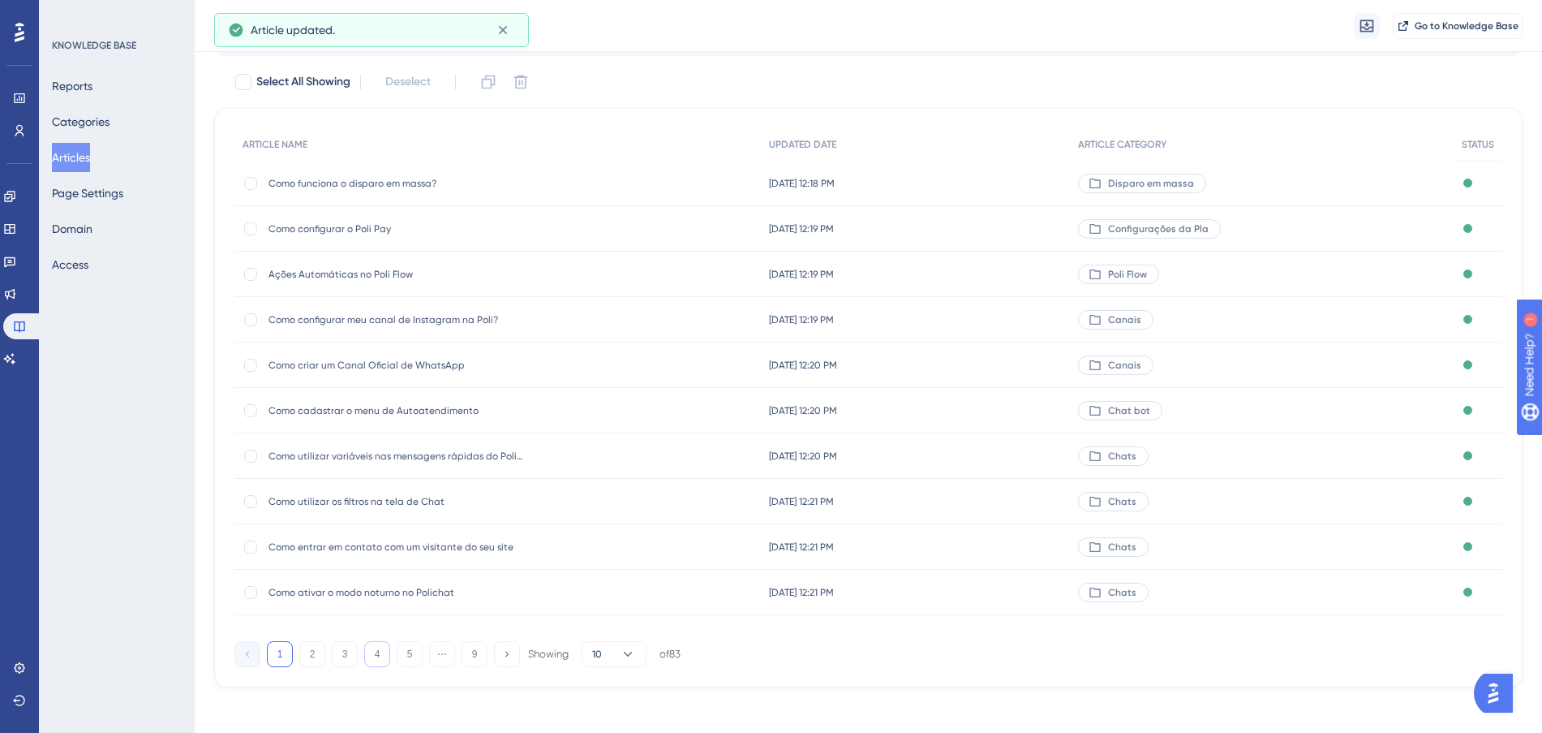
click at [374, 649] on button "4" at bounding box center [377, 654] width 26 height 26
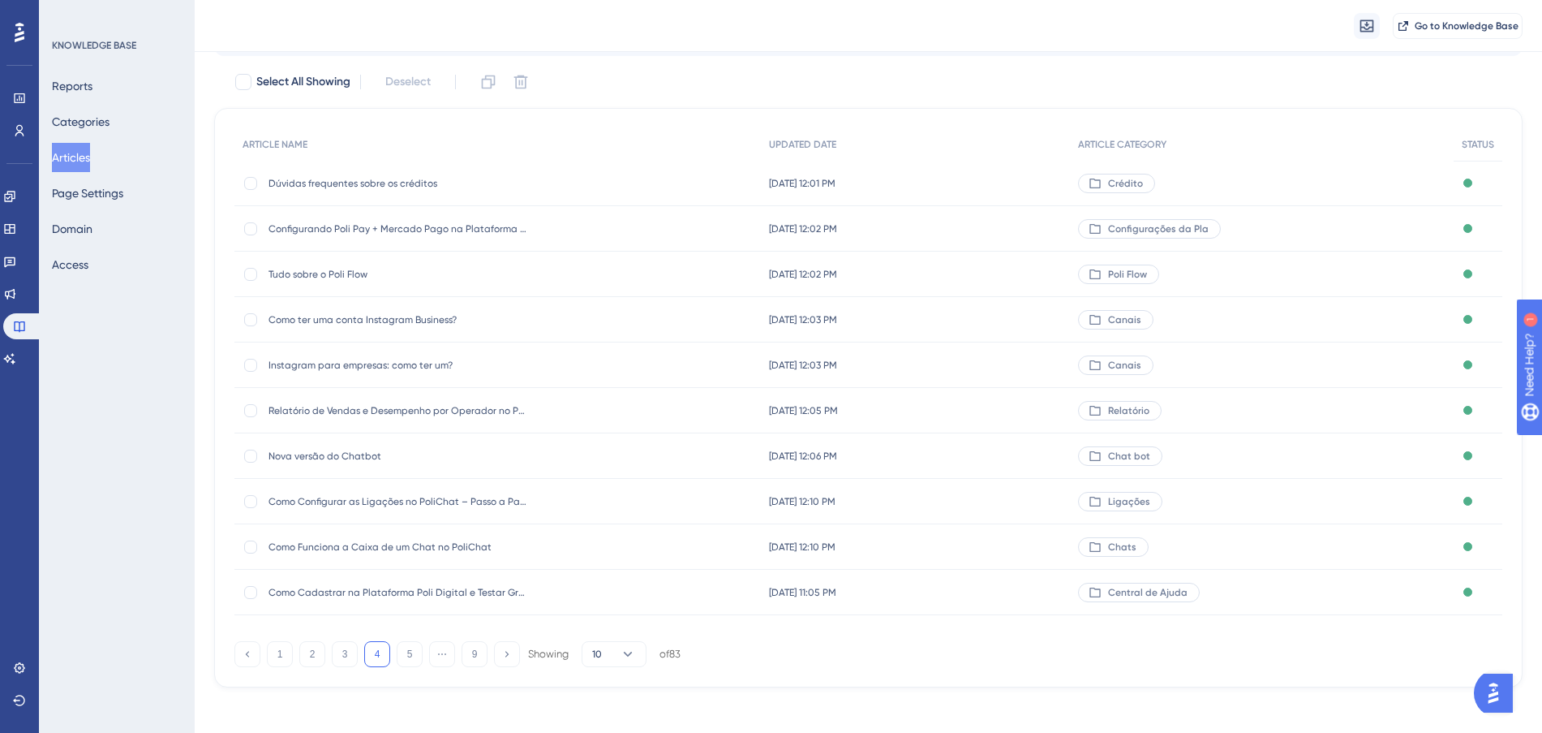
click at [944, 596] on div "[DATE] 11:05 PM [DATE] 11:05 PM" at bounding box center [916, 591] width 310 height 45
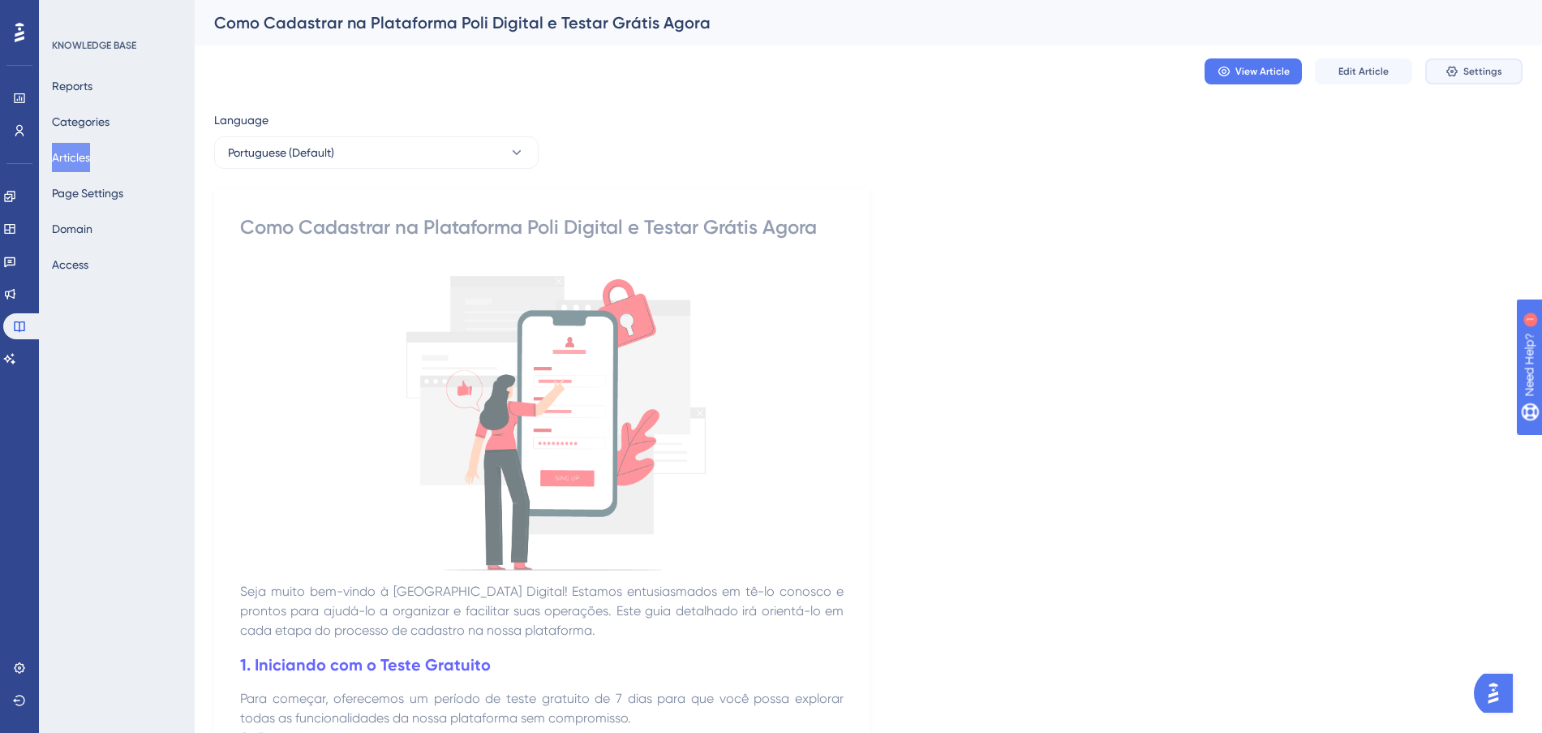
click at [1459, 70] on icon at bounding box center [1452, 71] width 13 height 13
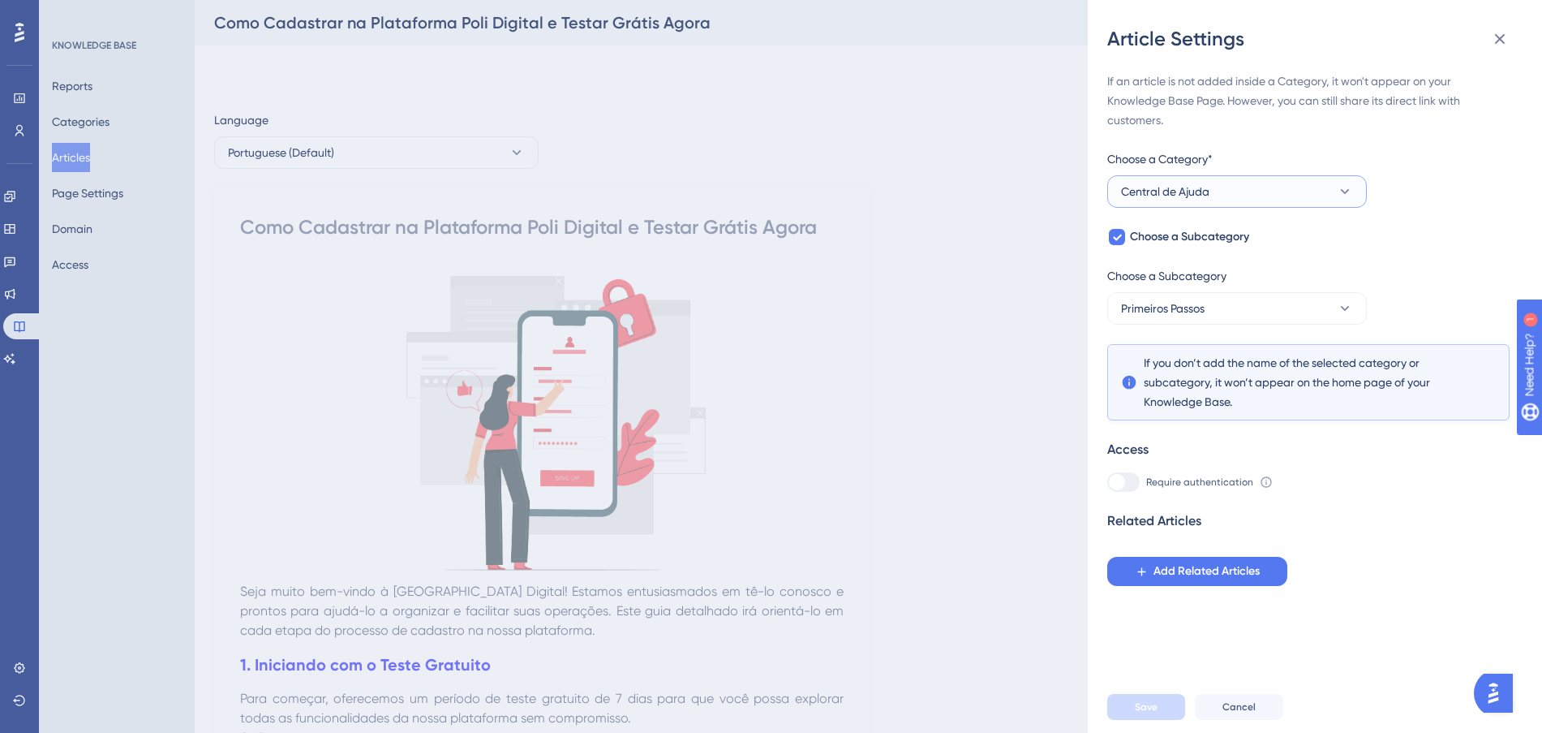
click at [1171, 179] on button "Central de Ajuda" at bounding box center [1237, 191] width 260 height 32
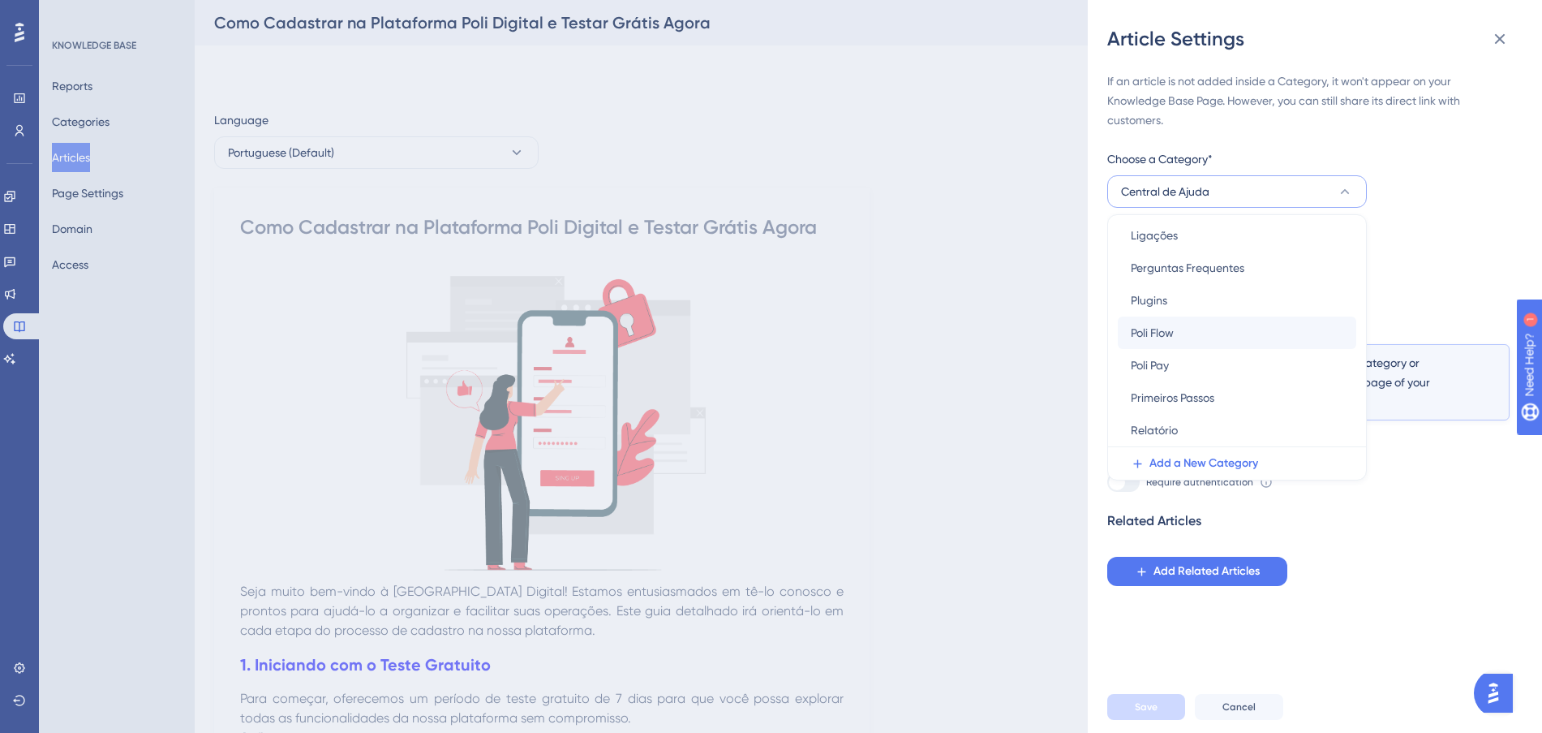
scroll to position [97, 0]
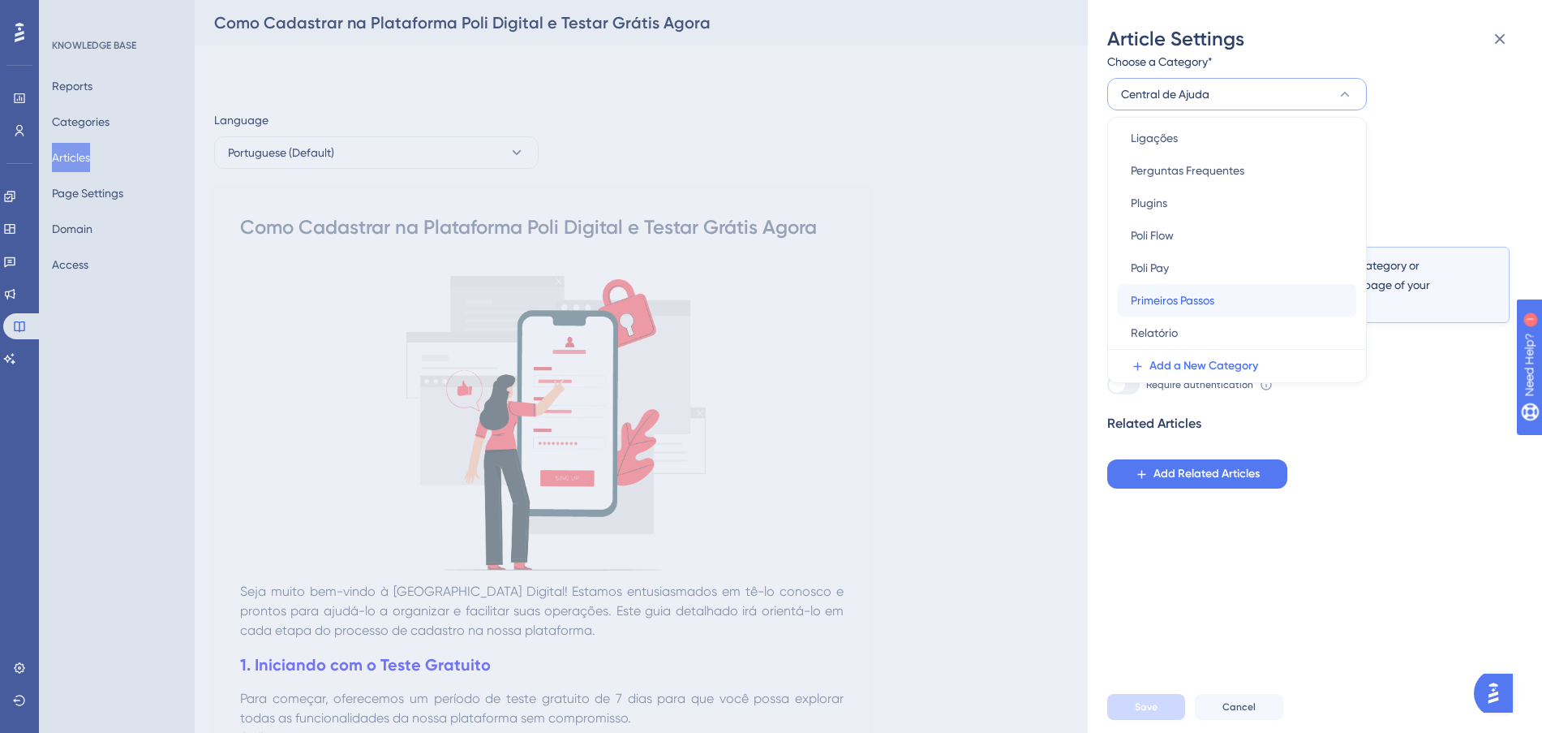
click at [1214, 299] on span "Primeiros Passos" at bounding box center [1173, 299] width 84 height 19
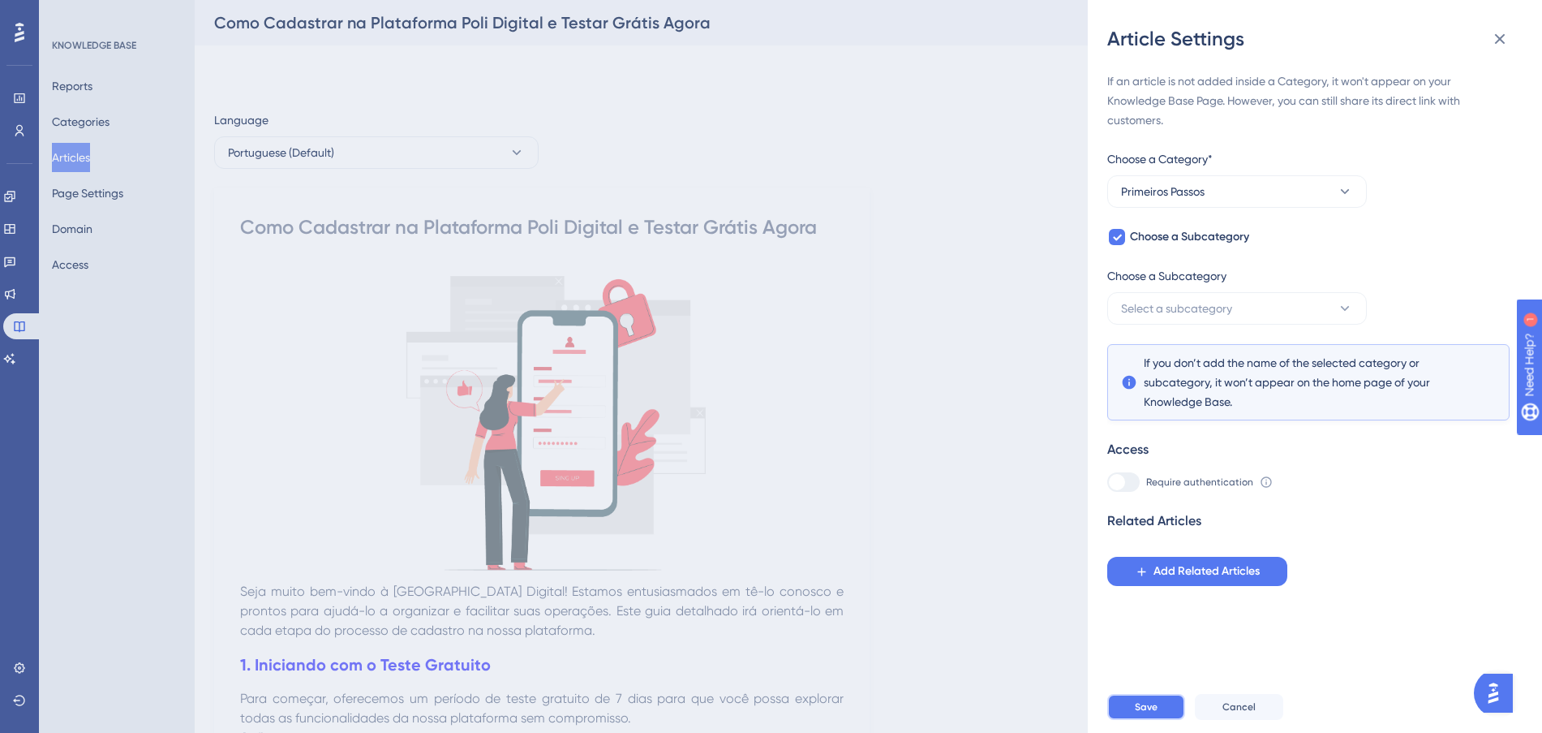
click at [1143, 709] on button "Save" at bounding box center [1146, 707] width 78 height 26
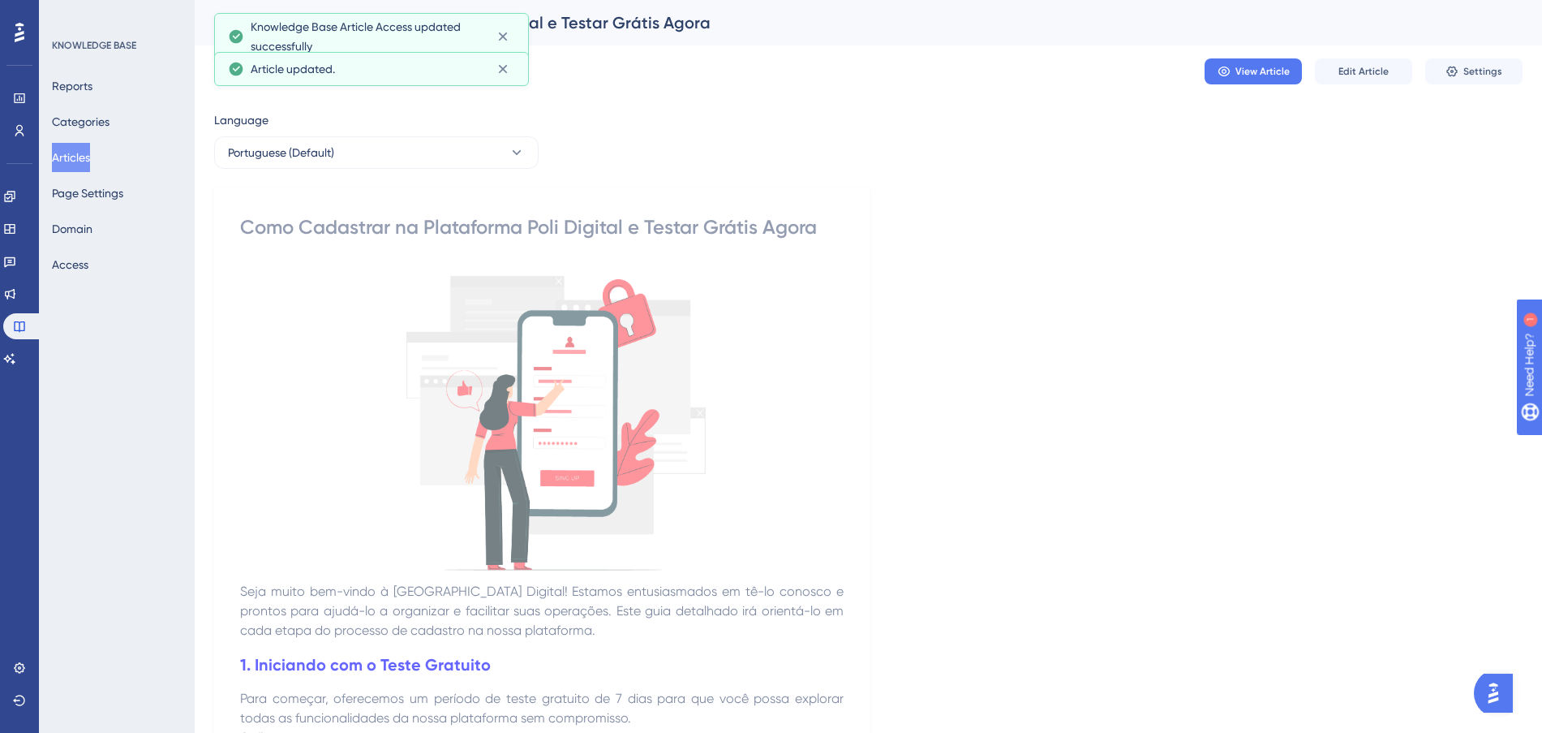
click at [80, 153] on button "Articles" at bounding box center [71, 157] width 38 height 29
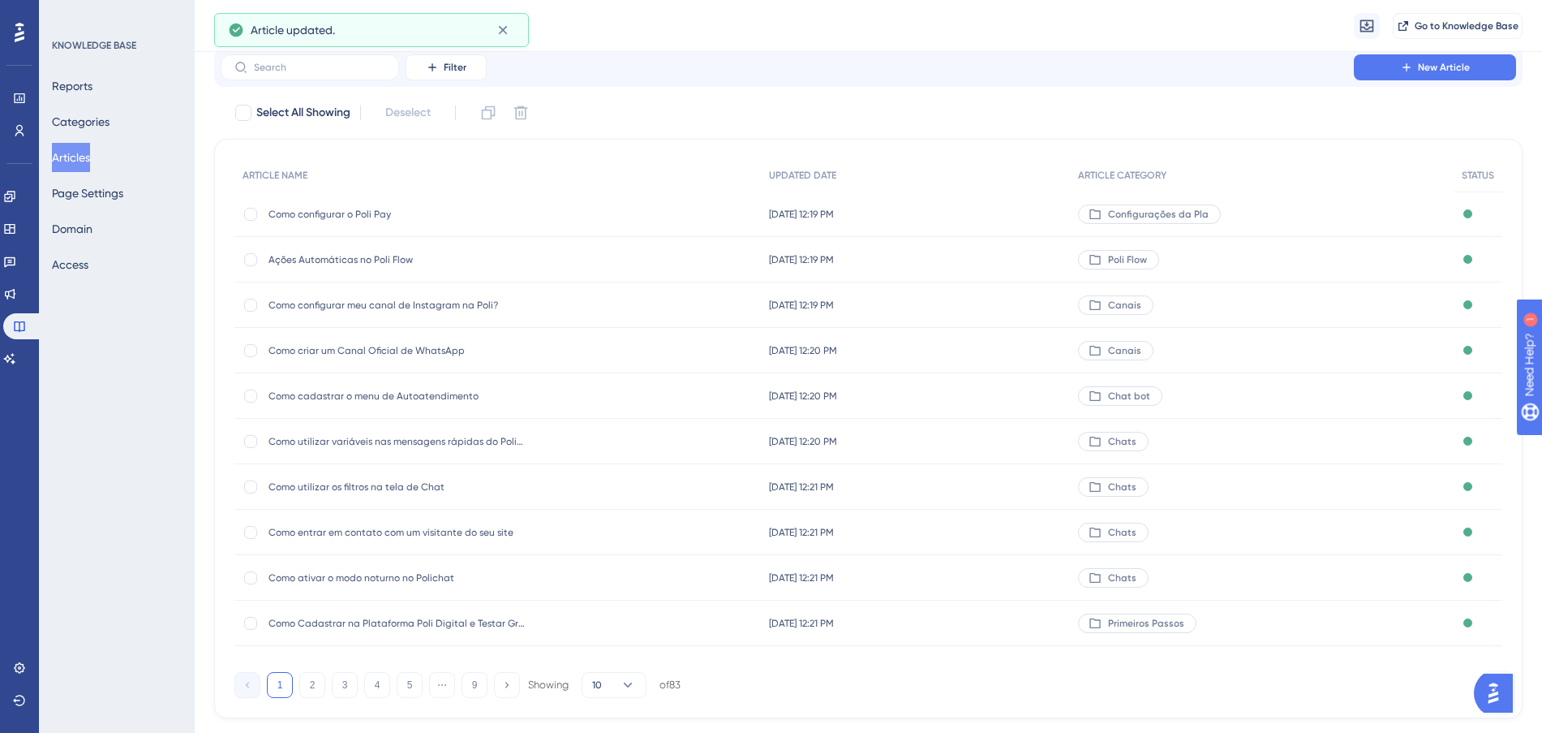
scroll to position [87, 0]
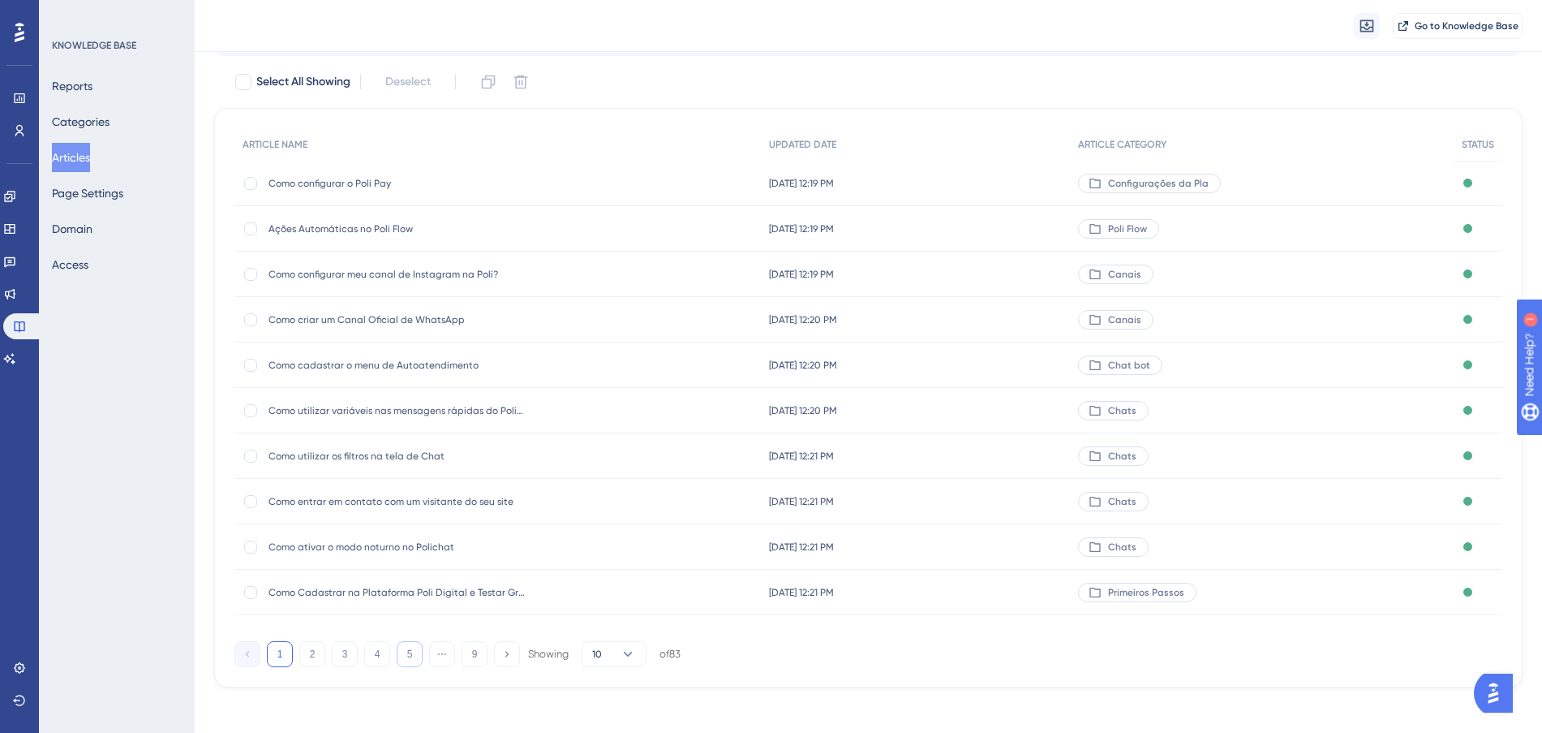
click at [405, 654] on button "5" at bounding box center [410, 654] width 26 height 26
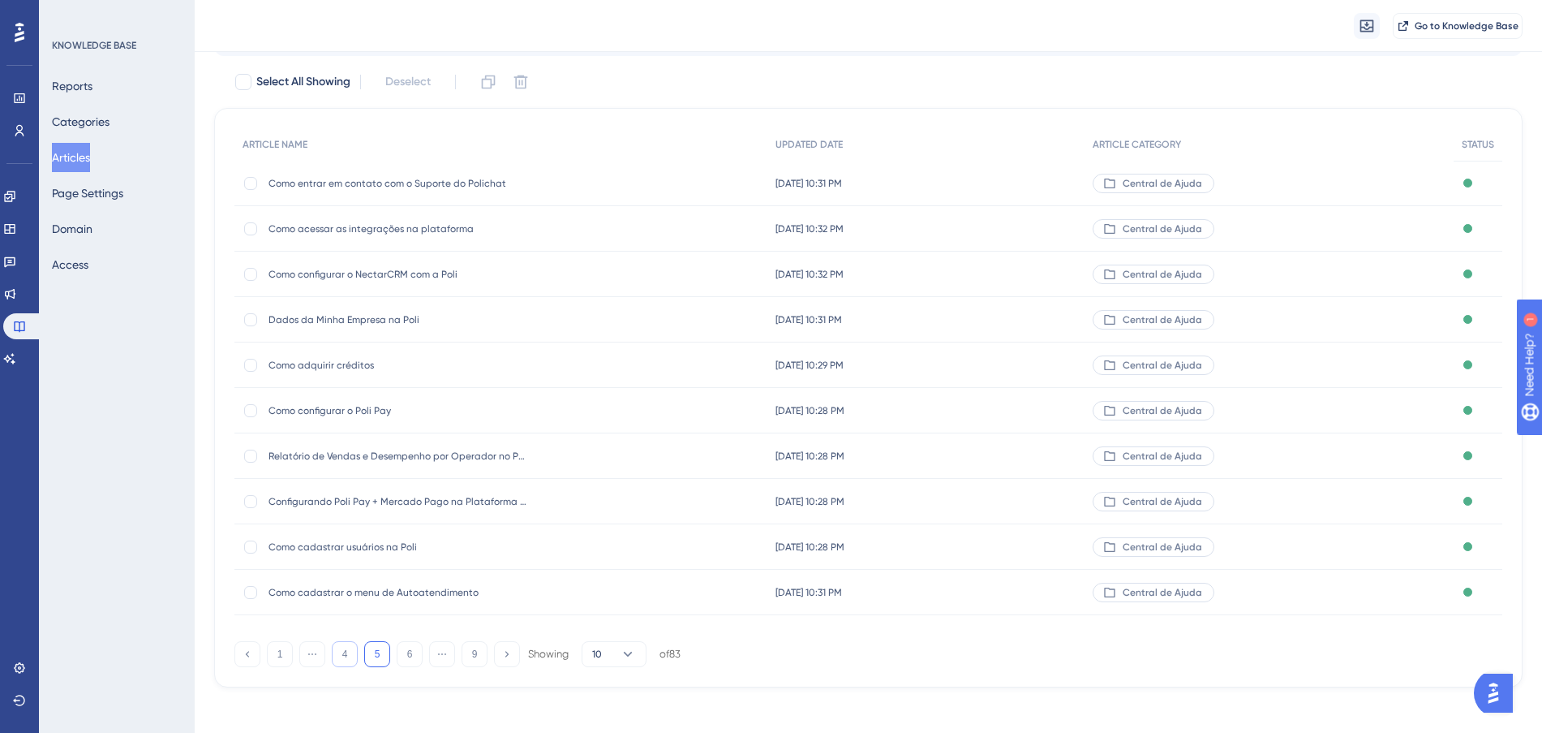
click at [352, 656] on button "4" at bounding box center [345, 654] width 26 height 26
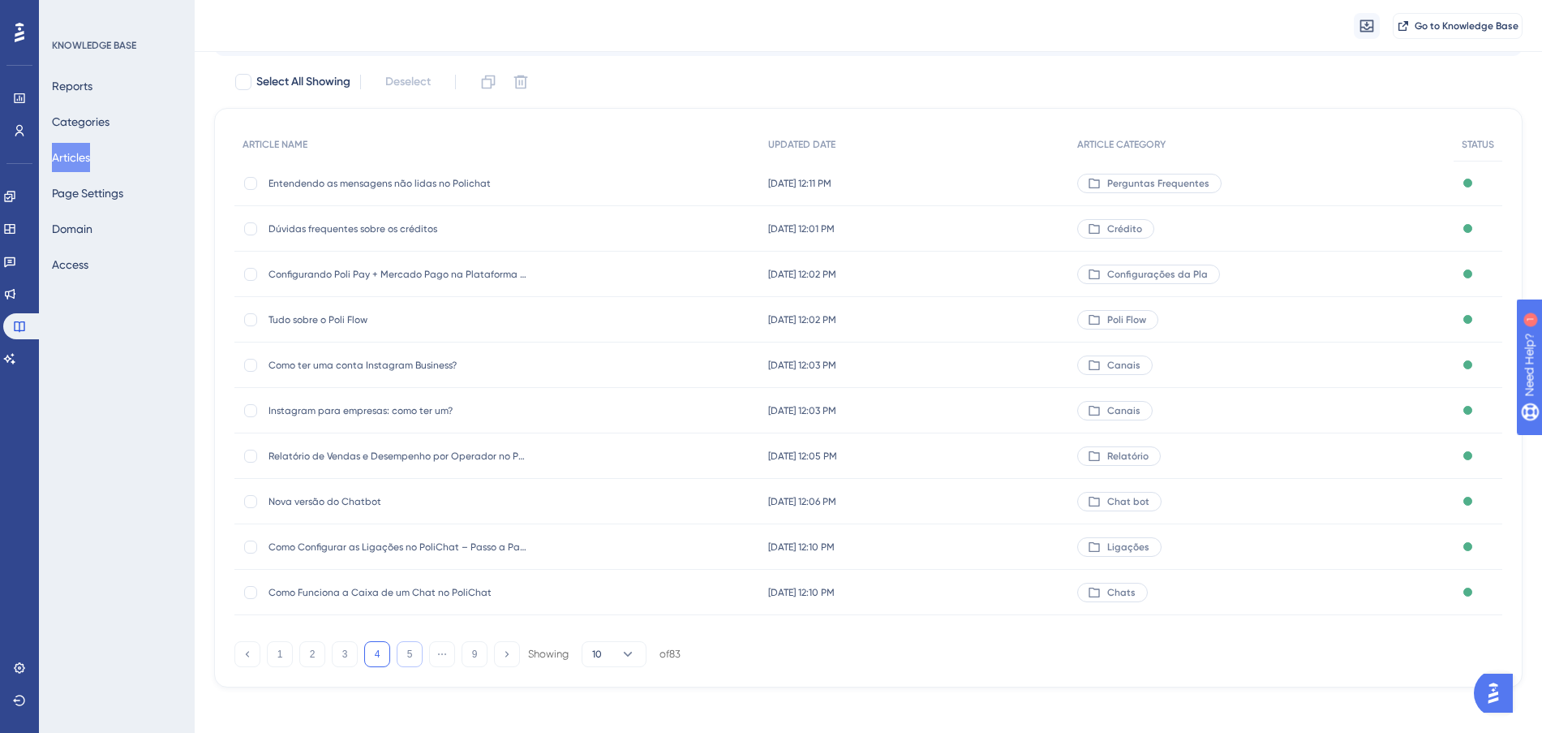
click at [402, 656] on button "5" at bounding box center [410, 654] width 26 height 26
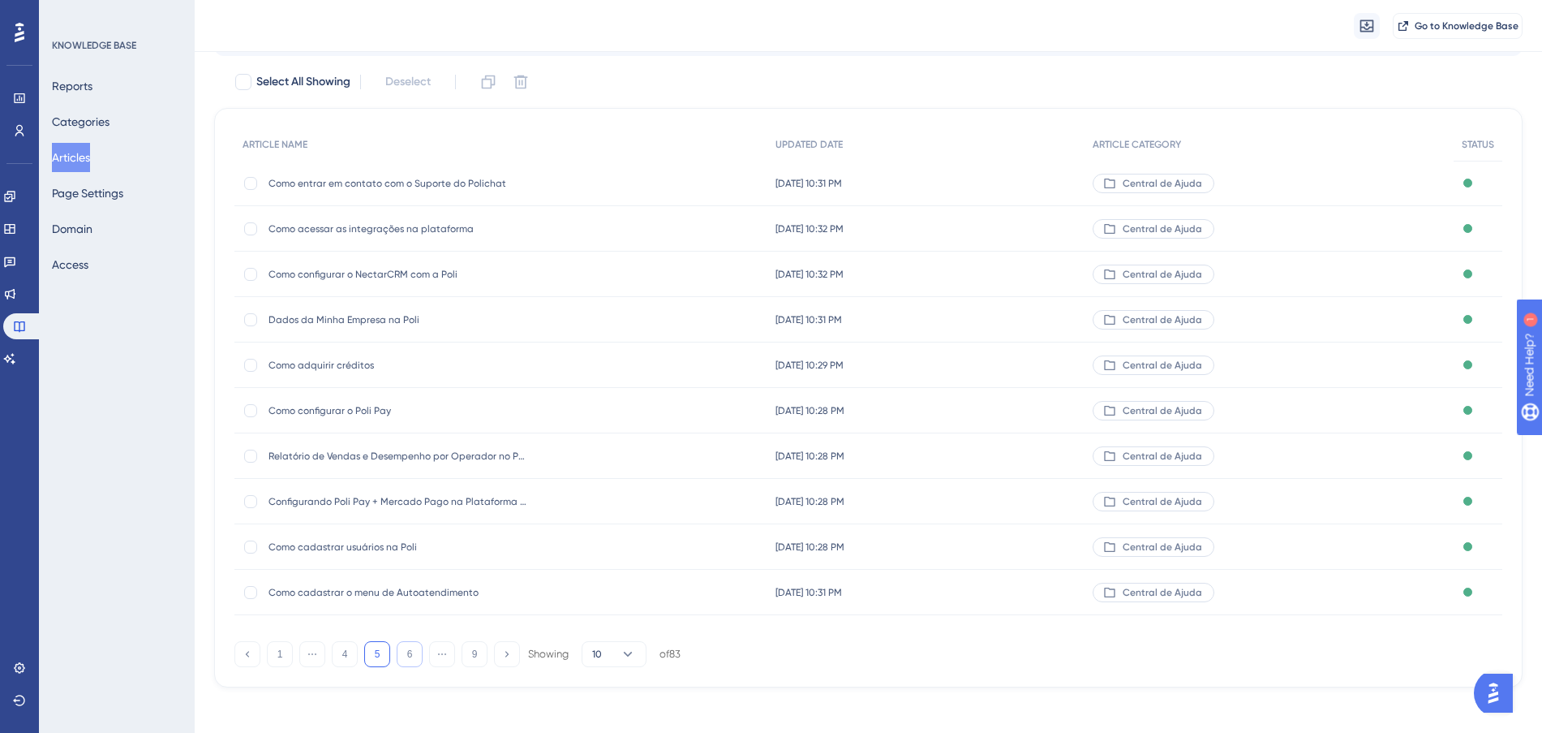
click at [404, 654] on button "6" at bounding box center [410, 654] width 26 height 26
click at [346, 651] on button "5" at bounding box center [345, 654] width 26 height 26
click at [333, 659] on button "4" at bounding box center [345, 654] width 26 height 26
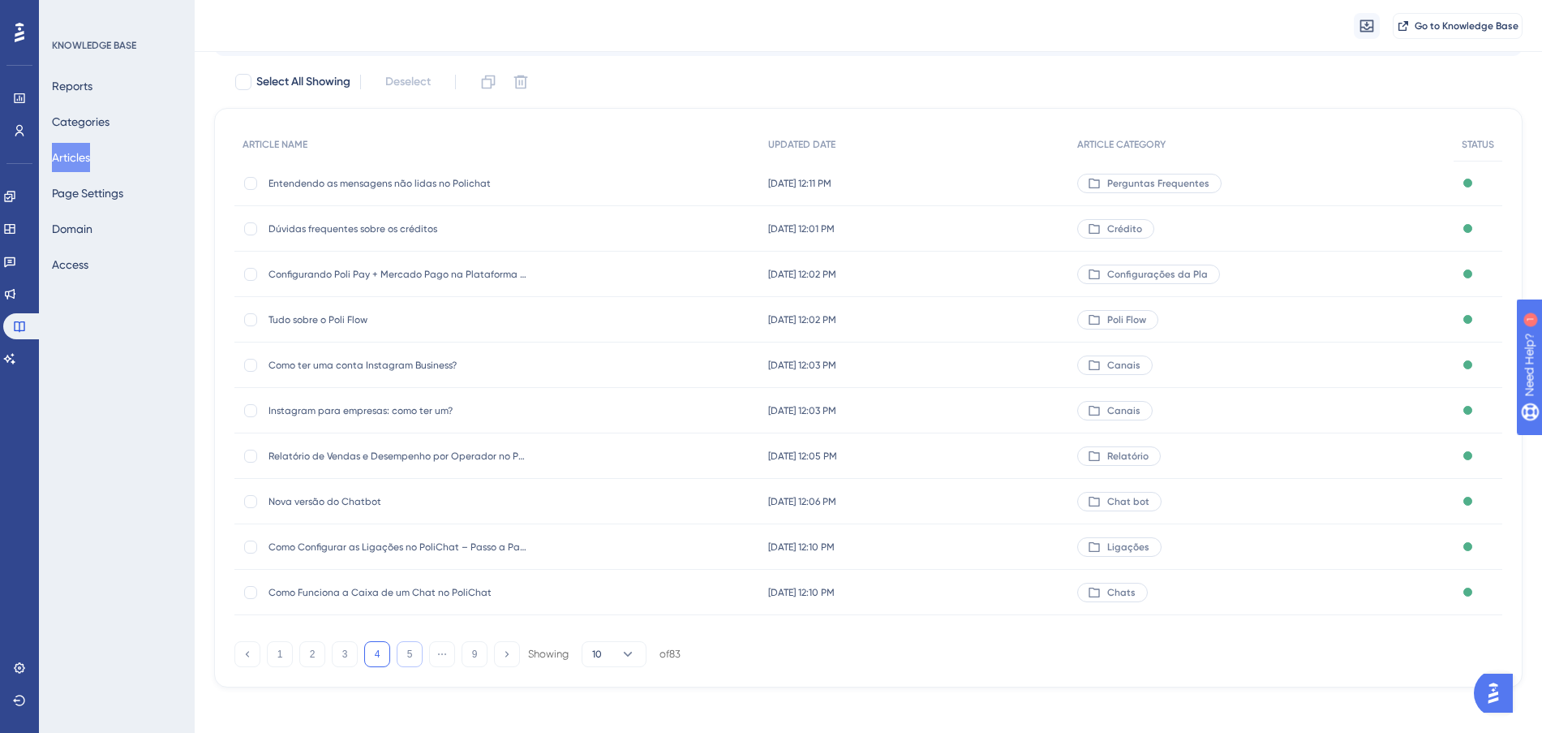
click at [400, 657] on button "5" at bounding box center [410, 654] width 26 height 26
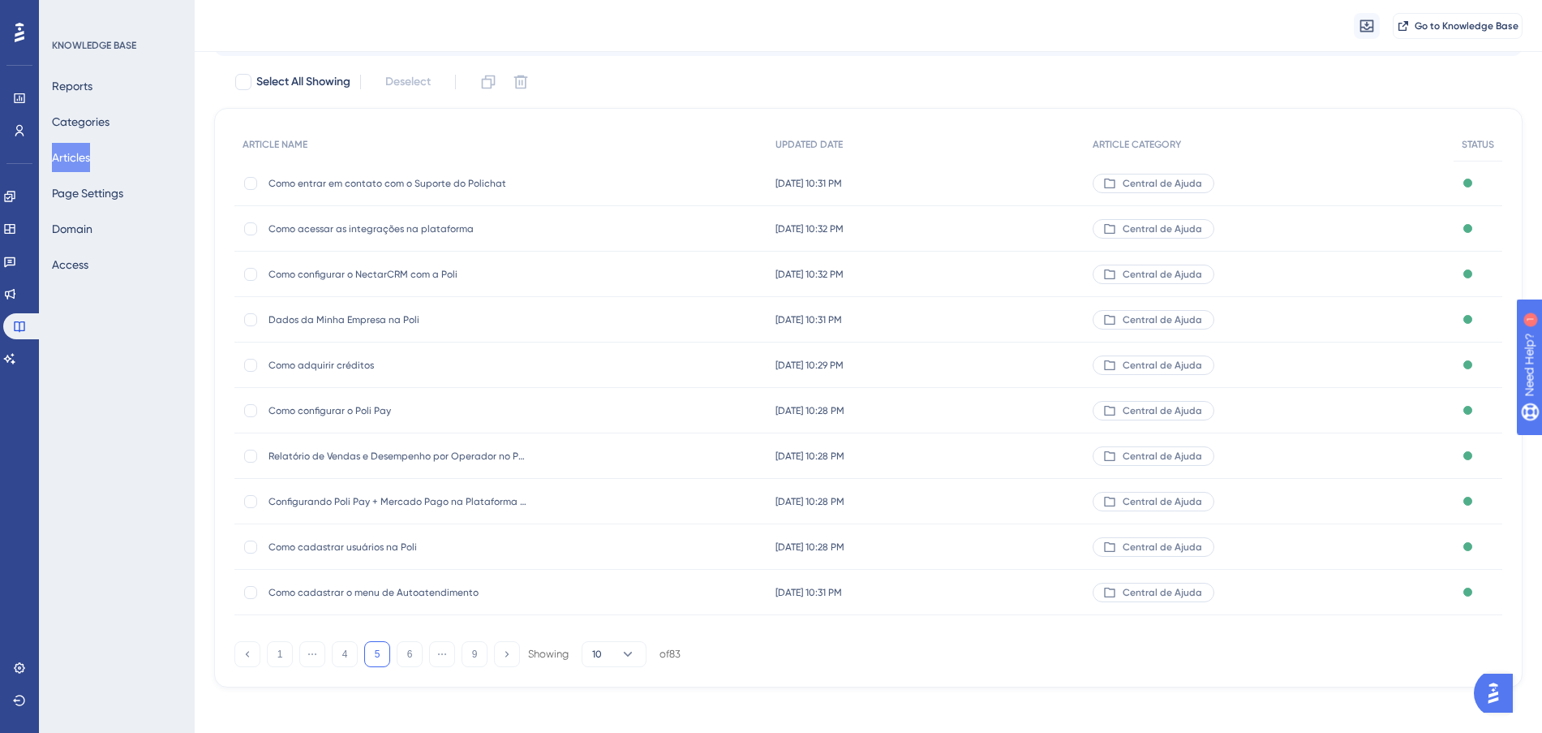
click at [436, 178] on span "Como entrar em contato com o Suporte do Polichat" at bounding box center [399, 183] width 260 height 13
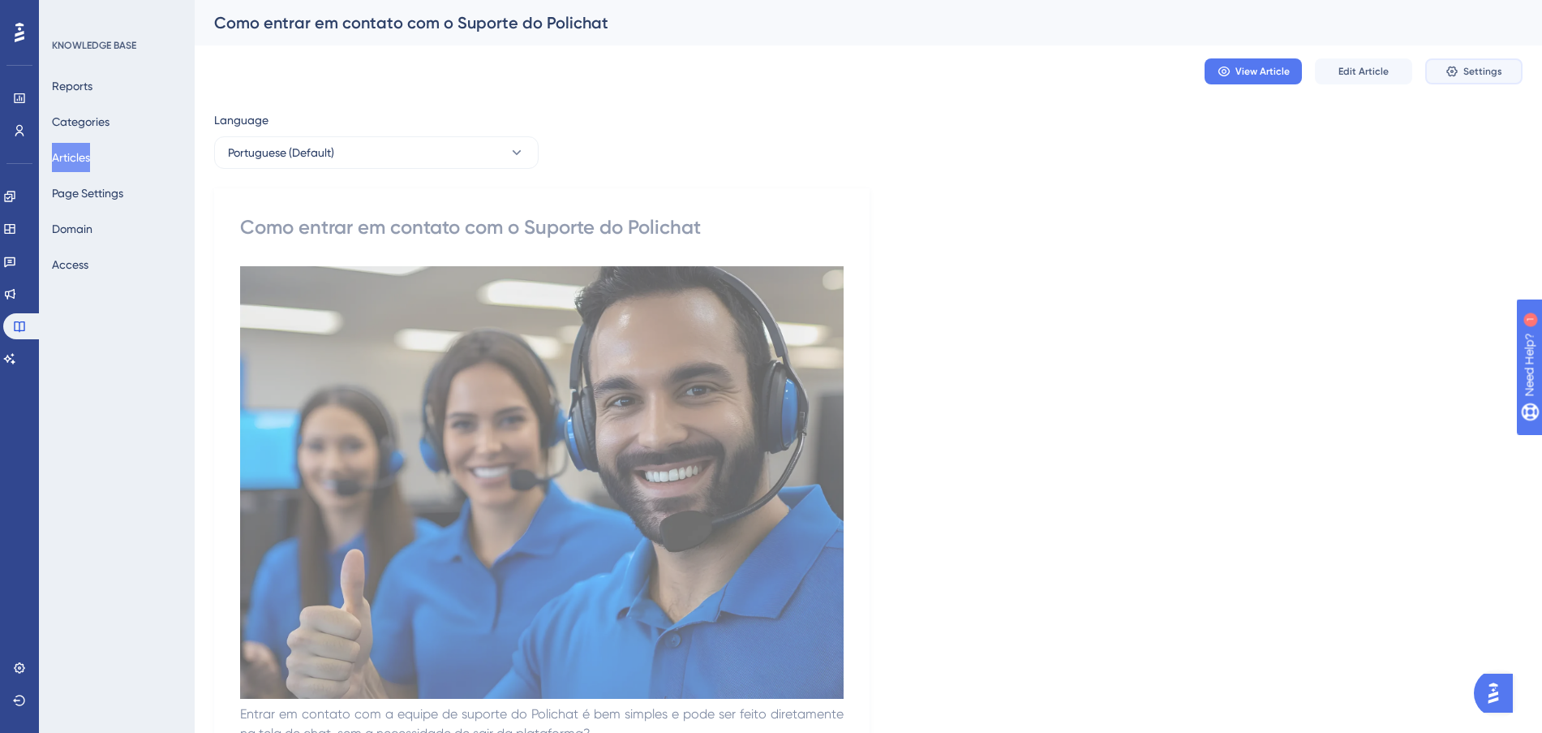
click at [1466, 69] on span "Settings" at bounding box center [1482, 71] width 39 height 13
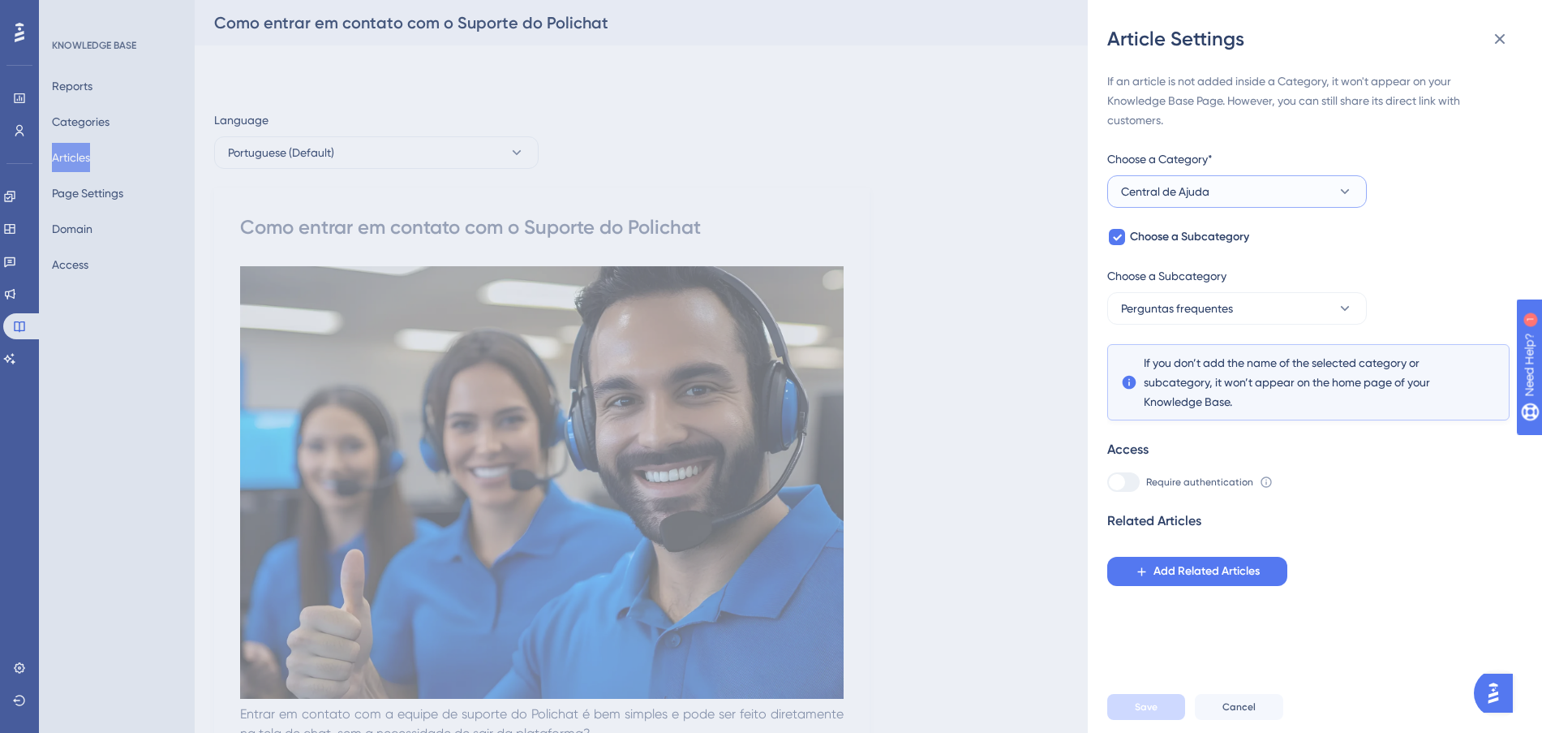
click at [1312, 191] on button "Central de Ajuda" at bounding box center [1237, 191] width 260 height 32
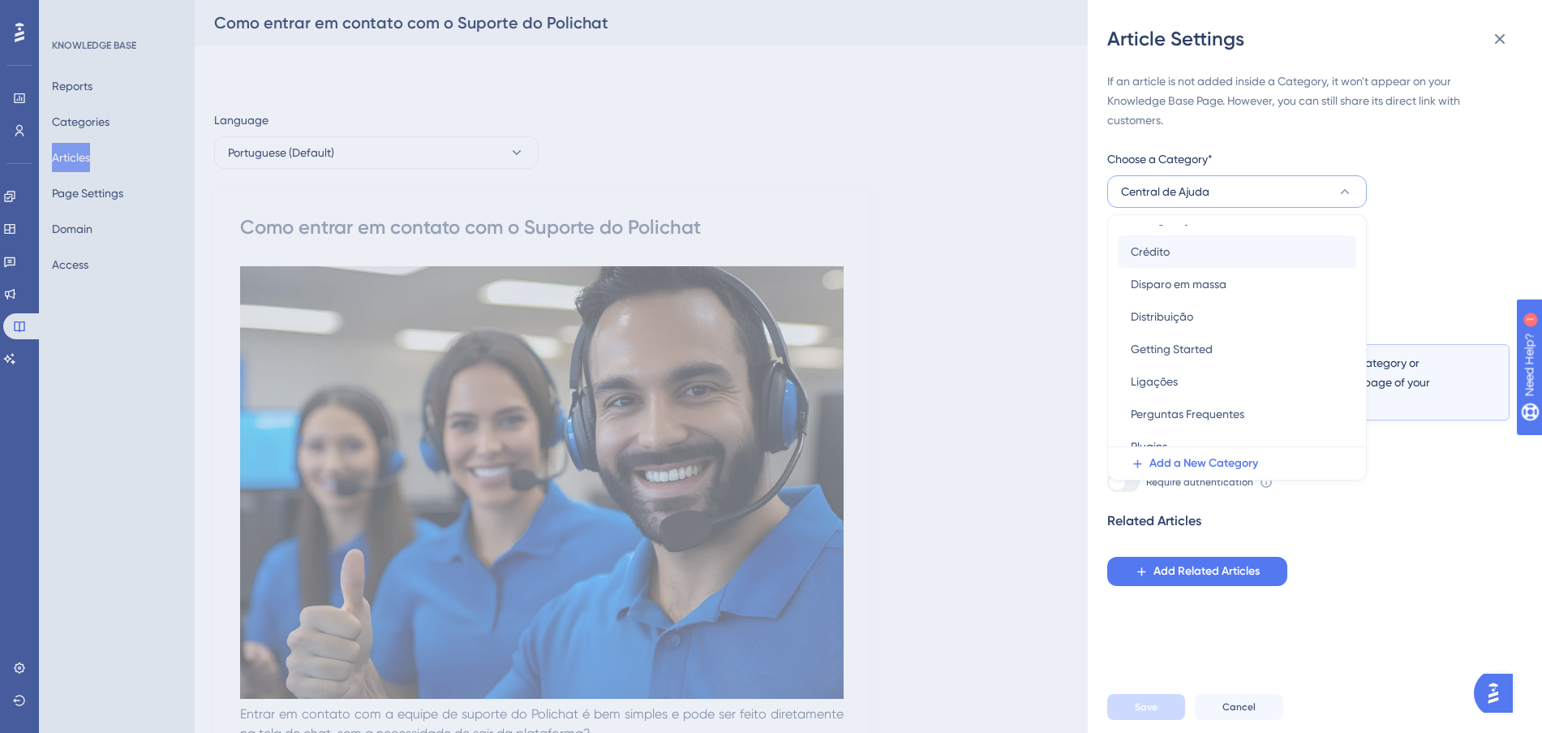
scroll to position [304, 0]
click at [1246, 324] on div "Perguntas Frequentes Perguntas Frequentes" at bounding box center [1237, 326] width 213 height 32
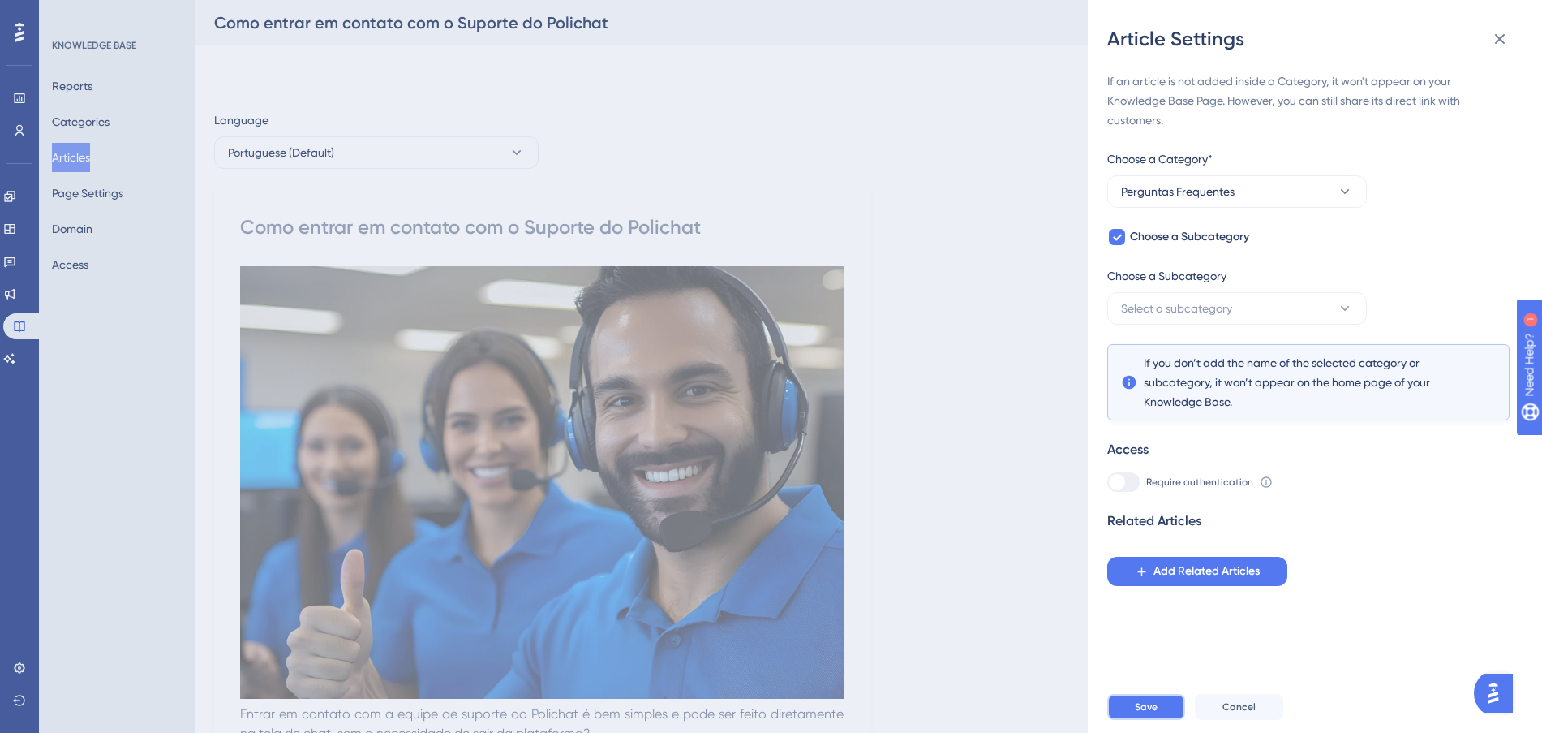
click at [1171, 714] on button "Save" at bounding box center [1146, 707] width 78 height 26
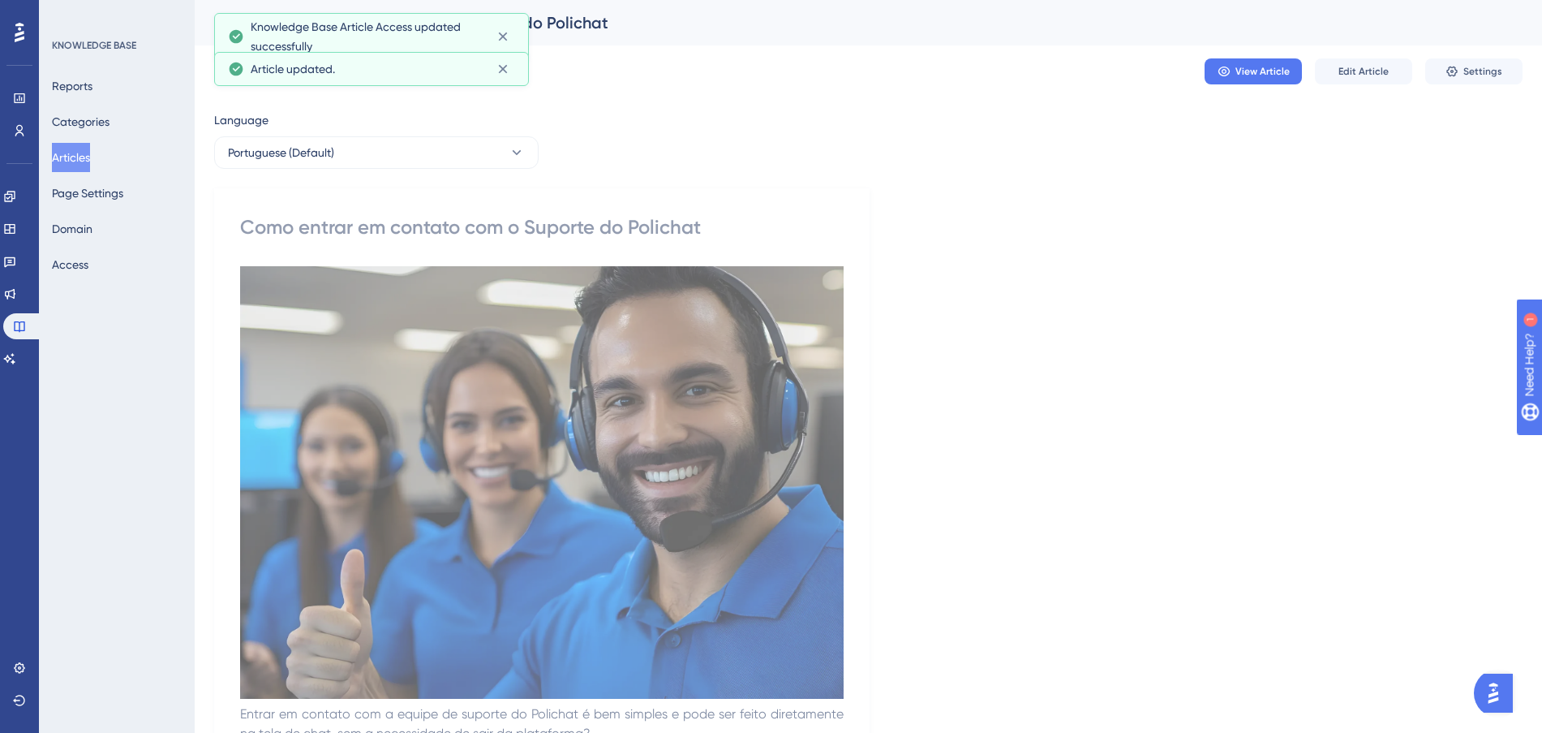
click at [68, 157] on button "Articles" at bounding box center [71, 157] width 38 height 29
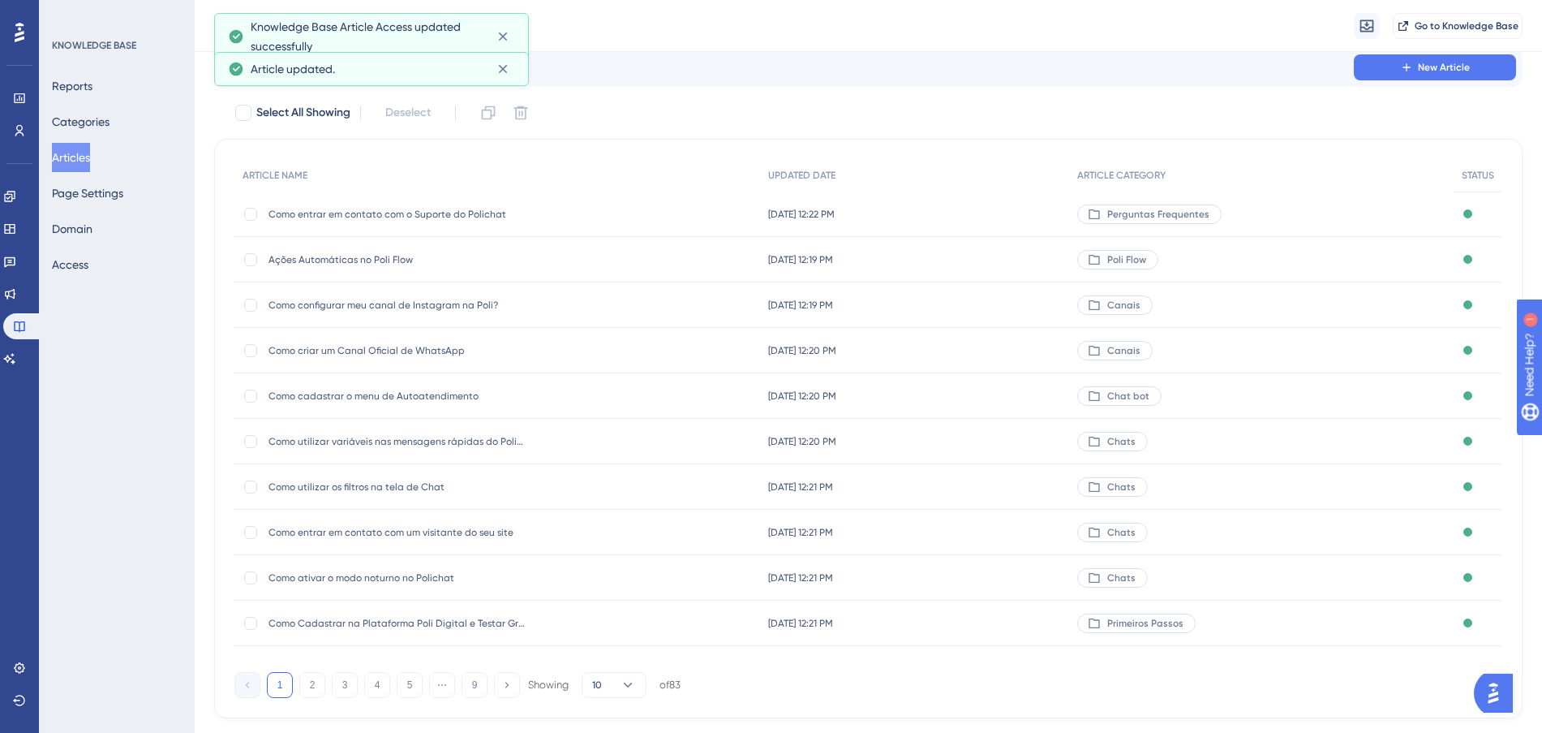
scroll to position [87, 0]
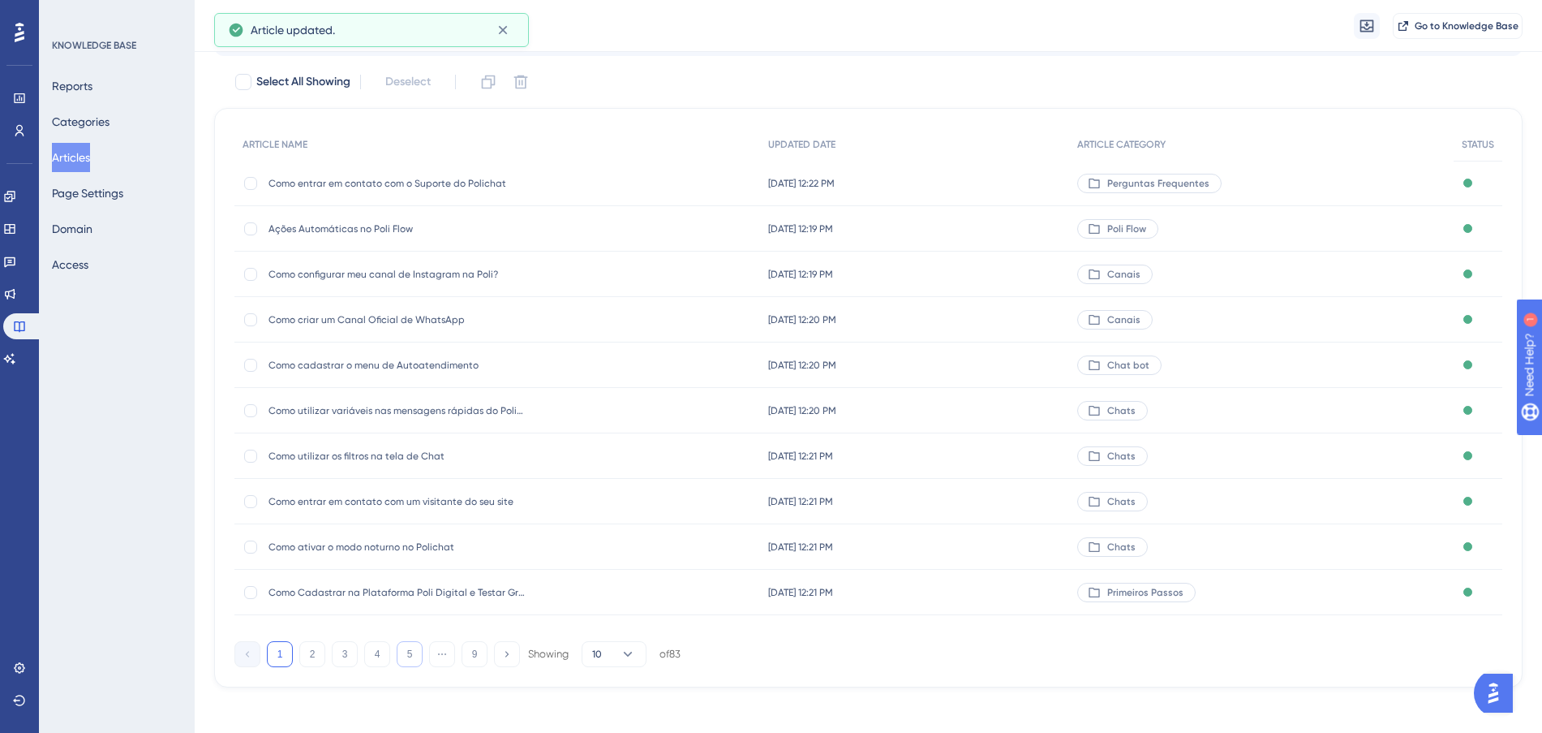
click at [409, 651] on button "5" at bounding box center [410, 654] width 26 height 26
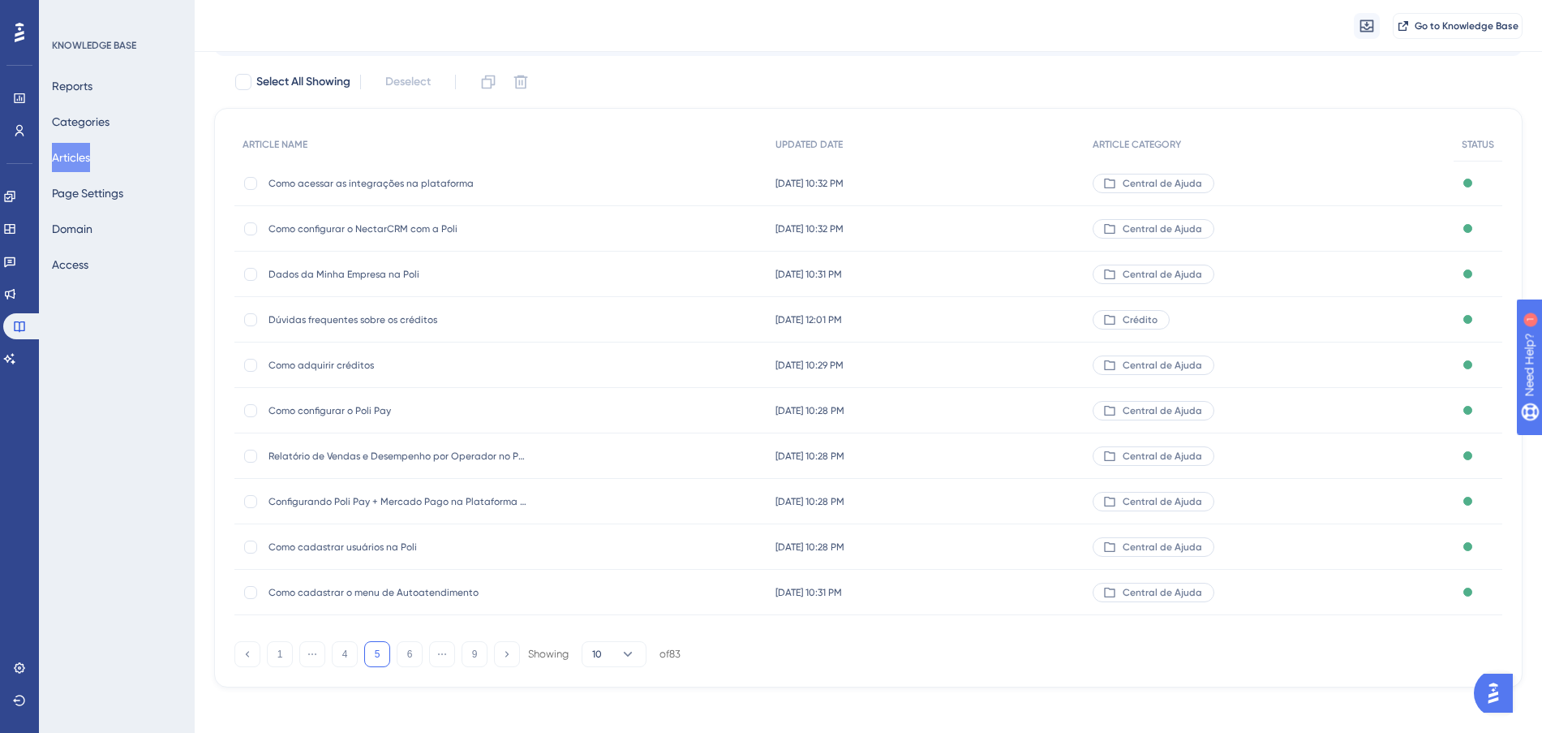
click at [593, 187] on div "Como acessar as integrações na plataforma Como acessar as integrações na plataf…" at bounding box center [500, 183] width 533 height 45
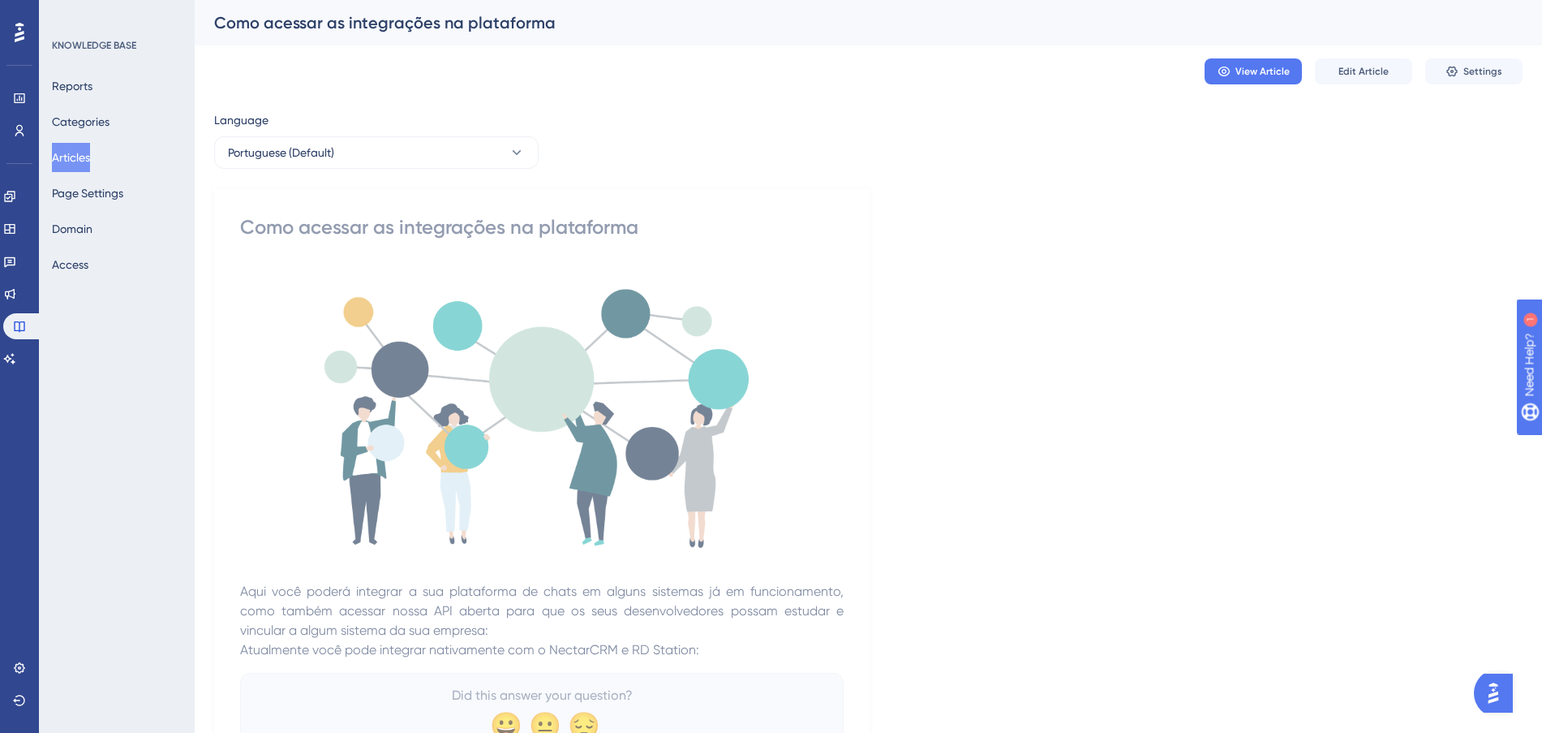
click at [1473, 85] on div "View Article Edit Article Settings" at bounding box center [868, 71] width 1309 height 52
click at [1475, 77] on span "Settings" at bounding box center [1482, 71] width 39 height 13
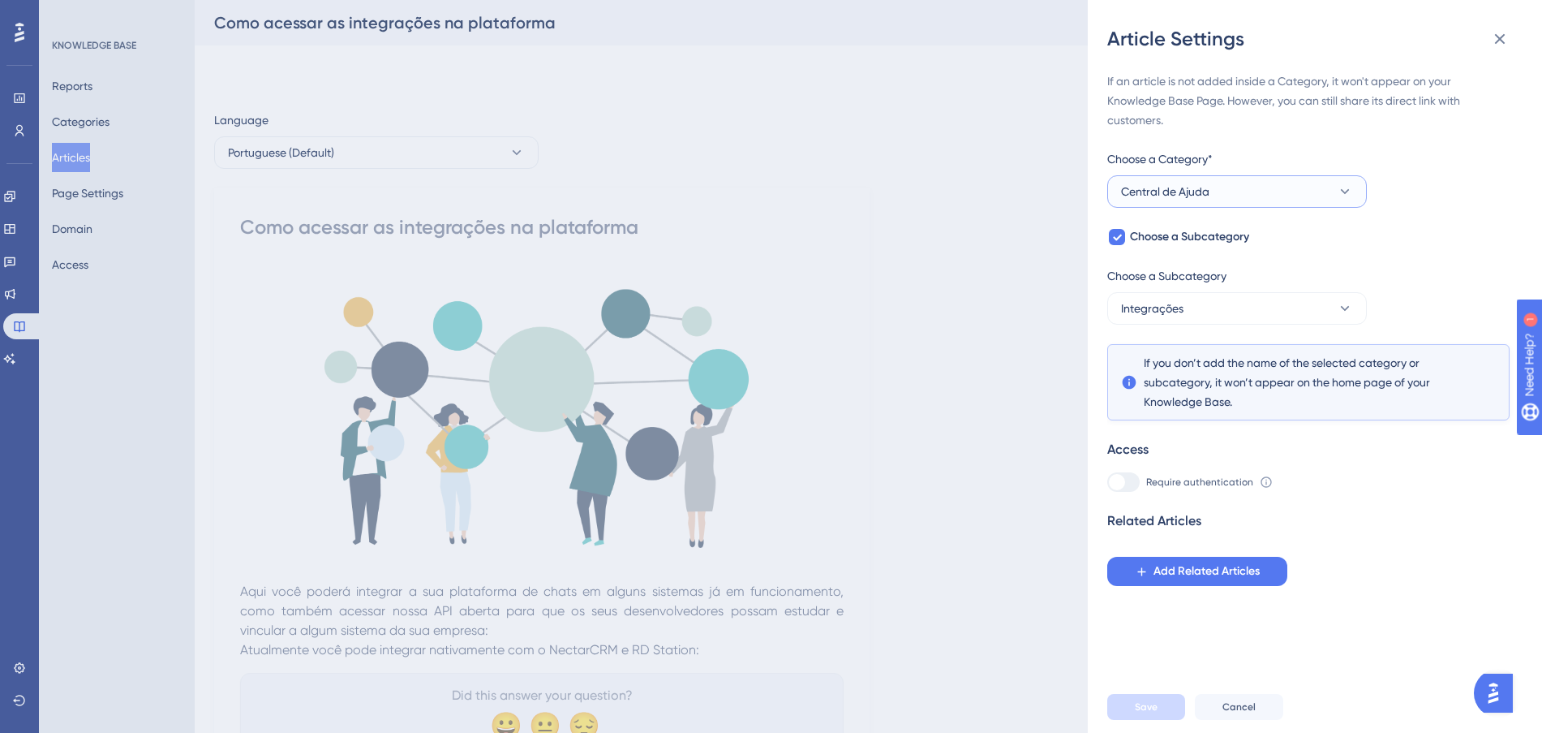
click at [1239, 197] on button "Central de Ajuda" at bounding box center [1237, 191] width 260 height 32
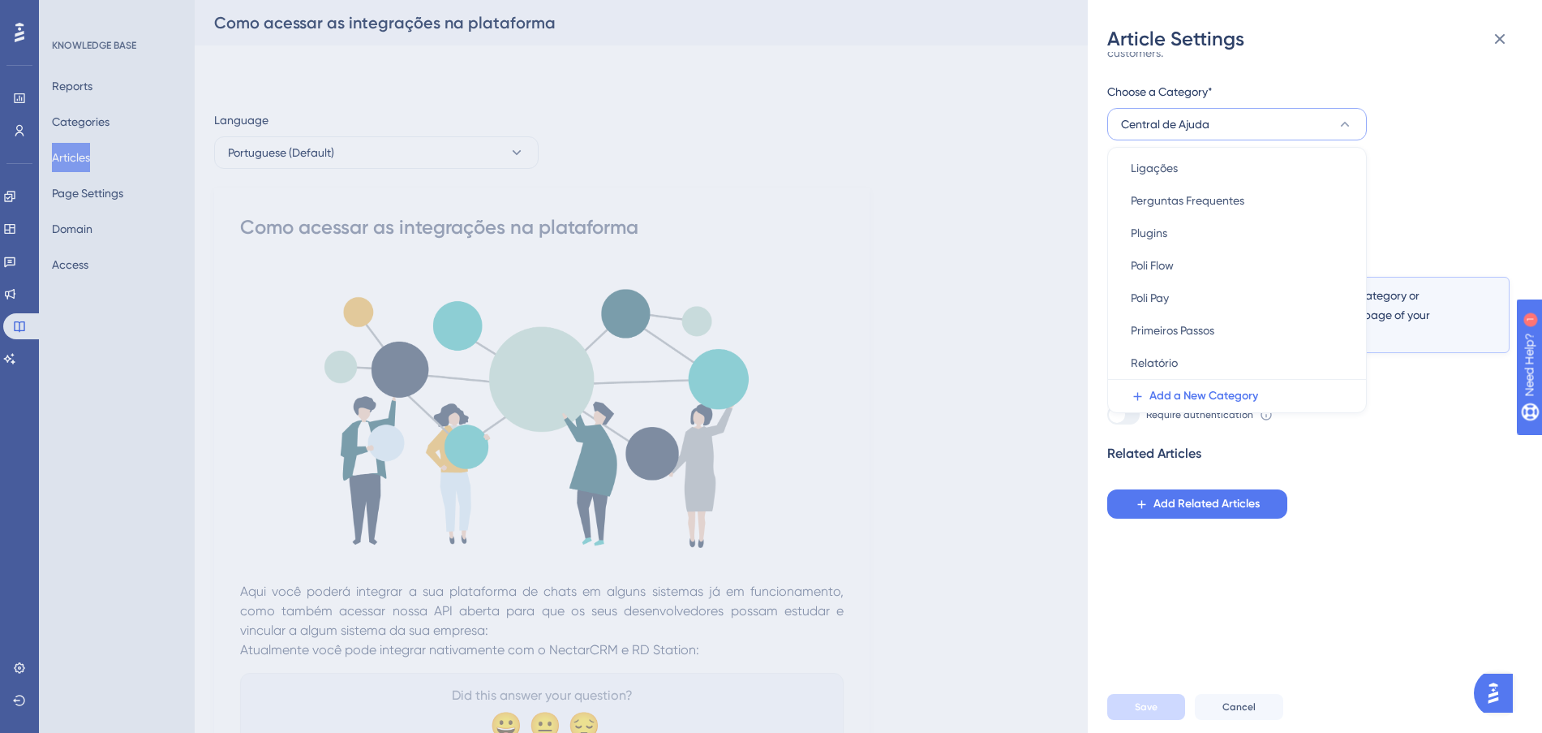
scroll to position [97, 0]
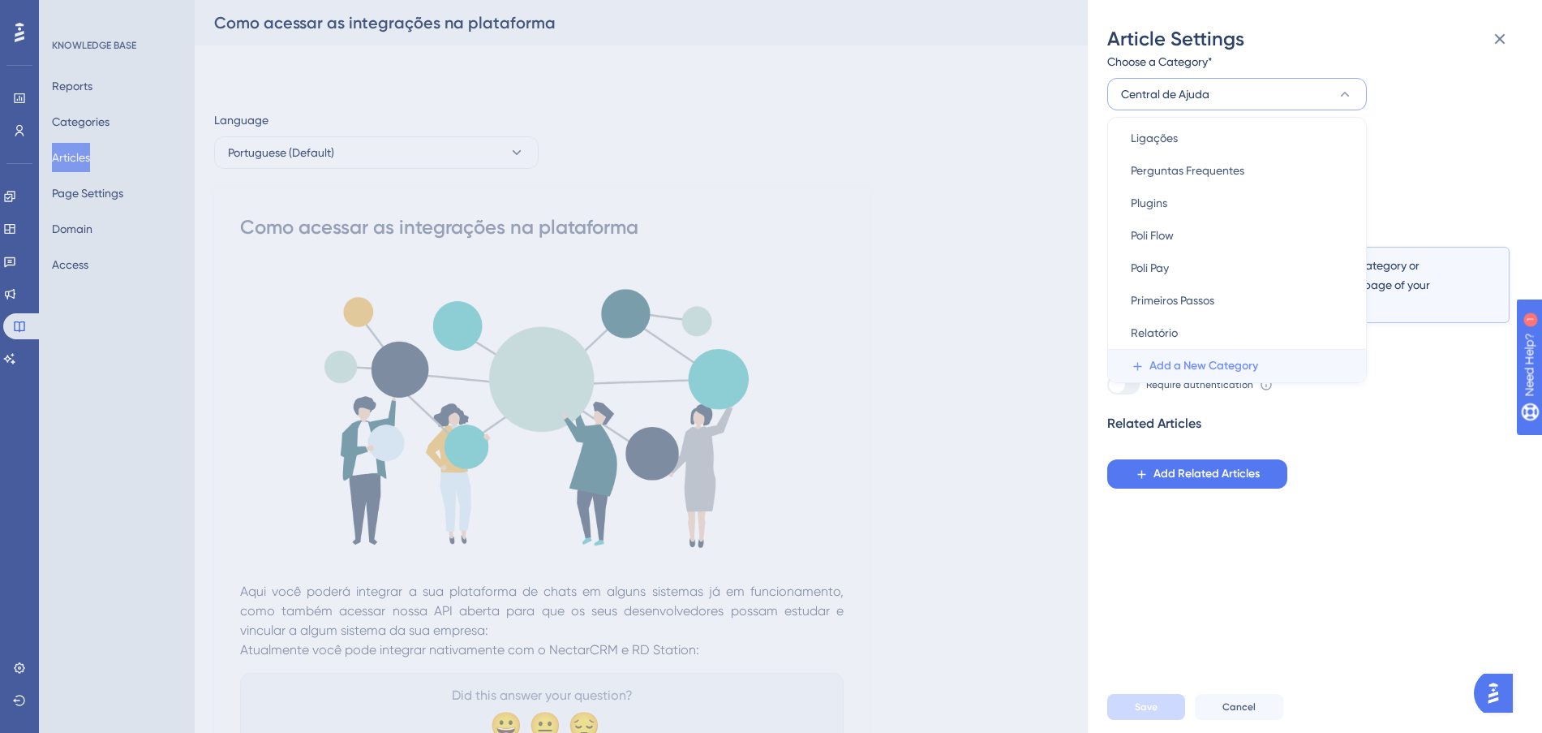
click at [1216, 367] on span "Add a New Category" at bounding box center [1204, 365] width 109 height 19
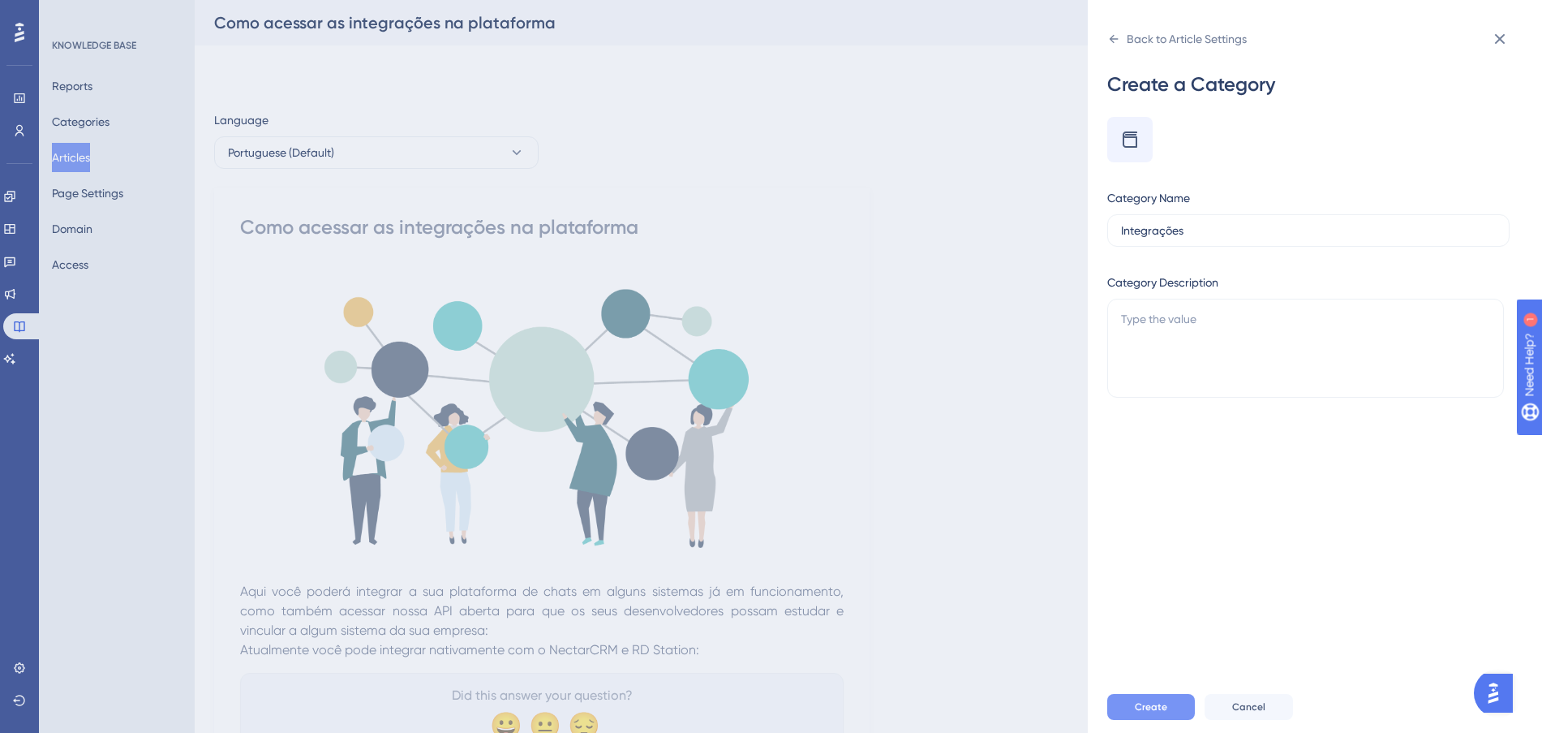
type input "Integrações"
click at [1156, 713] on button "Create" at bounding box center [1151, 707] width 88 height 26
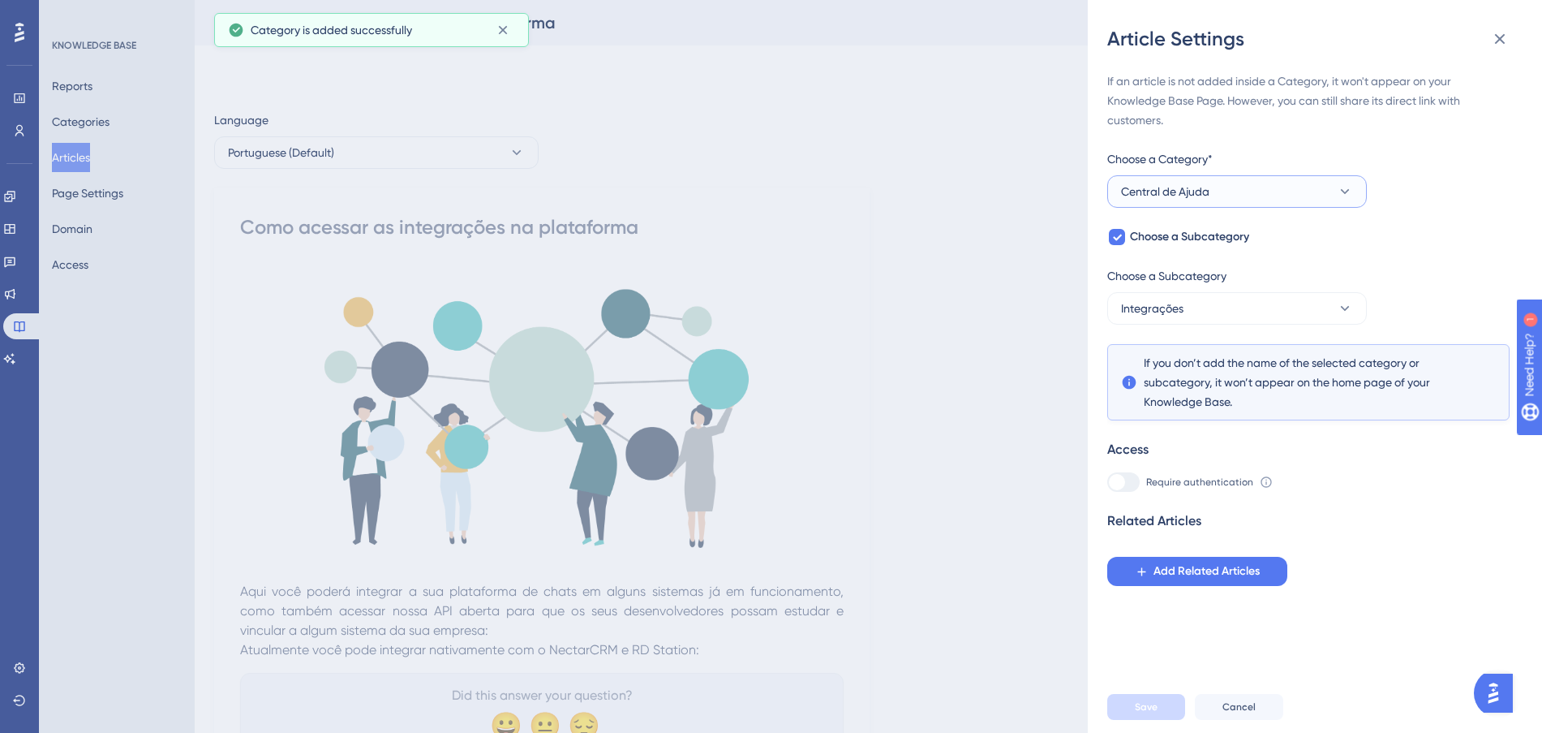
click at [1249, 199] on button "Central de Ajuda" at bounding box center [1237, 191] width 260 height 32
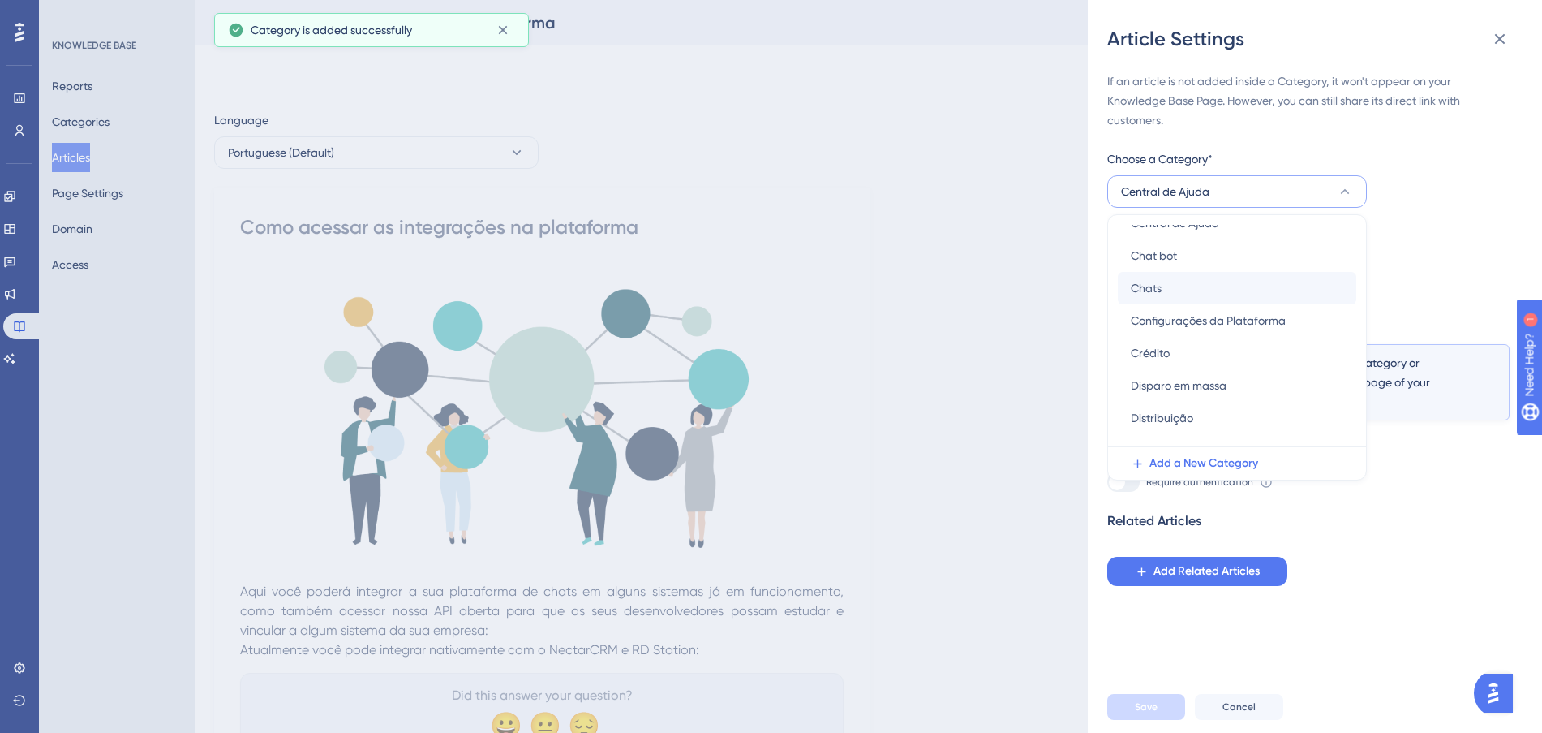
scroll to position [203, 0]
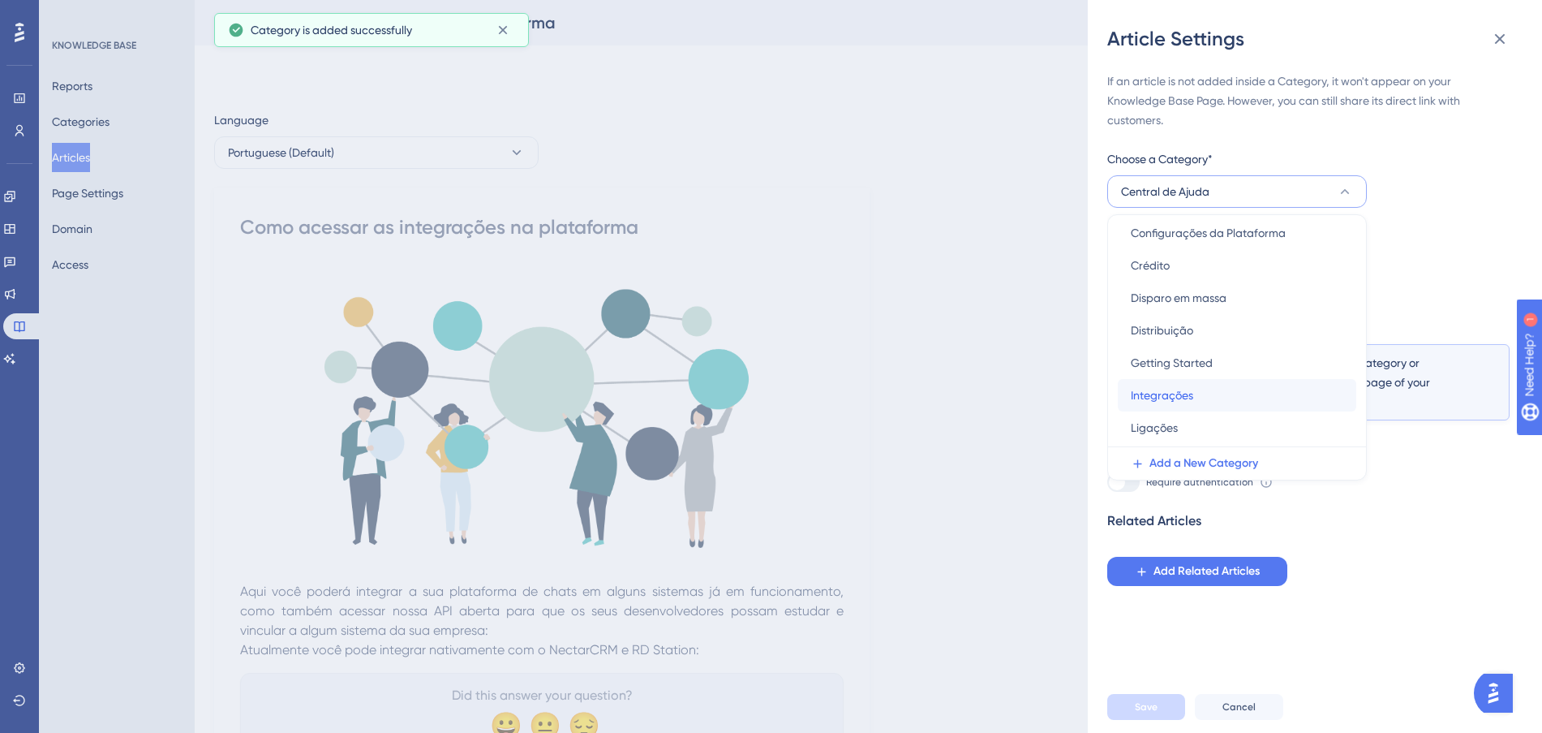
click at [1222, 398] on div "Integrações Integrações" at bounding box center [1237, 395] width 213 height 32
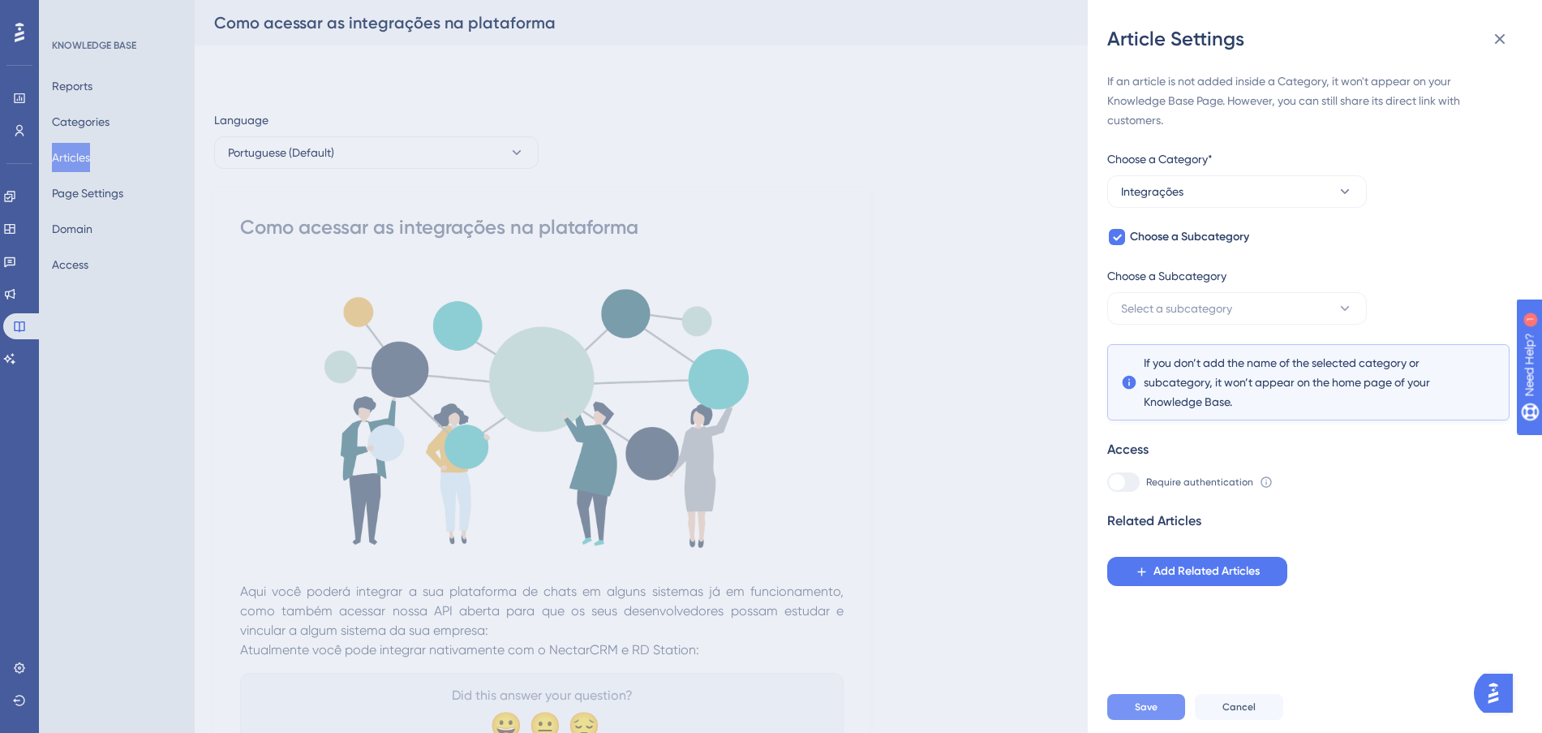
click at [1132, 716] on button "Save" at bounding box center [1146, 707] width 78 height 26
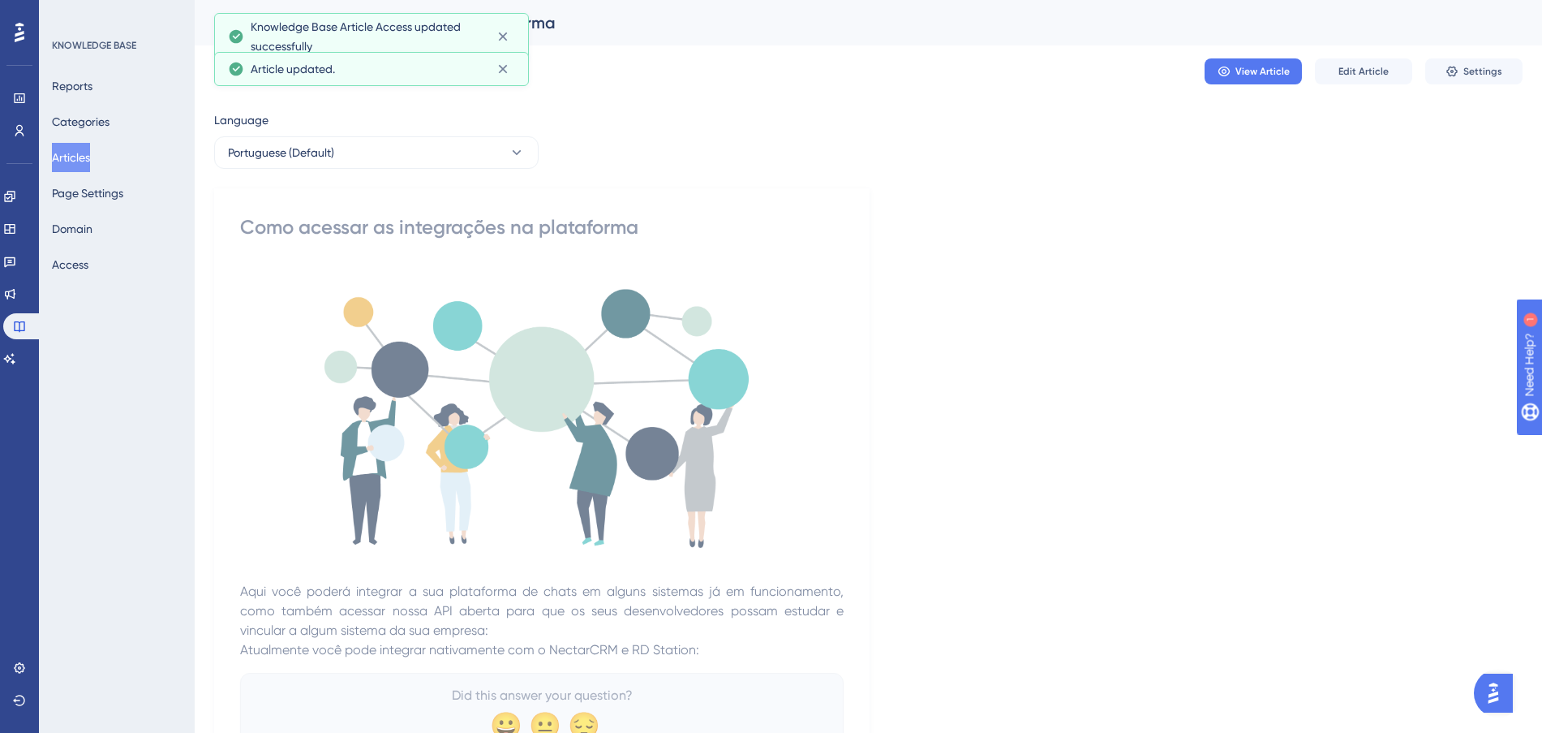
click at [75, 157] on button "Articles" at bounding box center [71, 157] width 38 height 29
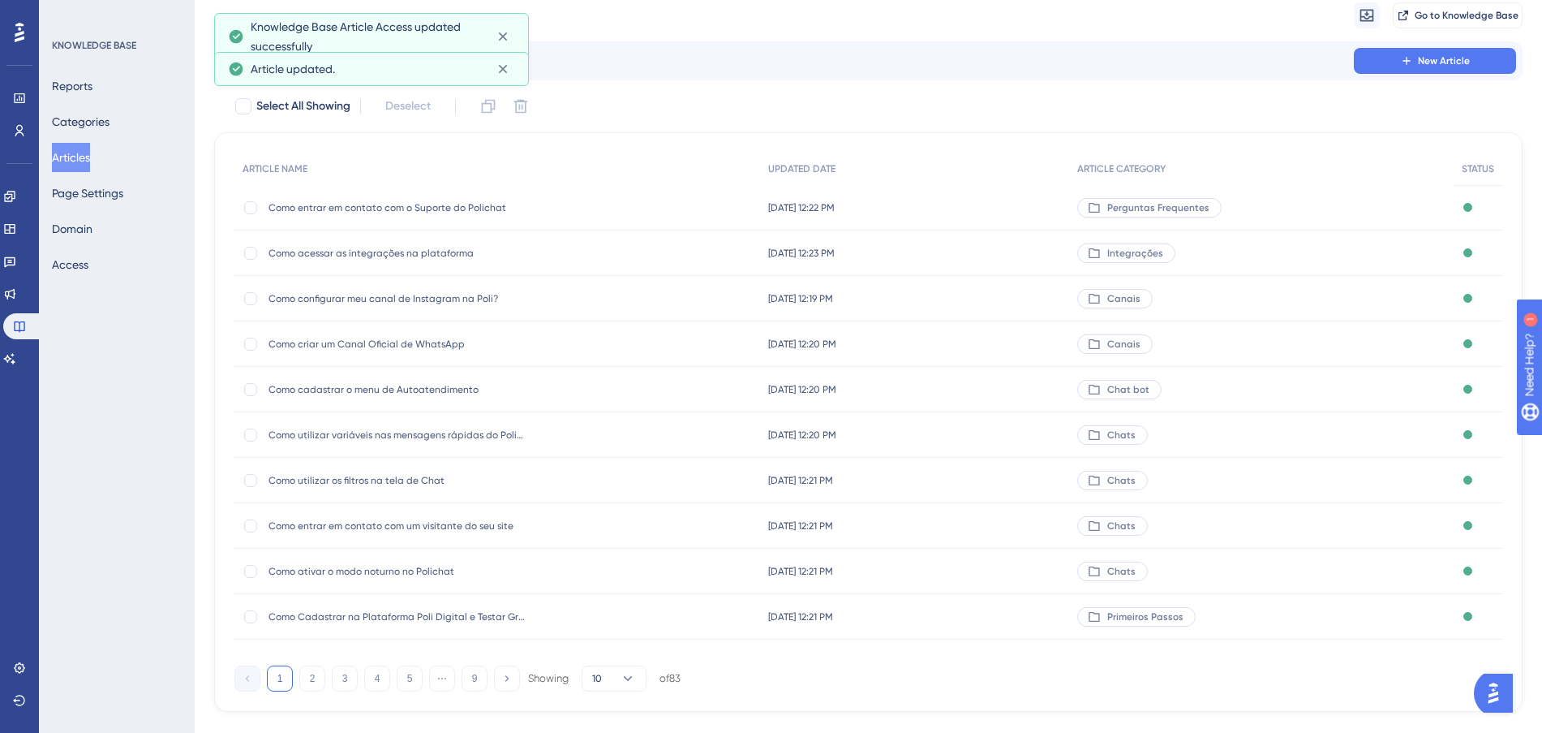
scroll to position [87, 0]
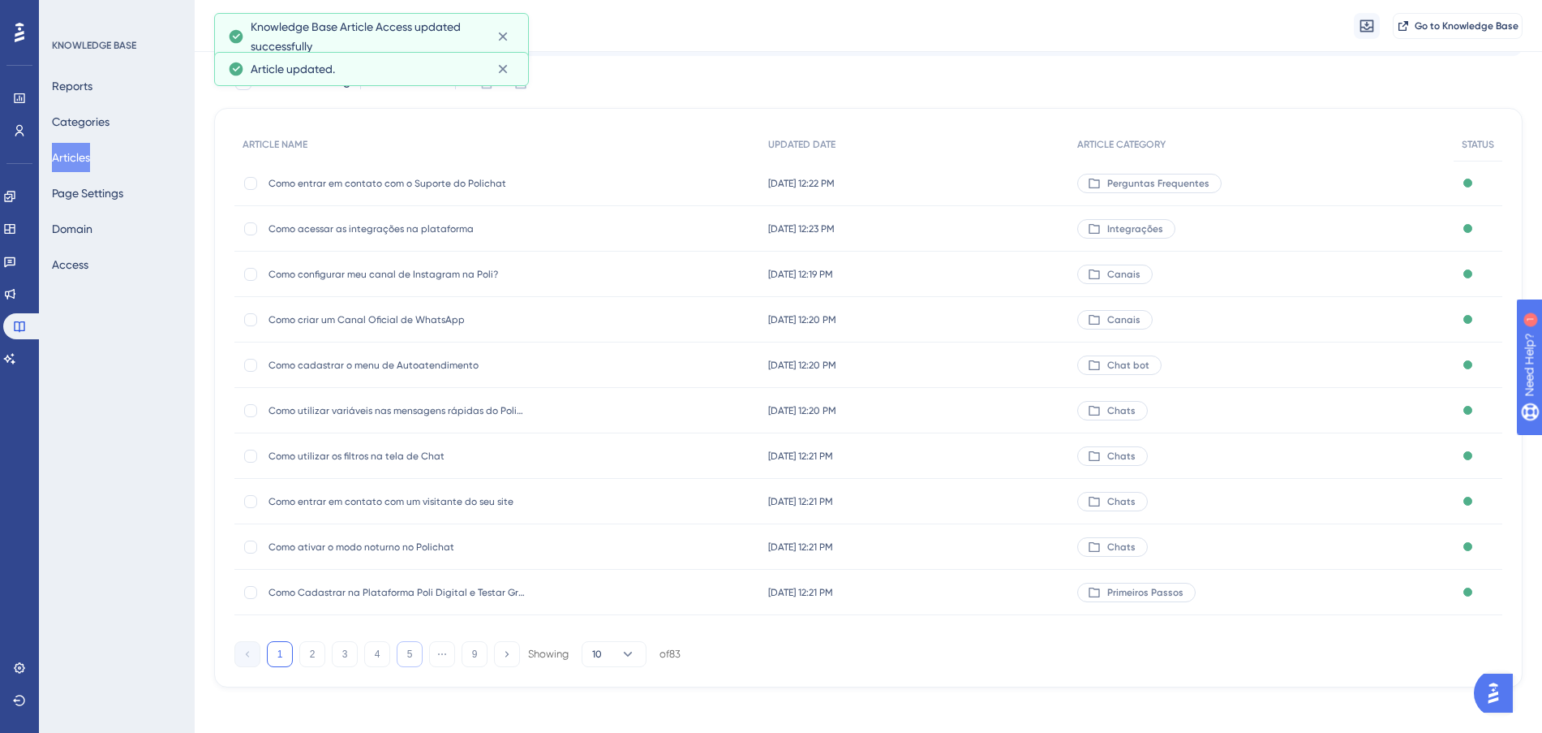
click at [415, 651] on button "5" at bounding box center [410, 654] width 26 height 26
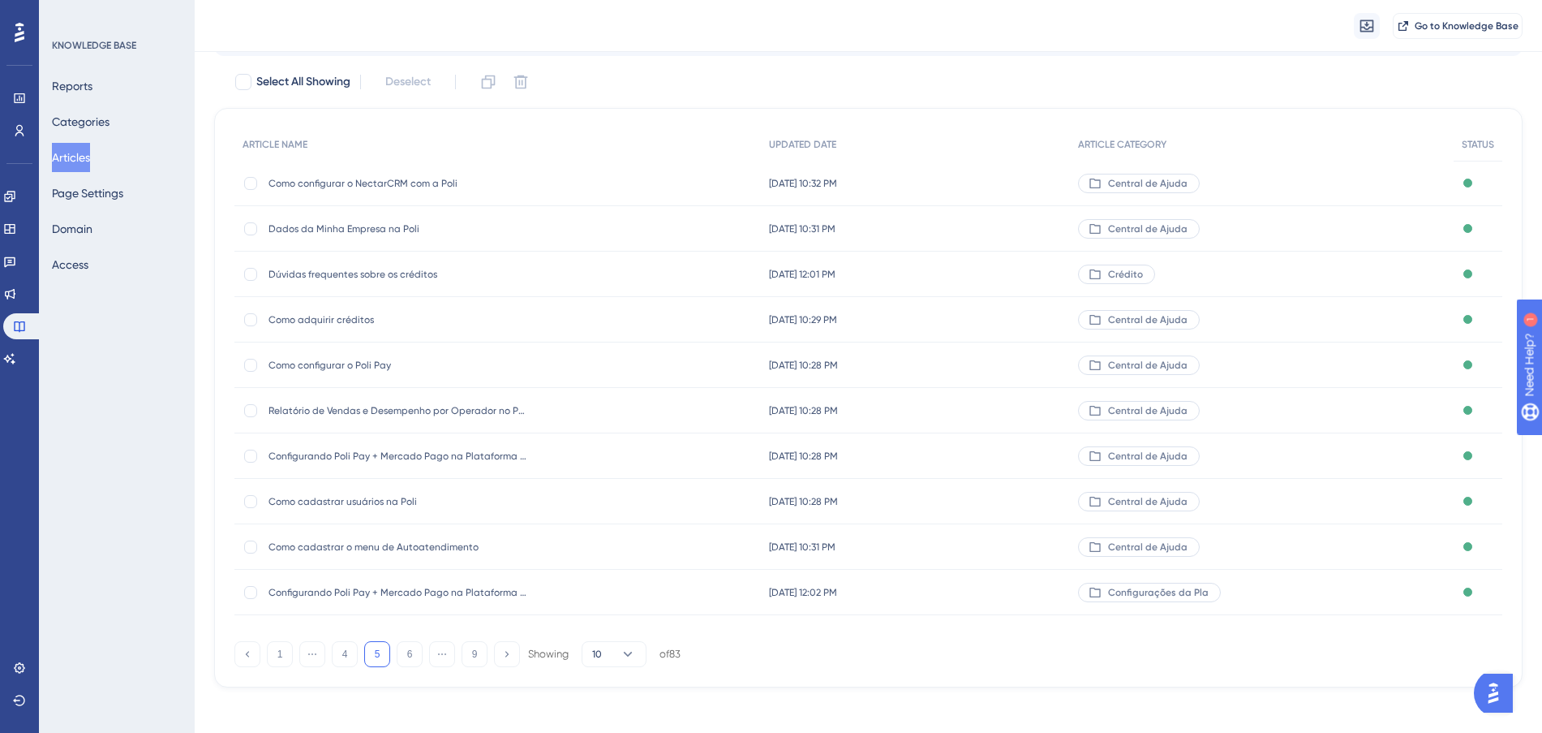
click at [1028, 176] on div "[DATE] 10:32 PM [DATE] 10:32 PM" at bounding box center [916, 183] width 310 height 45
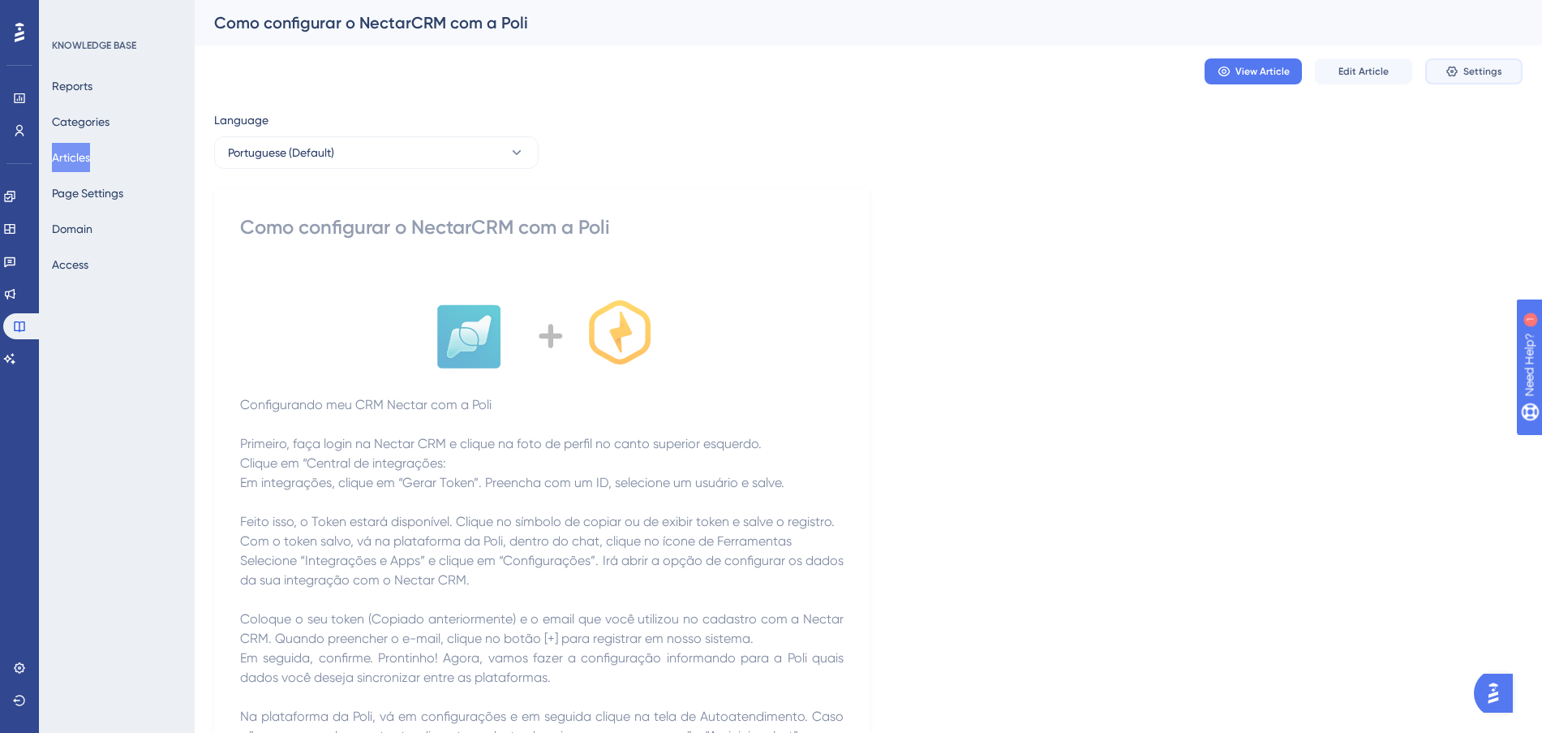
click at [1468, 68] on span "Settings" at bounding box center [1482, 71] width 39 height 13
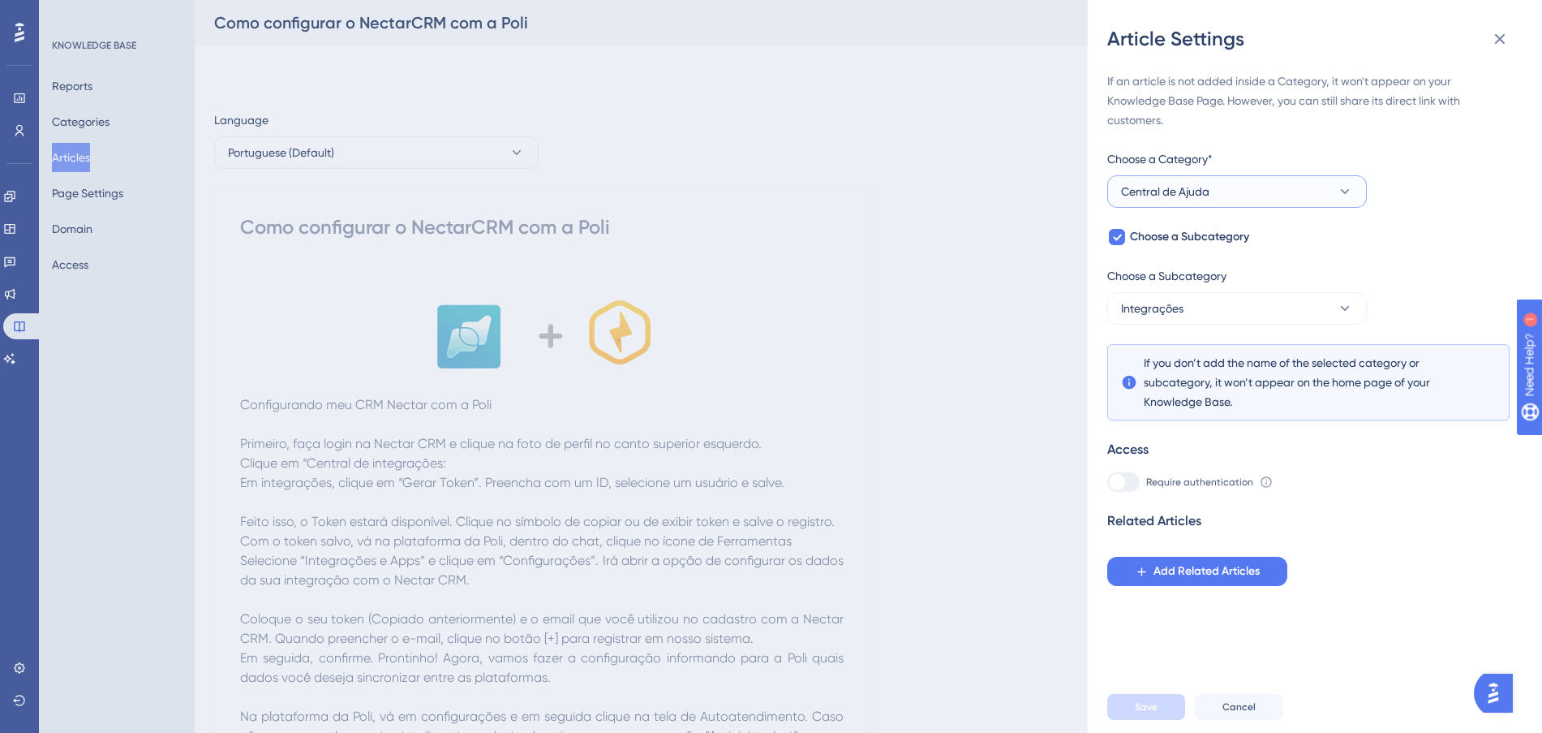
click at [1249, 202] on button "Central de Ajuda" at bounding box center [1237, 191] width 260 height 32
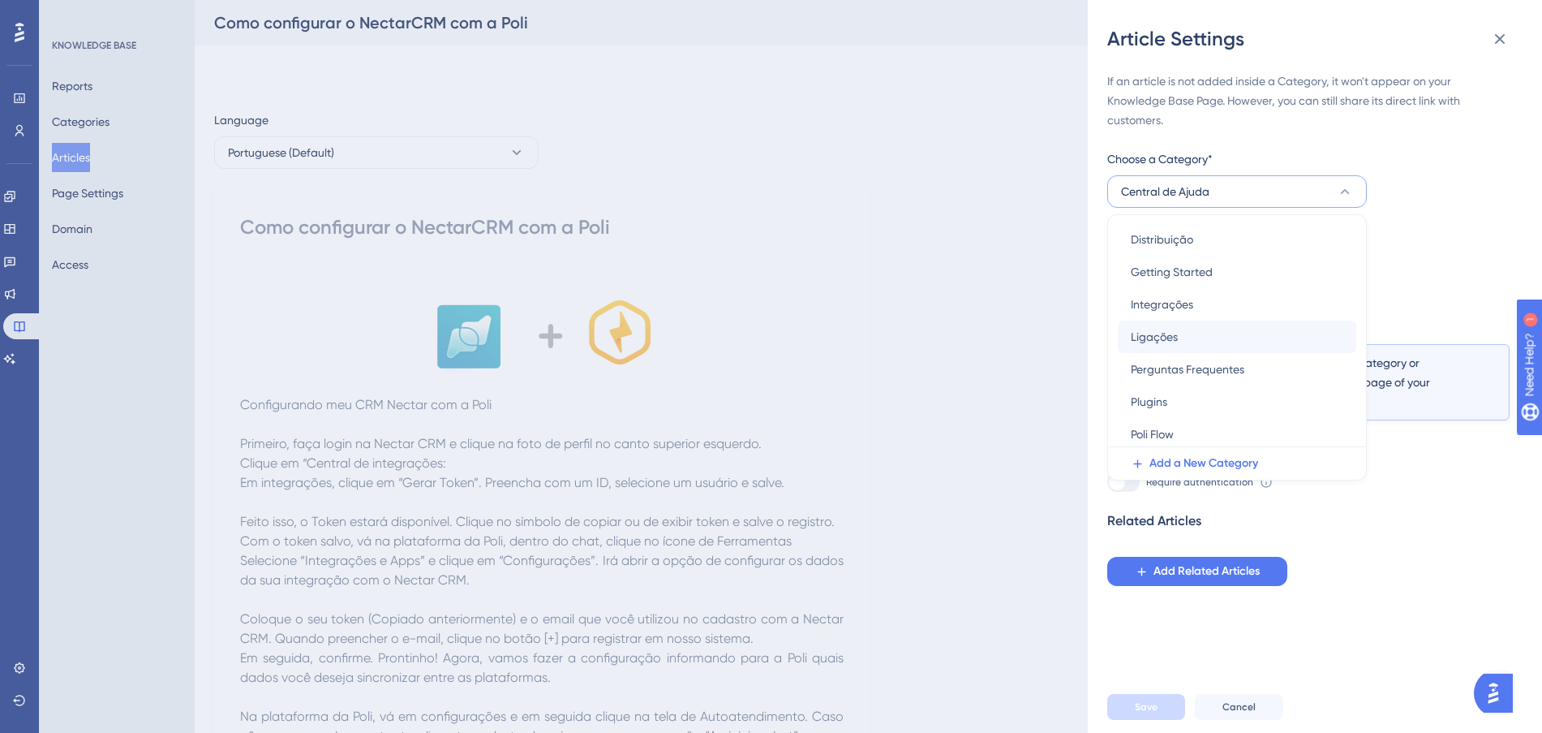
scroll to position [192, 0]
click at [1218, 398] on div "Integrações Integrações" at bounding box center [1237, 405] width 213 height 32
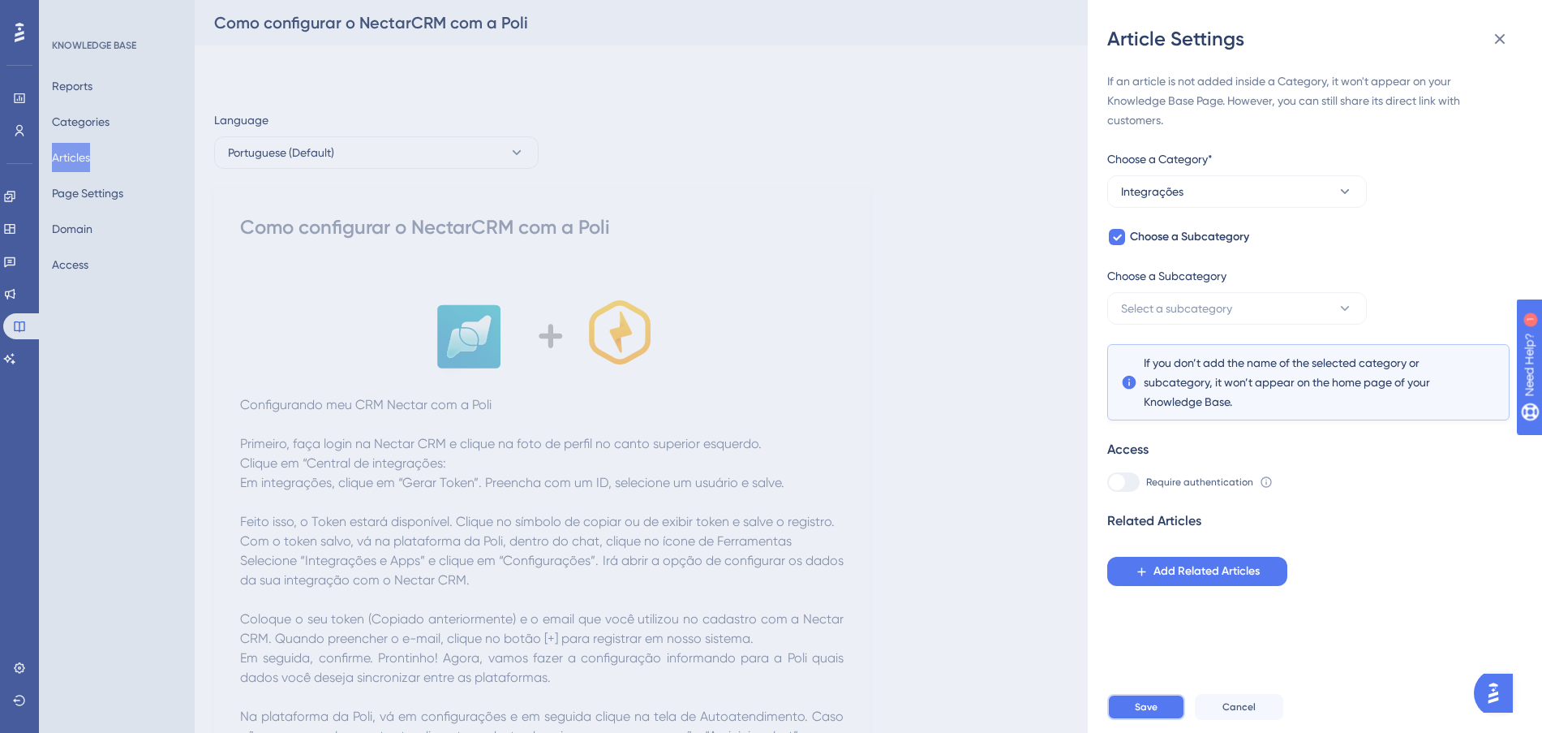
click at [1167, 708] on button "Save" at bounding box center [1146, 707] width 78 height 26
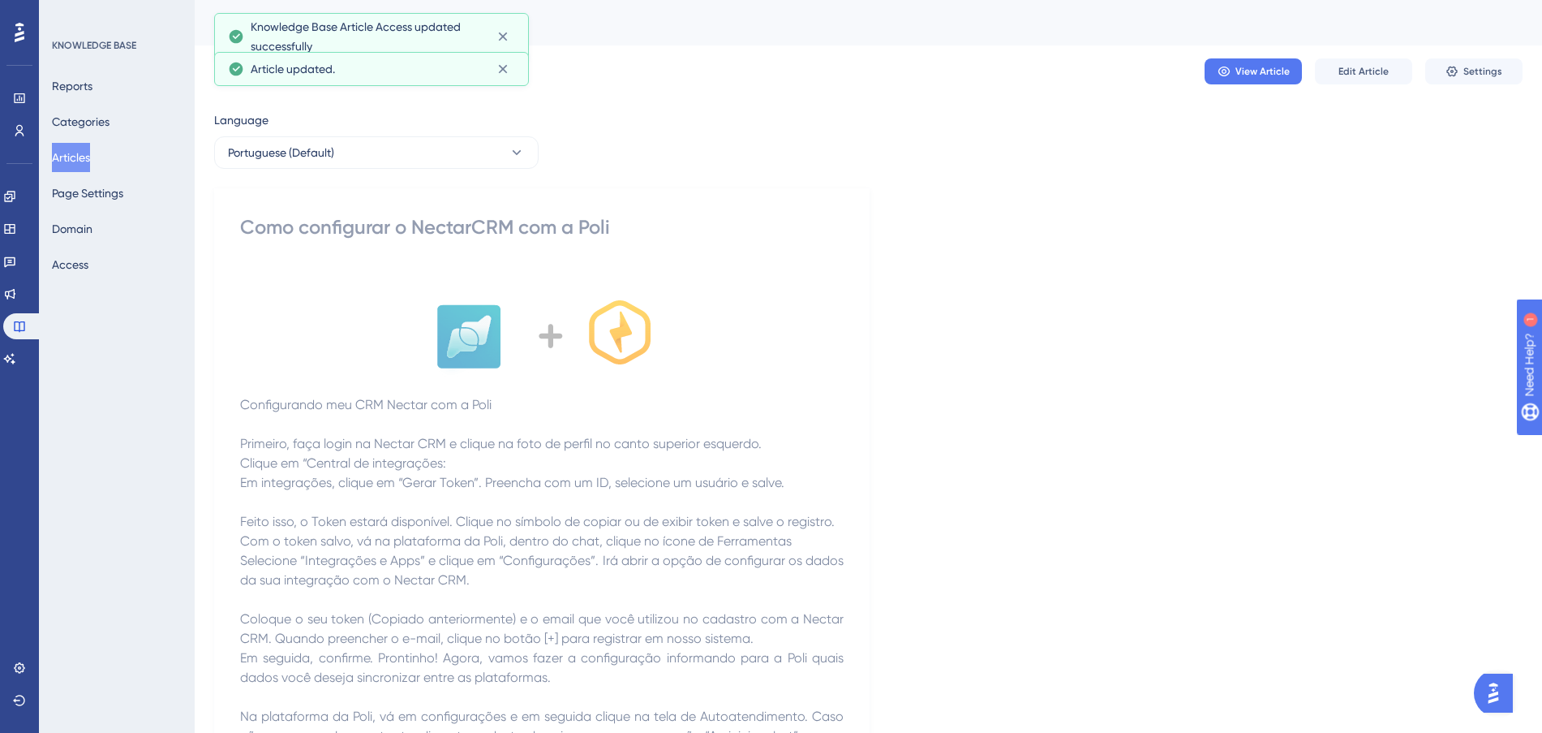
click at [90, 148] on button "Articles" at bounding box center [71, 157] width 38 height 29
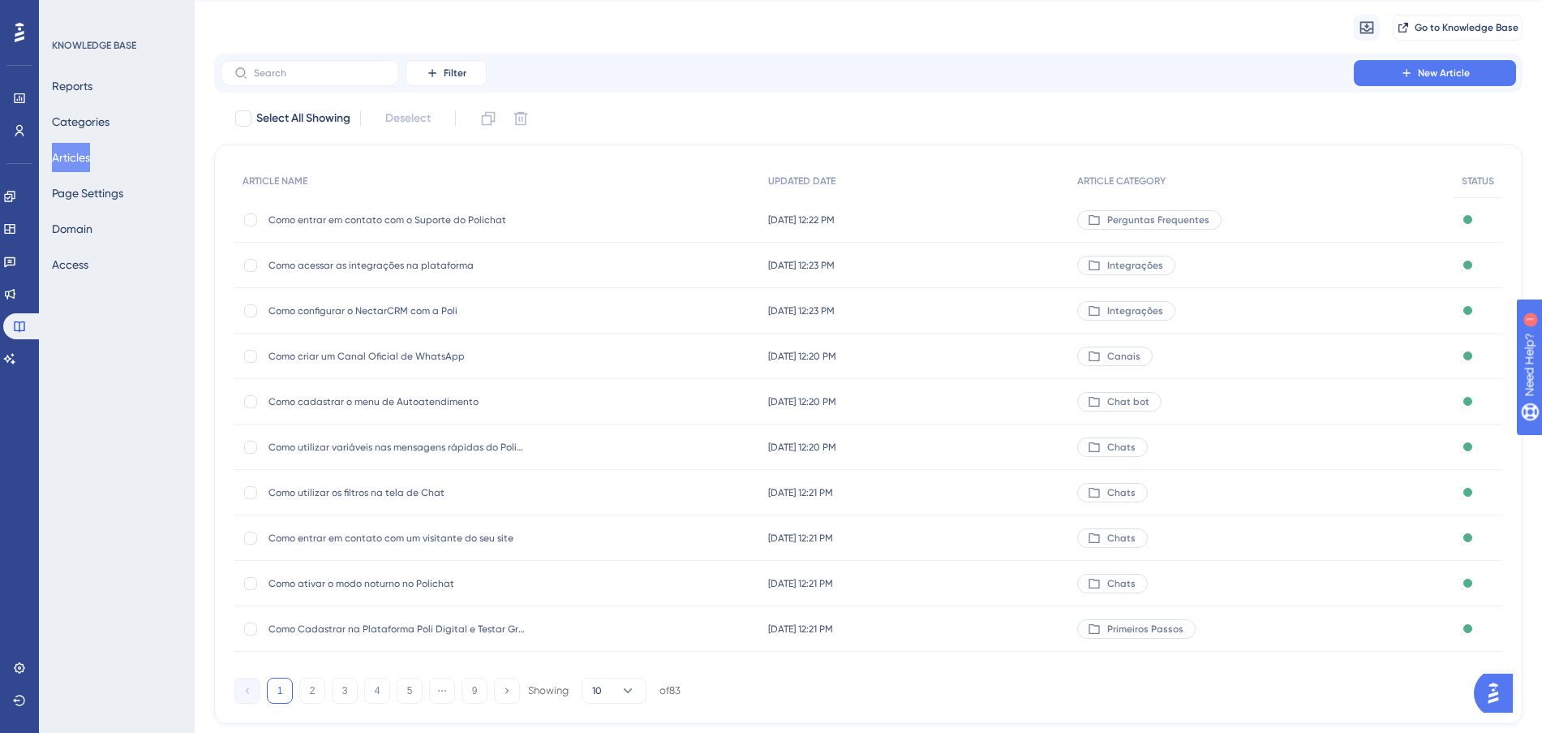
scroll to position [87, 0]
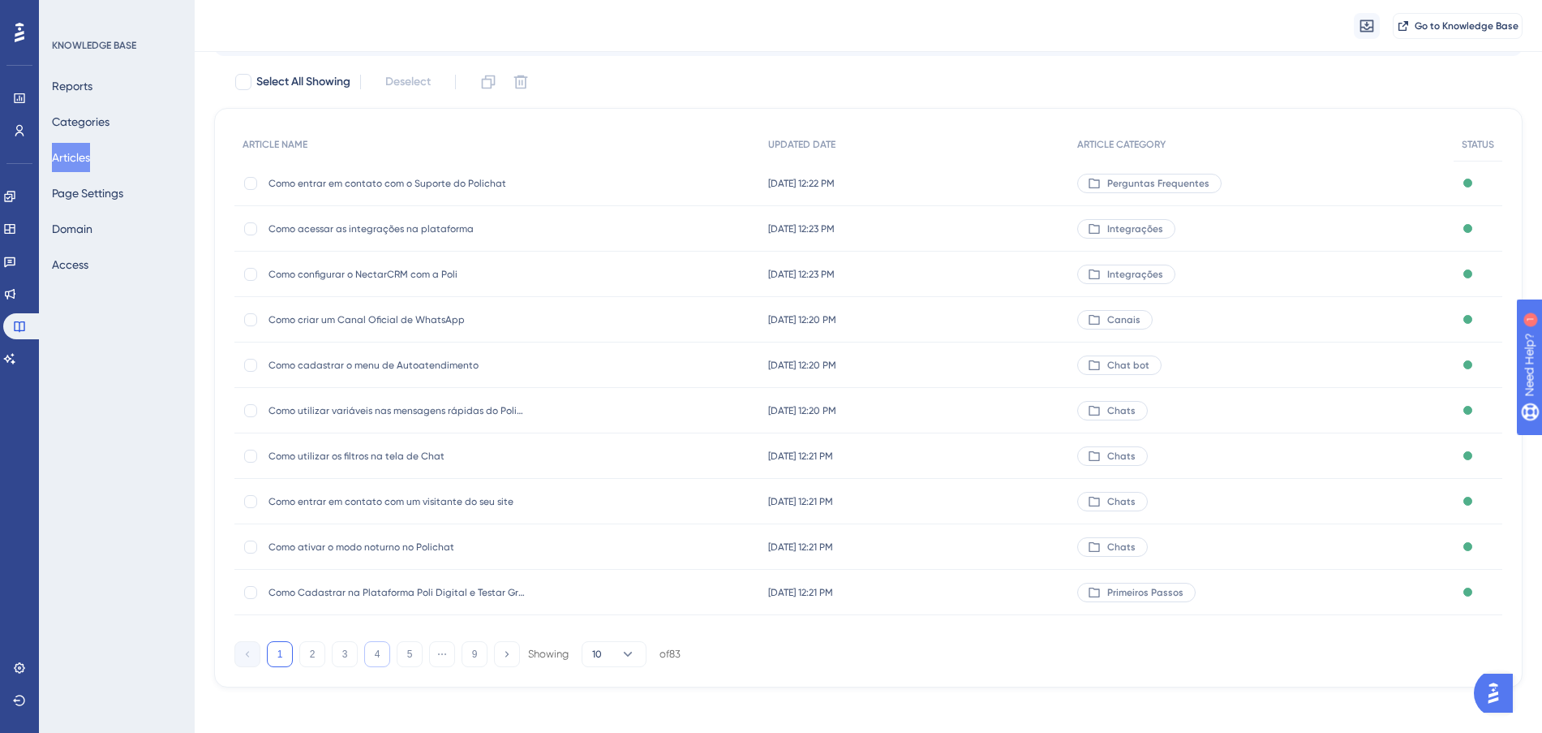
click at [374, 662] on button "4" at bounding box center [377, 654] width 26 height 26
click at [399, 656] on button "5" at bounding box center [410, 654] width 26 height 26
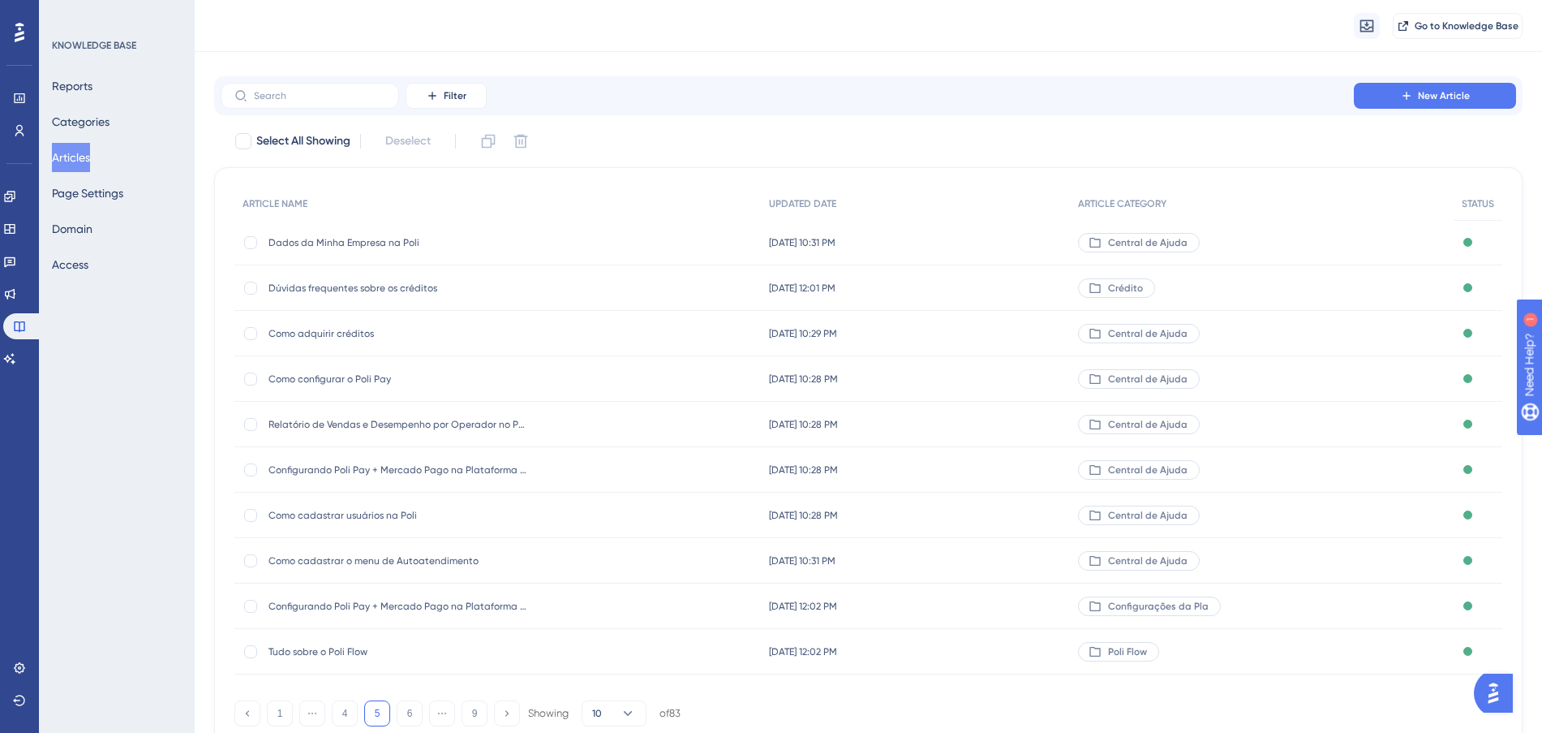
scroll to position [0, 0]
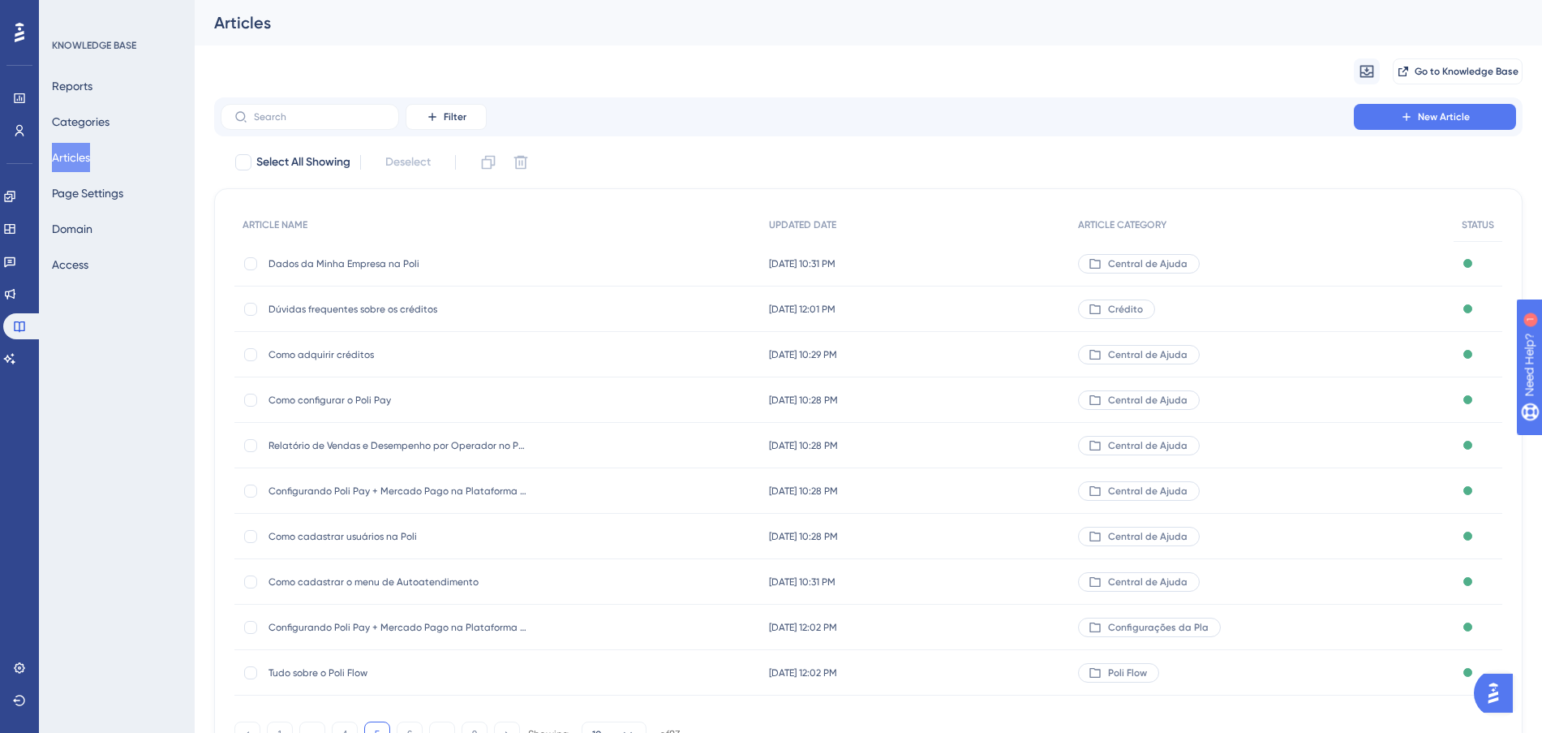
click at [1023, 260] on div "[DATE] 10:31 PM [DATE] 10:31 PM" at bounding box center [916, 263] width 310 height 45
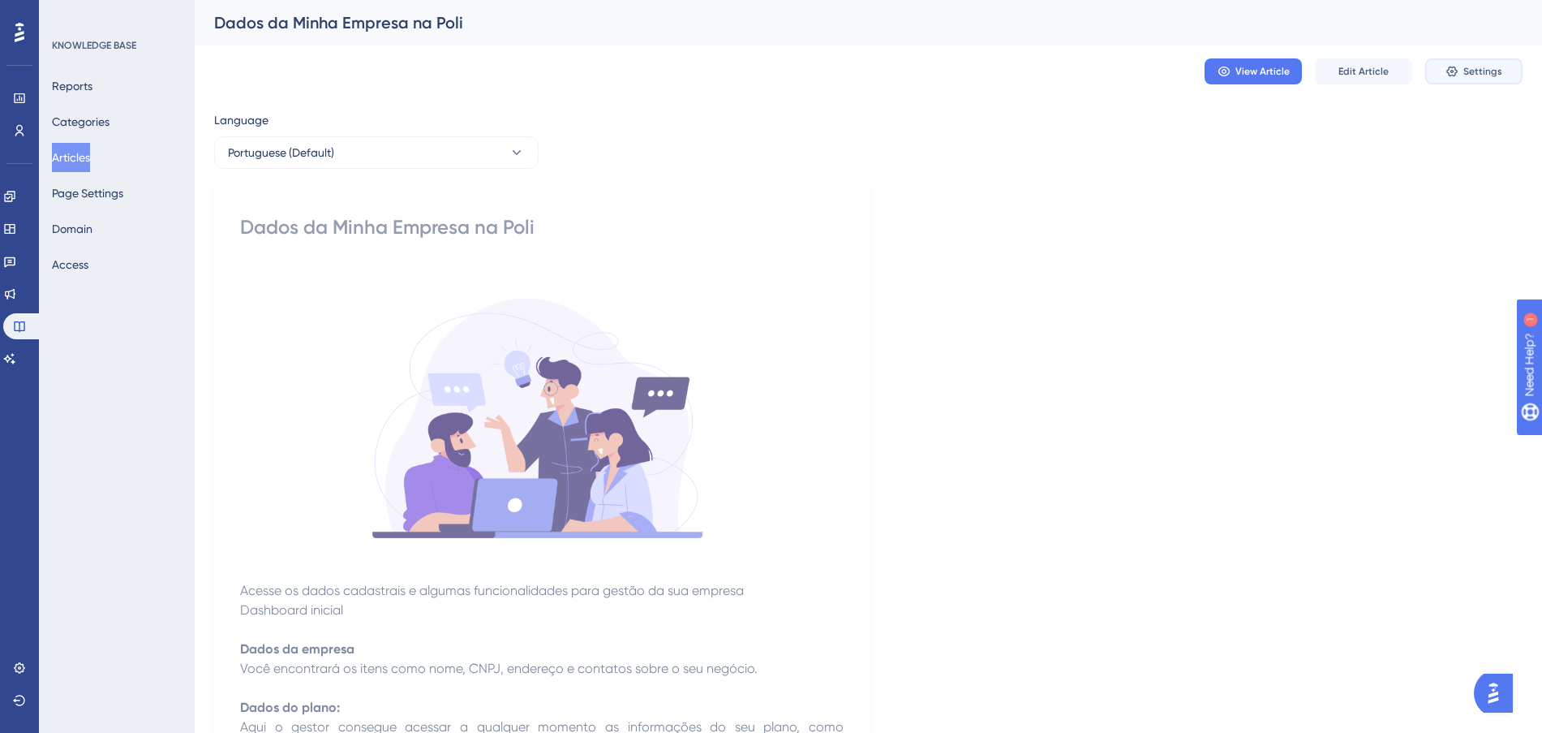
click at [1498, 78] on button "Settings" at bounding box center [1473, 71] width 97 height 26
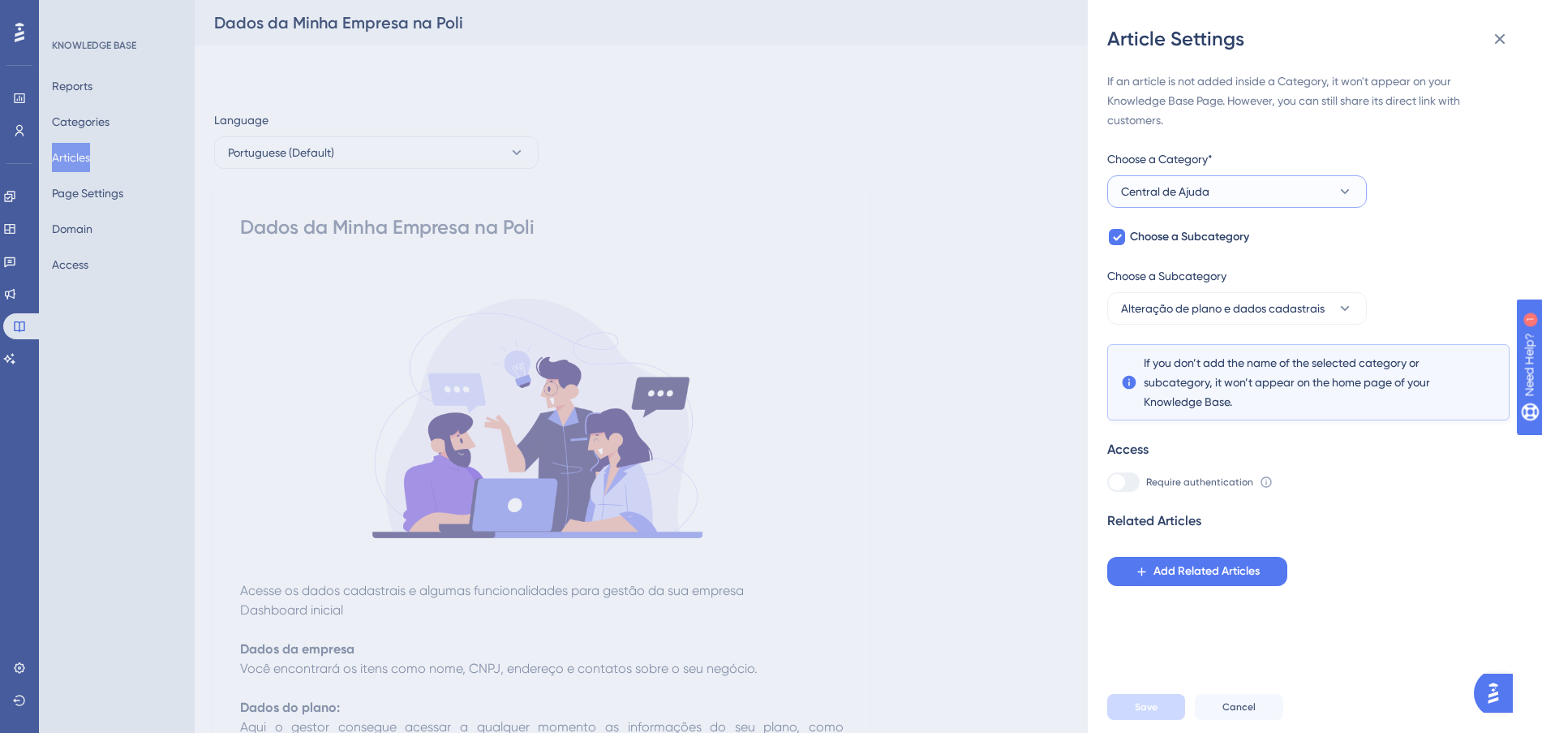
click at [1244, 198] on button "Central de Ajuda" at bounding box center [1237, 191] width 260 height 32
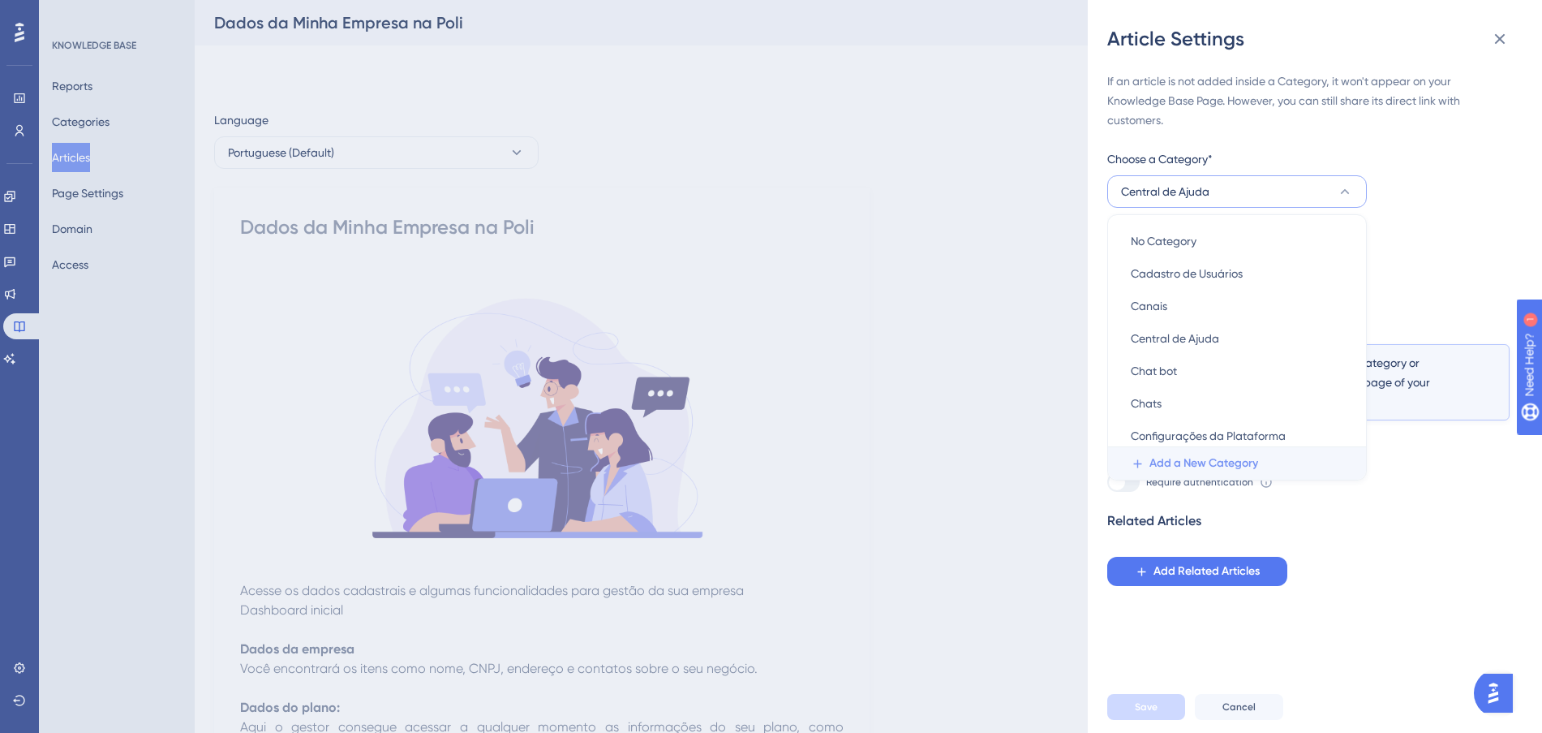
click at [1213, 465] on span "Add a New Category" at bounding box center [1204, 462] width 109 height 19
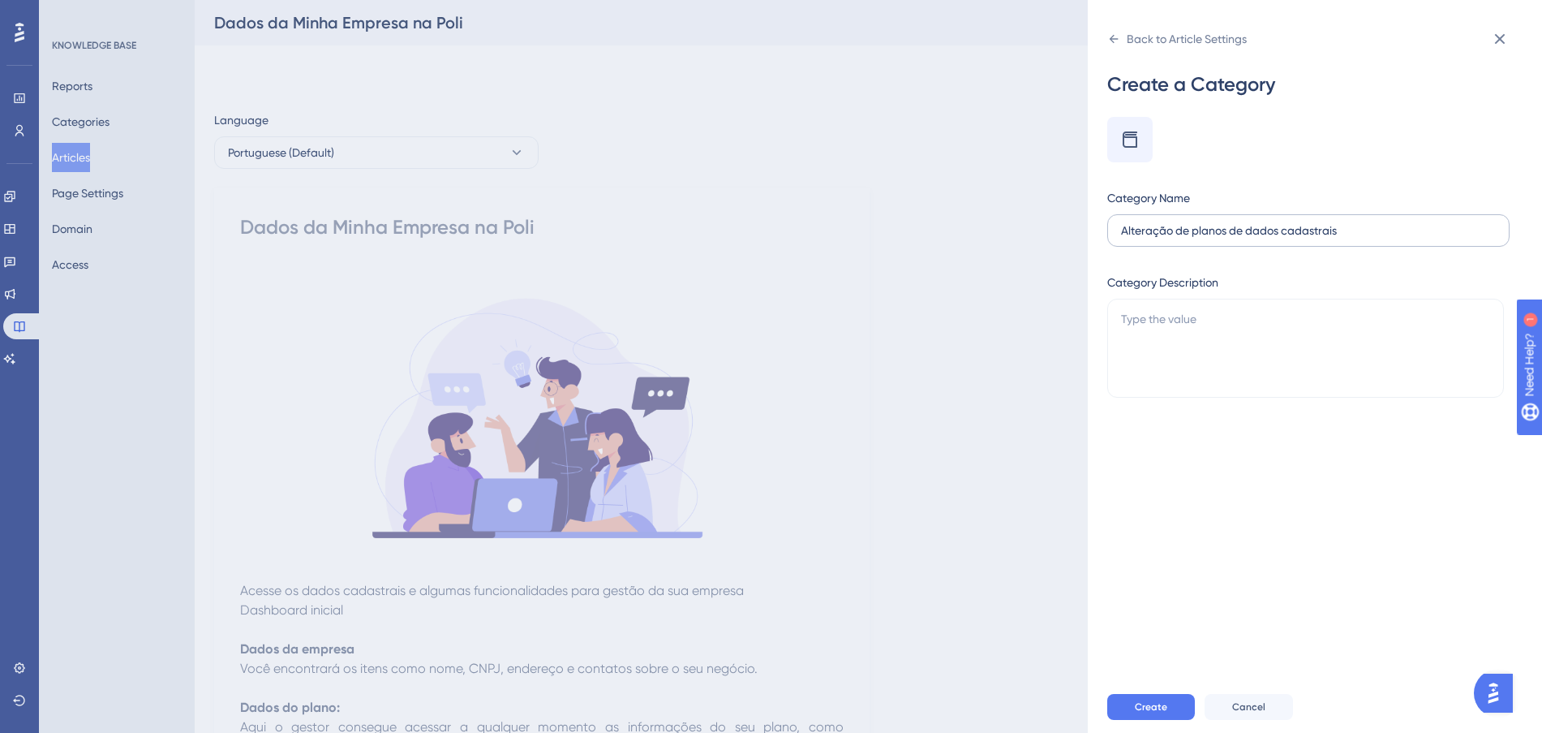
click at [1232, 228] on input "Alteração de planos de dados cadastrais" at bounding box center [1308, 230] width 375 height 18
click at [1310, 233] on input "Alteração de planos e de dados cadastrais" at bounding box center [1308, 230] width 375 height 18
click at [1234, 228] on input "Alteração de planos e de dados cadastrais" at bounding box center [1308, 230] width 375 height 18
click at [1368, 226] on input "Alteração de planos e de dados cadastrais" at bounding box center [1308, 230] width 375 height 18
drag, startPoint x: 1253, startPoint y: 231, endPoint x: 1239, endPoint y: 226, distance: 14.9
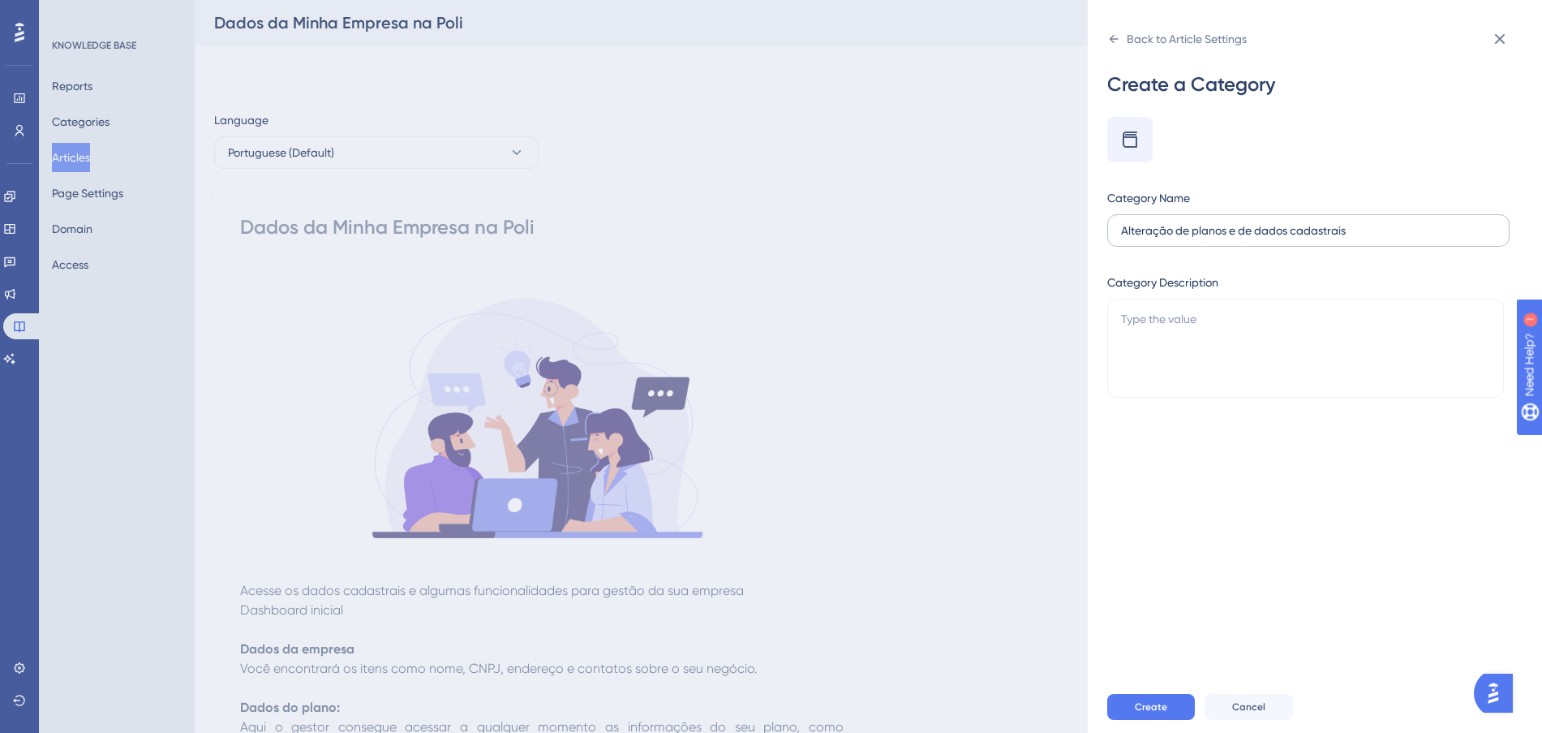
click at [1239, 226] on input "Alteração de planos e de dados cadastrais" at bounding box center [1308, 230] width 375 height 18
drag, startPoint x: 1370, startPoint y: 238, endPoint x: 1304, endPoint y: 314, distance: 101.2
click at [1364, 241] on label "Alteração de planos e dados cadastrais" at bounding box center [1308, 230] width 402 height 32
click at [1364, 239] on input "Alteração de planos e dados cadastrais" at bounding box center [1308, 230] width 375 height 18
type input "Alteração de planos e dados cadastrais"
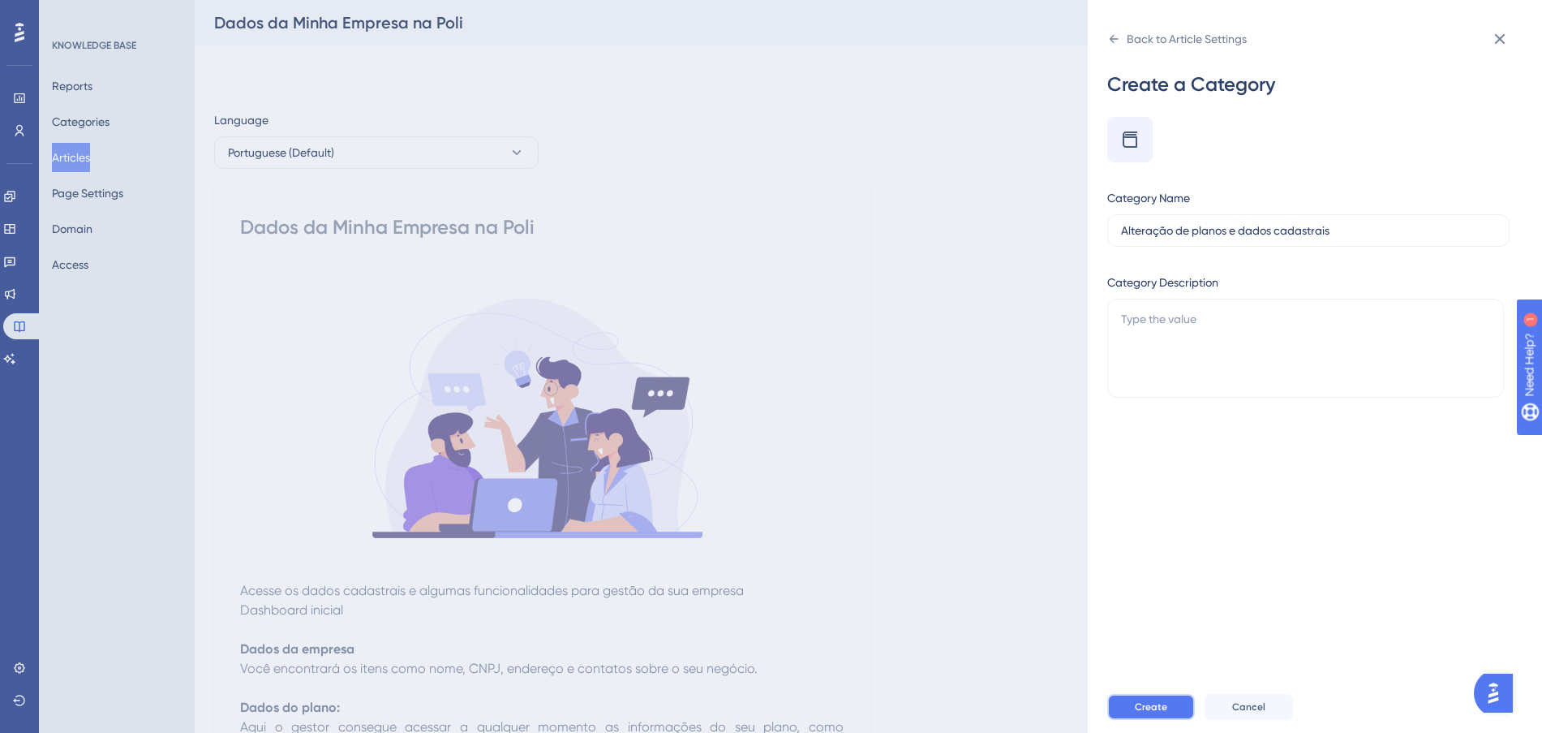
click at [1164, 711] on button "Create" at bounding box center [1151, 707] width 88 height 26
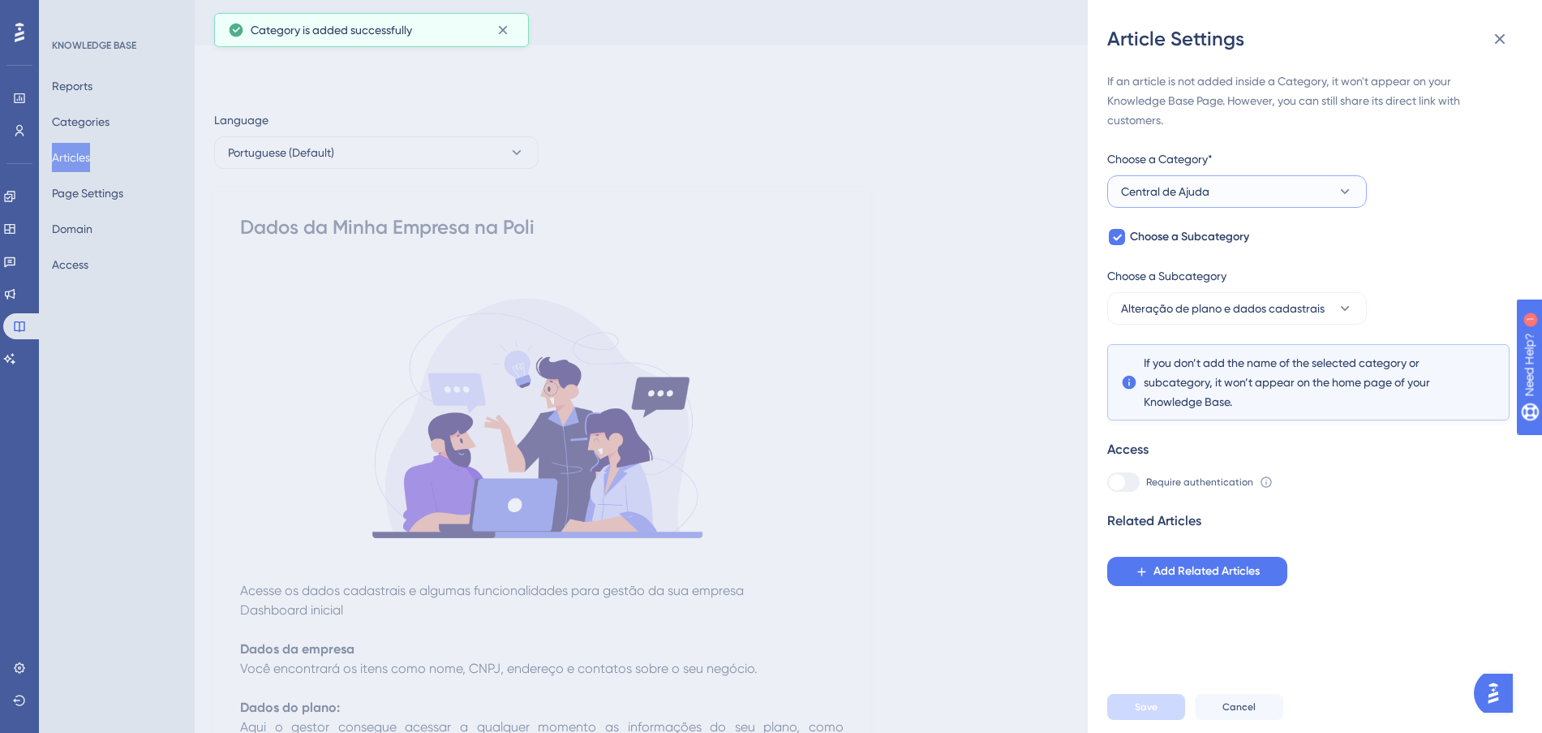
click at [1315, 192] on button "Central de Ajuda" at bounding box center [1237, 191] width 260 height 32
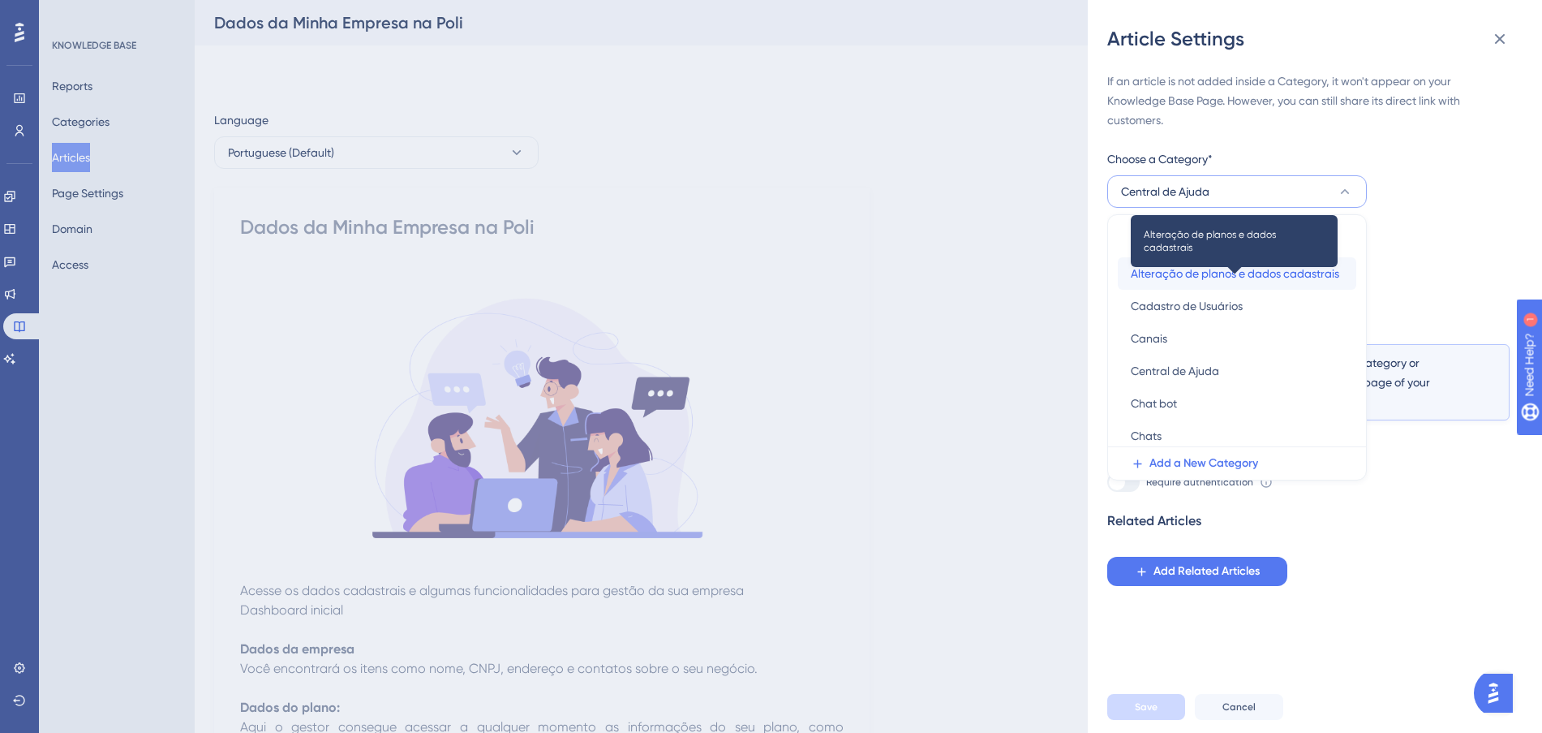
click at [1273, 271] on span "Alteração de planos e dados cadastrais" at bounding box center [1235, 273] width 208 height 19
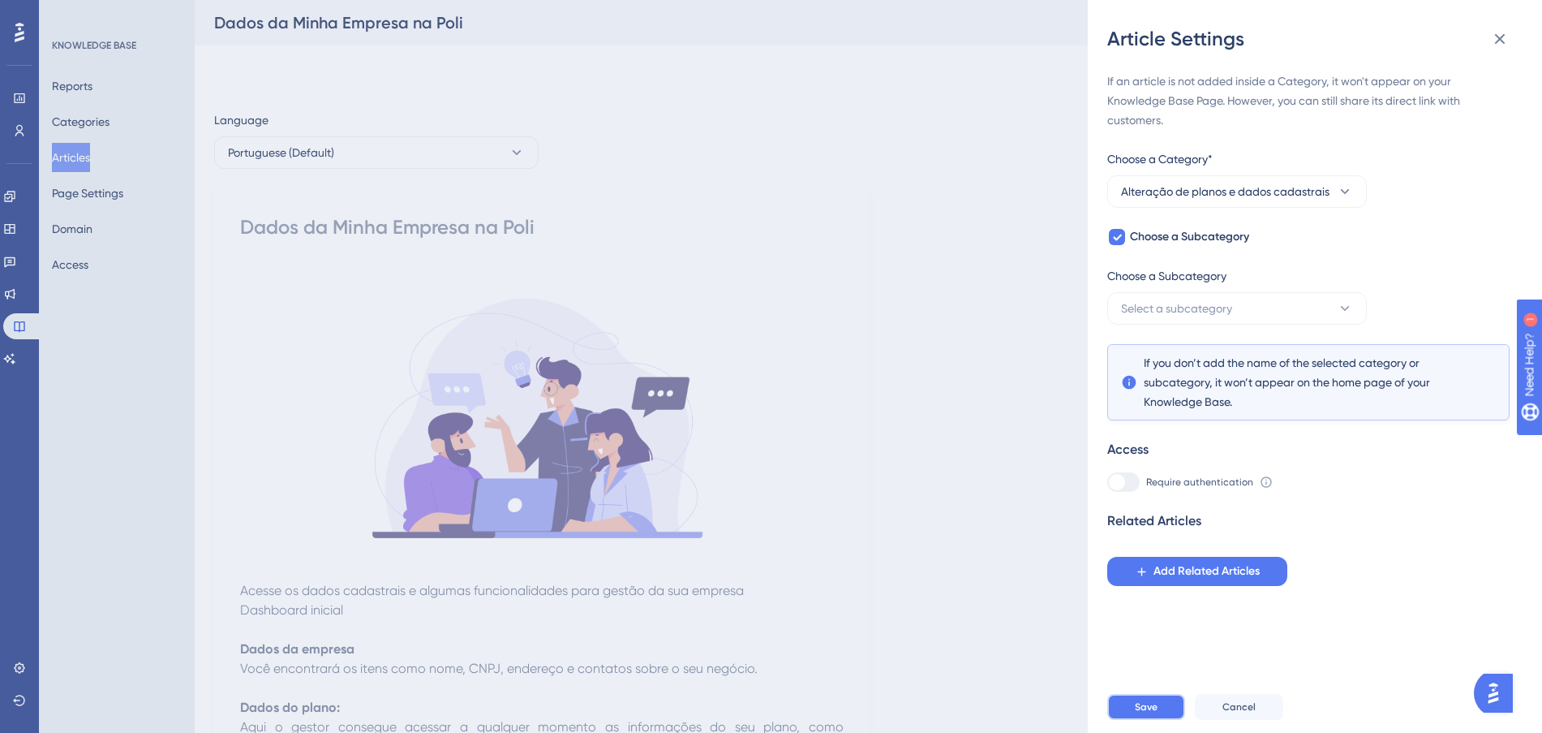
click at [1167, 716] on button "Save" at bounding box center [1146, 707] width 78 height 26
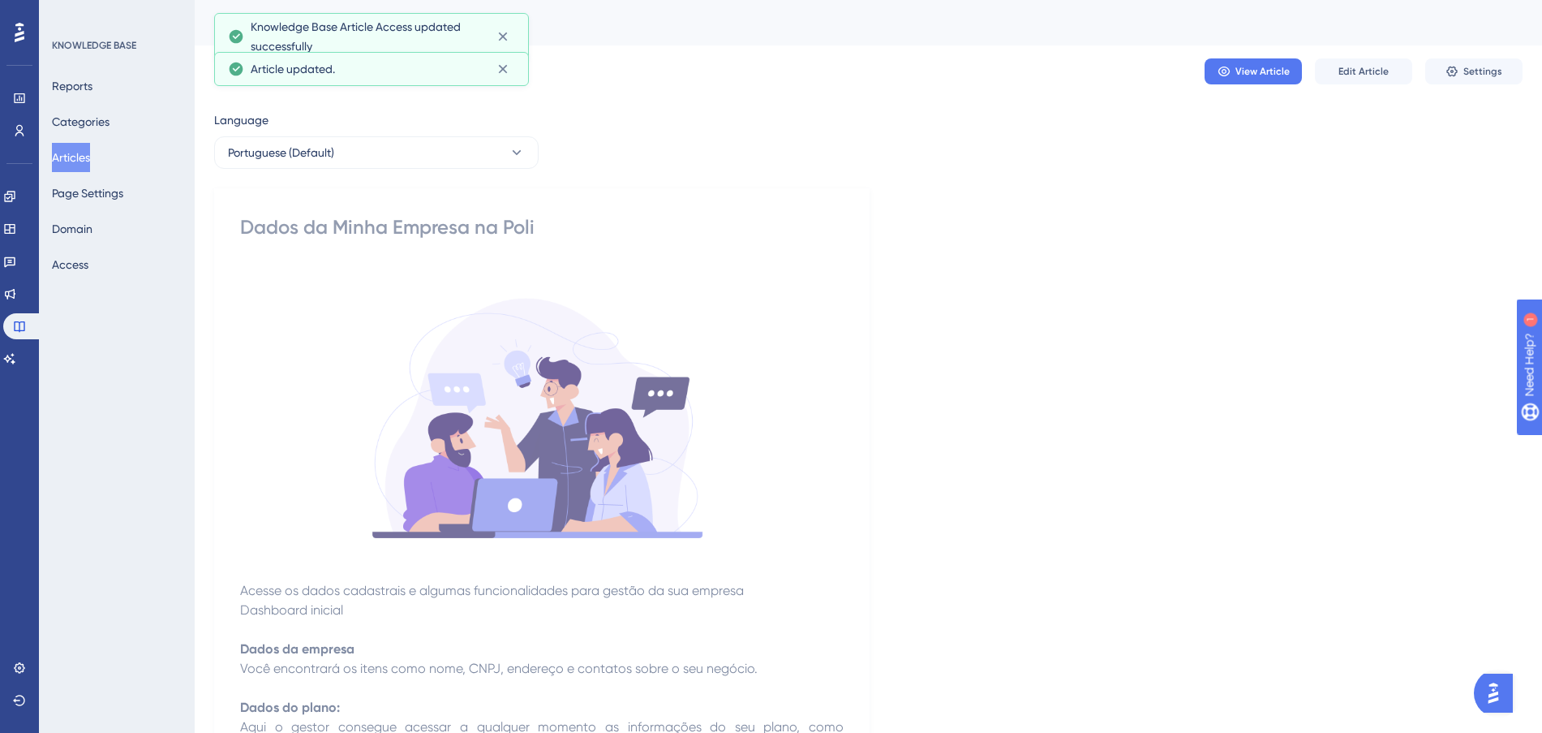
click at [81, 159] on button "Articles" at bounding box center [71, 157] width 38 height 29
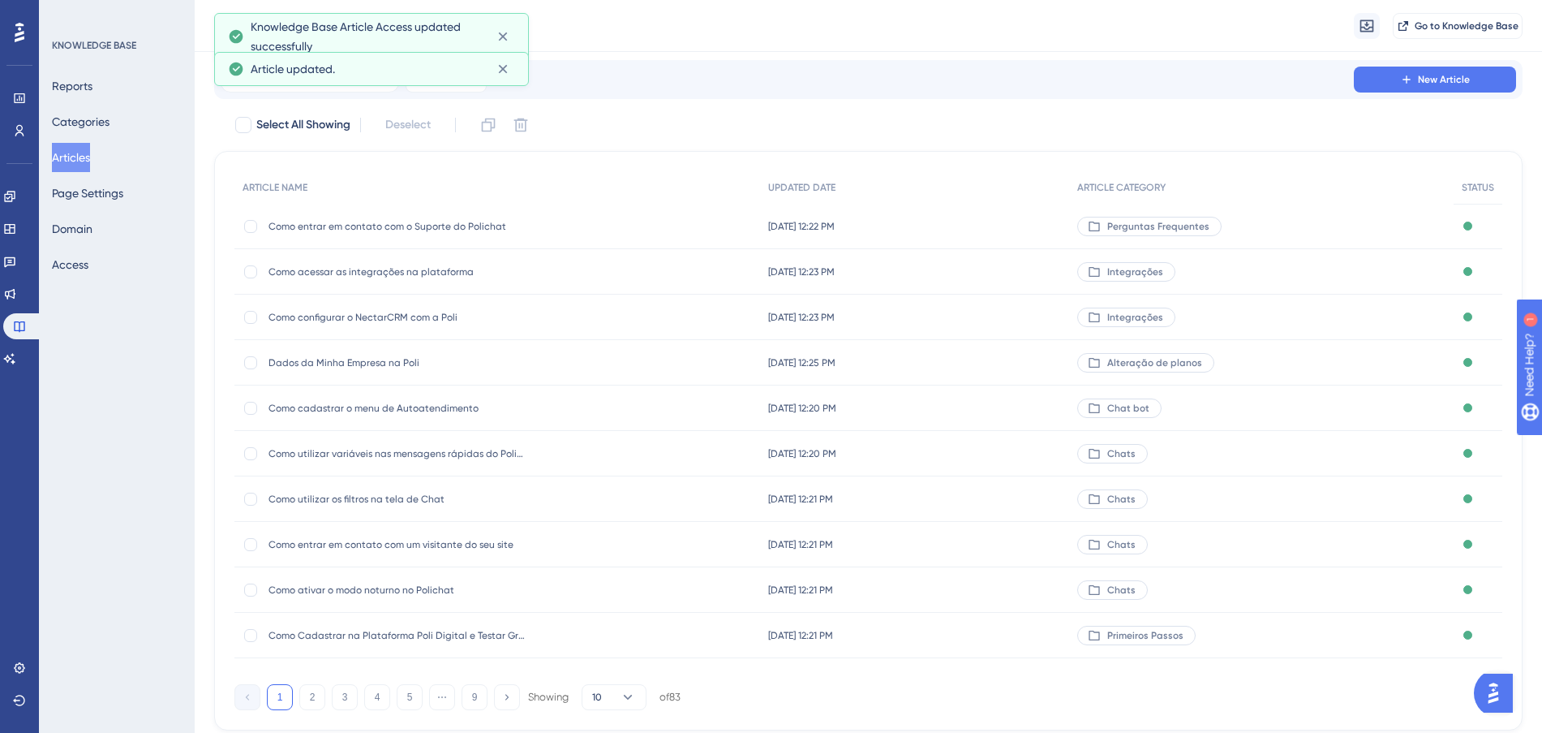
scroll to position [87, 0]
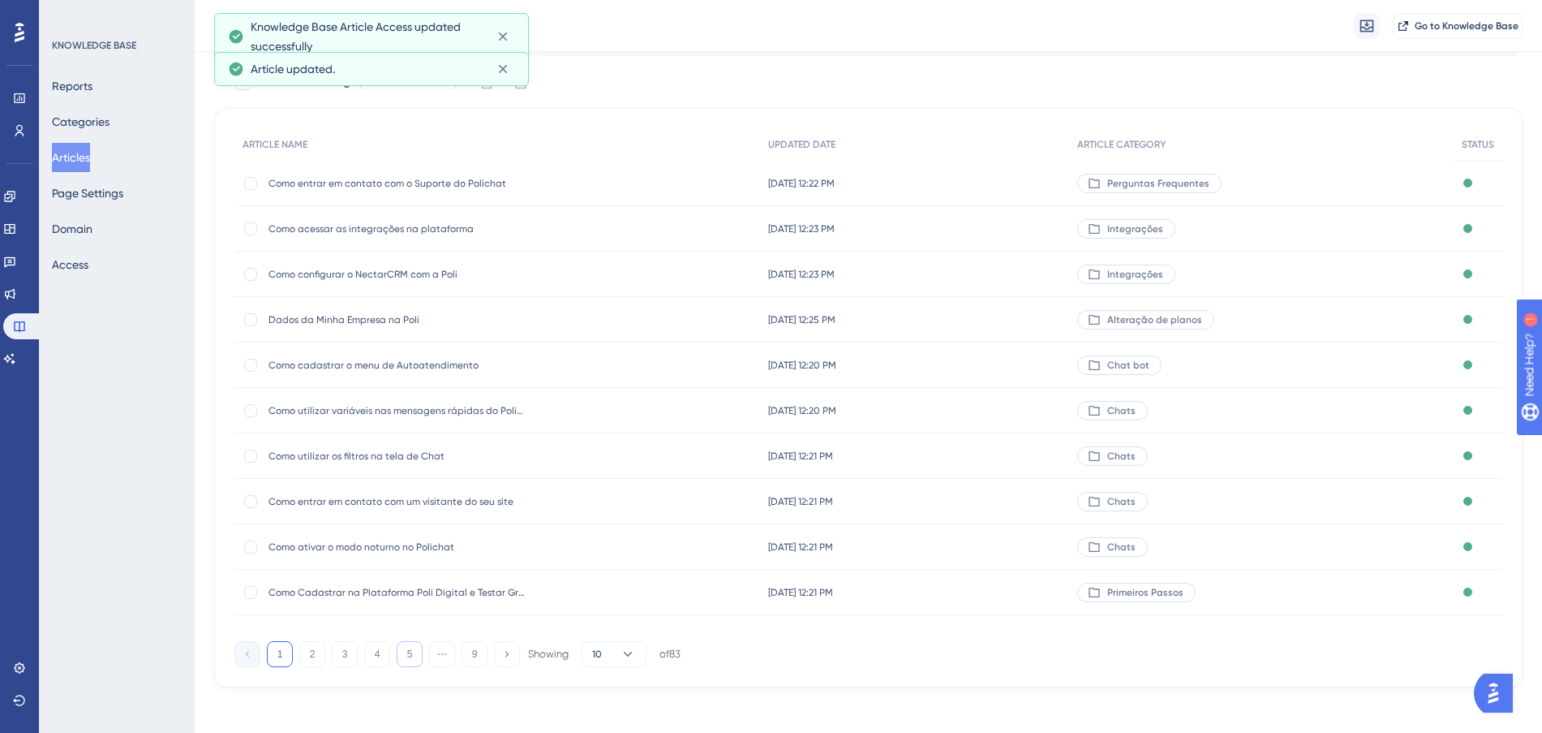
click at [402, 652] on button "5" at bounding box center [410, 654] width 26 height 26
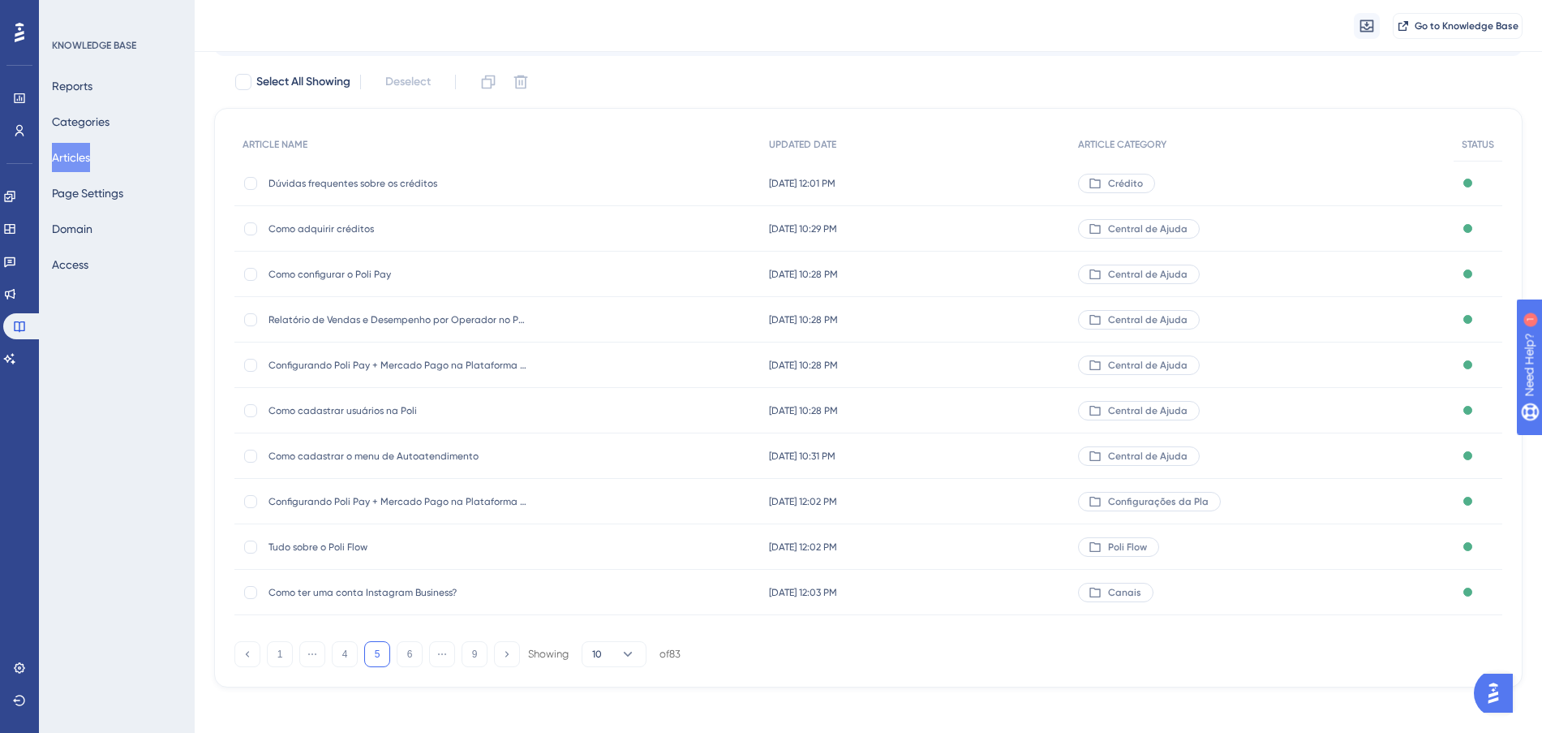
click at [1024, 214] on div "[DATE] 10:29 PM [DATE] 10:29 PM" at bounding box center [916, 228] width 310 height 45
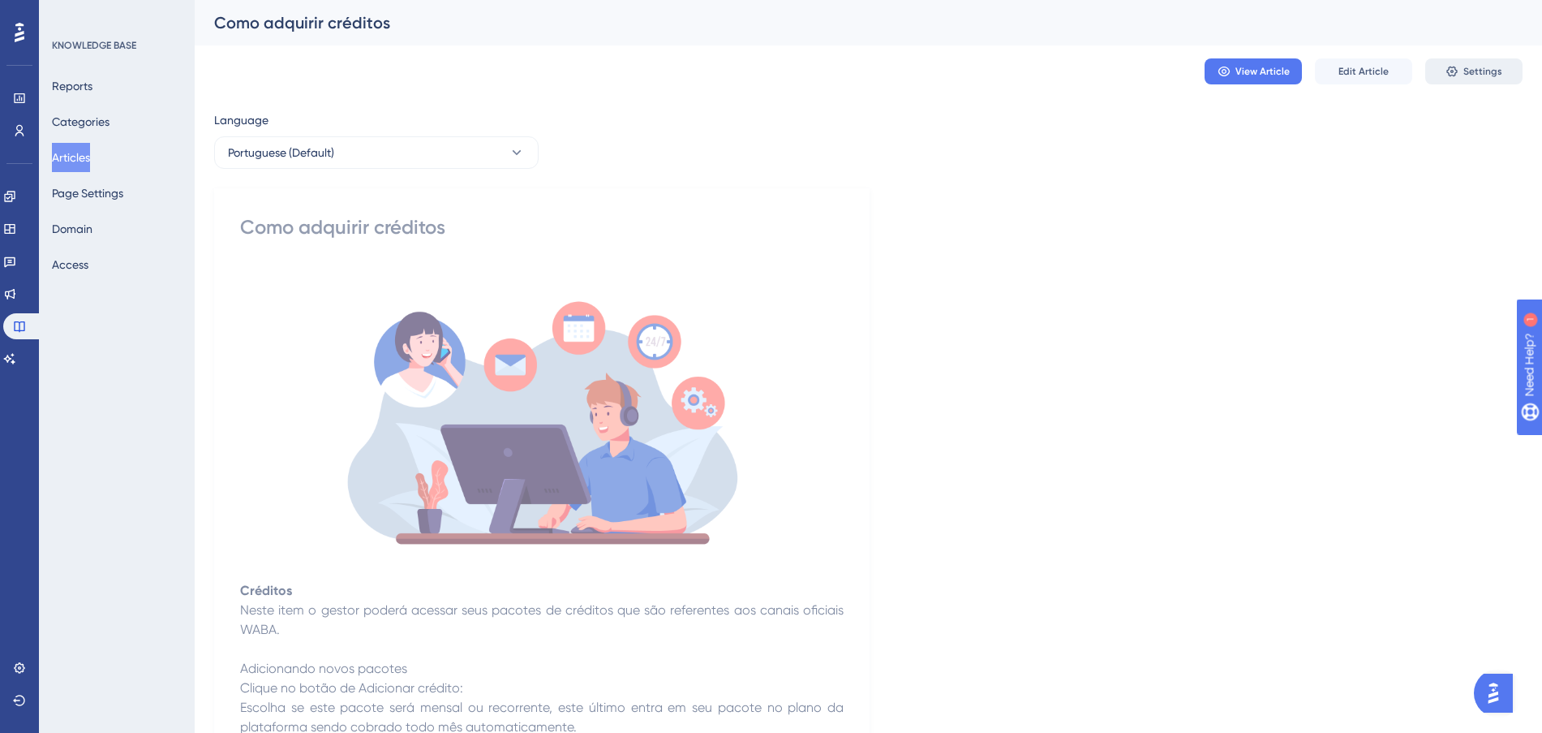
click at [1442, 68] on button "Settings" at bounding box center [1473, 71] width 97 height 26
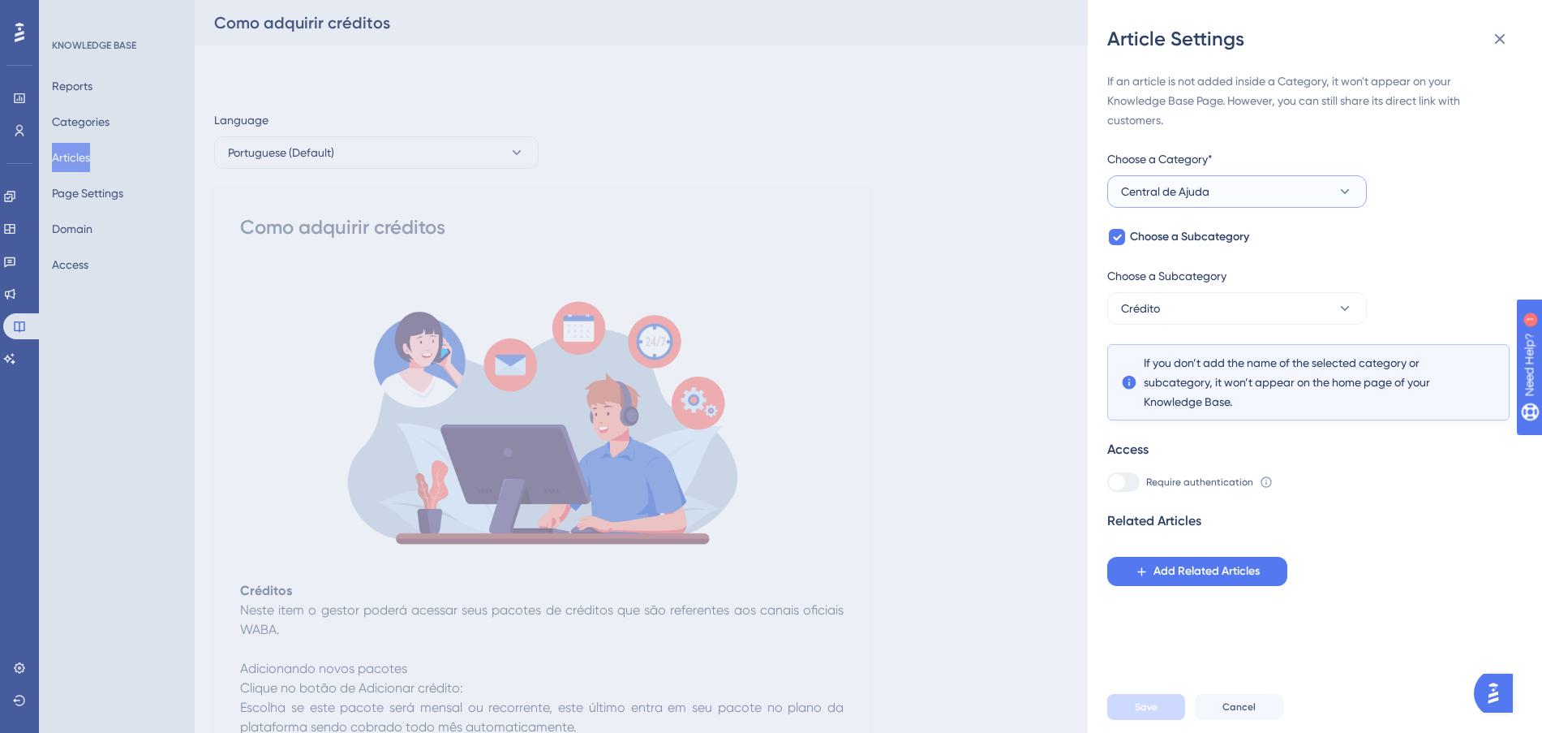
click at [1208, 194] on span "Central de Ajuda" at bounding box center [1165, 191] width 88 height 19
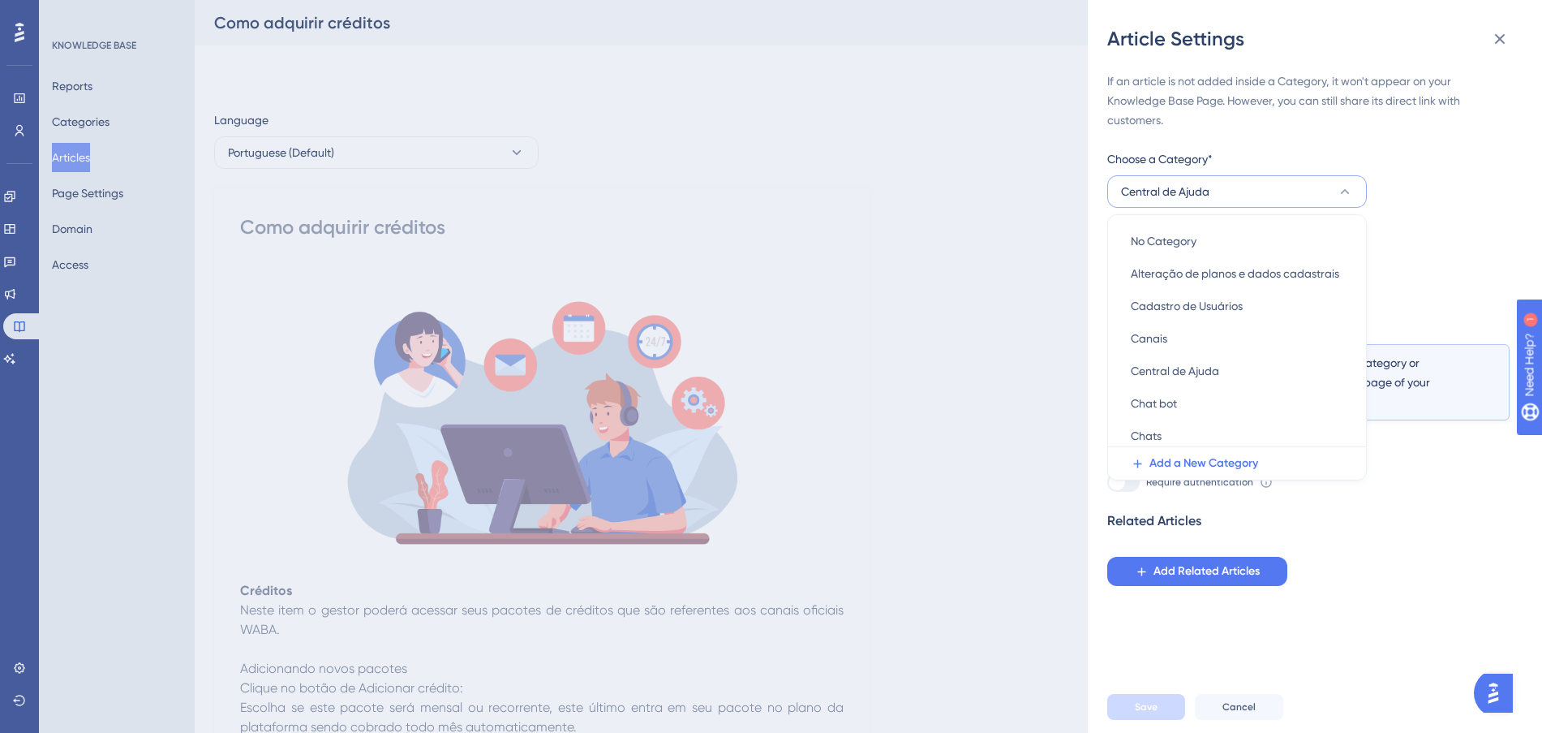
scroll to position [101, 0]
click at [1171, 399] on div "Crédito Crédito" at bounding box center [1237, 399] width 213 height 32
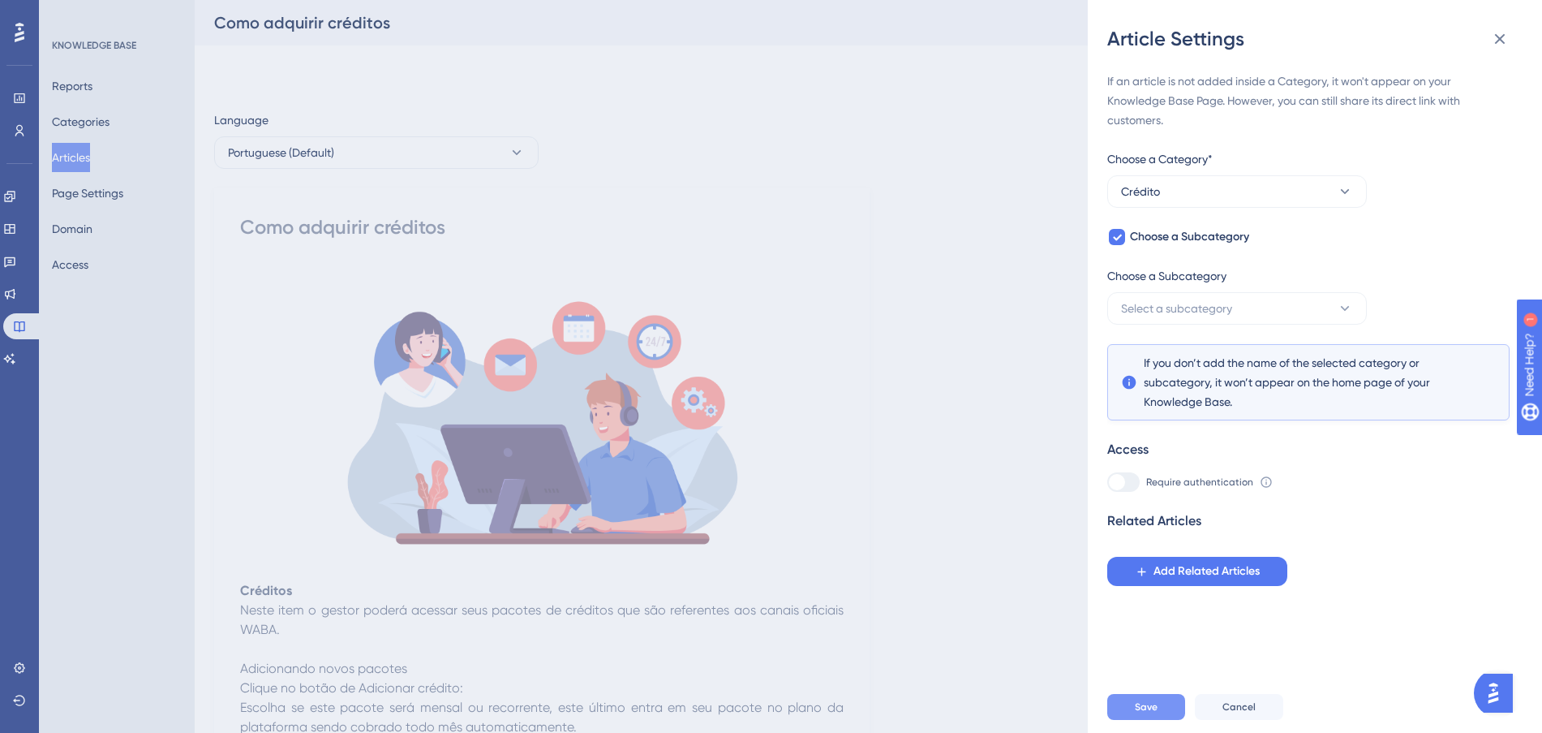
click at [1156, 713] on span "Save" at bounding box center [1146, 706] width 23 height 13
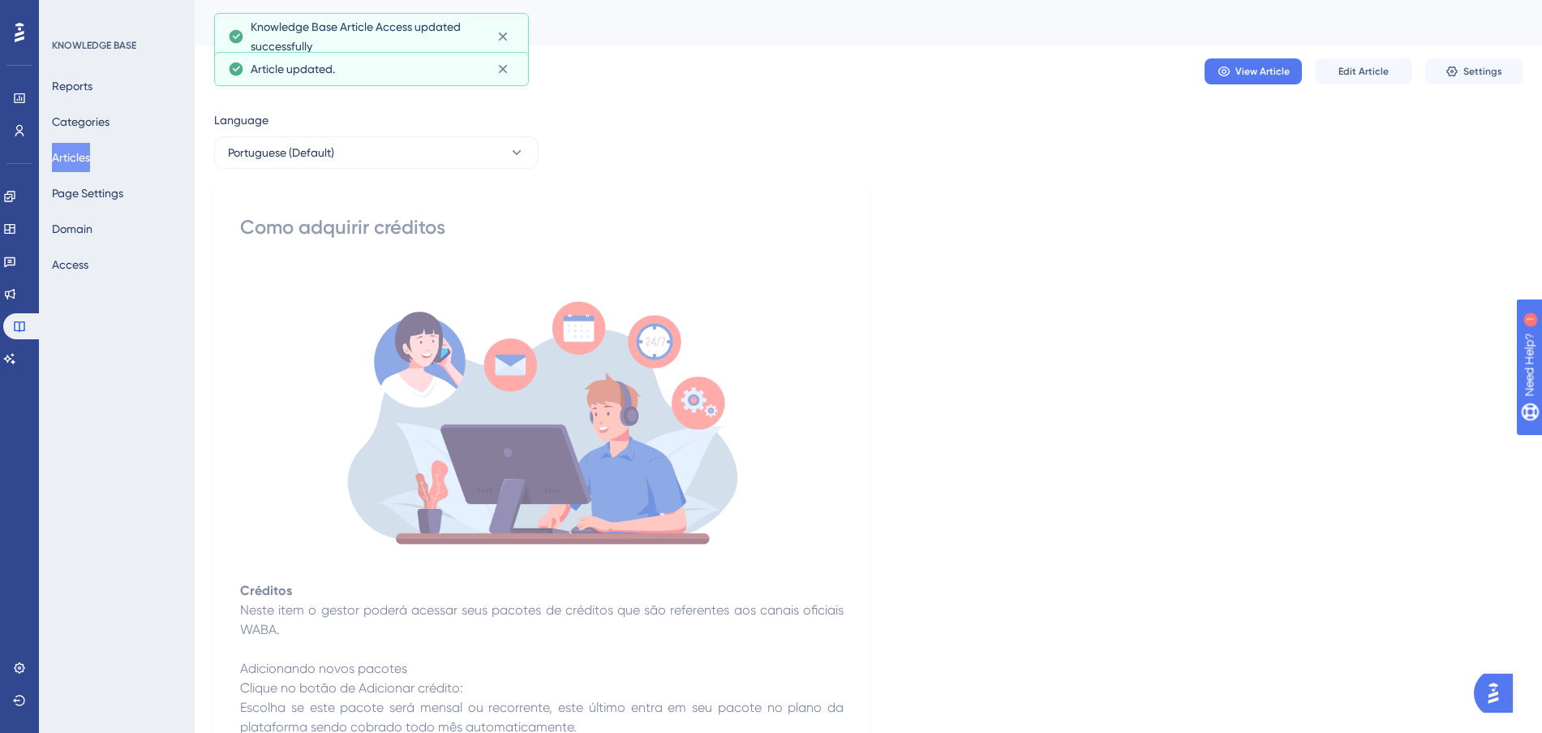
click at [90, 160] on button "Articles" at bounding box center [71, 157] width 38 height 29
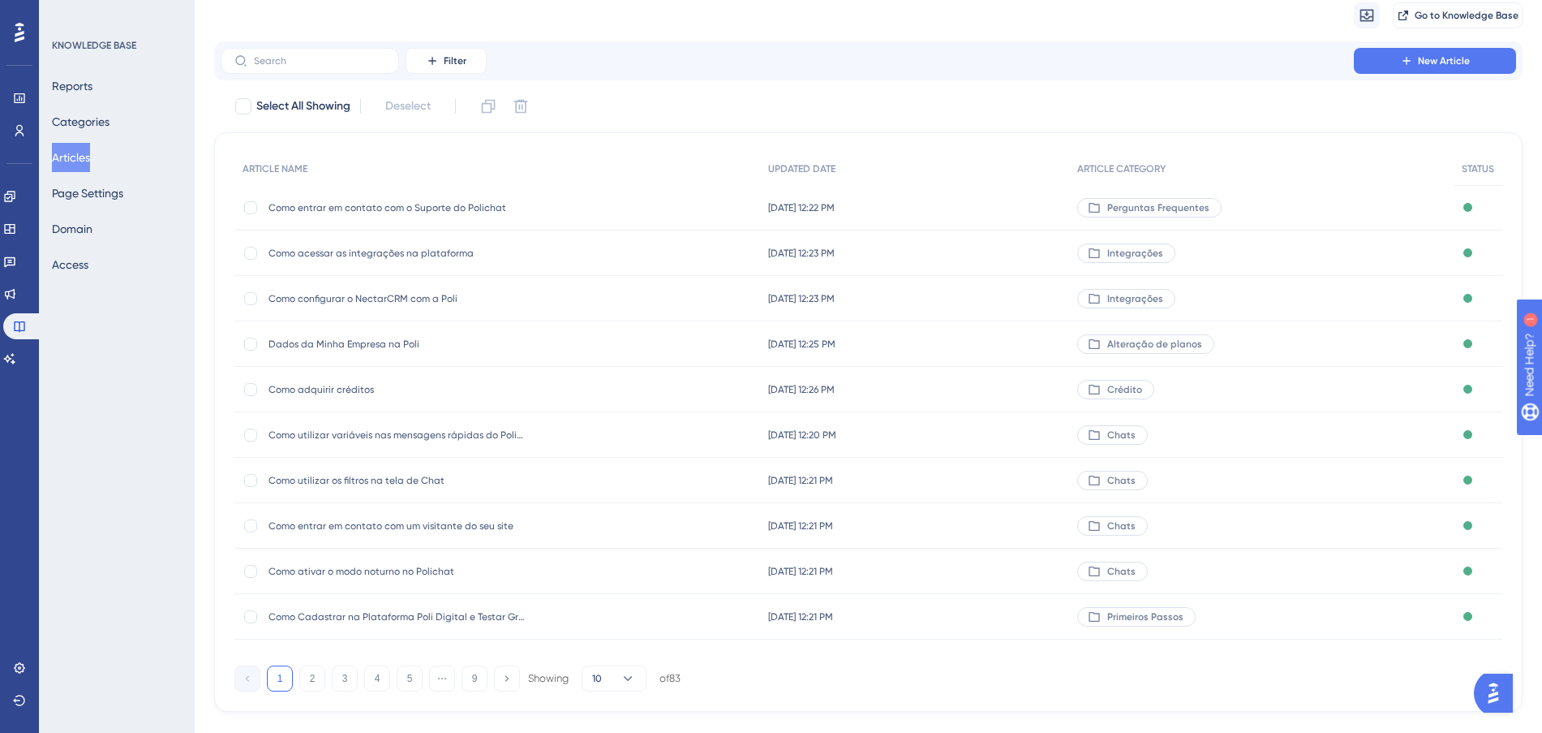
scroll to position [87, 0]
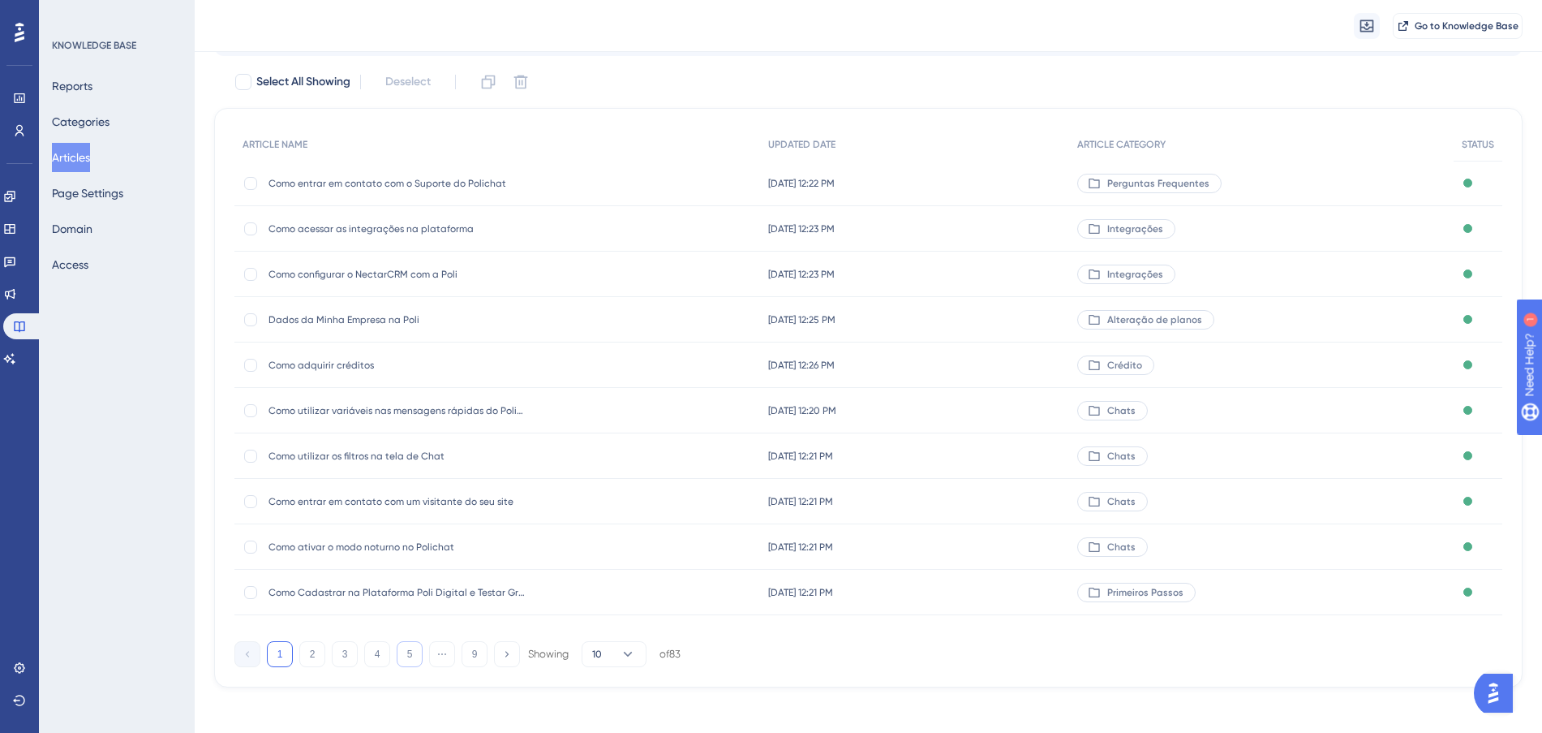
click at [406, 655] on button "5" at bounding box center [410, 654] width 26 height 26
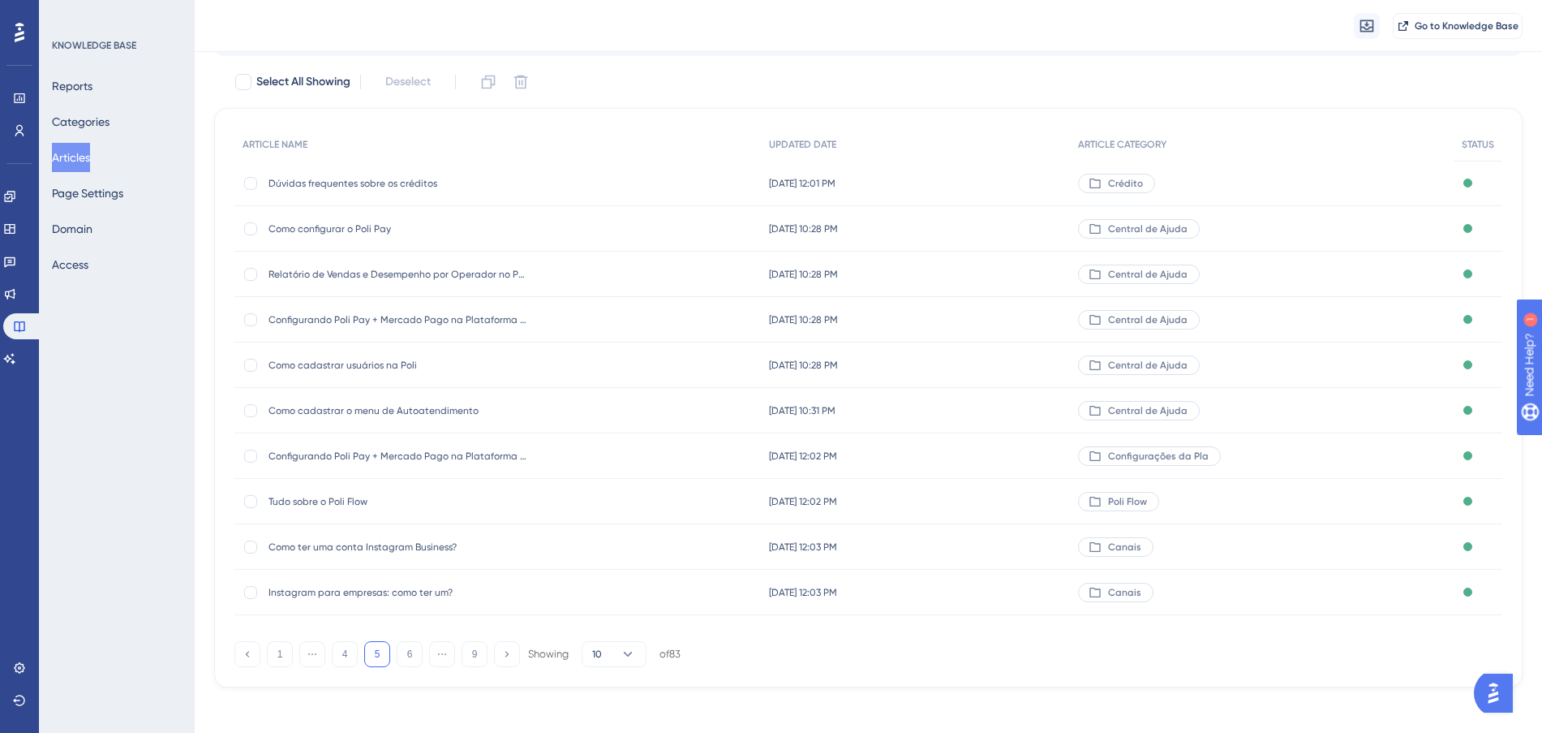
click at [1025, 228] on div "[DATE] 10:28 PM [DATE] 10:28 PM" at bounding box center [916, 228] width 310 height 45
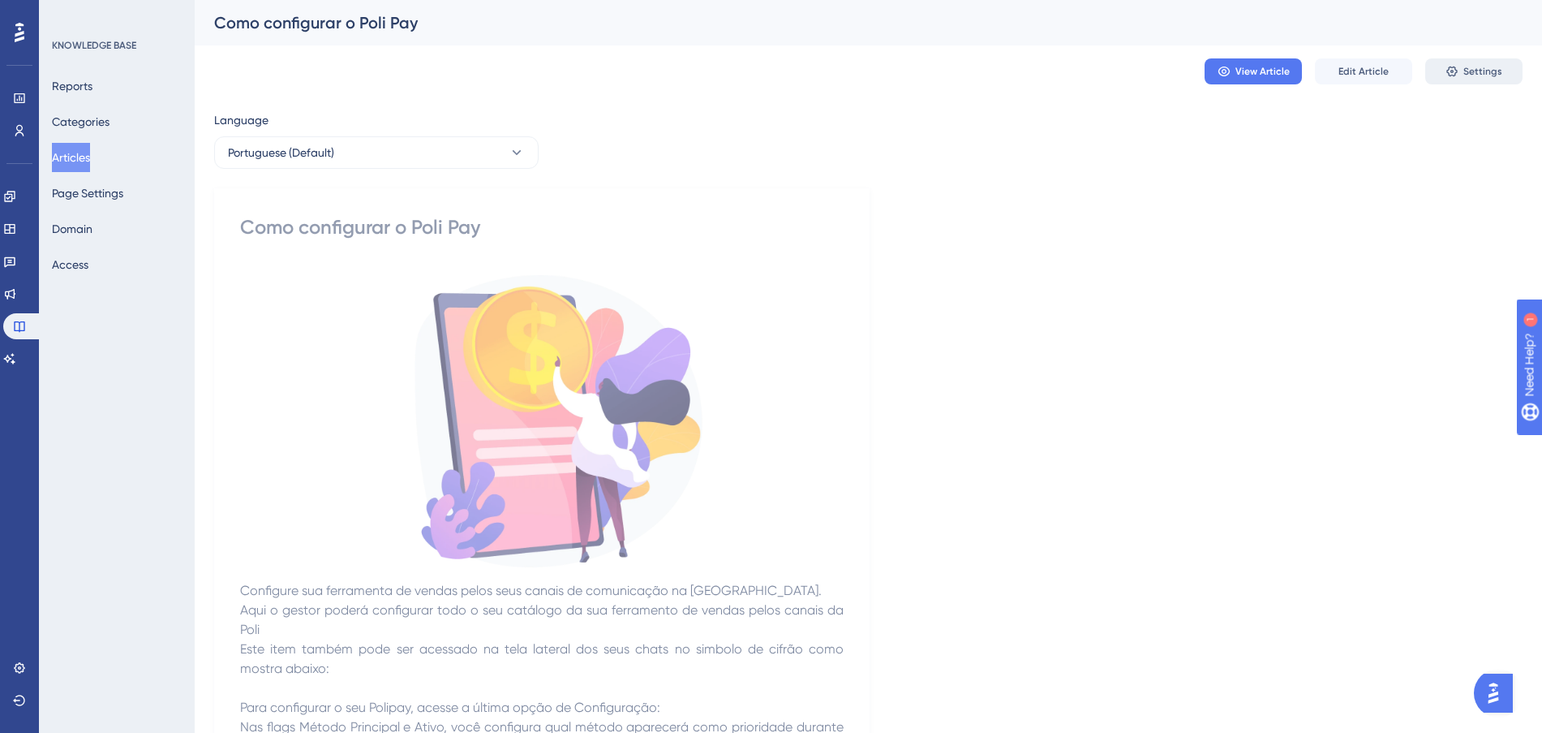
click at [1444, 66] on button "Settings" at bounding box center [1473, 71] width 97 height 26
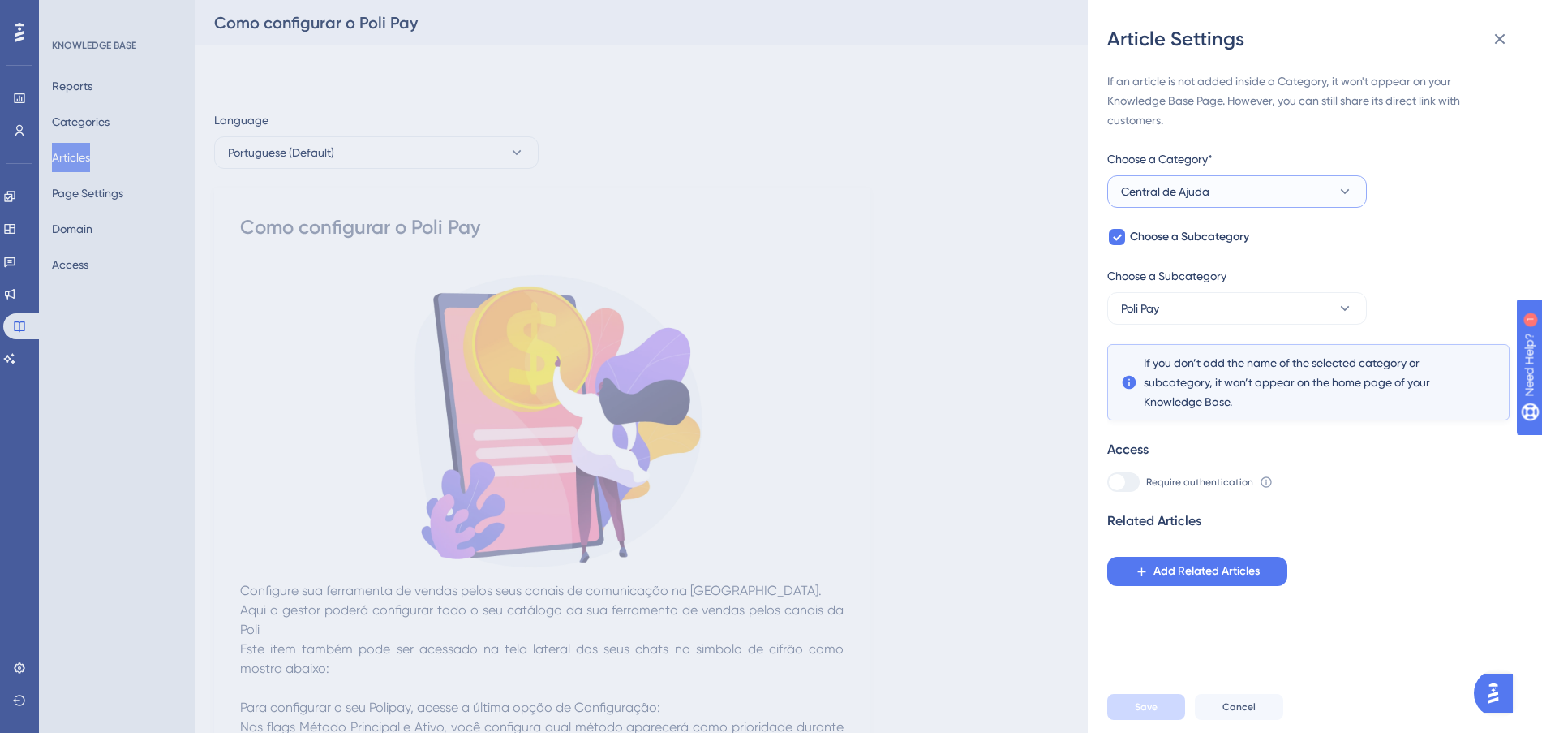
click at [1230, 191] on button "Central de Ajuda" at bounding box center [1237, 191] width 260 height 32
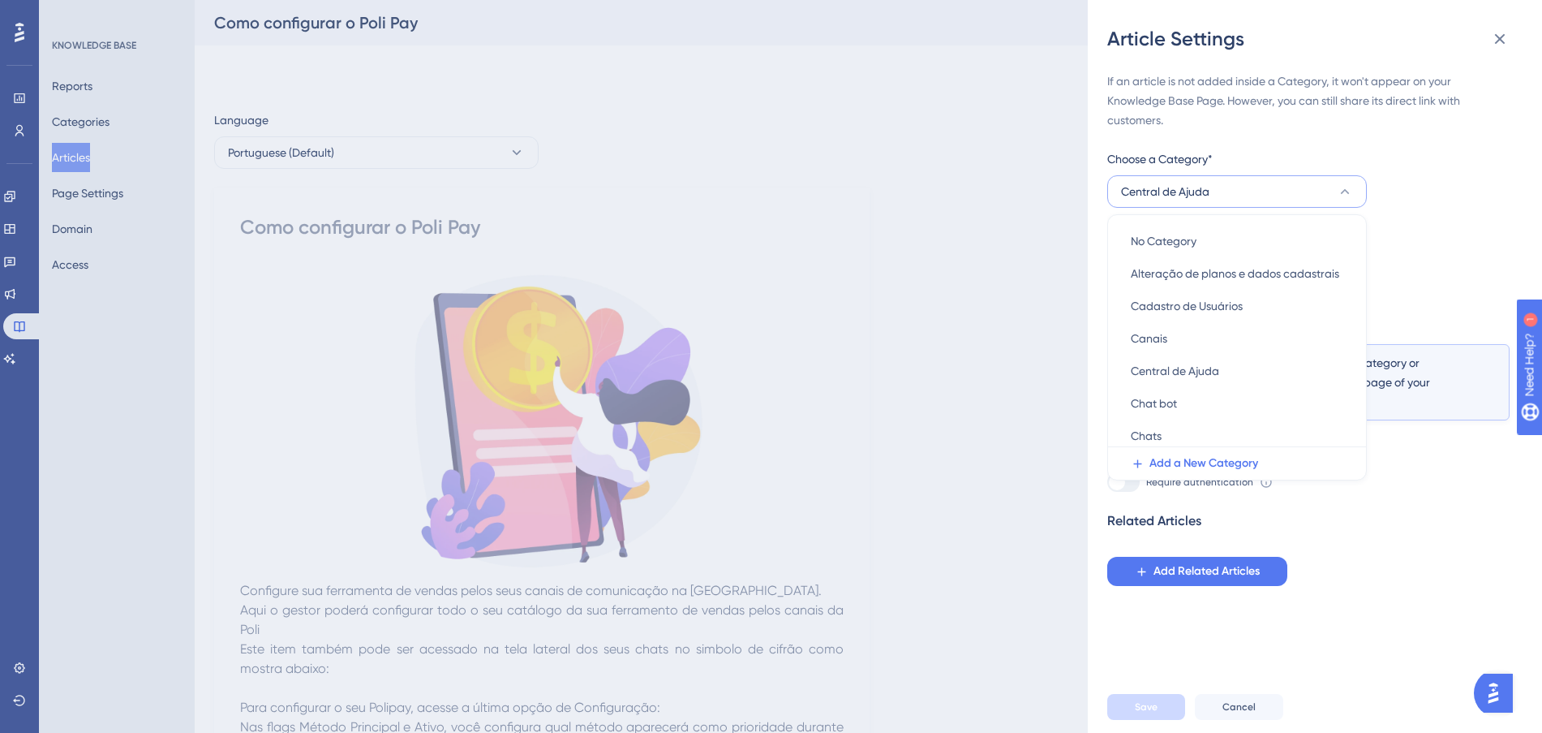
click at [1230, 191] on button "Central de Ajuda" at bounding box center [1237, 191] width 260 height 32
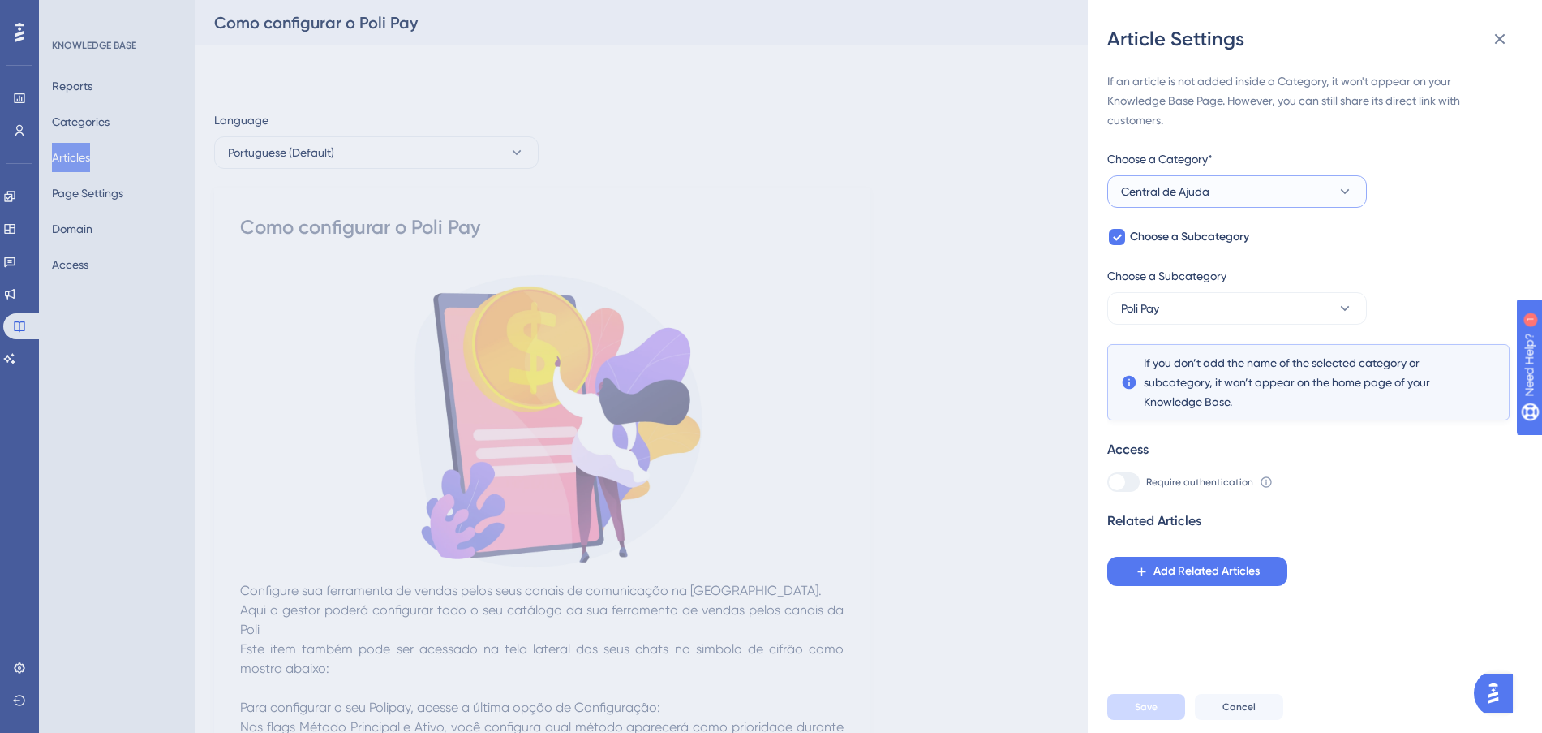
click at [1230, 191] on button "Central de Ajuda" at bounding box center [1237, 191] width 260 height 32
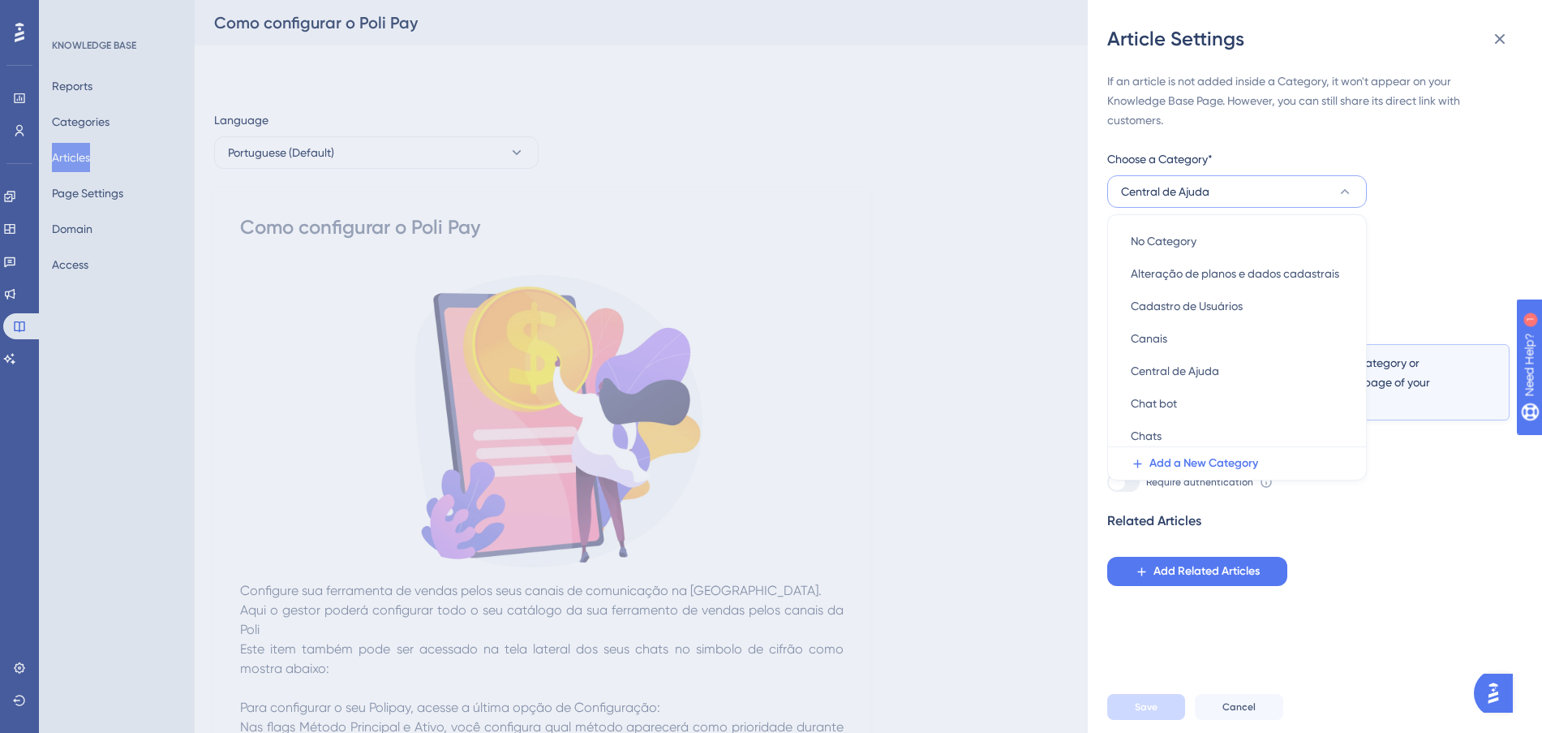
click at [1230, 191] on button "Central de Ajuda" at bounding box center [1237, 191] width 260 height 32
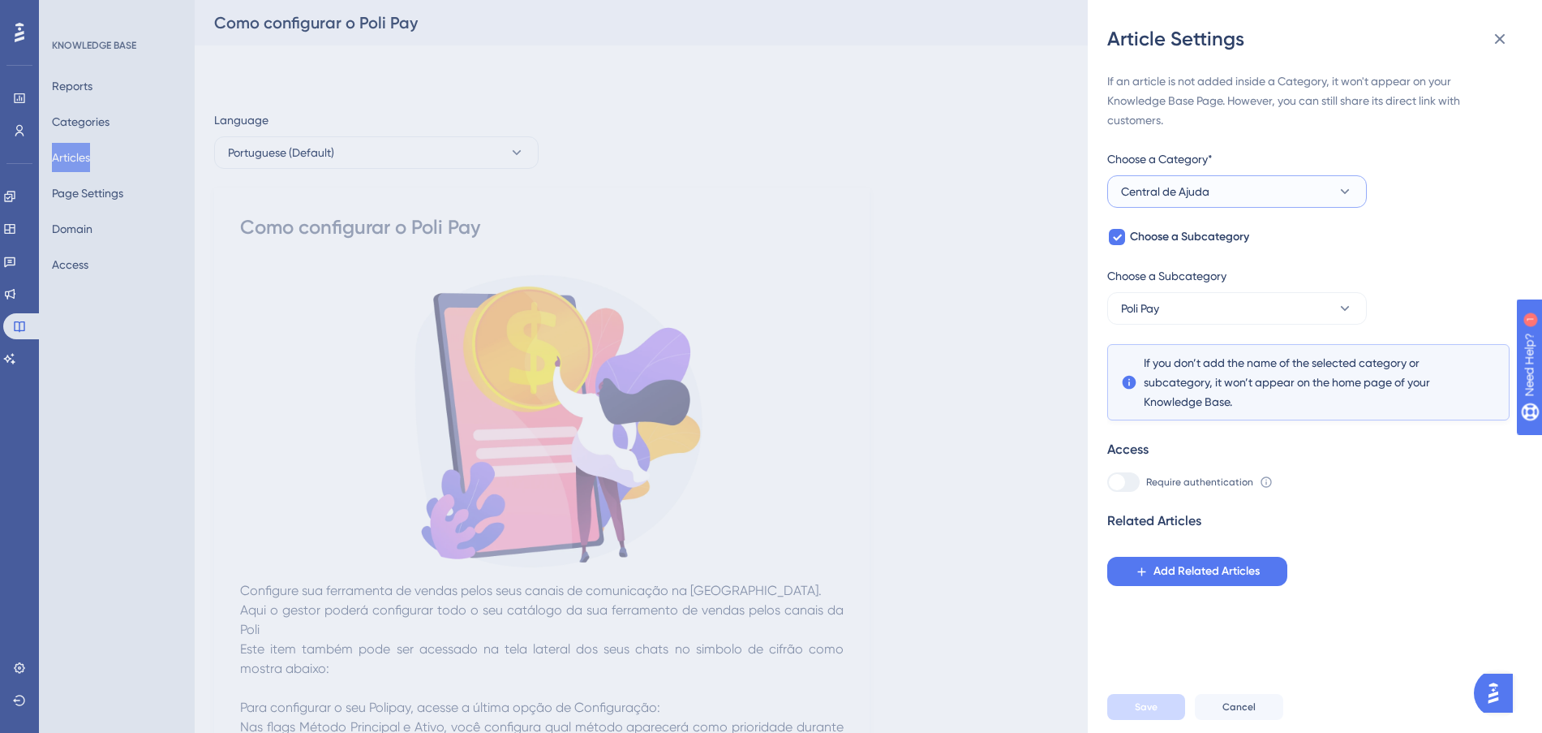
click at [1230, 191] on button "Central de Ajuda" at bounding box center [1237, 191] width 260 height 32
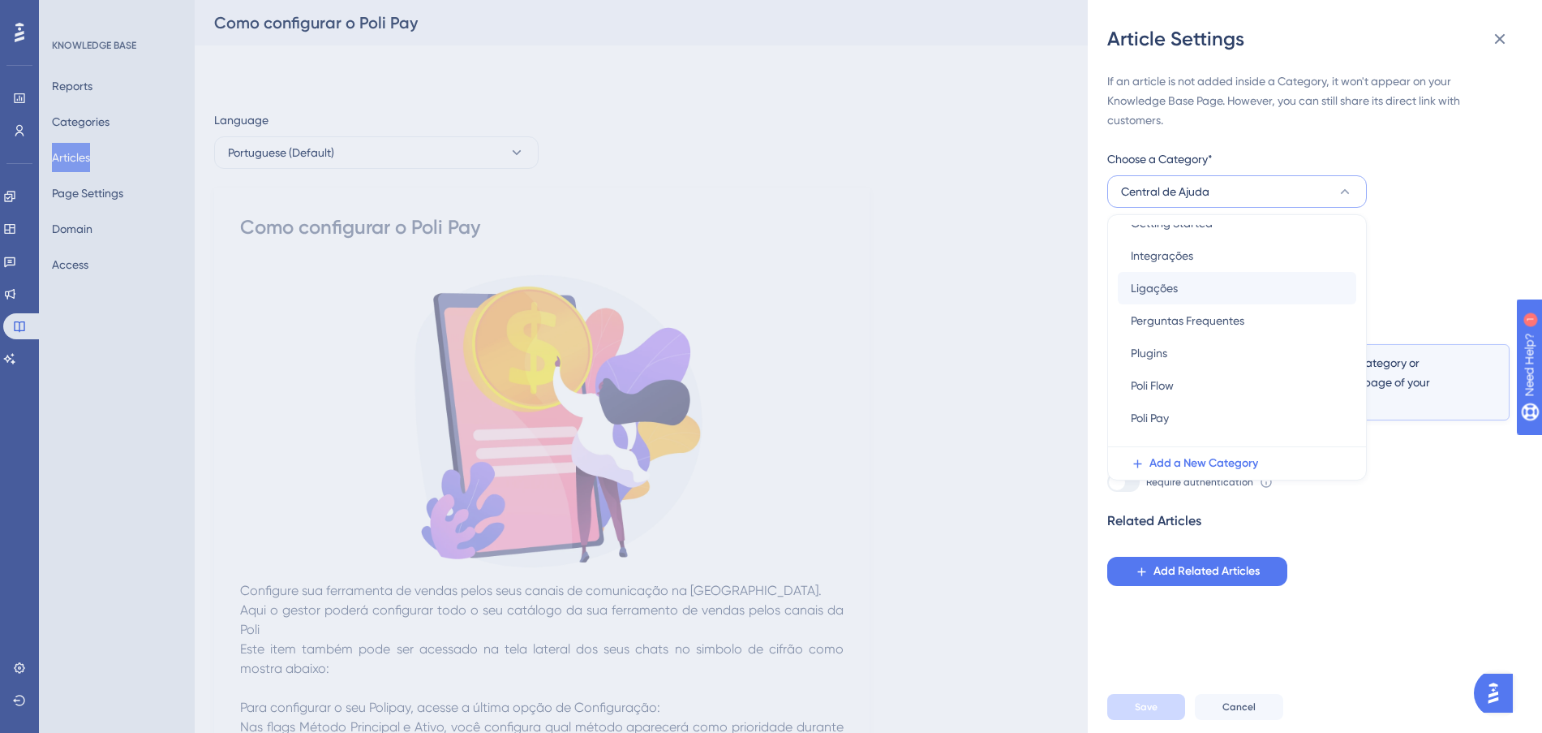
scroll to position [406, 0]
click at [1224, 391] on div "Poli Pay Poli Pay" at bounding box center [1237, 387] width 213 height 32
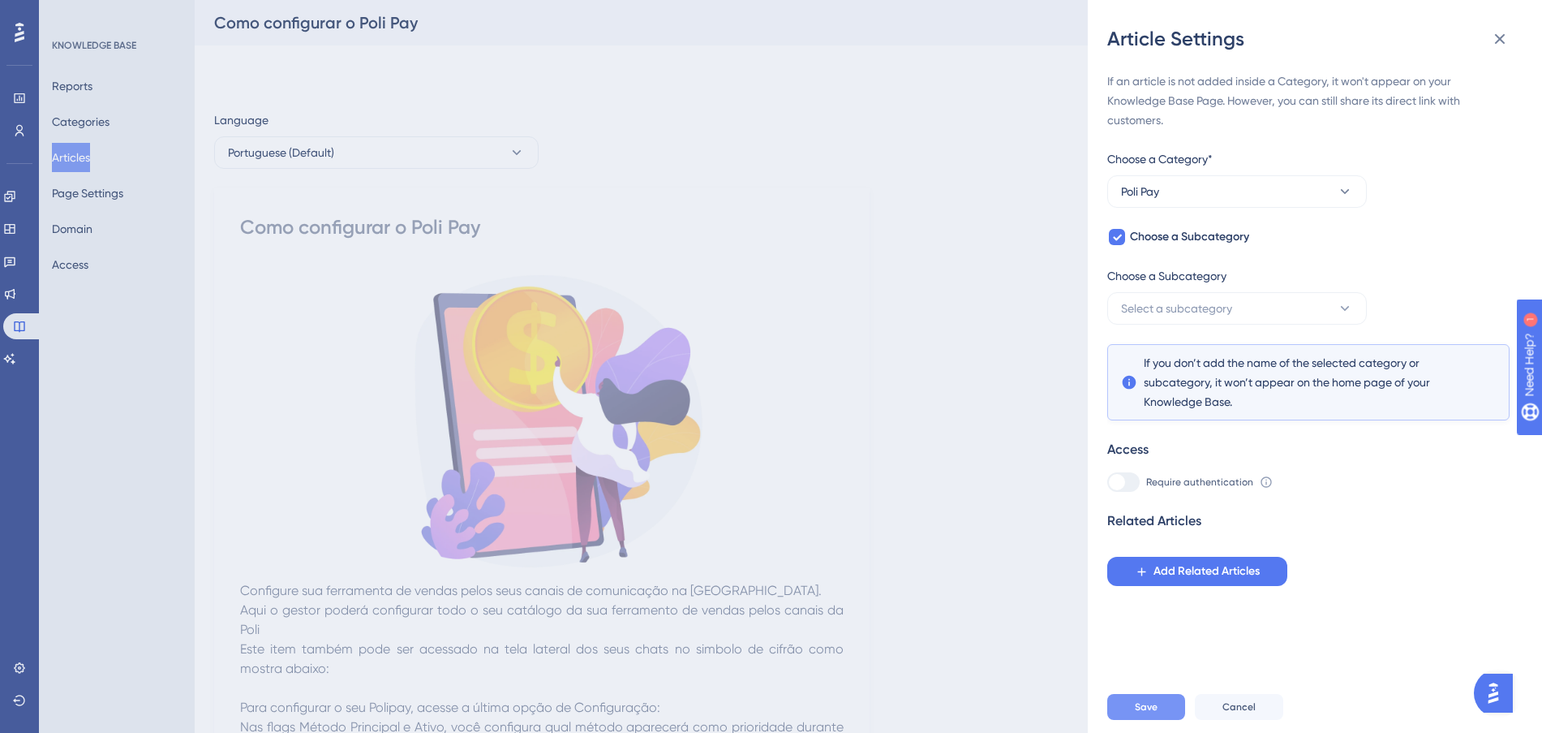
click at [1155, 713] on span "Save" at bounding box center [1146, 706] width 23 height 13
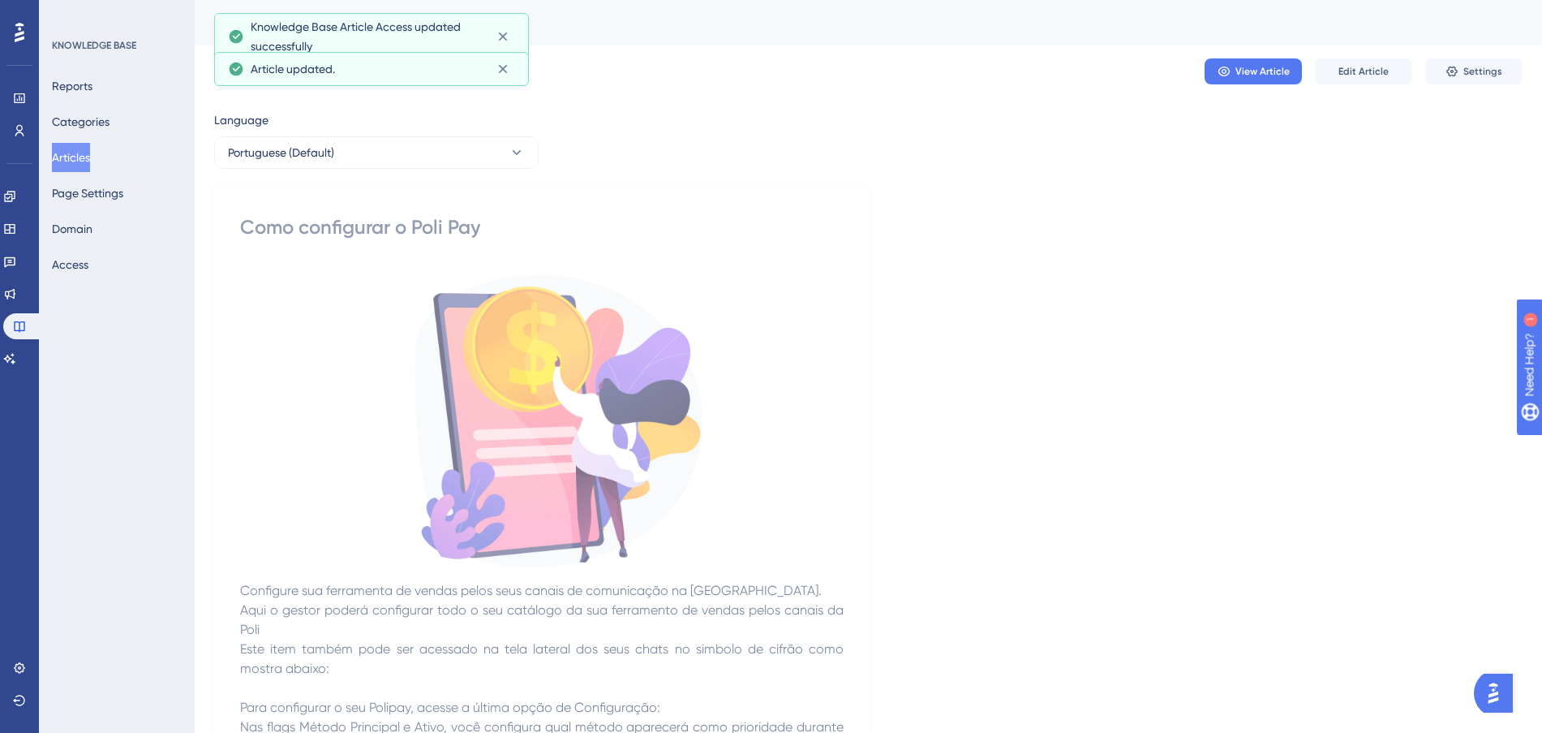
click at [90, 158] on button "Articles" at bounding box center [71, 157] width 38 height 29
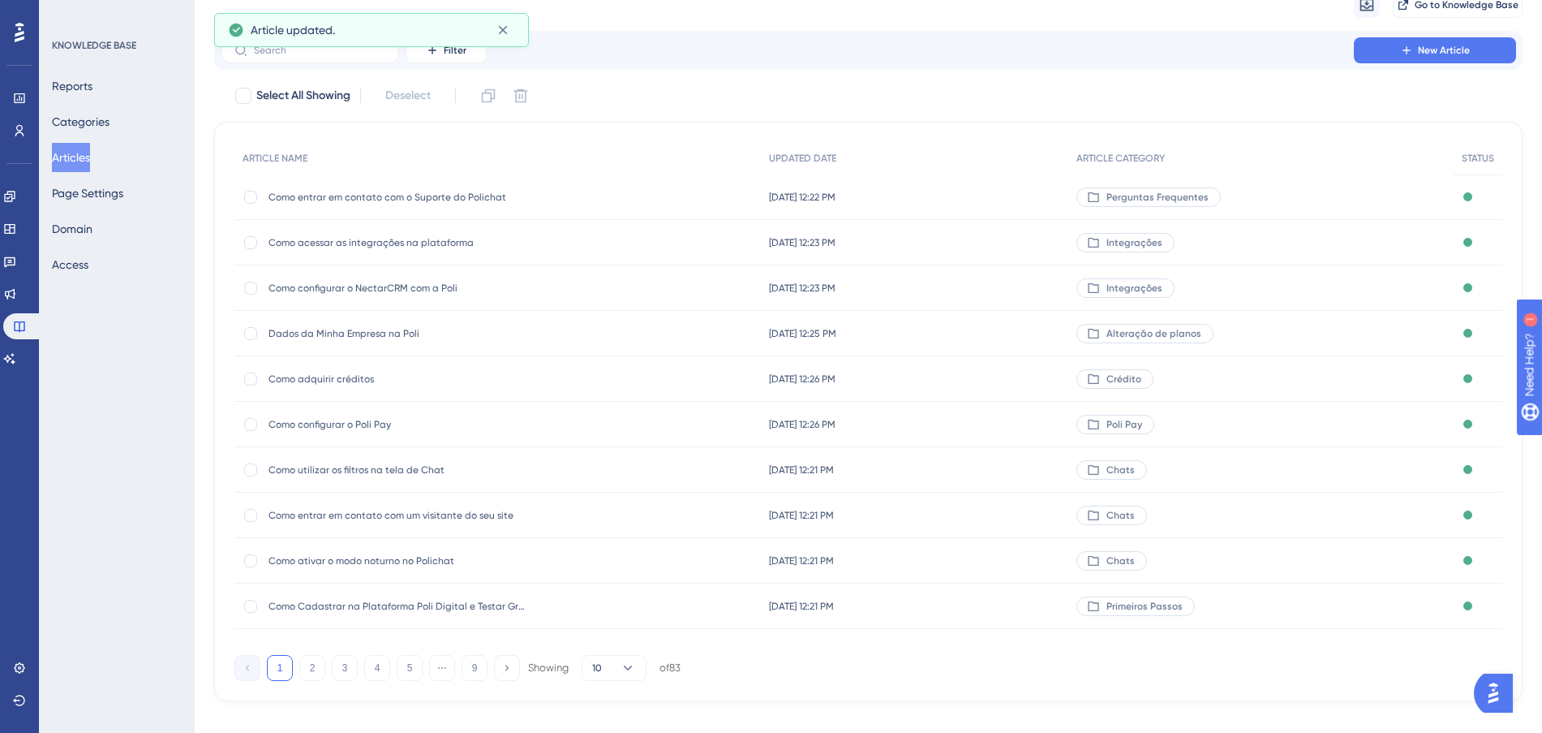
scroll to position [87, 0]
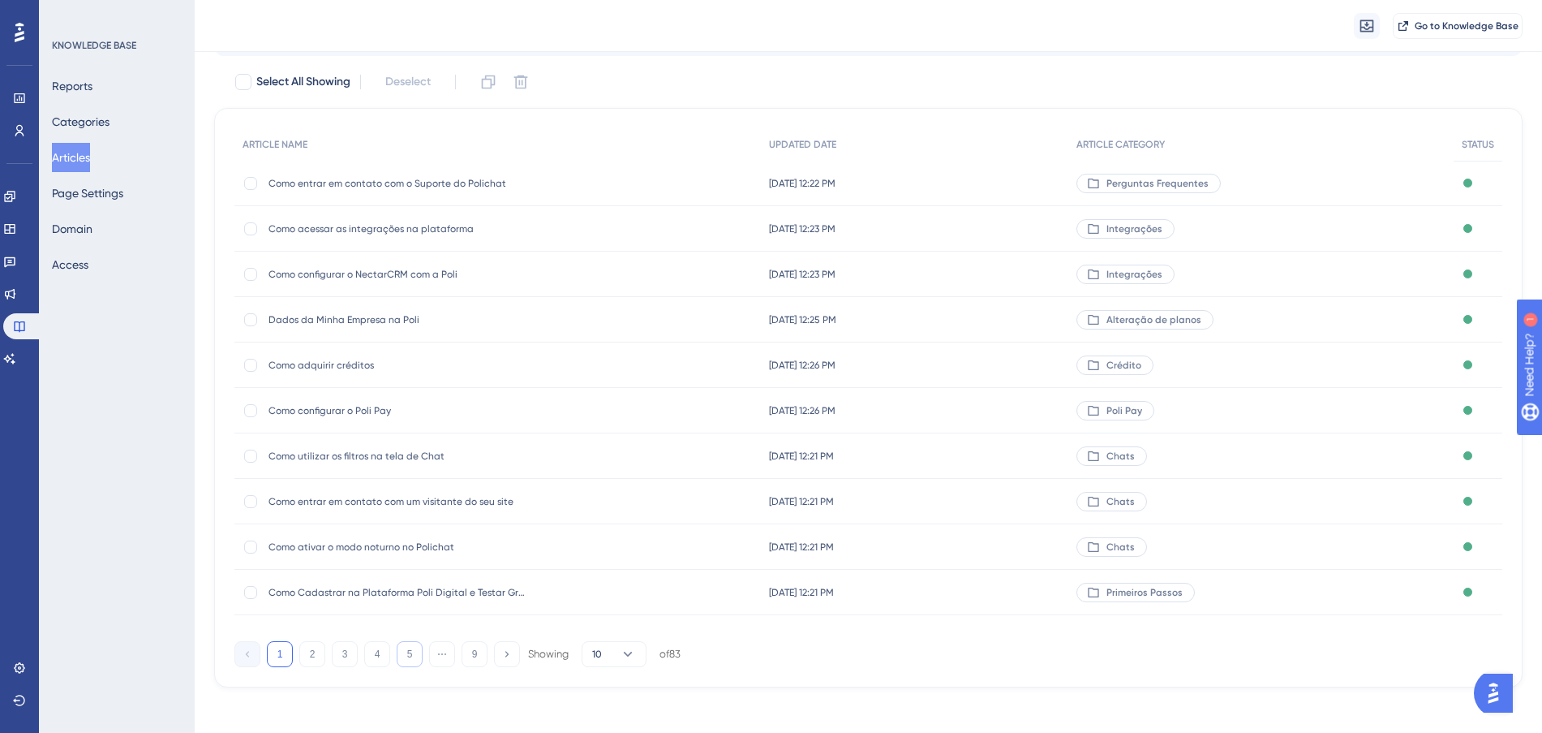
click at [406, 658] on button "5" at bounding box center [410, 654] width 26 height 26
click at [402, 651] on button "6" at bounding box center [410, 654] width 26 height 26
click at [375, 651] on button "6" at bounding box center [377, 654] width 26 height 26
click at [355, 655] on button "5" at bounding box center [345, 654] width 26 height 26
click at [1037, 222] on div "[DATE] 10:28 PM [DATE] 10:28 PM" at bounding box center [916, 228] width 310 height 45
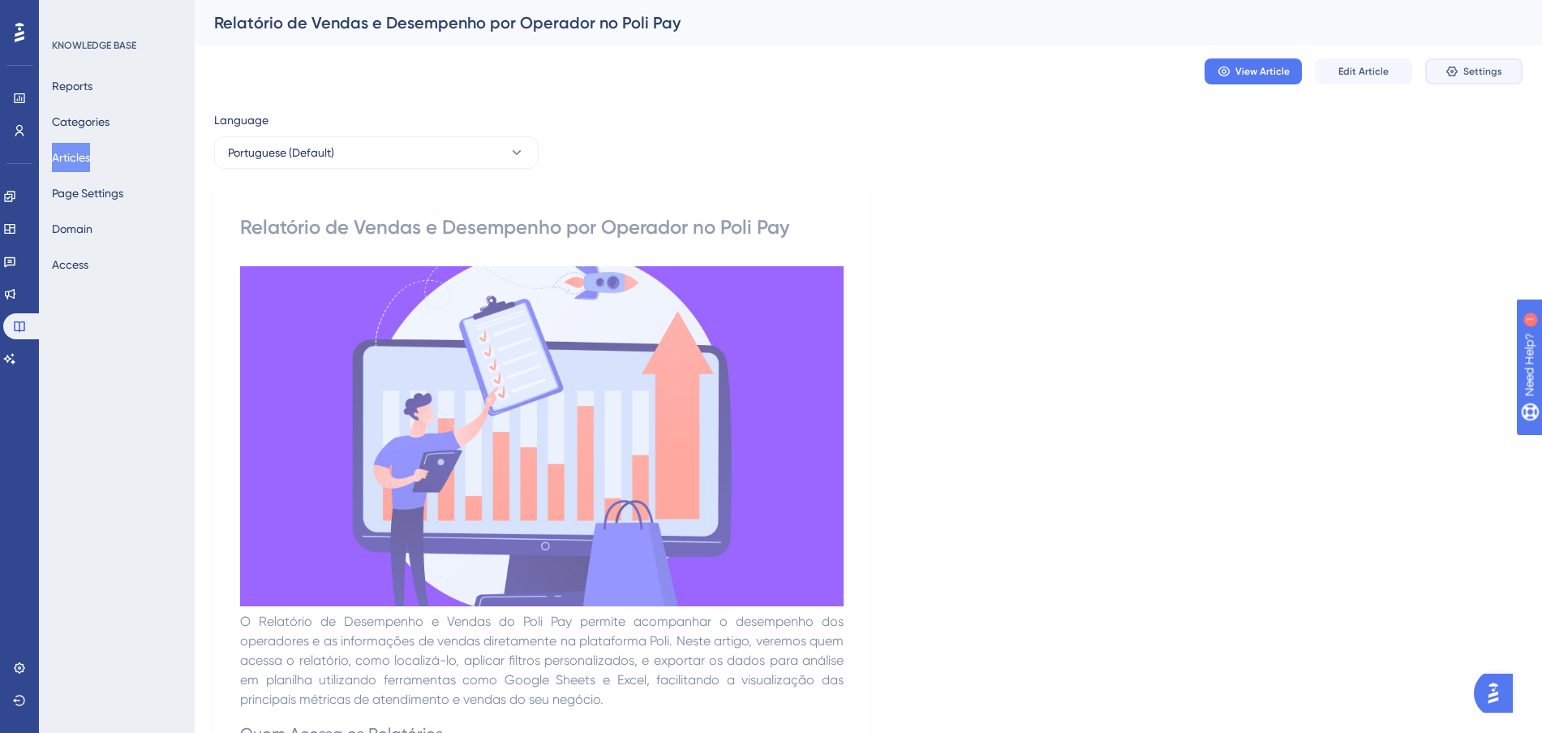
click at [1450, 67] on icon at bounding box center [1451, 72] width 11 height 11
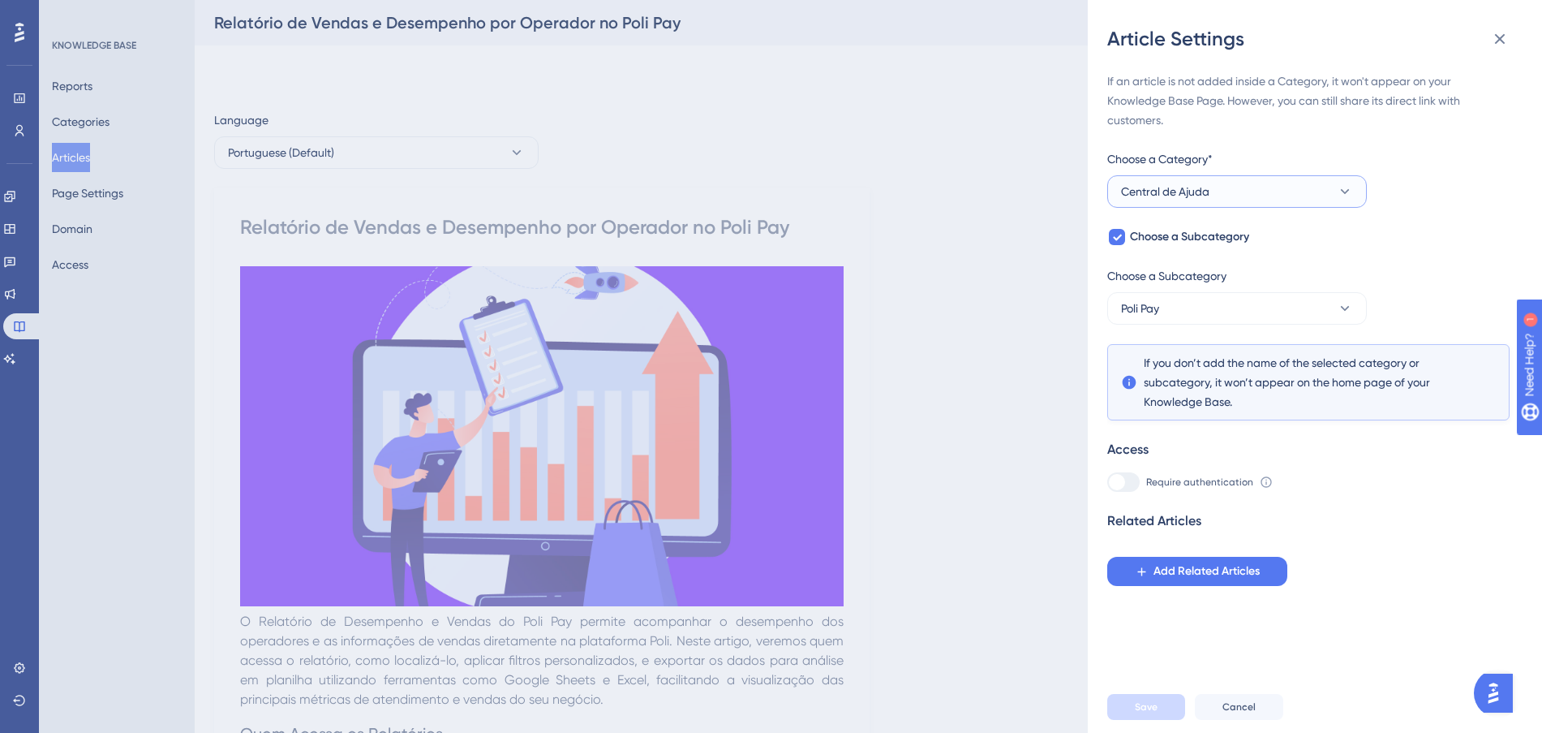
click at [1327, 186] on button "Central de Ajuda" at bounding box center [1237, 191] width 260 height 32
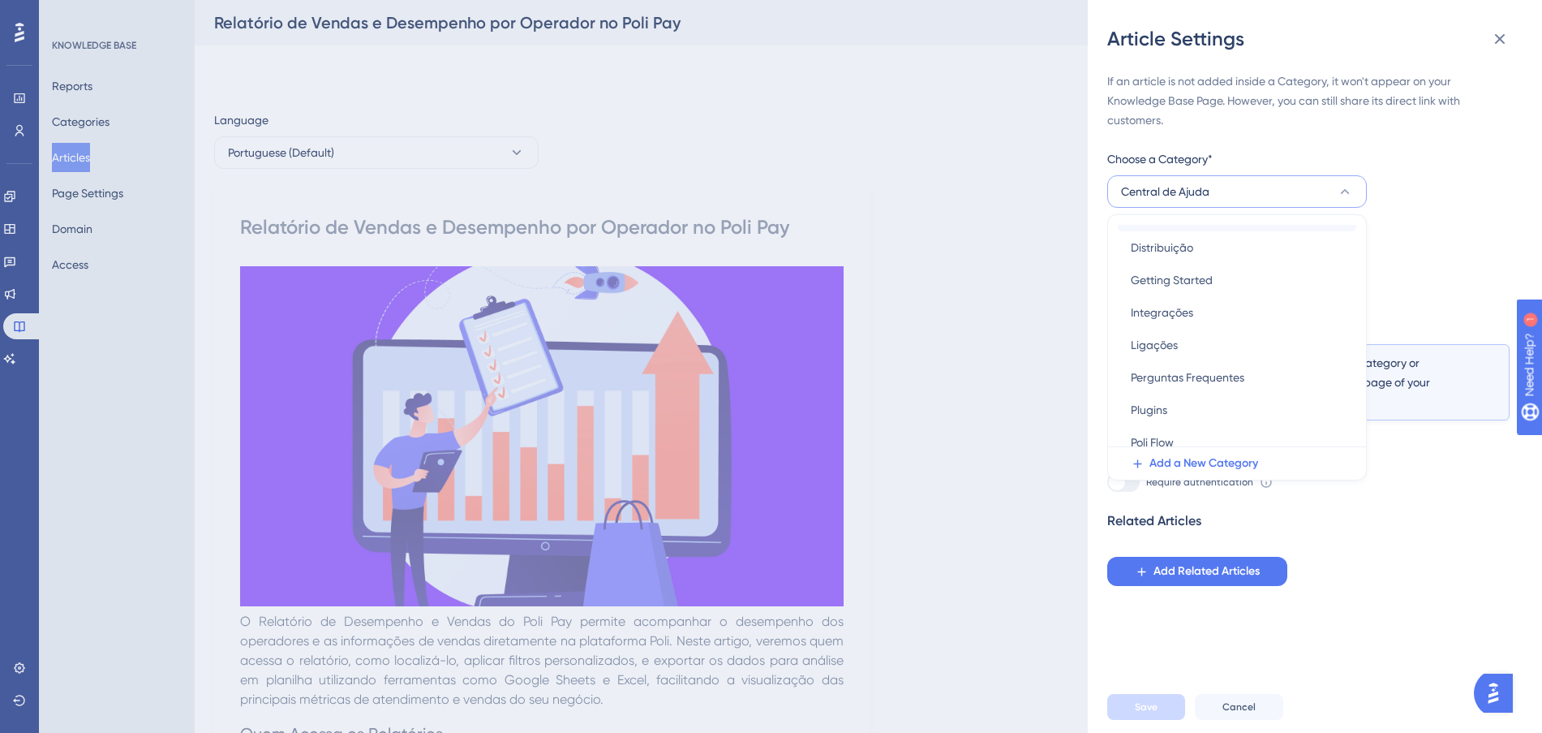
scroll to position [406, 0]
click at [1199, 389] on div "Poli Pay Poli Pay" at bounding box center [1237, 387] width 213 height 32
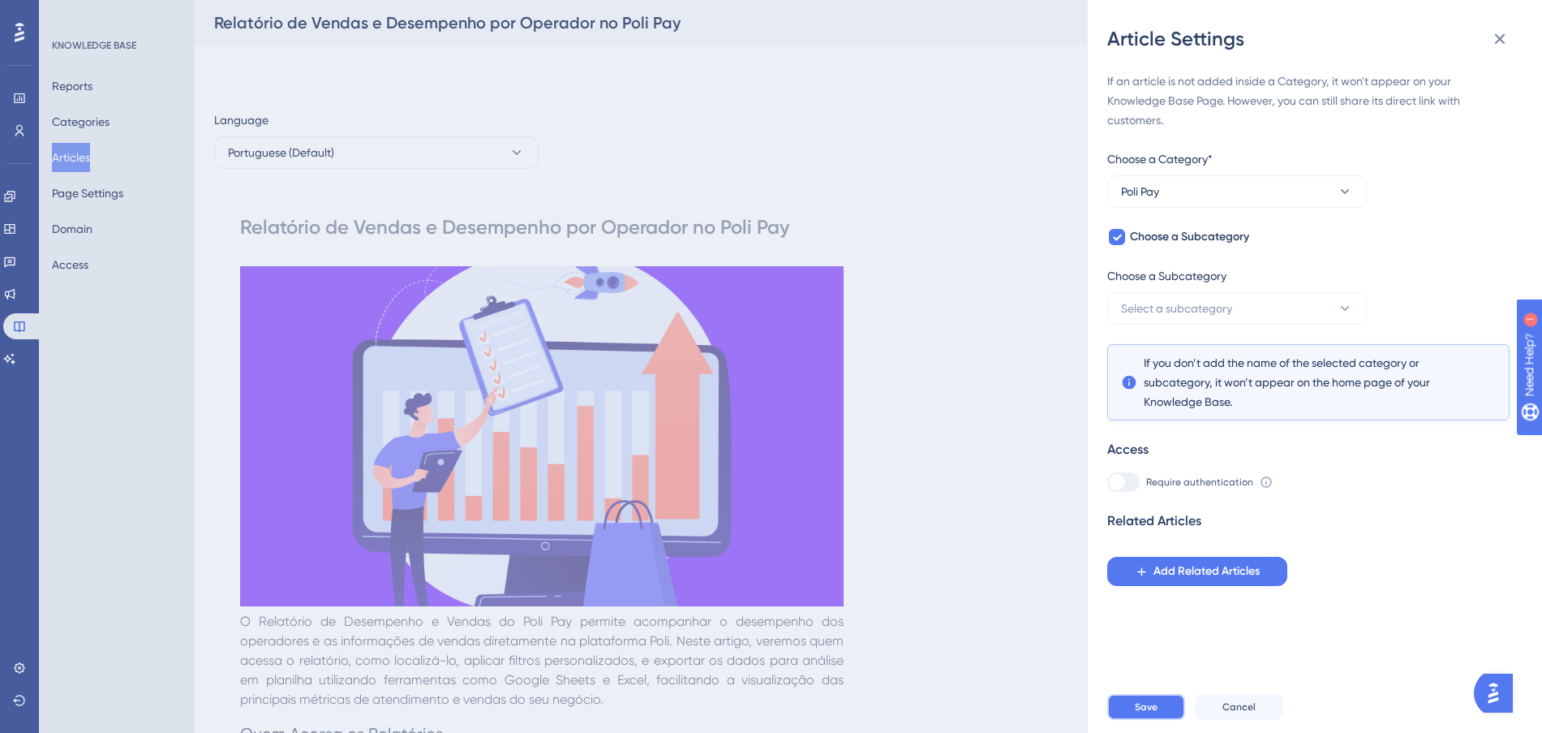
click at [1175, 719] on button "Save" at bounding box center [1146, 707] width 78 height 26
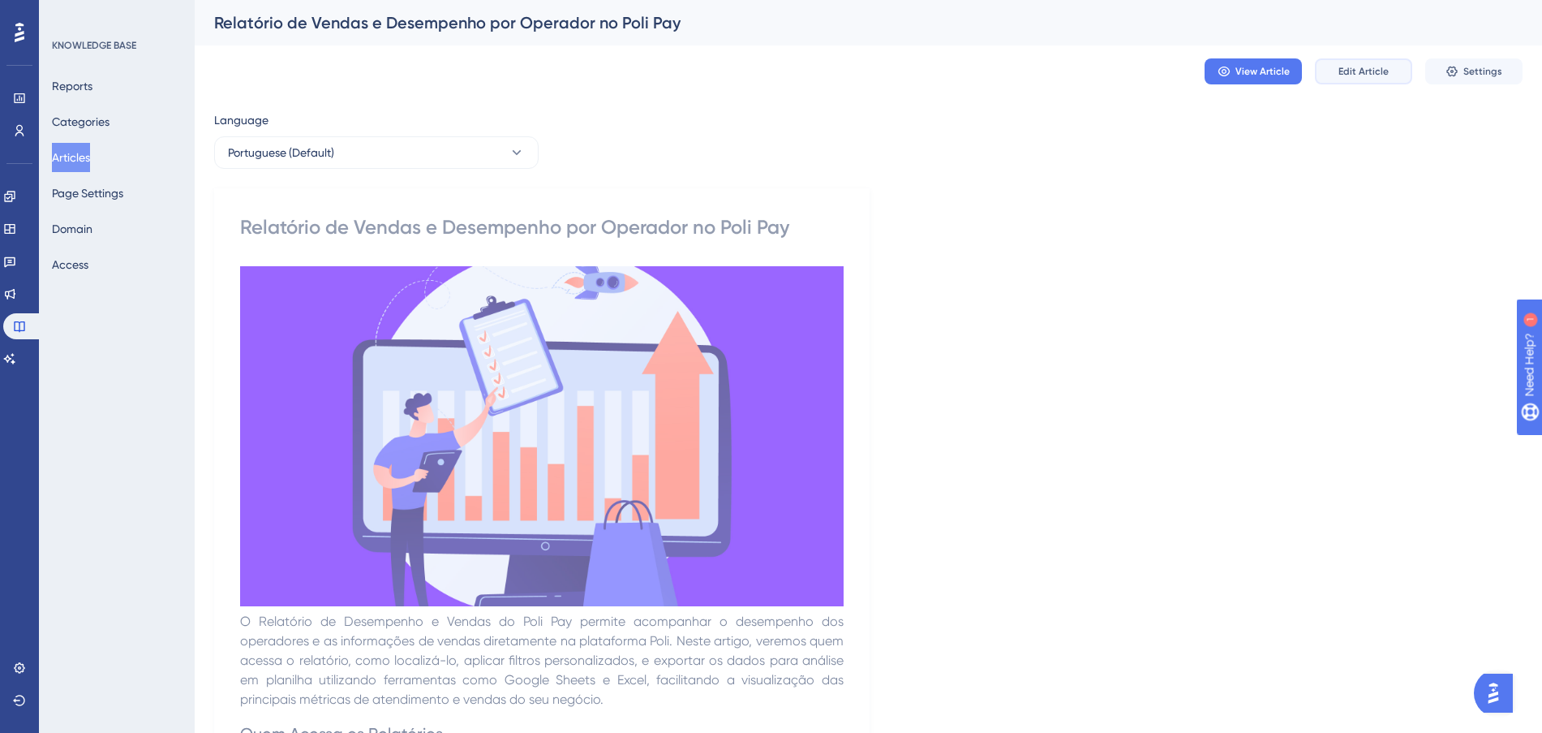
click at [1362, 80] on button "Edit Article" at bounding box center [1363, 71] width 97 height 26
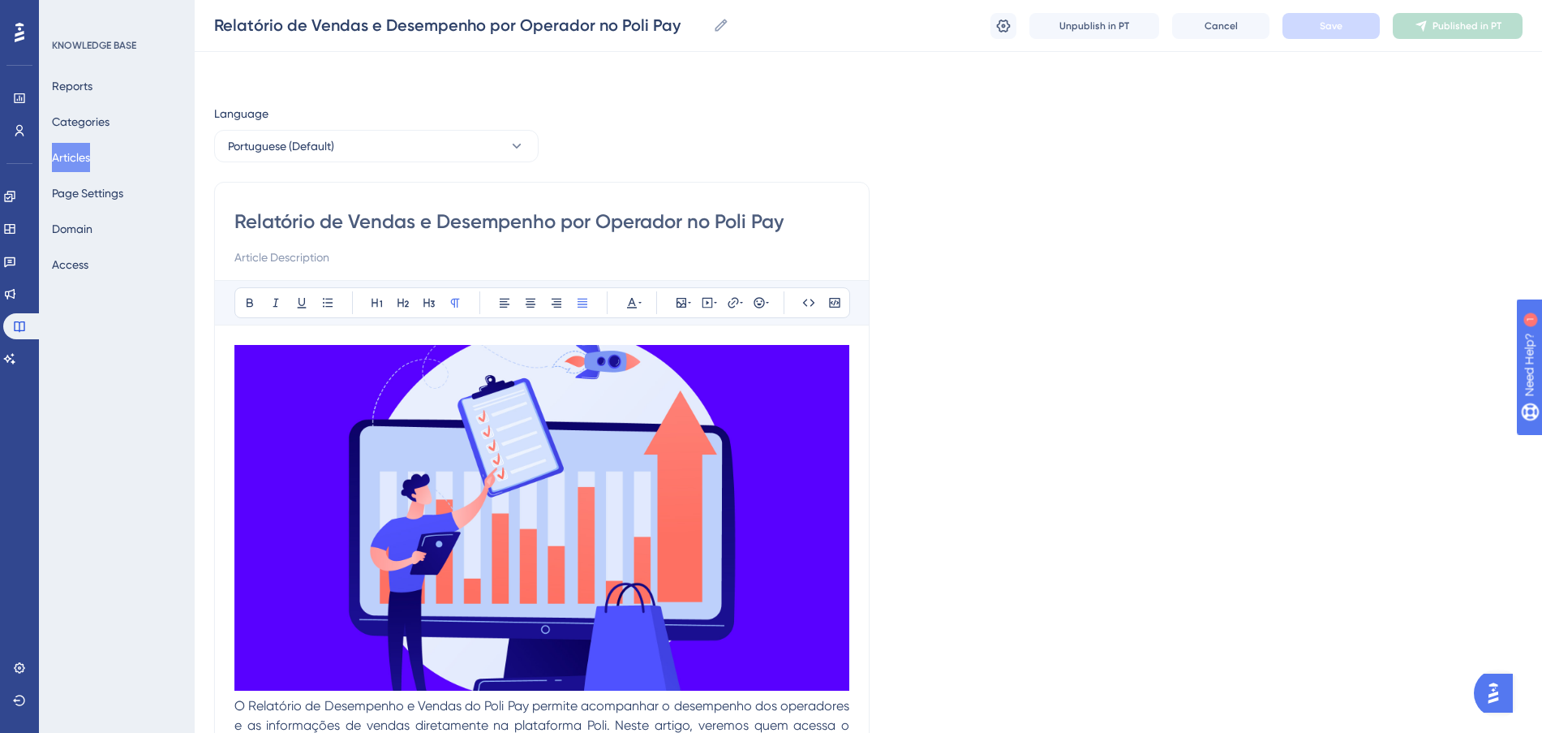
scroll to position [1893, 0]
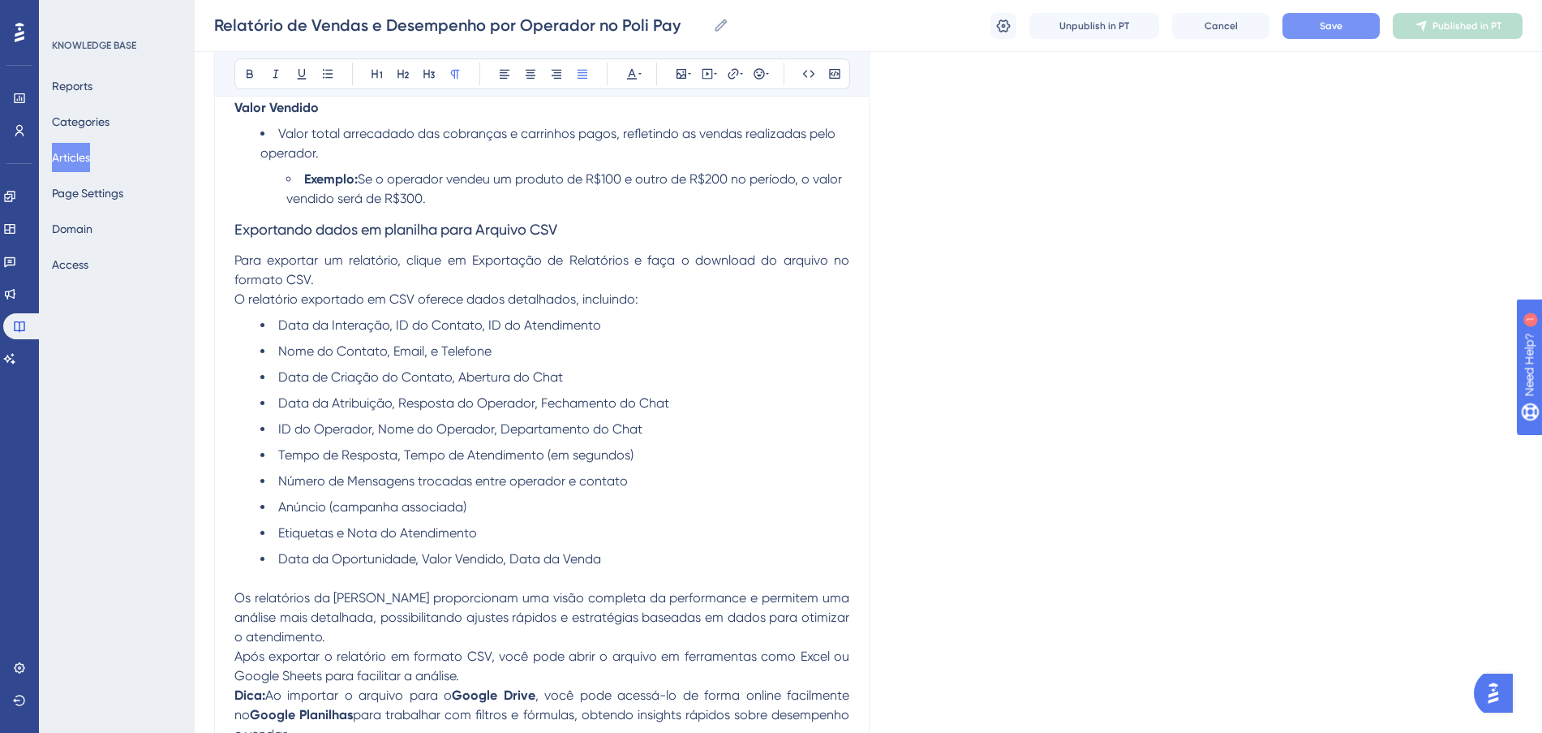
click at [1292, 16] on button "Save" at bounding box center [1331, 26] width 97 height 26
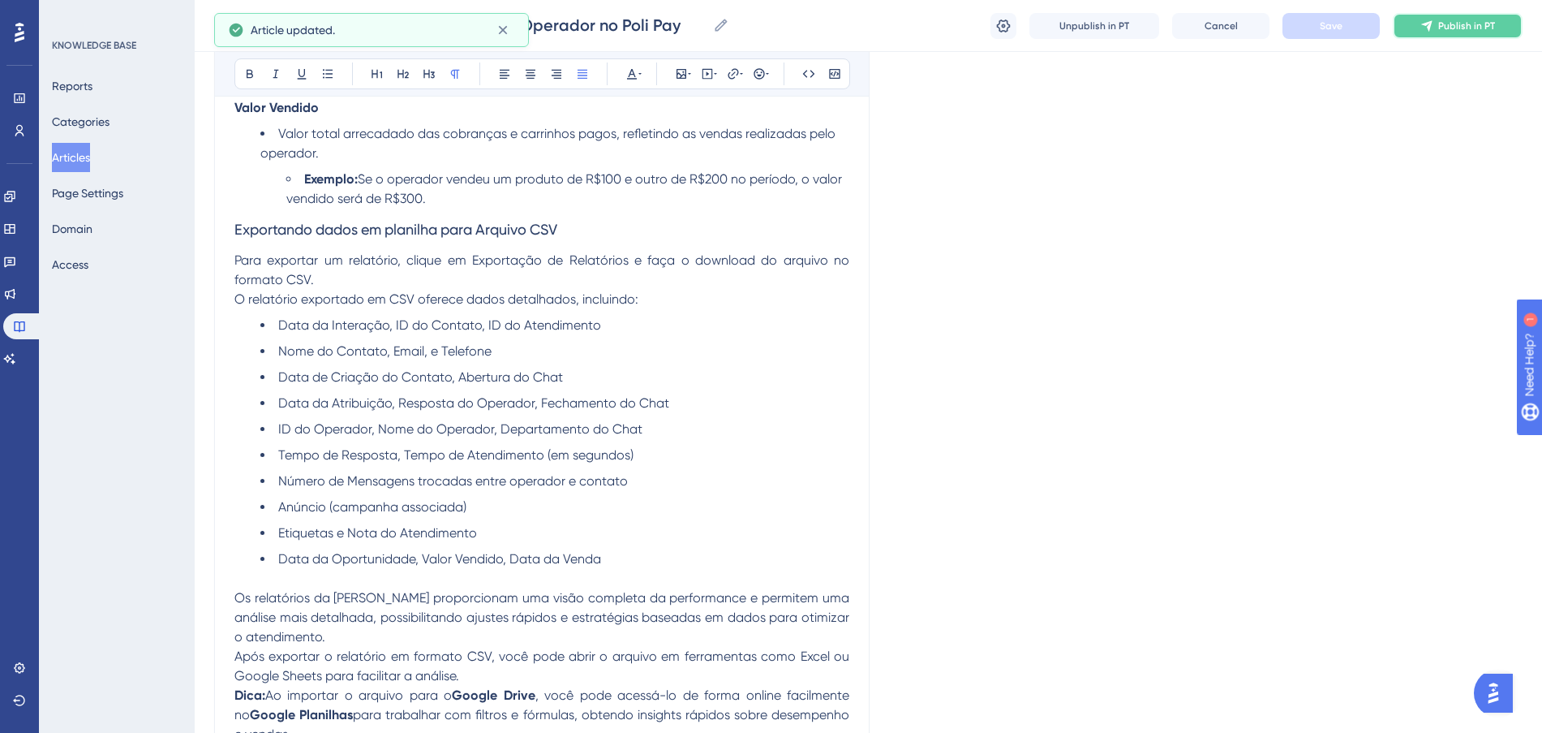
click at [1450, 25] on span "Publish in PT" at bounding box center [1466, 25] width 57 height 13
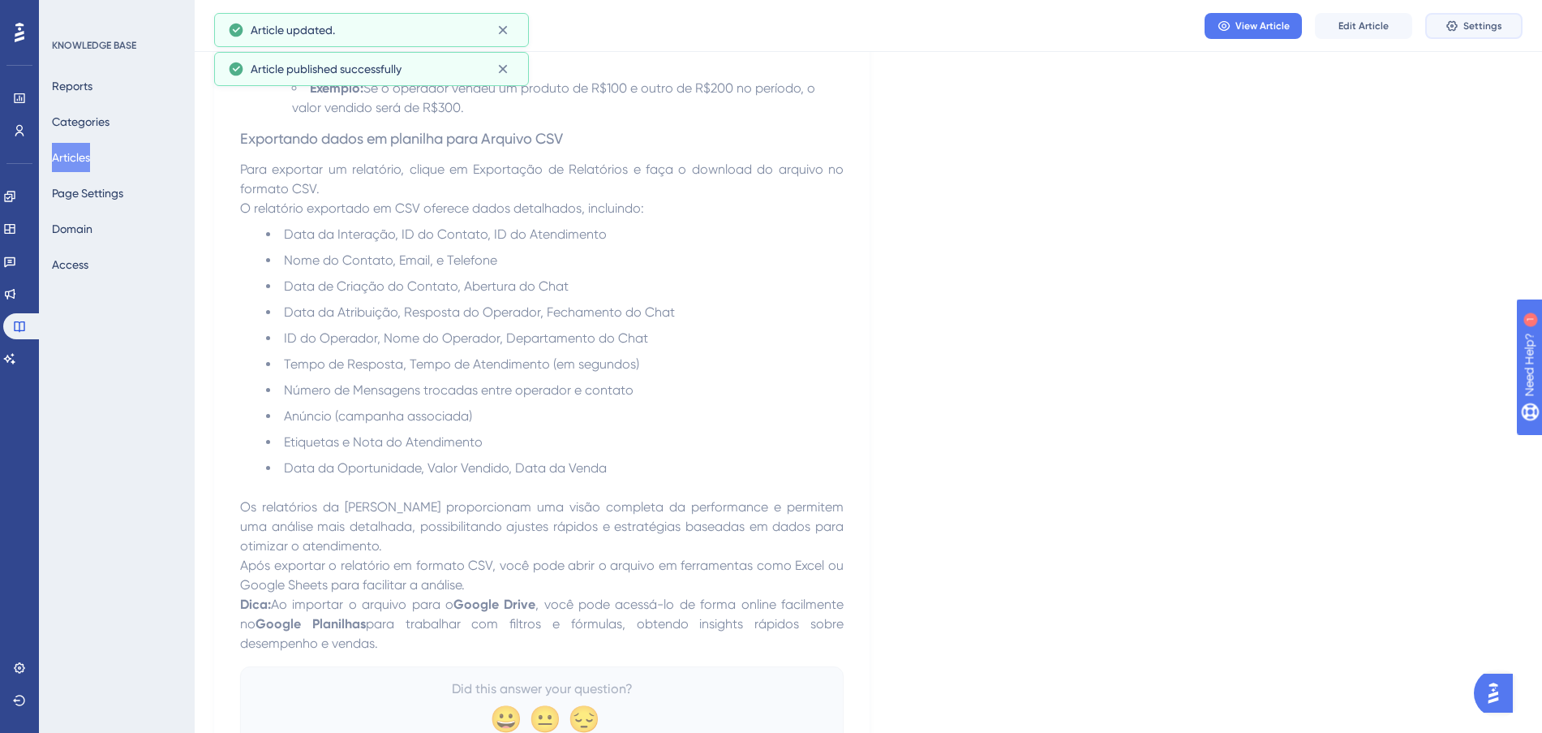
click at [1450, 25] on icon at bounding box center [1452, 25] width 13 height 13
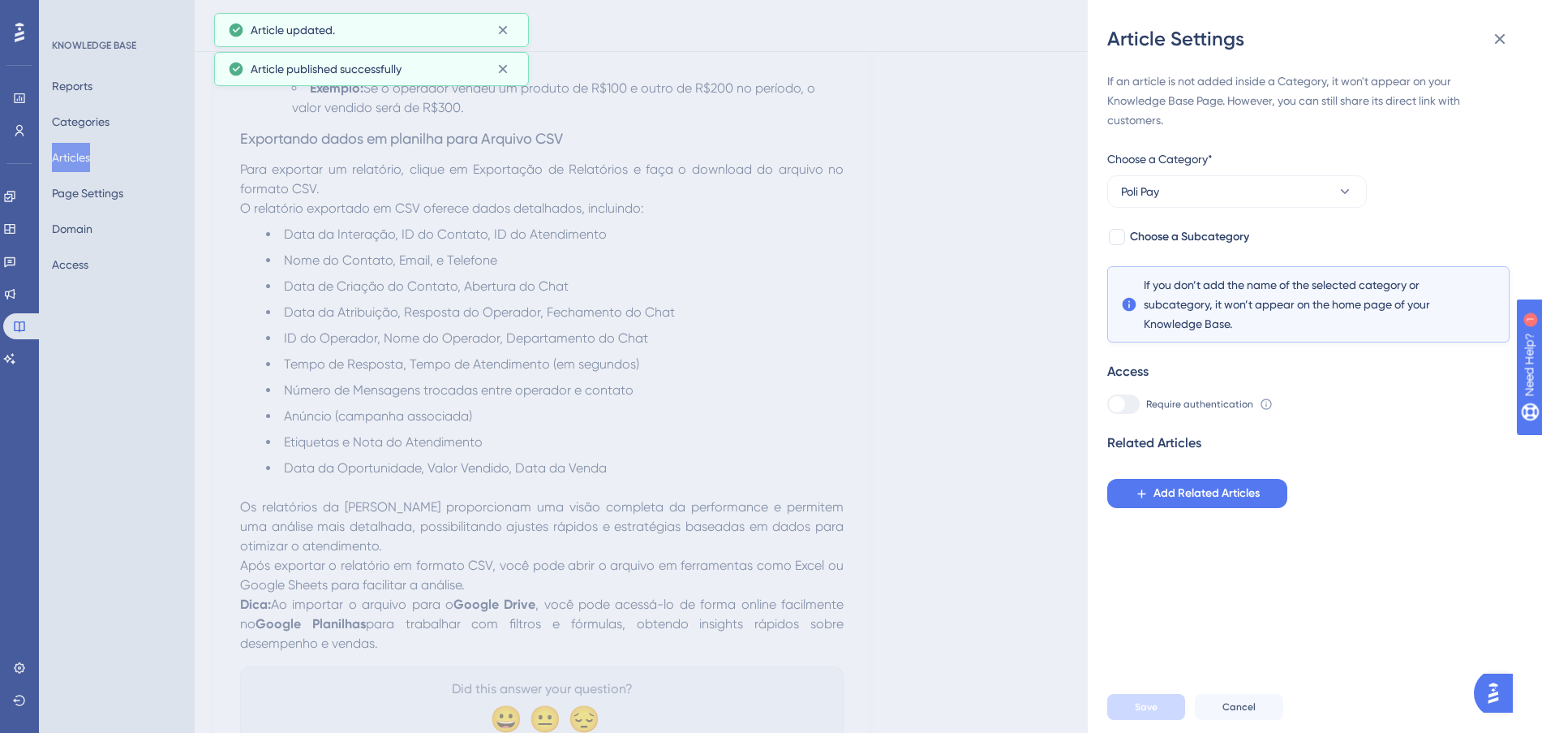
click at [985, 188] on div "Article Settings If an article is not added inside a Category, it won't appear …" at bounding box center [771, 366] width 1542 height 733
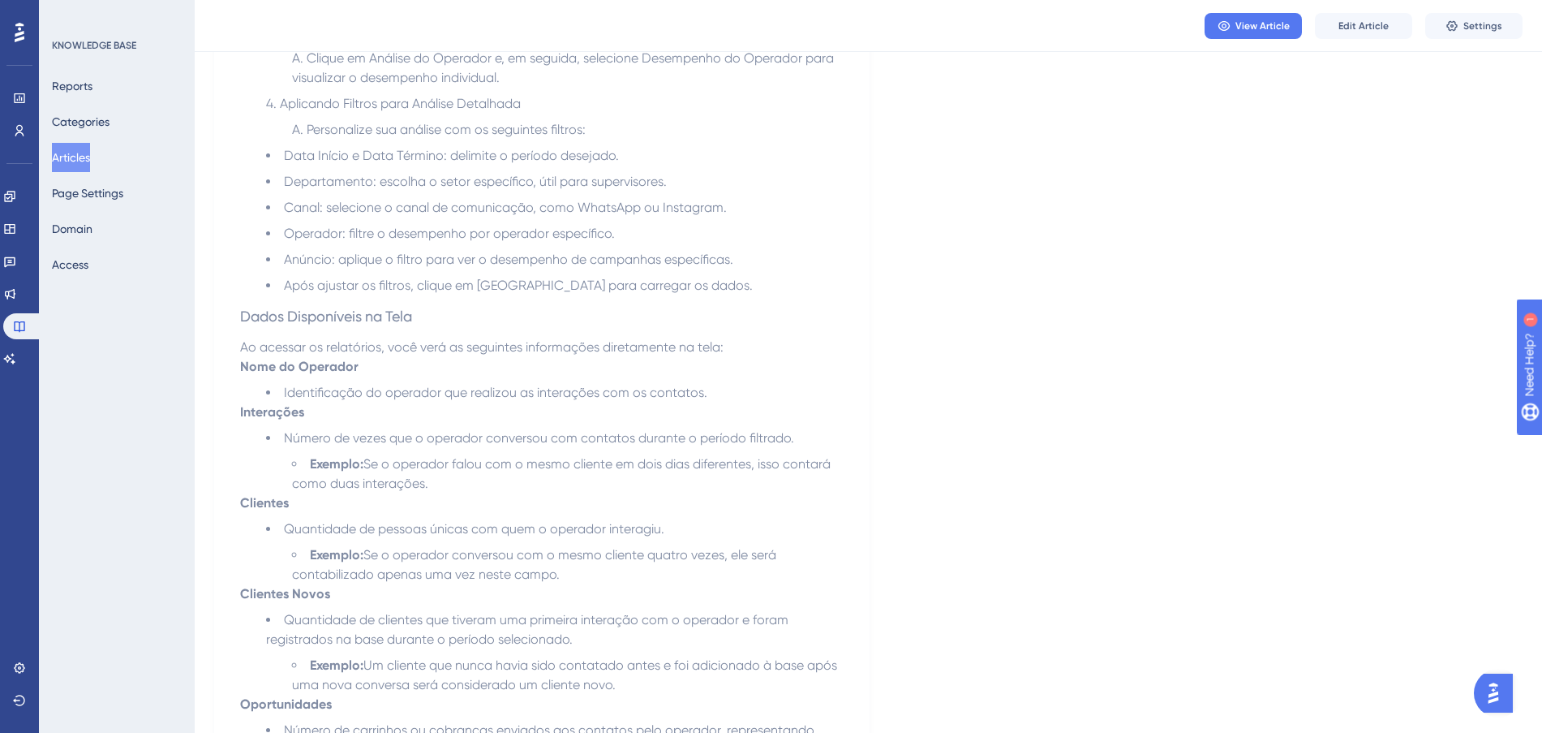
scroll to position [879, 0]
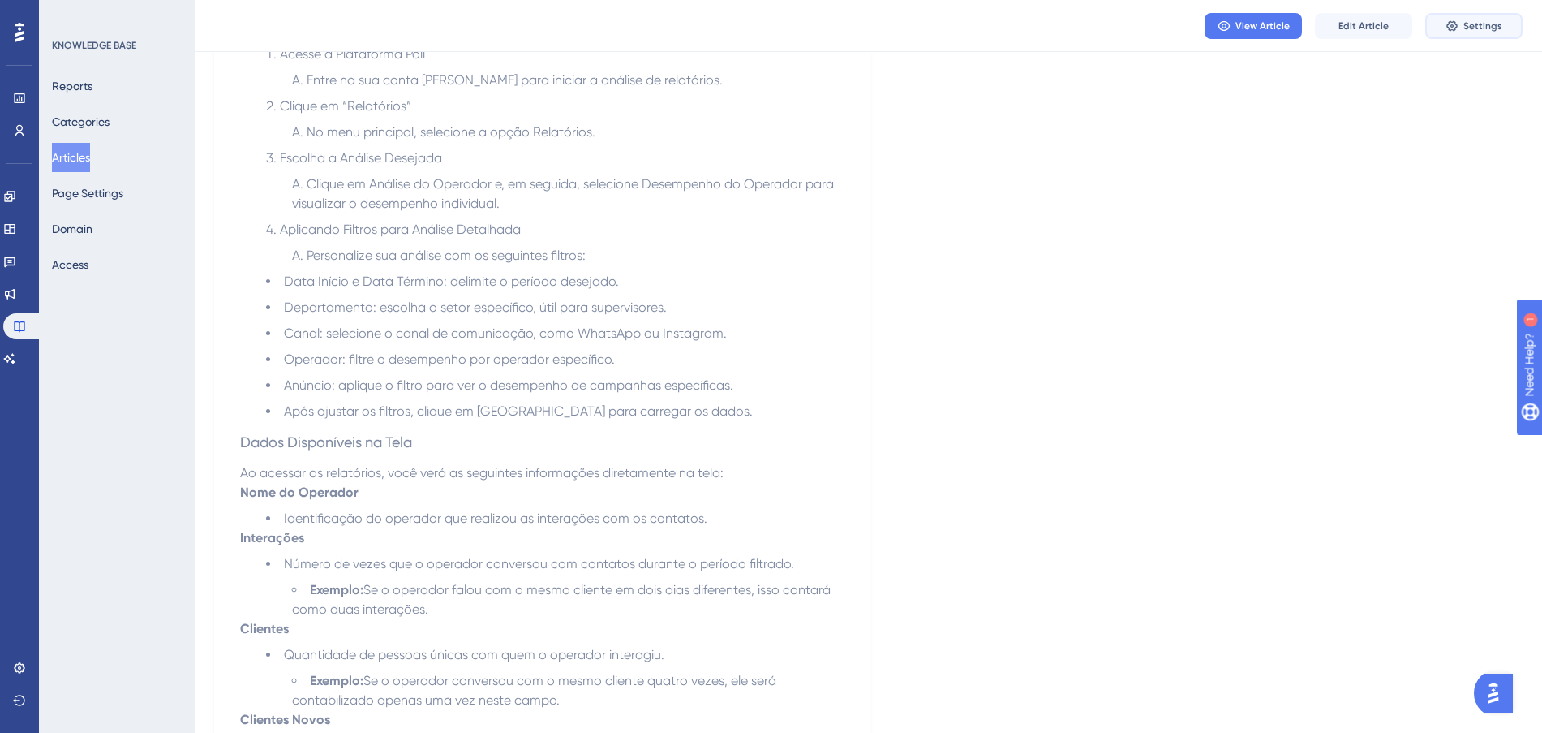
click at [1448, 33] on button "Settings" at bounding box center [1473, 26] width 97 height 26
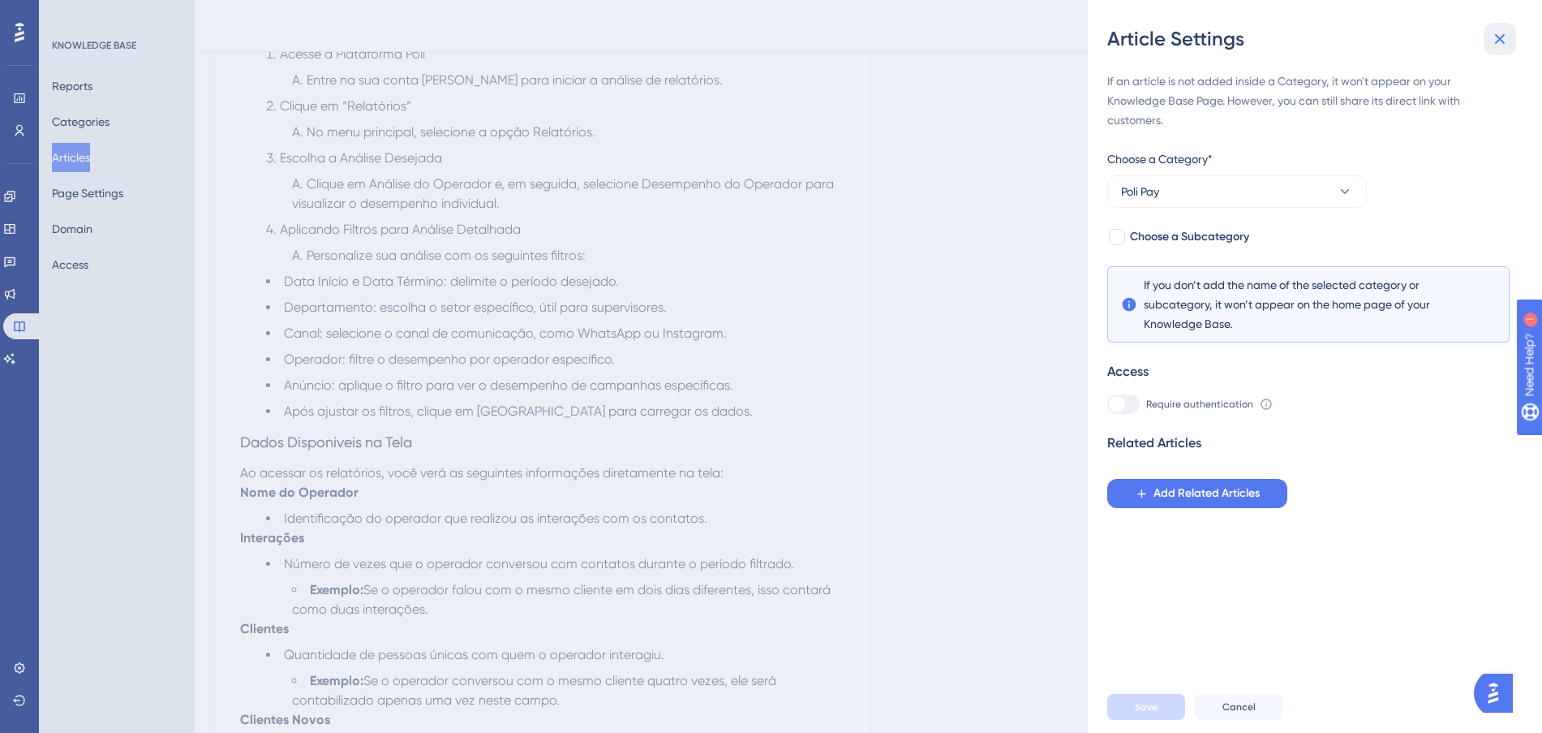
click at [1506, 39] on icon at bounding box center [1499, 38] width 19 height 19
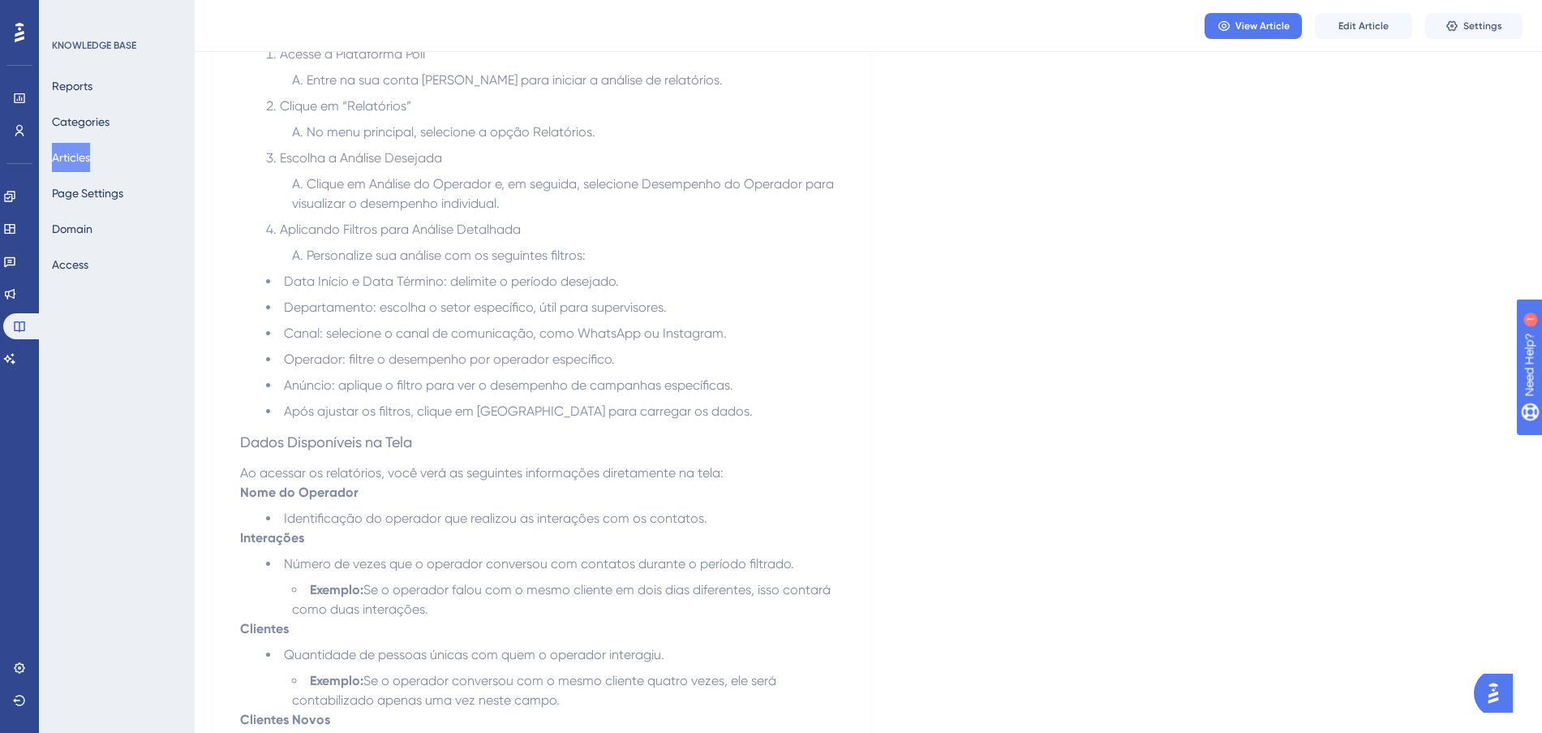
click at [70, 161] on button "Articles" at bounding box center [71, 157] width 38 height 29
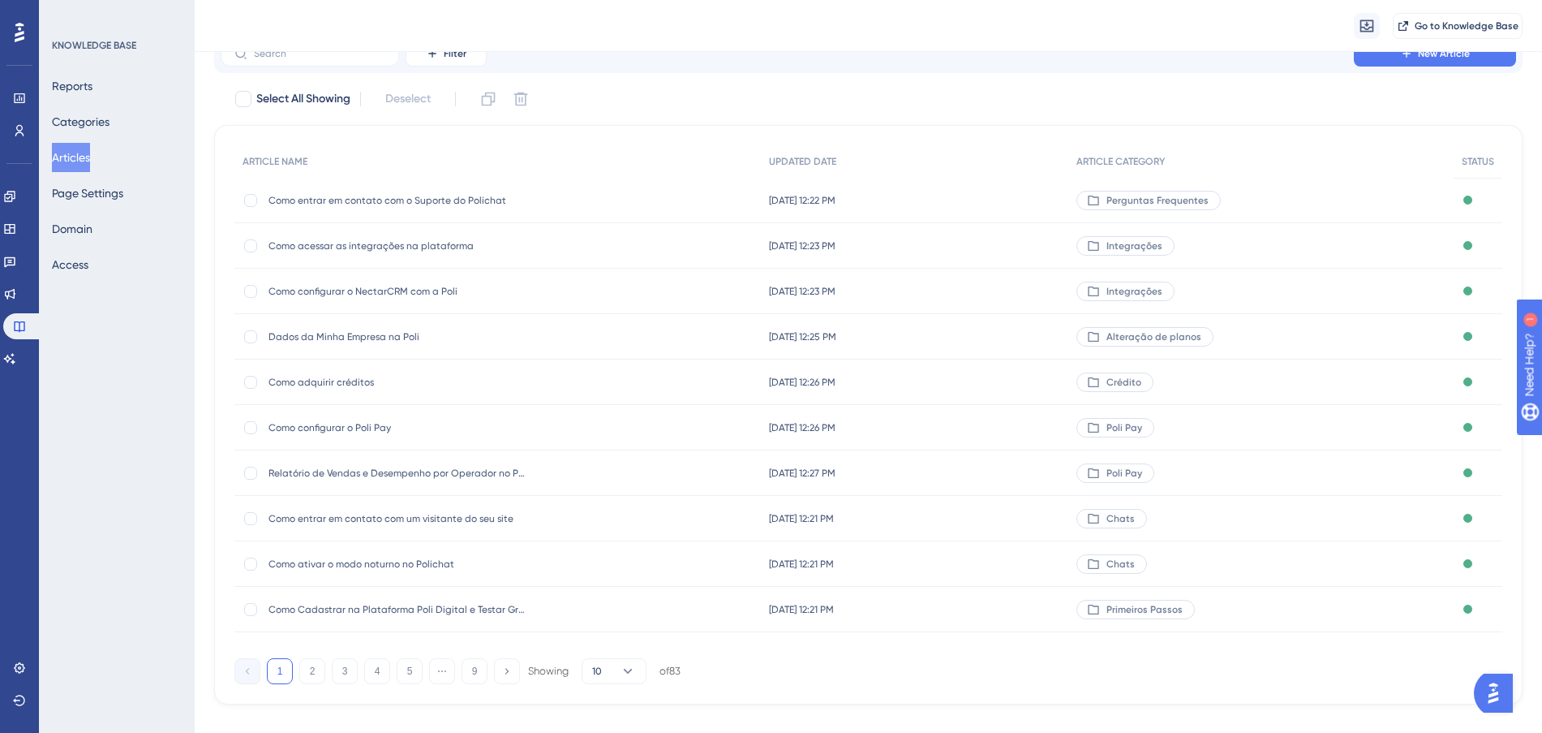
scroll to position [87, 0]
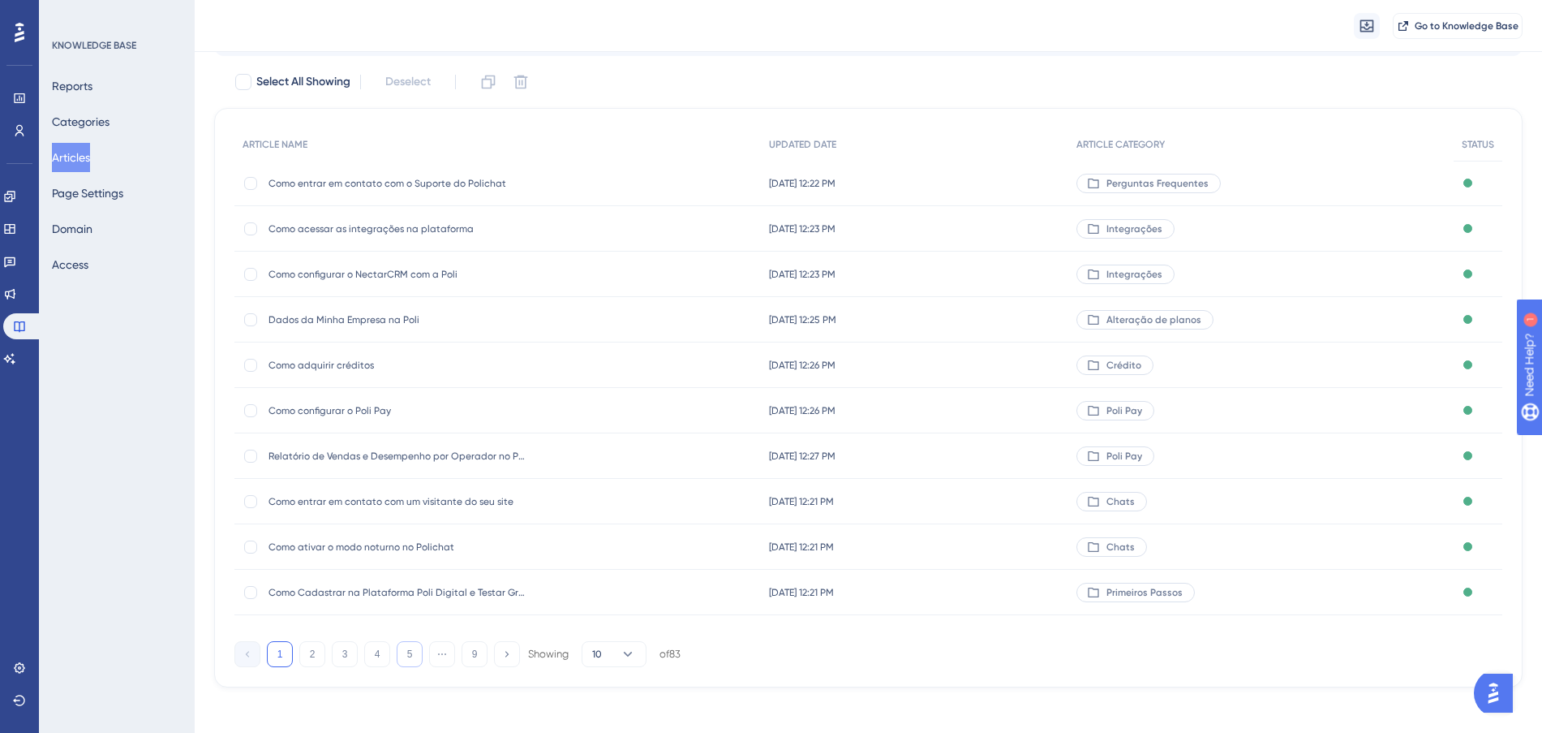
click at [415, 651] on button "5" at bounding box center [410, 654] width 26 height 26
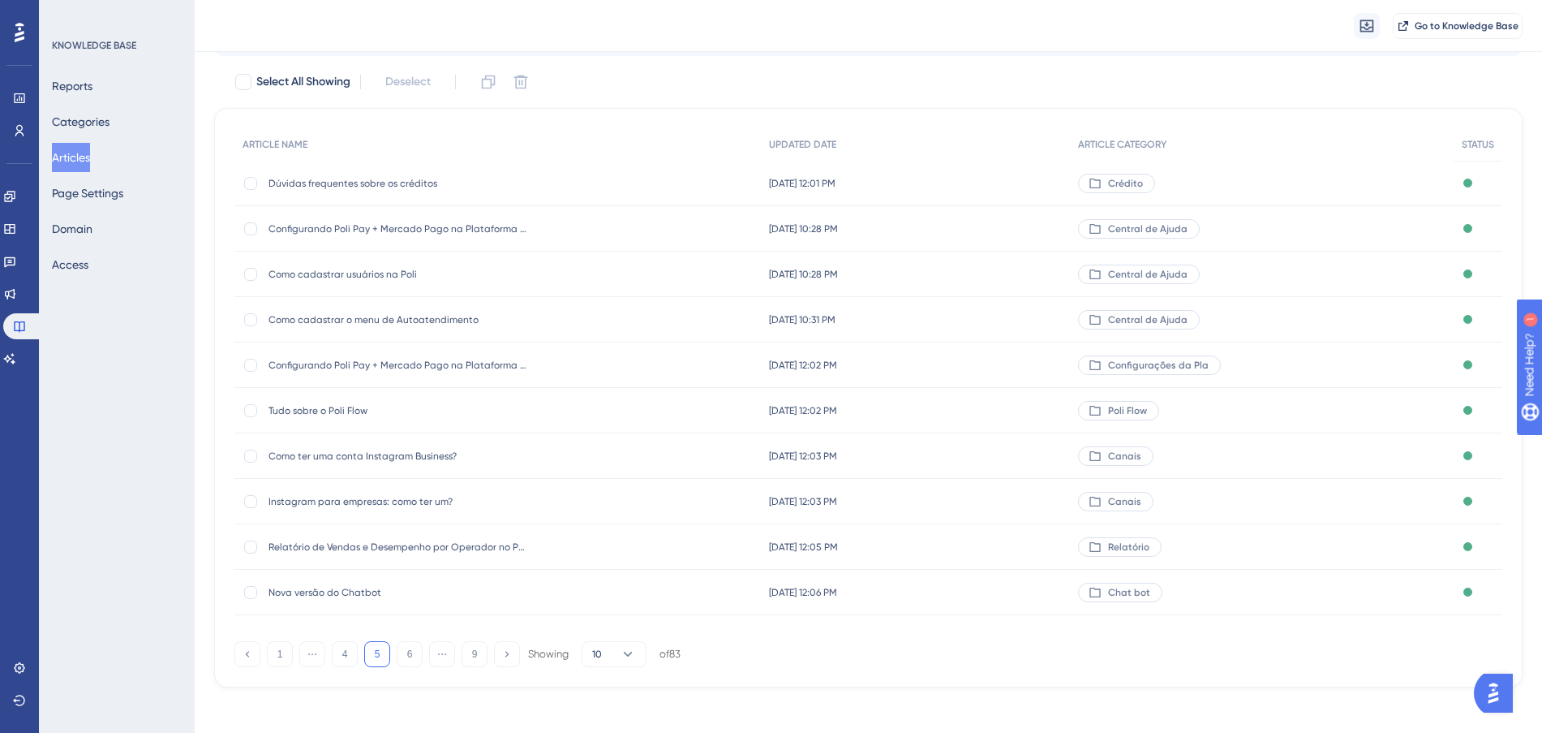
click at [1042, 225] on div "[DATE] 10:28 PM [DATE] 10:28 PM" at bounding box center [916, 228] width 310 height 45
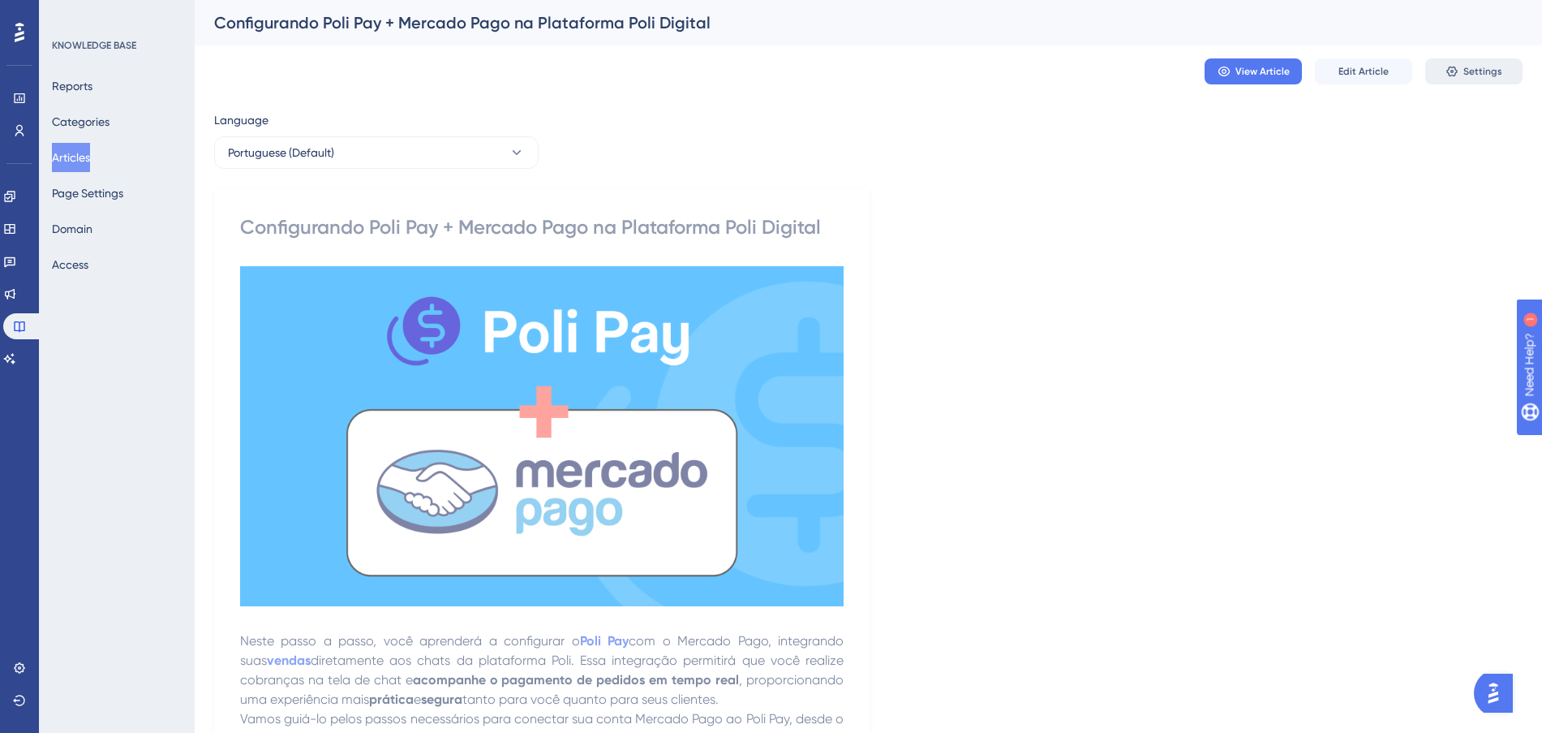
click at [1501, 74] on span "Settings" at bounding box center [1482, 71] width 39 height 13
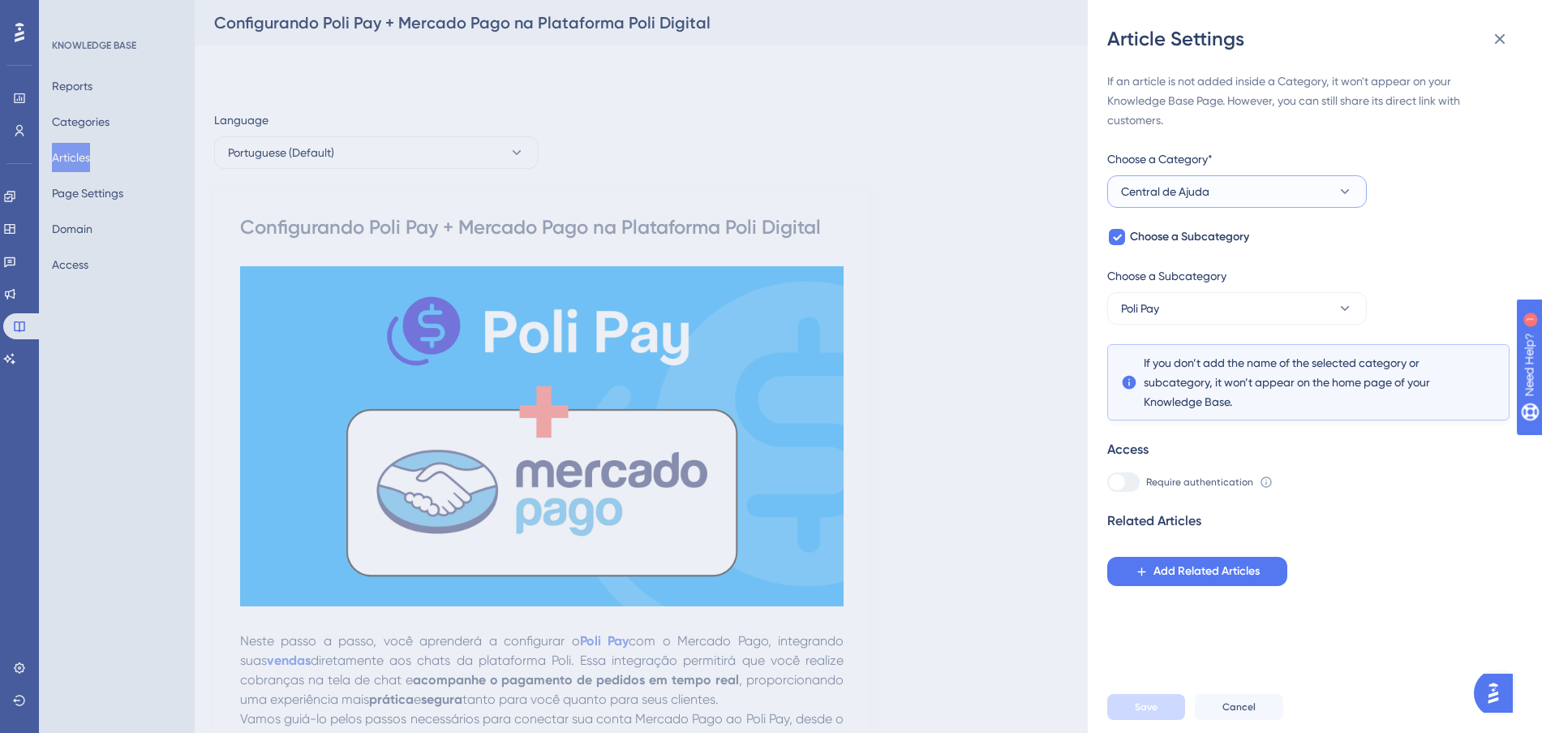
click at [1203, 196] on span "Central de Ajuda" at bounding box center [1165, 191] width 88 height 19
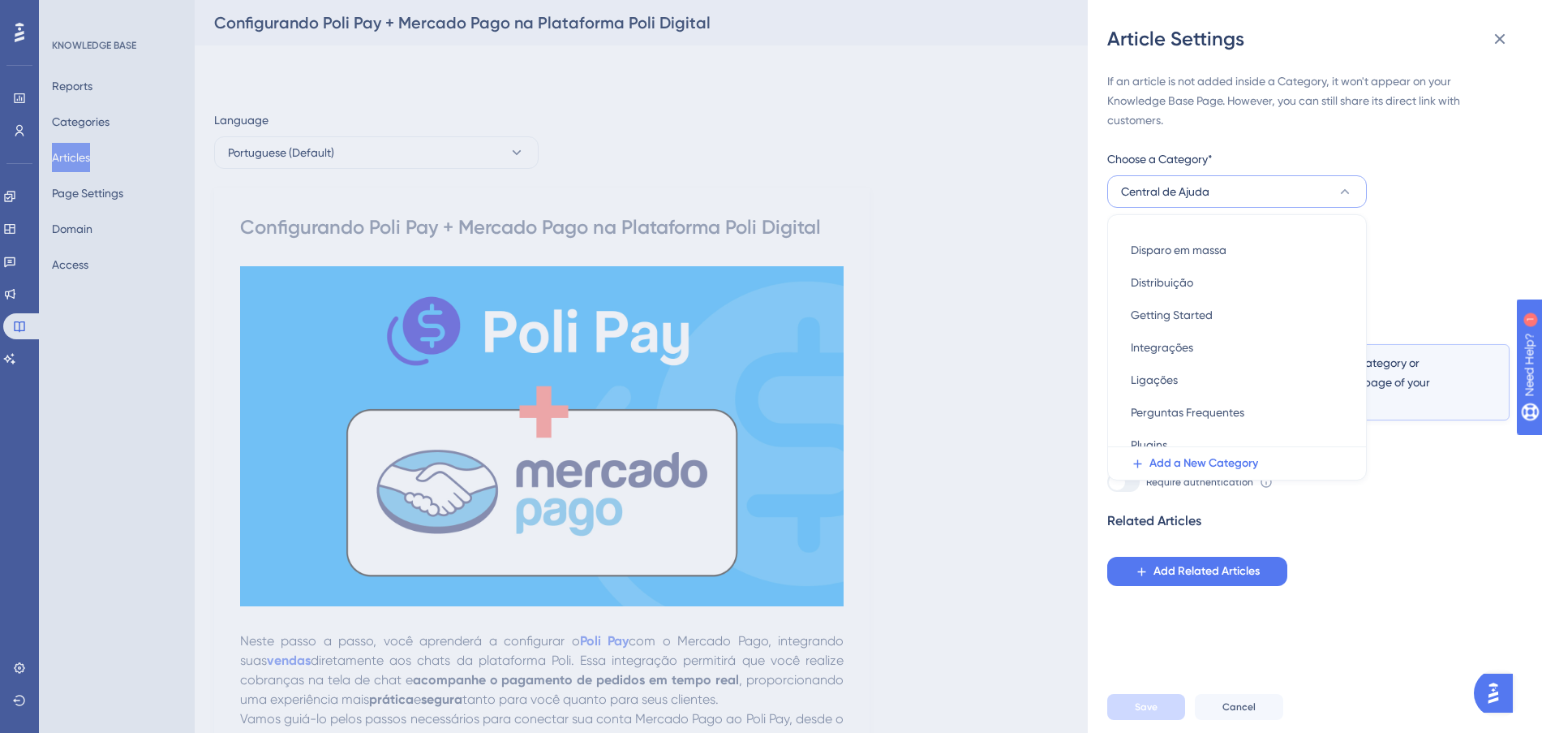
scroll to position [428, 0]
click at [1218, 363] on div "Poli Pay Poli Pay" at bounding box center [1237, 365] width 213 height 32
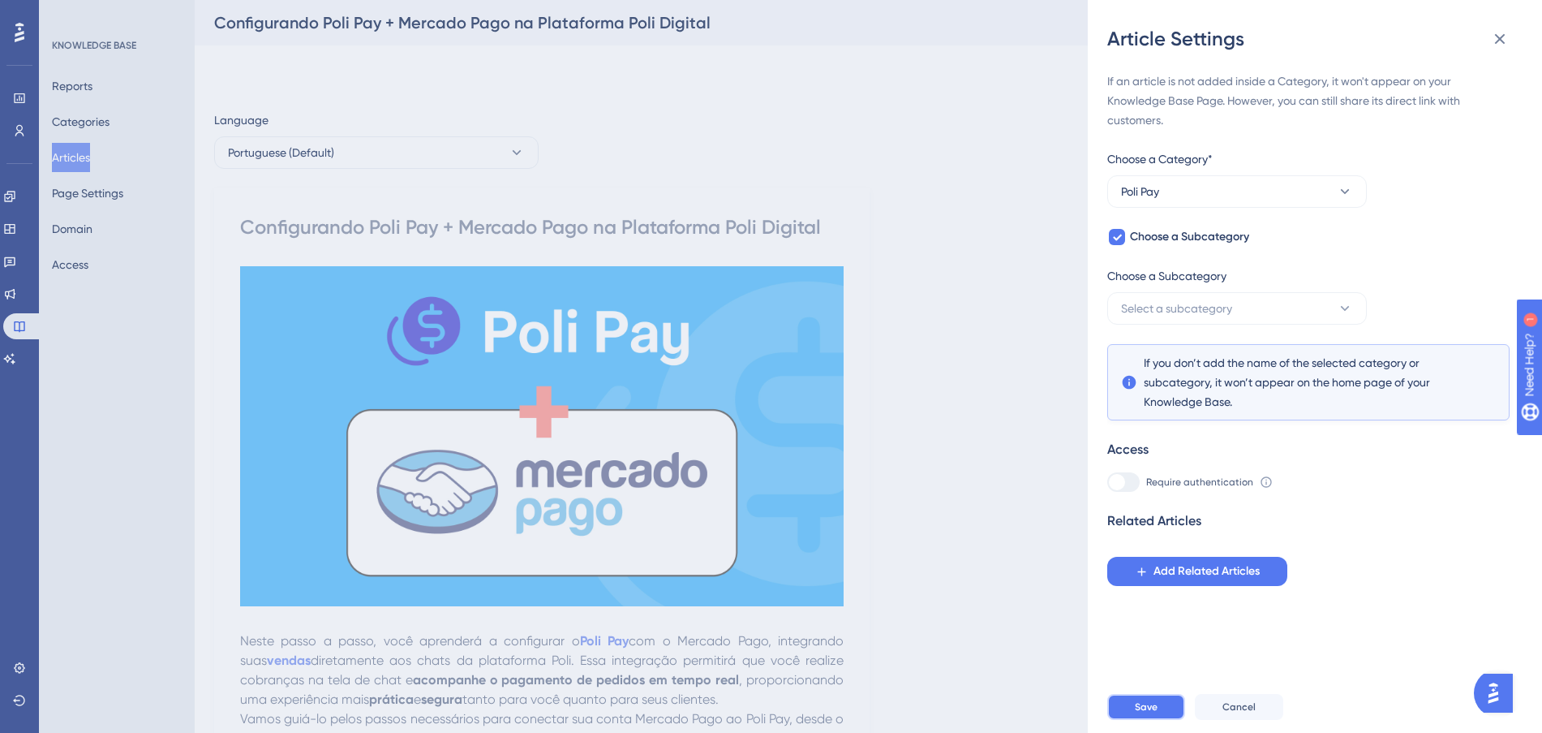
click at [1150, 713] on span "Save" at bounding box center [1146, 706] width 23 height 13
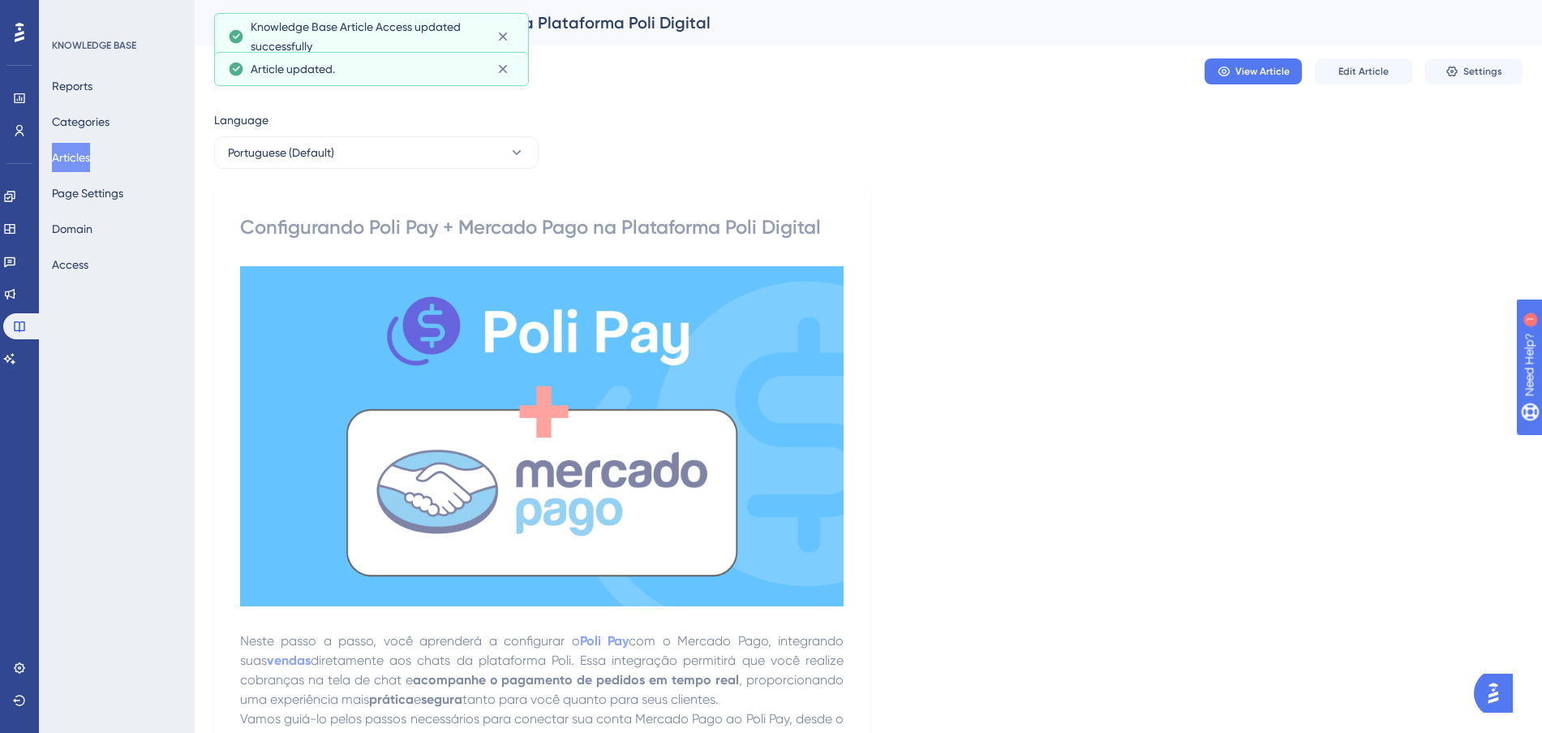
click at [76, 153] on button "Articles" at bounding box center [71, 157] width 38 height 29
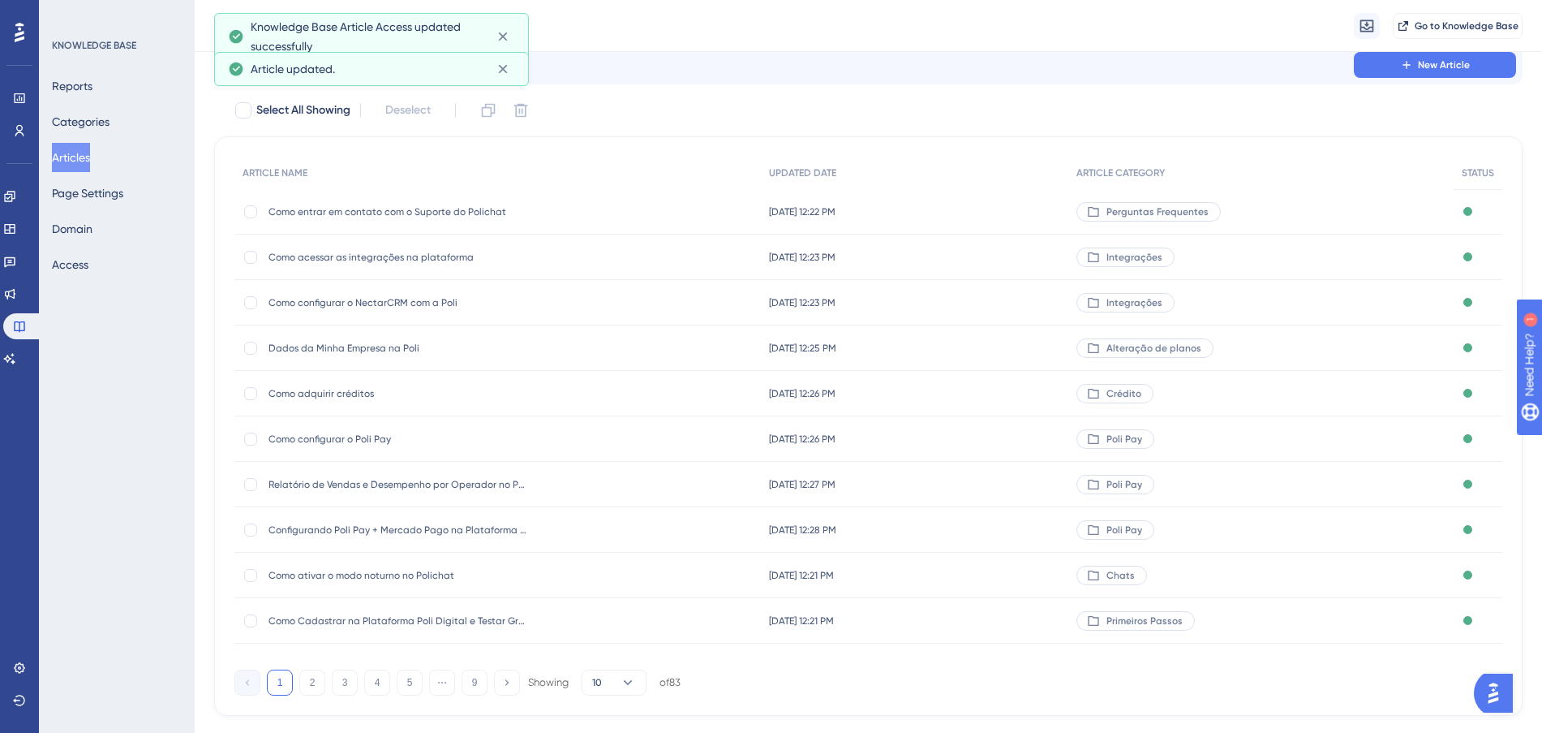
scroll to position [87, 0]
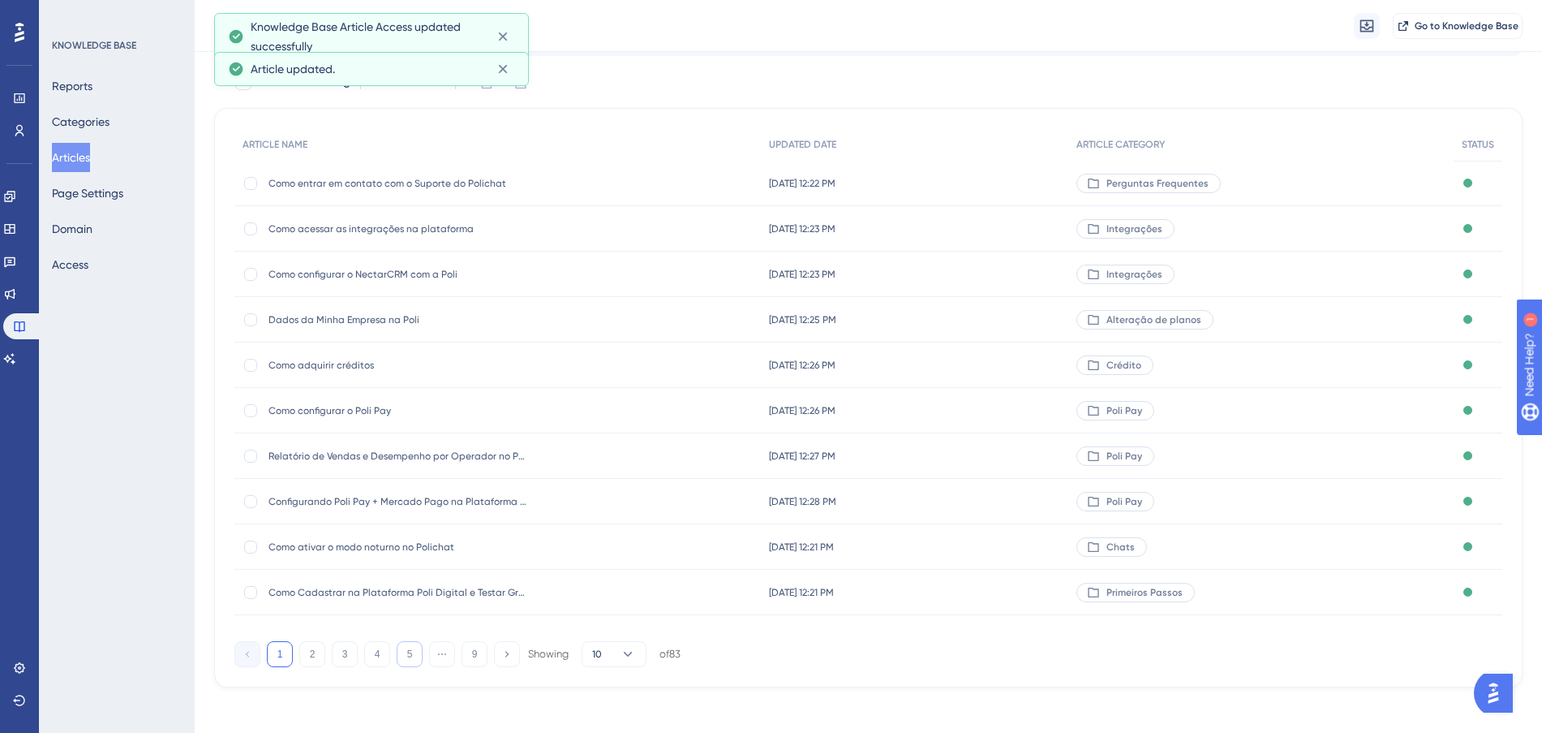
click at [415, 654] on button "5" at bounding box center [410, 654] width 26 height 26
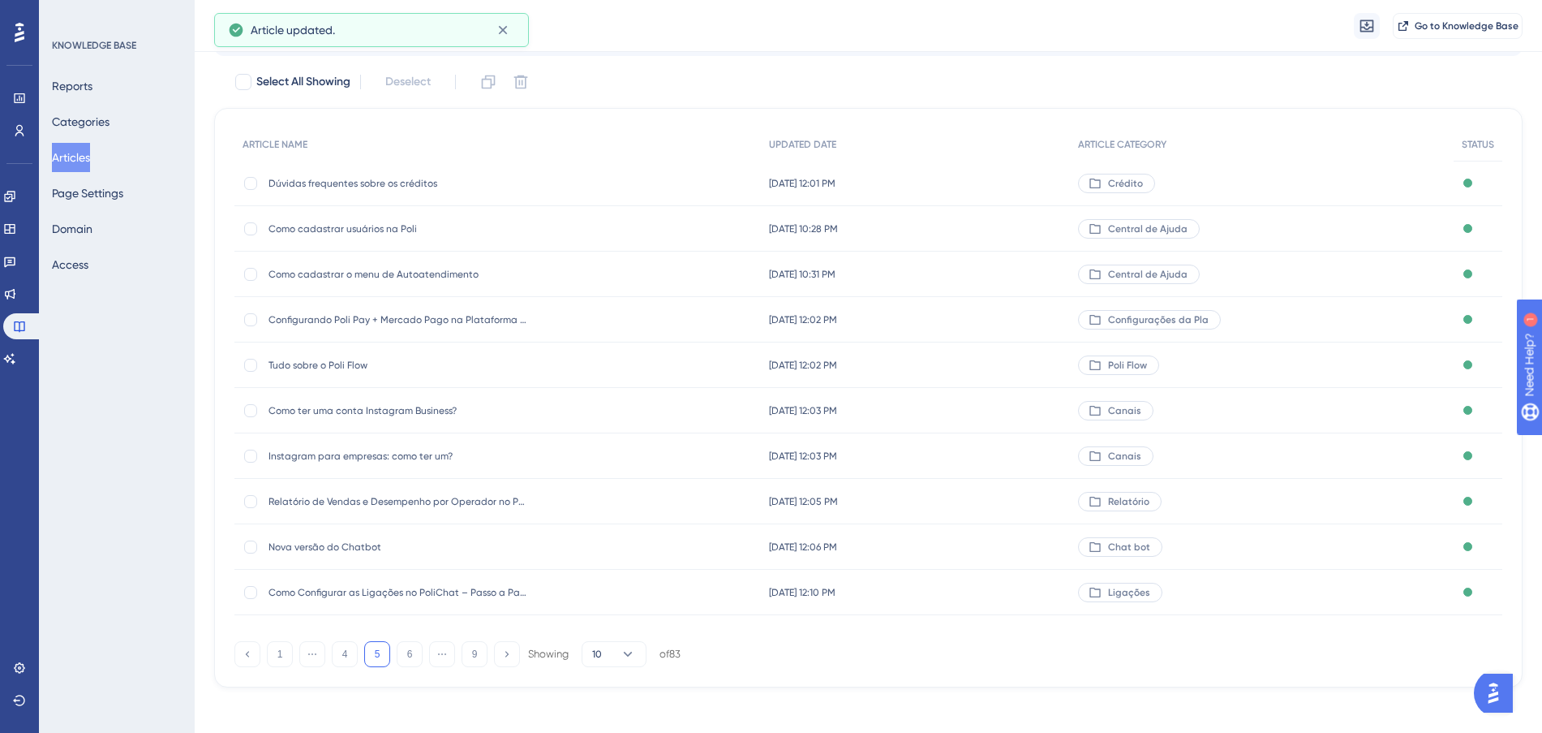
click at [1054, 223] on div "[DATE] 10:28 PM [DATE] 10:28 PM" at bounding box center [916, 228] width 310 height 45
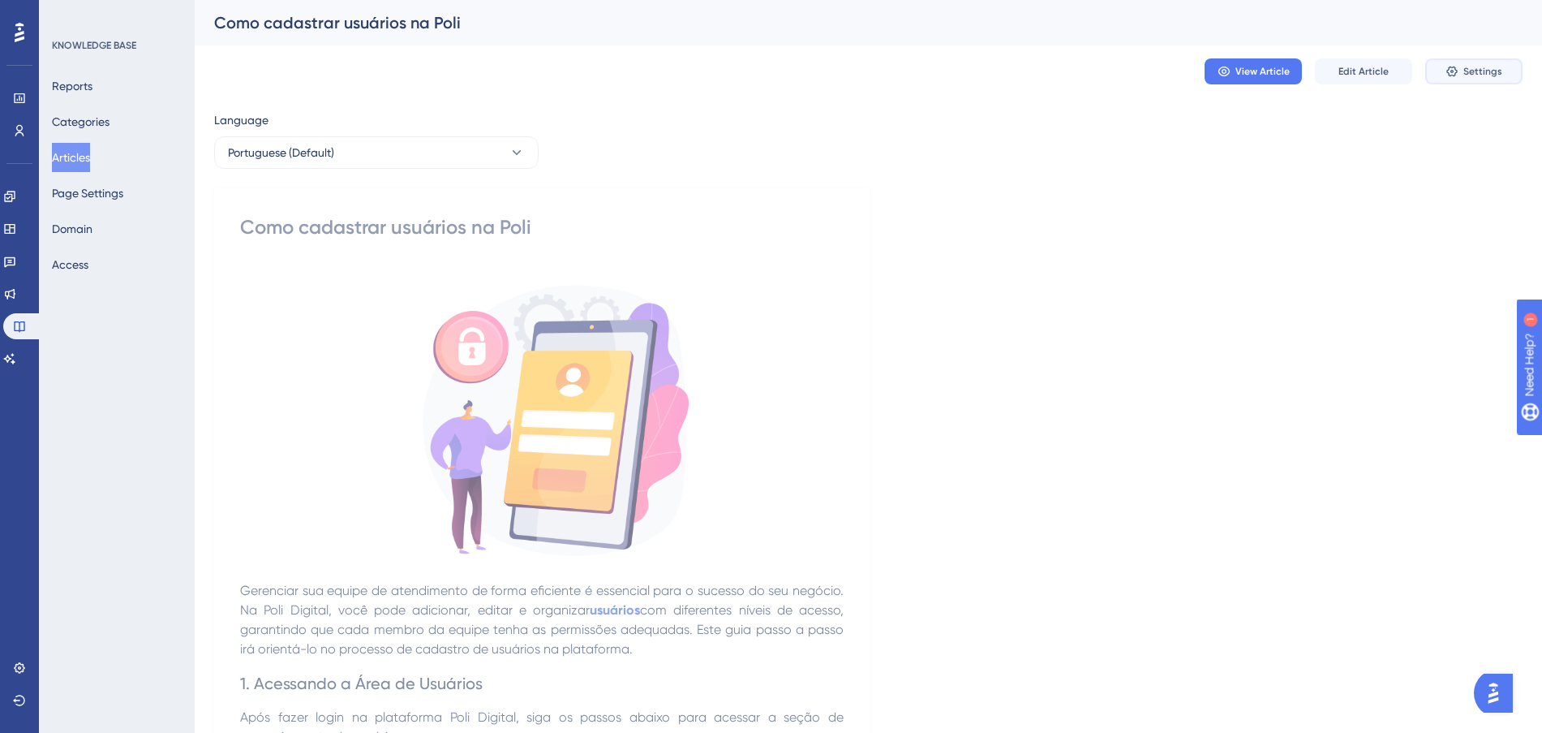
click at [1494, 73] on span "Settings" at bounding box center [1482, 71] width 39 height 13
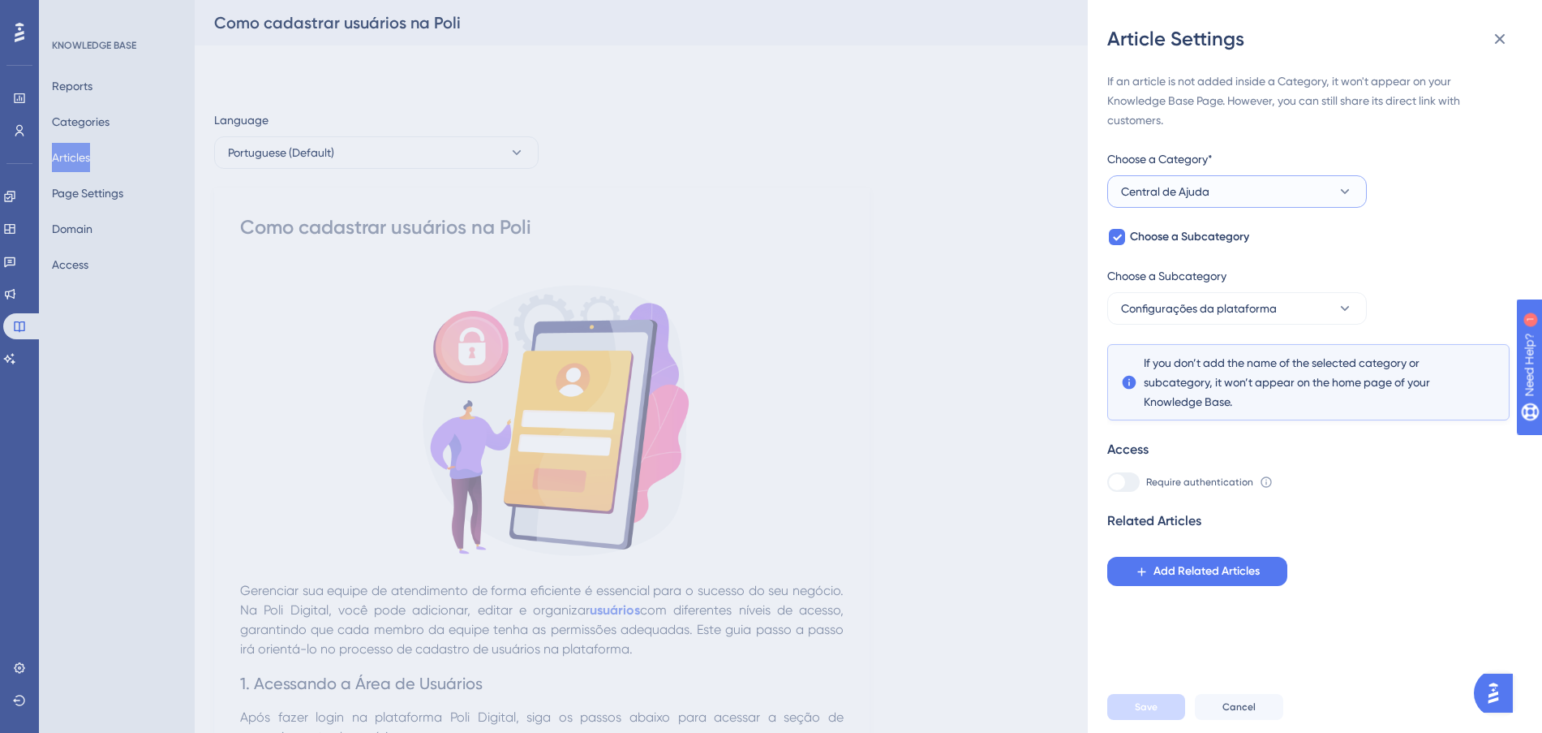
click at [1244, 199] on button "Central de Ajuda" at bounding box center [1237, 191] width 260 height 32
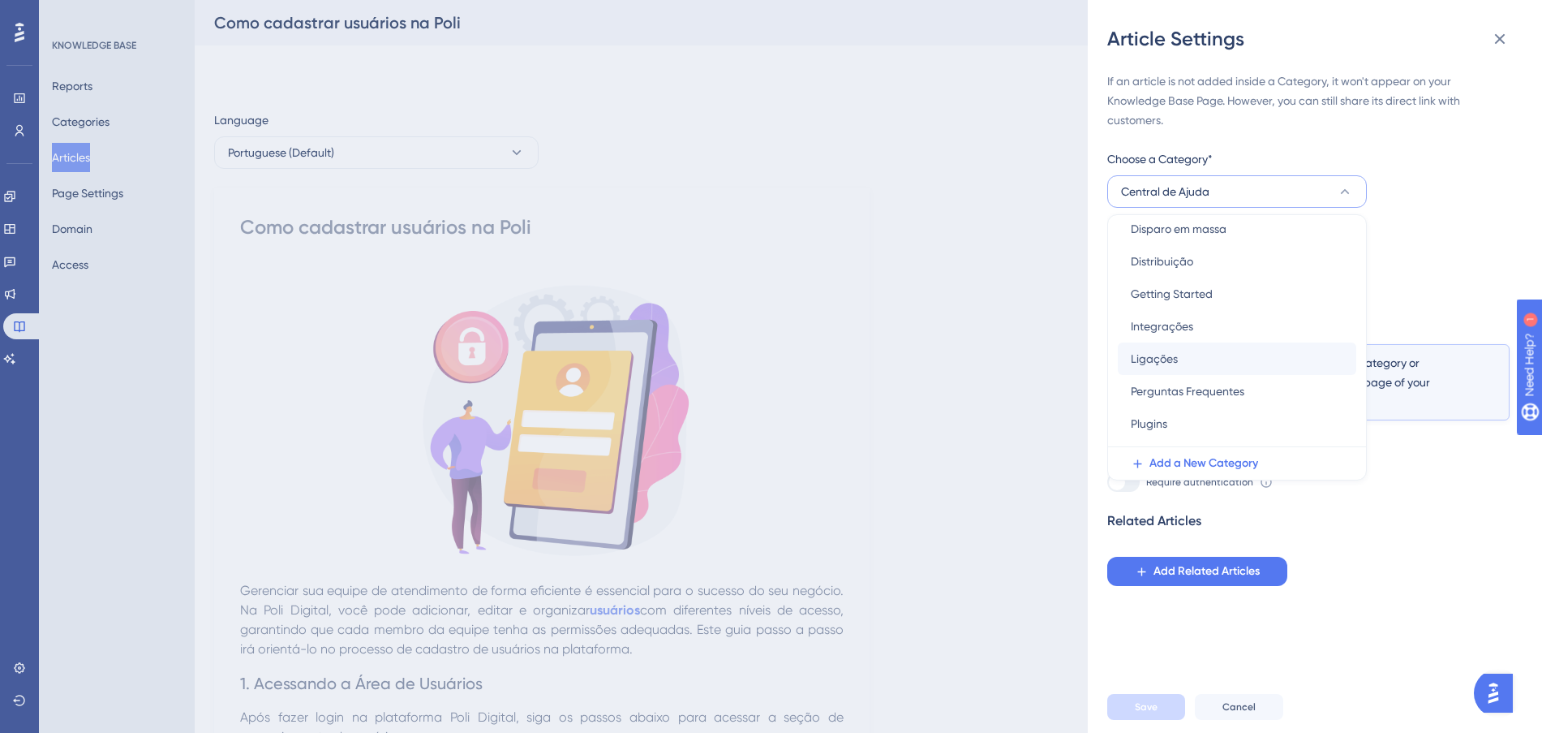
scroll to position [203, 0]
click at [1243, 266] on span "Configurações da Plataforma" at bounding box center [1208, 265] width 155 height 19
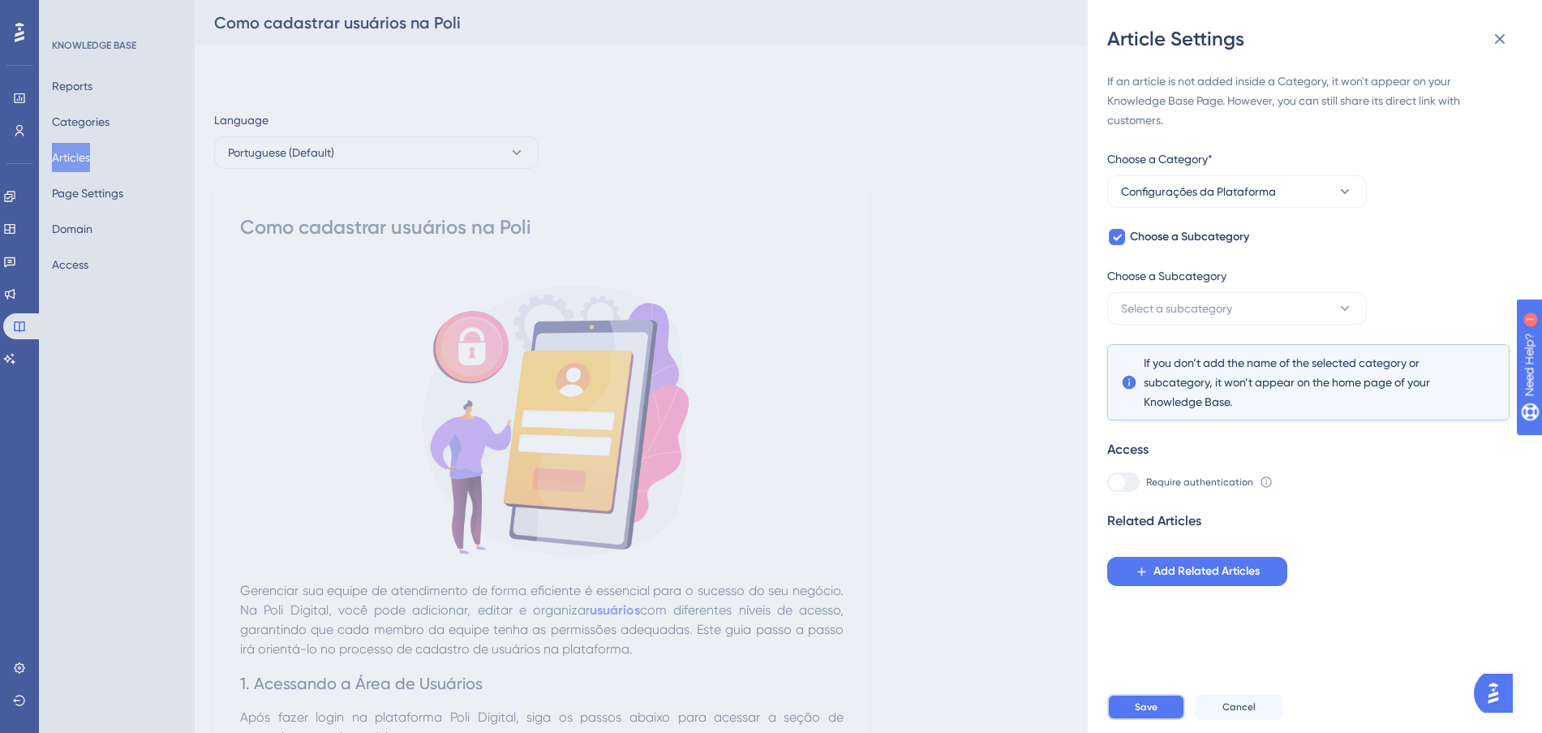
click at [1171, 712] on button "Save" at bounding box center [1146, 707] width 78 height 26
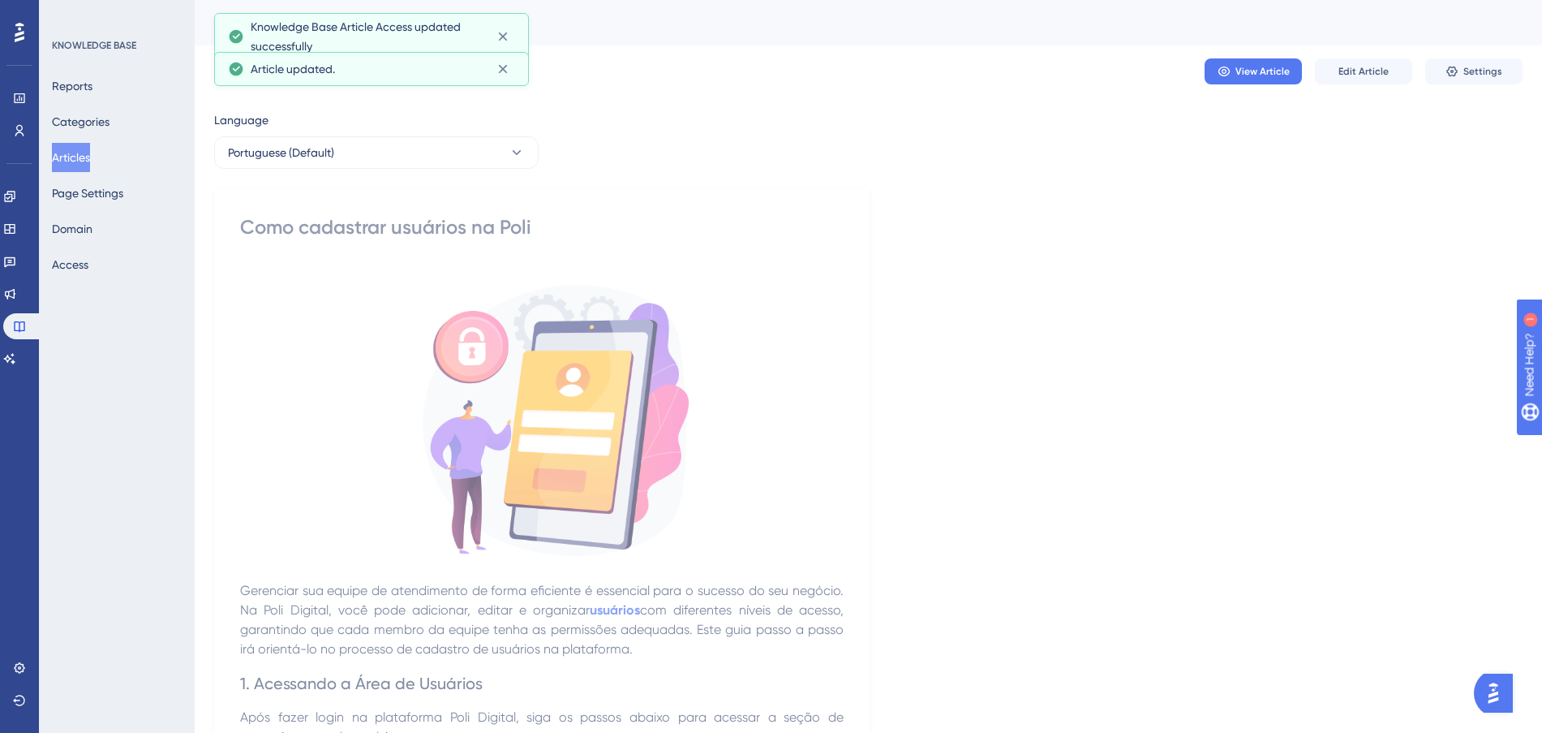
click at [76, 161] on button "Articles" at bounding box center [71, 157] width 38 height 29
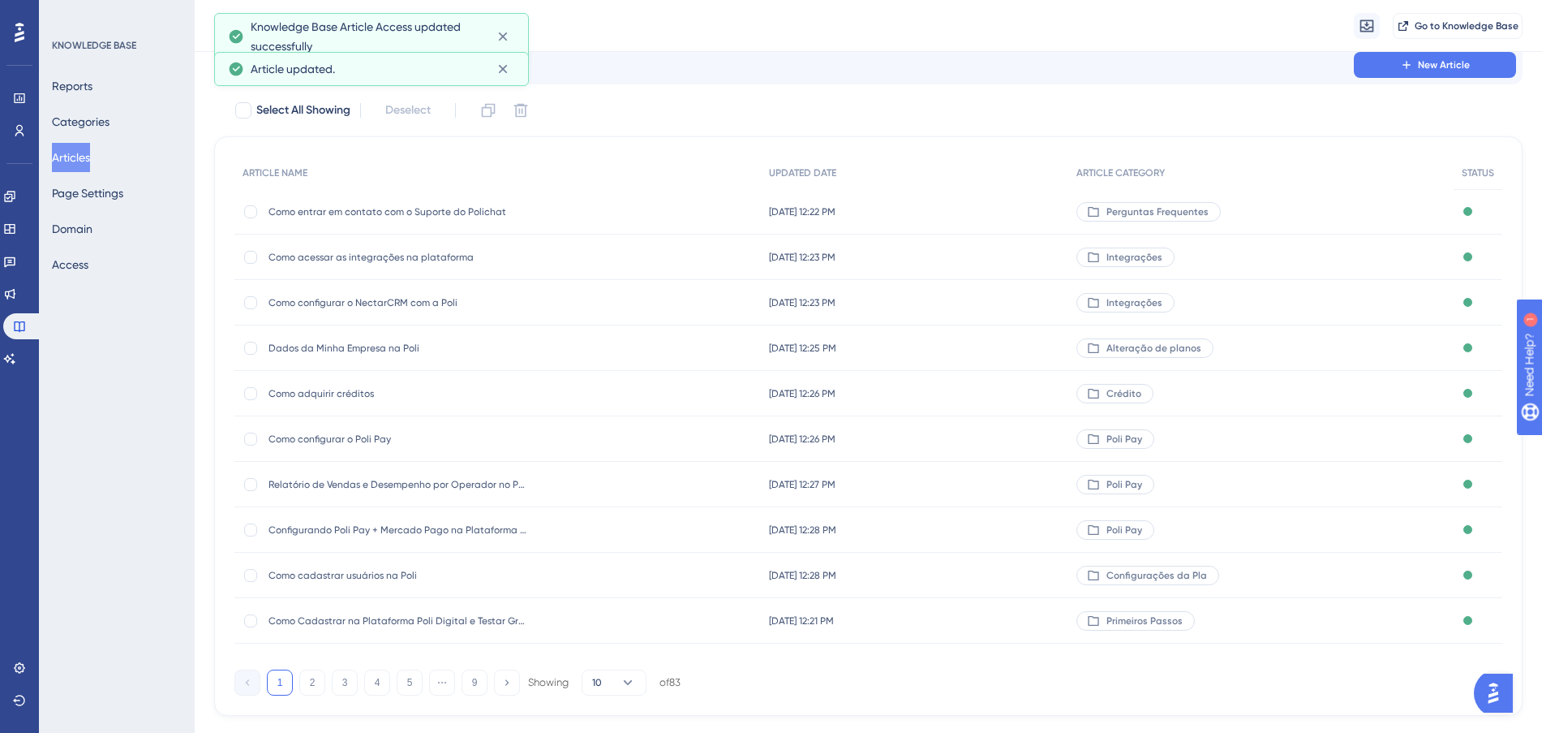
scroll to position [87, 0]
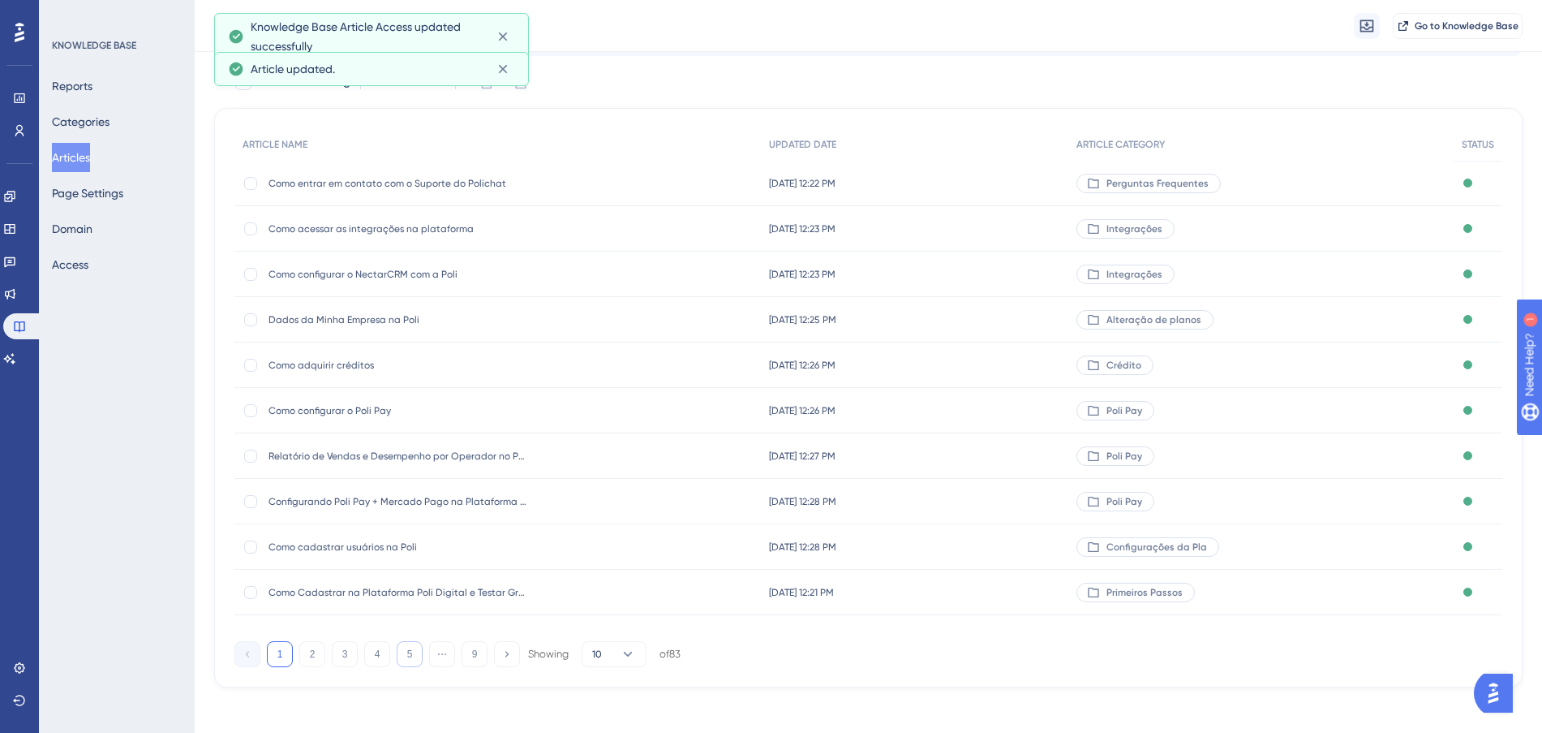
click at [406, 662] on button "5" at bounding box center [410, 654] width 26 height 26
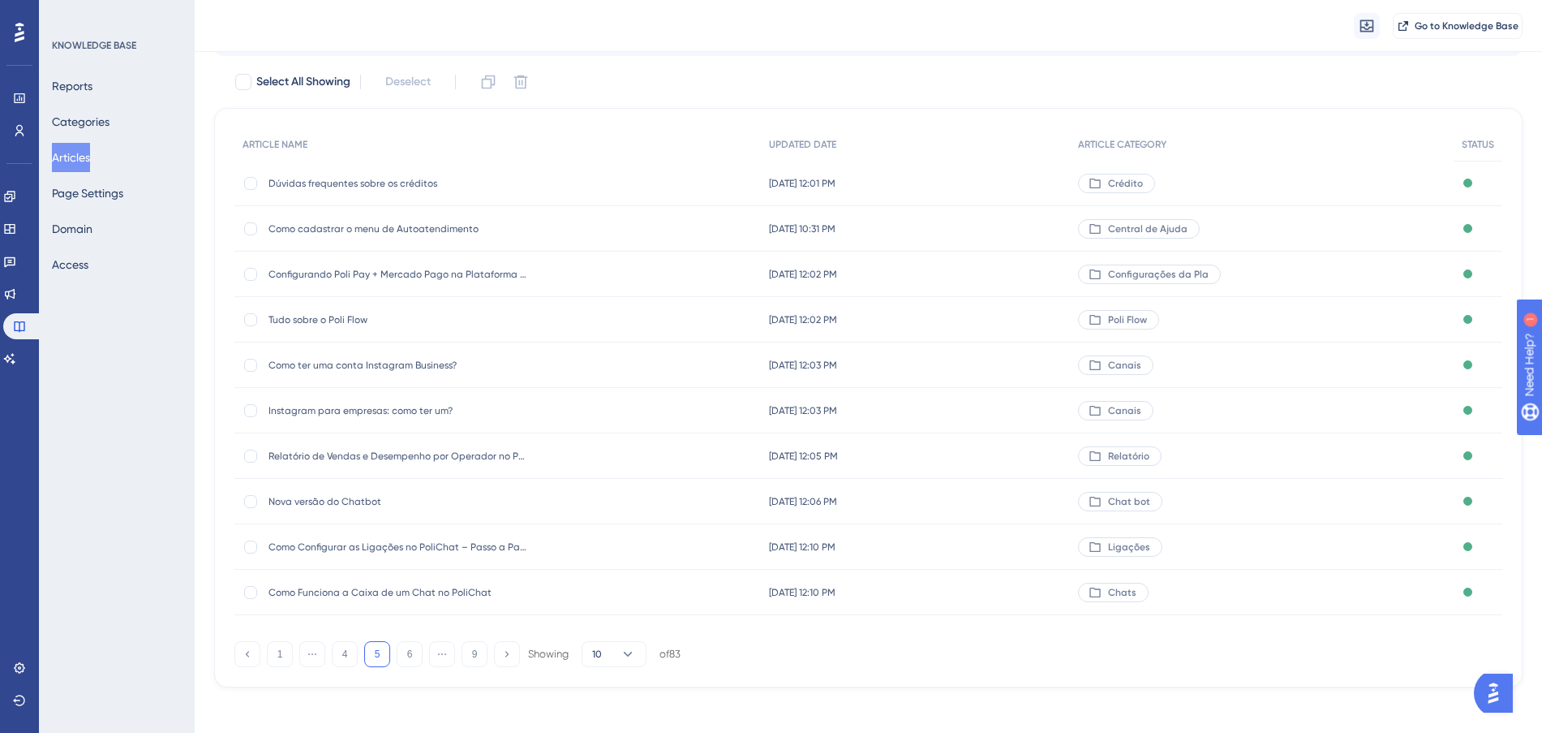
click at [1027, 226] on div "[DATE] 10:31 PM [DATE] 10:31 PM" at bounding box center [916, 228] width 310 height 45
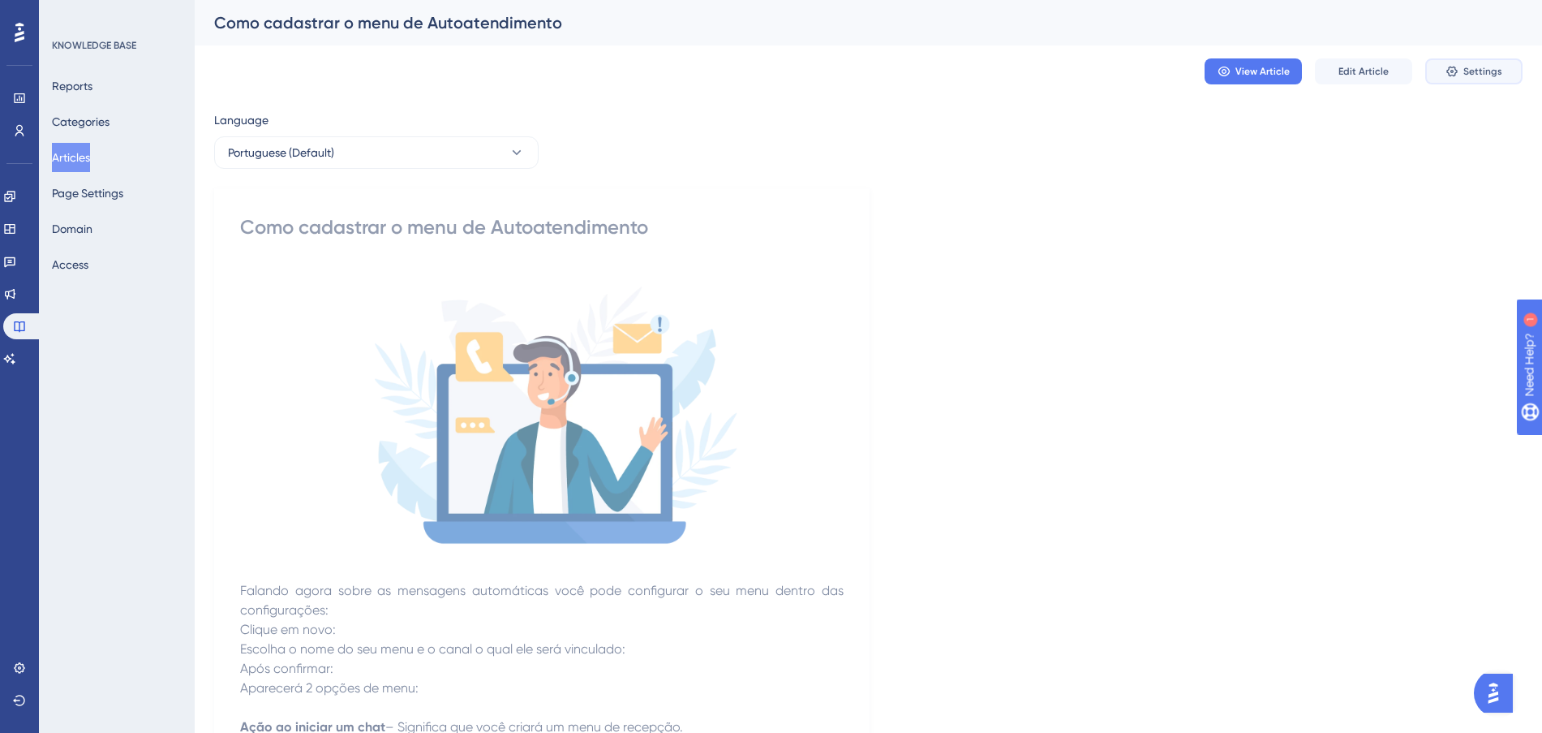
click at [1450, 71] on icon at bounding box center [1452, 71] width 13 height 13
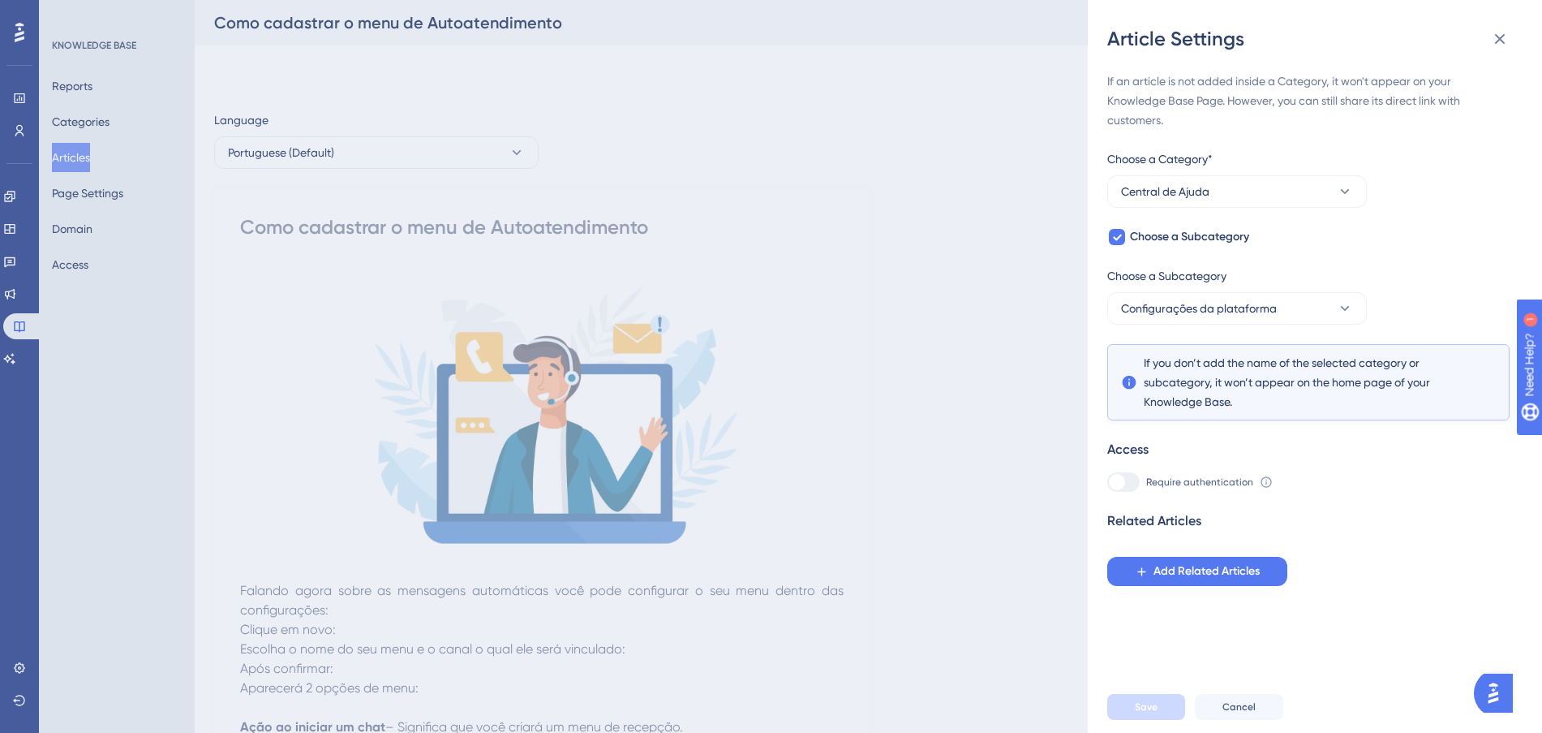
click at [1285, 212] on div "If an article is not added inside a Category, it won't appear on your Knowledge…" at bounding box center [1308, 328] width 402 height 514
click at [1290, 185] on button "Central de Ajuda" at bounding box center [1237, 191] width 260 height 32
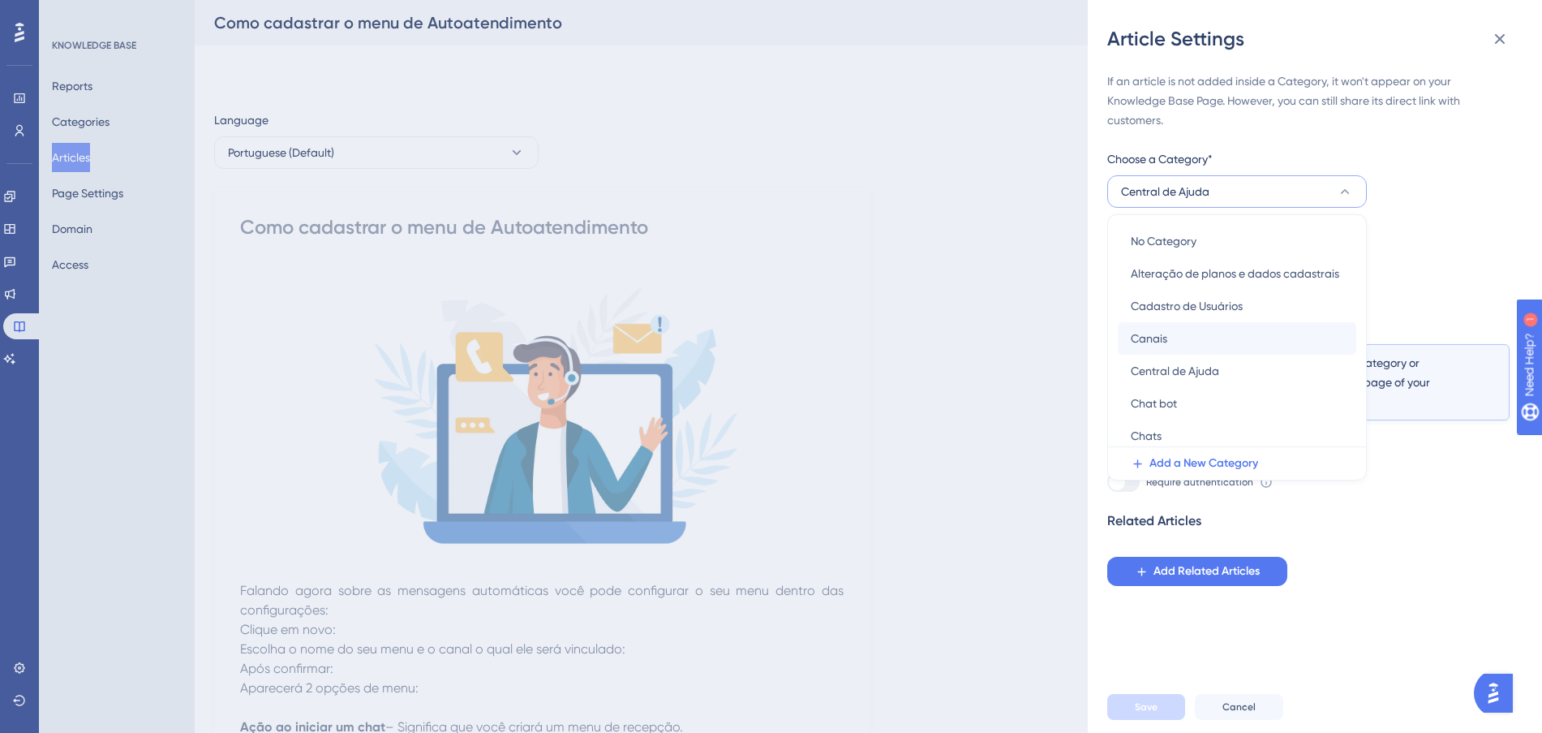
scroll to position [203, 0]
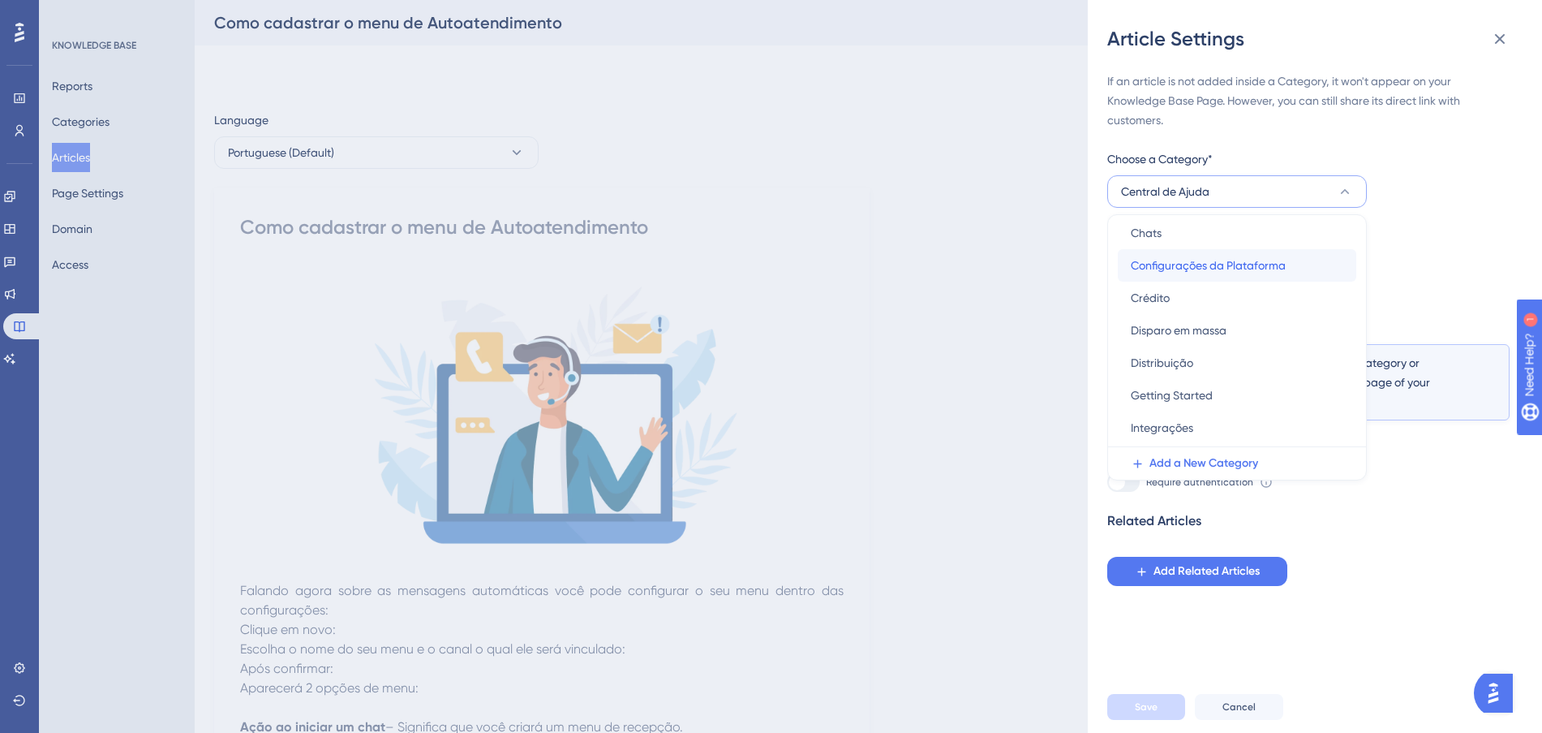
click at [1224, 265] on span "Configurações da Plataforma" at bounding box center [1208, 265] width 155 height 19
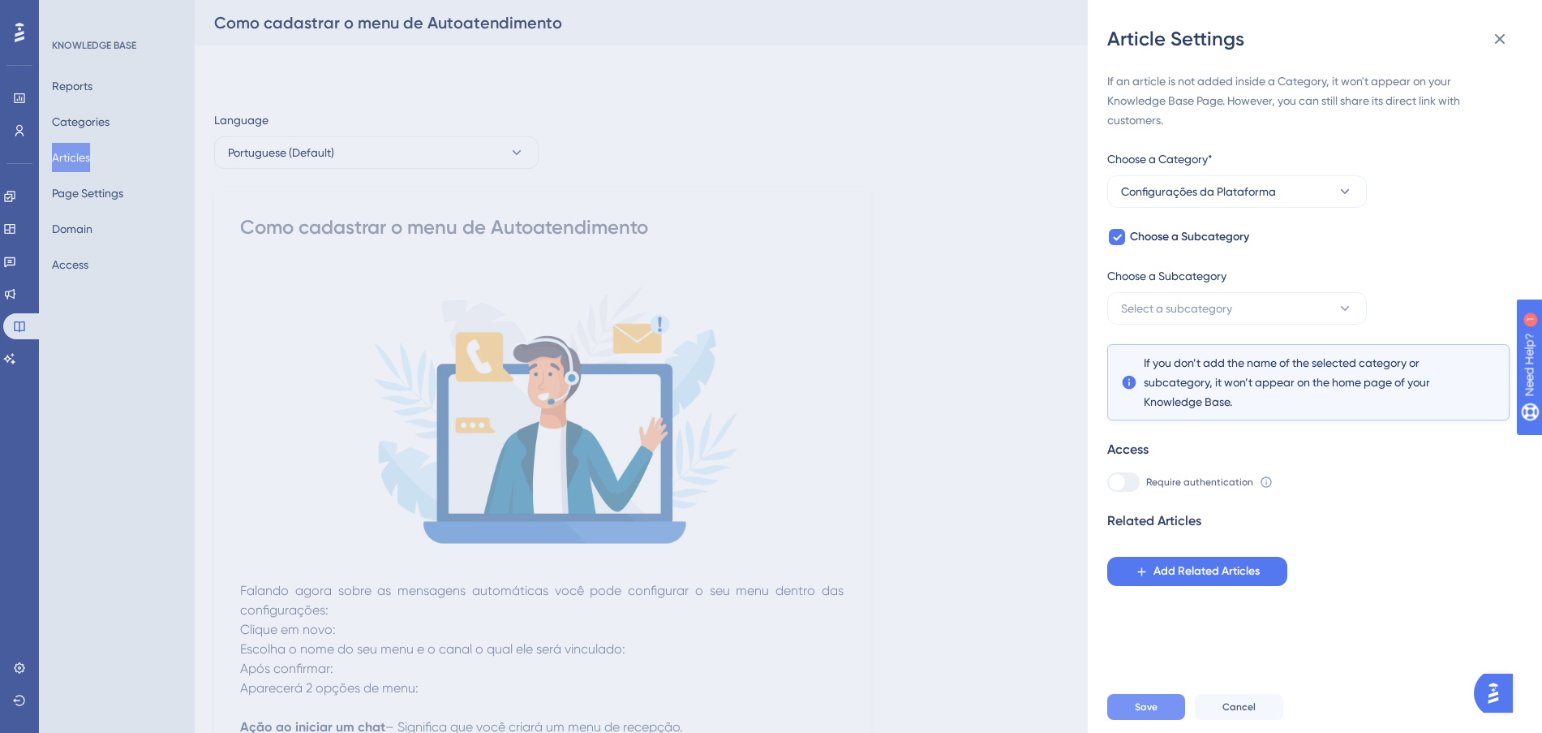
click at [1169, 716] on button "Save" at bounding box center [1146, 707] width 78 height 26
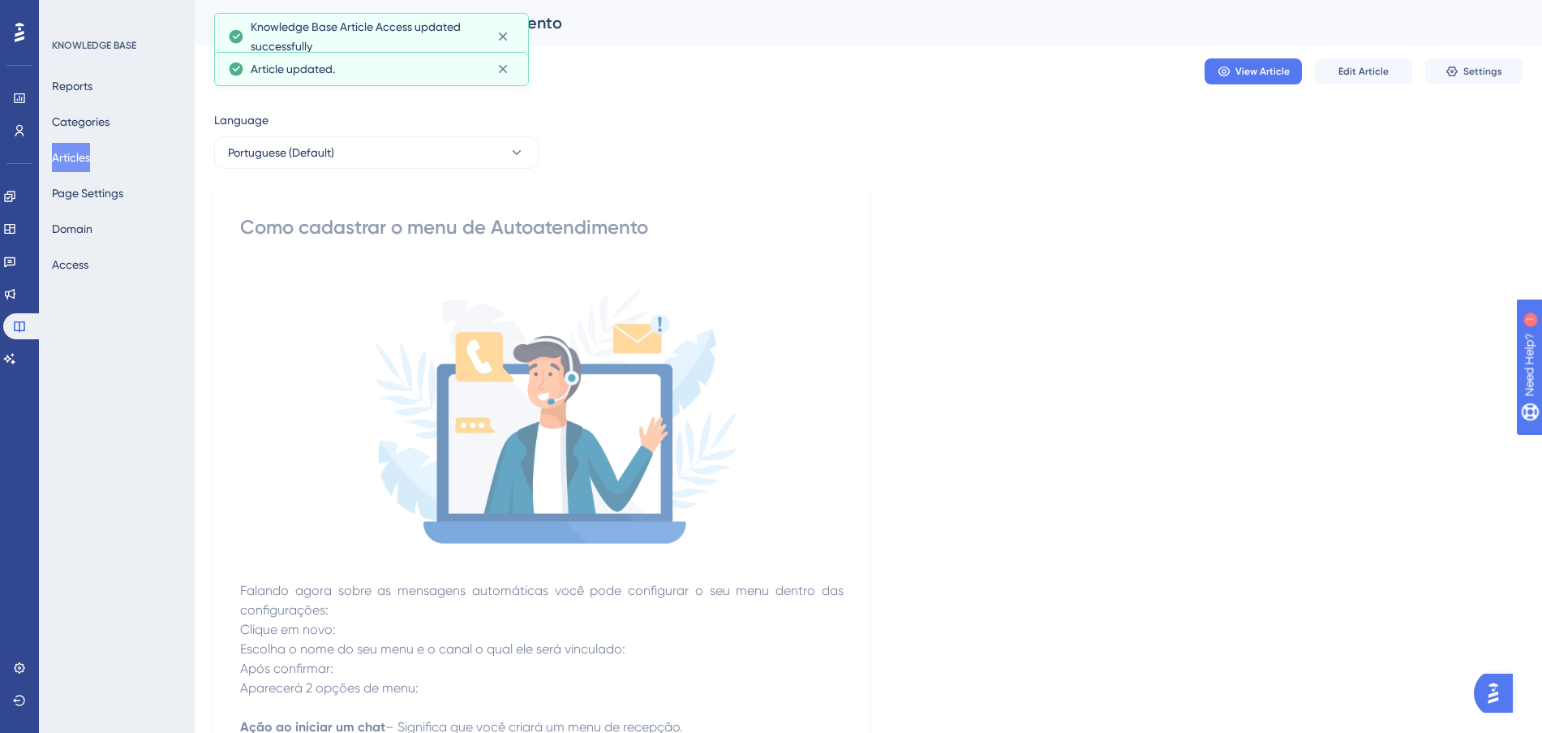
click at [85, 159] on button "Articles" at bounding box center [71, 157] width 38 height 29
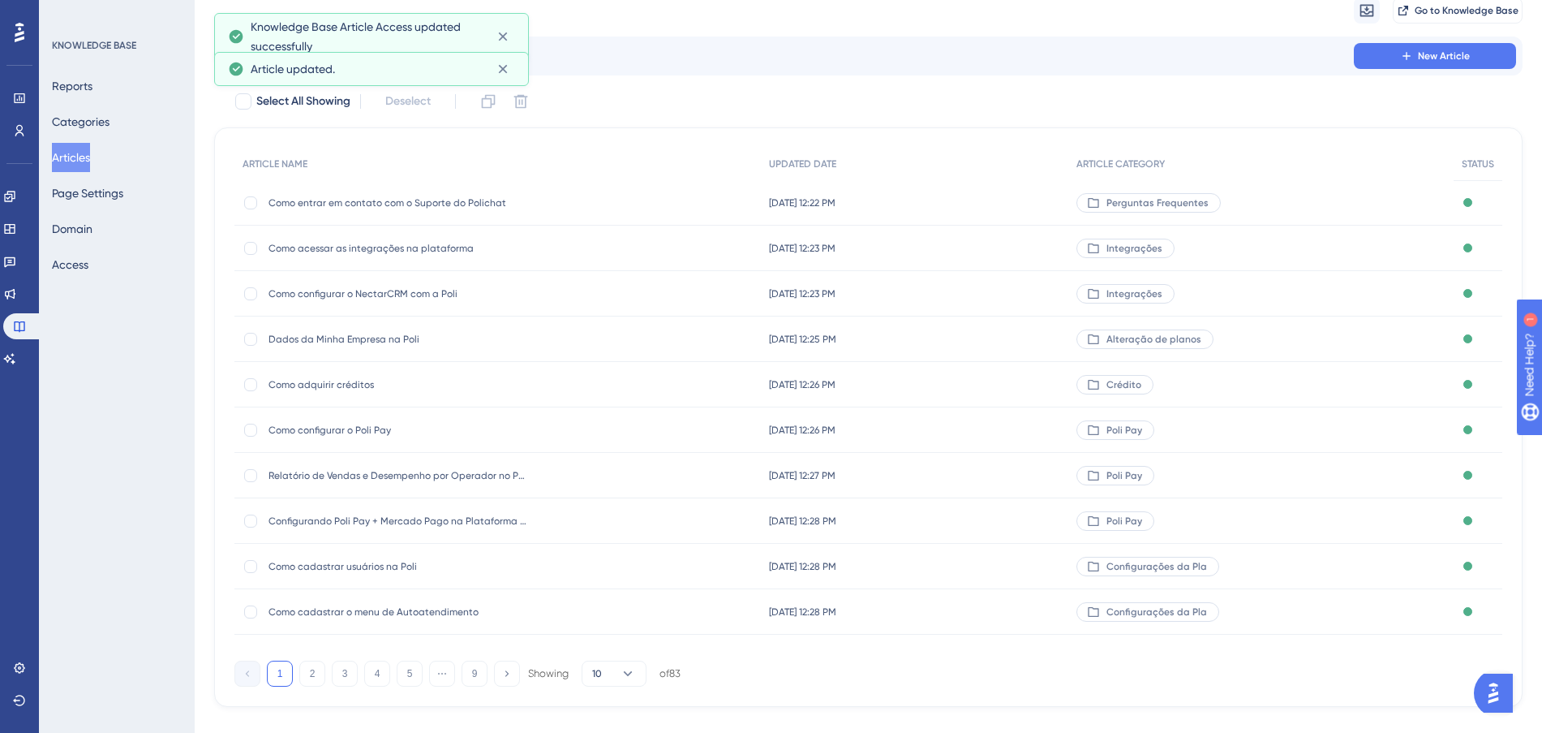
scroll to position [87, 0]
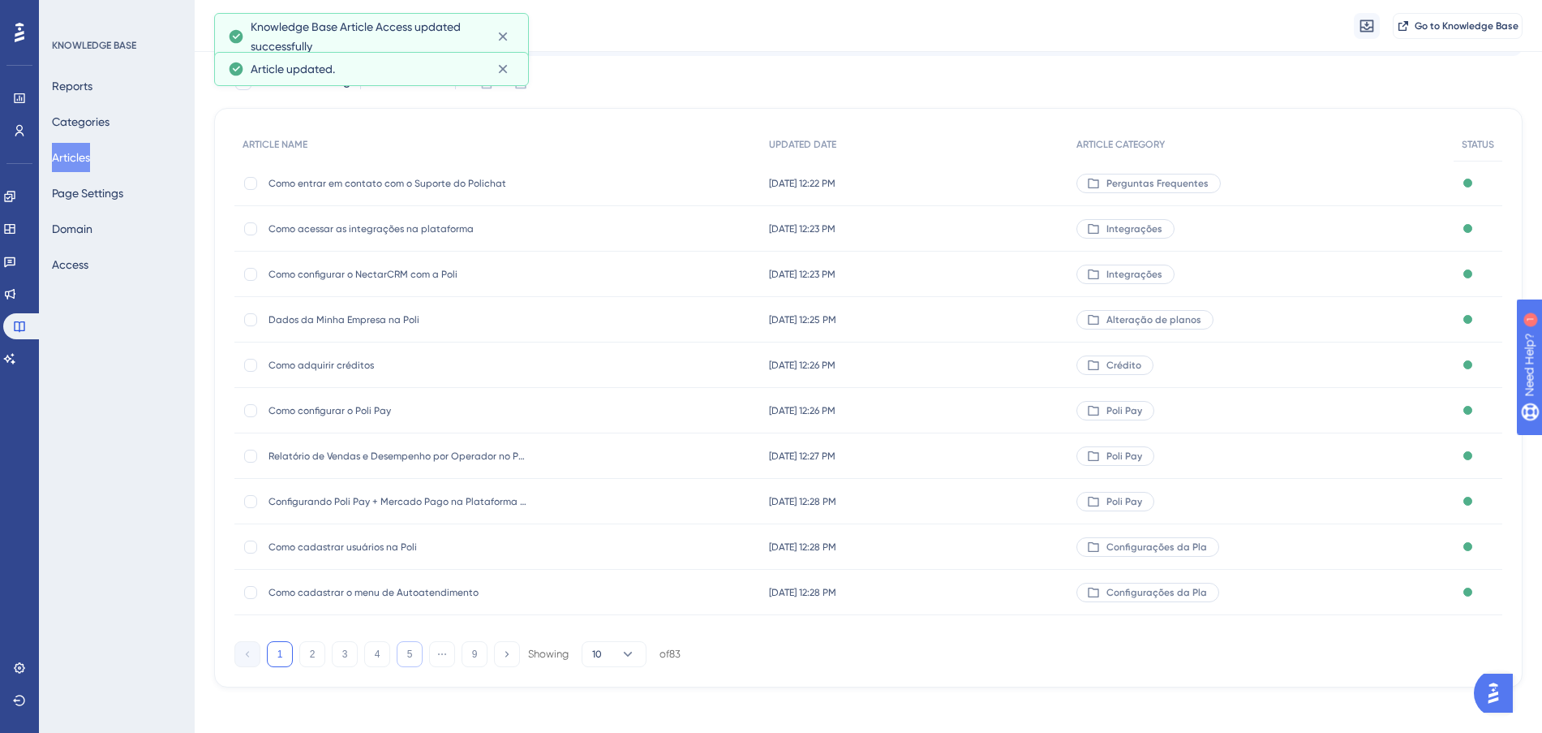
click at [404, 661] on button "5" at bounding box center [410, 654] width 26 height 26
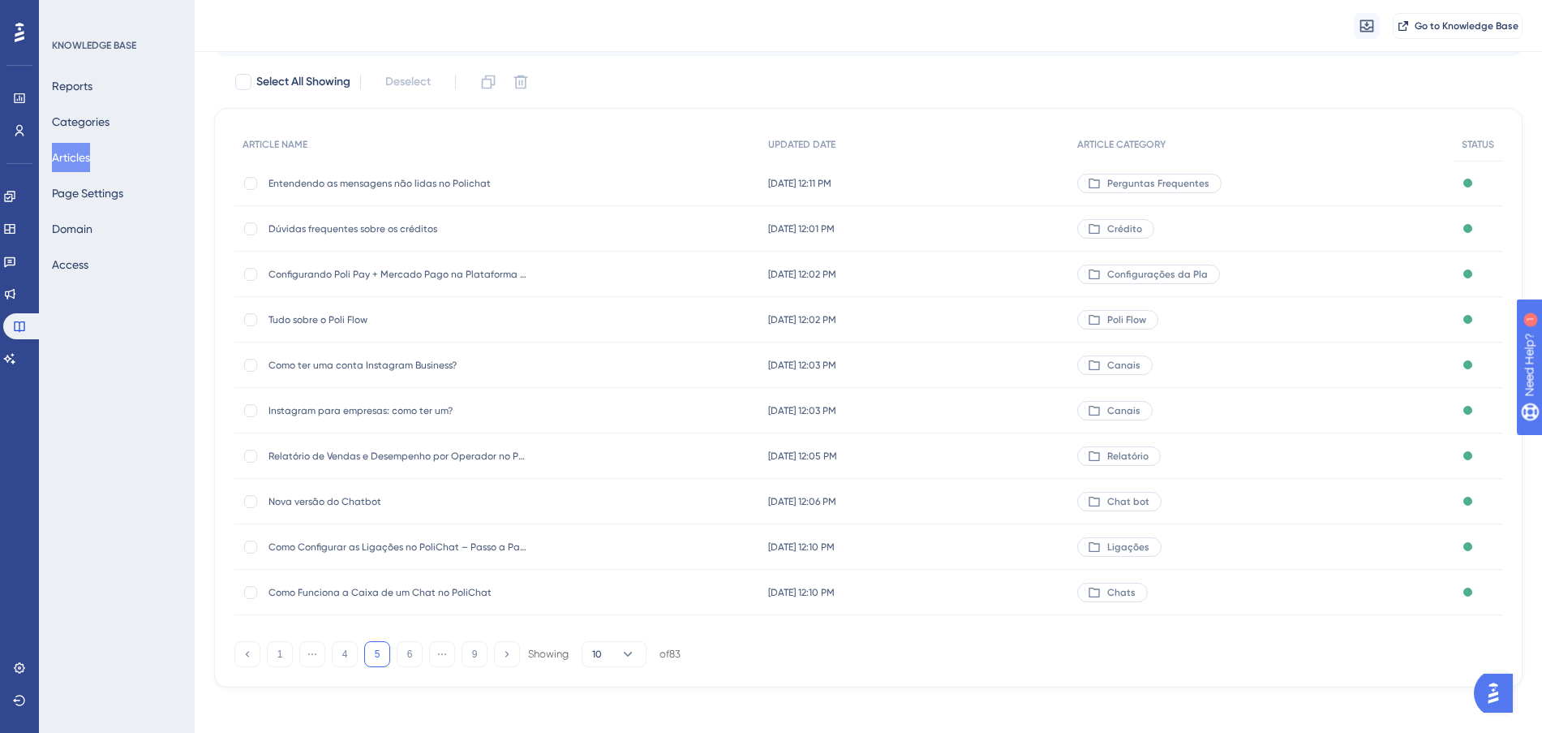
click at [378, 655] on button "5" at bounding box center [377, 654] width 26 height 26
click at [342, 650] on button "4" at bounding box center [345, 654] width 26 height 26
click at [375, 649] on button "4" at bounding box center [377, 654] width 26 height 26
click at [402, 655] on button "5" at bounding box center [410, 654] width 26 height 26
click at [412, 660] on button "6" at bounding box center [410, 654] width 26 height 26
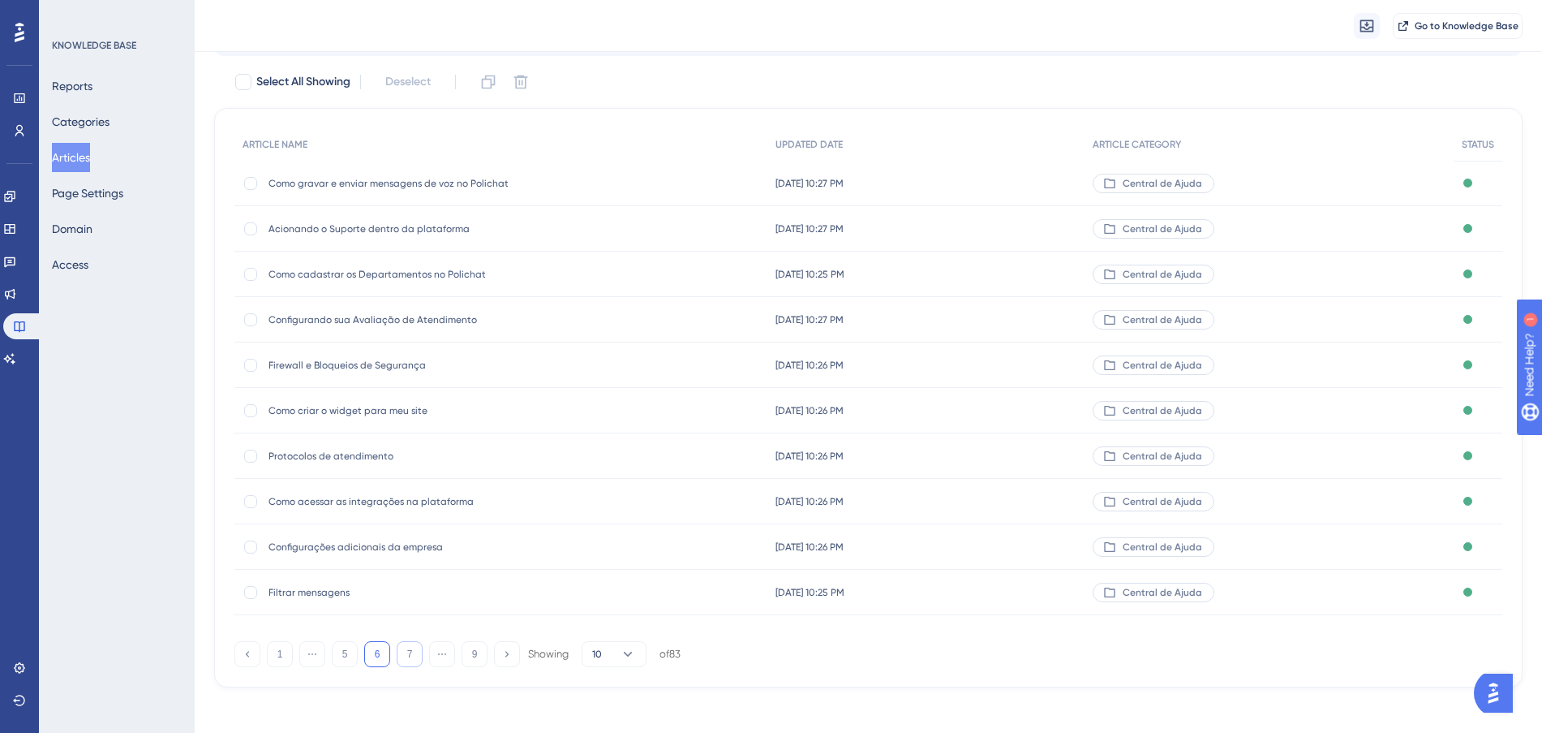
click at [413, 654] on button "7" at bounding box center [410, 654] width 26 height 26
click at [443, 648] on button "8" at bounding box center [442, 654] width 26 height 26
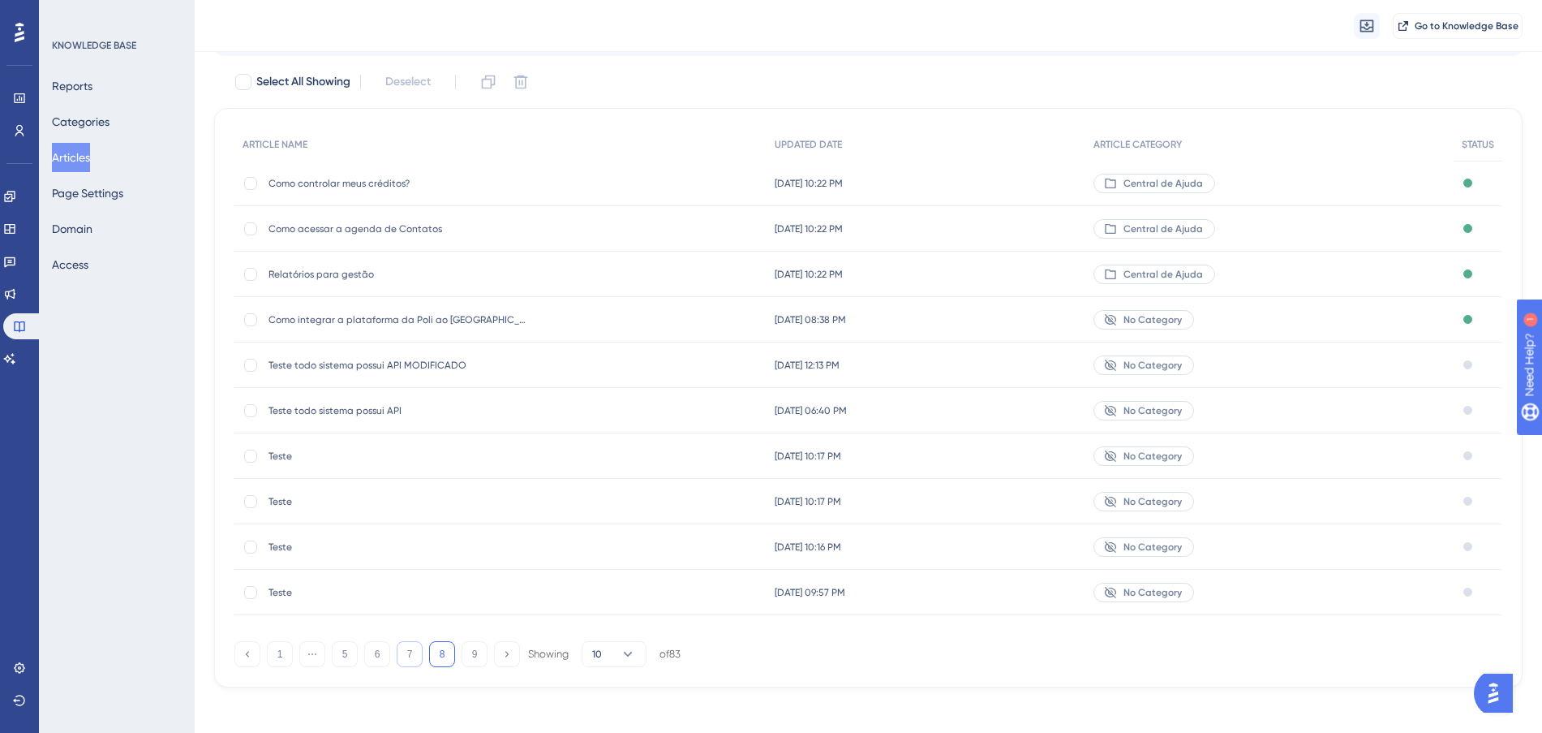
click at [404, 654] on button "7" at bounding box center [410, 654] width 26 height 26
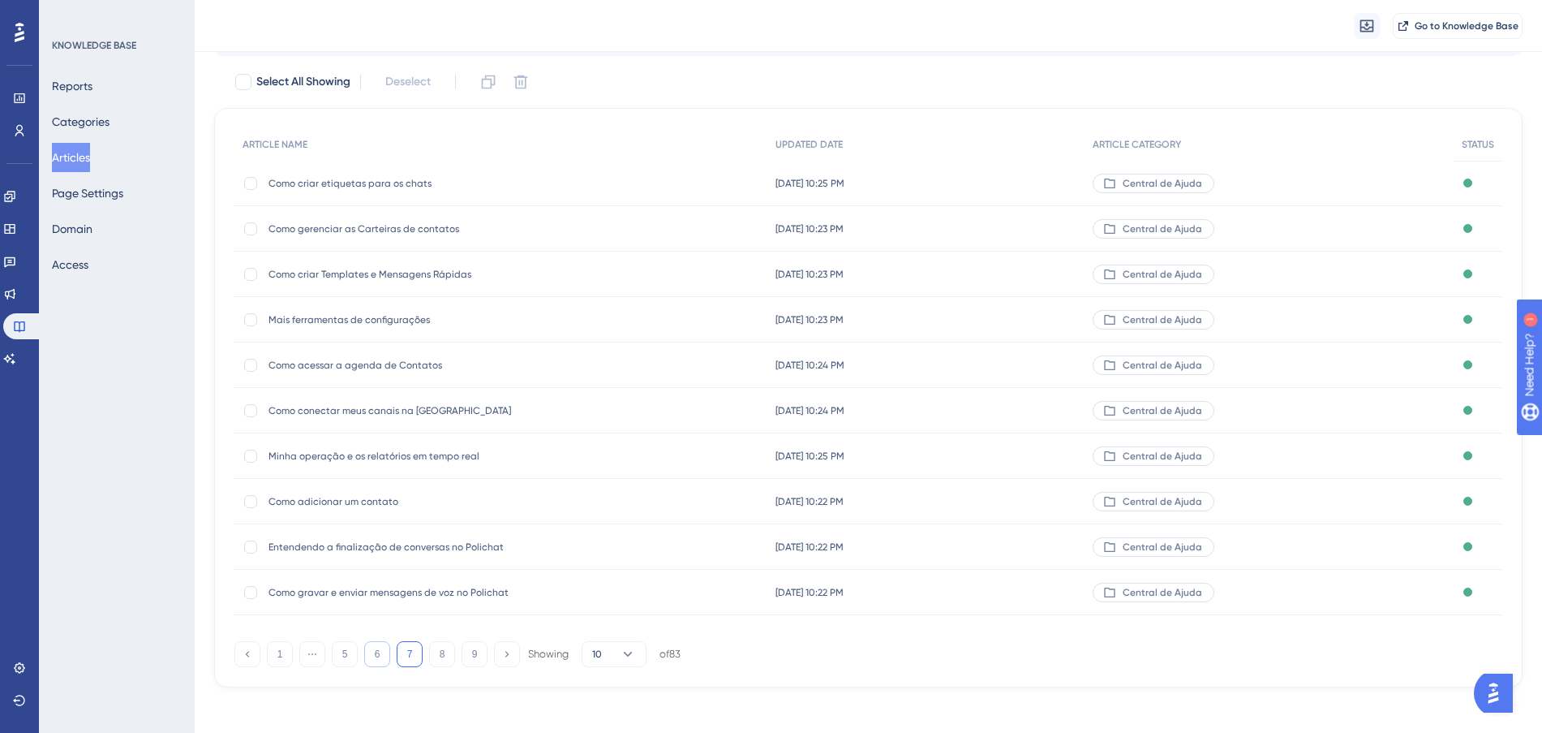
click at [388, 653] on button "6" at bounding box center [377, 654] width 26 height 26
click at [406, 652] on button "7" at bounding box center [410, 654] width 26 height 26
click at [380, 655] on button "6" at bounding box center [377, 654] width 26 height 26
click at [515, 180] on span "Como gravar e enviar mensagens de voz no Polichat" at bounding box center [399, 183] width 260 height 13
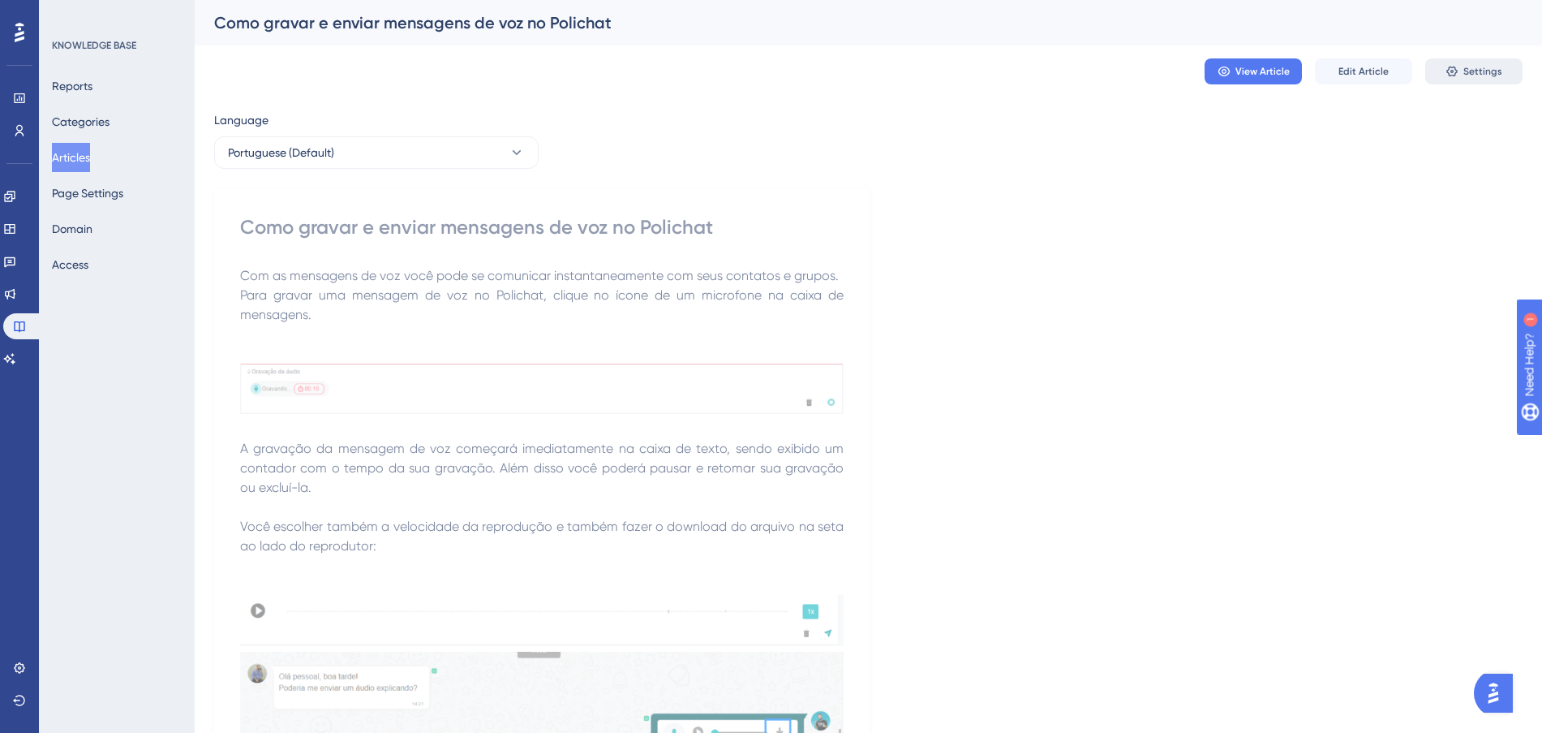
click at [1484, 63] on button "Settings" at bounding box center [1473, 71] width 97 height 26
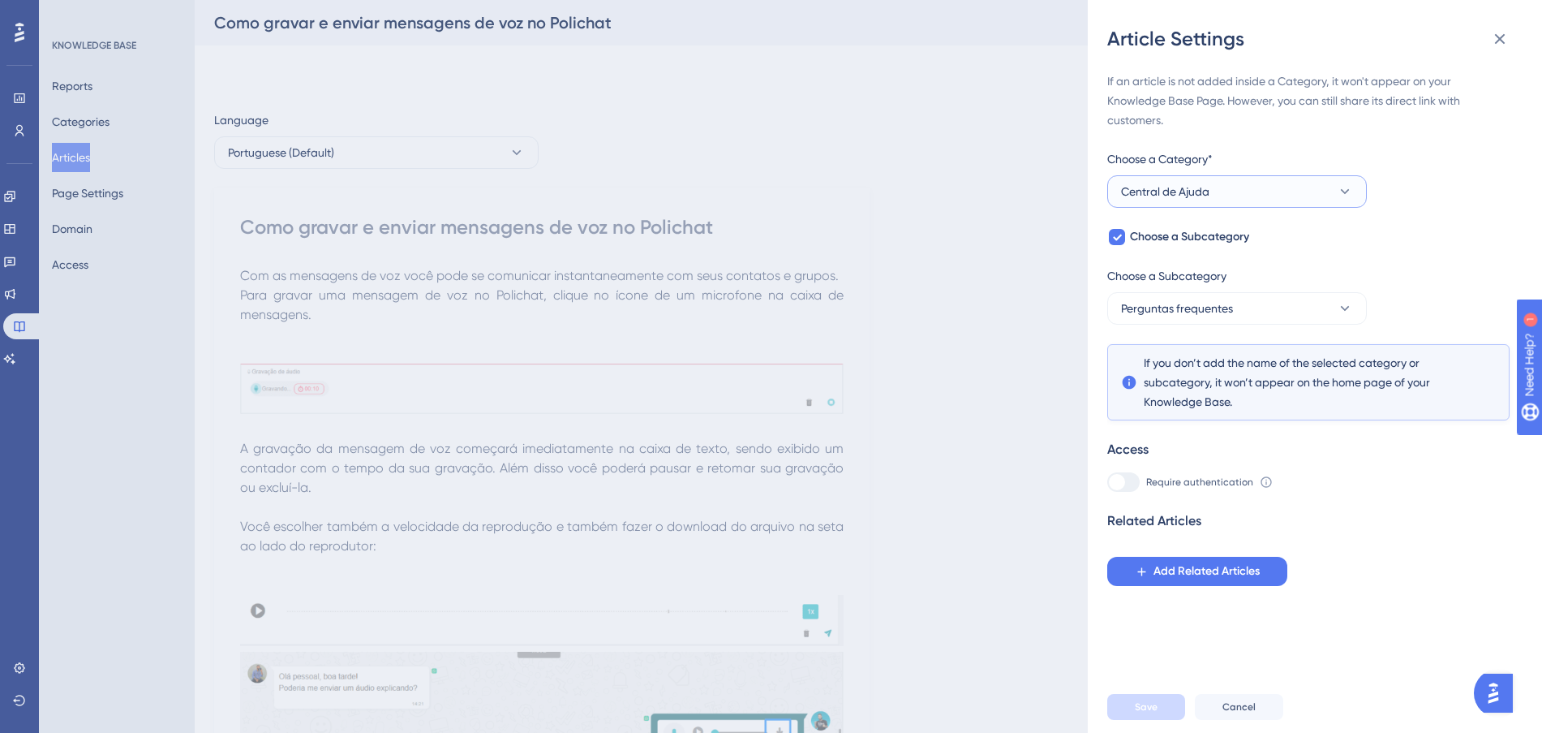
click at [1238, 203] on button "Central de Ajuda" at bounding box center [1237, 191] width 260 height 32
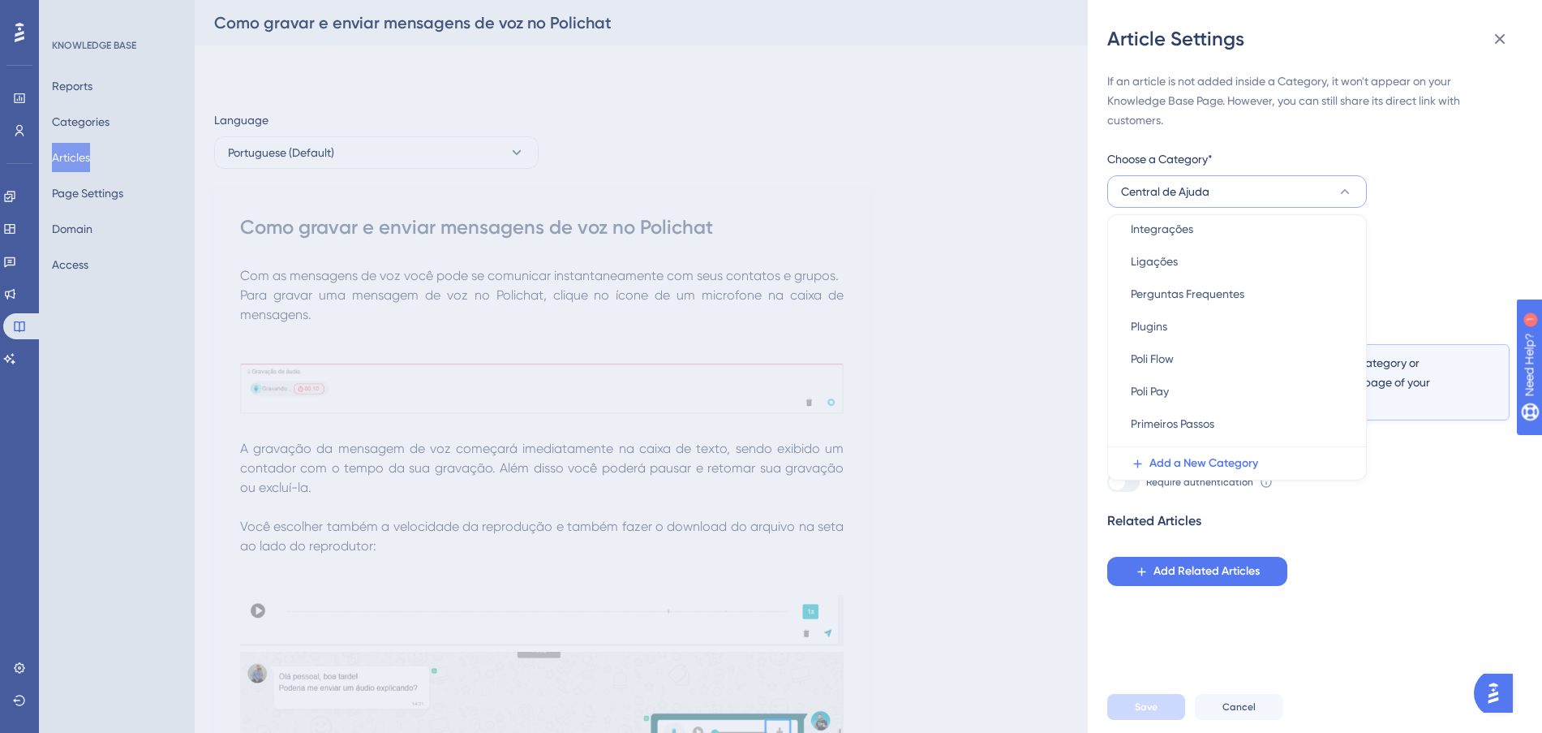
scroll to position [406, 0]
click at [1230, 285] on span "Perguntas Frequentes" at bounding box center [1188, 289] width 114 height 19
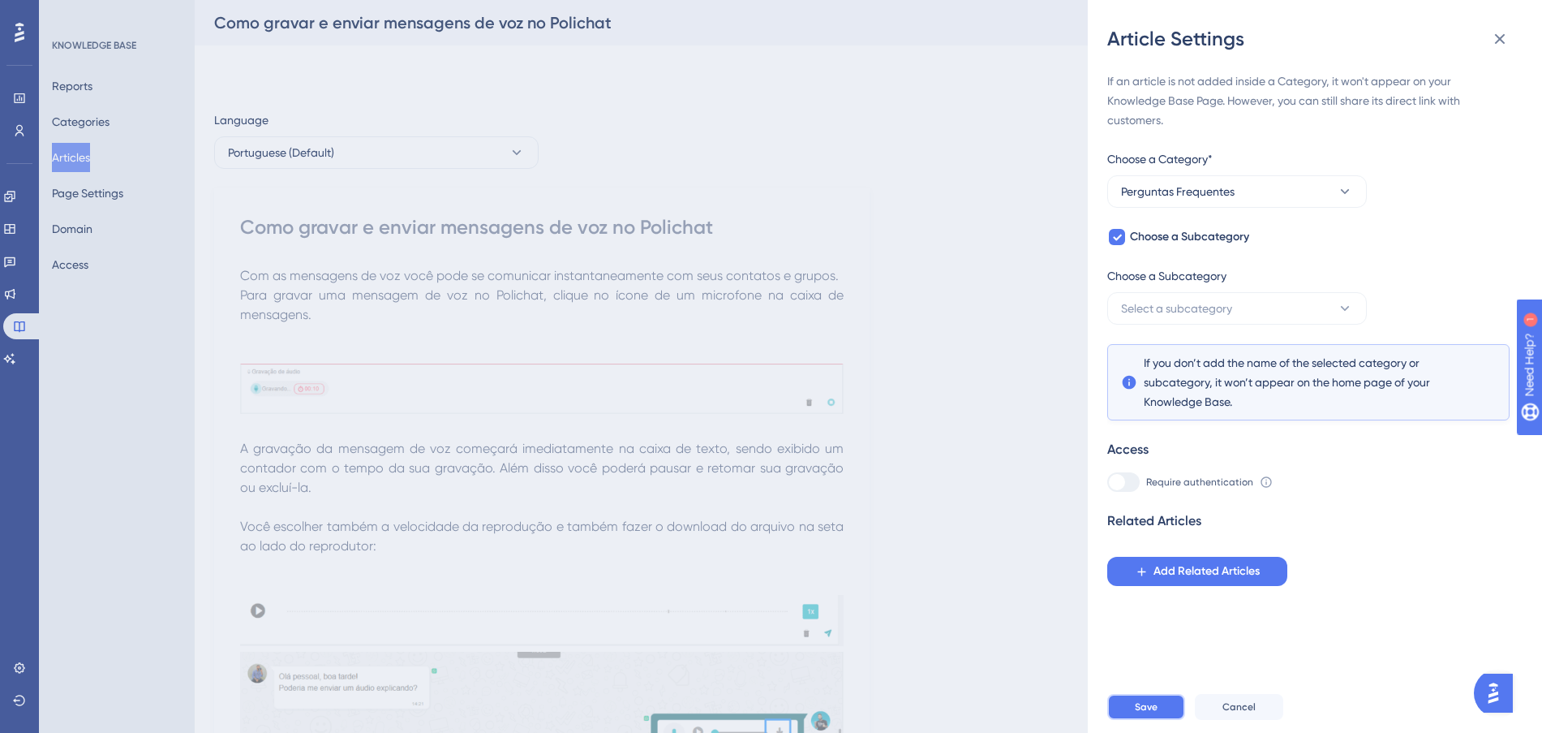
click at [1141, 713] on span "Save" at bounding box center [1146, 706] width 23 height 13
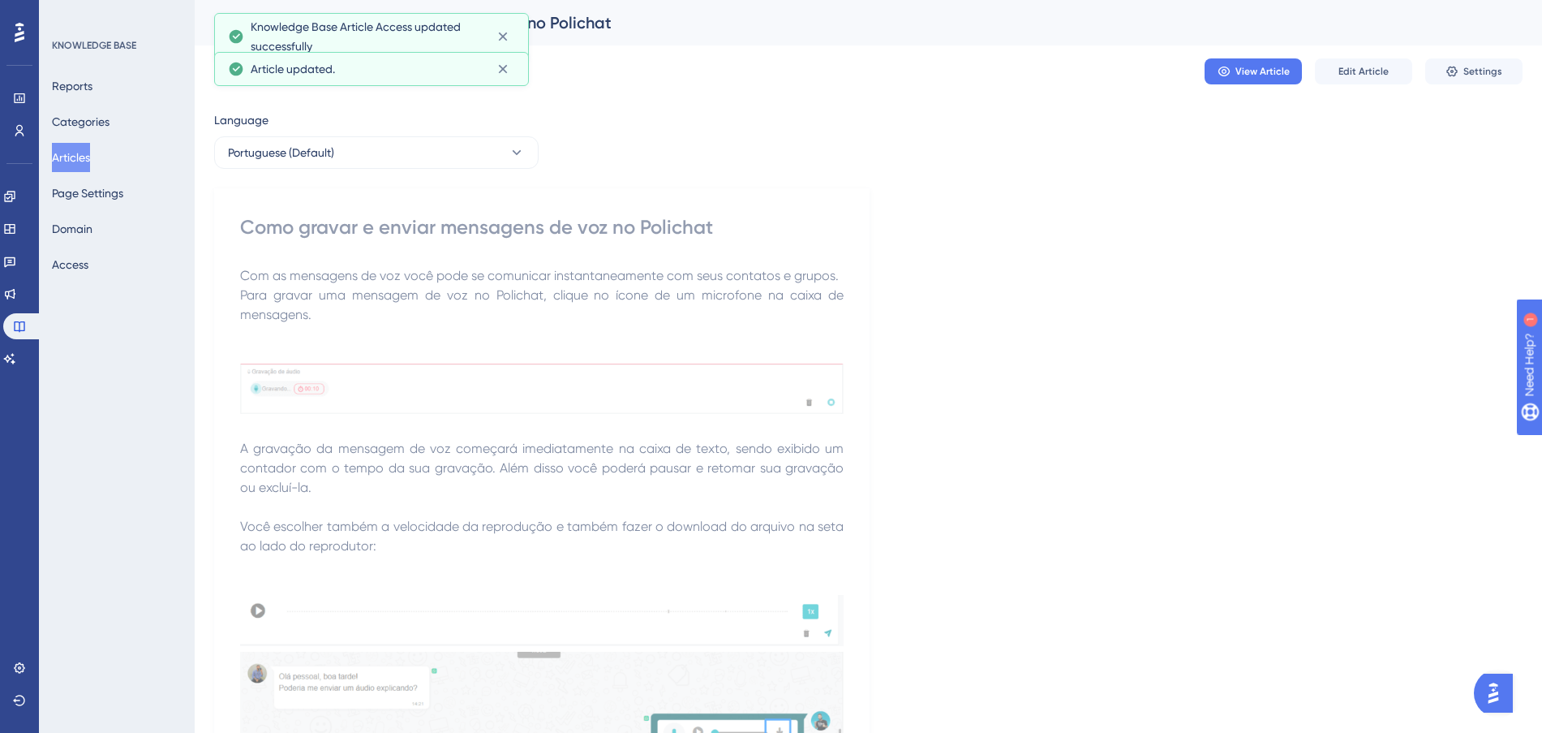
click at [80, 154] on button "Articles" at bounding box center [71, 157] width 38 height 29
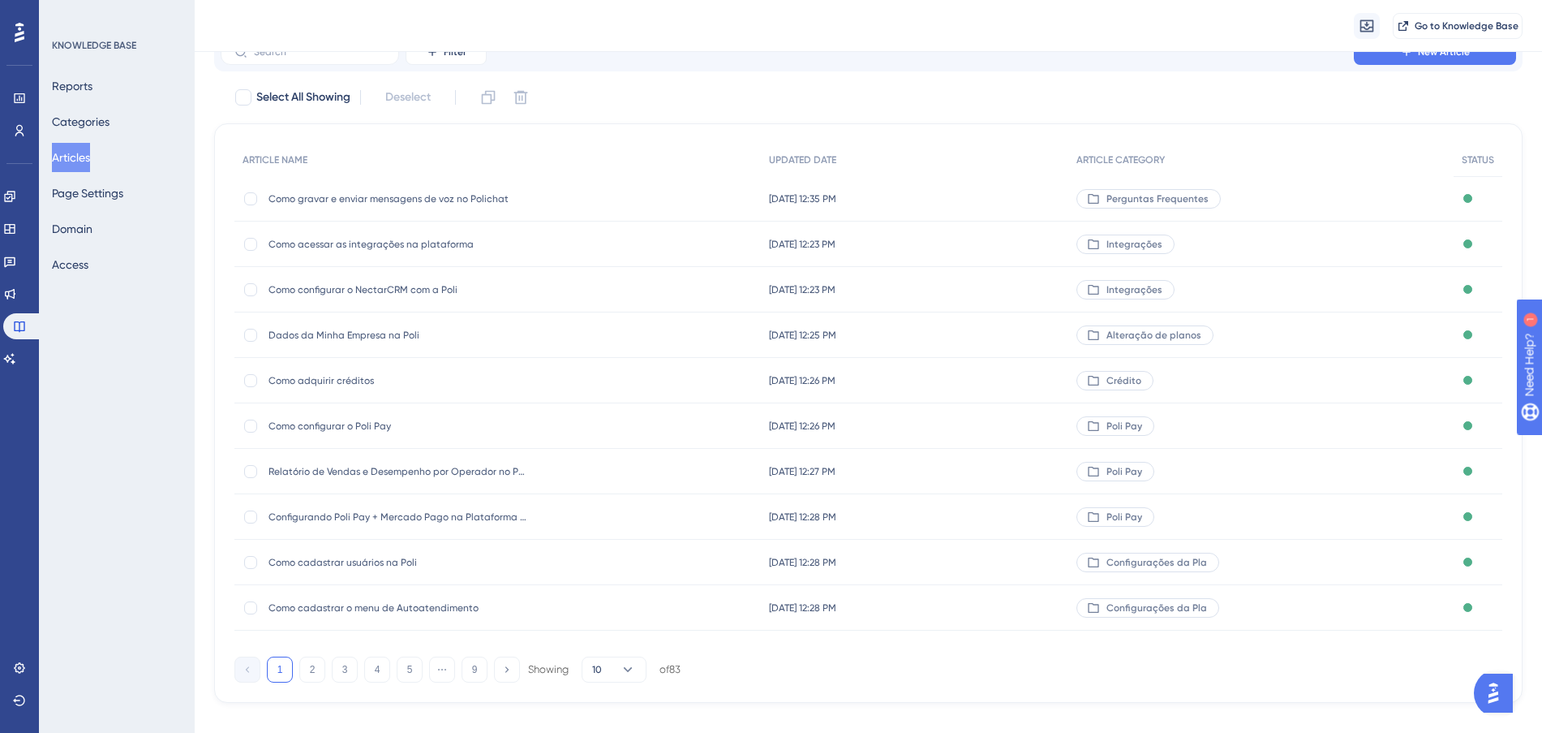
scroll to position [87, 0]
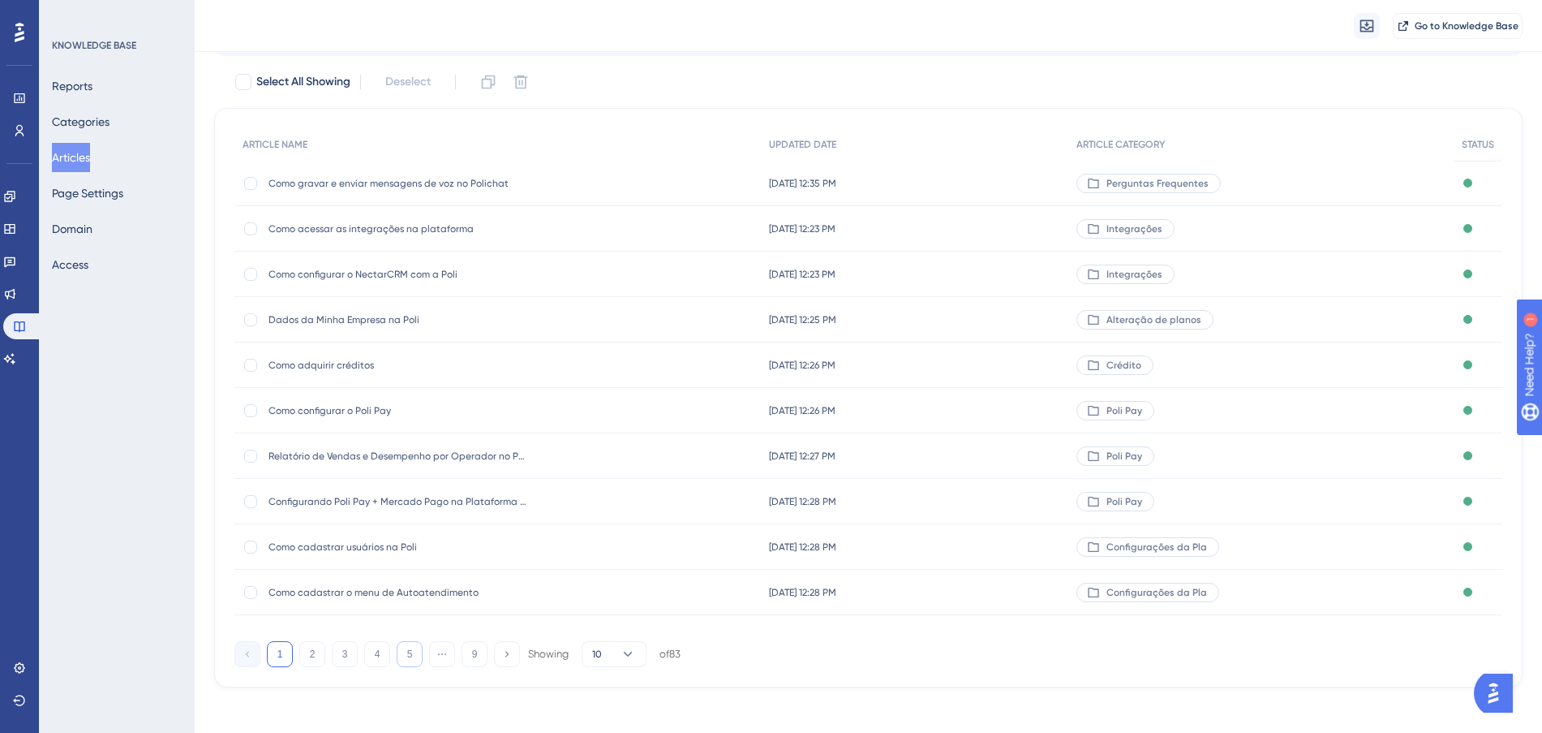
click at [409, 654] on button "5" at bounding box center [410, 654] width 26 height 26
click at [409, 654] on button "6" at bounding box center [410, 654] width 26 height 26
click at [967, 189] on div "[DATE] 10:27 PM [DATE] 10:27 PM" at bounding box center [925, 183] width 316 height 45
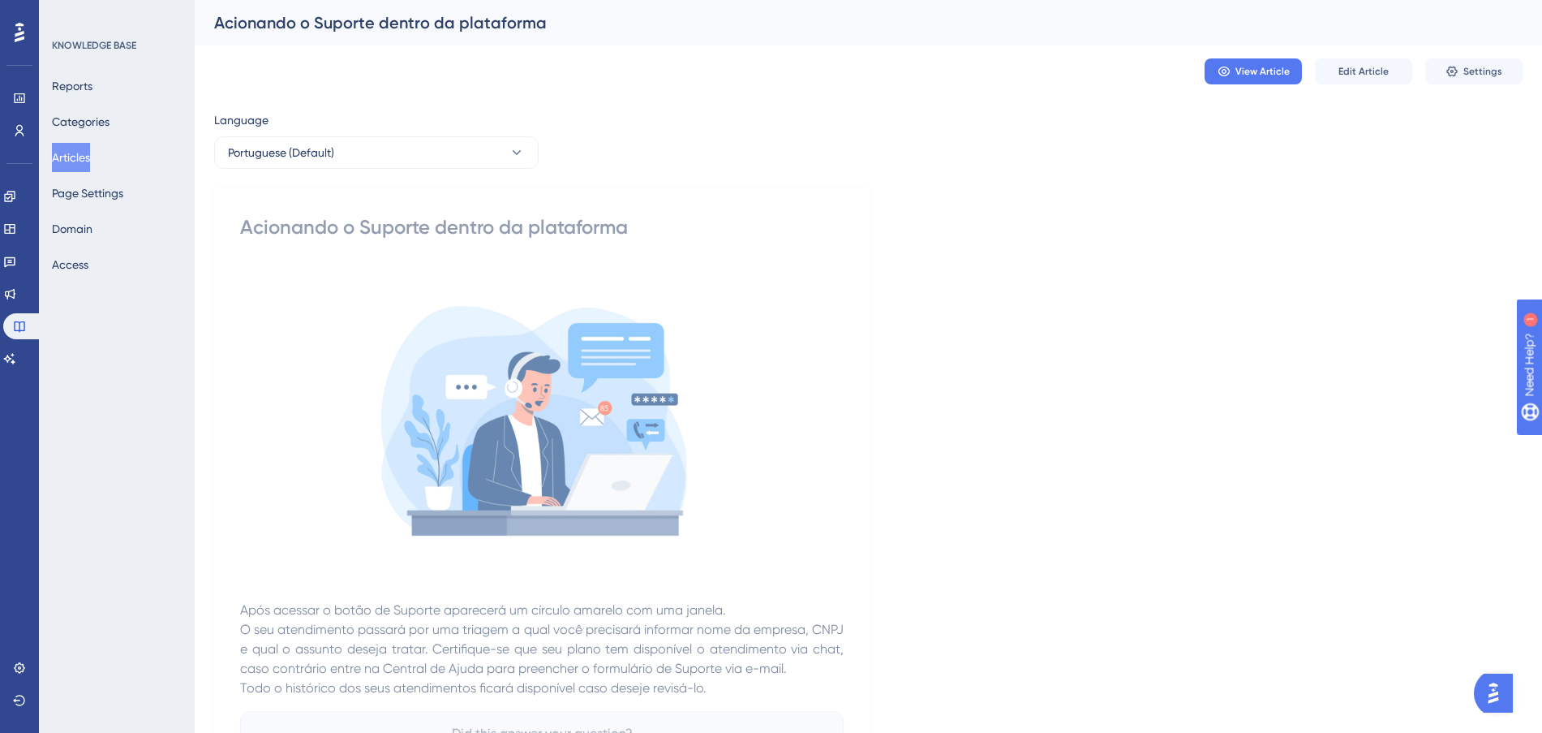
click at [1505, 87] on div "View Article Edit Article Settings" at bounding box center [868, 71] width 1309 height 52
click at [1501, 77] on span "Settings" at bounding box center [1482, 71] width 39 height 13
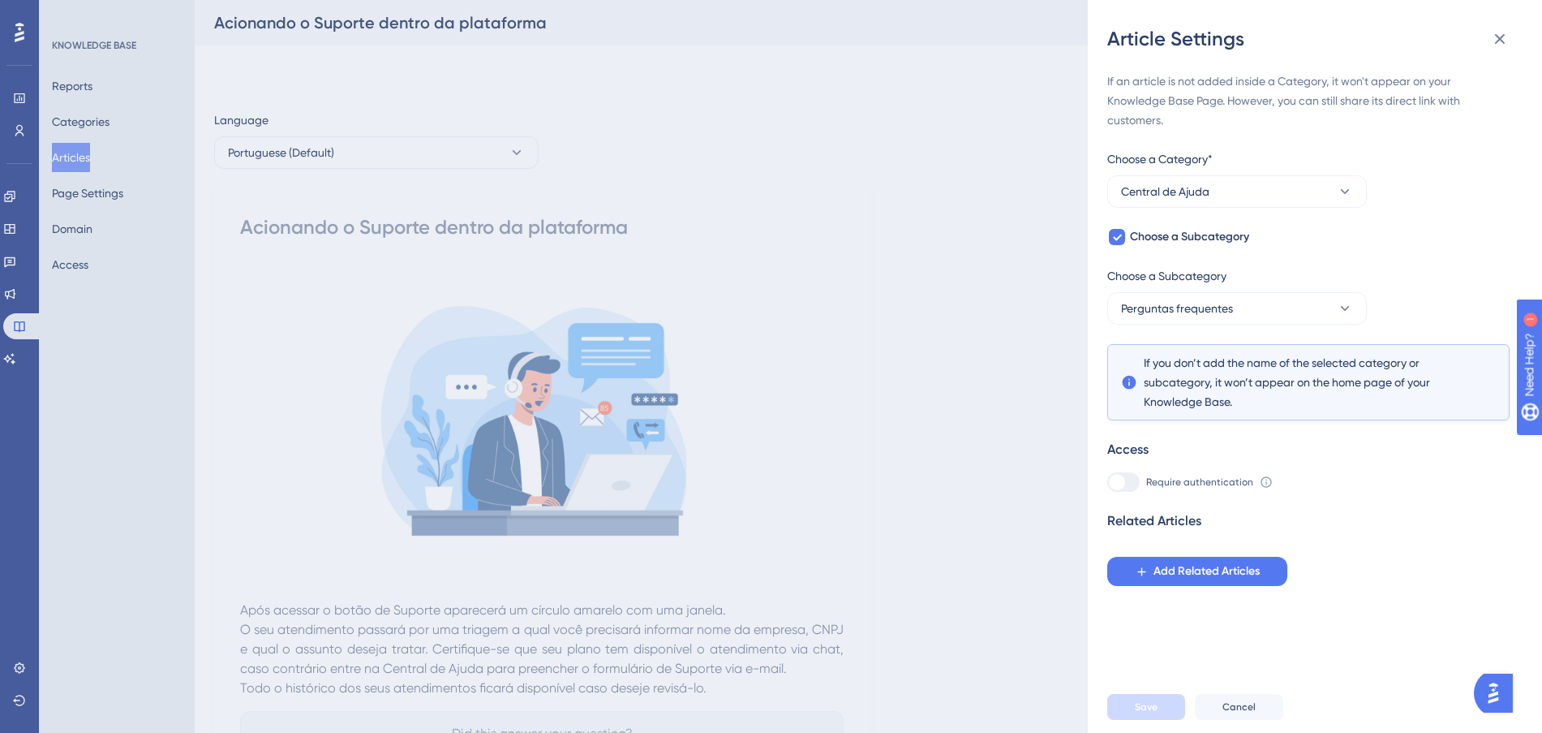
click at [1238, 209] on div "If an article is not added inside a Category, it won't appear on your Knowledge…" at bounding box center [1308, 328] width 402 height 514
click at [1235, 196] on button "Central de Ajuda" at bounding box center [1237, 191] width 260 height 32
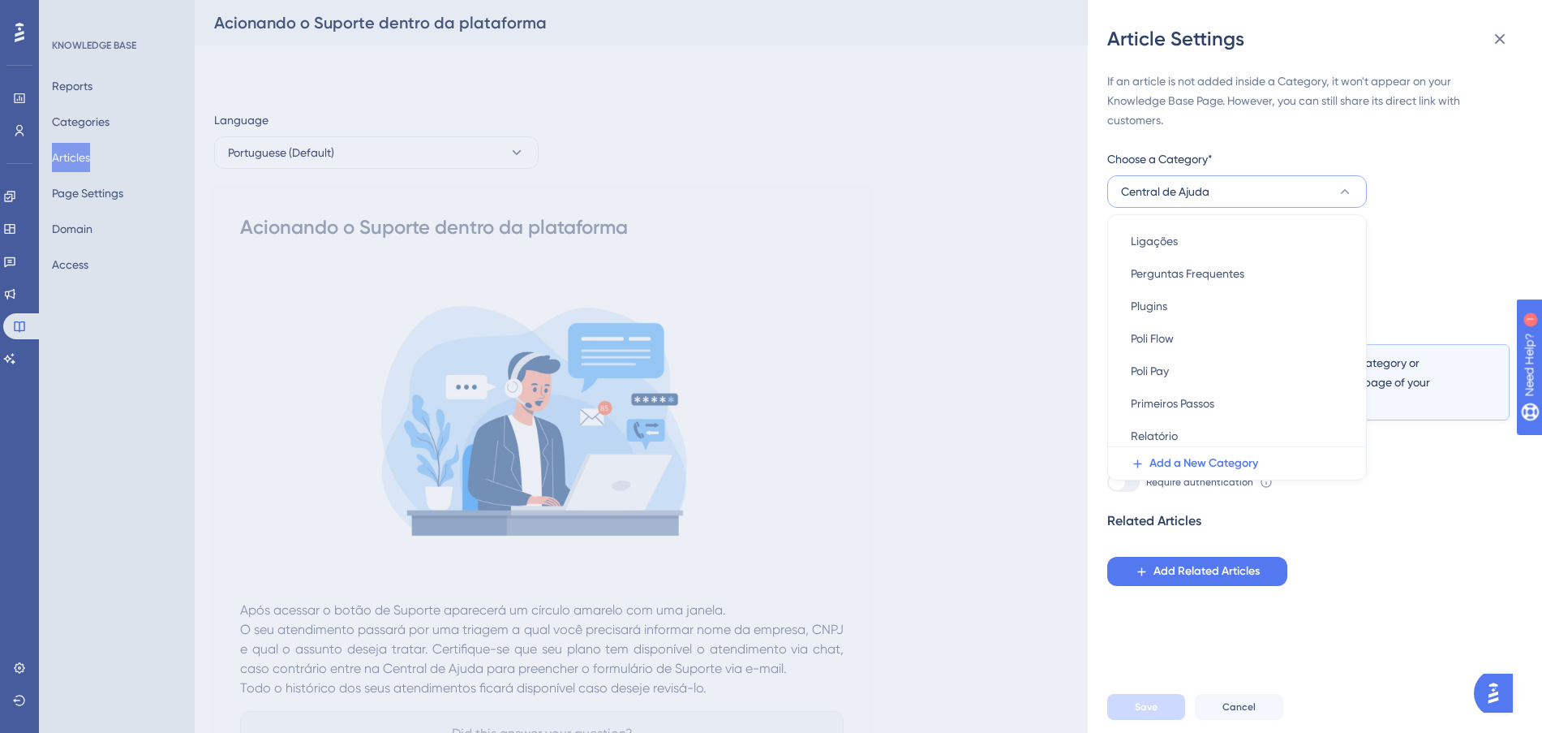
scroll to position [428, 0]
click at [1234, 269] on span "Perguntas Frequentes" at bounding box center [1188, 267] width 114 height 19
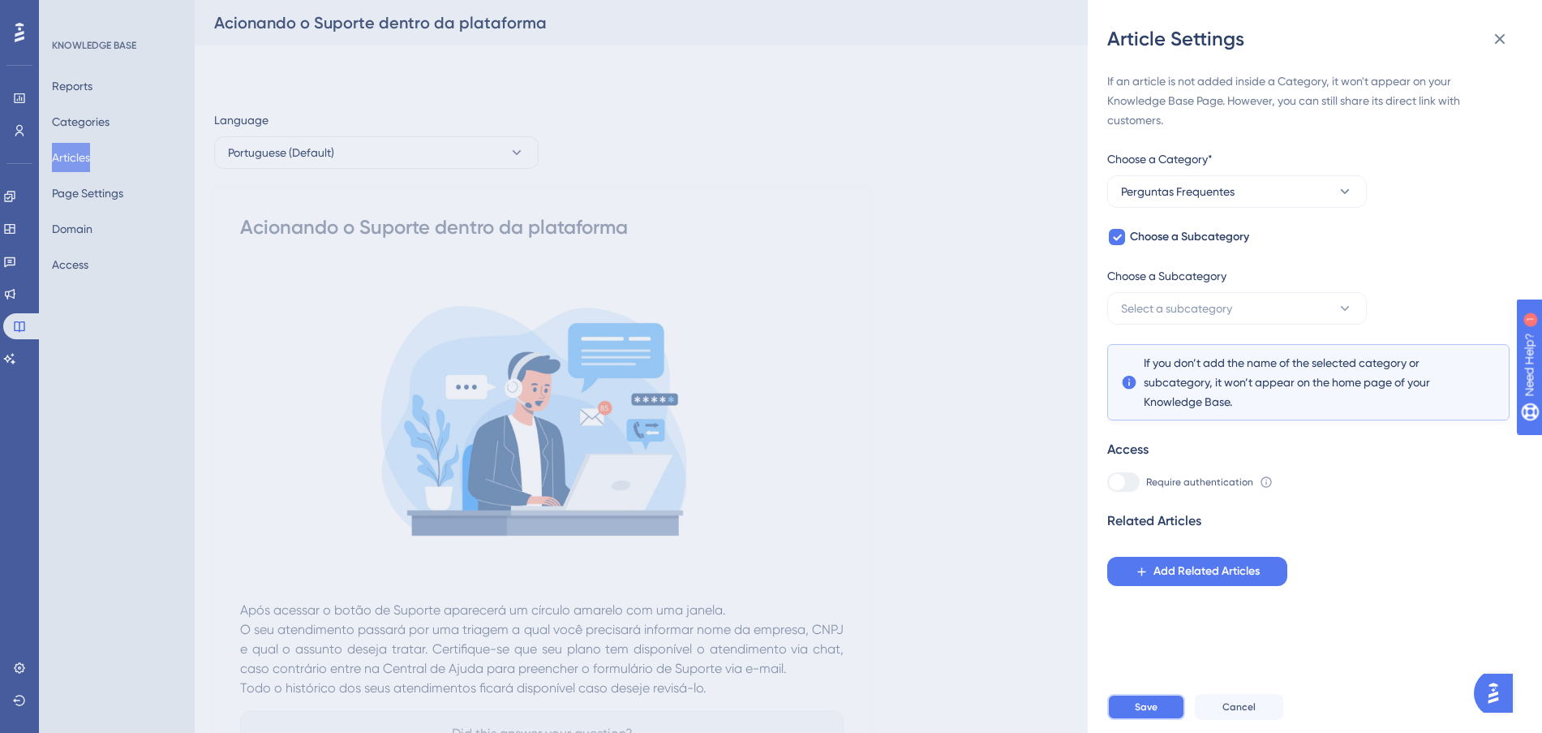
click at [1147, 713] on span "Save" at bounding box center [1146, 706] width 23 height 13
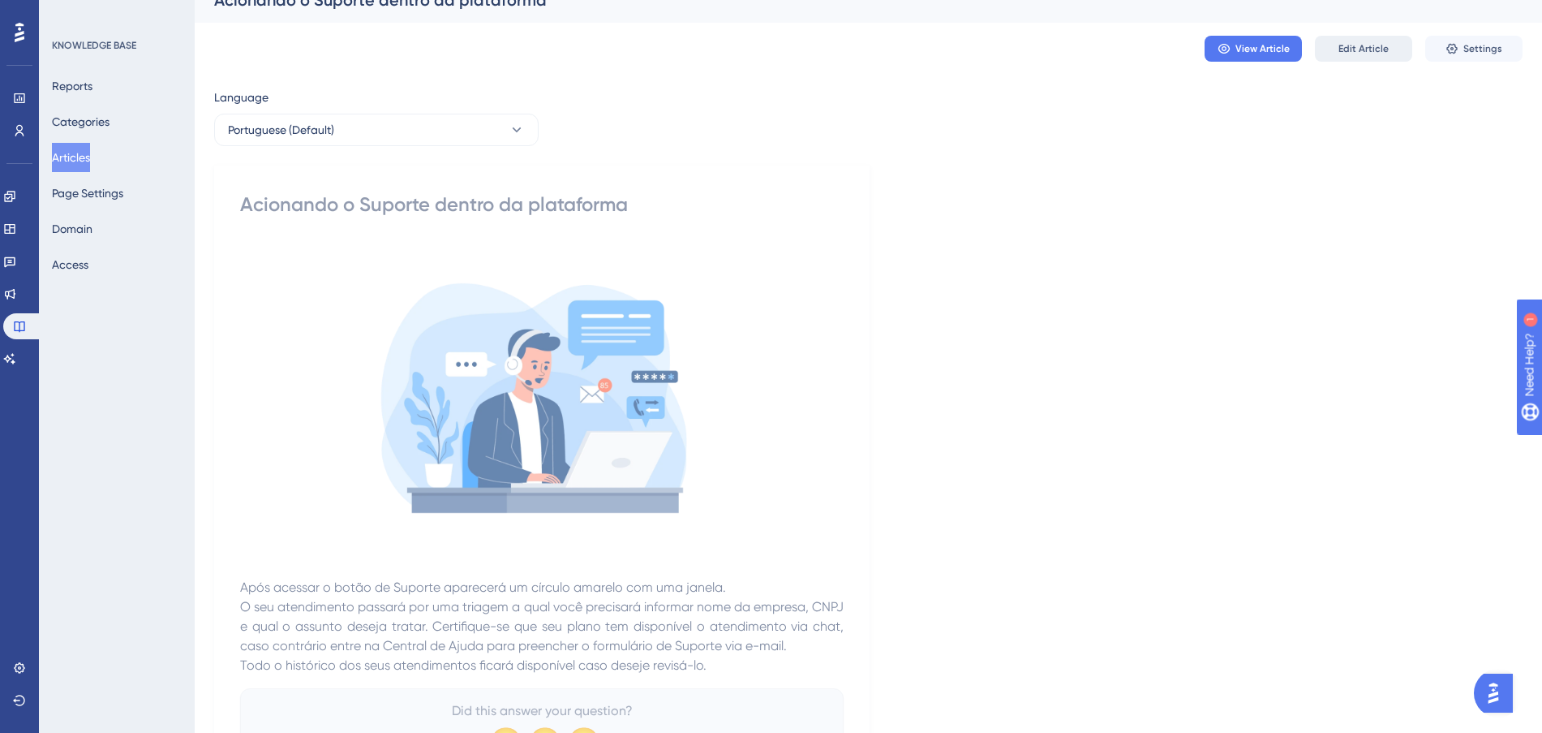
scroll to position [0, 0]
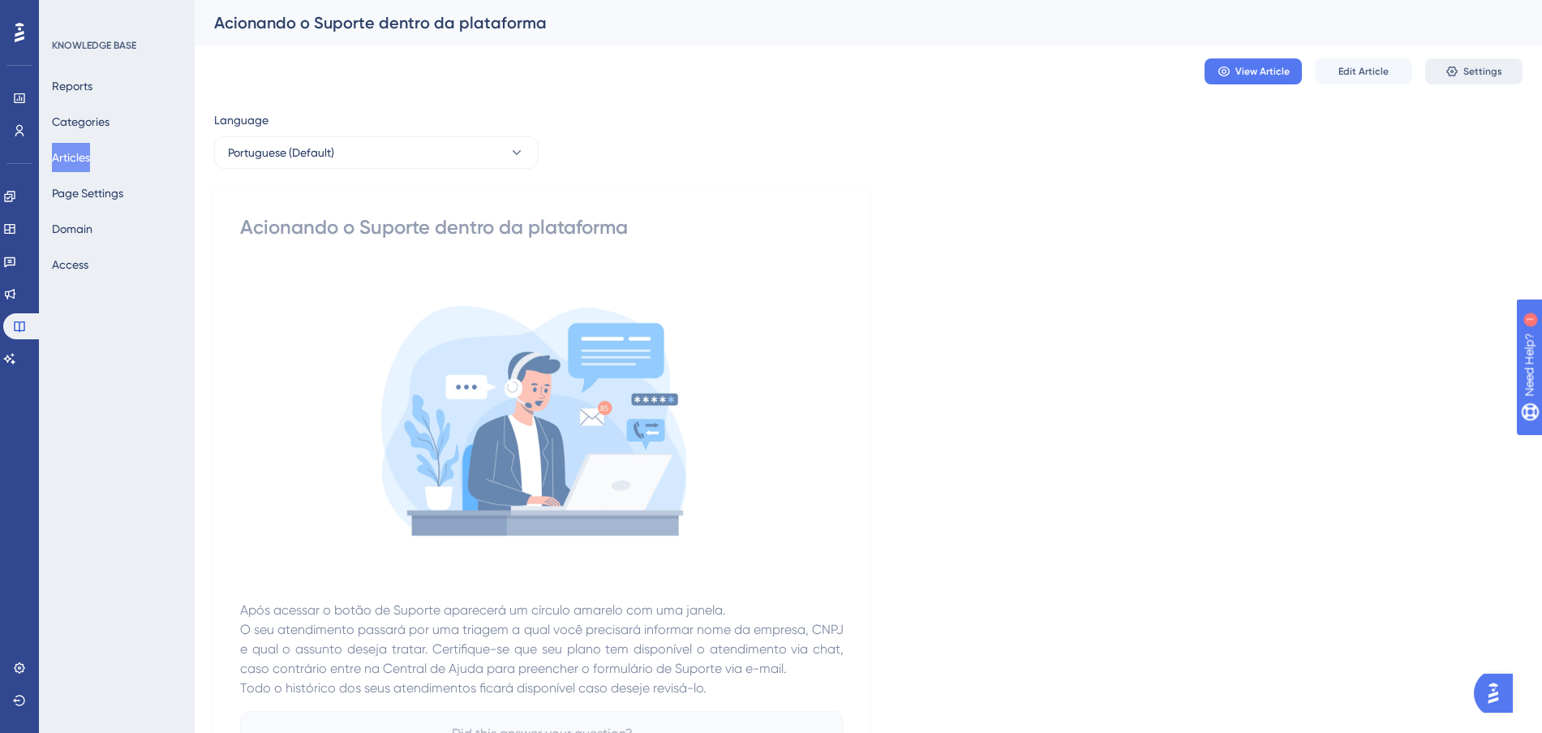
click at [1442, 80] on button "Settings" at bounding box center [1473, 71] width 97 height 26
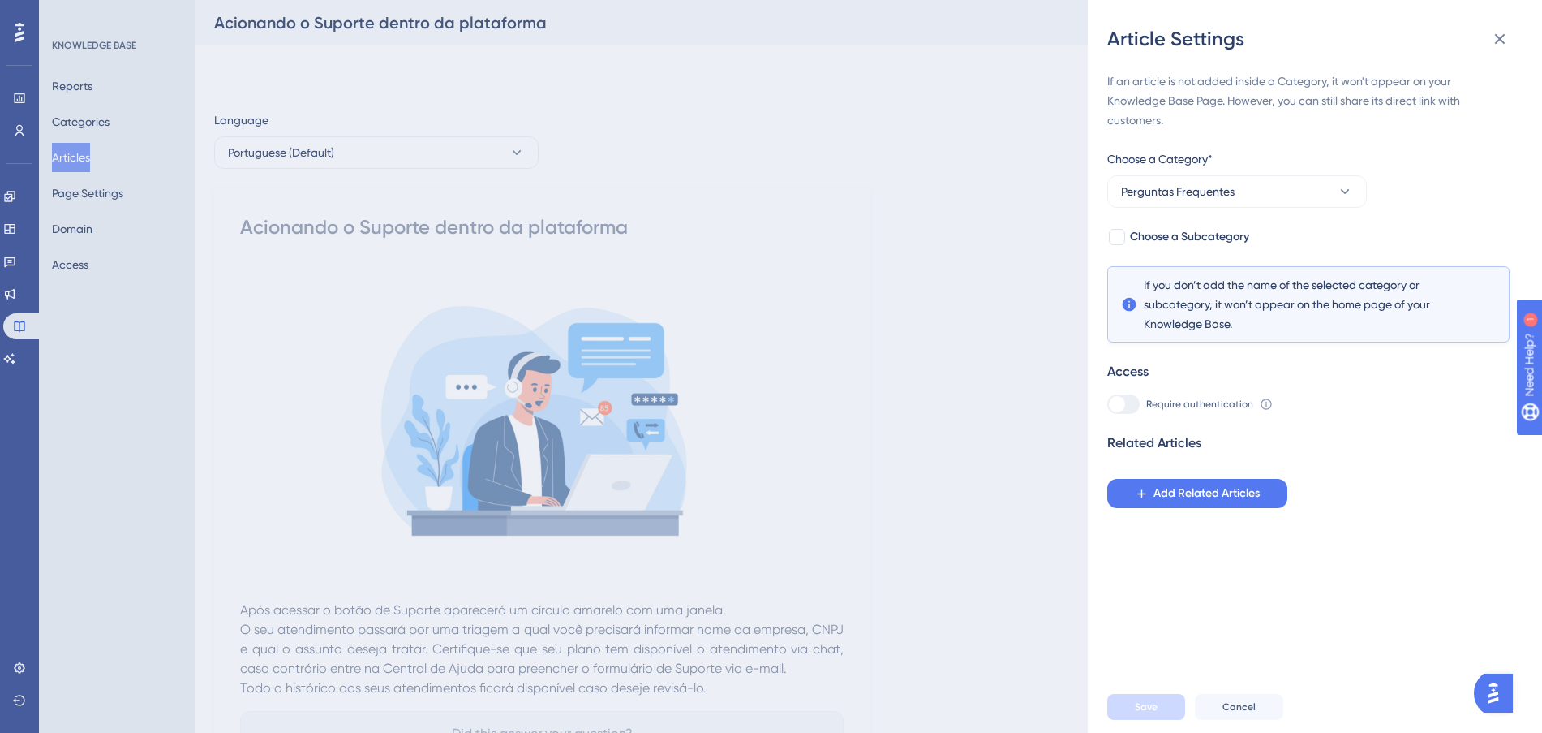
click at [848, 211] on div "Article Settings If an article is not added inside a Category, it won't appear …" at bounding box center [771, 366] width 1542 height 733
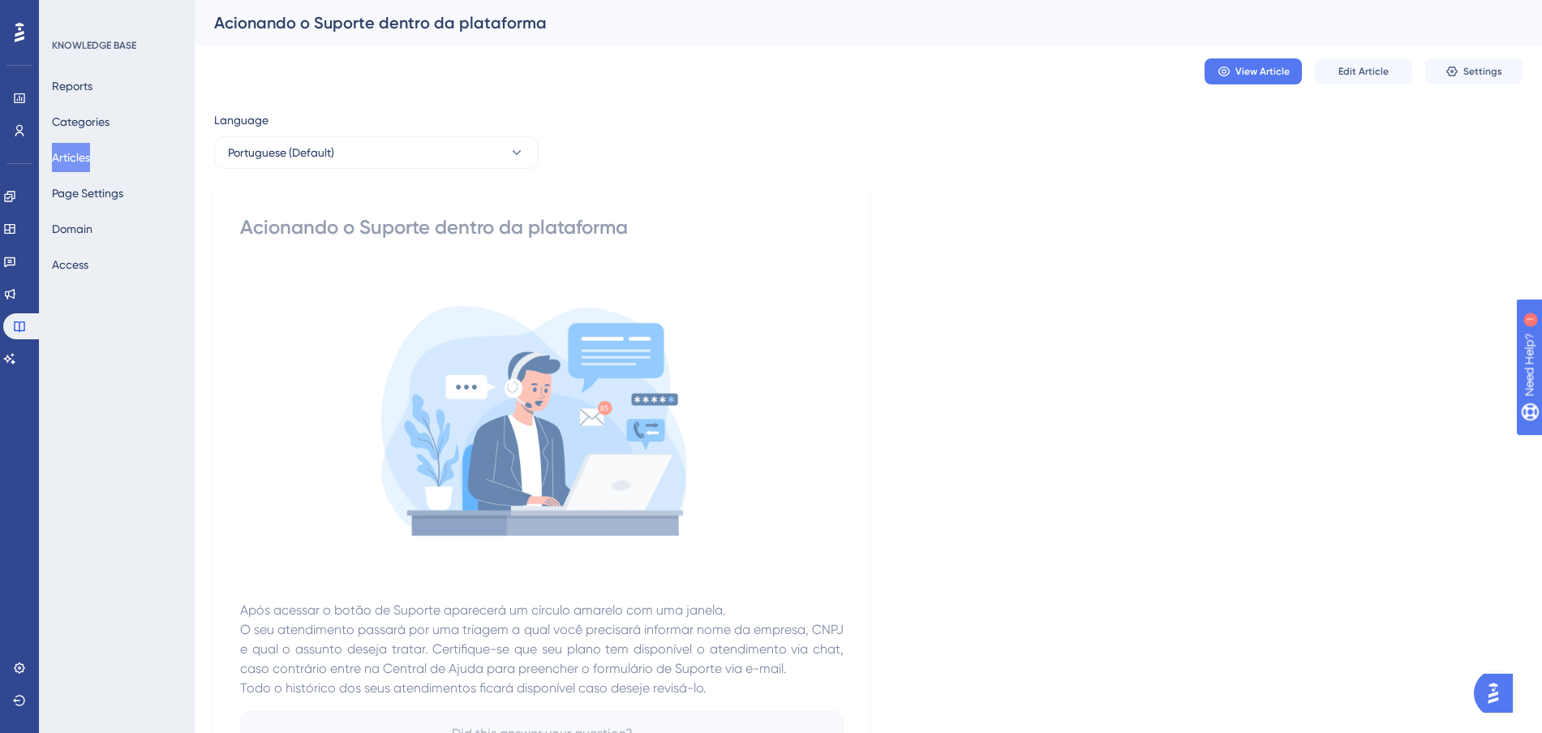
click at [82, 148] on button "Articles" at bounding box center [71, 157] width 38 height 29
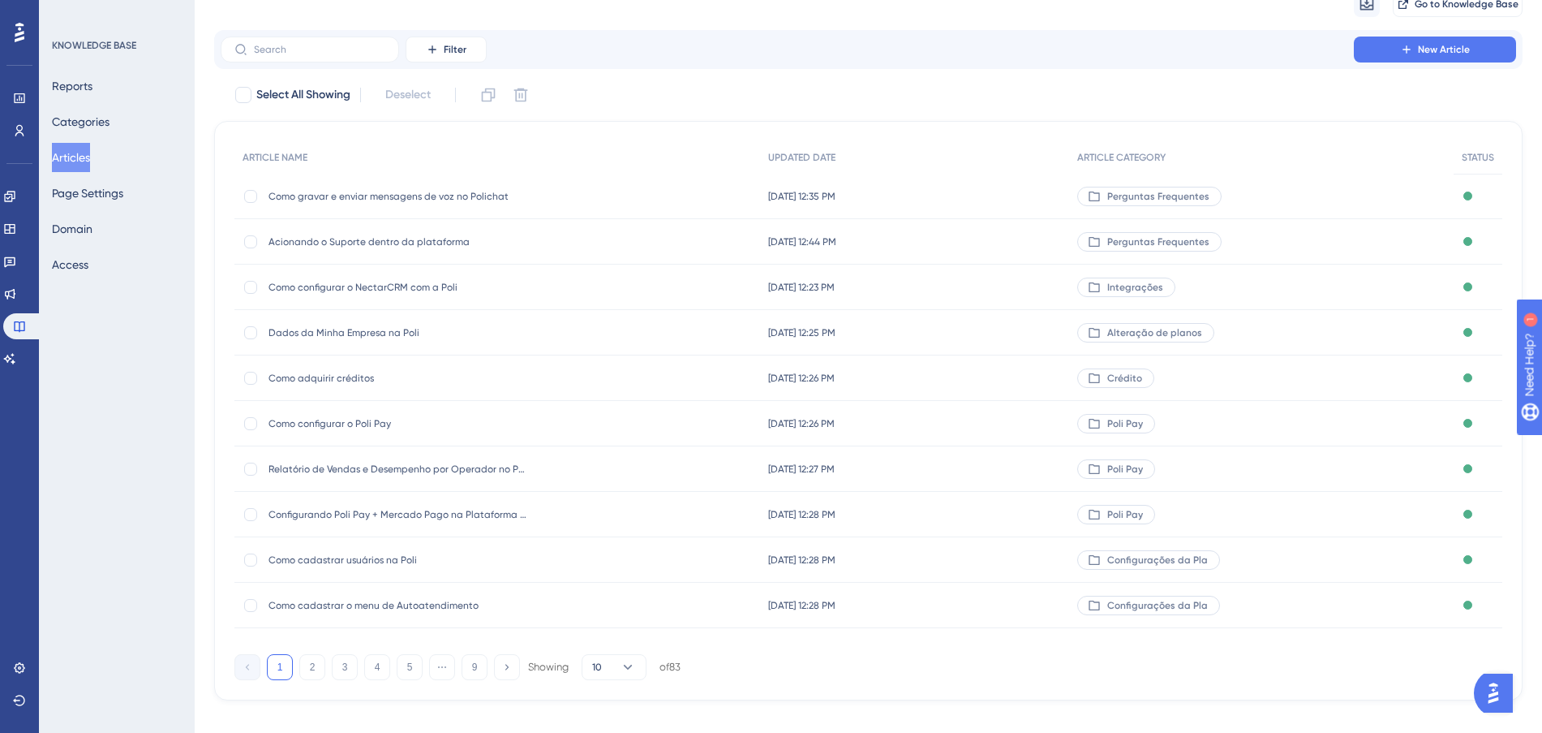
scroll to position [87, 0]
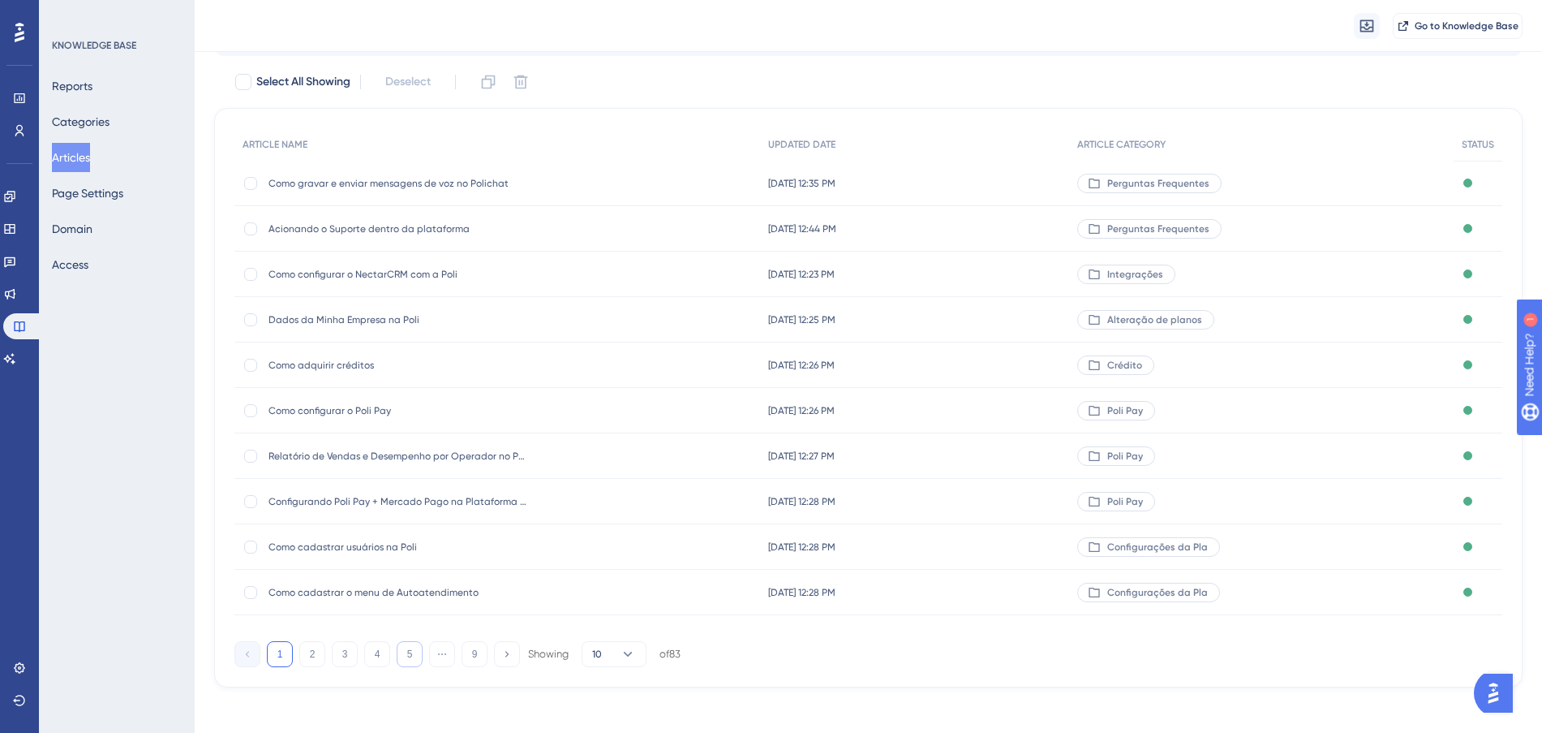
click at [410, 655] on button "5" at bounding box center [410, 654] width 26 height 26
click at [414, 654] on button "6" at bounding box center [410, 654] width 26 height 26
click at [1007, 221] on div "[DATE] 10:25 PM [DATE] 10:25 PM" at bounding box center [916, 228] width 310 height 45
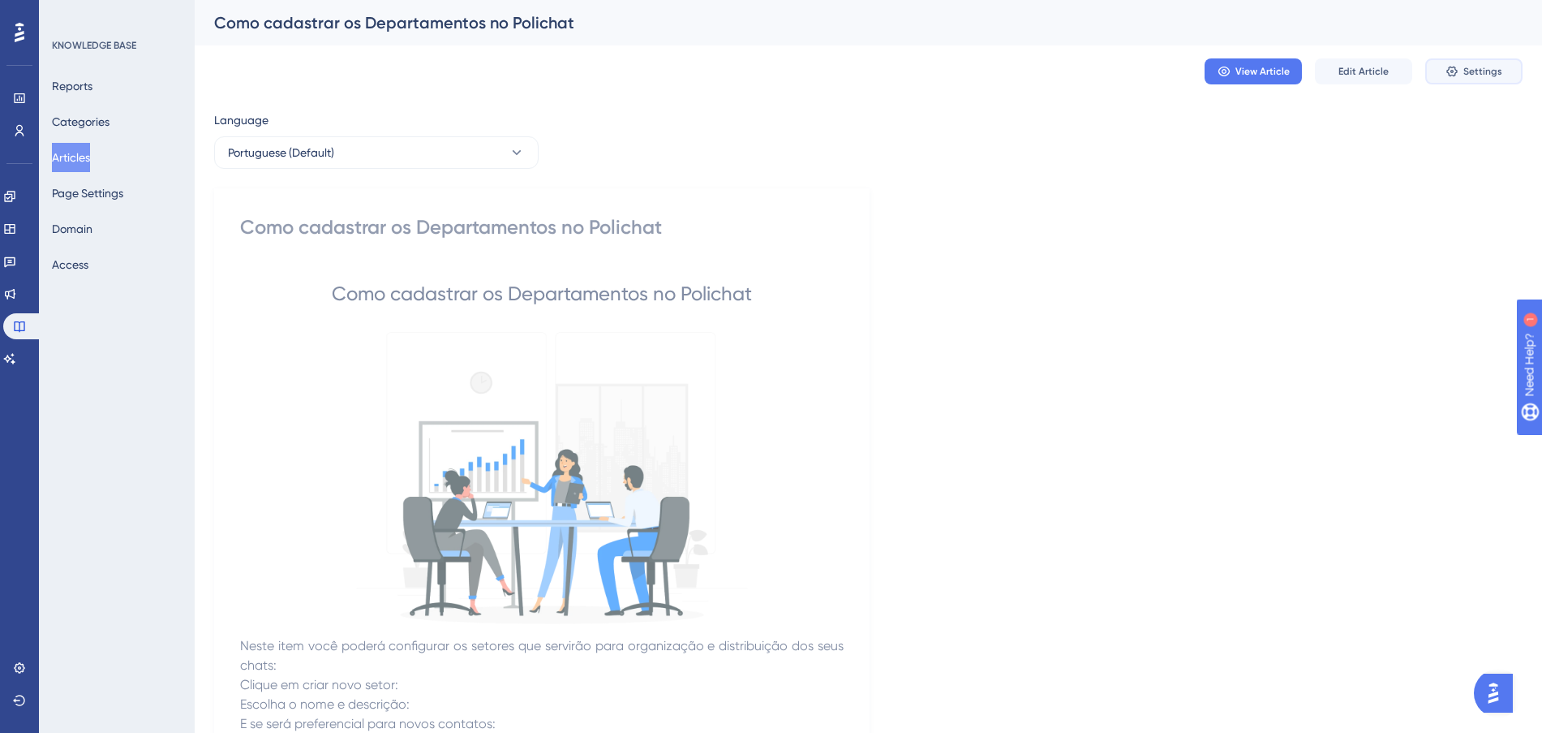
click at [1470, 73] on span "Settings" at bounding box center [1482, 71] width 39 height 13
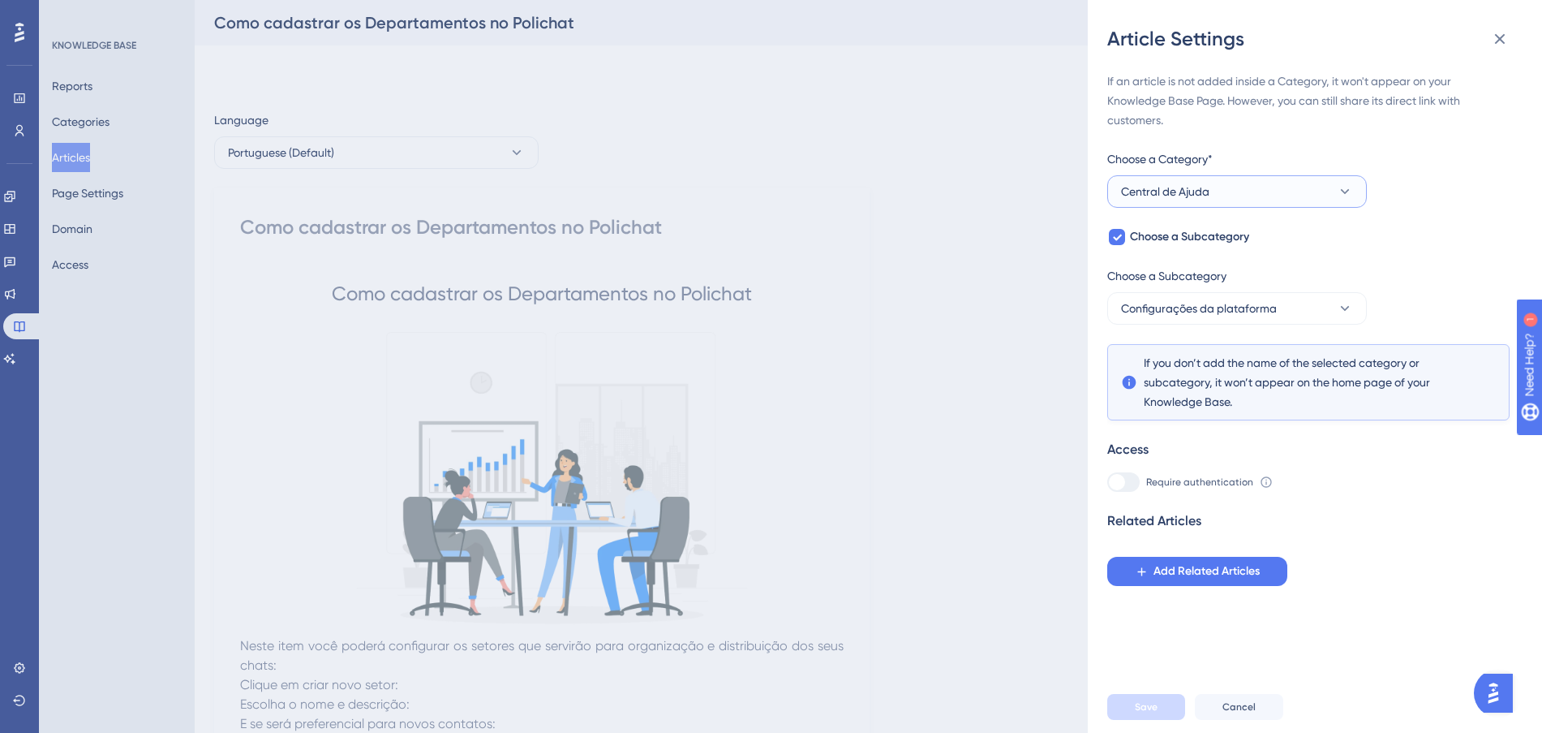
click at [1295, 198] on button "Central de Ajuda" at bounding box center [1237, 191] width 260 height 32
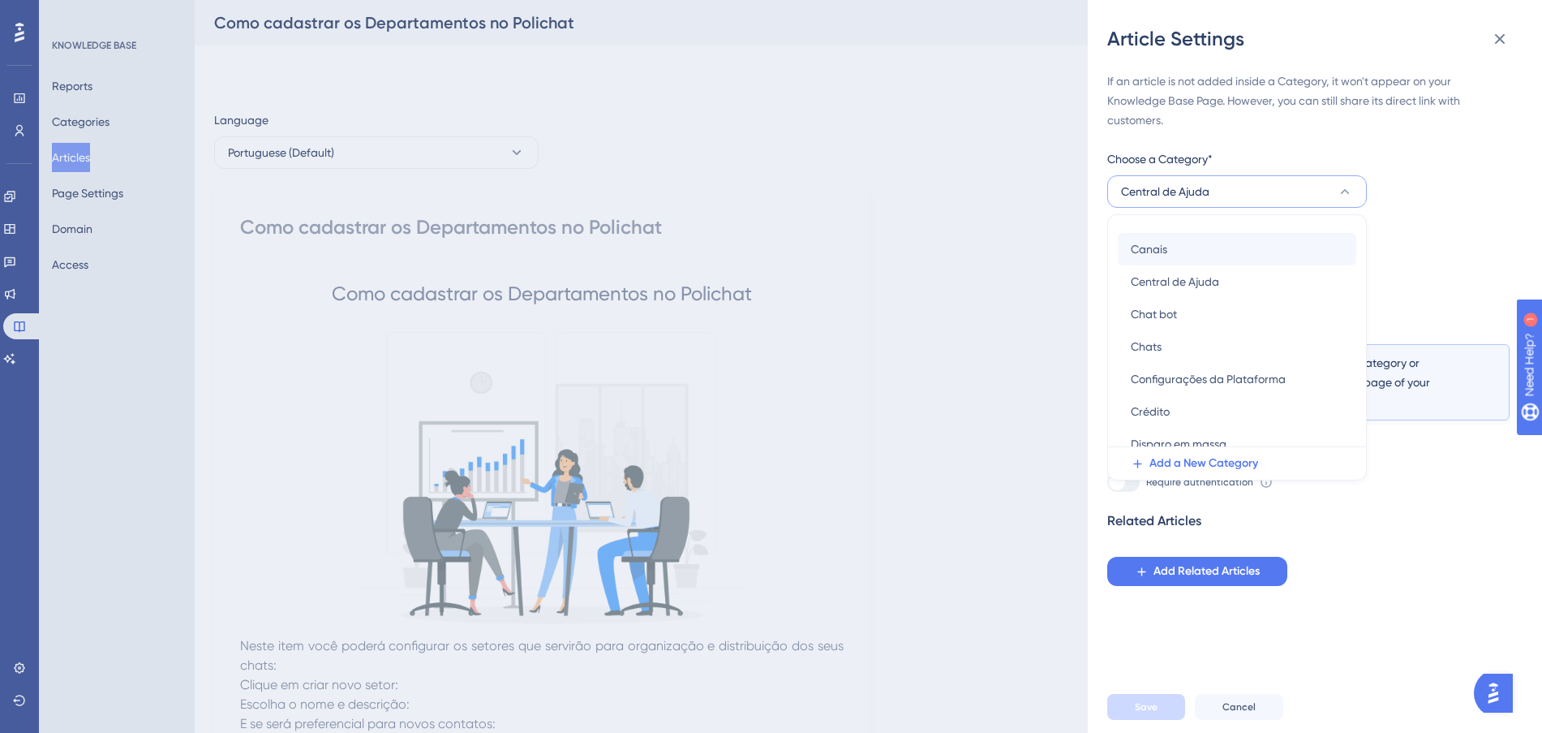
scroll to position [101, 0]
click at [1253, 361] on span "Configurações da Plataforma" at bounding box center [1208, 366] width 155 height 19
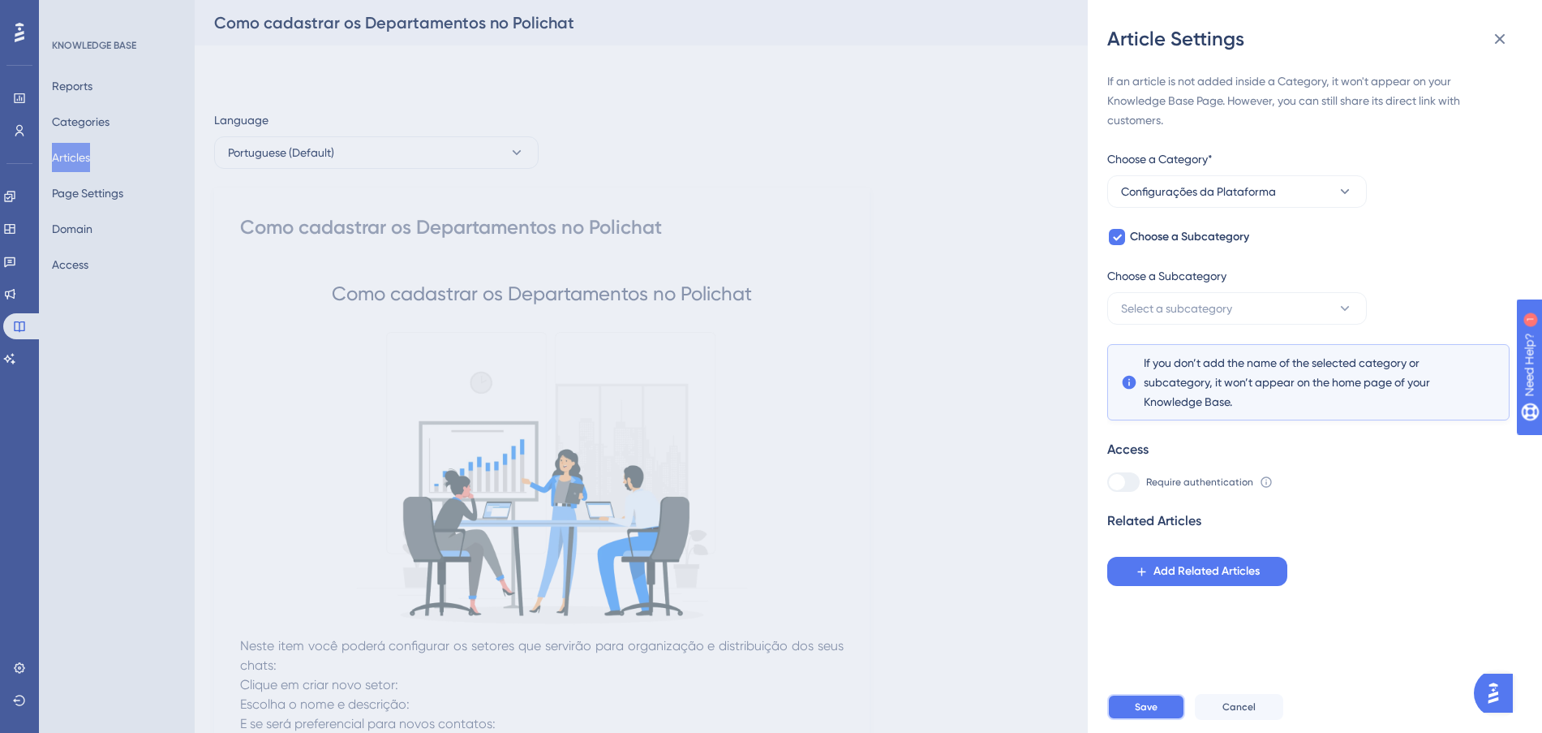
click at [1145, 713] on span "Save" at bounding box center [1146, 706] width 23 height 13
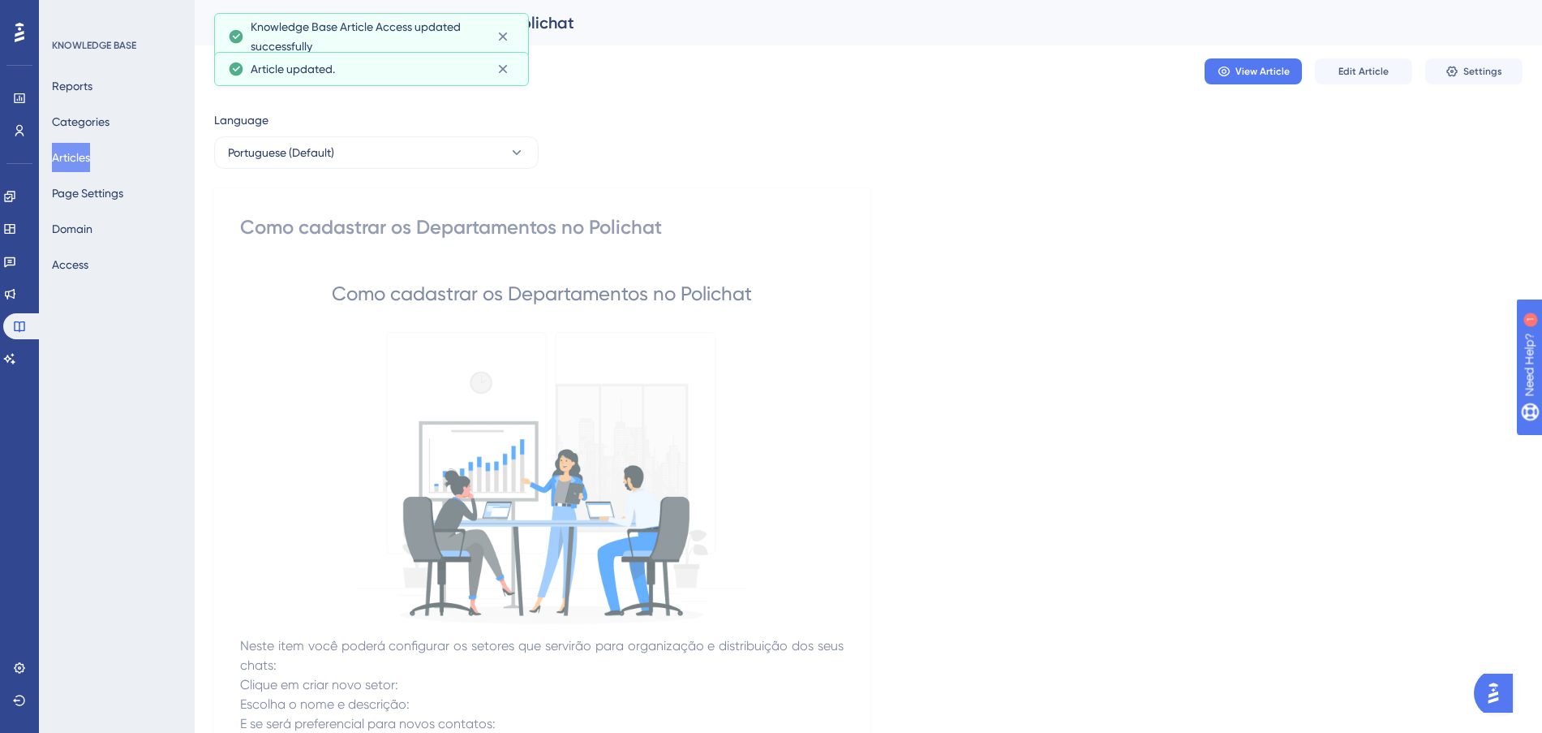
click at [90, 156] on button "Articles" at bounding box center [71, 157] width 38 height 29
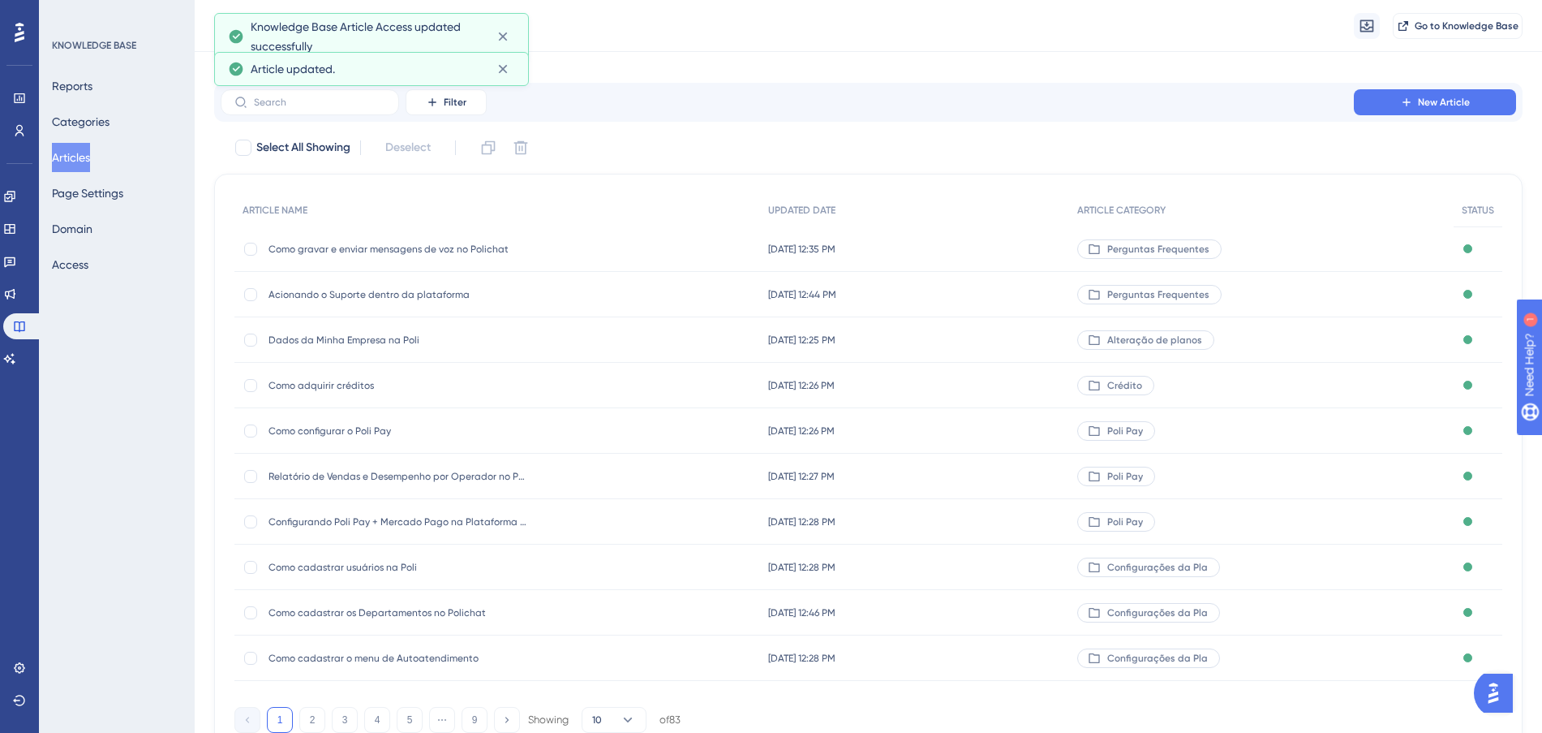
scroll to position [87, 0]
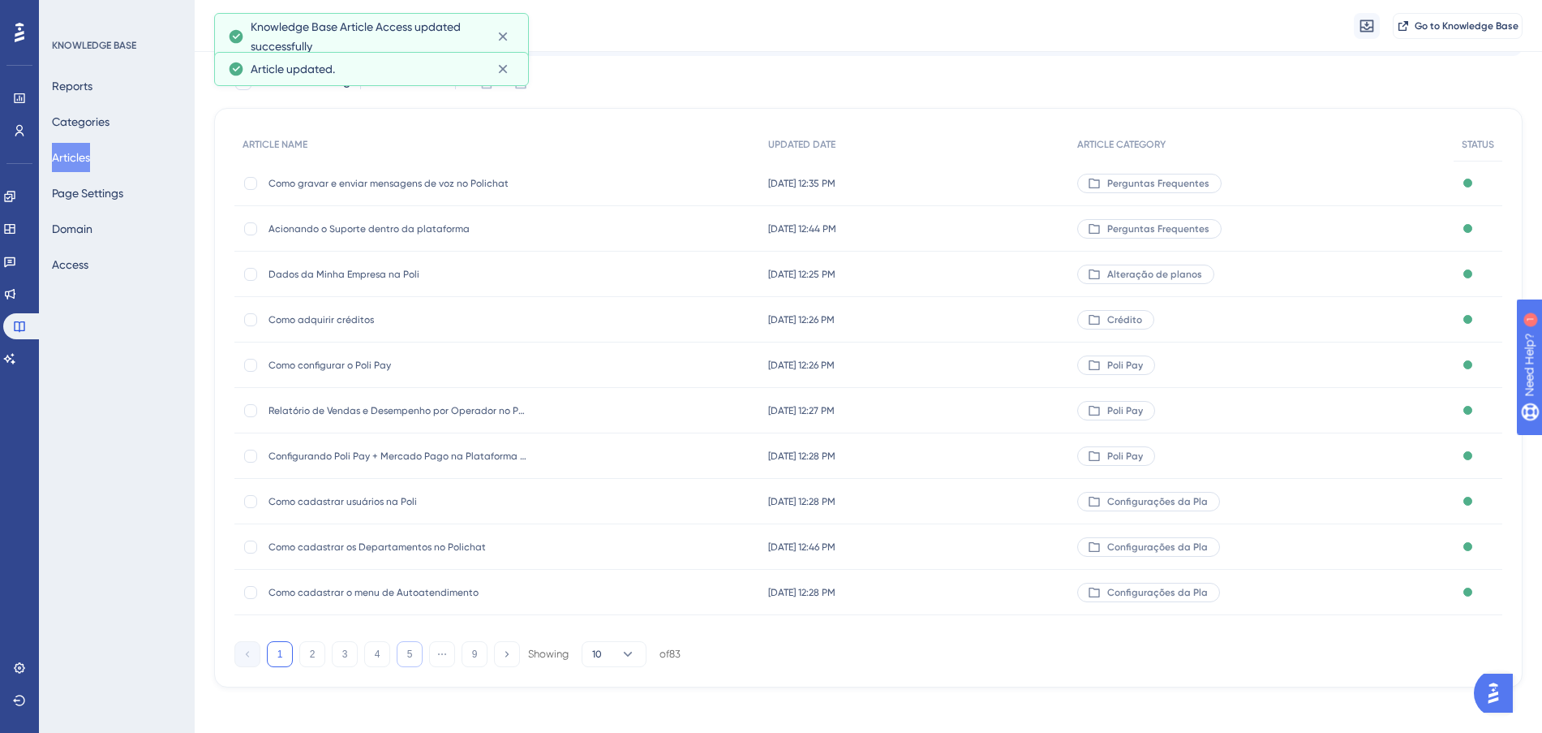
click at [403, 655] on button "5" at bounding box center [410, 654] width 26 height 26
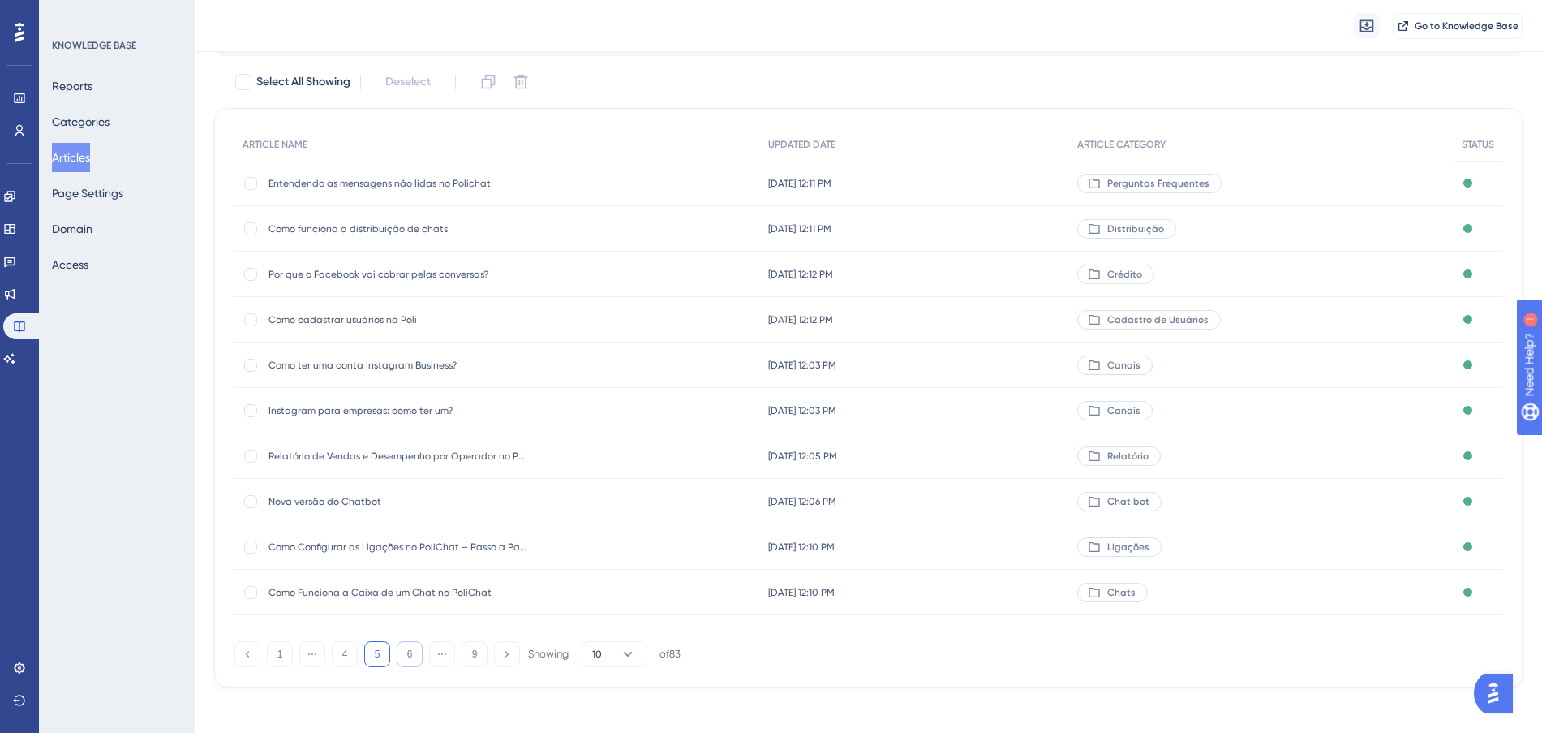
click at [403, 655] on button "6" at bounding box center [410, 654] width 26 height 26
click at [342, 650] on button "5" at bounding box center [345, 654] width 26 height 26
click at [404, 651] on button "6" at bounding box center [410, 654] width 26 height 26
click at [941, 229] on div "[DATE] 10:27 PM [DATE] 10:27 PM" at bounding box center [916, 228] width 310 height 45
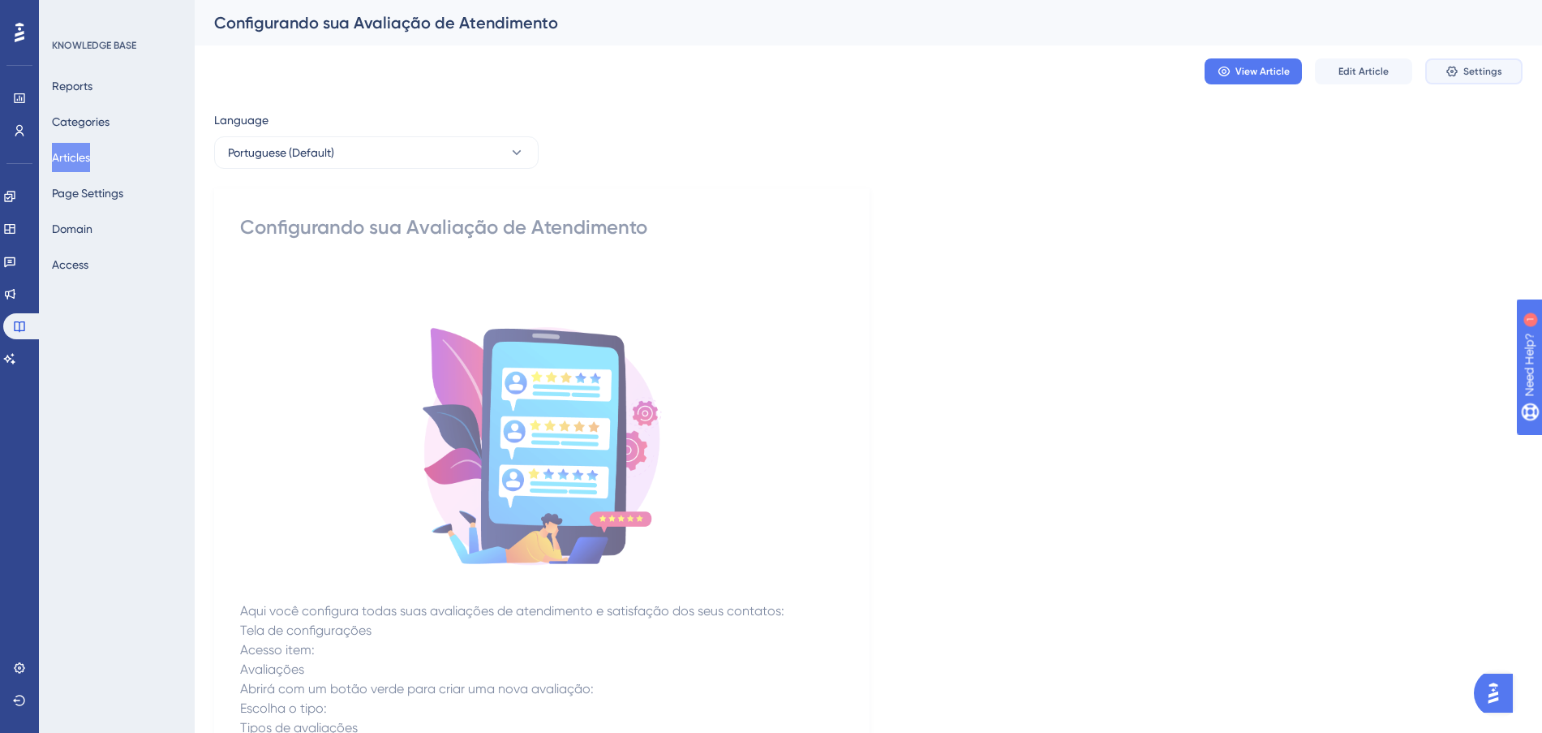
click at [1485, 73] on span "Settings" at bounding box center [1482, 71] width 39 height 13
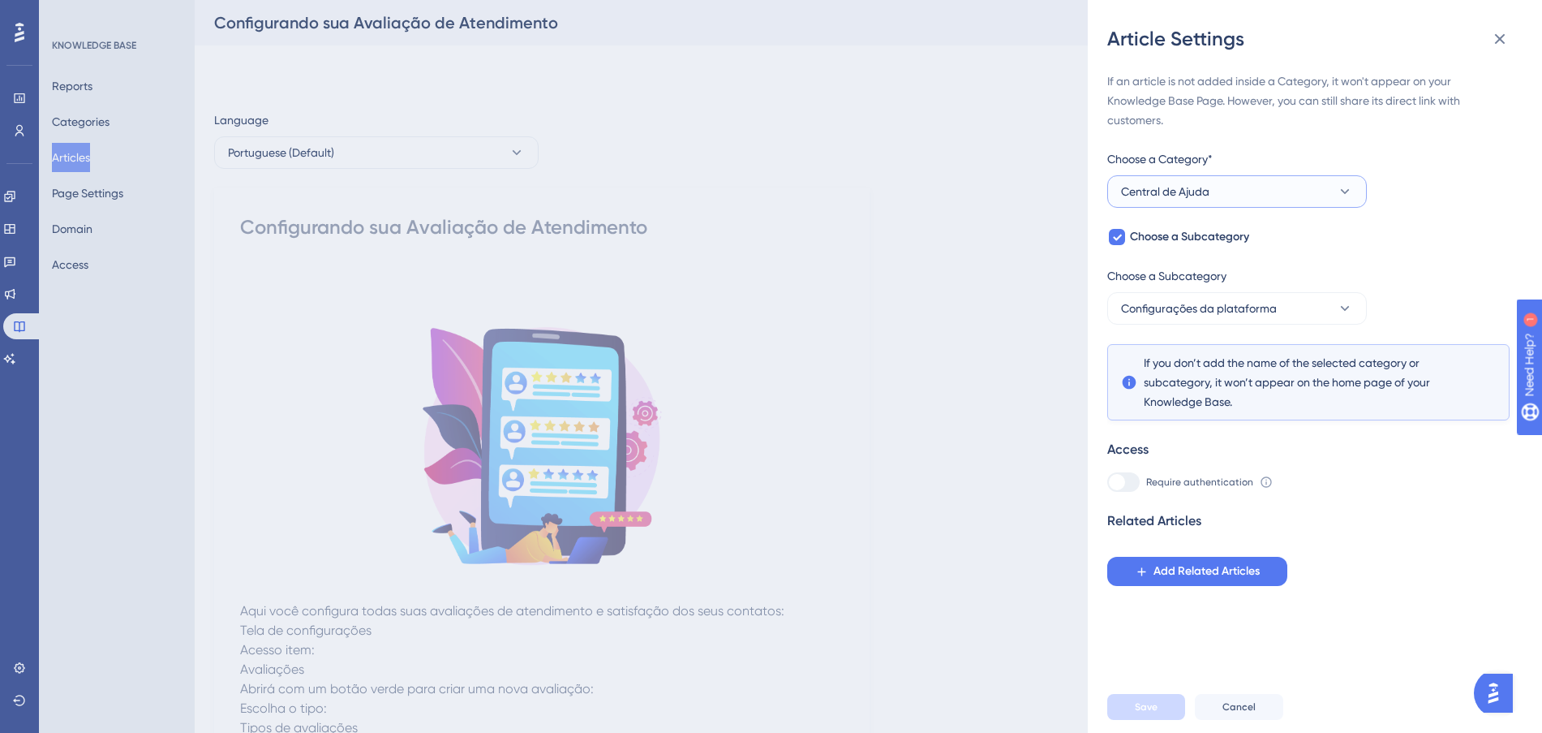
click at [1277, 197] on button "Central de Ajuda" at bounding box center [1237, 191] width 260 height 32
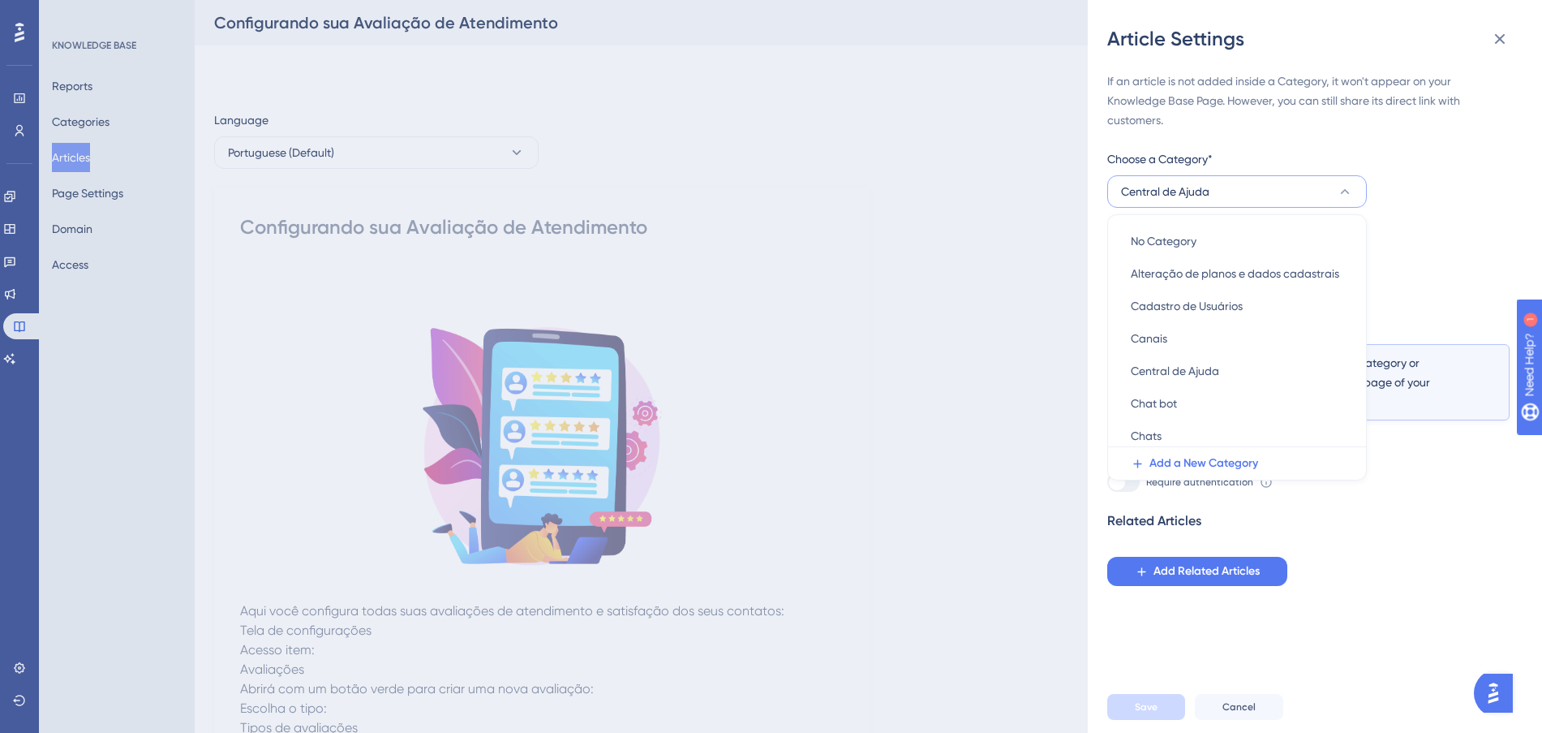
click at [1277, 197] on button "Central de Ajuda" at bounding box center [1237, 191] width 260 height 32
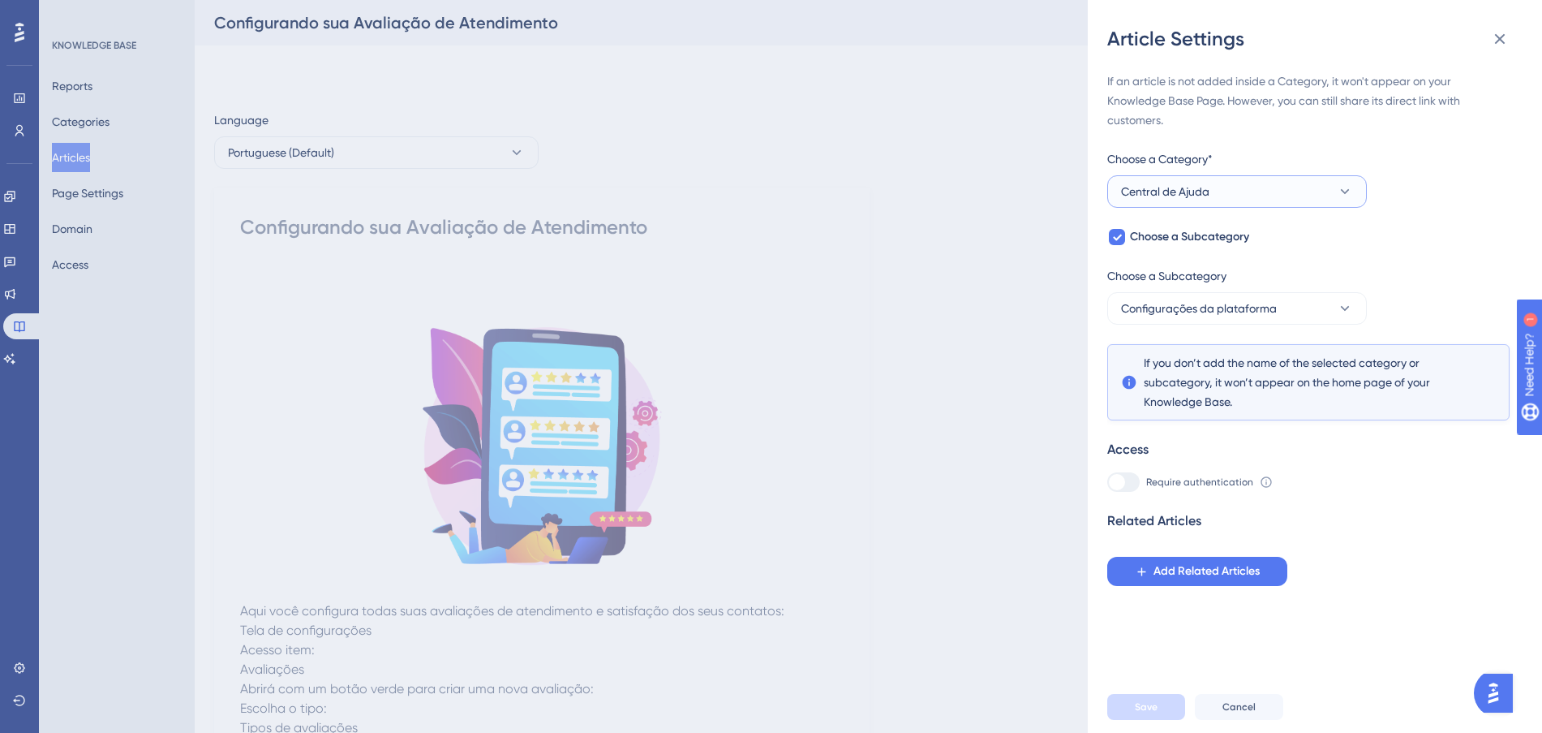
click at [1278, 189] on button "Central de Ajuda" at bounding box center [1237, 191] width 260 height 32
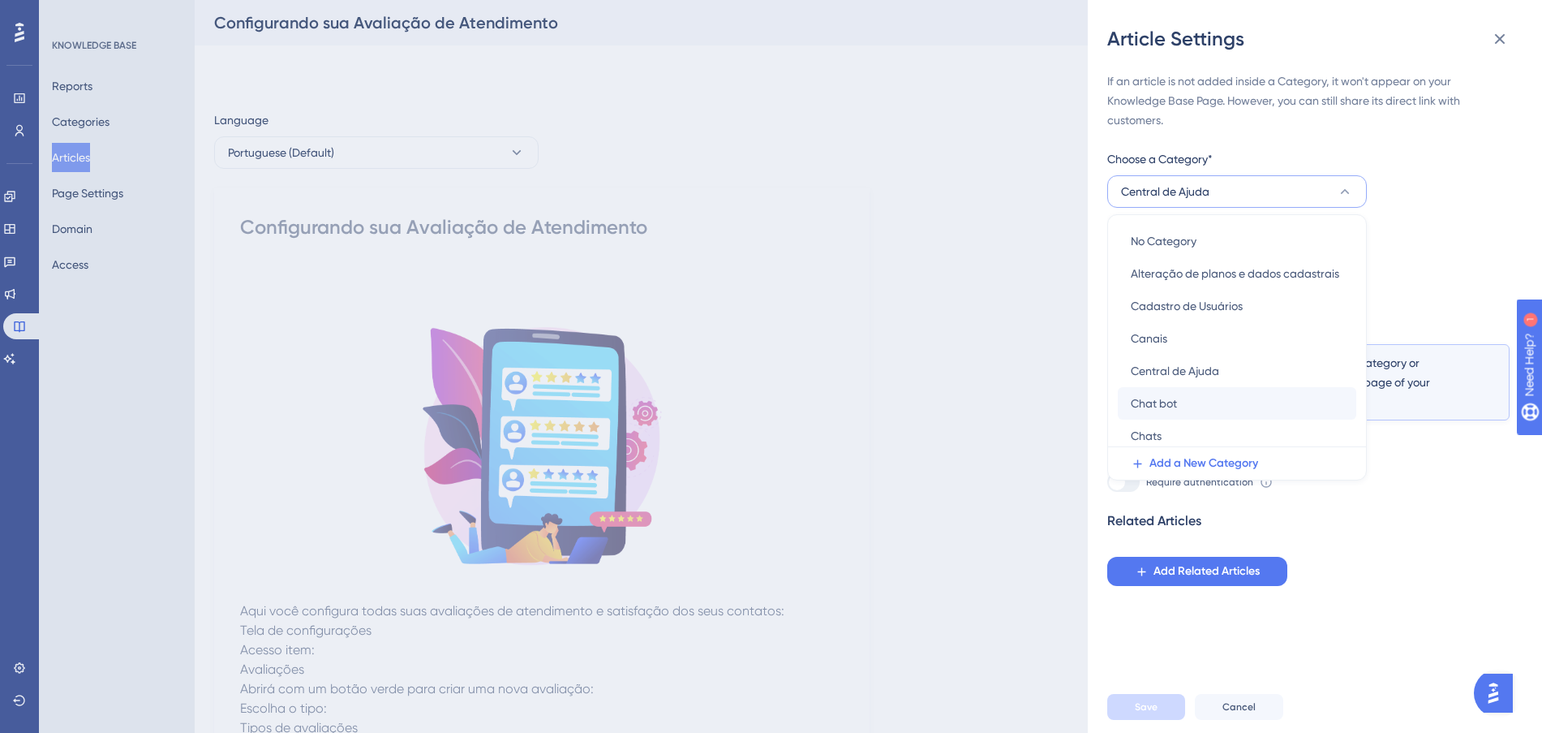
scroll to position [101, 0]
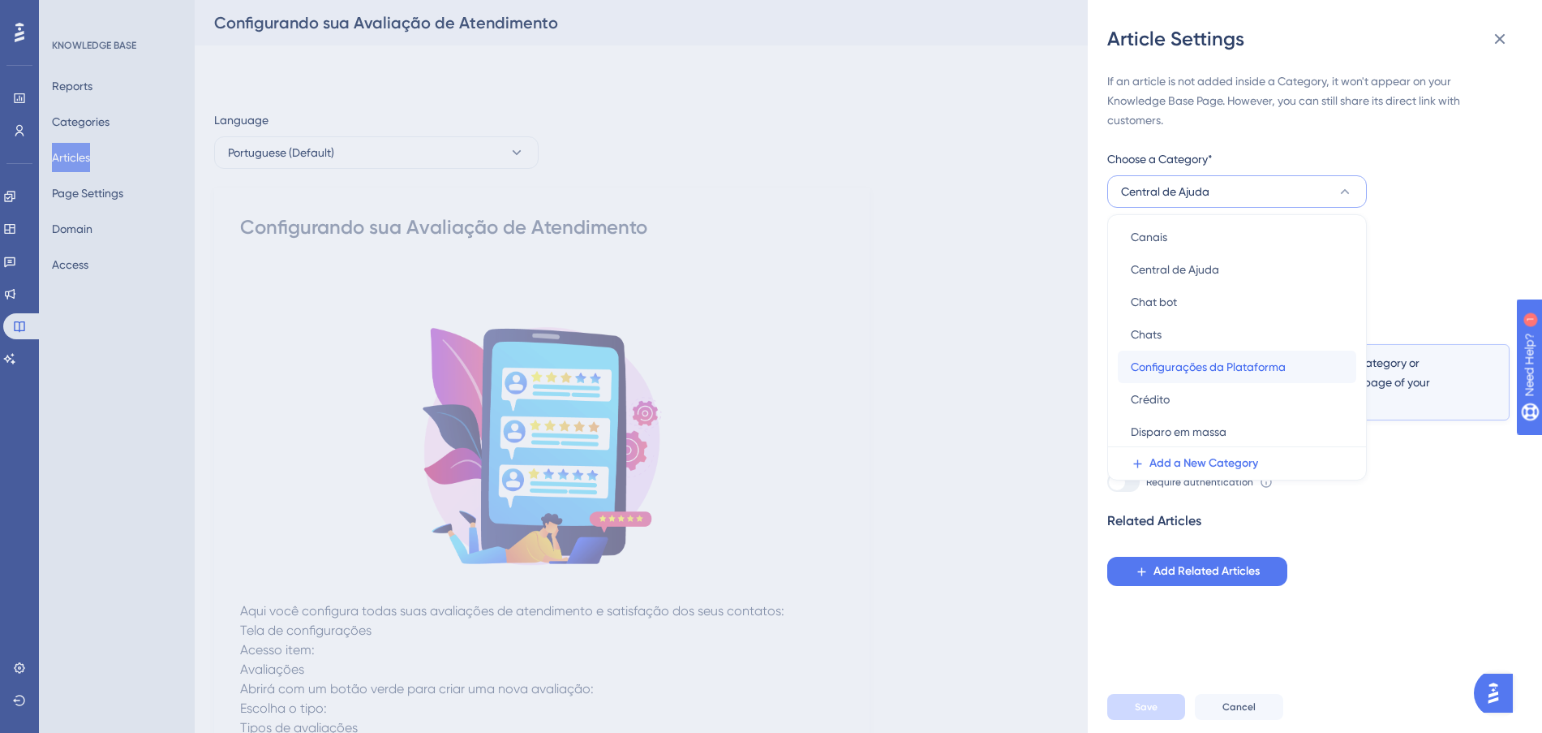
click at [1250, 373] on span "Configurações da Plataforma" at bounding box center [1208, 366] width 155 height 19
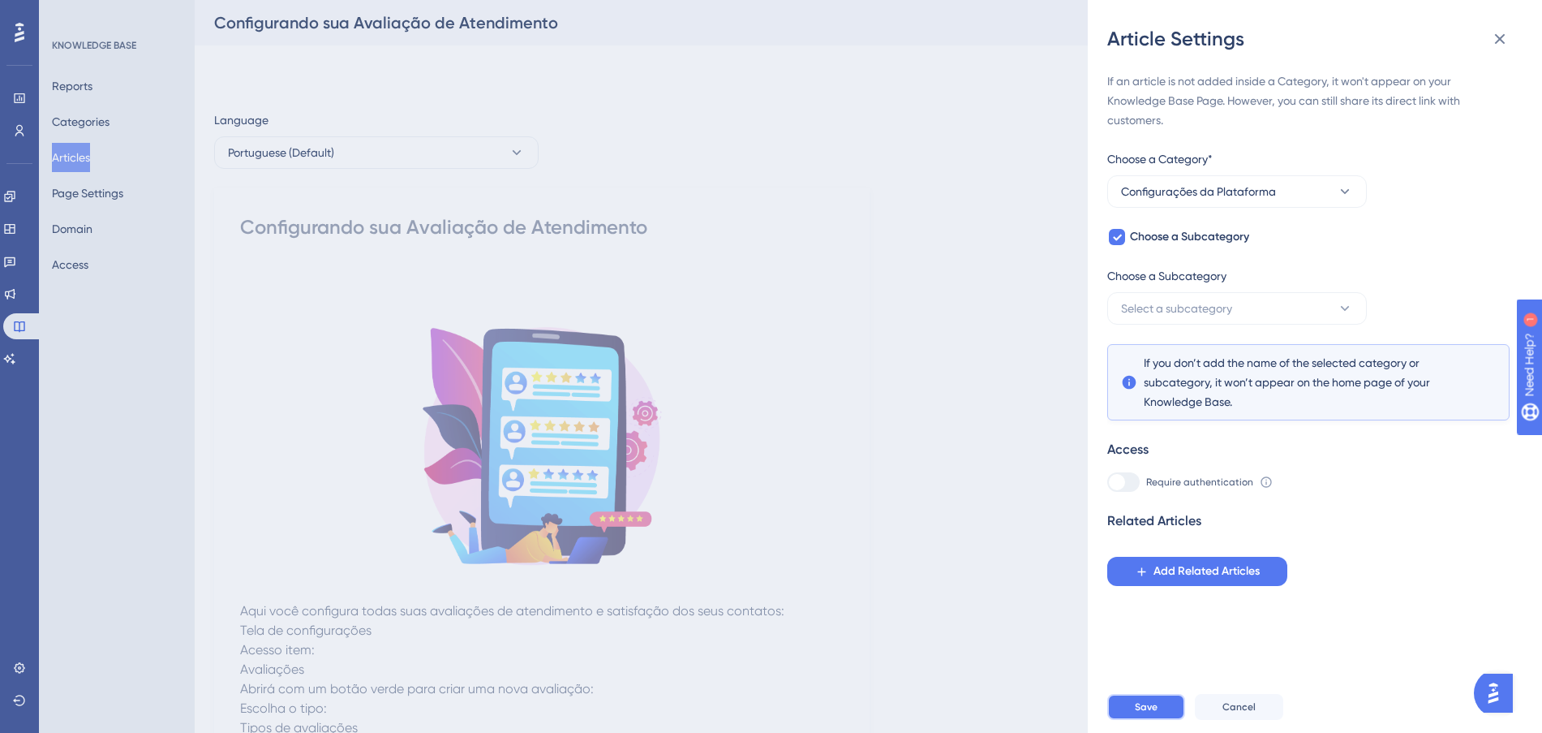
click at [1159, 720] on button "Save" at bounding box center [1146, 707] width 78 height 26
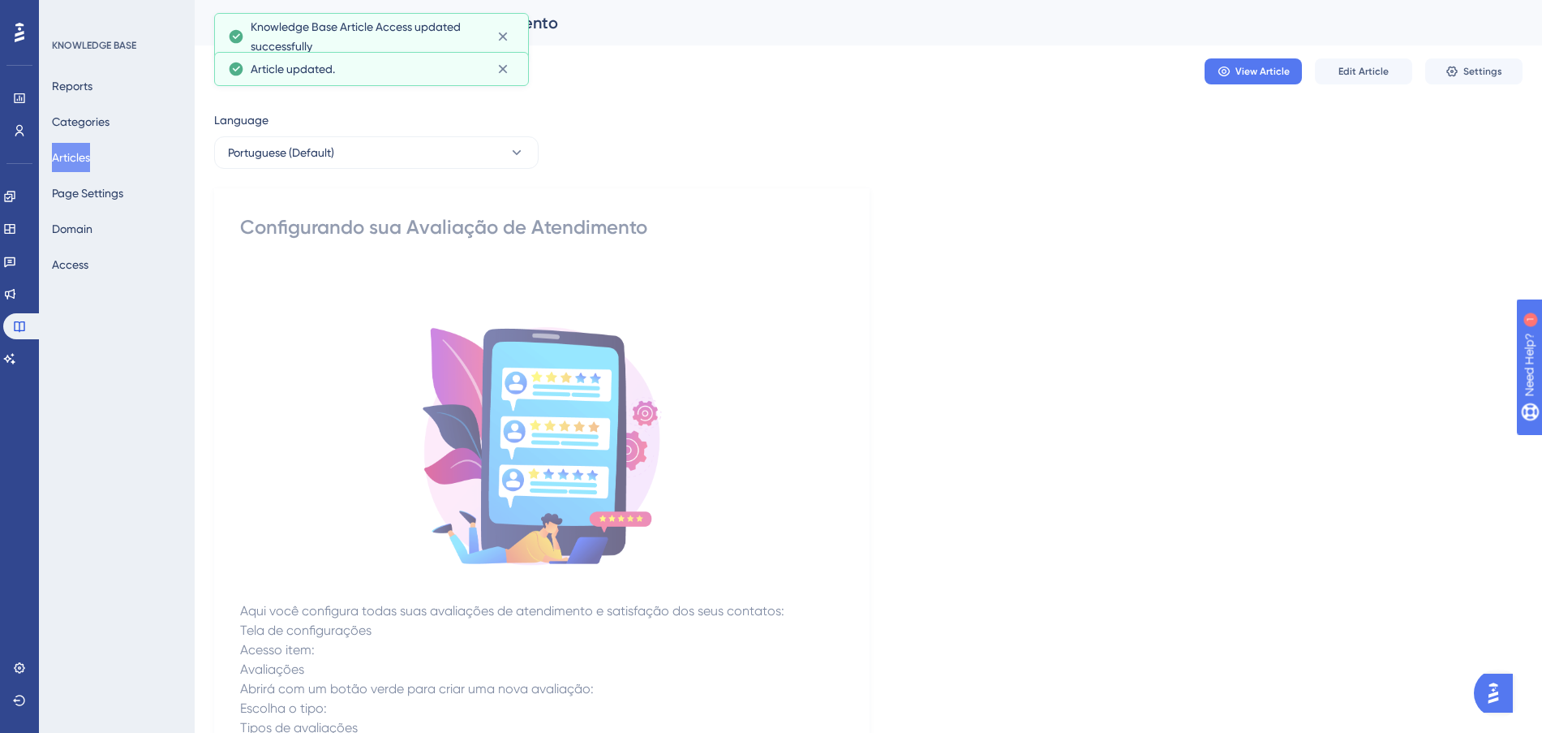
click at [90, 161] on button "Articles" at bounding box center [71, 157] width 38 height 29
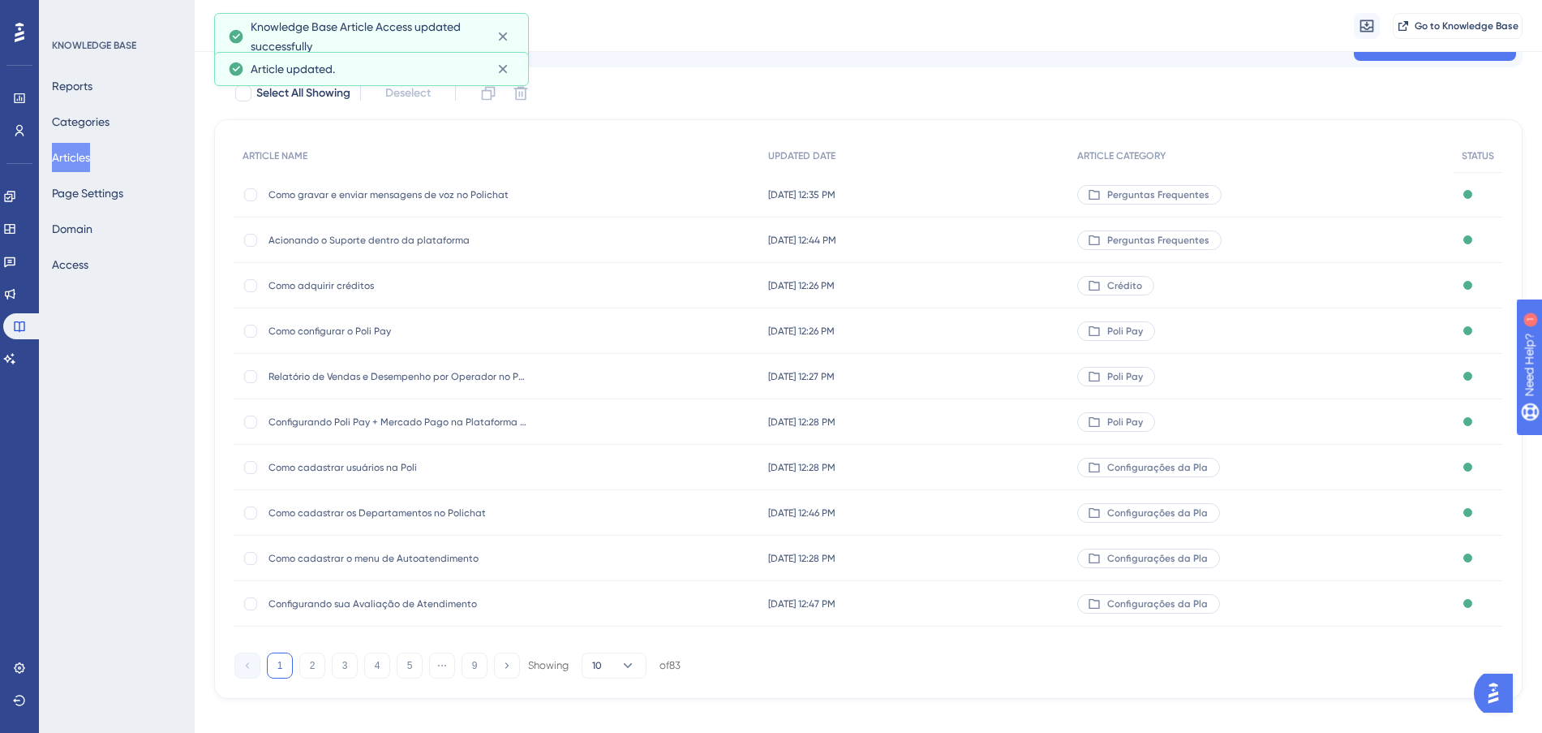
scroll to position [87, 0]
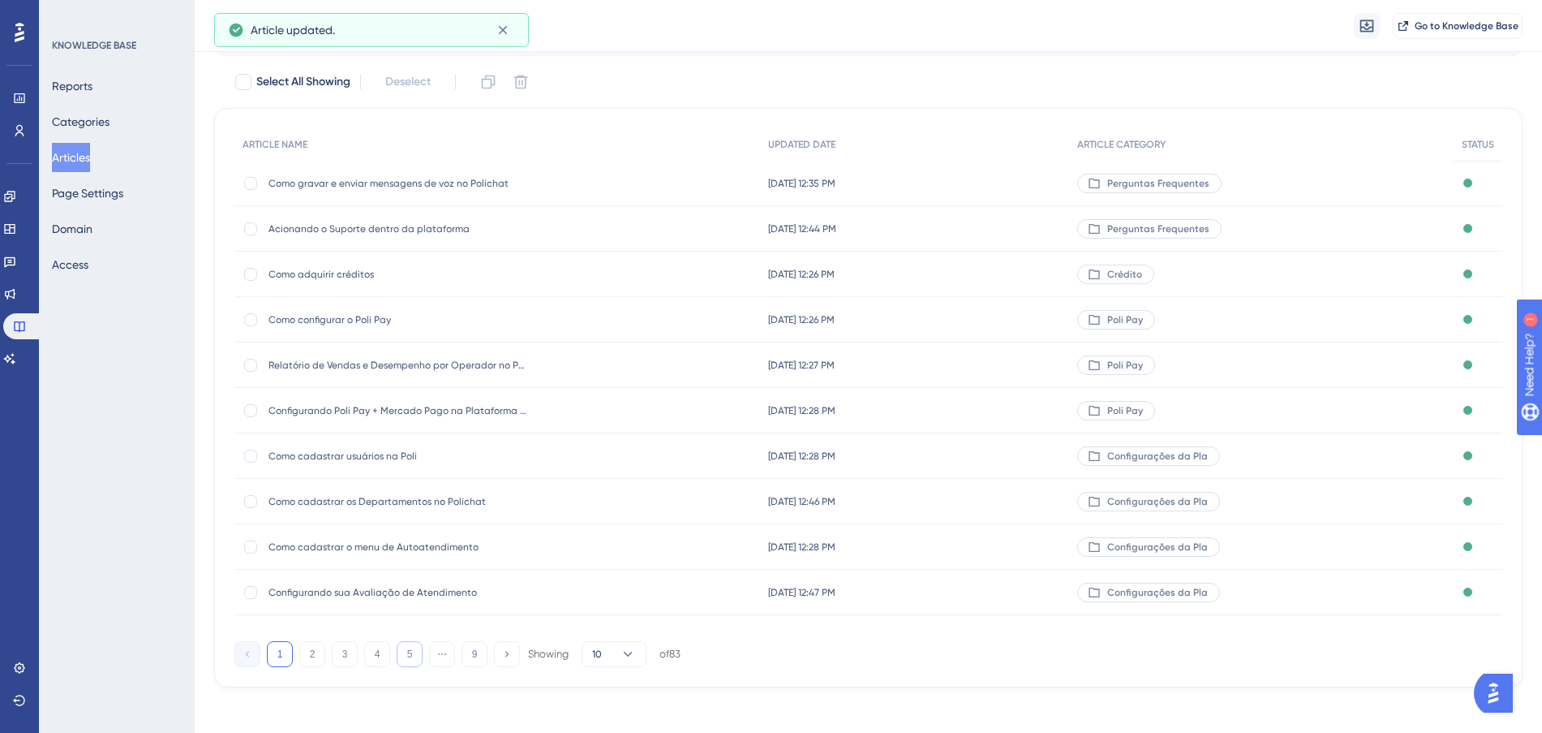
click at [410, 660] on button "5" at bounding box center [410, 654] width 26 height 26
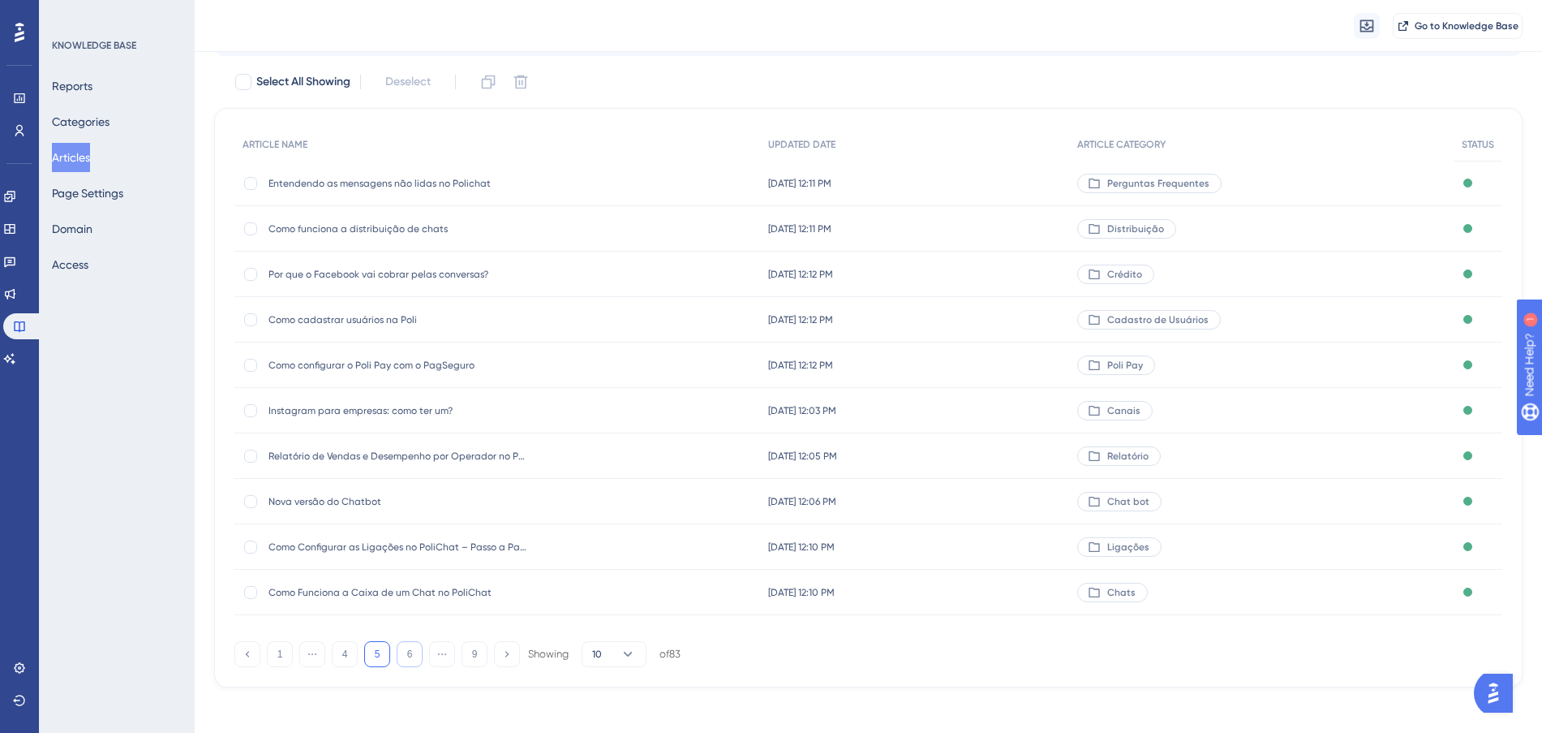
click at [410, 660] on button "6" at bounding box center [410, 654] width 26 height 26
click at [1024, 219] on div "[DATE] 10:26 PM [DATE] 10:26 PM" at bounding box center [916, 228] width 310 height 45
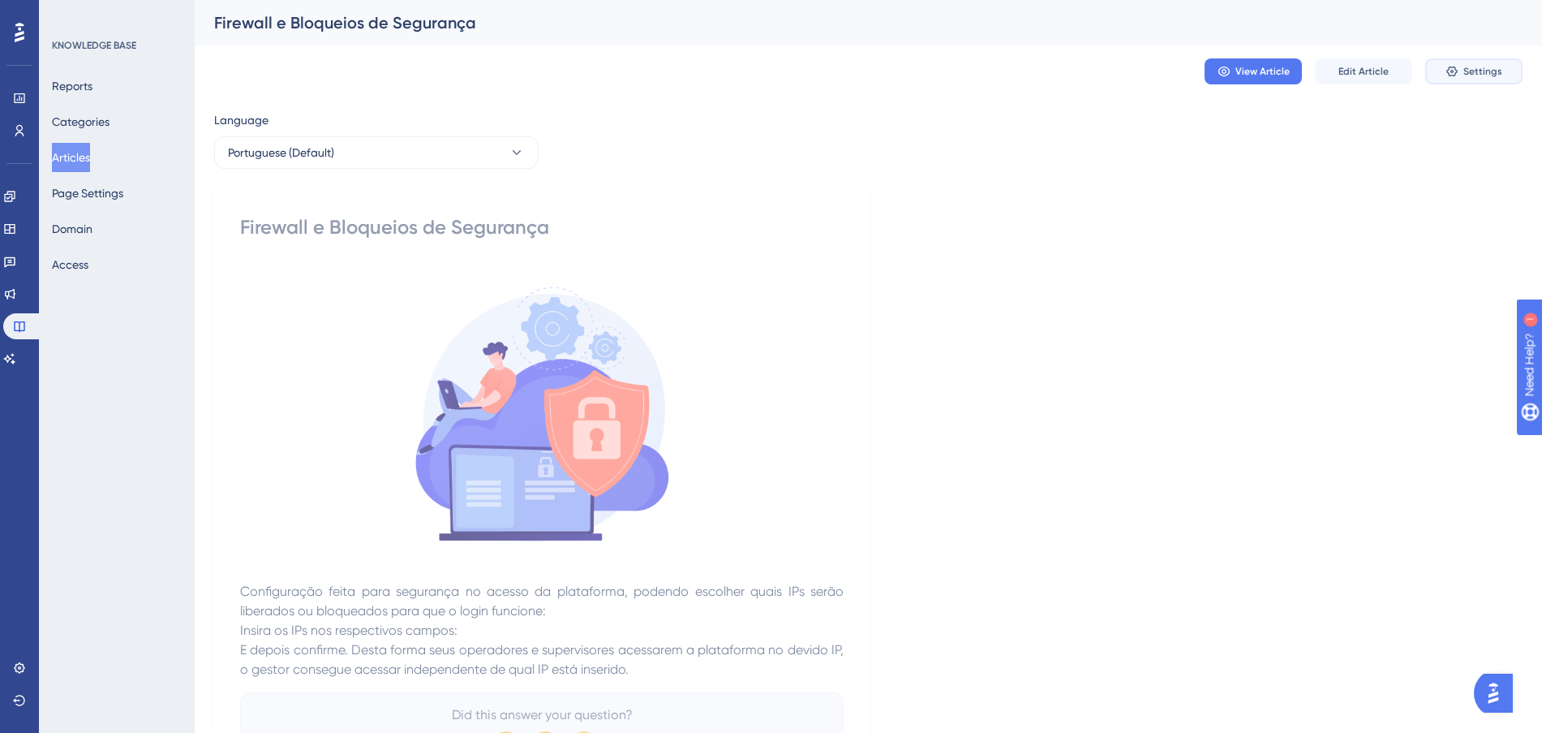
click at [1472, 71] on span "Settings" at bounding box center [1482, 71] width 39 height 13
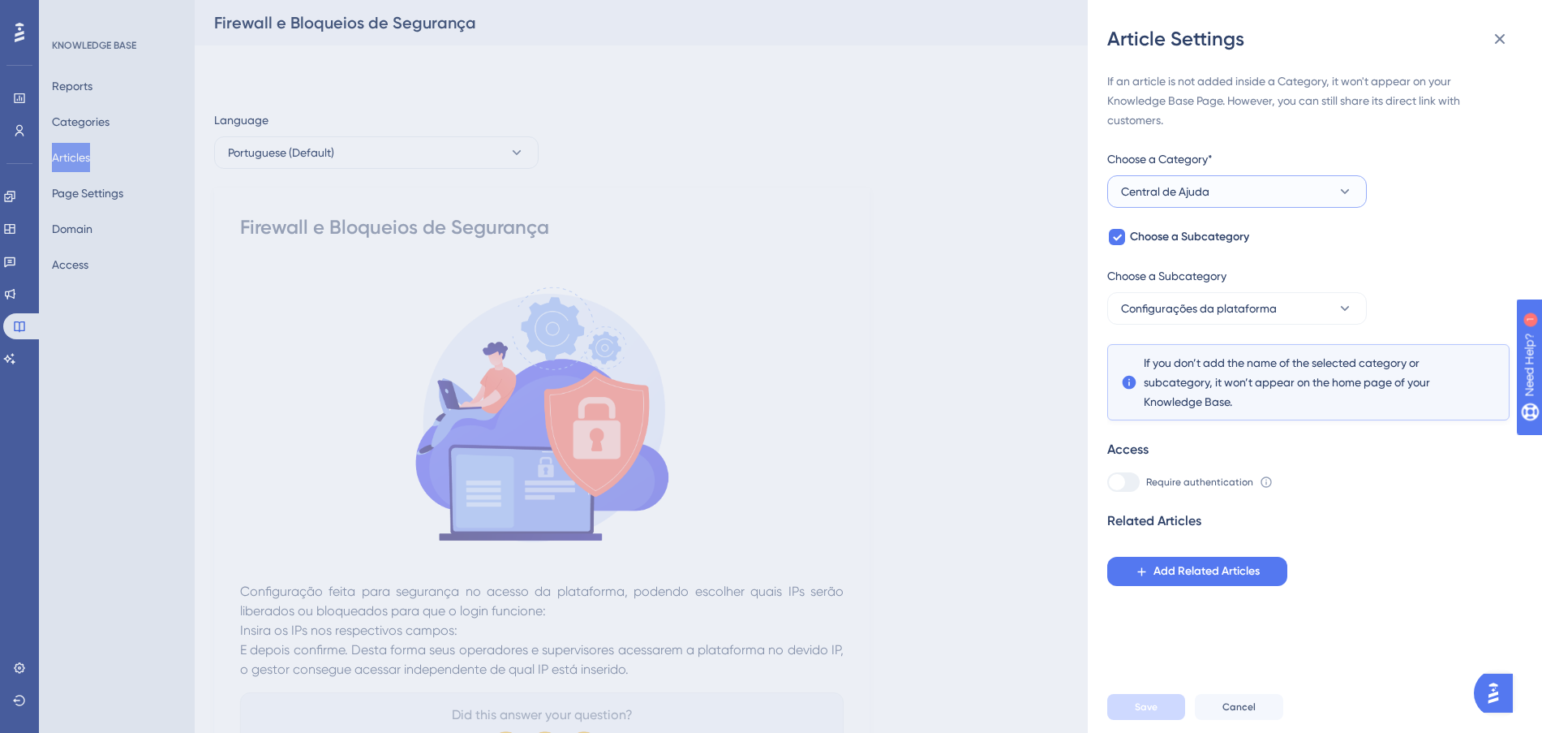
click at [1272, 193] on button "Central de Ajuda" at bounding box center [1237, 191] width 260 height 32
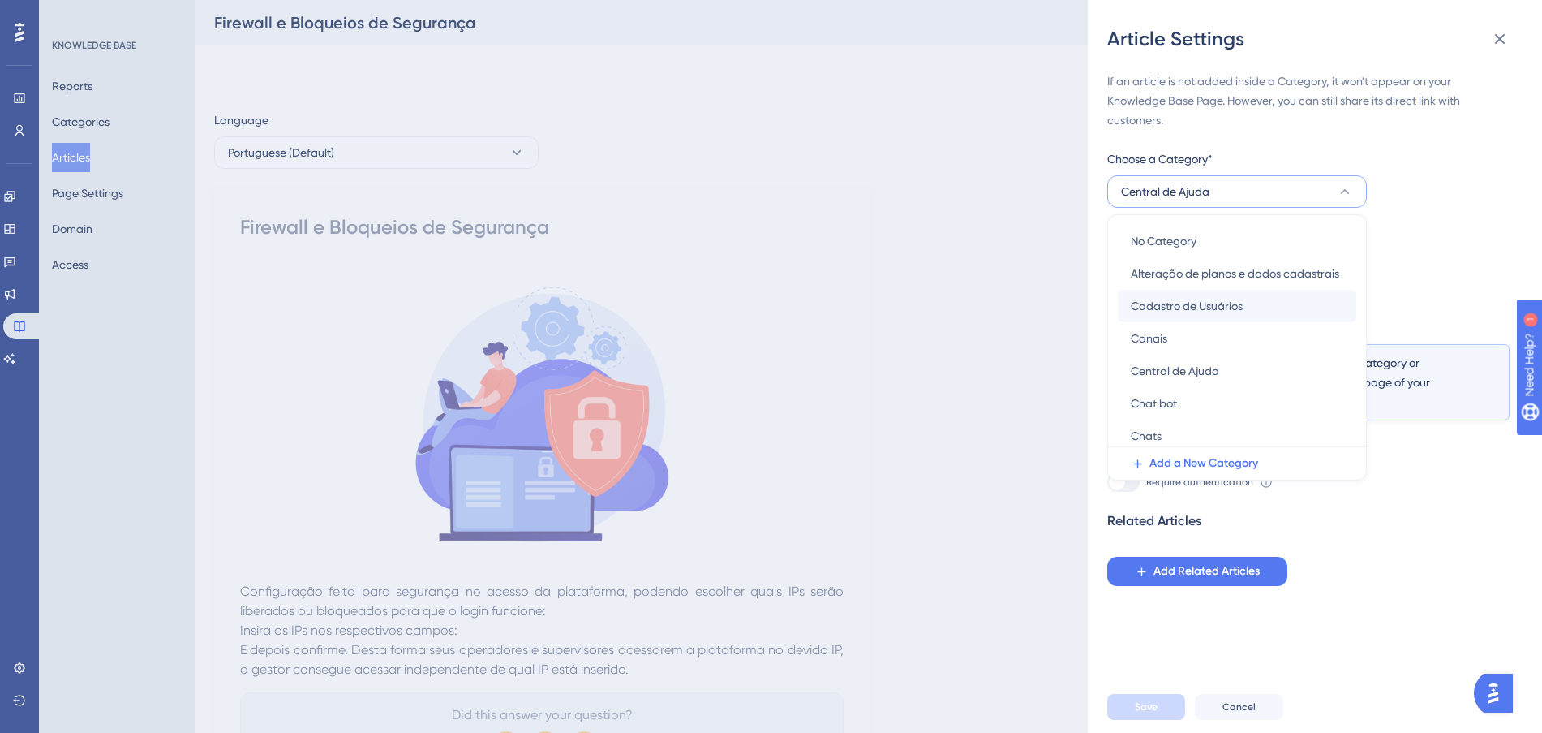
scroll to position [203, 0]
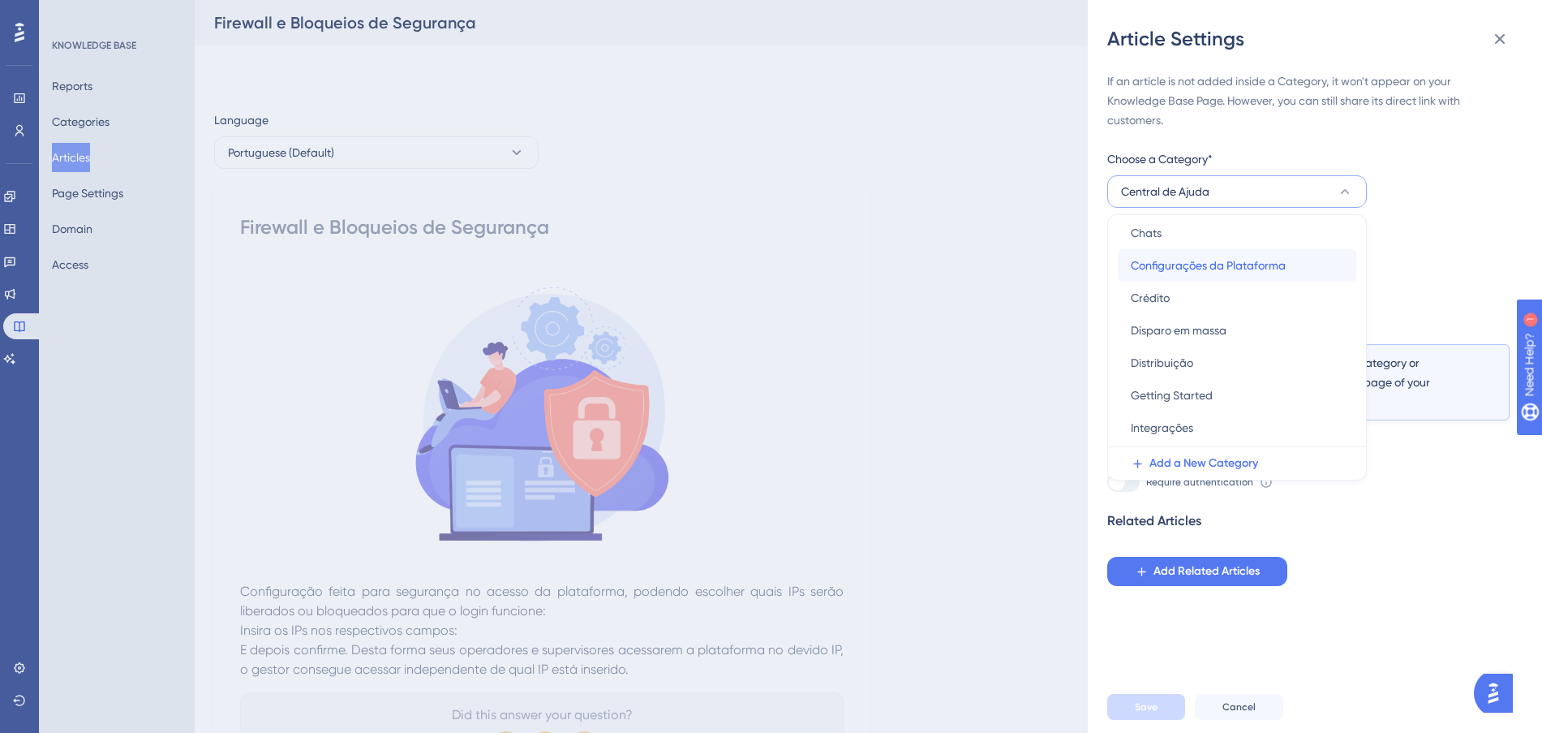
click at [1266, 257] on span "Configurações da Plataforma" at bounding box center [1208, 265] width 155 height 19
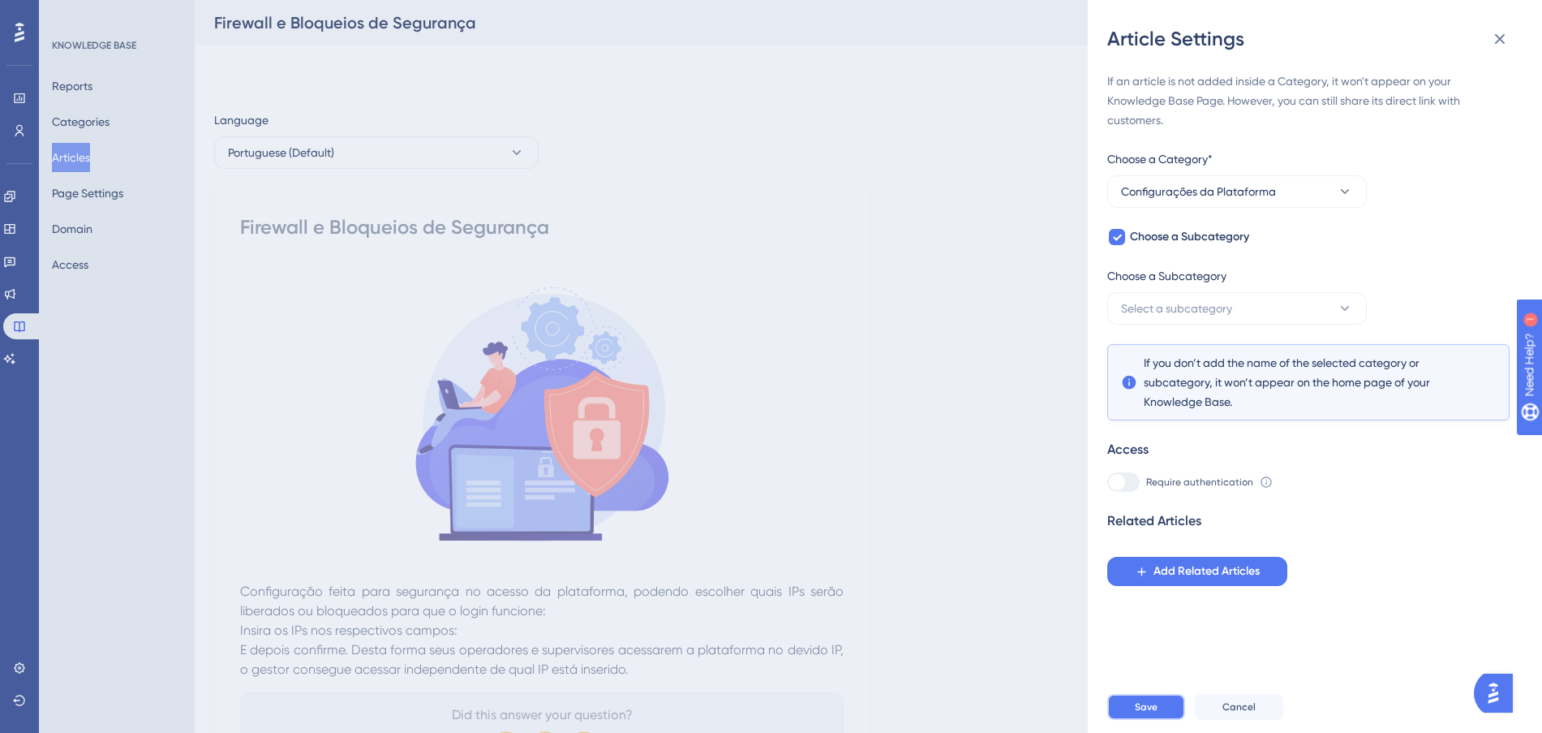
click at [1142, 713] on span "Save" at bounding box center [1146, 706] width 23 height 13
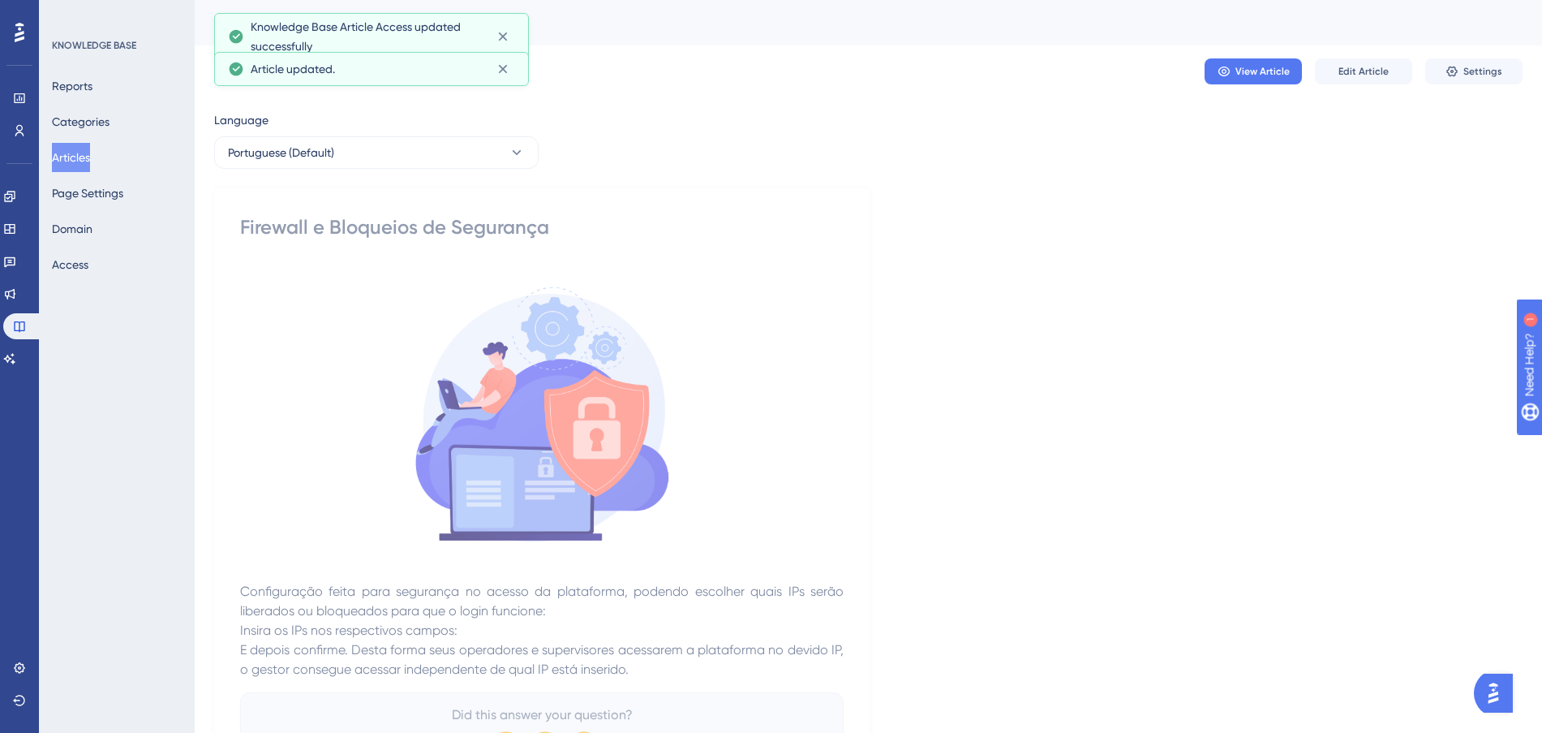
click at [77, 153] on button "Articles" at bounding box center [71, 157] width 38 height 29
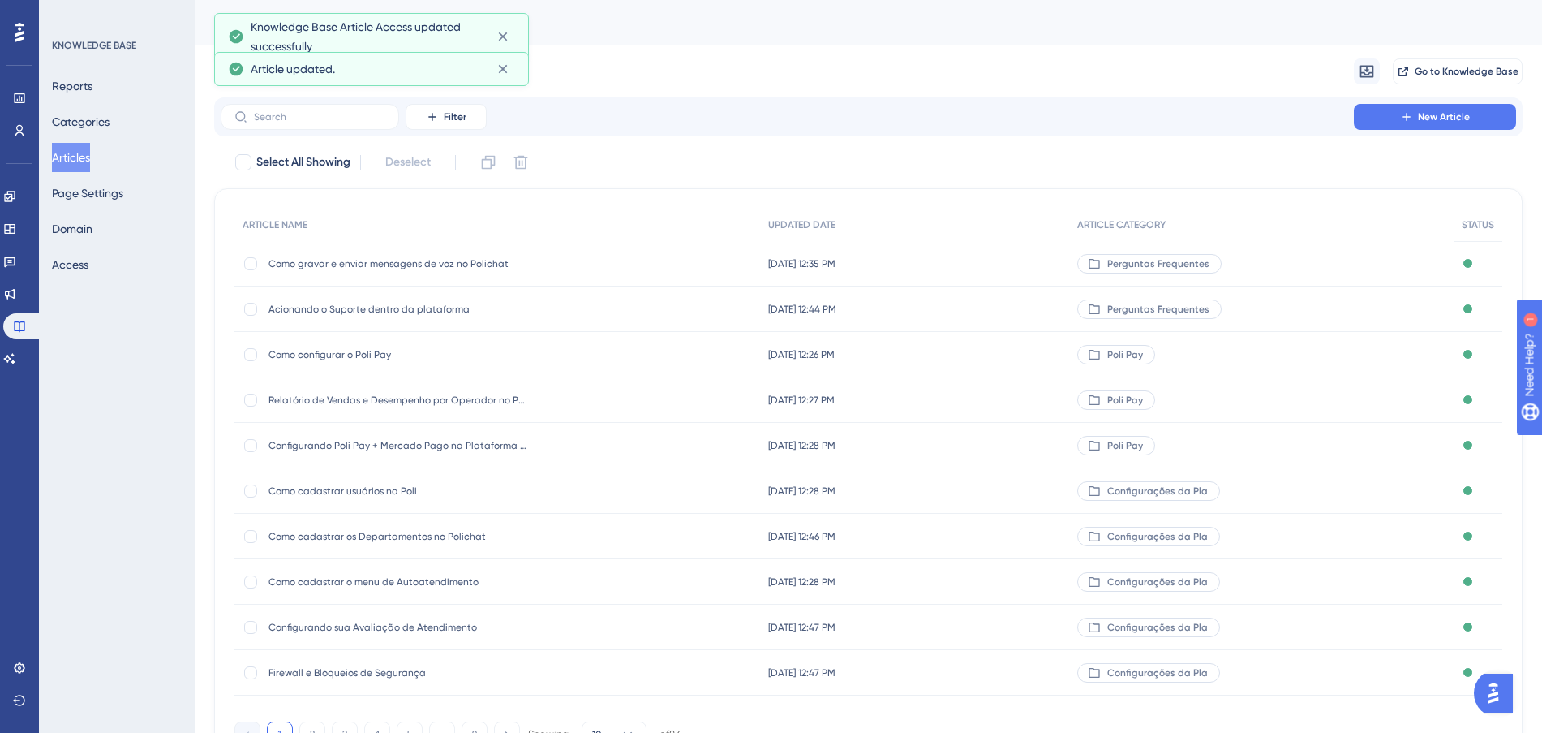
scroll to position [87, 0]
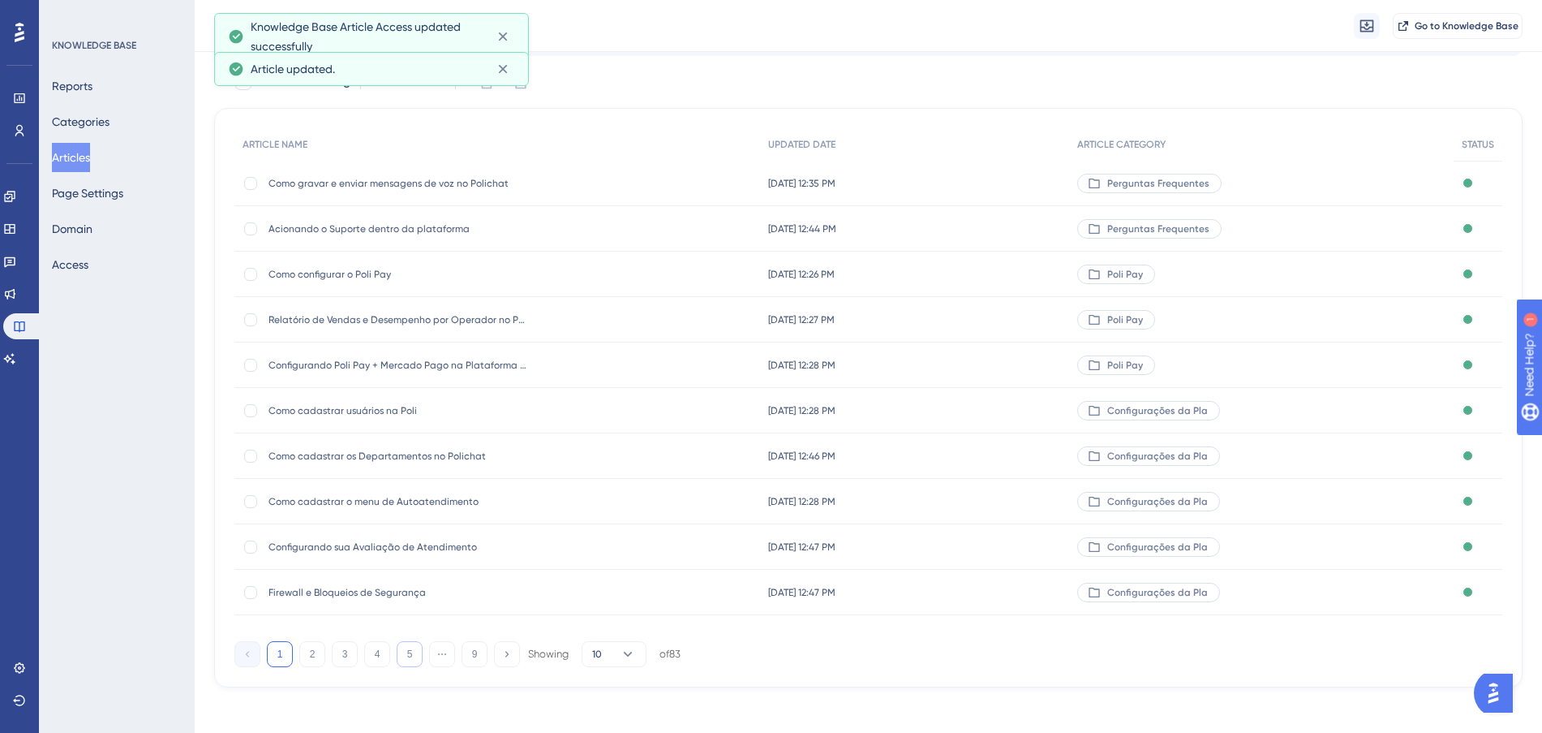
click at [403, 656] on button "5" at bounding box center [410, 654] width 26 height 26
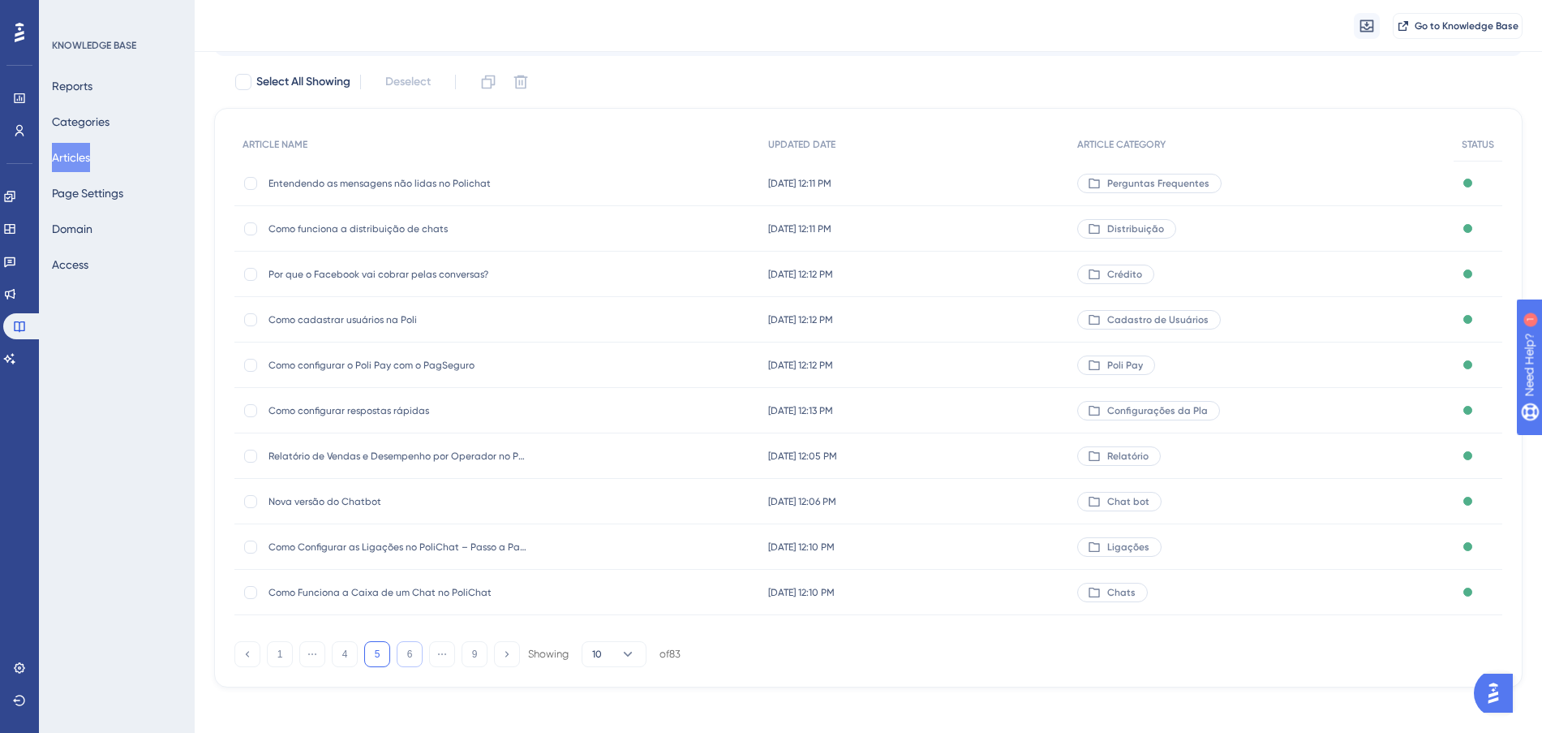
click at [403, 656] on button "6" at bounding box center [410, 654] width 26 height 26
click at [1008, 230] on div "[DATE] 10:26 PM [DATE] 10:26 PM" at bounding box center [916, 228] width 310 height 45
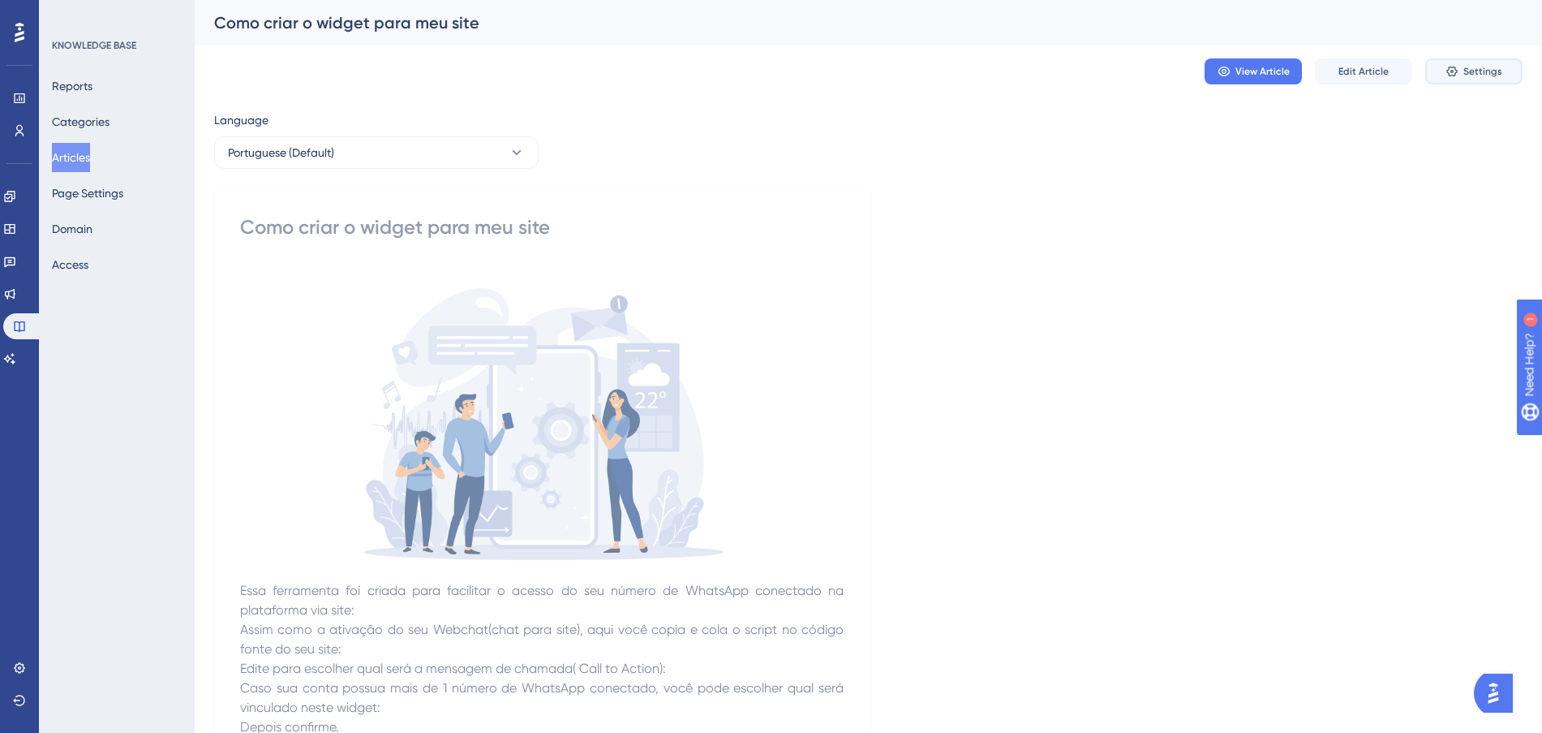
click at [1466, 73] on span "Settings" at bounding box center [1482, 71] width 39 height 13
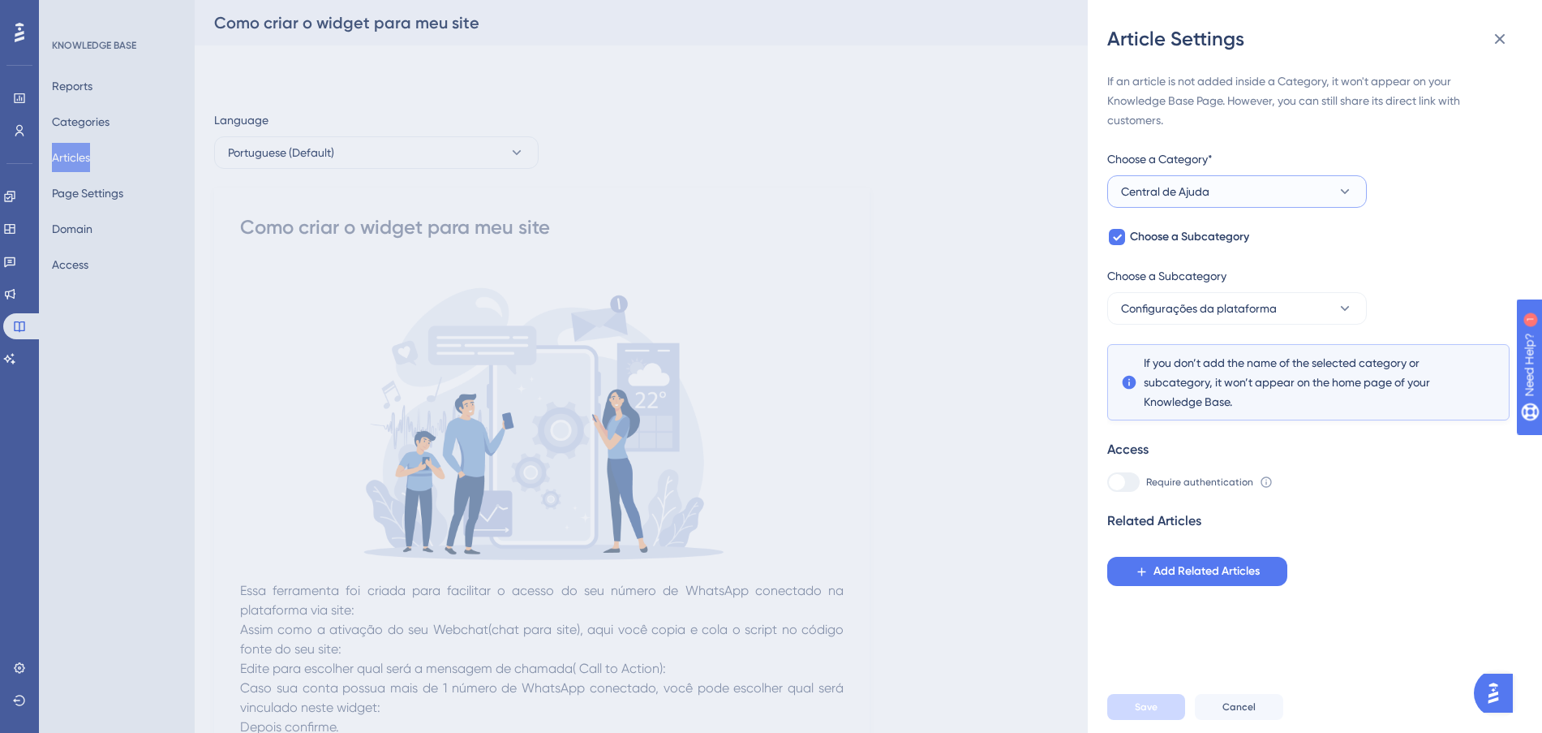
click at [1201, 188] on span "Central de Ajuda" at bounding box center [1165, 191] width 88 height 19
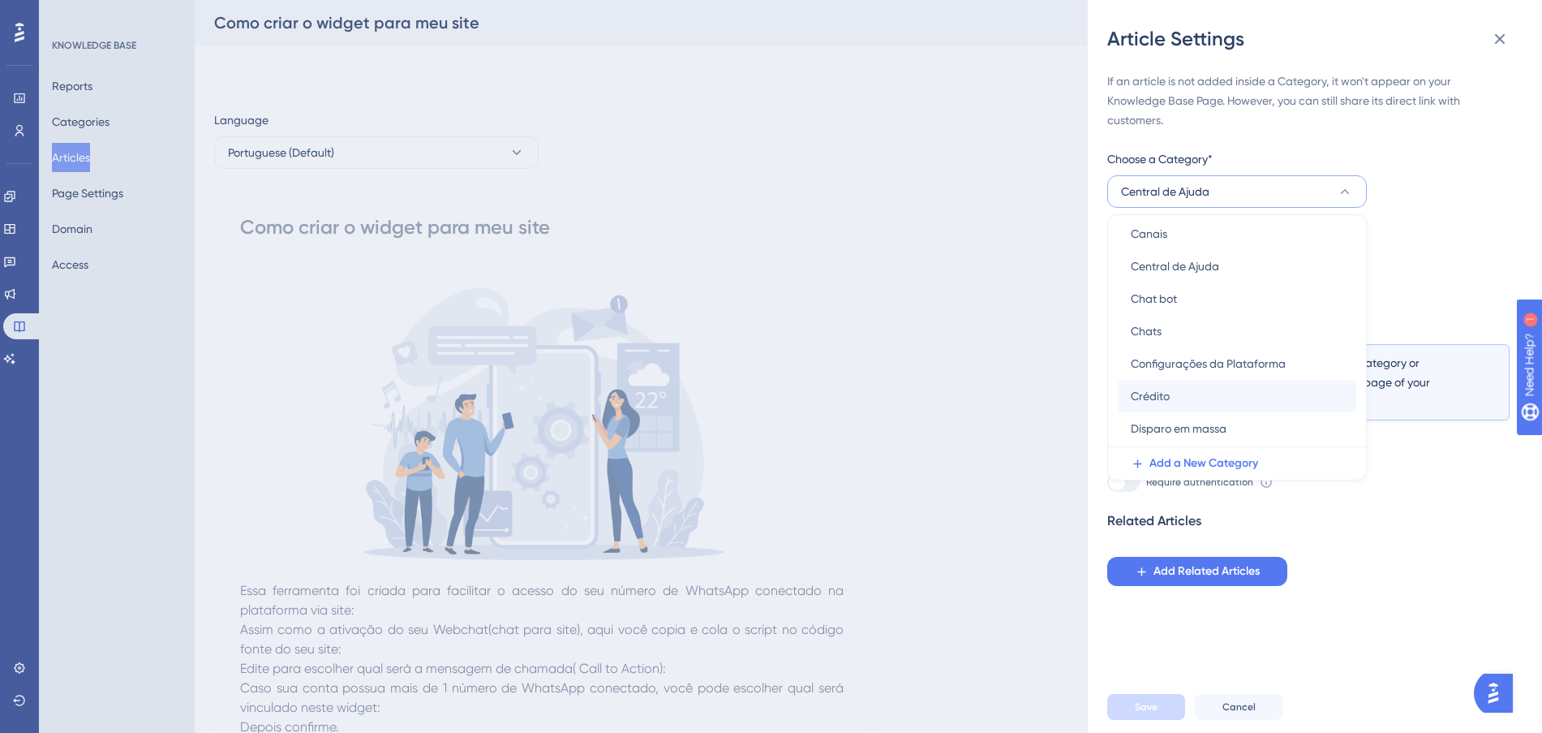
scroll to position [203, 0]
click at [1267, 268] on span "Configurações da Plataforma" at bounding box center [1208, 265] width 155 height 19
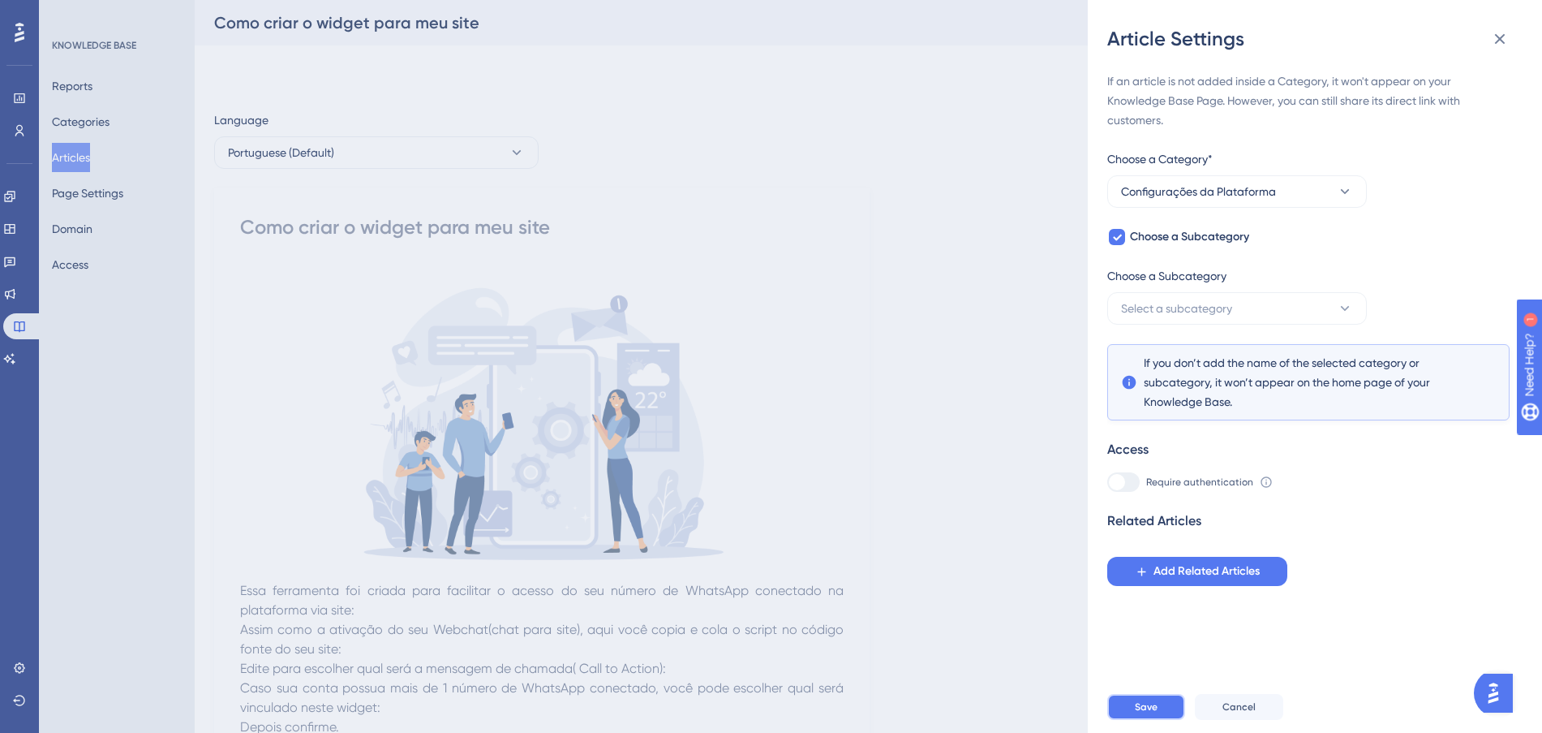
click at [1157, 713] on span "Save" at bounding box center [1146, 706] width 23 height 13
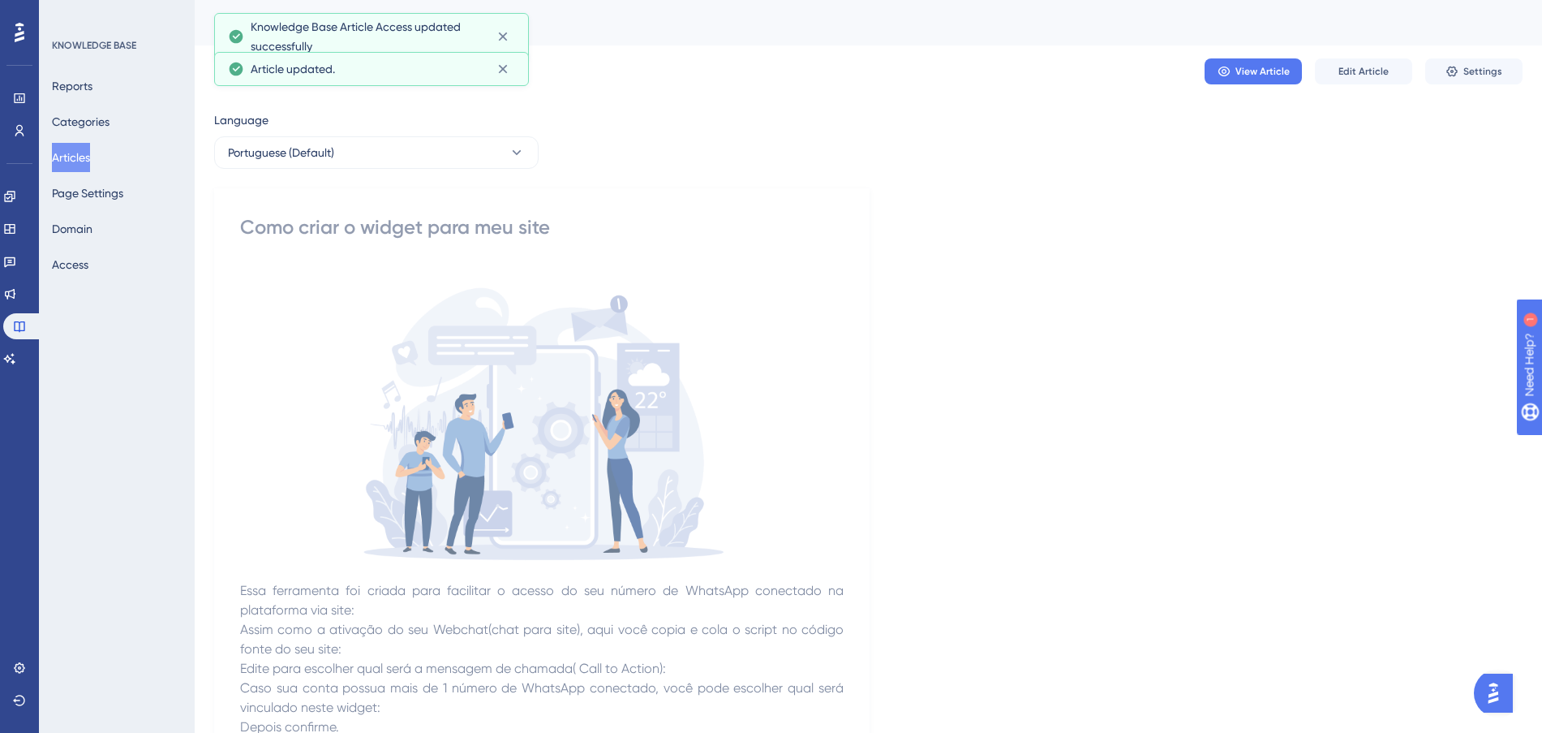
click at [90, 159] on button "Articles" at bounding box center [71, 157] width 38 height 29
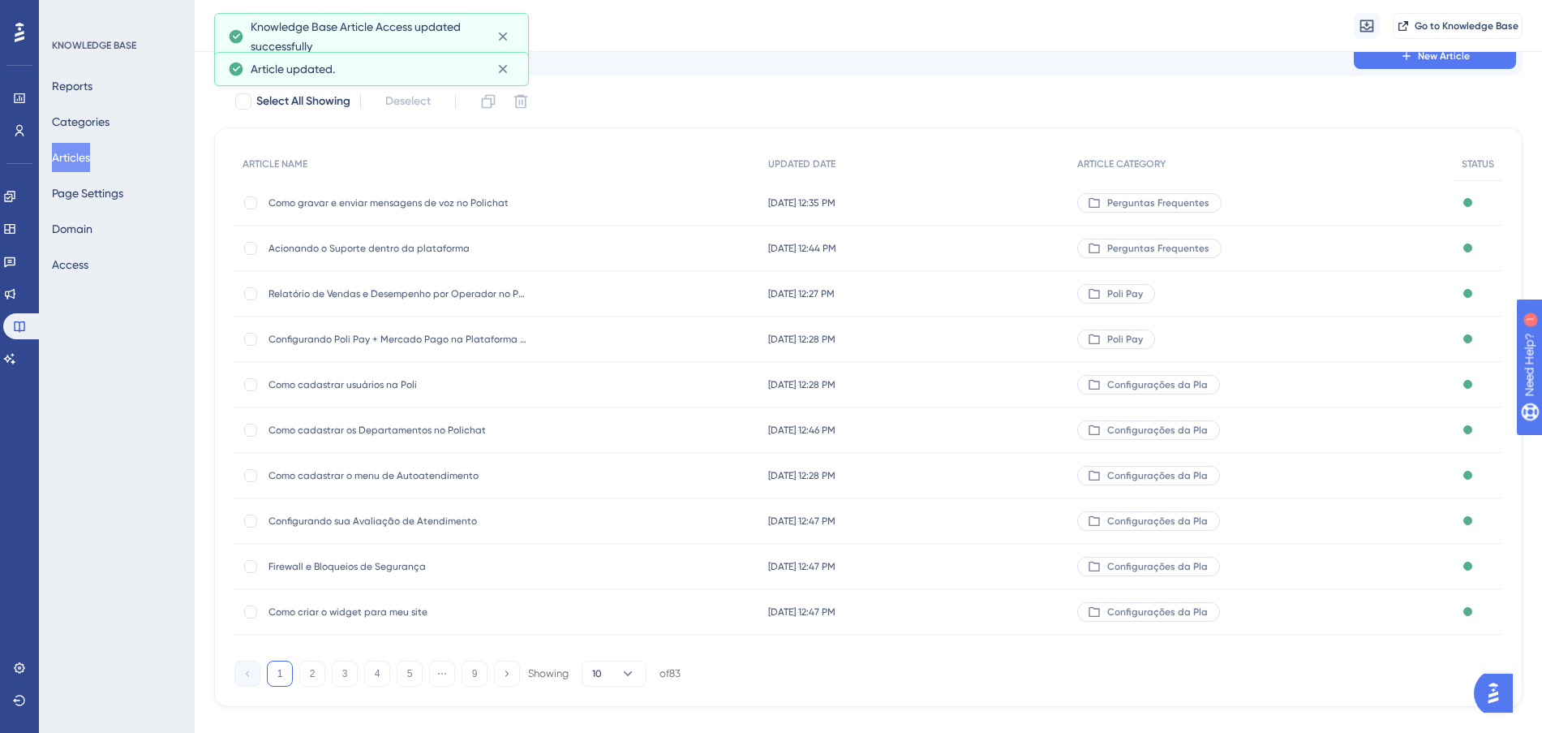
scroll to position [87, 0]
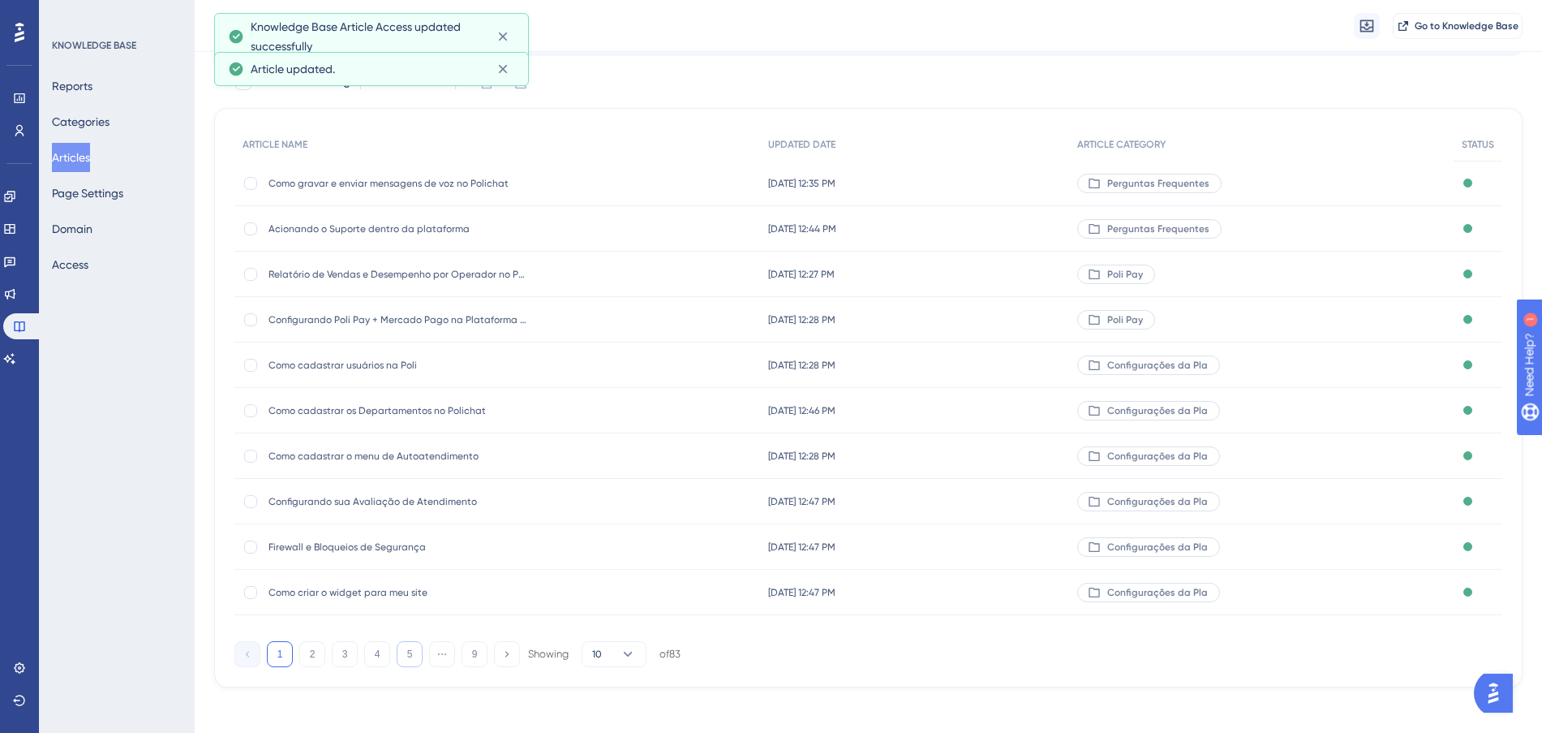
click at [410, 654] on button "5" at bounding box center [410, 654] width 26 height 26
click at [410, 654] on button "6" at bounding box center [410, 654] width 26 height 26
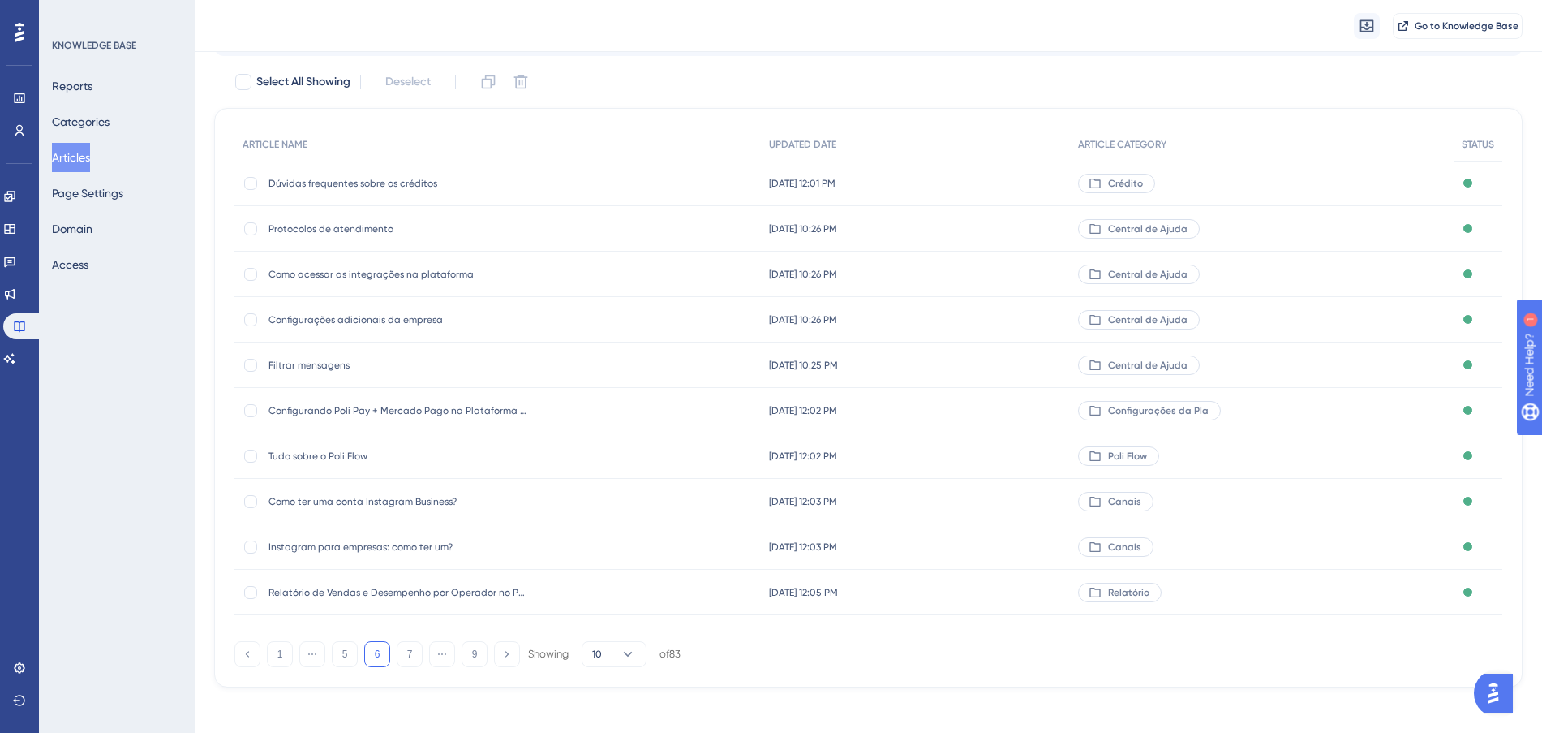
click at [1022, 361] on div "[DATE] 10:25 PM [DATE] 10:25 PM" at bounding box center [916, 364] width 310 height 45
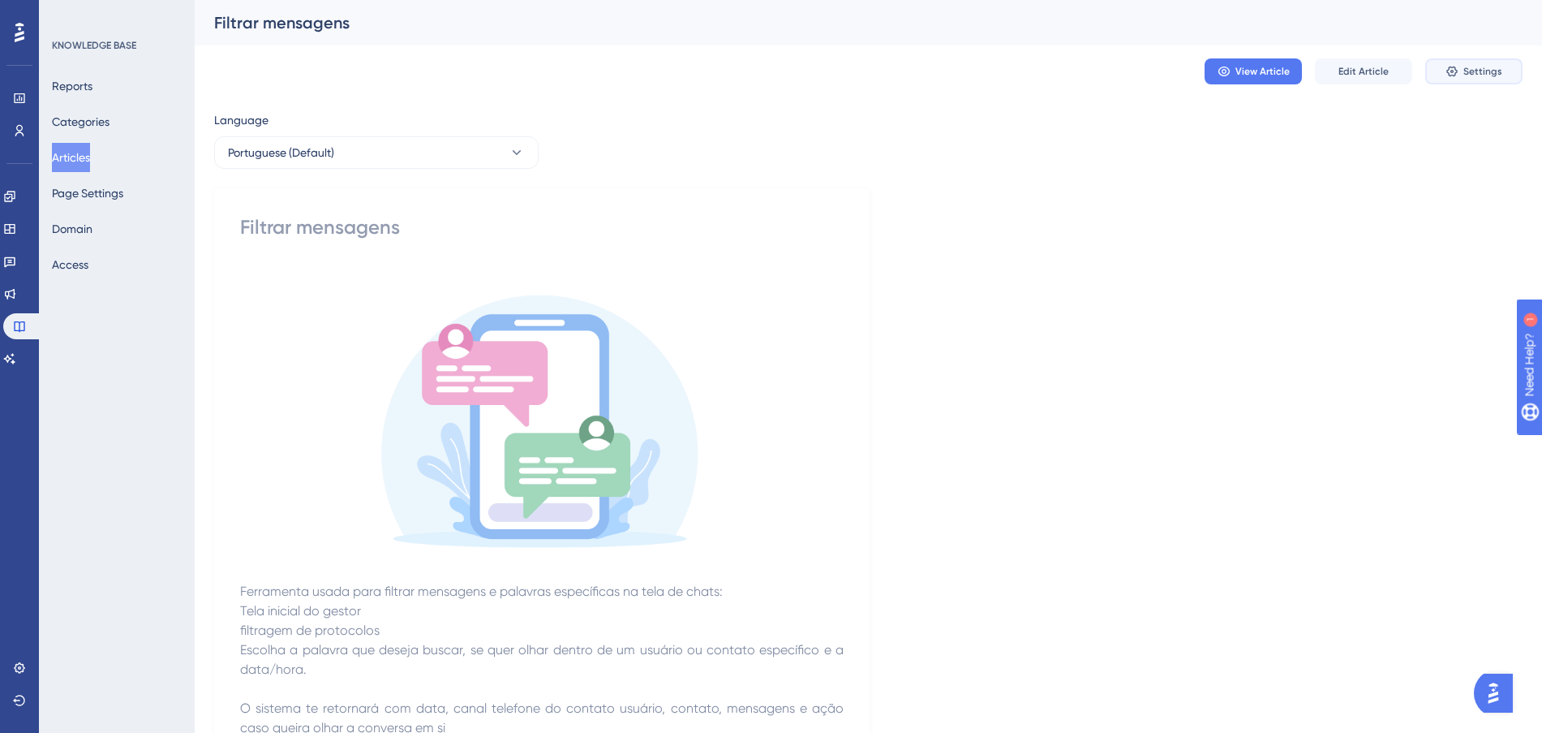
click at [1497, 70] on span "Settings" at bounding box center [1482, 71] width 39 height 13
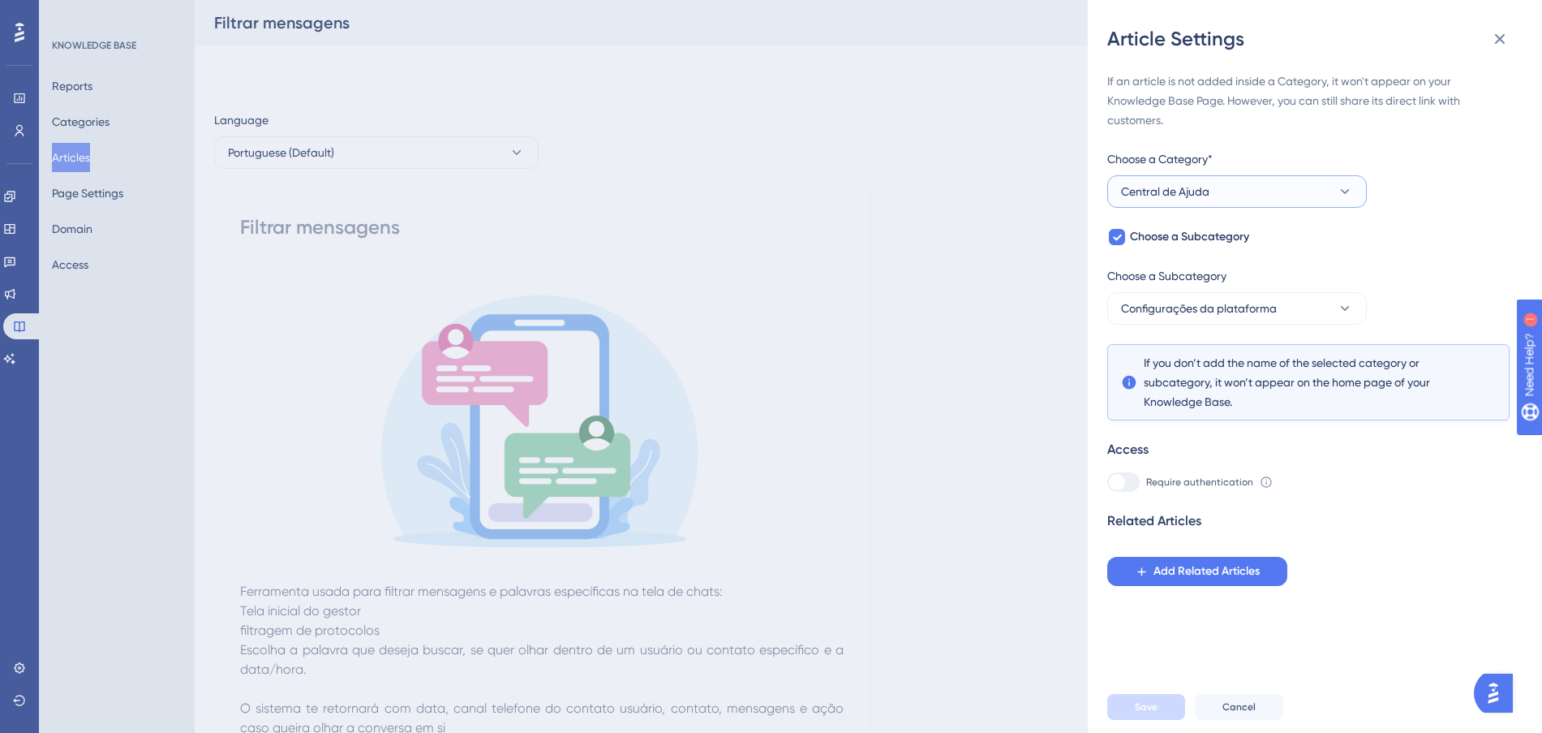
click at [1268, 184] on button "Central de Ajuda" at bounding box center [1237, 191] width 260 height 32
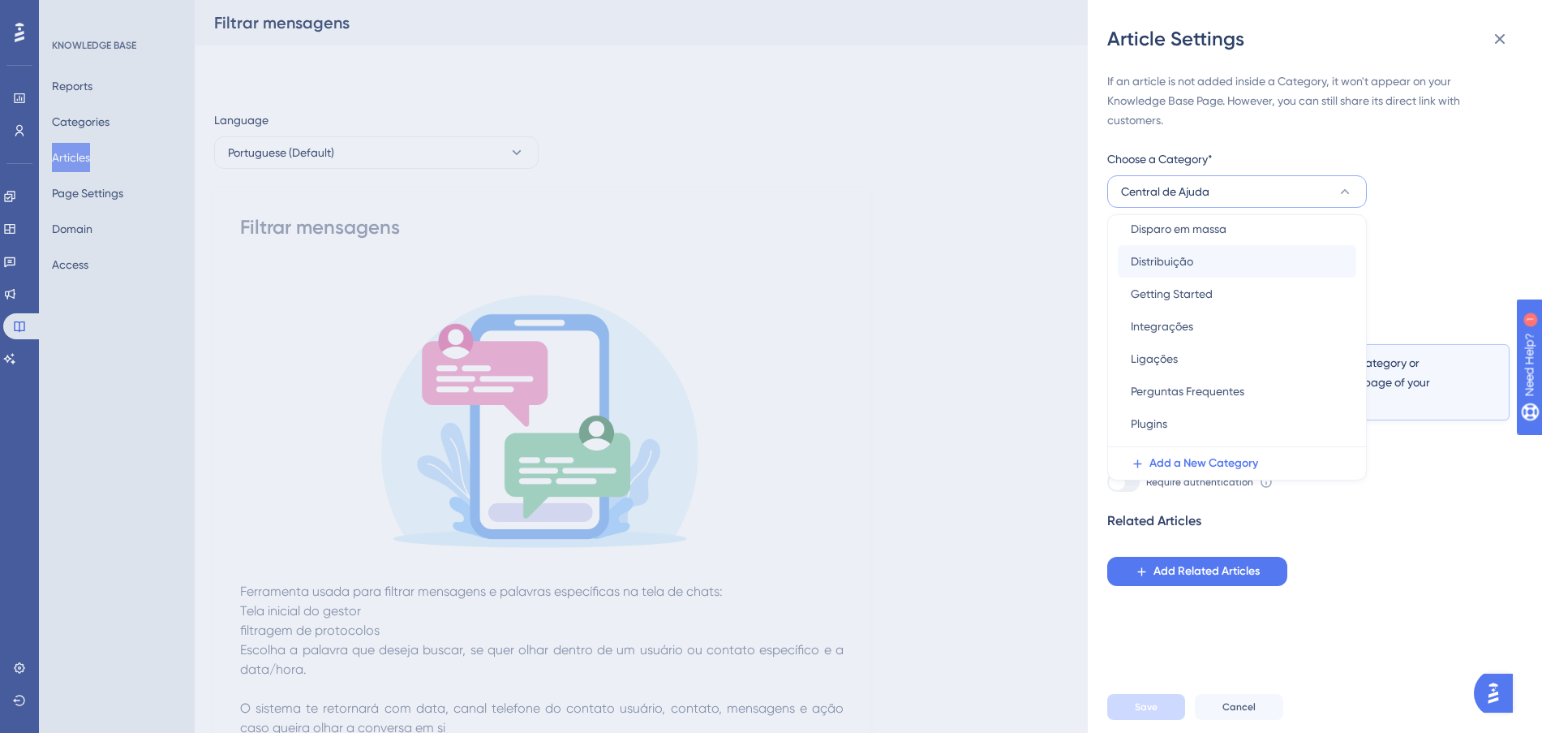
scroll to position [203, 0]
click at [1252, 264] on span "Configurações da Plataforma" at bounding box center [1208, 265] width 155 height 19
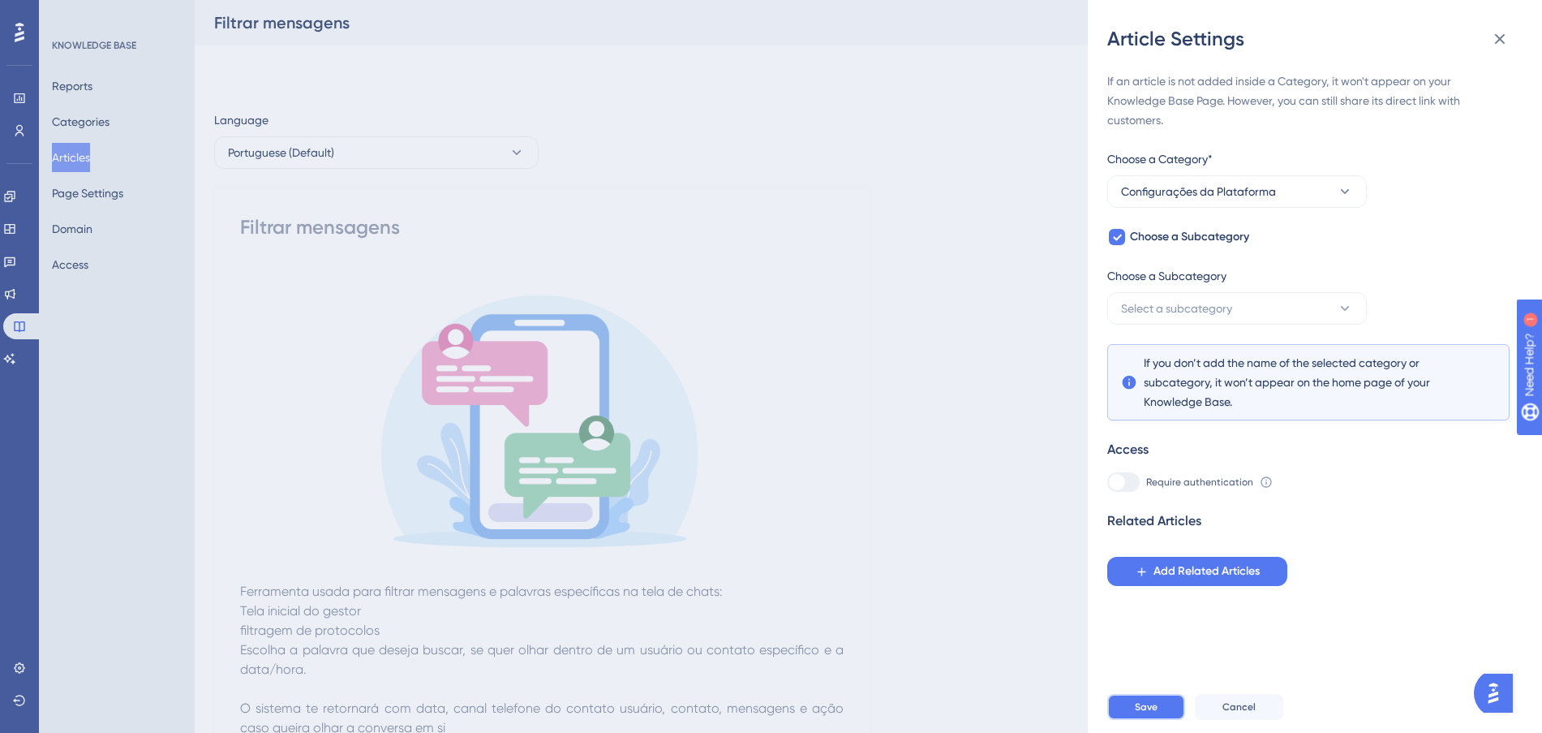
click at [1156, 713] on span "Save" at bounding box center [1146, 706] width 23 height 13
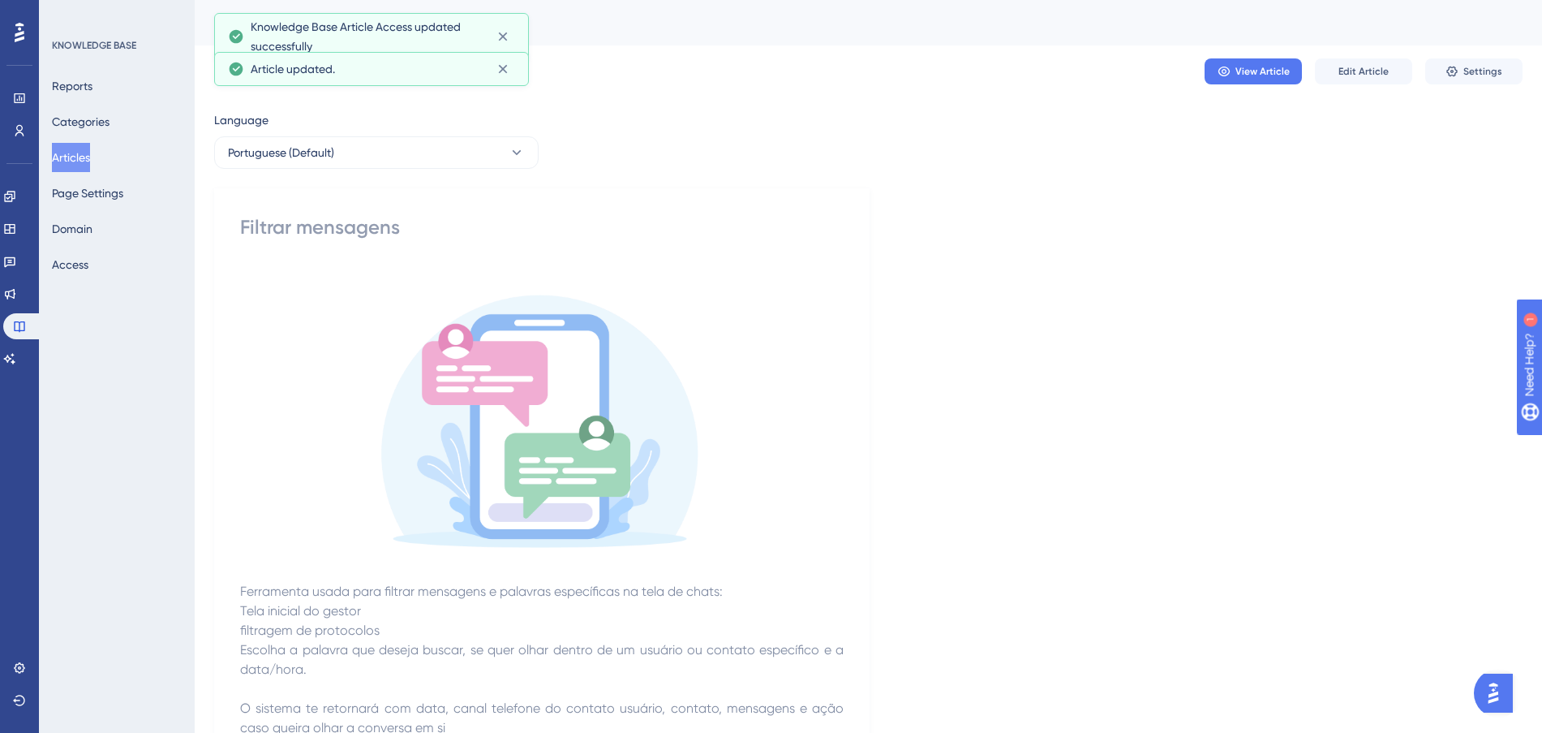
click at [64, 156] on button "Articles" at bounding box center [71, 157] width 38 height 29
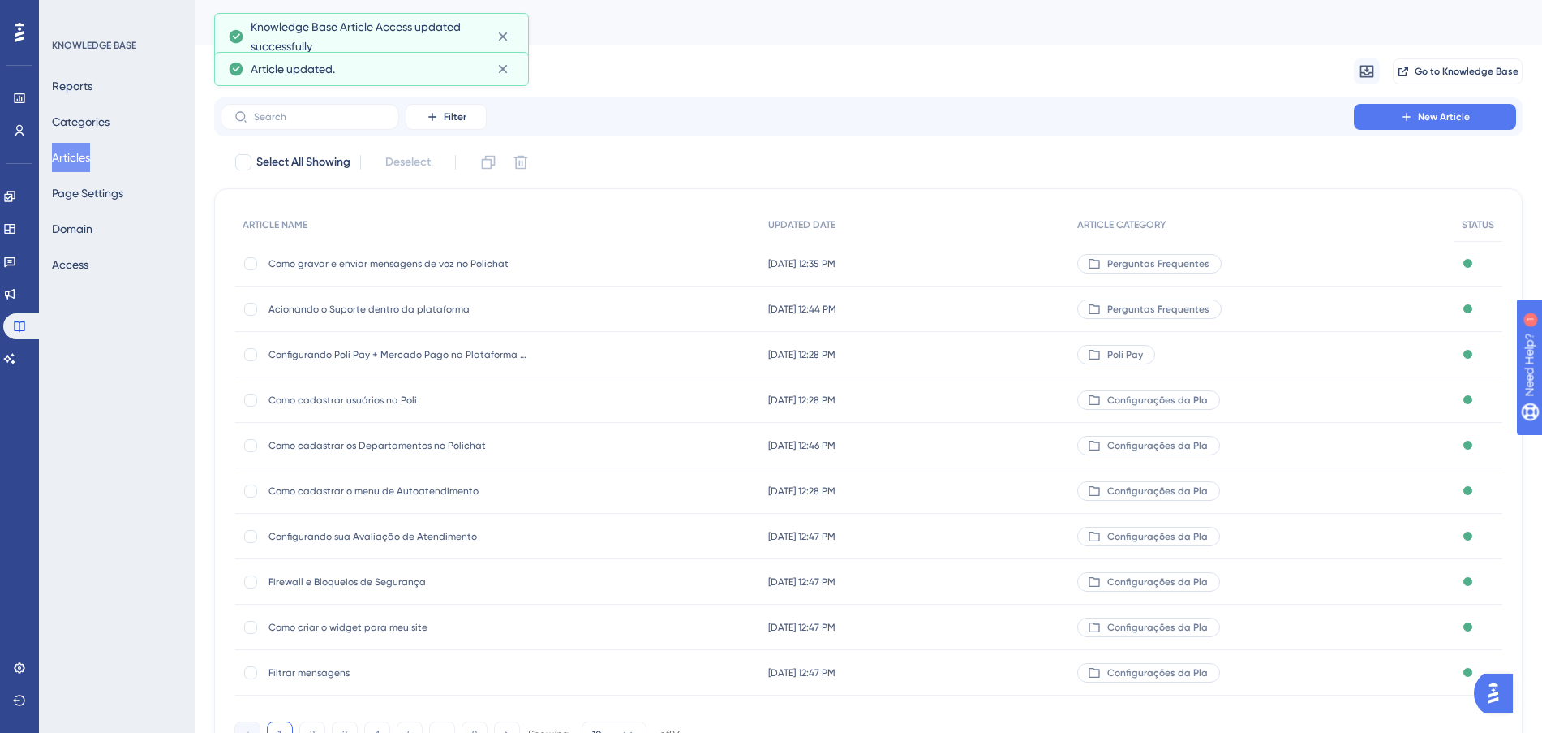
scroll to position [87, 0]
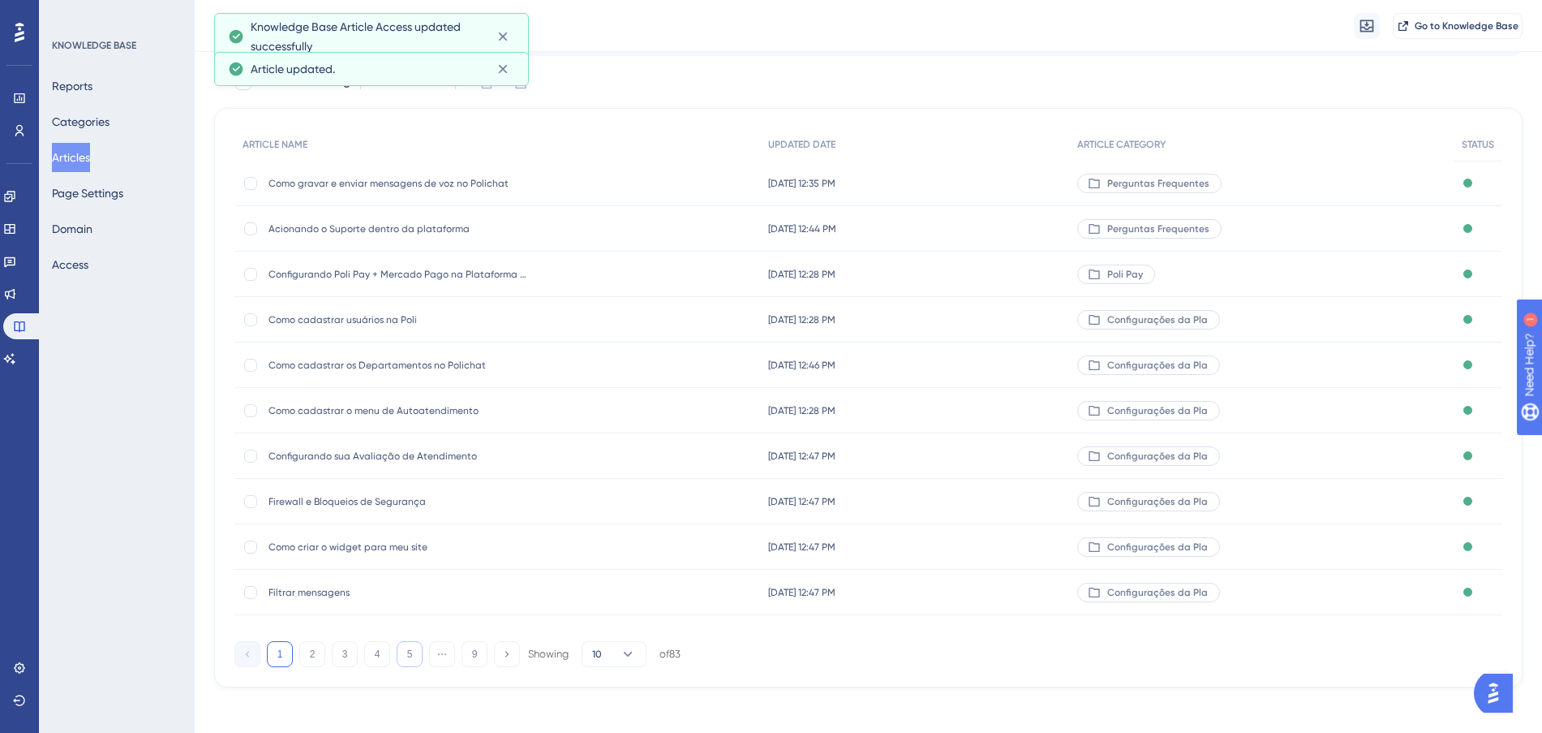
click at [405, 653] on button "5" at bounding box center [410, 654] width 26 height 26
click at [406, 652] on button "6" at bounding box center [410, 654] width 26 height 26
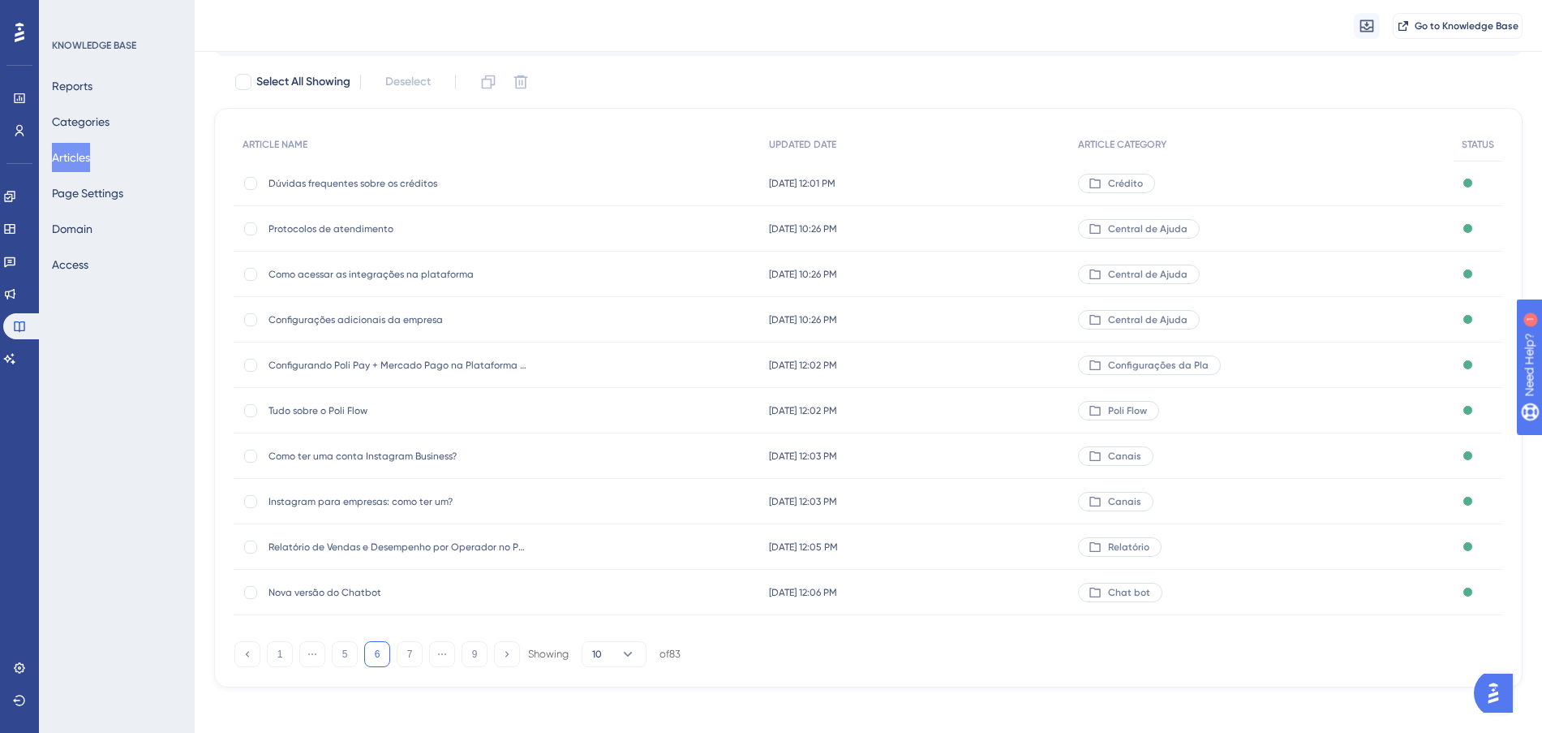
click at [1008, 360] on div "[DATE] 12:02 PM [DATE] 12:02 PM" at bounding box center [916, 364] width 310 height 45
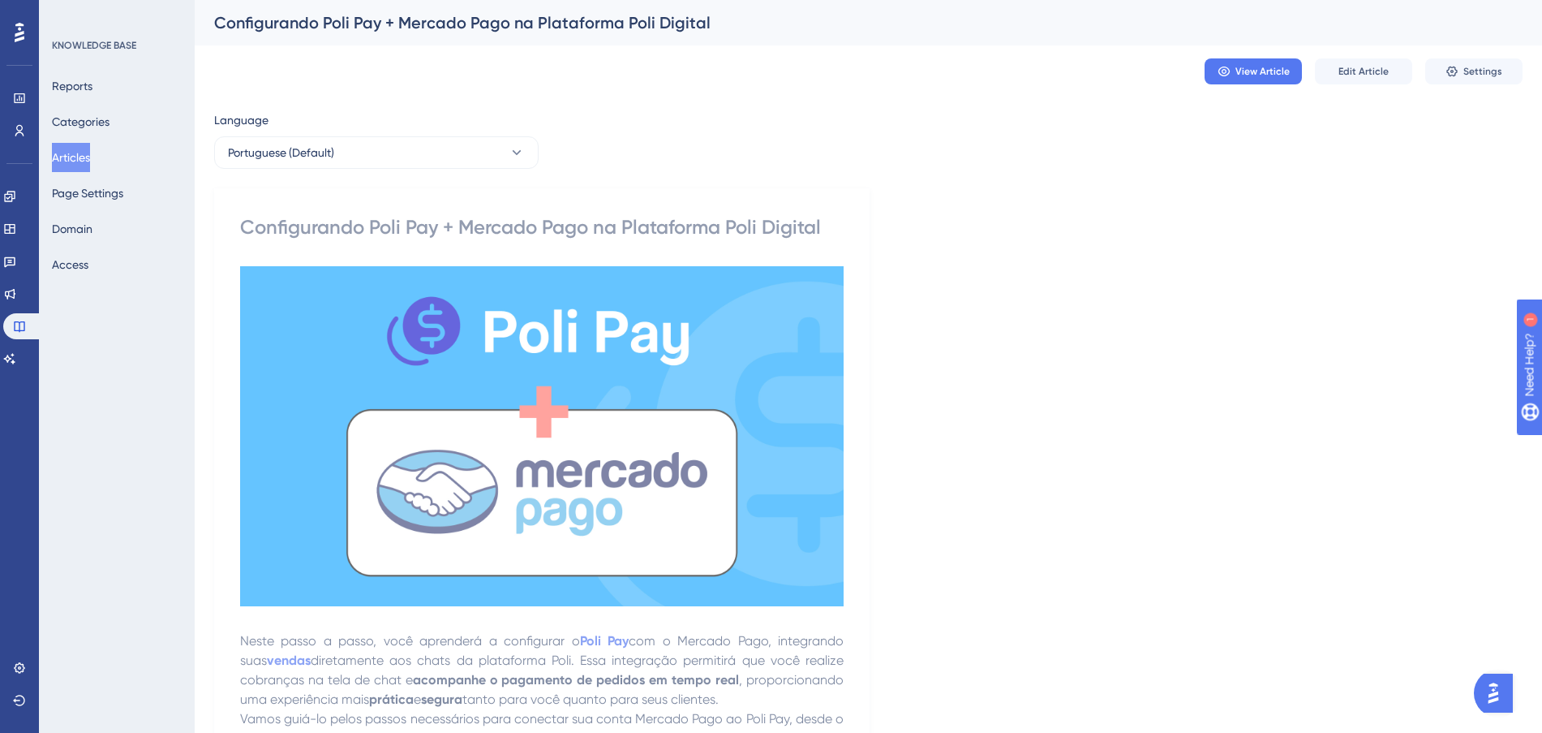
click at [90, 152] on button "Articles" at bounding box center [71, 157] width 38 height 29
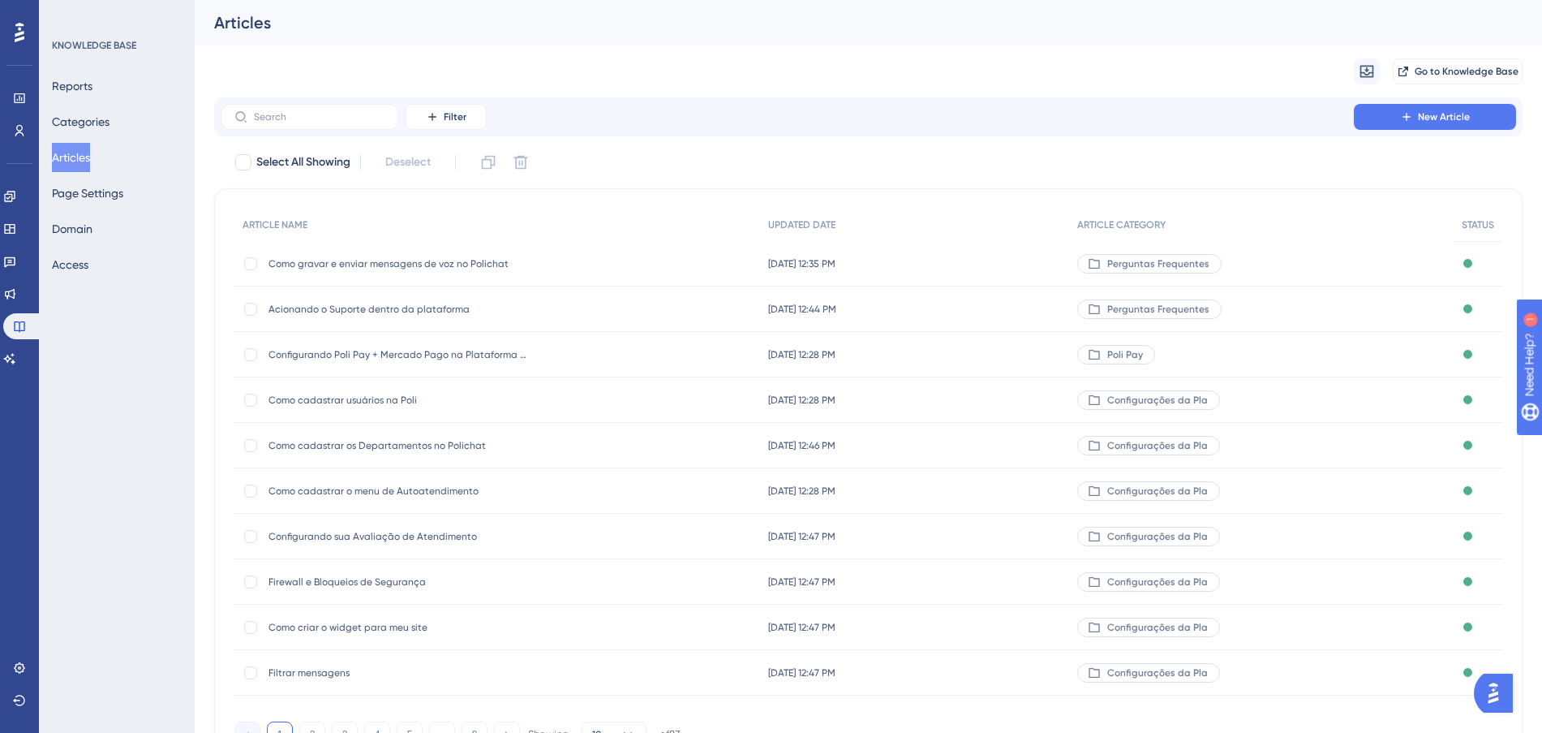
scroll to position [87, 0]
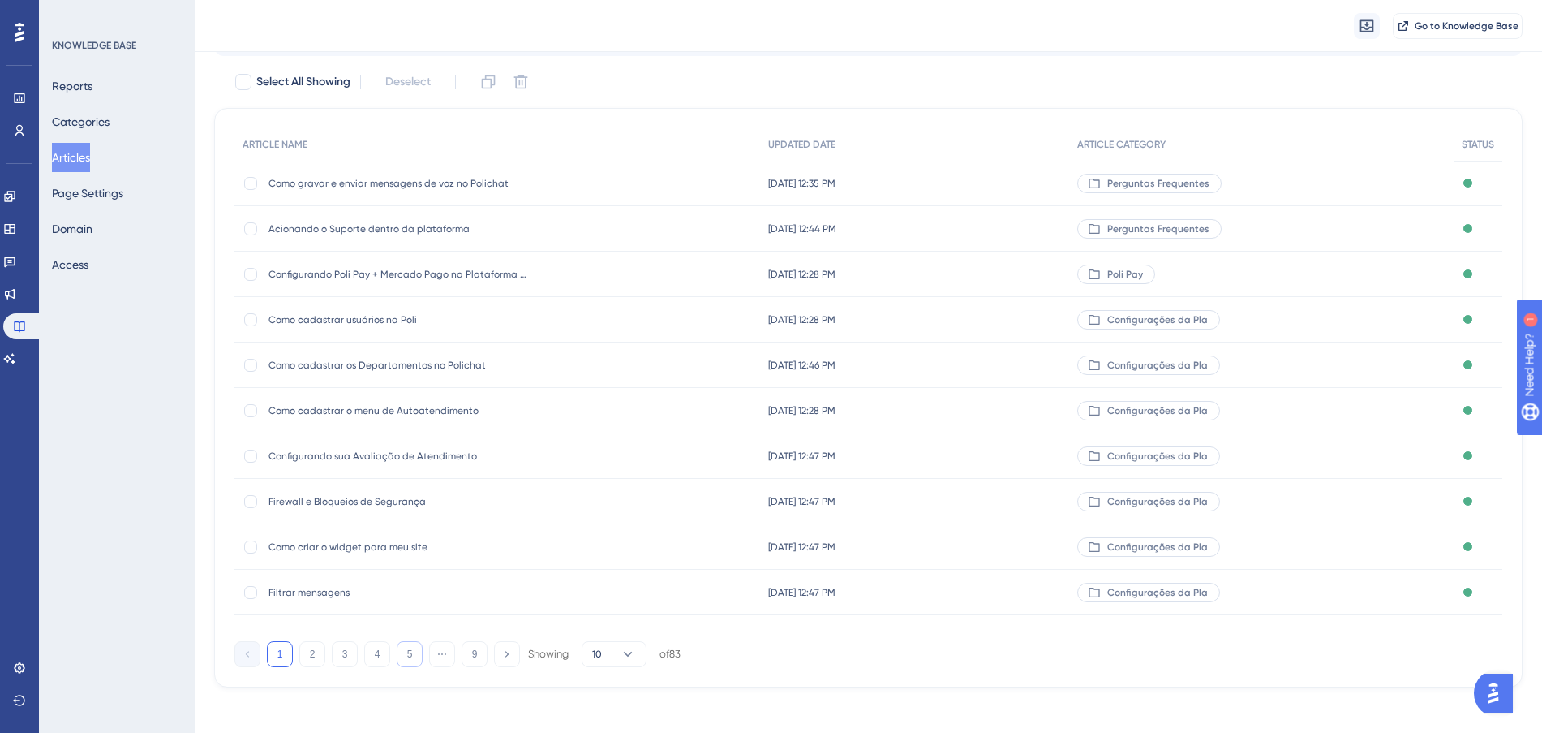
click at [400, 652] on button "5" at bounding box center [410, 654] width 26 height 26
click at [411, 651] on button "6" at bounding box center [410, 654] width 26 height 26
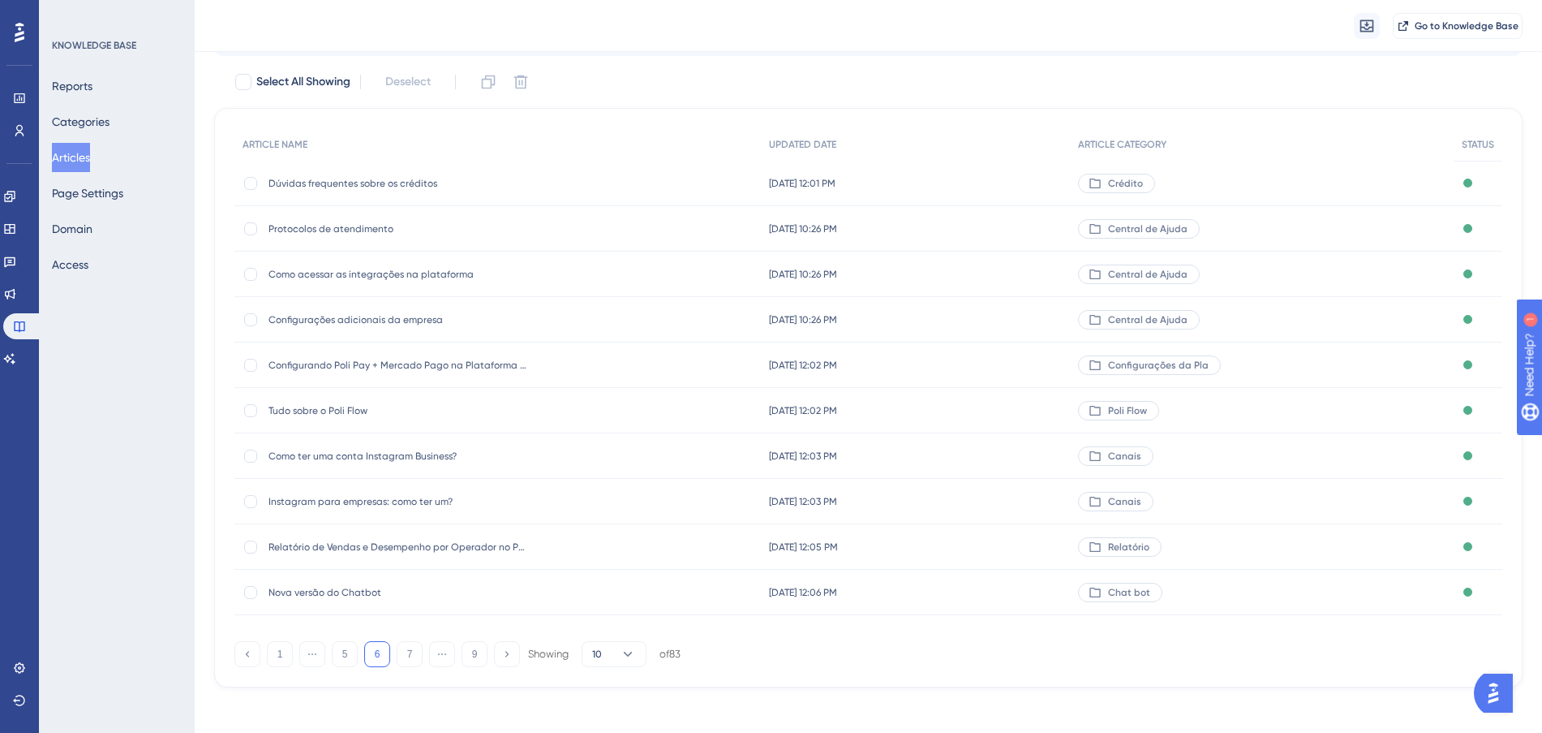
click at [1033, 228] on div "[DATE] 10:26 PM [DATE] 10:26 PM" at bounding box center [916, 228] width 310 height 45
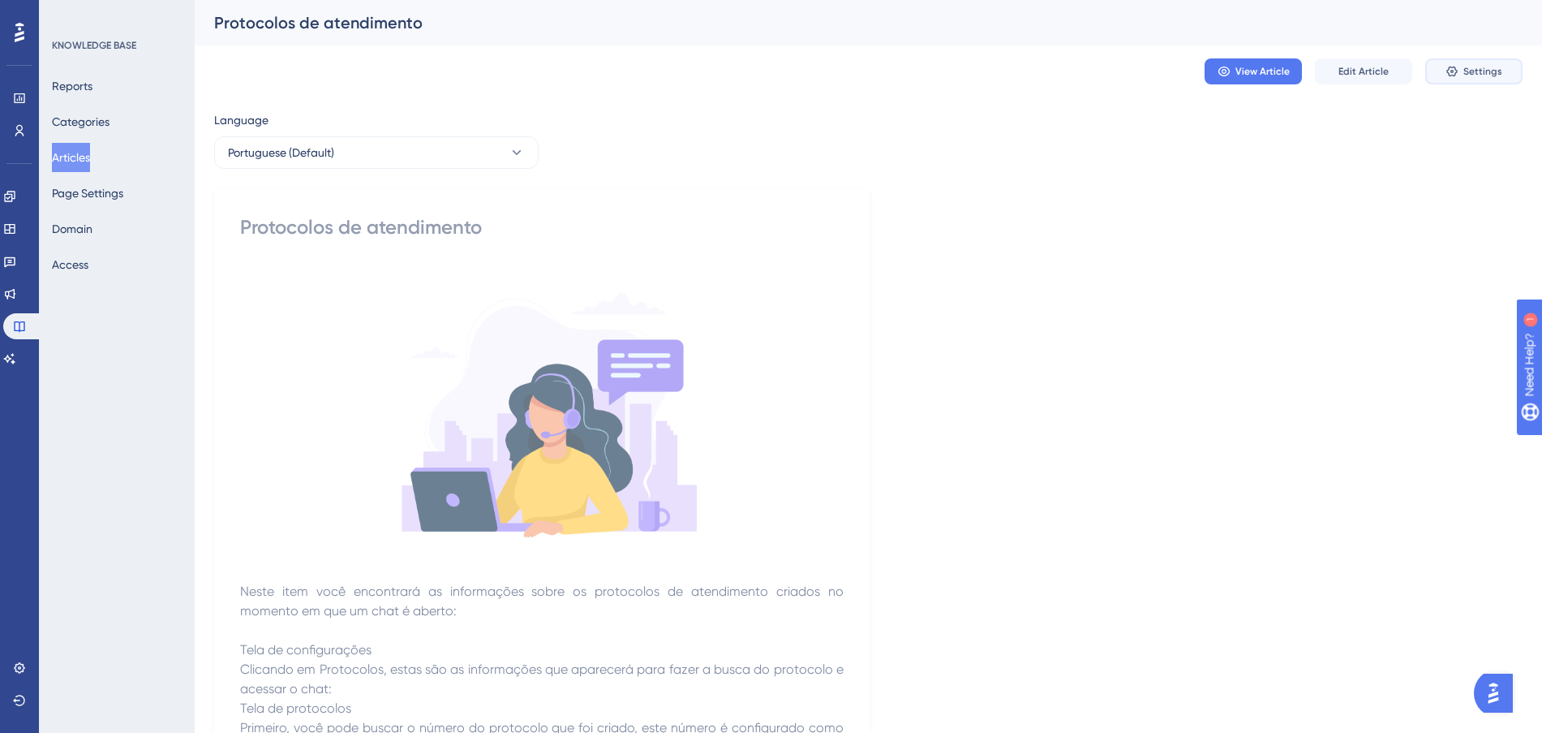
click at [1453, 68] on icon at bounding box center [1452, 71] width 13 height 13
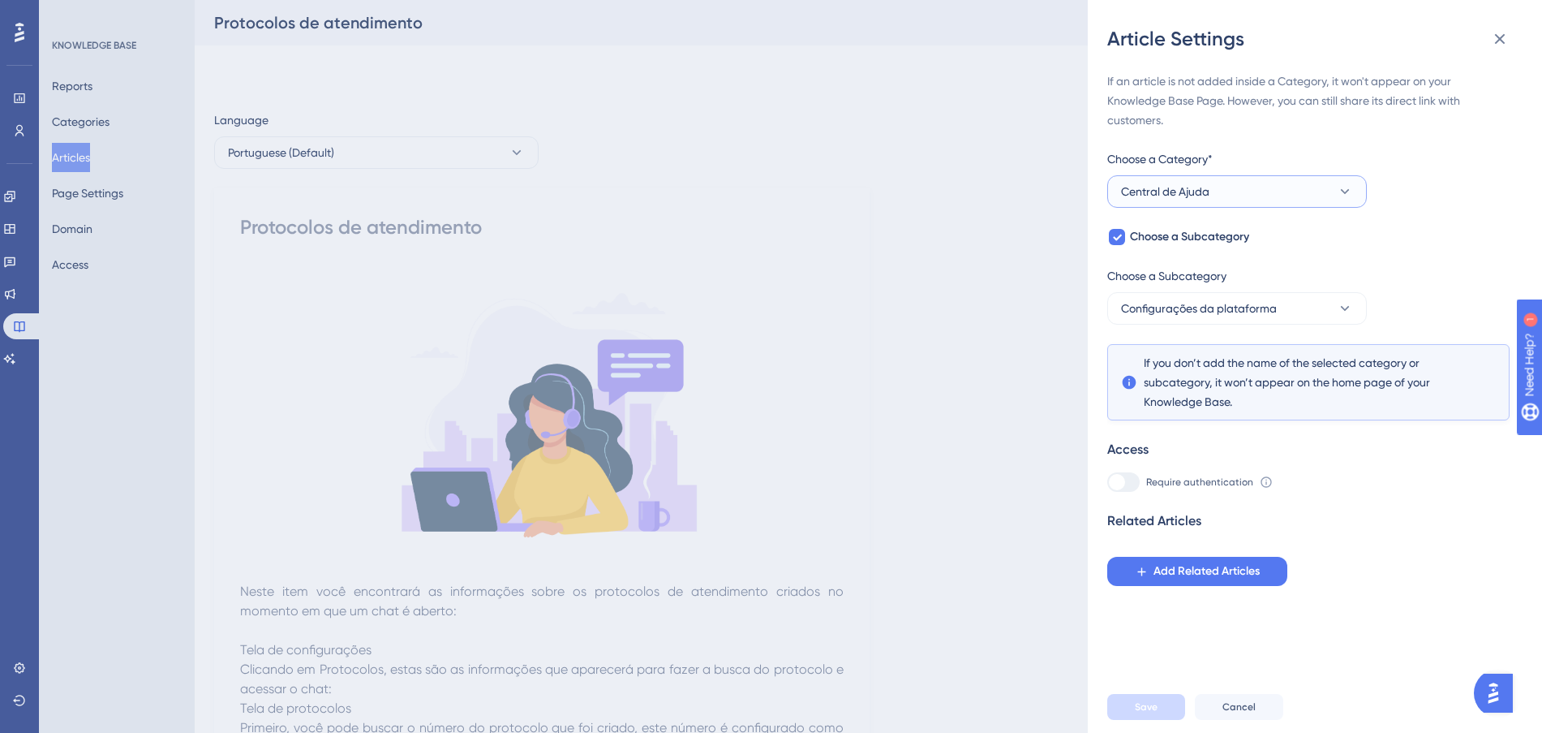
click at [1302, 186] on button "Central de Ajuda" at bounding box center [1237, 191] width 260 height 32
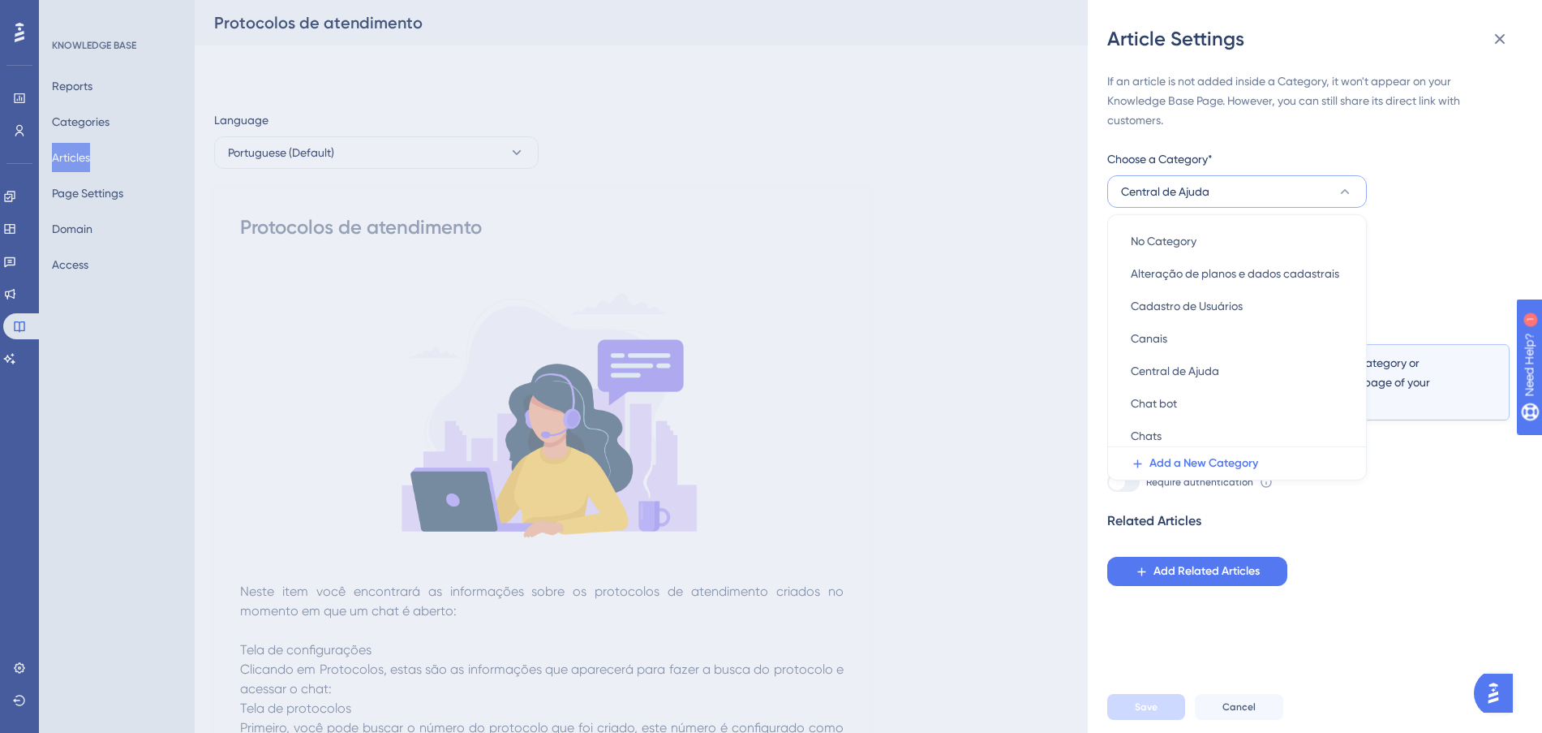
click at [1302, 186] on button "Central de Ajuda" at bounding box center [1237, 191] width 260 height 32
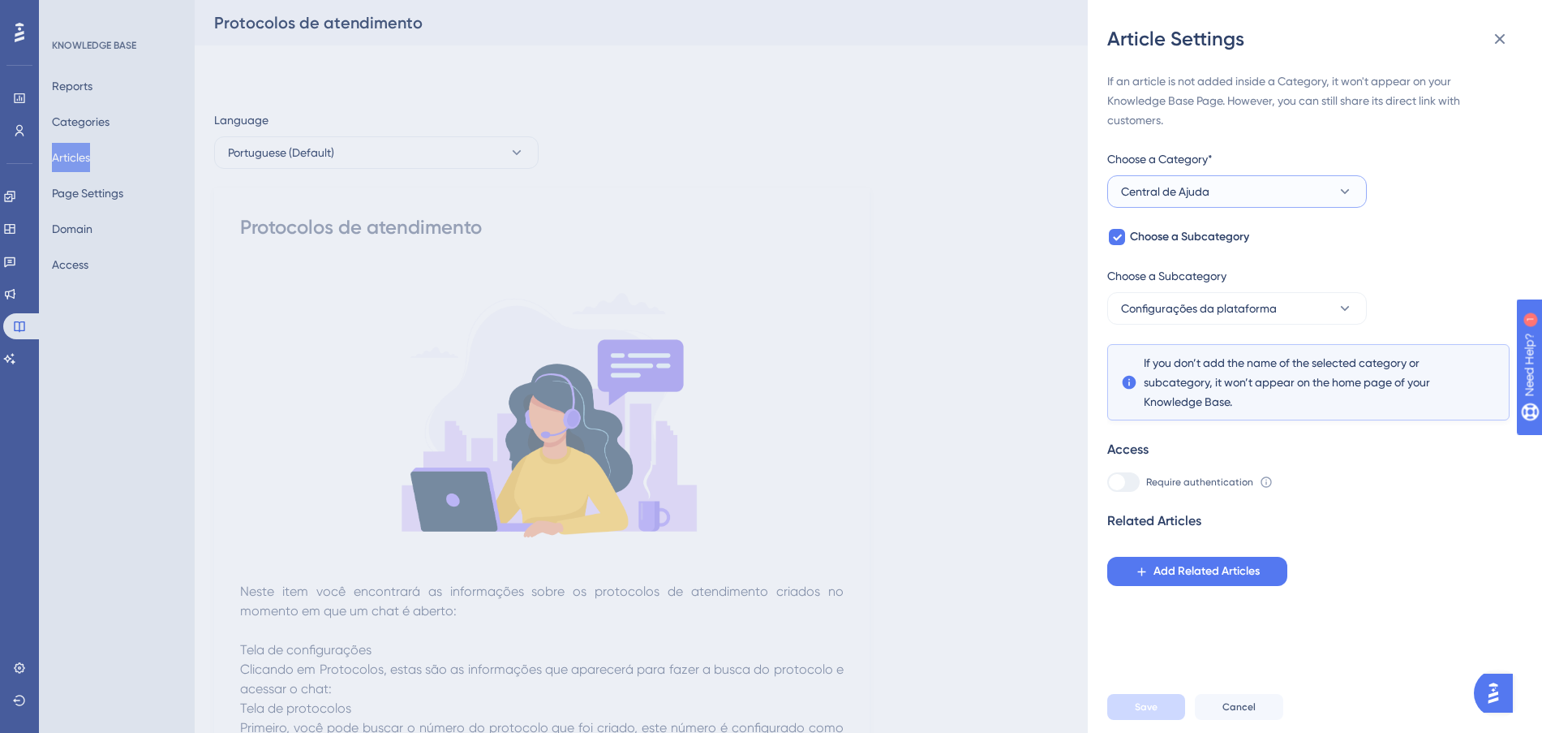
click at [1310, 196] on button "Central de Ajuda" at bounding box center [1237, 191] width 260 height 32
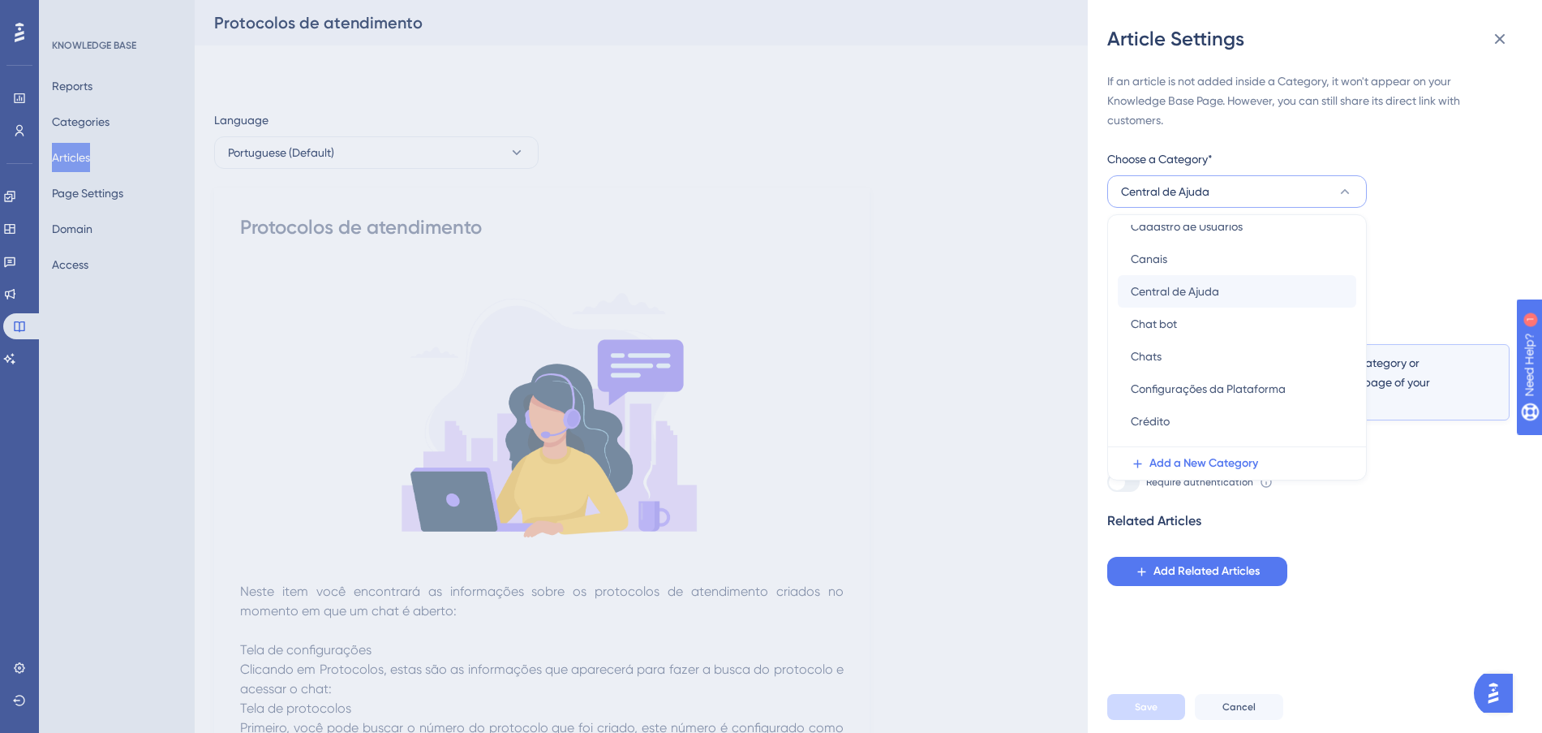
scroll to position [101, 0]
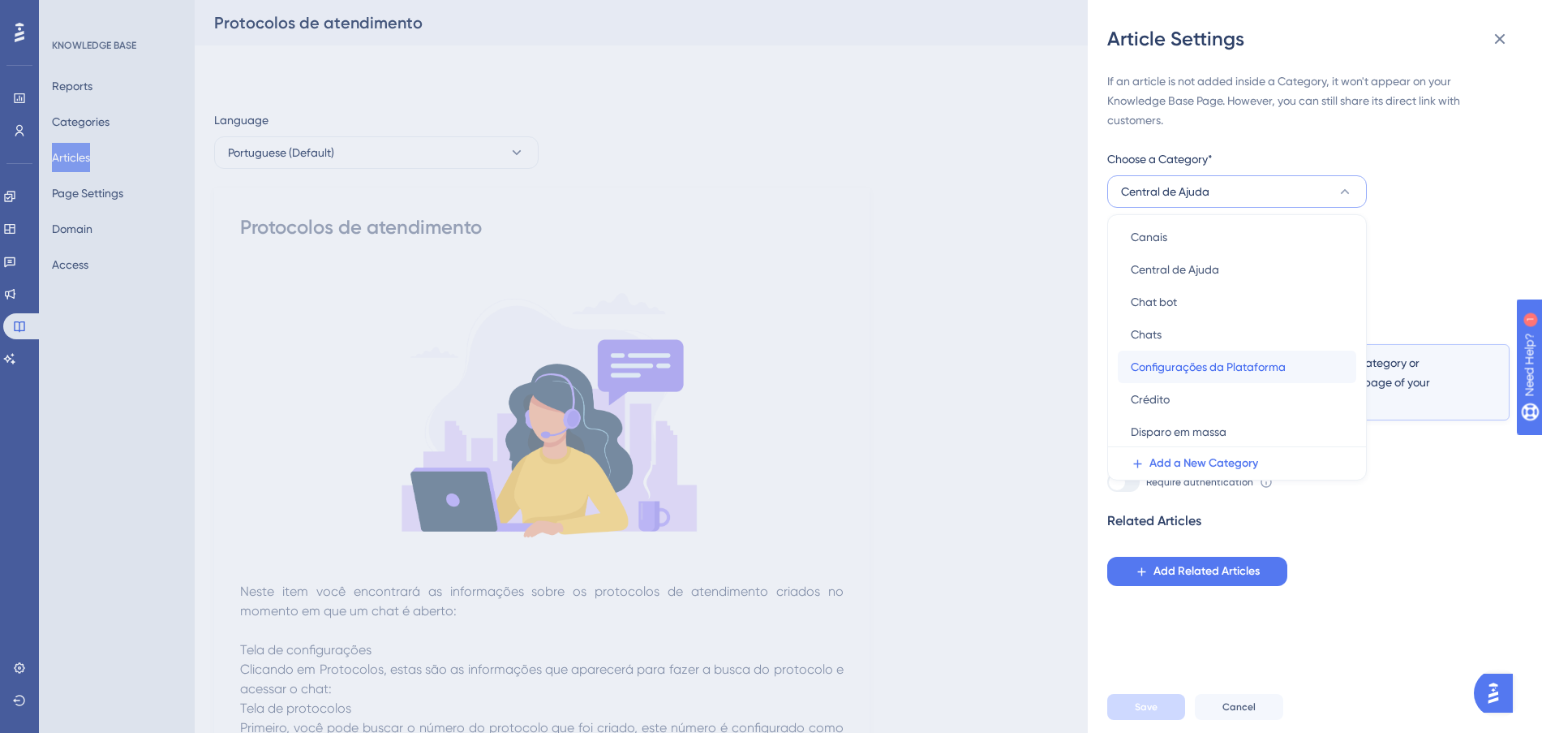
click at [1266, 371] on span "Configurações da Plataforma" at bounding box center [1208, 366] width 155 height 19
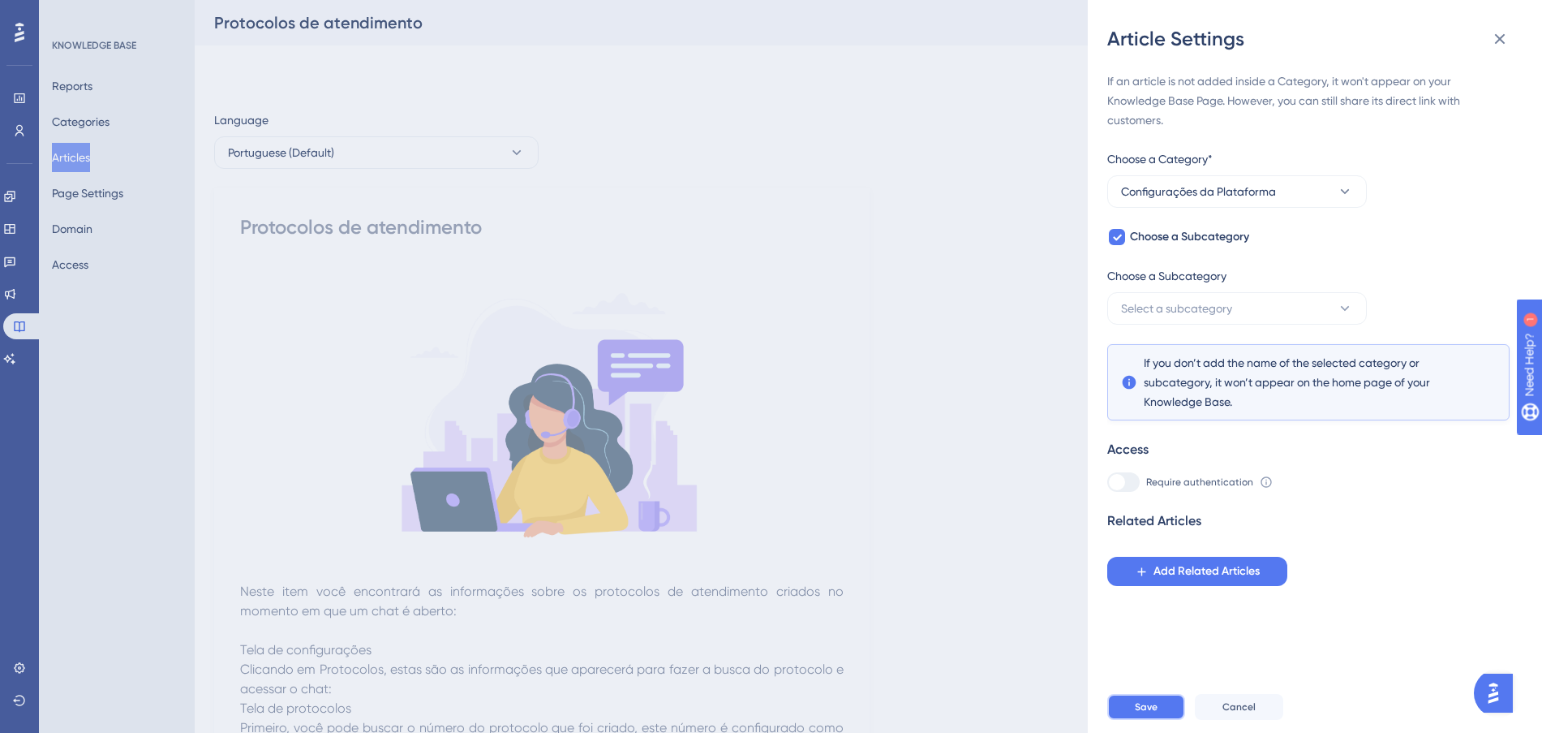
click at [1168, 713] on button "Save" at bounding box center [1146, 707] width 78 height 26
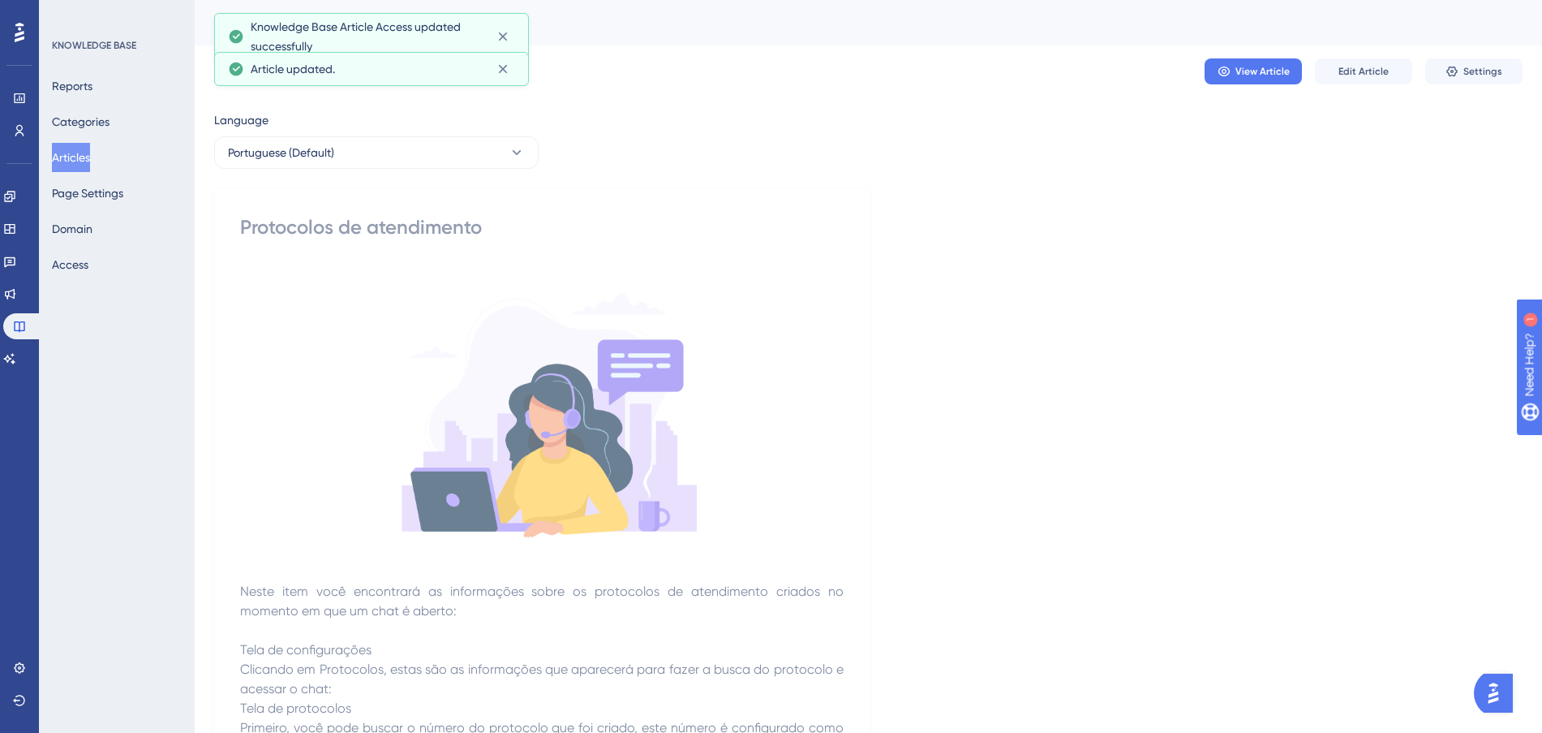
click at [81, 161] on button "Articles" at bounding box center [71, 157] width 38 height 29
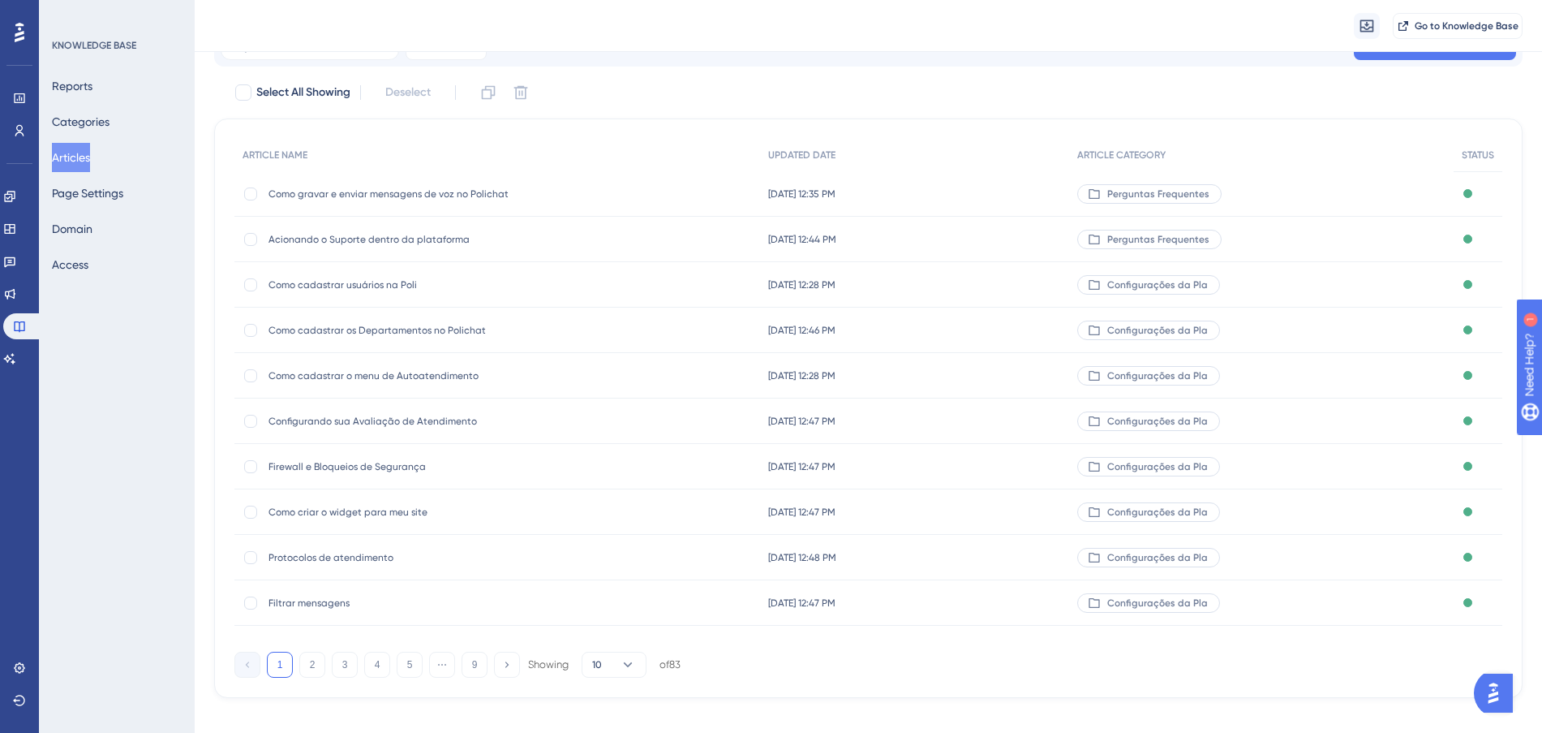
scroll to position [87, 0]
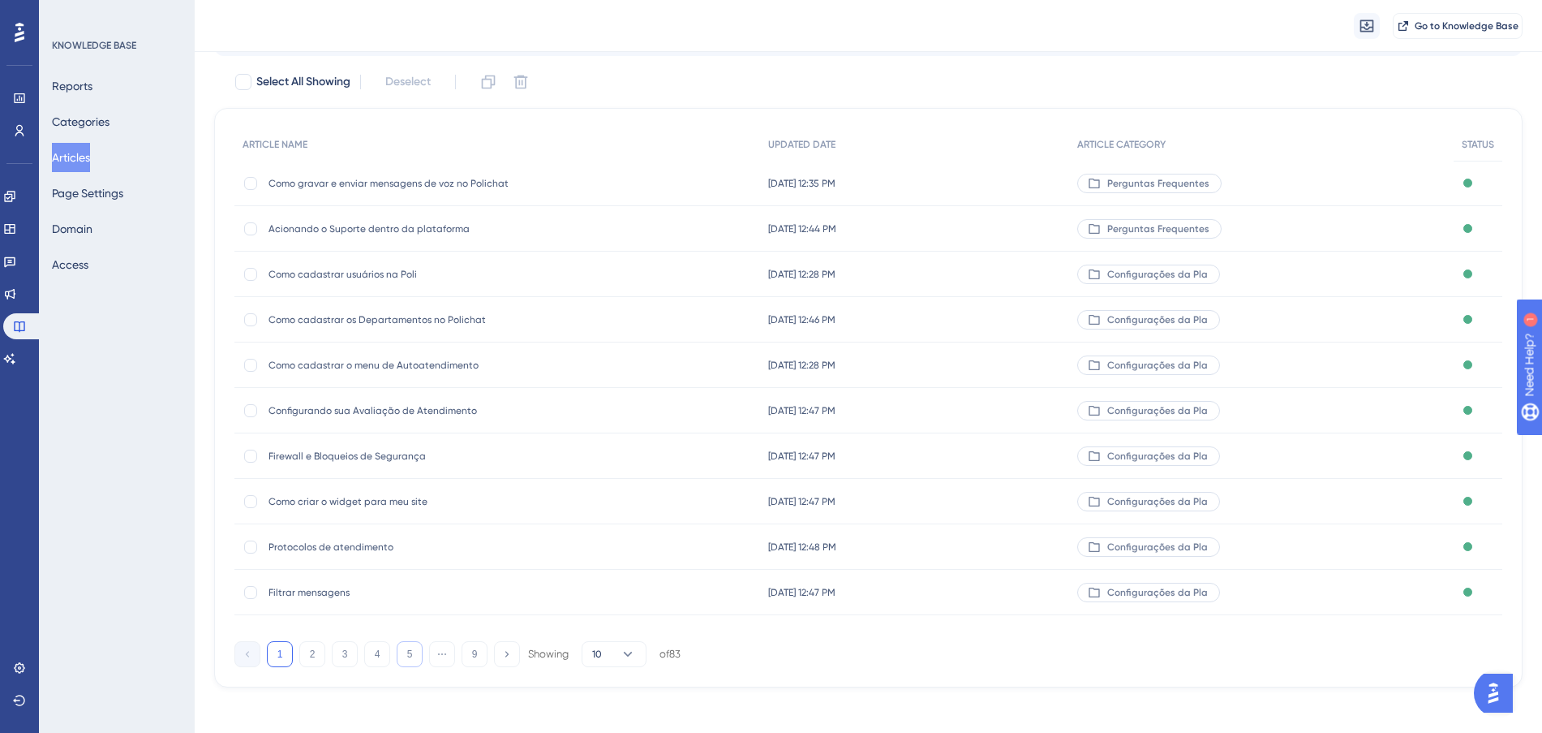
click at [403, 645] on button "5" at bounding box center [410, 654] width 26 height 26
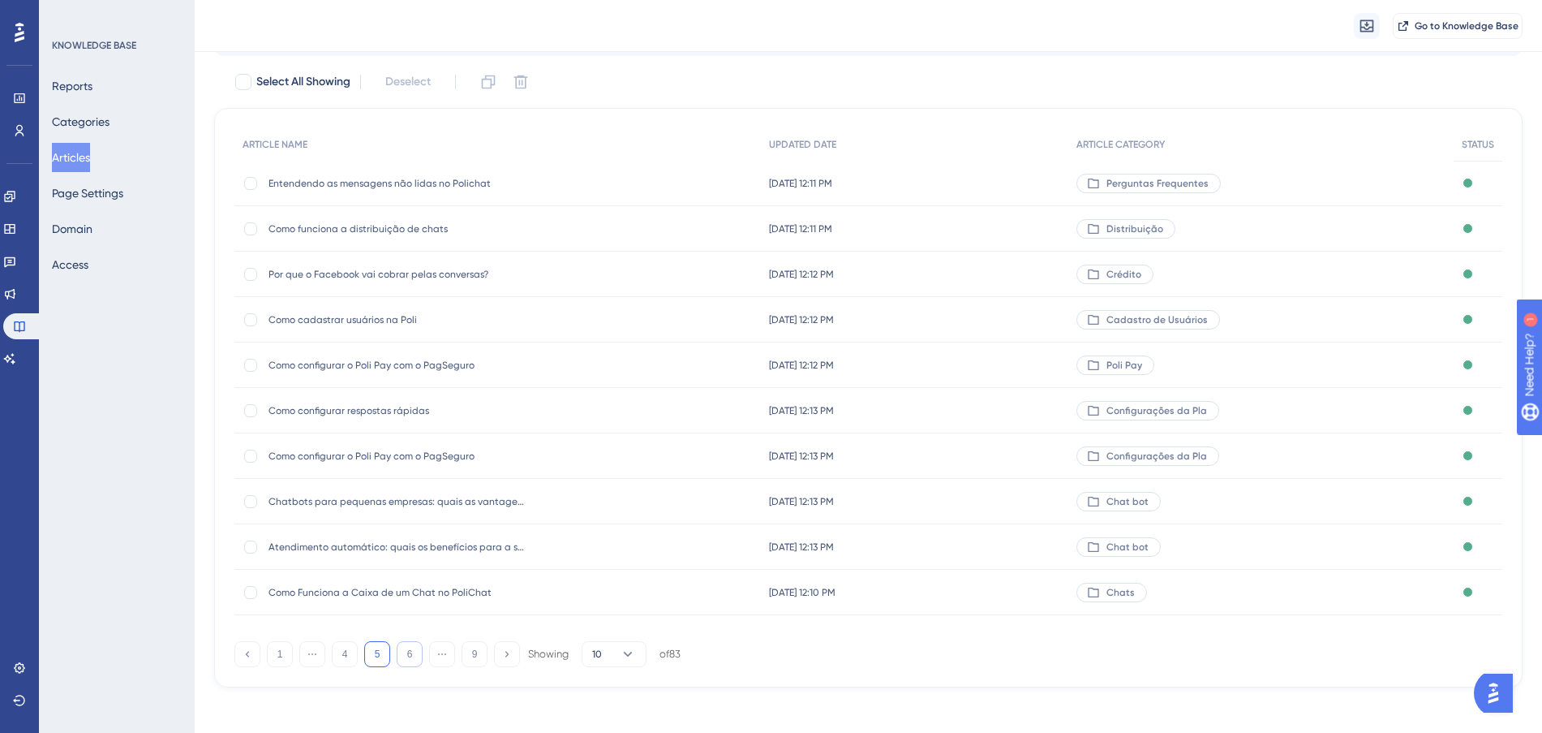
click at [403, 647] on button "6" at bounding box center [410, 654] width 26 height 26
click at [1060, 226] on div "[DATE] 10:26 PM [DATE] 10:26 PM" at bounding box center [916, 228] width 310 height 45
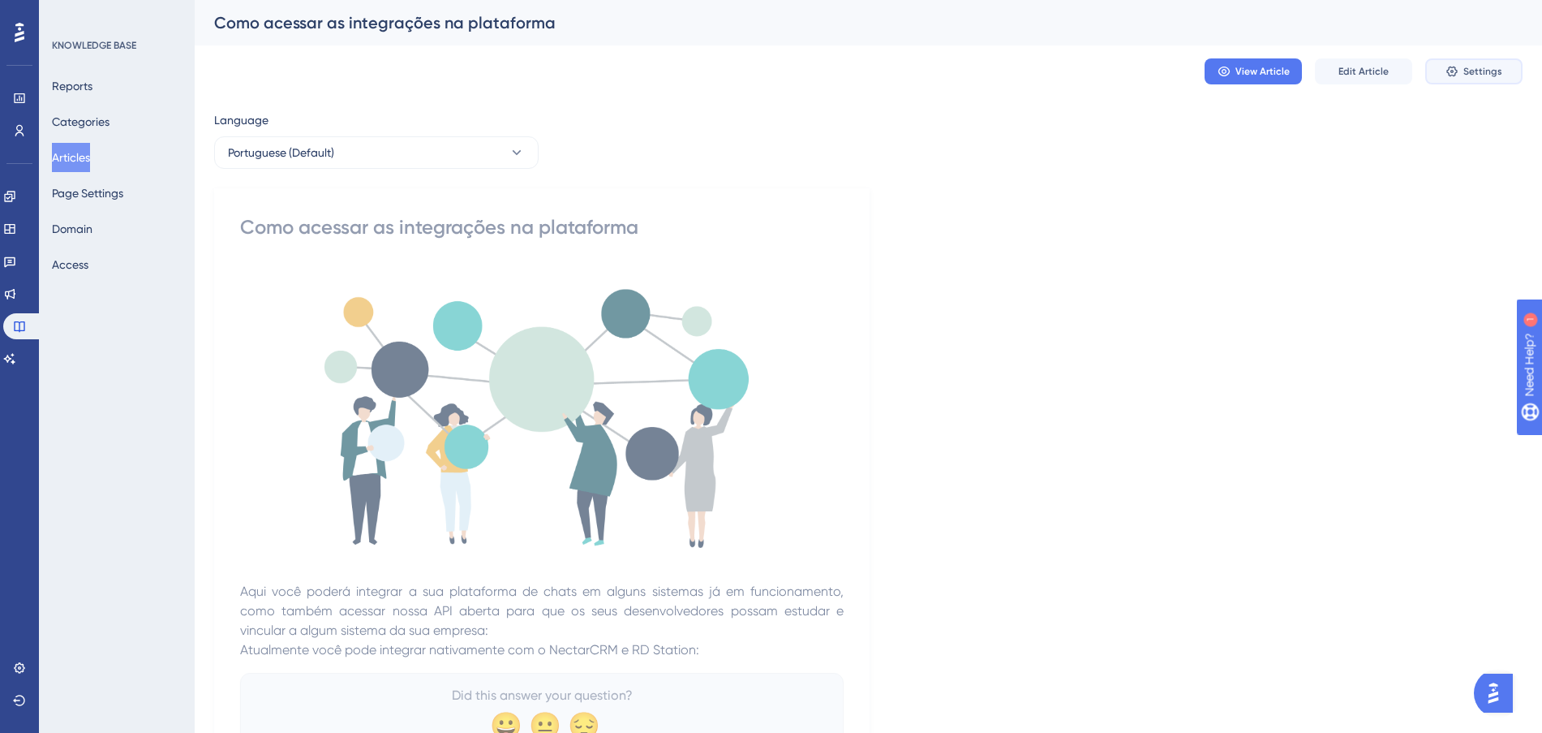
click at [1466, 75] on span "Settings" at bounding box center [1482, 71] width 39 height 13
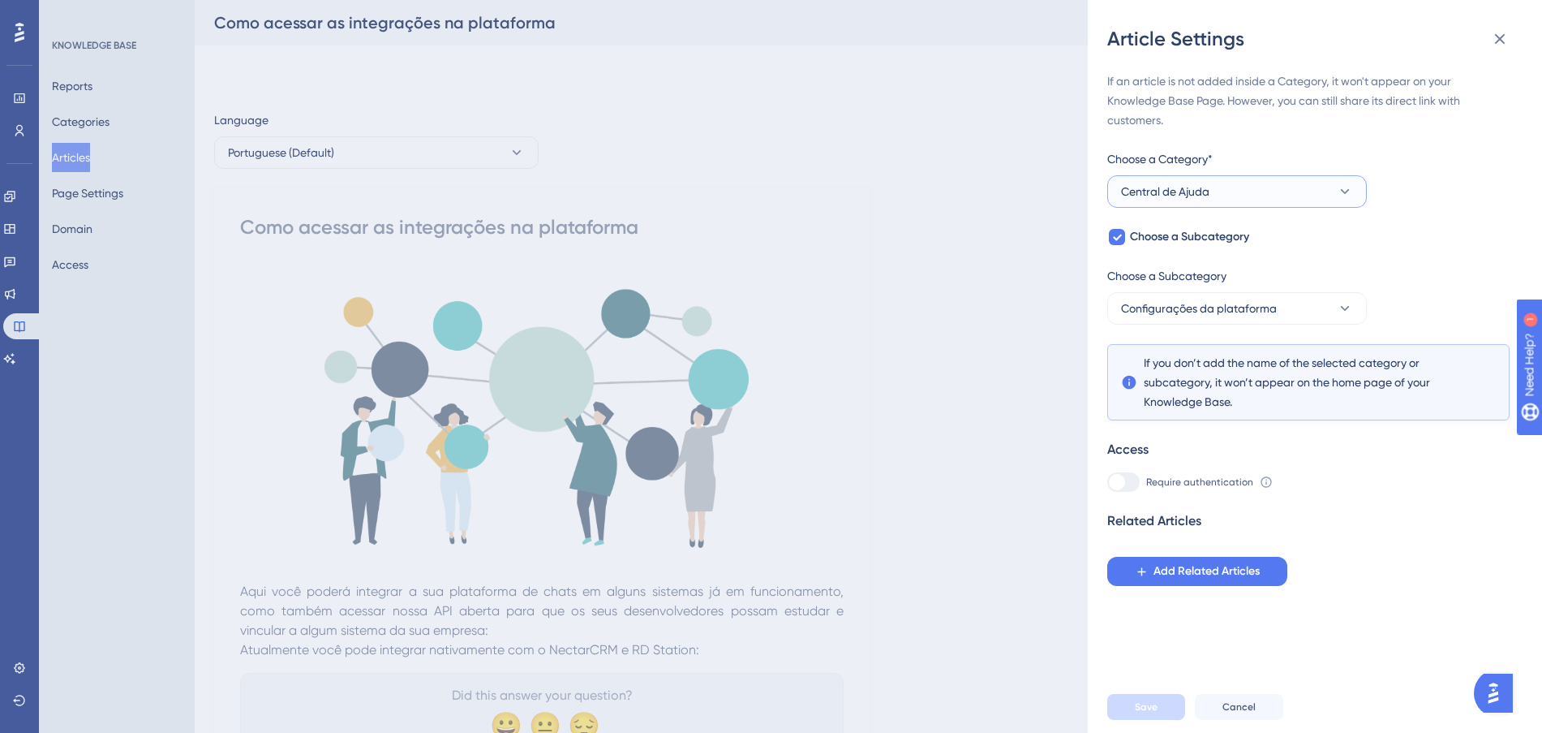
click at [1256, 185] on button "Central de Ajuda" at bounding box center [1237, 191] width 260 height 32
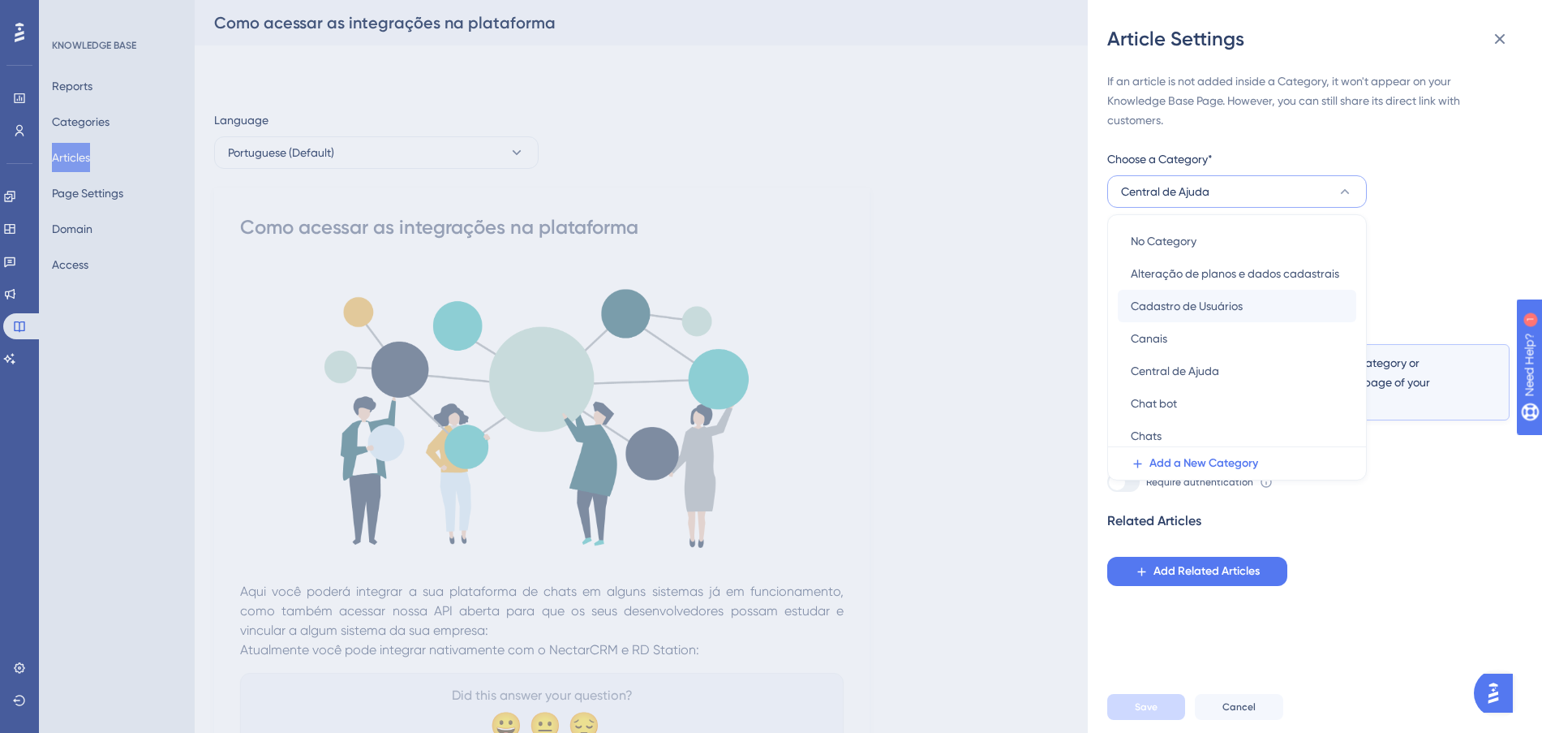
scroll to position [304, 0]
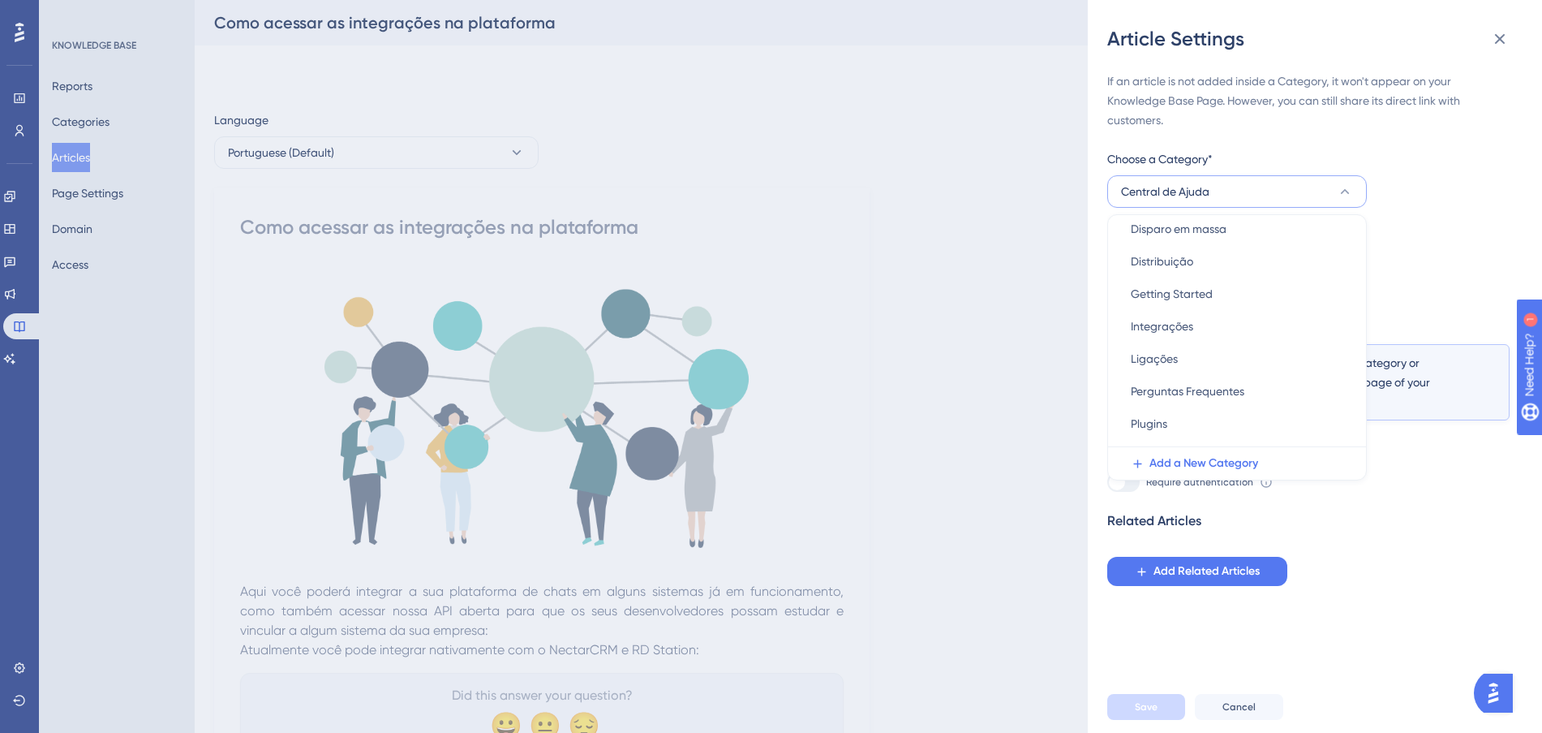
click at [1253, 191] on button "Central de Ajuda" at bounding box center [1237, 191] width 260 height 32
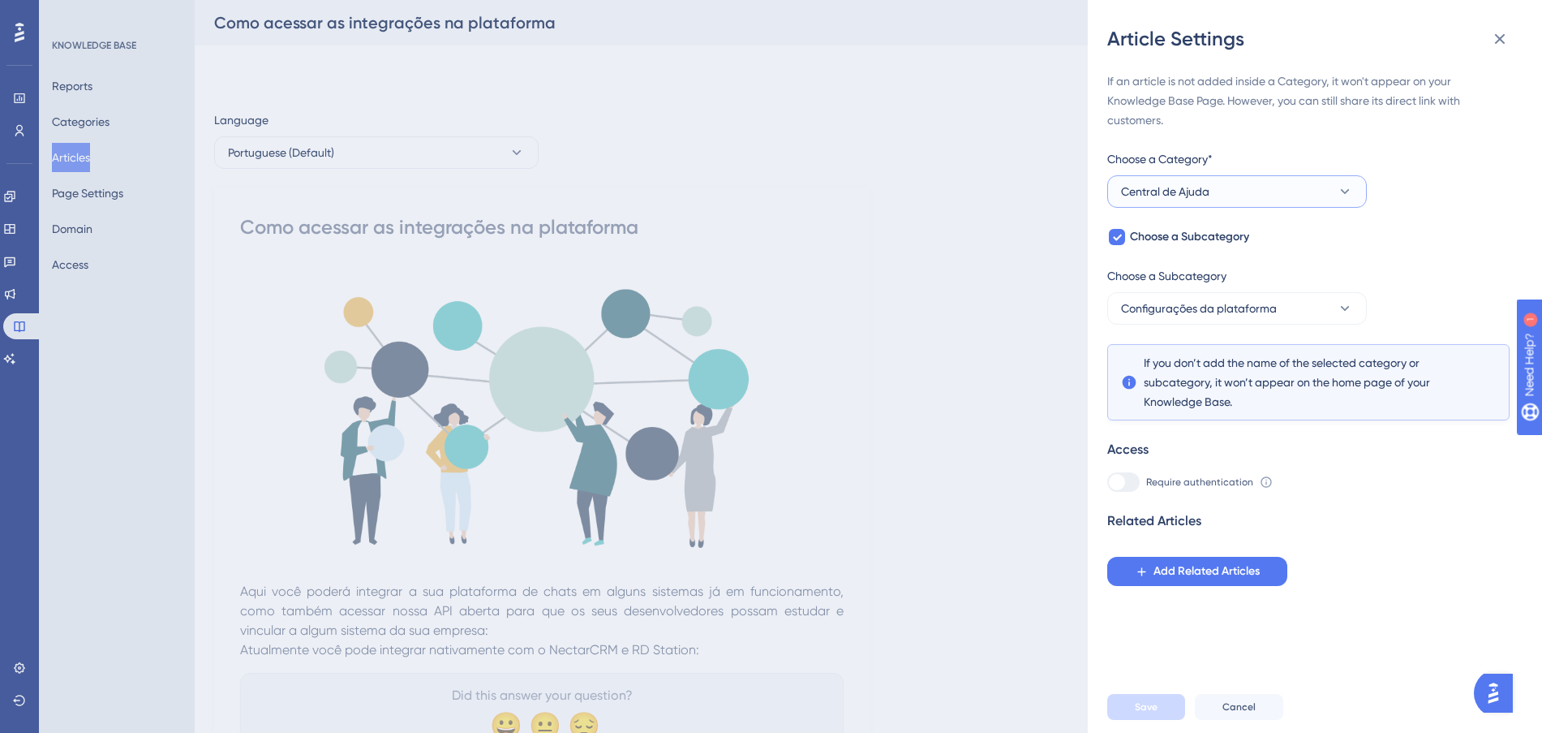
click at [1253, 191] on button "Central de Ajuda" at bounding box center [1237, 191] width 260 height 32
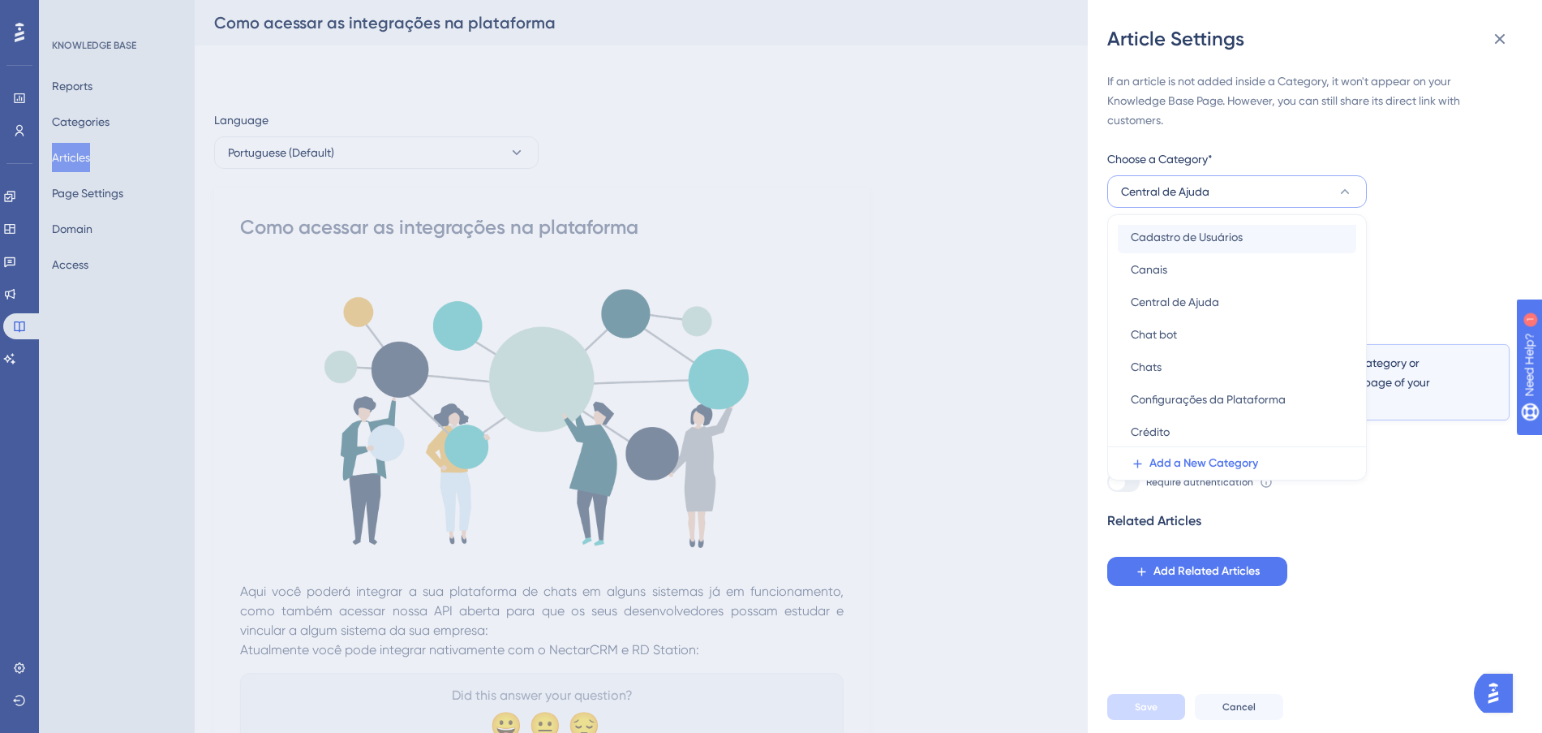
scroll to position [101, 0]
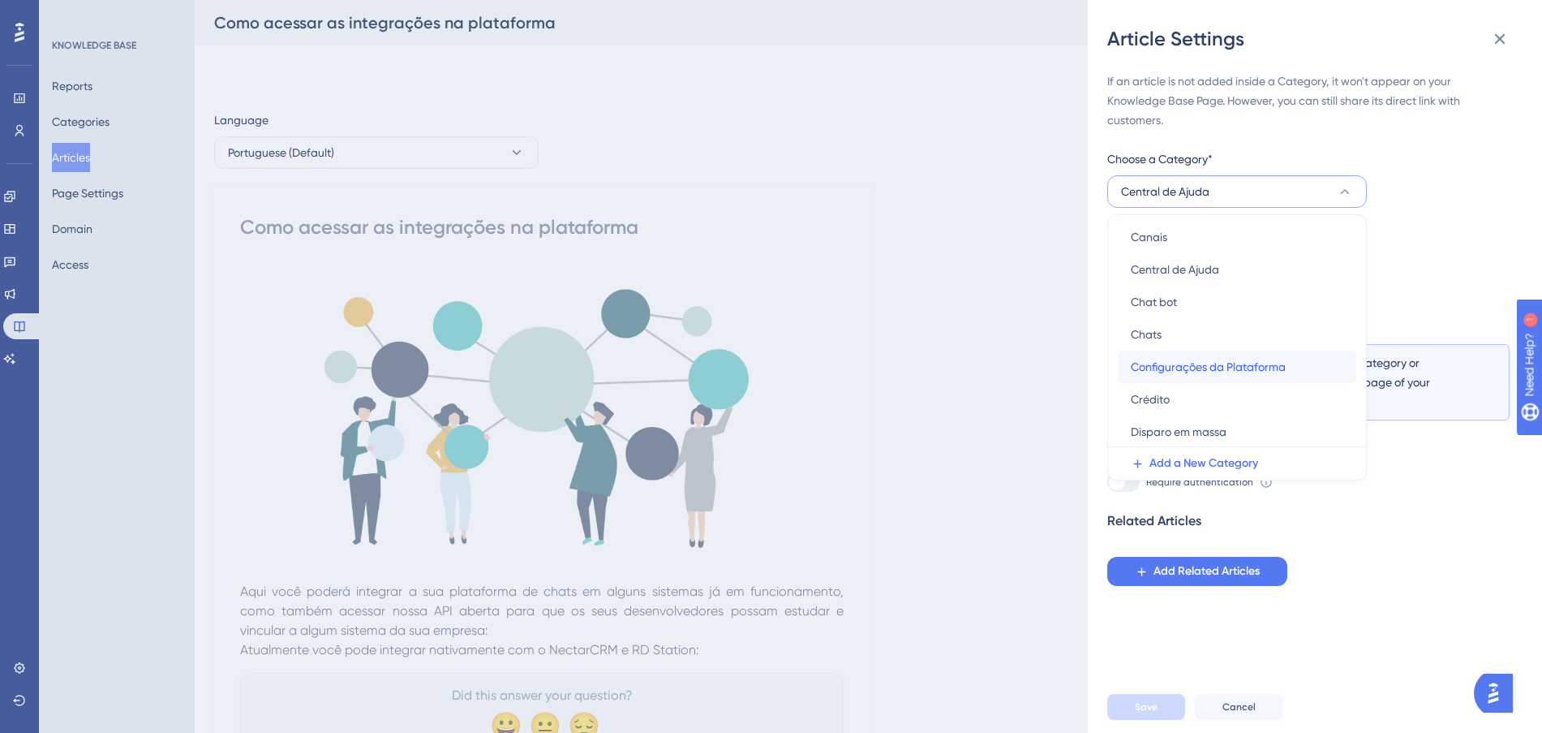
click at [1258, 367] on span "Configurações da Plataforma" at bounding box center [1208, 366] width 155 height 19
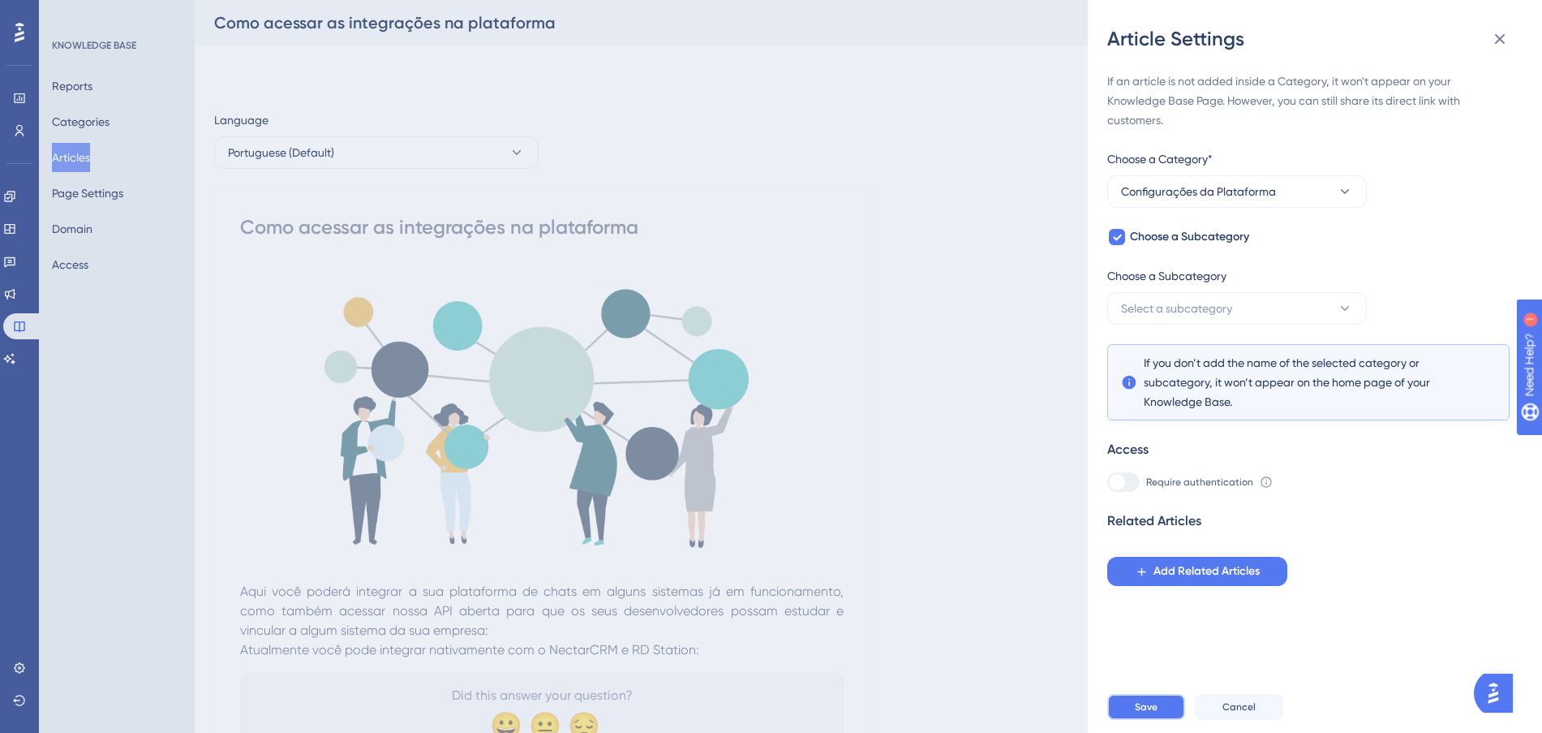
click at [1158, 714] on button "Save" at bounding box center [1146, 707] width 78 height 26
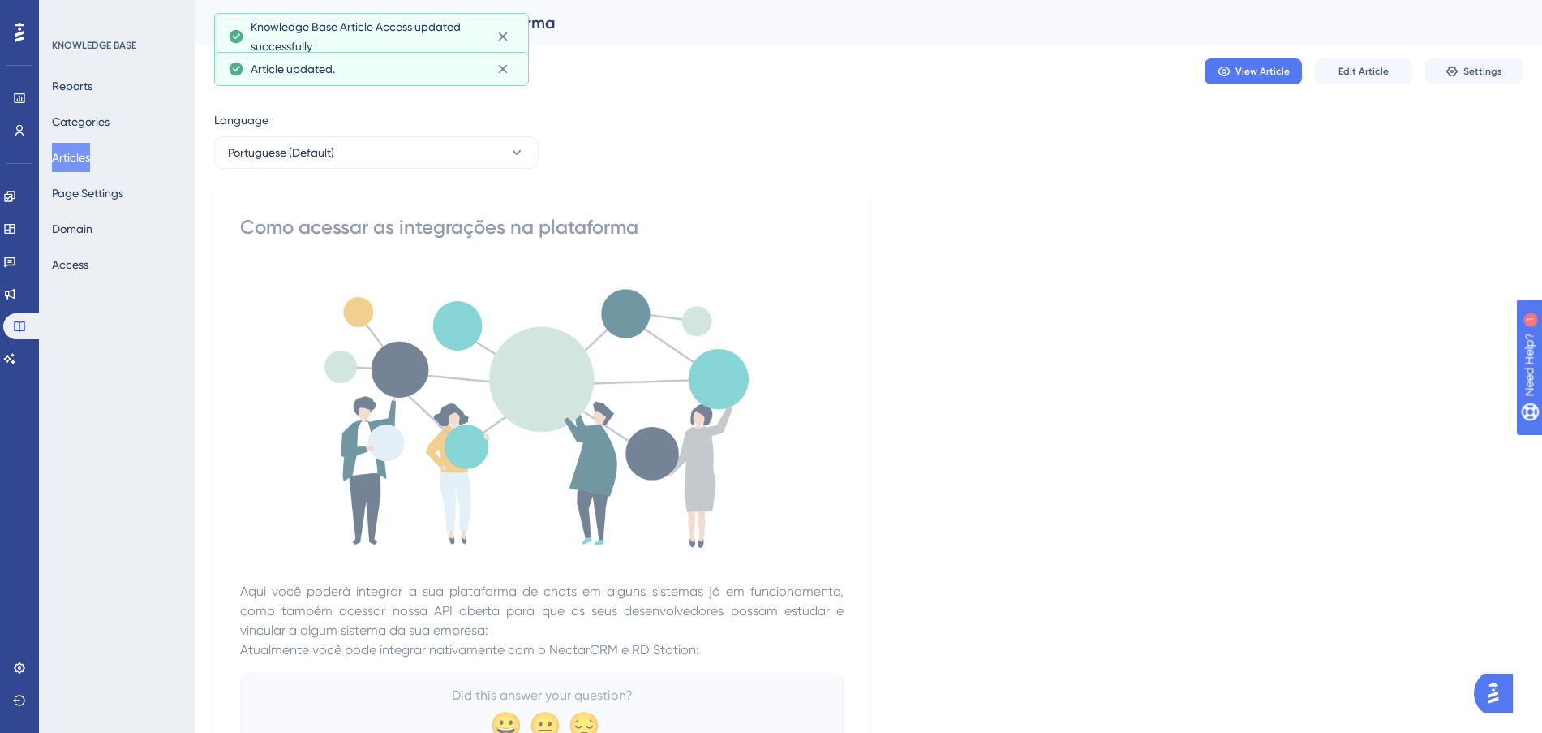
click at [80, 159] on button "Articles" at bounding box center [71, 157] width 38 height 29
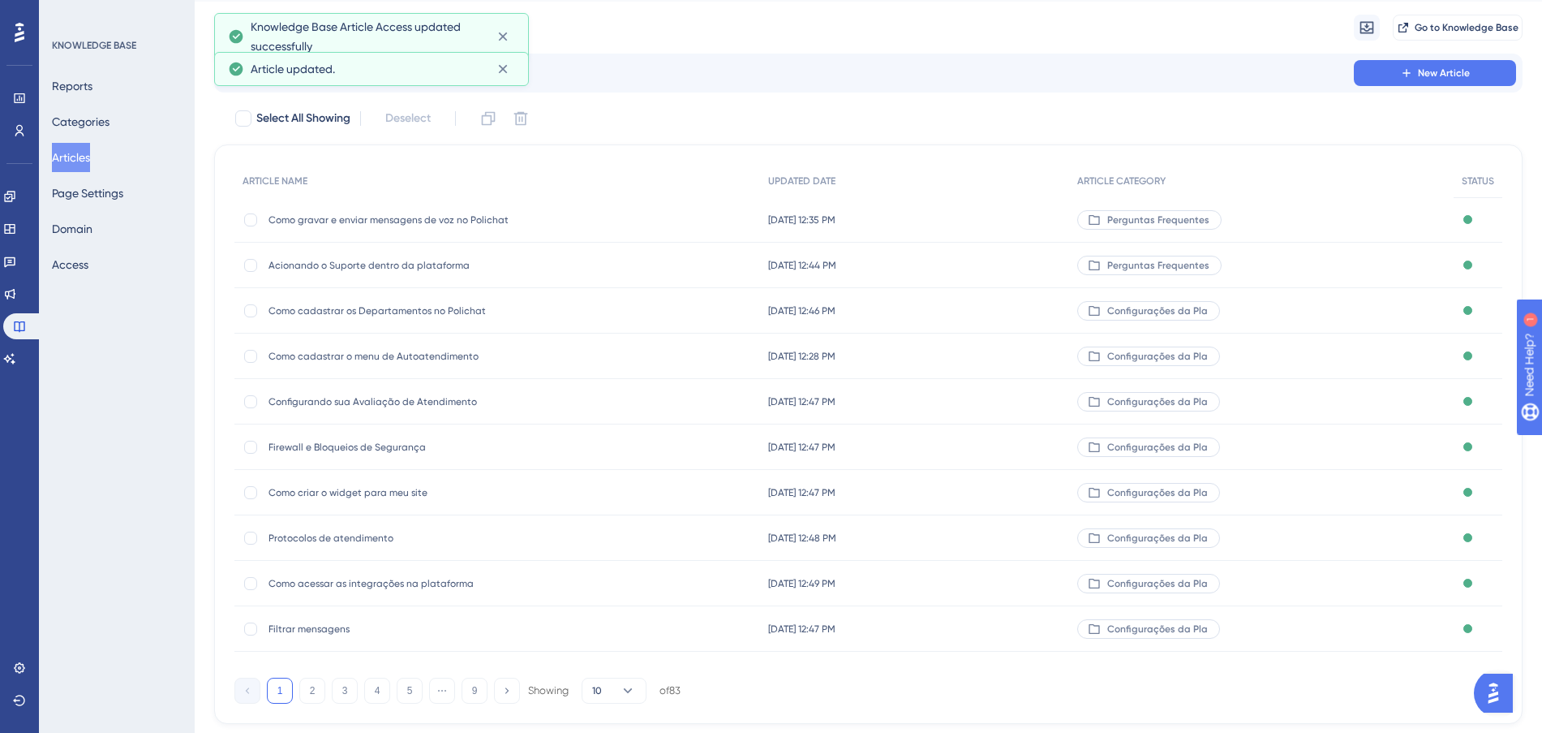
scroll to position [87, 0]
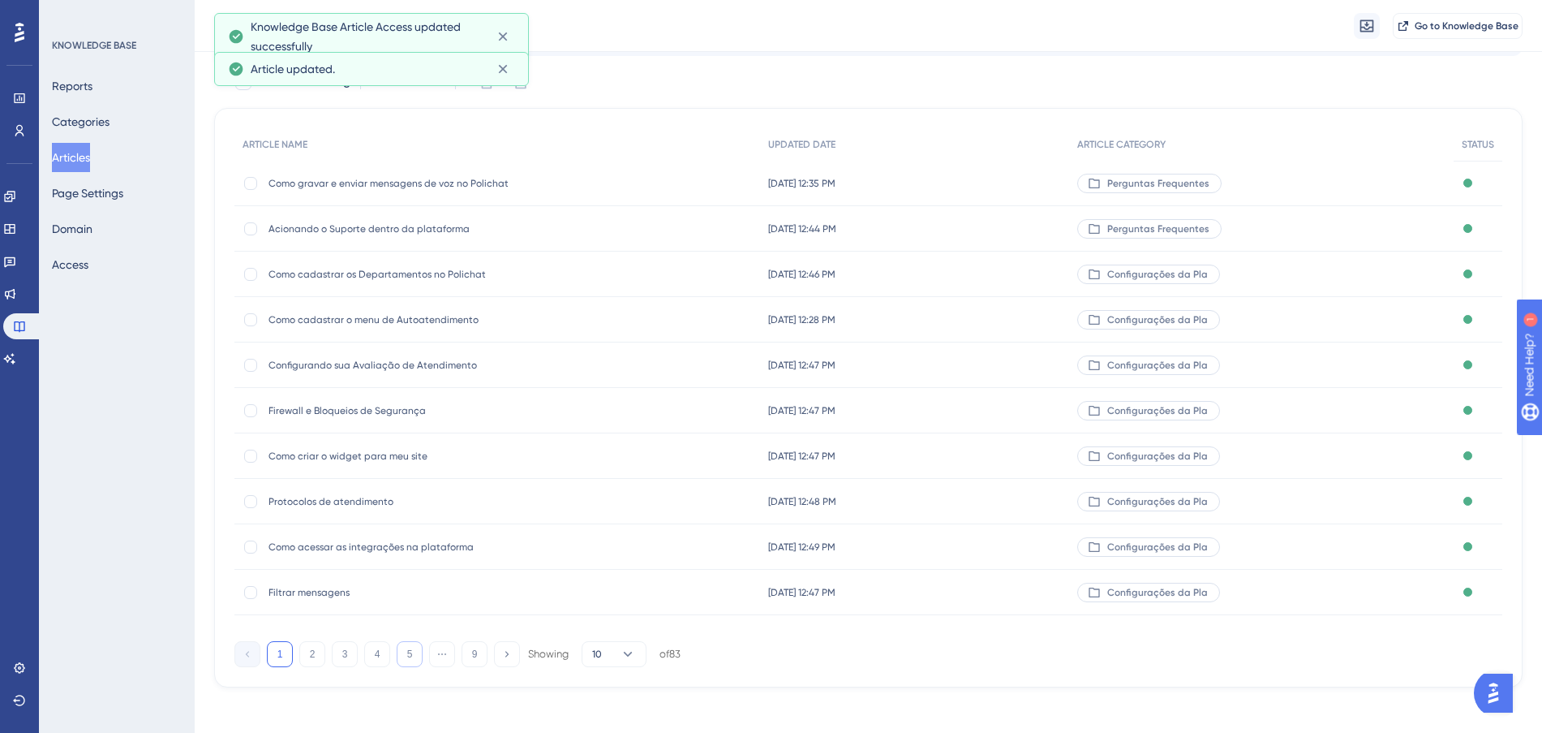
click at [405, 644] on button "5" at bounding box center [410, 654] width 26 height 26
click at [410, 655] on button "6" at bounding box center [410, 654] width 26 height 26
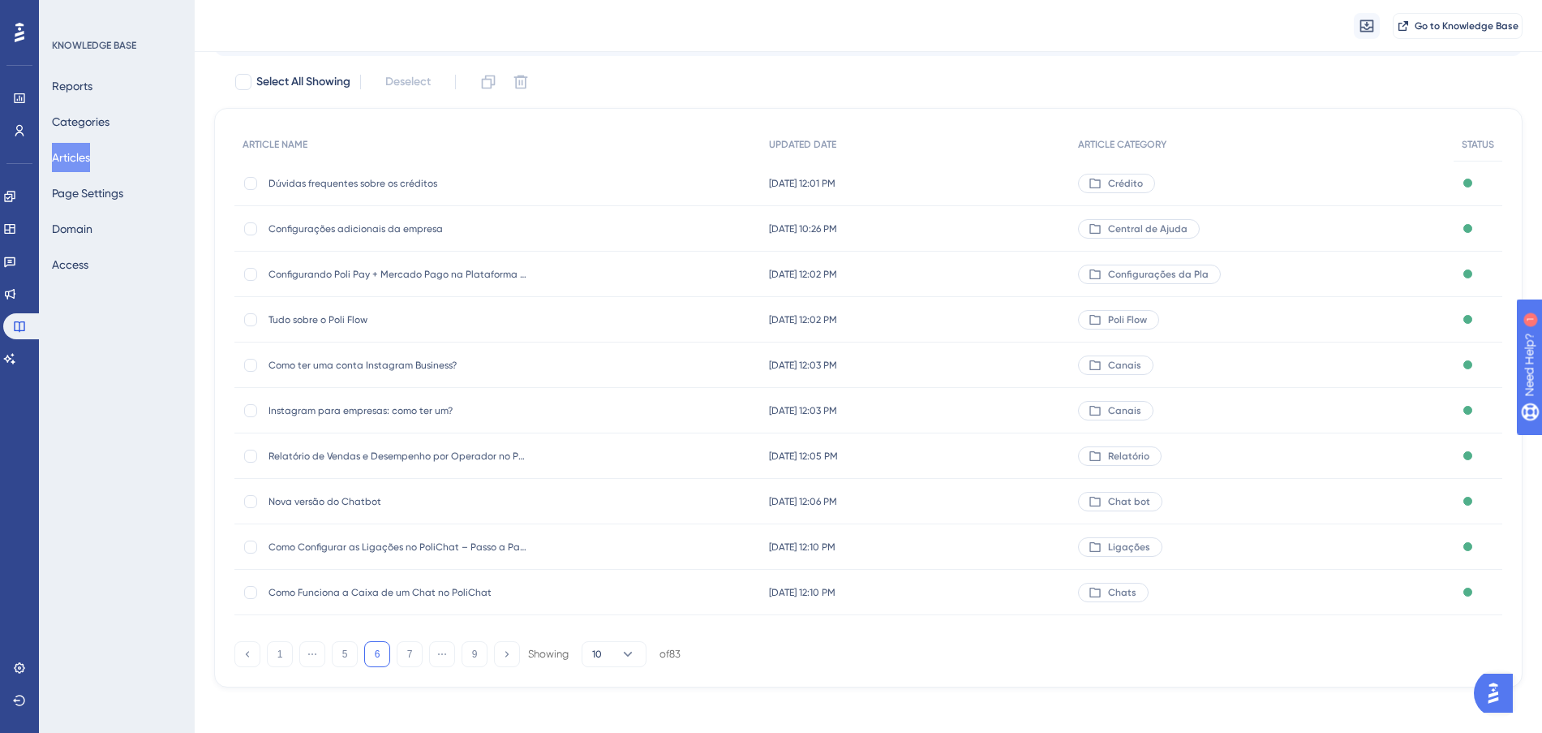
click at [995, 221] on div "[DATE] 10:26 PM [DATE] 10:26 PM" at bounding box center [916, 228] width 310 height 45
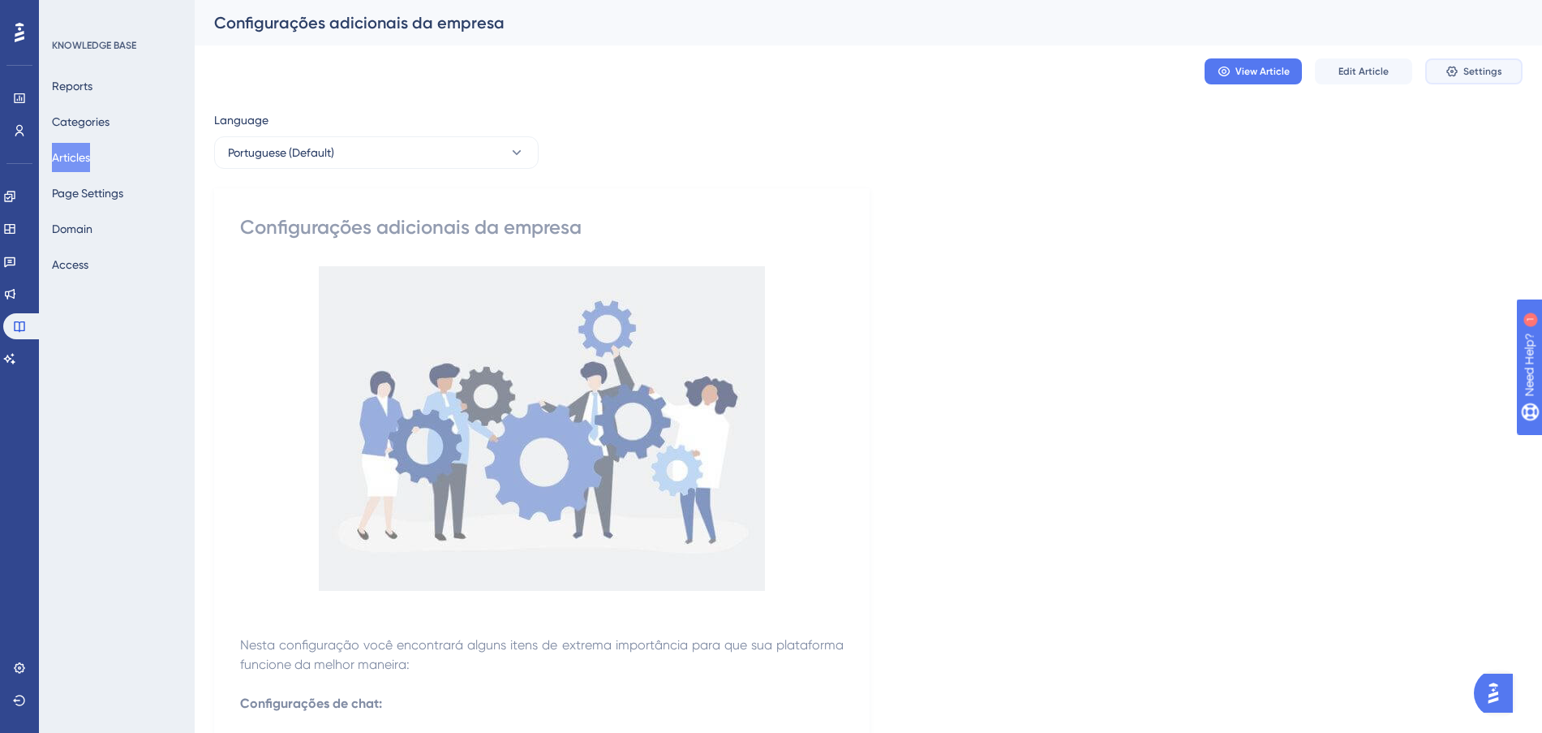
click at [1466, 74] on span "Settings" at bounding box center [1482, 71] width 39 height 13
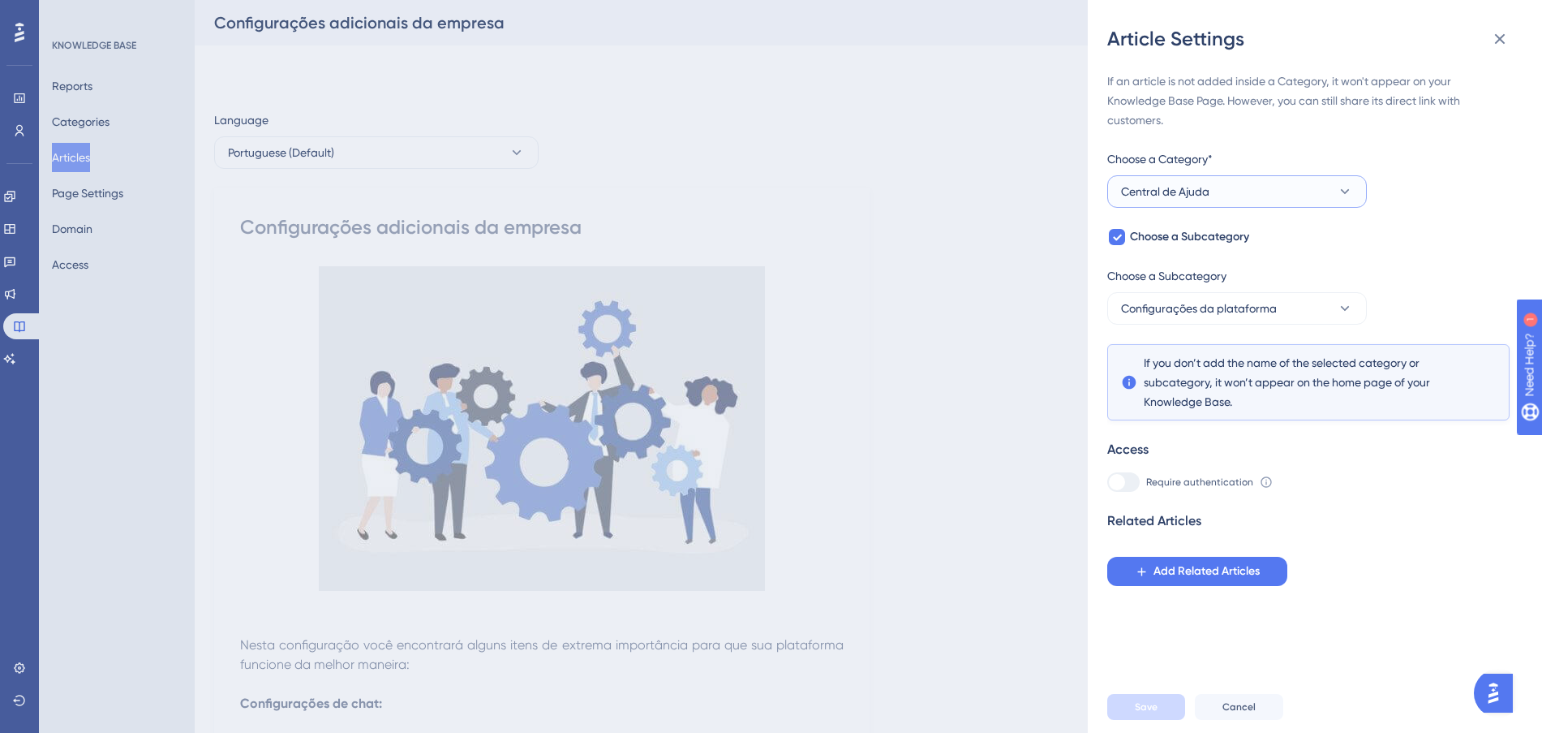
click at [1266, 187] on button "Central de Ajuda" at bounding box center [1237, 191] width 260 height 32
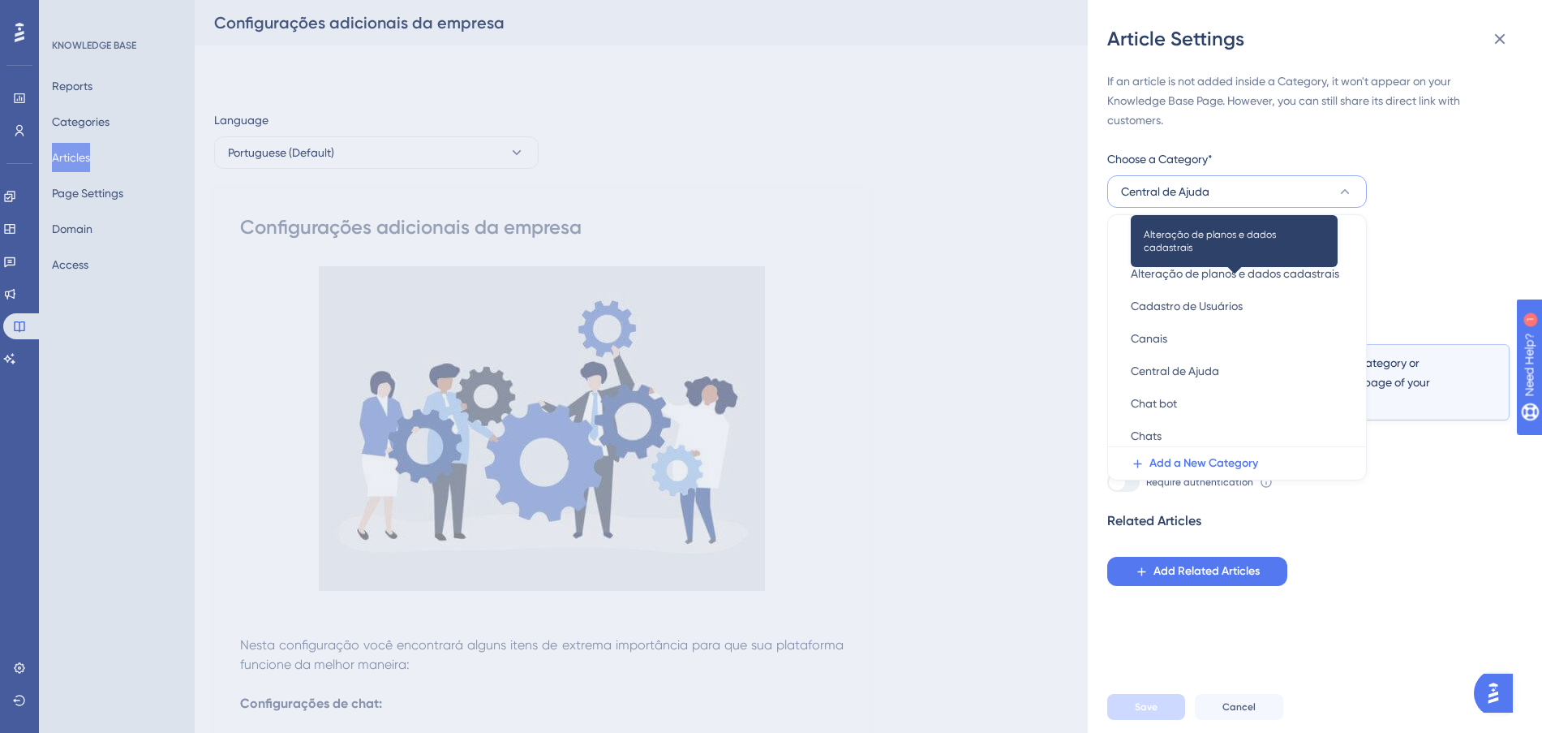
scroll to position [203, 0]
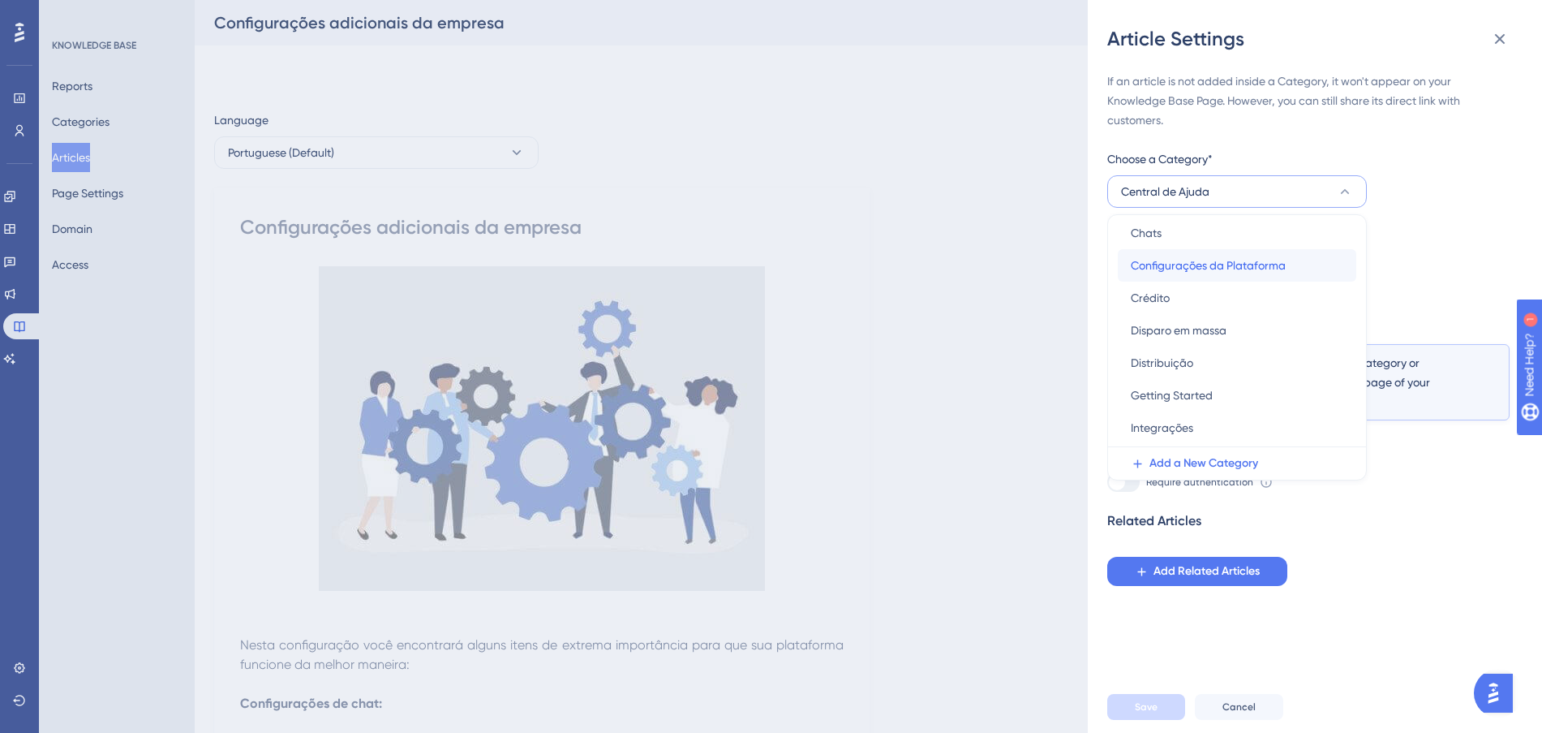
click at [1249, 264] on span "Configurações da Plataforma" at bounding box center [1208, 265] width 155 height 19
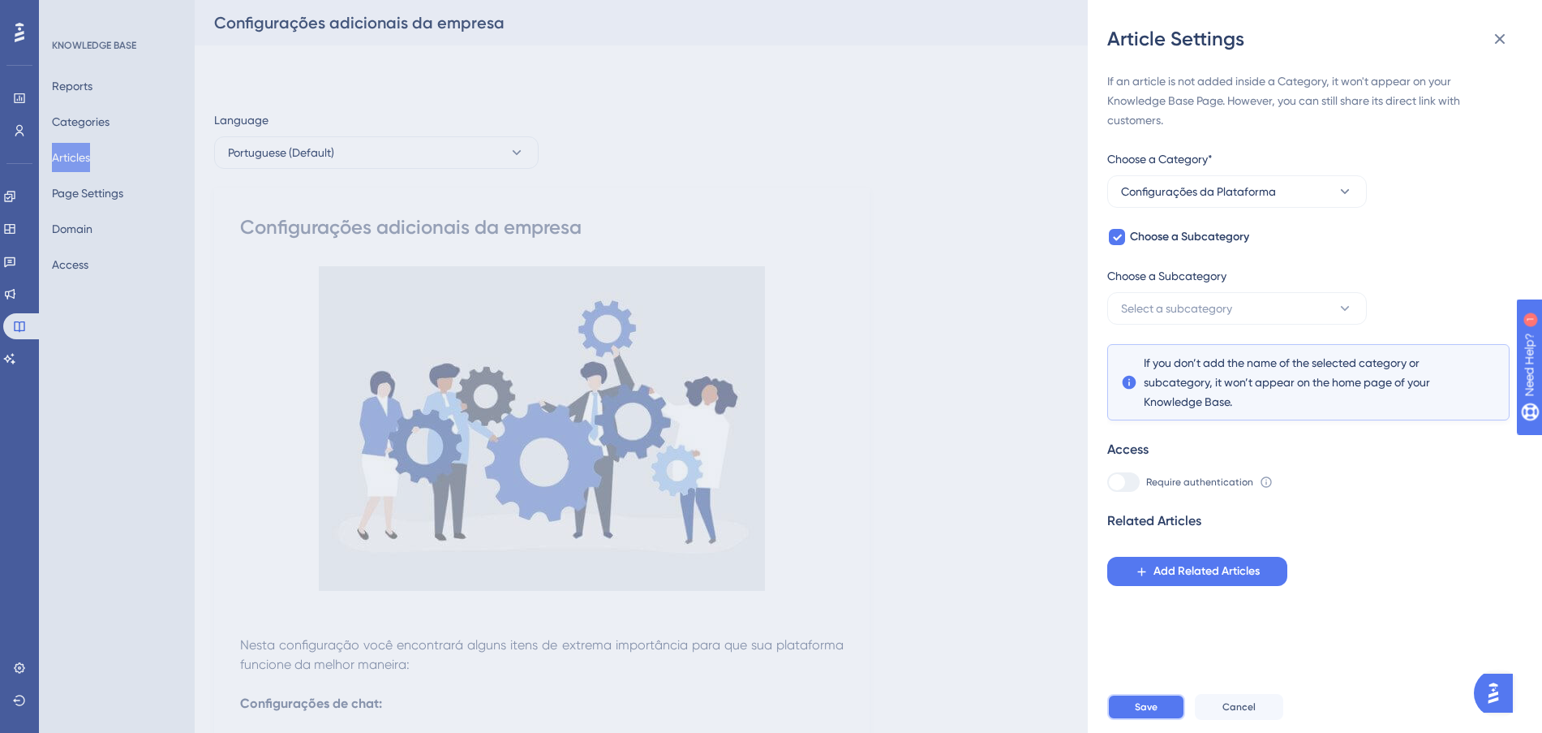
click at [1155, 713] on span "Save" at bounding box center [1146, 706] width 23 height 13
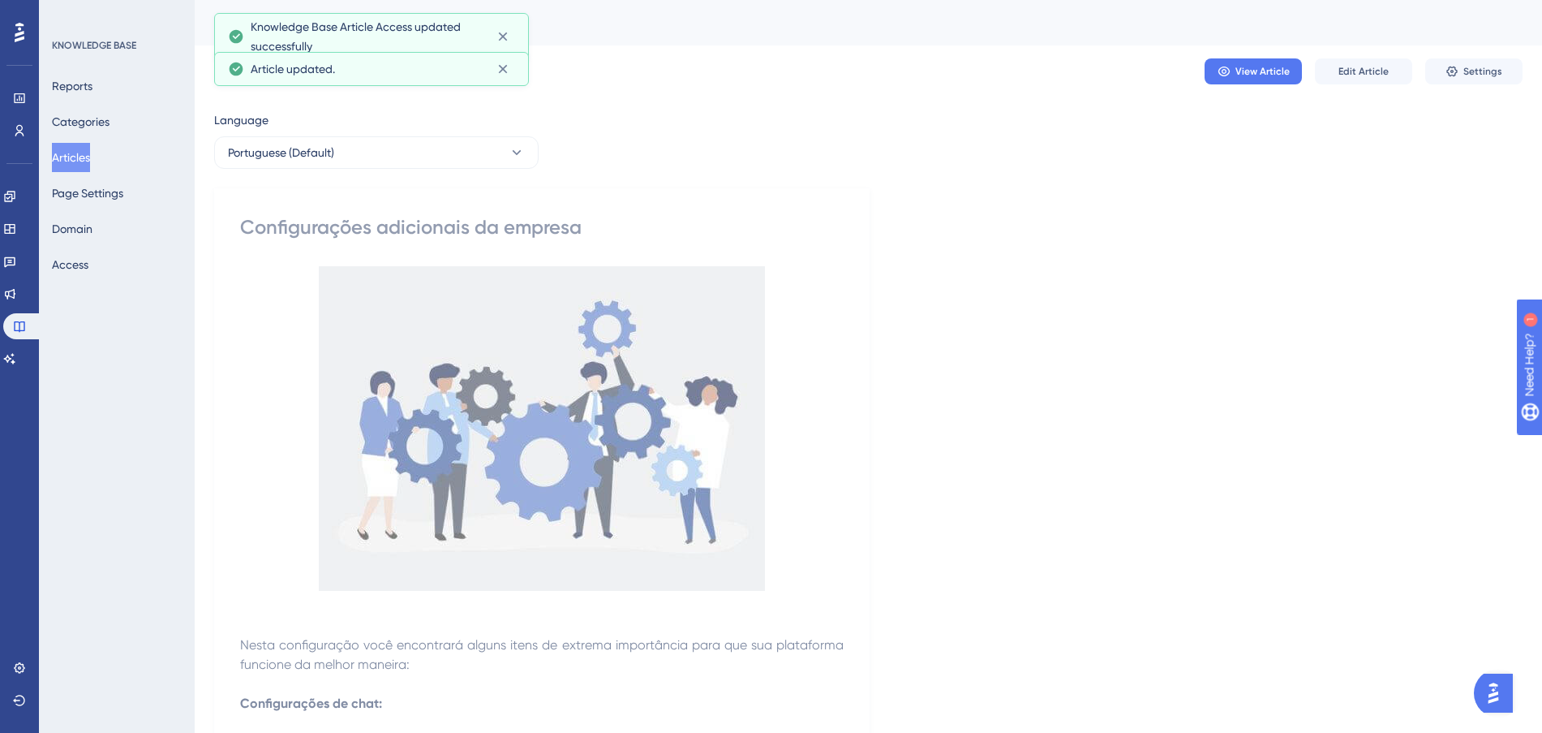
click at [84, 158] on button "Articles" at bounding box center [71, 157] width 38 height 29
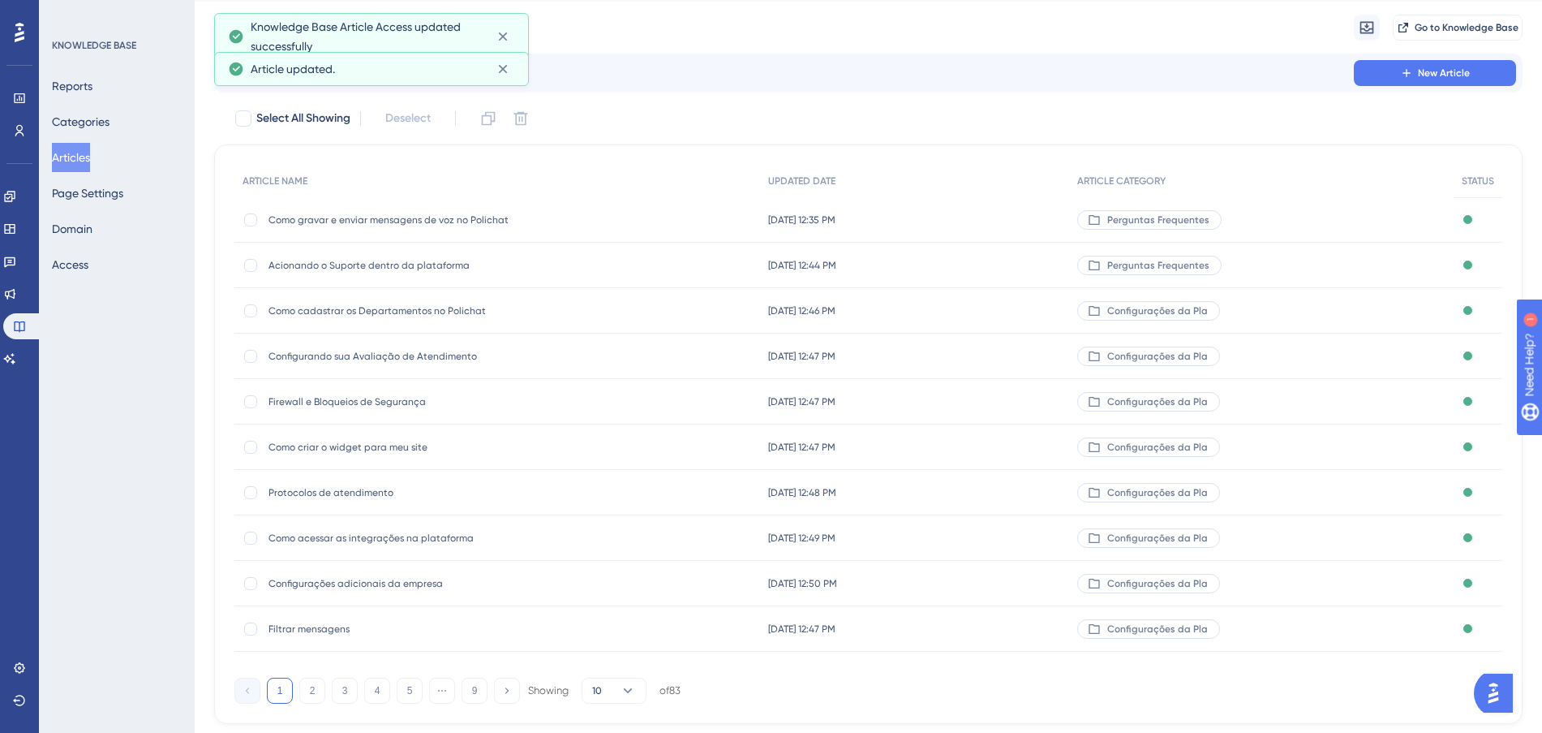
scroll to position [87, 0]
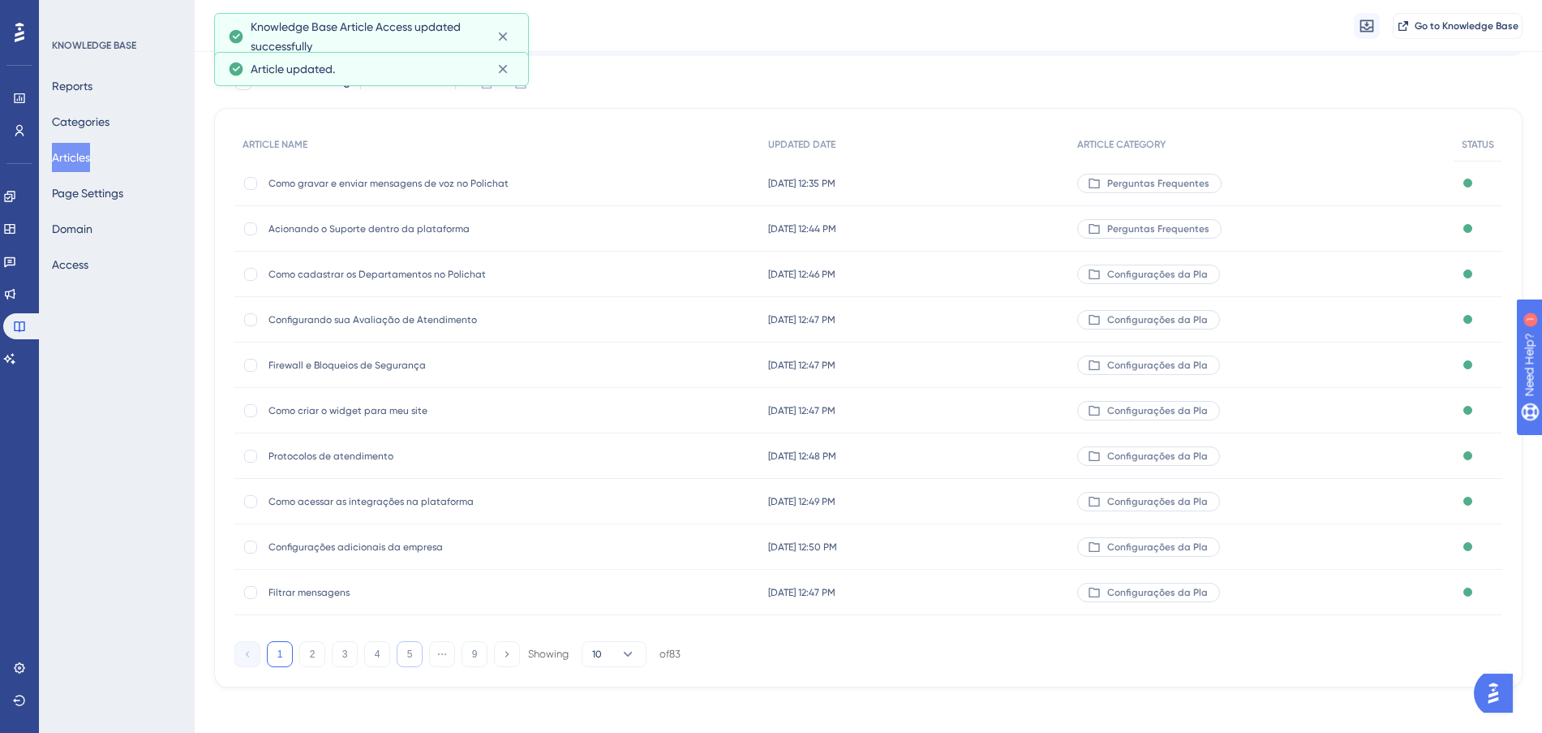
click at [406, 655] on button "5" at bounding box center [410, 654] width 26 height 26
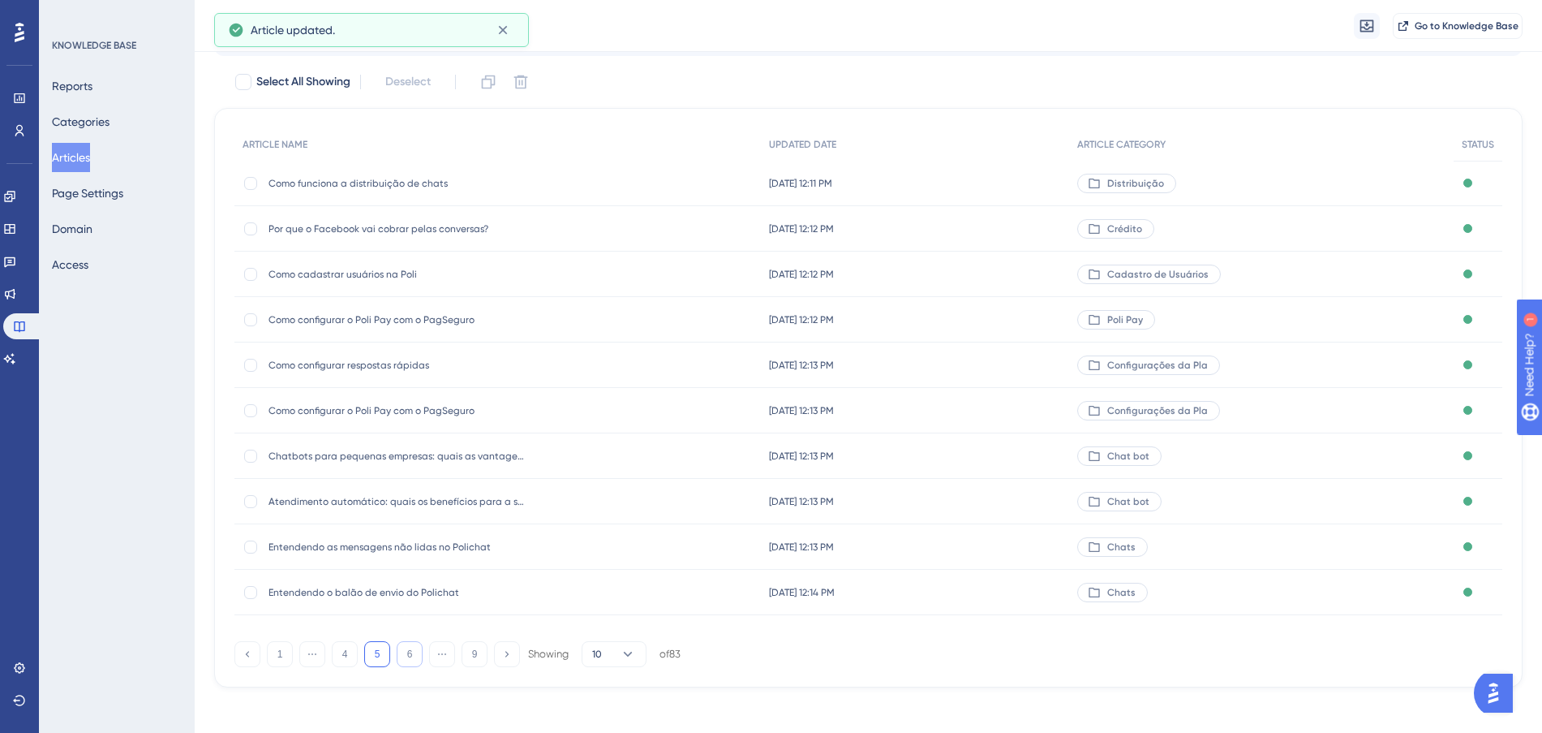
click at [406, 655] on button "6" at bounding box center [410, 654] width 26 height 26
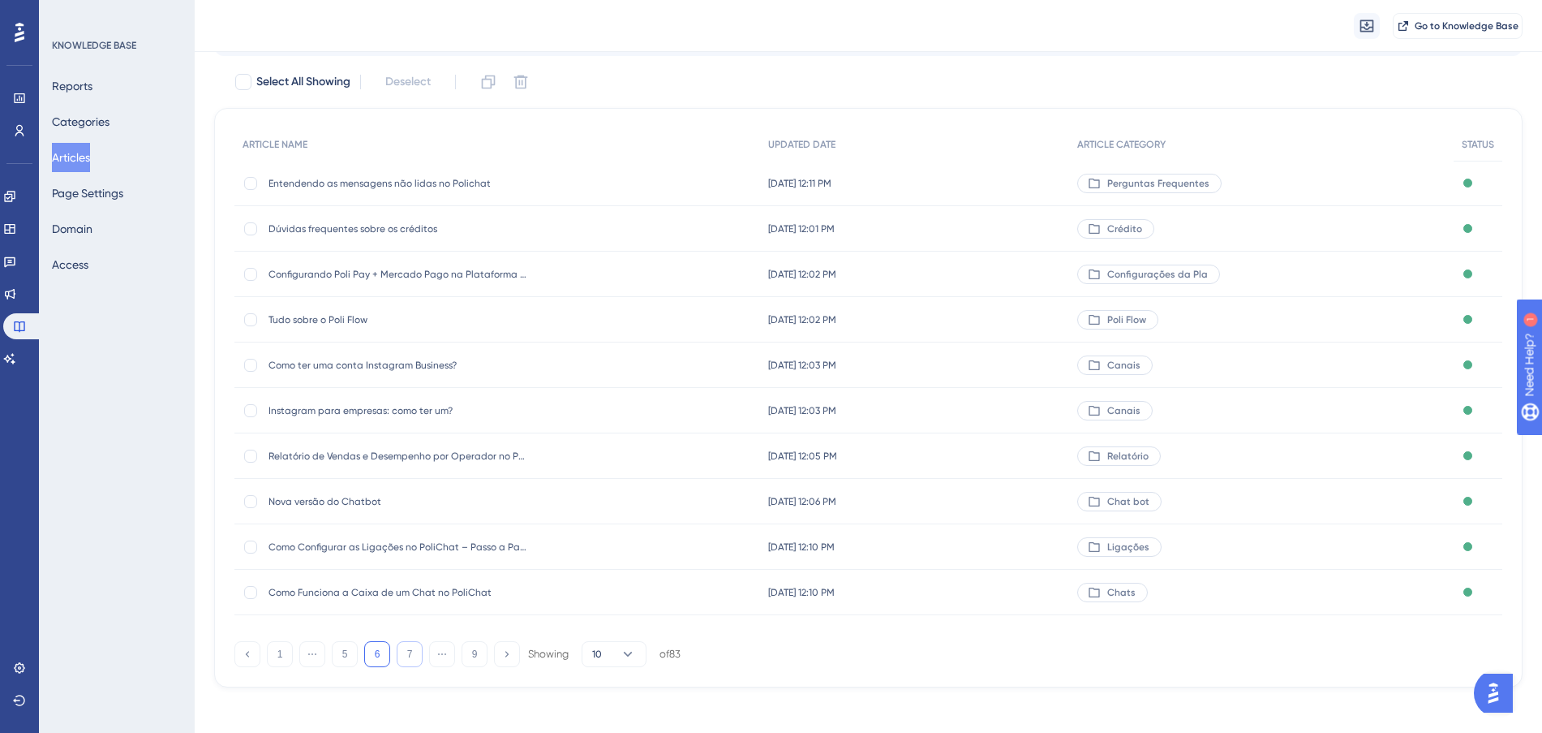
click at [406, 655] on button "7" at bounding box center [410, 654] width 26 height 26
click at [991, 176] on div "[DATE] 10:25 PM [DATE] 10:25 PM" at bounding box center [925, 183] width 316 height 45
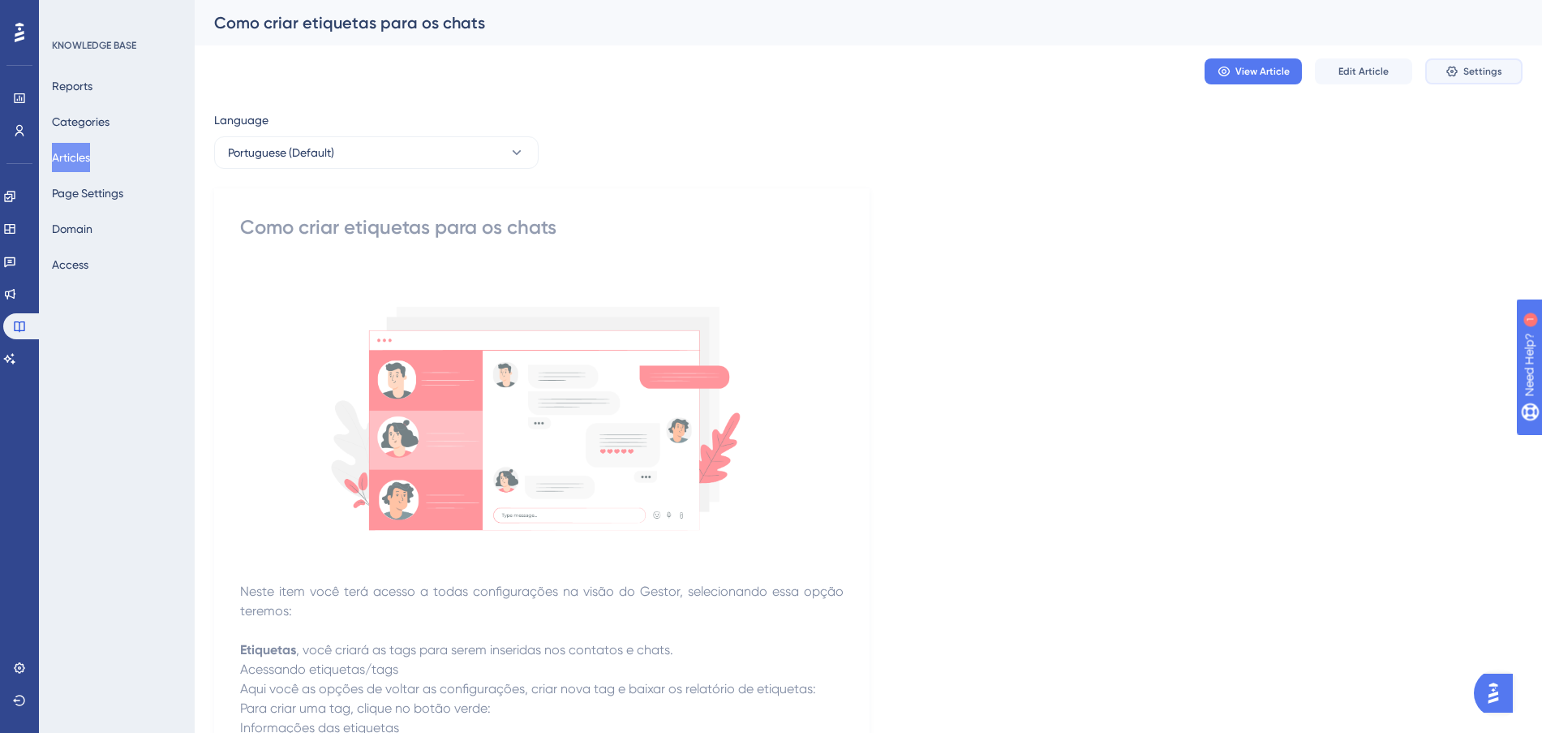
click at [1456, 69] on icon at bounding box center [1451, 72] width 11 height 11
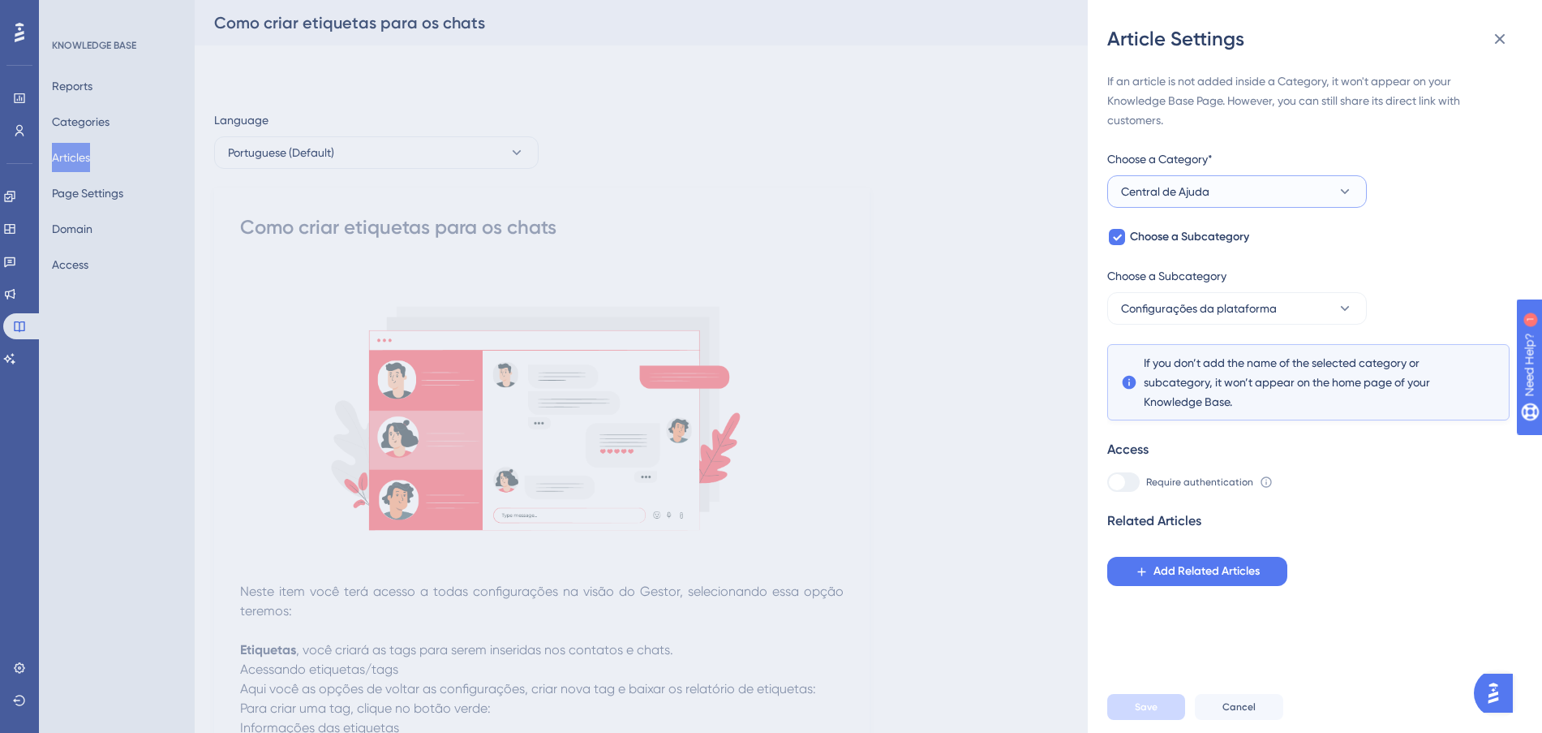
click at [1320, 204] on button "Central de Ajuda" at bounding box center [1237, 191] width 260 height 32
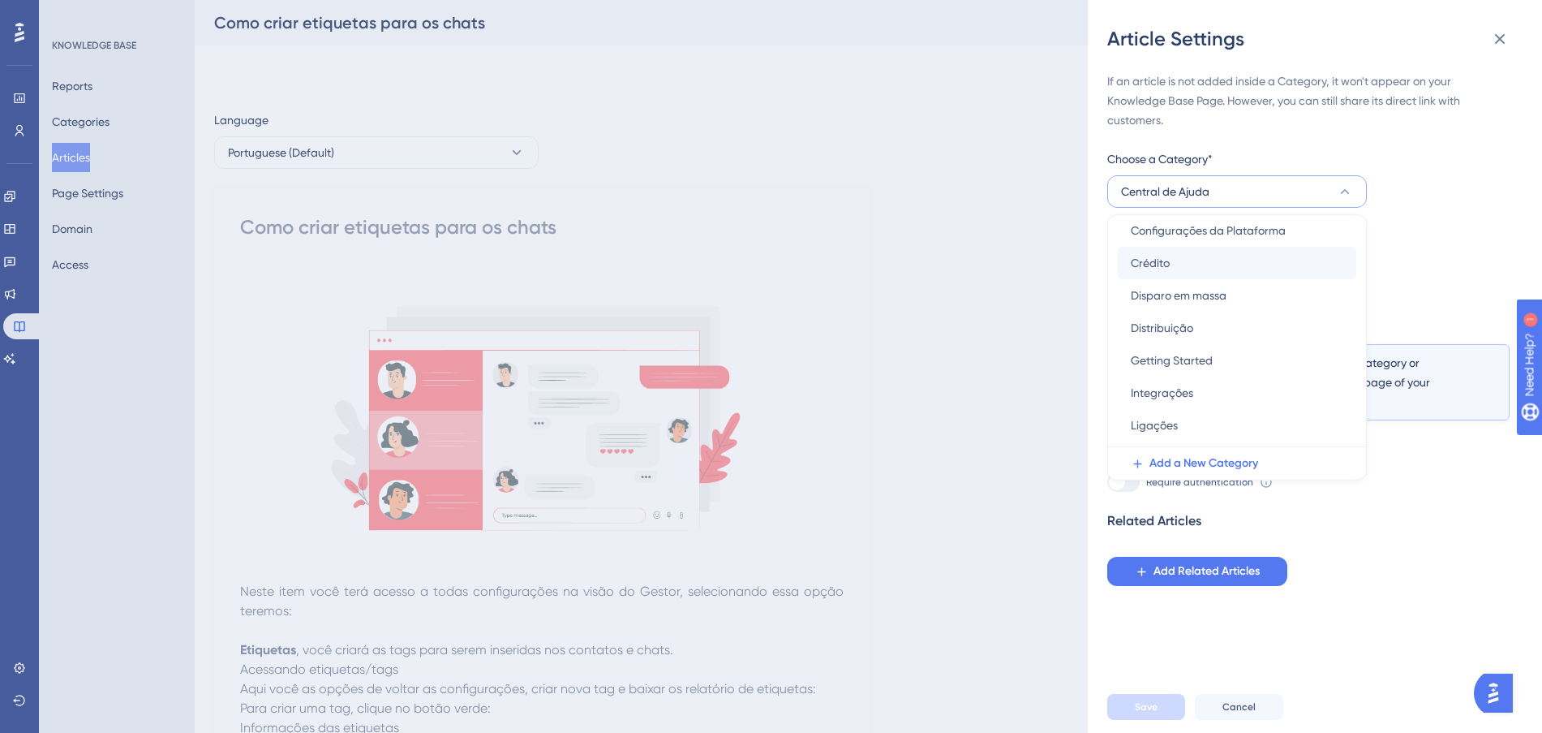
scroll to position [203, 0]
click at [1268, 269] on span "Configurações da Plataforma" at bounding box center [1208, 265] width 155 height 19
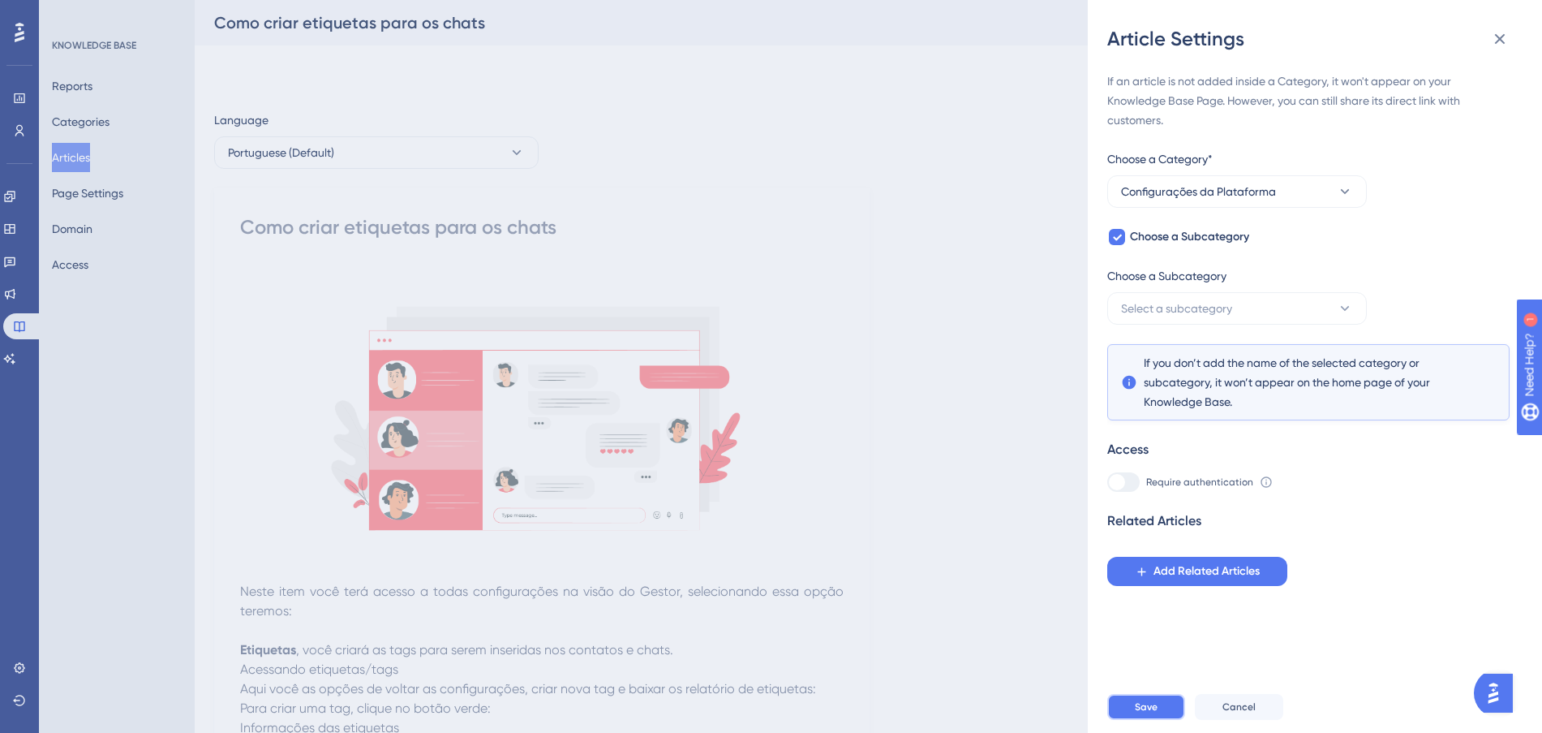
click at [1154, 713] on span "Save" at bounding box center [1146, 706] width 23 height 13
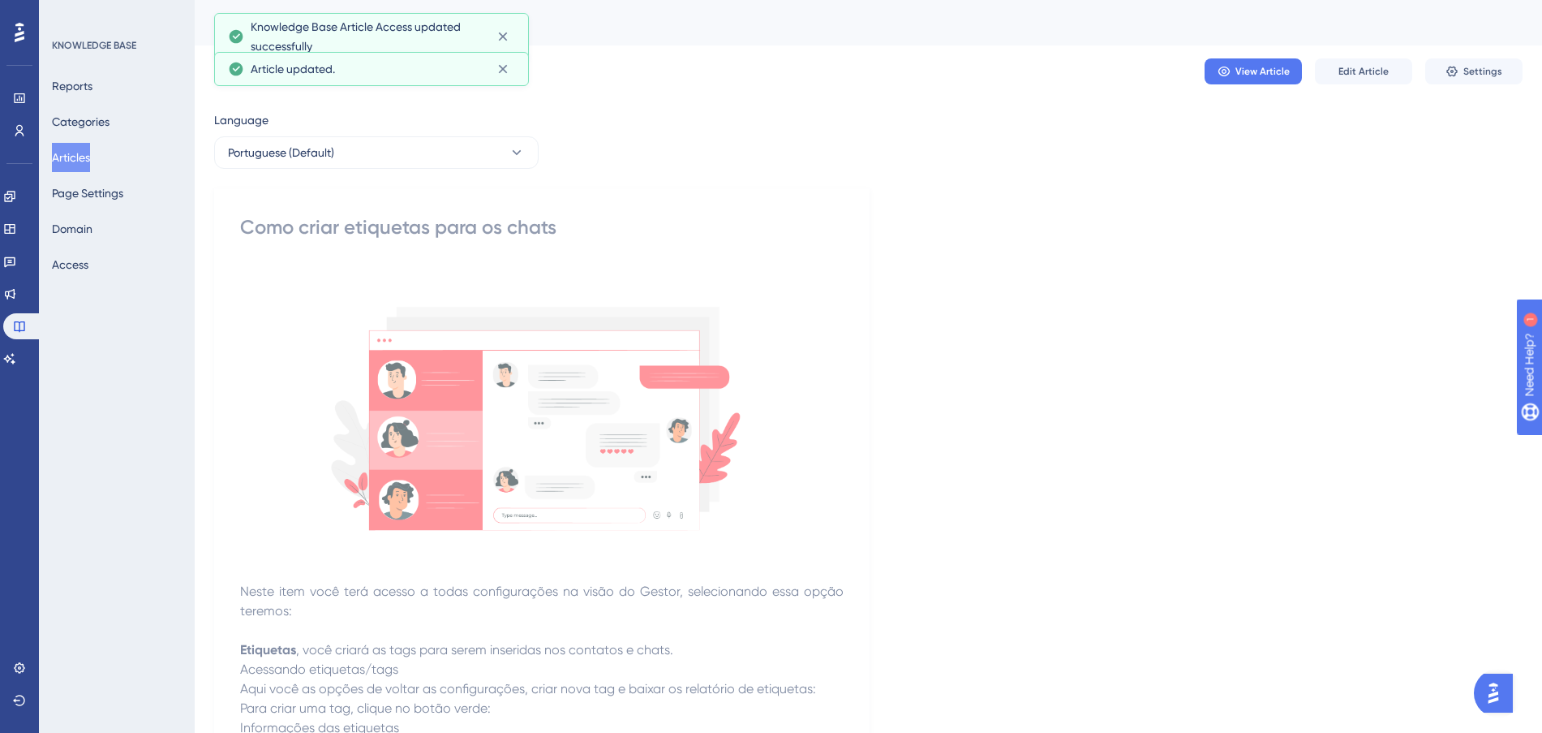
click at [83, 167] on button "Articles" at bounding box center [71, 157] width 38 height 29
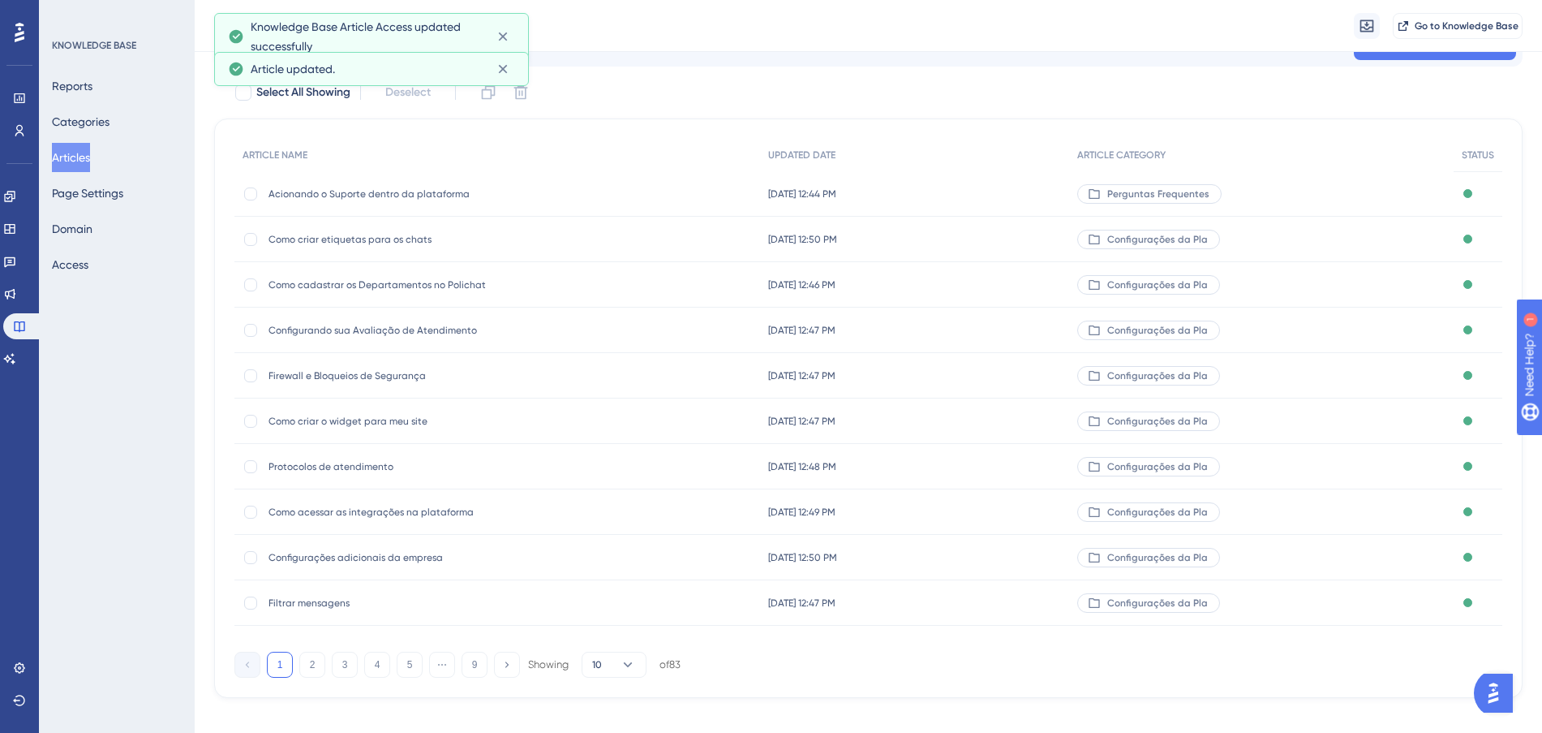
scroll to position [87, 0]
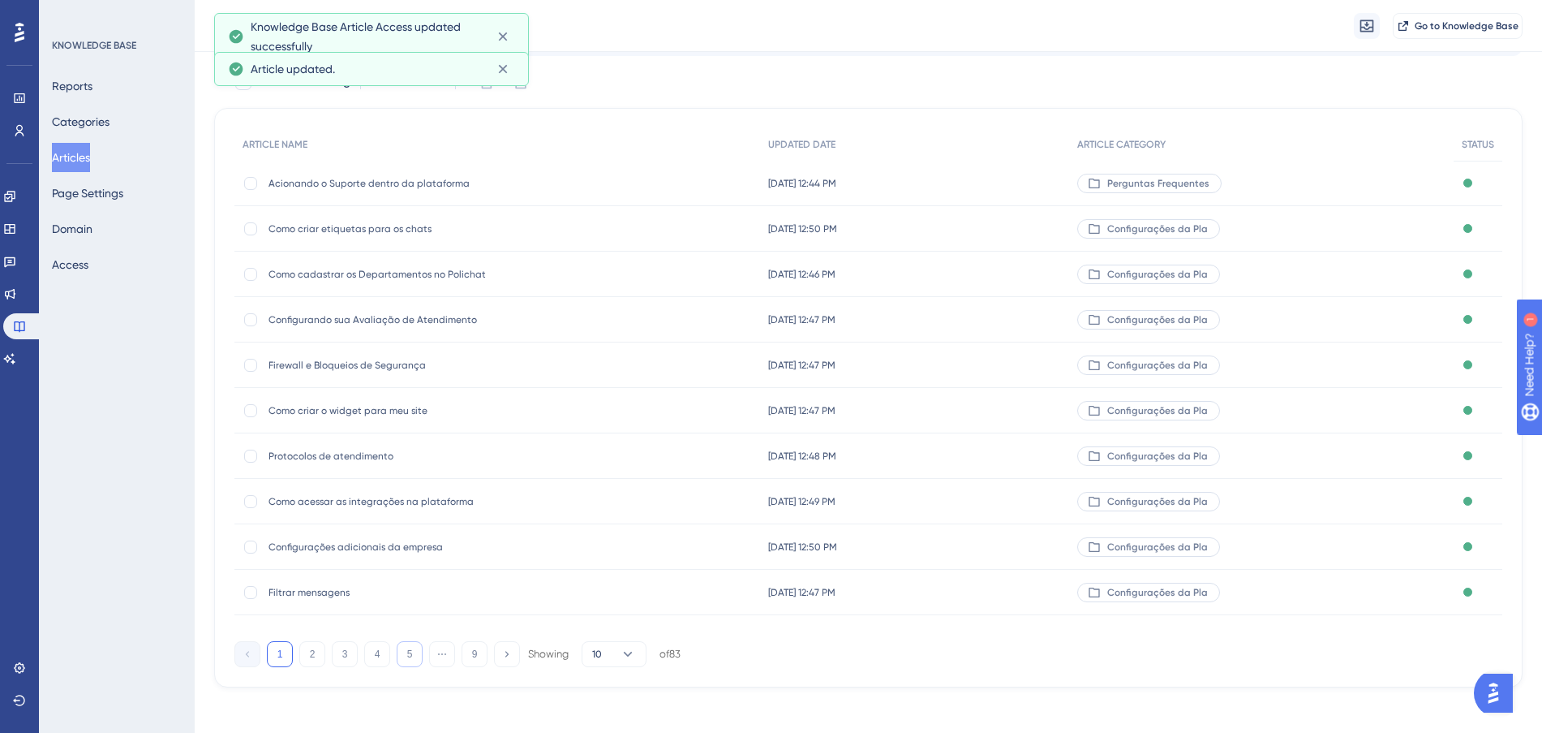
click at [401, 657] on button "5" at bounding box center [410, 654] width 26 height 26
click at [406, 653] on button "6" at bounding box center [410, 654] width 26 height 26
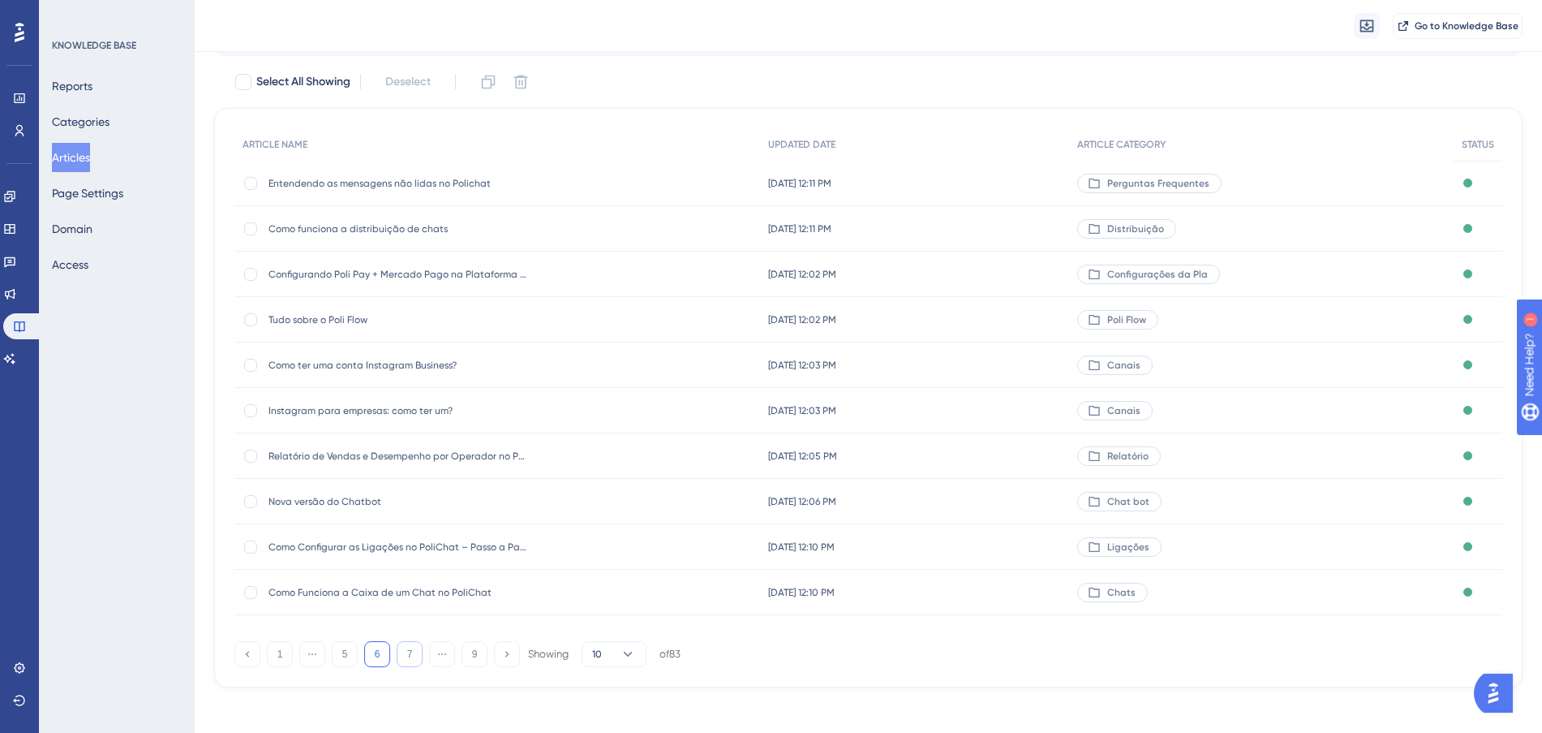
click at [406, 653] on button "7" at bounding box center [410, 654] width 26 height 26
click at [641, 230] on div "Como gerenciar as Carteiras de contatos Como gerenciar as Carteiras de contatos" at bounding box center [500, 228] width 533 height 45
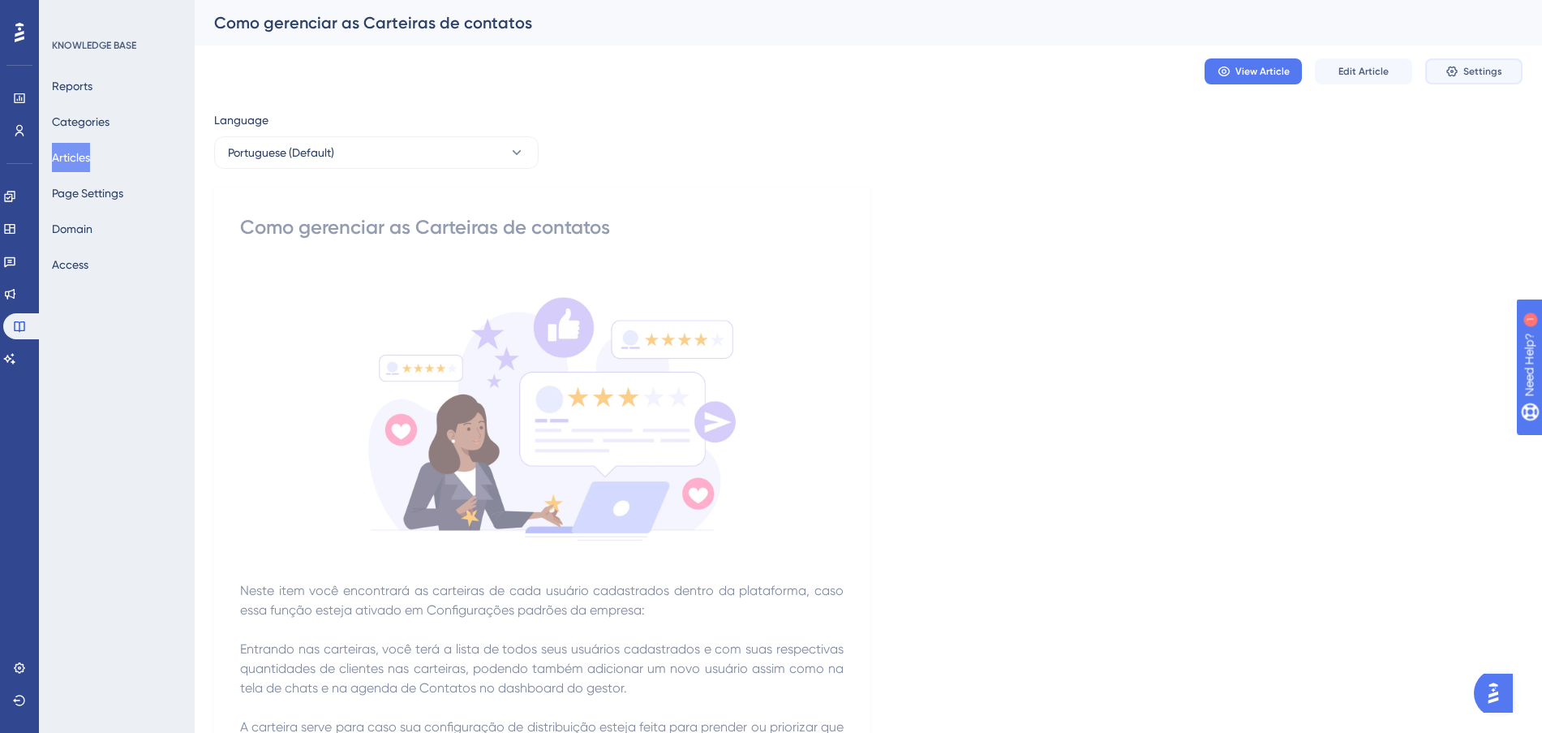
click at [1500, 69] on span "Settings" at bounding box center [1482, 71] width 39 height 13
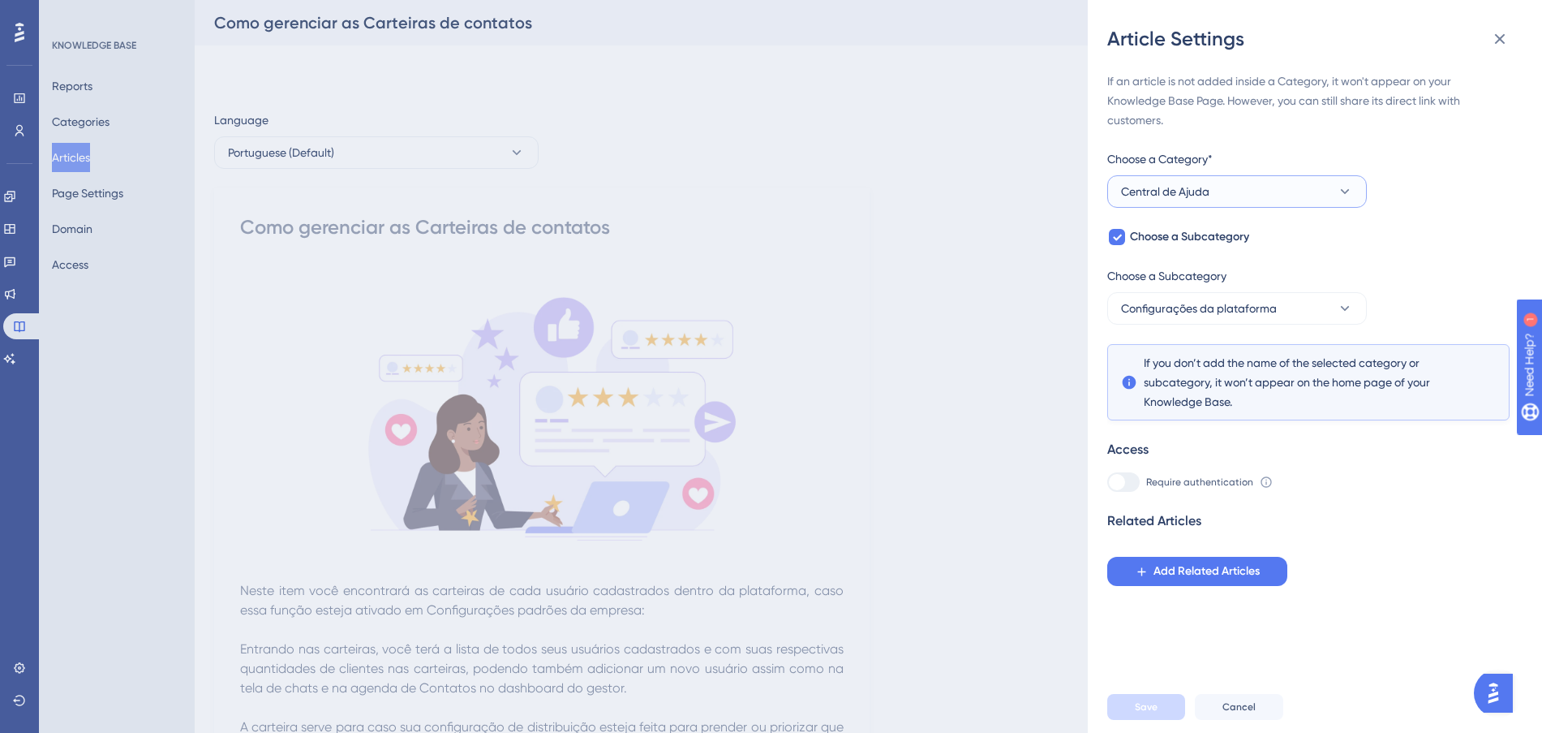
click at [1312, 180] on button "Central de Ajuda" at bounding box center [1237, 191] width 260 height 32
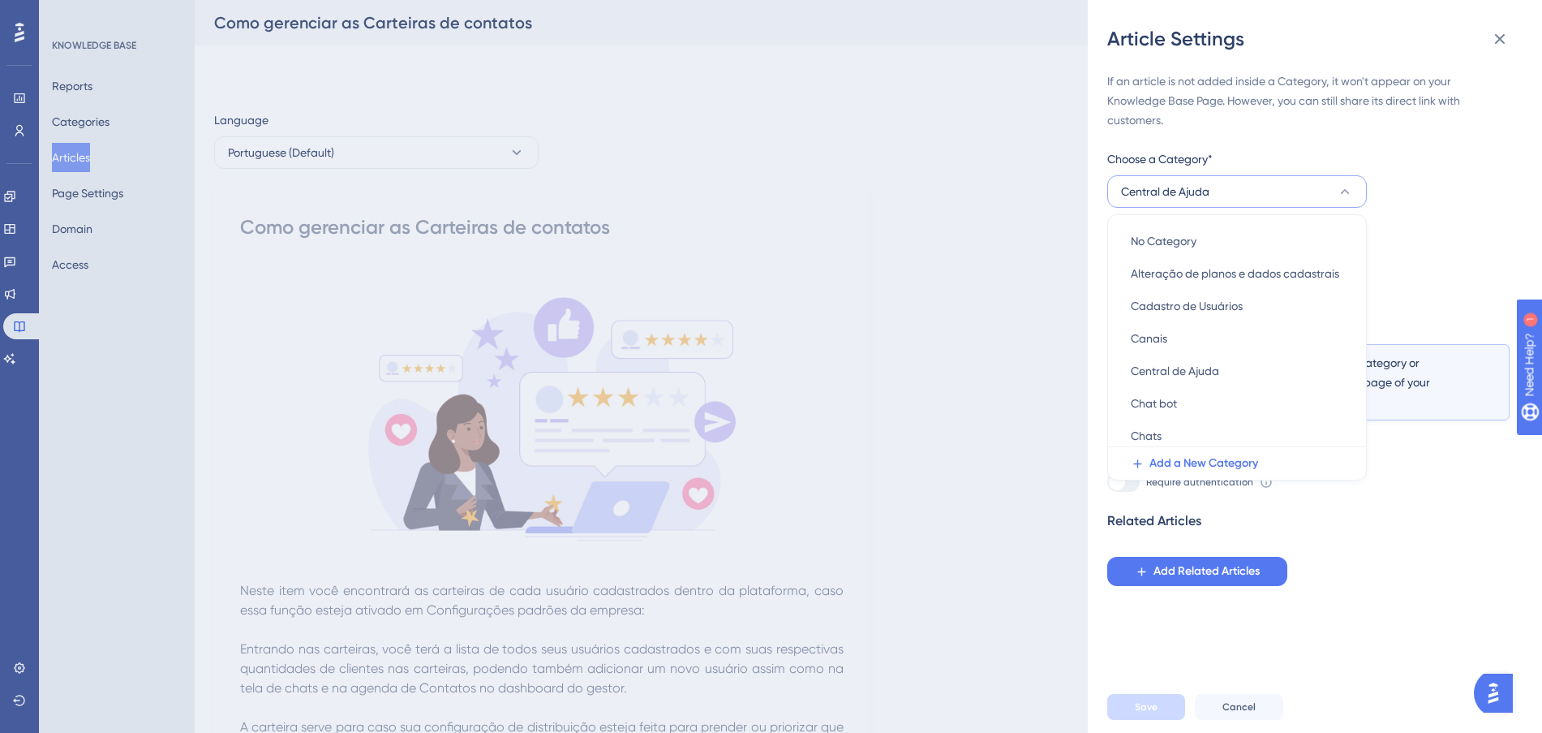
click at [1312, 180] on button "Central de Ajuda" at bounding box center [1237, 191] width 260 height 32
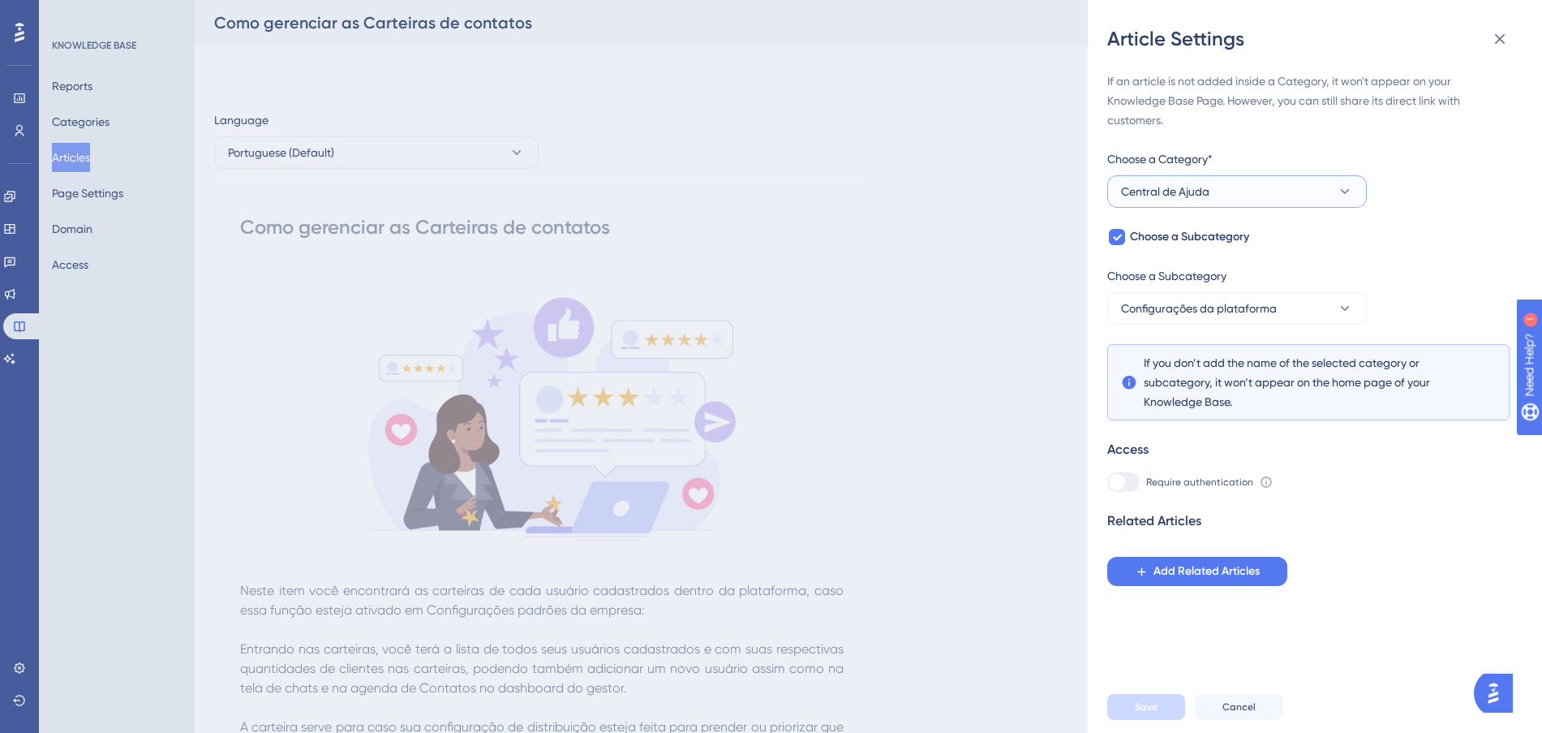
click at [1306, 200] on button "Central de Ajuda" at bounding box center [1237, 191] width 260 height 32
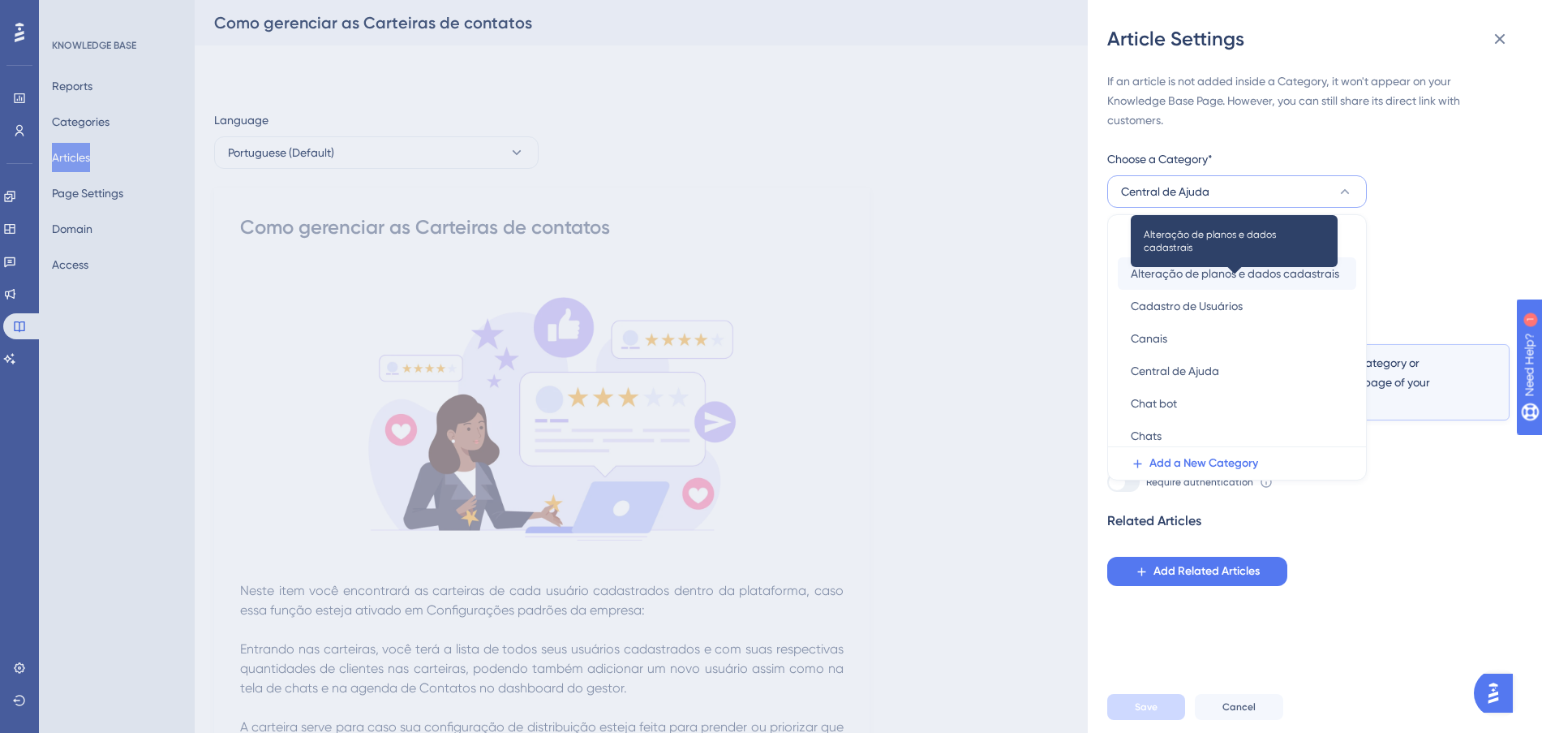
scroll to position [203, 0]
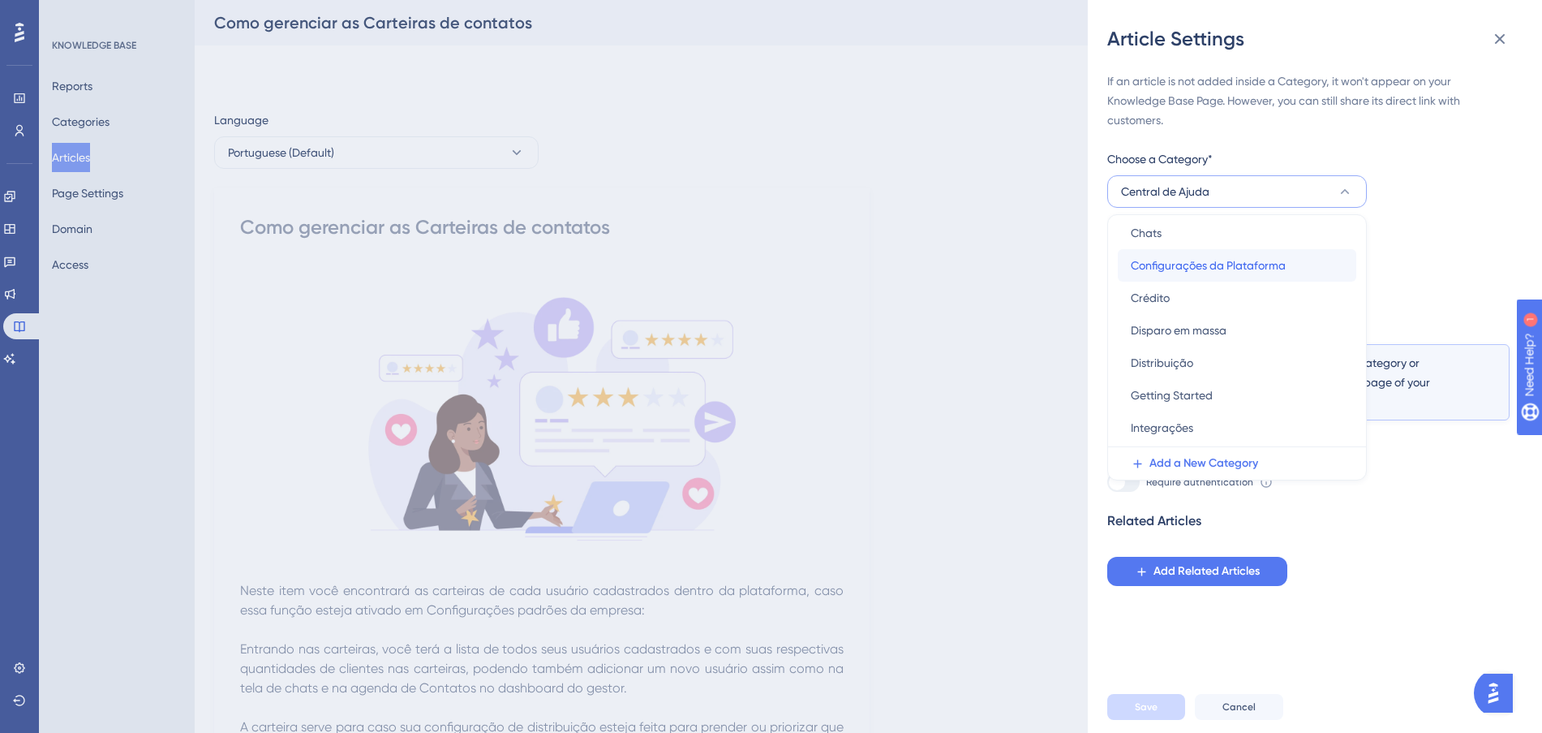
click at [1266, 267] on span "Configurações da Plataforma" at bounding box center [1208, 265] width 155 height 19
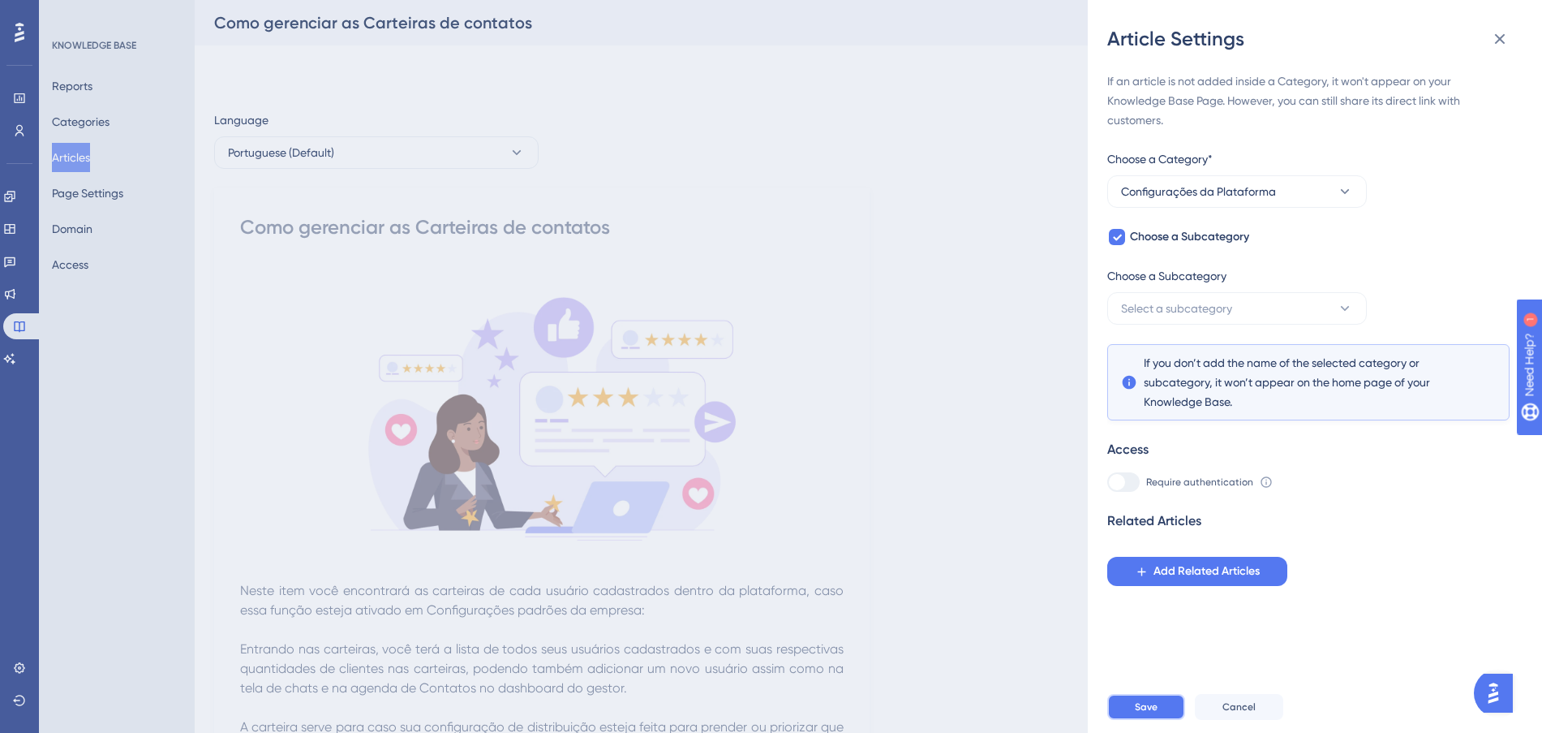
click at [1141, 713] on span "Save" at bounding box center [1146, 706] width 23 height 13
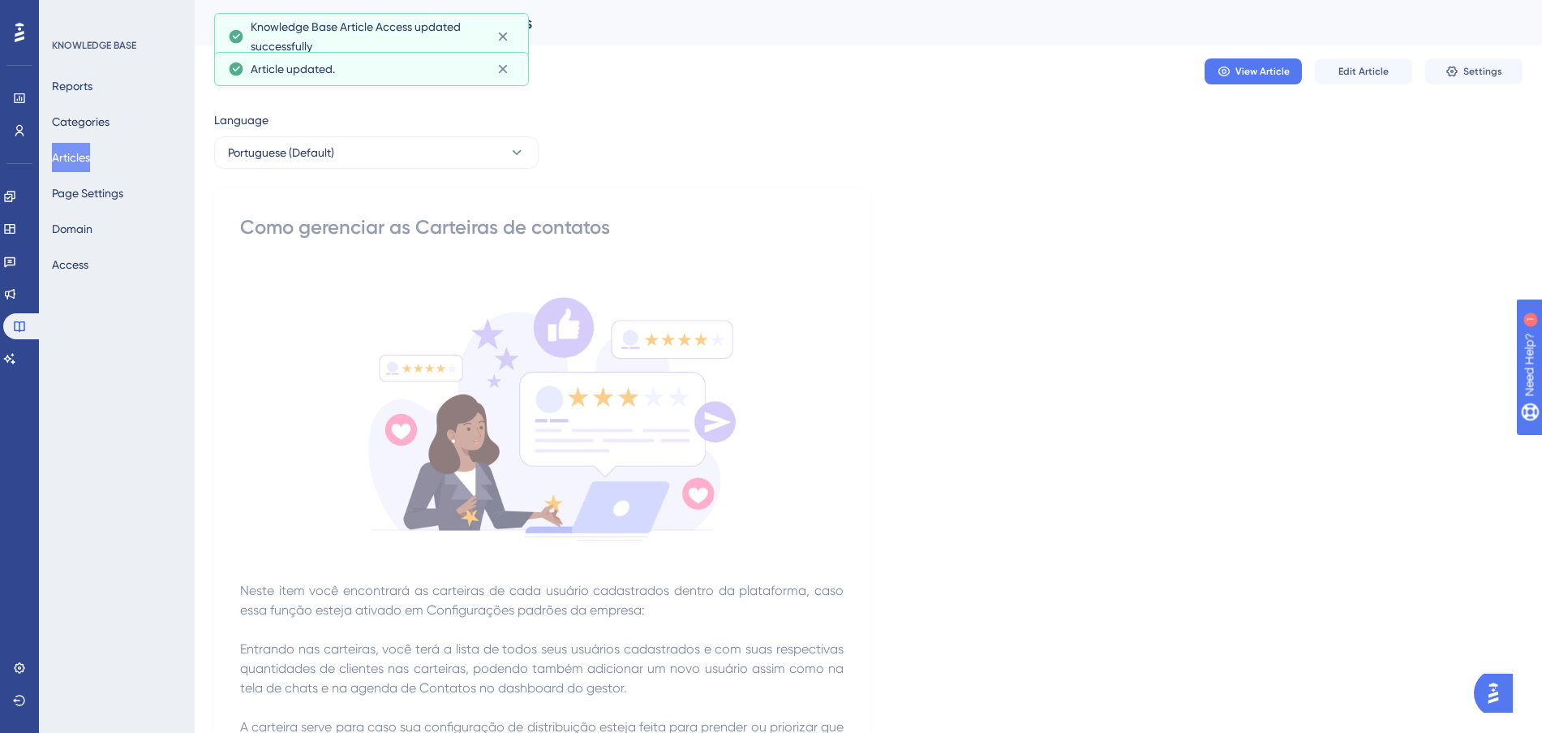
click at [62, 148] on button "Articles" at bounding box center [71, 157] width 38 height 29
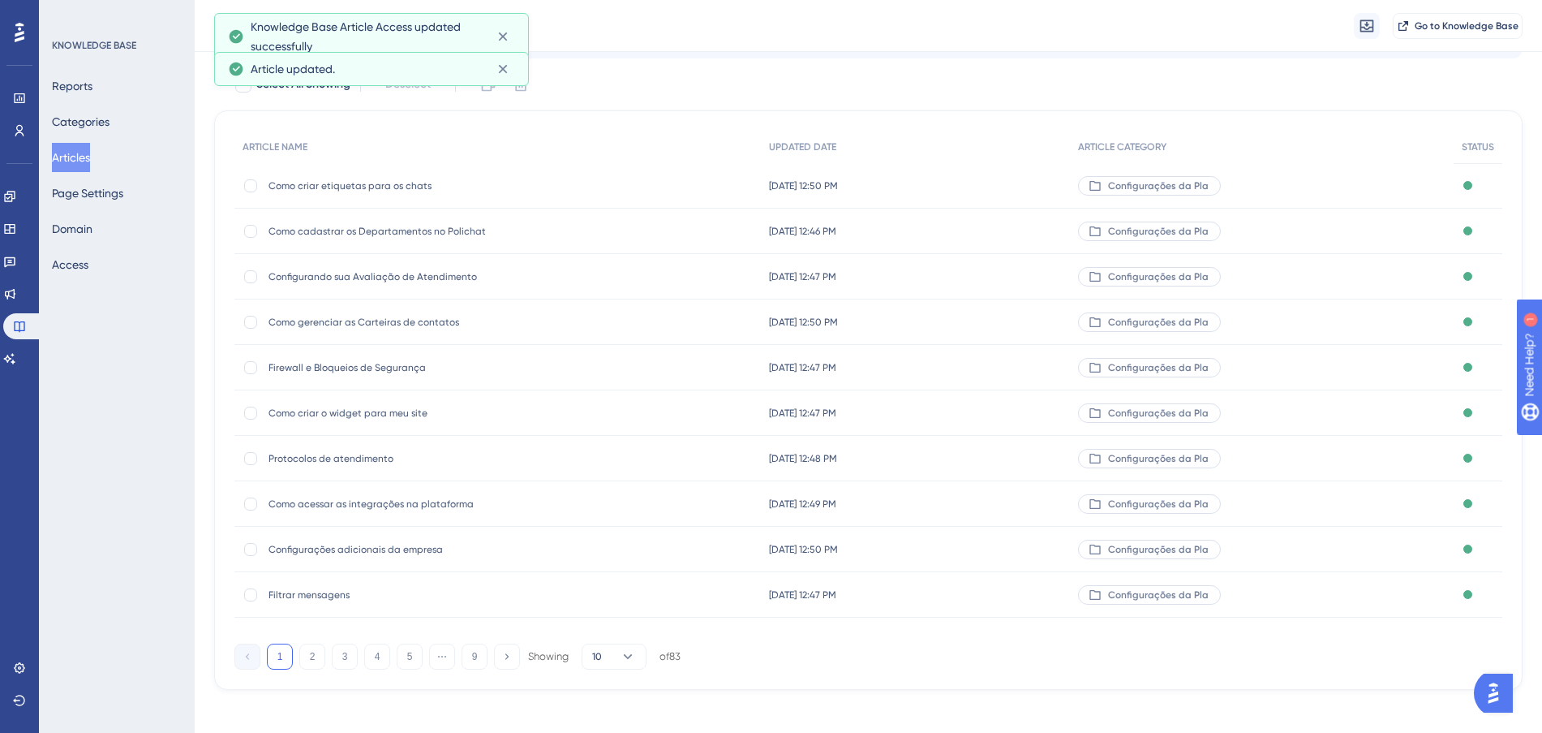
scroll to position [87, 0]
click at [410, 653] on button "5" at bounding box center [410, 654] width 26 height 26
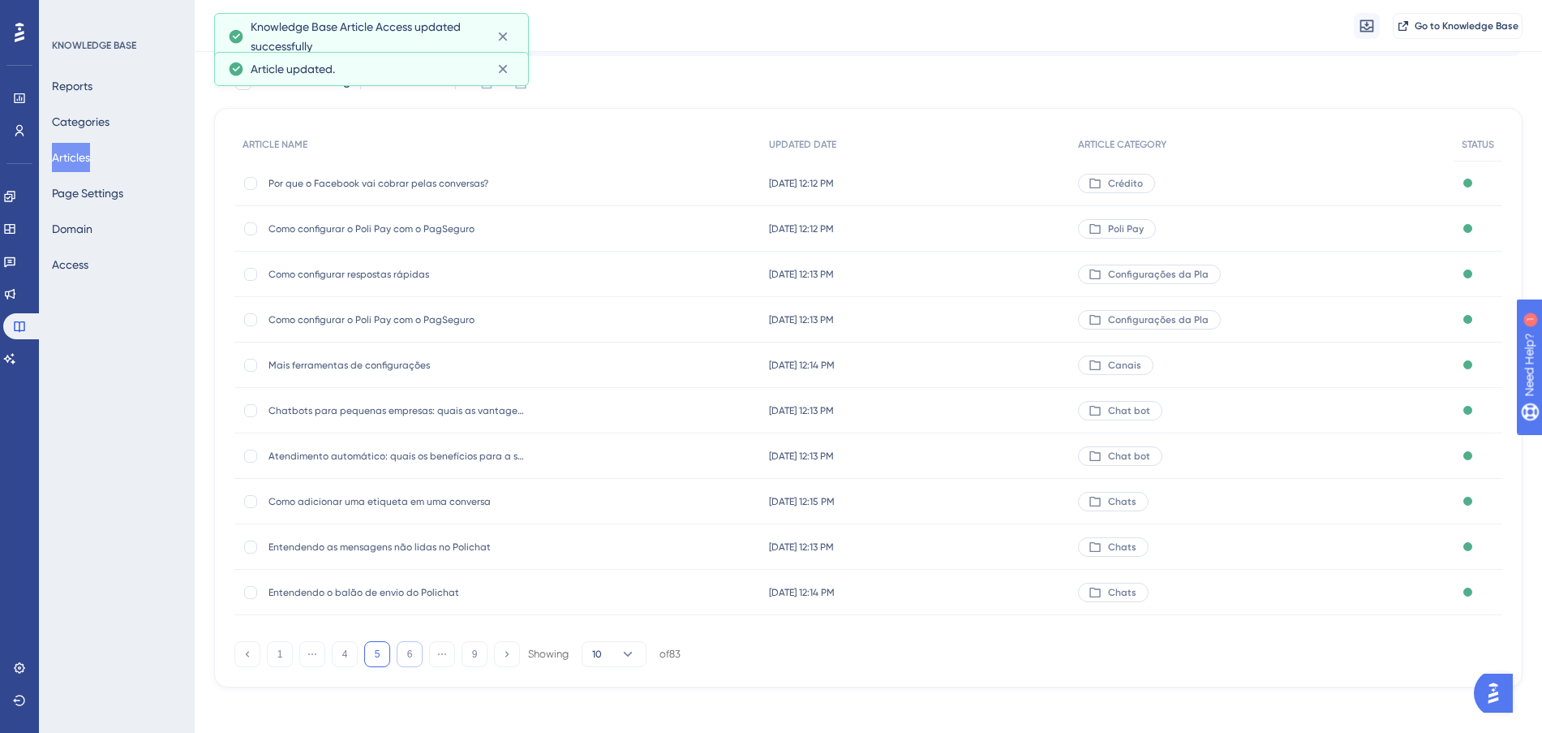
click at [415, 655] on button "6" at bounding box center [410, 654] width 26 height 26
click at [415, 655] on button "7" at bounding box center [410, 654] width 26 height 26
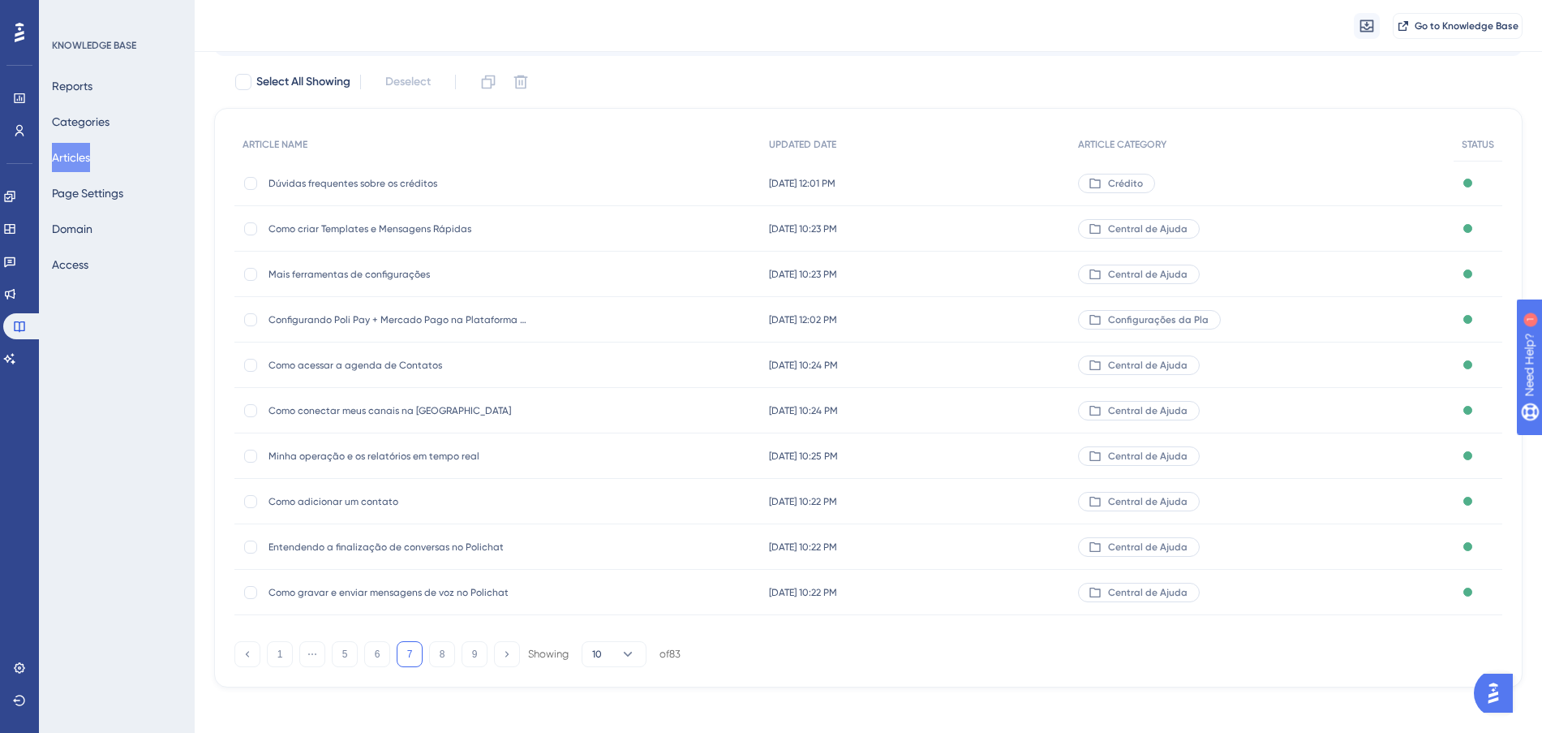
click at [997, 369] on div "[DATE] 10:24 PM [DATE] 10:24 PM" at bounding box center [916, 364] width 310 height 45
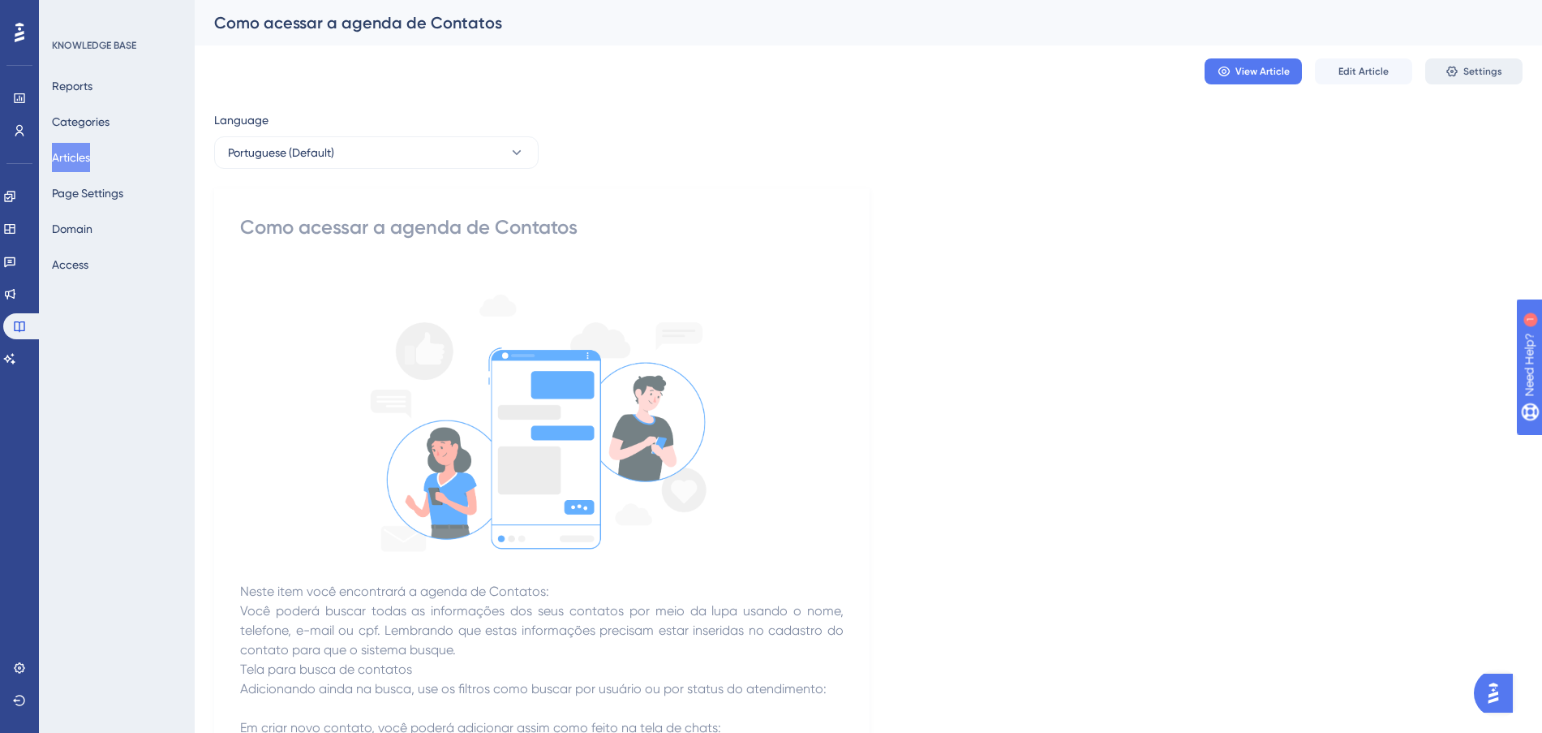
click at [1433, 64] on button "Settings" at bounding box center [1473, 71] width 97 height 26
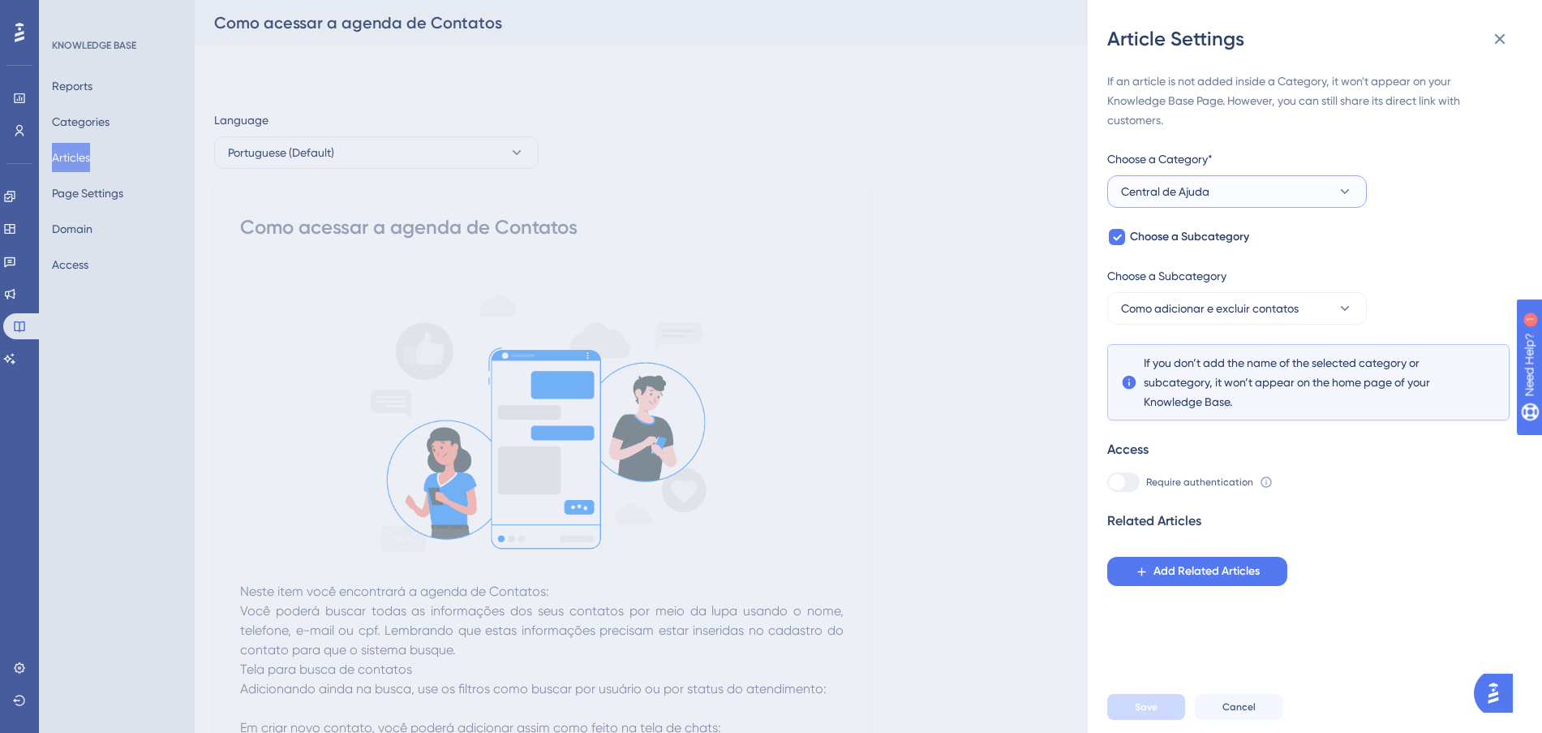
click at [1285, 198] on button "Central de Ajuda" at bounding box center [1237, 191] width 260 height 32
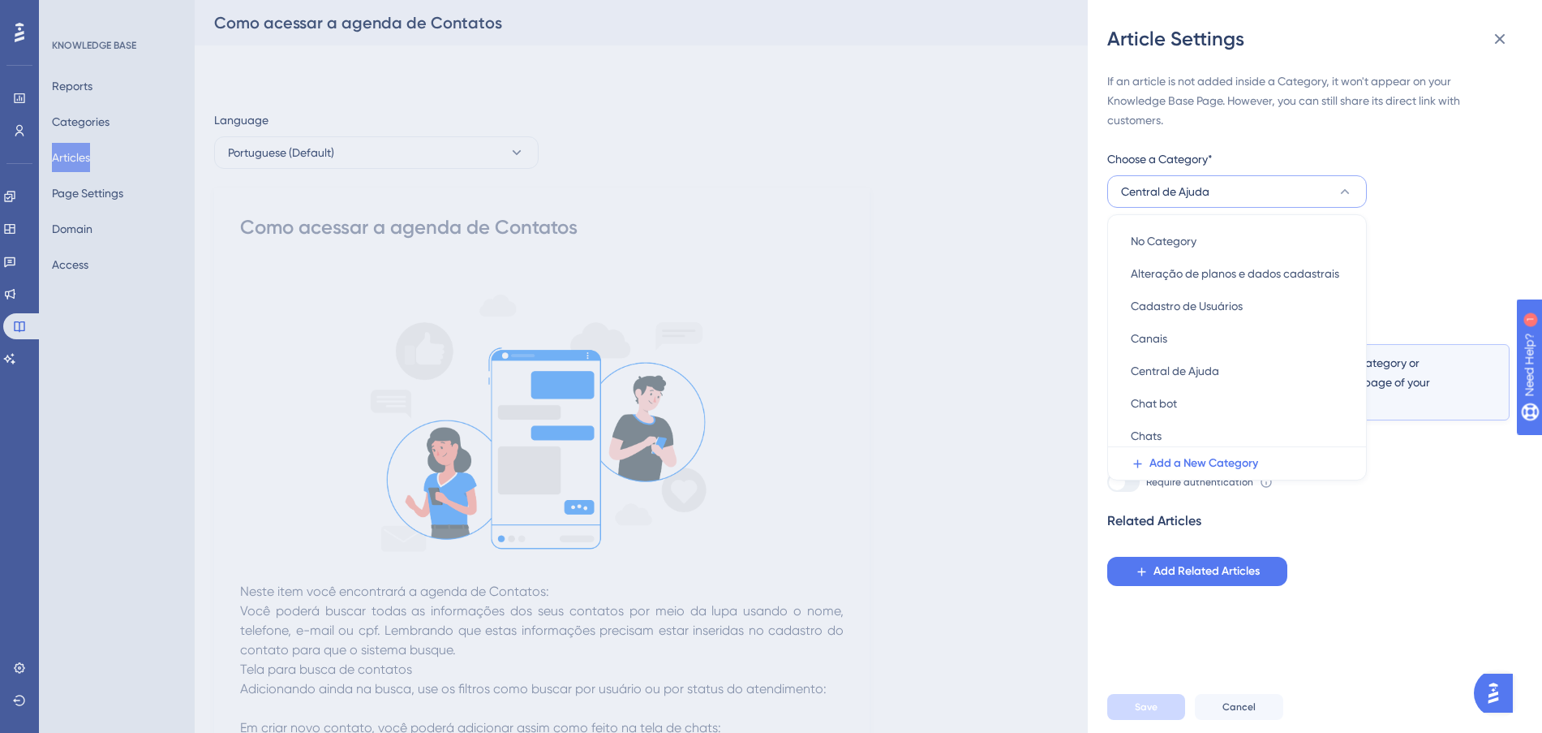
click at [1294, 192] on button "Central de Ajuda" at bounding box center [1237, 191] width 260 height 32
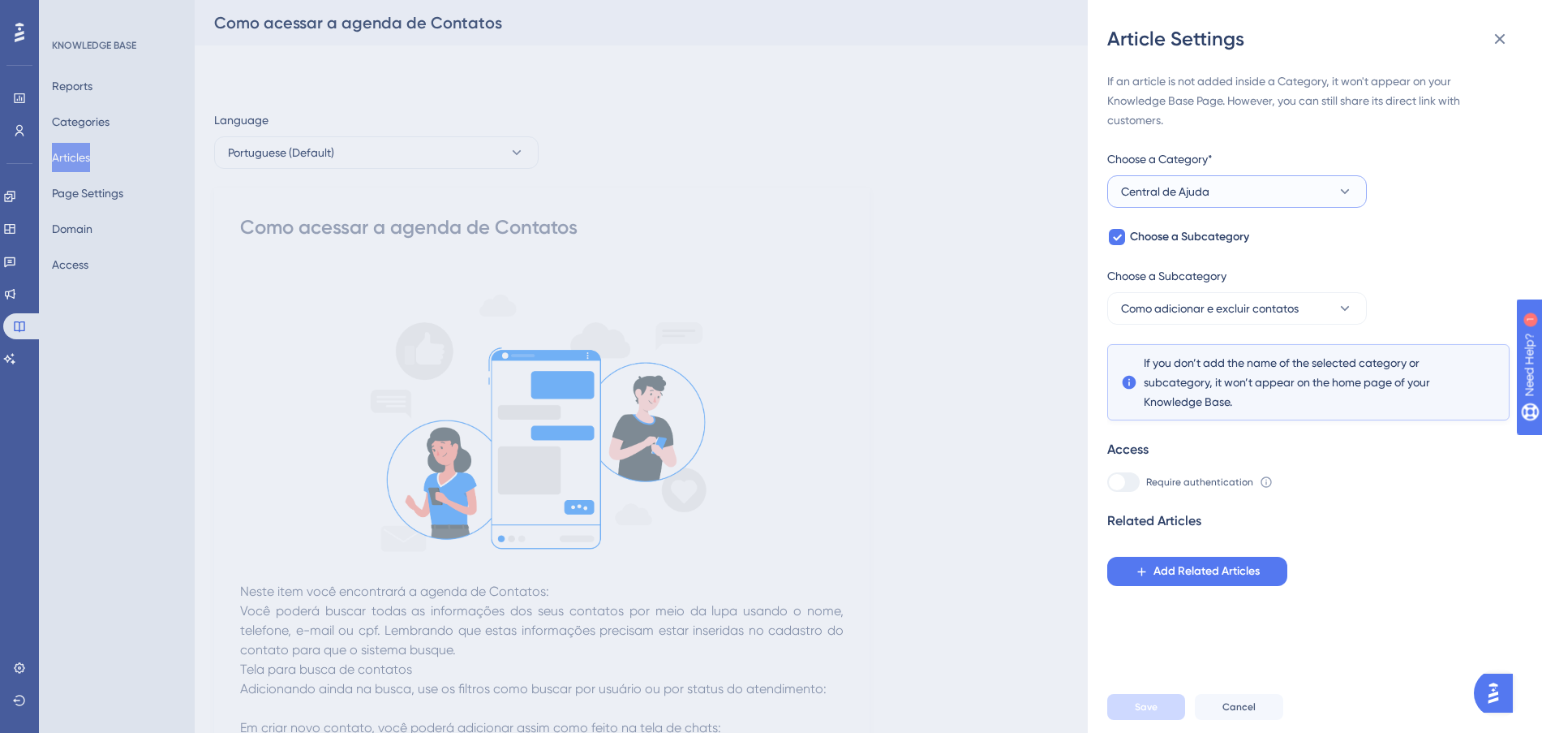
click at [1244, 193] on button "Central de Ajuda" at bounding box center [1237, 191] width 260 height 32
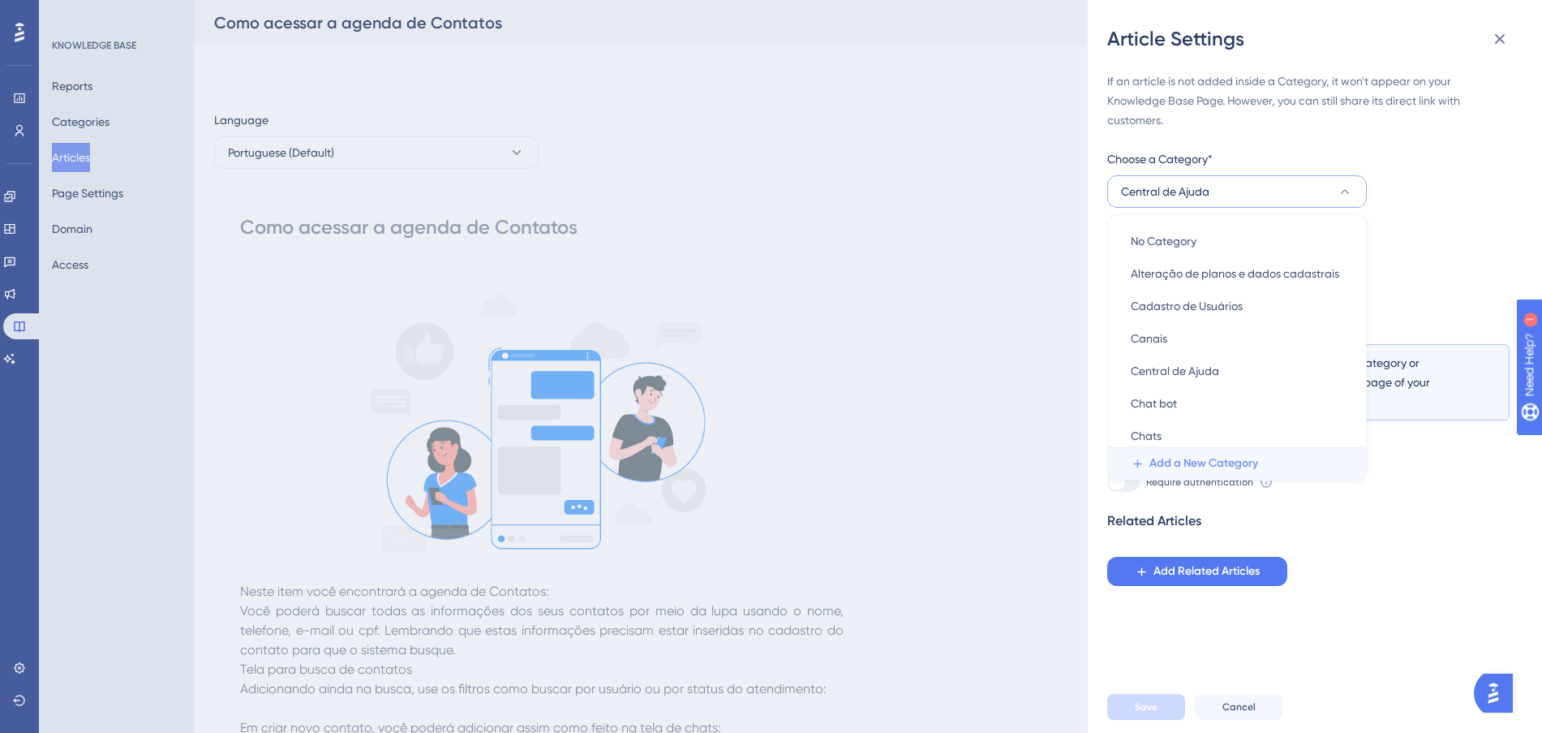
click at [1240, 458] on span "Add a New Category" at bounding box center [1204, 462] width 109 height 19
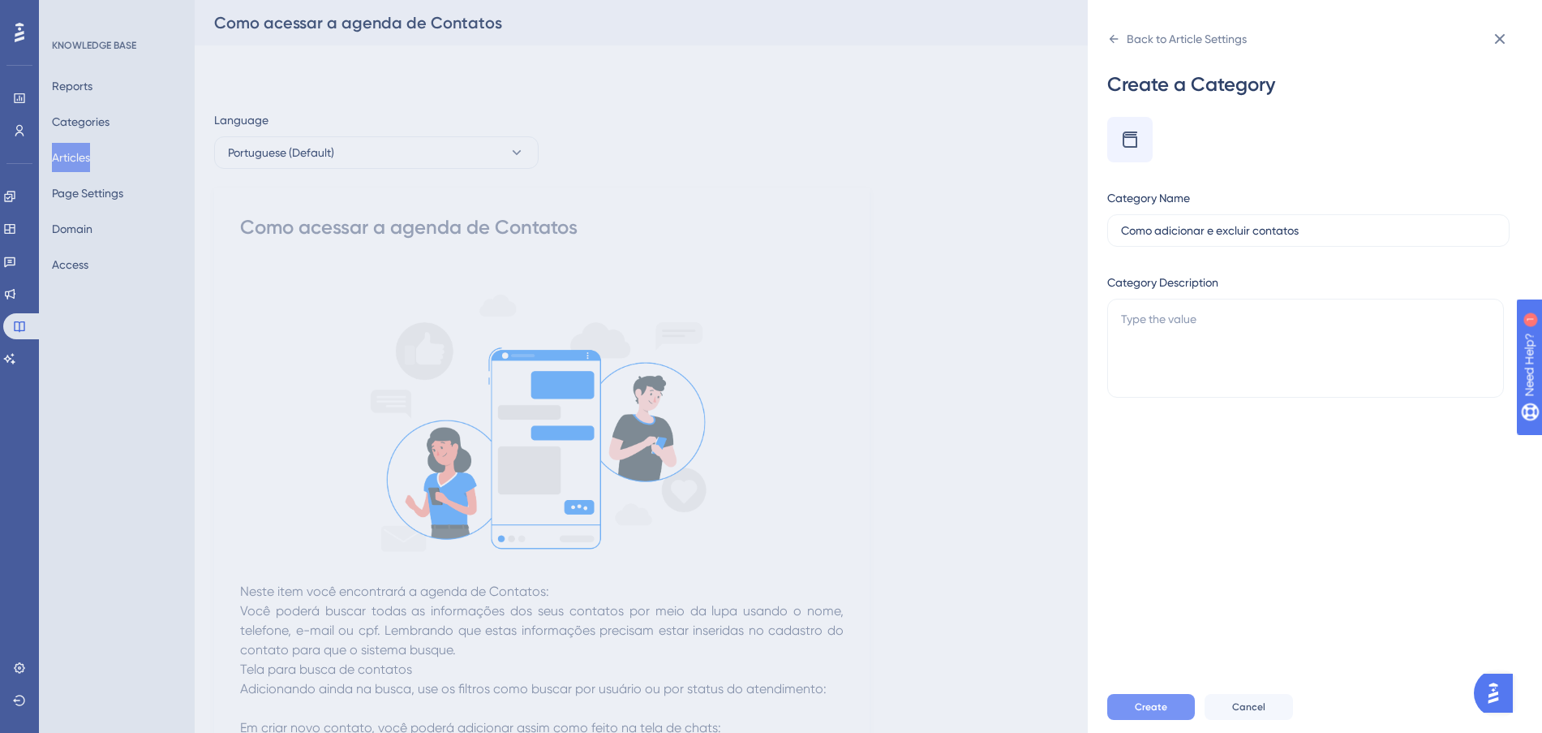
type input "Como adicionar e excluir contatos"
click at [1167, 720] on button "Create" at bounding box center [1151, 707] width 88 height 26
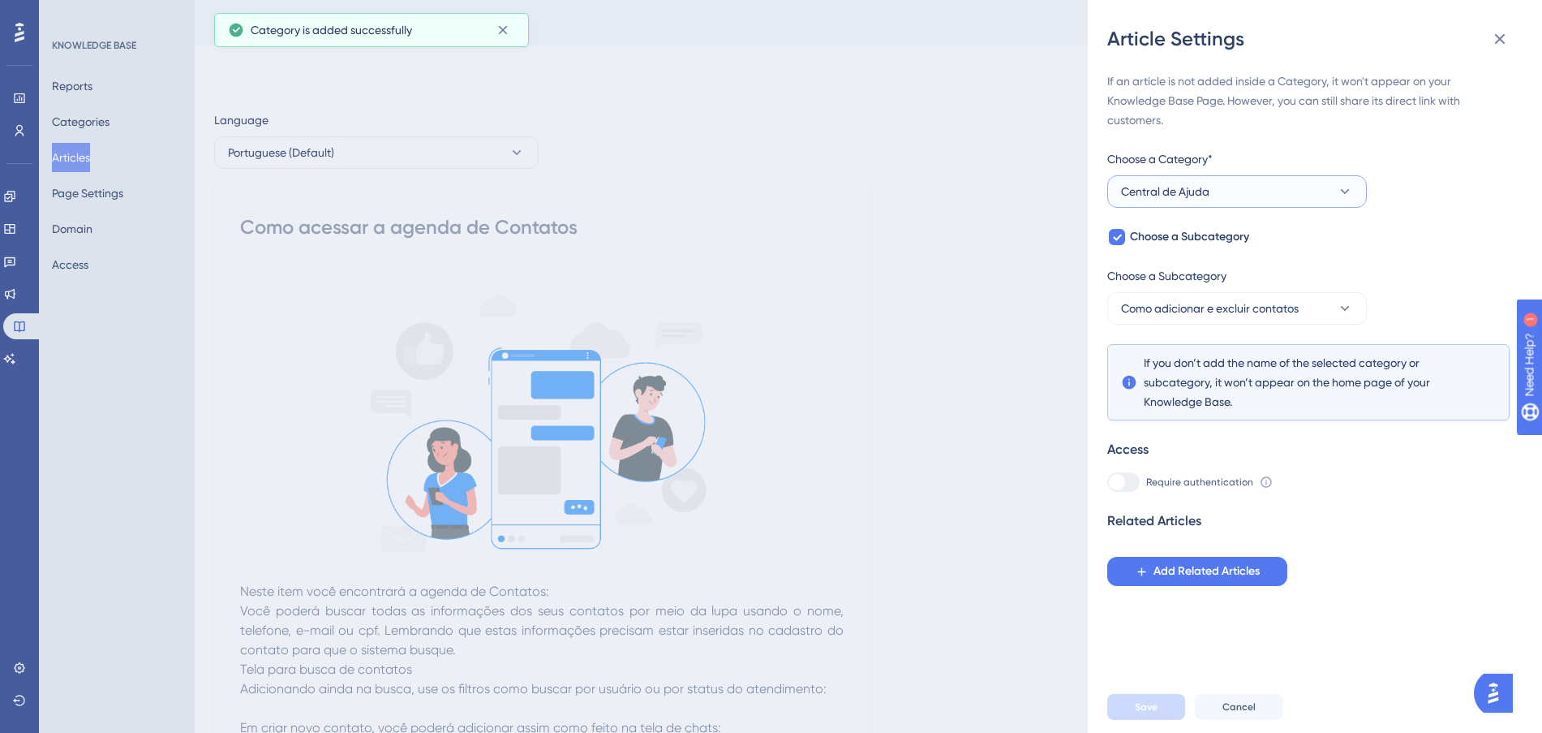
click at [1253, 189] on button "Central de Ajuda" at bounding box center [1237, 191] width 260 height 32
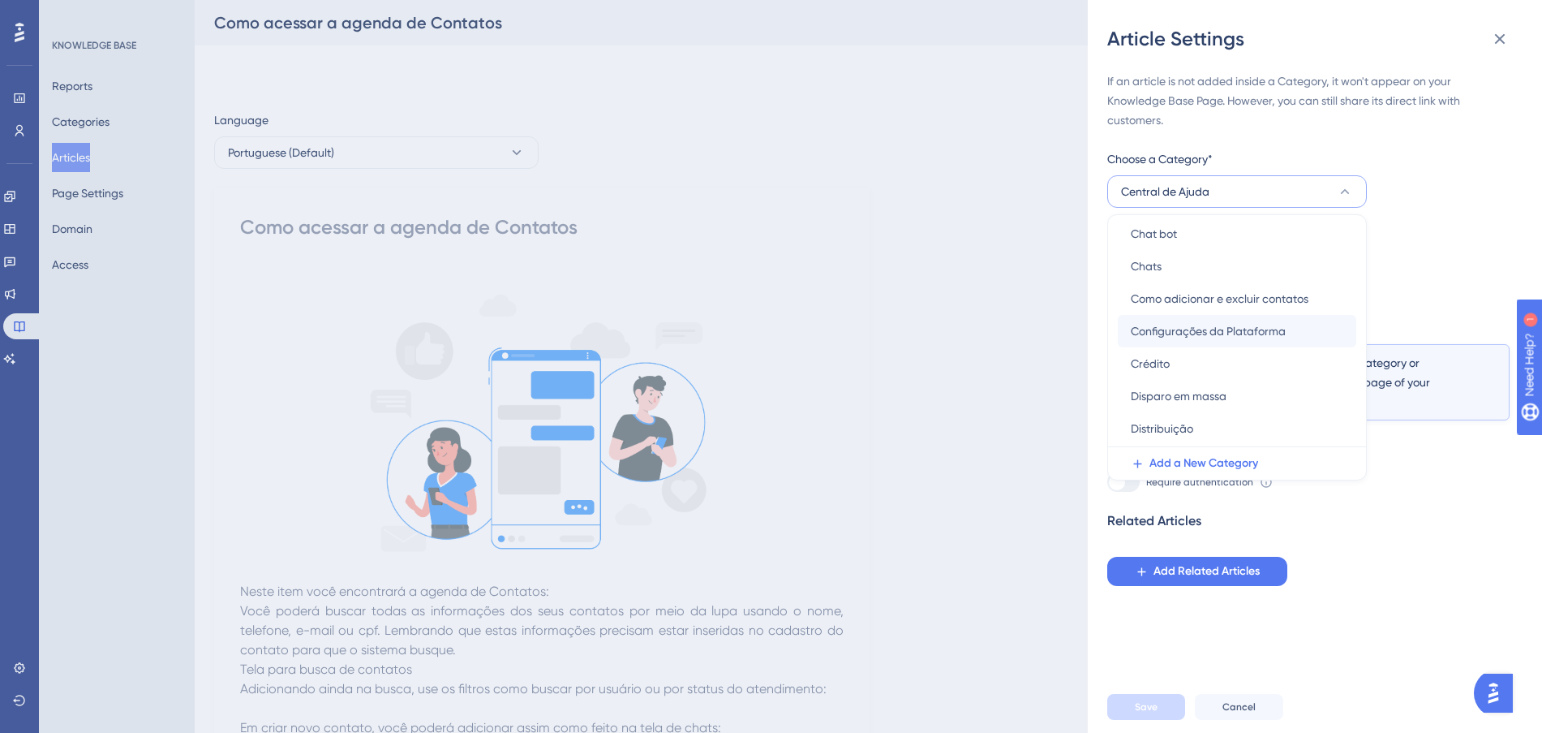
scroll to position [203, 0]
click at [1268, 270] on span "Como adicionar e excluir contatos" at bounding box center [1220, 265] width 178 height 19
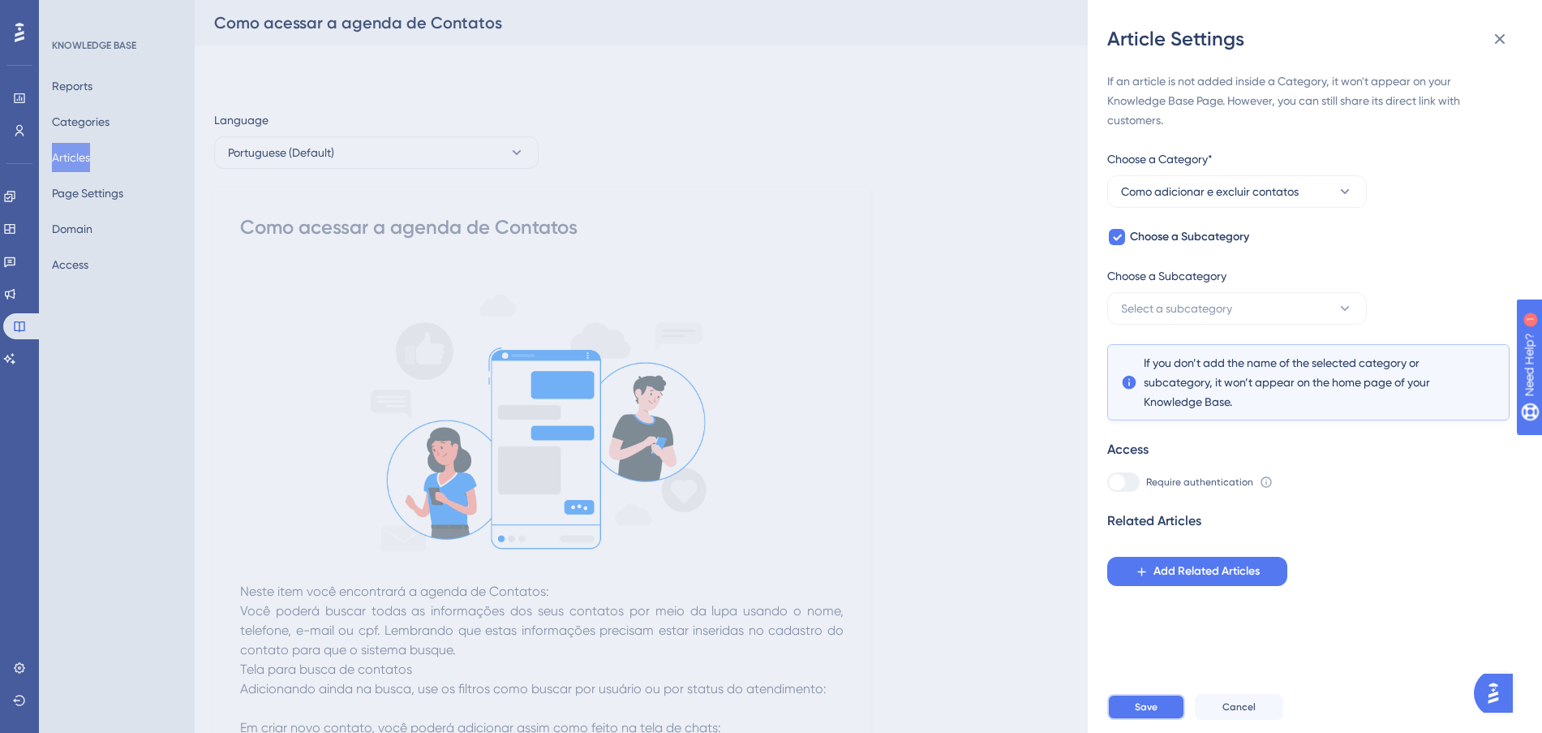
click at [1158, 720] on button "Save" at bounding box center [1146, 707] width 78 height 26
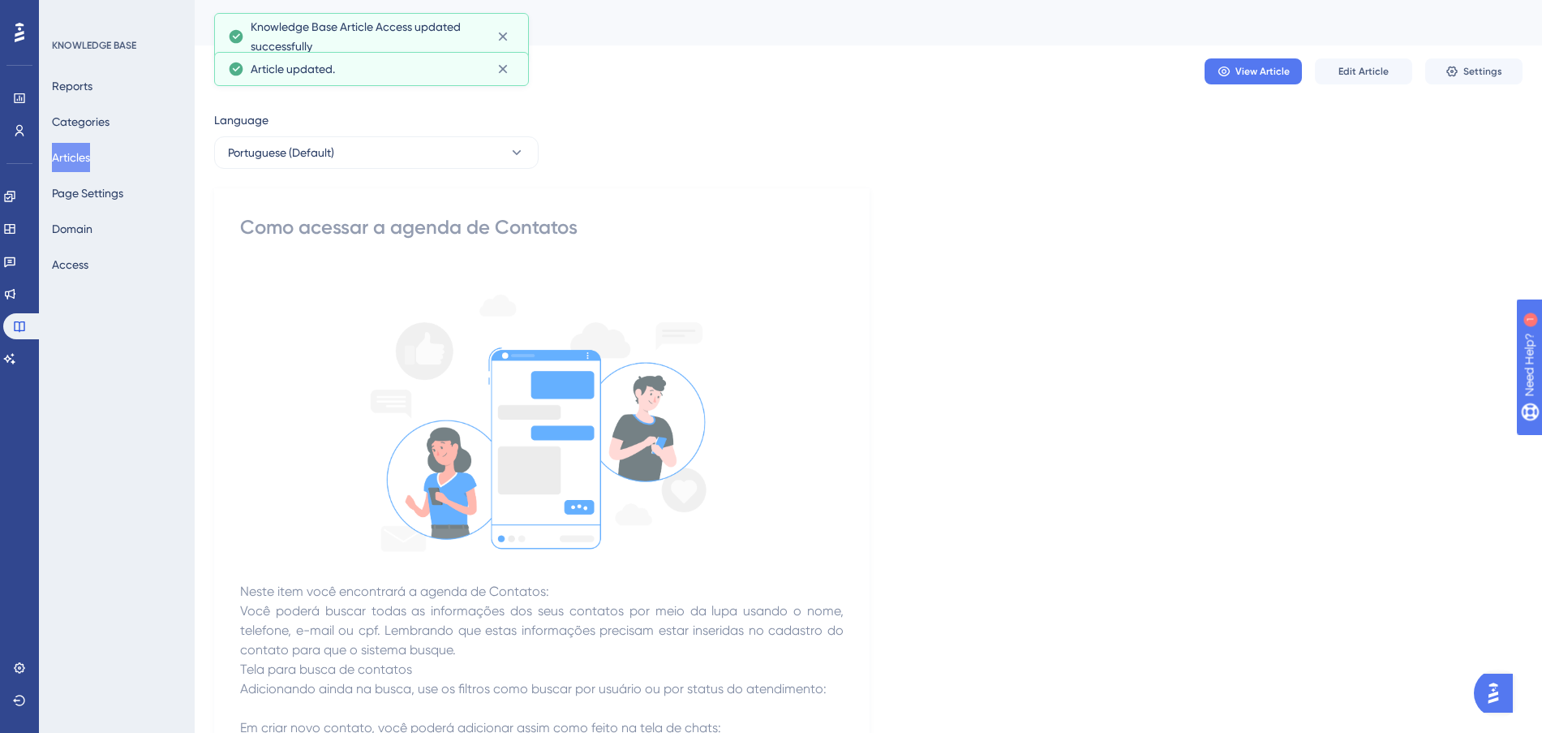
click at [85, 159] on button "Articles" at bounding box center [71, 157] width 38 height 29
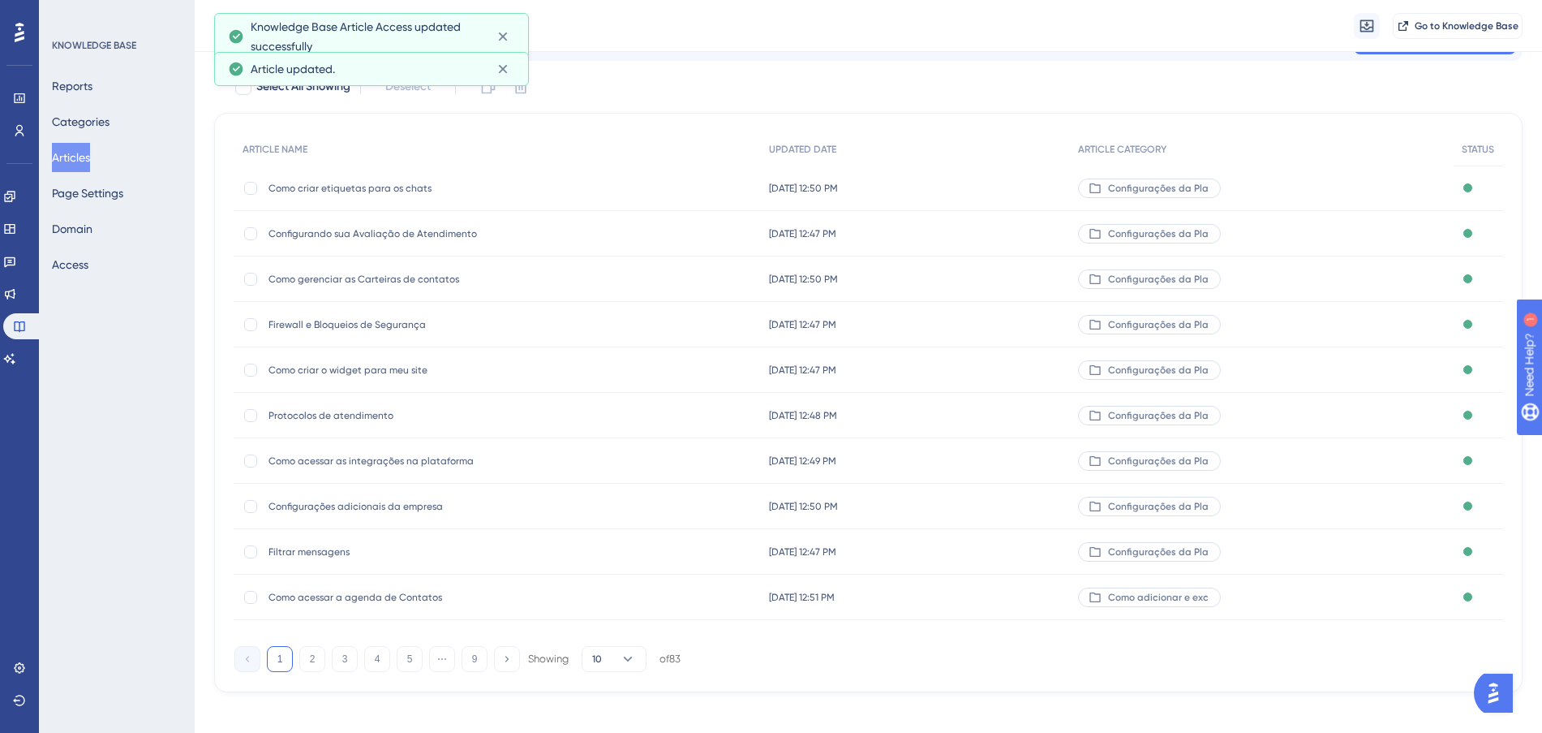
scroll to position [87, 0]
click at [398, 656] on button "5" at bounding box center [410, 654] width 26 height 26
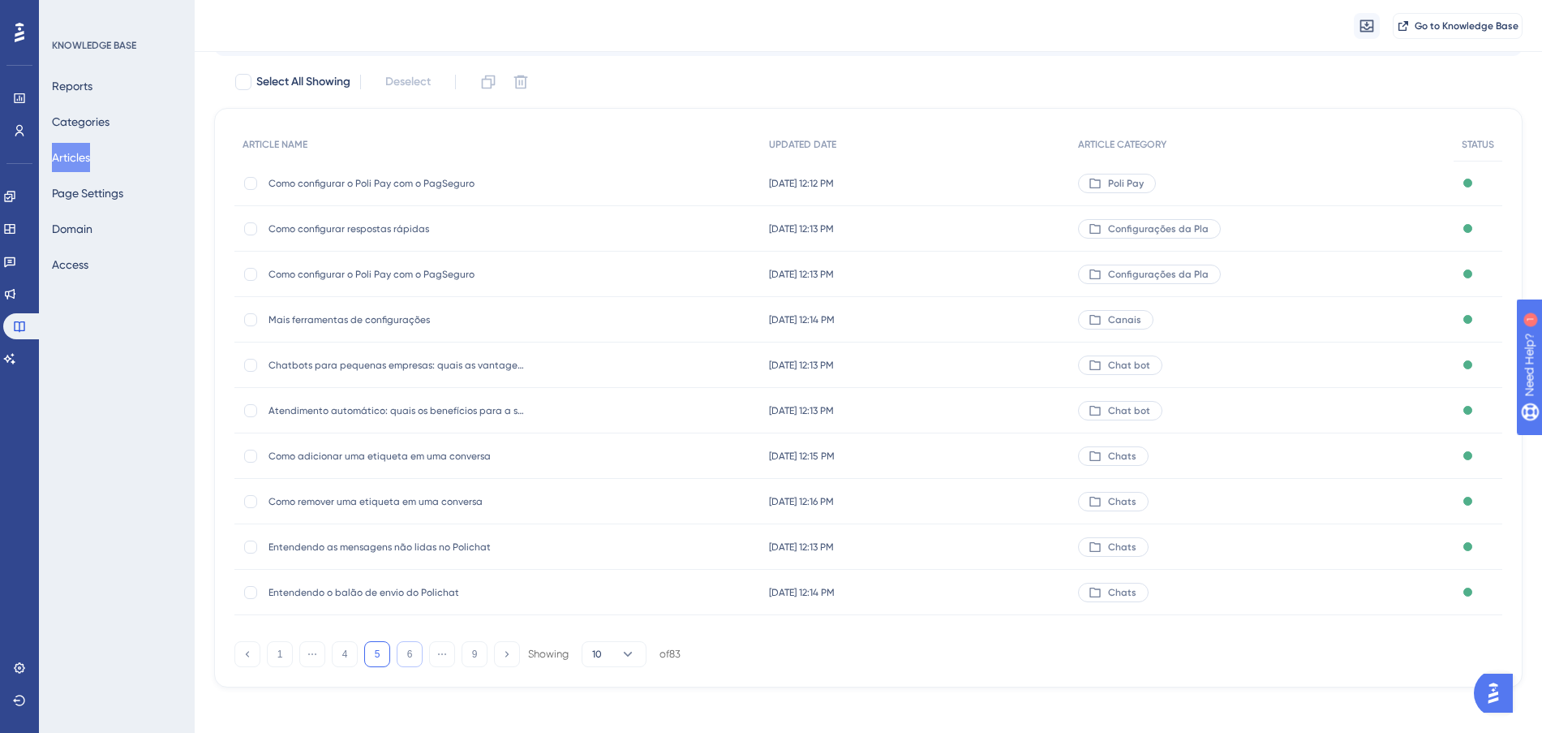
click at [399, 655] on button "6" at bounding box center [410, 654] width 26 height 26
click at [407, 651] on button "7" at bounding box center [410, 654] width 26 height 26
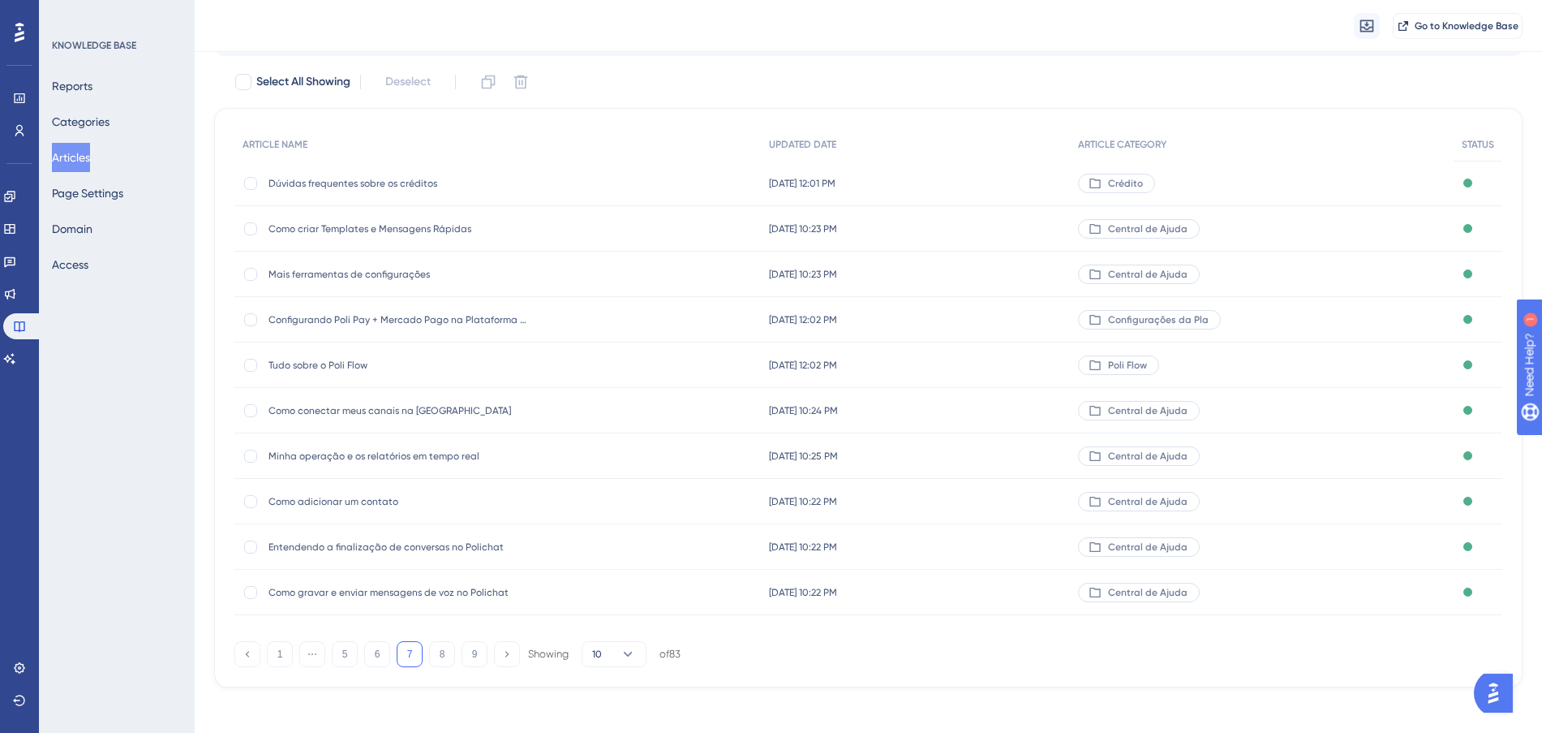
click at [1004, 225] on div "[DATE] 10:23 PM [DATE] 10:23 PM" at bounding box center [916, 228] width 310 height 45
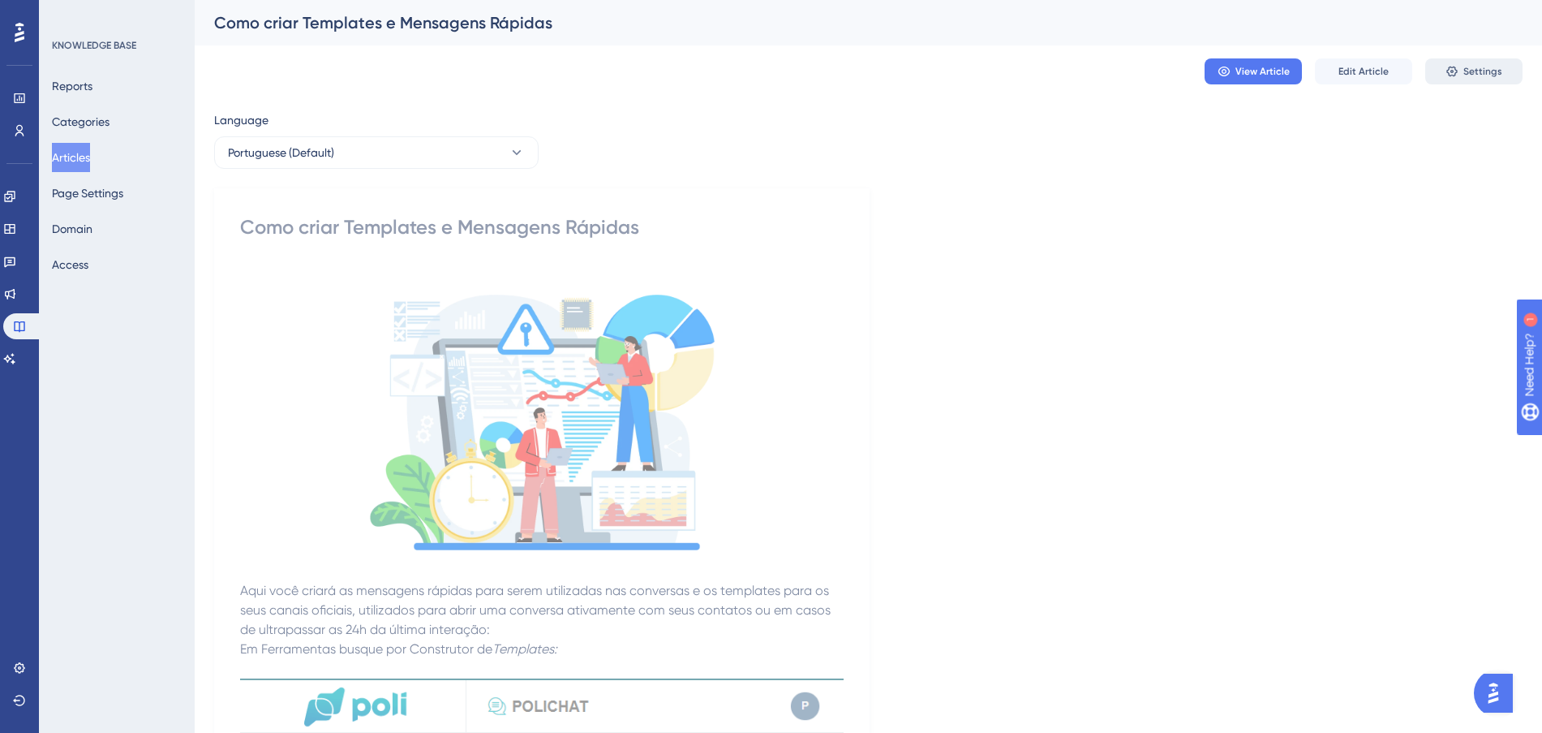
click at [1482, 58] on button "Settings" at bounding box center [1473, 71] width 97 height 26
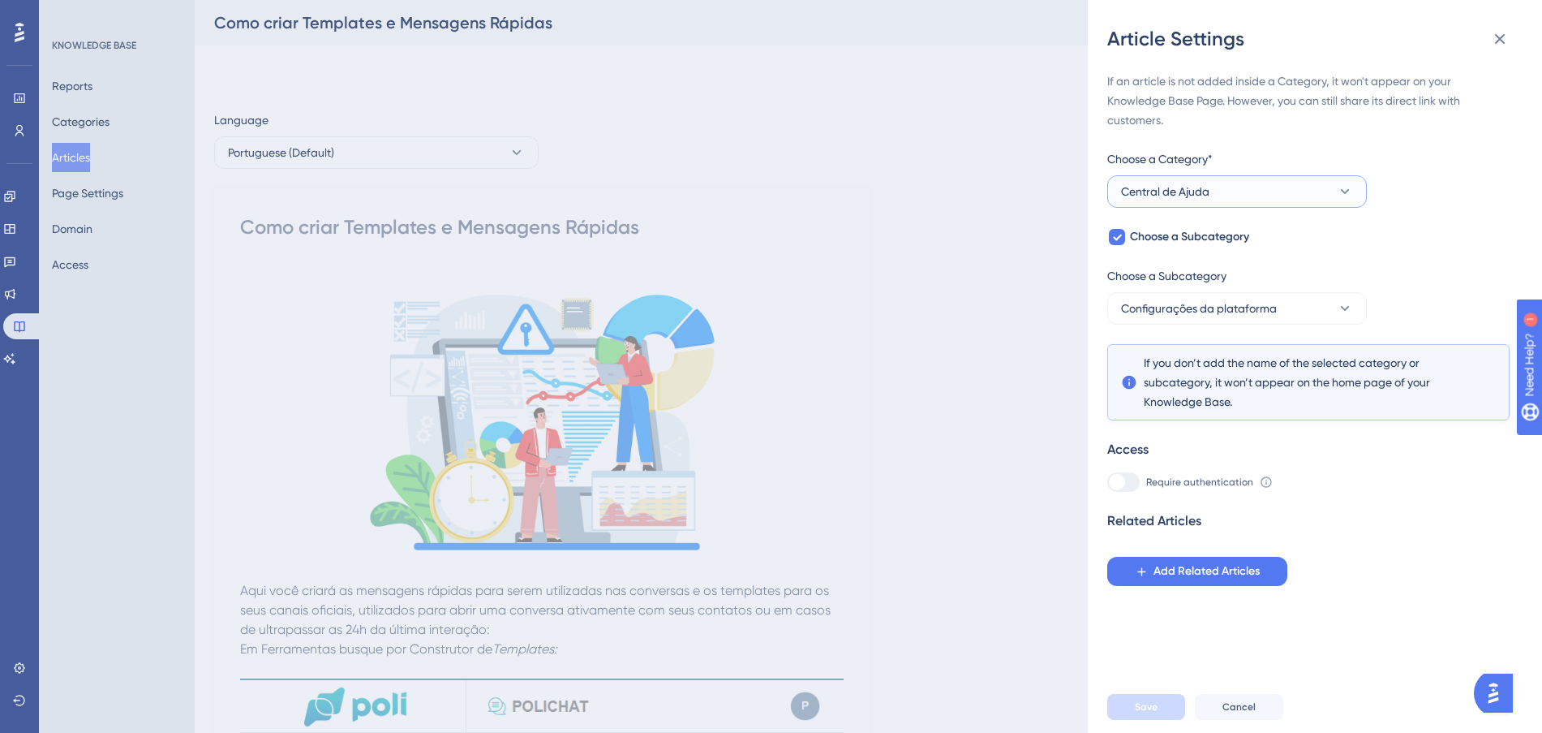
click at [1280, 185] on button "Central de Ajuda" at bounding box center [1237, 191] width 260 height 32
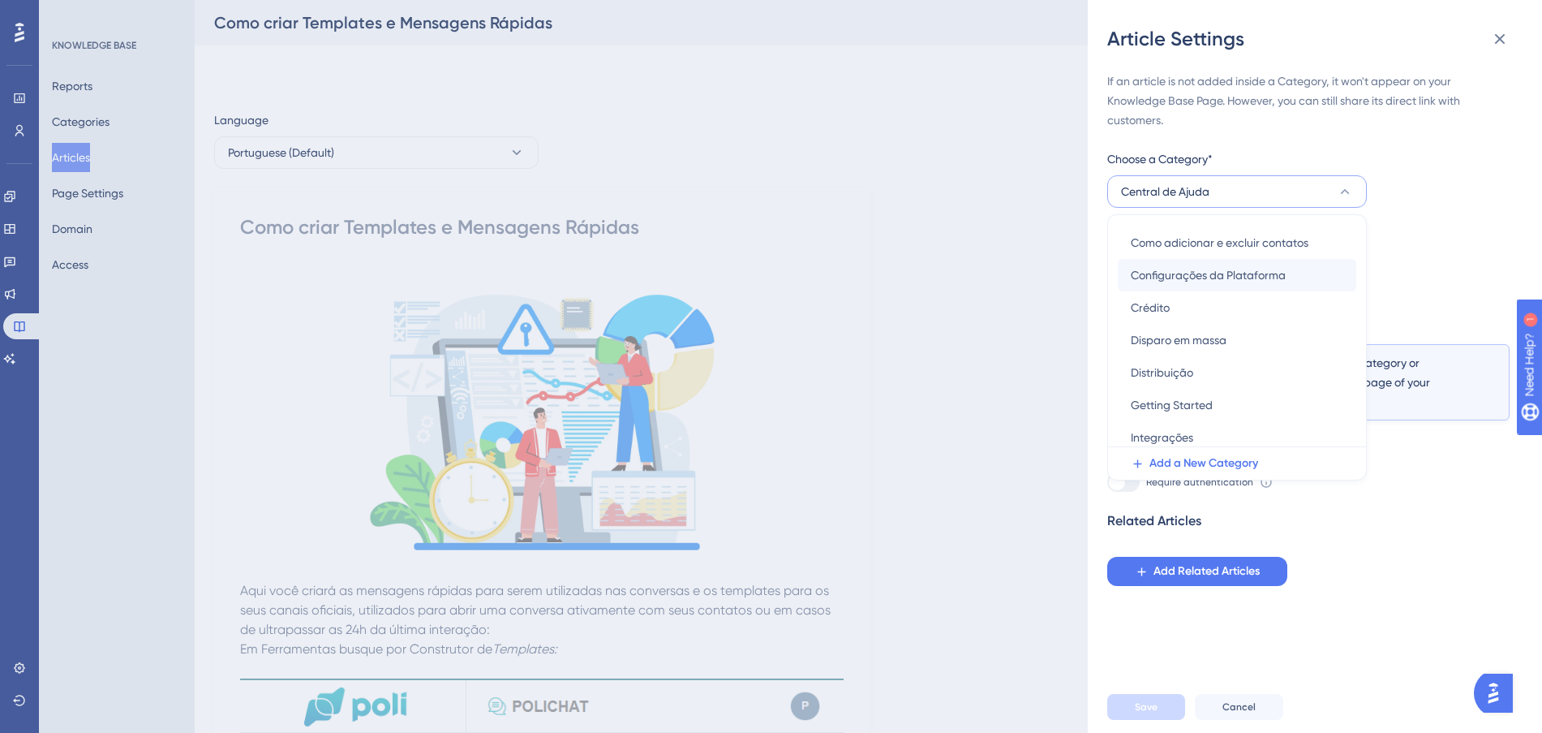
scroll to position [203, 0]
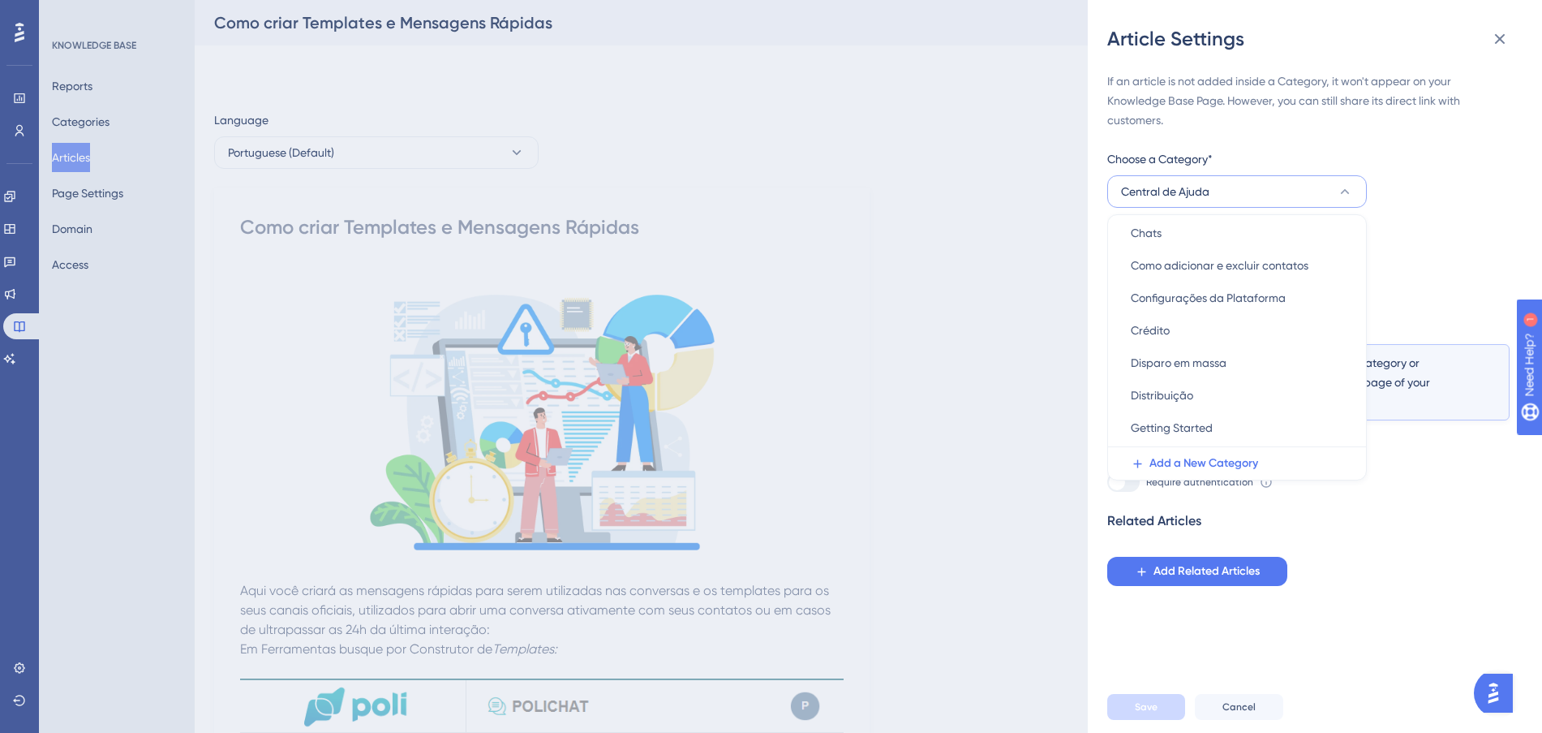
click at [1429, 239] on div "If an article is not added inside a Category, it won't appear on your Knowledge…" at bounding box center [1308, 328] width 402 height 514
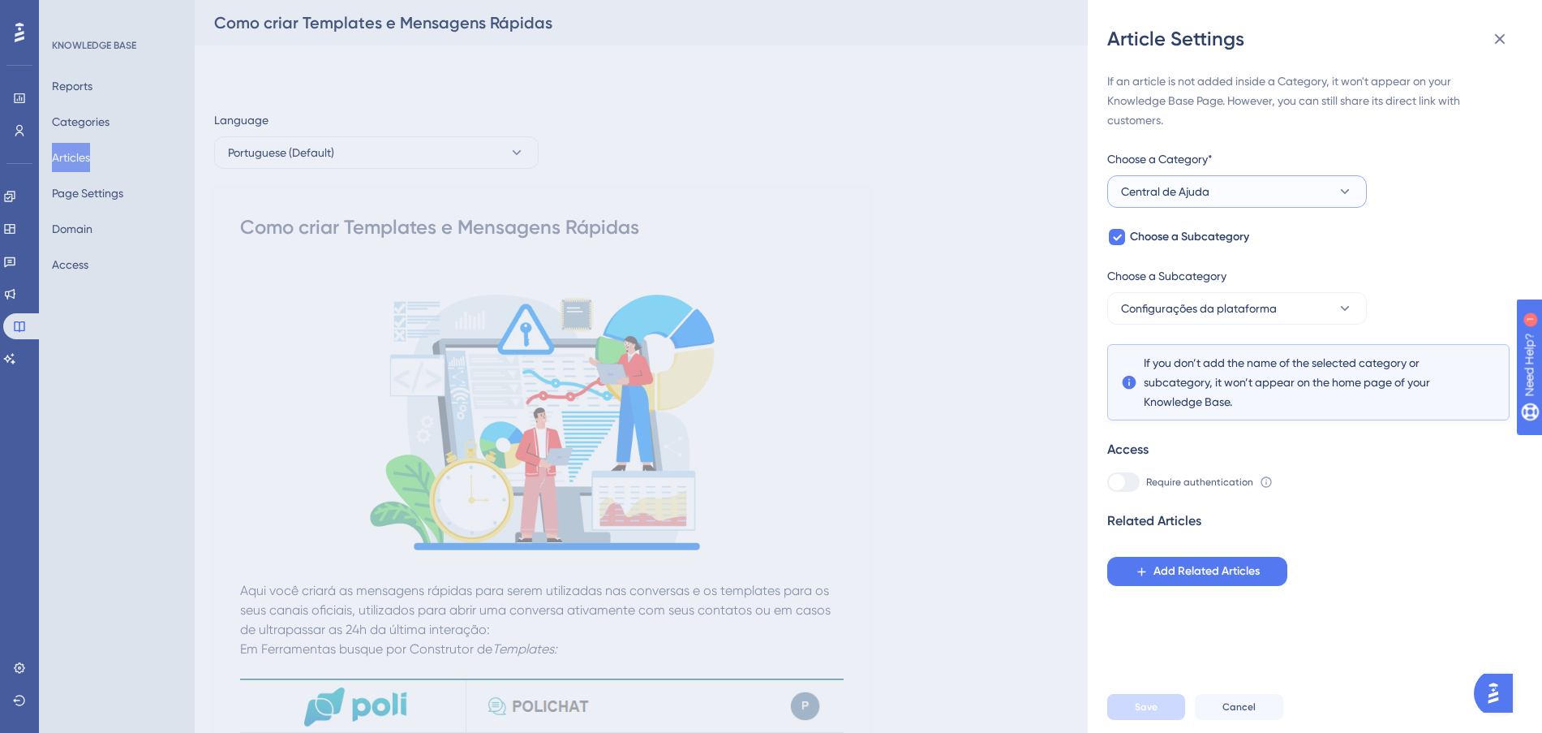
click at [1297, 181] on button "Central de Ajuda" at bounding box center [1237, 191] width 260 height 32
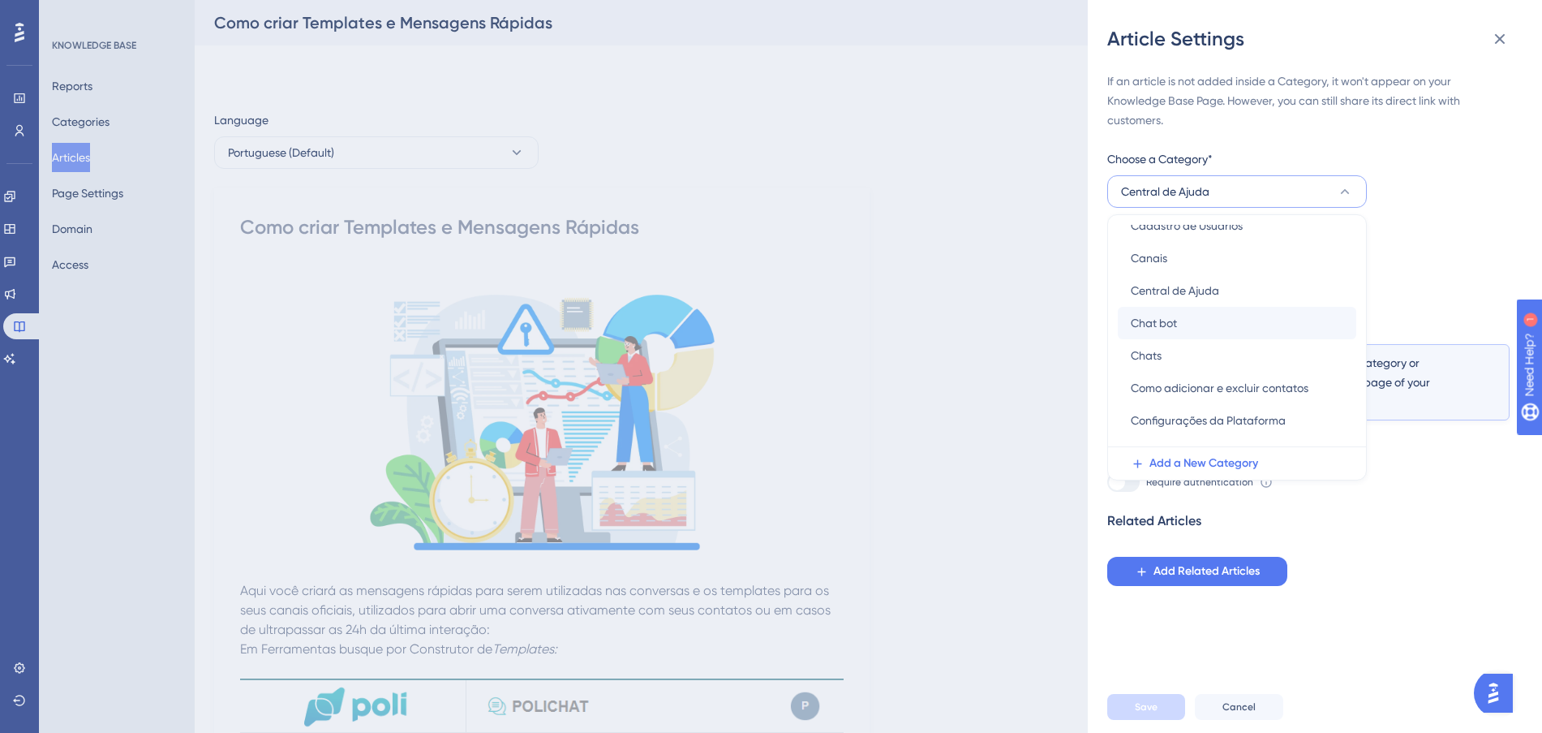
scroll to position [101, 0]
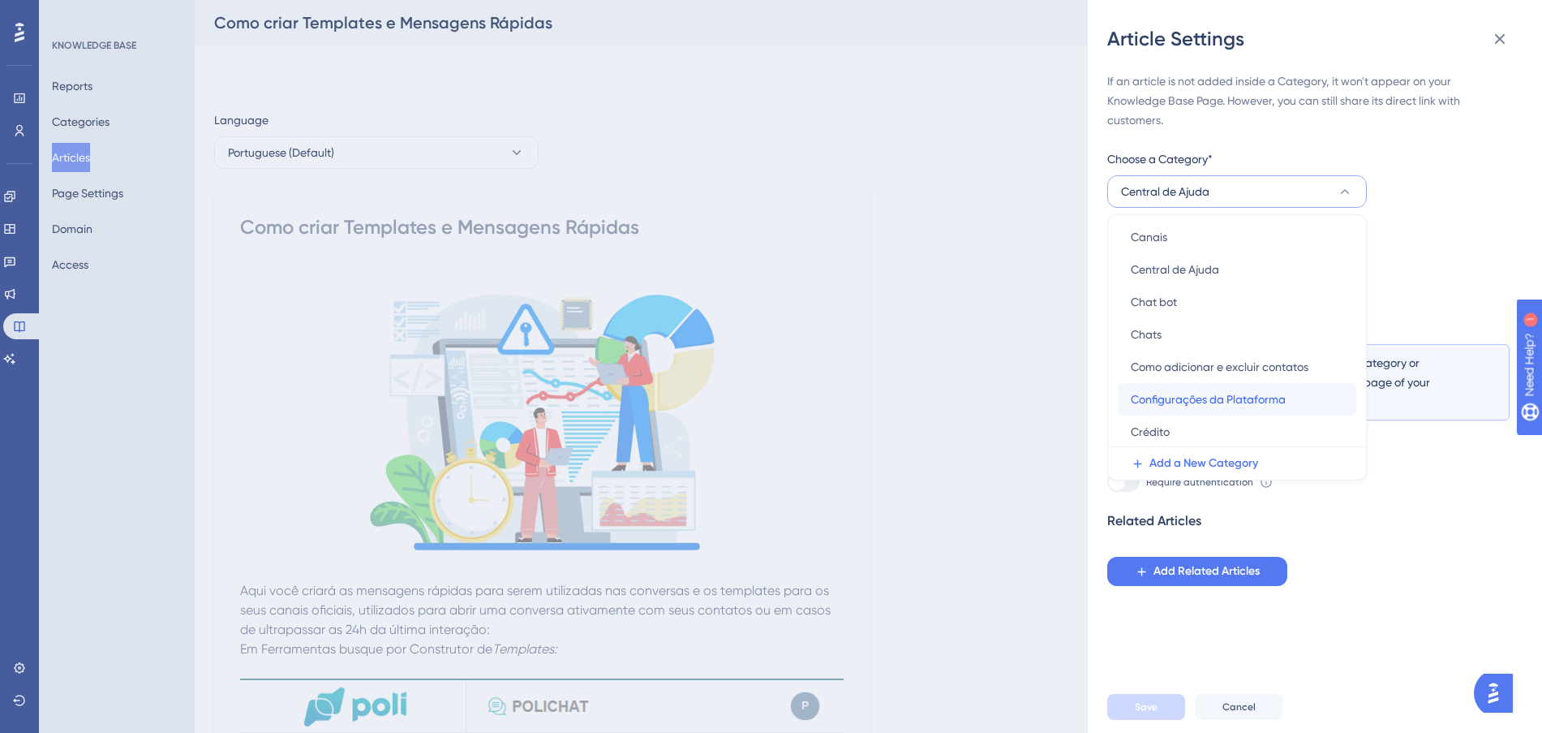
click at [1240, 399] on span "Configurações da Plataforma" at bounding box center [1208, 398] width 155 height 19
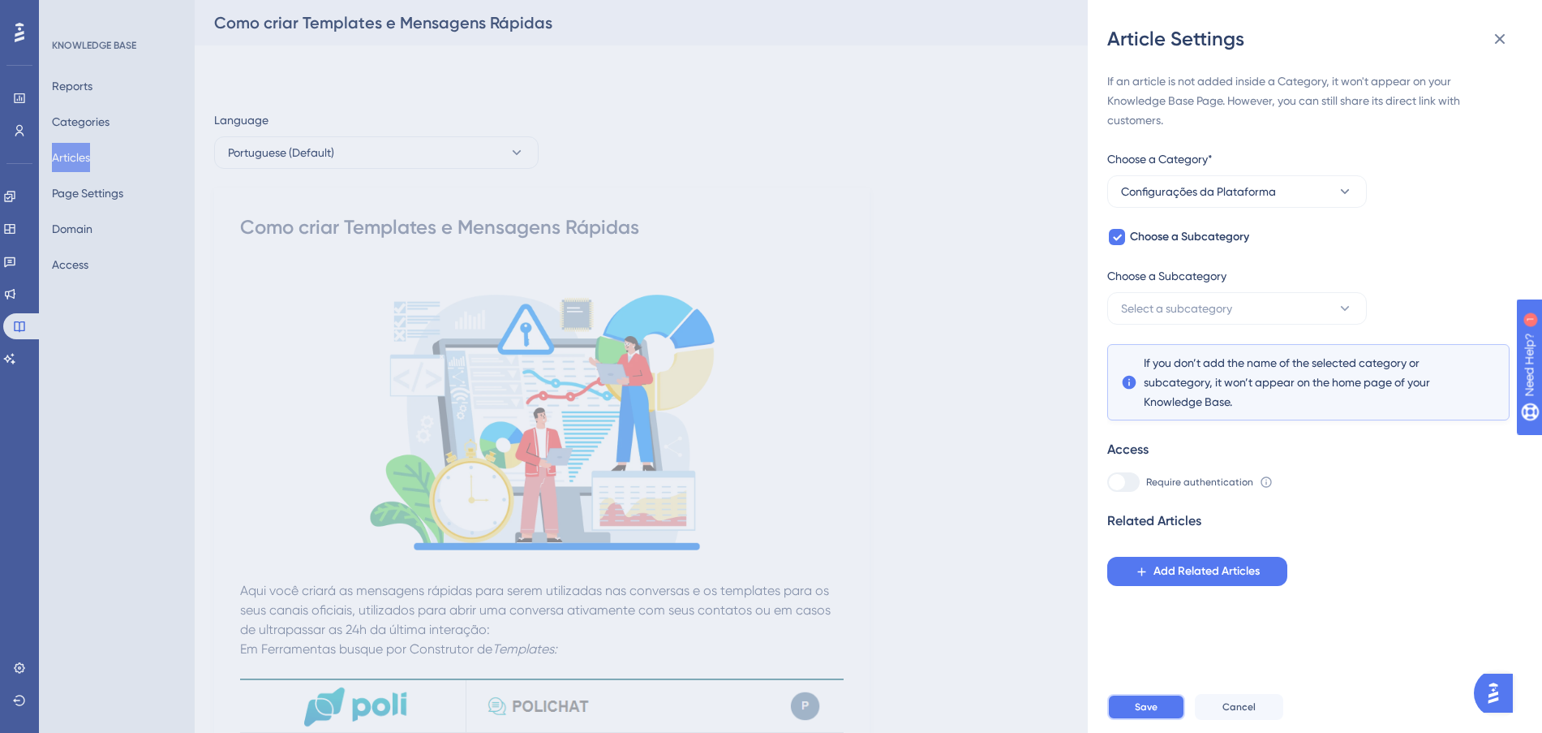
click at [1171, 716] on button "Save" at bounding box center [1146, 707] width 78 height 26
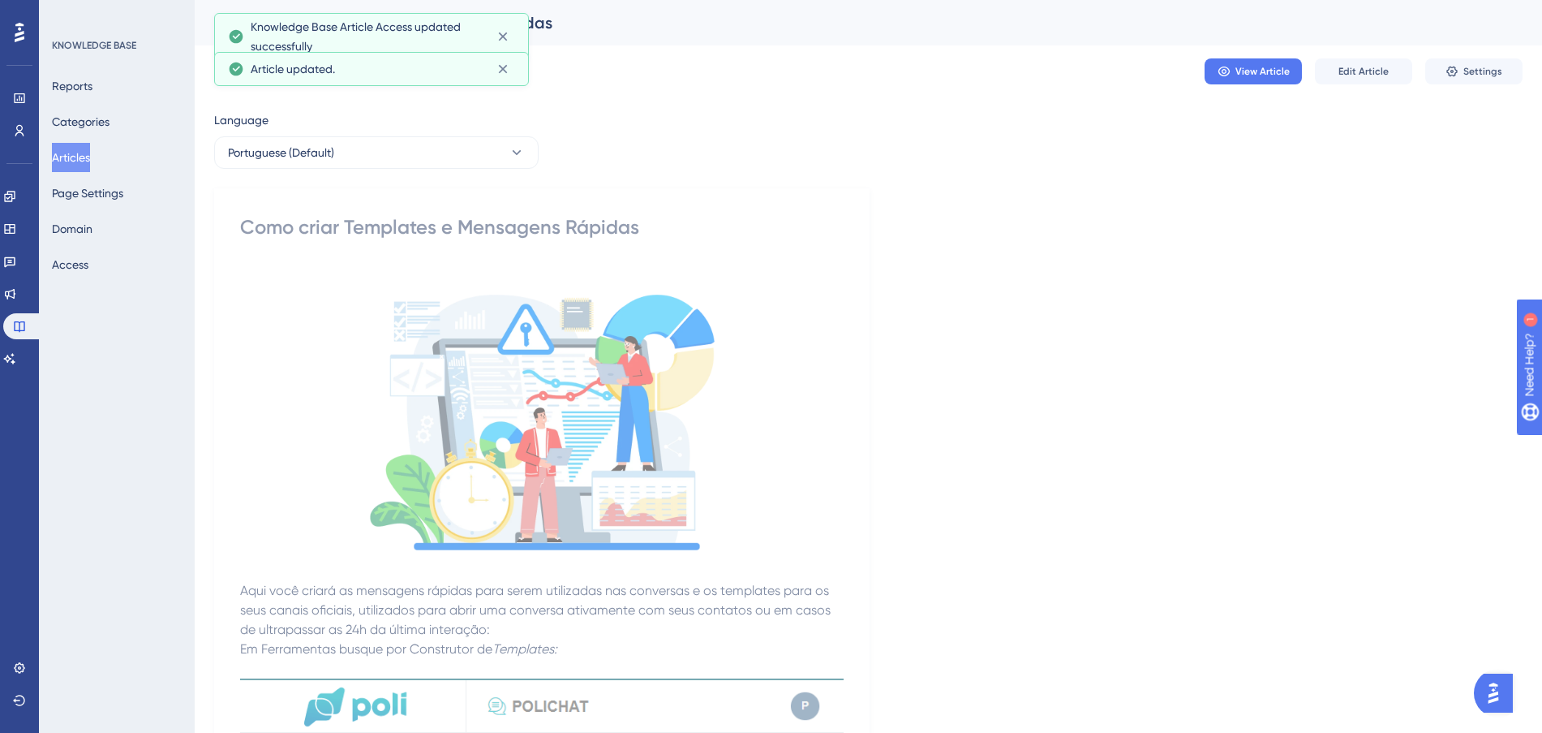
click at [66, 154] on button "Articles" at bounding box center [71, 157] width 38 height 29
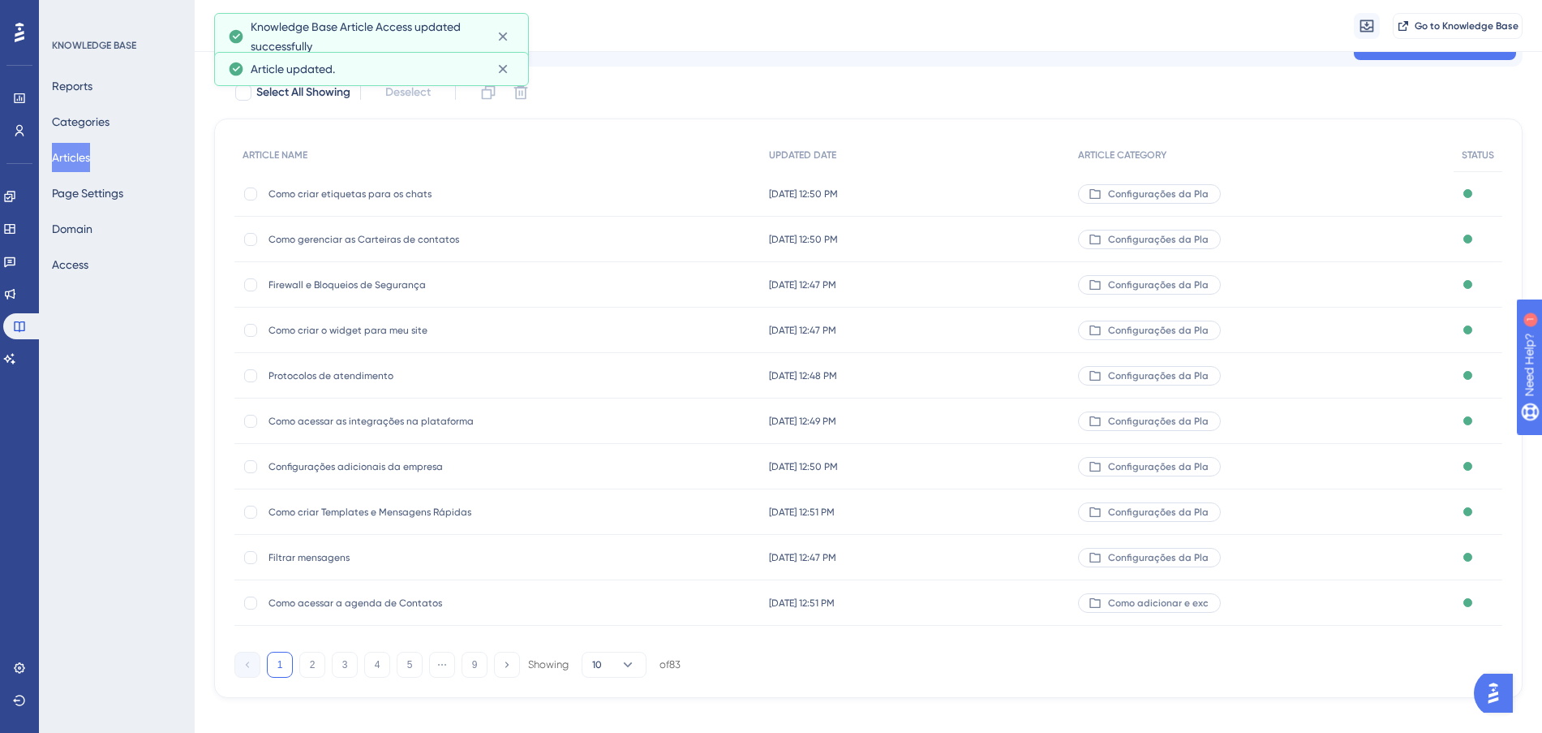
scroll to position [87, 0]
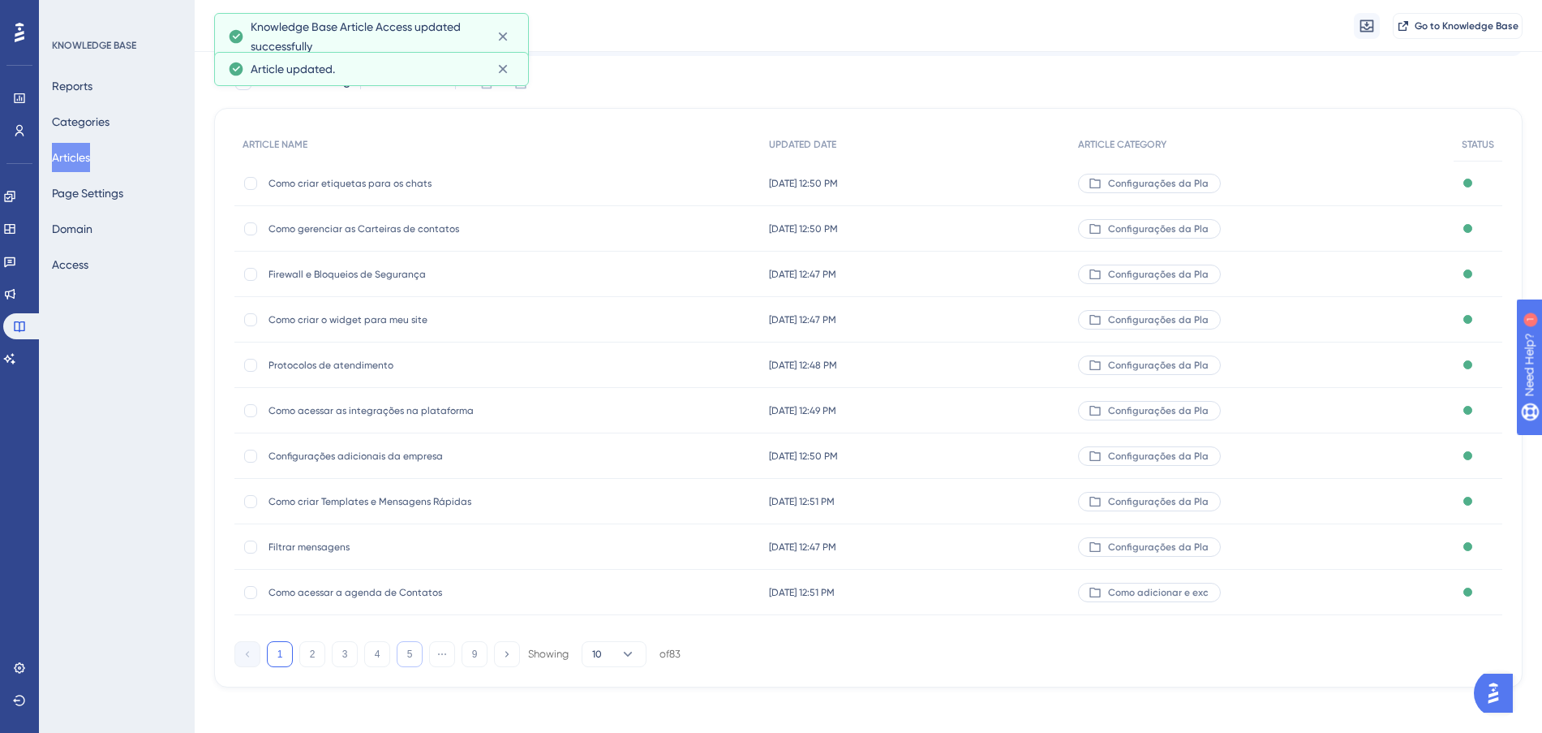
click at [399, 664] on button "5" at bounding box center [410, 654] width 26 height 26
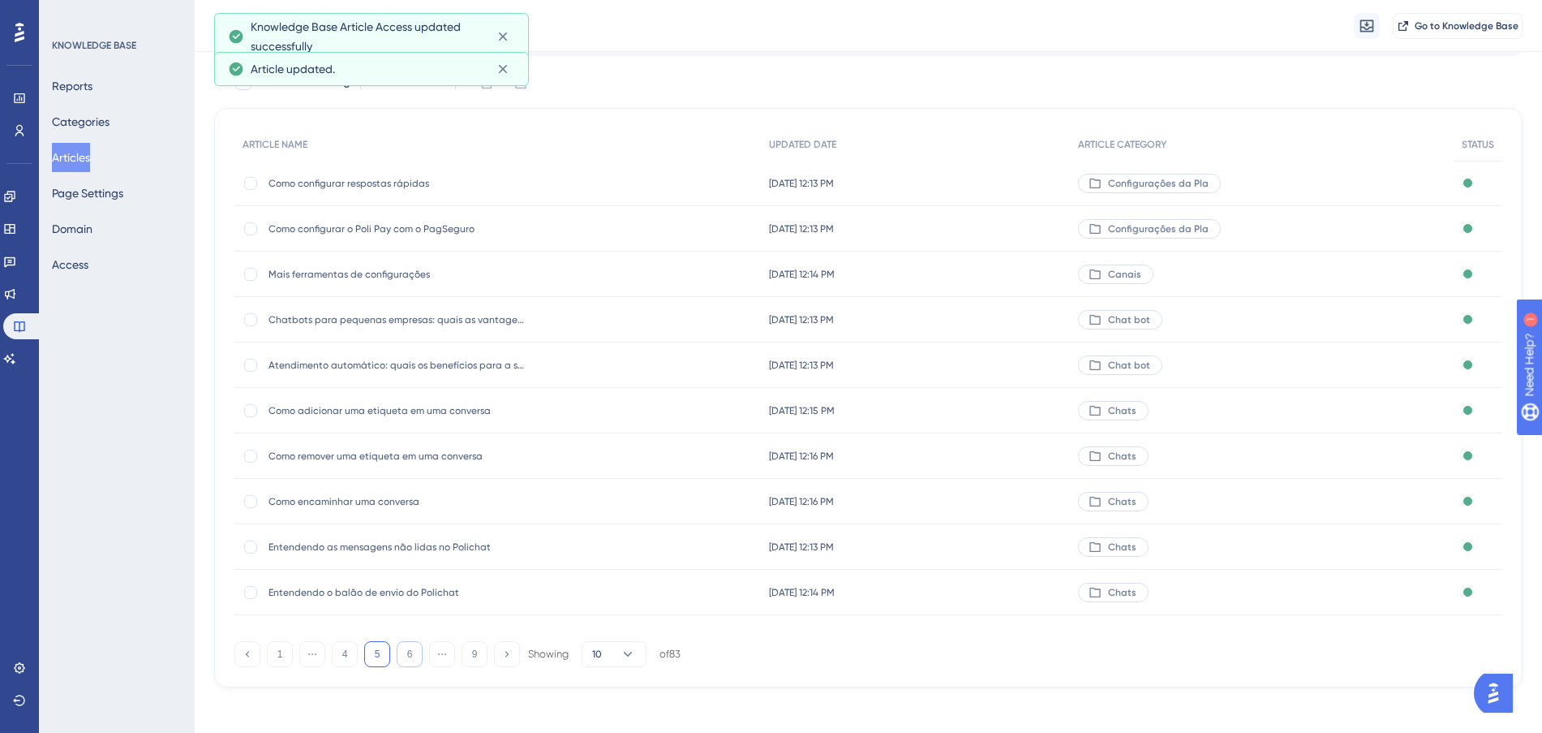
click at [403, 664] on button "6" at bounding box center [410, 654] width 26 height 26
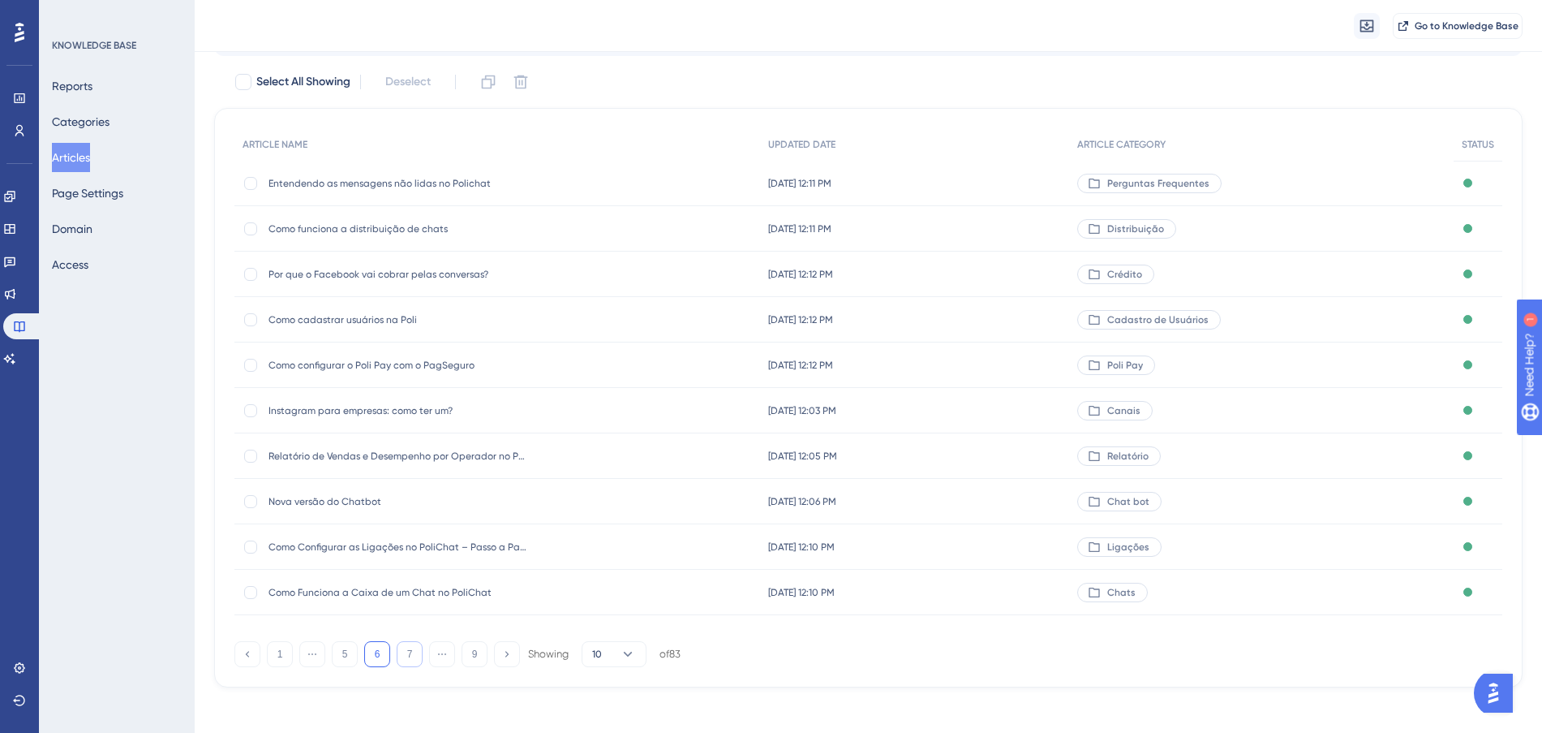
click at [406, 656] on button "7" at bounding box center [410, 654] width 26 height 26
click at [991, 230] on div "[DATE] 10:23 PM [DATE] 10:23 PM" at bounding box center [916, 228] width 310 height 45
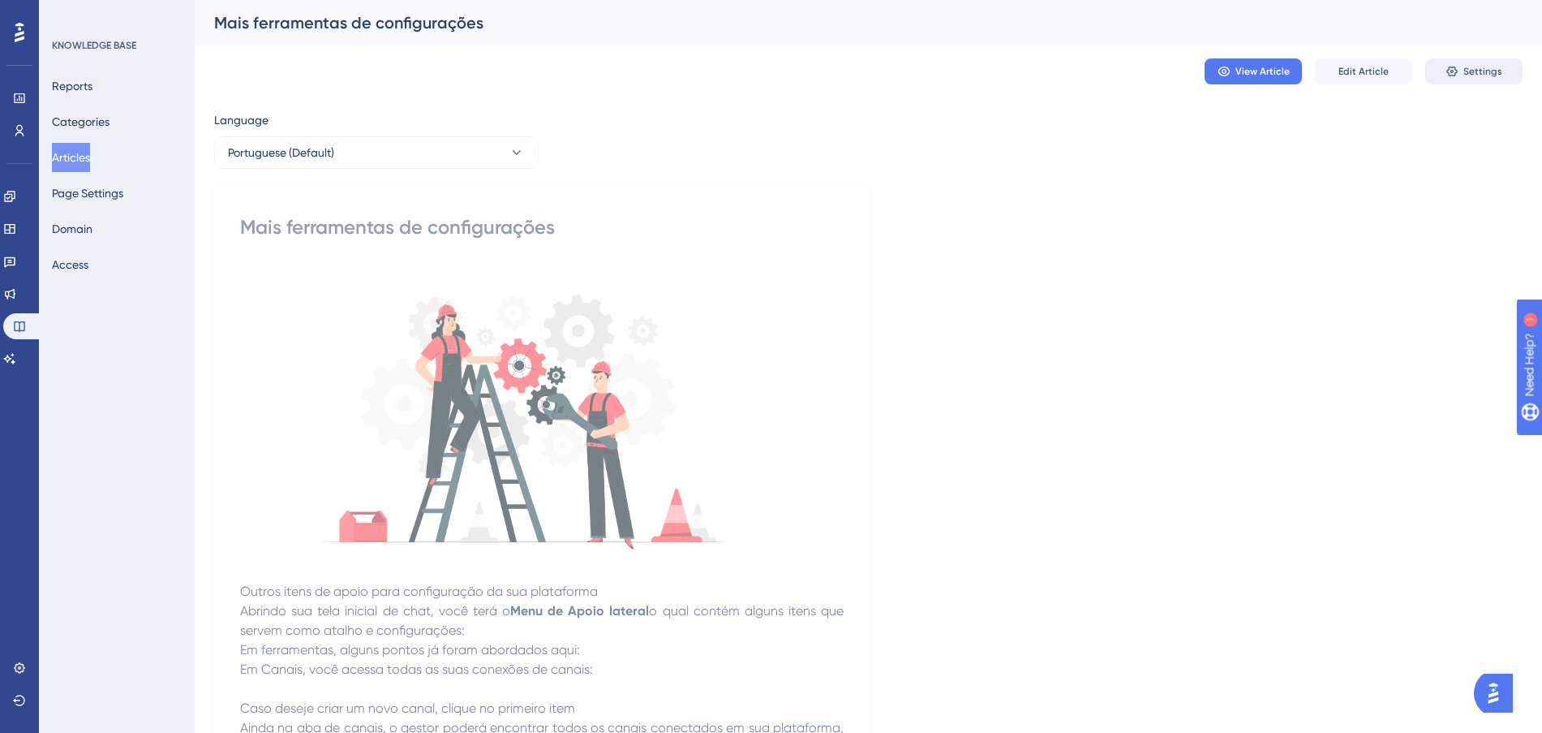
click at [1450, 70] on icon at bounding box center [1452, 71] width 13 height 13
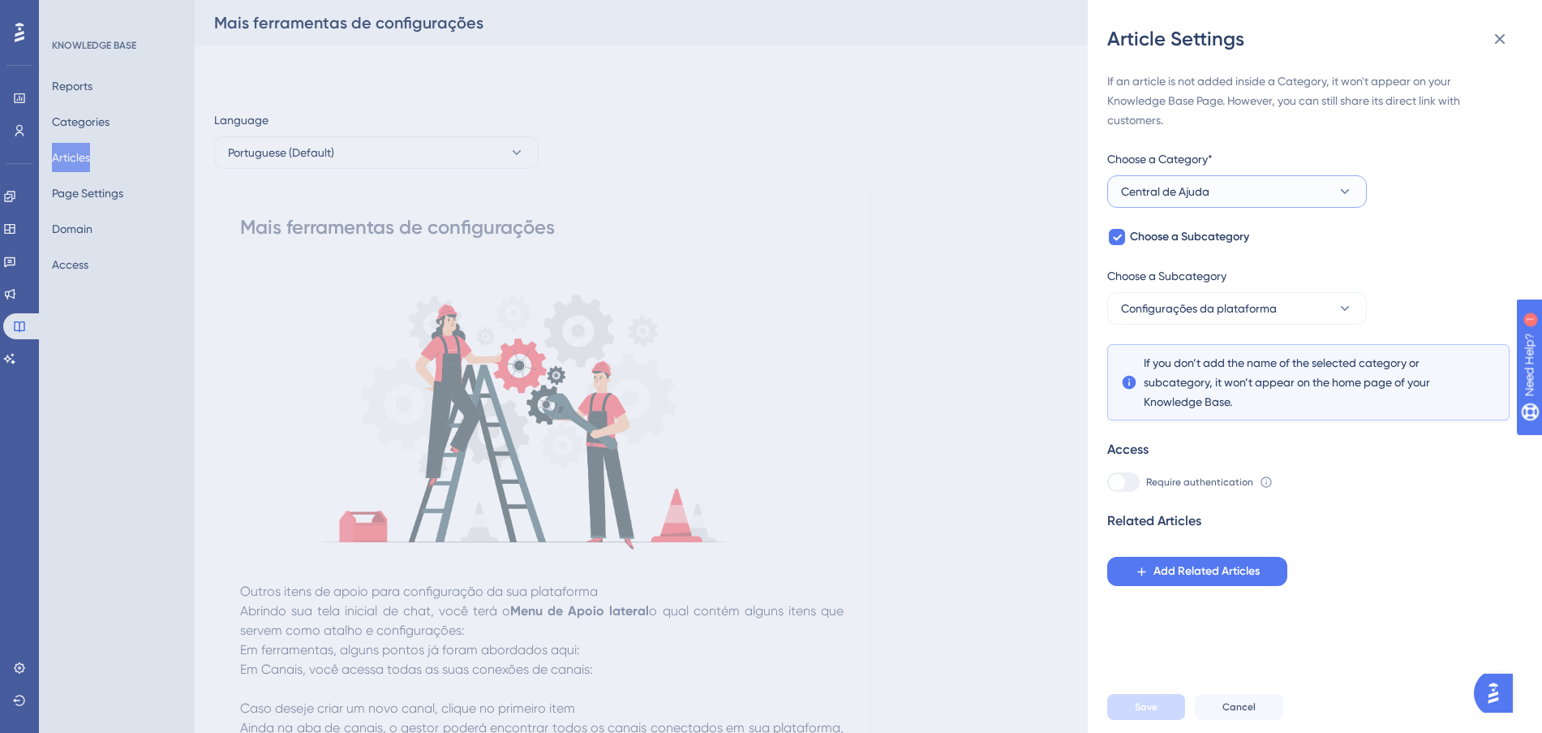
click at [1305, 189] on button "Central de Ajuda" at bounding box center [1237, 191] width 260 height 32
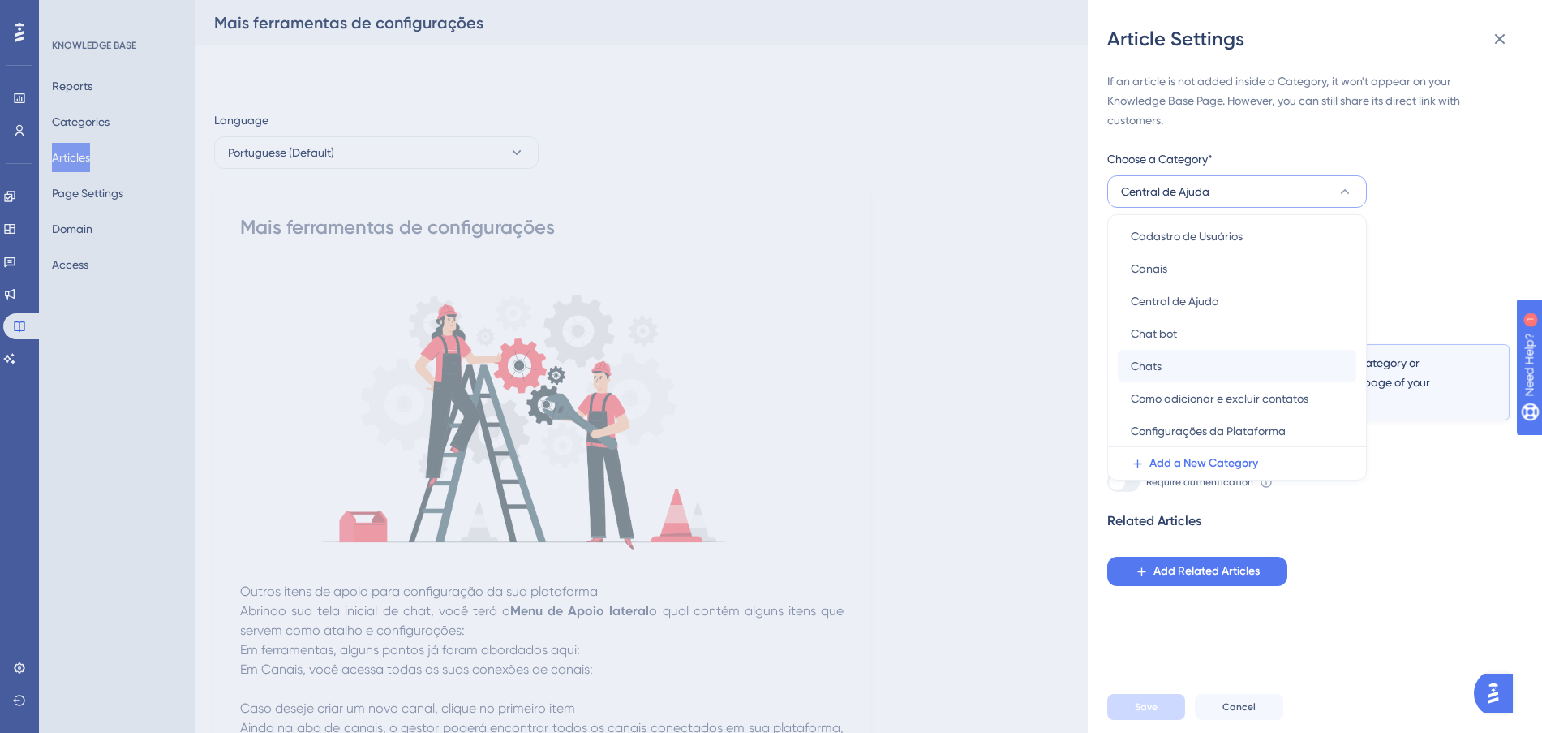
scroll to position [101, 0]
click at [1254, 401] on span "Configurações da Plataforma" at bounding box center [1208, 398] width 155 height 19
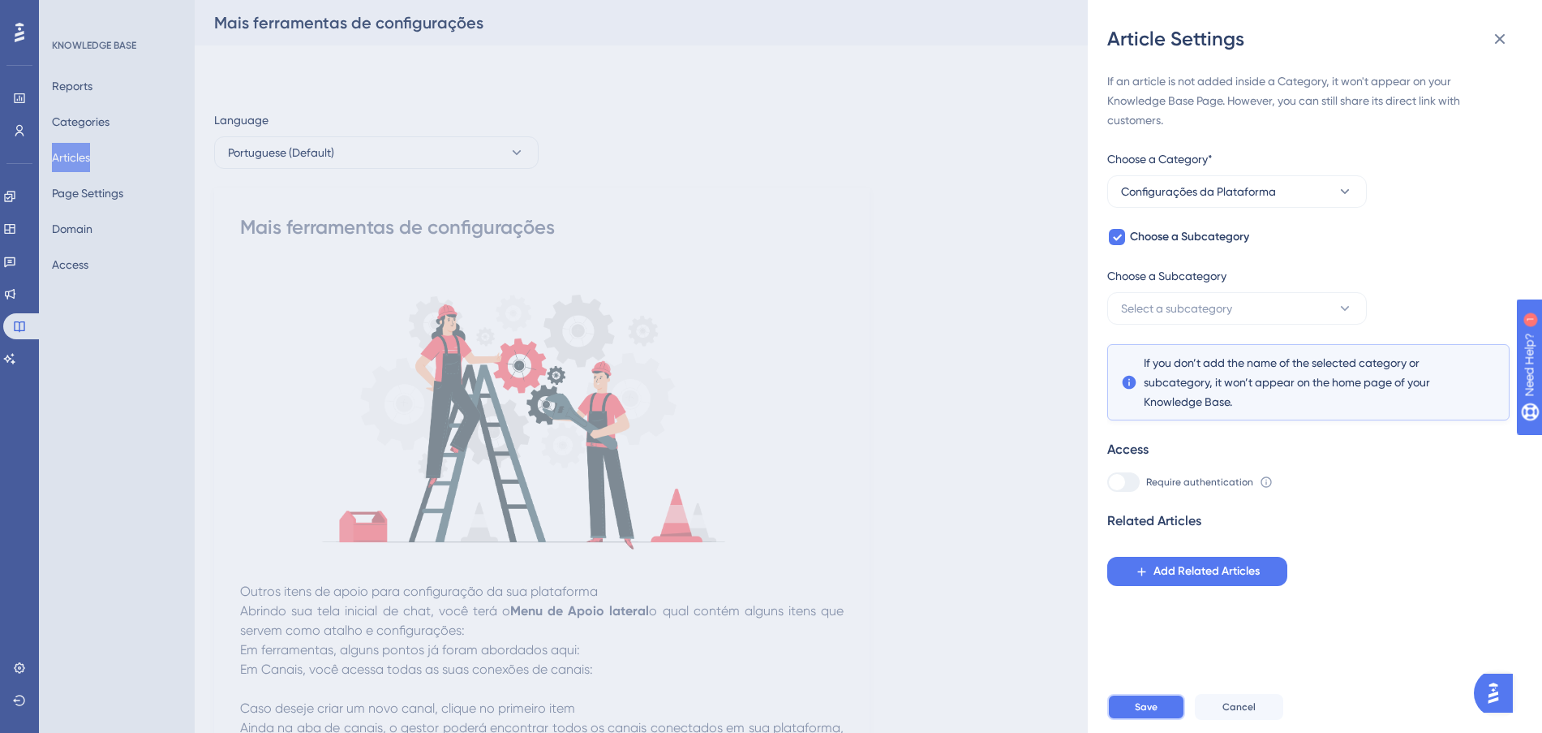
click at [1153, 713] on span "Save" at bounding box center [1146, 706] width 23 height 13
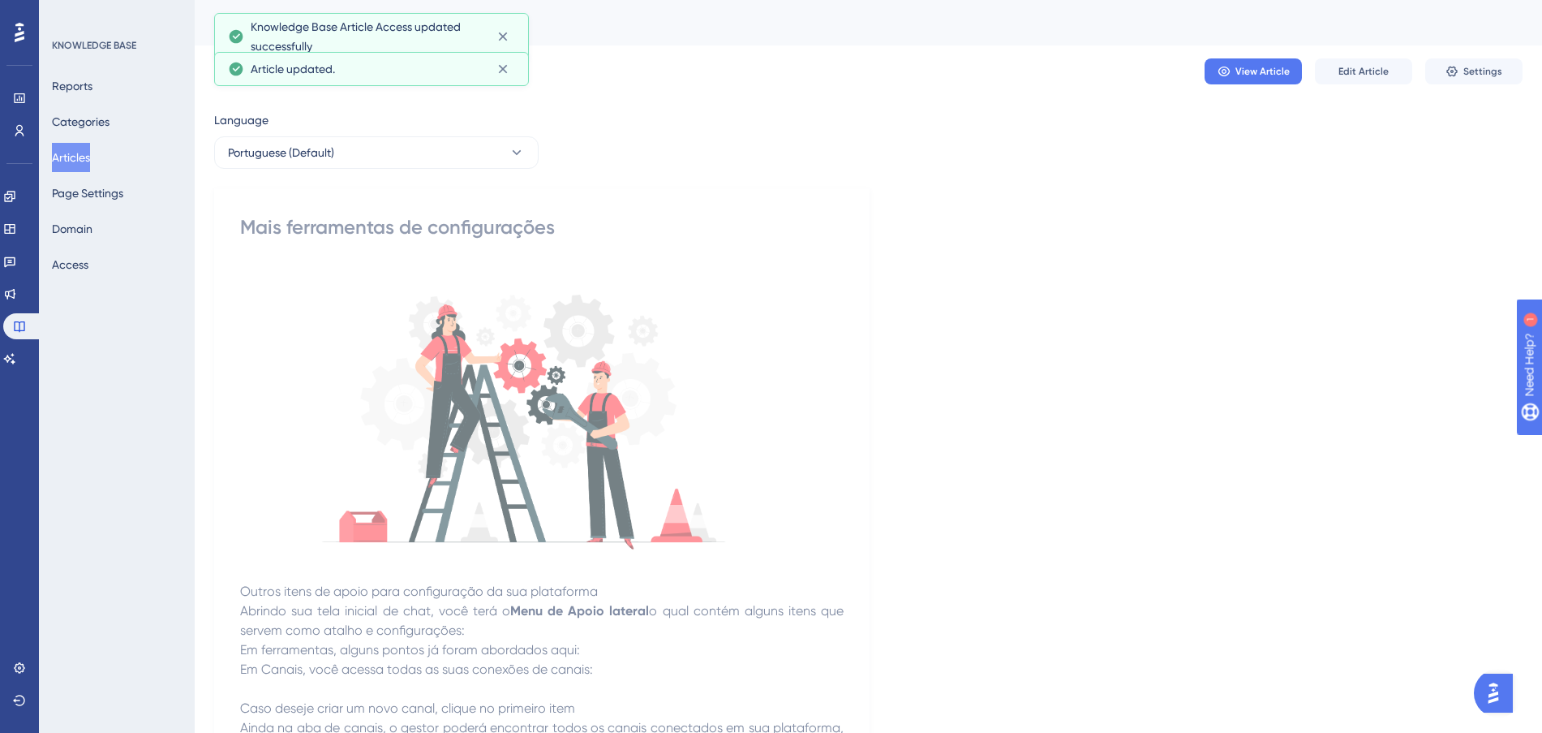
click at [88, 171] on div "Reports Categories Articles Page Settings Domain Access" at bounding box center [117, 175] width 131 height 208
click at [90, 163] on button "Articles" at bounding box center [71, 157] width 38 height 29
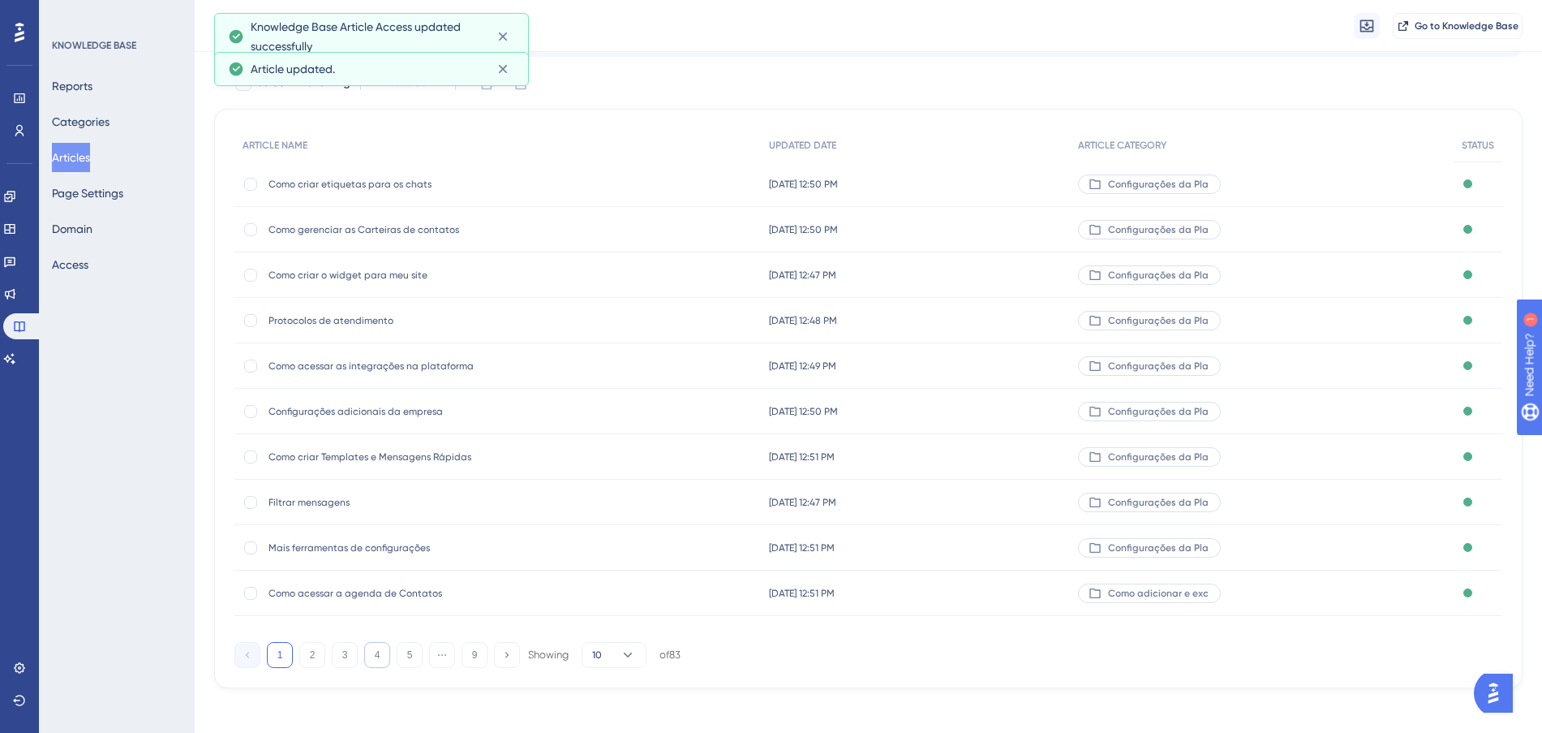
scroll to position [87, 0]
click at [406, 656] on button "5" at bounding box center [410, 654] width 26 height 26
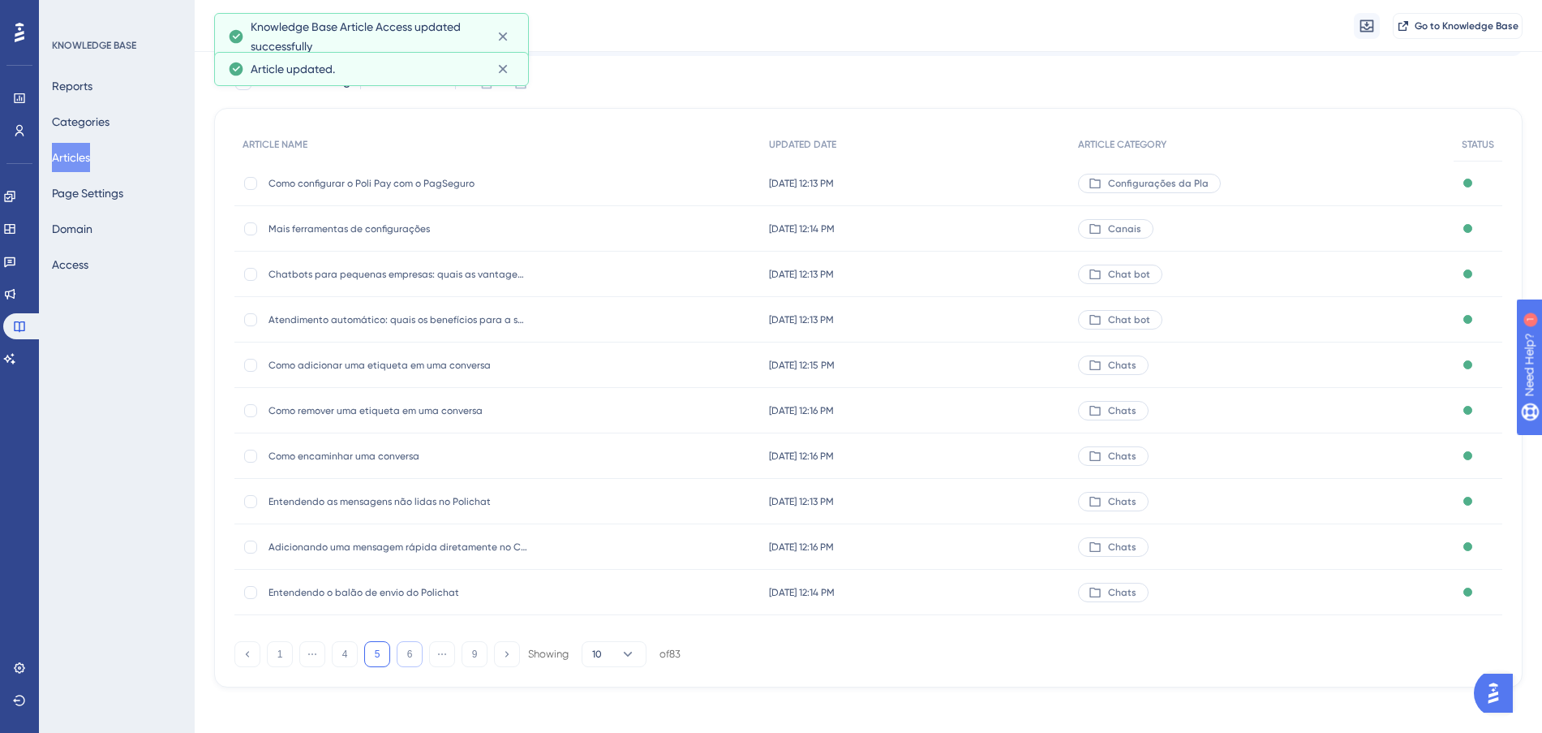
click at [406, 656] on button "6" at bounding box center [410, 654] width 26 height 26
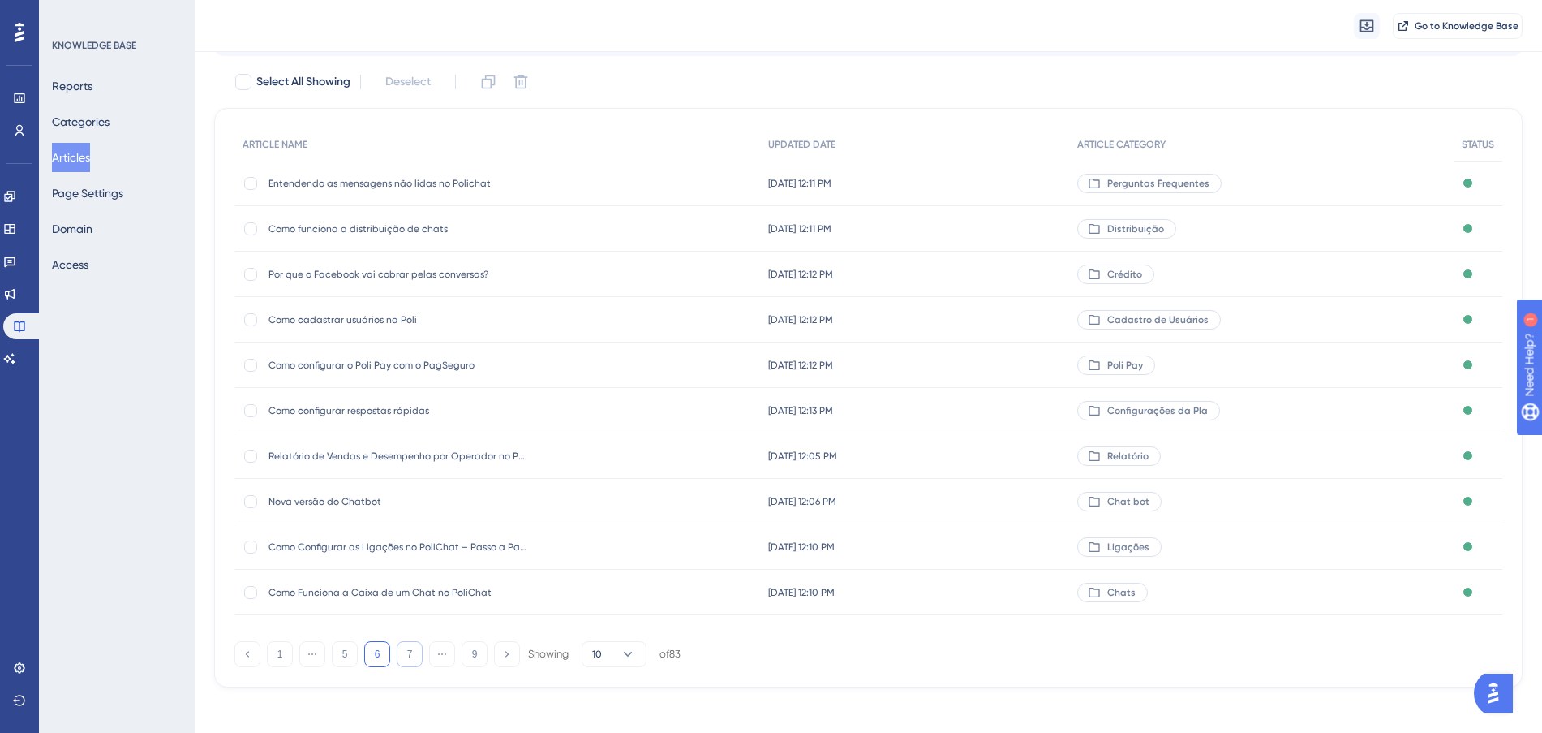
click at [406, 656] on button "7" at bounding box center [410, 654] width 26 height 26
click at [991, 419] on div "[DATE] 10:24 PM [DATE] 10:24 PM" at bounding box center [916, 410] width 310 height 45
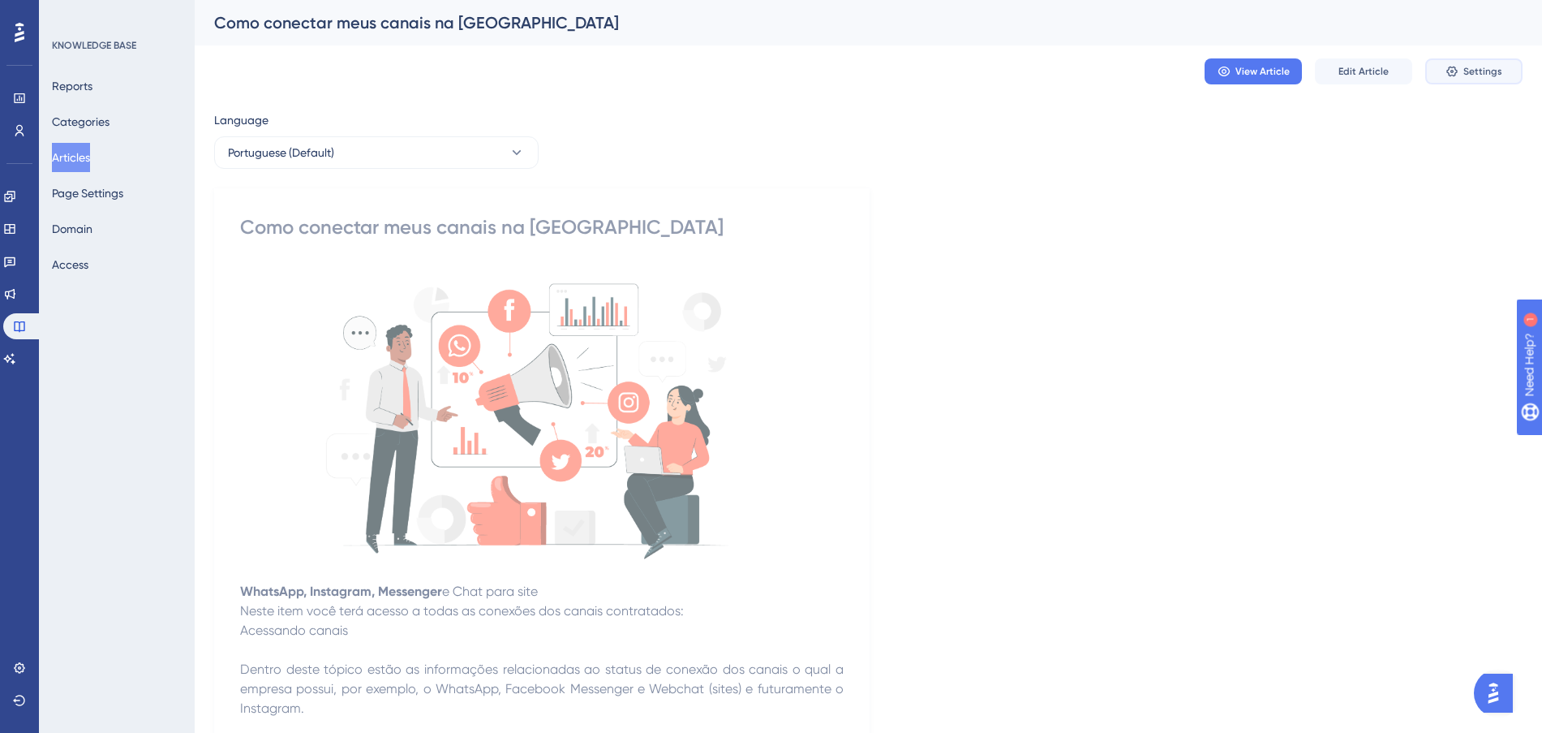
click at [1499, 74] on span "Settings" at bounding box center [1482, 71] width 39 height 13
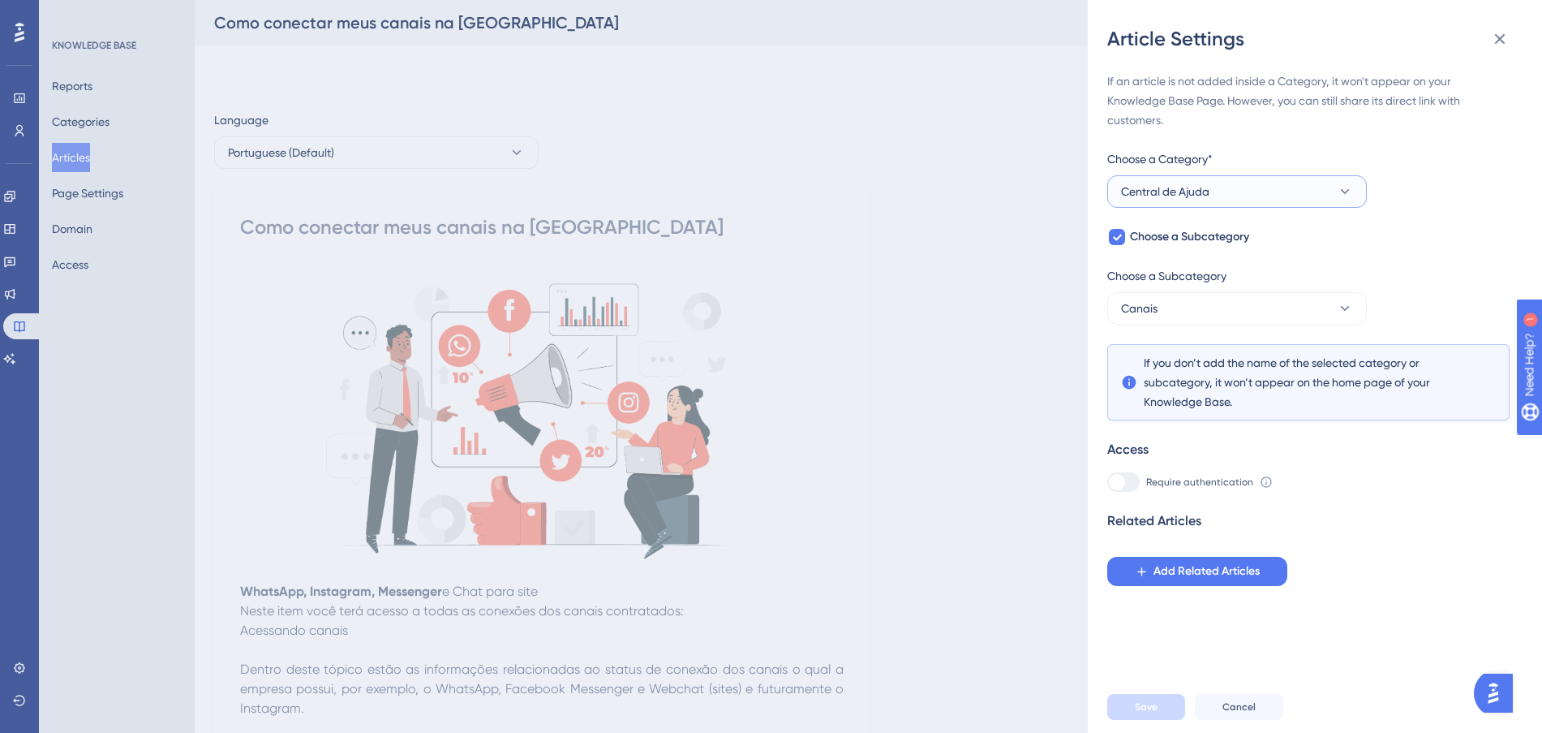
click at [1278, 191] on button "Central de Ajuda" at bounding box center [1237, 191] width 260 height 32
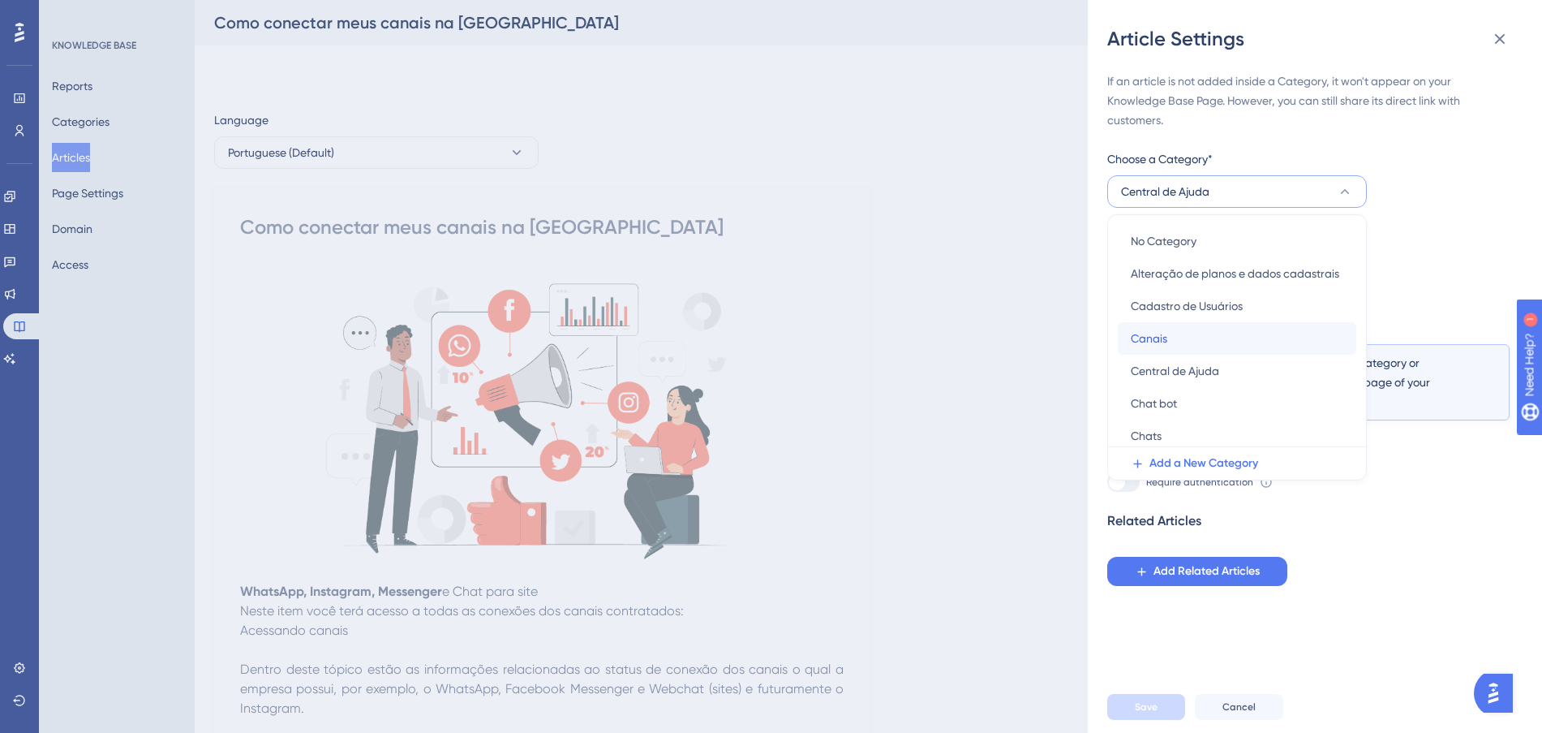
click at [1237, 338] on div "Canais Canais" at bounding box center [1237, 338] width 213 height 32
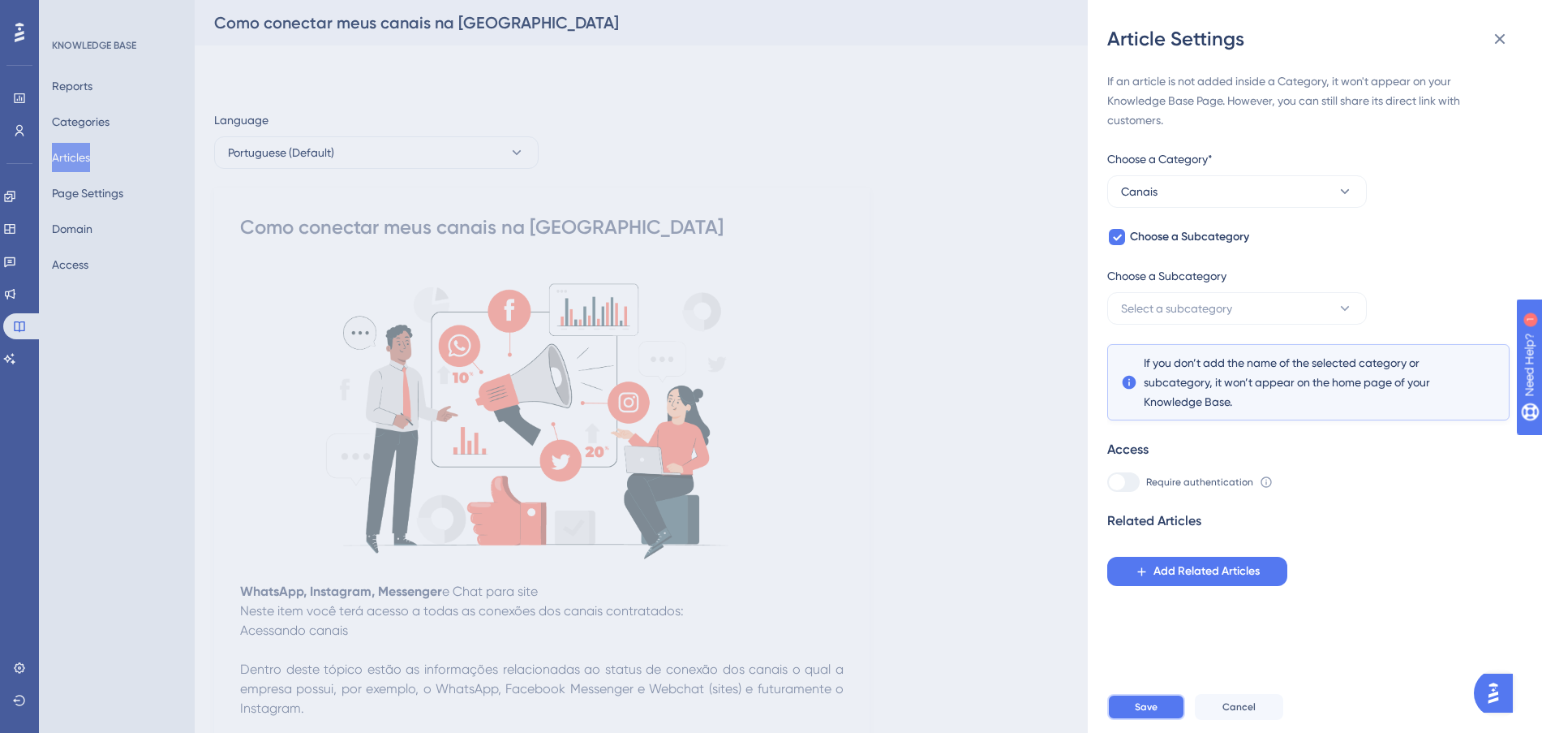
click at [1127, 720] on button "Save" at bounding box center [1146, 707] width 78 height 26
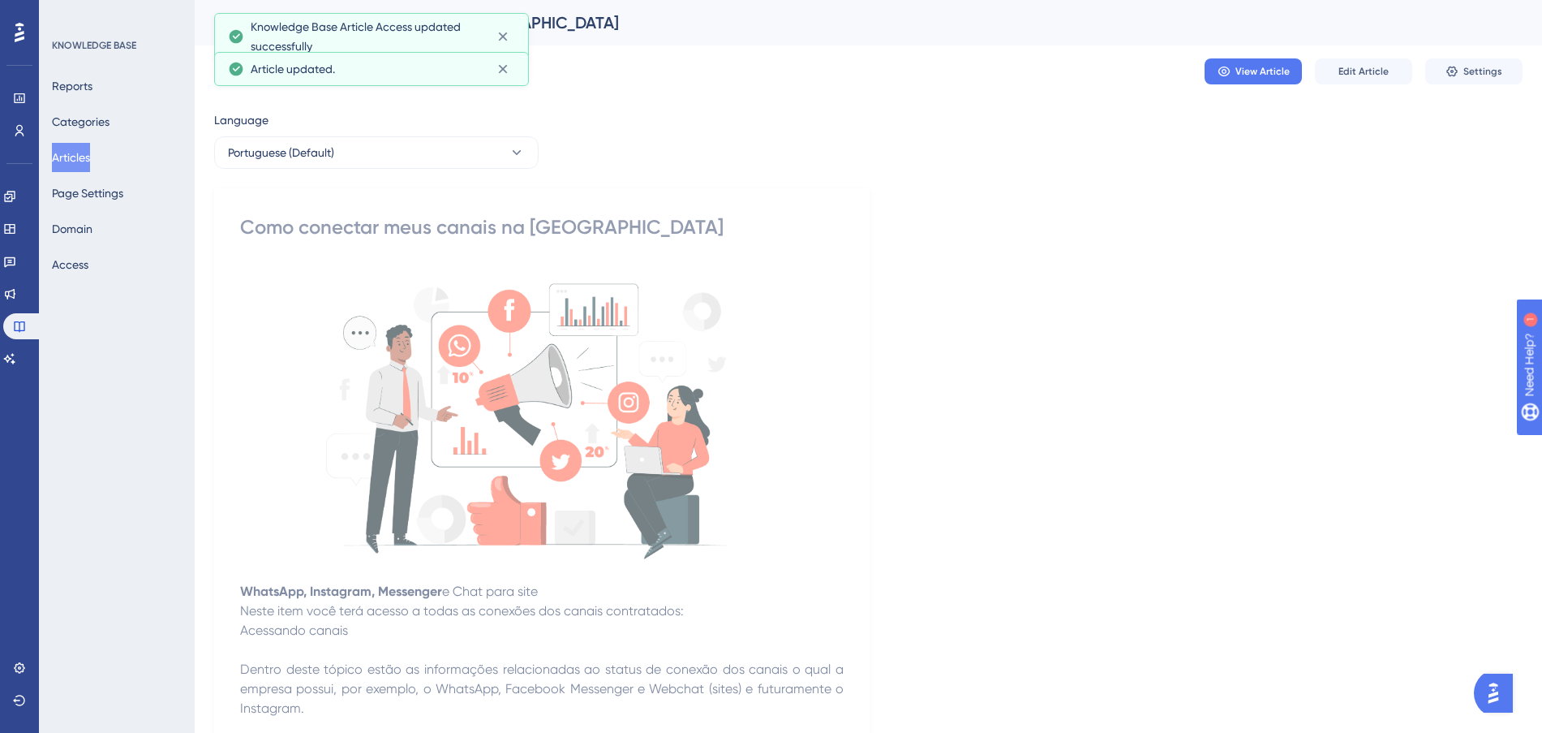
click at [69, 159] on button "Articles" at bounding box center [71, 157] width 38 height 29
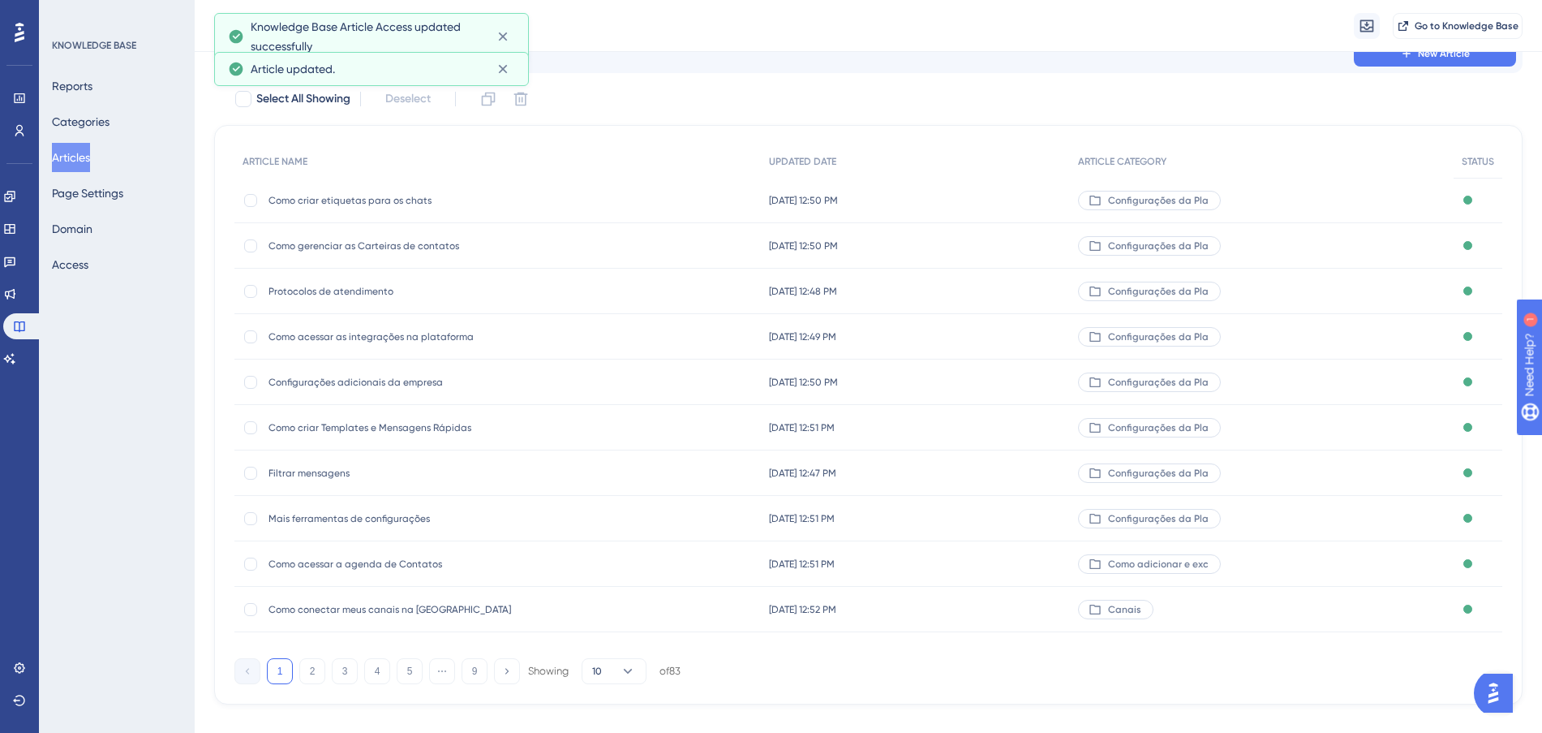
scroll to position [87, 0]
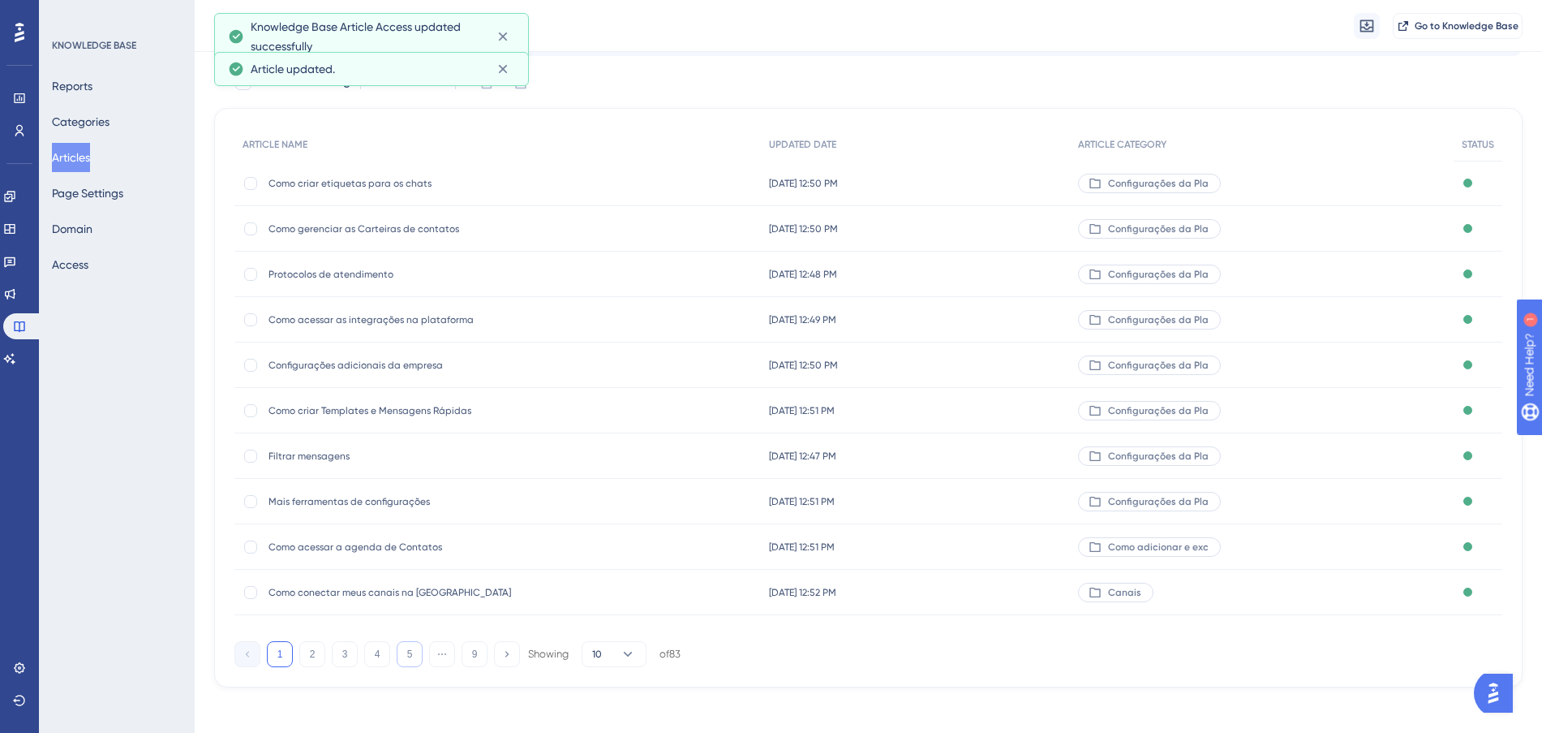
click at [402, 648] on button "5" at bounding box center [410, 654] width 26 height 26
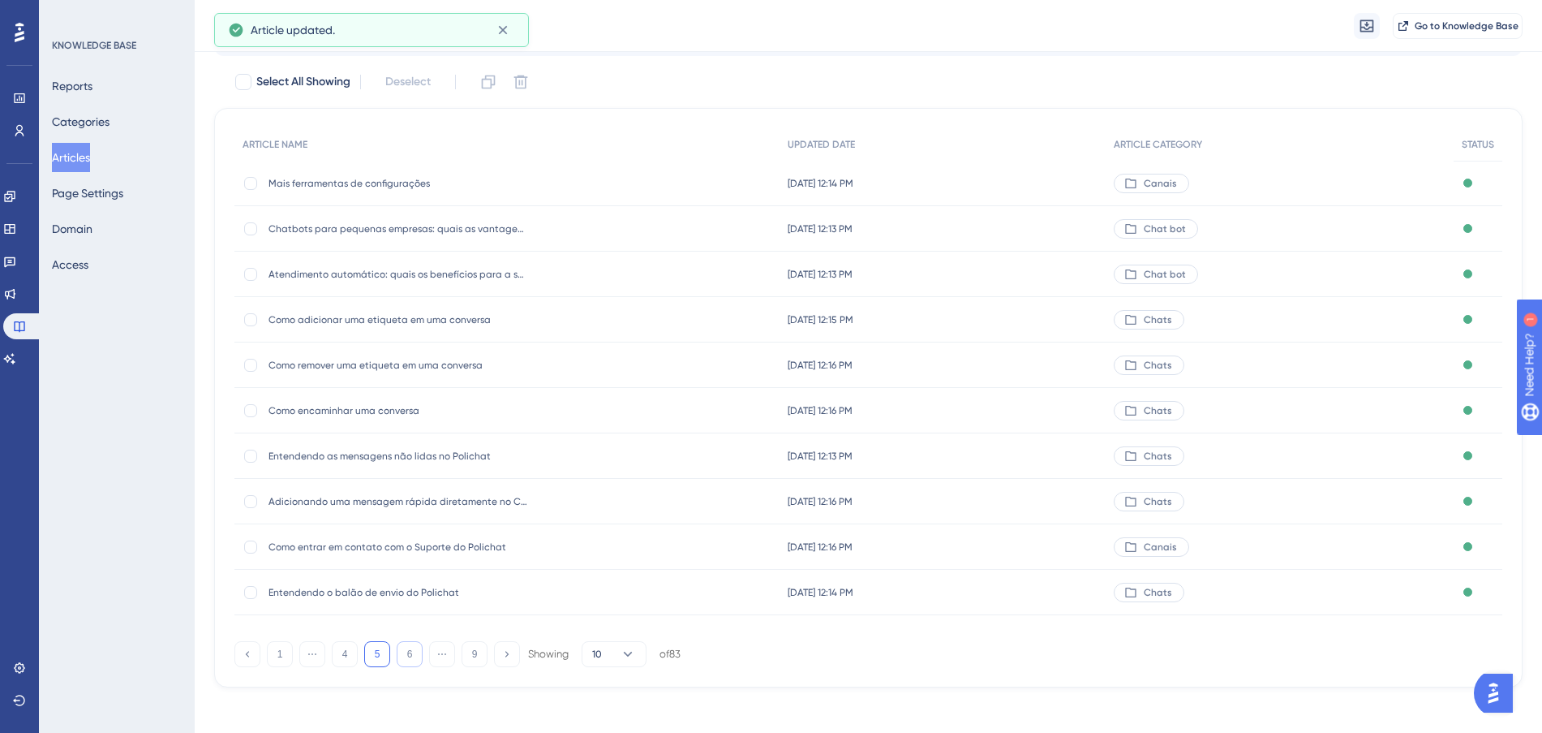
click at [406, 649] on button "6" at bounding box center [410, 654] width 26 height 26
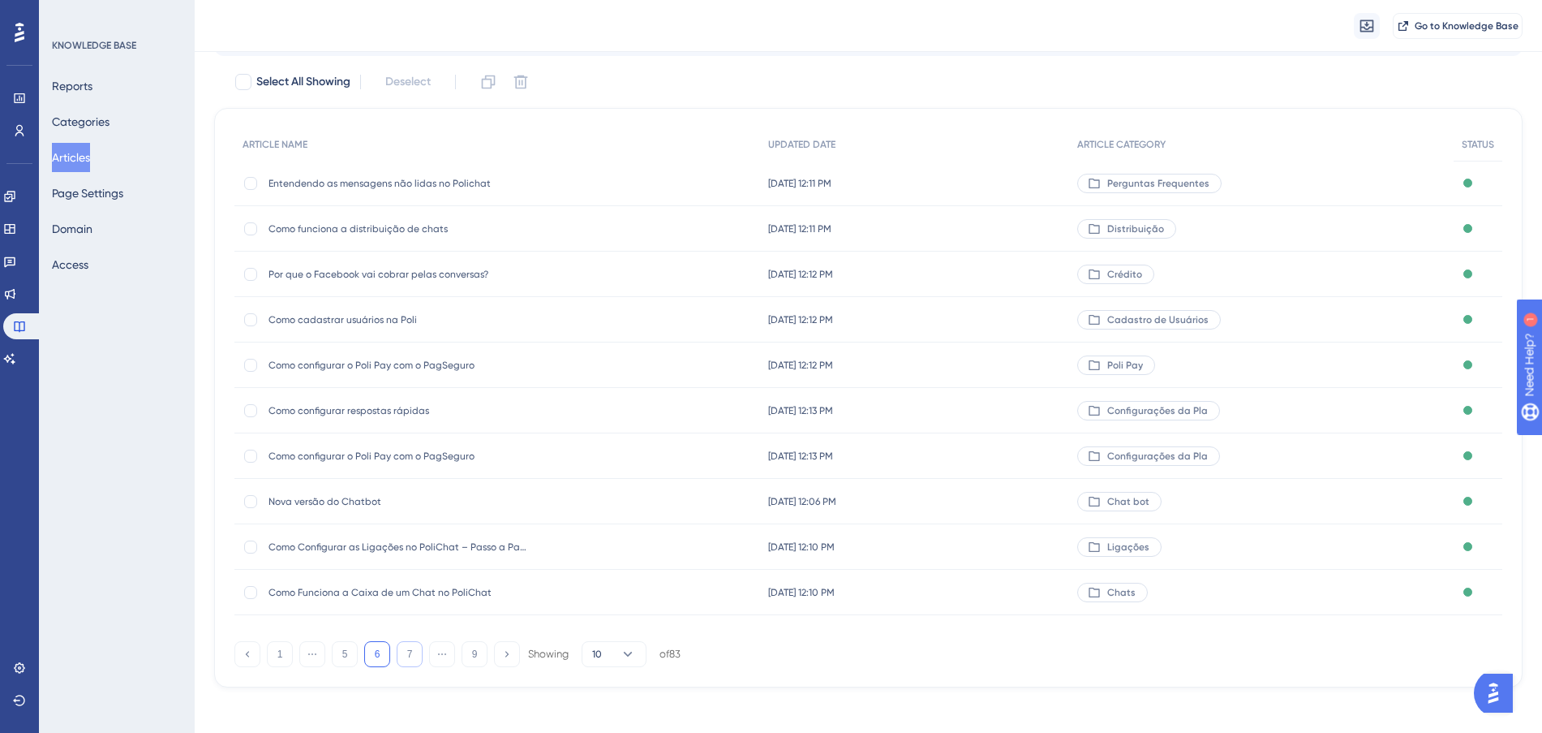
click at [407, 659] on button "7" at bounding box center [410, 654] width 26 height 26
click at [1045, 410] on div "[DATE] 10:25 PM [DATE] 10:25 PM" at bounding box center [916, 410] width 310 height 45
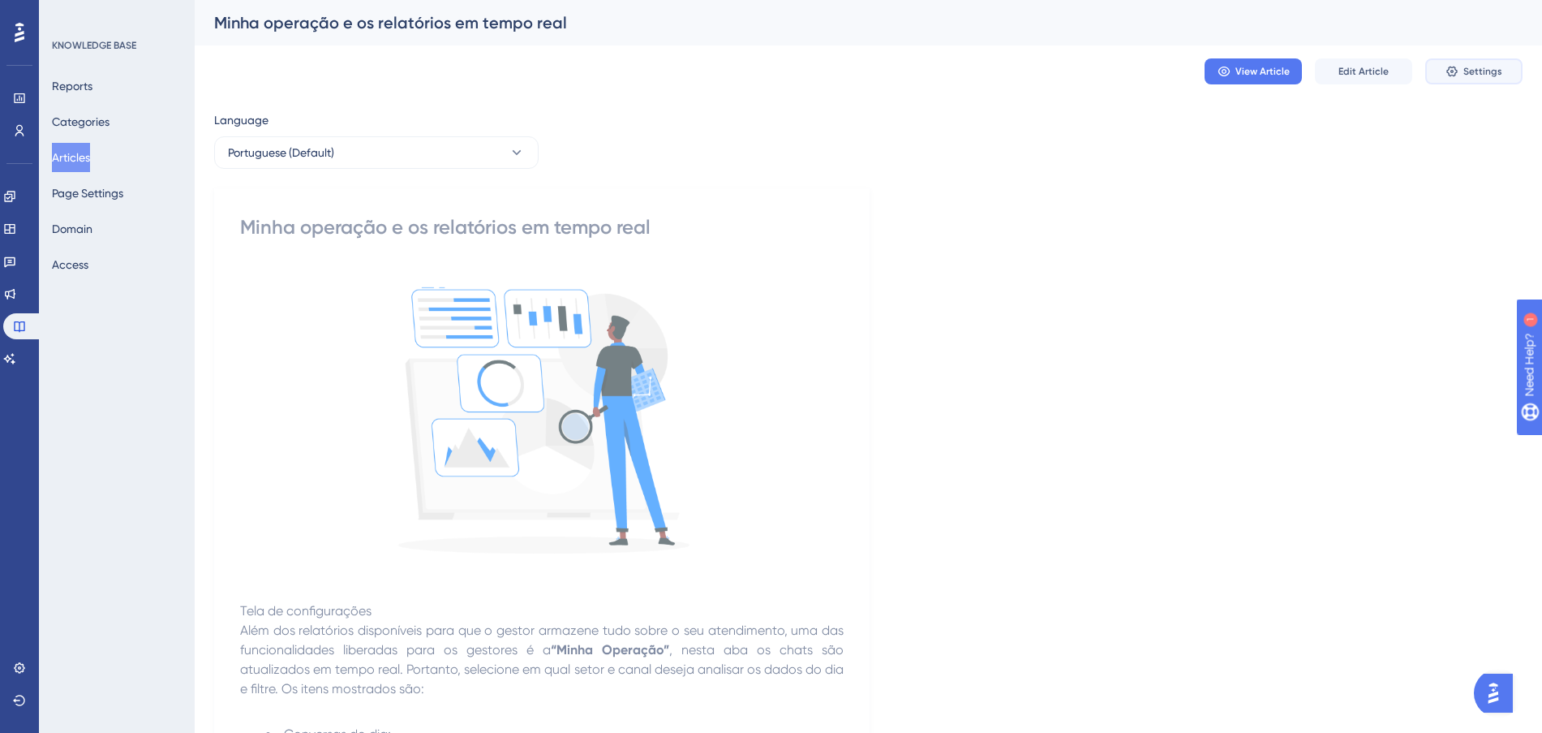
click at [1465, 71] on span "Settings" at bounding box center [1482, 71] width 39 height 13
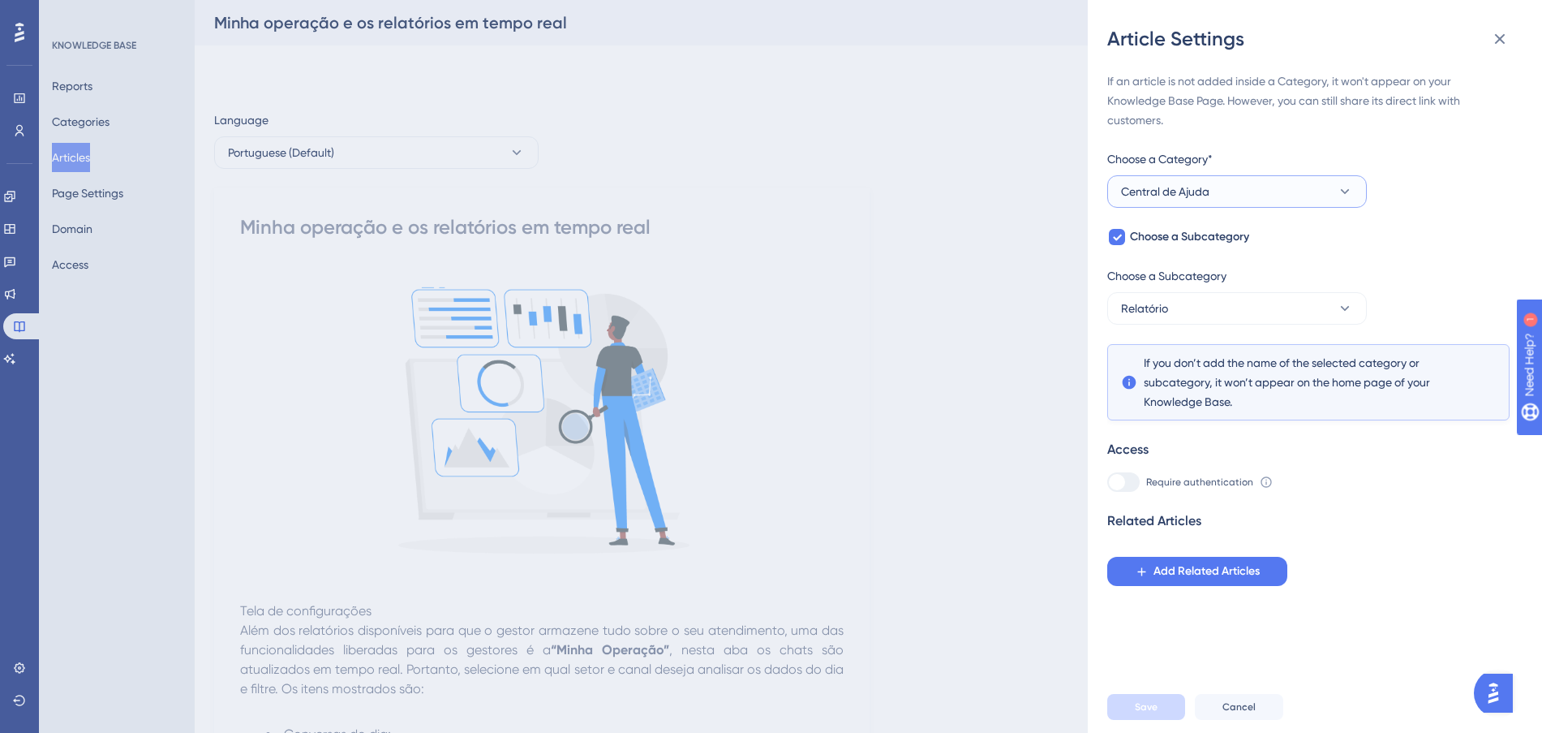
click at [1266, 186] on button "Central de Ajuda" at bounding box center [1237, 191] width 260 height 32
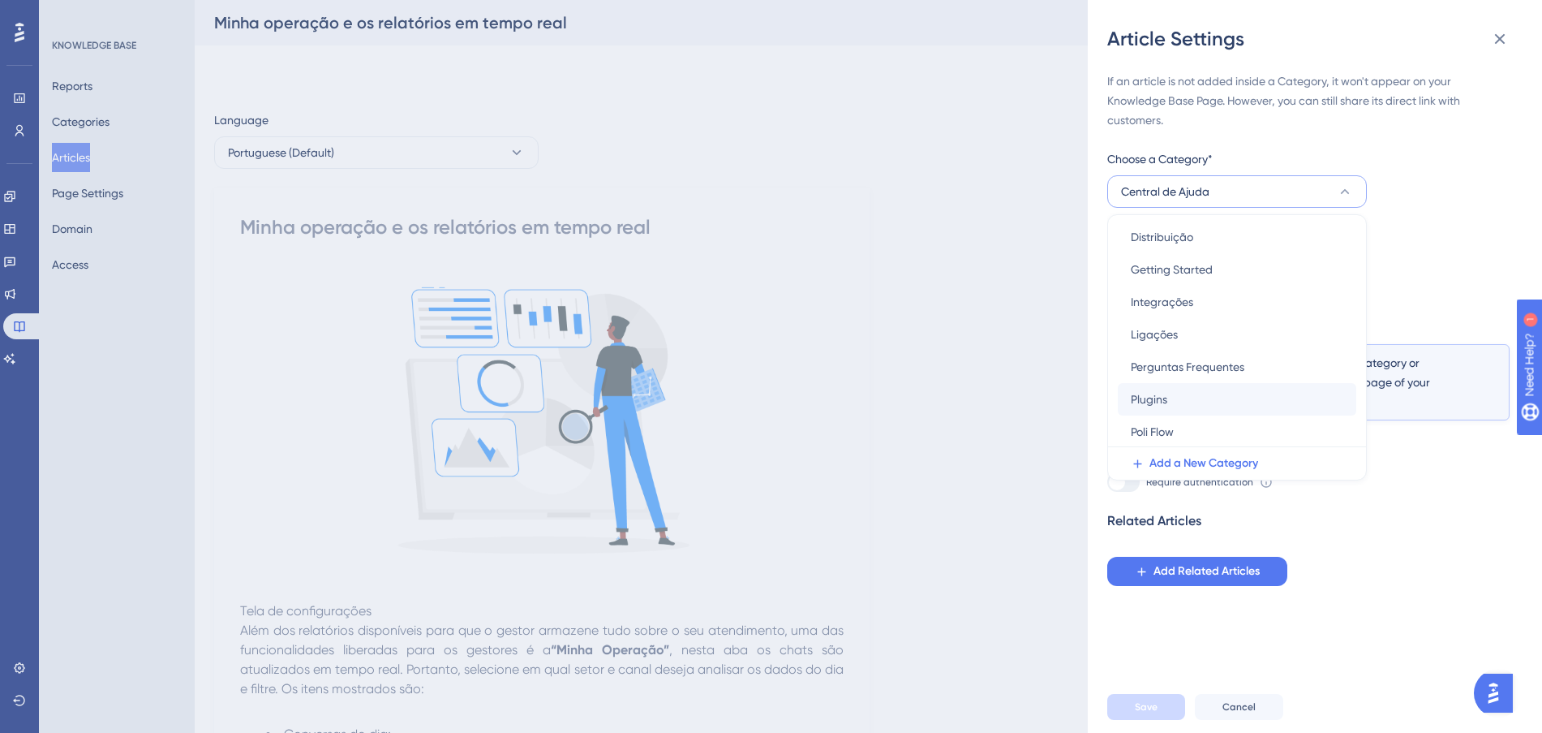
scroll to position [460, 0]
click at [1201, 422] on div "Relatório Relatório" at bounding box center [1237, 430] width 213 height 32
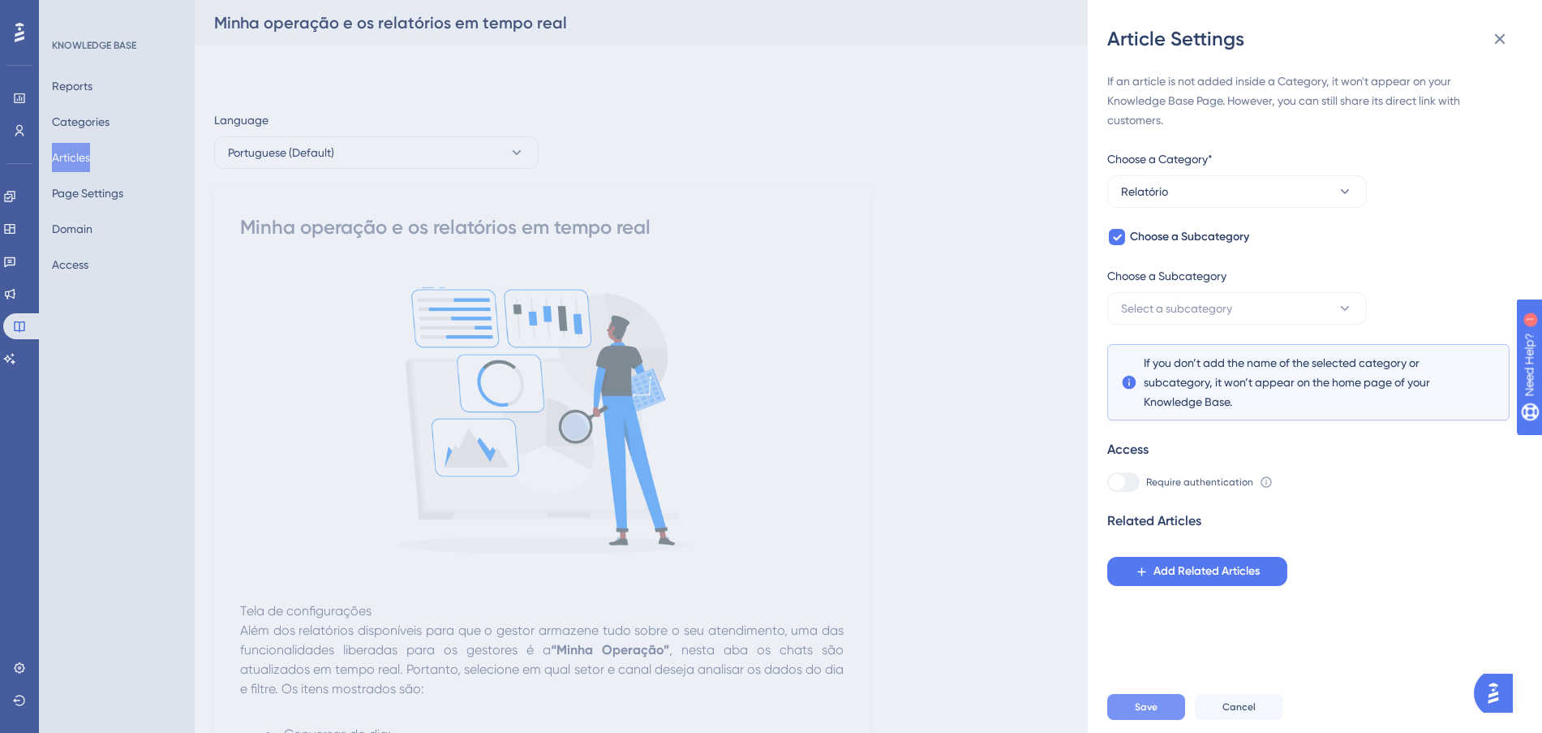
click at [1162, 720] on button "Save" at bounding box center [1146, 707] width 78 height 26
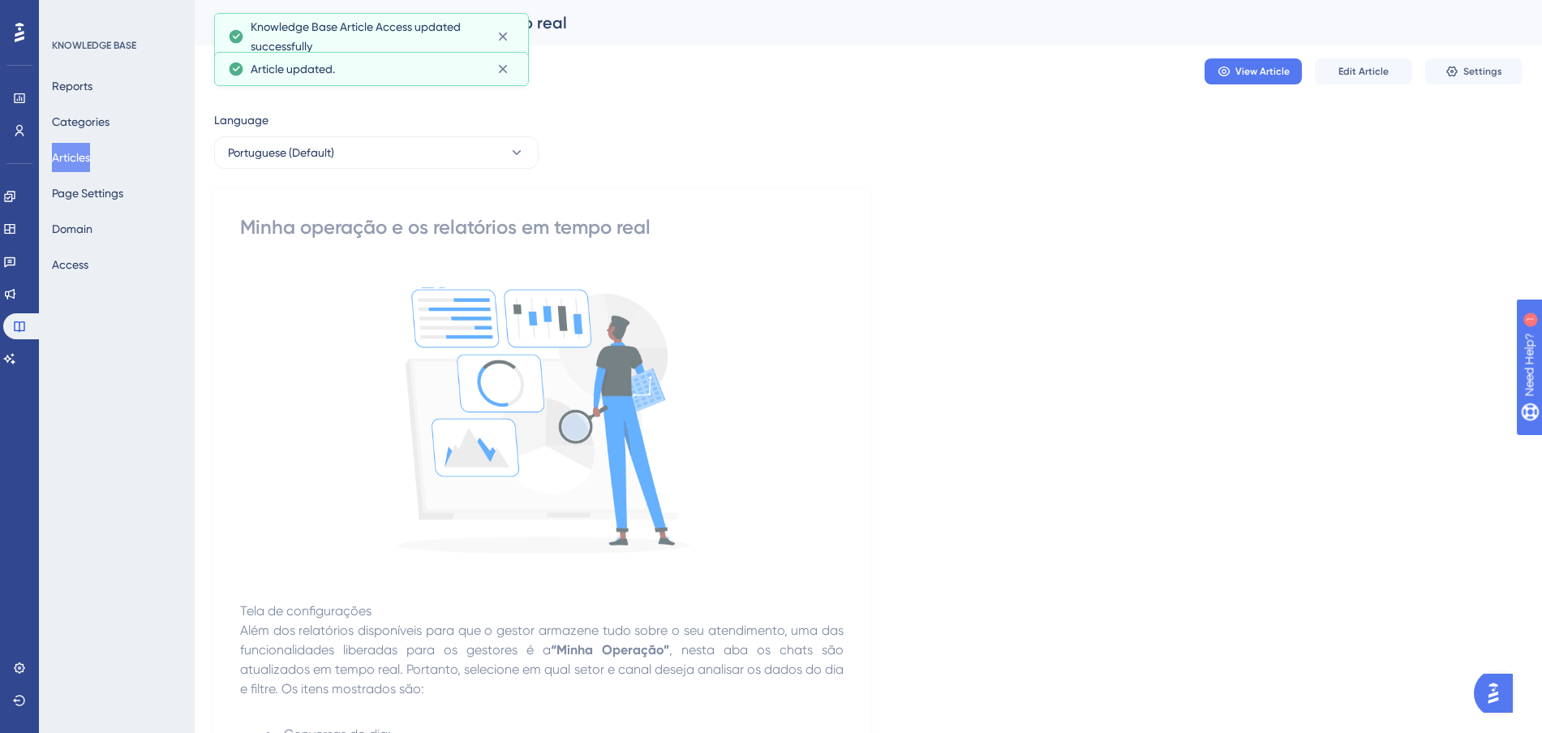
click at [60, 149] on button "Articles" at bounding box center [71, 157] width 38 height 29
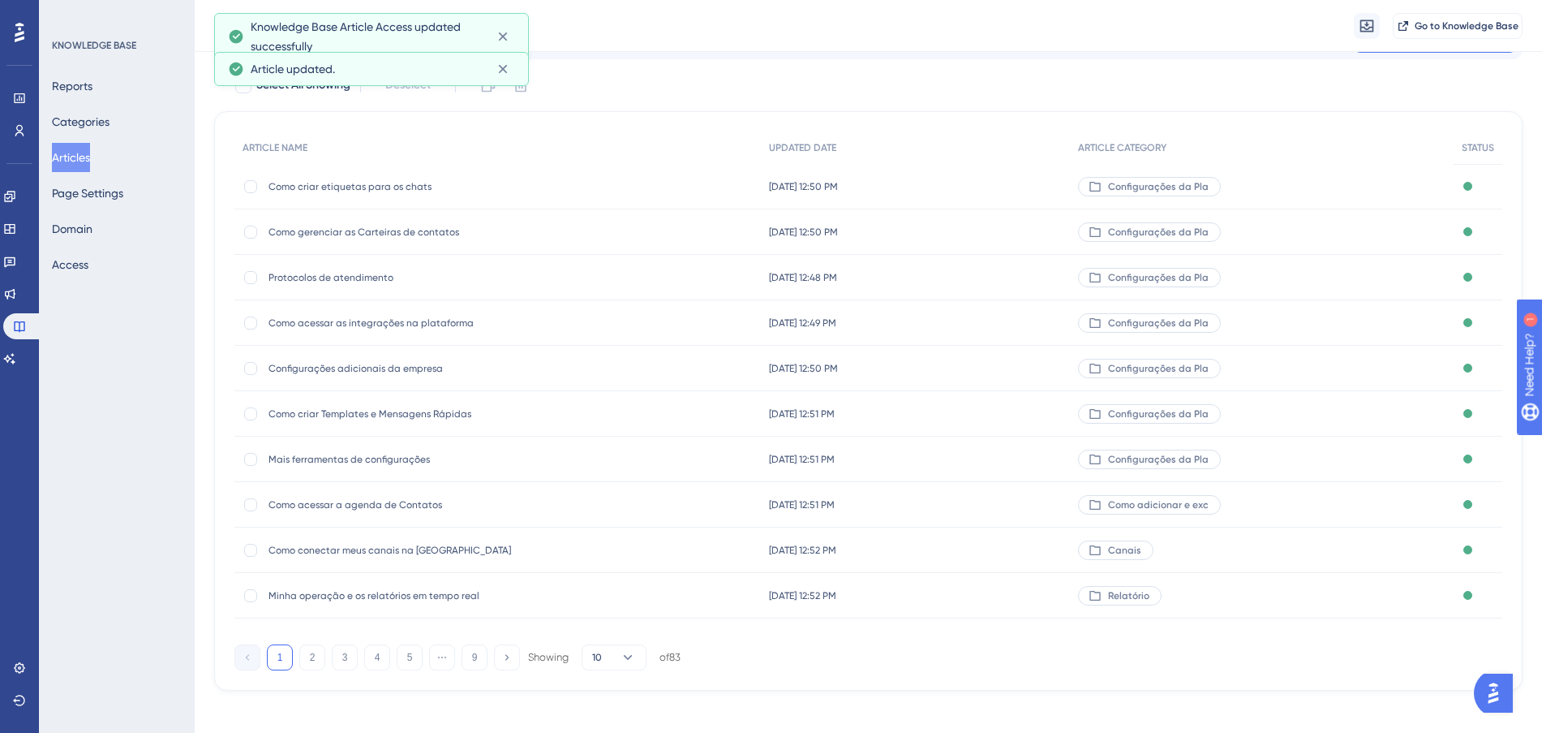
scroll to position [87, 0]
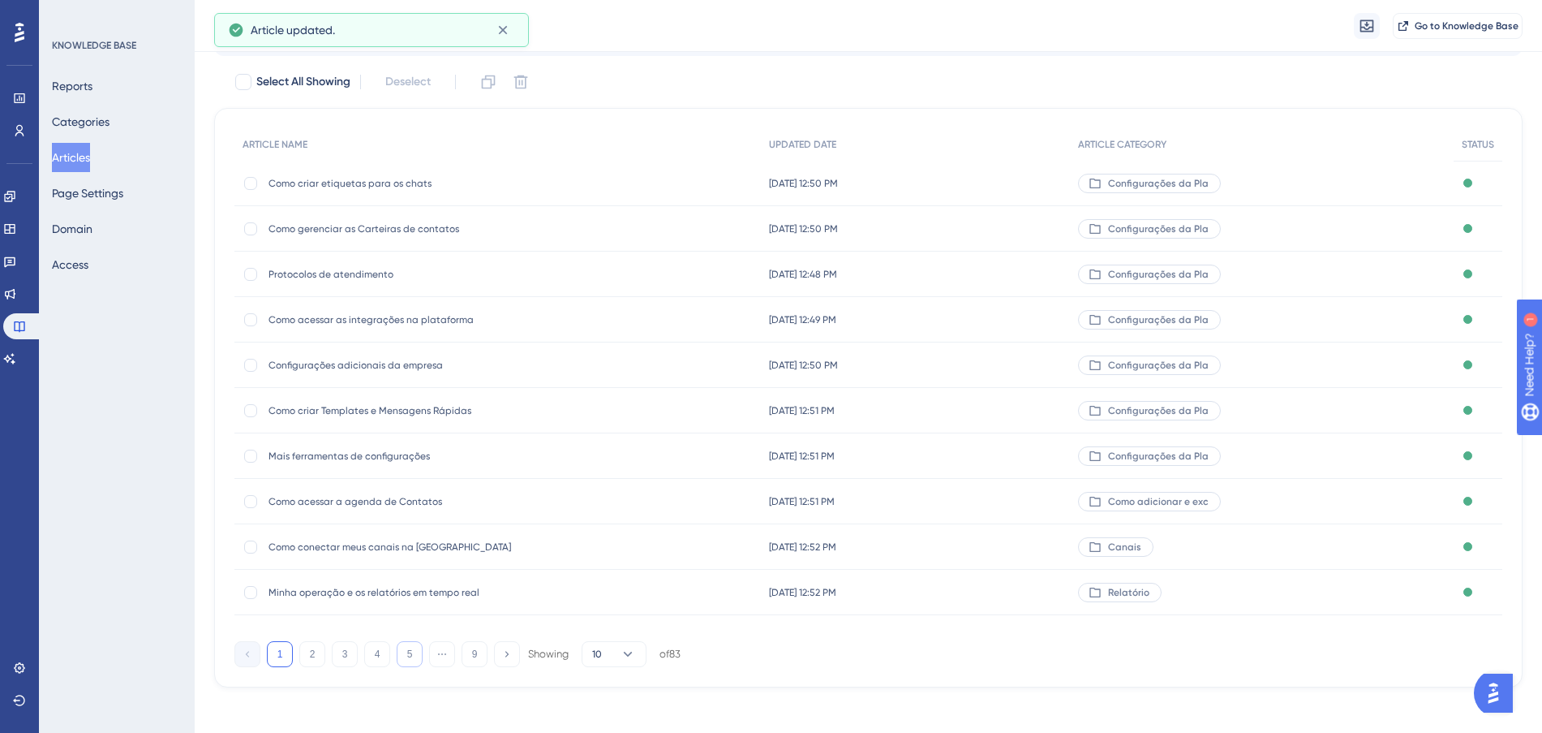
click at [415, 652] on button "5" at bounding box center [410, 654] width 26 height 26
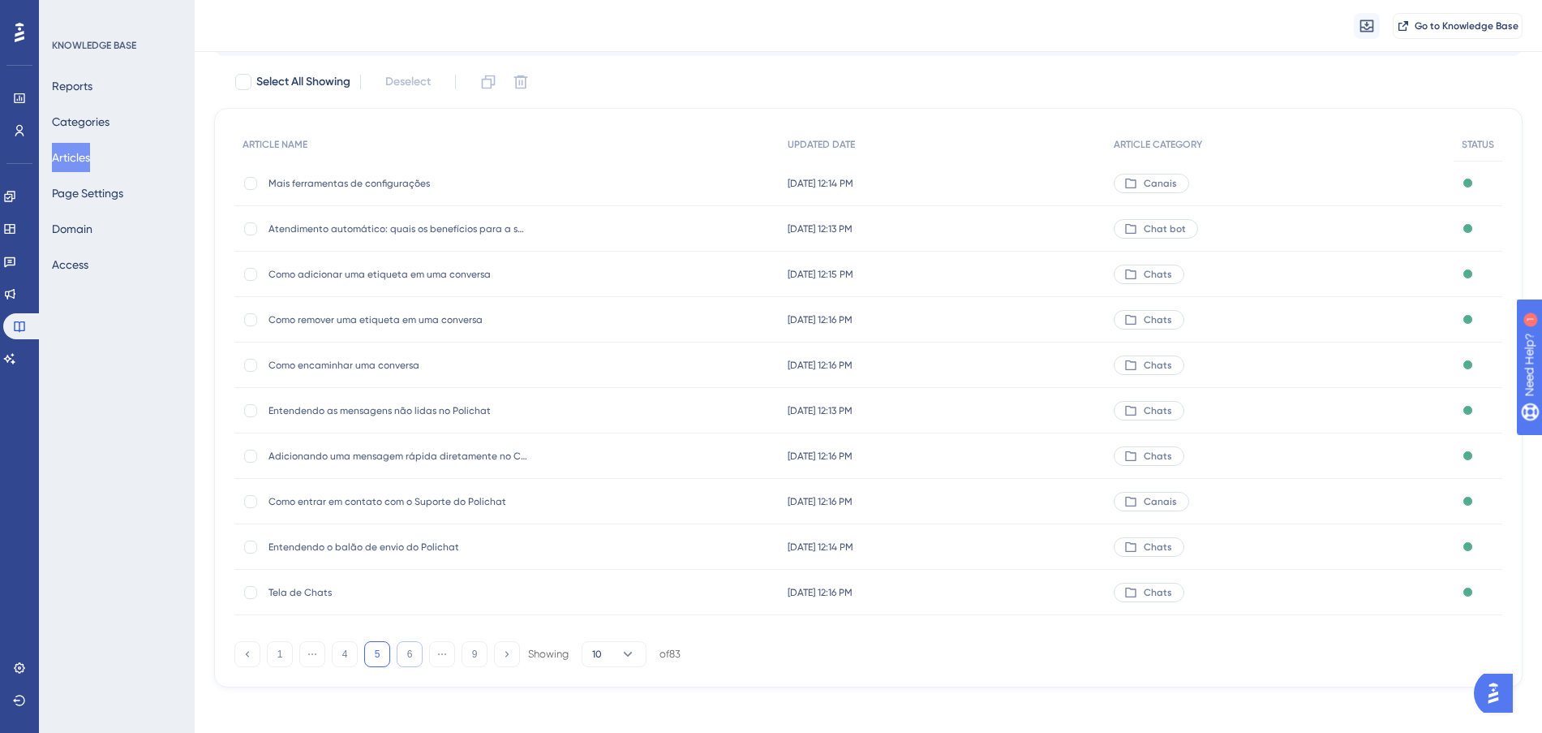
click at [415, 652] on button "6" at bounding box center [410, 654] width 26 height 26
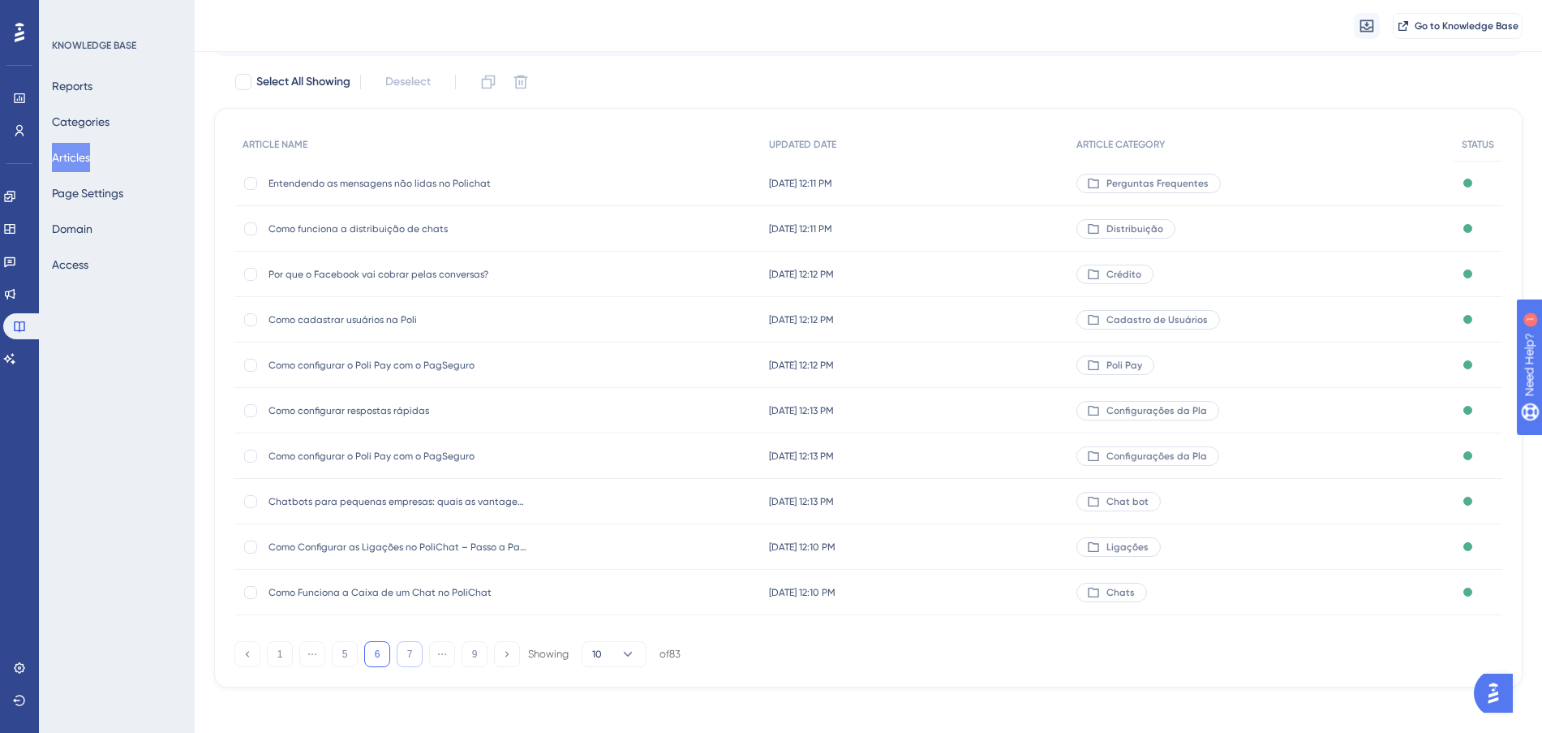
click at [415, 652] on button "7" at bounding box center [410, 654] width 26 height 26
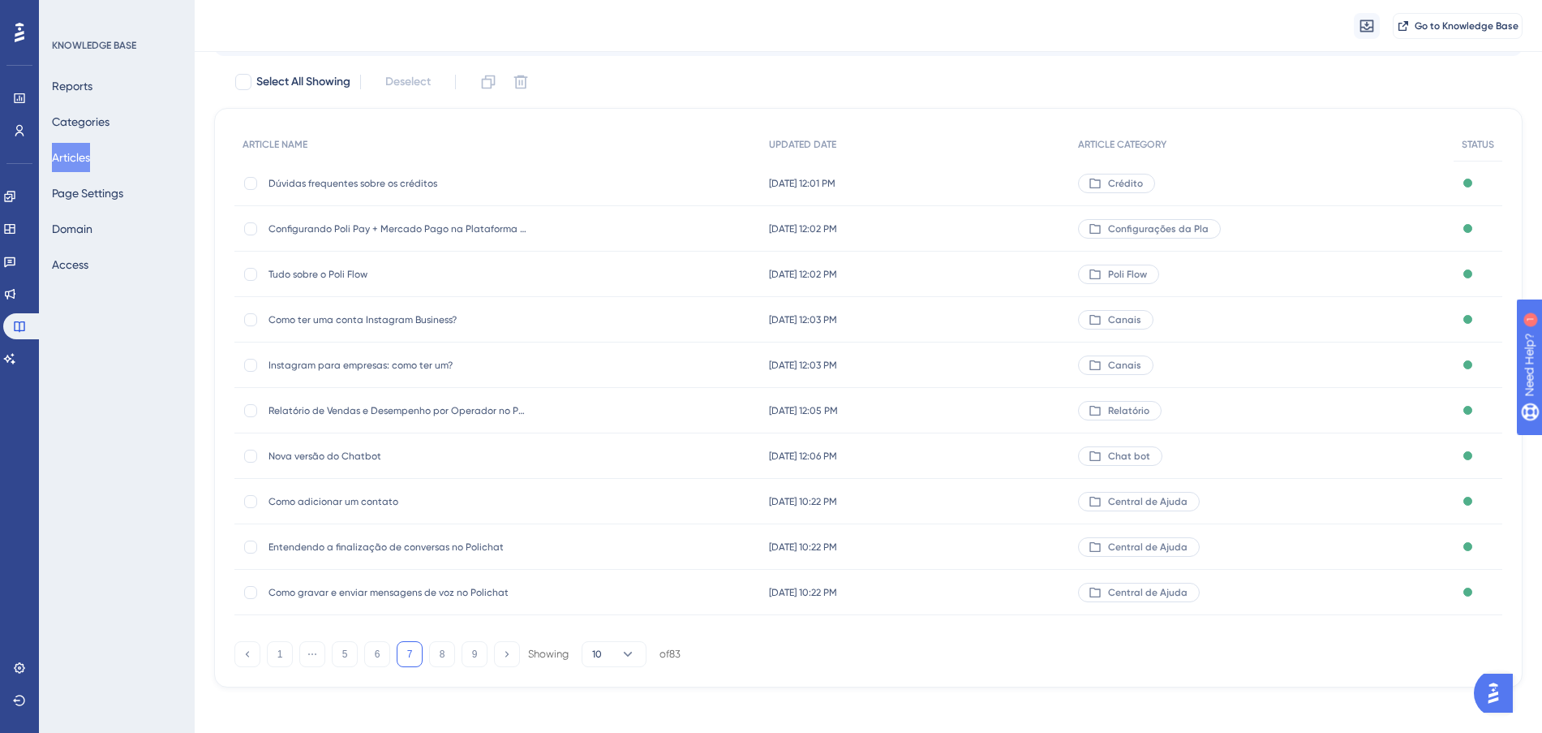
click at [1034, 501] on div "[DATE] 10:22 PM [DATE] 10:22 PM" at bounding box center [916, 501] width 310 height 45
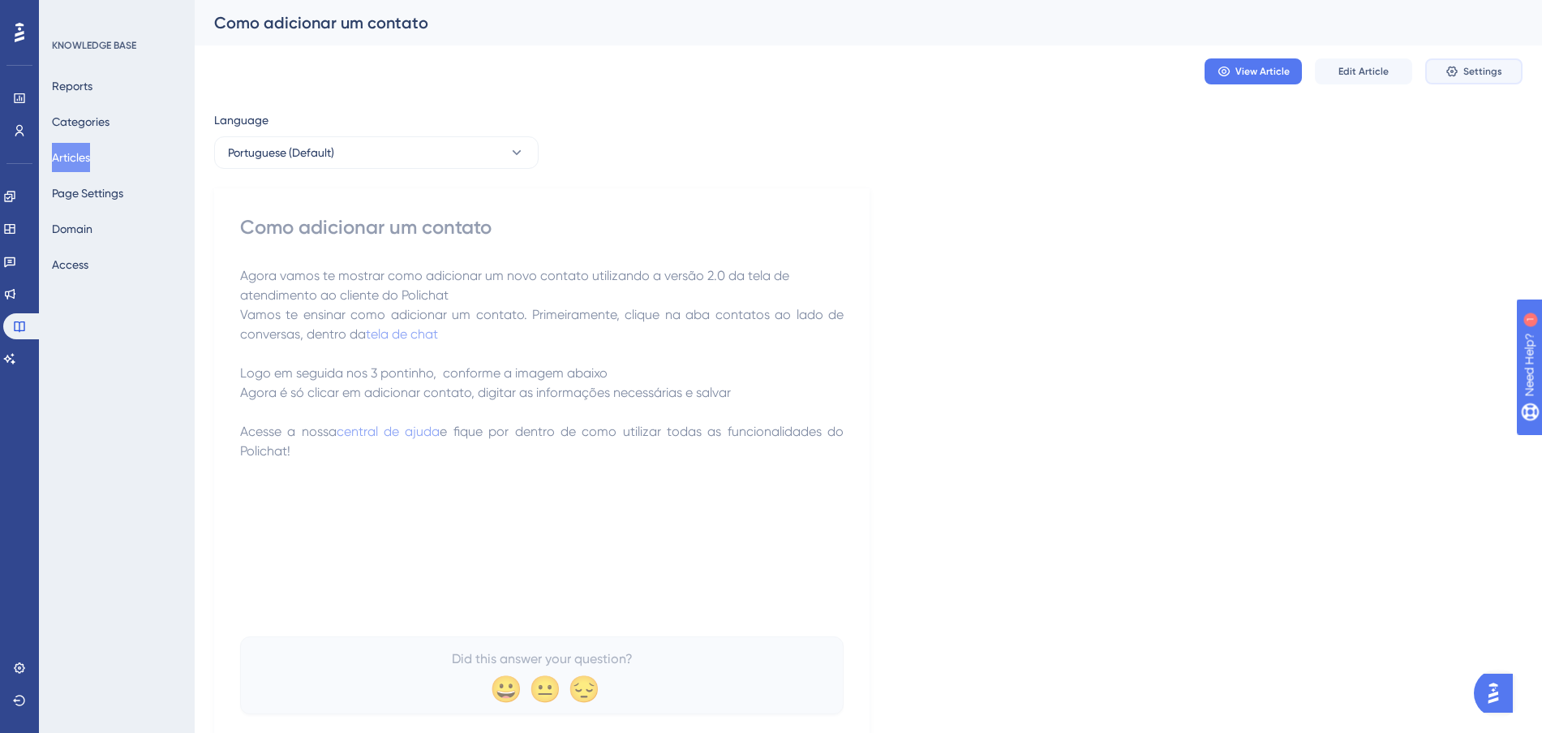
click at [1482, 72] on span "Settings" at bounding box center [1482, 71] width 39 height 13
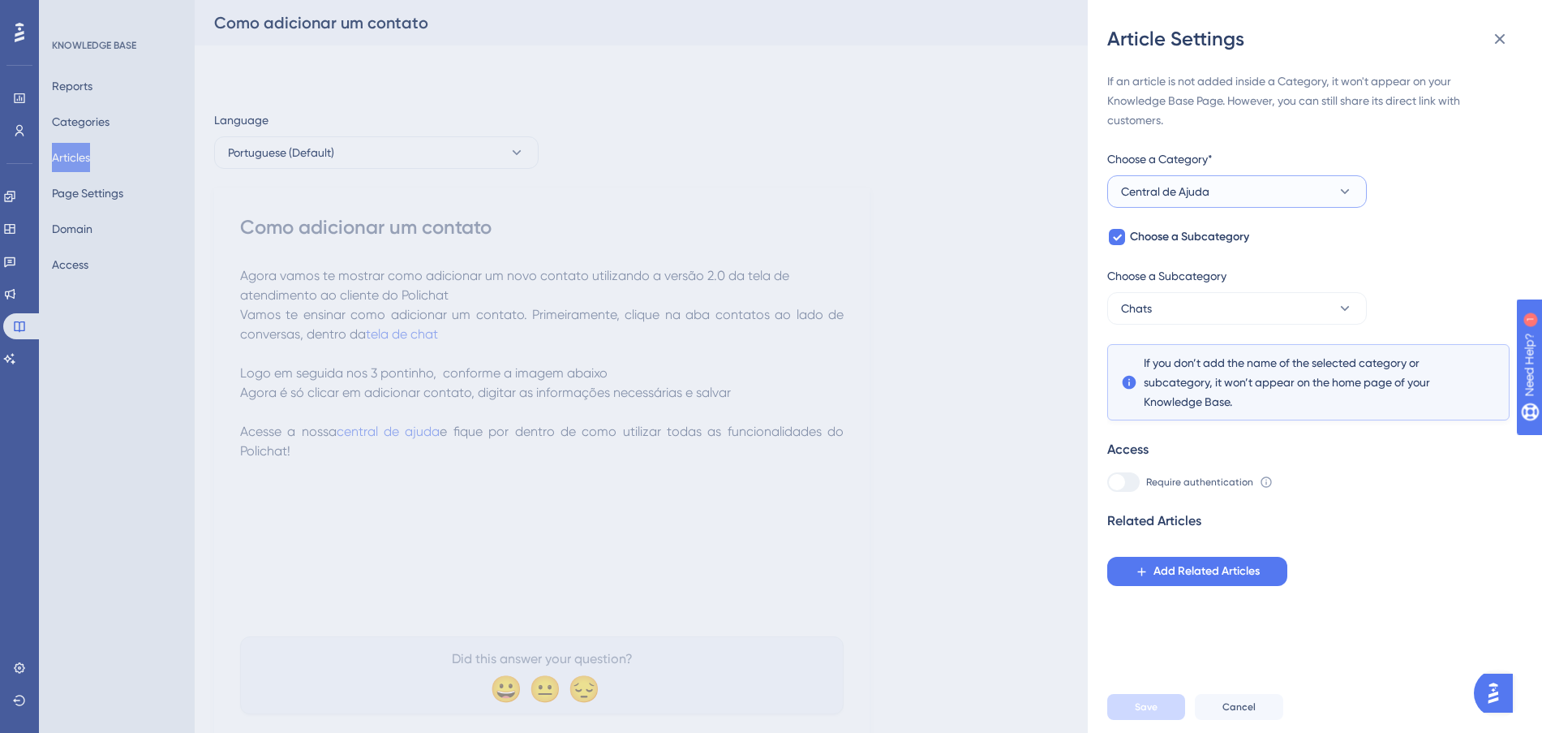
click at [1229, 191] on button "Central de Ajuda" at bounding box center [1237, 191] width 260 height 32
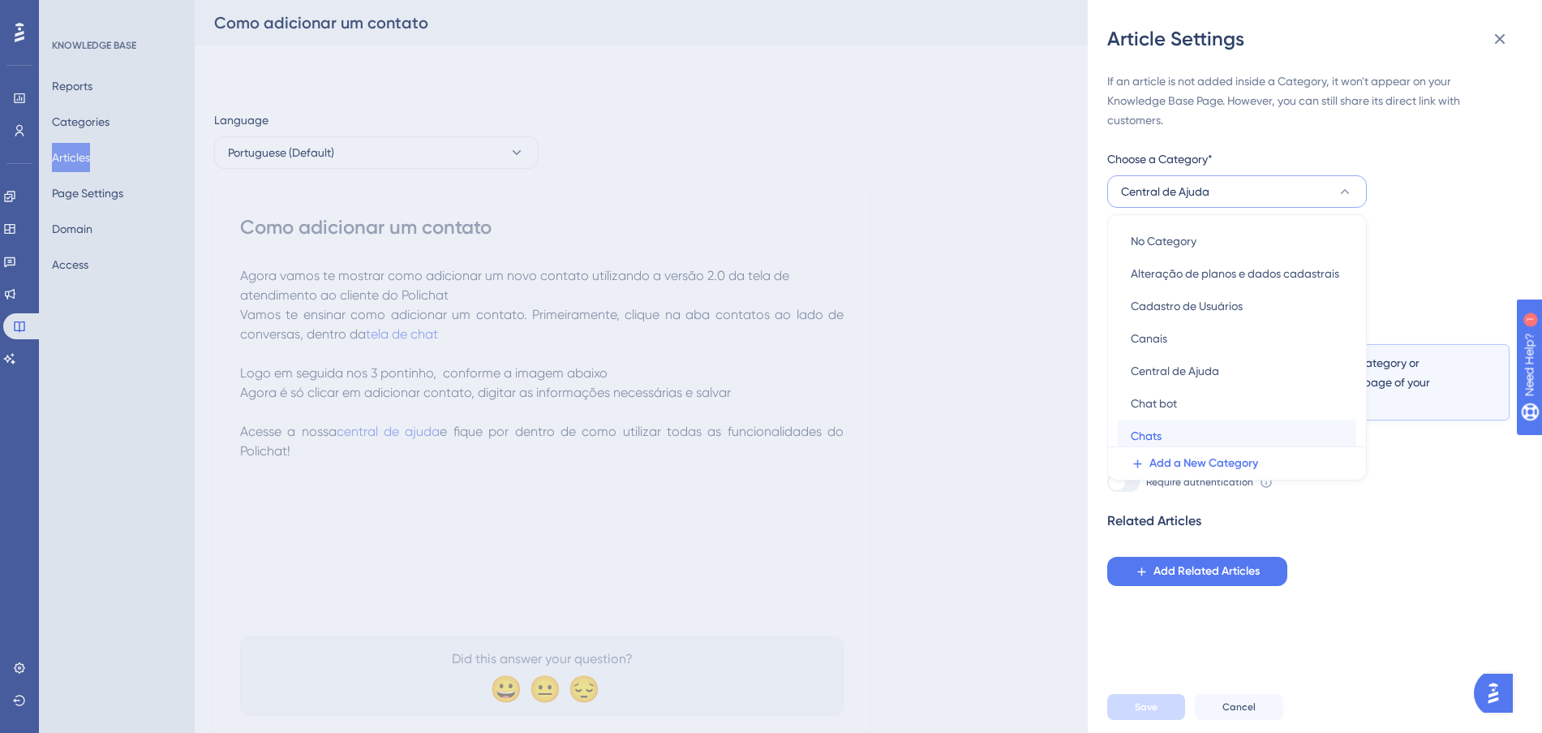
click at [1180, 429] on div "Chats Chats" at bounding box center [1237, 435] width 213 height 32
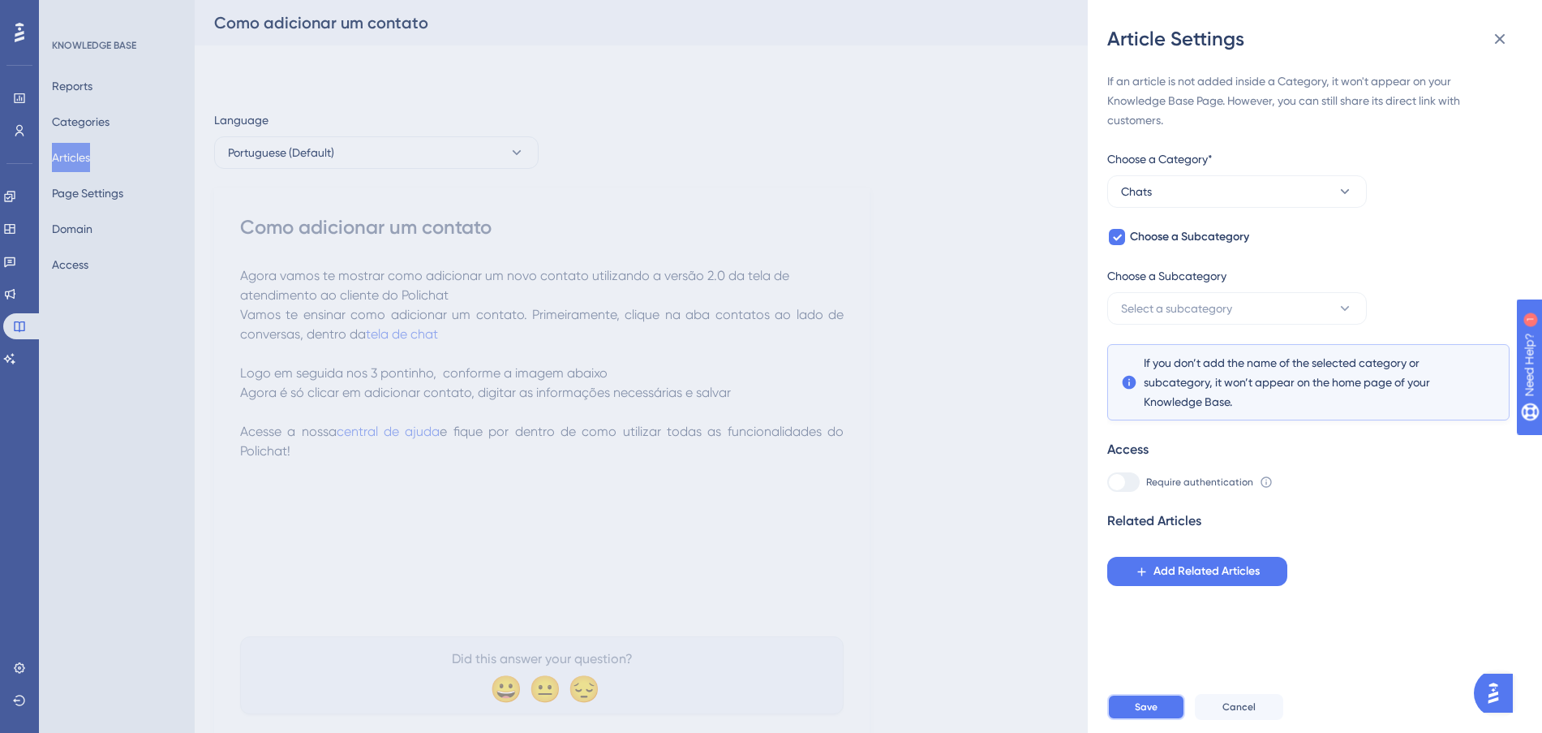
click at [1167, 720] on button "Save" at bounding box center [1146, 707] width 78 height 26
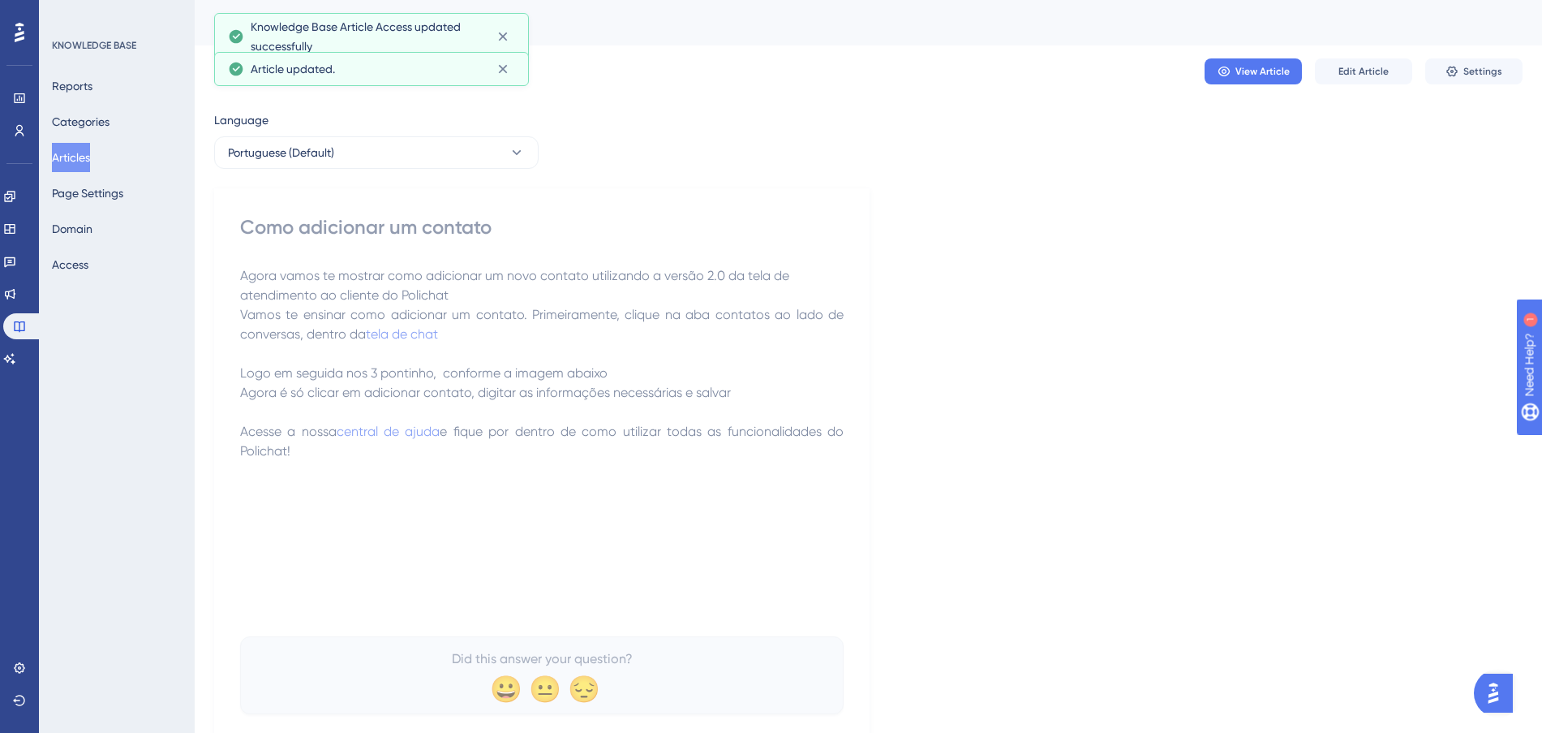
click at [62, 159] on button "Articles" at bounding box center [71, 157] width 38 height 29
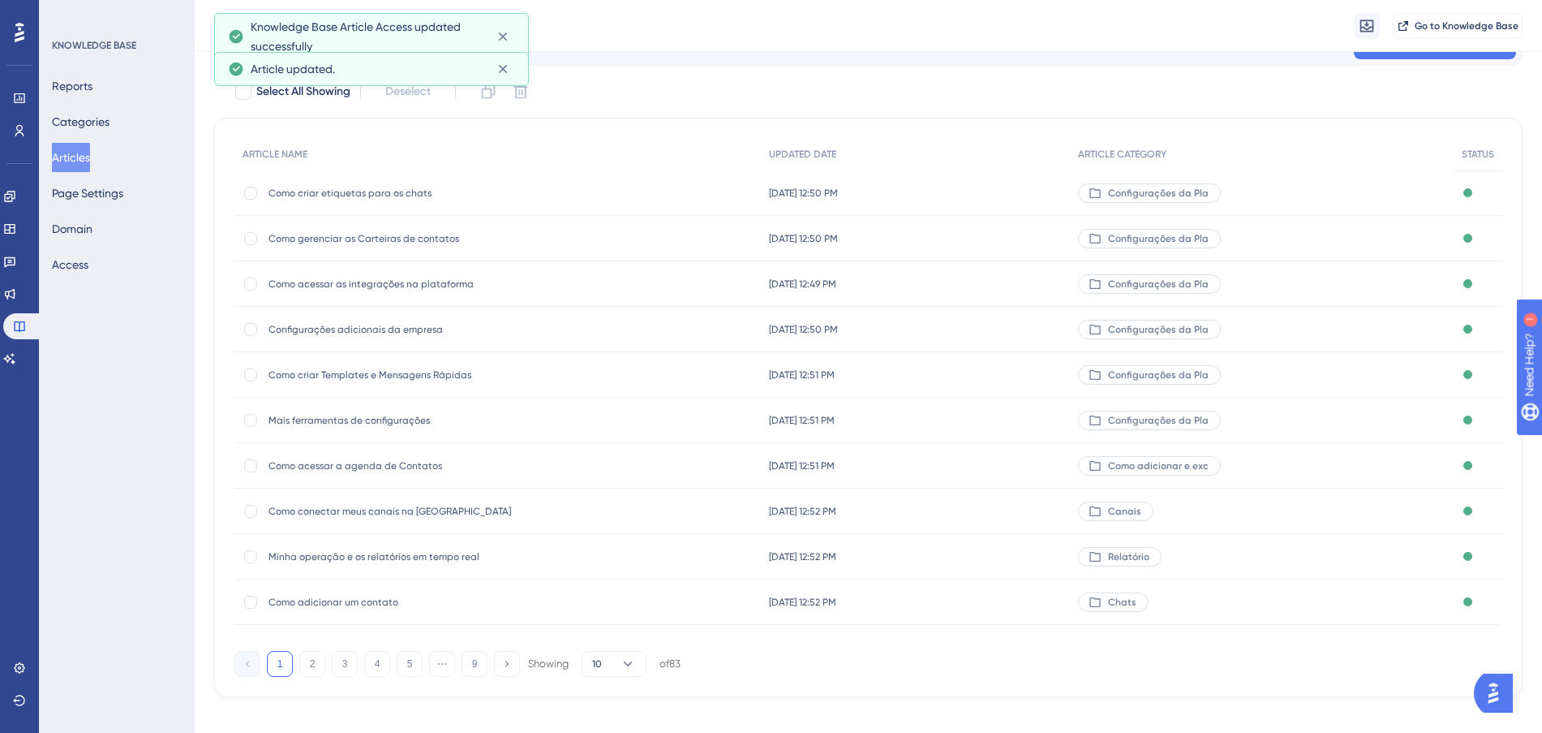
scroll to position [87, 0]
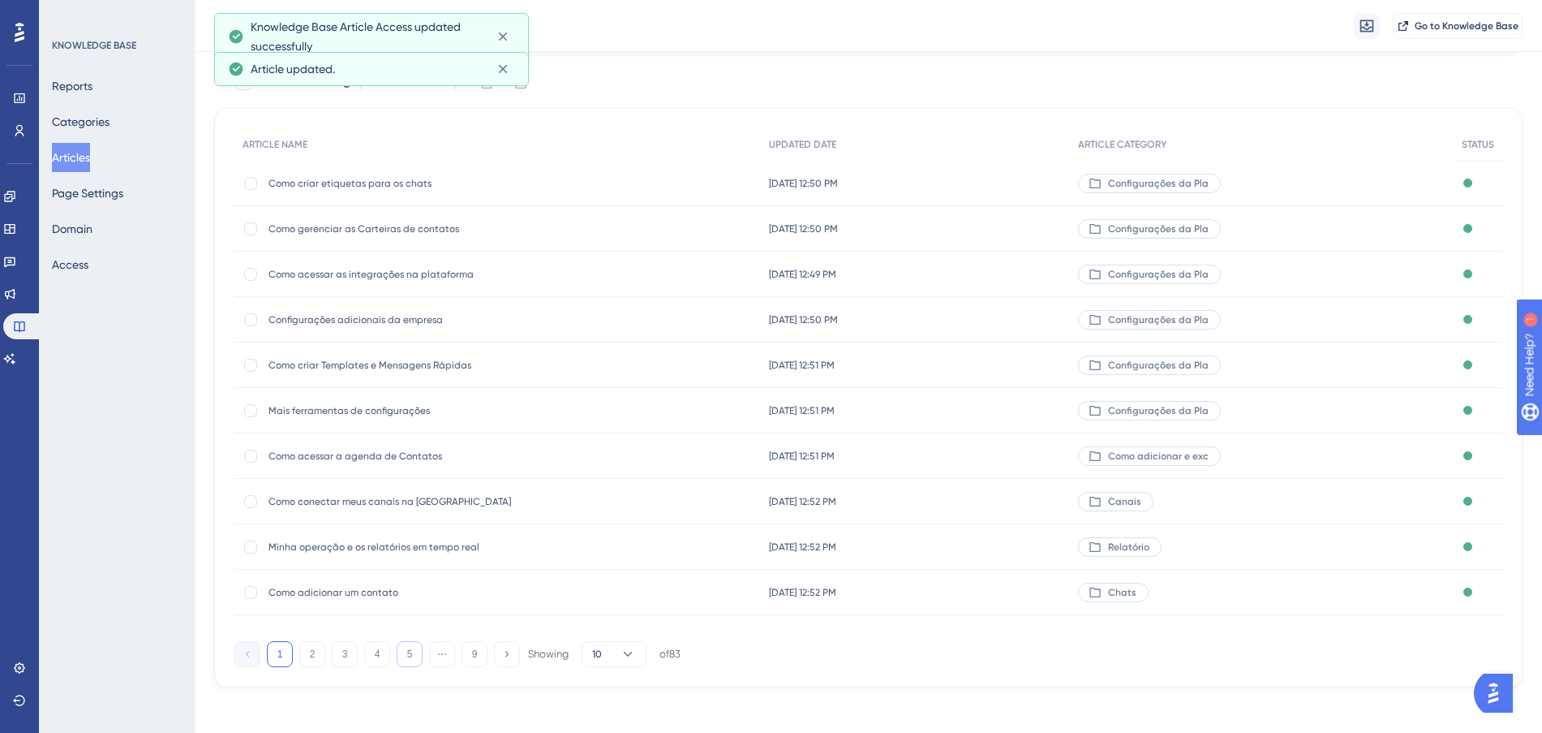
click at [408, 660] on button "5" at bounding box center [410, 654] width 26 height 26
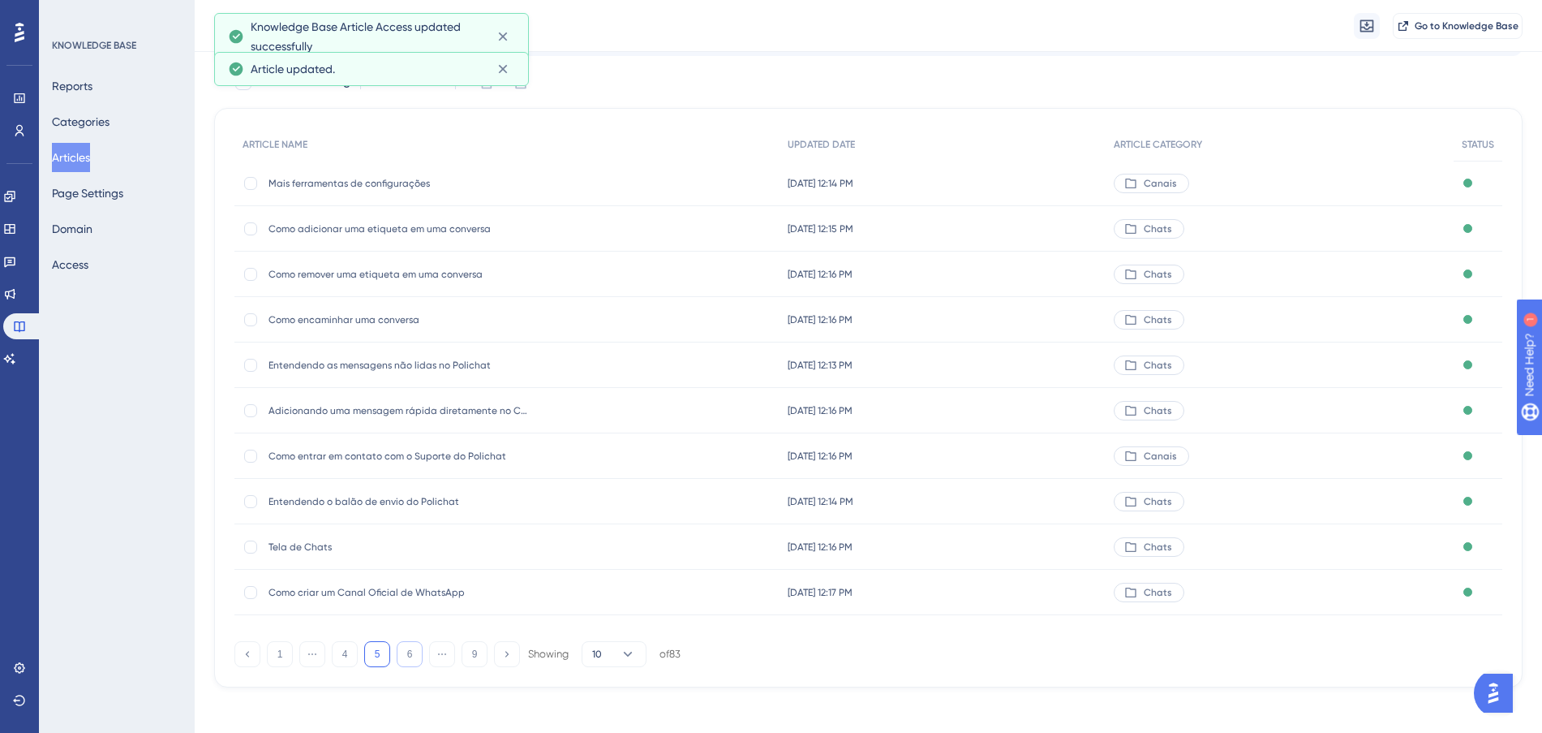
click at [408, 660] on button "6" at bounding box center [410, 654] width 26 height 26
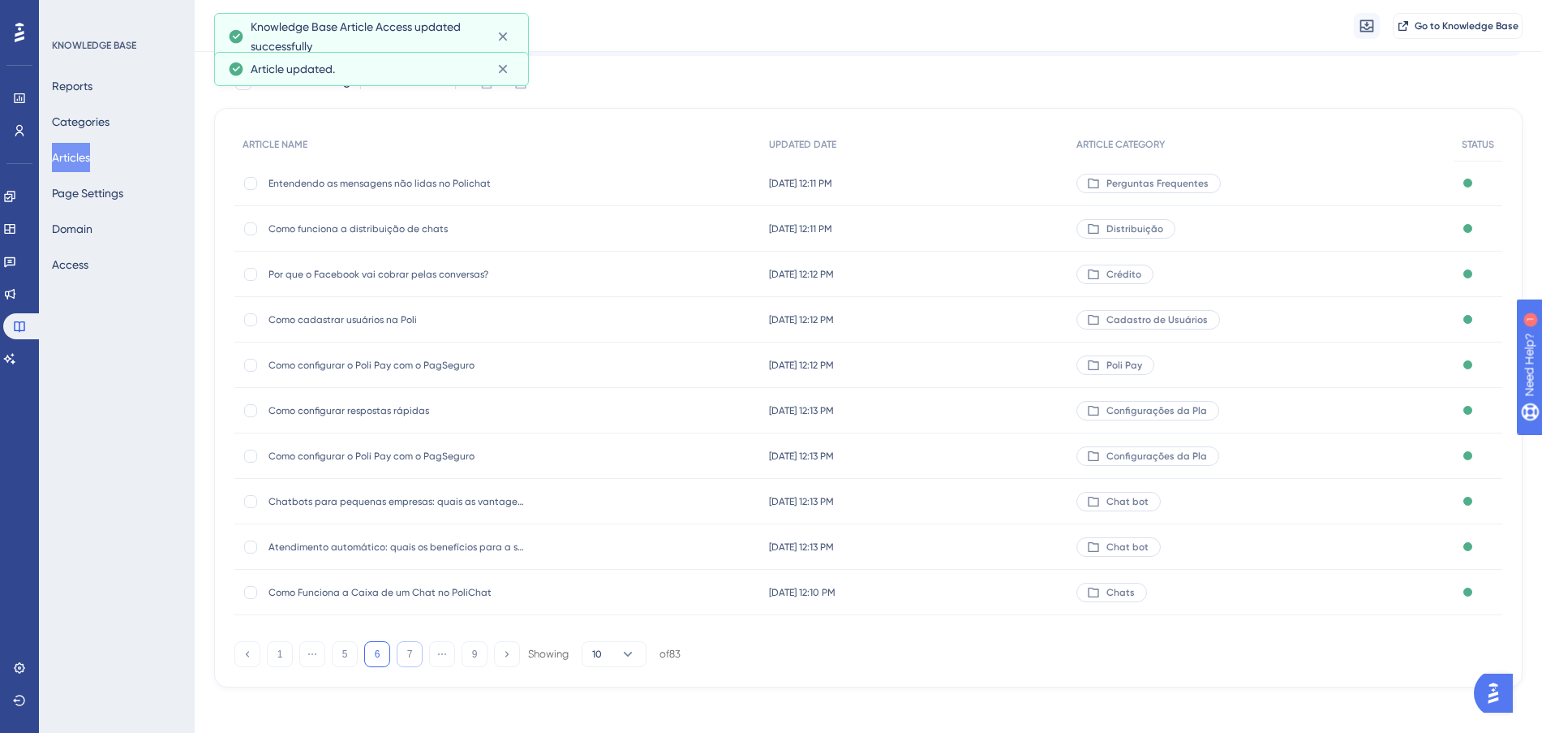
click at [408, 660] on button "7" at bounding box center [410, 654] width 26 height 26
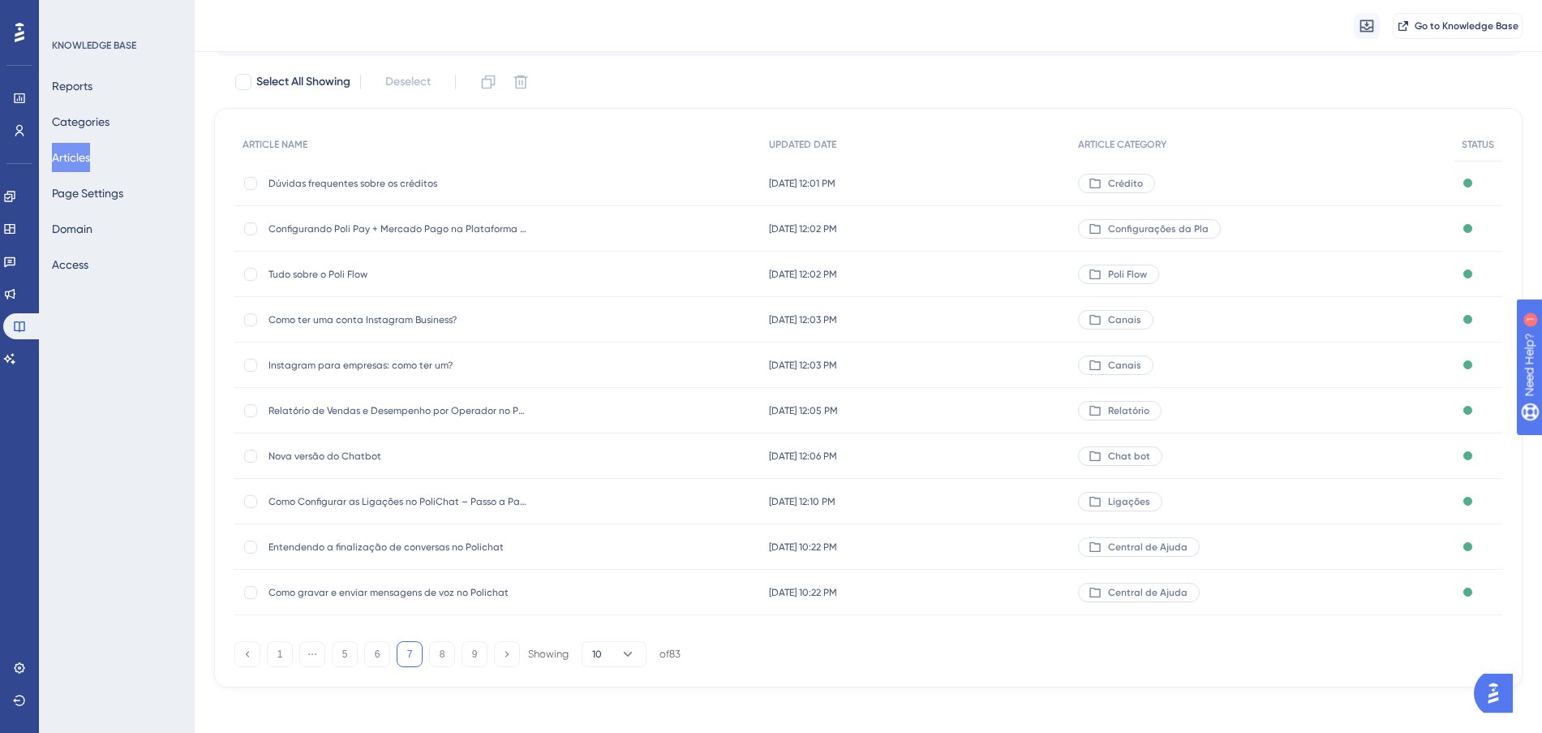
click at [1234, 552] on div "Central de Ajuda" at bounding box center [1262, 546] width 384 height 45
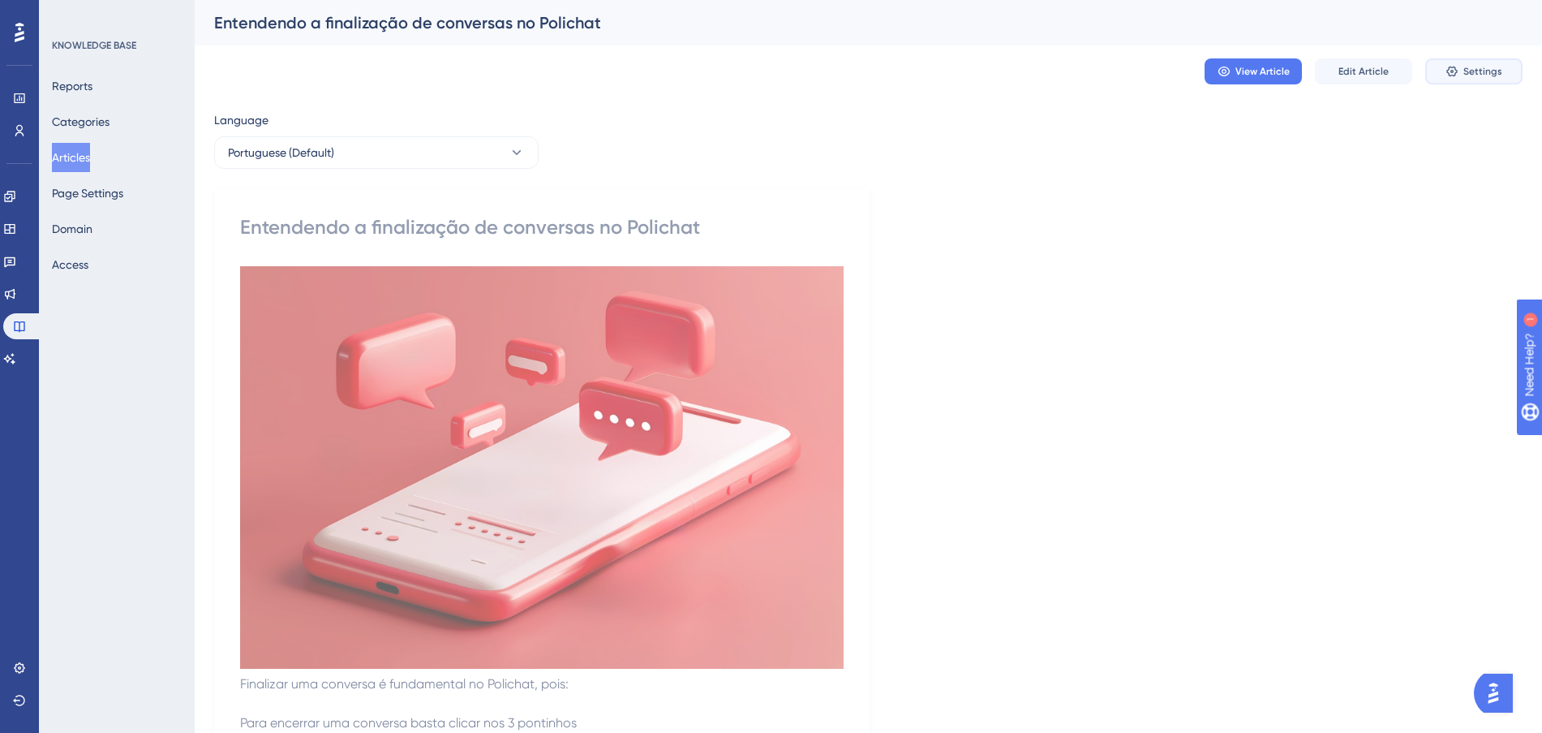
click at [1474, 67] on span "Settings" at bounding box center [1482, 71] width 39 height 13
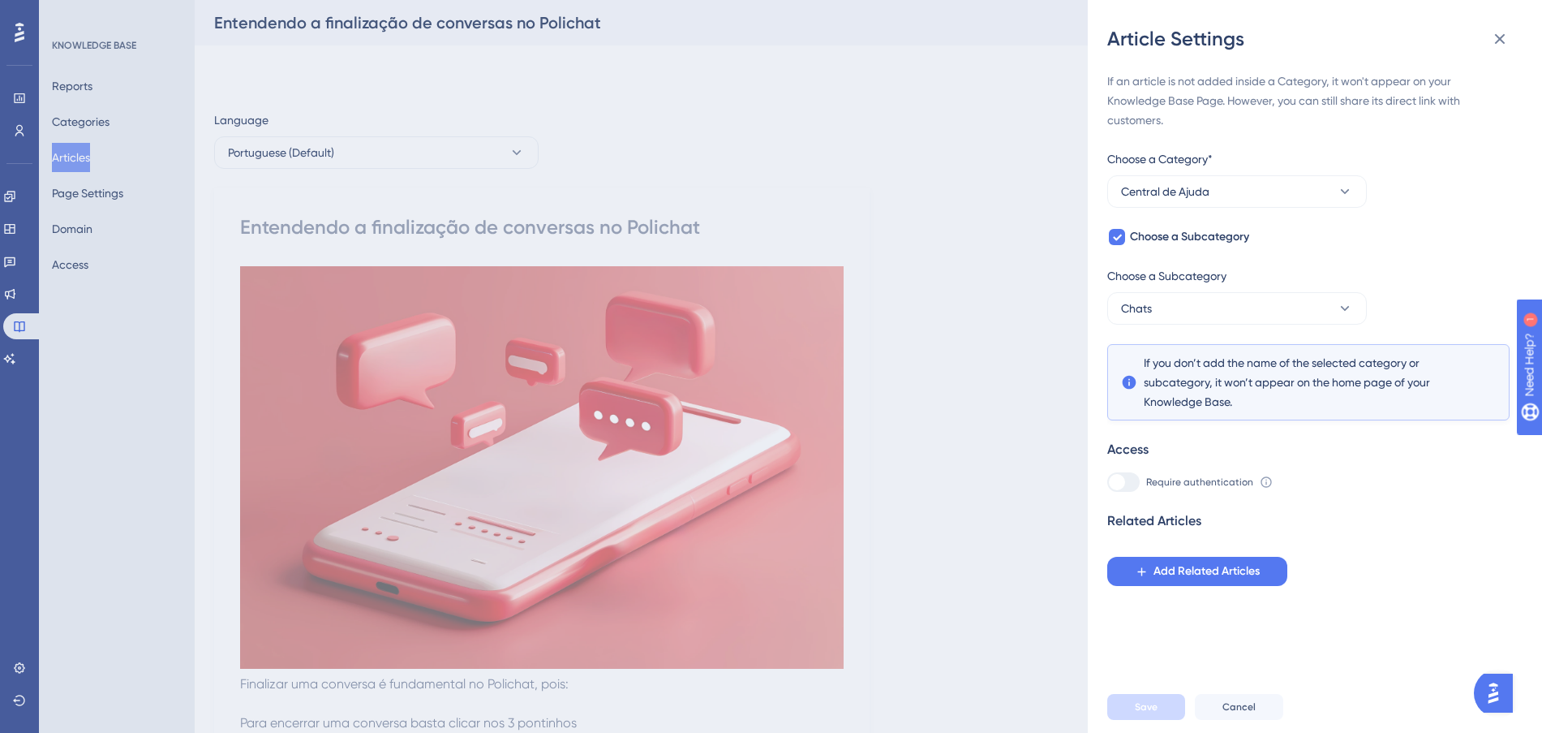
click at [1218, 208] on div "If an article is not added inside a Category, it won't appear on your Knowledge…" at bounding box center [1308, 328] width 402 height 514
click at [1211, 194] on button "Central de Ajuda" at bounding box center [1237, 191] width 260 height 32
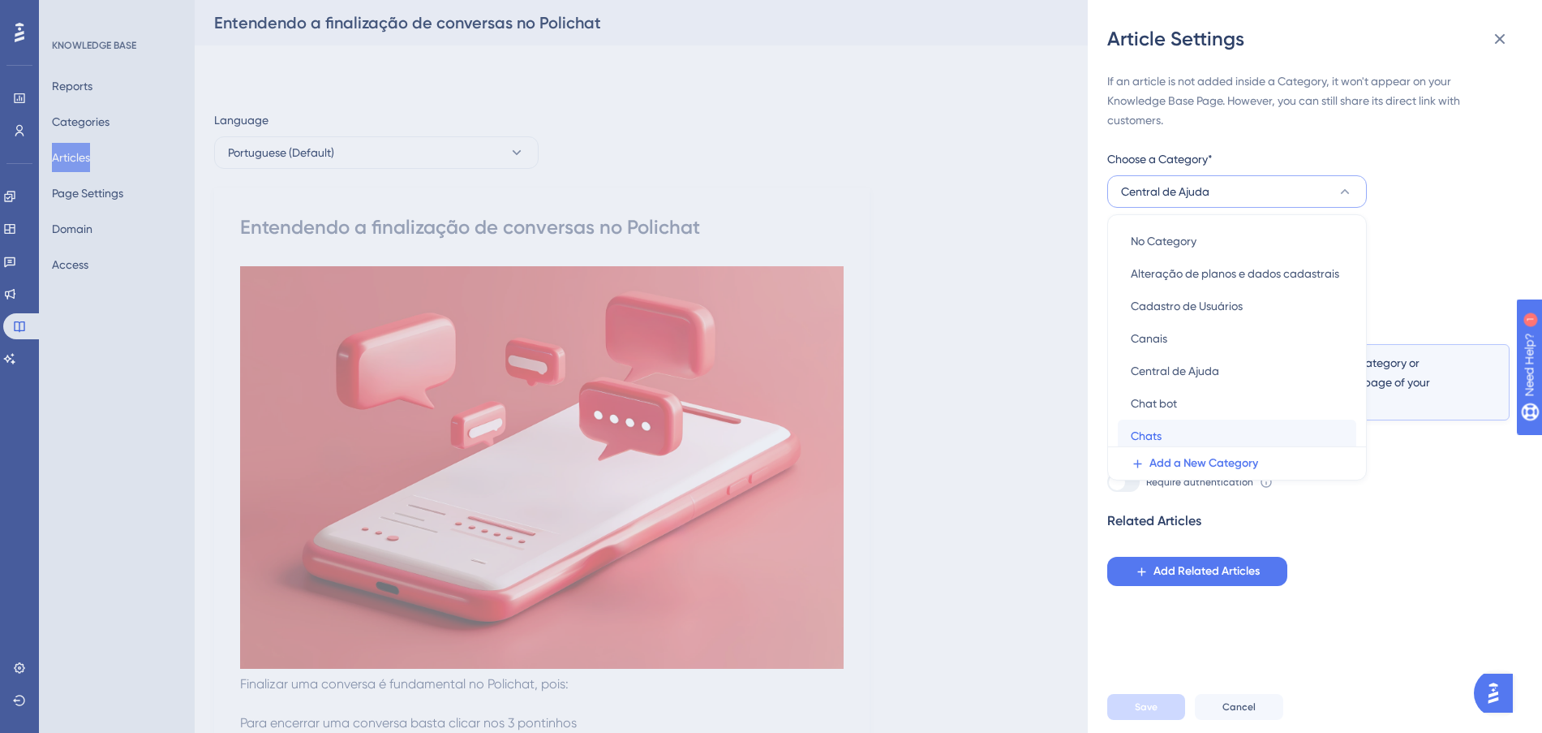
click at [1169, 439] on div "Chats Chats" at bounding box center [1237, 435] width 213 height 32
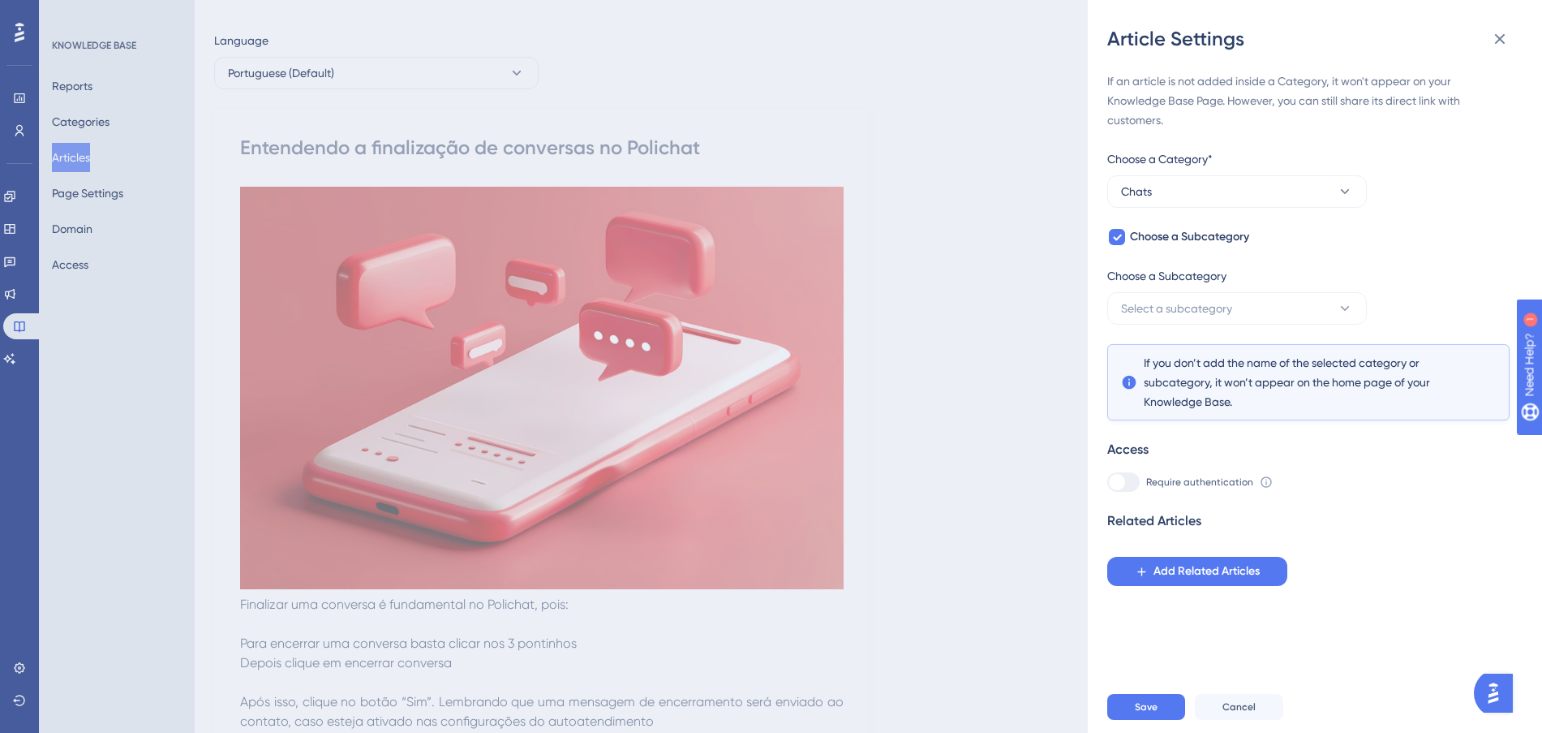
scroll to position [101, 0]
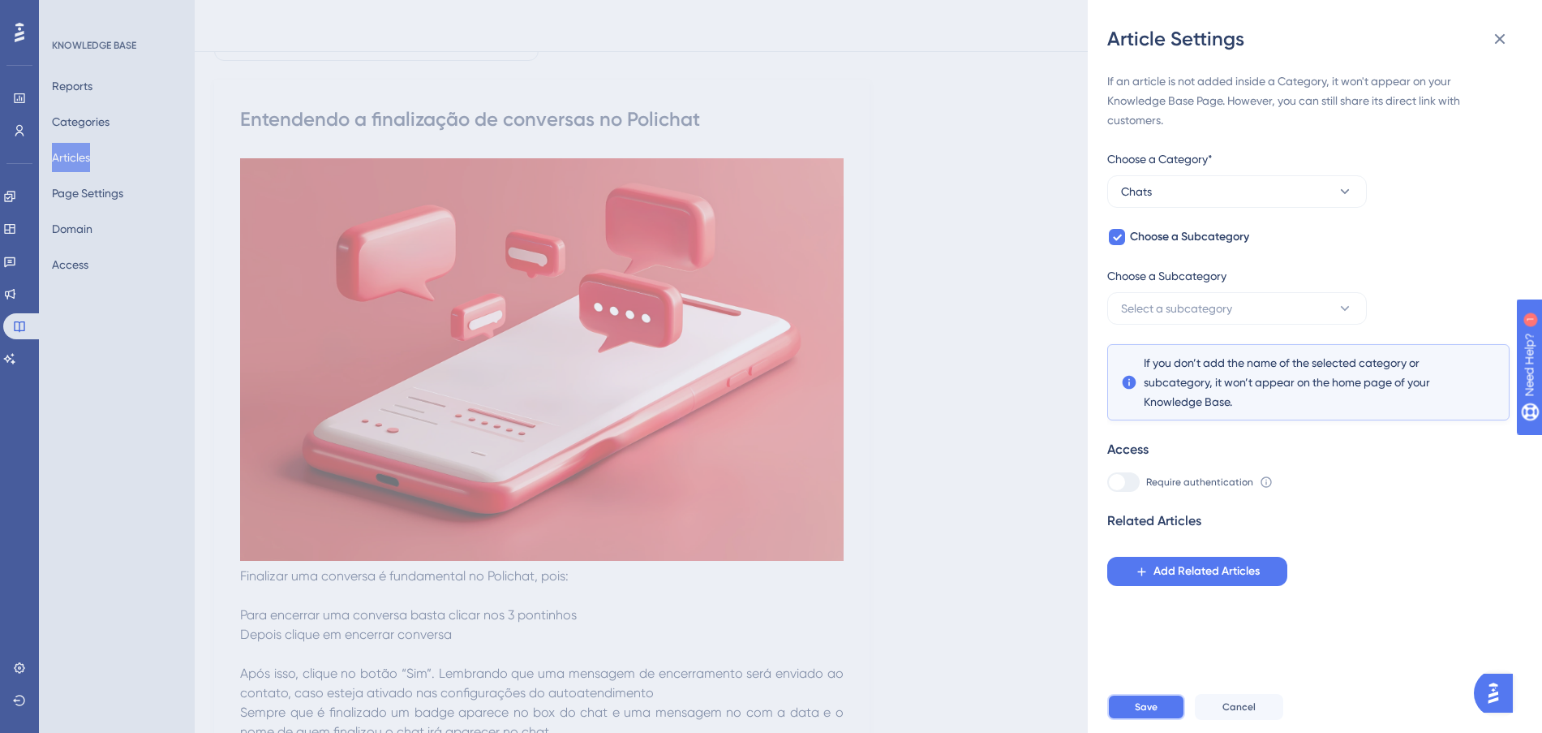
click at [1158, 720] on button "Save" at bounding box center [1146, 707] width 78 height 26
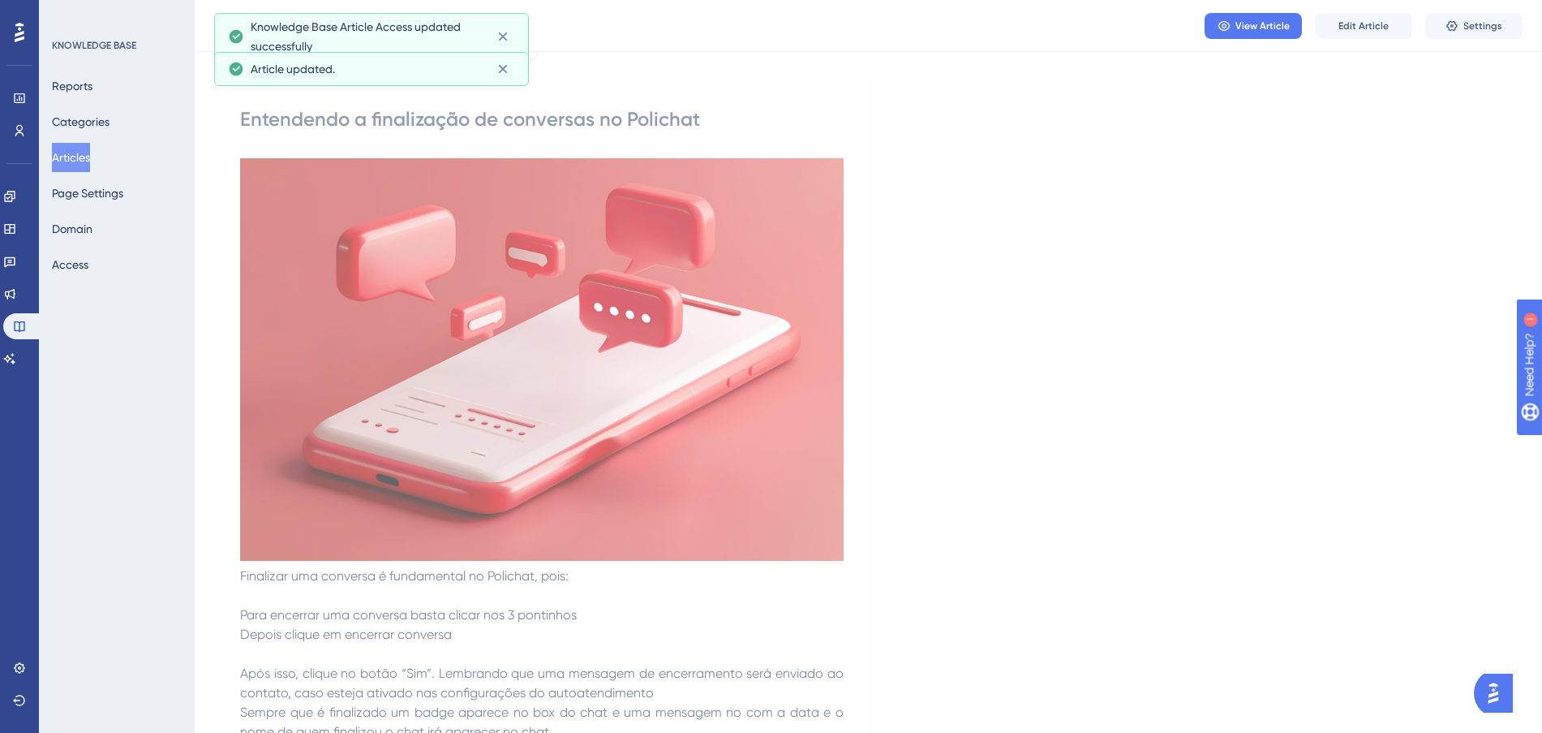
click at [72, 161] on button "Articles" at bounding box center [71, 157] width 38 height 29
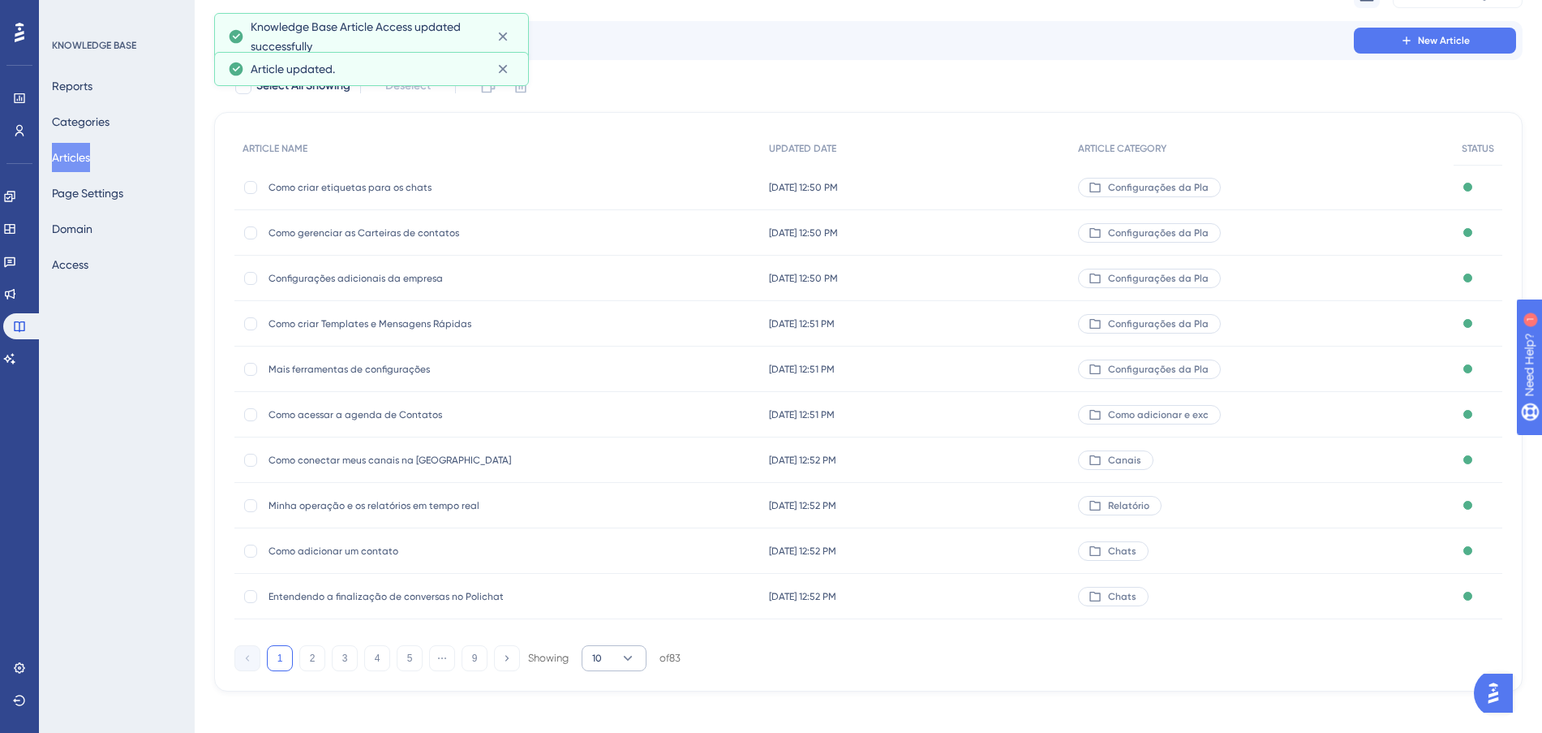
scroll to position [87, 0]
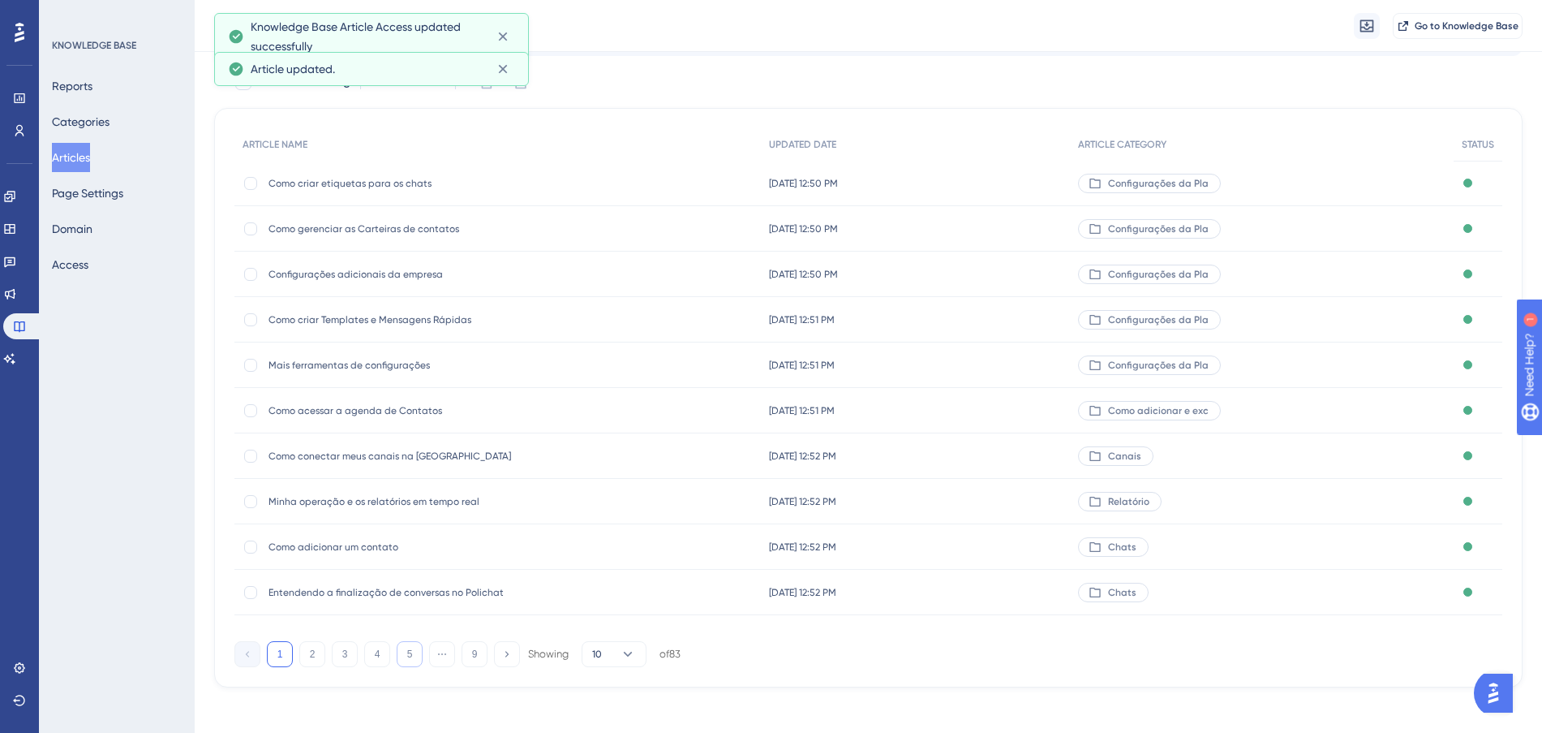
click at [417, 660] on button "5" at bounding box center [410, 654] width 26 height 26
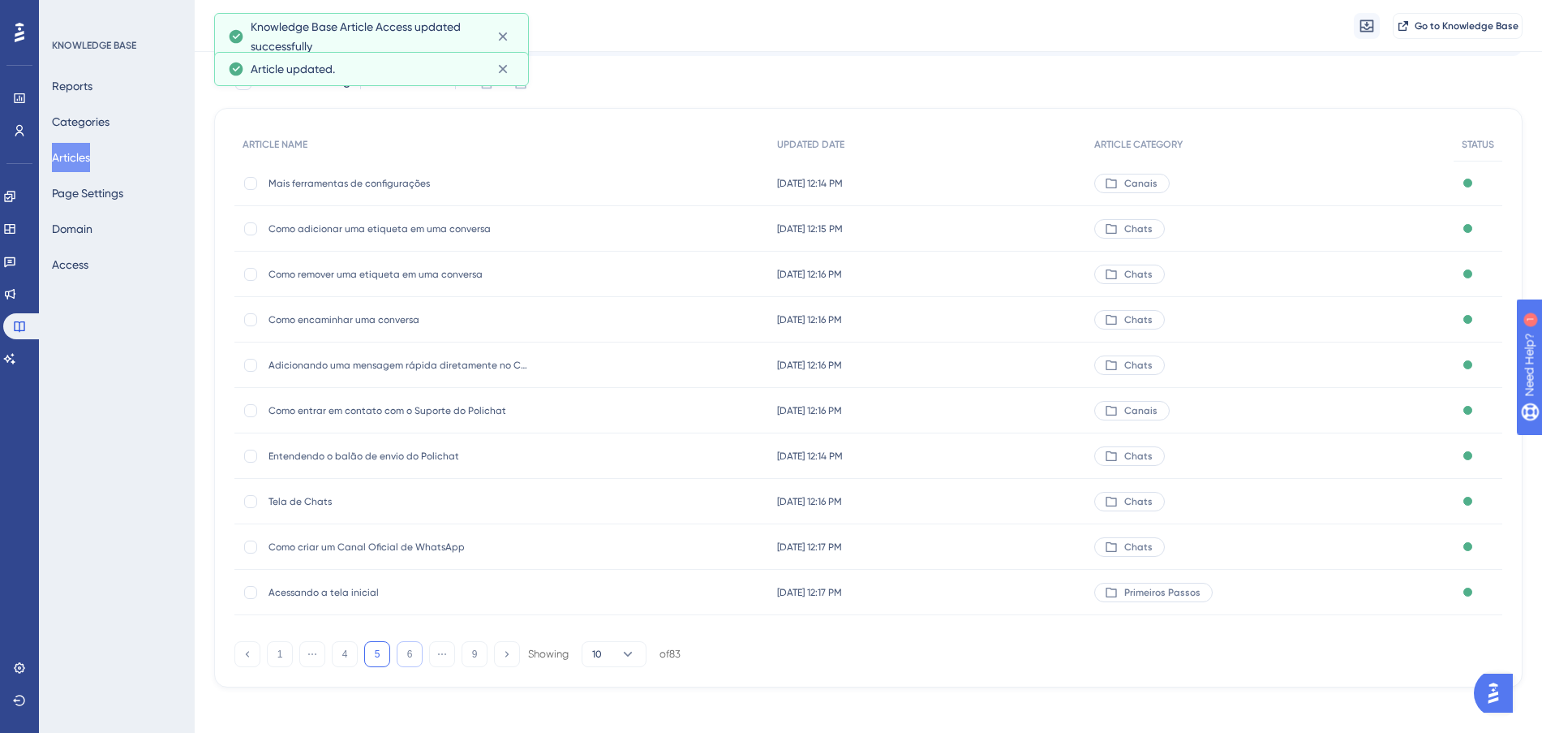
click at [417, 660] on button "6" at bounding box center [410, 654] width 26 height 26
click at [417, 660] on button "7" at bounding box center [410, 654] width 26 height 26
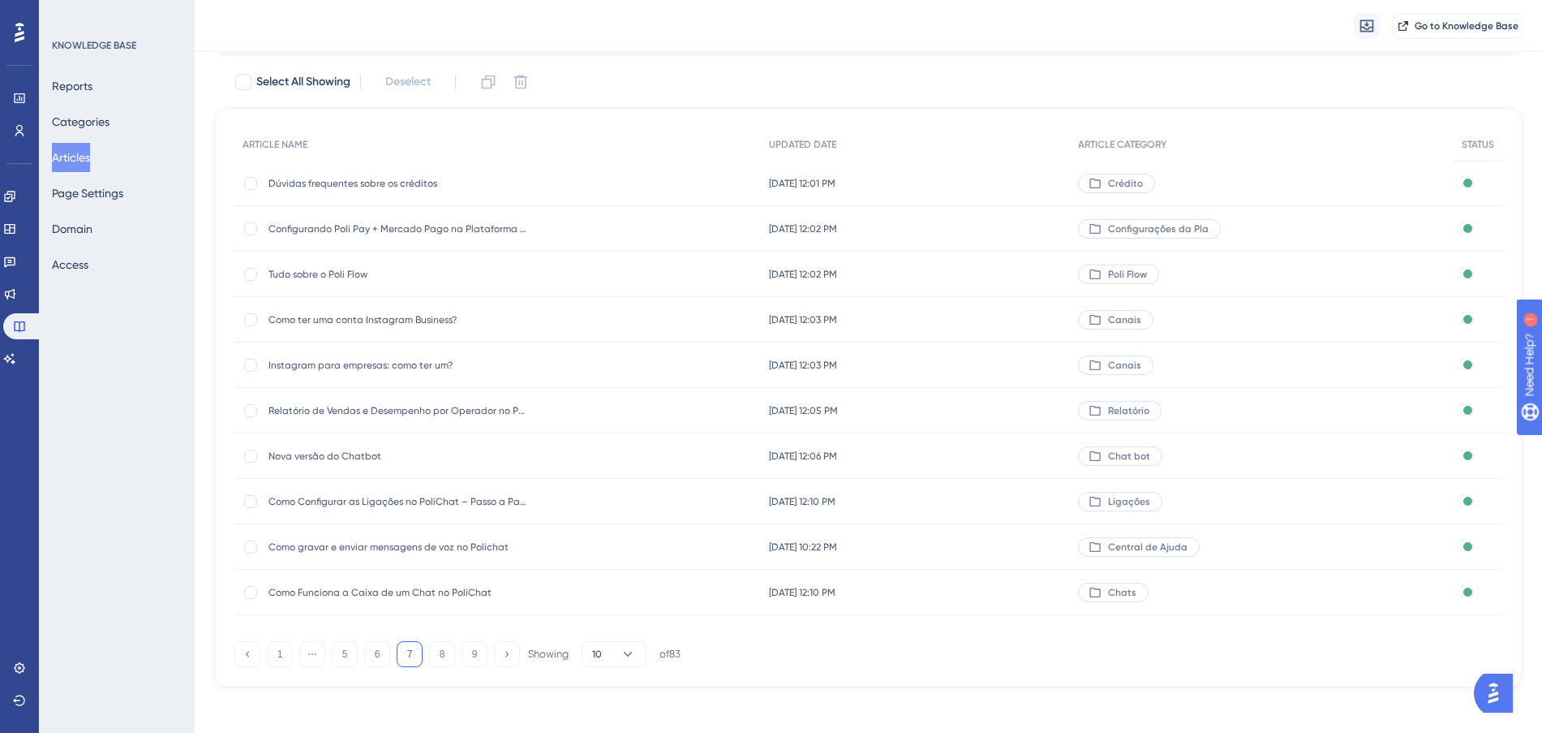
click at [1059, 541] on div "[DATE] 10:22 PM [DATE] 10:22 PM" at bounding box center [916, 546] width 310 height 45
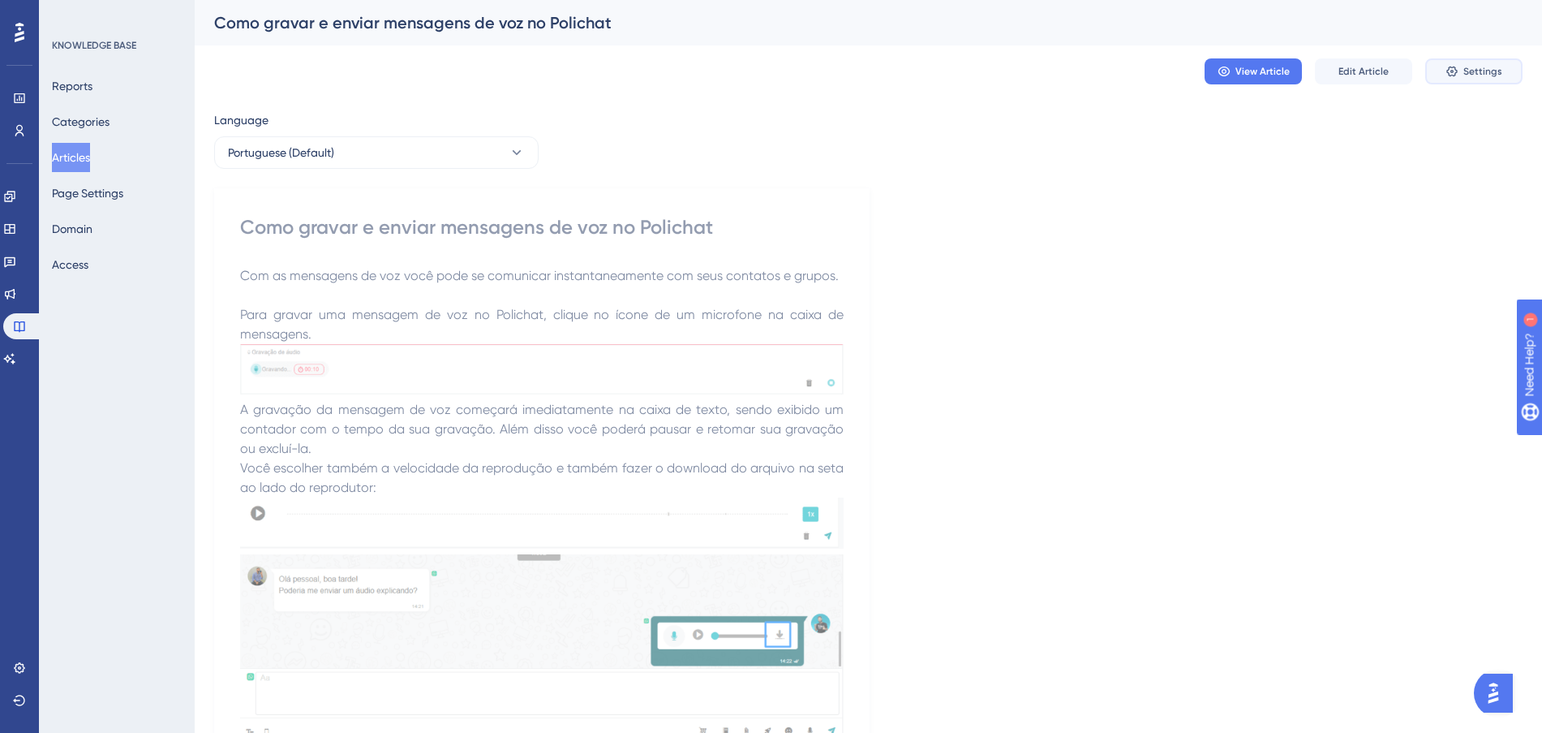
click at [1459, 68] on icon at bounding box center [1452, 71] width 13 height 13
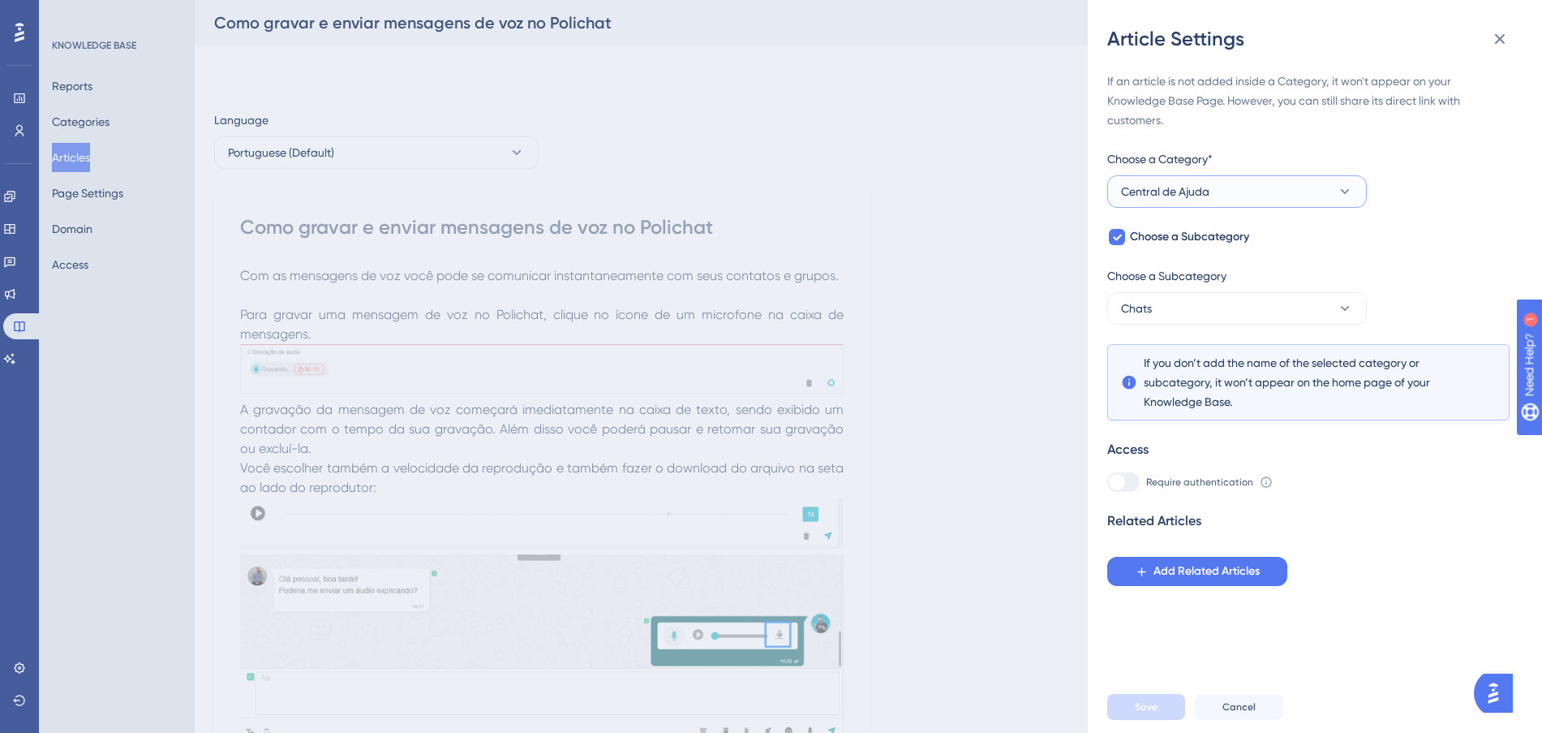
click at [1277, 190] on button "Central de Ajuda" at bounding box center [1237, 191] width 260 height 32
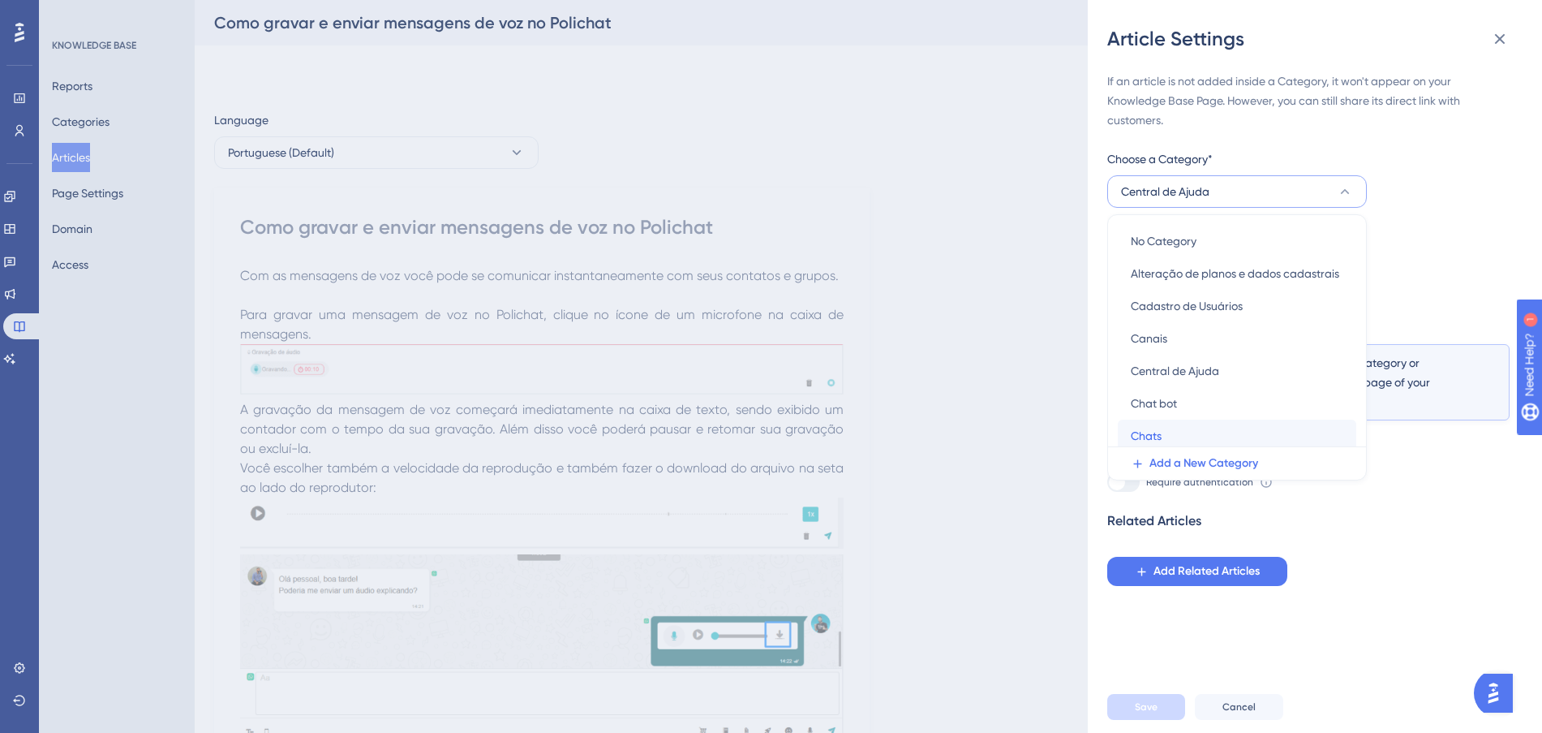
click at [1212, 436] on div "Chats Chats" at bounding box center [1237, 435] width 213 height 32
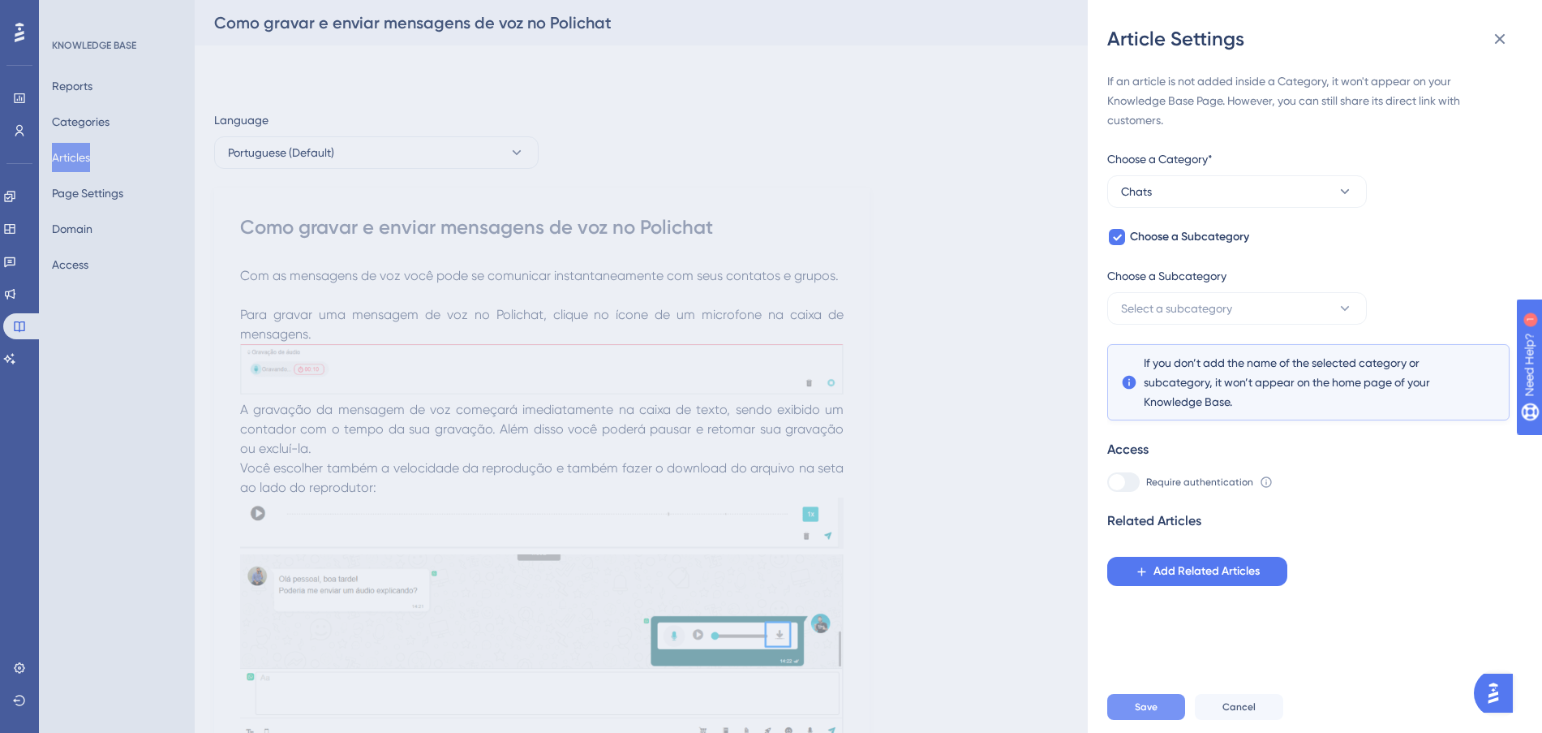
click at [1167, 720] on button "Save" at bounding box center [1146, 707] width 78 height 26
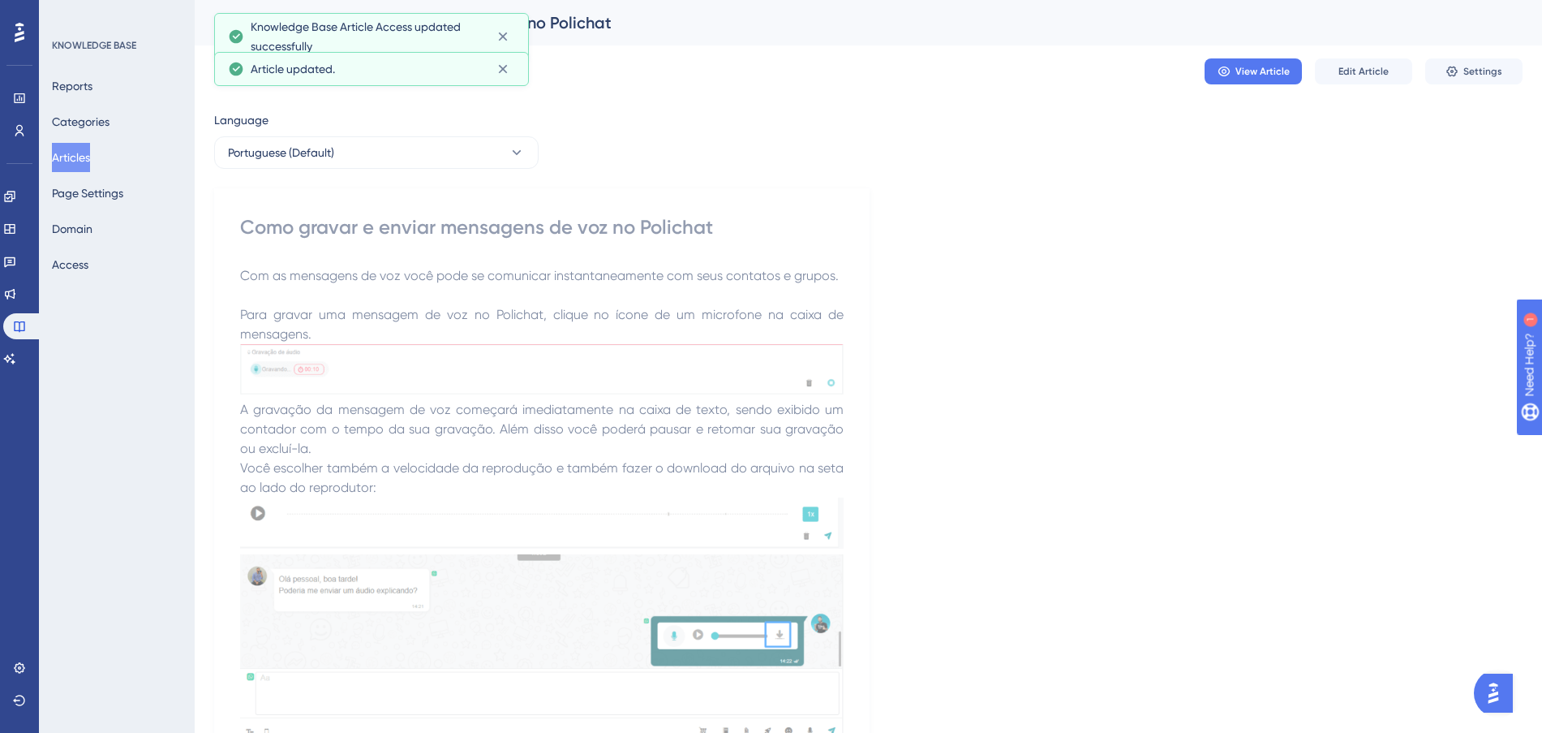
click at [90, 155] on button "Articles" at bounding box center [71, 157] width 38 height 29
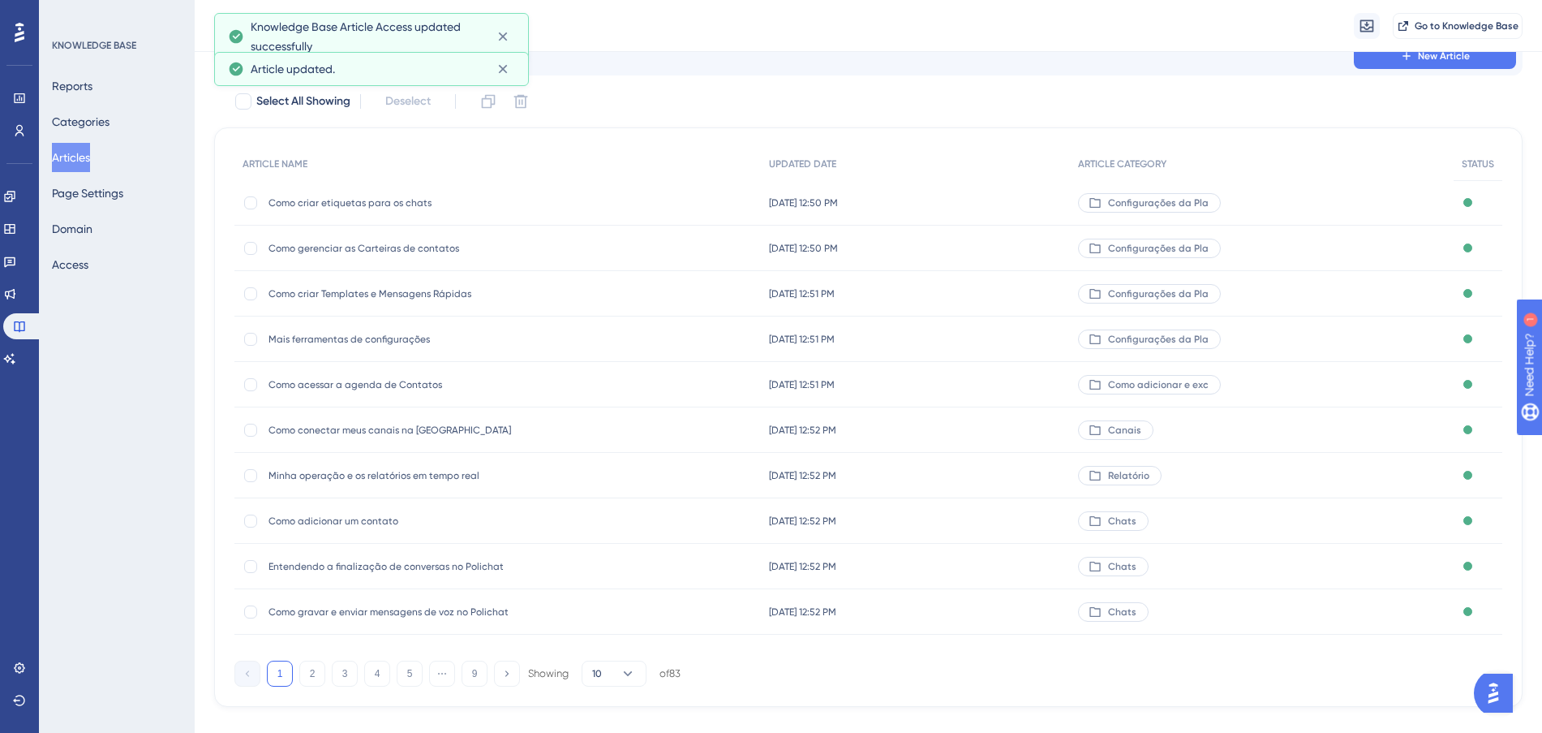
scroll to position [87, 0]
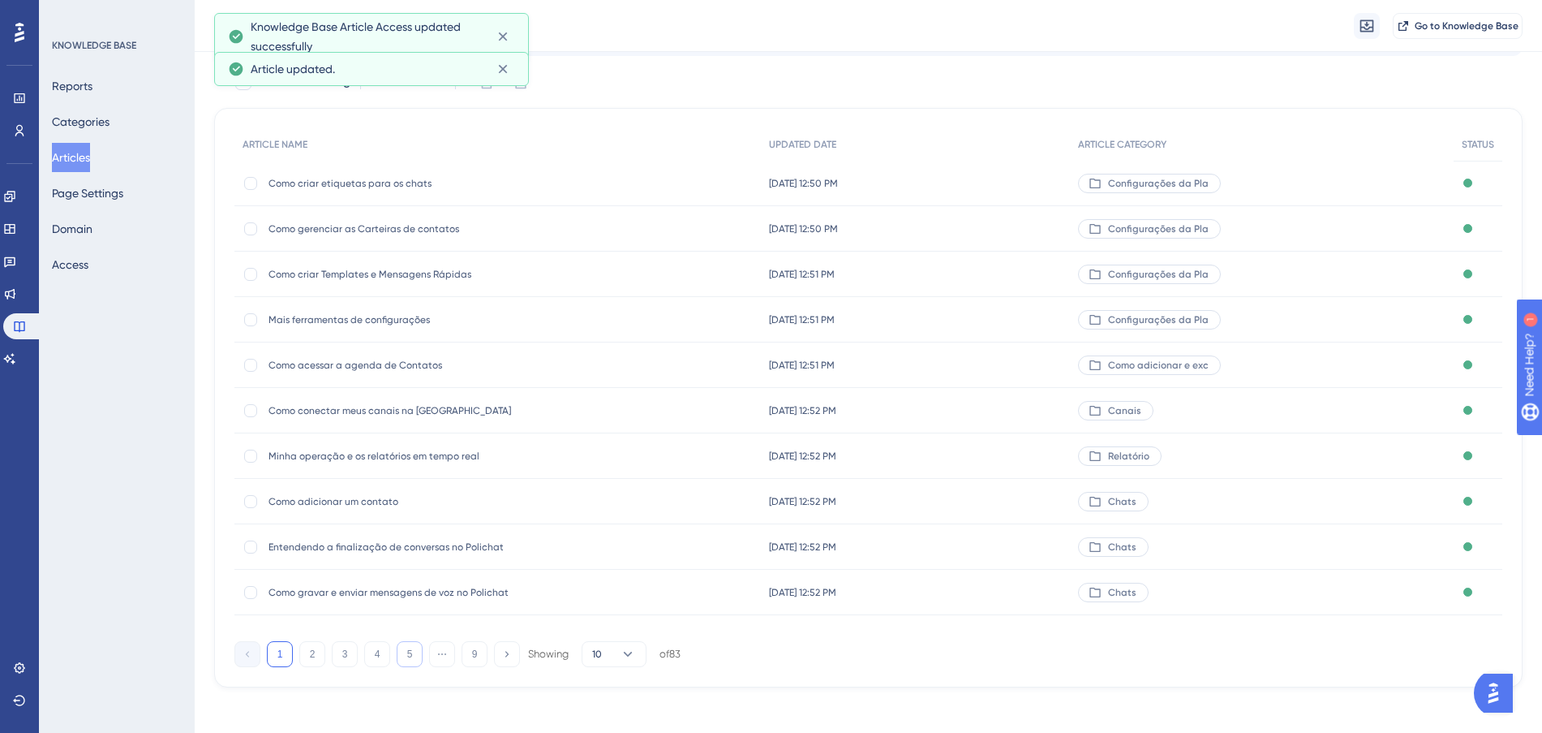
drag, startPoint x: 423, startPoint y: 640, endPoint x: 410, endPoint y: 647, distance: 14.2
click at [421, 641] on div "1 2 3 4 5 ⋯ 9 Showing 10 of 83" at bounding box center [457, 654] width 446 height 26
click at [410, 647] on button "5" at bounding box center [410, 654] width 26 height 26
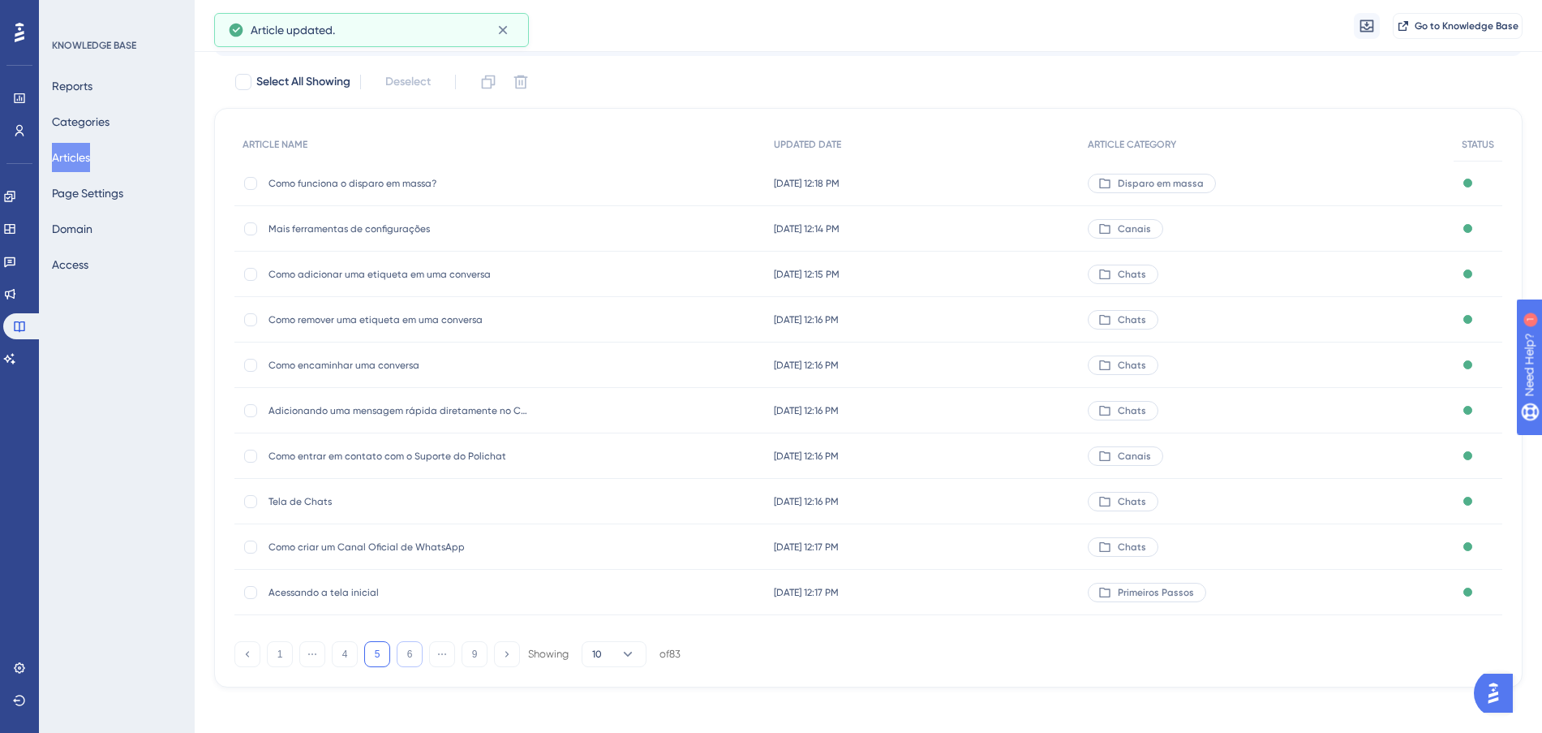
click at [410, 647] on button "6" at bounding box center [410, 654] width 26 height 26
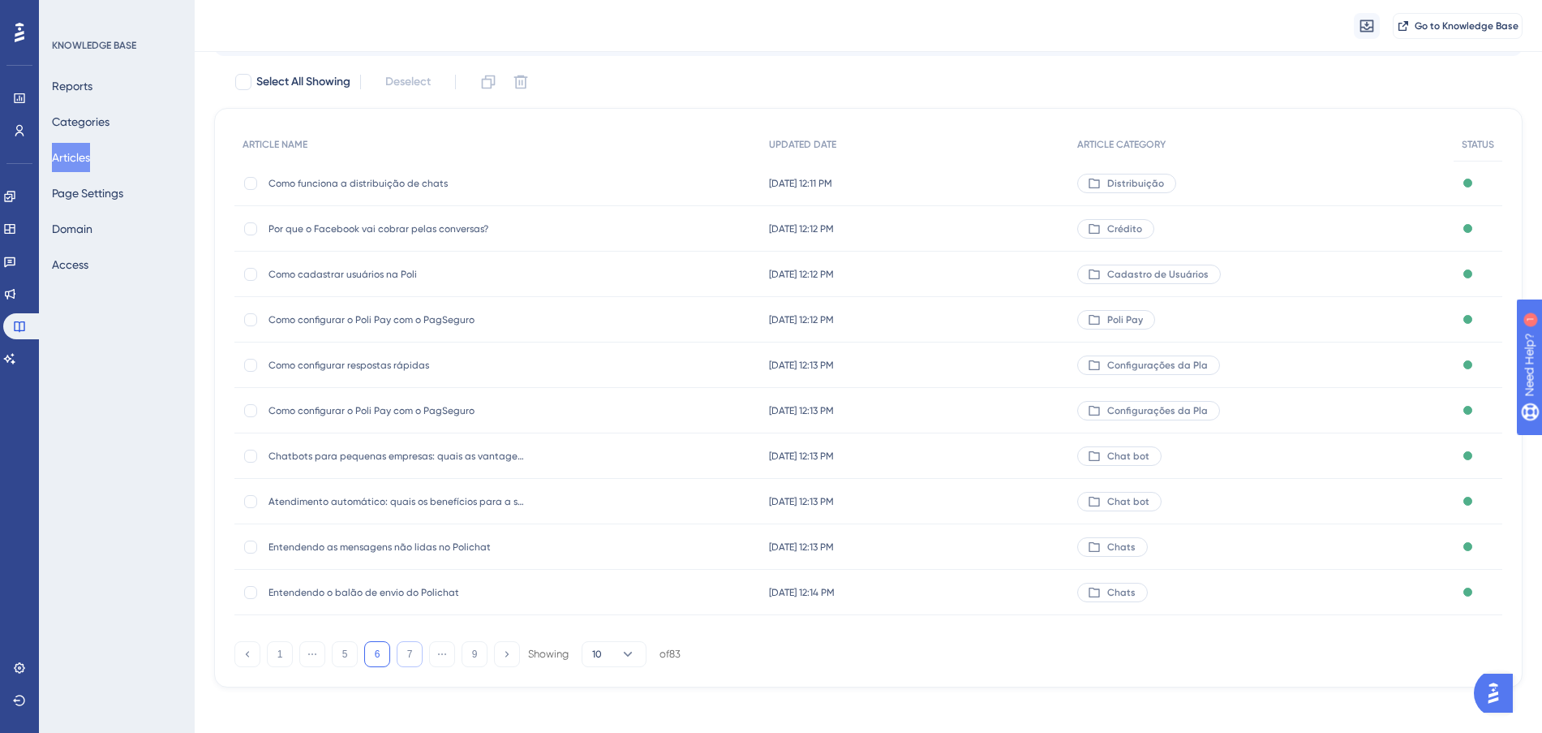
click at [409, 661] on button "7" at bounding box center [410, 654] width 26 height 26
click at [436, 652] on button "8" at bounding box center [442, 654] width 26 height 26
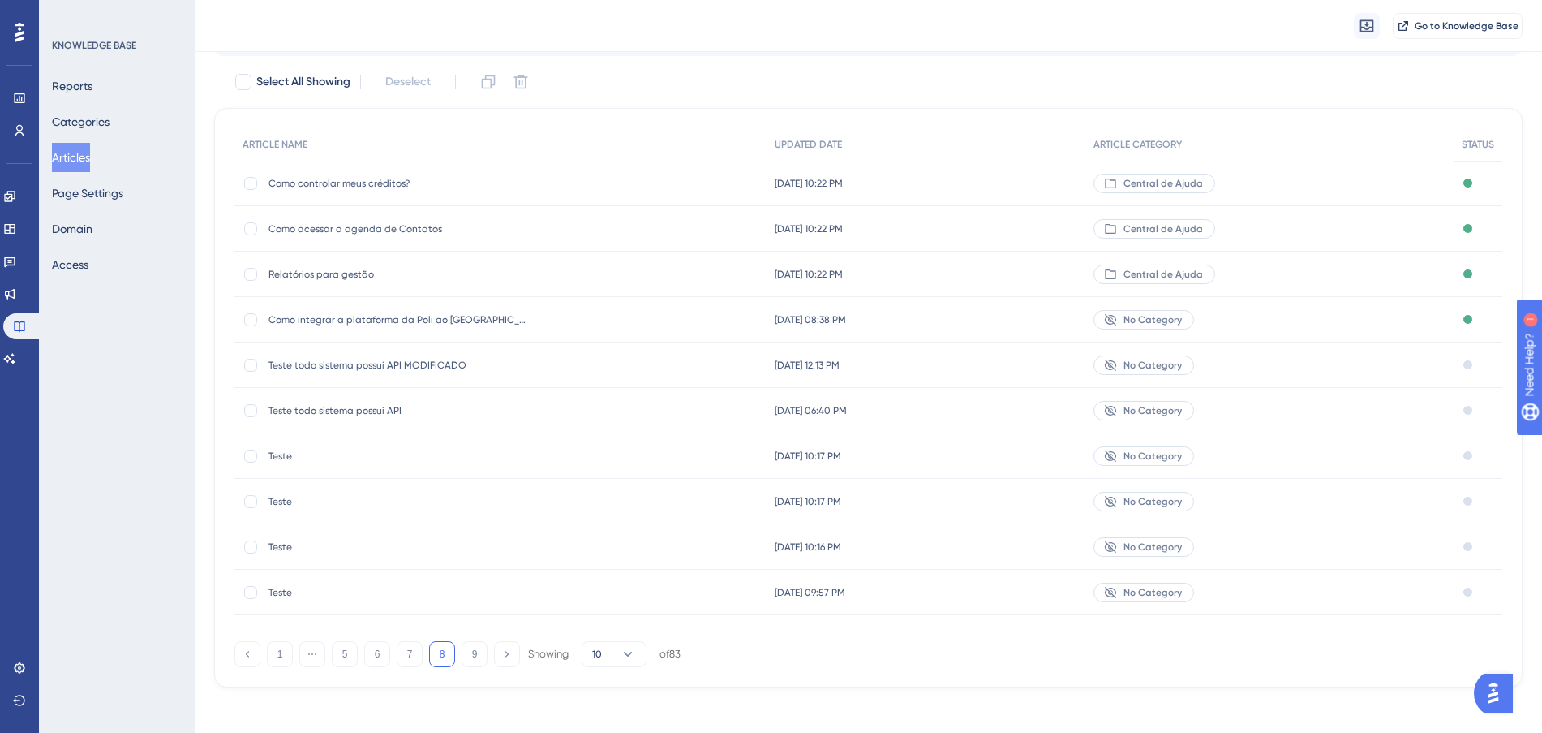
click at [947, 181] on div "[DATE] 10:22 PM [DATE] 10:22 PM" at bounding box center [926, 183] width 319 height 45
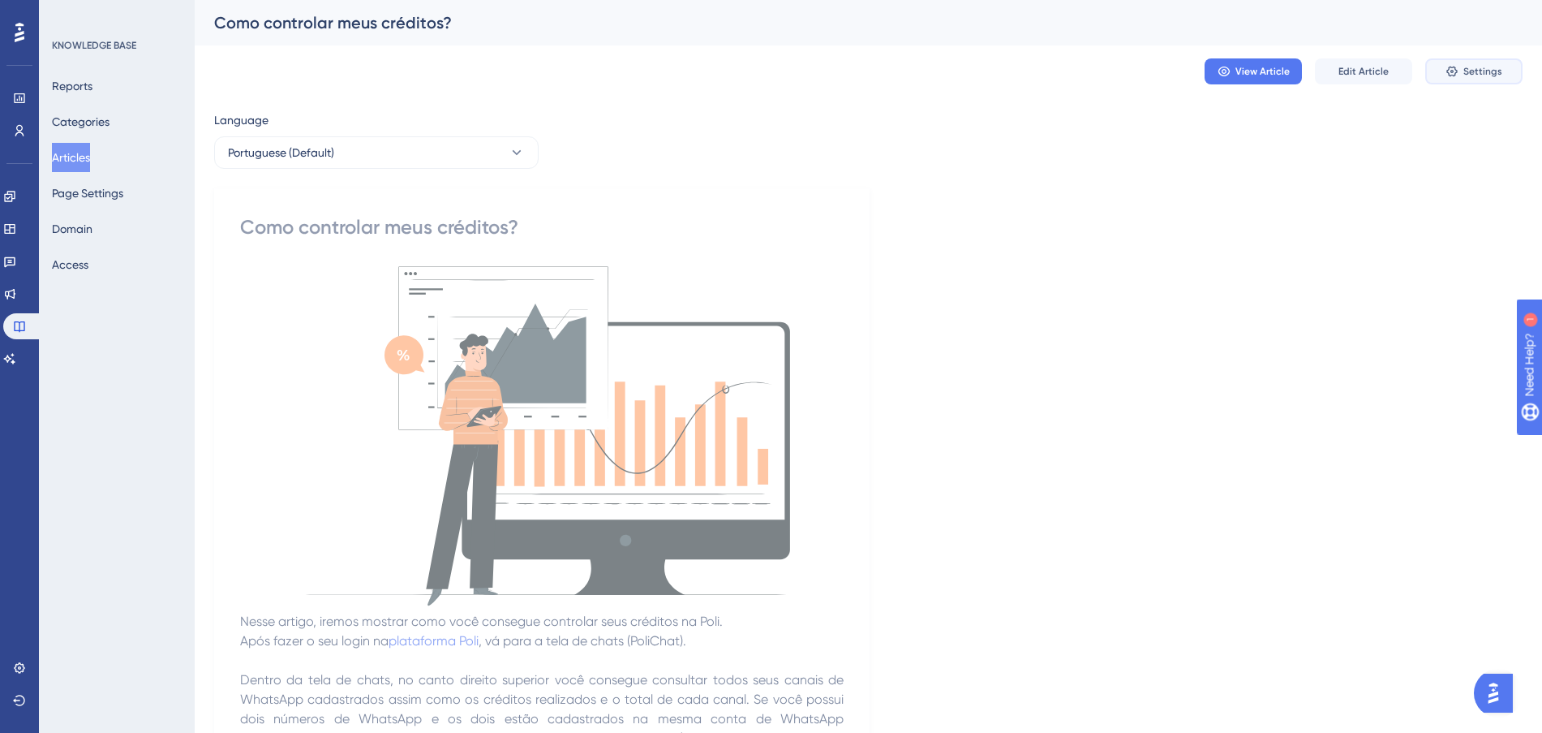
click at [1464, 71] on span "Settings" at bounding box center [1482, 71] width 39 height 13
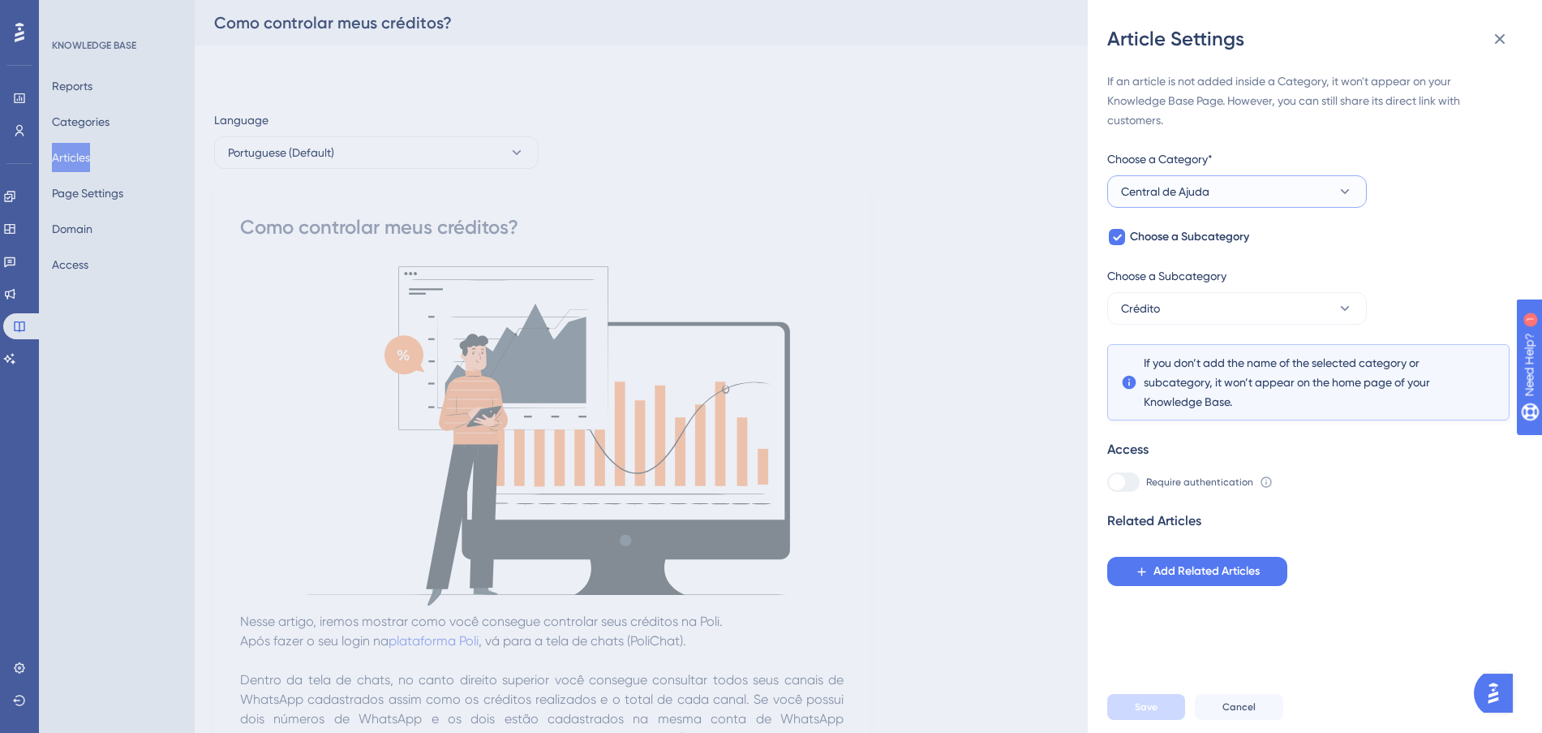
click at [1287, 205] on button "Central de Ajuda" at bounding box center [1237, 191] width 260 height 32
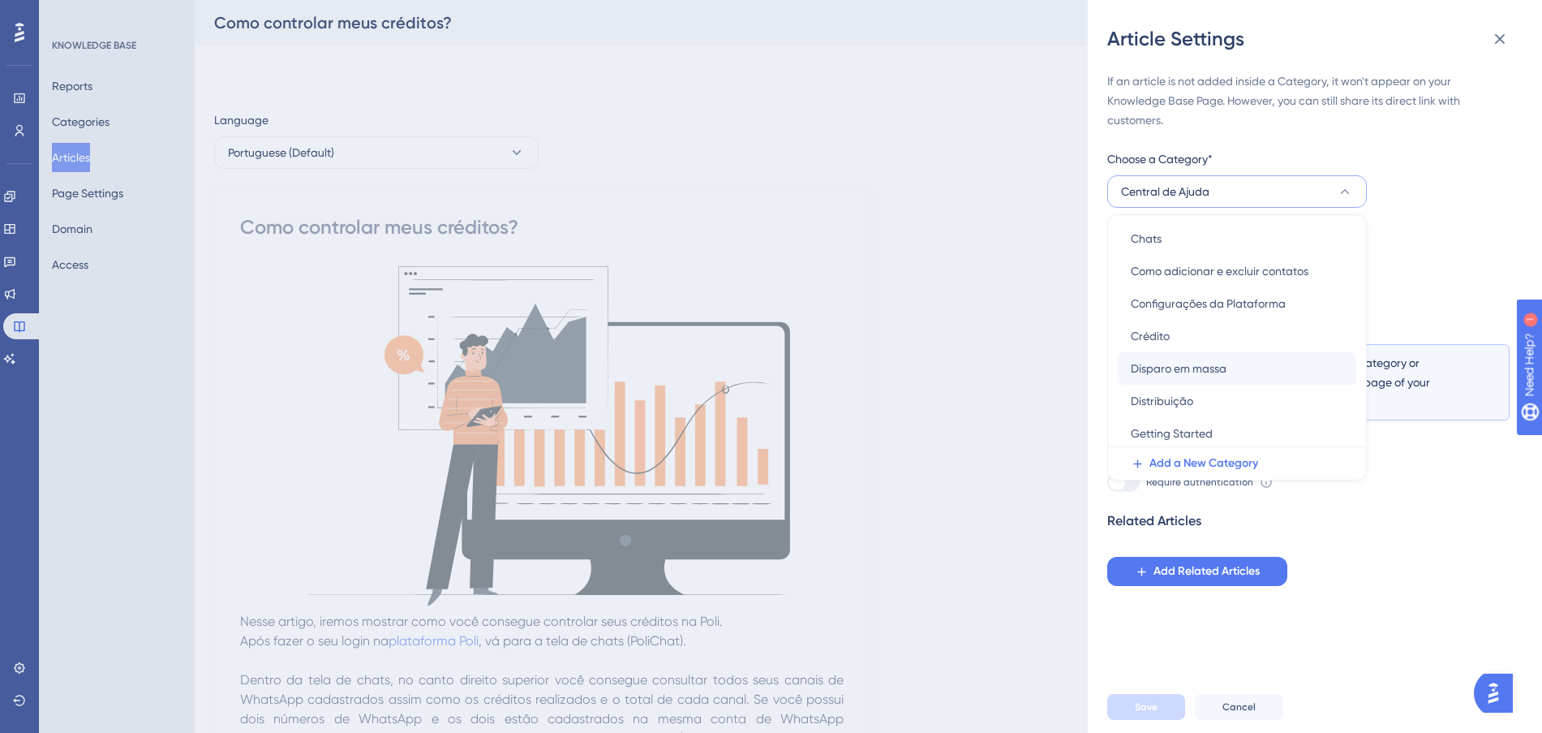
scroll to position [203, 0]
click at [1174, 335] on div "Crédito Crédito" at bounding box center [1237, 330] width 213 height 32
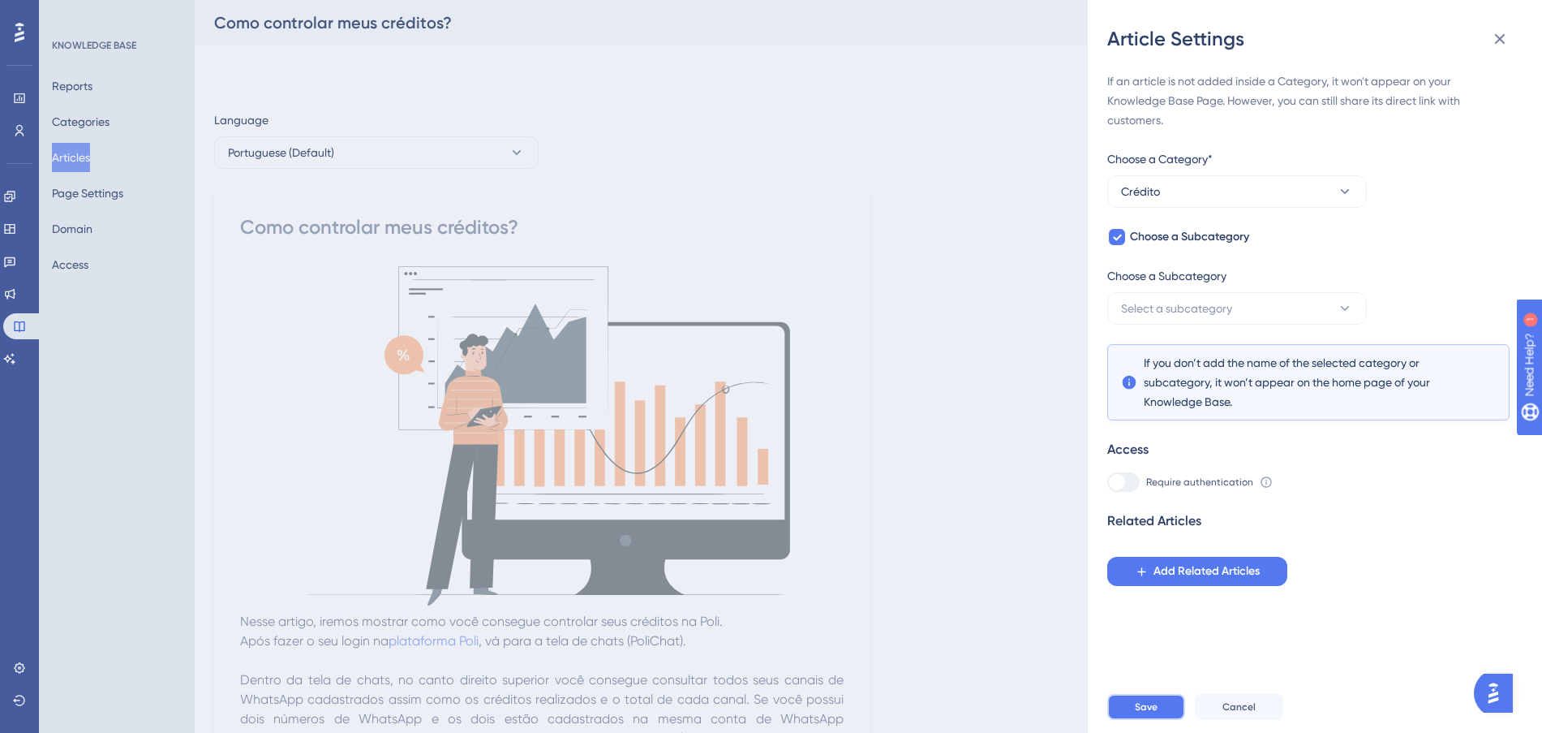
click at [1150, 713] on span "Save" at bounding box center [1146, 706] width 23 height 13
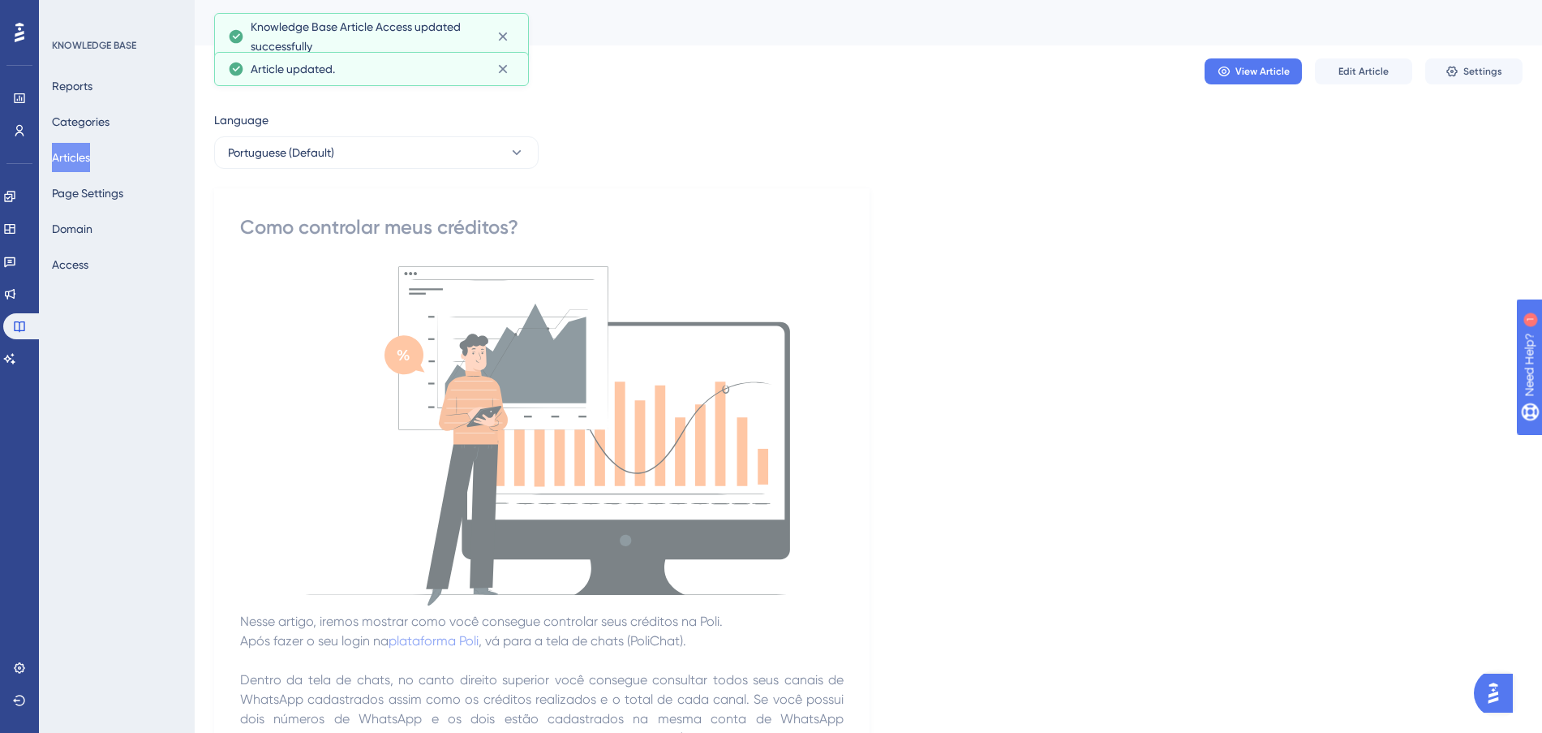
drag, startPoint x: 85, startPoint y: 153, endPoint x: 77, endPoint y: 152, distance: 8.3
click at [84, 153] on button "Articles" at bounding box center [71, 157] width 38 height 29
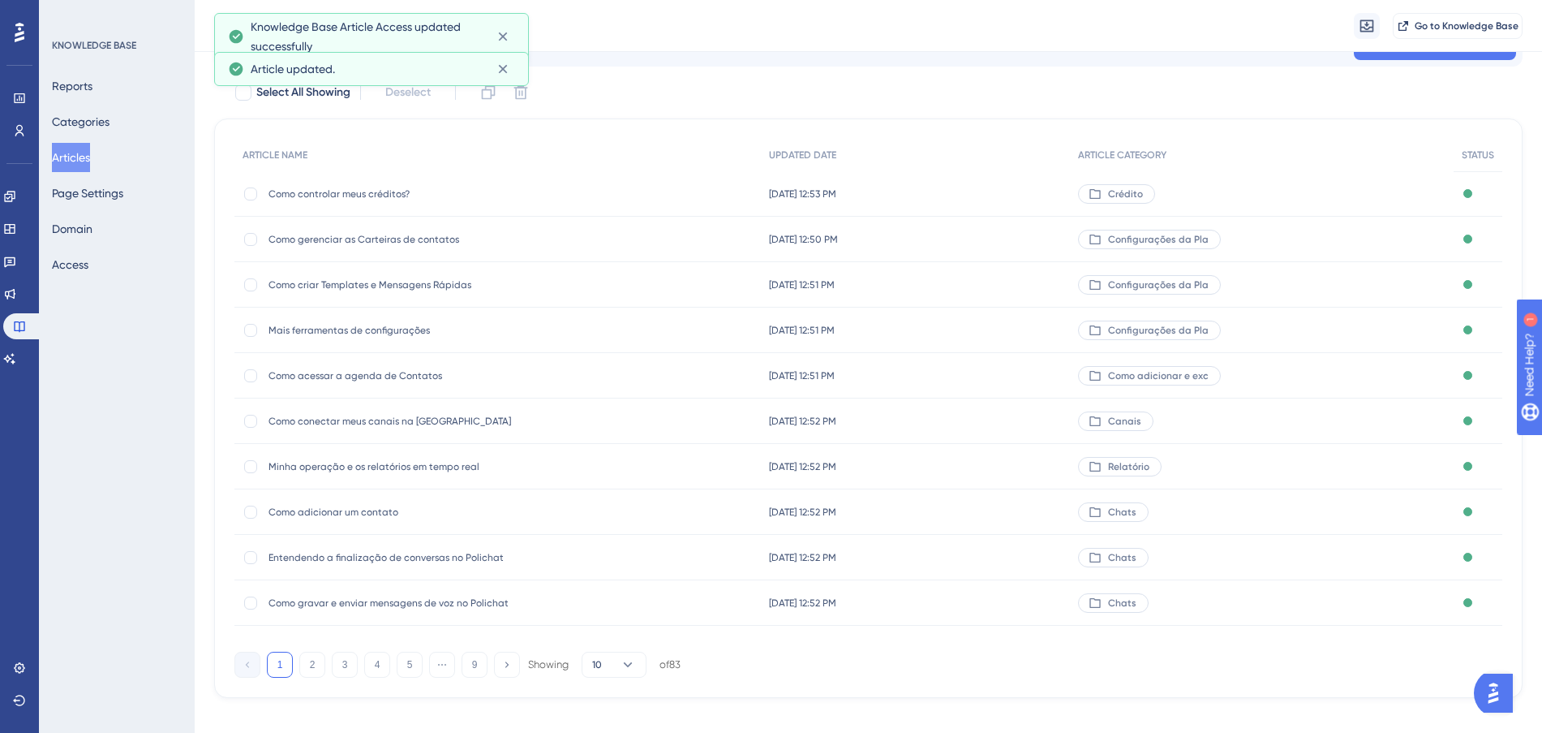
scroll to position [87, 0]
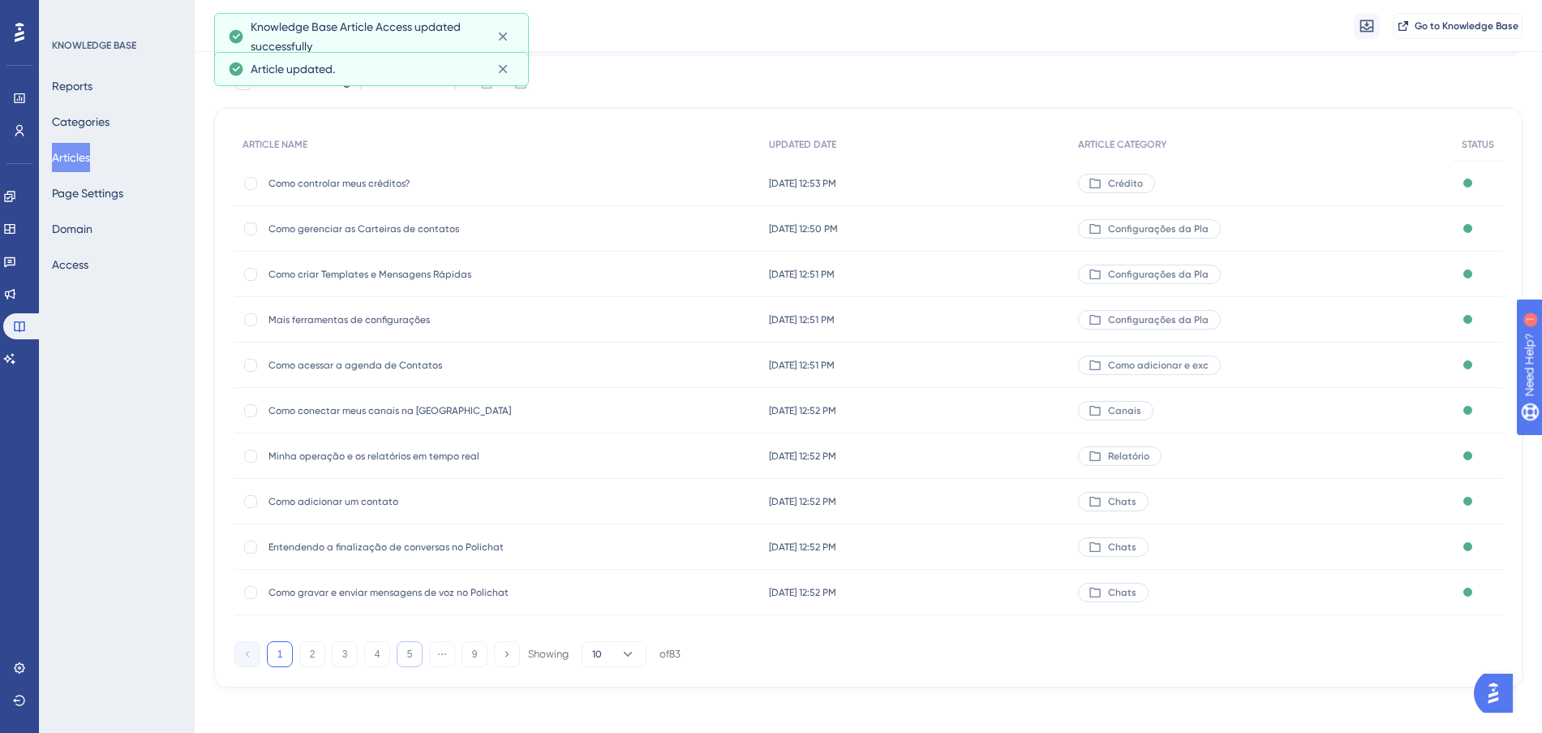
click at [409, 660] on button "5" at bounding box center [410, 654] width 26 height 26
click at [409, 660] on button "6" at bounding box center [410, 654] width 26 height 26
click at [409, 660] on button "7" at bounding box center [410, 654] width 26 height 26
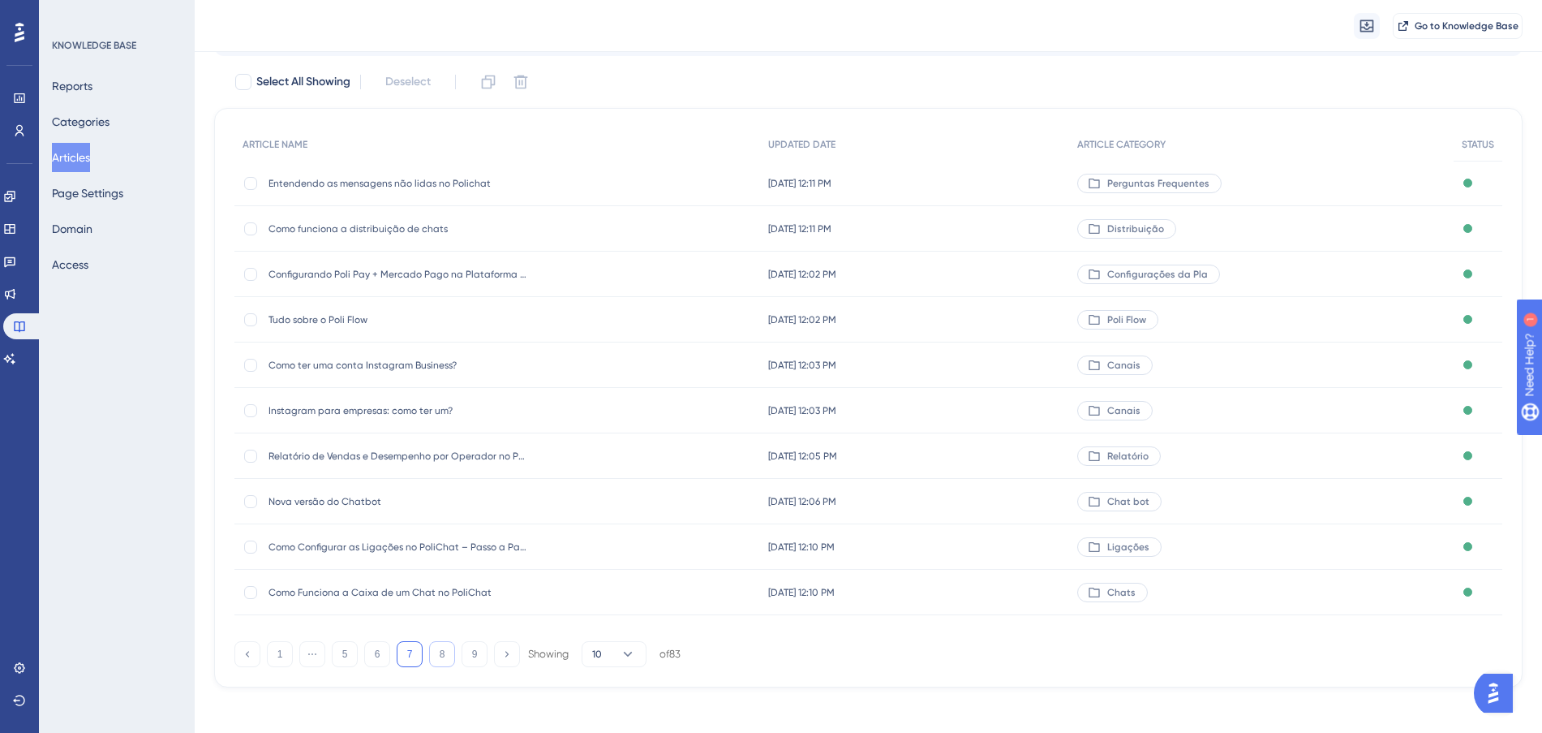
click at [434, 654] on button "8" at bounding box center [442, 654] width 26 height 26
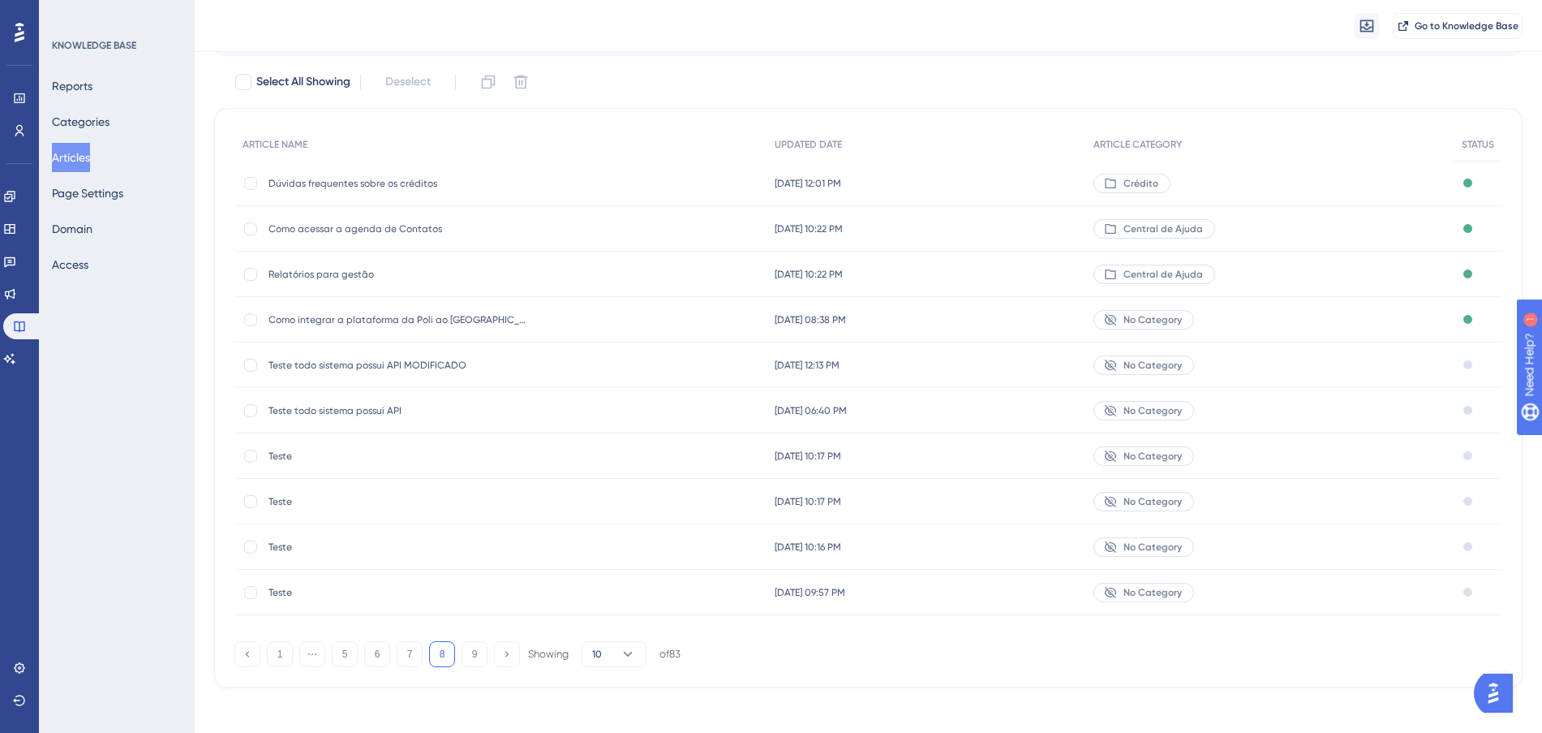
click at [996, 222] on div "[DATE] 10:22 PM [DATE] 10:22 PM" at bounding box center [926, 228] width 319 height 45
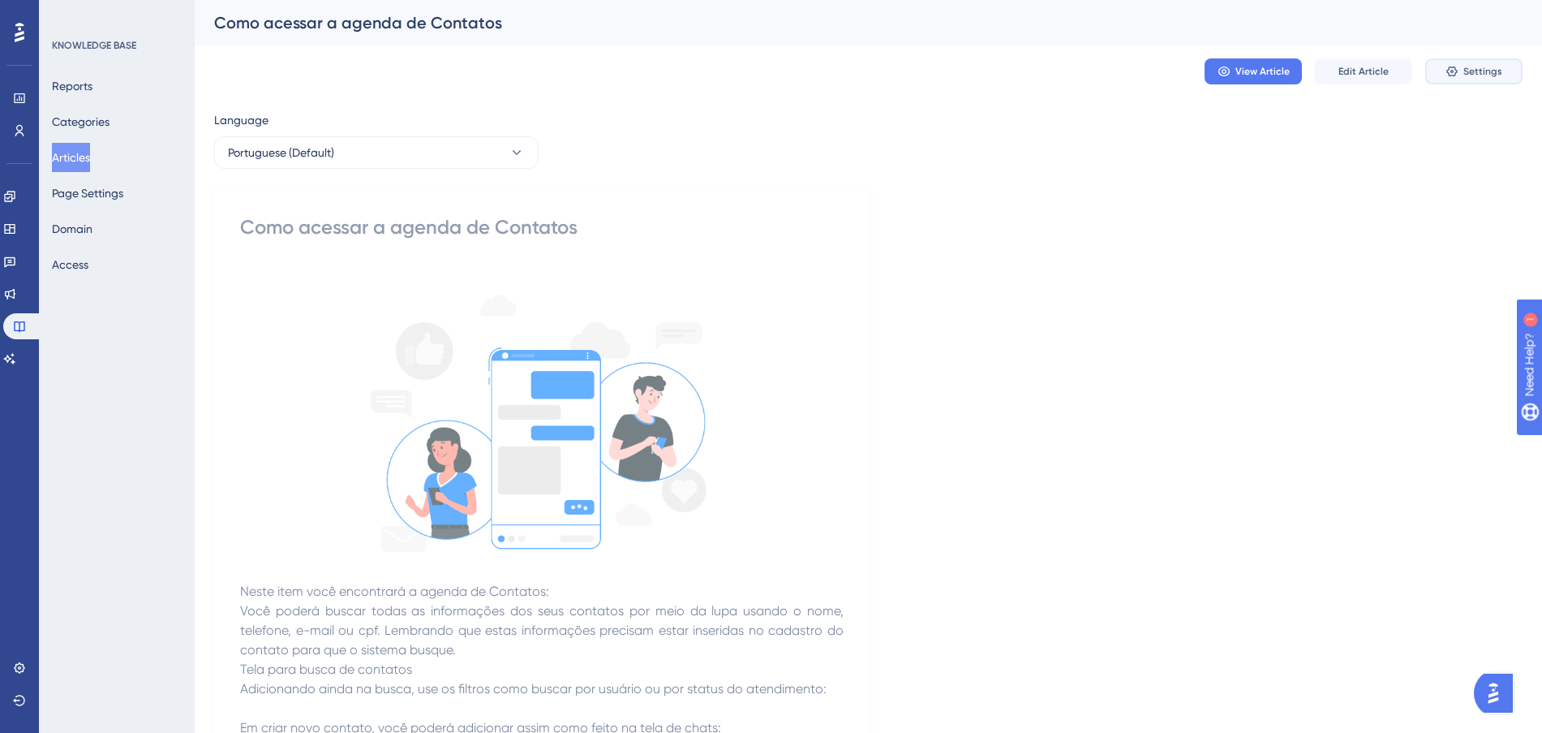
click at [1450, 83] on button "Settings" at bounding box center [1473, 71] width 97 height 26
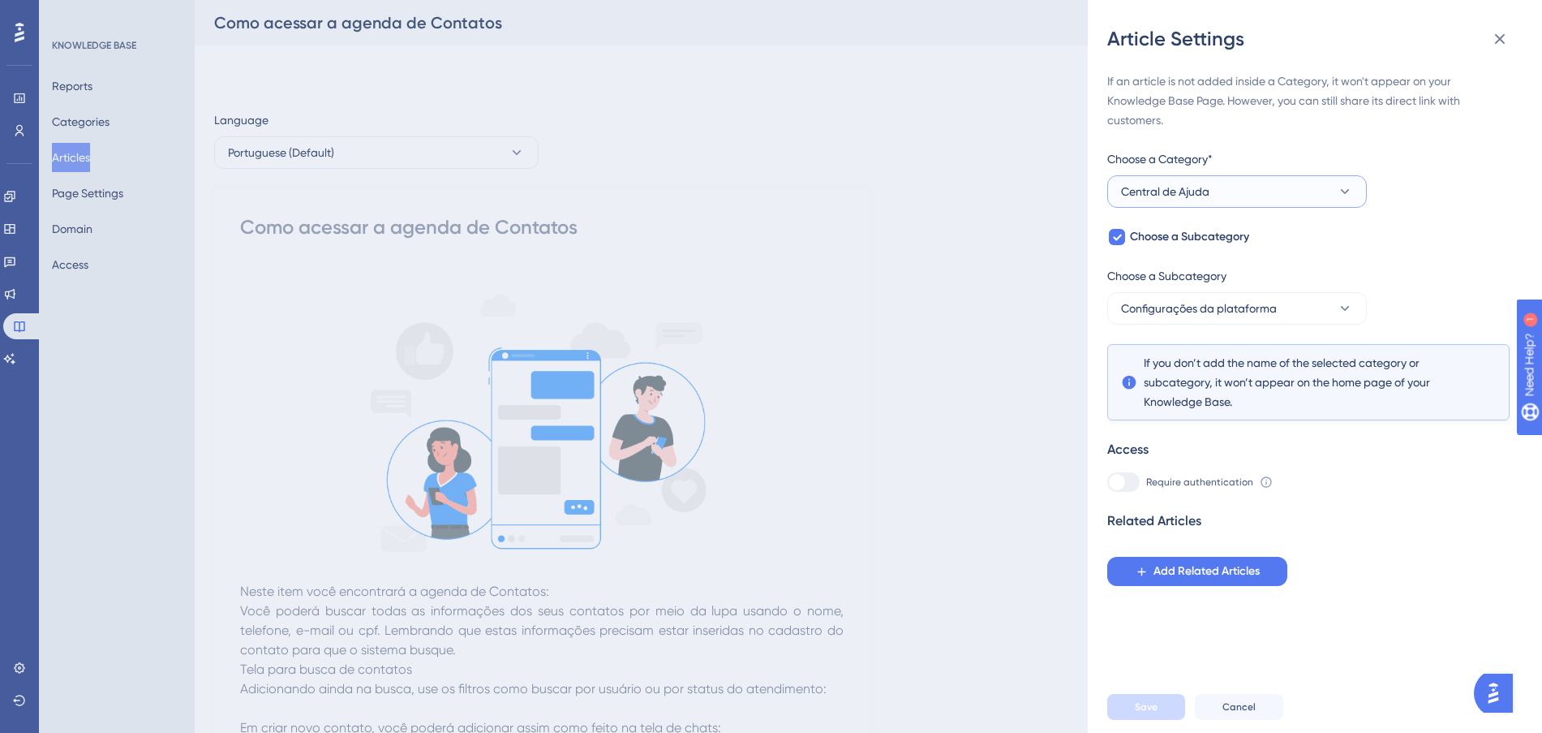
click at [1275, 196] on button "Central de Ajuda" at bounding box center [1237, 191] width 260 height 32
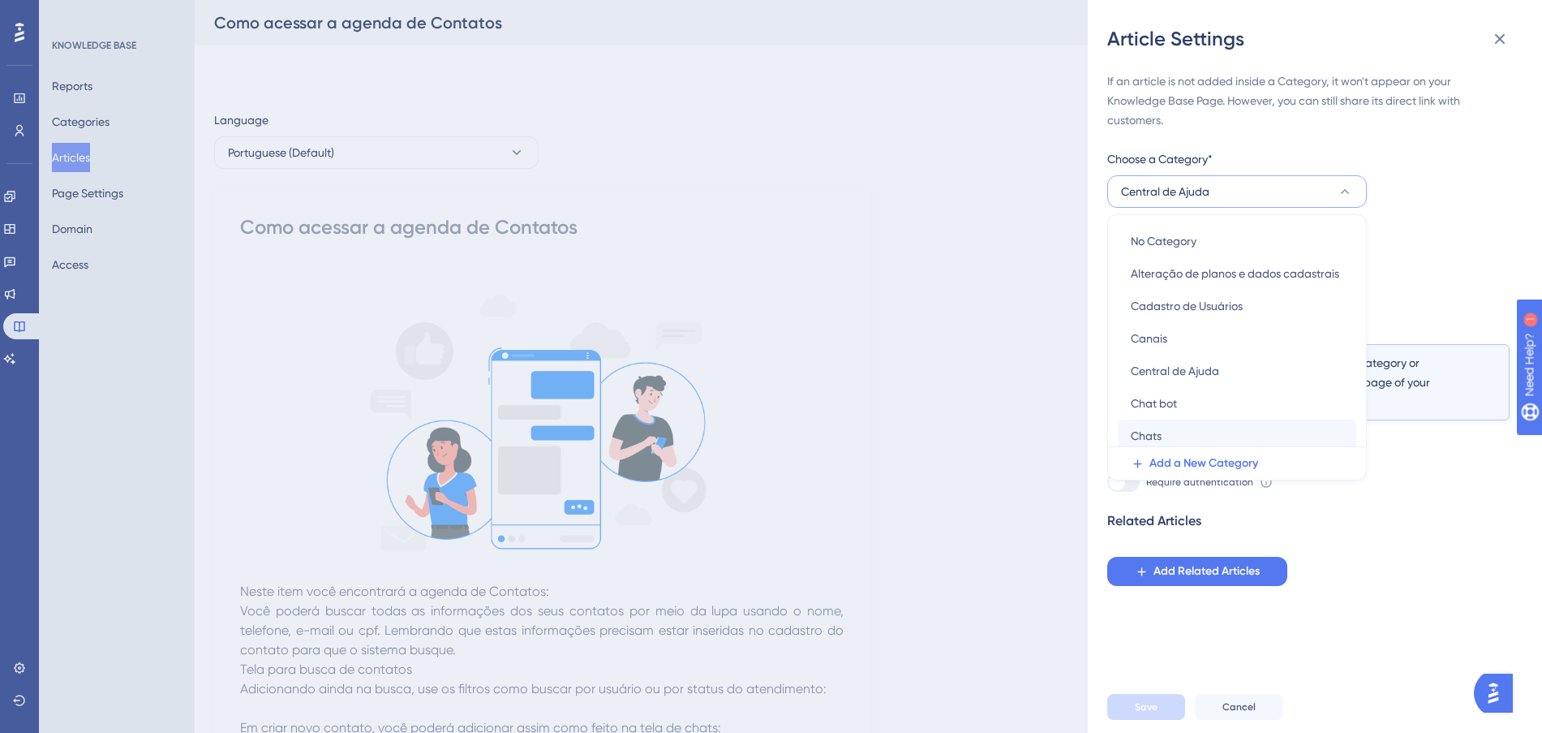
scroll to position [203, 0]
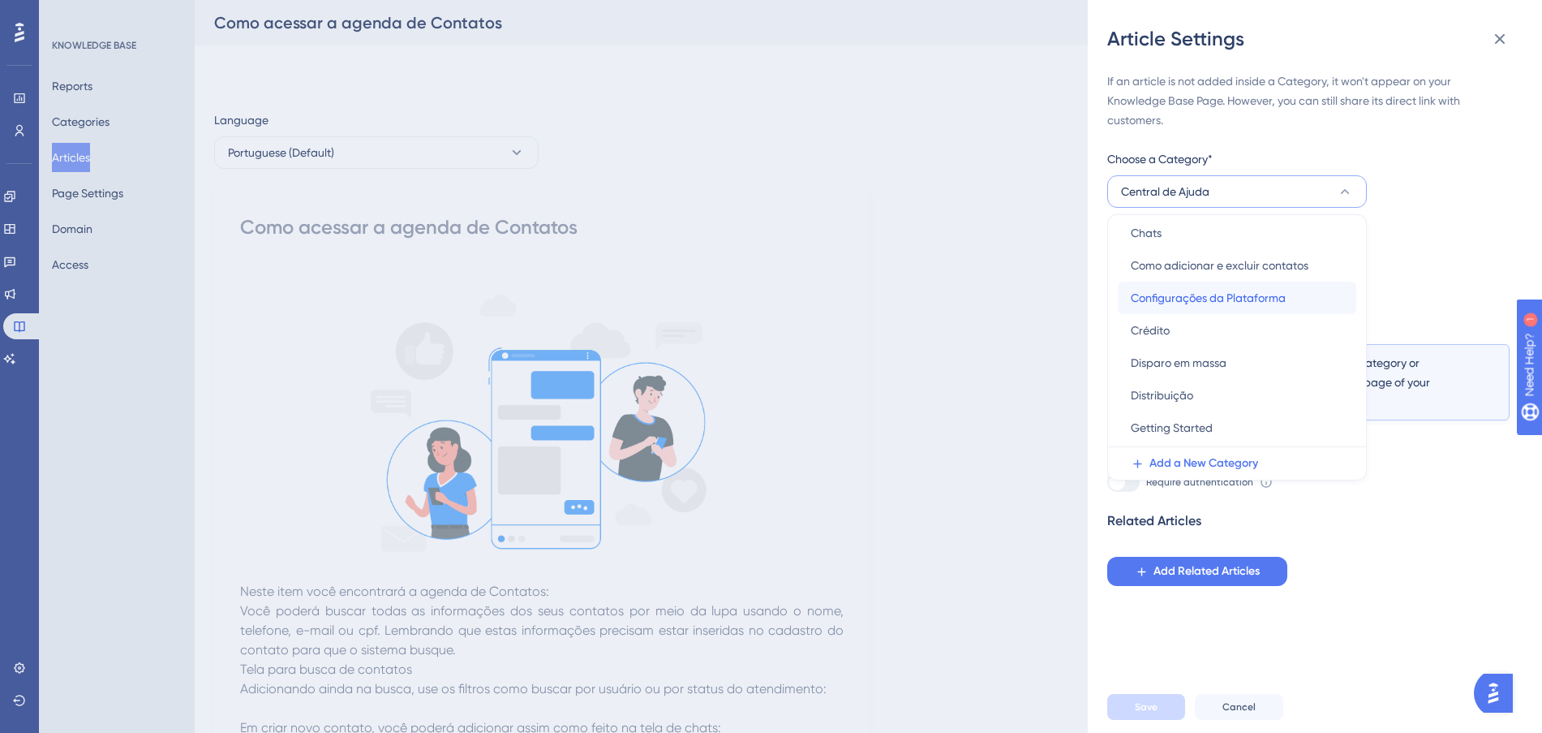
click at [1278, 295] on span "Configurações da Plataforma" at bounding box center [1208, 297] width 155 height 19
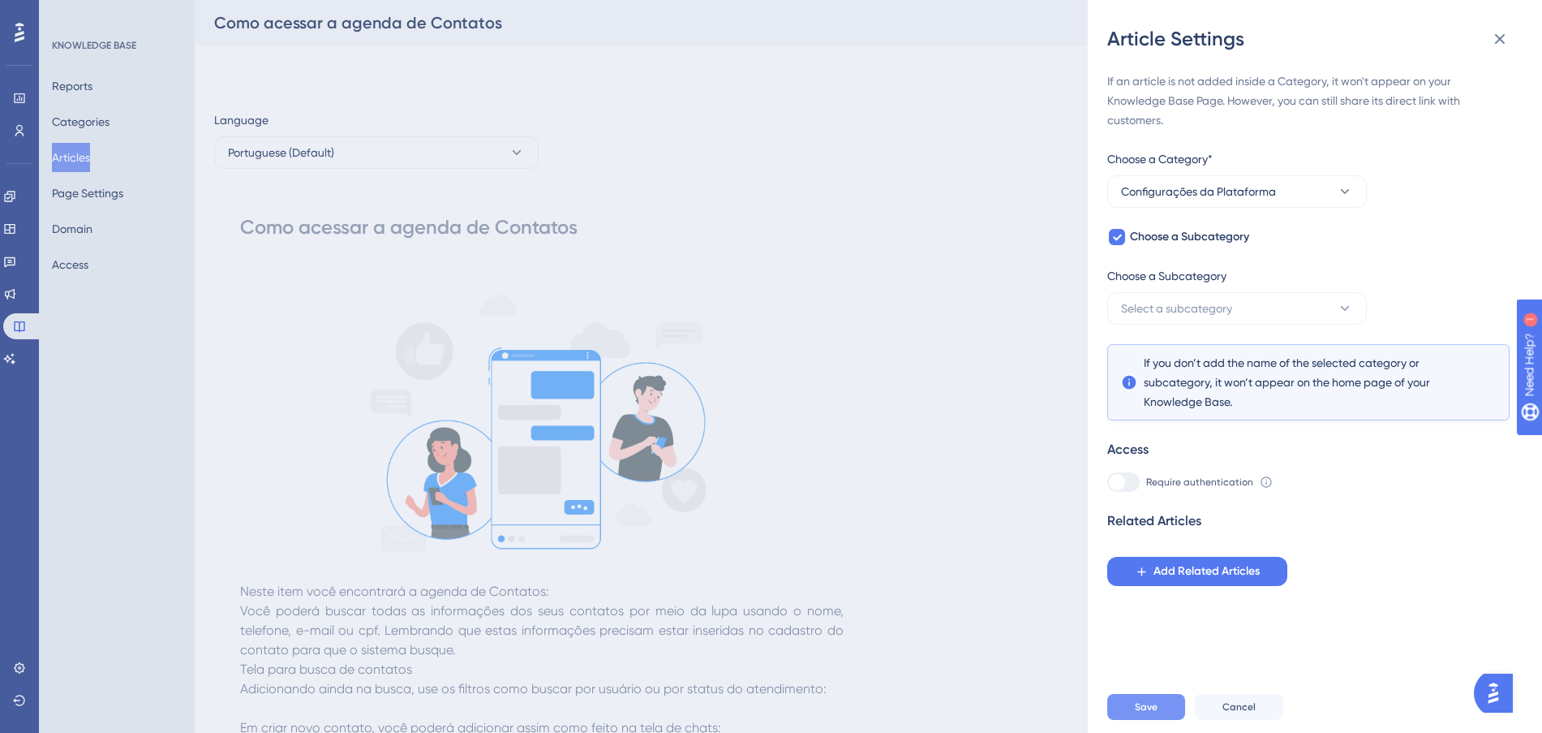
click at [1151, 713] on span "Save" at bounding box center [1146, 706] width 23 height 13
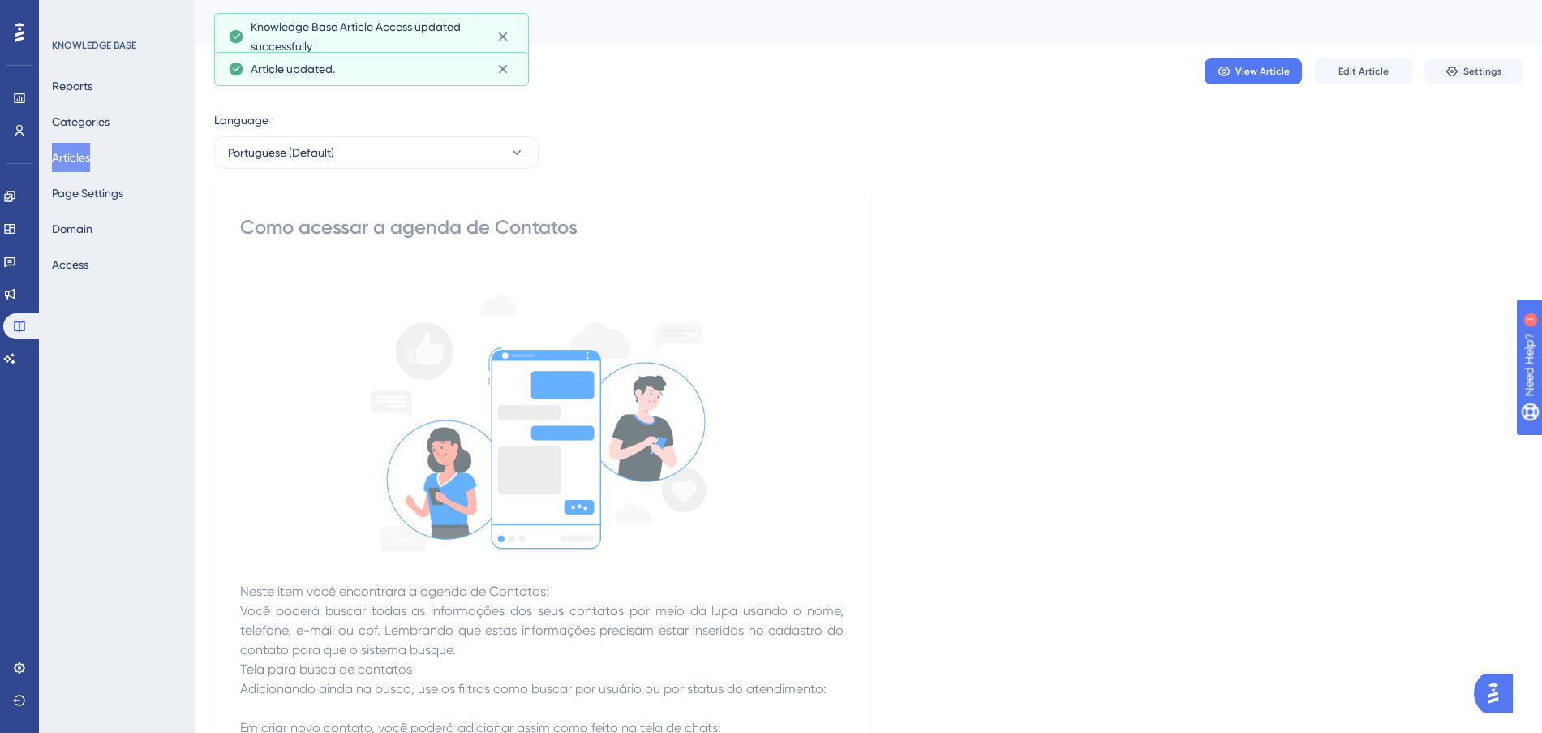
click at [79, 160] on button "Articles" at bounding box center [71, 157] width 38 height 29
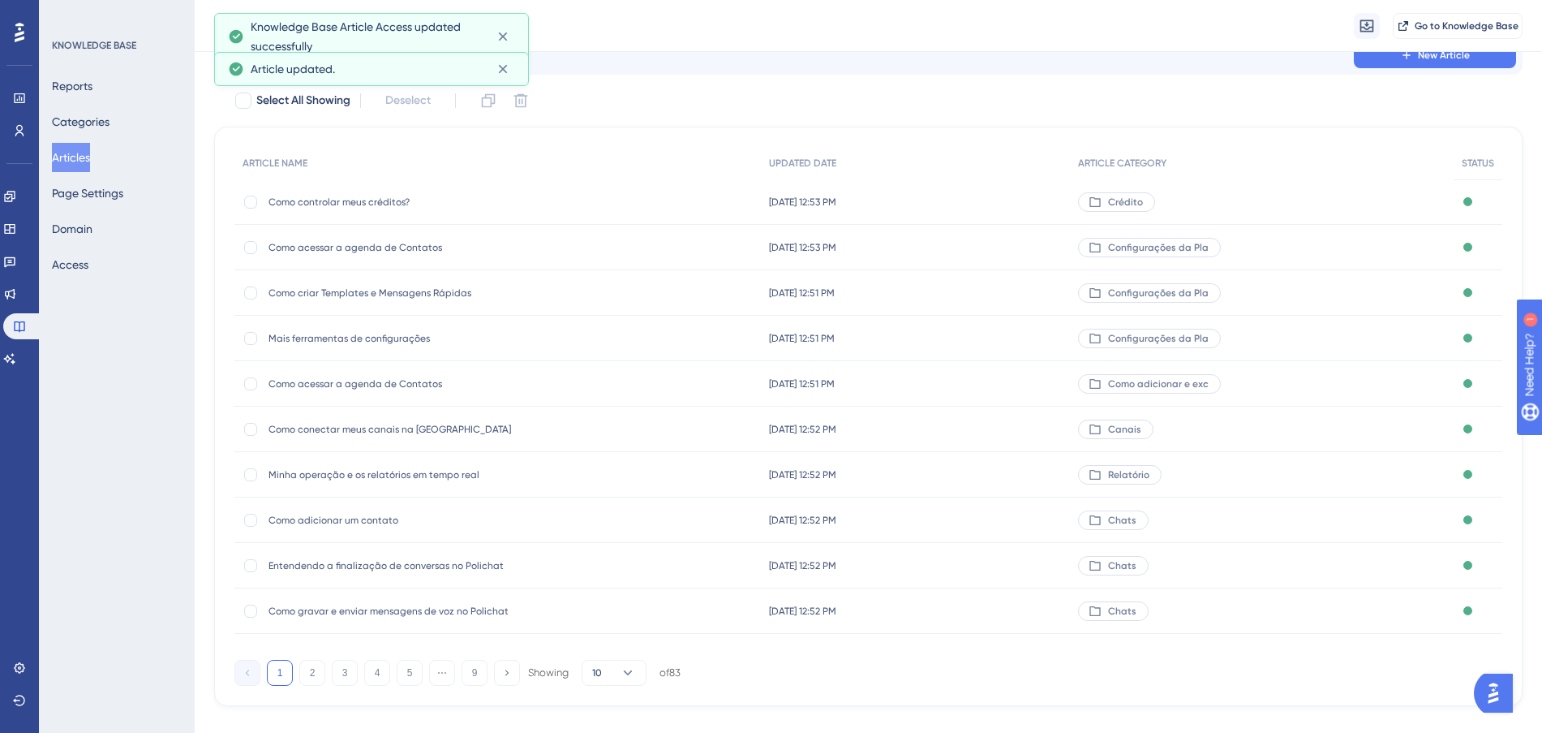
scroll to position [87, 0]
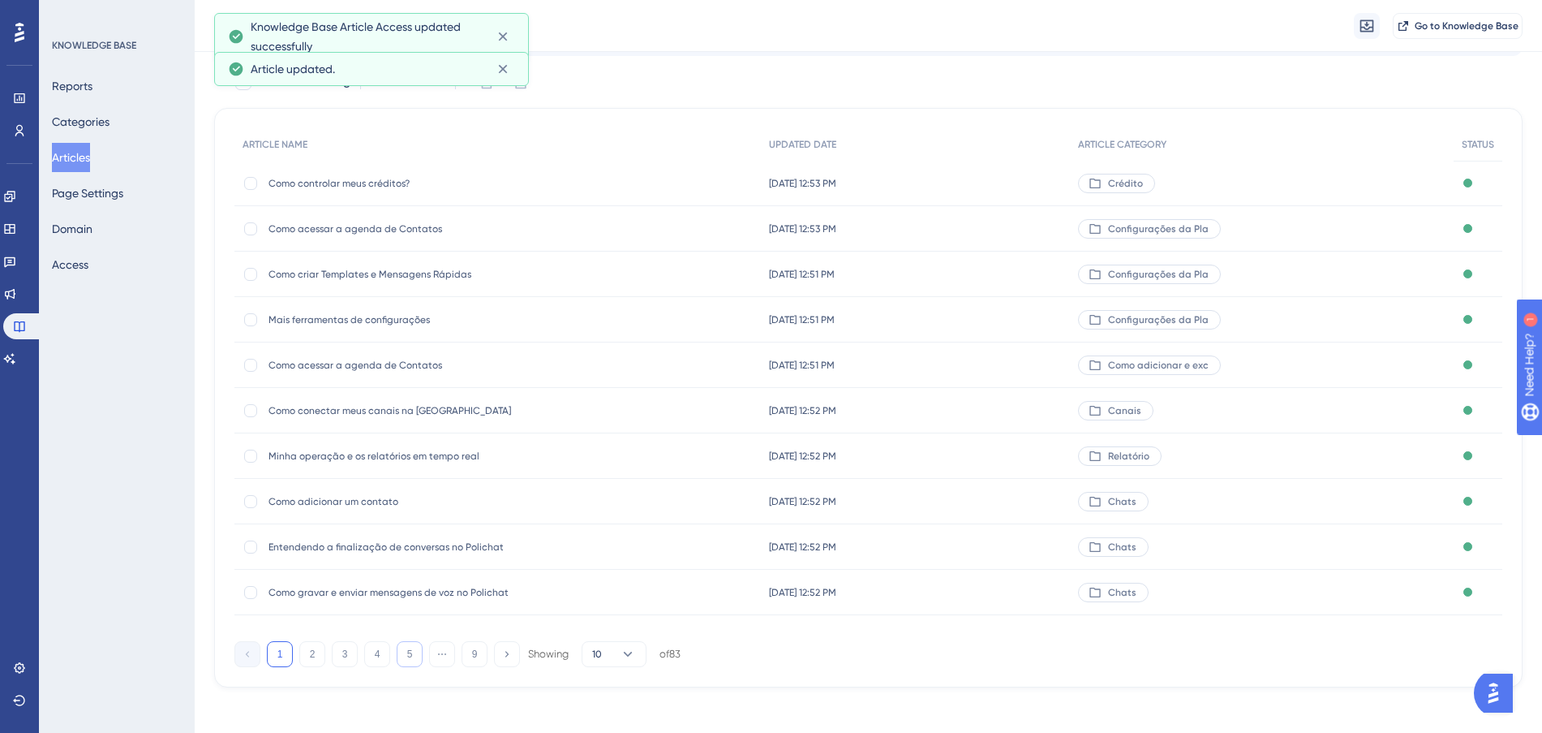
click at [422, 657] on button "5" at bounding box center [410, 654] width 26 height 26
click at [422, 657] on button "6" at bounding box center [410, 654] width 26 height 26
click at [419, 657] on button "7" at bounding box center [410, 654] width 26 height 26
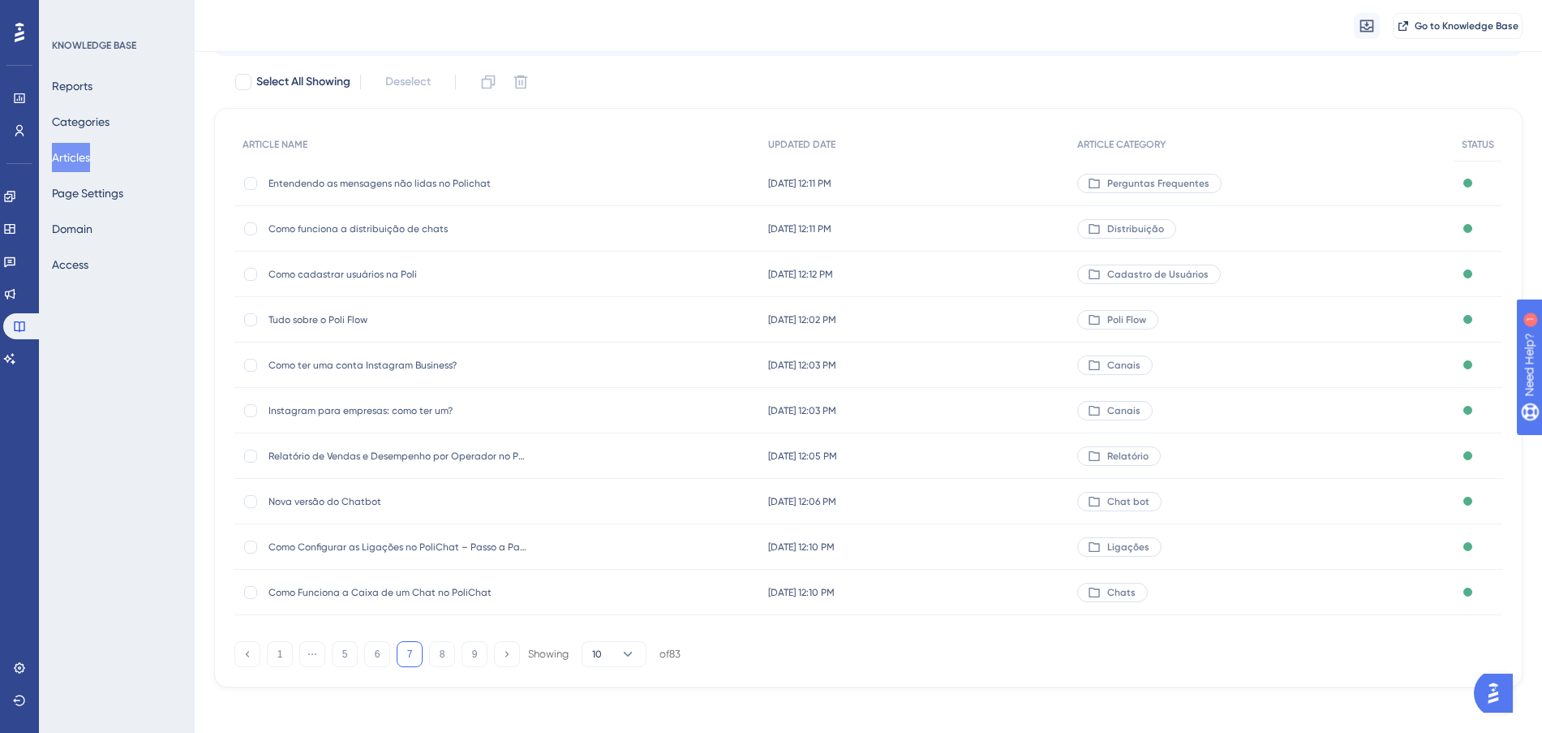
click at [419, 657] on button "7" at bounding box center [410, 654] width 26 height 26
click at [437, 650] on button "8" at bounding box center [442, 654] width 26 height 26
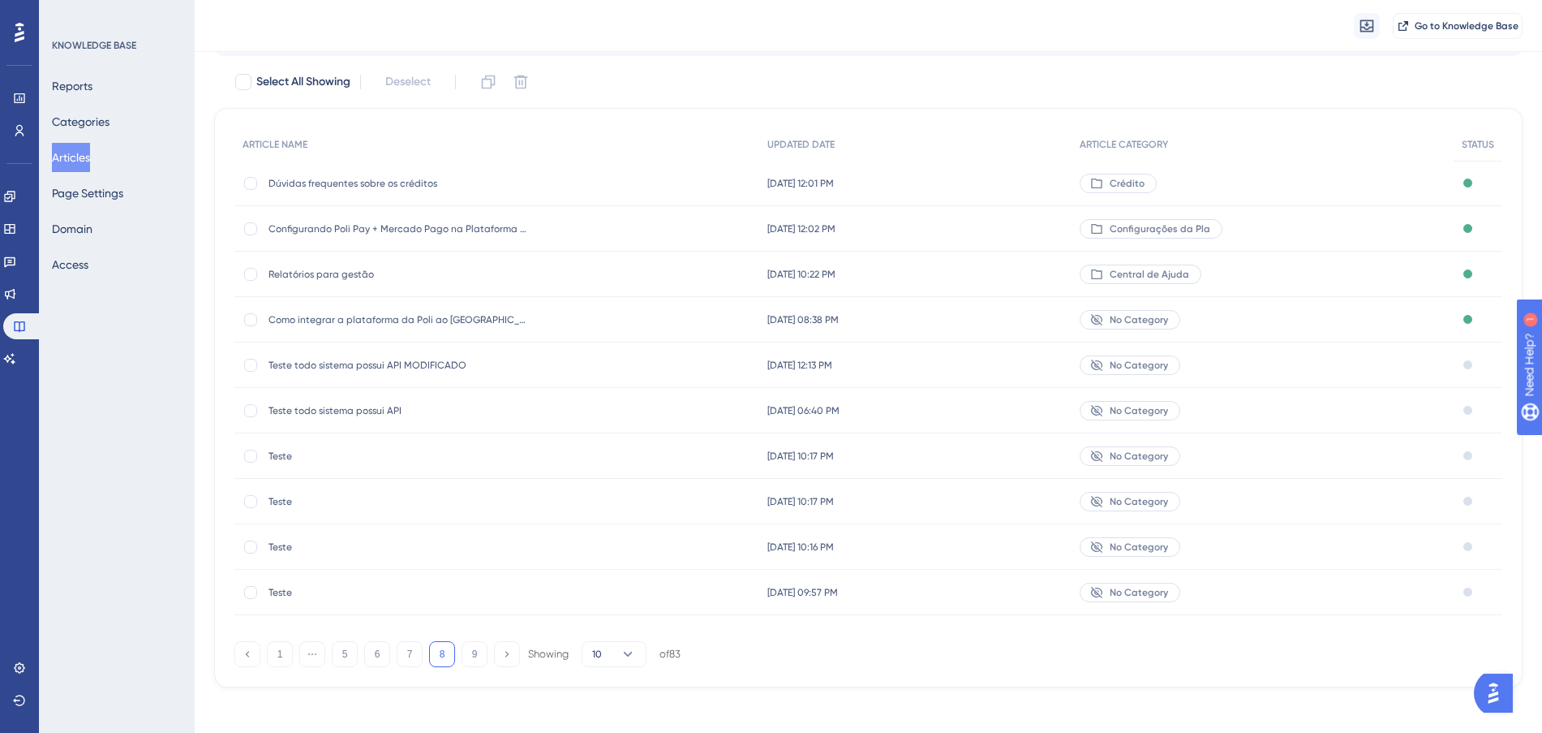
click at [999, 268] on div "[DATE] 10:22 PM [DATE] 10:22 PM" at bounding box center [915, 273] width 312 height 45
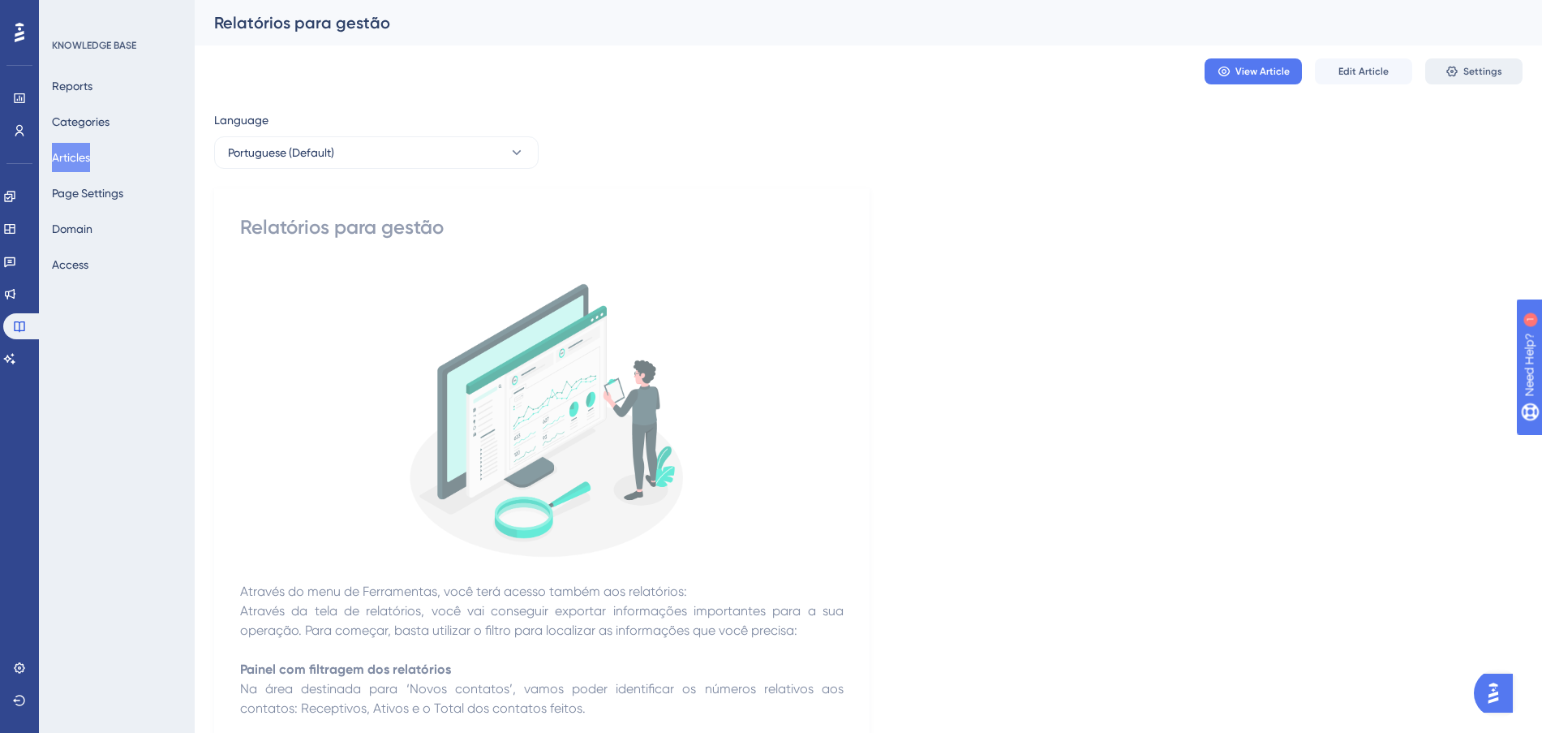
click at [1464, 70] on span "Settings" at bounding box center [1482, 71] width 39 height 13
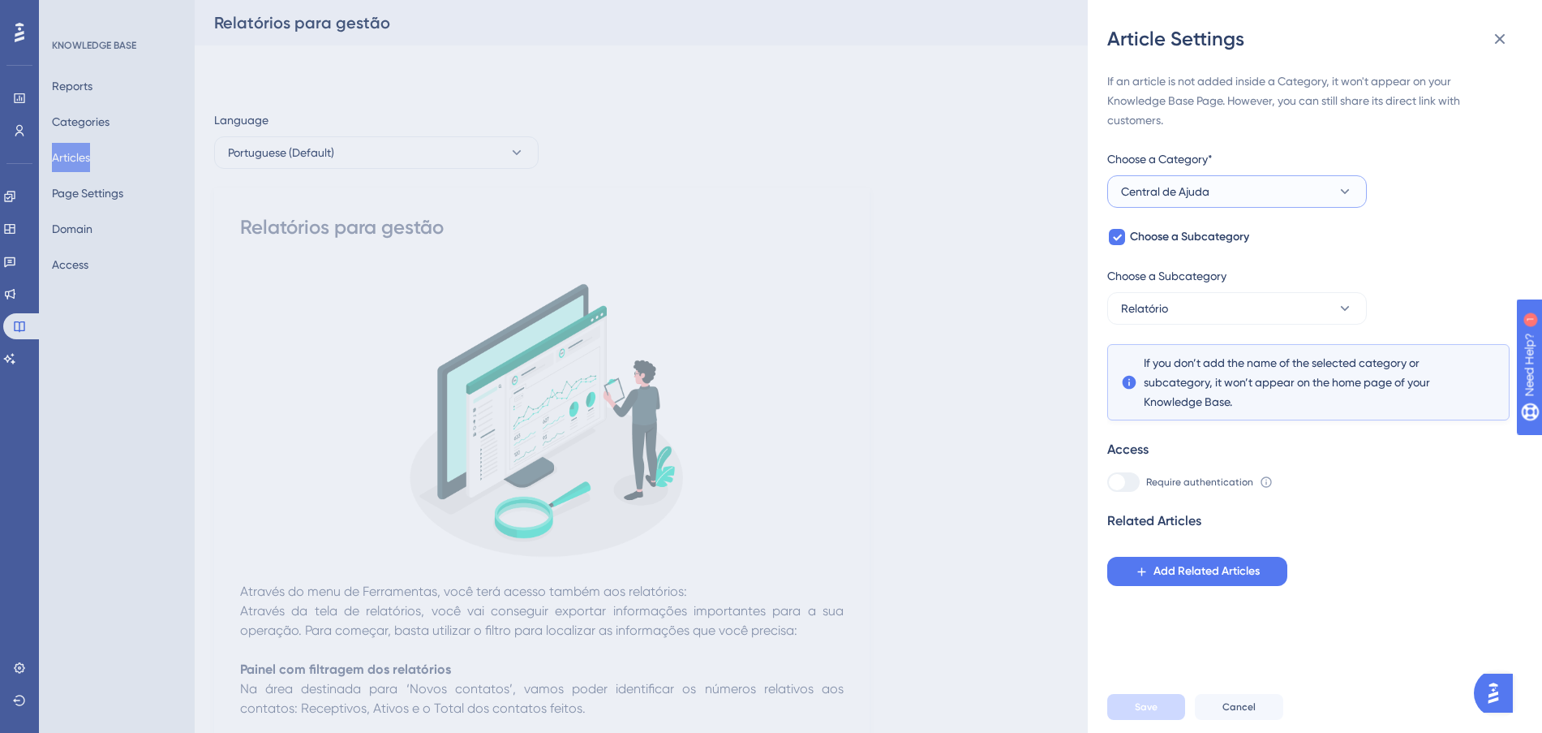
click at [1256, 189] on button "Central de Ajuda" at bounding box center [1237, 191] width 260 height 32
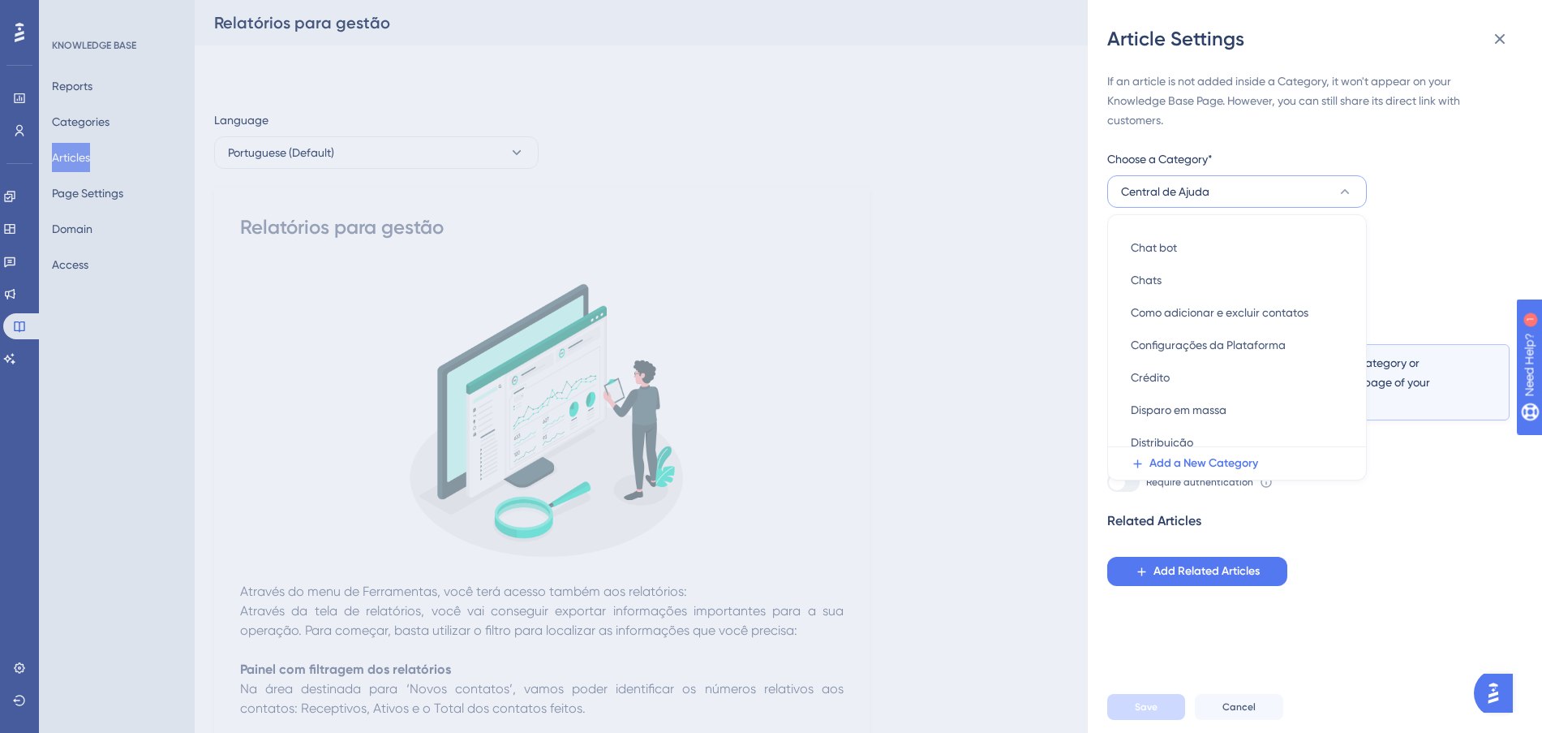
scroll to position [460, 0]
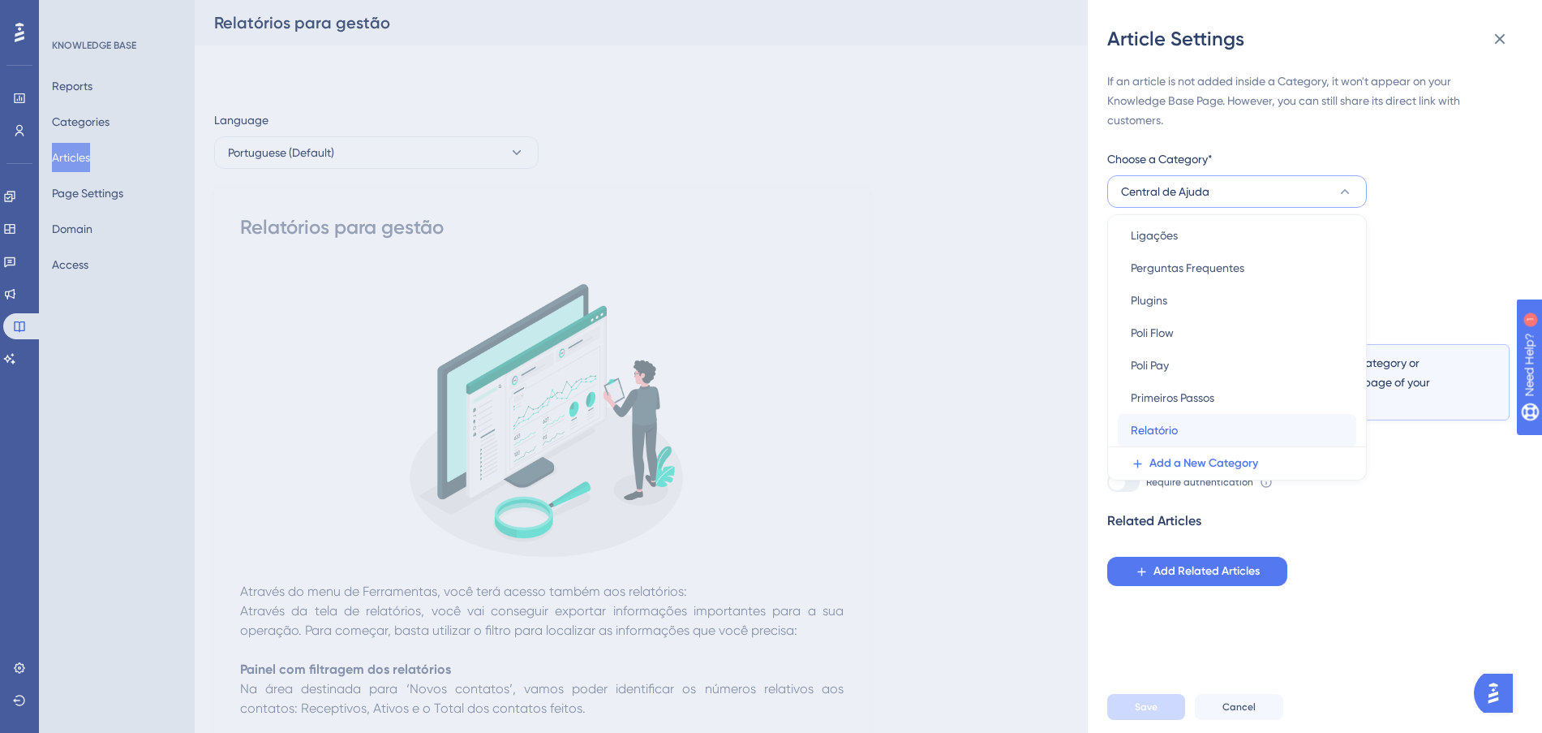
click at [1201, 424] on div "Relatório Relatório" at bounding box center [1237, 430] width 213 height 32
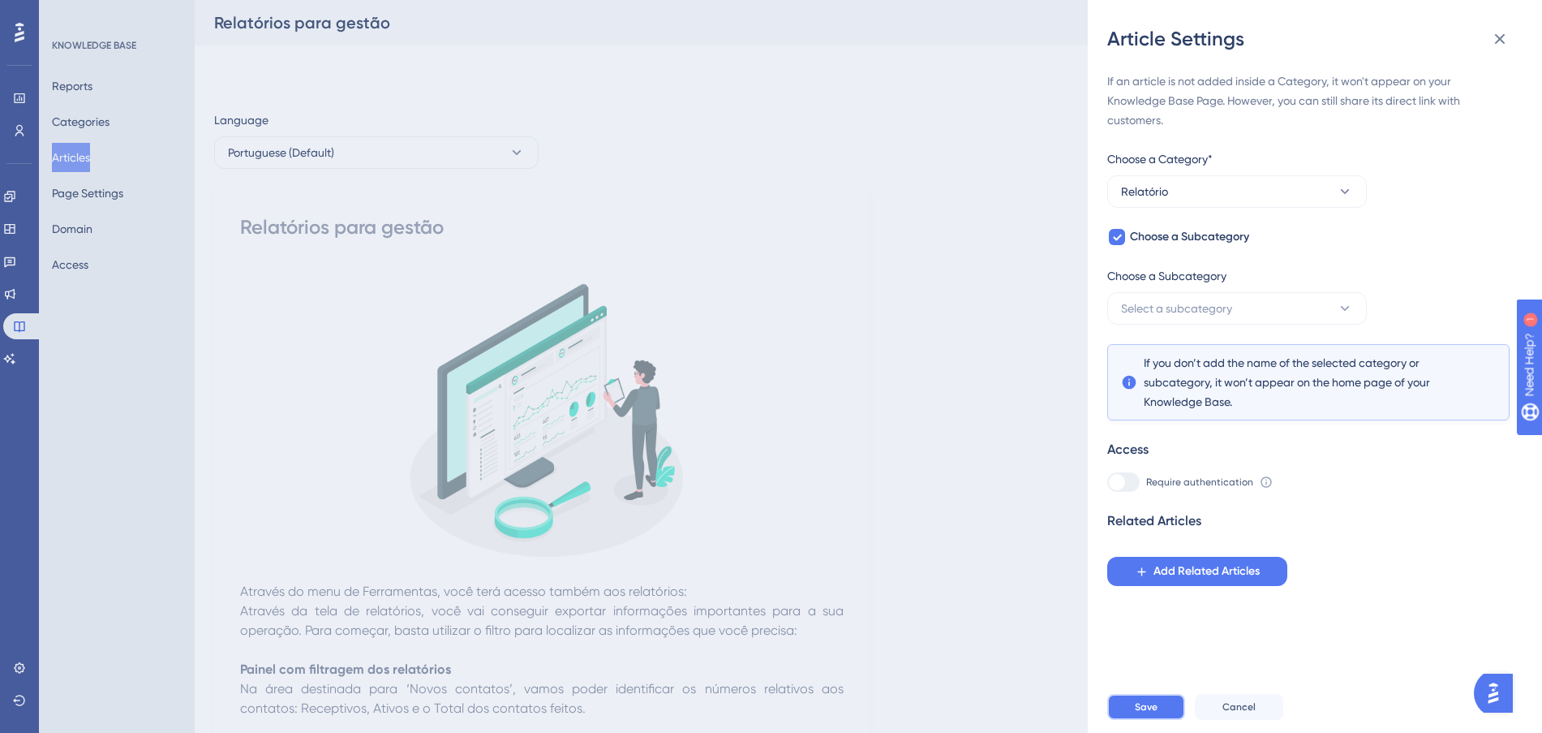
click at [1161, 709] on button "Save" at bounding box center [1146, 707] width 78 height 26
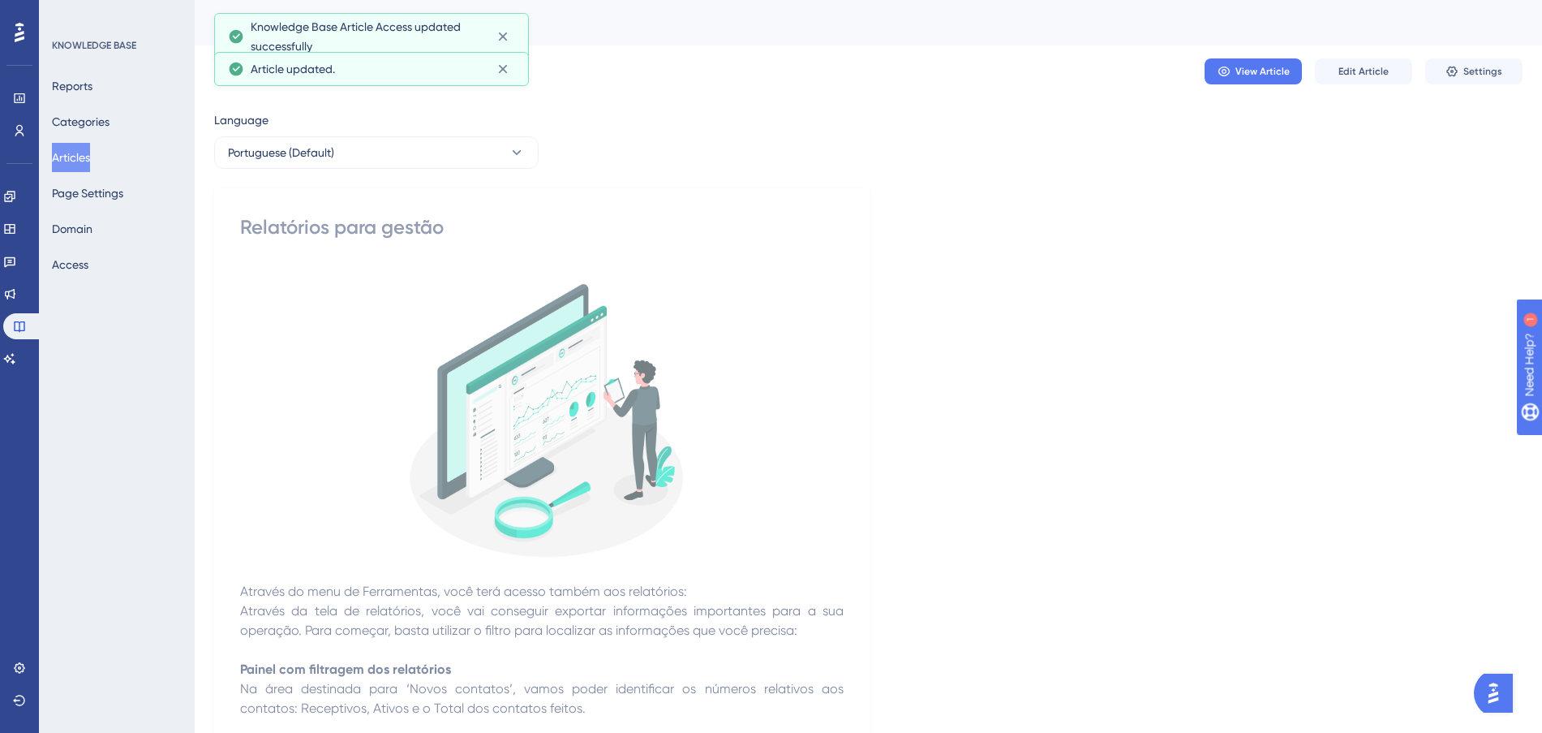
click at [79, 161] on button "Articles" at bounding box center [71, 157] width 38 height 29
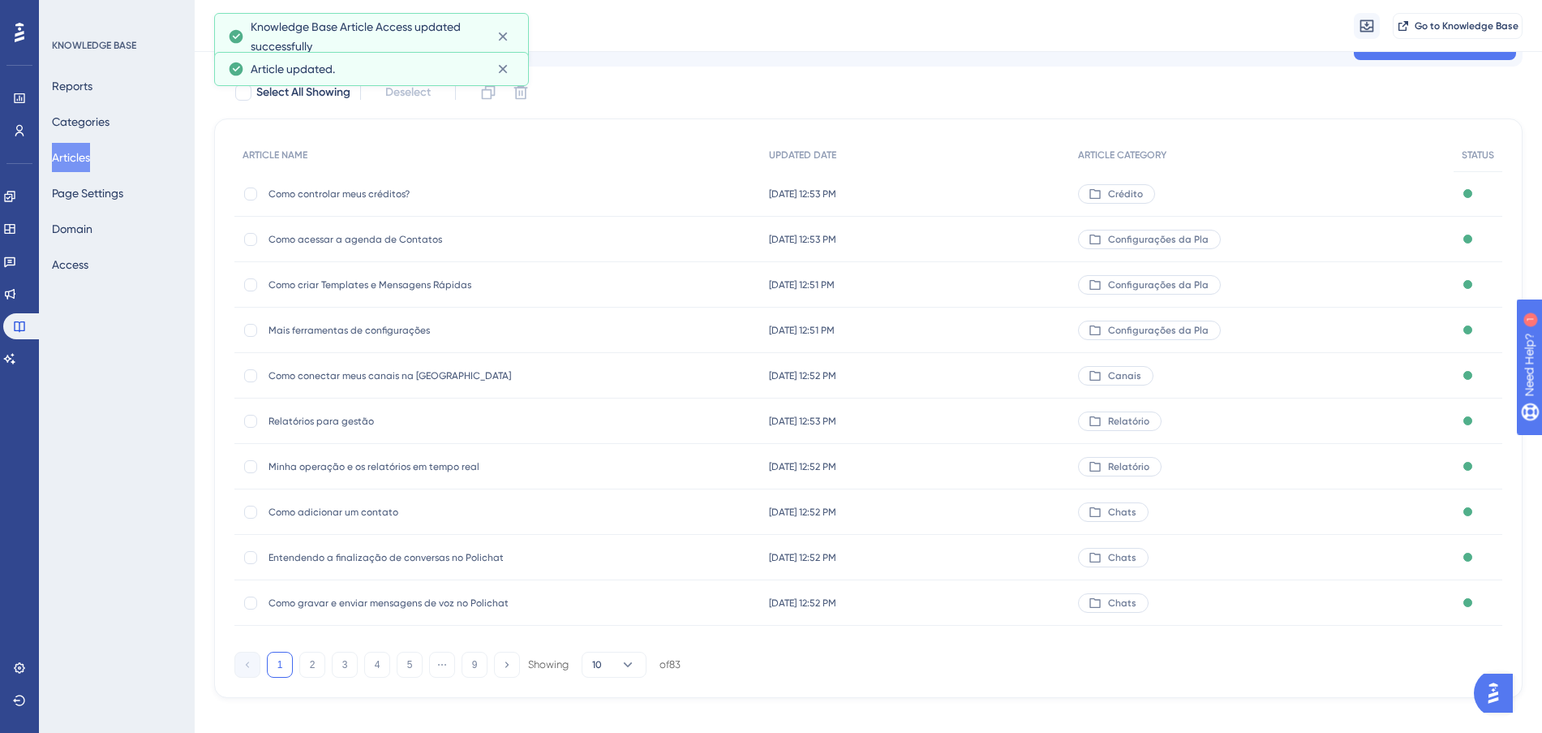
scroll to position [87, 0]
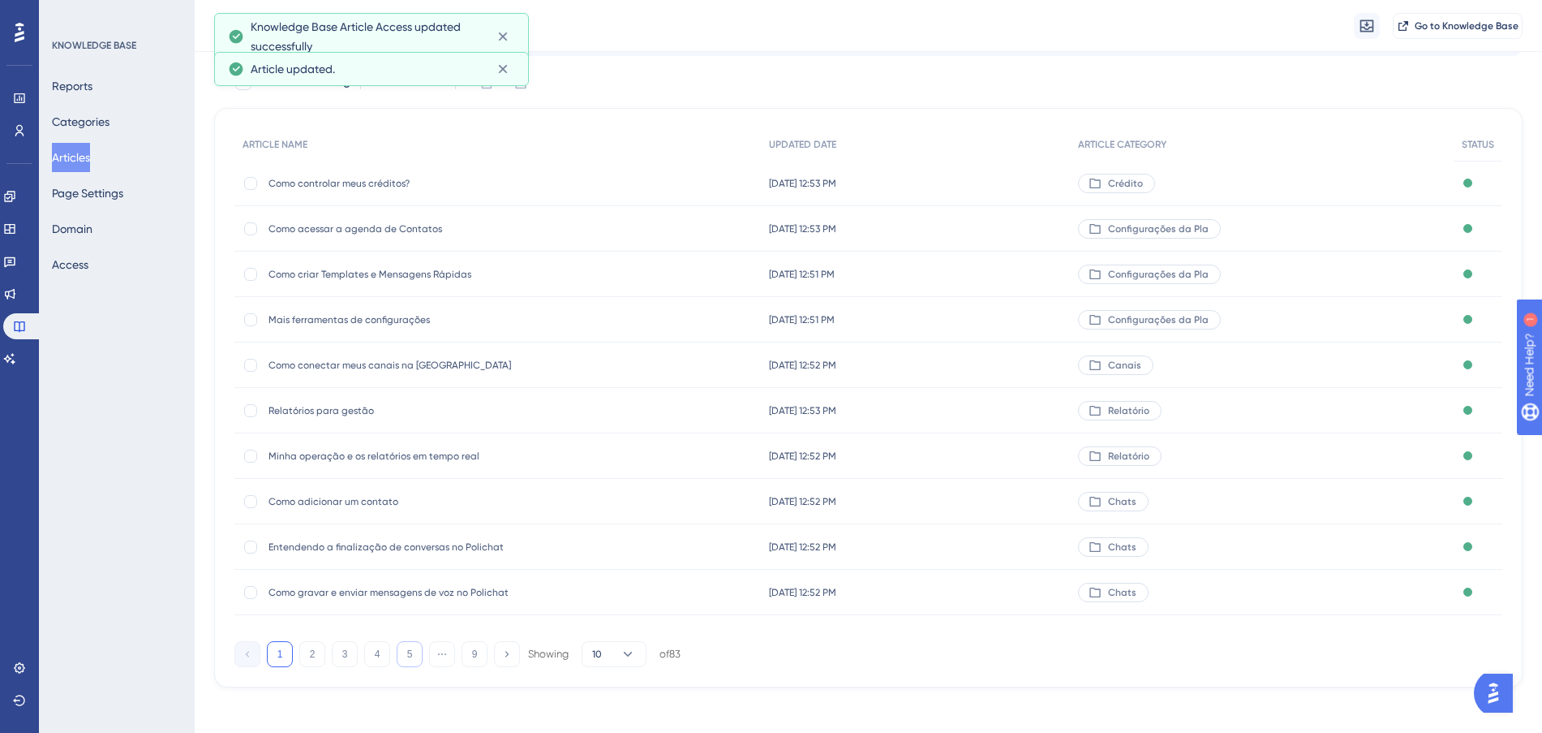
click at [410, 657] on button "5" at bounding box center [410, 654] width 26 height 26
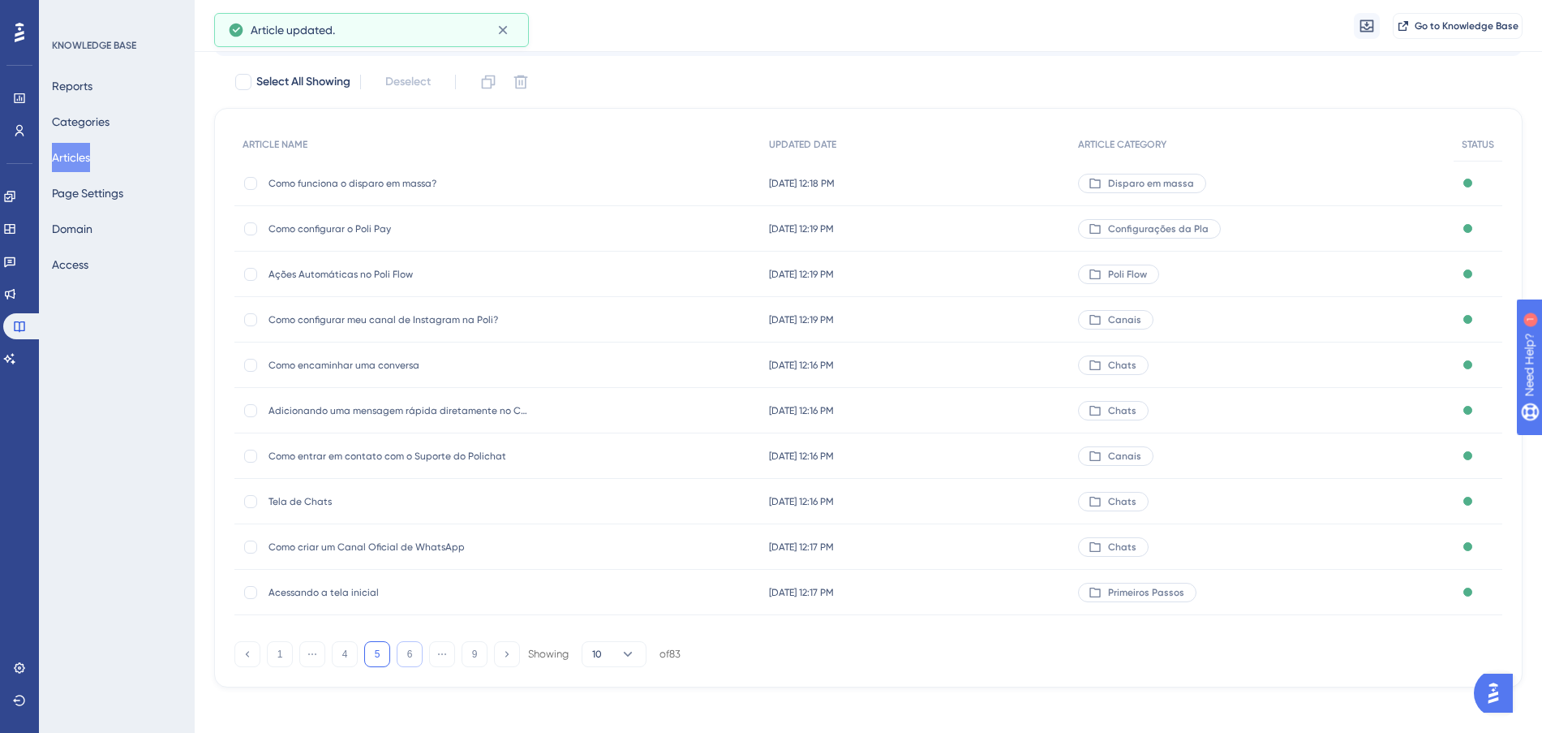
click at [410, 657] on button "6" at bounding box center [410, 654] width 26 height 26
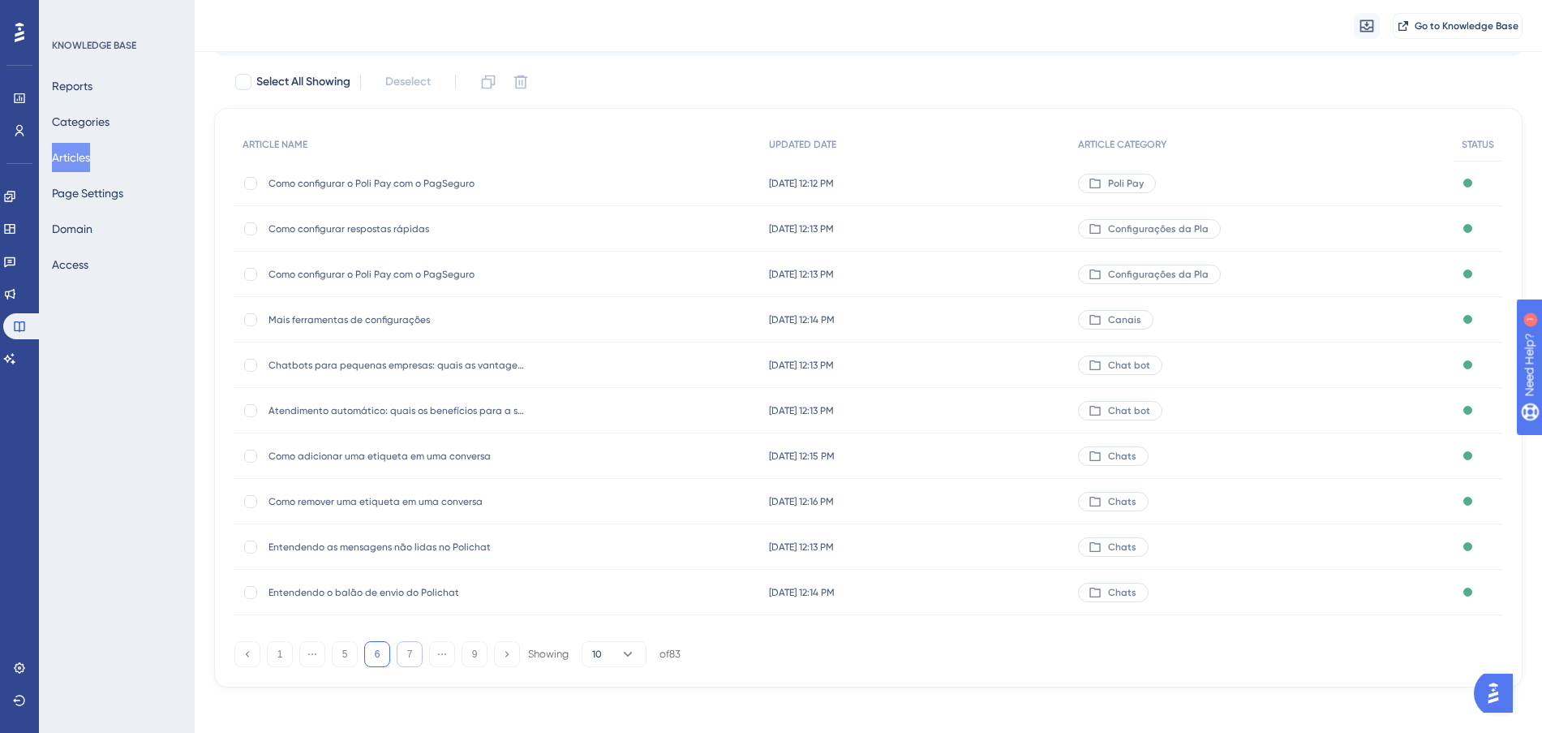
click at [410, 657] on button "7" at bounding box center [410, 654] width 26 height 26
click at [382, 653] on button "6" at bounding box center [377, 654] width 26 height 26
click at [407, 653] on button "7" at bounding box center [410, 654] width 26 height 26
click at [426, 647] on div "1 ⋯ 5 6 7 8 9 Showing 10 of 83" at bounding box center [457, 654] width 446 height 26
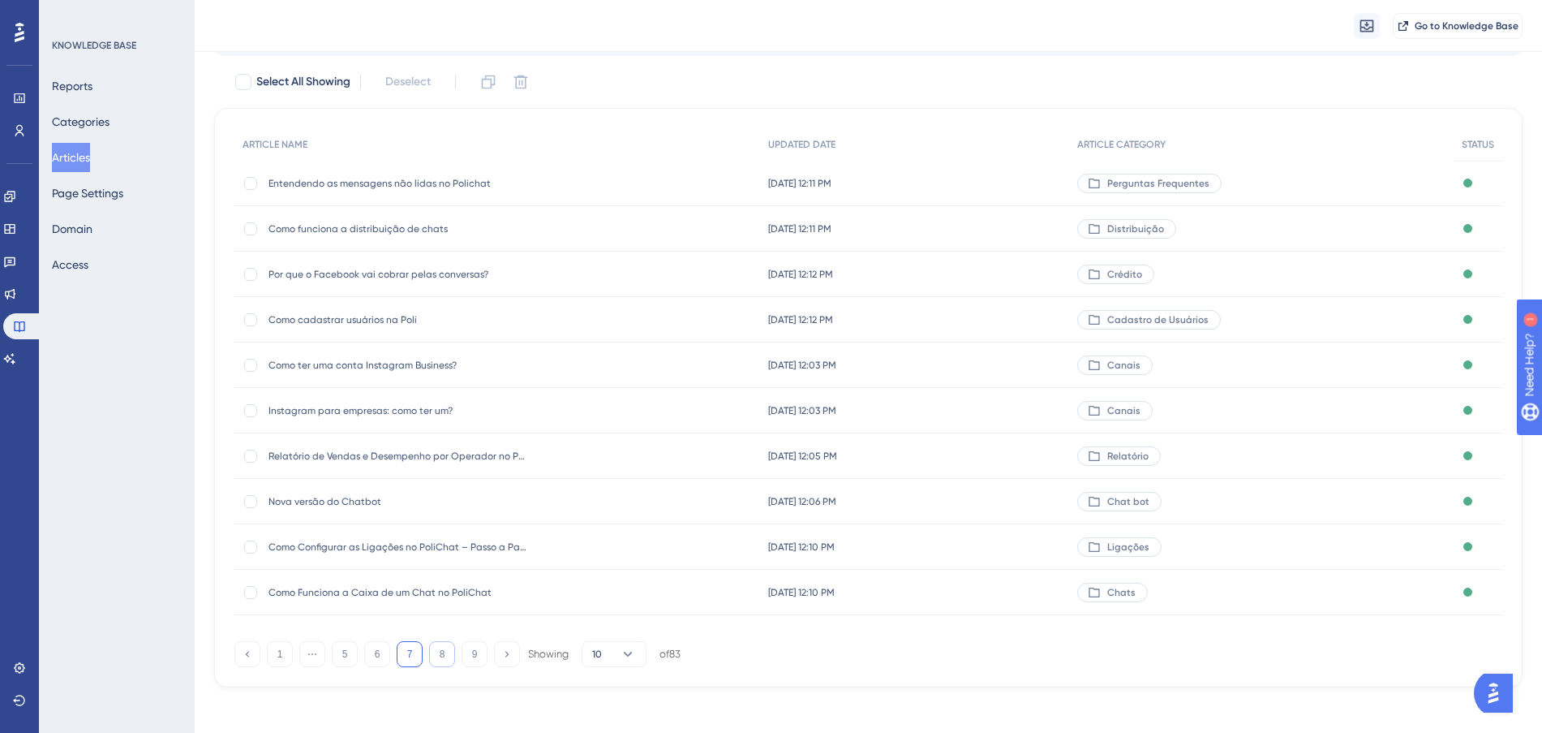
click at [431, 647] on button "8" at bounding box center [442, 654] width 26 height 26
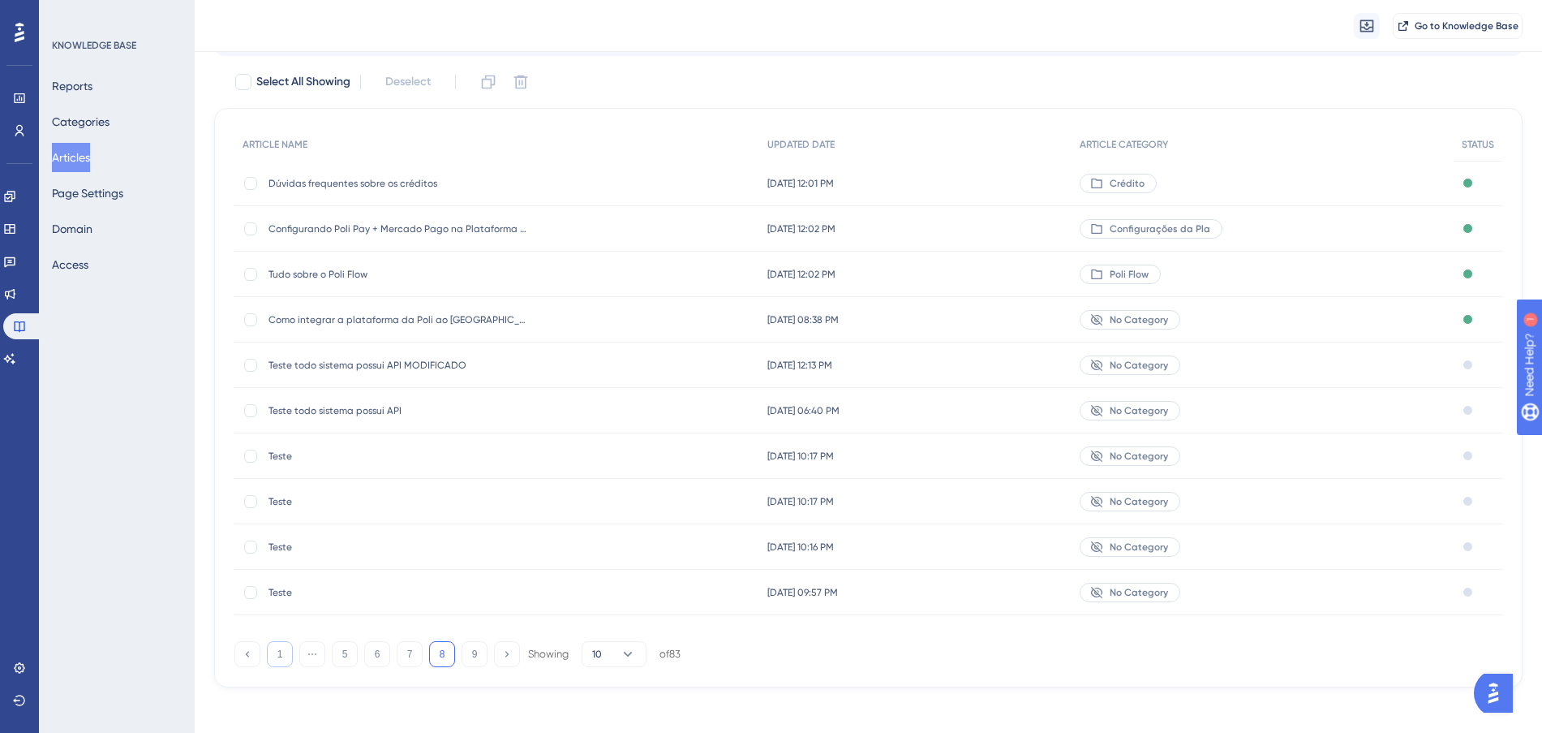
click at [285, 654] on button "1" at bounding box center [280, 654] width 26 height 26
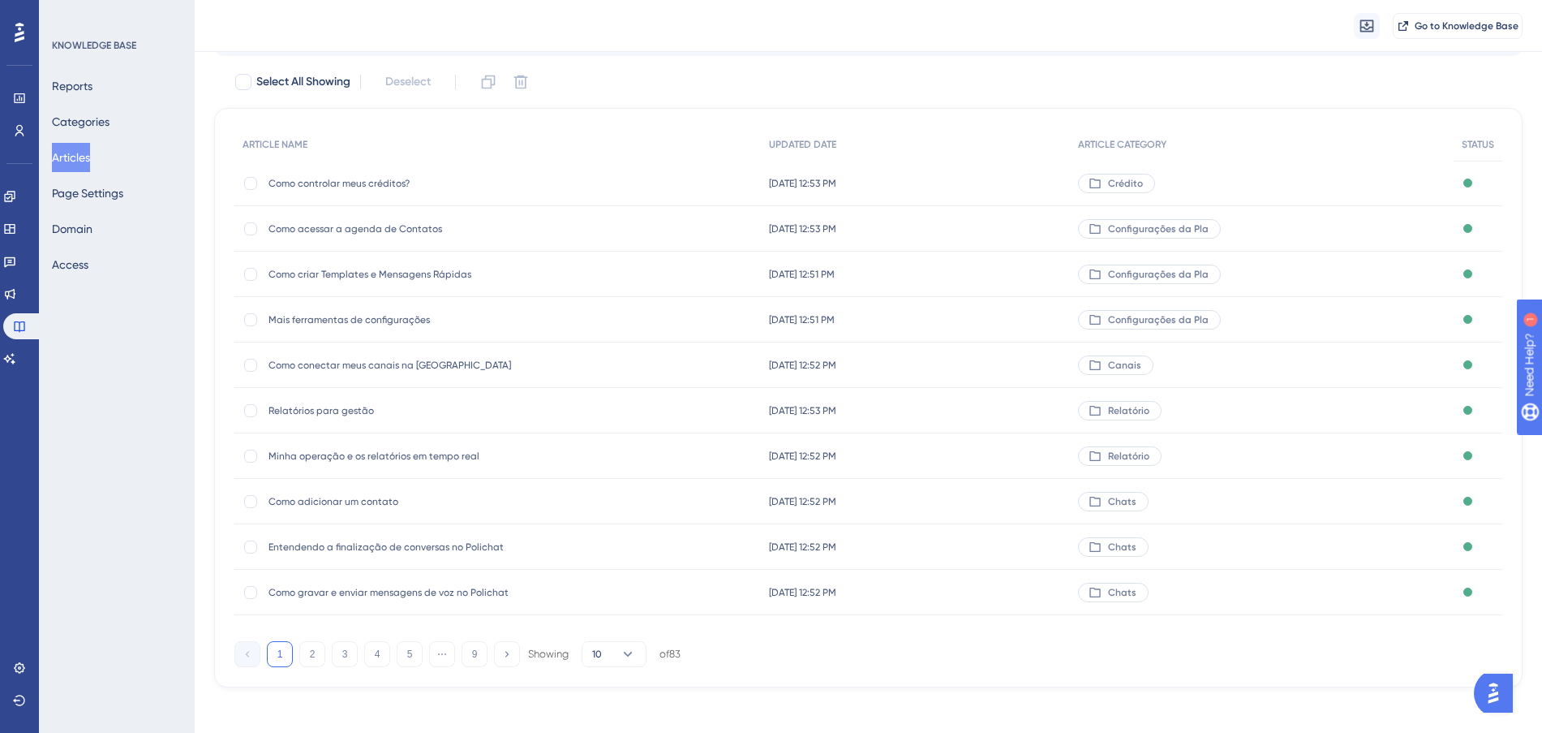
click at [285, 654] on button "1" at bounding box center [280, 654] width 26 height 26
click at [315, 651] on button "2" at bounding box center [312, 654] width 26 height 26
click at [347, 647] on button "3" at bounding box center [345, 654] width 26 height 26
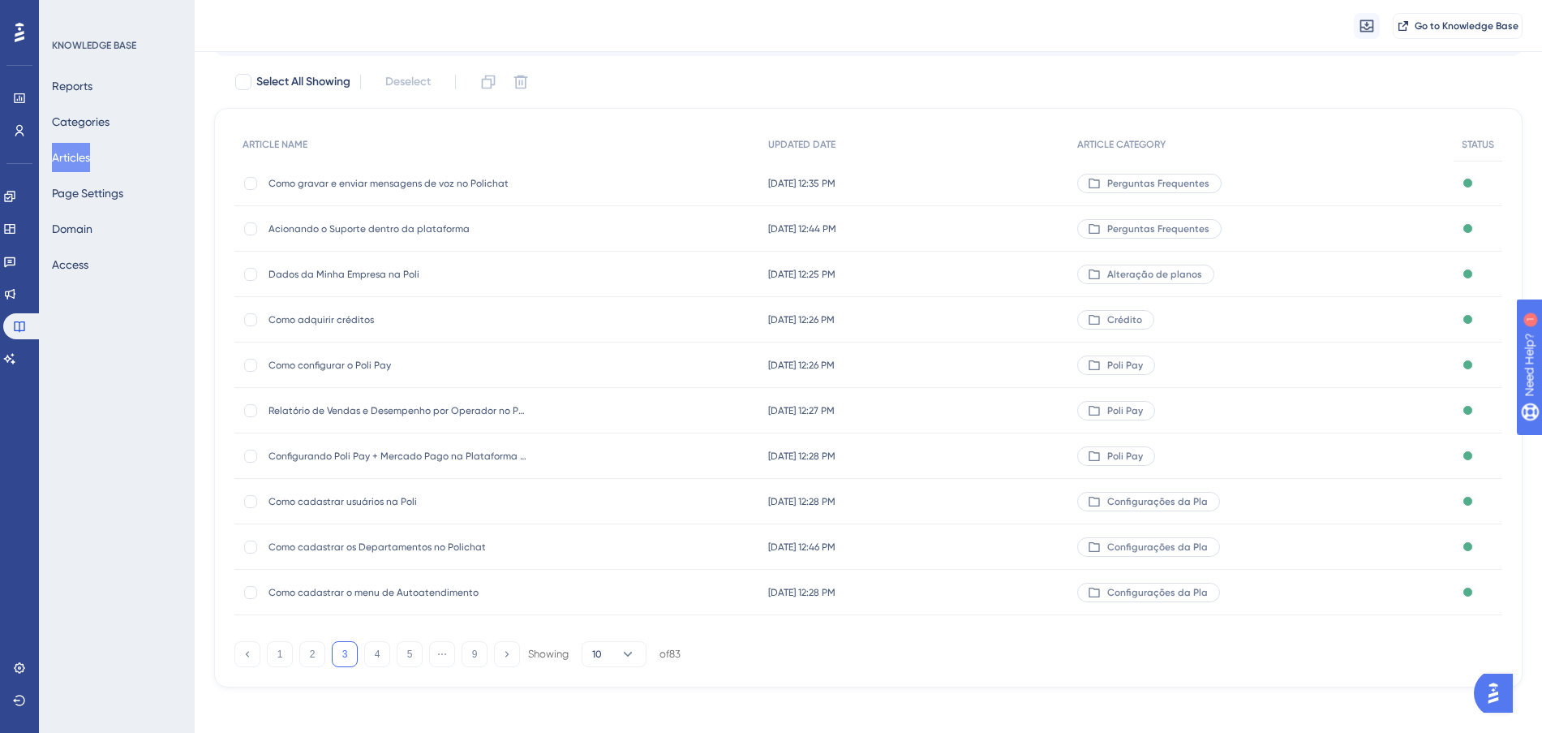
click at [390, 649] on div "1 2 3 4 5 ⋯ 9 Showing 10 of 83" at bounding box center [457, 654] width 446 height 26
click at [377, 652] on button "4" at bounding box center [377, 654] width 26 height 26
click at [412, 652] on button "5" at bounding box center [410, 654] width 26 height 26
click at [416, 652] on button "6" at bounding box center [410, 654] width 26 height 26
click at [415, 654] on button "7" at bounding box center [410, 654] width 26 height 26
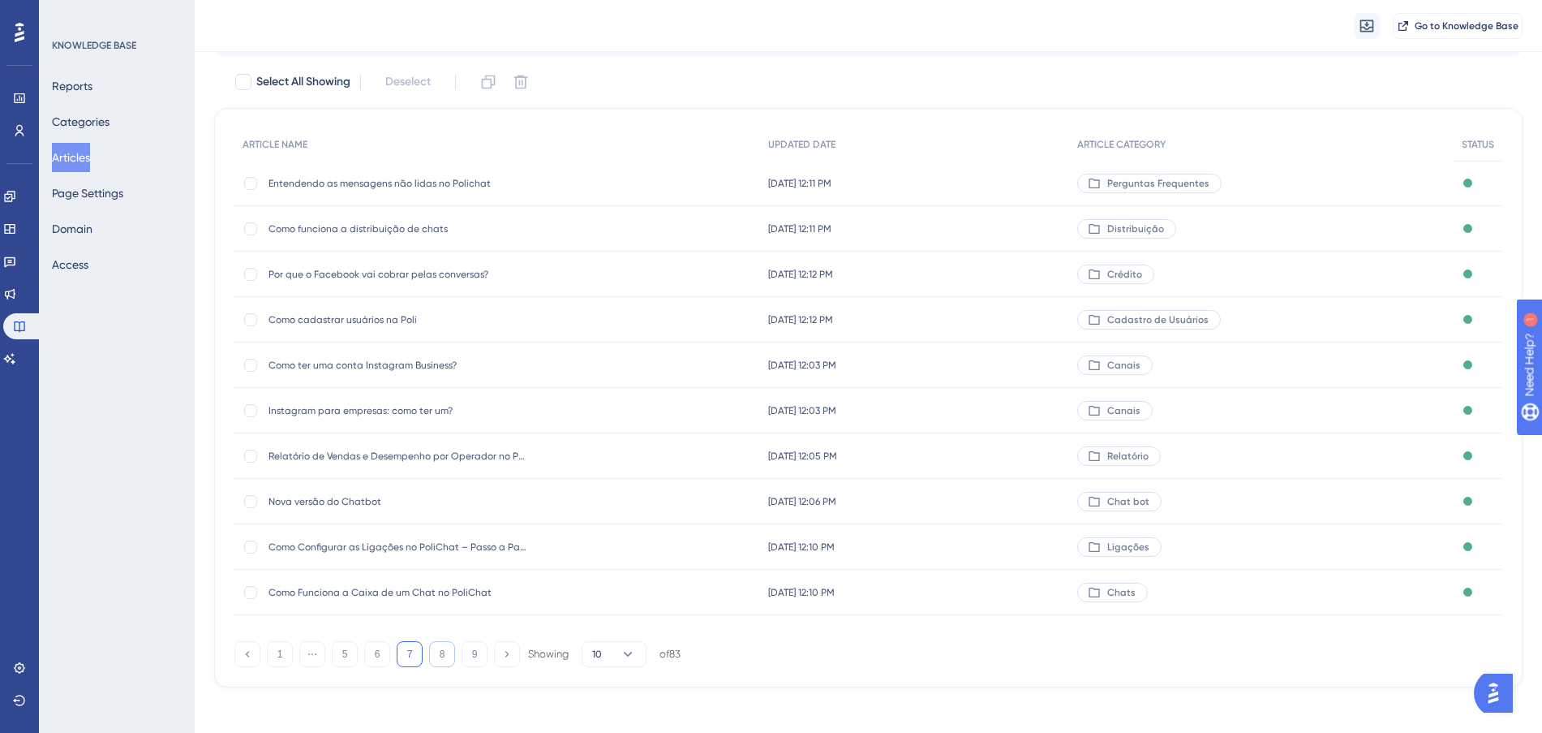
click at [433, 653] on button "8" at bounding box center [442, 654] width 26 height 26
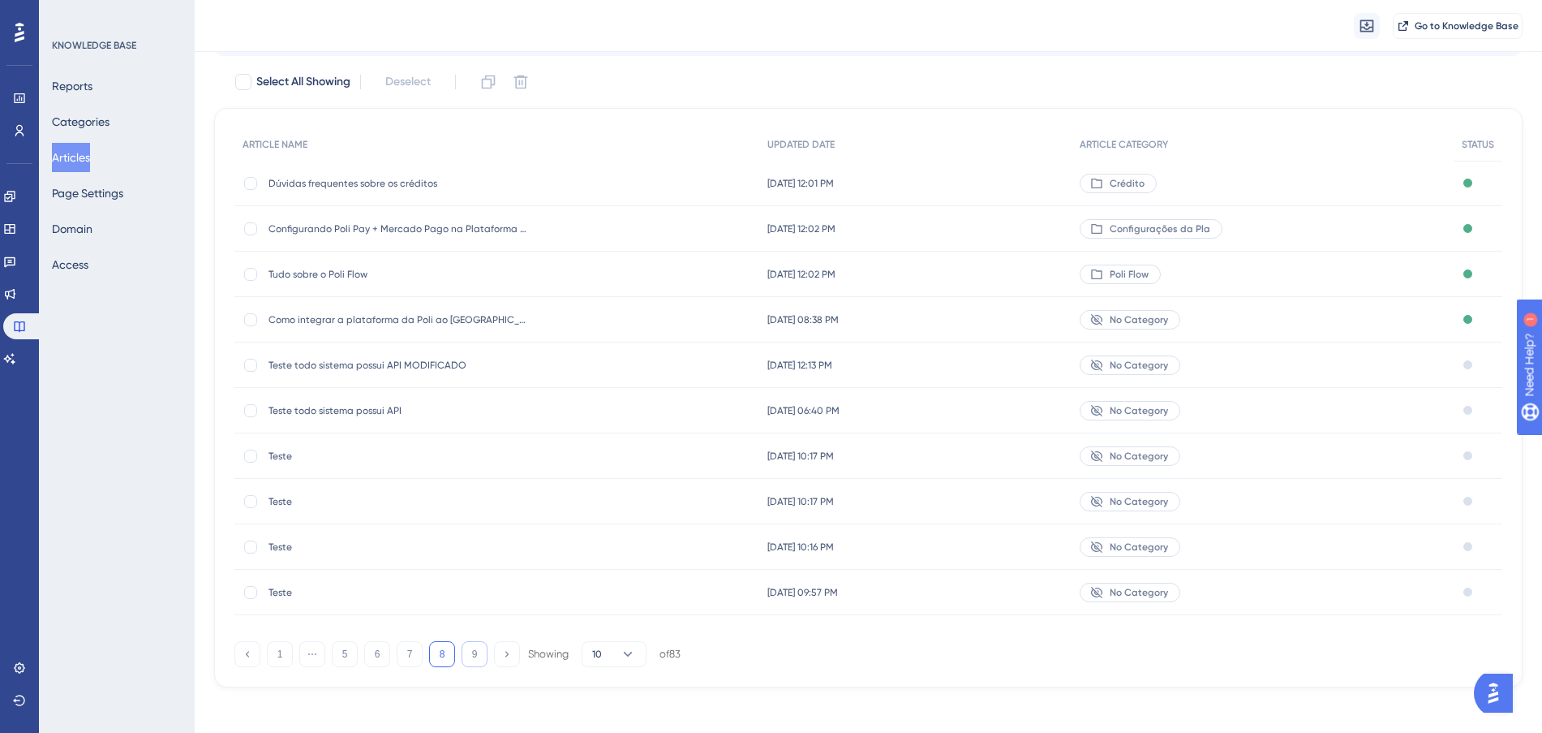
click at [477, 656] on button "9" at bounding box center [475, 654] width 26 height 26
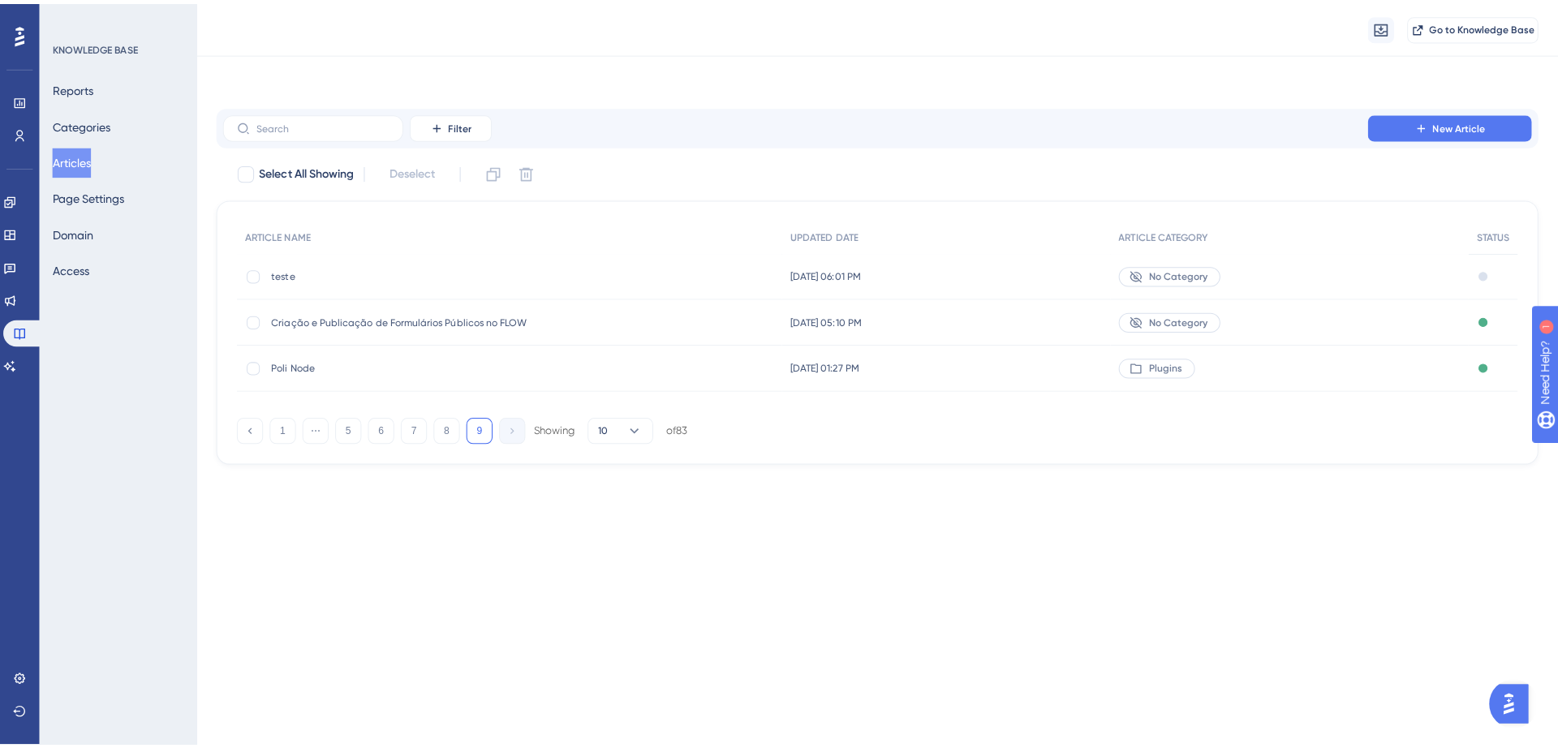
scroll to position [0, 0]
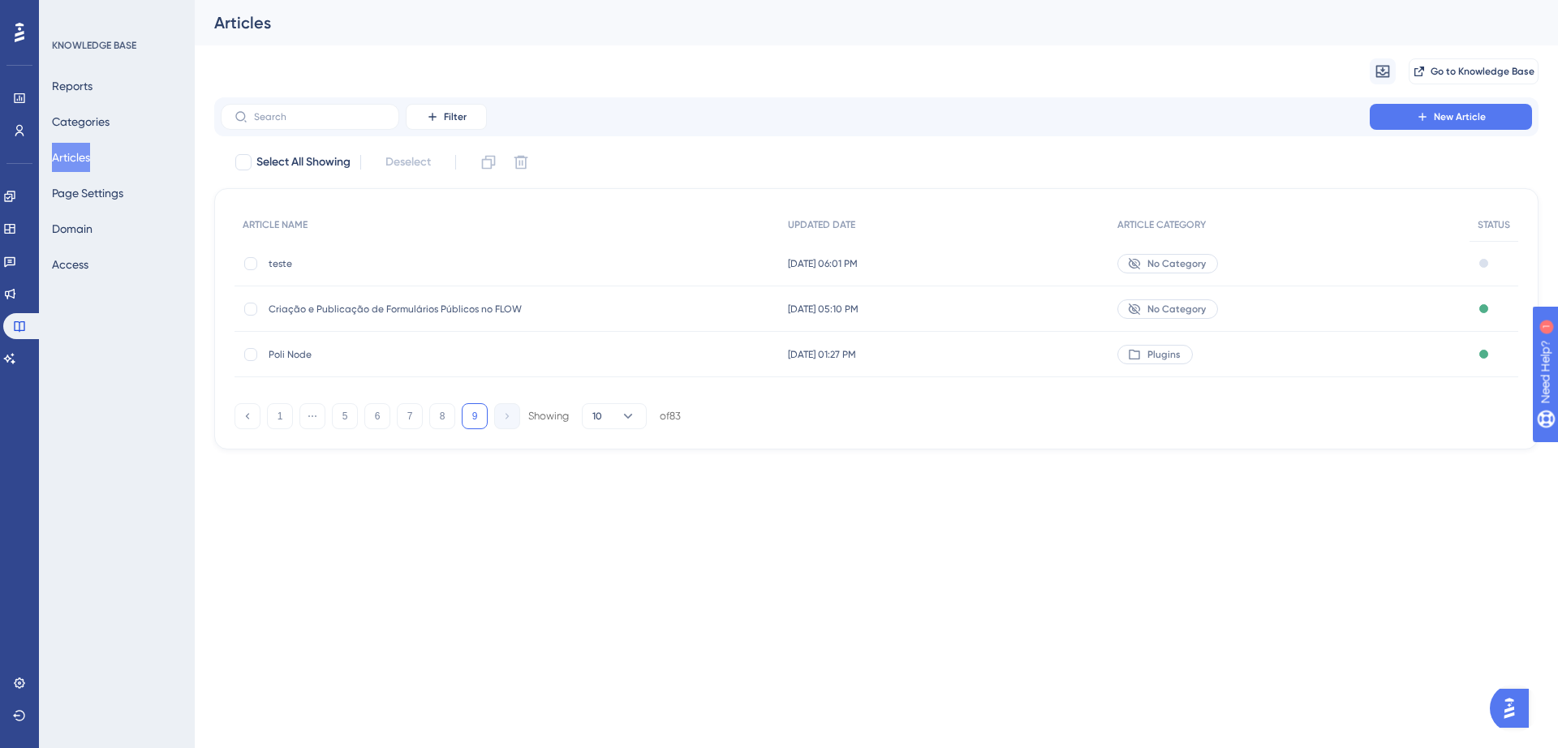
click at [90, 147] on button "Articles" at bounding box center [71, 157] width 38 height 29
